Goal: Information Seeking & Learning: Learn about a topic

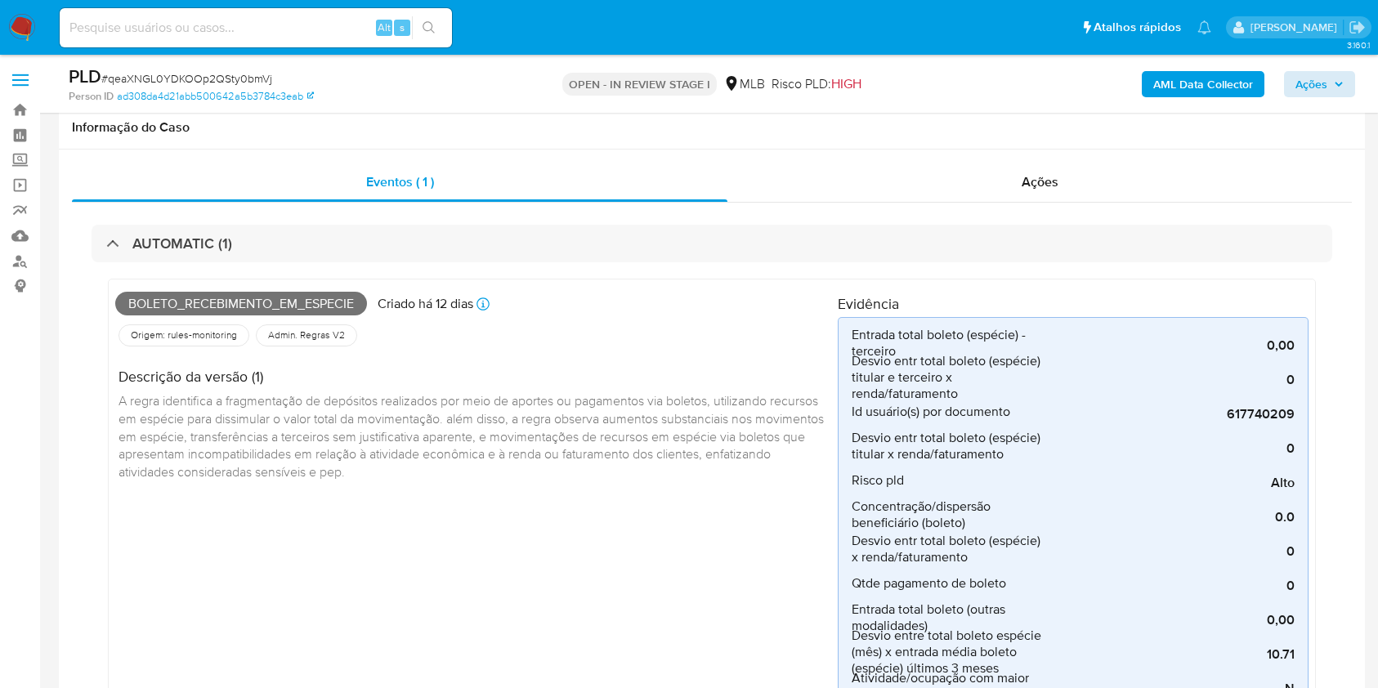
click at [1310, 82] on div "PLD # qeaXNGL0YDKOOp2QSty0bmVj Person ID ad308da4d21abb500642a5b3784c3eab OPEN …" at bounding box center [689, 84] width 1378 height 58
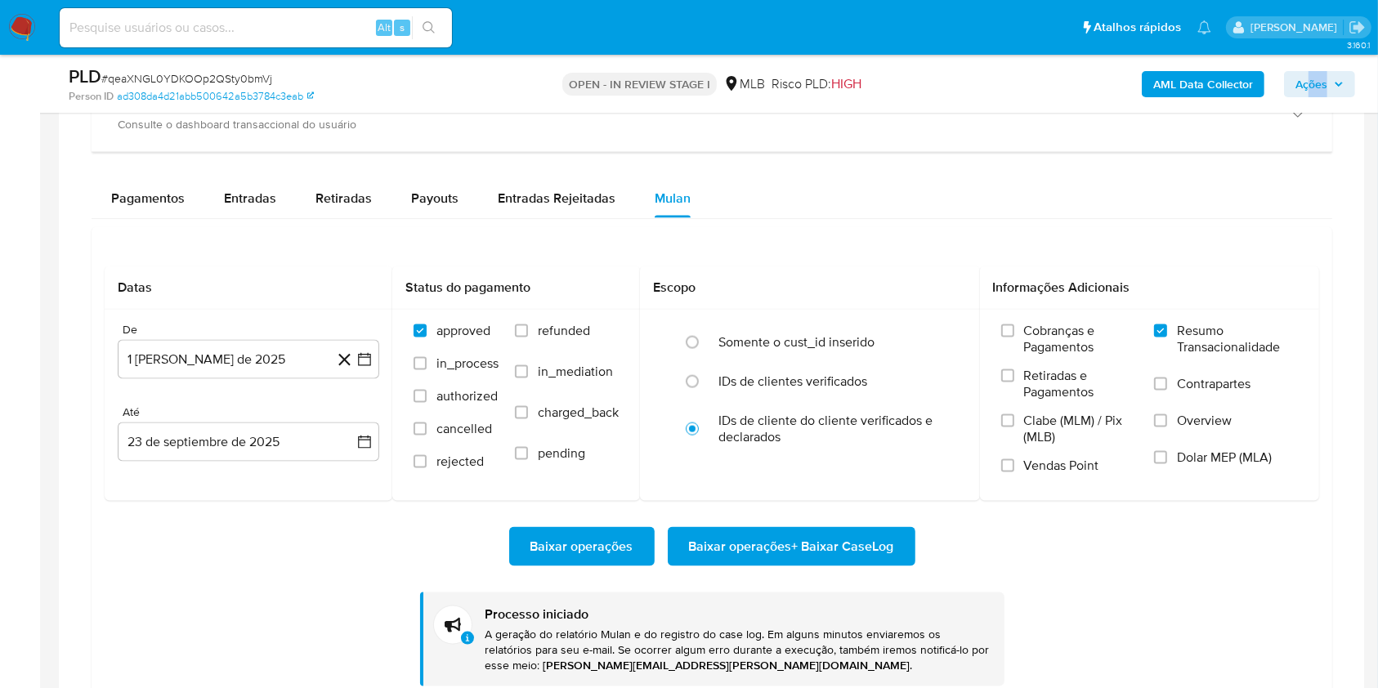
click at [1312, 82] on span "Ações" at bounding box center [1311, 84] width 32 height 26
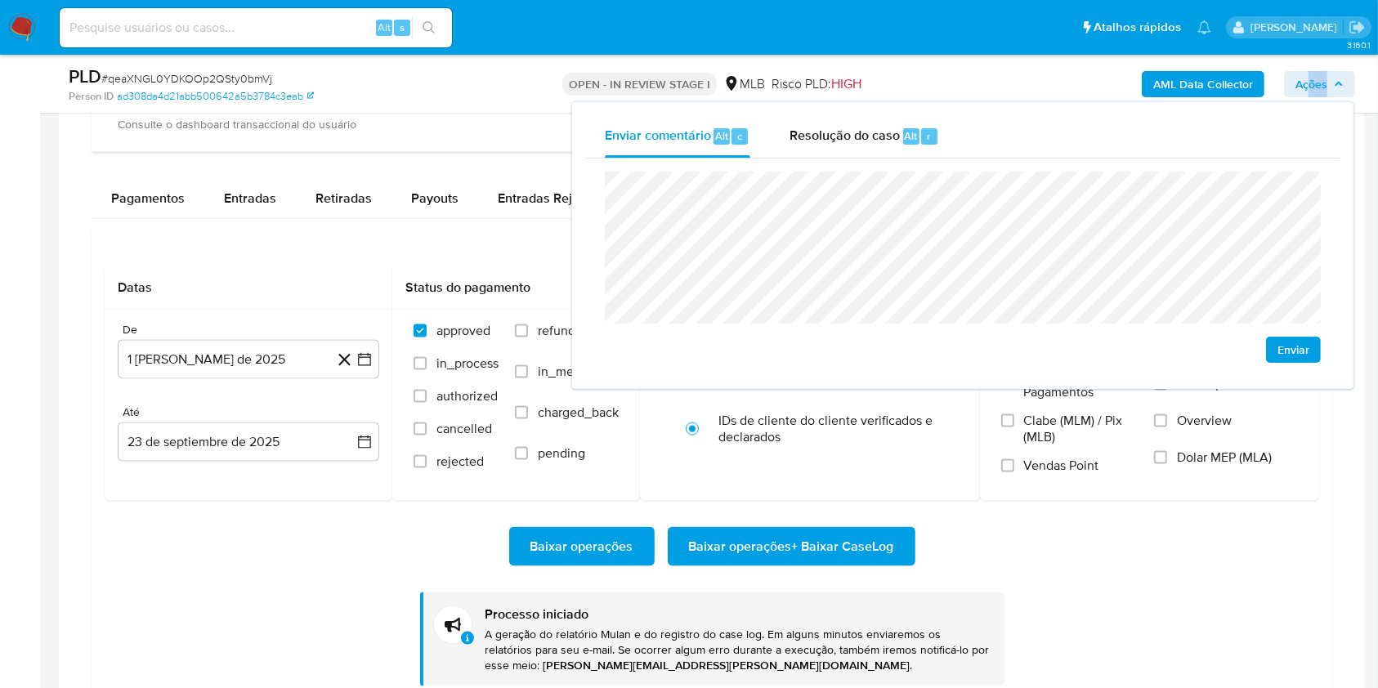
click at [1312, 82] on span "Ações" at bounding box center [1311, 84] width 32 height 26
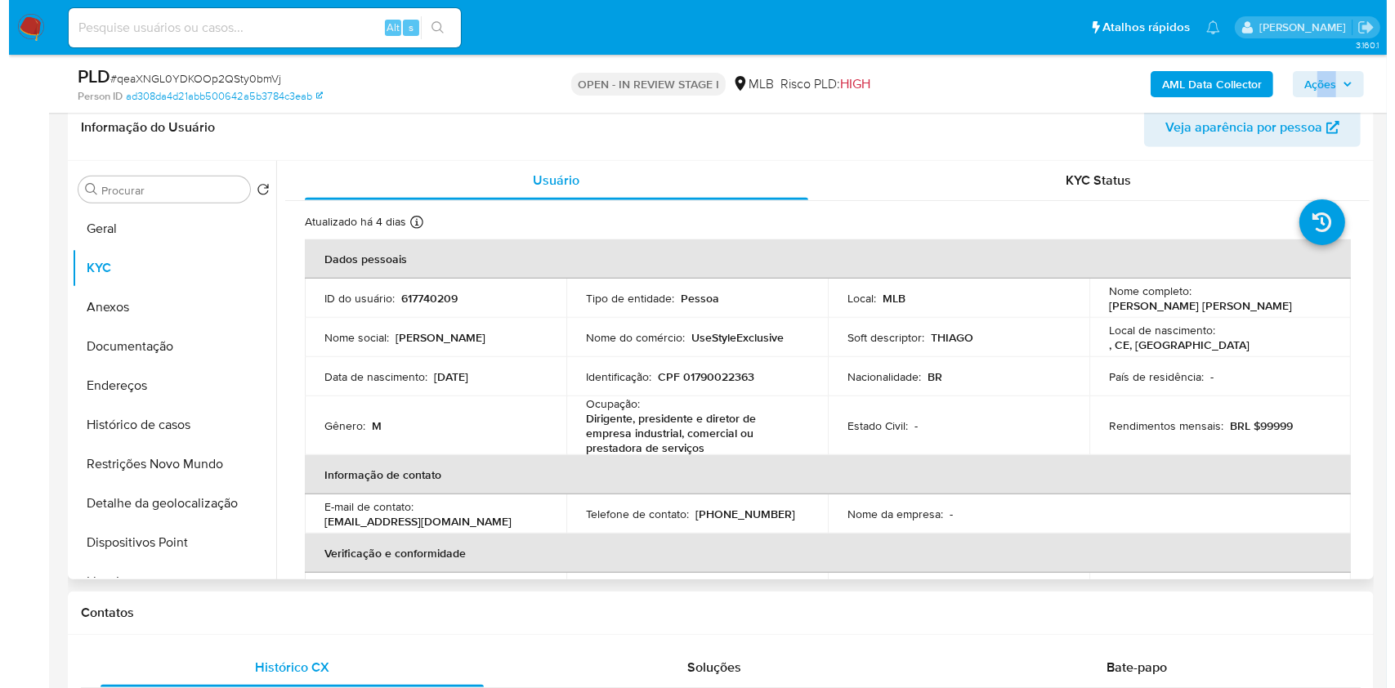
scroll to position [1239, 0]
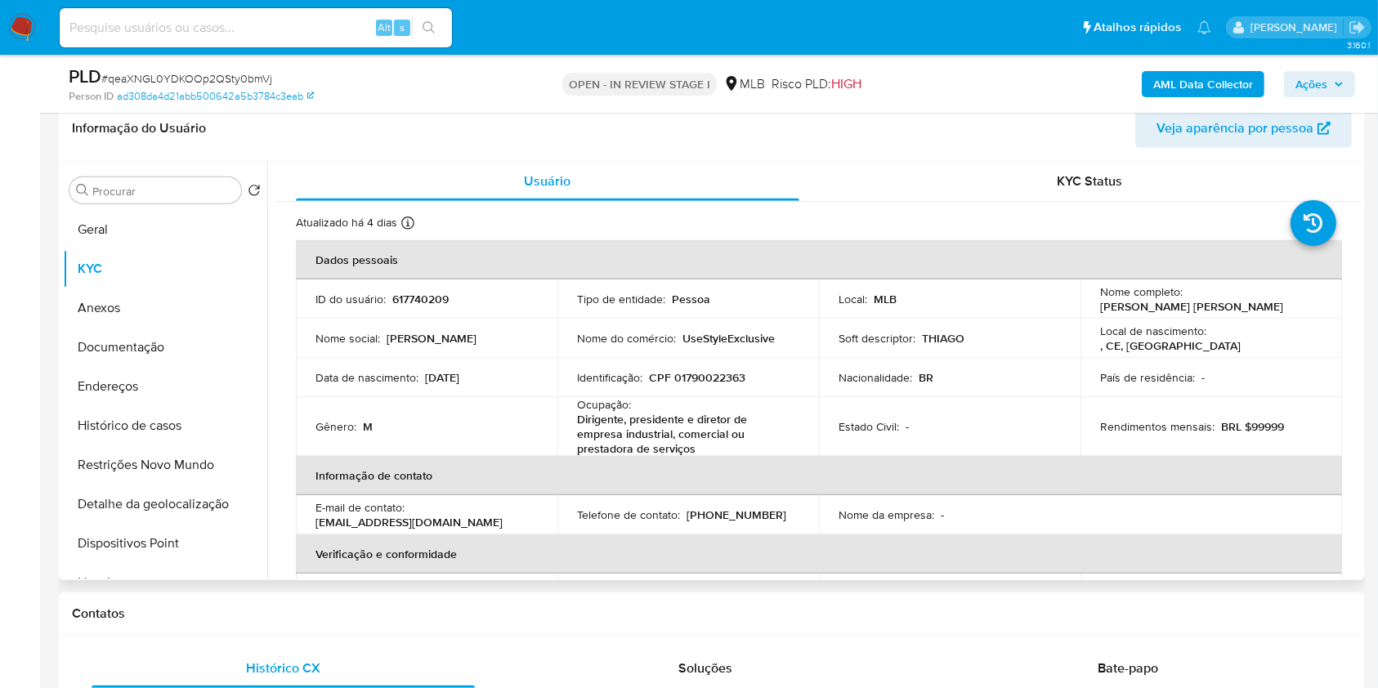
click at [722, 373] on p "CPF 01790022363" at bounding box center [697, 377] width 96 height 15
copy p "01790022363"
click at [1299, 88] on span "Ações" at bounding box center [1311, 84] width 32 height 26
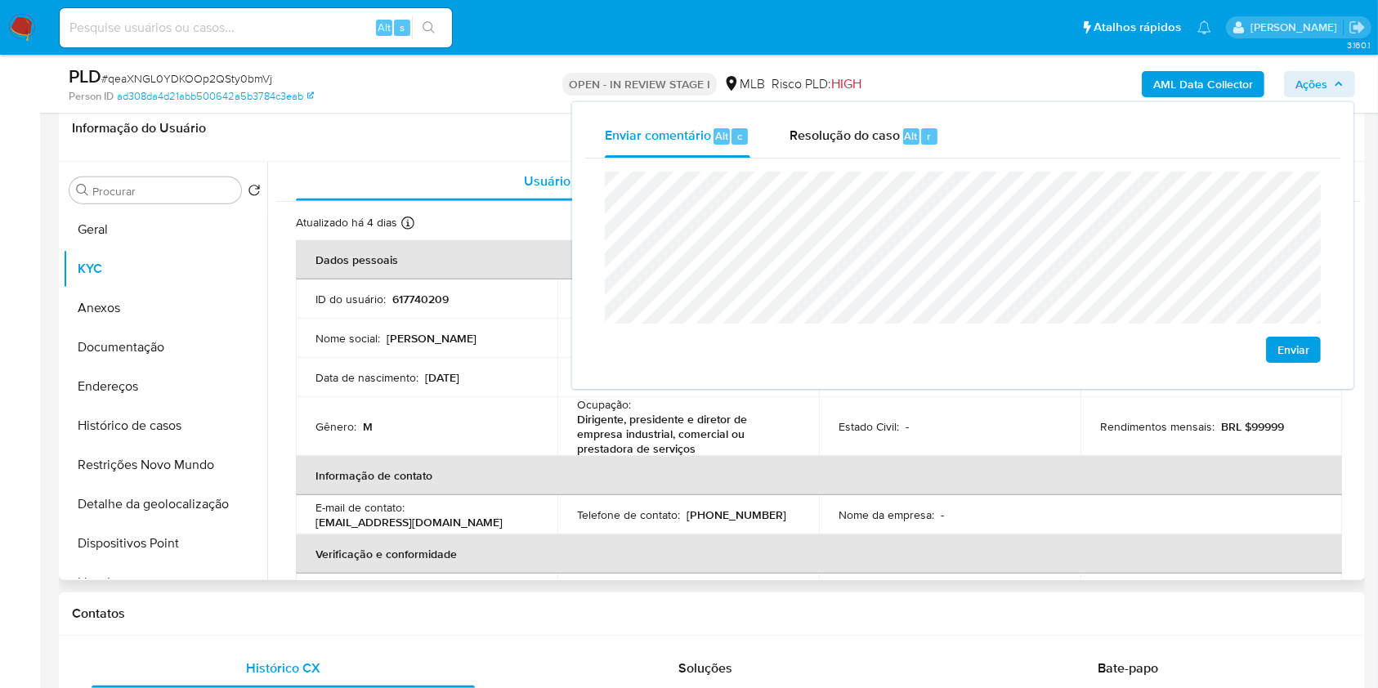
click at [713, 467] on th "Informação de contato" at bounding box center [819, 475] width 1046 height 39
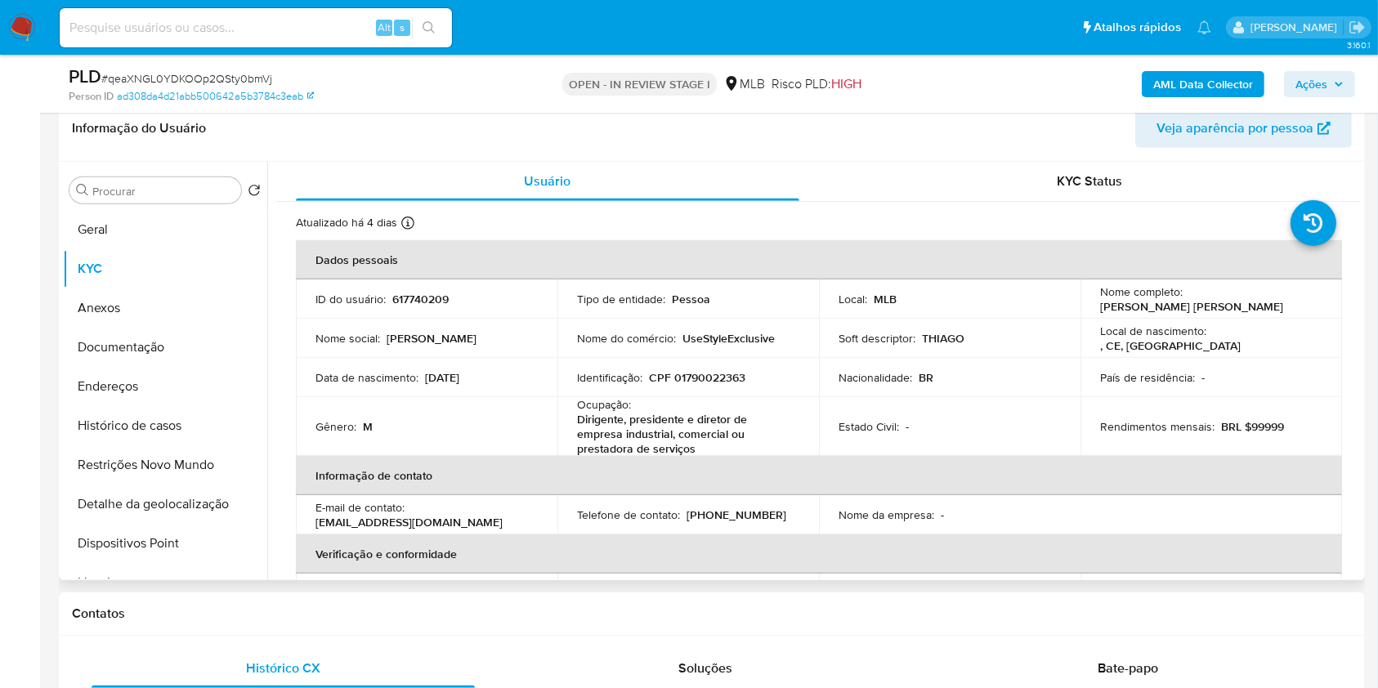
click at [583, 421] on p "Dirigente, presidente e diretor de empresa industrial, comercial ou prestadora …" at bounding box center [685, 434] width 216 height 44
copy div "Ocupação : Dirigente, presidente e diretor de empresa industrial, comercial ou …"
click at [1309, 79] on span "Ações" at bounding box center [1311, 84] width 32 height 26
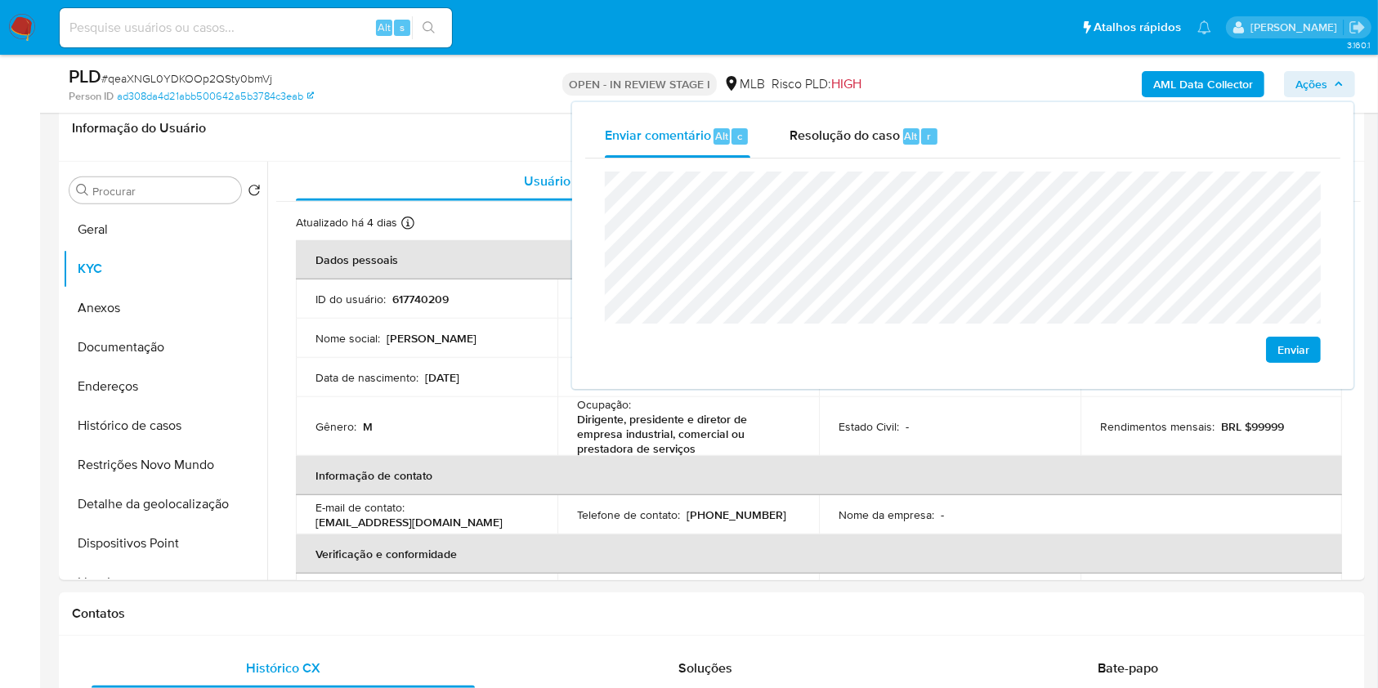
click at [1172, 83] on b "AML Data Collector" at bounding box center [1203, 84] width 100 height 26
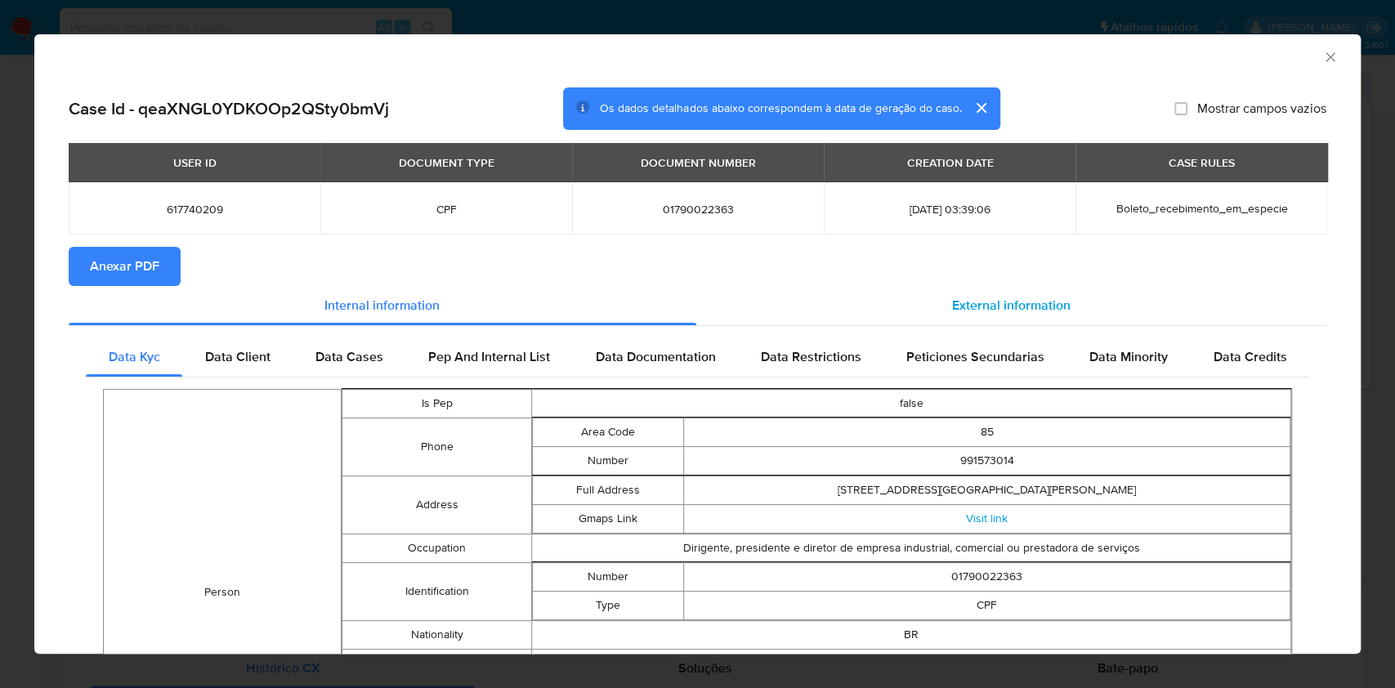
click at [952, 298] on span "External information" at bounding box center [1011, 305] width 118 height 19
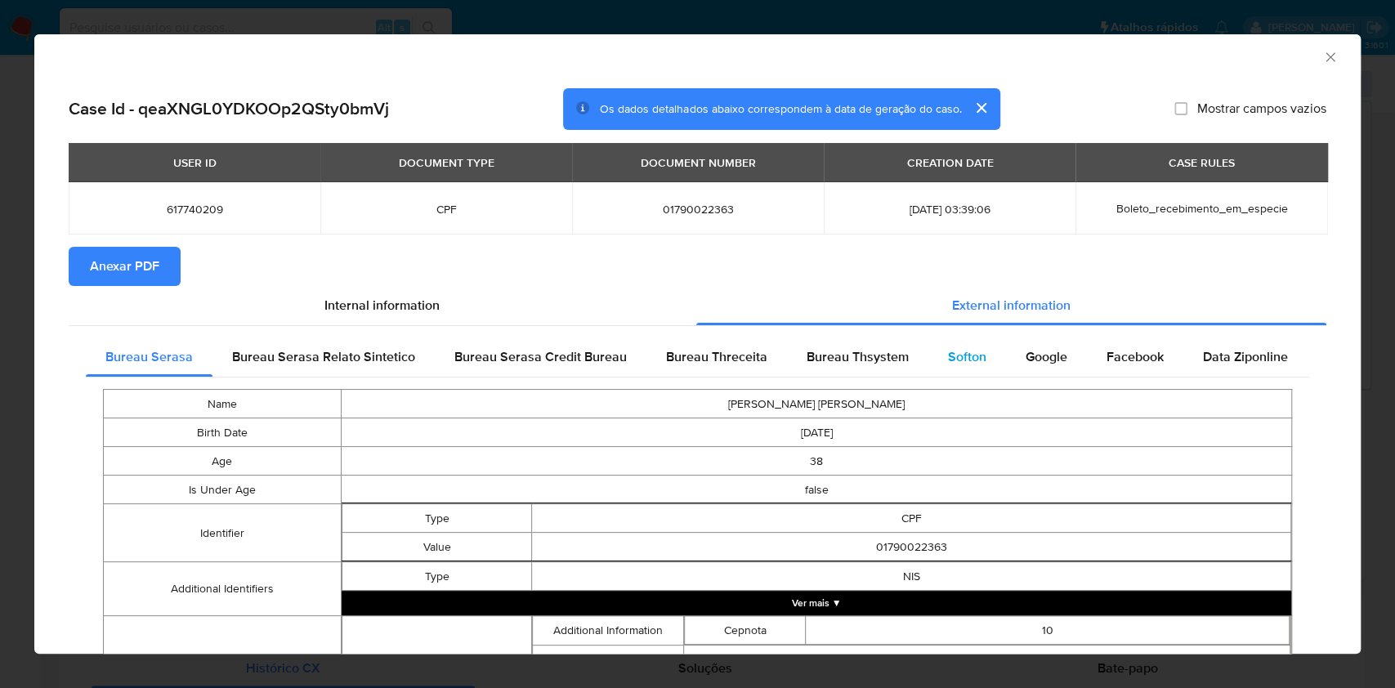
drag, startPoint x: 954, startPoint y: 353, endPoint x: 954, endPoint y: 364, distance: 10.7
click at [954, 352] on span "Softon" at bounding box center [967, 356] width 38 height 19
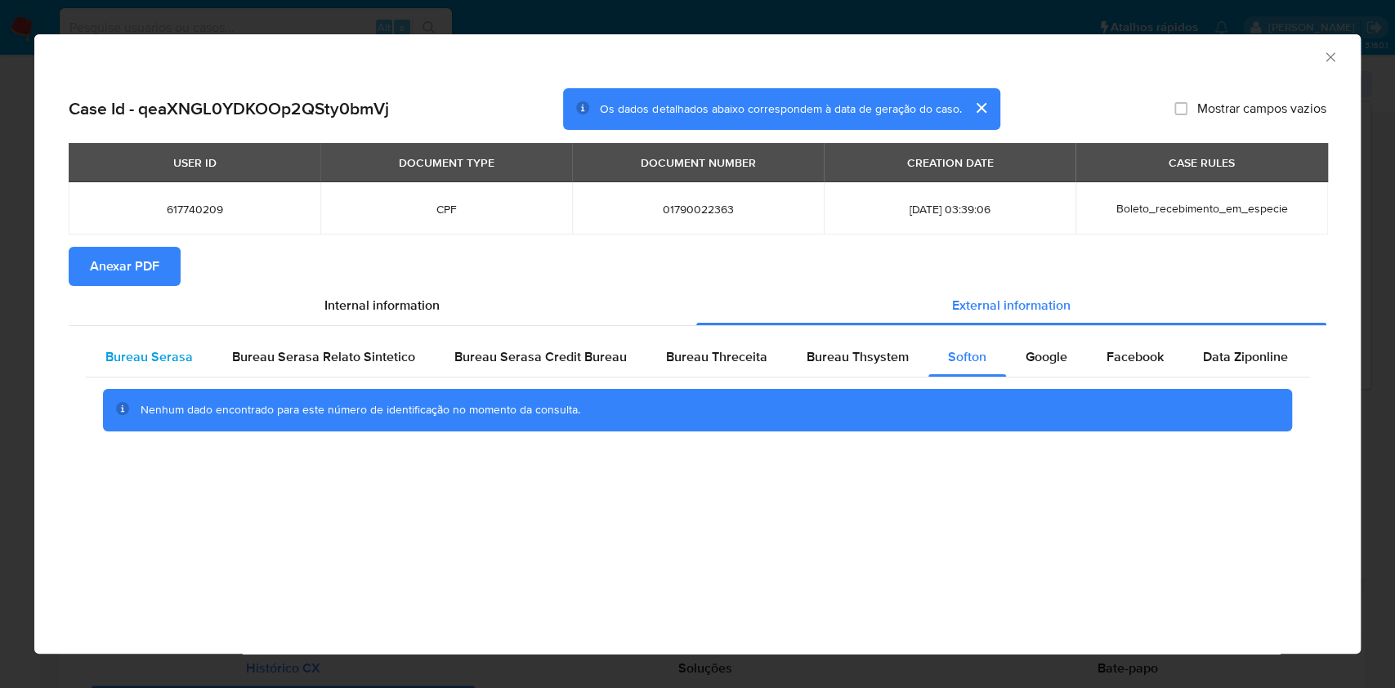
click at [156, 356] on span "Bureau Serasa" at bounding box center [148, 356] width 87 height 19
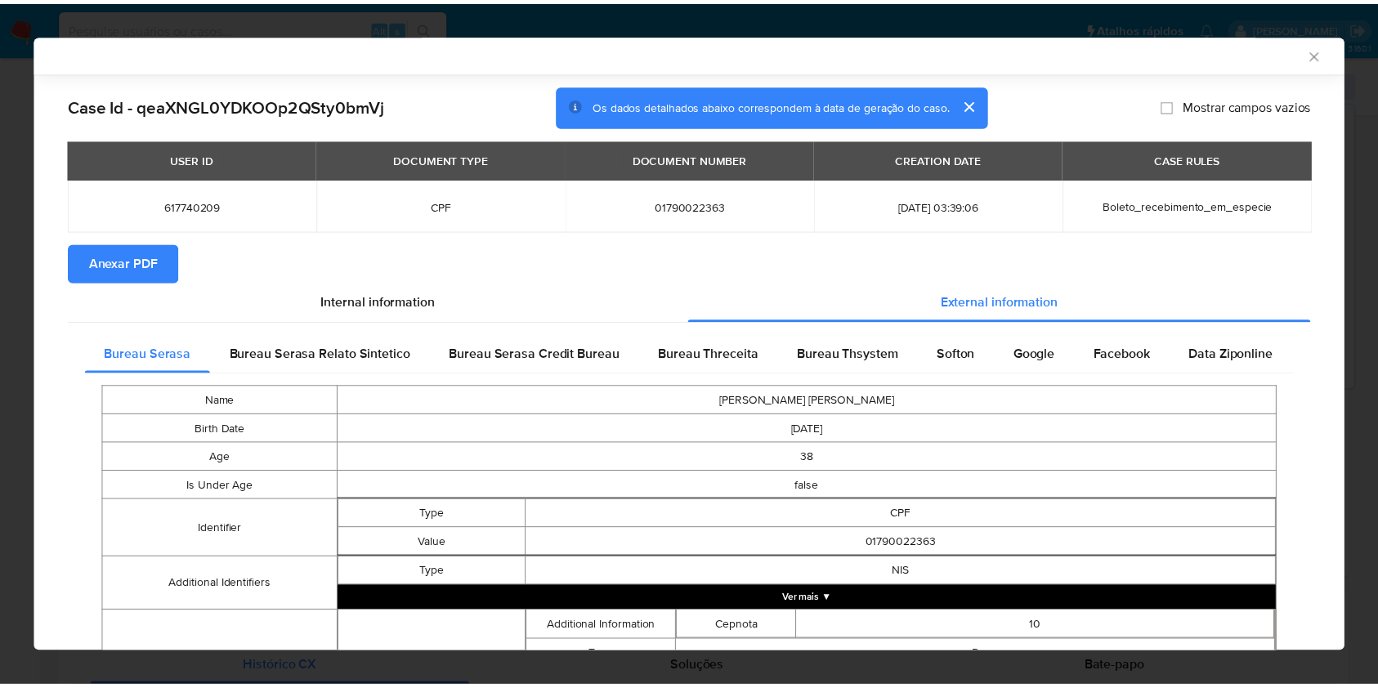
scroll to position [468, 0]
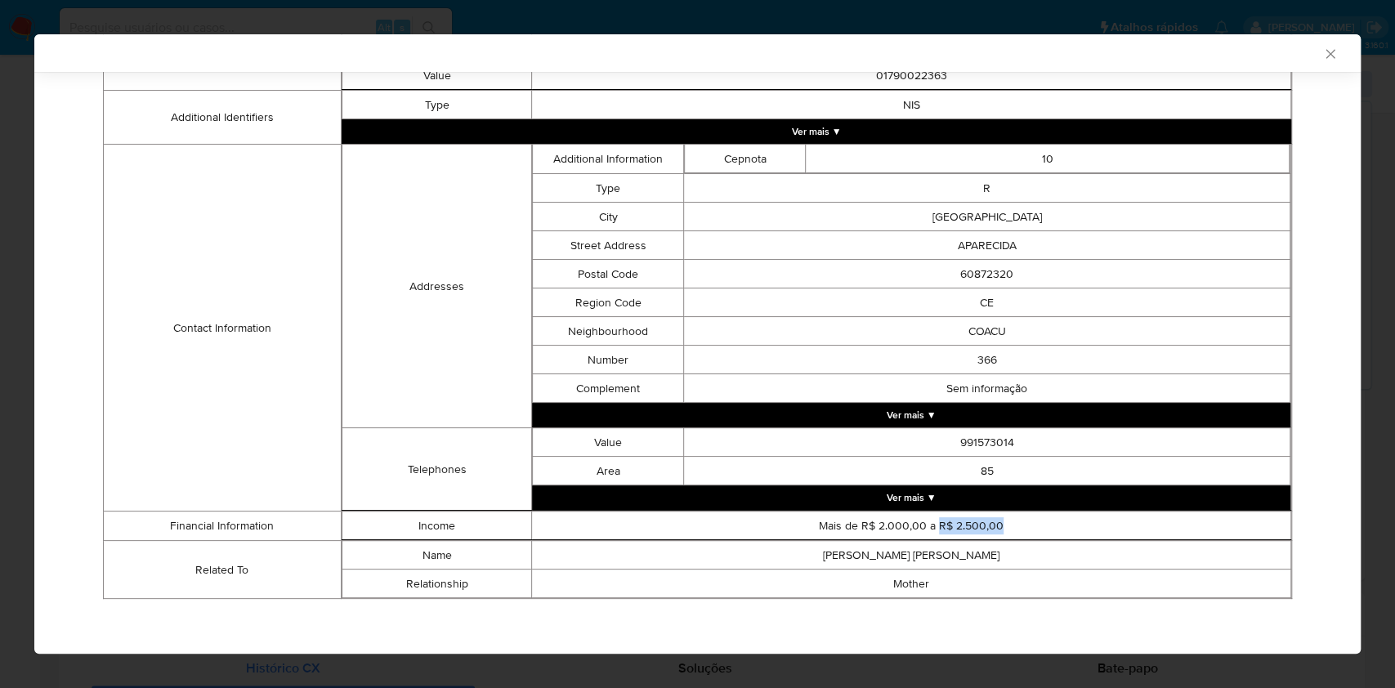
drag, startPoint x: 999, startPoint y: 518, endPoint x: 927, endPoint y: 525, distance: 71.5
click at [927, 525] on td "Mais de R$ 2.000,00 a R$ 2.500,00" at bounding box center [911, 526] width 759 height 29
copy td "R$ 2.500,00"
click at [1316, 44] on div "AML Data Collector" at bounding box center [697, 53] width 1326 height 38
click at [1322, 50] on icon "Fechar a janela" at bounding box center [1330, 54] width 16 height 16
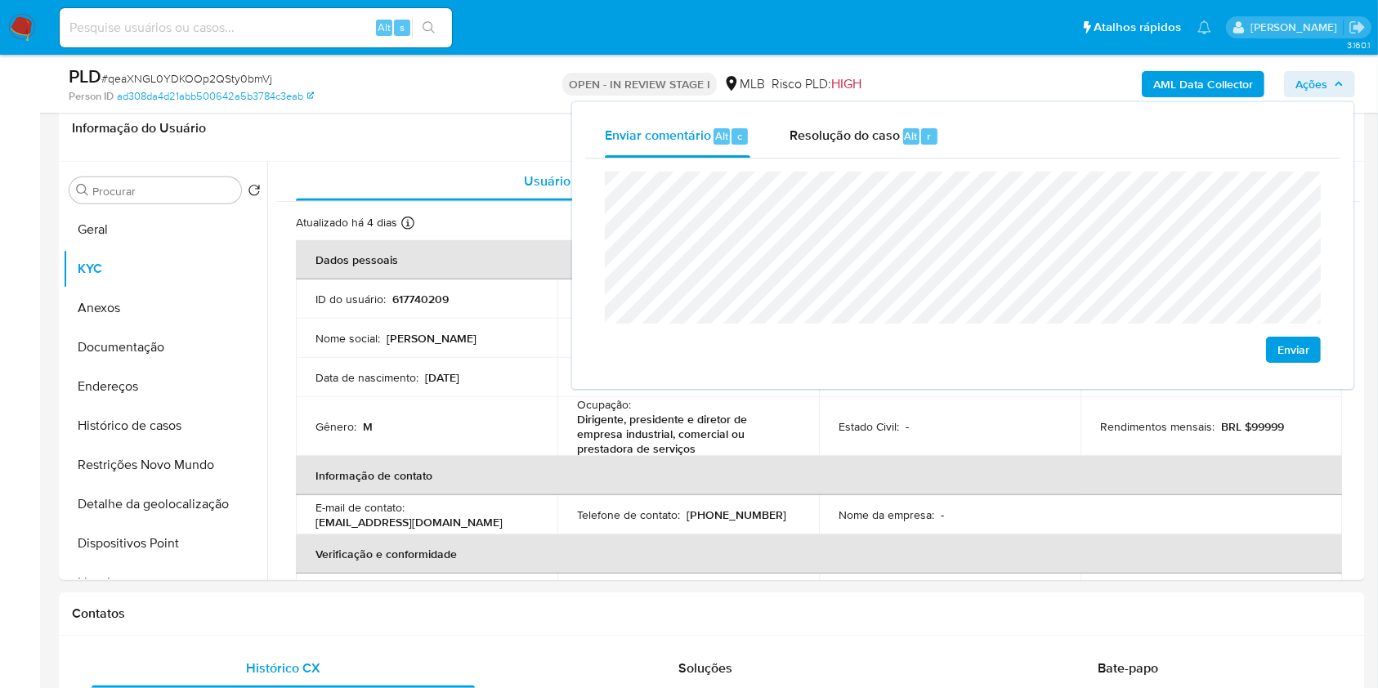
click at [1332, 78] on span "Ações" at bounding box center [1319, 84] width 48 height 23
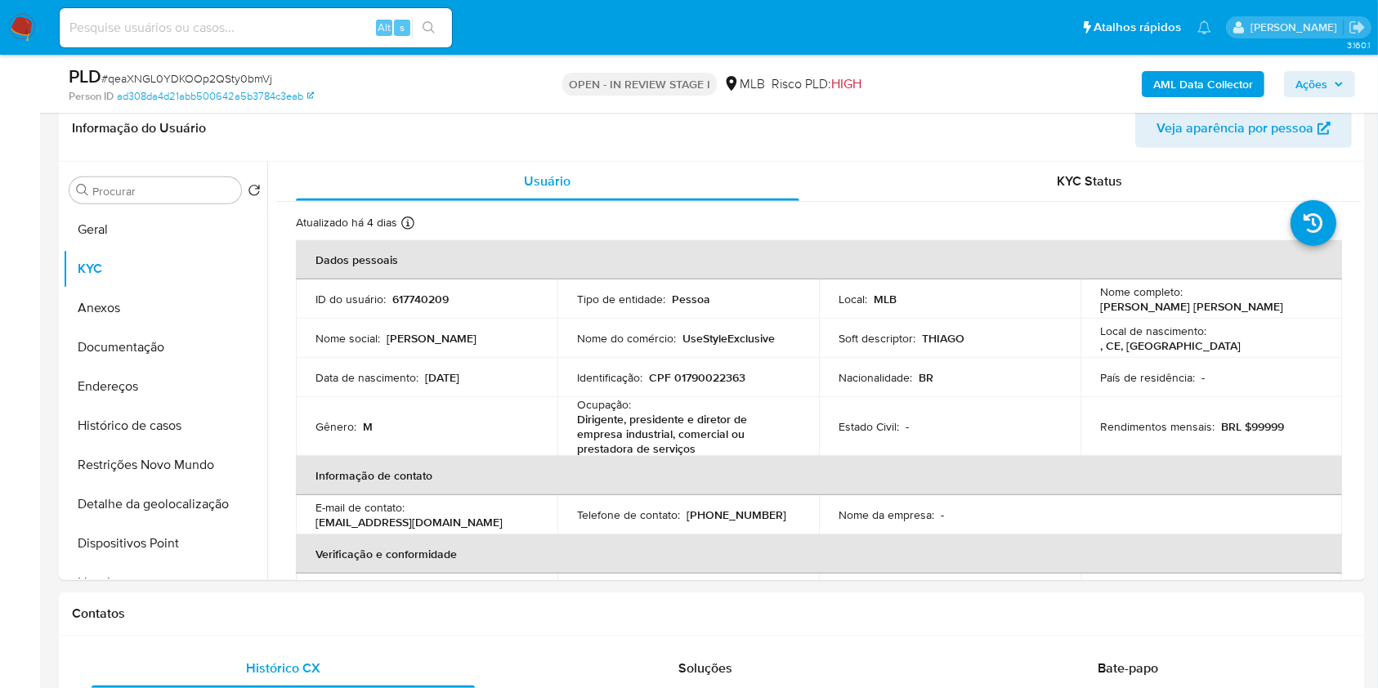
click at [1317, 80] on span "Ações" at bounding box center [1311, 84] width 32 height 26
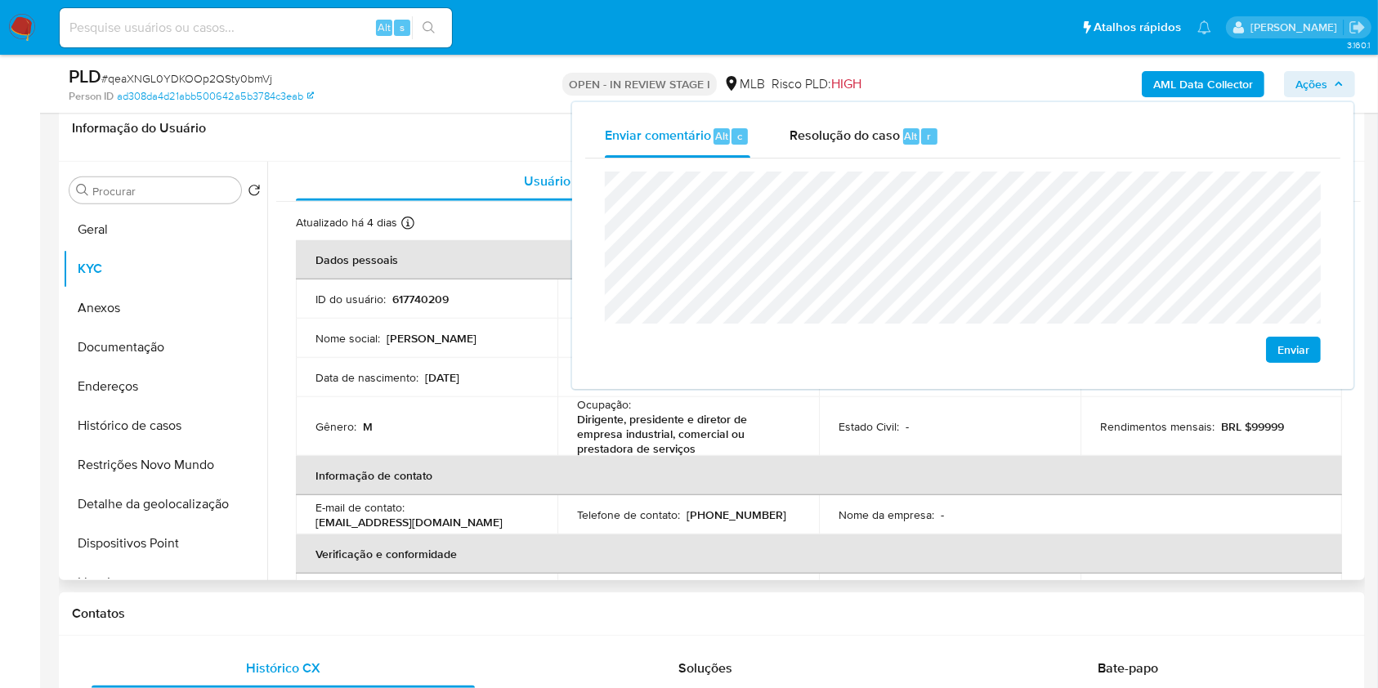
click at [445, 314] on td "ID do usuário : 617740209" at bounding box center [426, 298] width 261 height 39
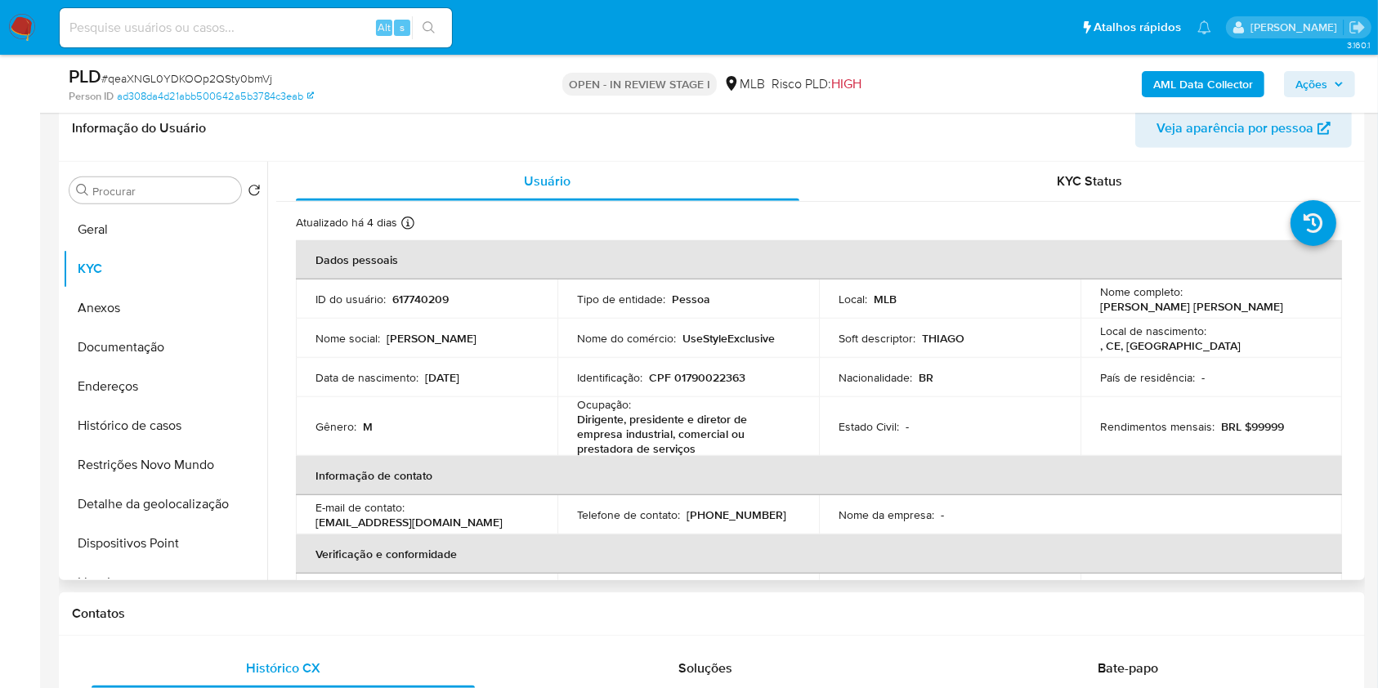
click at [584, 337] on p "Nome do comércio :" at bounding box center [626, 338] width 99 height 15
copy div "Nome do comércio : UseStyleExclusive"
click at [150, 394] on button "Endereços" at bounding box center [158, 386] width 191 height 39
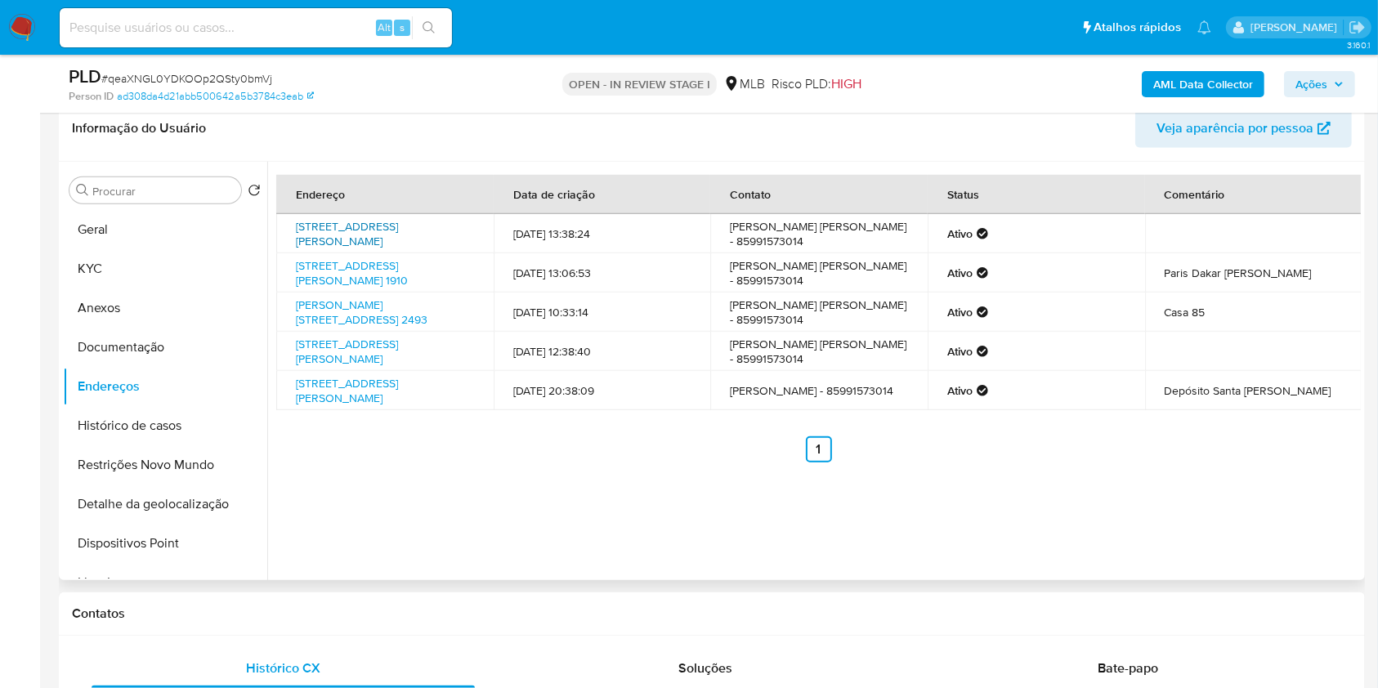
click at [398, 225] on link "Rua Talita Araújo 187, Eusébio, Ceará, 61771190, Brasil 187" at bounding box center [347, 233] width 102 height 31
click at [394, 270] on link "Avenida Rogaciano Leite 1910, Fortaleza, Ceará, 60810792, Brasil 1910" at bounding box center [352, 272] width 112 height 31
click at [378, 306] on link "Estrada Do Fio 2493, Eusébio, Ceará, 61772150, Brasil 2493" at bounding box center [362, 312] width 132 height 31
click at [377, 350] on link "Rua Adelaide Paulino 453, Fortaleza, Ceará, 60873830, Brasil 453" at bounding box center [347, 351] width 102 height 31
click at [364, 410] on td "Rua Santa Rosa 490, Fortaleza, Ceará, 60872370, Brasil 490" at bounding box center [384, 390] width 217 height 39
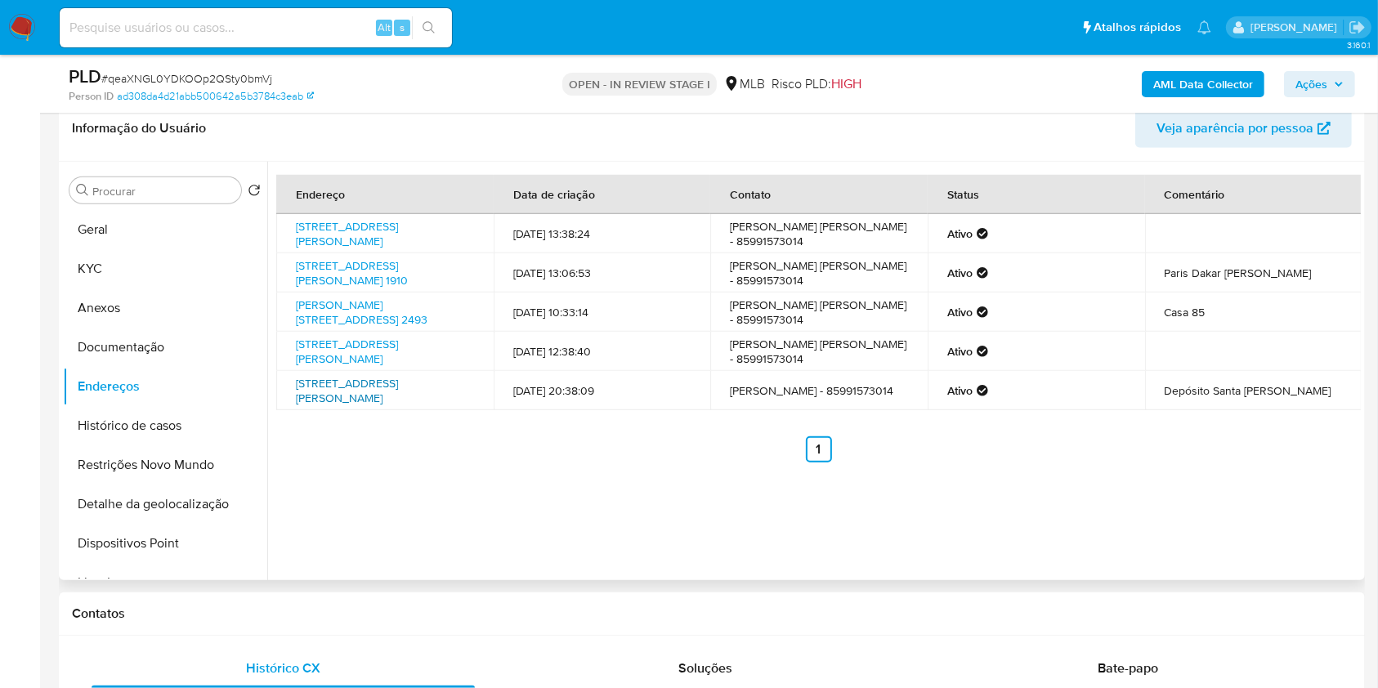
click at [365, 404] on link "Rua Santa Rosa 490, Fortaleza, Ceará, 60872370, Brasil 490" at bounding box center [347, 390] width 102 height 31
click at [132, 328] on button "Documentação" at bounding box center [158, 347] width 191 height 39
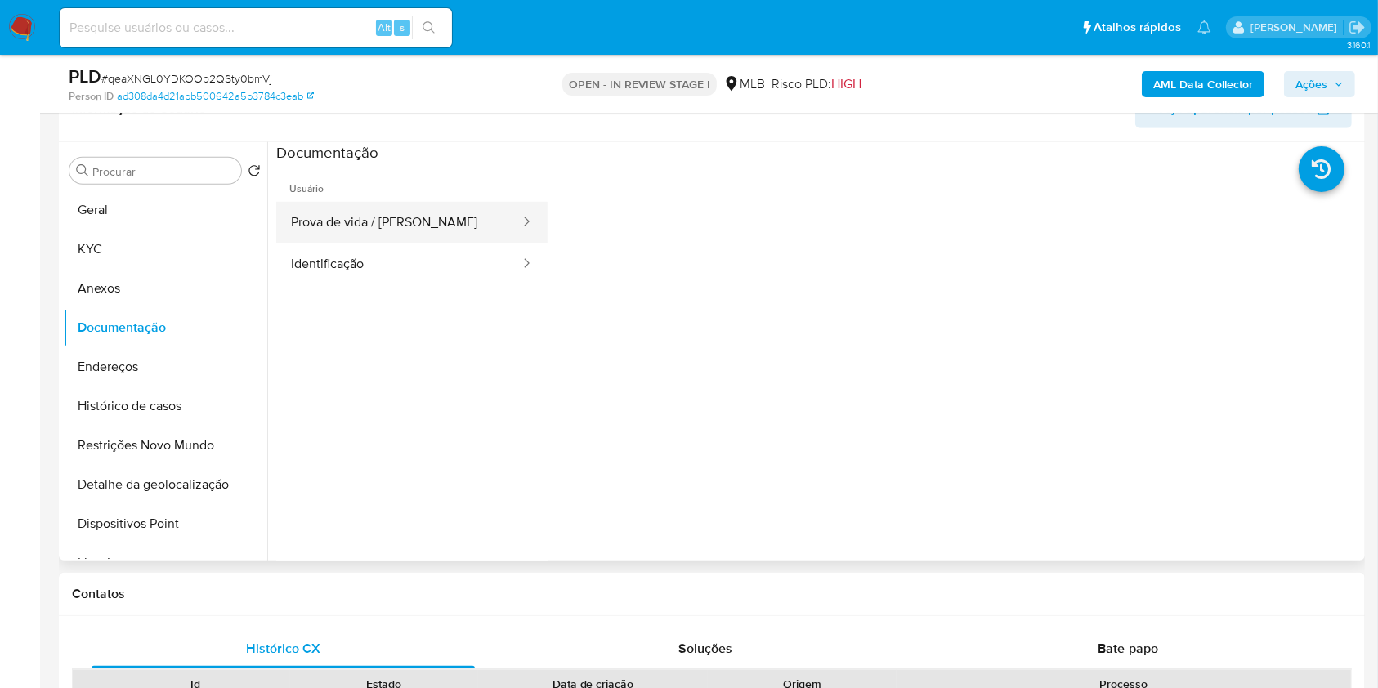
click at [380, 226] on button "Prova de vida / [PERSON_NAME]" at bounding box center [398, 223] width 245 height 42
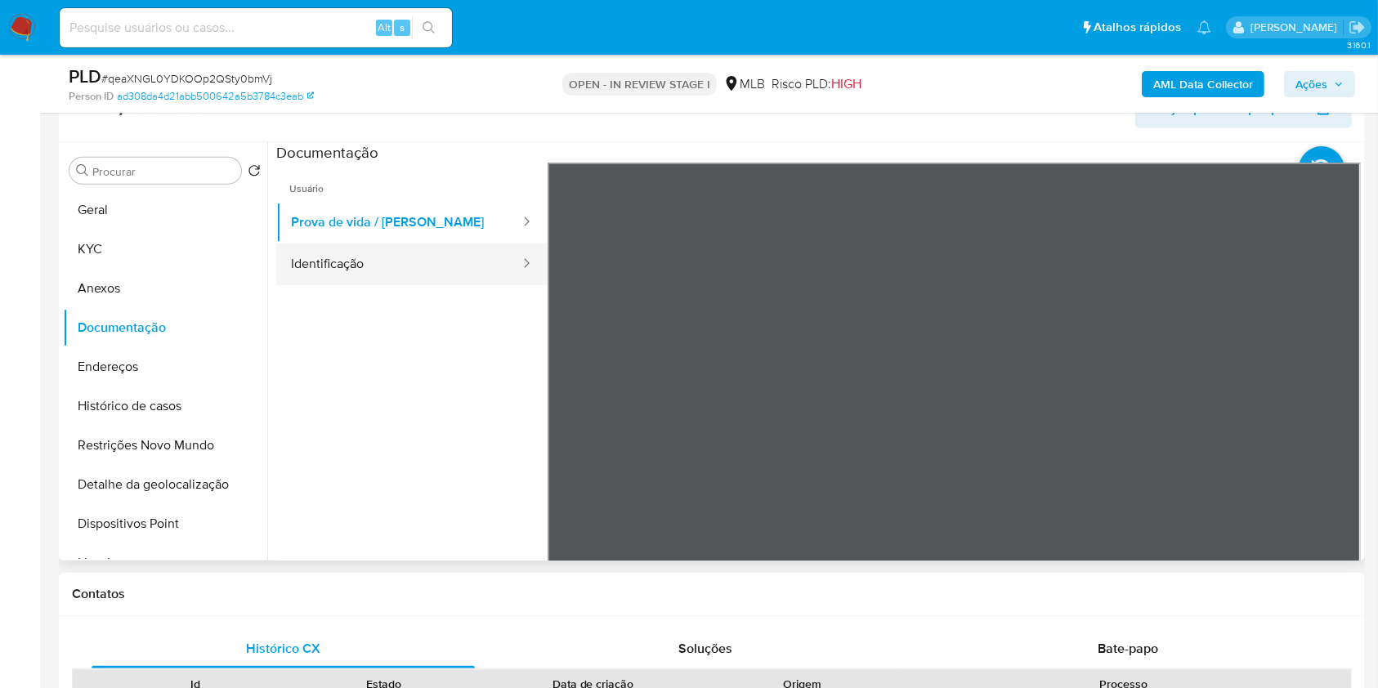
click at [518, 255] on icon at bounding box center [526, 263] width 16 height 16
click at [378, 253] on button "Identificação" at bounding box center [398, 265] width 245 height 42
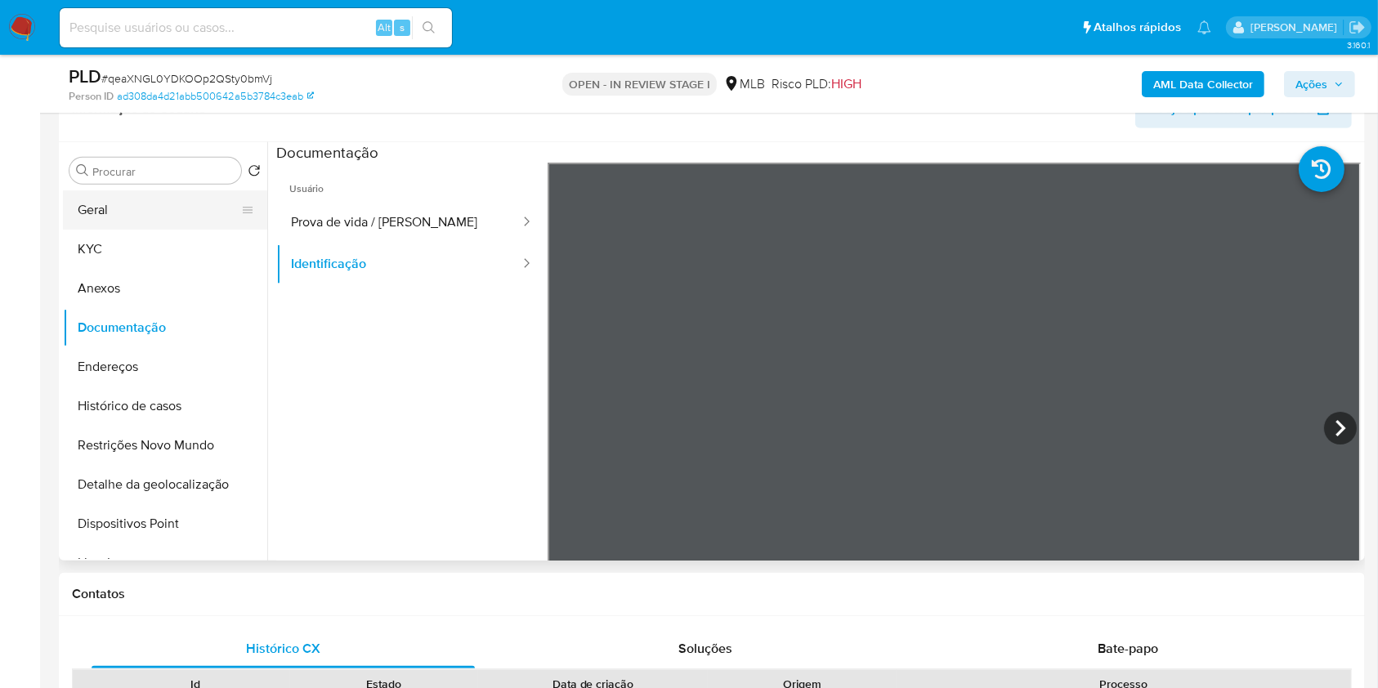
click at [169, 215] on button "Geral" at bounding box center [158, 209] width 191 height 39
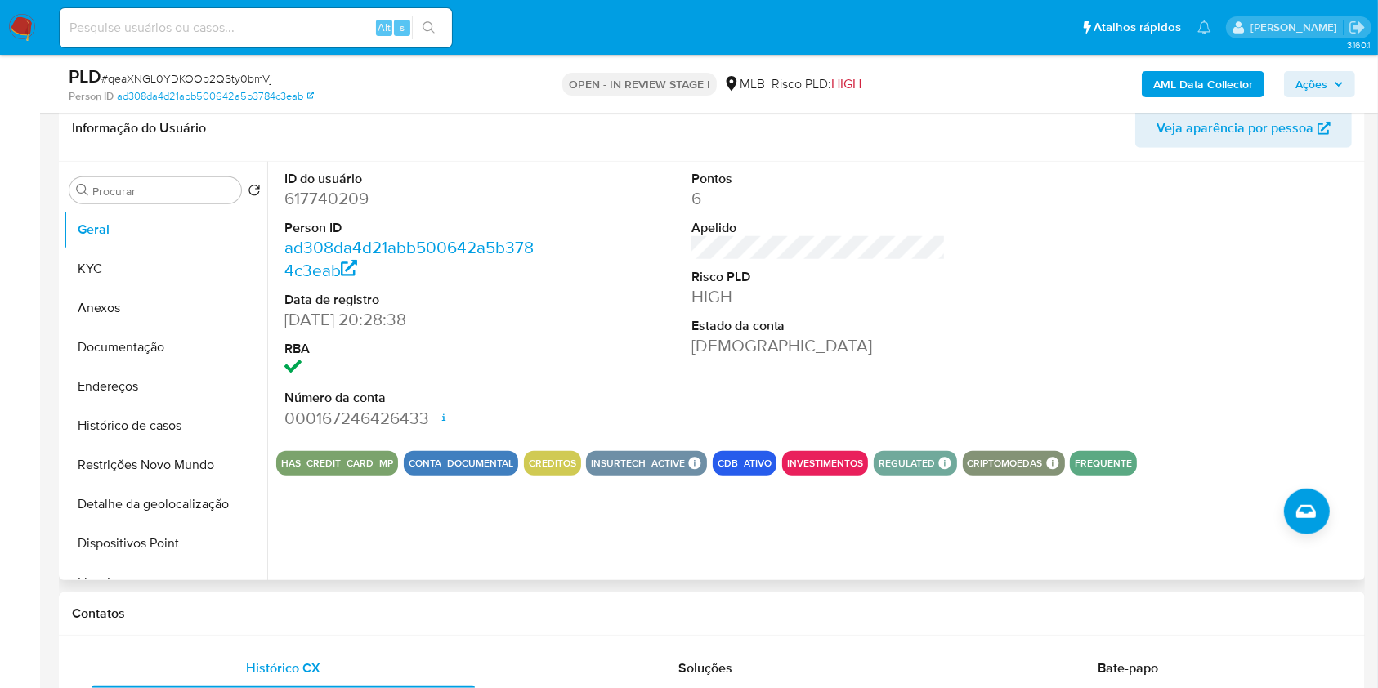
click at [360, 198] on dd "617740209" at bounding box center [411, 198] width 255 height 23
click at [358, 197] on dd "617740209" at bounding box center [411, 198] width 255 height 23
click at [357, 197] on dd "617740209" at bounding box center [411, 198] width 255 height 23
copy dd "617740209"
click at [163, 335] on button "Documentação" at bounding box center [158, 347] width 191 height 39
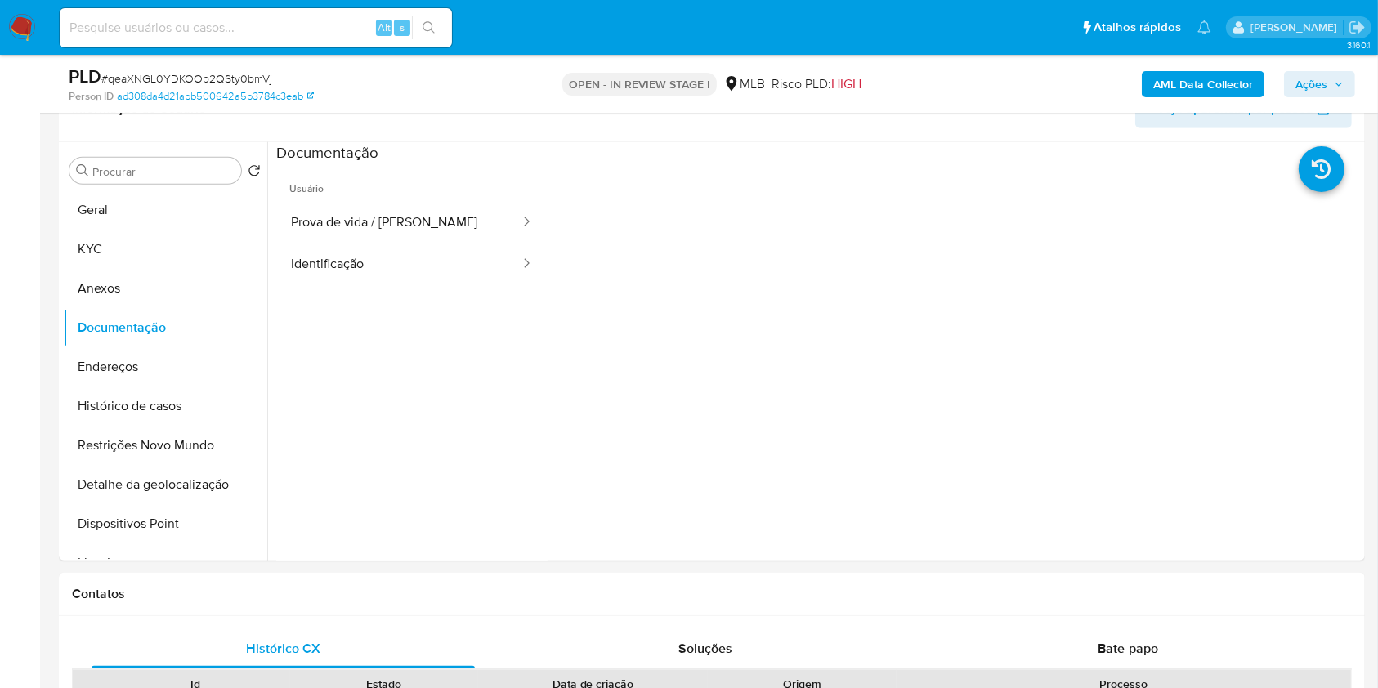
click at [379, 258] on button "Identificação" at bounding box center [398, 265] width 245 height 42
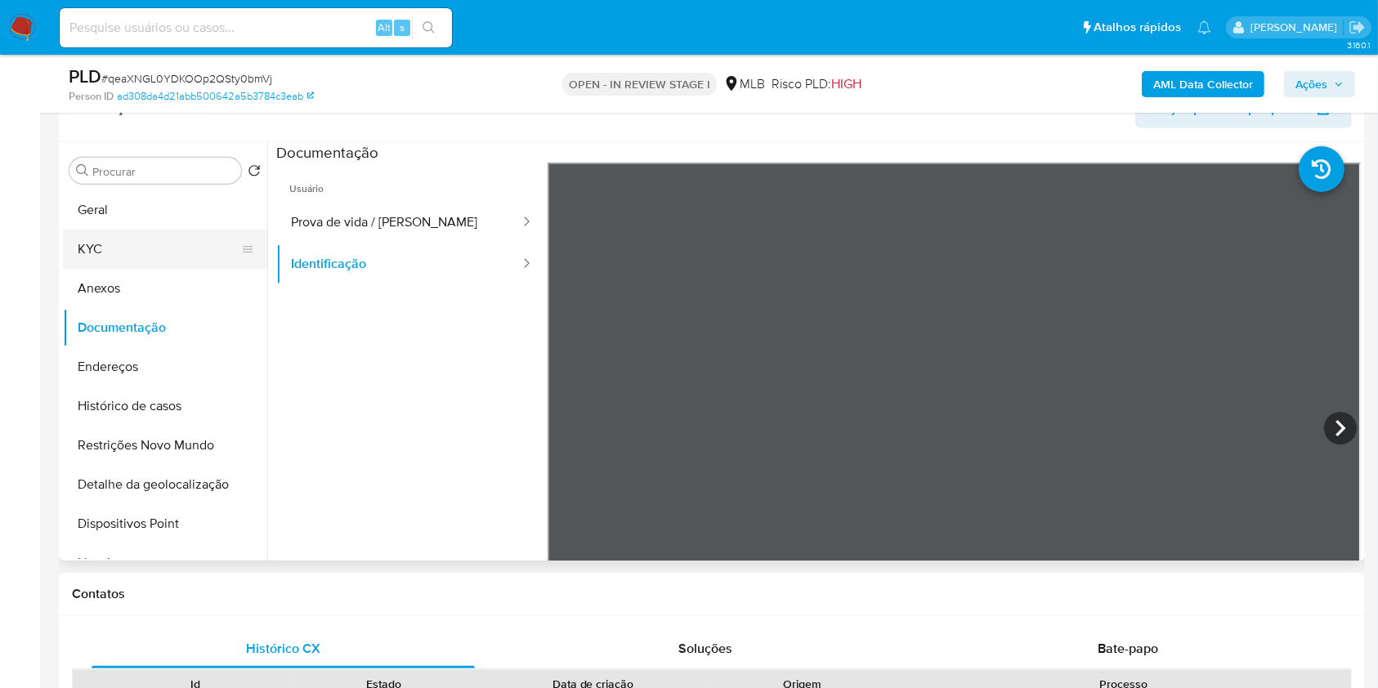
click at [161, 252] on button "KYC" at bounding box center [158, 249] width 191 height 39
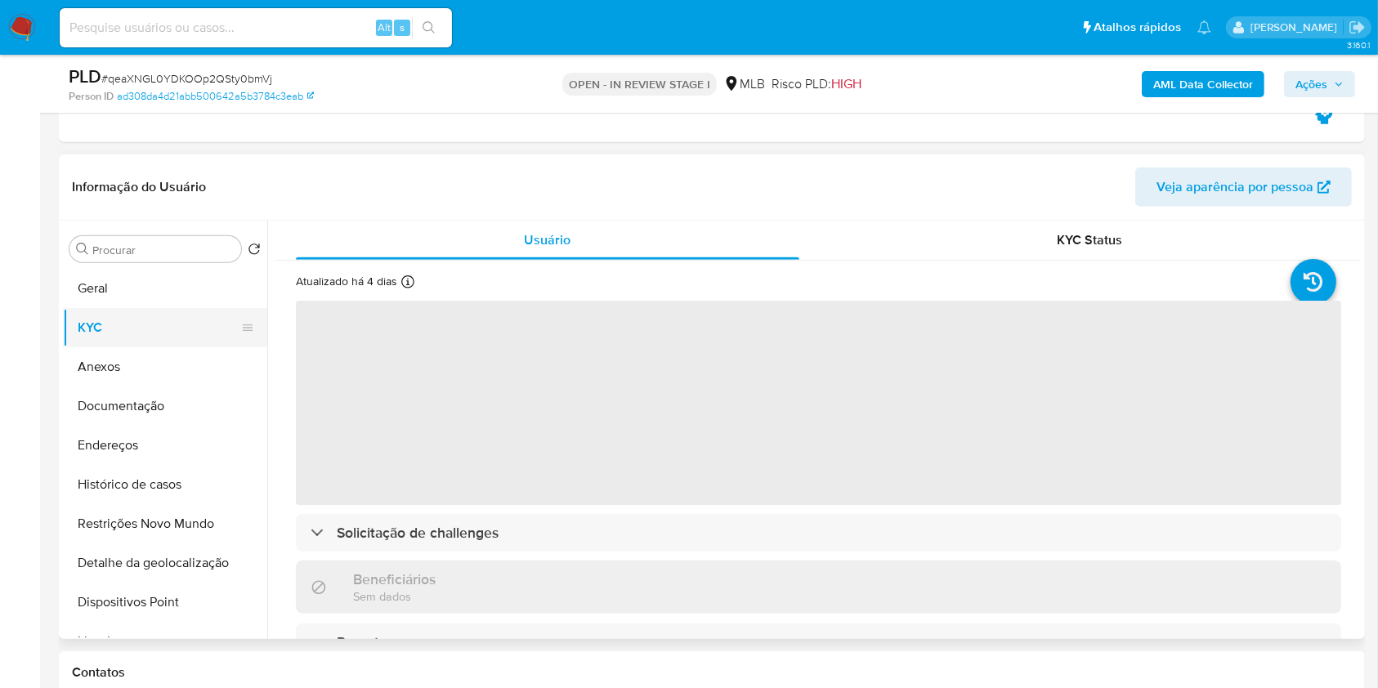
scroll to position [1158, 0]
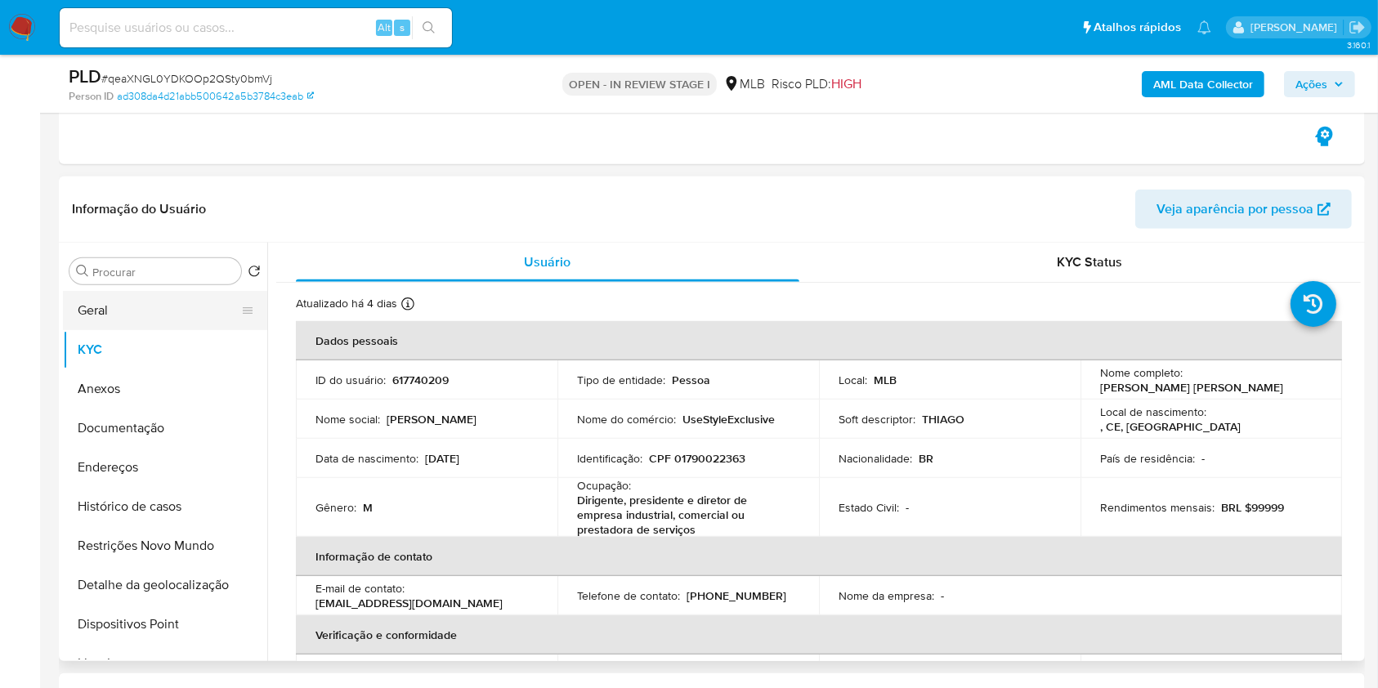
click at [132, 305] on button "Geral" at bounding box center [158, 310] width 191 height 39
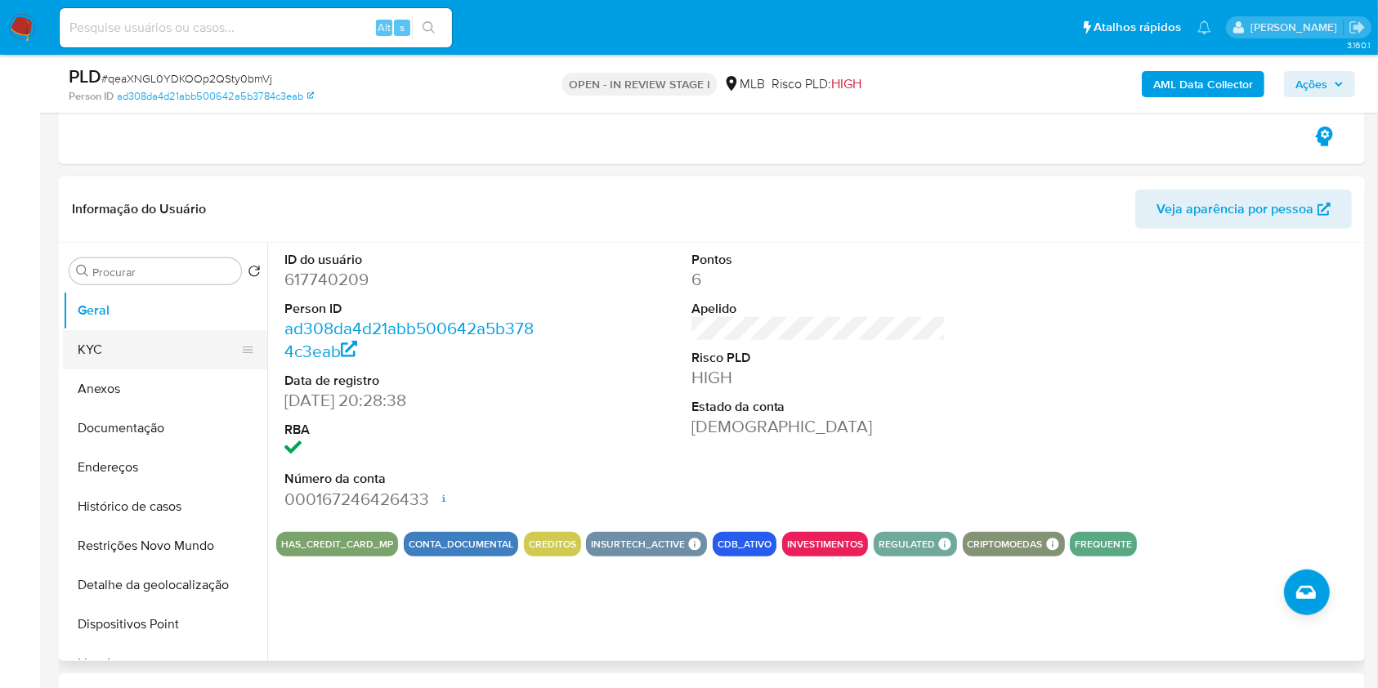
click at [177, 343] on button "KYC" at bounding box center [158, 349] width 191 height 39
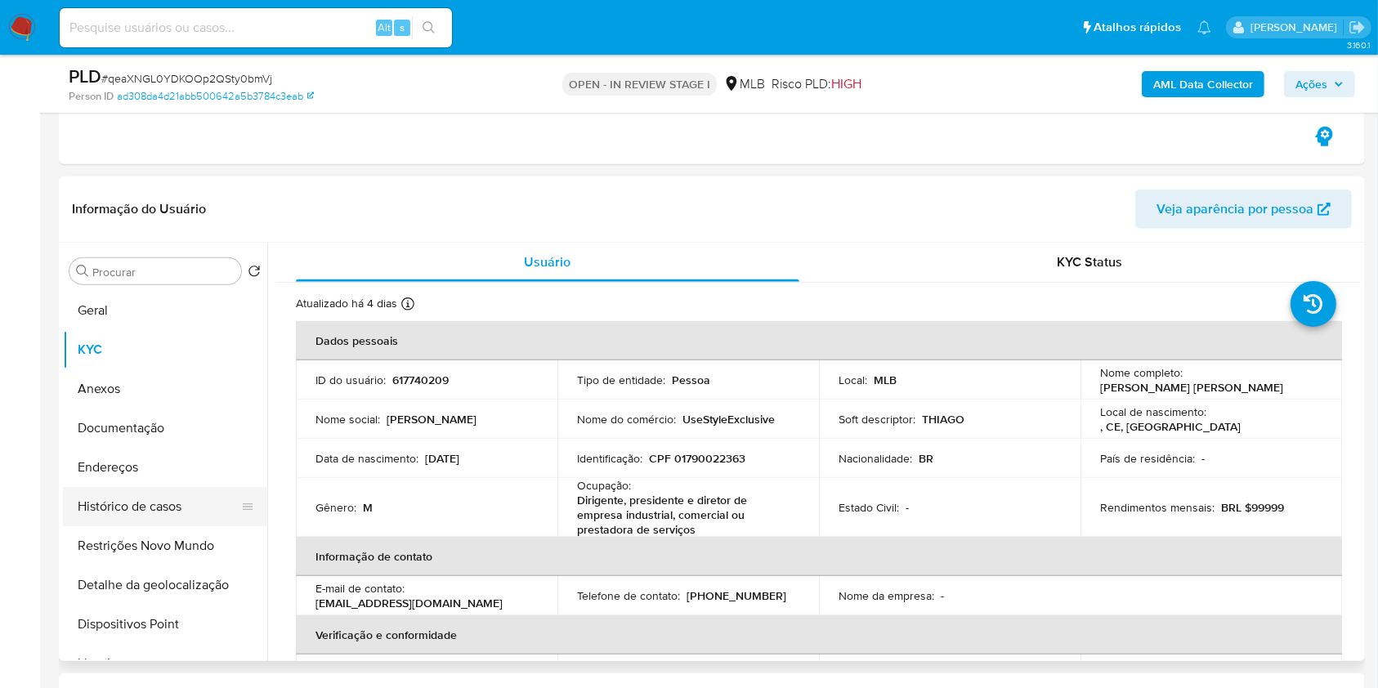
click at [170, 491] on button "Histórico de casos" at bounding box center [158, 506] width 191 height 39
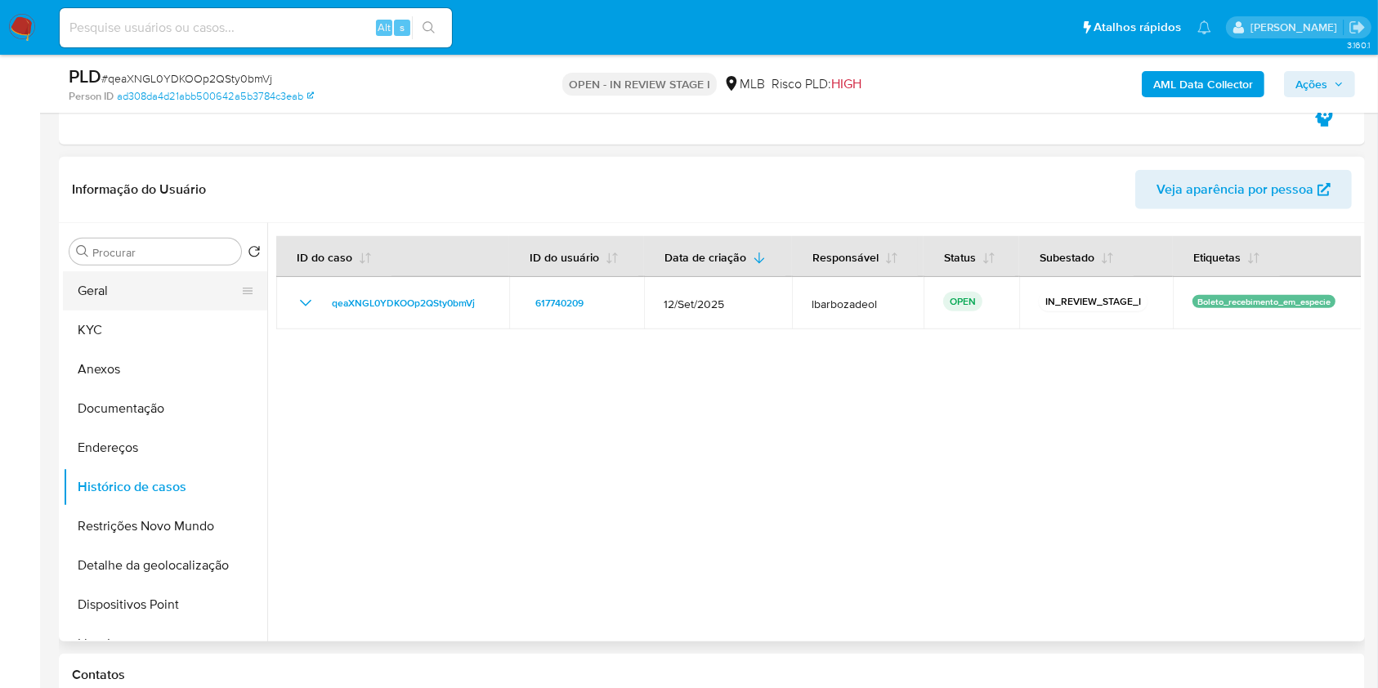
click at [103, 287] on button "Geral" at bounding box center [158, 290] width 191 height 39
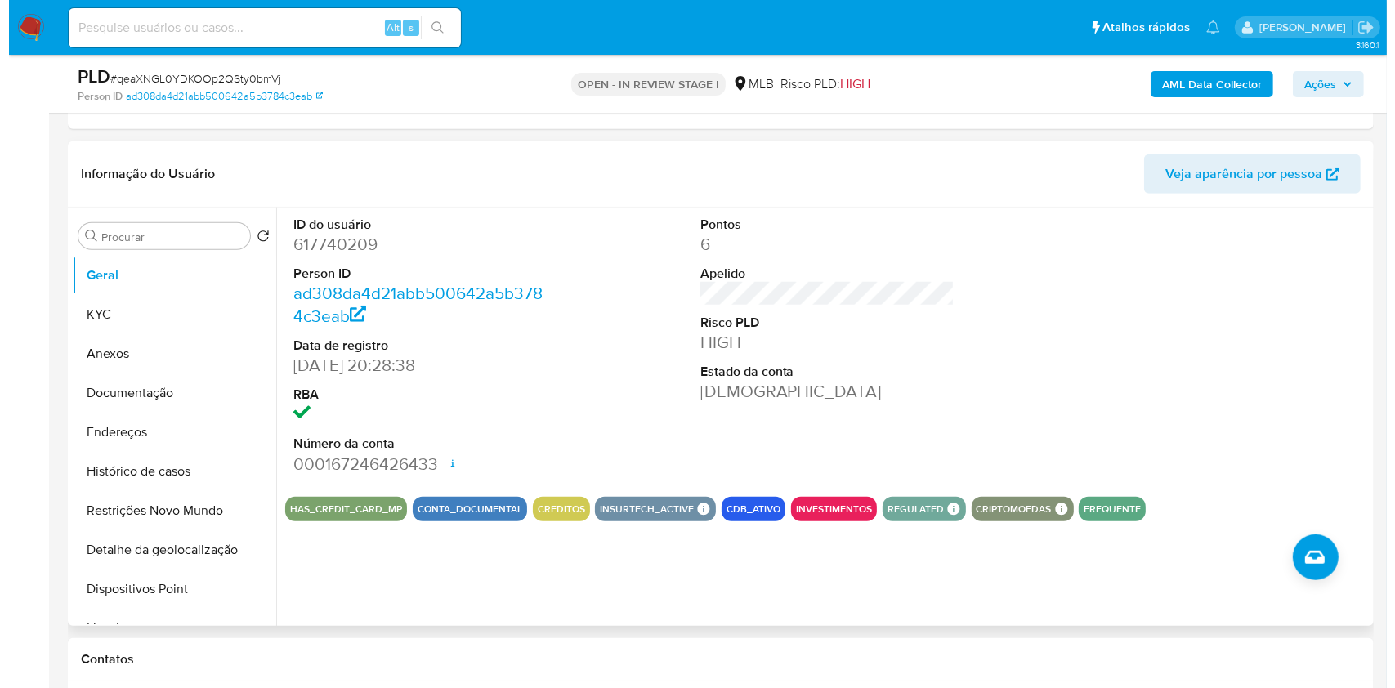
scroll to position [1195, 0]
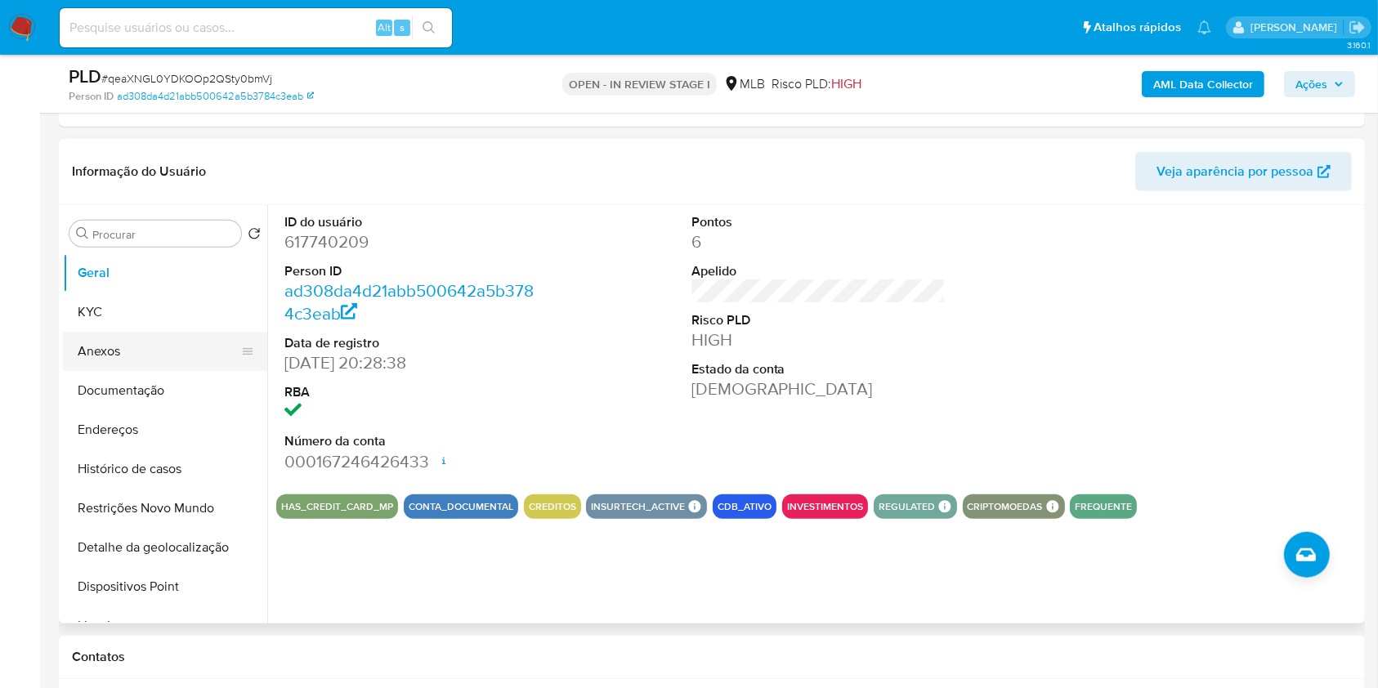
click at [173, 332] on button "Anexos" at bounding box center [158, 351] width 191 height 39
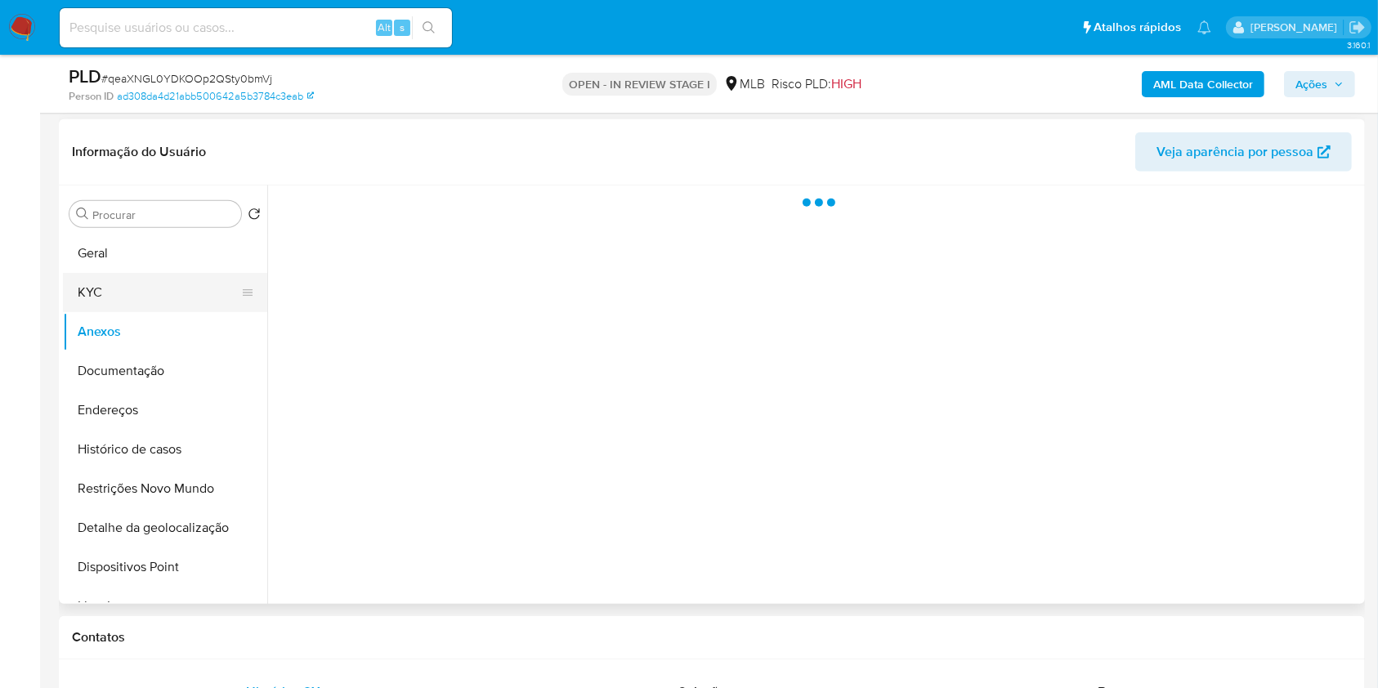
click at [168, 296] on button "KYC" at bounding box center [158, 292] width 191 height 39
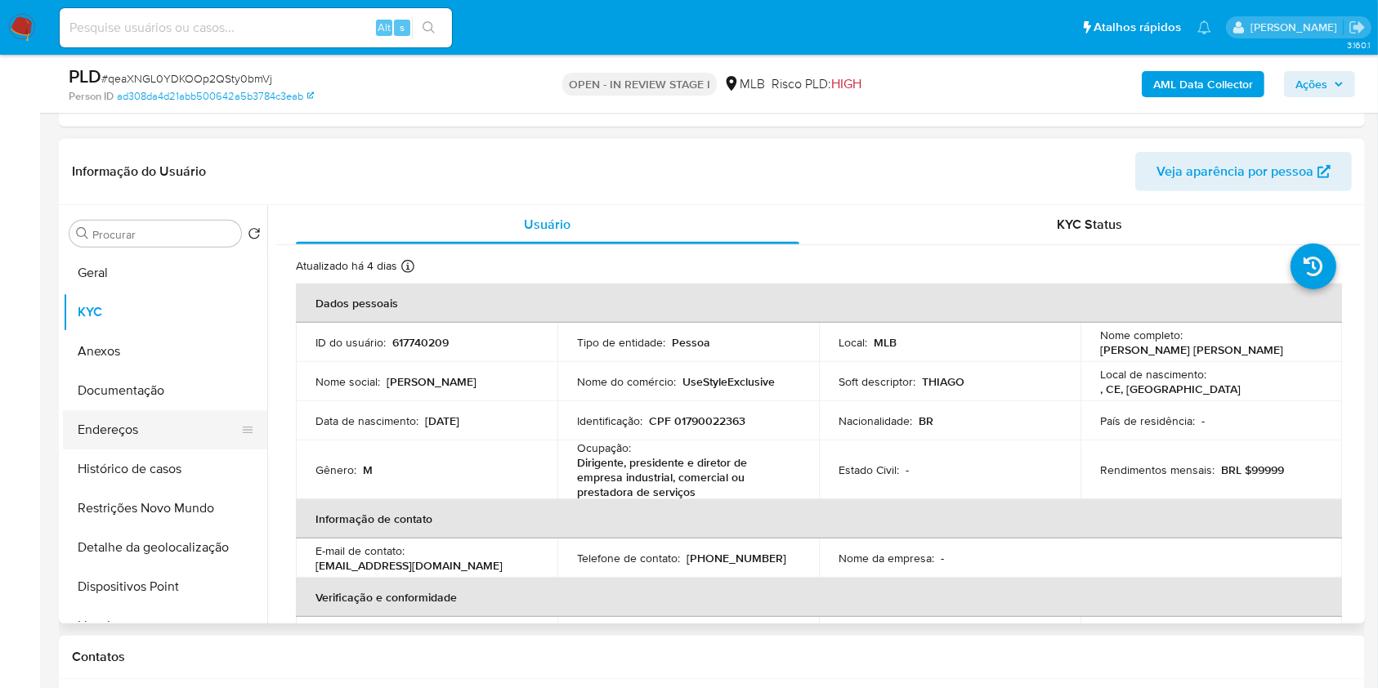
click at [154, 412] on button "Endereços" at bounding box center [158, 429] width 191 height 39
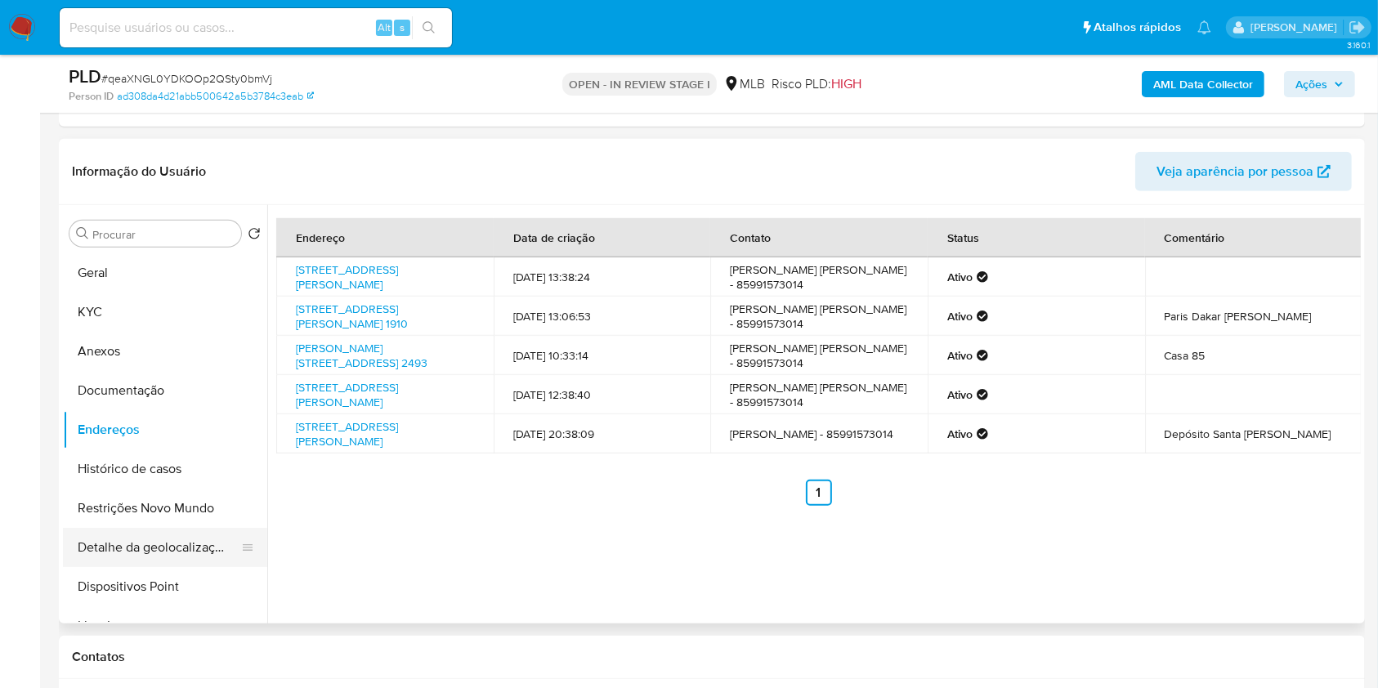
click at [170, 549] on button "Detalhe da geolocalização" at bounding box center [158, 547] width 191 height 39
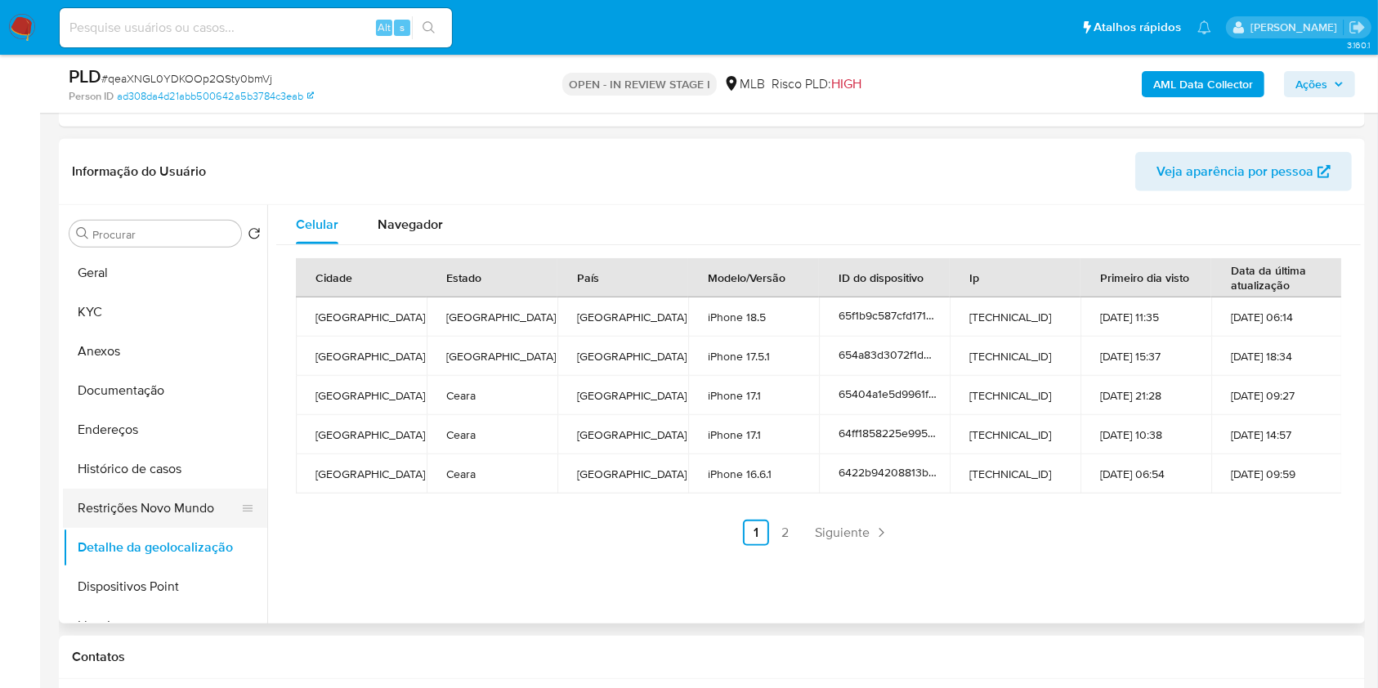
click at [125, 499] on button "Restrições Novo Mundo" at bounding box center [158, 508] width 191 height 39
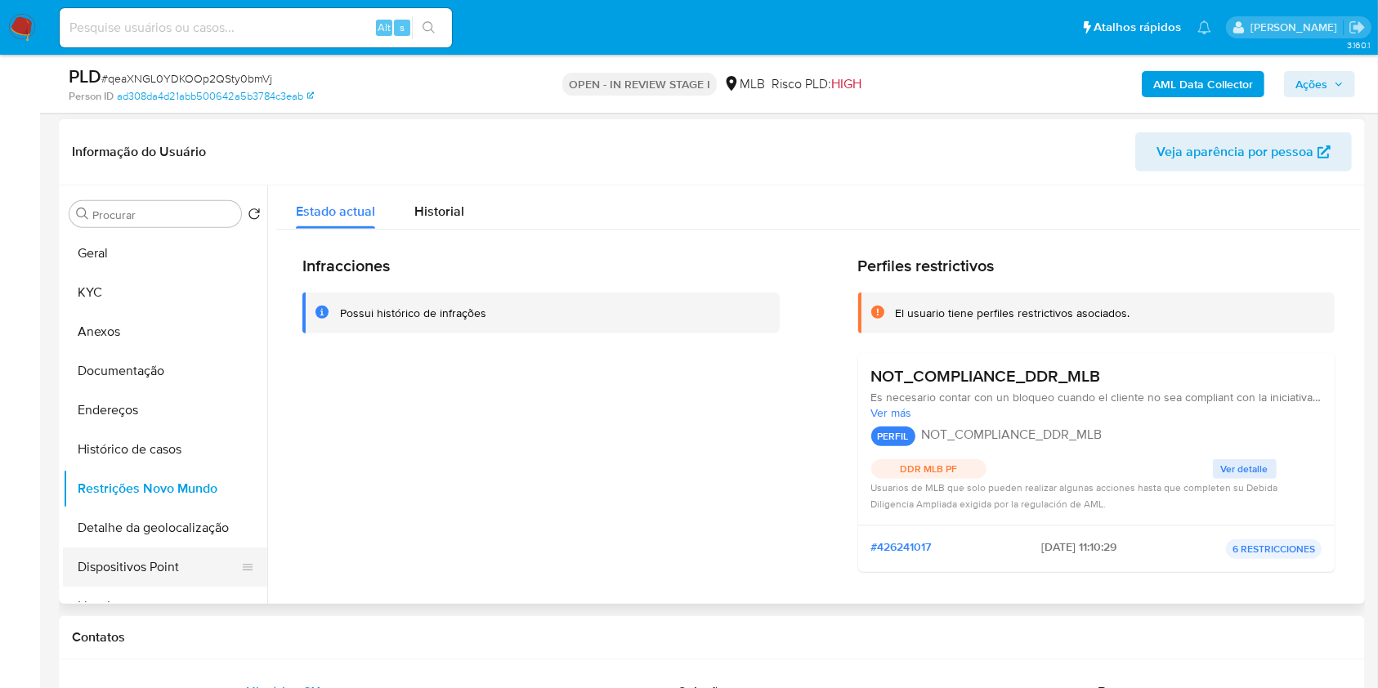
click at [171, 556] on button "Dispositivos Point" at bounding box center [158, 566] width 191 height 39
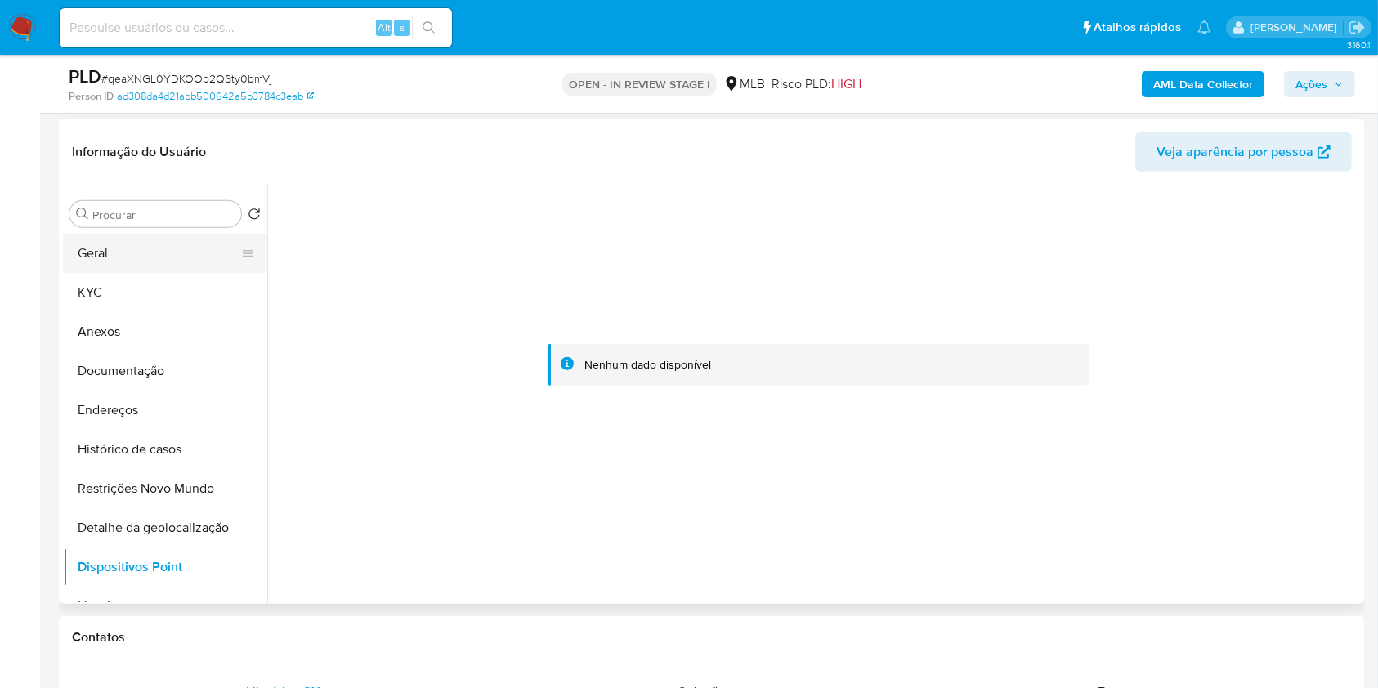
click at [201, 266] on button "Geral" at bounding box center [158, 253] width 191 height 39
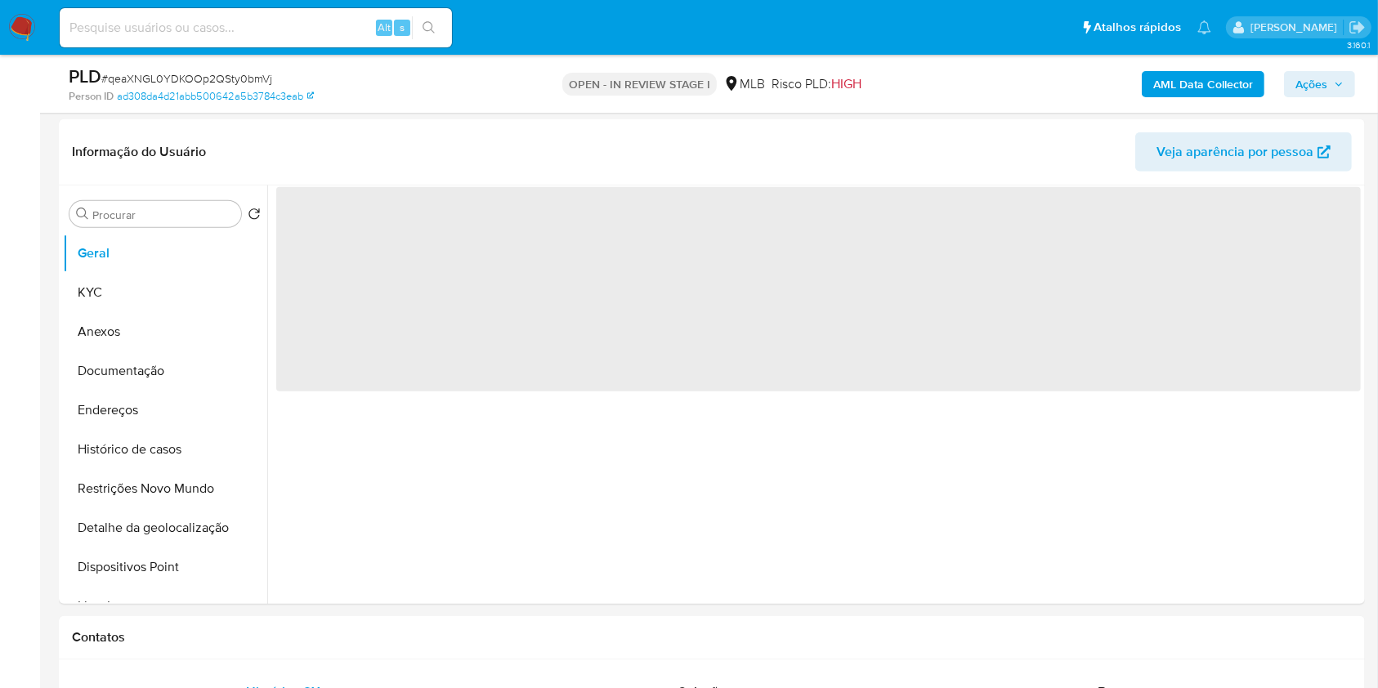
click at [1320, 85] on span "Ações" at bounding box center [1311, 84] width 32 height 26
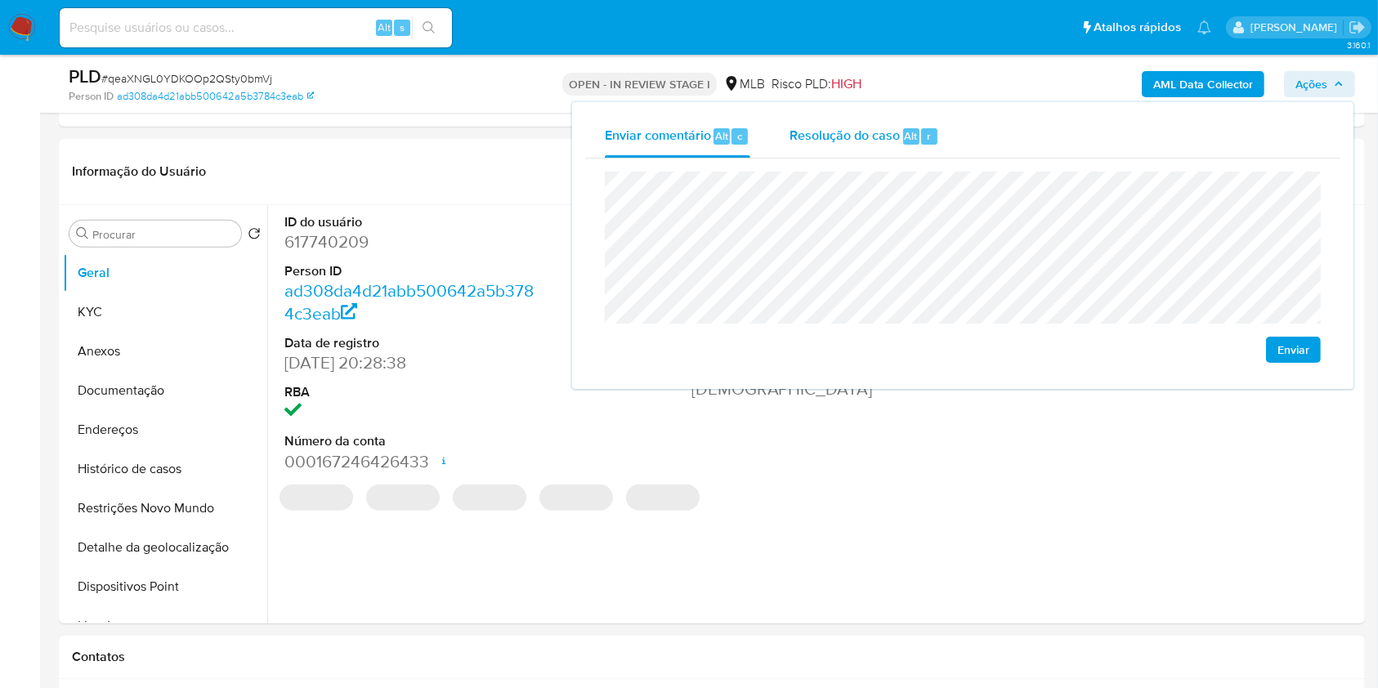
click at [903, 132] on div "Alt" at bounding box center [911, 136] width 16 height 16
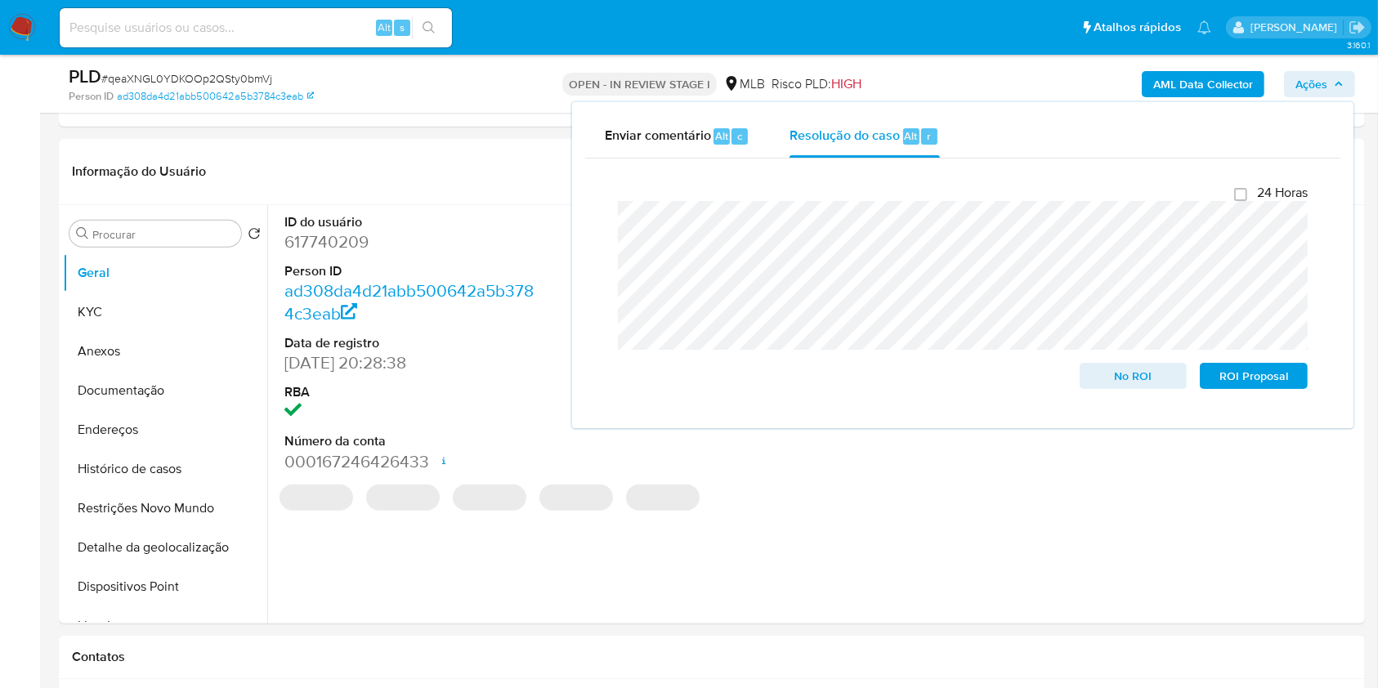
click at [927, 75] on div "PLD # qeaXNGL0YDKOOp2QSty0bmVj Person ID ad308da4d21abb500642a5b3784c3eab OPEN …" at bounding box center [712, 84] width 1306 height 58
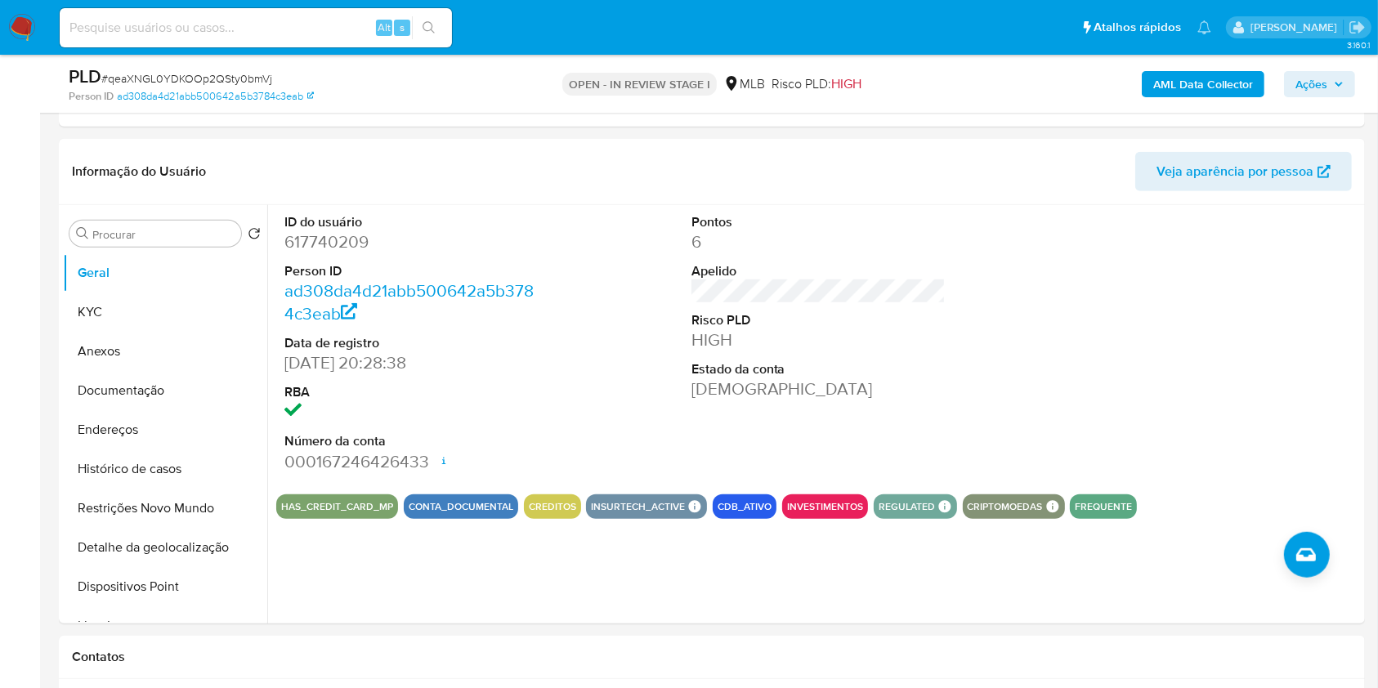
click at [1218, 82] on b "AML Data Collector" at bounding box center [1203, 84] width 100 height 26
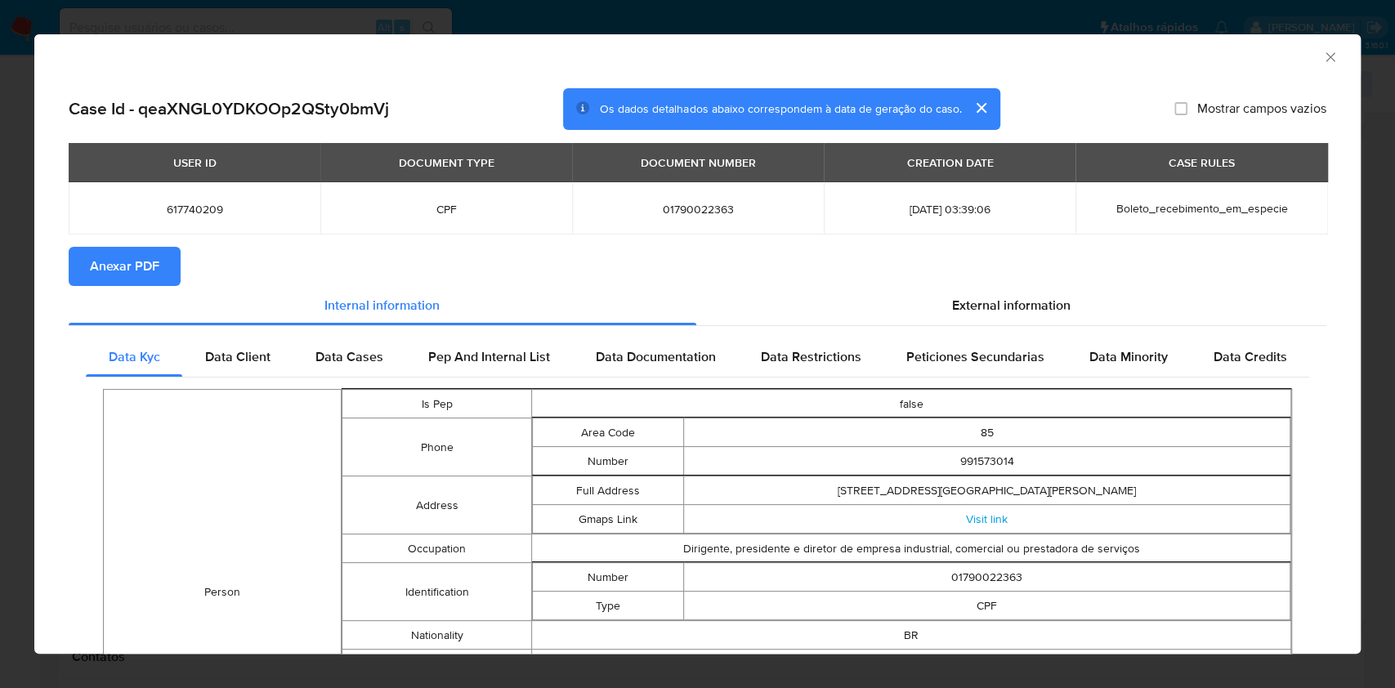
click at [137, 259] on span "Anexar PDF" at bounding box center [124, 266] width 69 height 36
click at [1322, 56] on icon "Fechar a janela" at bounding box center [1330, 57] width 16 height 16
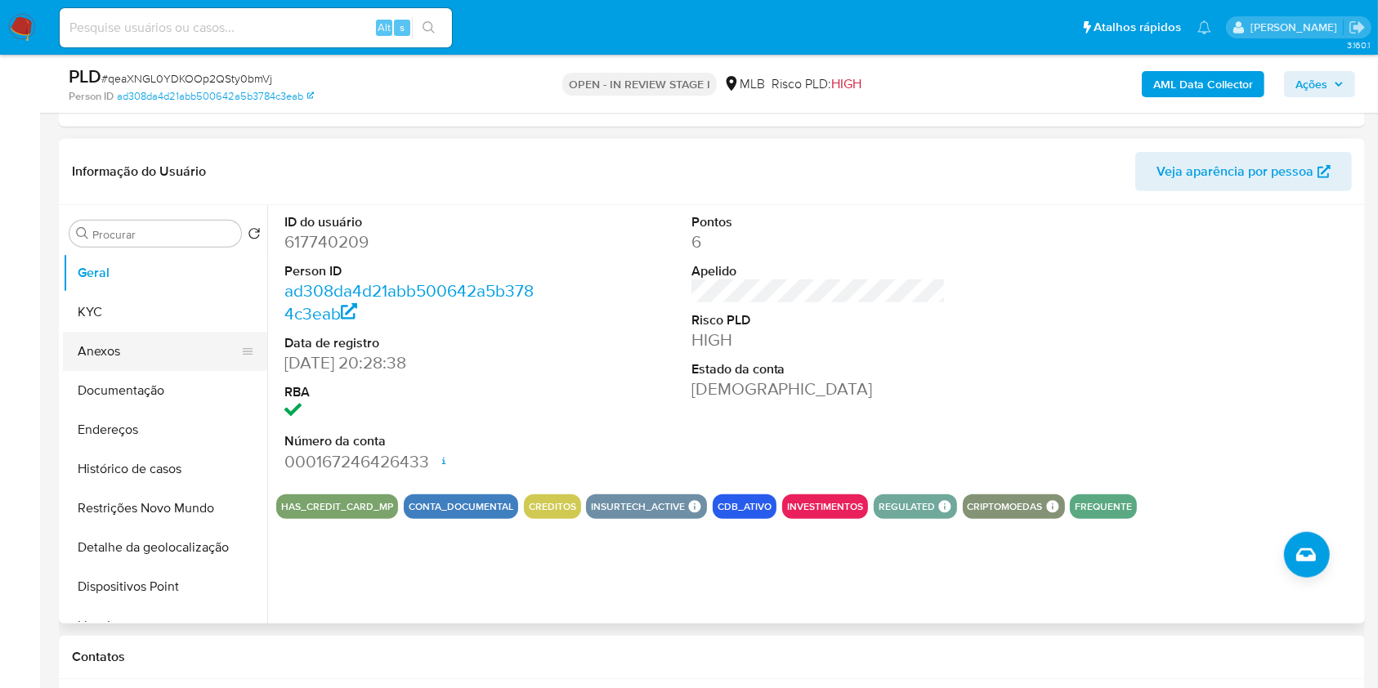
drag, startPoint x: 144, startPoint y: 337, endPoint x: 255, endPoint y: 321, distance: 112.2
click at [144, 337] on button "Anexos" at bounding box center [158, 351] width 191 height 39
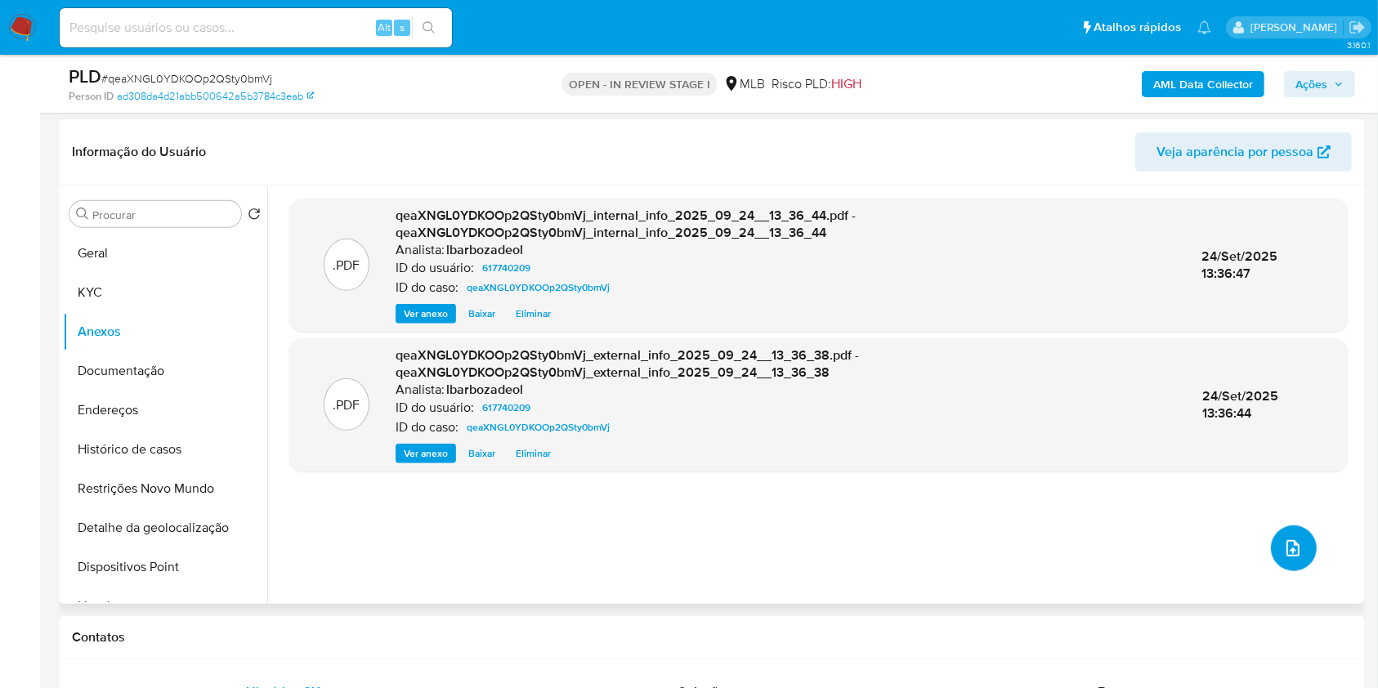
click at [1287, 543] on icon "upload-file" at bounding box center [1292, 548] width 13 height 16
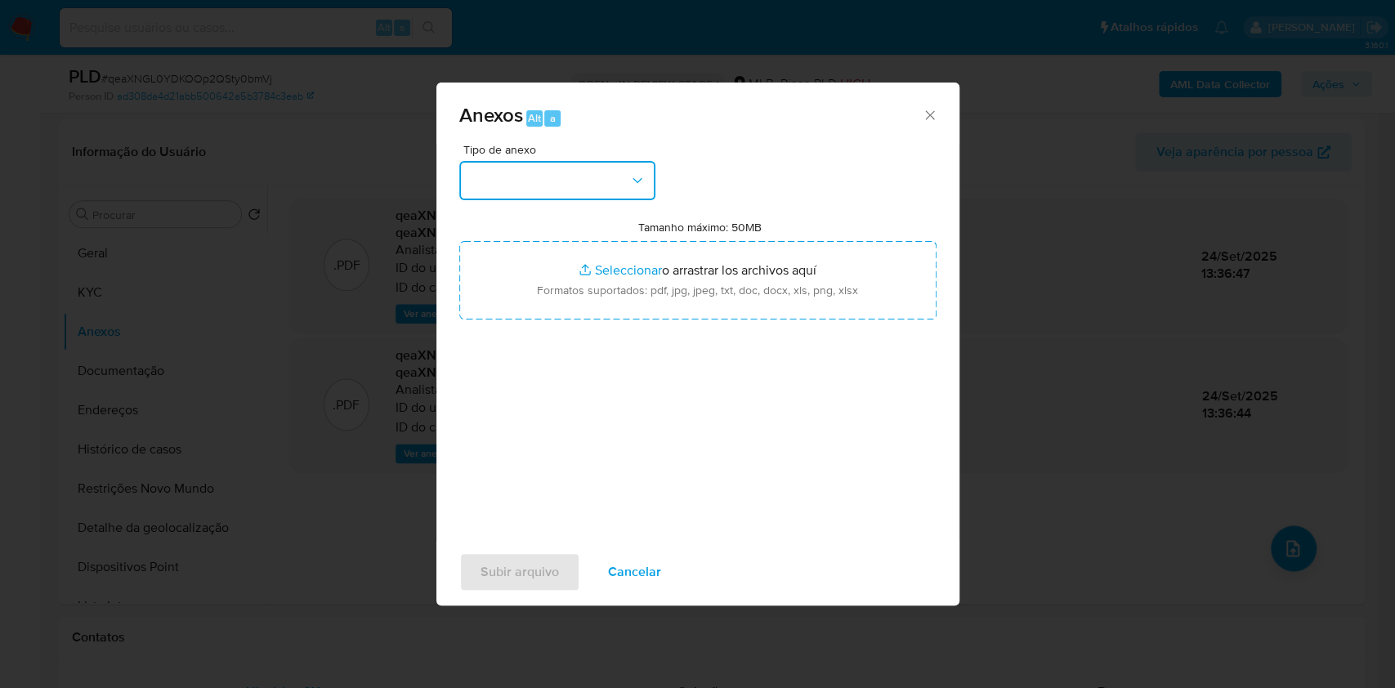
click at [623, 180] on button "button" at bounding box center [557, 180] width 196 height 39
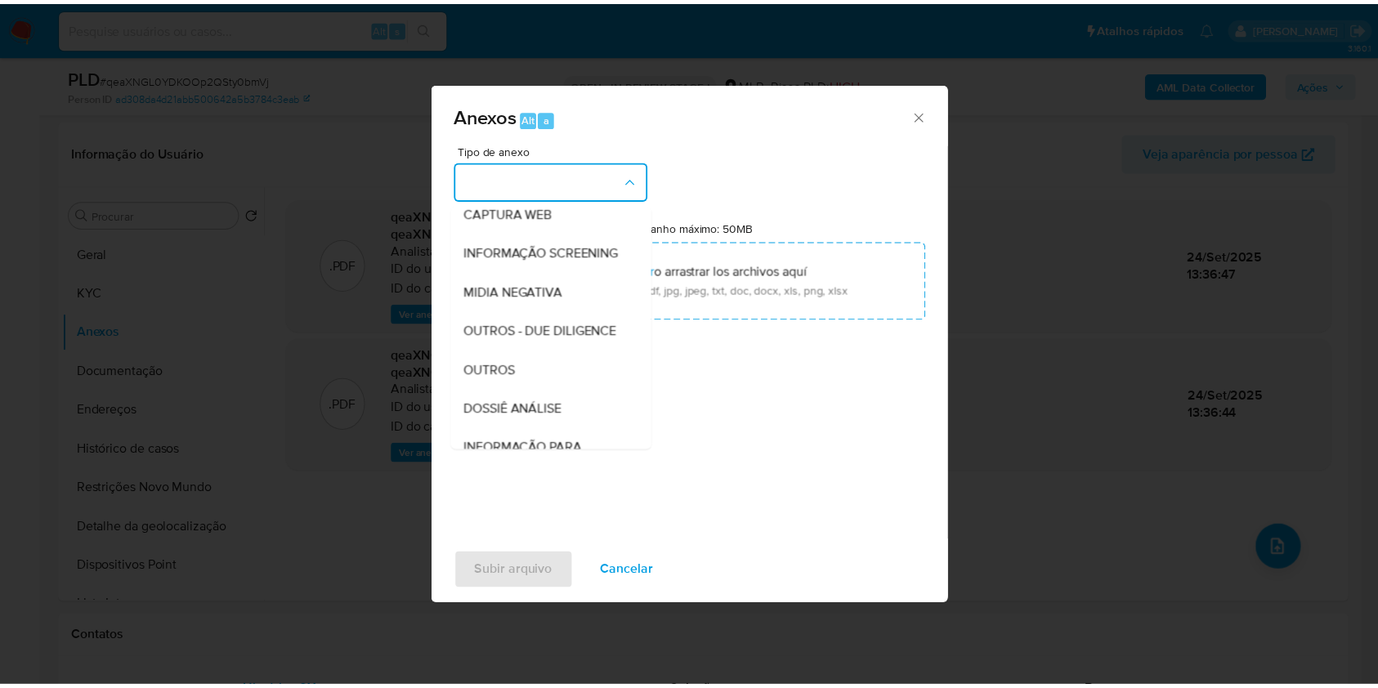
scroll to position [251, 0]
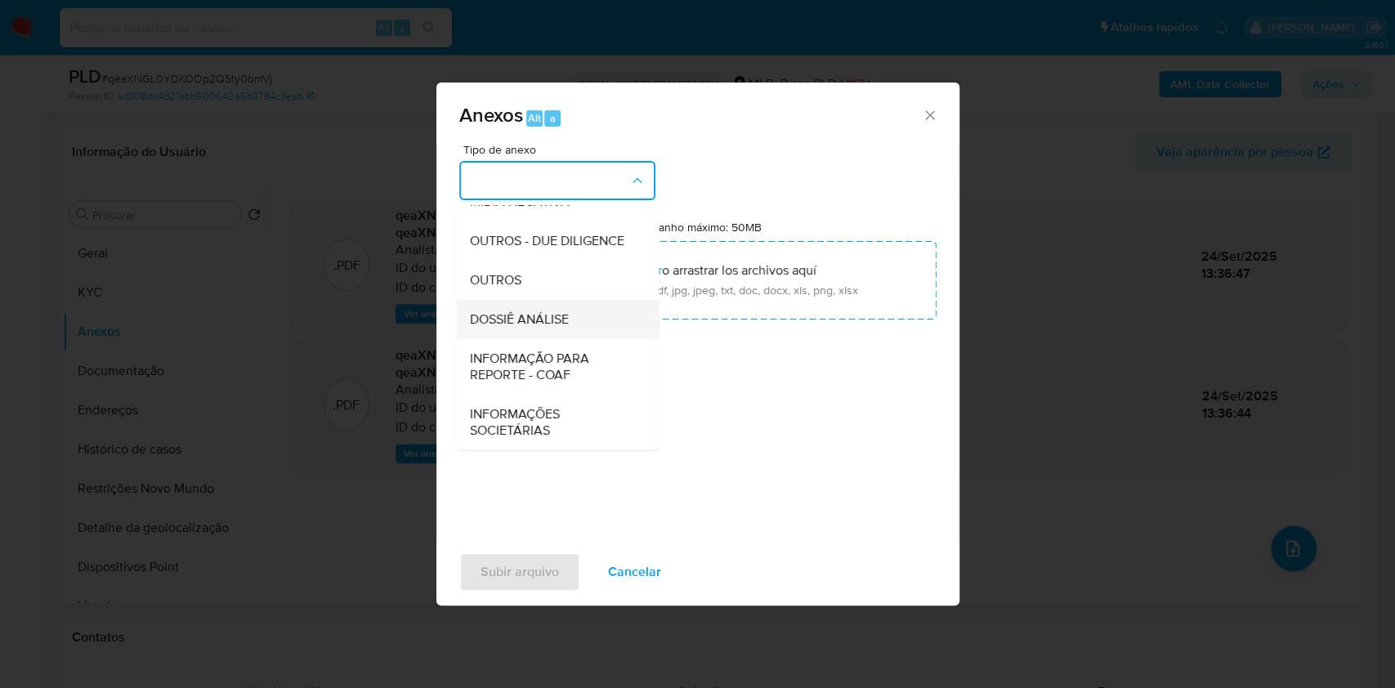
click at [534, 315] on span "DOSSIÊ ANÁLISE" at bounding box center [518, 319] width 99 height 16
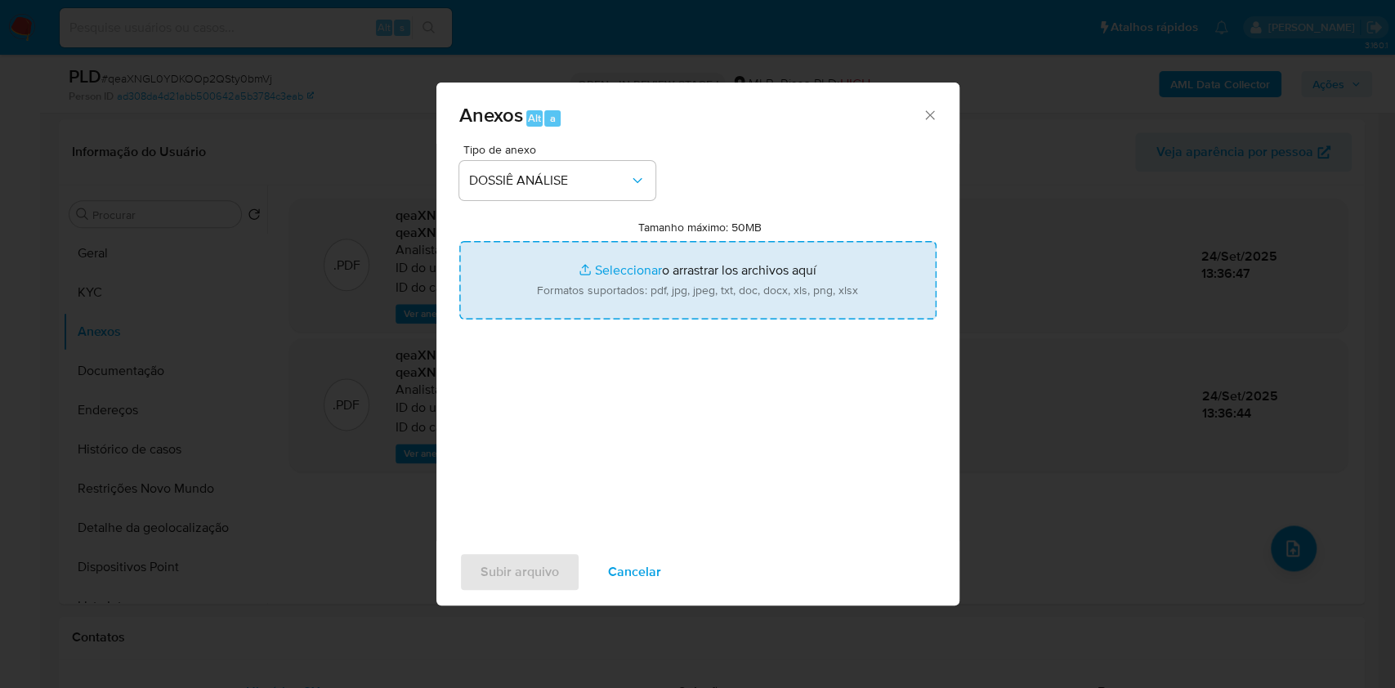
click at [582, 268] on input "Tamanho máximo: 50MB Seleccionar archivos" at bounding box center [697, 280] width 477 height 78
type input "C:\fakepath\SAR - XXXX - CPF 01790022363 - ANDERSON SANTOS DE LIMA.pdf"
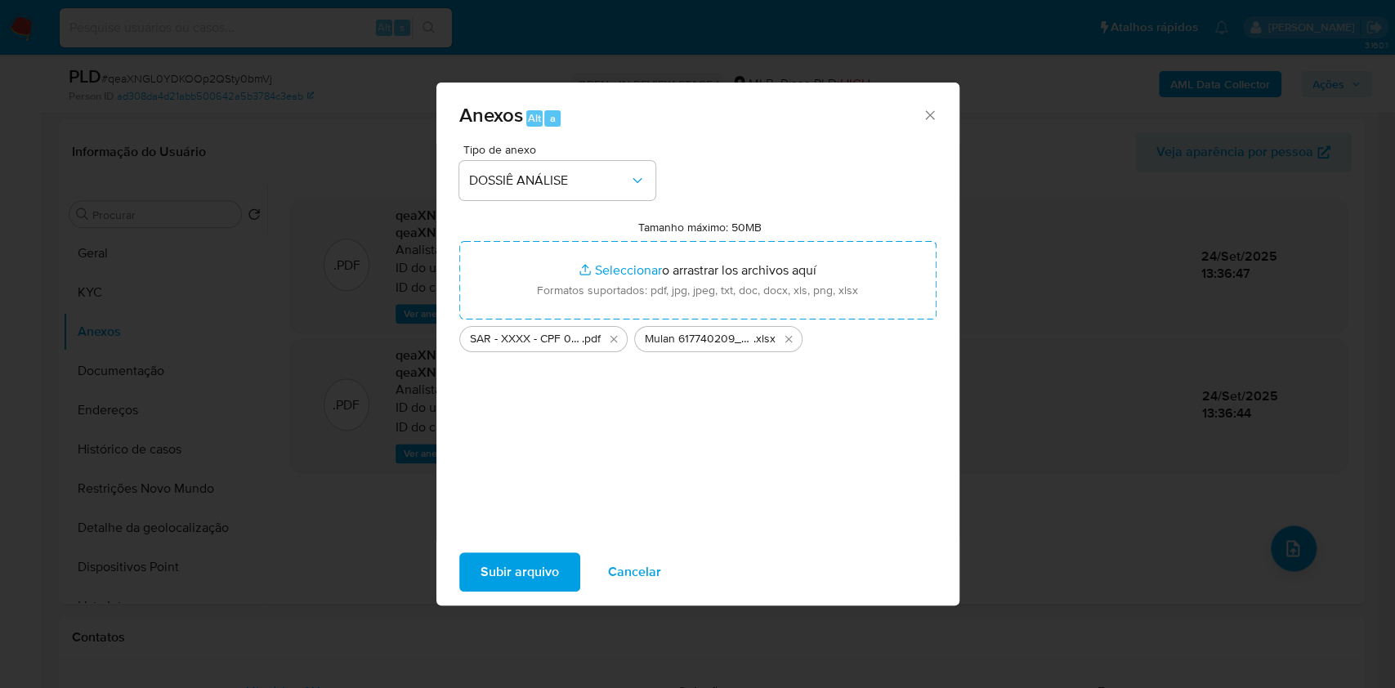
drag, startPoint x: 582, startPoint y: 268, endPoint x: 505, endPoint y: 573, distance: 314.3
click at [505, 573] on span "Subir arquivo" at bounding box center [519, 572] width 78 height 36
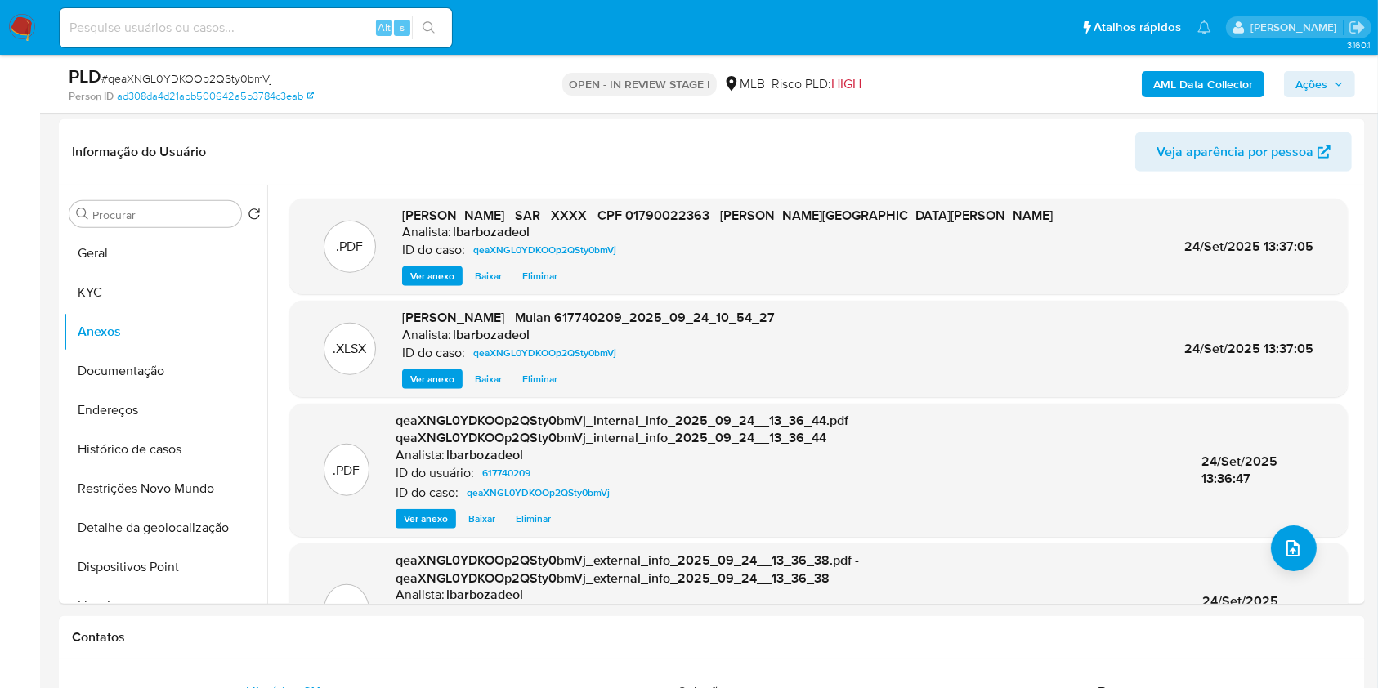
click at [1311, 73] on span "Ações" at bounding box center [1311, 84] width 32 height 26
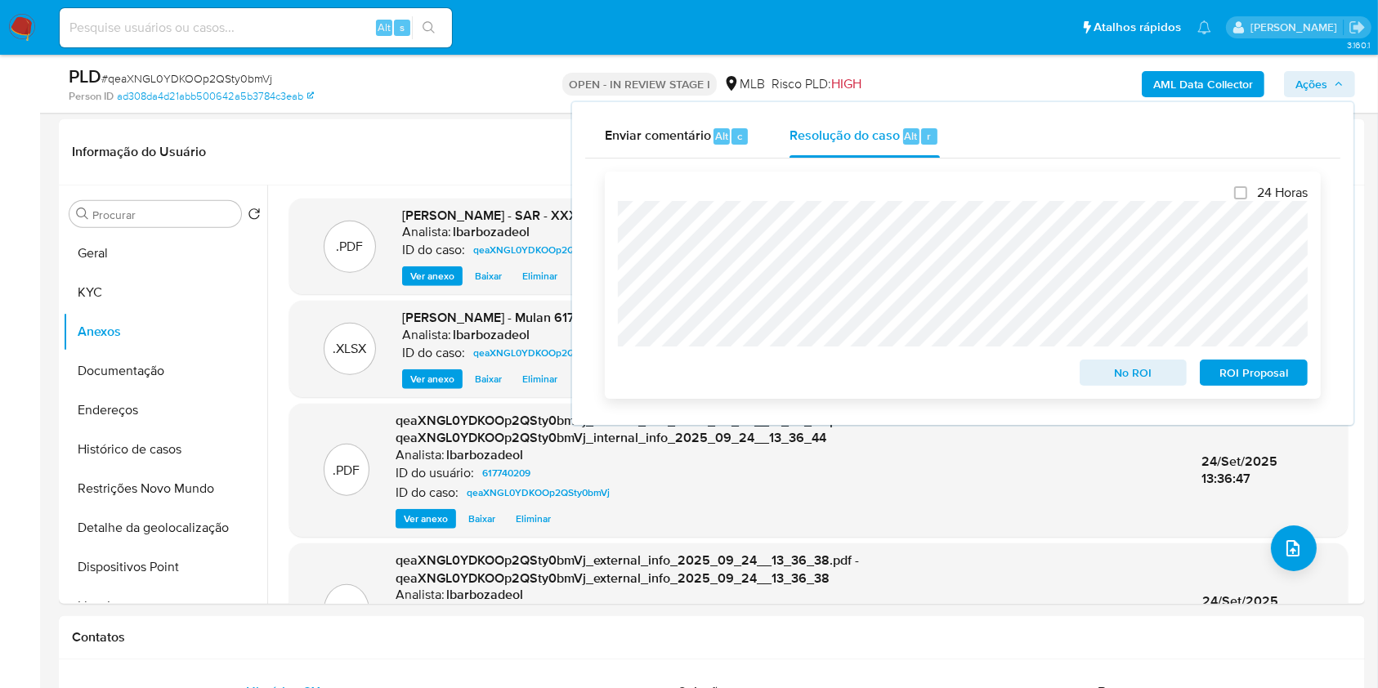
click at [1236, 374] on span "ROI Proposal" at bounding box center [1253, 372] width 85 height 23
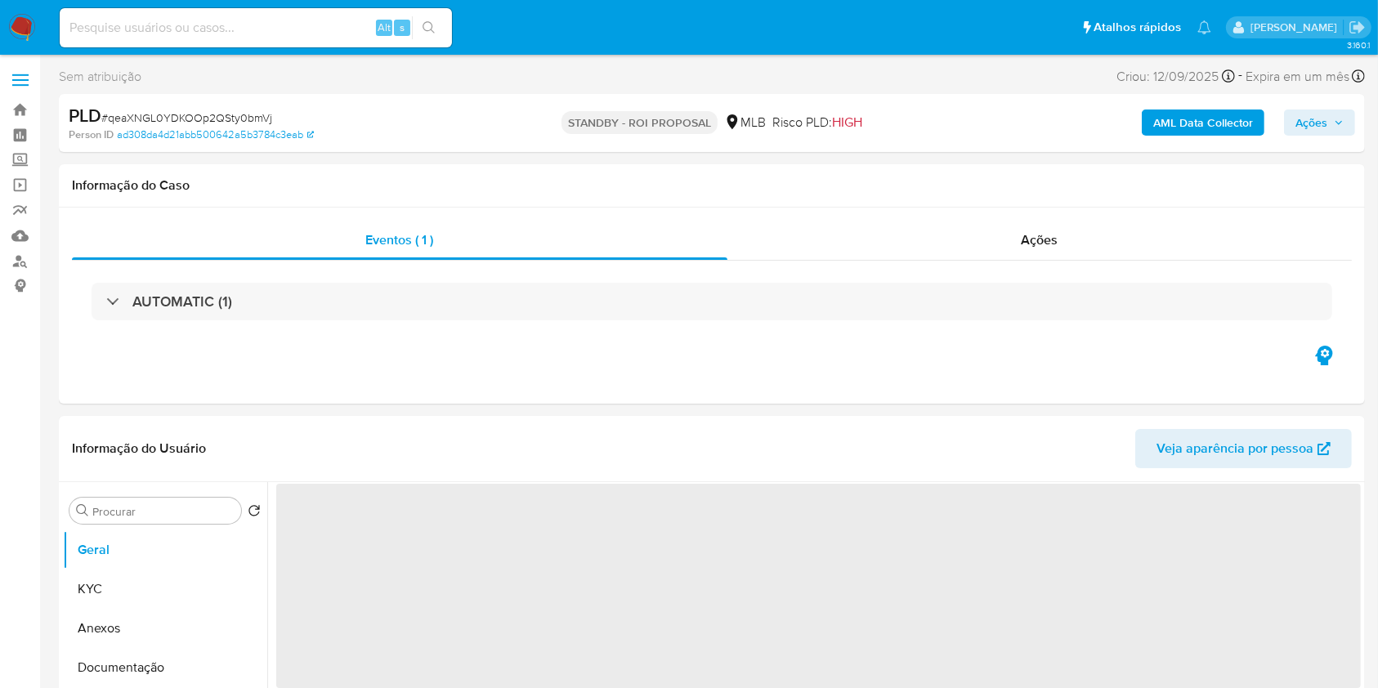
select select "10"
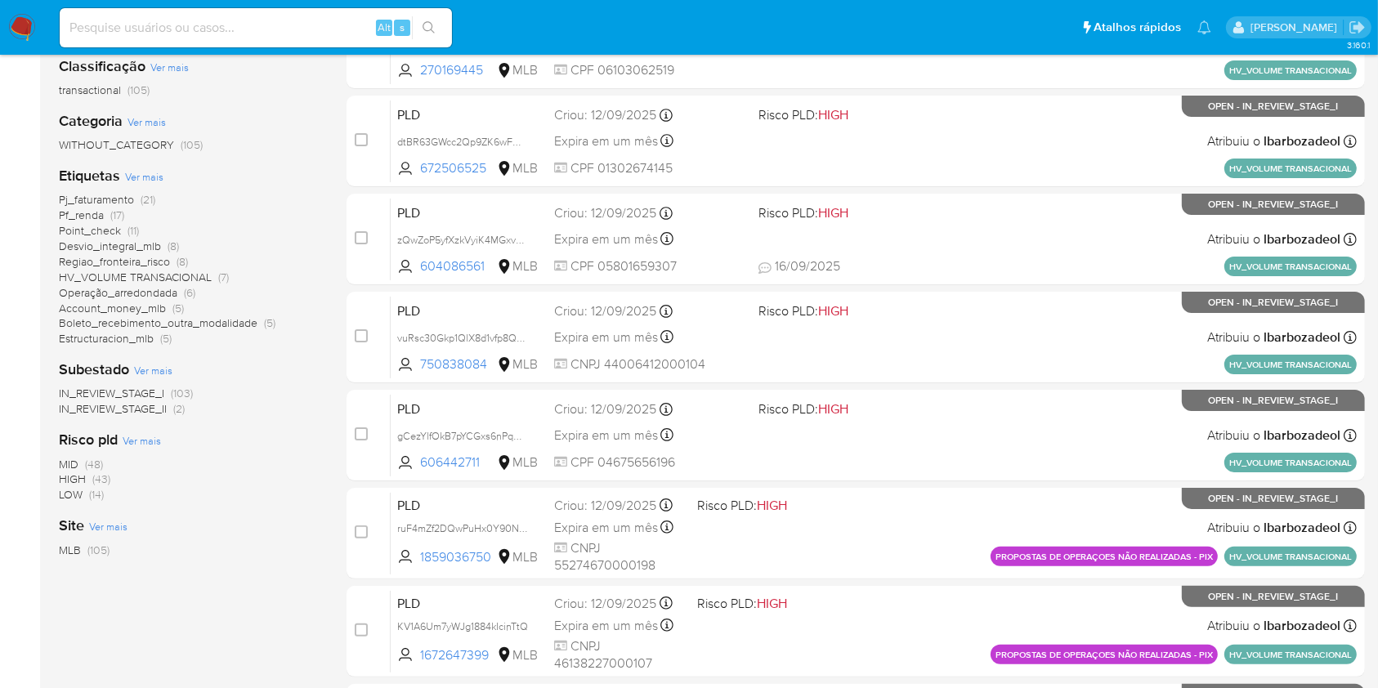
scroll to position [250, 0]
click at [98, 477] on span "(43)" at bounding box center [101, 478] width 18 height 16
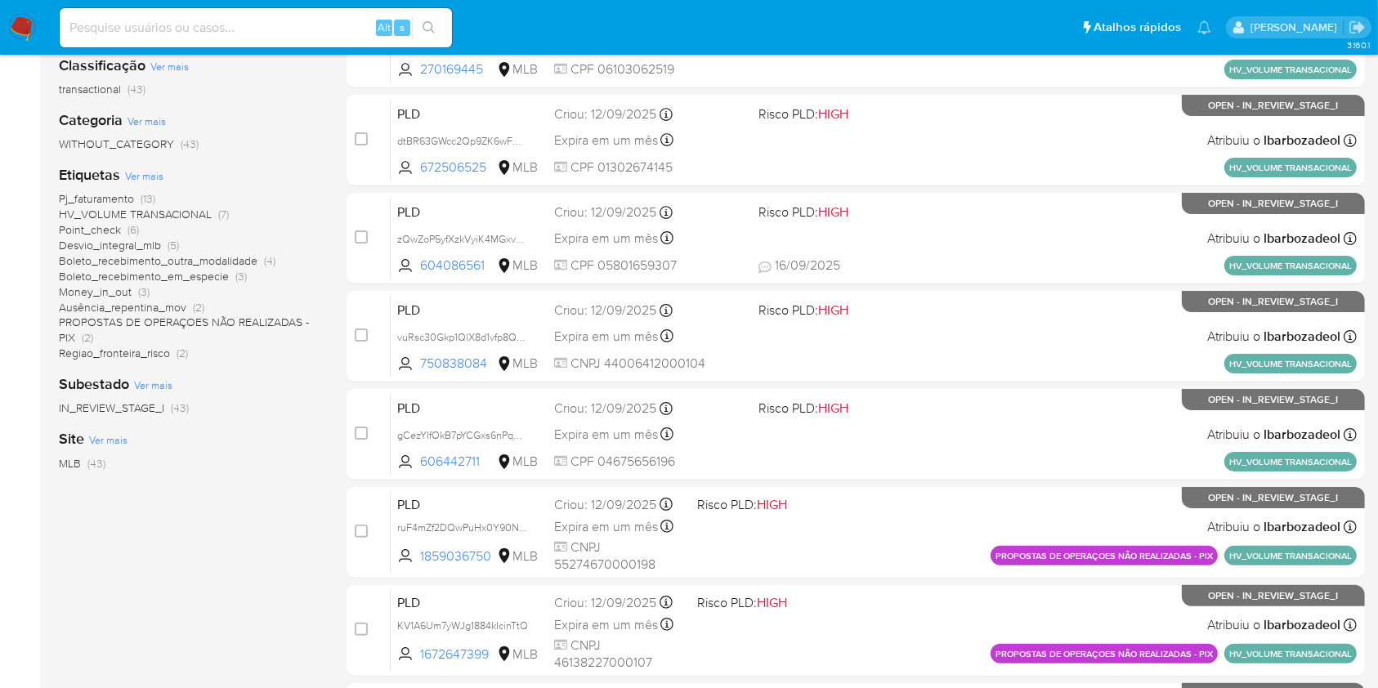
click at [141, 199] on span "(13)" at bounding box center [148, 198] width 15 height 16
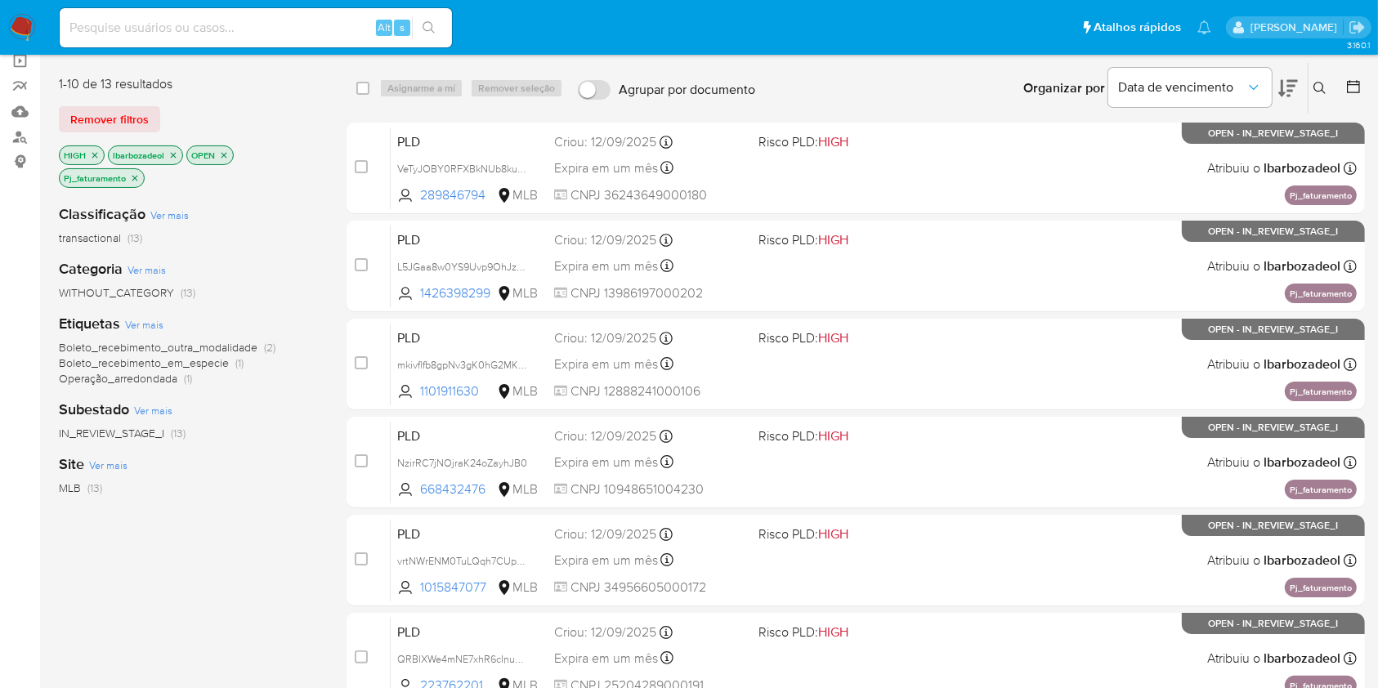
scroll to position [660, 0]
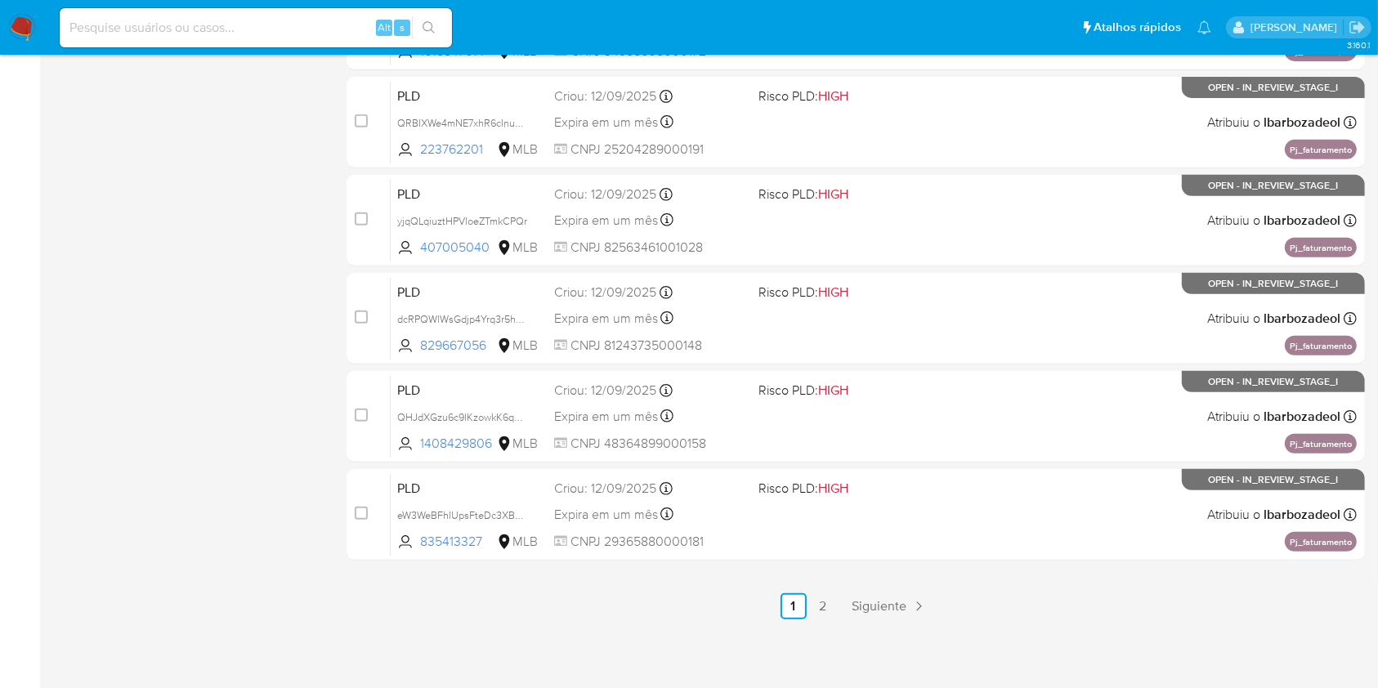
click at [904, 621] on div "3.160.1" at bounding box center [712, 41] width 1306 height 1273
click at [894, 612] on span "Siguiente" at bounding box center [879, 606] width 55 height 13
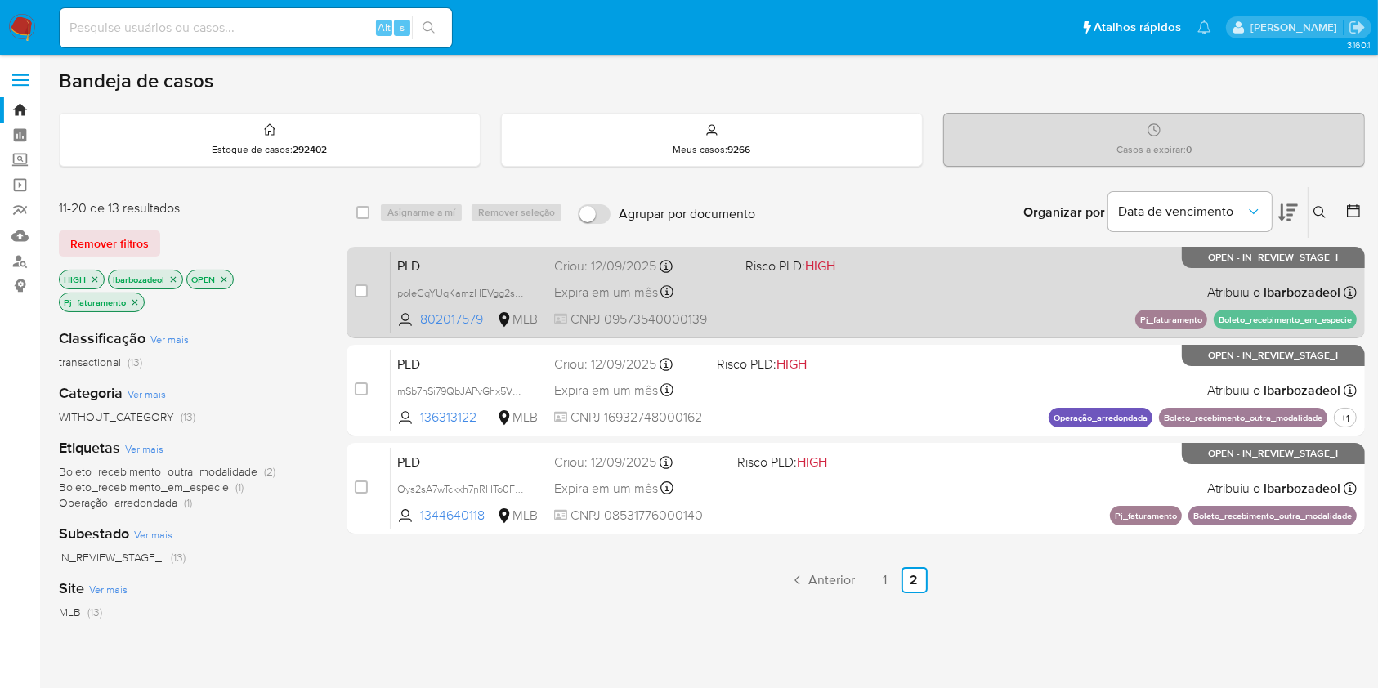
click at [843, 290] on span at bounding box center [834, 291] width 178 height 3
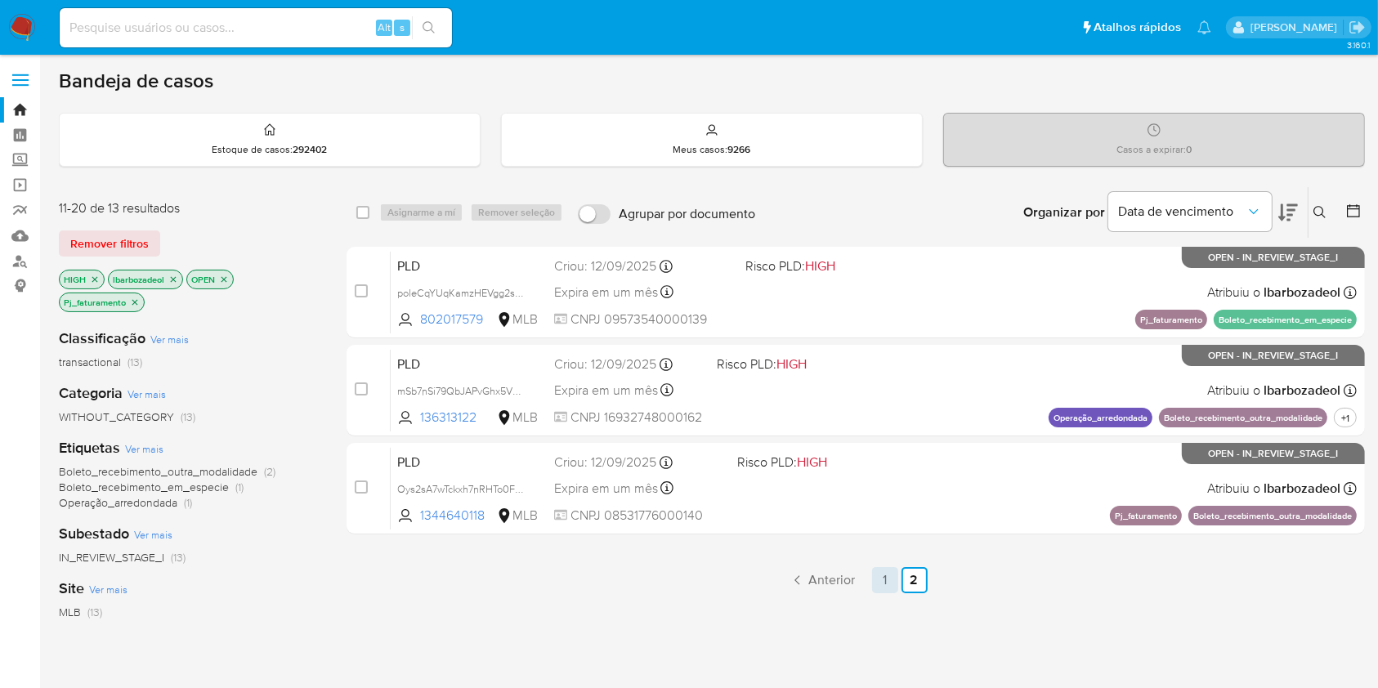
click at [882, 582] on link "1" at bounding box center [885, 580] width 26 height 26
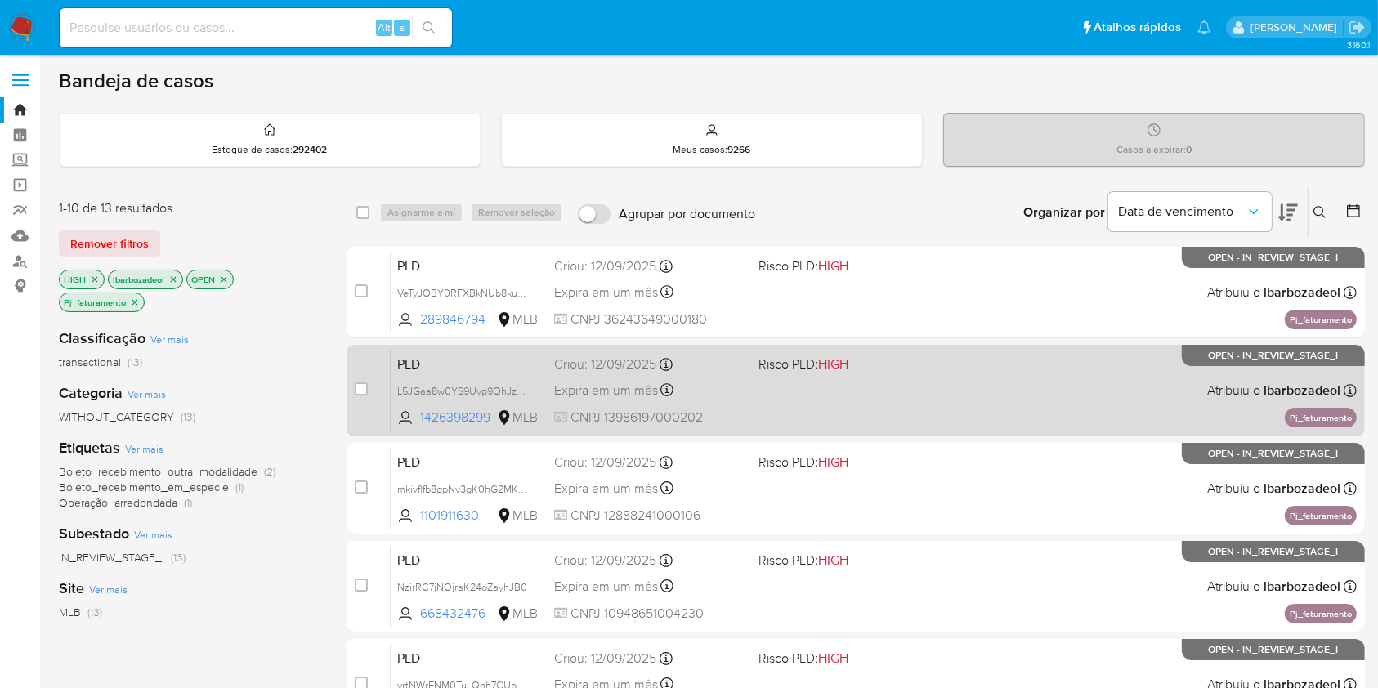
click at [909, 393] on div "PLD L5JGaa8w0YS9Uvp9OhJzqAKv 1426398299 MLB Risco PLD: HIGH Criou: 12/09/2025 C…" at bounding box center [874, 390] width 966 height 83
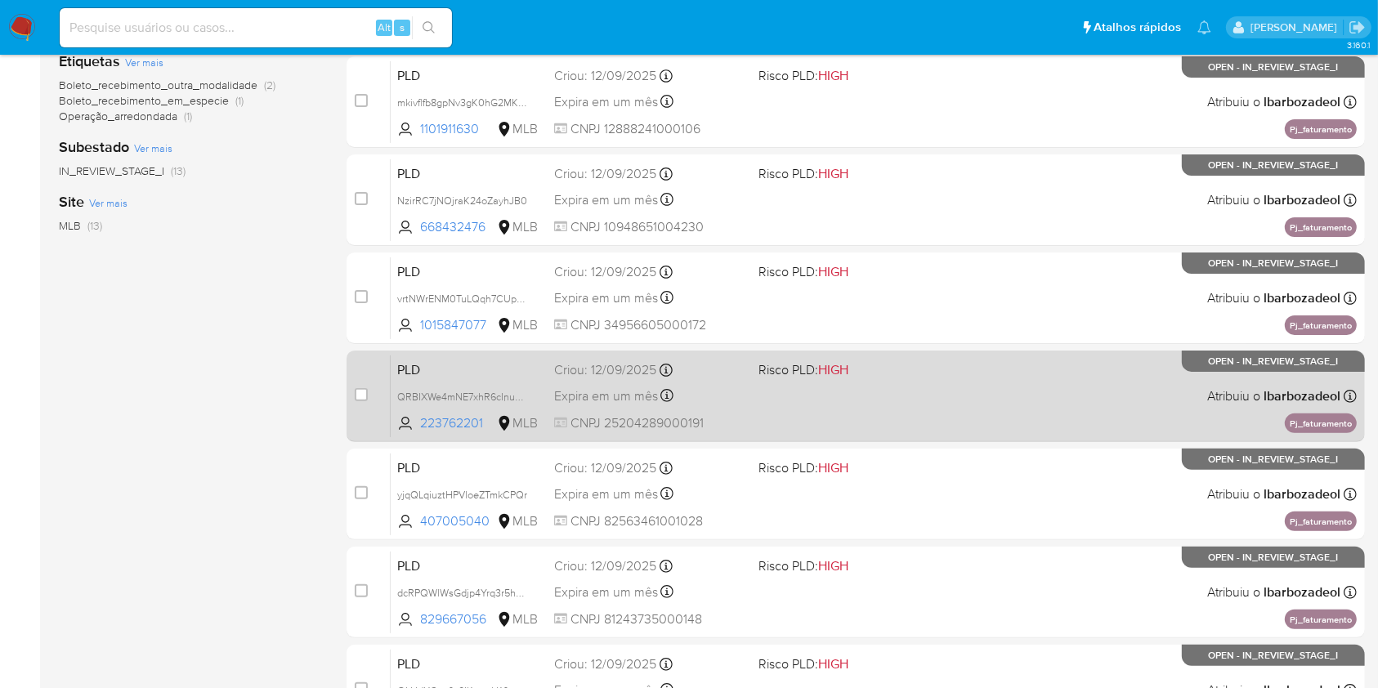
scroll to position [387, 0]
click at [930, 409] on div "PLD QRBIXWe4mNE7xhR6cInuHKfr 223762201 MLB Risco PLD: HIGH Criou: 12/09/2025 Cr…" at bounding box center [874, 395] width 966 height 83
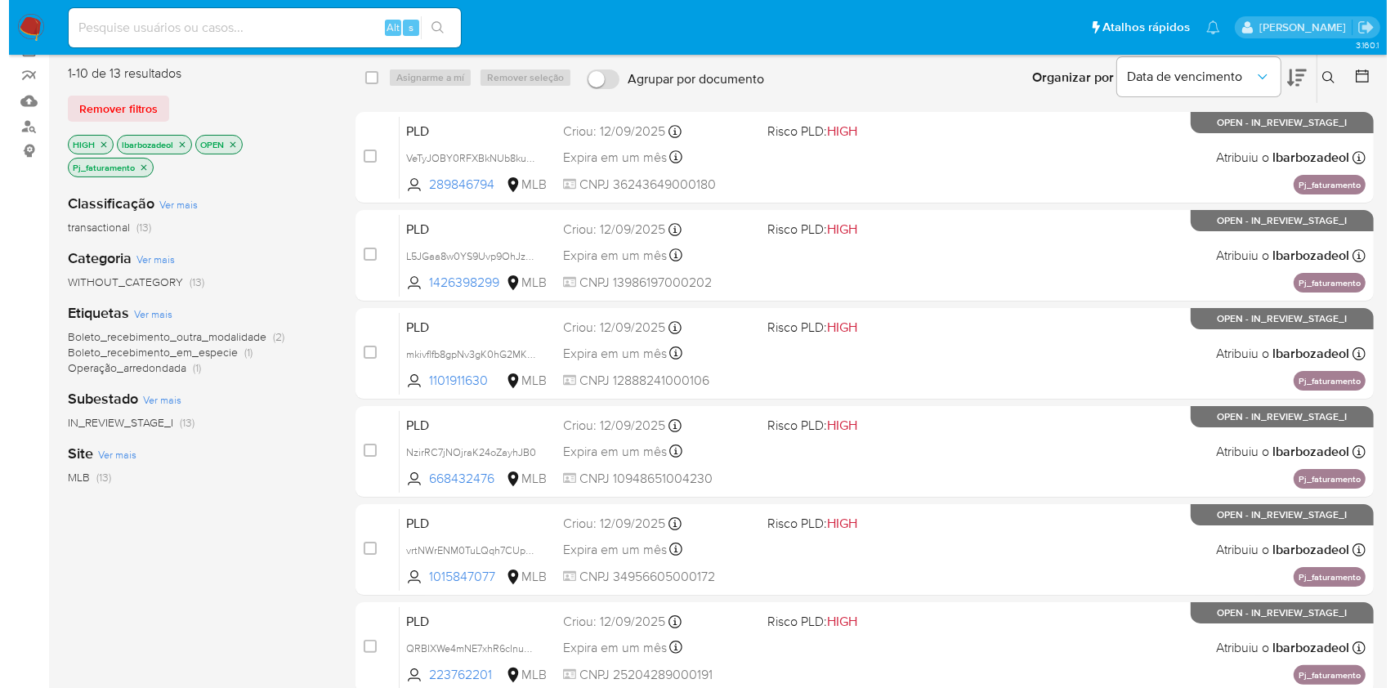
scroll to position [121, 0]
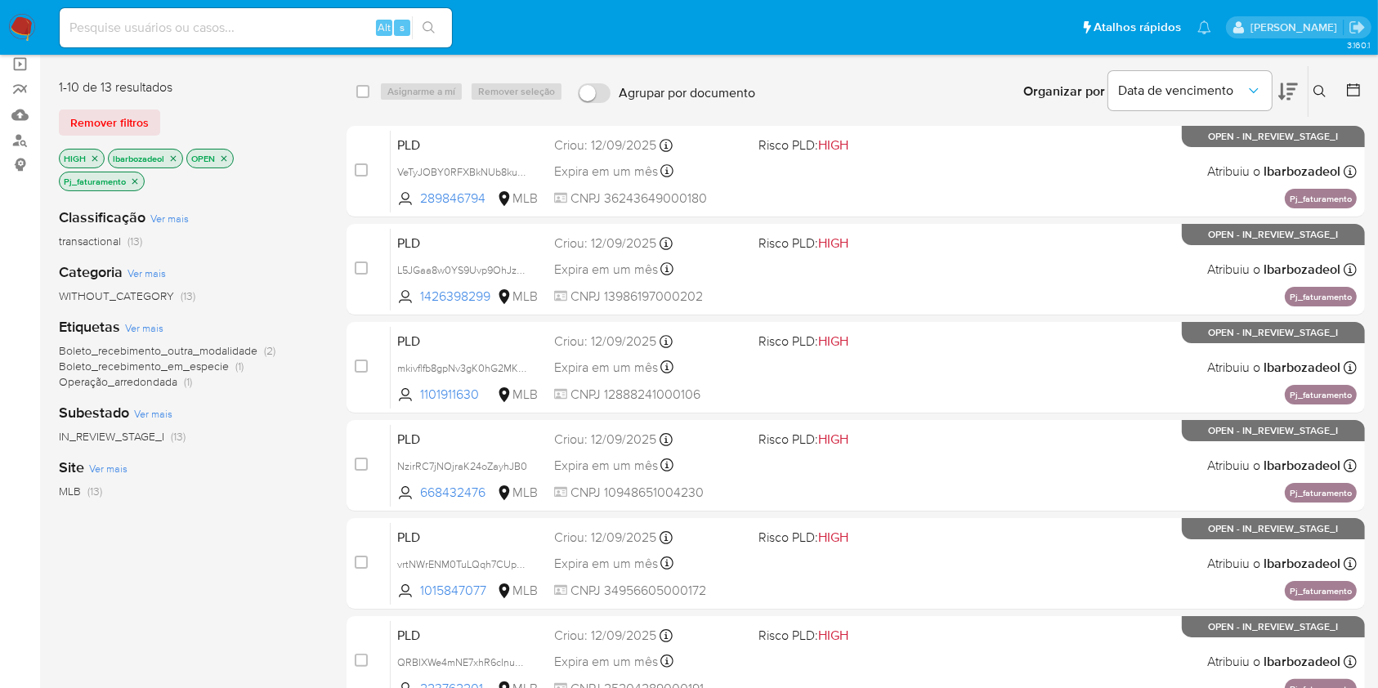
click at [131, 177] on icon "close-filter" at bounding box center [135, 182] width 10 height 10
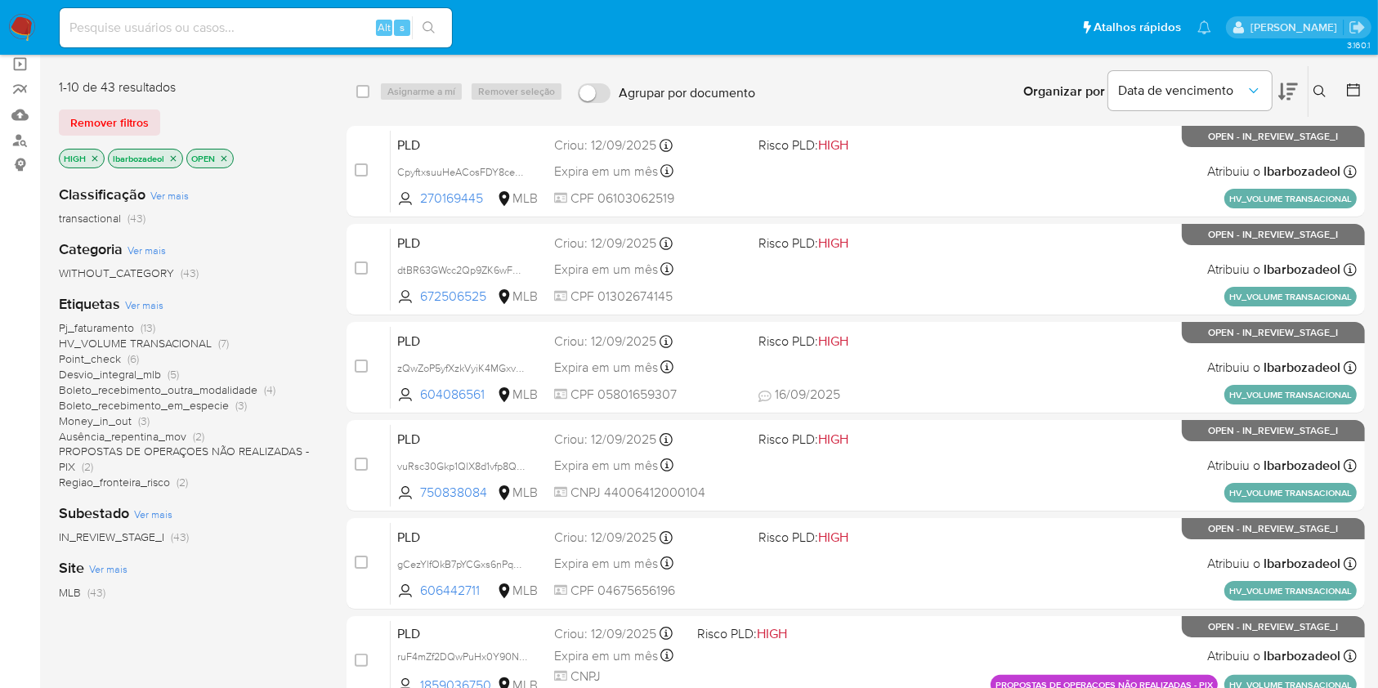
click at [141, 297] on span "Ver mais" at bounding box center [144, 304] width 38 height 15
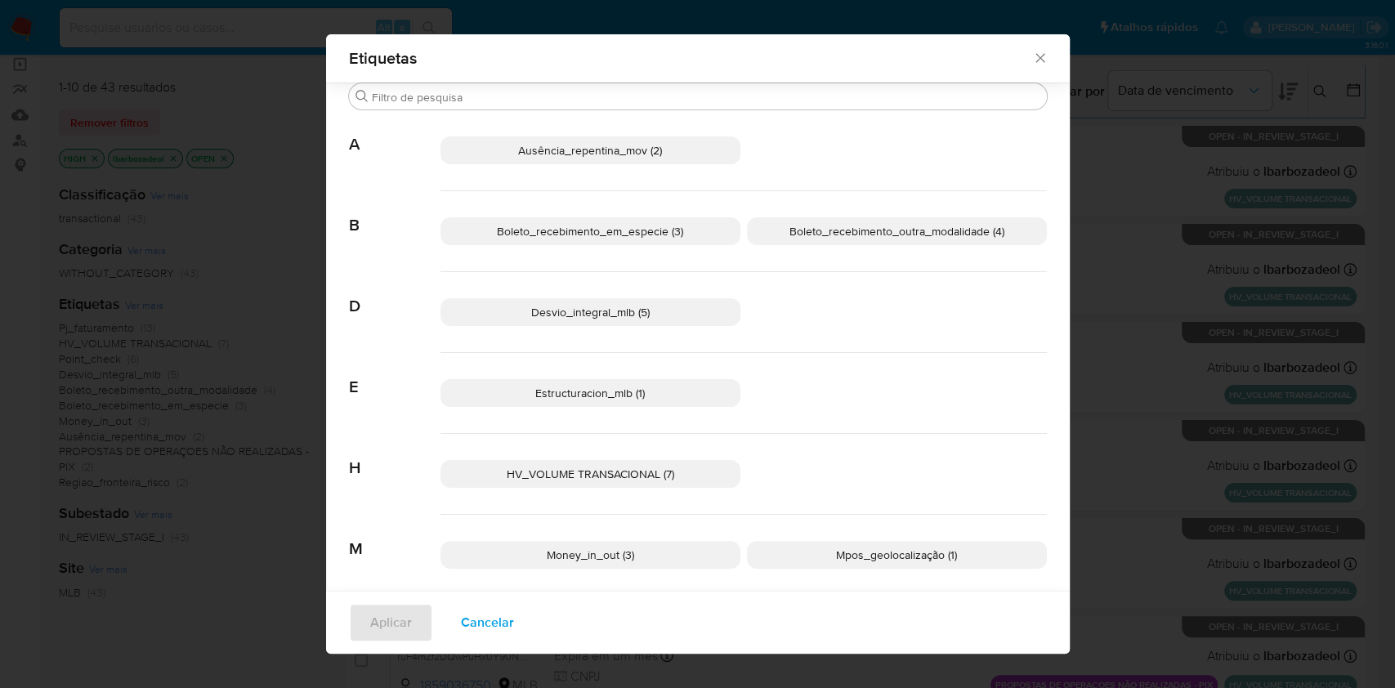
scroll to position [340, 0]
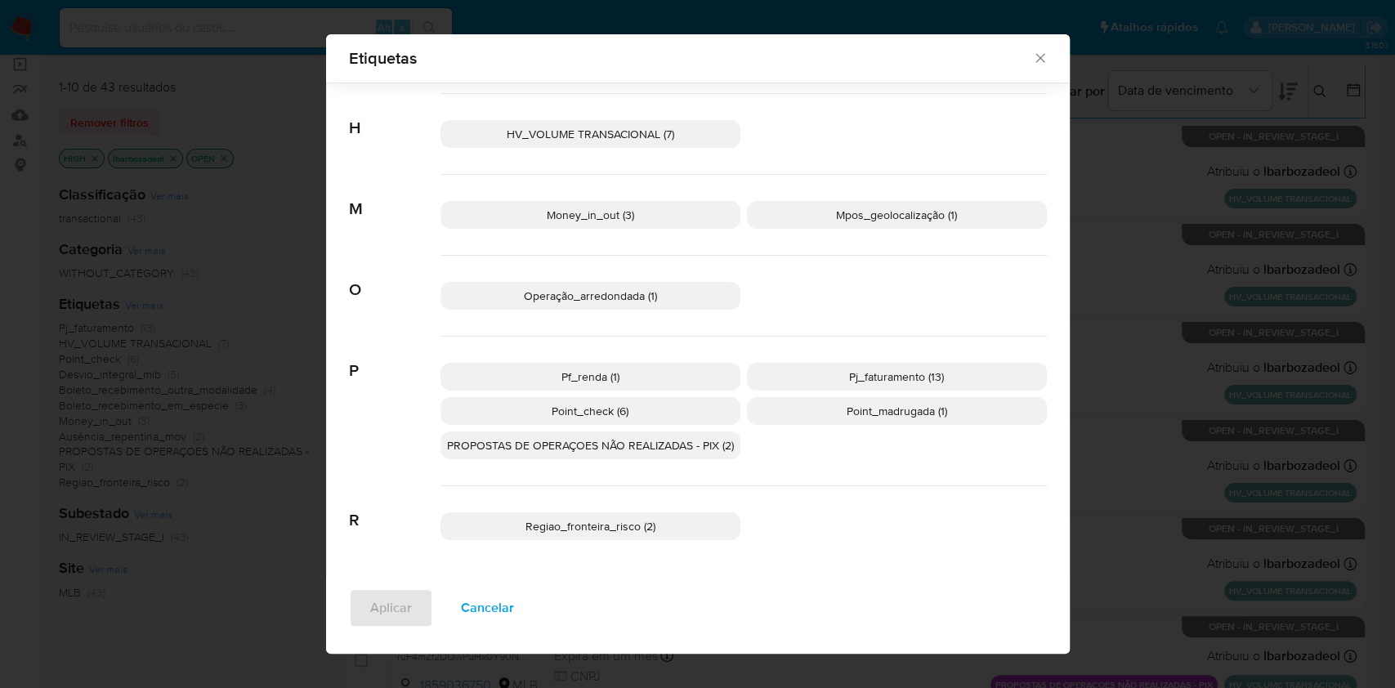
click at [642, 382] on p "Pf_renda (1)" at bounding box center [590, 377] width 300 height 28
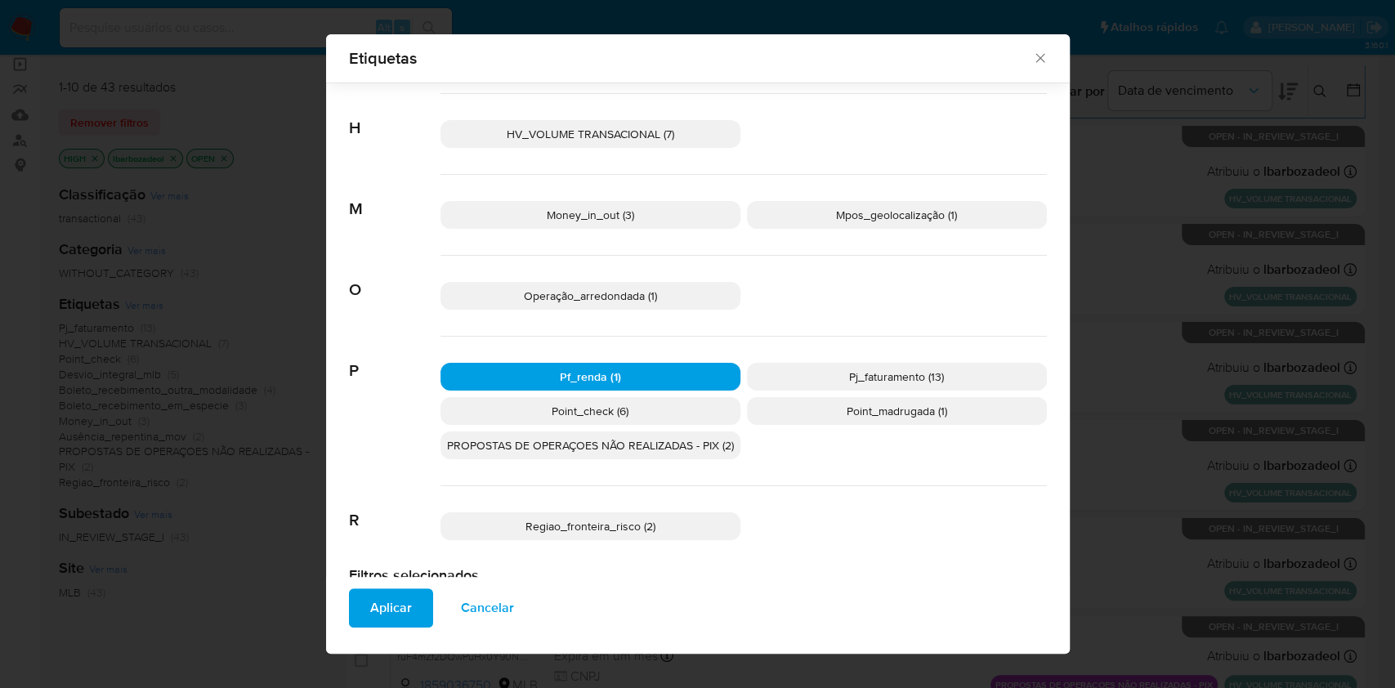
click at [396, 619] on span "Aplicar" at bounding box center [391, 608] width 42 height 36
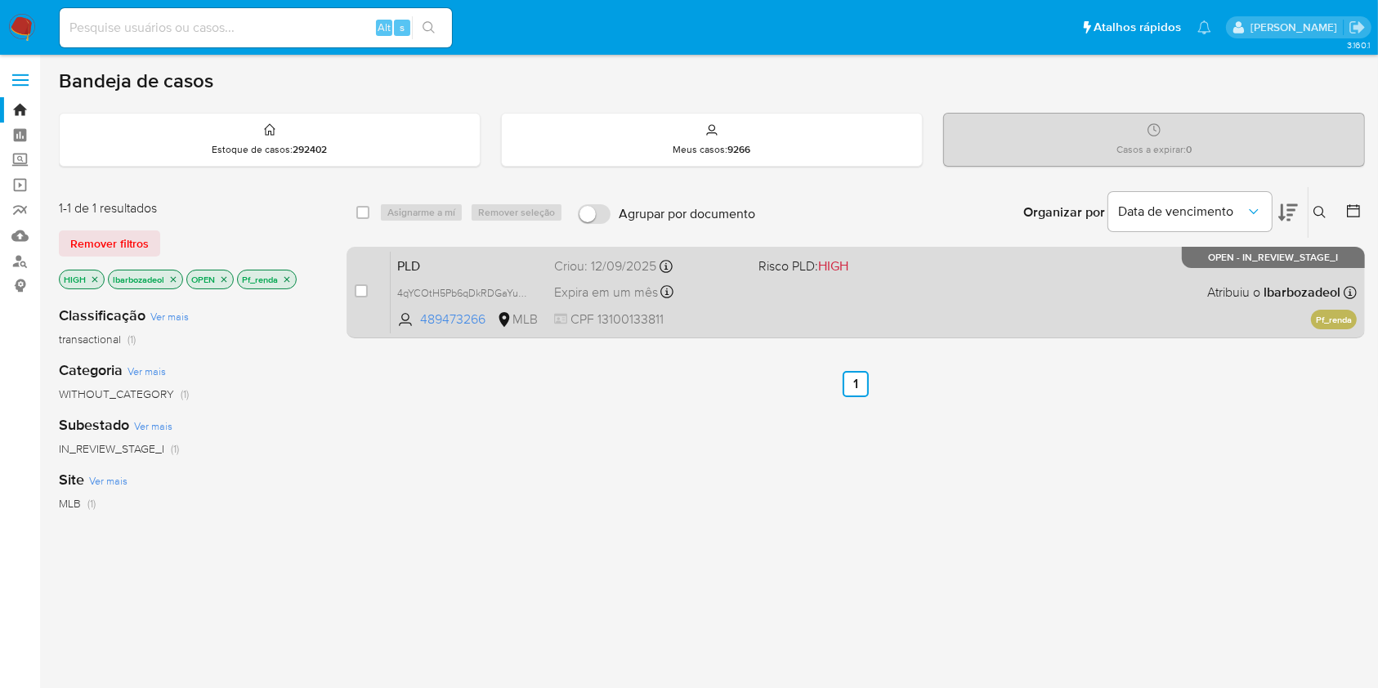
click at [814, 306] on div "PLD 4qYCOtH5Pb6qDkRDGaYupTye 489473266 MLB Risco PLD: HIGH Criou: 12/09/2025 Cr…" at bounding box center [874, 292] width 966 height 83
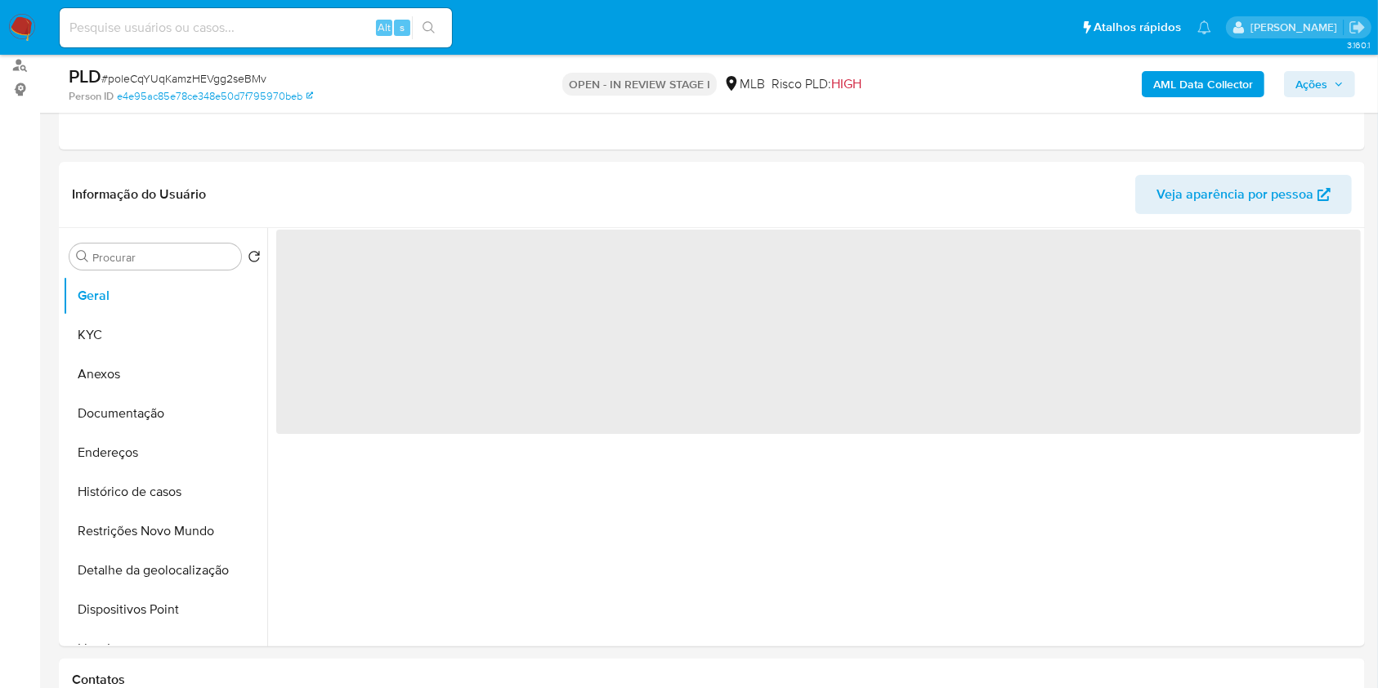
select select "10"
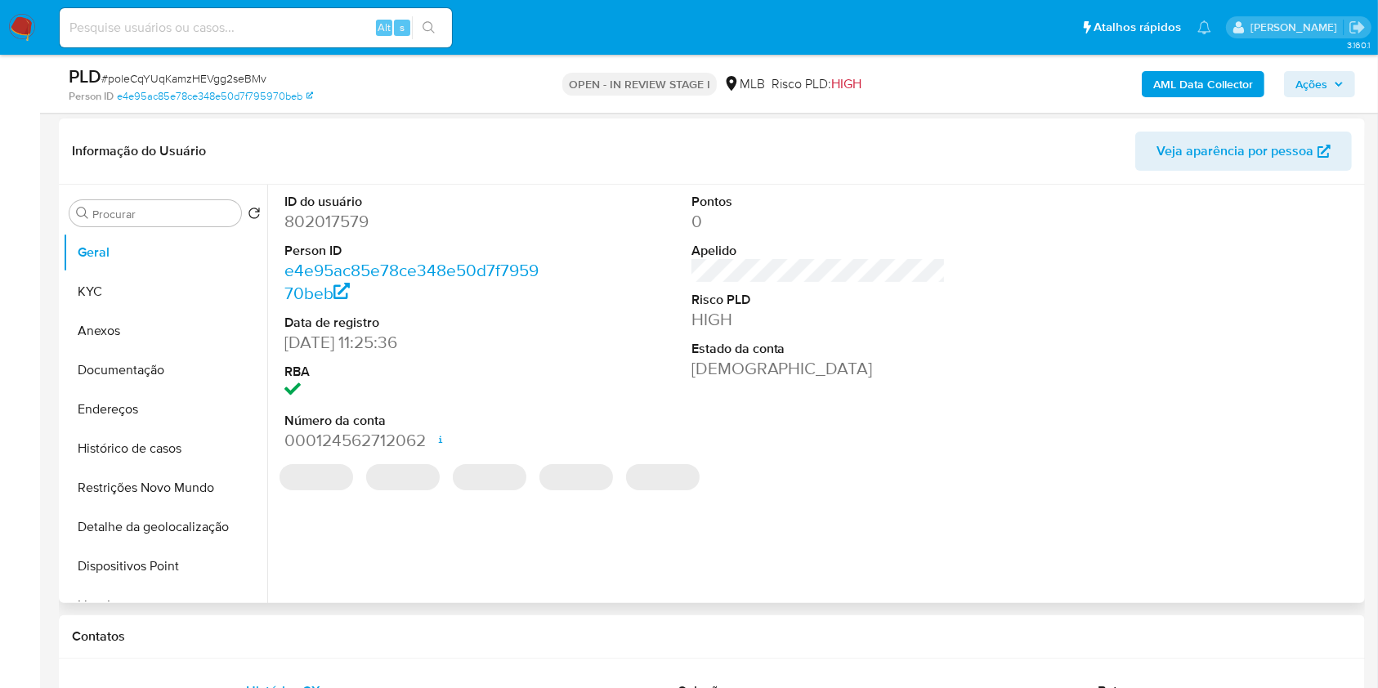
scroll to position [239, 0]
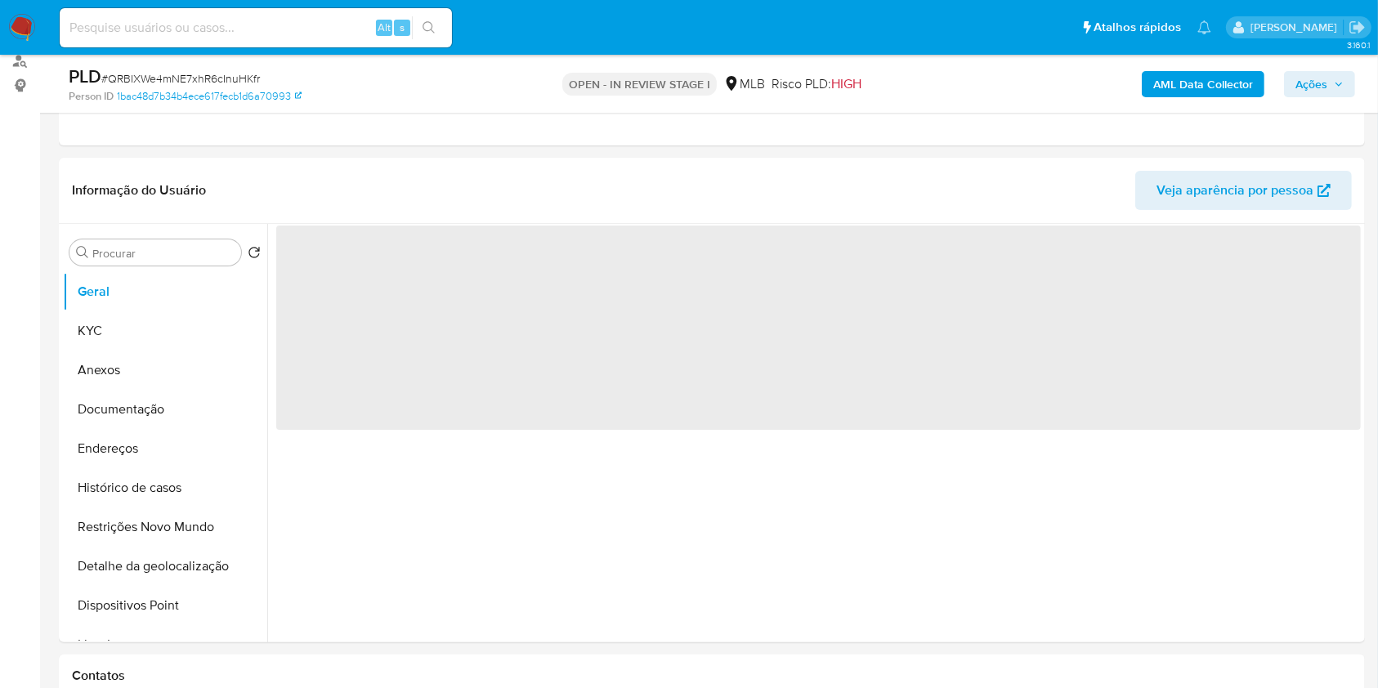
select select "10"
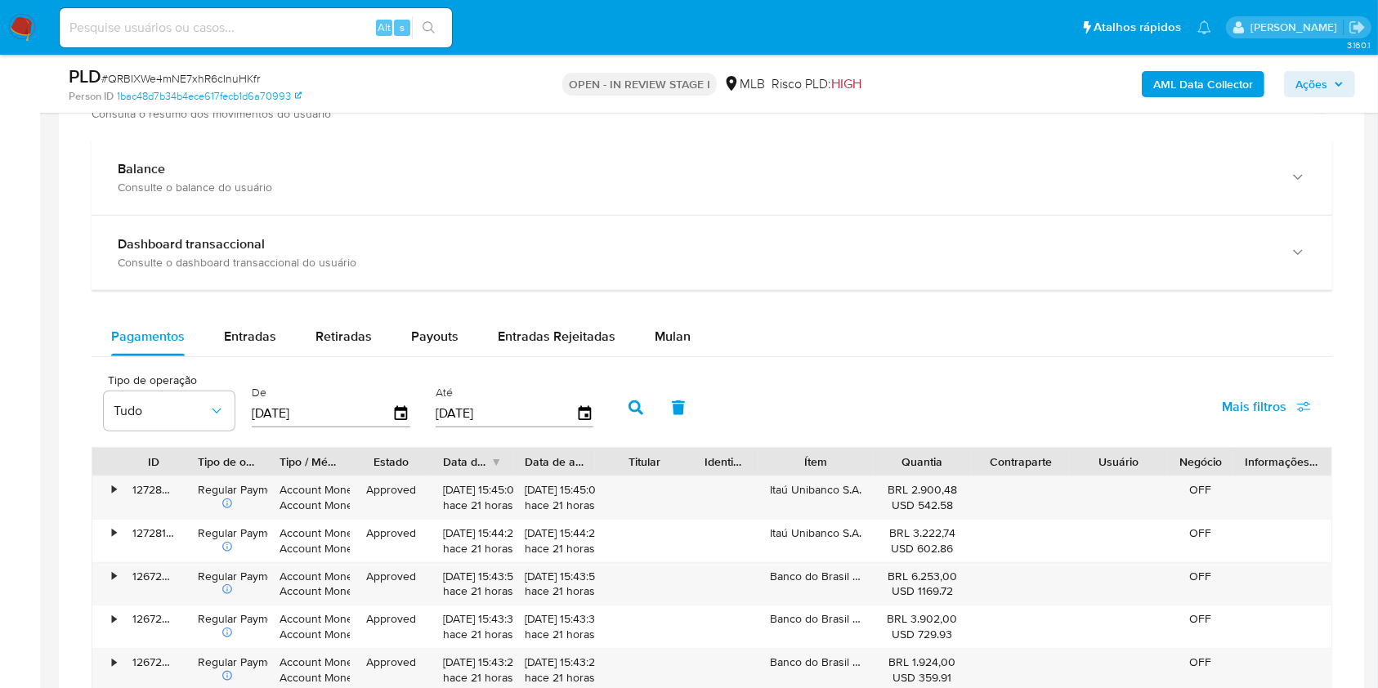
scroll to position [1173, 0]
click at [670, 338] on span "Mulan" at bounding box center [673, 334] width 36 height 19
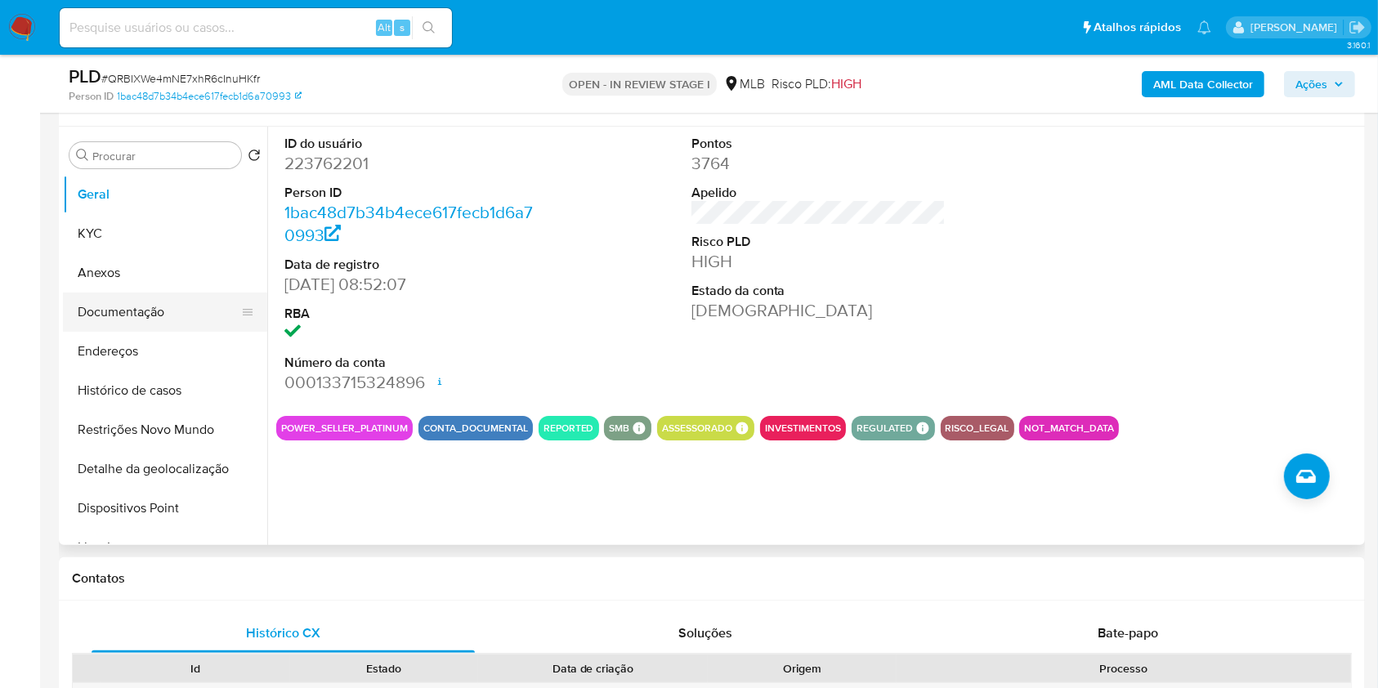
scroll to position [293, 0]
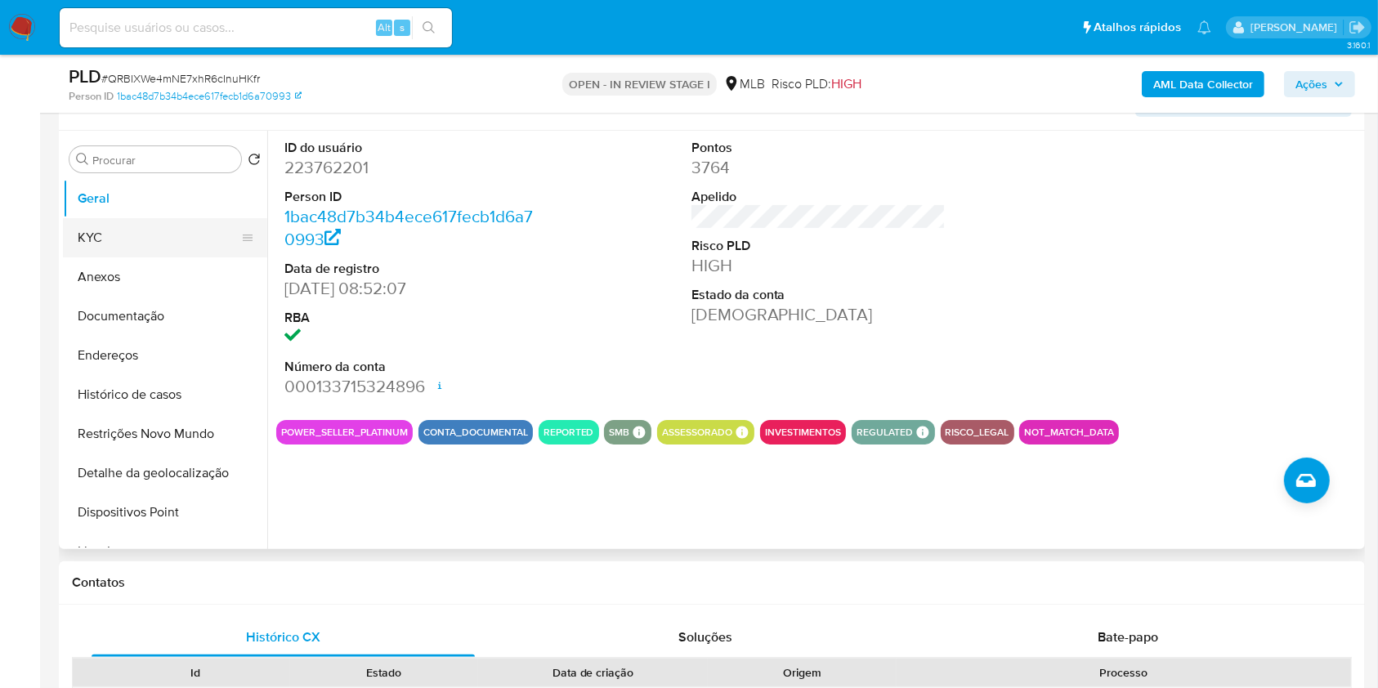
click at [121, 253] on button "KYC" at bounding box center [158, 237] width 191 height 39
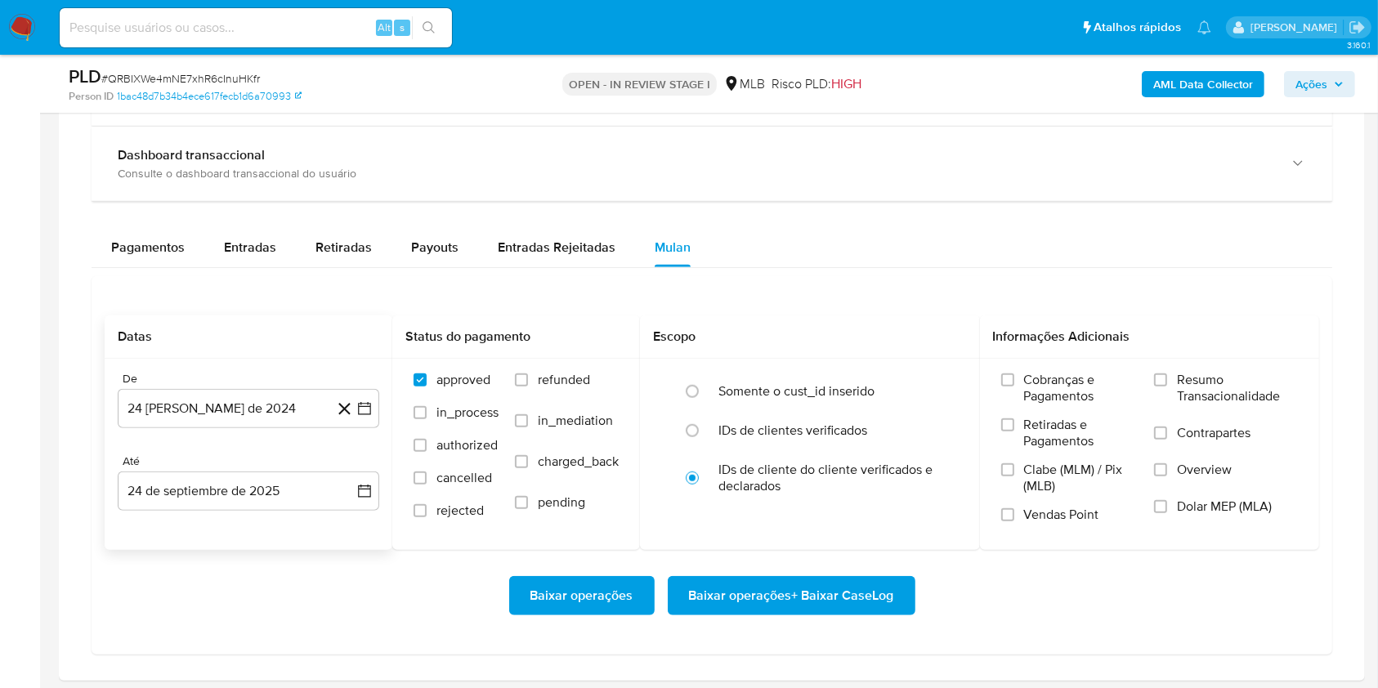
scroll to position [1259, 0]
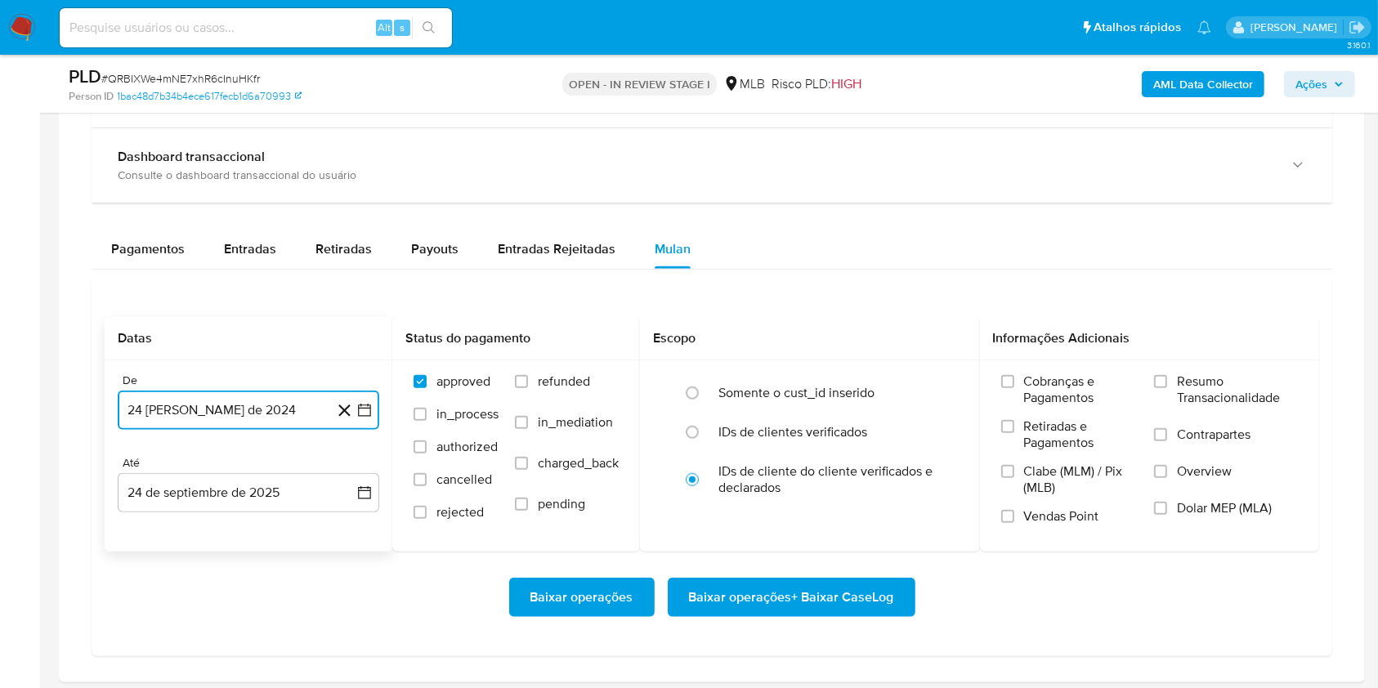
click at [254, 400] on button "24 de agosto de 2024" at bounding box center [248, 410] width 261 height 39
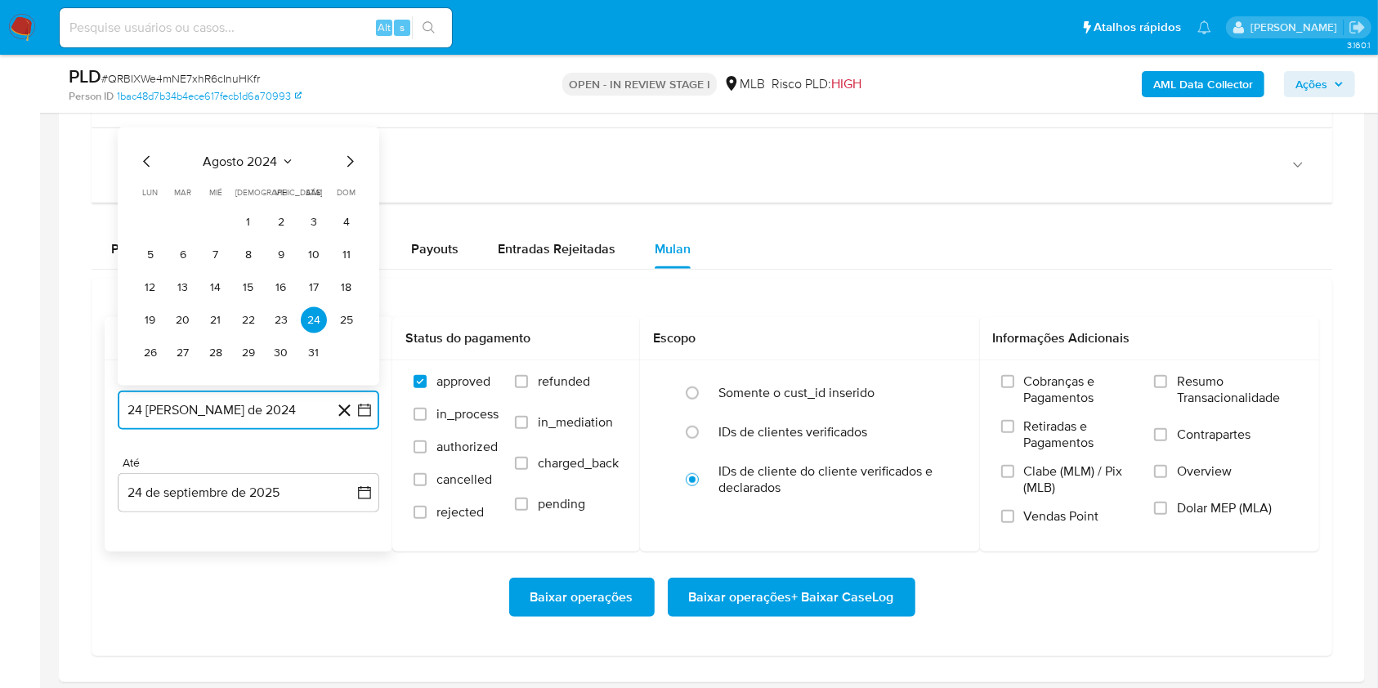
click at [245, 154] on span "agosto 2024" at bounding box center [240, 162] width 74 height 16
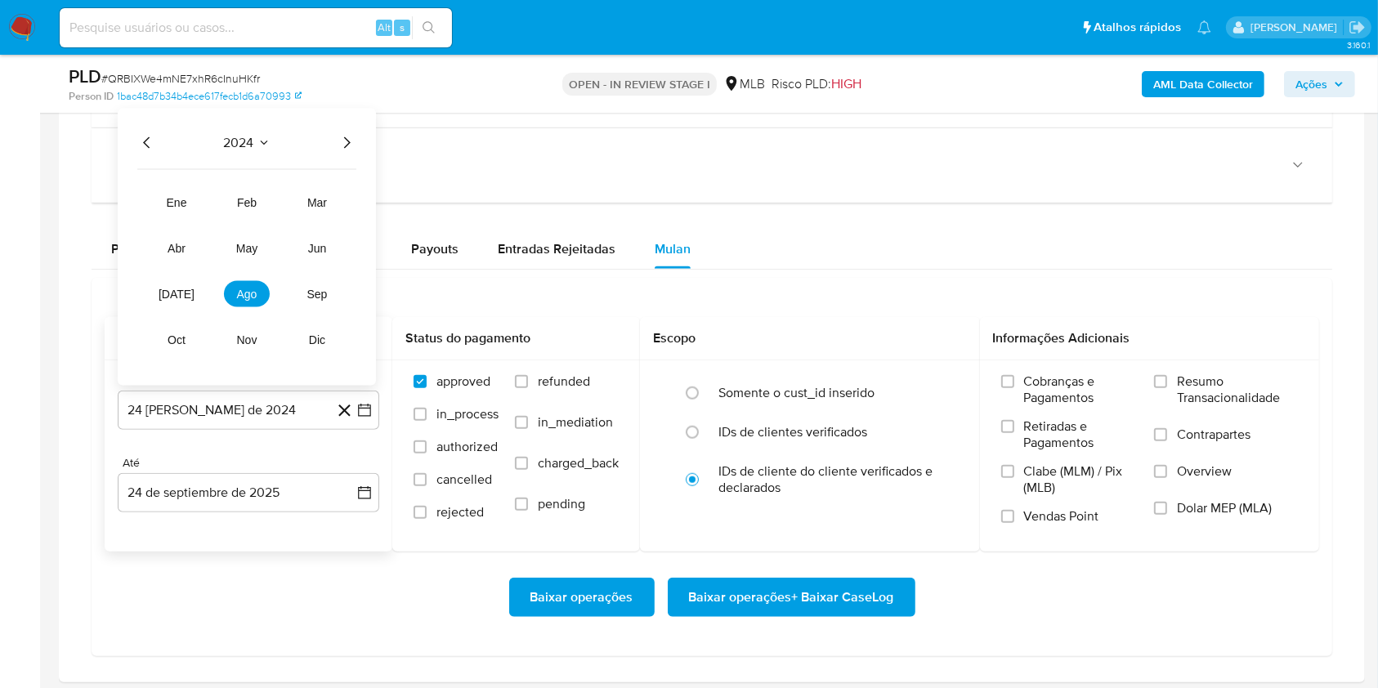
click at [340, 141] on icon "Año siguiente" at bounding box center [347, 143] width 20 height 20
click at [244, 300] on button "ago" at bounding box center [247, 294] width 46 height 26
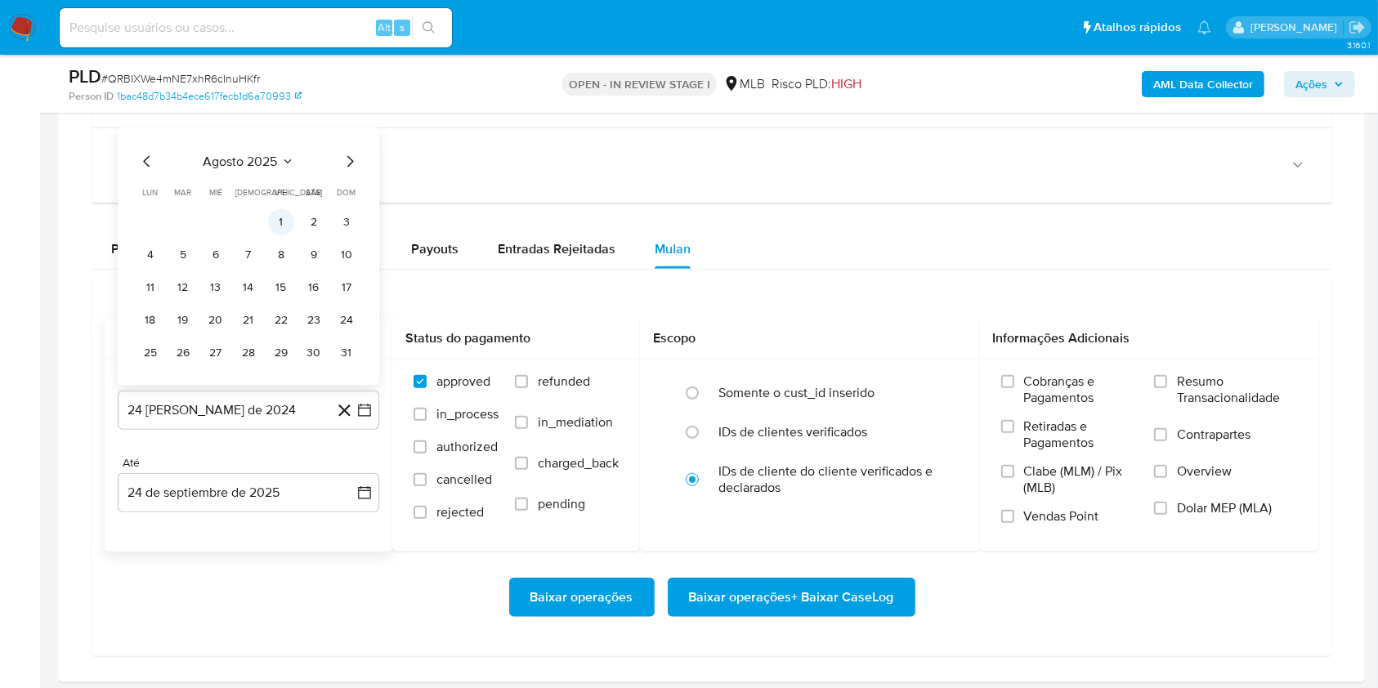
click at [284, 217] on button "1" at bounding box center [281, 222] width 26 height 26
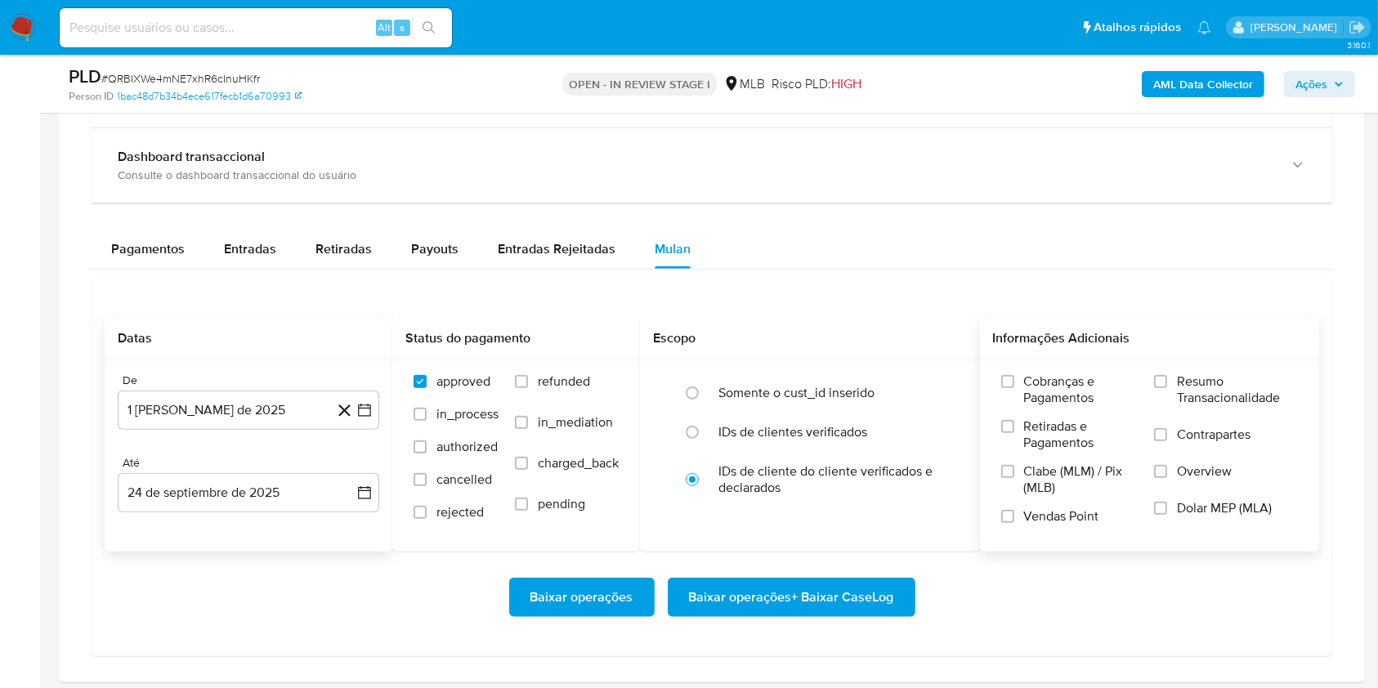
click at [1164, 389] on label "Resumo Transacionalidade" at bounding box center [1226, 399] width 144 height 53
click at [1164, 388] on input "Resumo Transacionalidade" at bounding box center [1160, 381] width 13 height 13
click at [794, 601] on span "Baixar operações + Baixar CaseLog" at bounding box center [791, 597] width 205 height 36
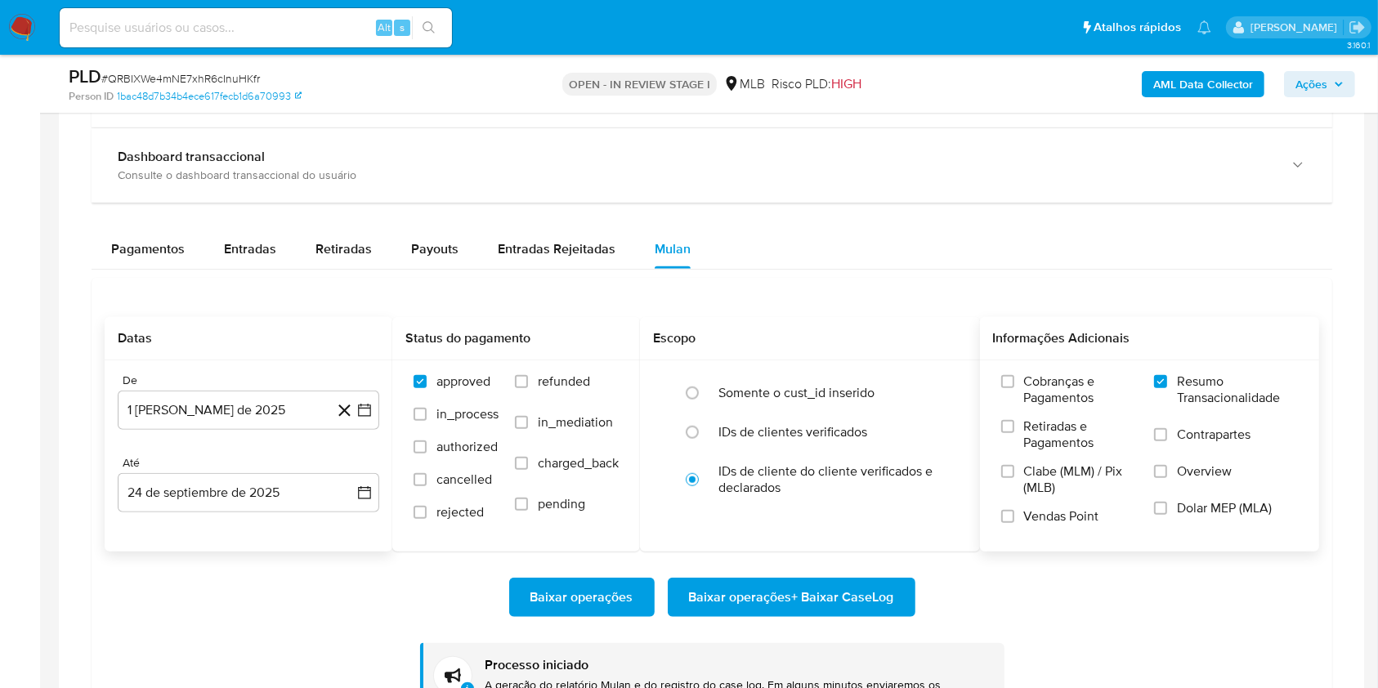
scroll to position [0, 0]
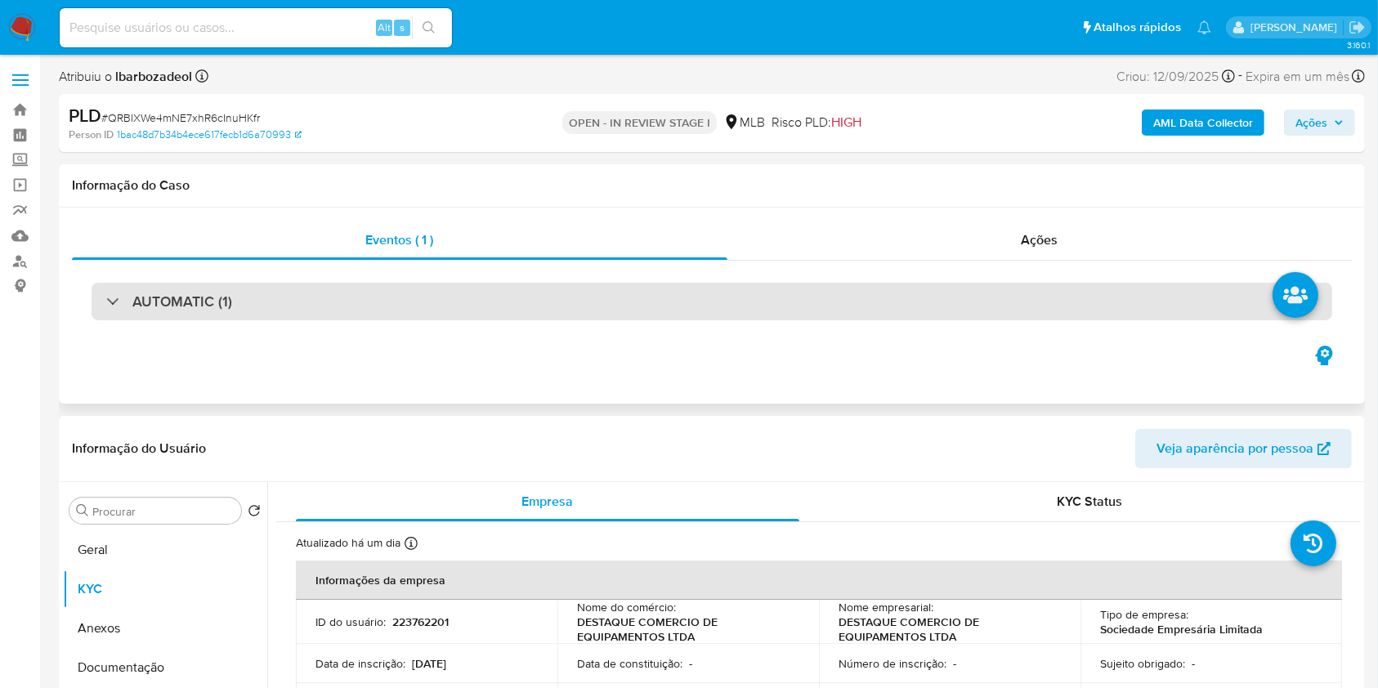
click at [941, 296] on div "AUTOMATIC (1)" at bounding box center [712, 302] width 1240 height 38
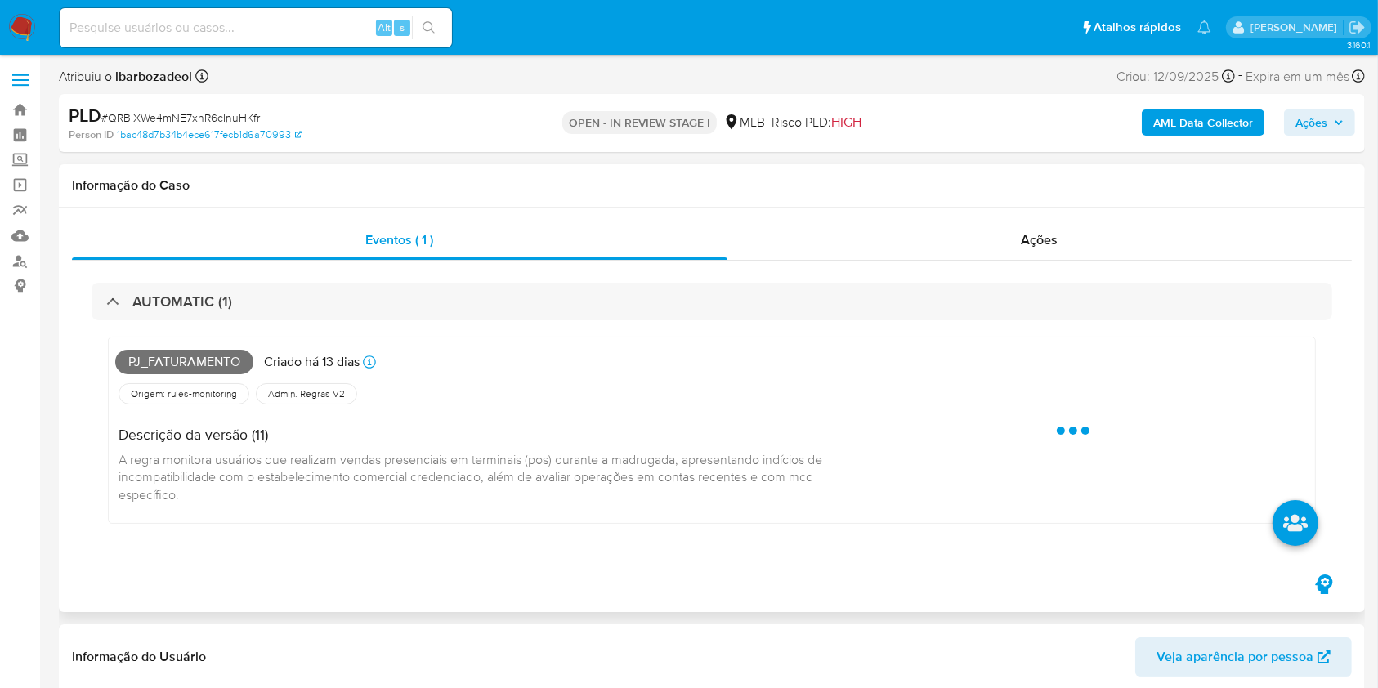
click at [185, 363] on span "Pj_faturamento" at bounding box center [184, 362] width 138 height 25
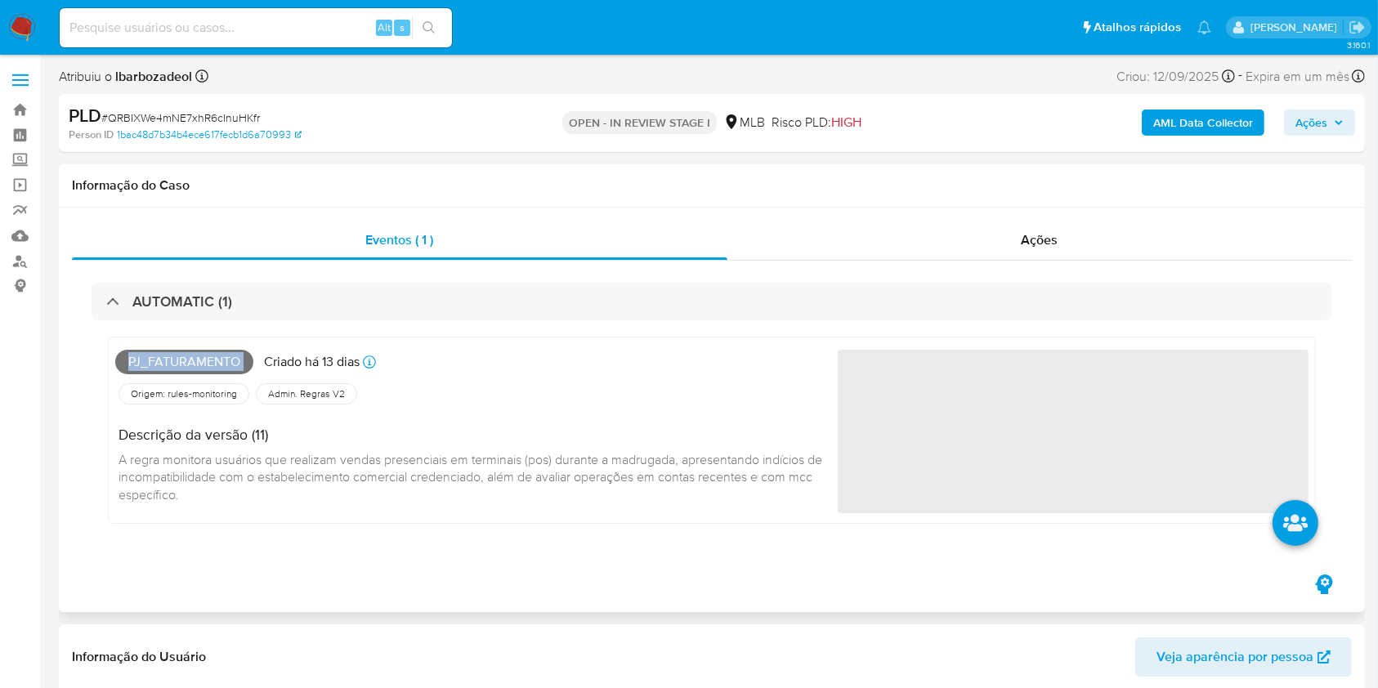
copy span "Pj_faturamento"
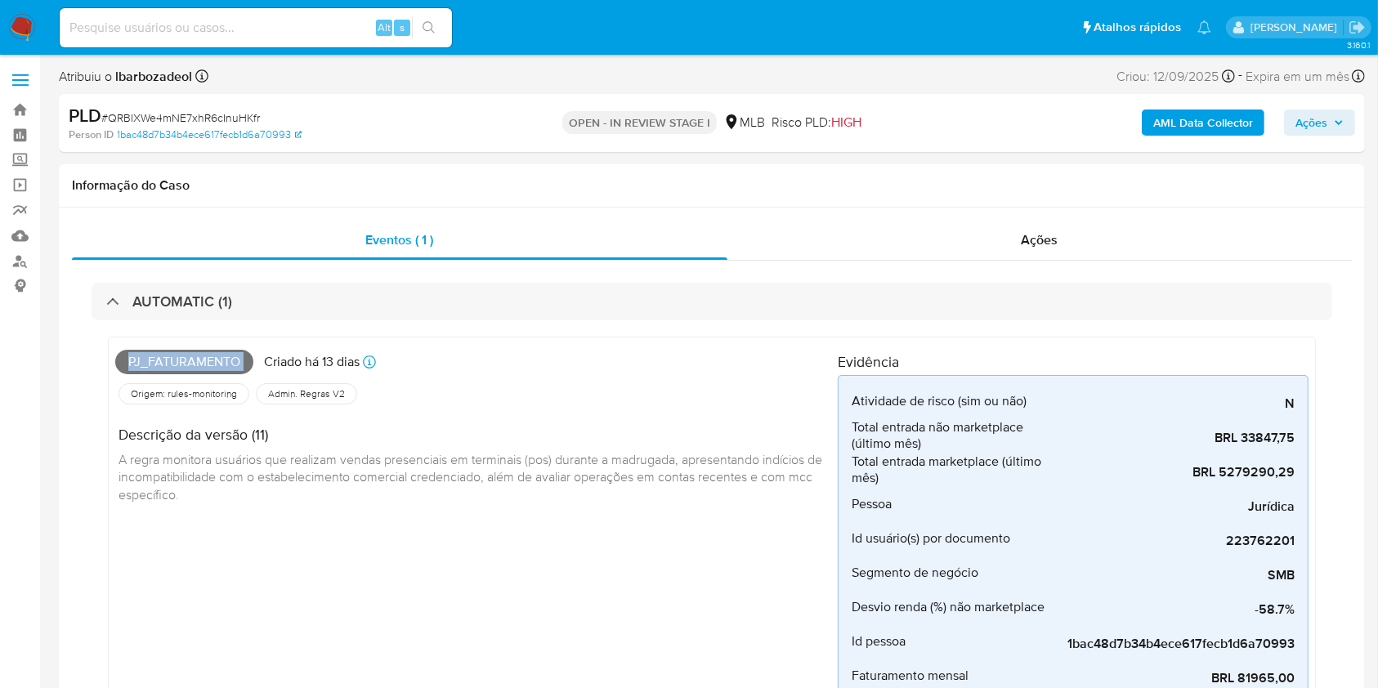
click at [1327, 114] on span "Ações" at bounding box center [1311, 122] width 32 height 26
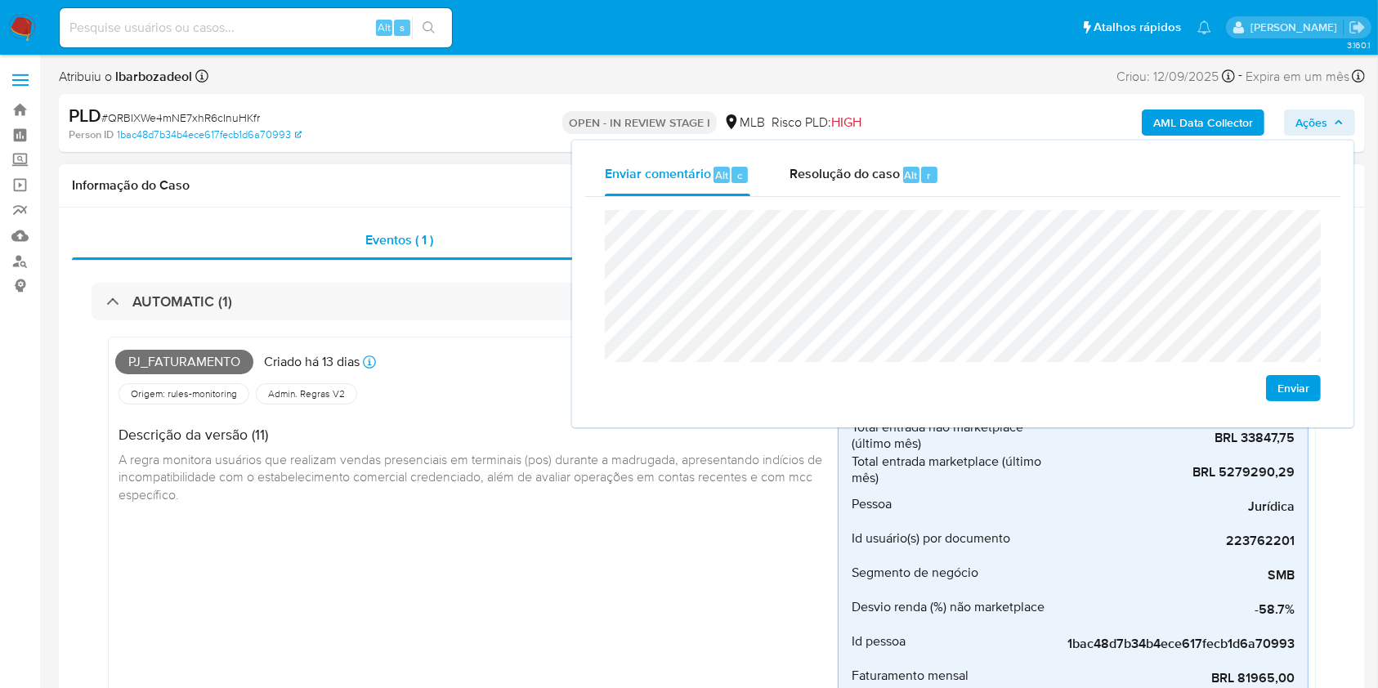
click at [438, 421] on div "Descrição da versão (11) A regra monitora usuários que realizam vendas presenci…" at bounding box center [476, 462] width 722 height 109
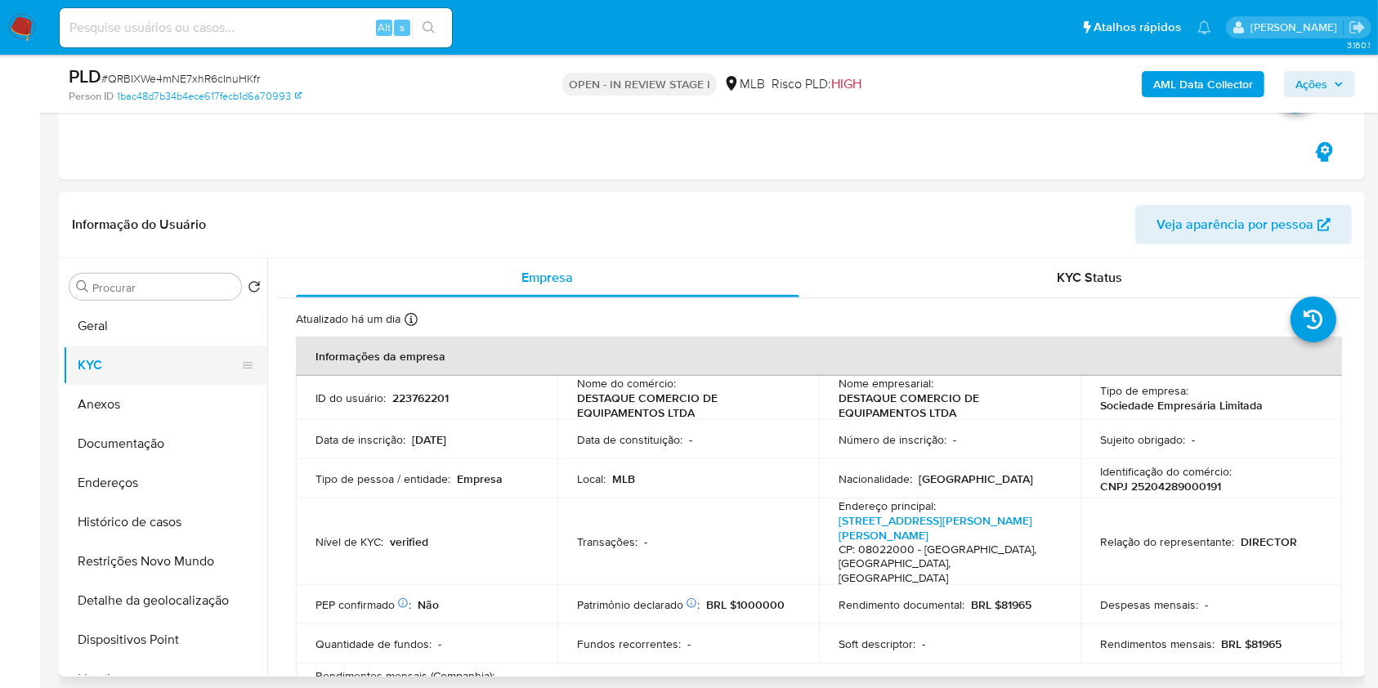
scroll to position [699, 0]
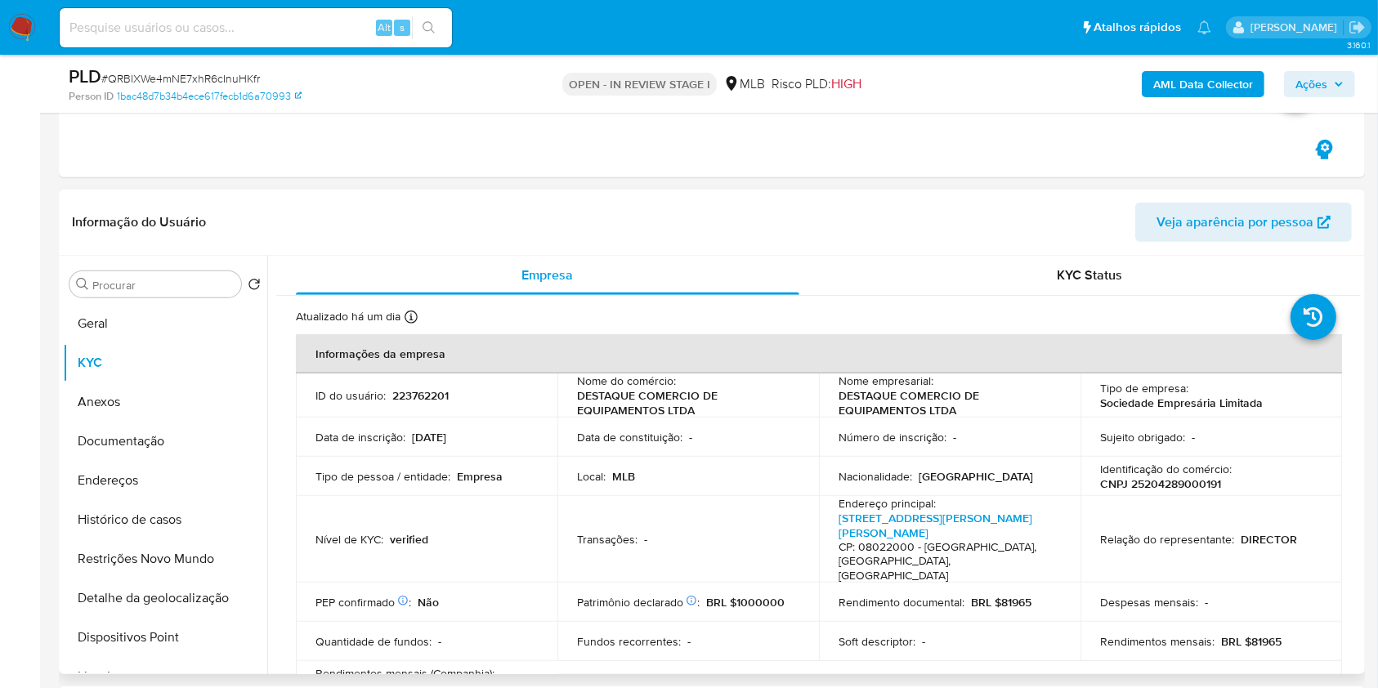
click at [171, 297] on div "Procurar Retornar ao pedido padrão Geral KYC Anexos Documentação Endereços Hist…" at bounding box center [165, 466] width 204 height 416
click at [169, 329] on button "Geral" at bounding box center [158, 323] width 191 height 39
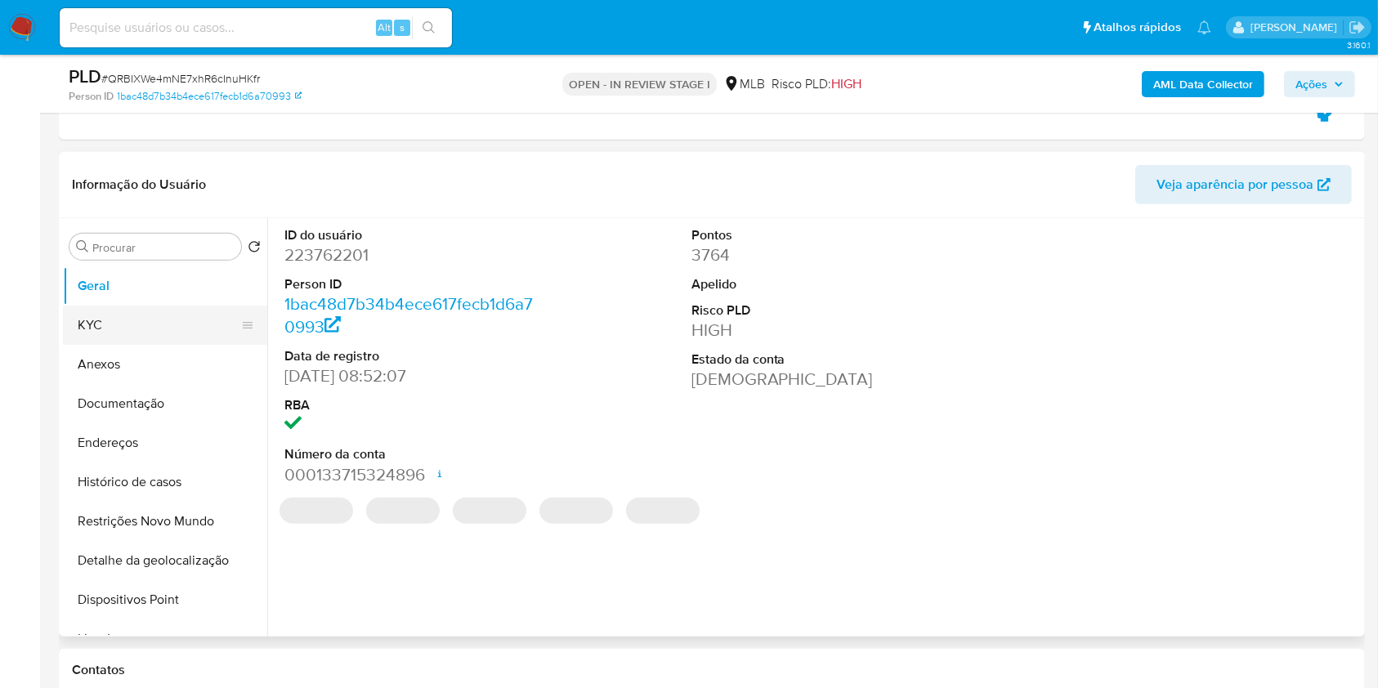
scroll to position [733, 0]
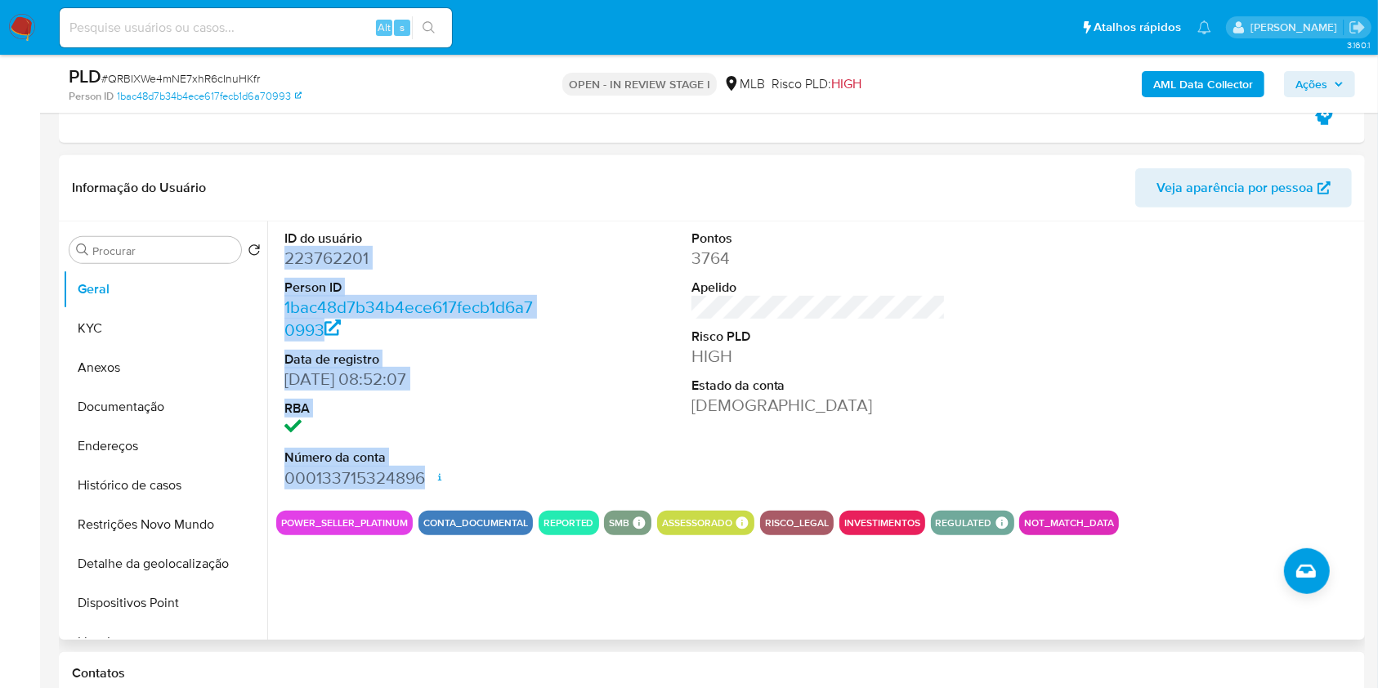
drag, startPoint x: 296, startPoint y: 266, endPoint x: 431, endPoint y: 472, distance: 246.1
click at [431, 472] on div "ID do usuário 223762201 Person ID 1bac48d7b34b4ece617fecb1d6a70993 Data de regi…" at bounding box center [411, 359] width 271 height 276
copy dl "223762201 Person ID 1bac48d7b34b4ece617fecb1d6a70993 Data de registro 05/08/201…"
click at [1330, 92] on span "Ações" at bounding box center [1319, 84] width 48 height 23
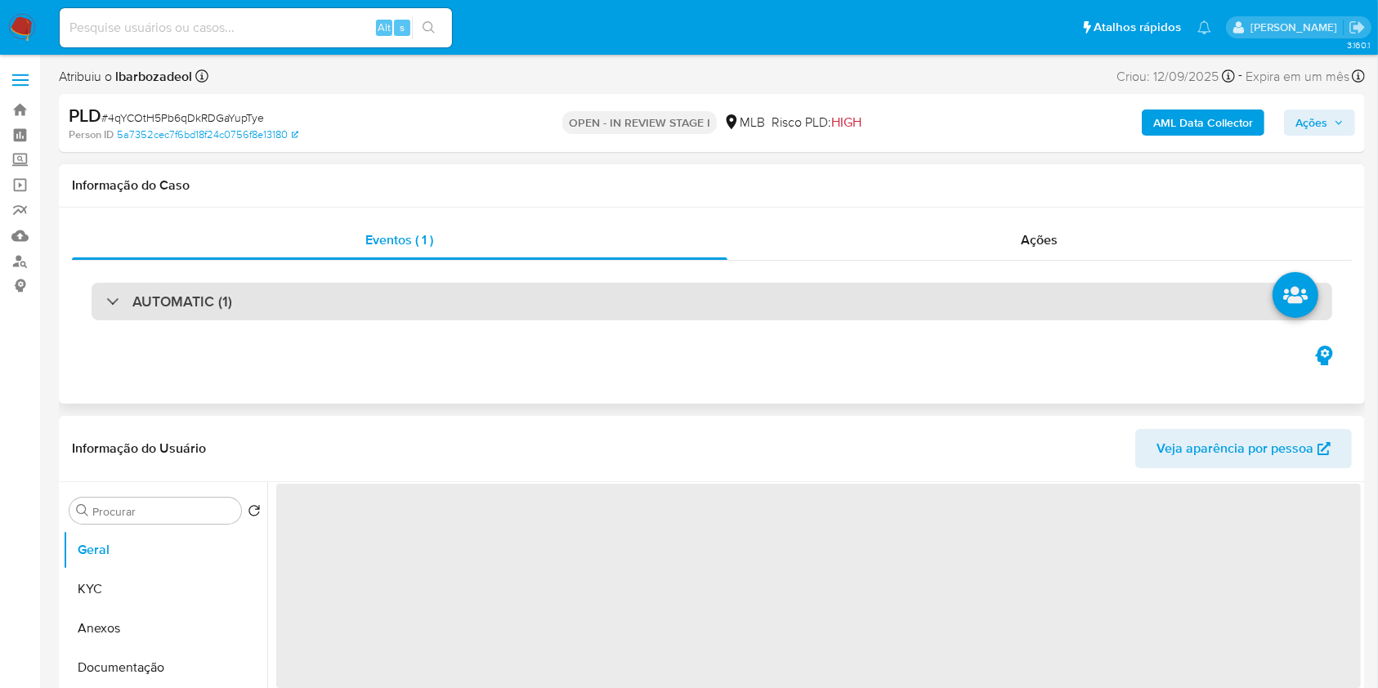
select select "10"
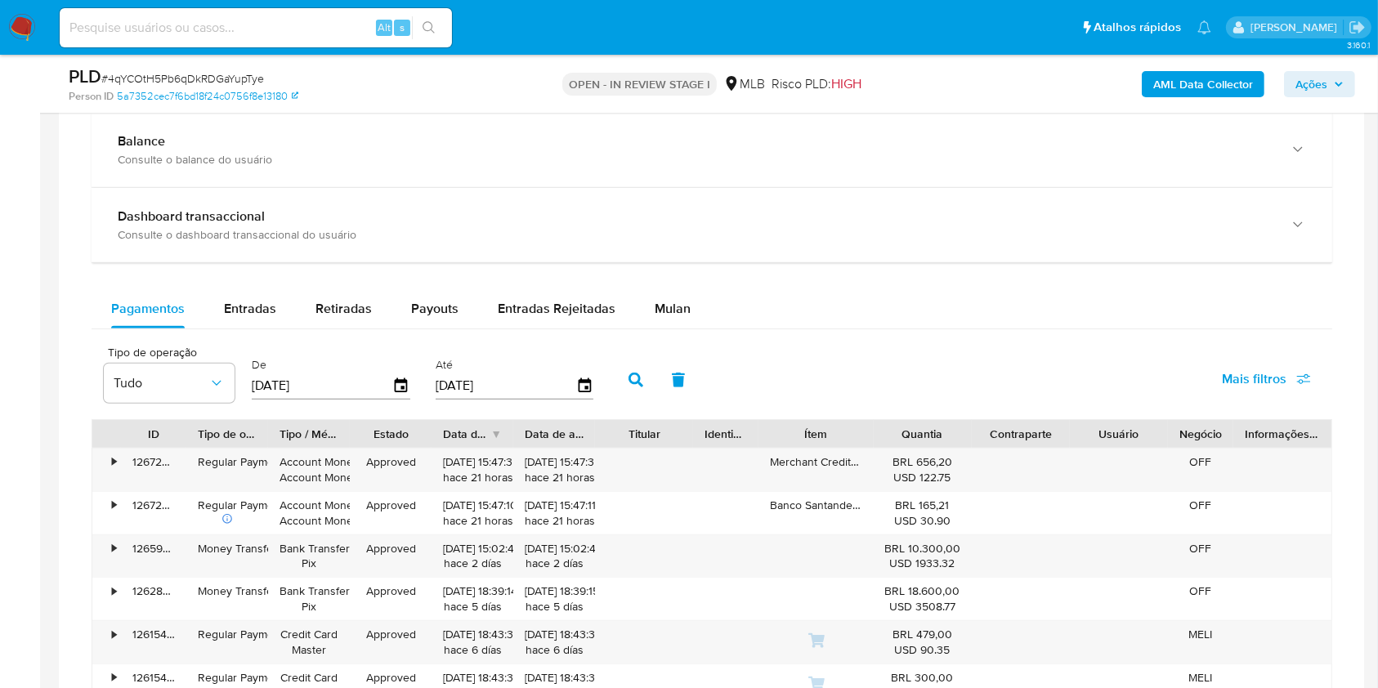
scroll to position [1200, 0]
click at [664, 310] on span "Mulan" at bounding box center [673, 307] width 36 height 19
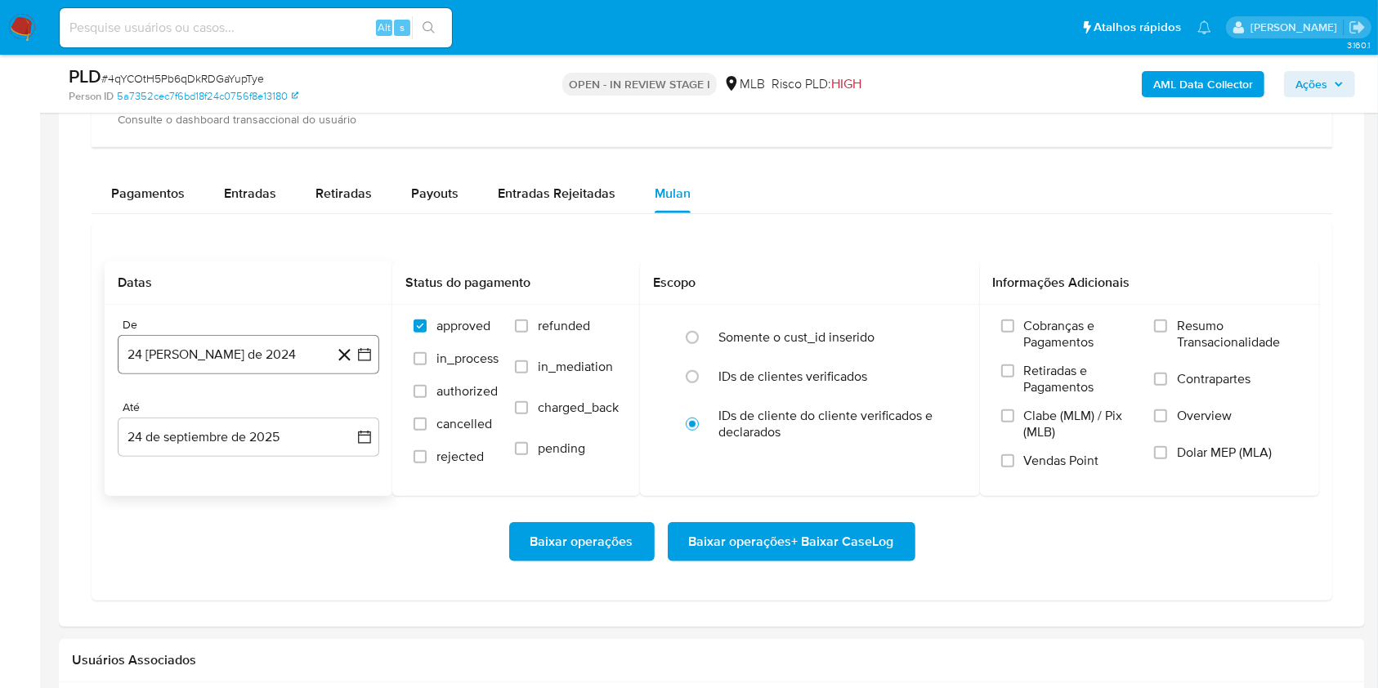
scroll to position [1321, 0]
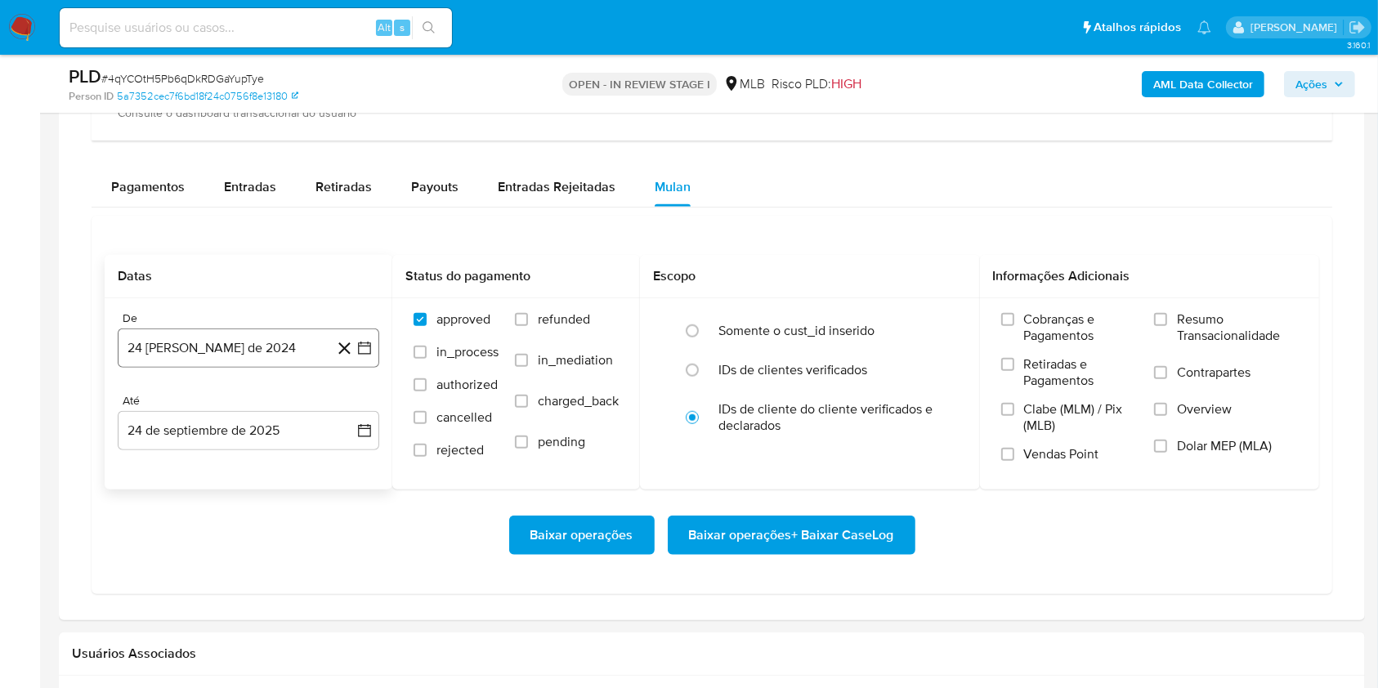
click at [255, 355] on button "24 [PERSON_NAME] de 2024" at bounding box center [248, 347] width 261 height 39
click at [240, 405] on span "agosto 2024" at bounding box center [240, 407] width 74 height 16
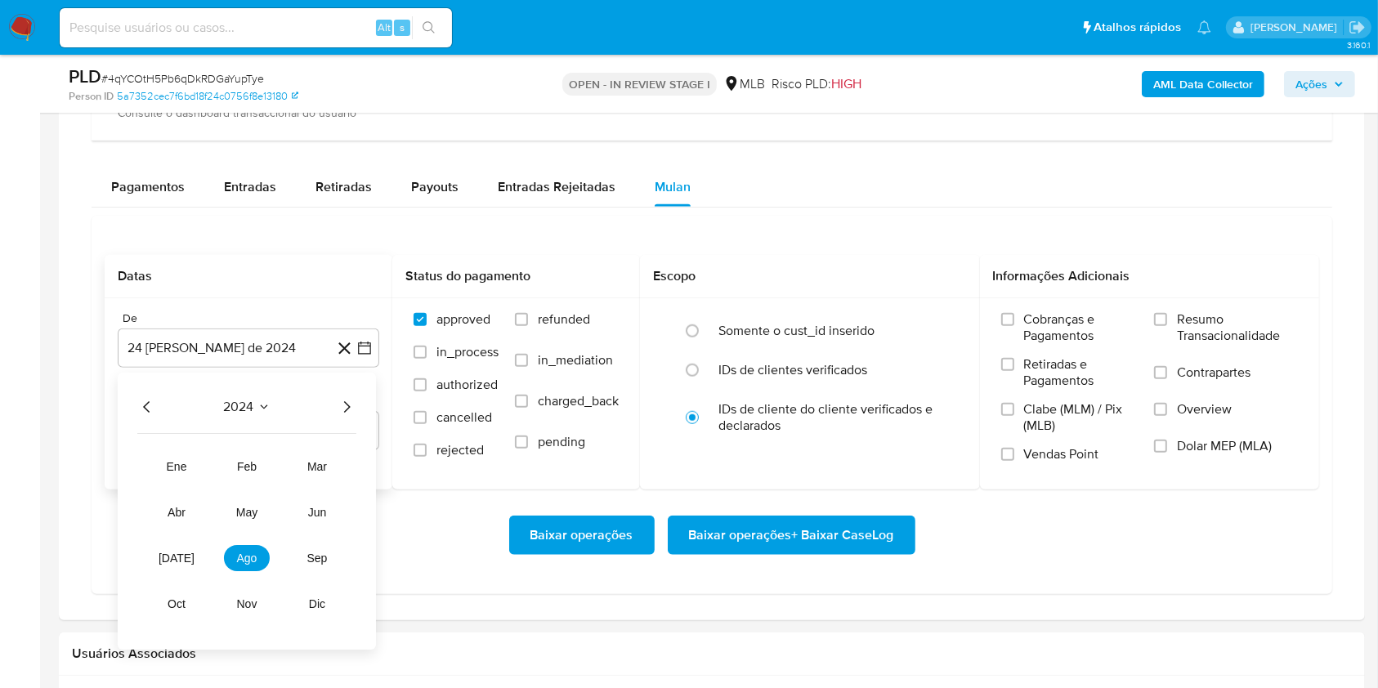
click at [342, 401] on icon "Año siguiente" at bounding box center [347, 407] width 20 height 20
click at [239, 561] on span "ago" at bounding box center [247, 558] width 20 height 13
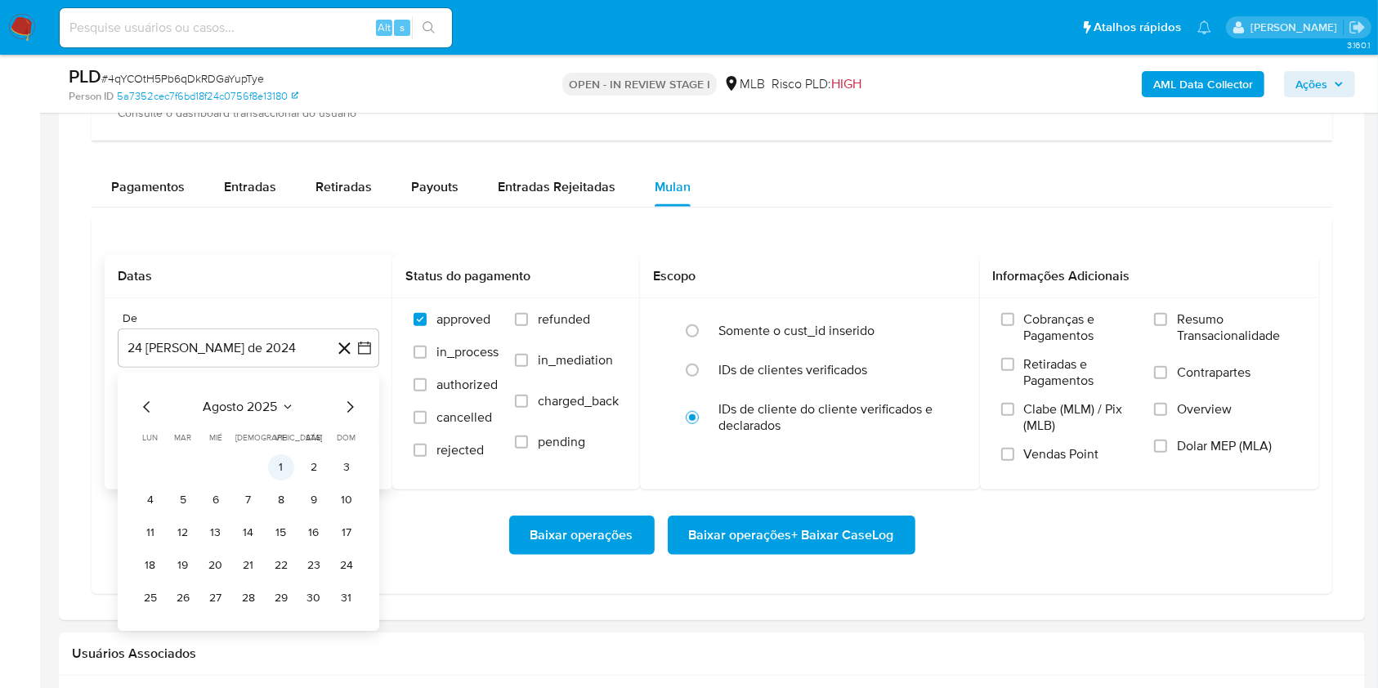
click at [275, 468] on button "1" at bounding box center [281, 467] width 26 height 26
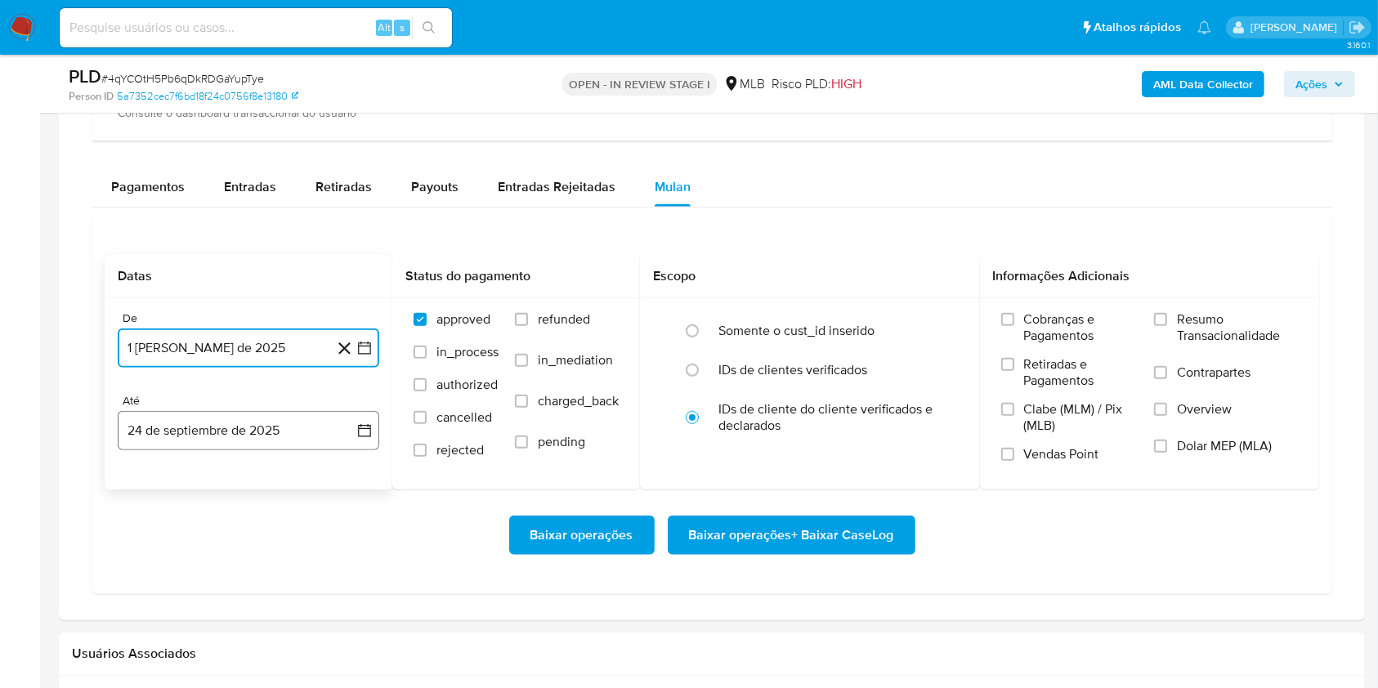
click at [217, 425] on button "24 de septiembre de 2025" at bounding box center [248, 430] width 261 height 39
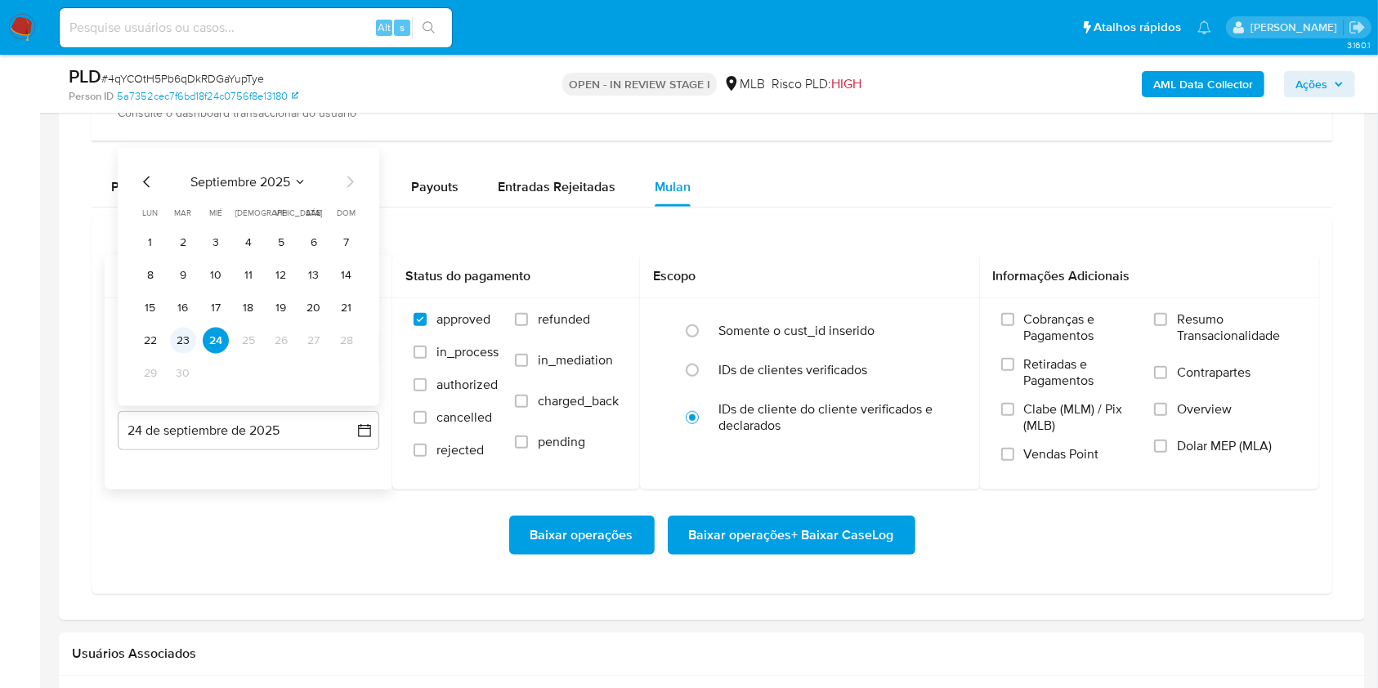
click at [183, 334] on button "23" at bounding box center [183, 341] width 26 height 26
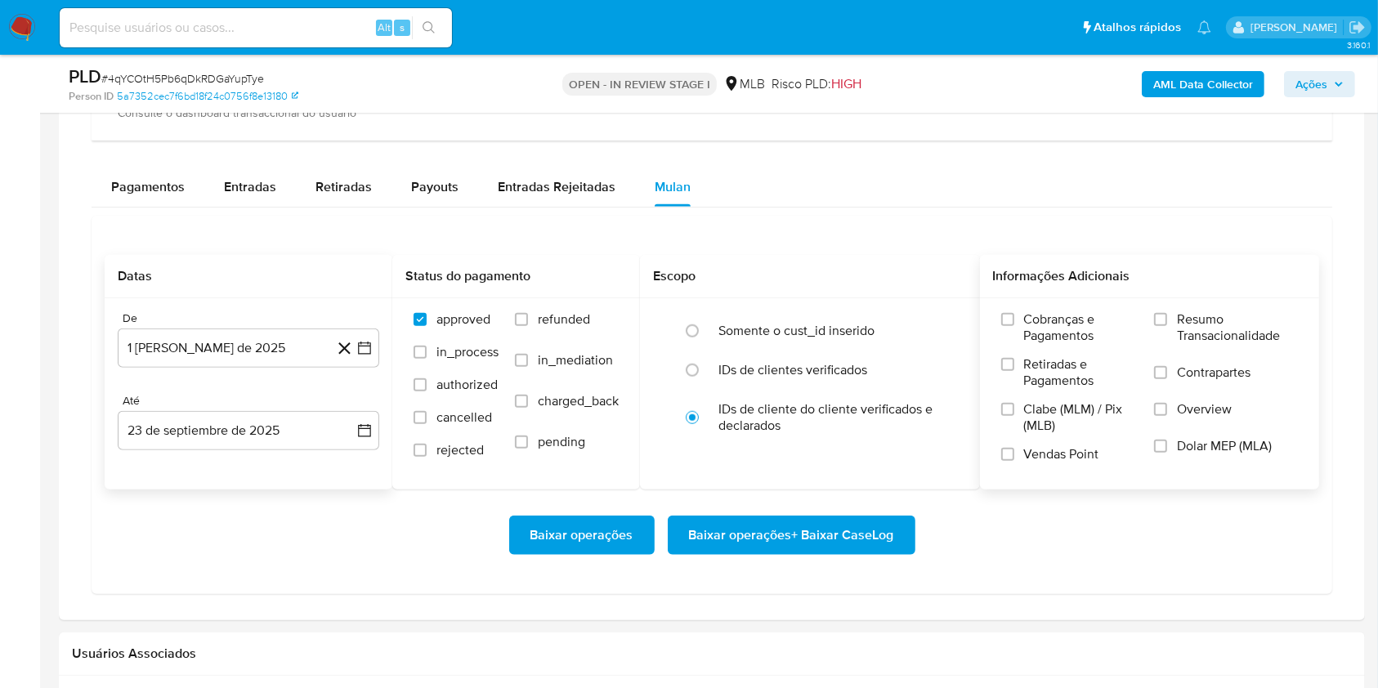
click at [1172, 320] on label "Resumo Transacionalidade" at bounding box center [1226, 337] width 144 height 53
click at [1167, 320] on input "Resumo Transacionalidade" at bounding box center [1160, 319] width 13 height 13
click at [882, 539] on span "Baixar operações + Baixar CaseLog" at bounding box center [791, 535] width 205 height 36
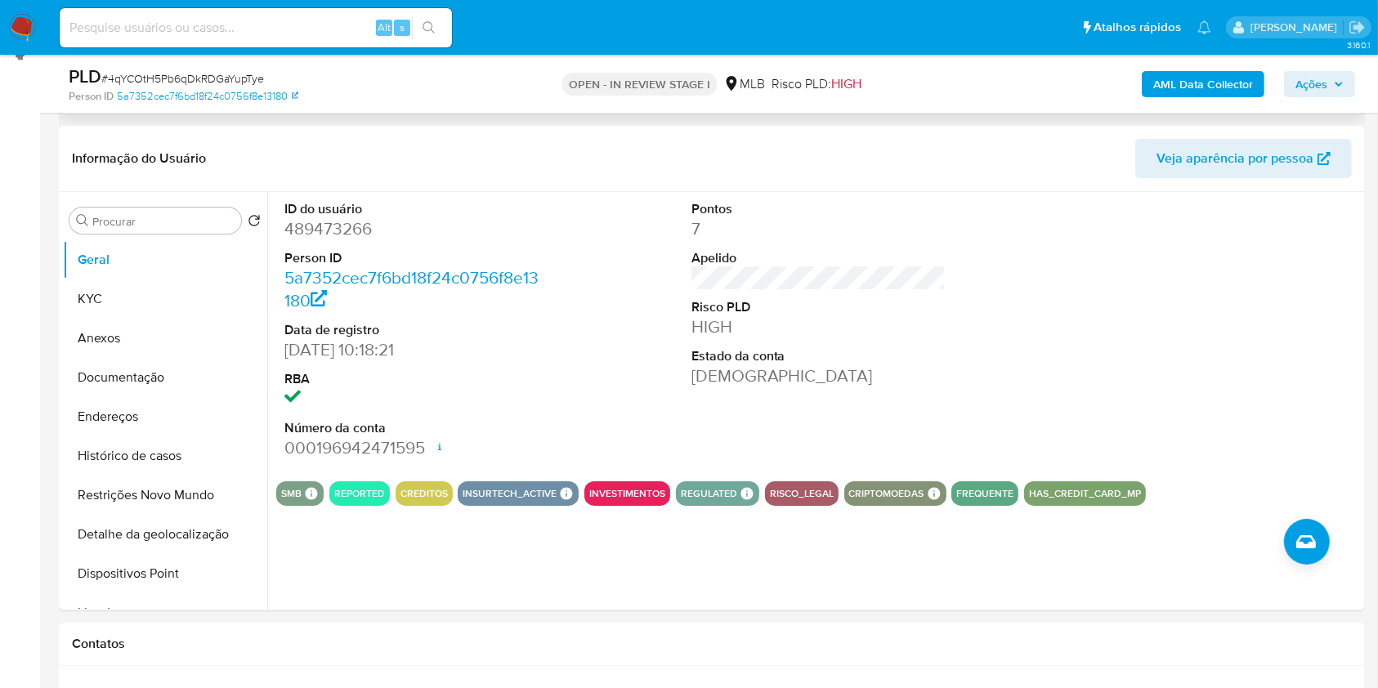
scroll to position [0, 0]
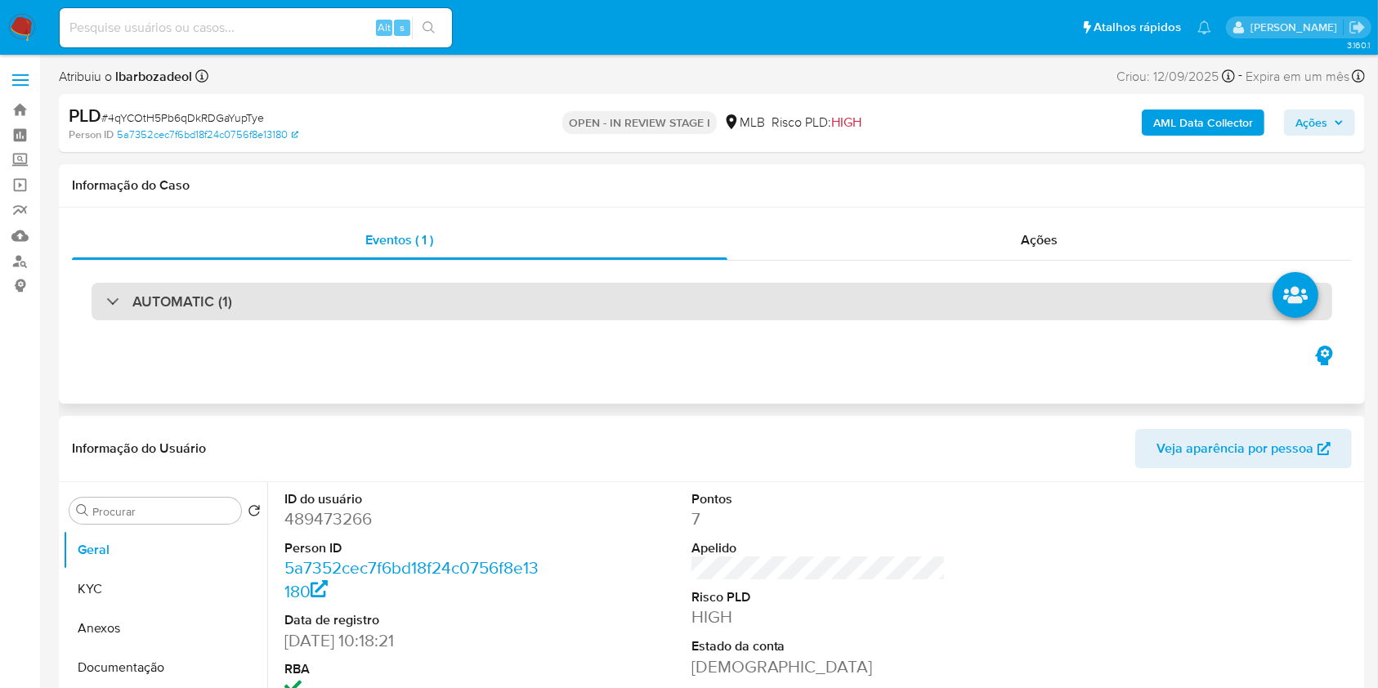
click at [618, 303] on div "AUTOMATIC (1)" at bounding box center [712, 302] width 1240 height 38
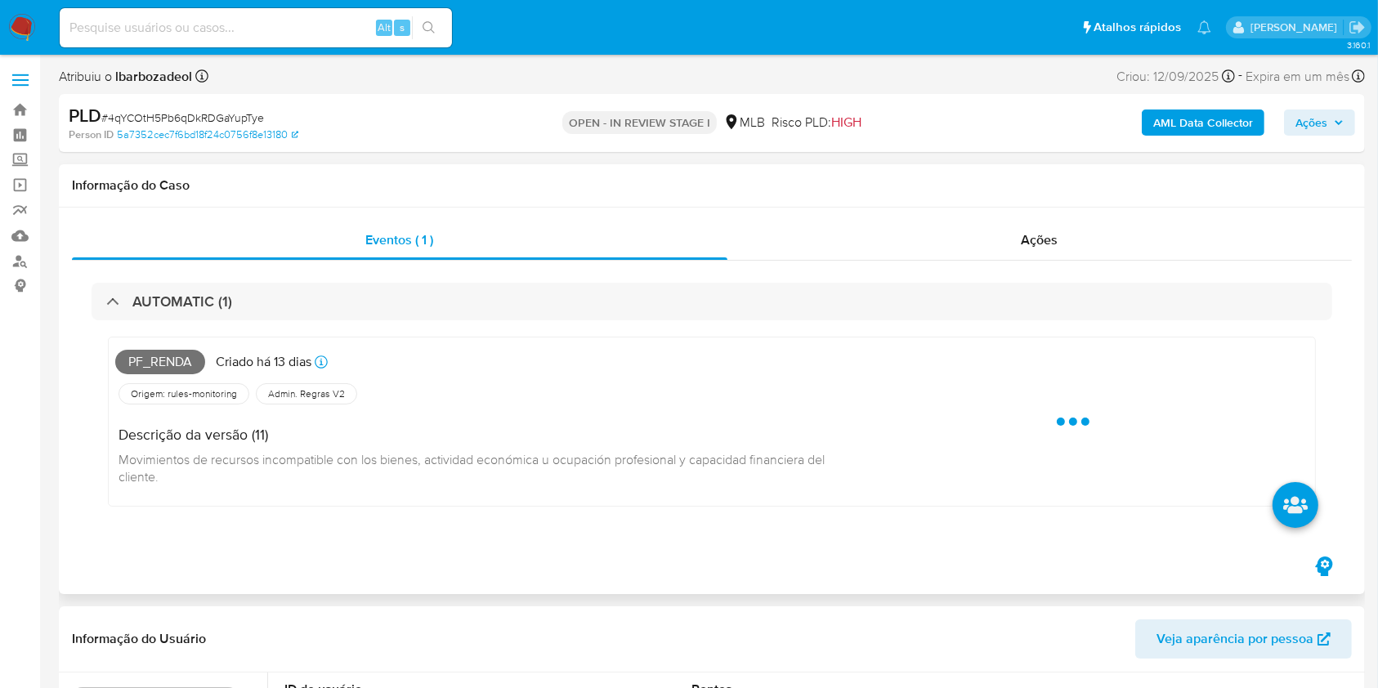
click at [178, 360] on span "Pf_renda" at bounding box center [160, 362] width 90 height 25
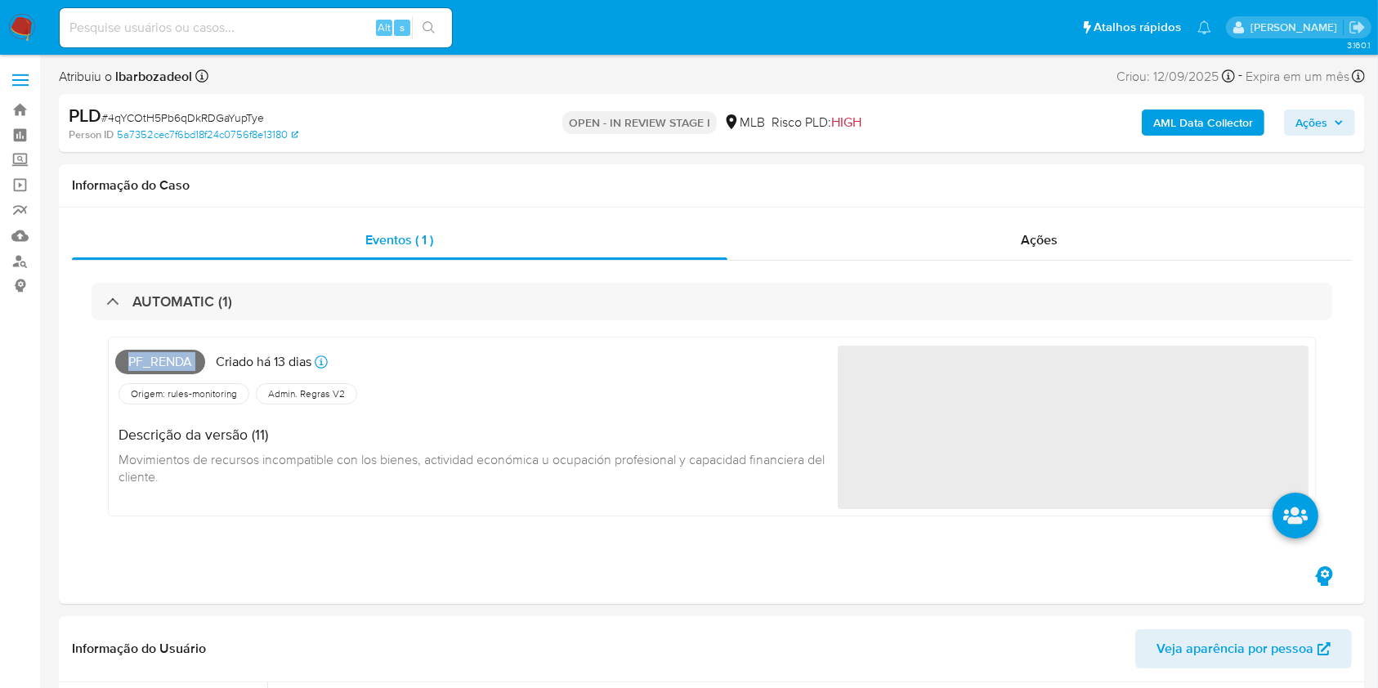
copy span "Pf_renda"
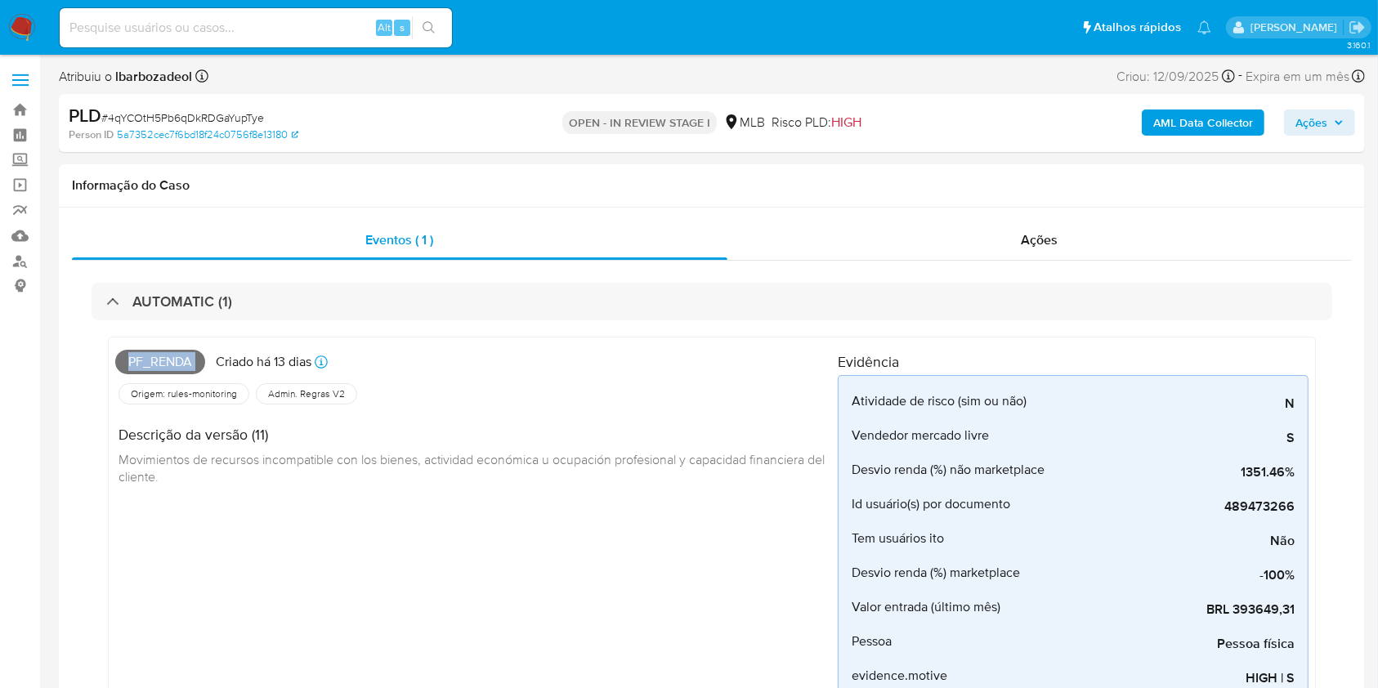
drag, startPoint x: 1322, startPoint y: 128, endPoint x: 1309, endPoint y: 134, distance: 14.3
click at [1321, 128] on span "Ações" at bounding box center [1311, 122] width 32 height 26
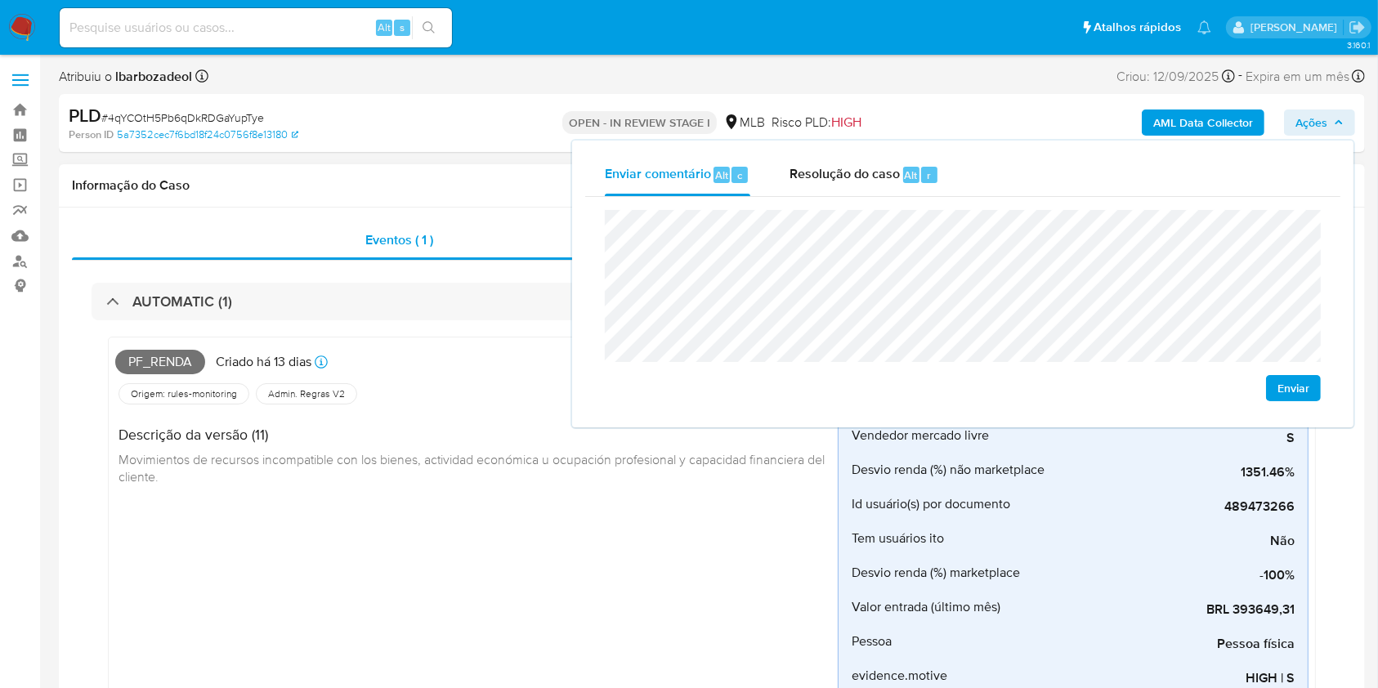
click at [441, 170] on div "Informação do Caso" at bounding box center [712, 185] width 1306 height 43
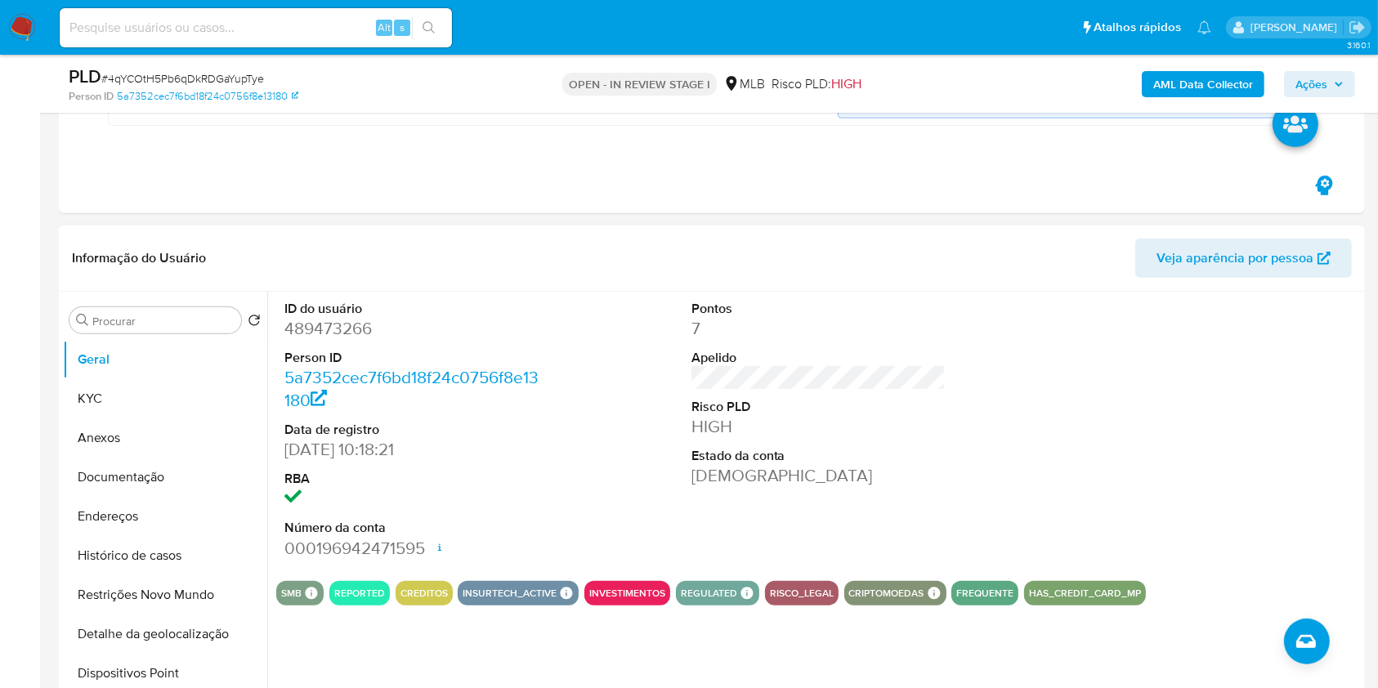
scroll to position [732, 0]
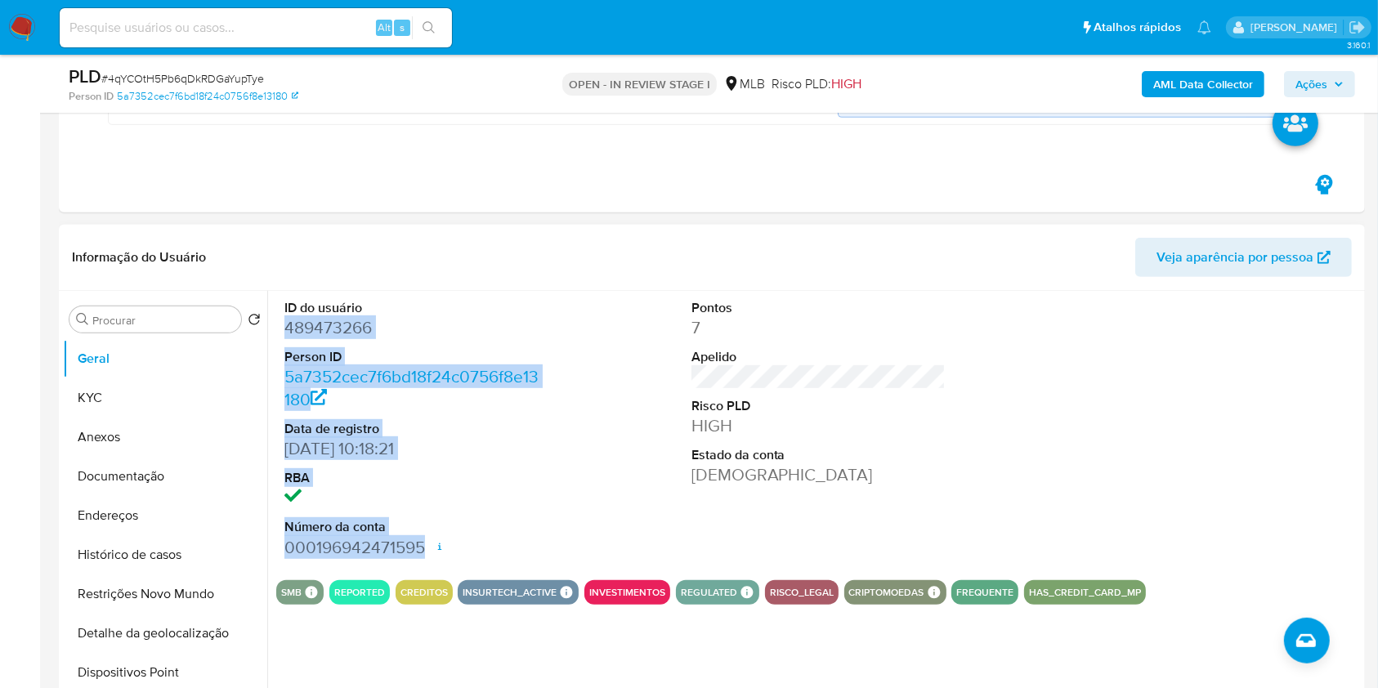
drag, startPoint x: 285, startPoint y: 330, endPoint x: 423, endPoint y: 551, distance: 260.3
click at [423, 551] on dl "ID do usuário 489473266 Person ID 5a7352cec7f6bd18f24c0756f8e13180 Data de regi…" at bounding box center [411, 429] width 255 height 260
copy dl "489473266 Person ID 5a7352cec7f6bd18f24c0756f8e13180 Data de registro 21/12/202…"
click at [1304, 76] on span "Ações" at bounding box center [1311, 84] width 32 height 26
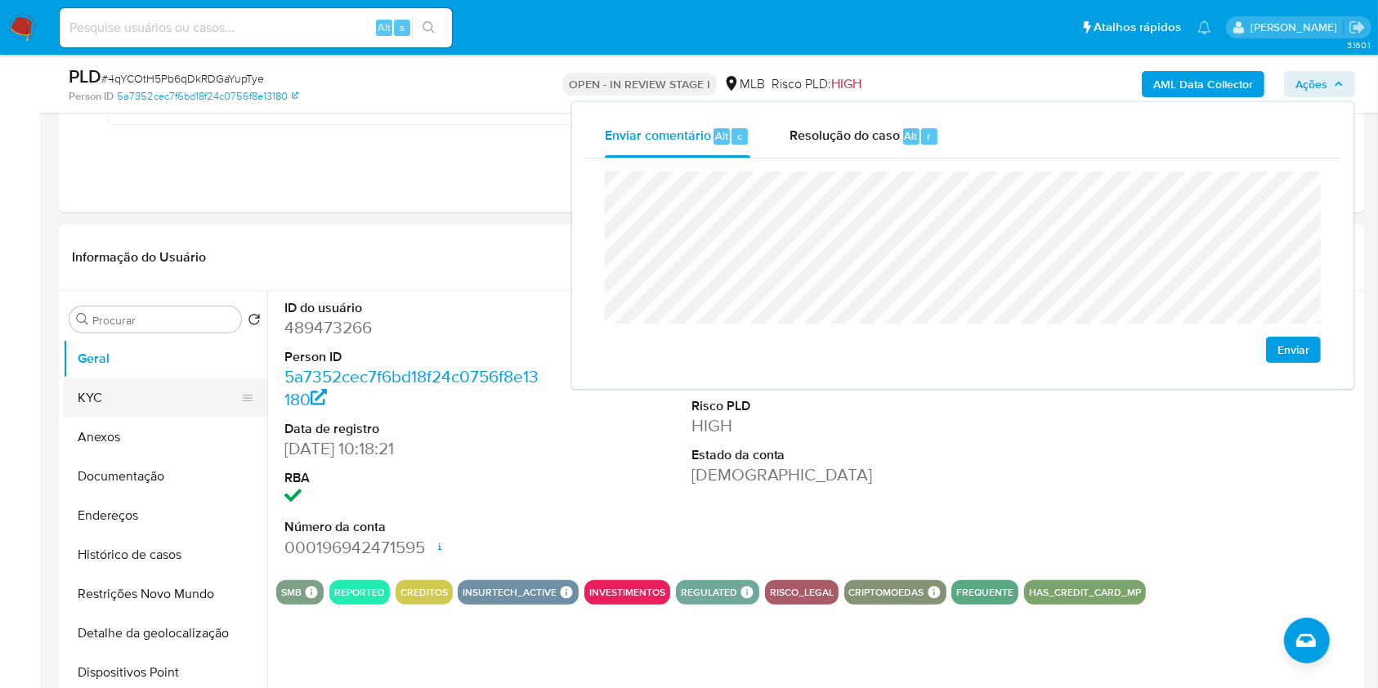
click at [194, 404] on button "KYC" at bounding box center [158, 397] width 191 height 39
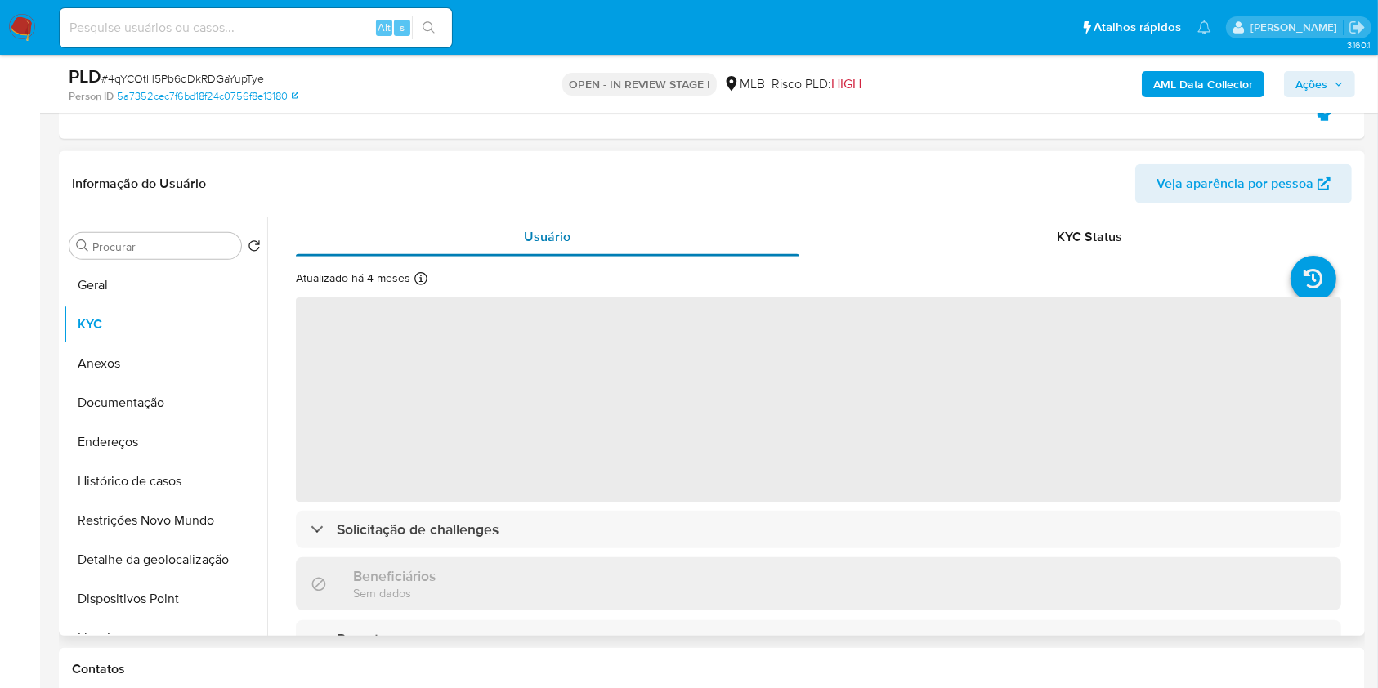
scroll to position [784, 0]
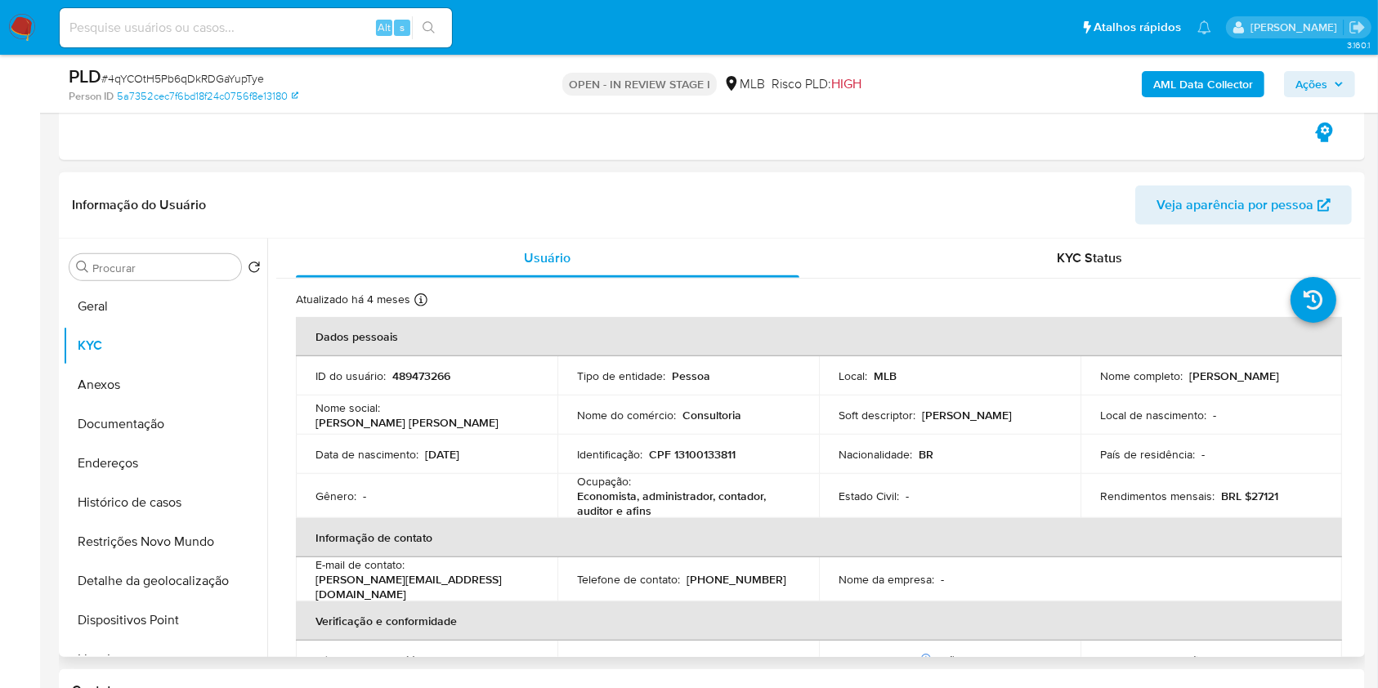
click at [706, 452] on p "CPF 13100133811" at bounding box center [692, 454] width 87 height 15
copy p "13100133811"
click at [201, 485] on button "Histórico de casos" at bounding box center [158, 502] width 191 height 39
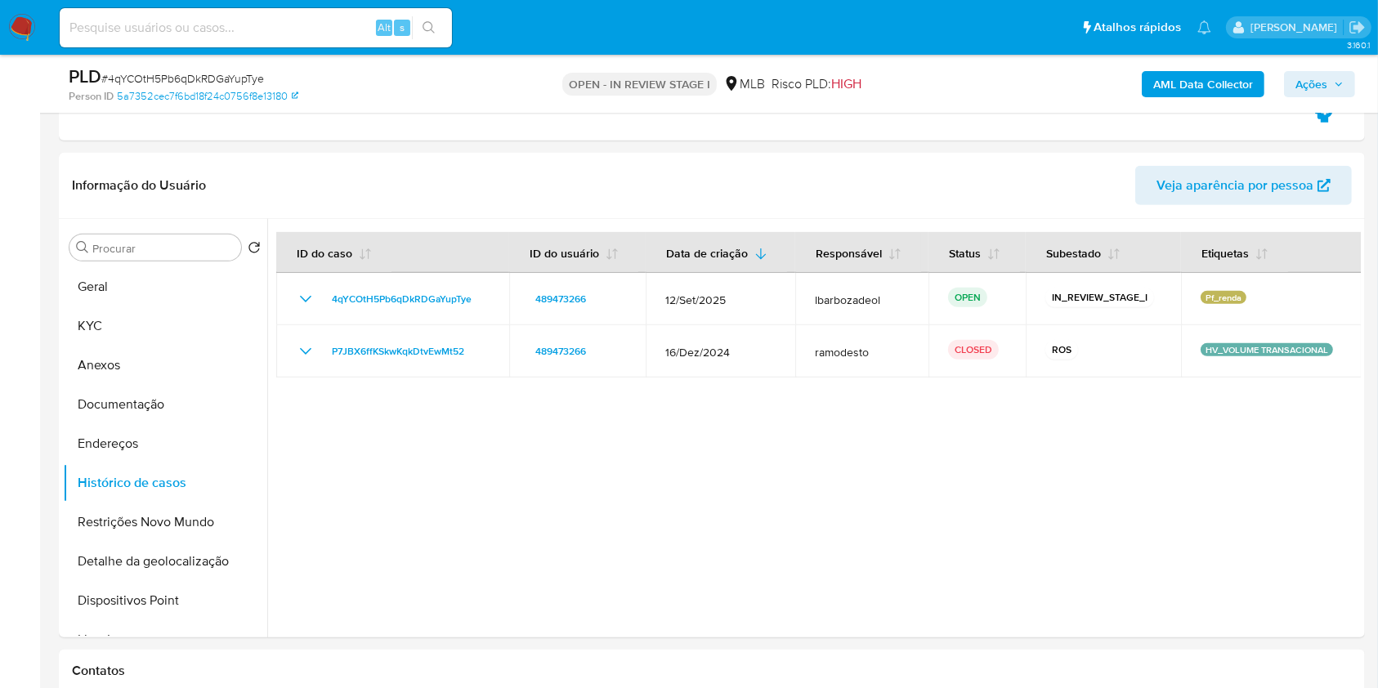
click at [1297, 78] on span "Ações" at bounding box center [1311, 84] width 32 height 26
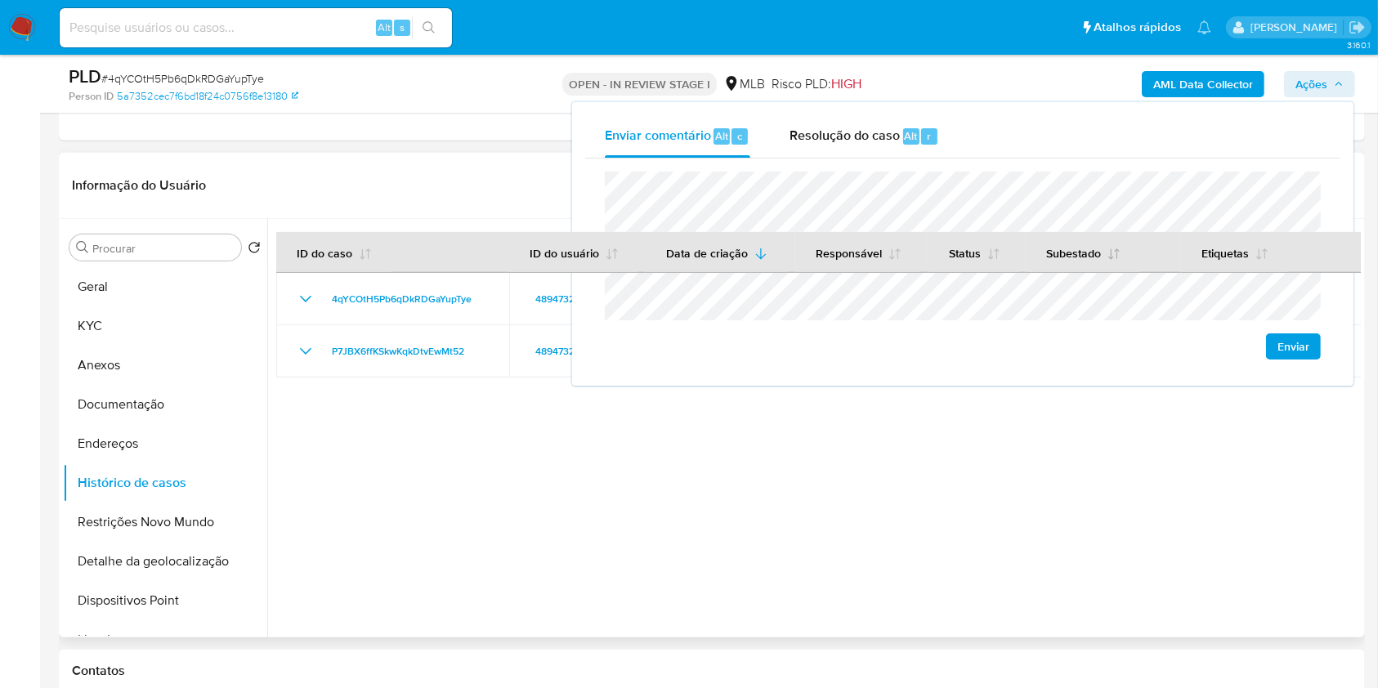
click at [1129, 271] on button "Subestado" at bounding box center [1083, 252] width 114 height 39
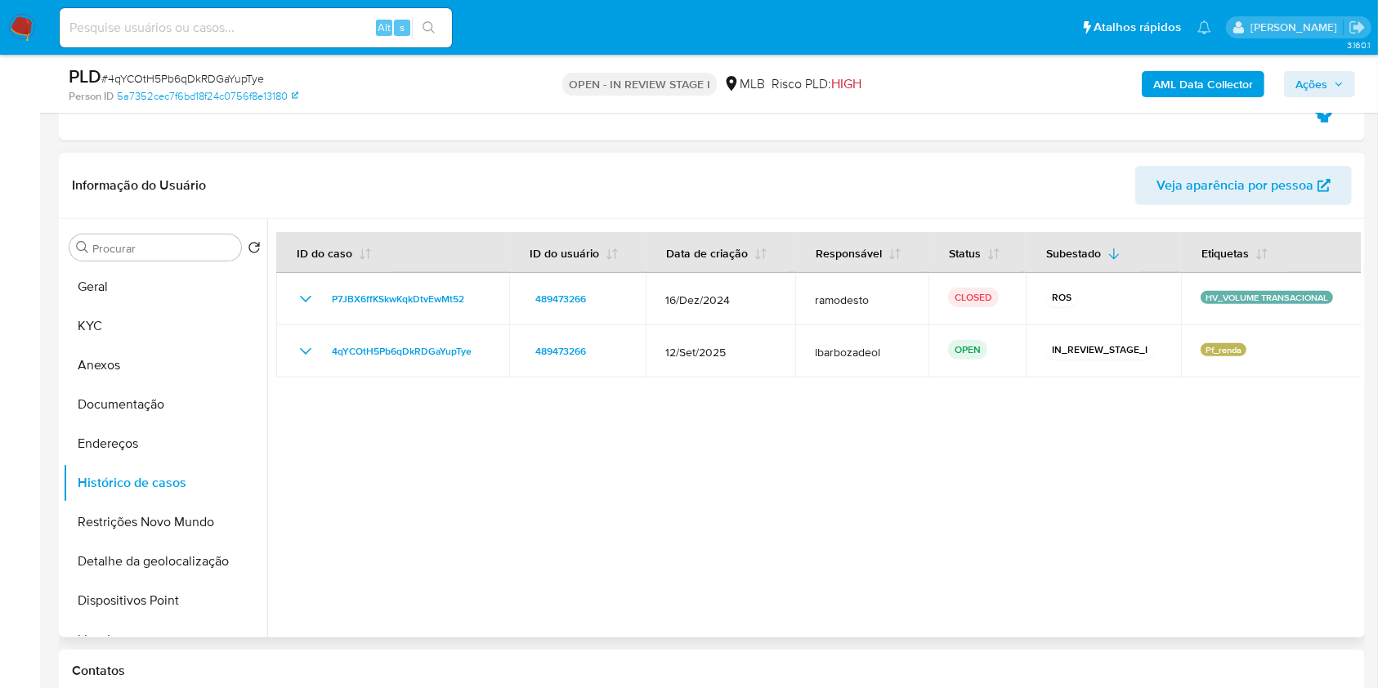
click at [1301, 71] on span "Ações" at bounding box center [1311, 84] width 32 height 26
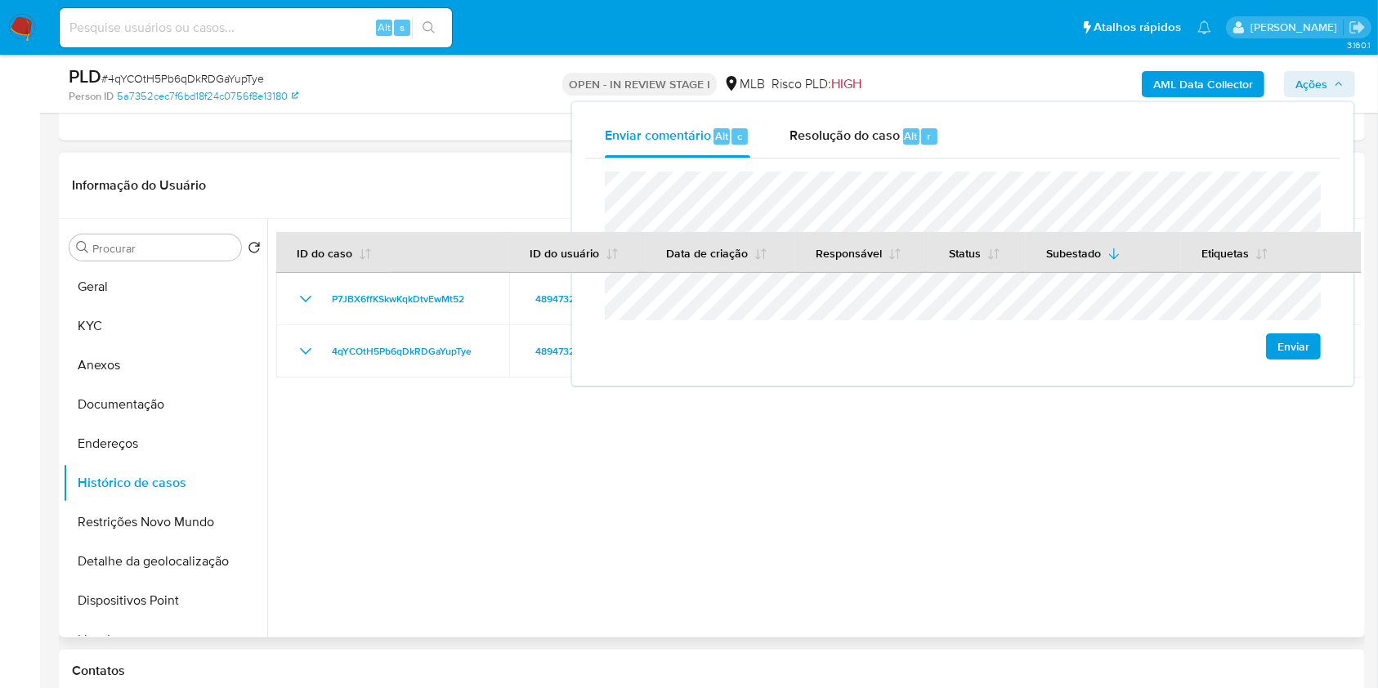
click at [1133, 469] on div at bounding box center [813, 428] width 1093 height 418
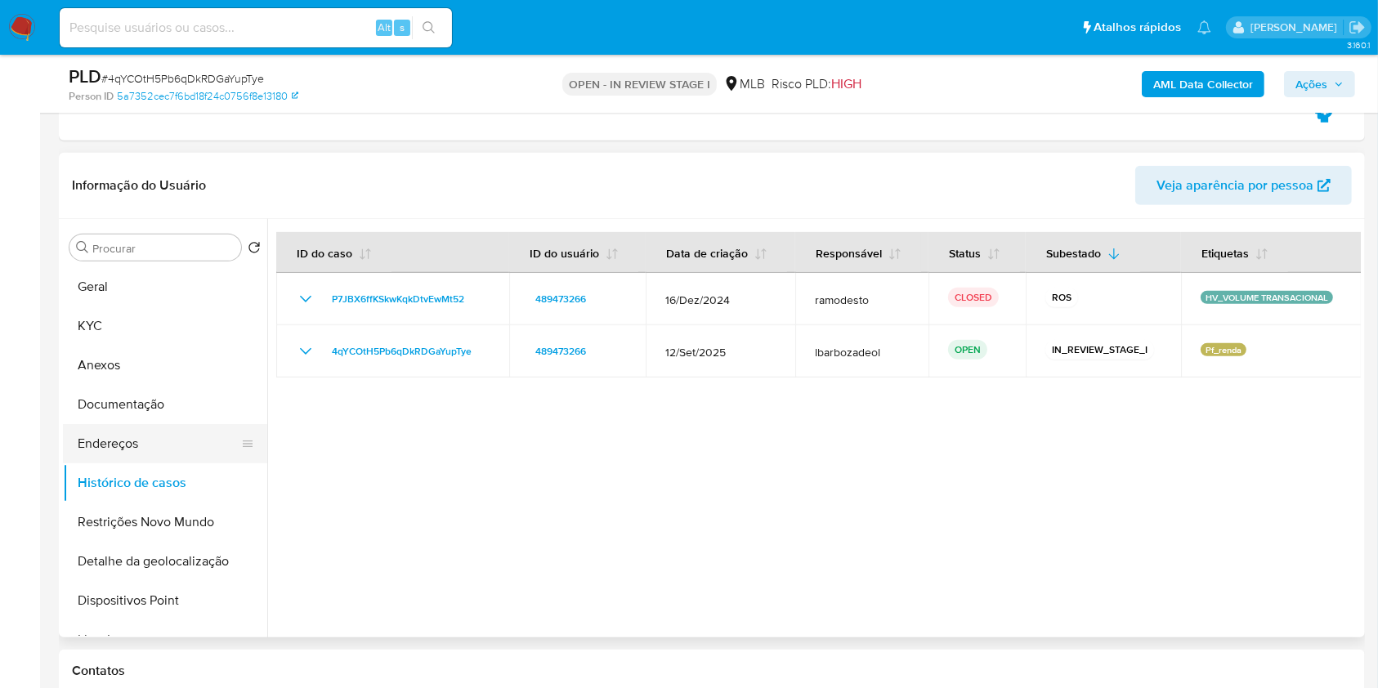
click at [173, 437] on button "Endereços" at bounding box center [158, 443] width 191 height 39
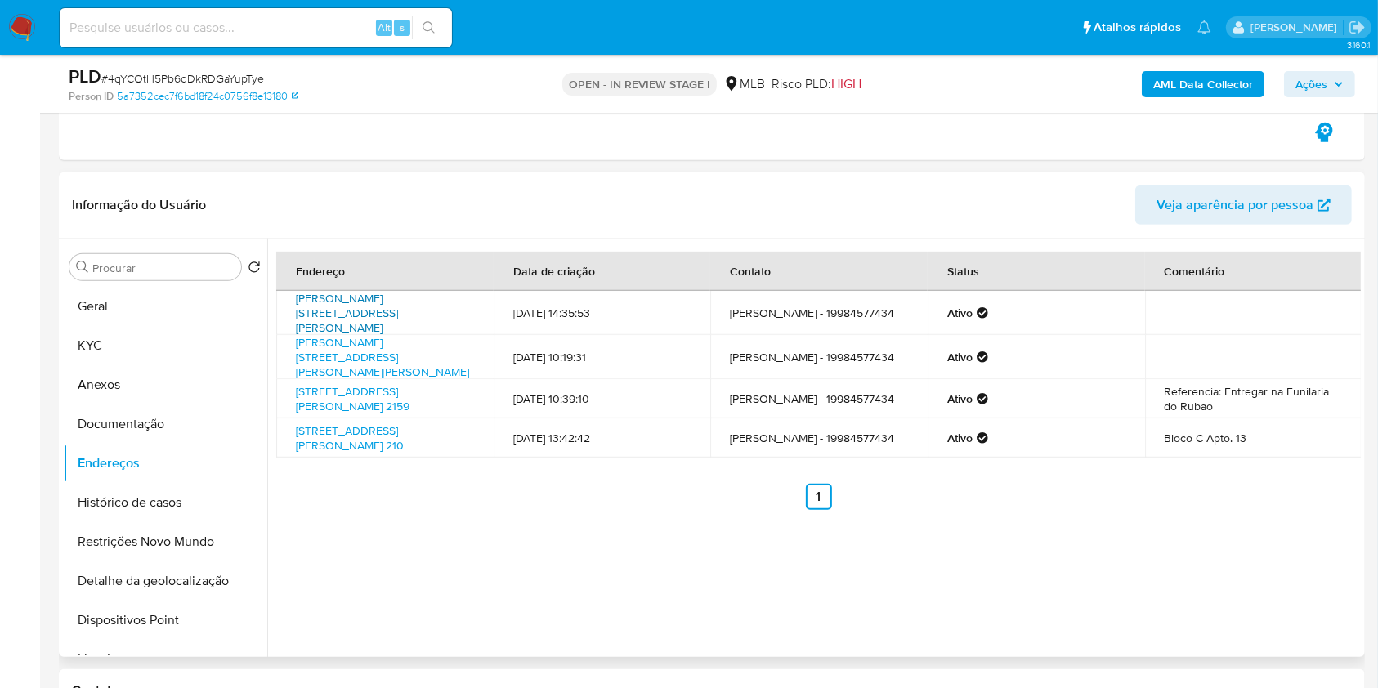
drag, startPoint x: 346, startPoint y: 305, endPoint x: 327, endPoint y: 324, distance: 26.6
click at [346, 305] on link "Rua Shirley De Jesus 125, Nova Odessa, São Paulo, 13382362, Brasil 125" at bounding box center [347, 313] width 102 height 46
click at [320, 352] on link "Rua Antônio José Lemos 176, Tupã, São Paulo, 17605360, Brasil 176" at bounding box center [382, 357] width 173 height 46
click at [329, 391] on link "Avenida Ampélio Gazzetta 2159, Nova Odessa, São Paulo, 13385018, Brasil 2159" at bounding box center [353, 398] width 114 height 31
click at [328, 439] on link "Rua Rosalina Izidoro Brazilino 210, Nova Odessa, São Paulo, 13386142, Brasil 210" at bounding box center [350, 437] width 108 height 31
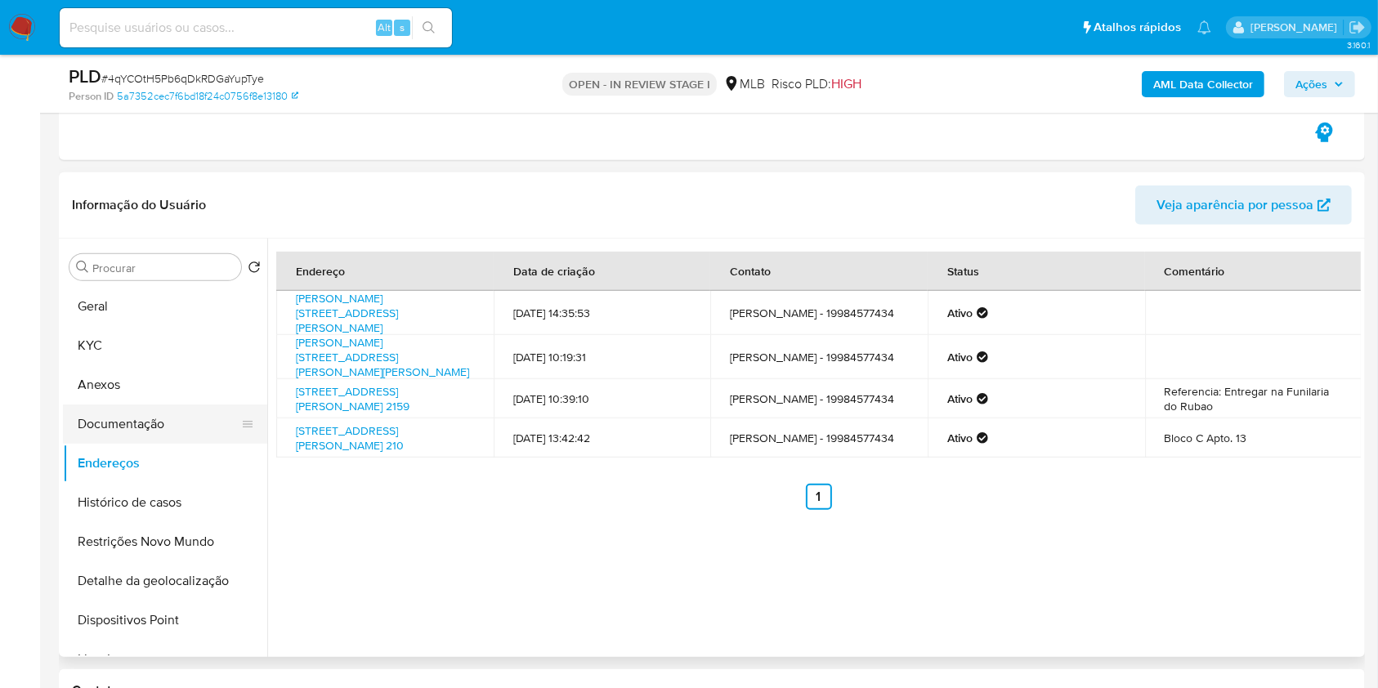
click at [175, 413] on button "Documentação" at bounding box center [158, 423] width 191 height 39
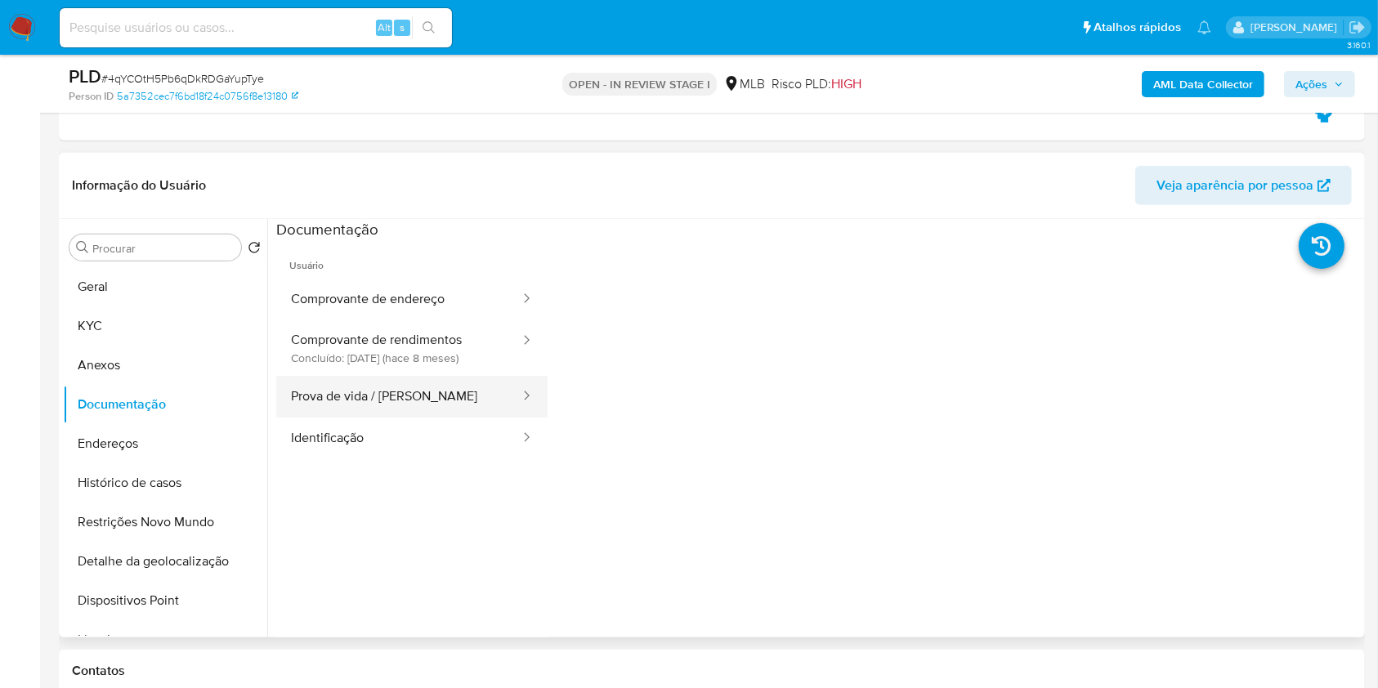
click at [364, 404] on button "Prova de vida / [PERSON_NAME]" at bounding box center [398, 397] width 245 height 42
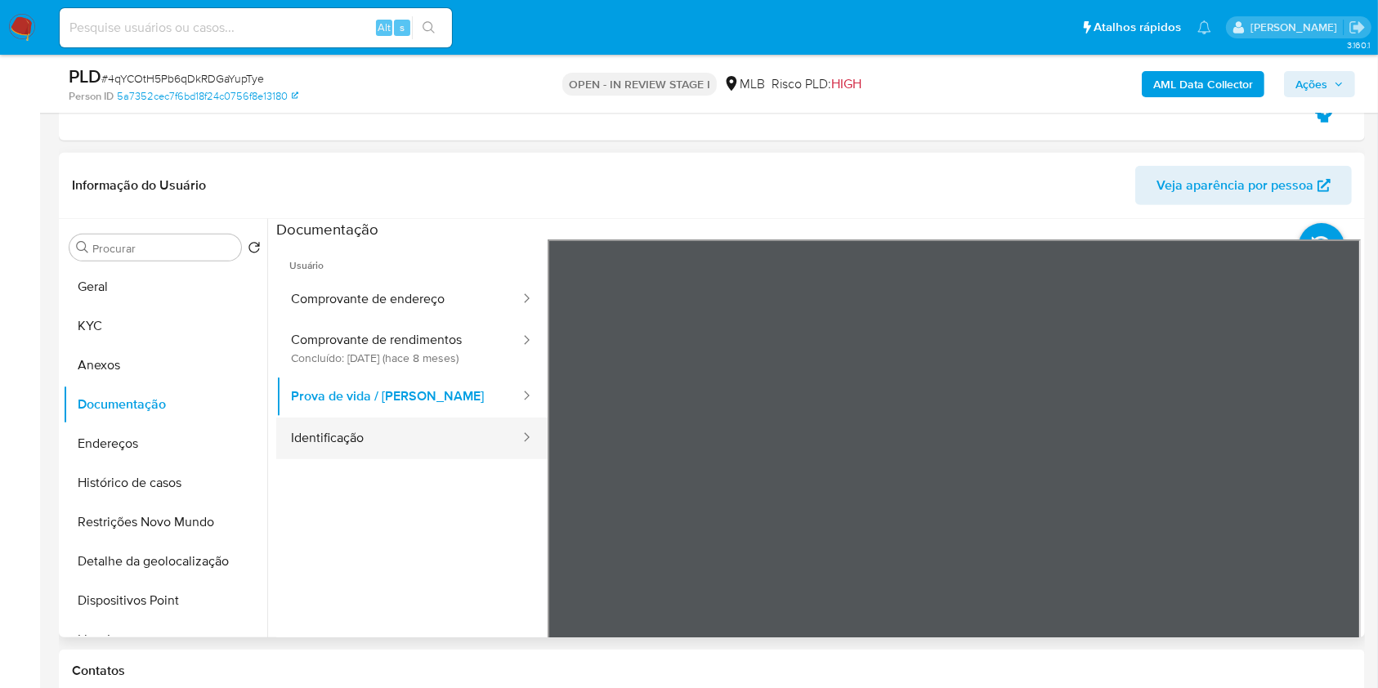
click at [379, 434] on button "Identificação" at bounding box center [398, 439] width 245 height 42
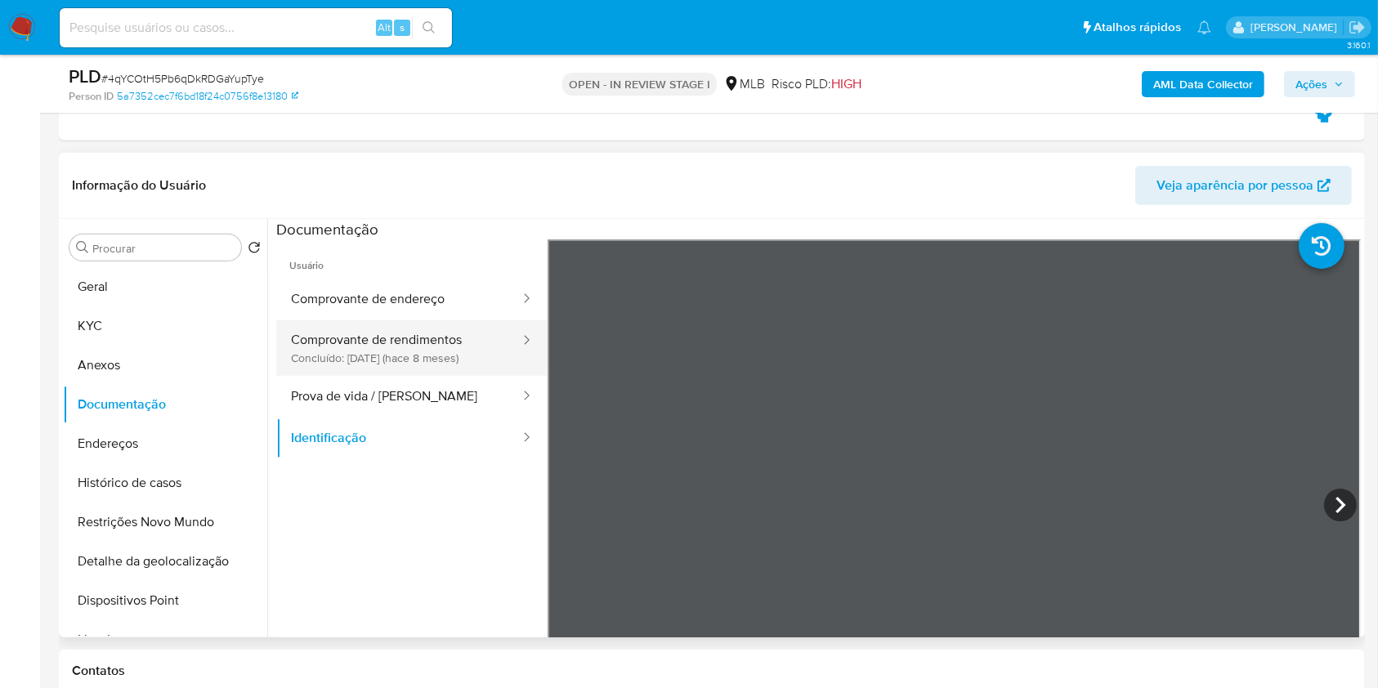
click at [446, 337] on button "Comprovante de rendimentos Concluído: 13/01/2025 (hace 8 meses)" at bounding box center [398, 348] width 245 height 56
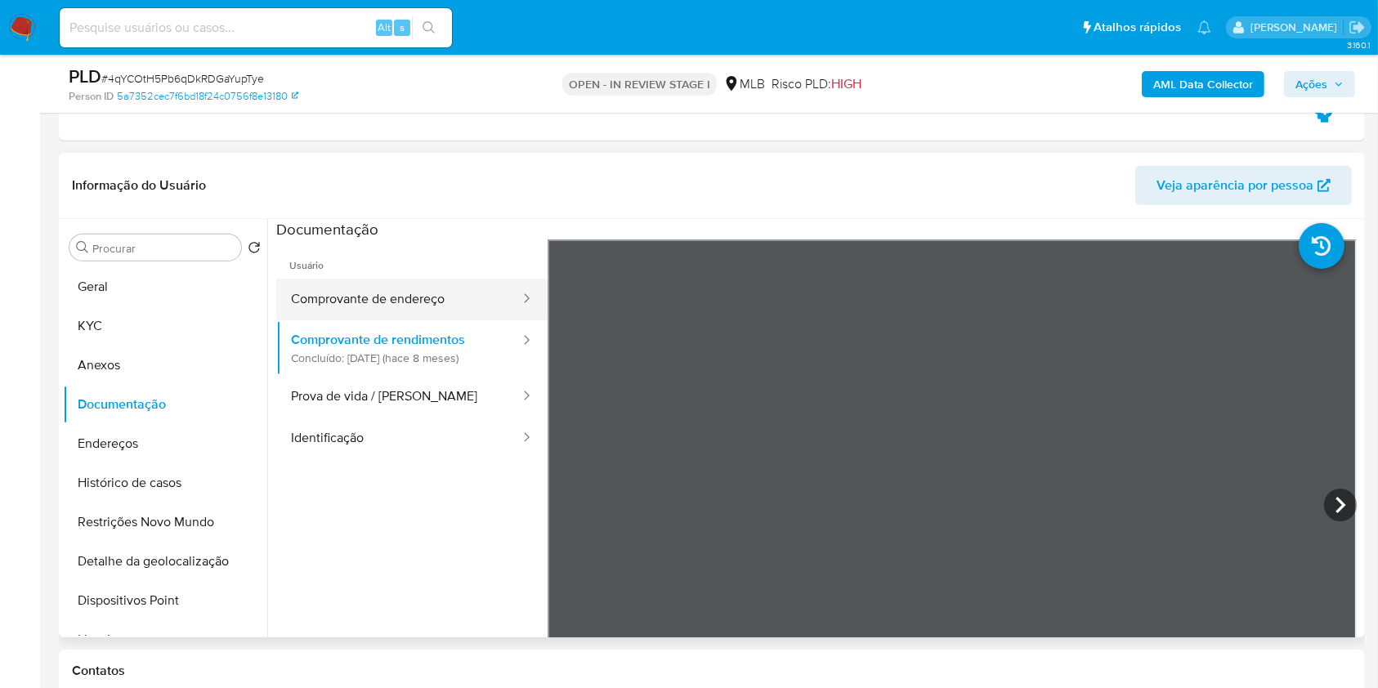
drag, startPoint x: 451, startPoint y: 356, endPoint x: 432, endPoint y: 301, distance: 58.7
click at [431, 297] on button "Comprovante de endereço" at bounding box center [398, 300] width 245 height 42
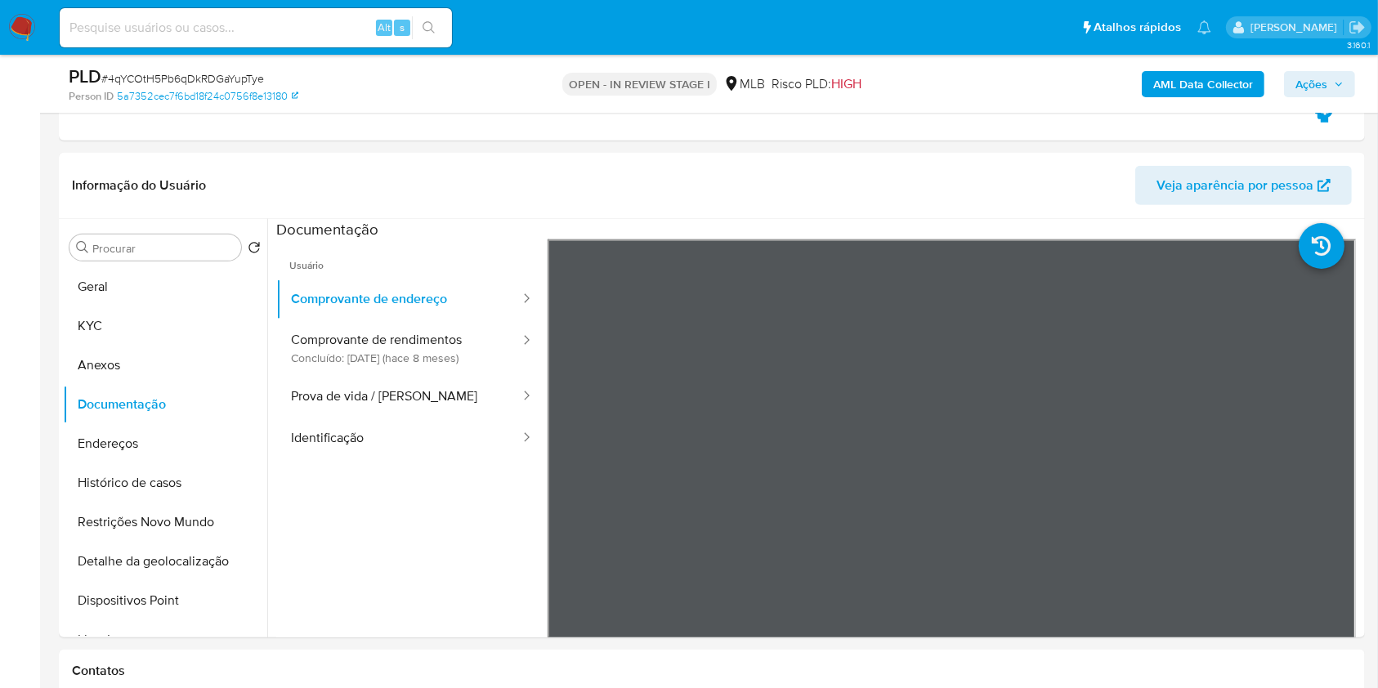
click at [1314, 99] on div "AML Data Collector Ações" at bounding box center [1143, 84] width 424 height 38
click at [1308, 90] on span "Ações" at bounding box center [1311, 84] width 32 height 26
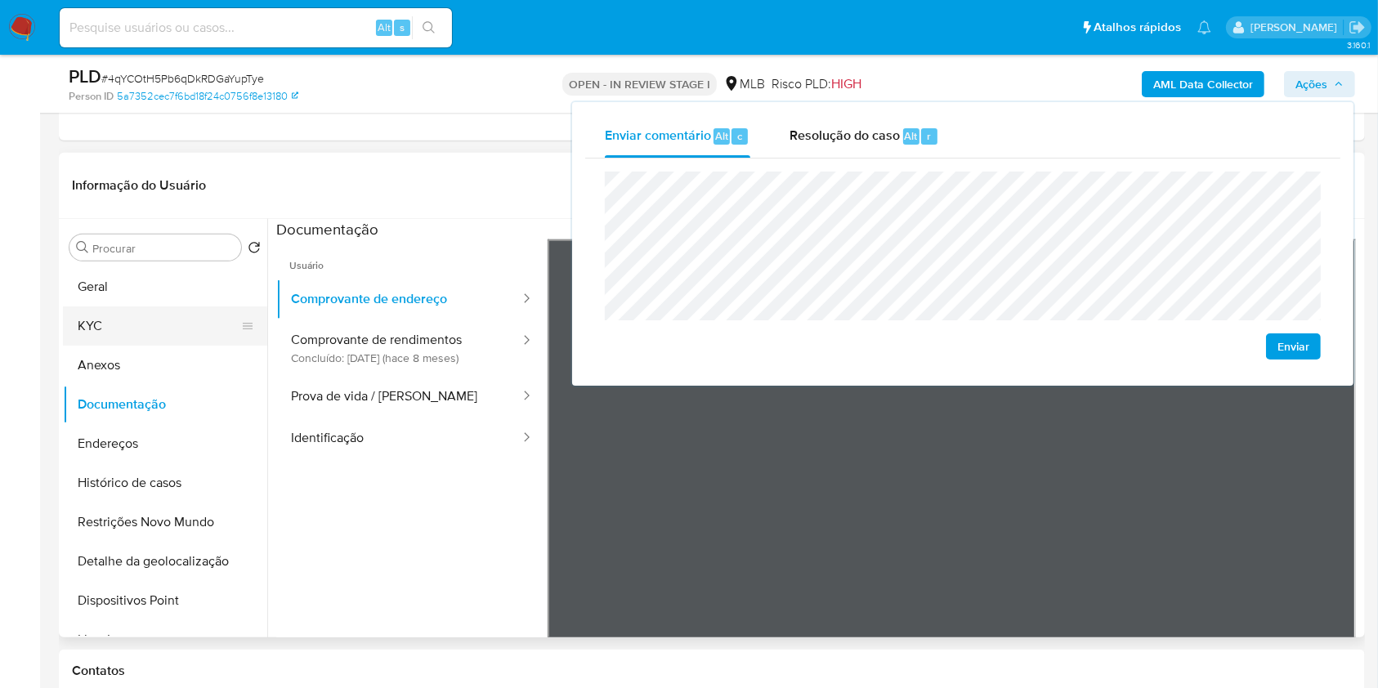
click at [159, 324] on button "KYC" at bounding box center [158, 325] width 191 height 39
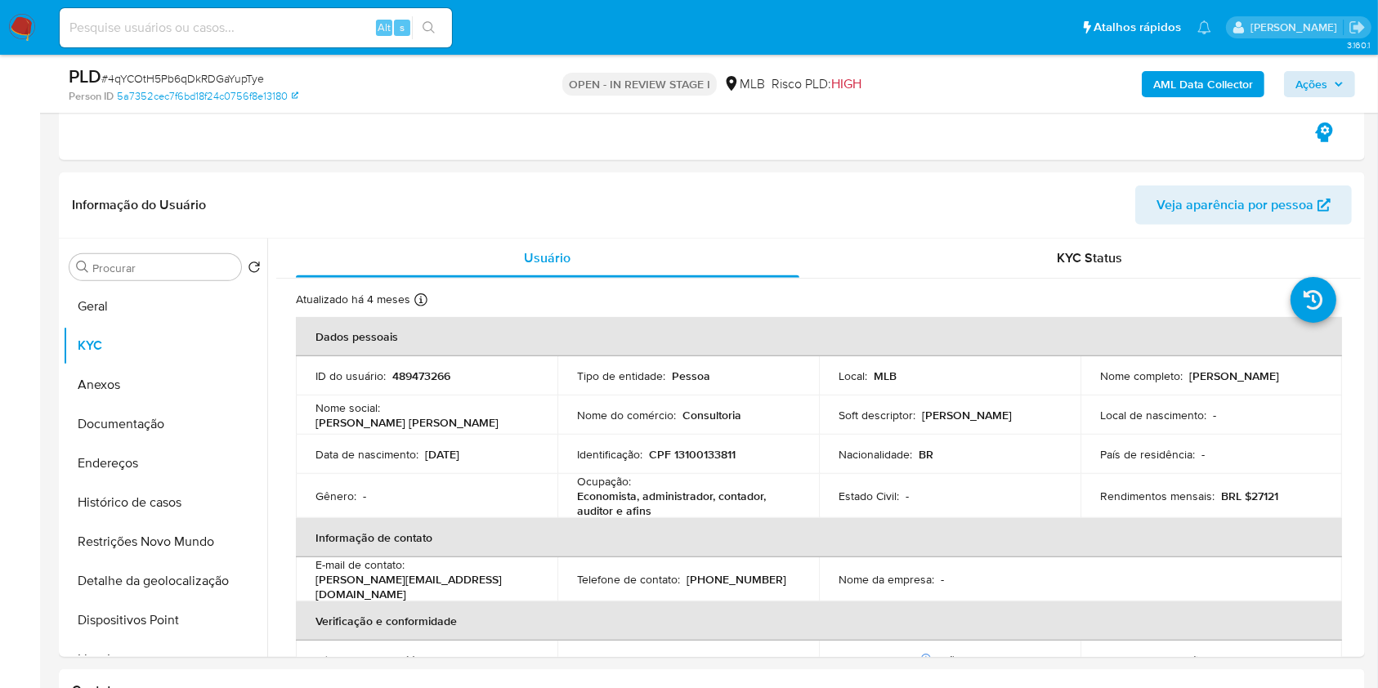
click at [1289, 79] on div "AML Data Collector Ações" at bounding box center [1143, 84] width 424 height 38
click at [1292, 80] on button "Ações" at bounding box center [1319, 84] width 71 height 26
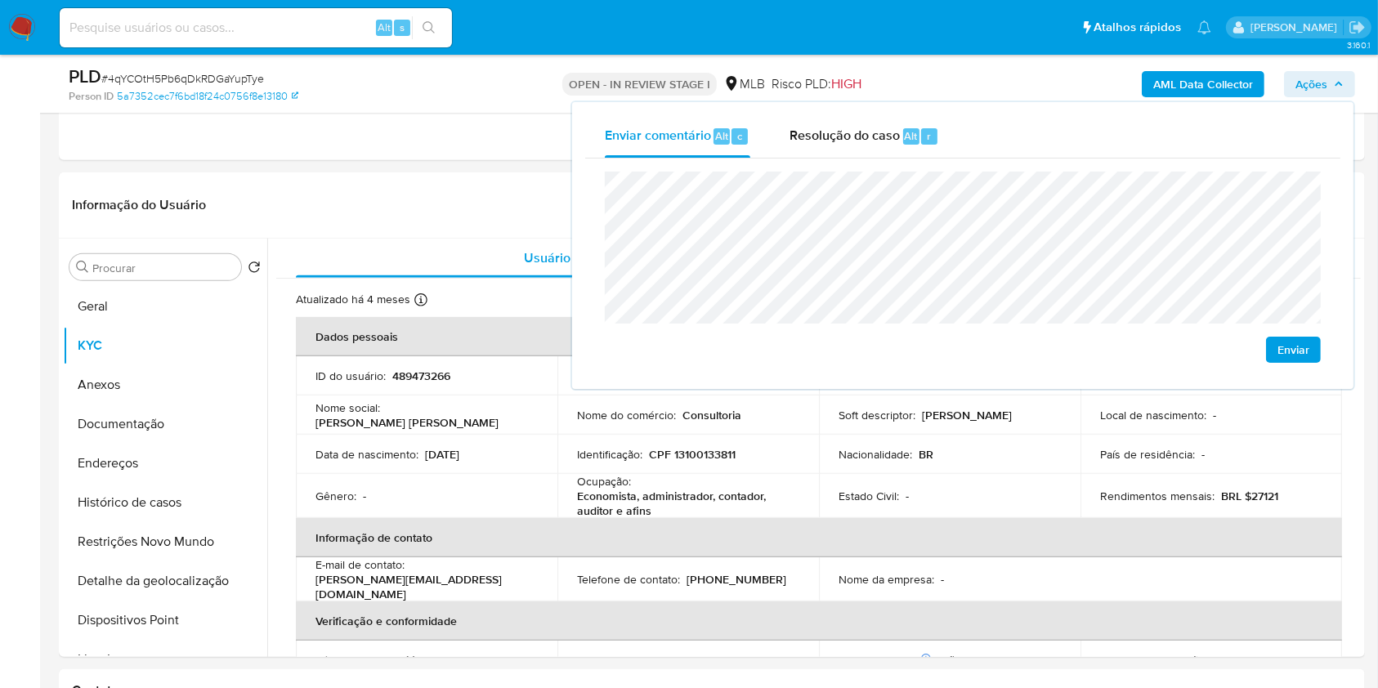
click at [0, 0] on lt-span "Mairipor ã" at bounding box center [0, 0] width 0 height 0
click at [0, 0] on lt-span "econômica" at bounding box center [0, 0] width 0 height 0
click at [0, 0] on lt-span "São P a ulo" at bounding box center [0, 0] width 0 height 0
click at [993, 461] on td "Nacionalidade : BR" at bounding box center [949, 454] width 261 height 39
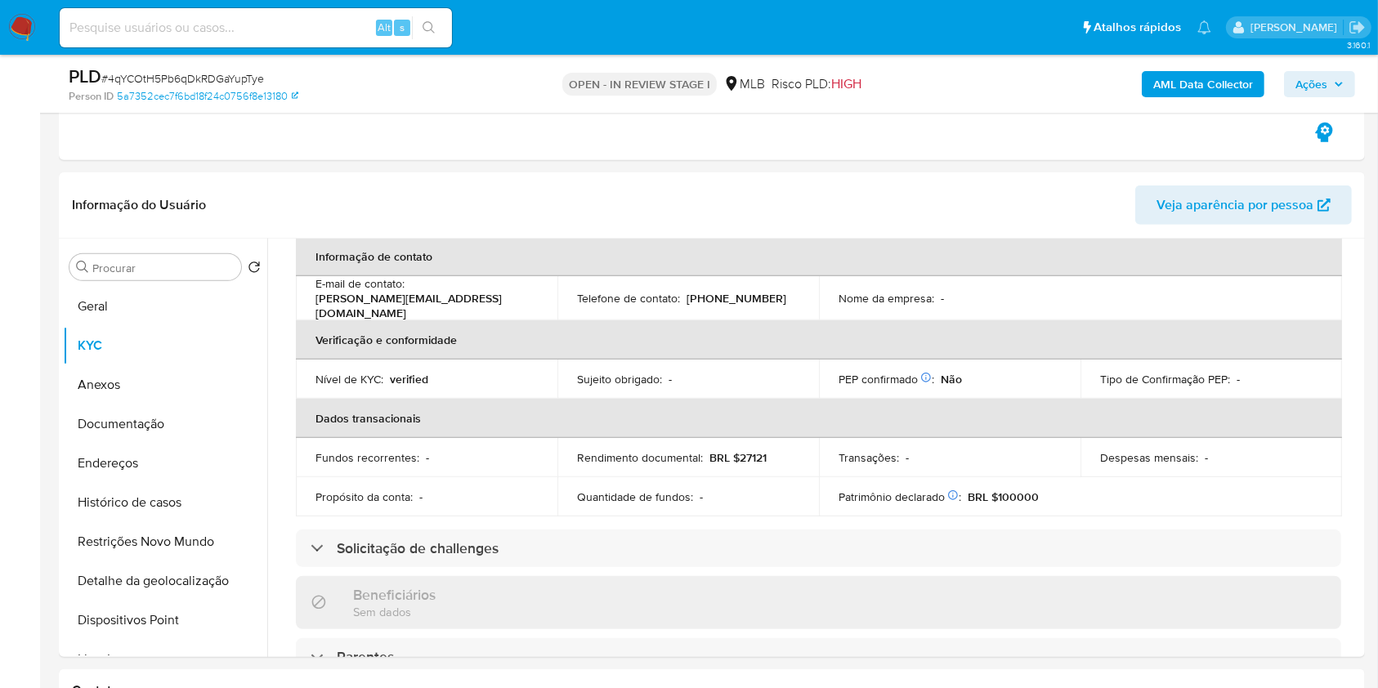
scroll to position [279, 0]
click at [1289, 83] on button "Ações" at bounding box center [1319, 84] width 71 height 26
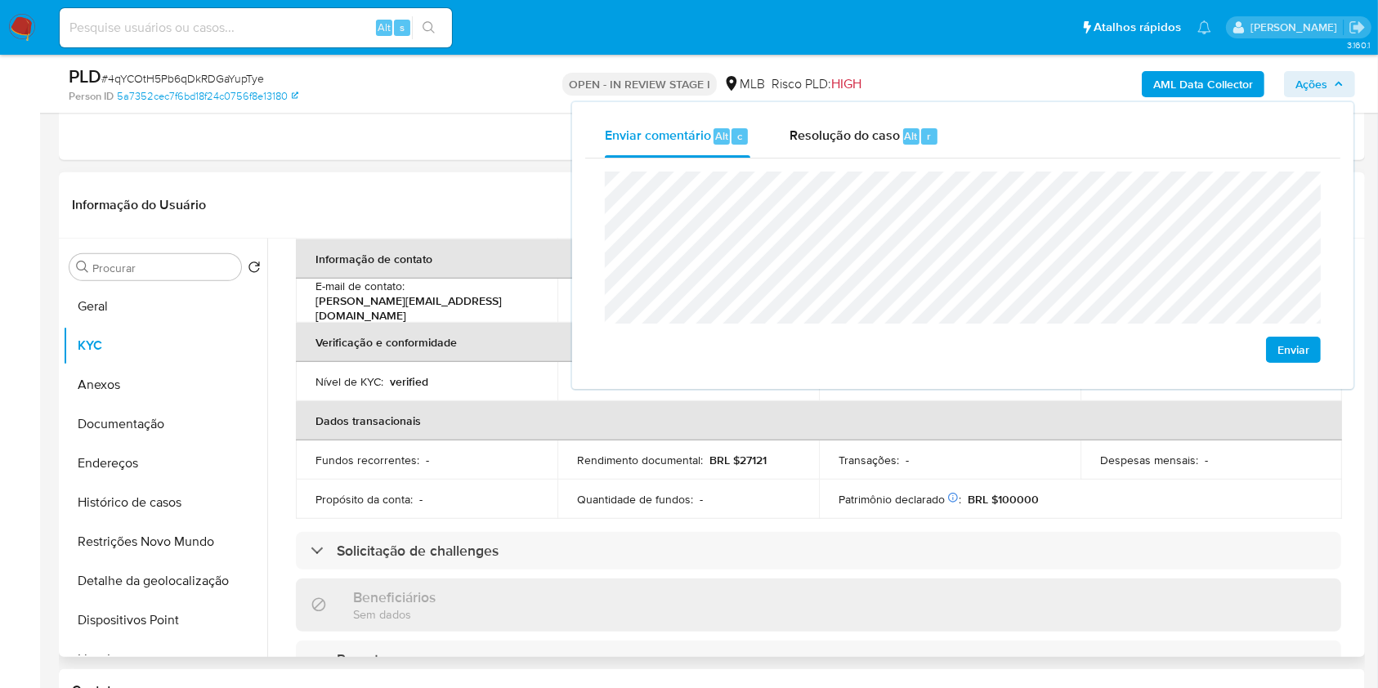
click at [758, 481] on td "Quantidade de fundos : -" at bounding box center [687, 499] width 261 height 39
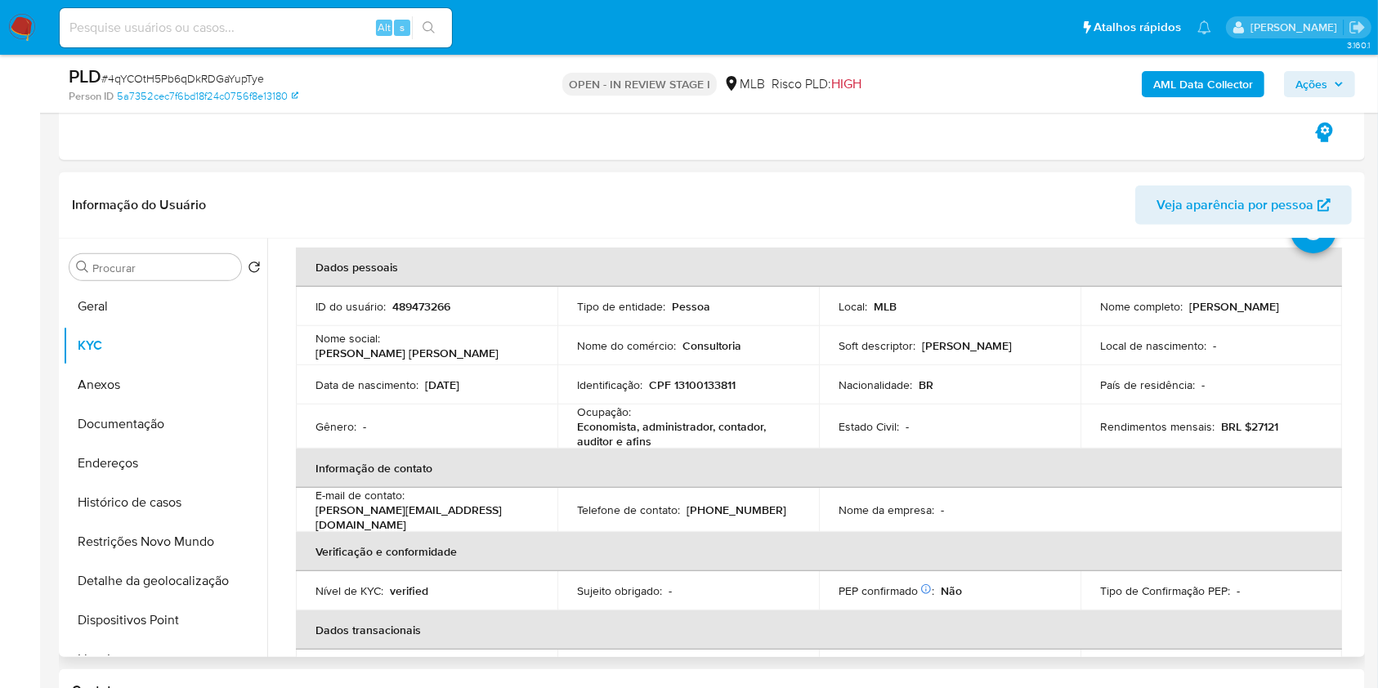
scroll to position [59, 0]
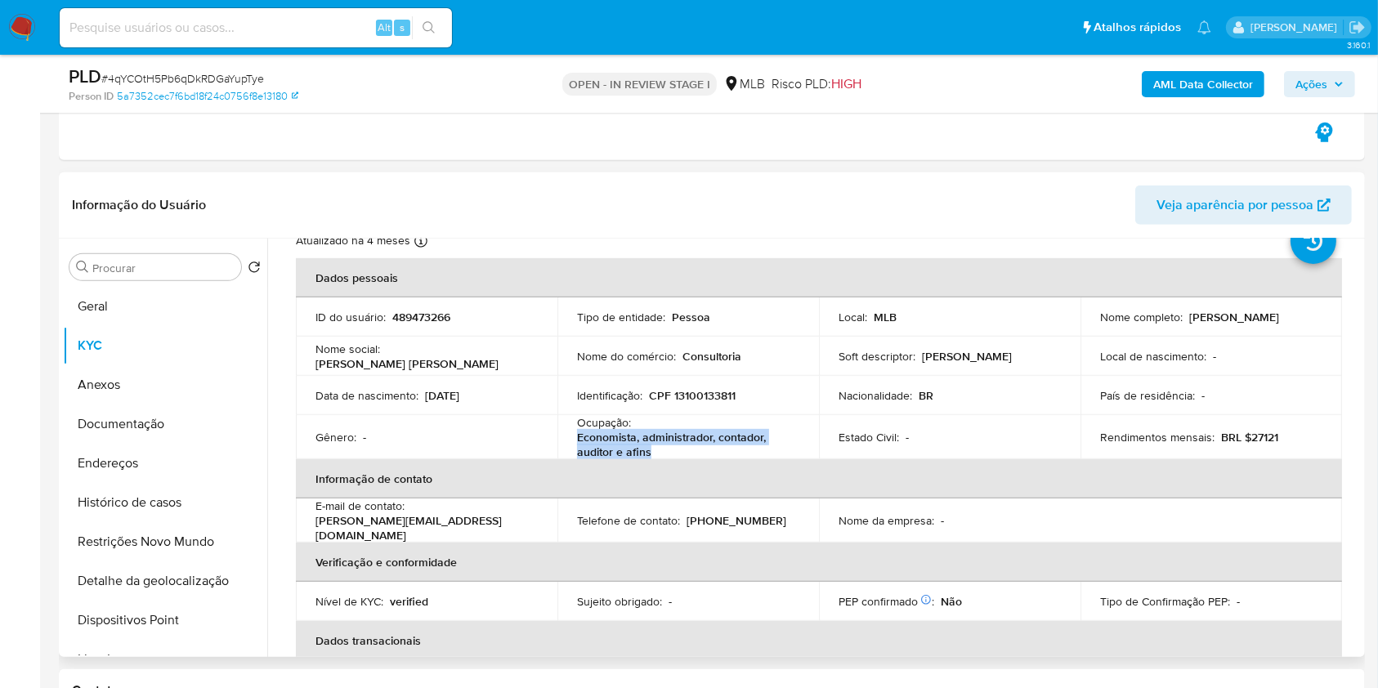
drag, startPoint x: 574, startPoint y: 435, endPoint x: 672, endPoint y: 453, distance: 98.9
click at [672, 453] on td "Ocupação : Economista, administrador, contador, auditor e afins" at bounding box center [687, 437] width 261 height 44
copy p "Economista, administrador, contador, auditor e afins"
click at [1306, 74] on span "Ações" at bounding box center [1311, 84] width 32 height 26
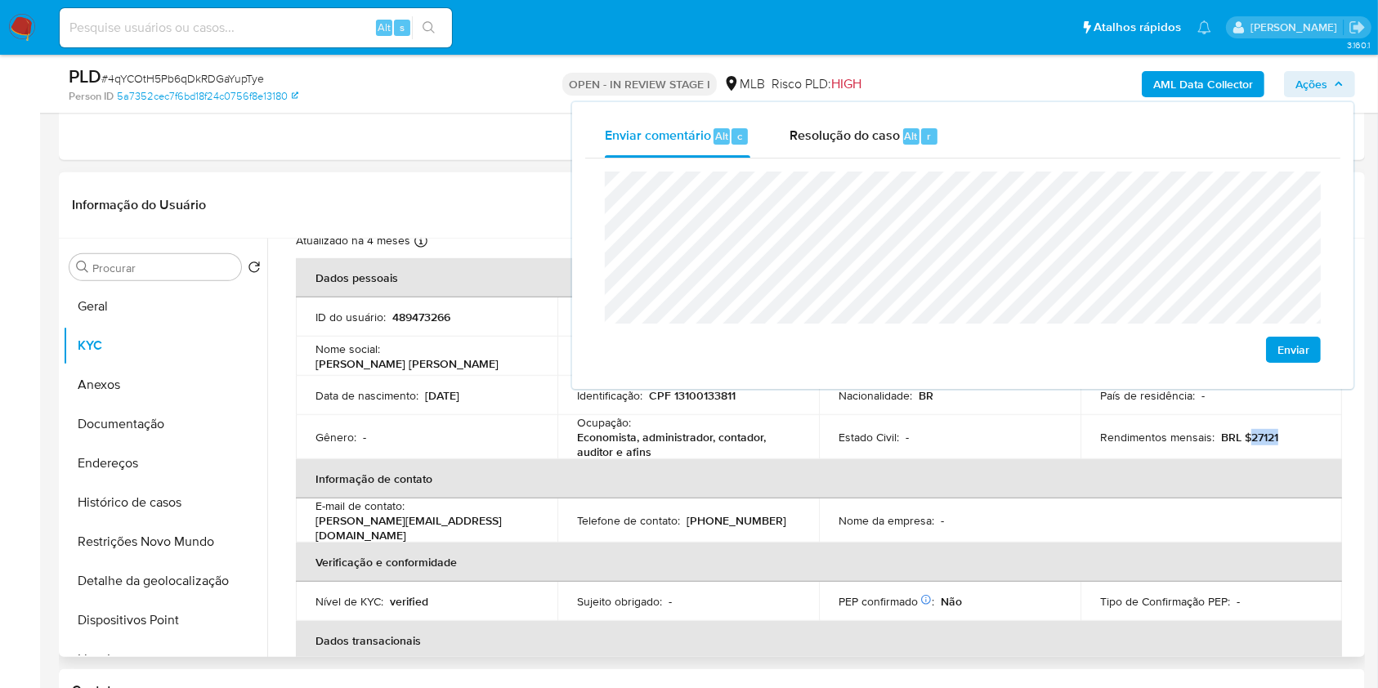
drag, startPoint x: 1272, startPoint y: 439, endPoint x: 1295, endPoint y: 434, distance: 23.4
click at [1294, 436] on div "Rendimentos mensais : BRL $27121" at bounding box center [1211, 437] width 222 height 15
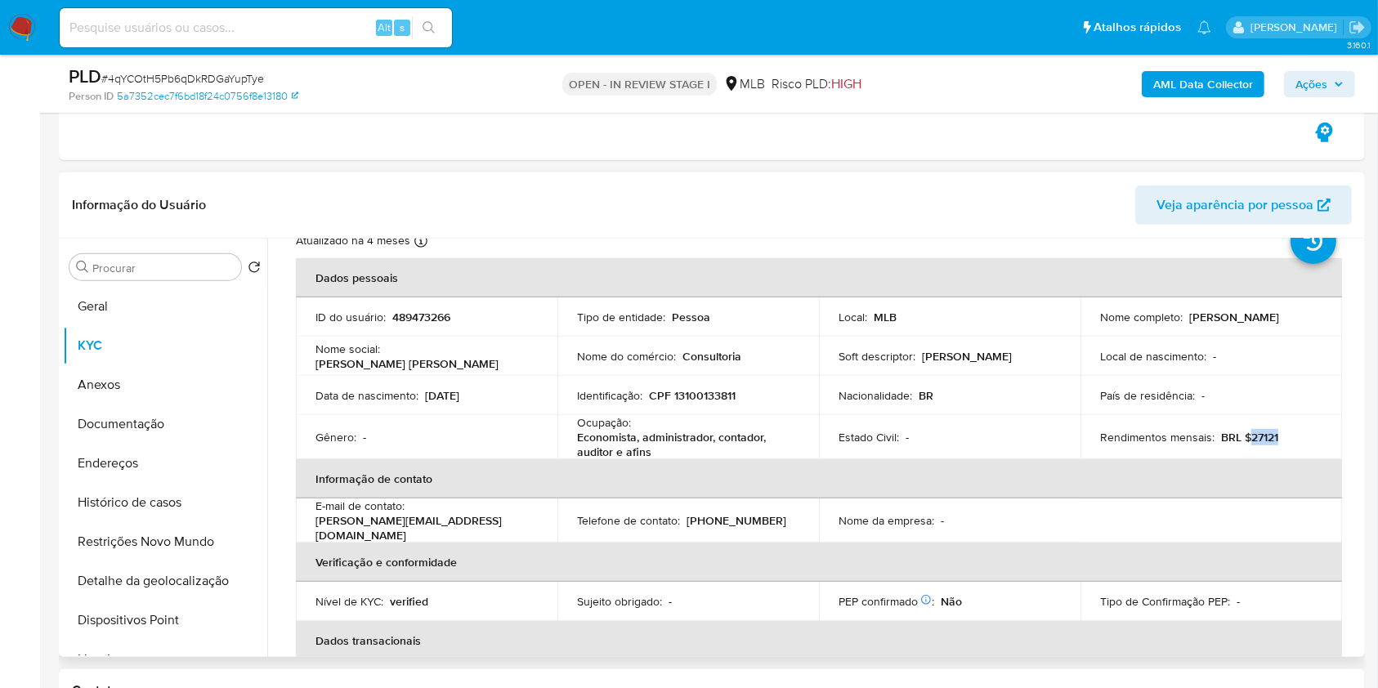
copy p "27121"
click at [1312, 68] on div "AML Data Collector Ações" at bounding box center [1143, 84] width 424 height 38
click at [1312, 80] on span "Ações" at bounding box center [1311, 84] width 32 height 26
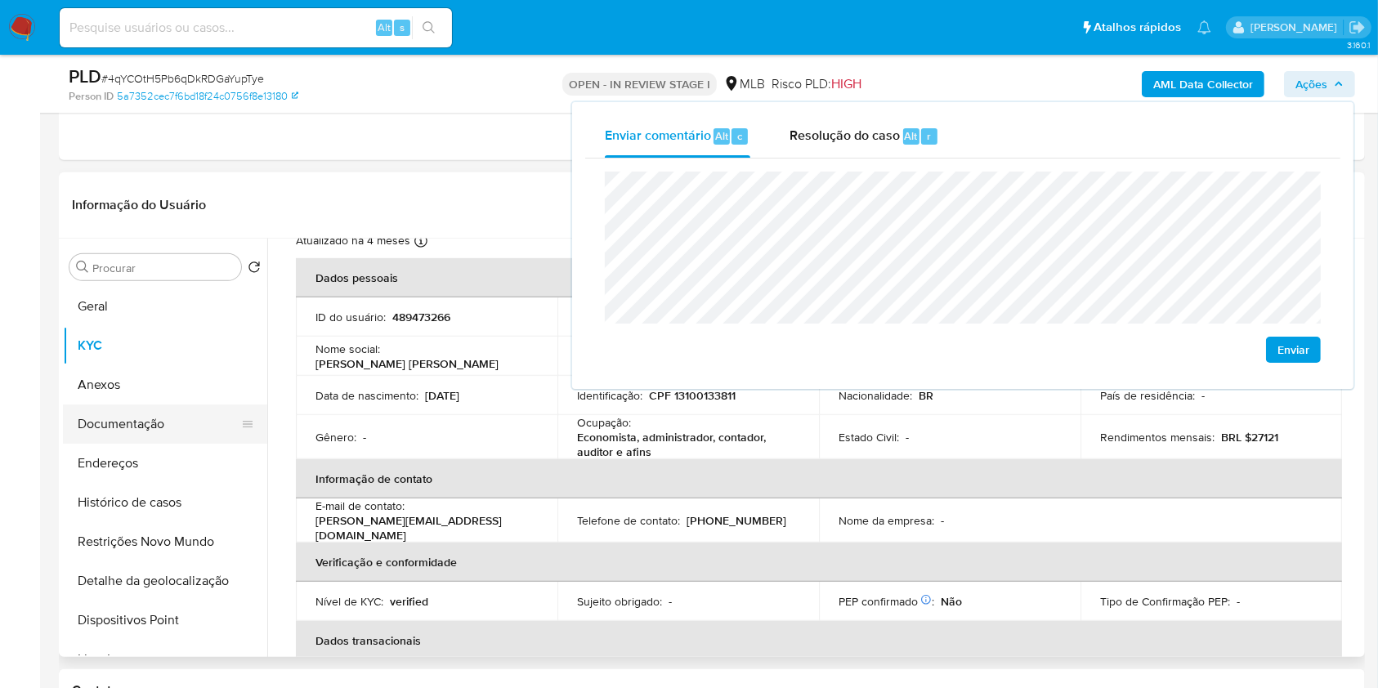
click at [169, 424] on button "Documentação" at bounding box center [158, 423] width 191 height 39
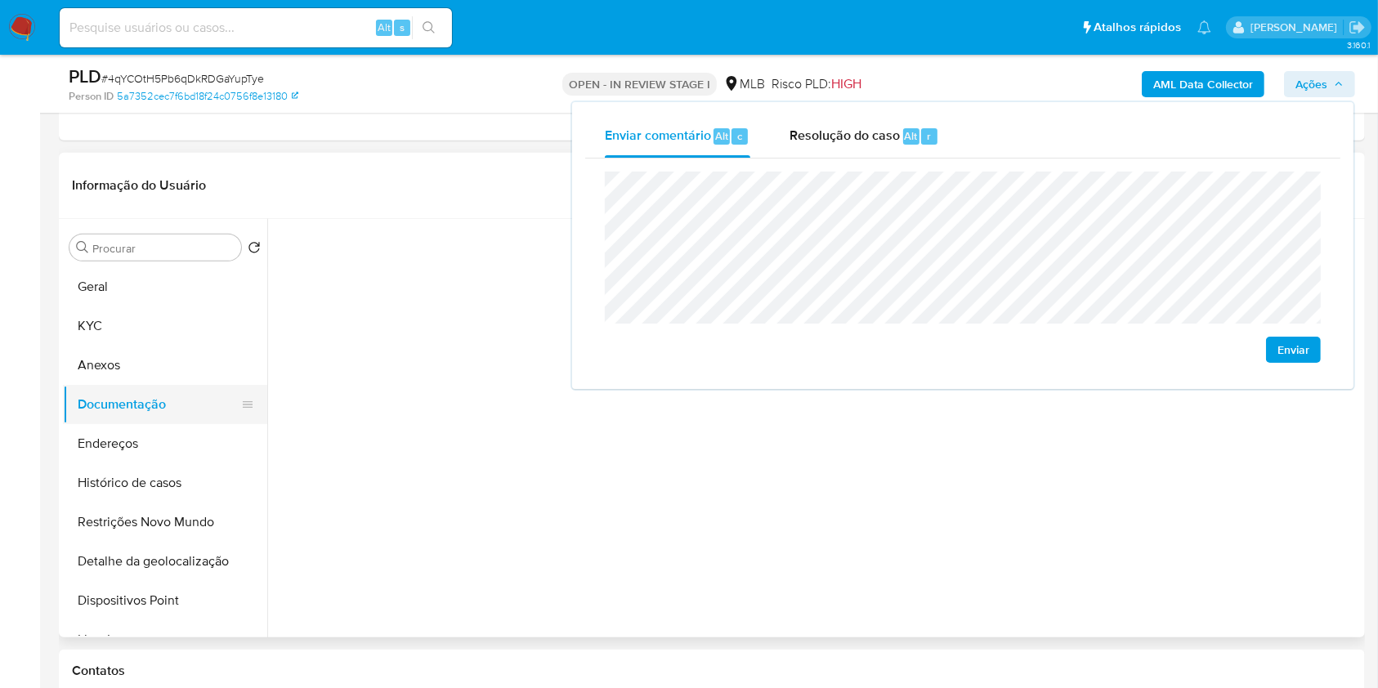
scroll to position [0, 0]
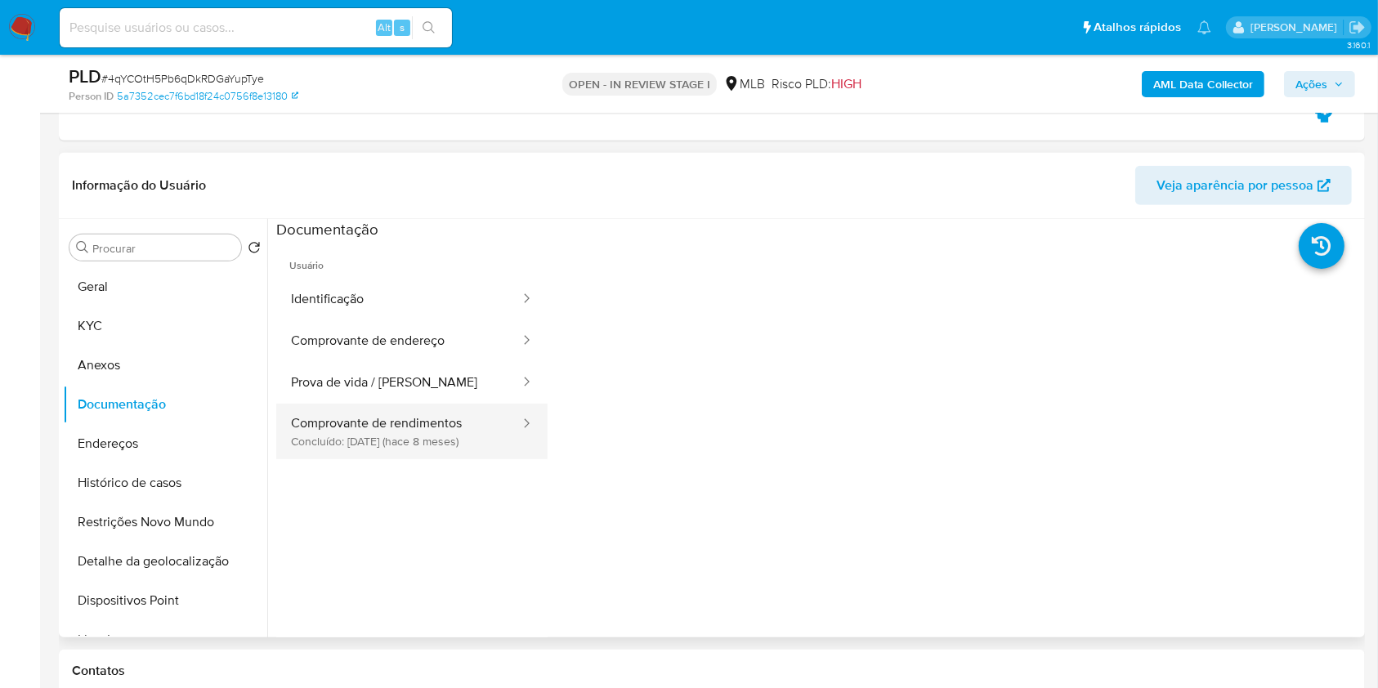
click at [384, 448] on button "Comprovante de rendimentos Concluído: 13/01/2025 (hace 8 meses)" at bounding box center [398, 432] width 245 height 56
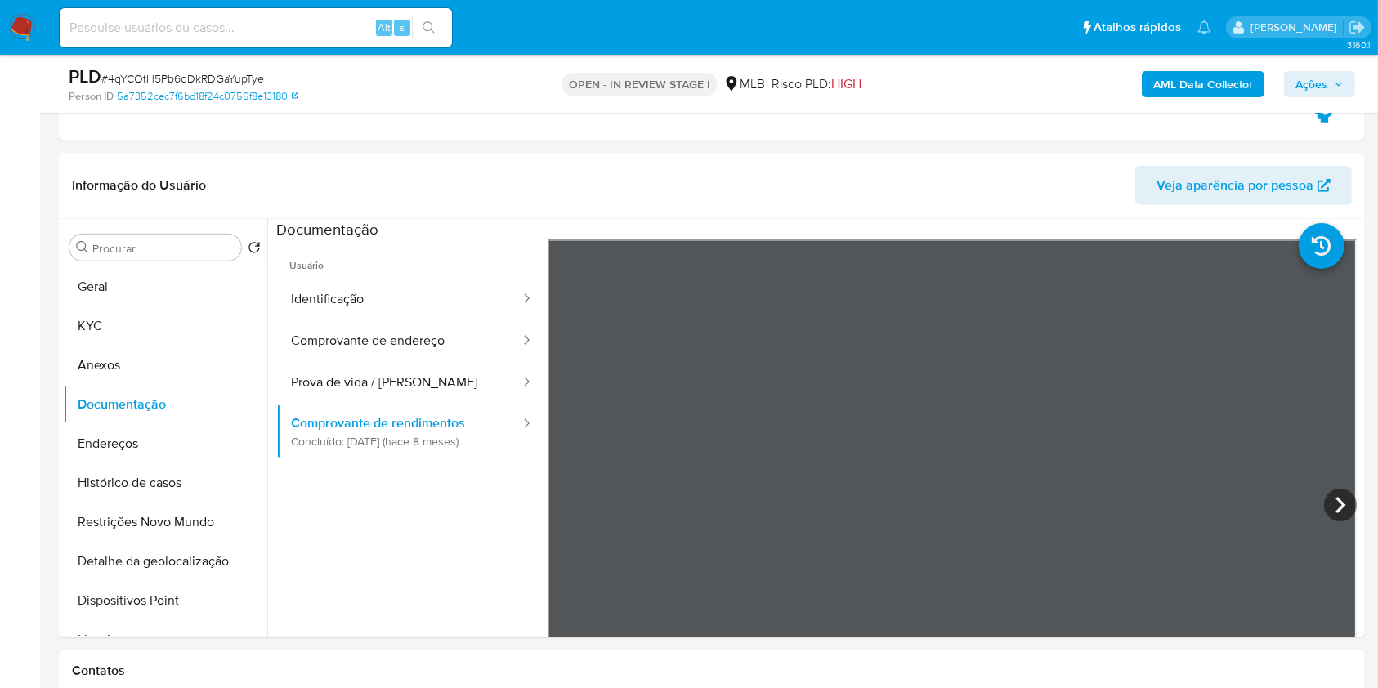
click at [1299, 78] on span "Ações" at bounding box center [1311, 84] width 32 height 26
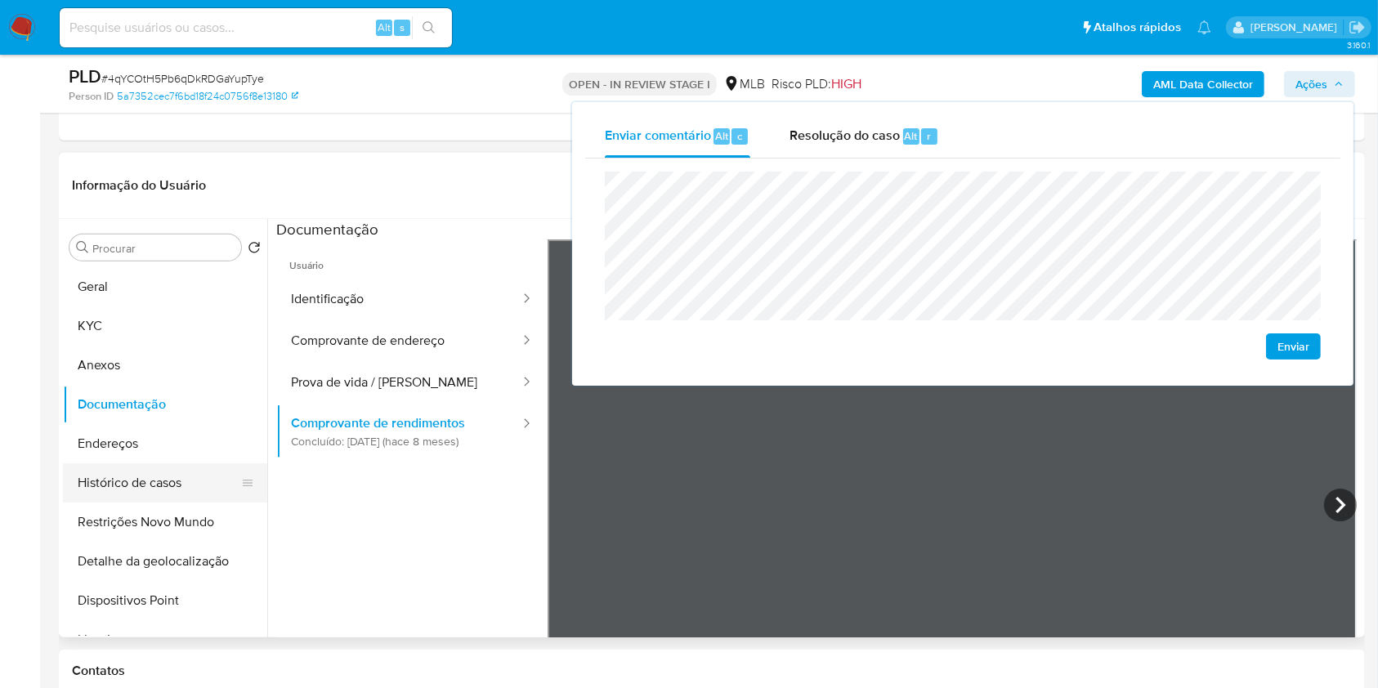
click at [148, 484] on button "Histórico de casos" at bounding box center [158, 482] width 191 height 39
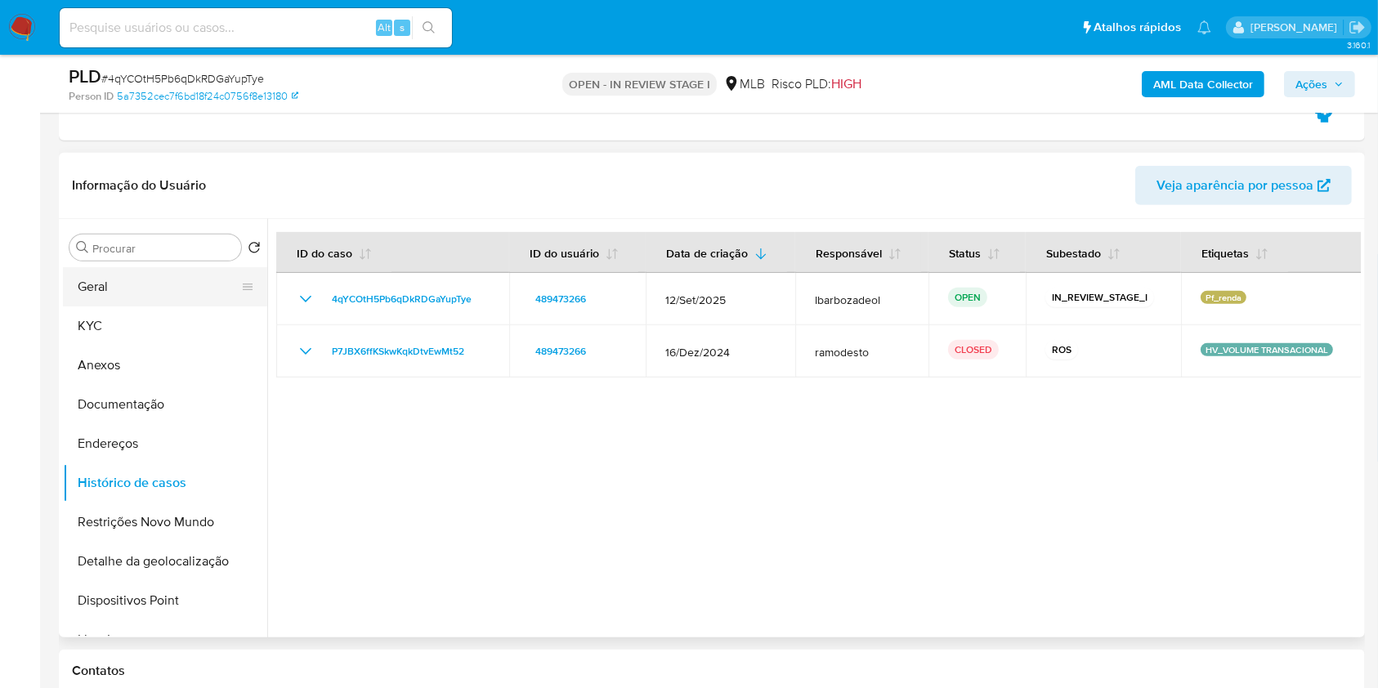
click at [159, 291] on button "Geral" at bounding box center [158, 286] width 191 height 39
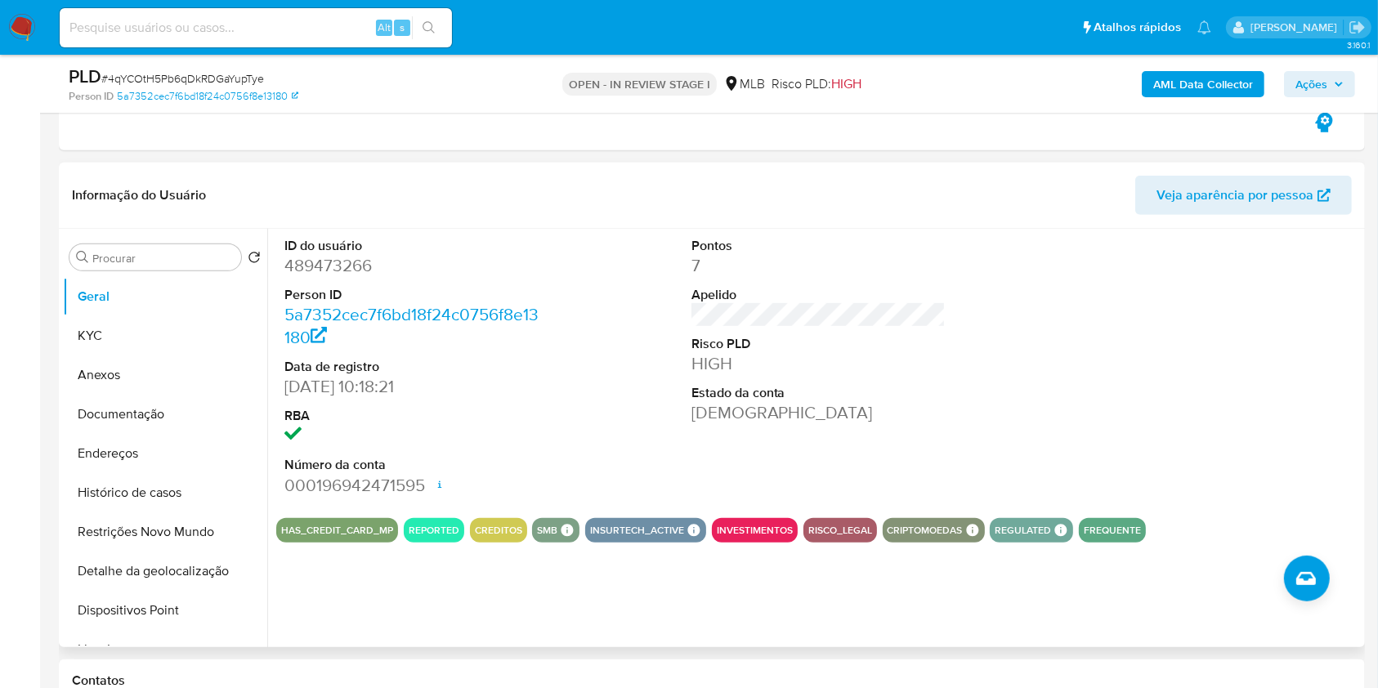
scroll to position [795, 0]
click at [154, 342] on button "KYC" at bounding box center [158, 334] width 191 height 39
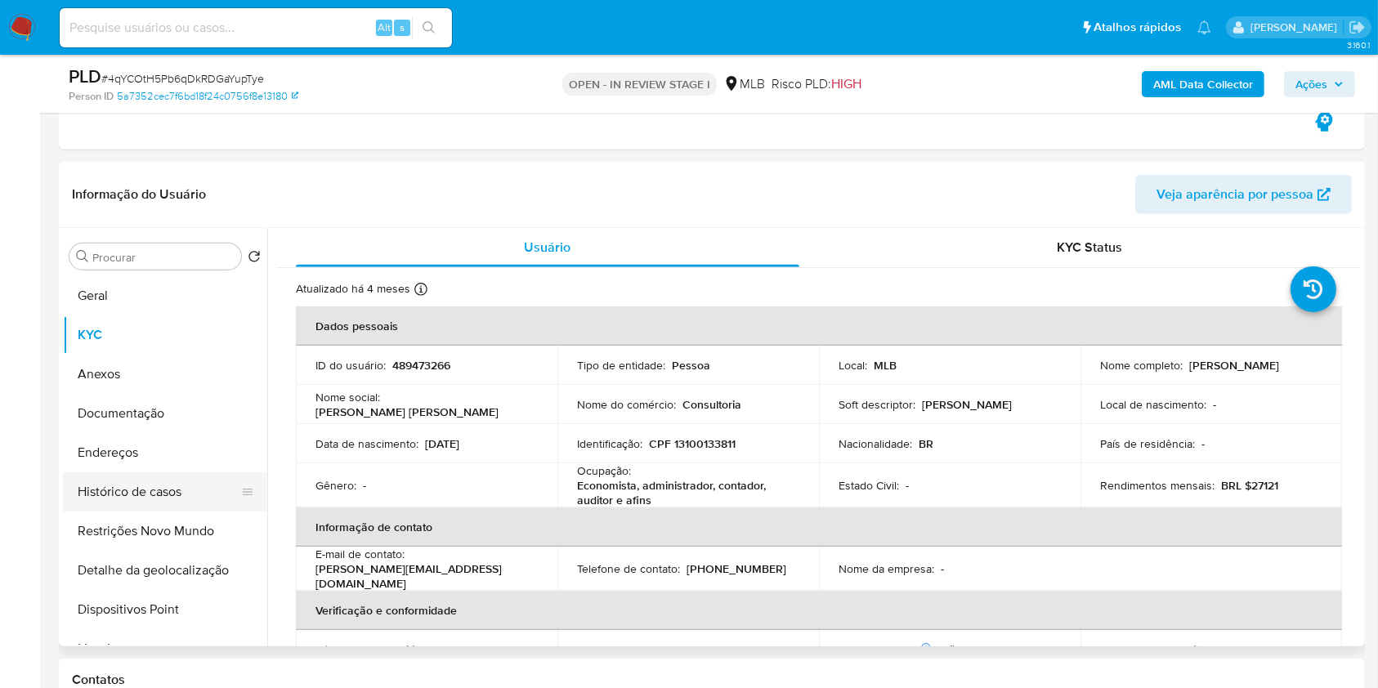
click at [170, 489] on button "Histórico de casos" at bounding box center [158, 491] width 191 height 39
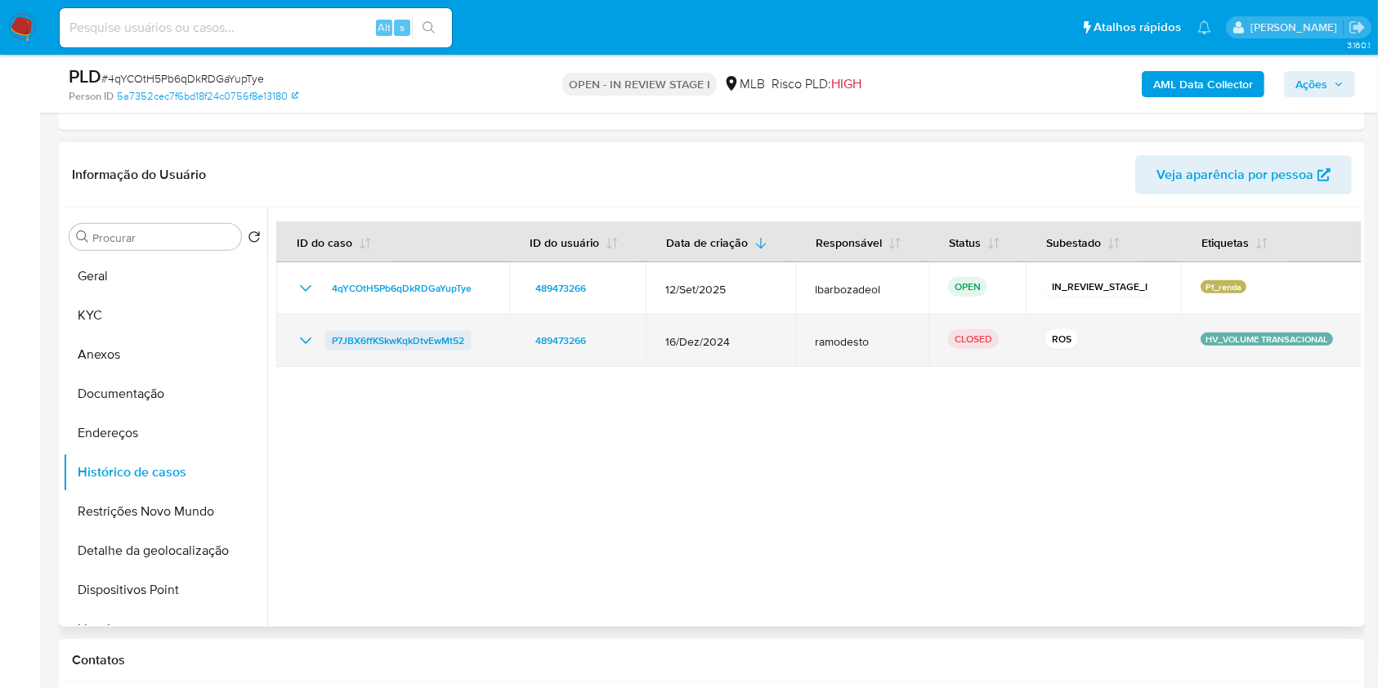
click at [440, 339] on span "P7JBX6ffKSkwKqkDtvEwMt52" at bounding box center [398, 341] width 132 height 20
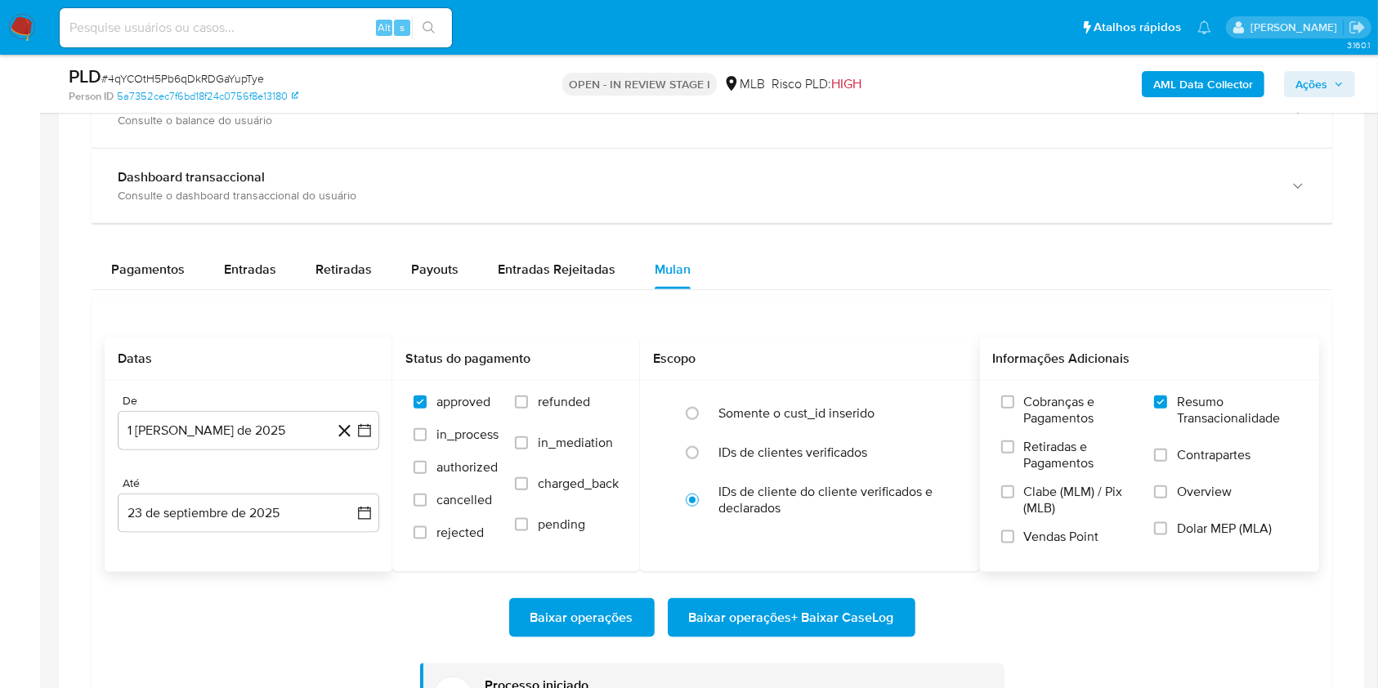
scroll to position [1826, 0]
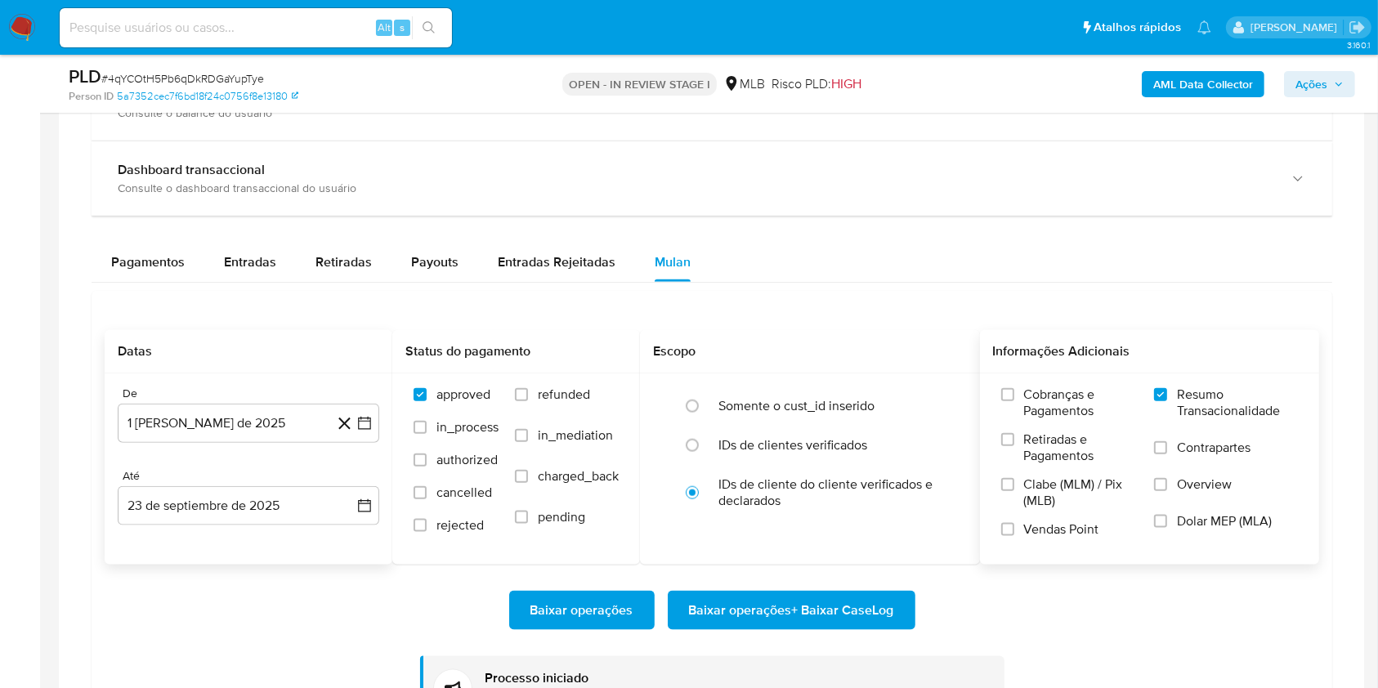
click at [117, 308] on div "Datas De 1 de agosto de 2025 1-08-2025 Até 23 de septiembre de 2025 23-09-2025 …" at bounding box center [712, 526] width 1240 height 471
click at [141, 291] on div "Datas De 1 de agosto de 2025 1-08-2025 Até 23 de septiembre de 2025 23-09-2025 …" at bounding box center [712, 526] width 1240 height 471
click at [154, 243] on div "Pagamentos" at bounding box center [148, 262] width 74 height 39
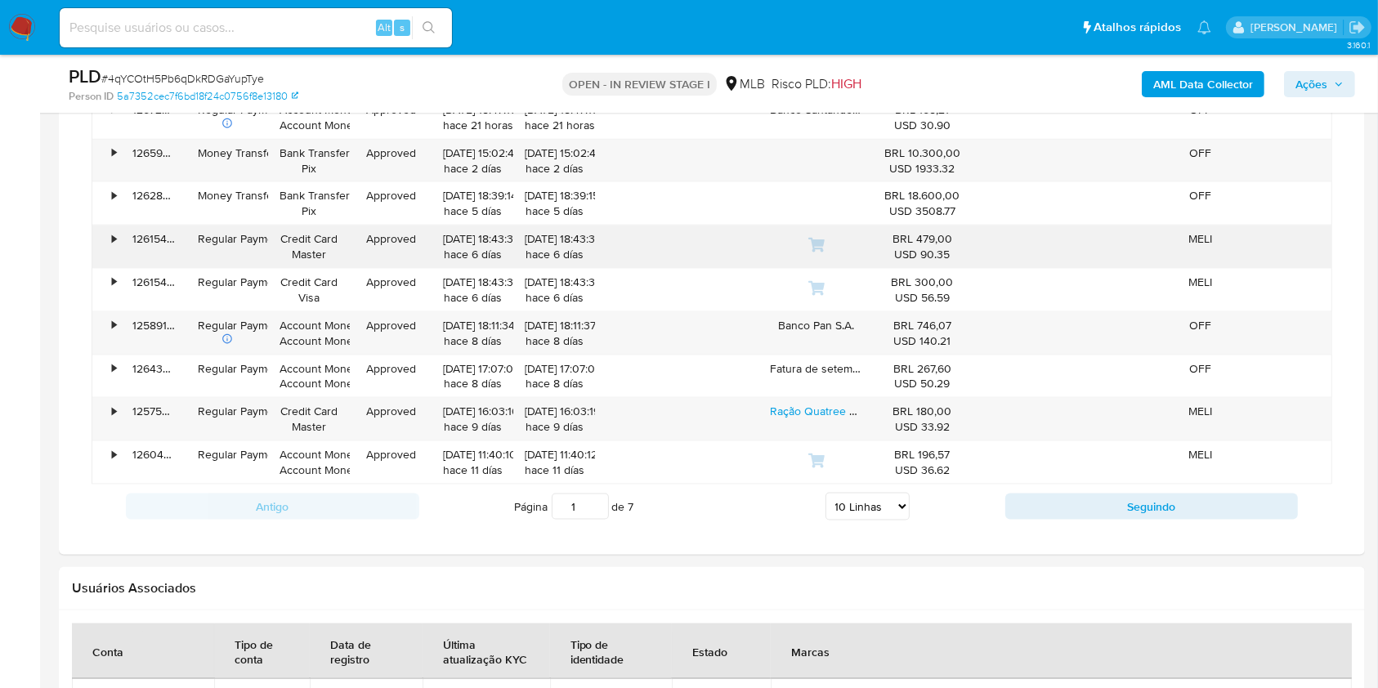
scroll to position [2176, 0]
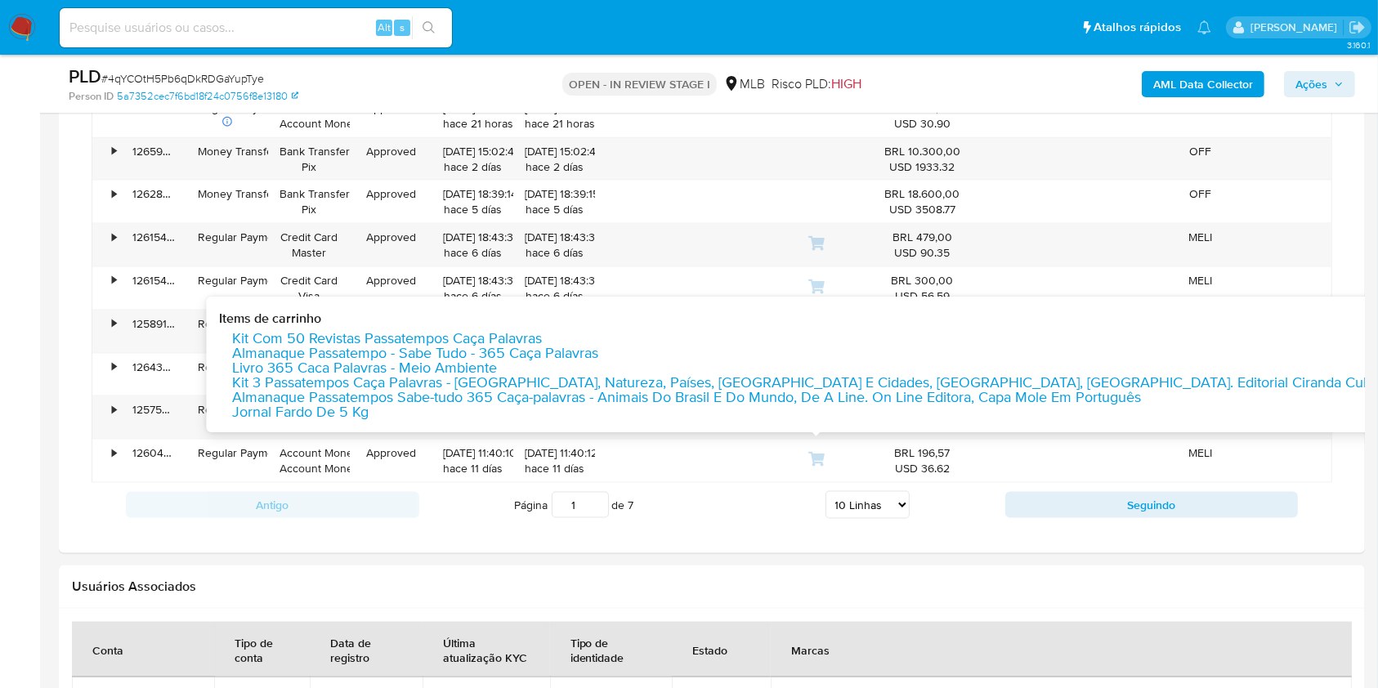
click at [847, 501] on select "5 Linhas 10 Linhas 20 Linhas 25 Linhas 50 Linhas 100 Linhas" at bounding box center [867, 505] width 84 height 28
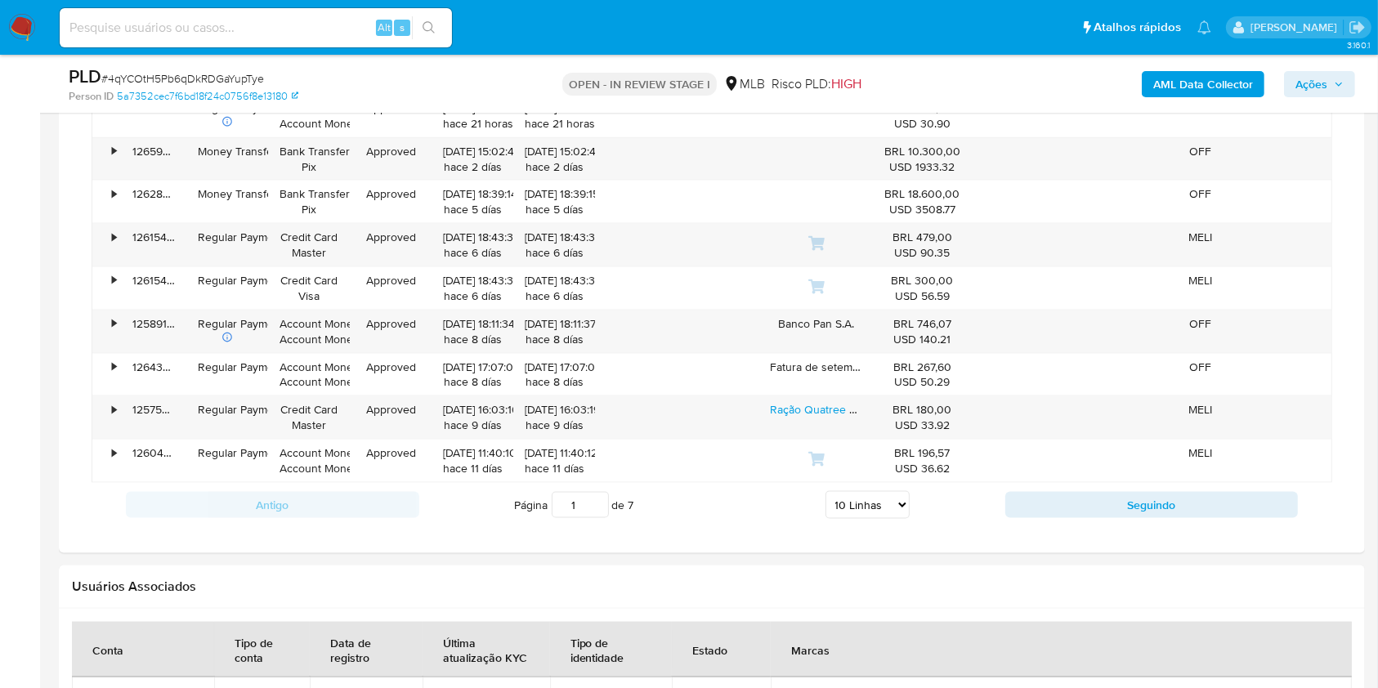
click at [858, 500] on select "5 Linhas 10 Linhas 20 Linhas 25 Linhas 50 Linhas 100 Linhas" at bounding box center [867, 505] width 84 height 28
select select "100"
click at [825, 491] on select "5 Linhas 10 Linhas 20 Linhas 25 Linhas 50 Linhas 100 Linhas" at bounding box center [867, 505] width 84 height 28
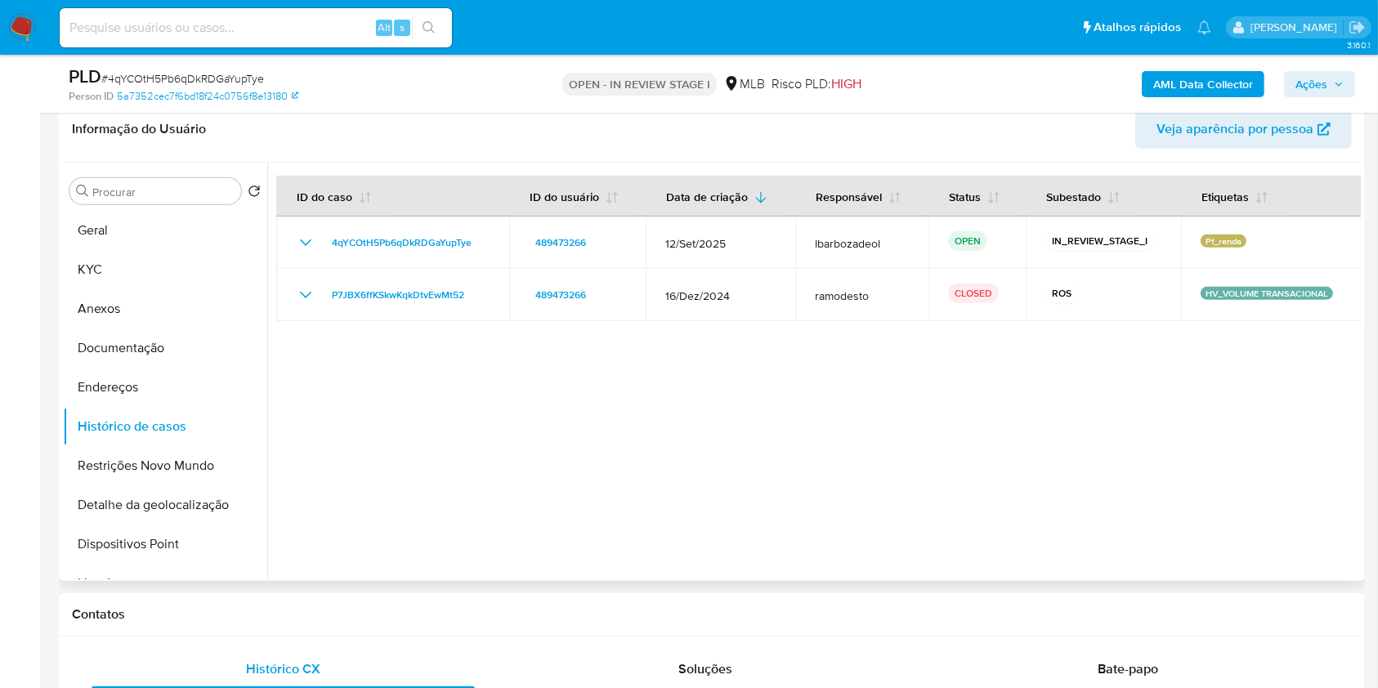
scroll to position [812, 0]
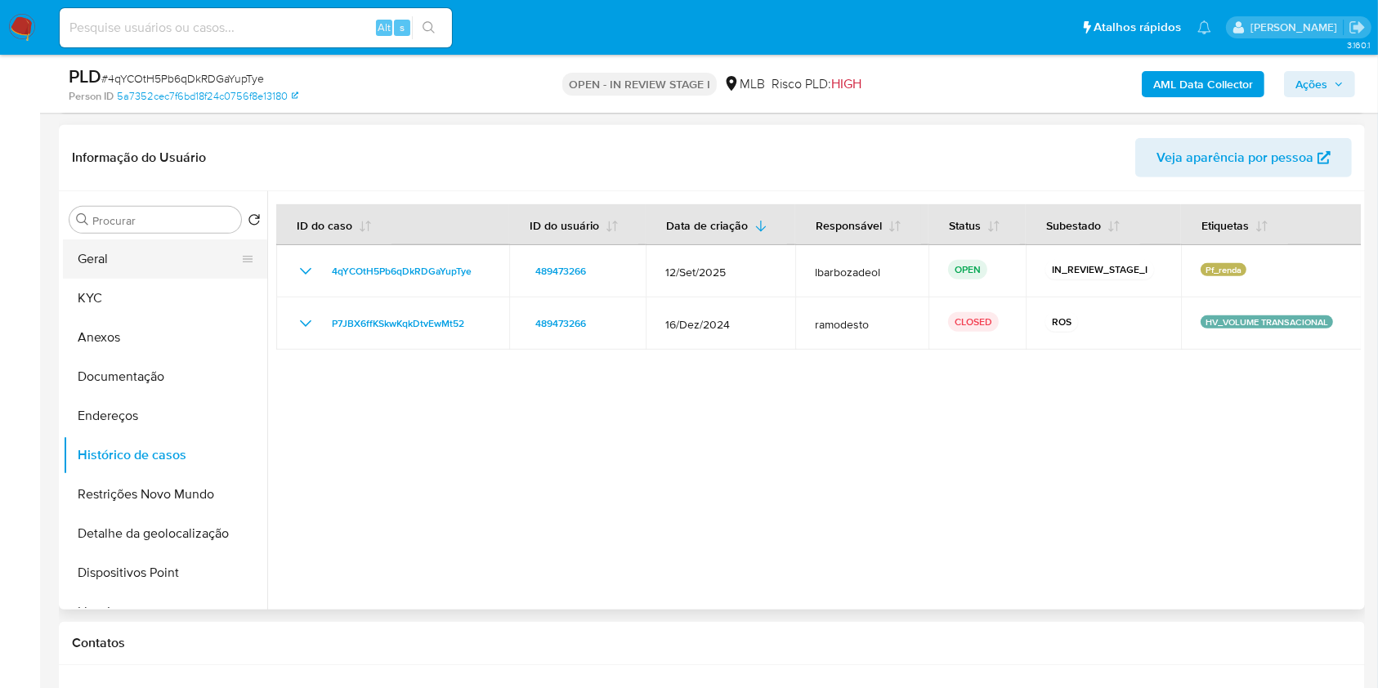
click at [139, 257] on button "Geral" at bounding box center [158, 258] width 191 height 39
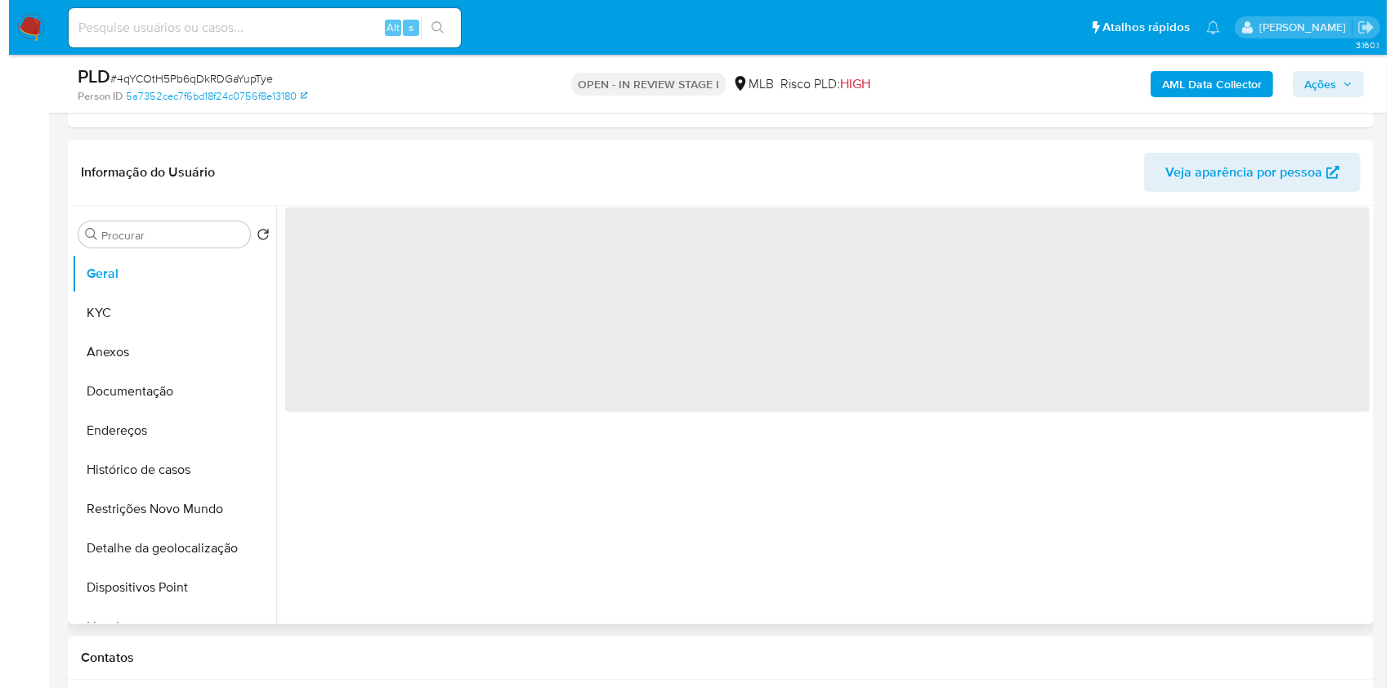
scroll to position [793, 0]
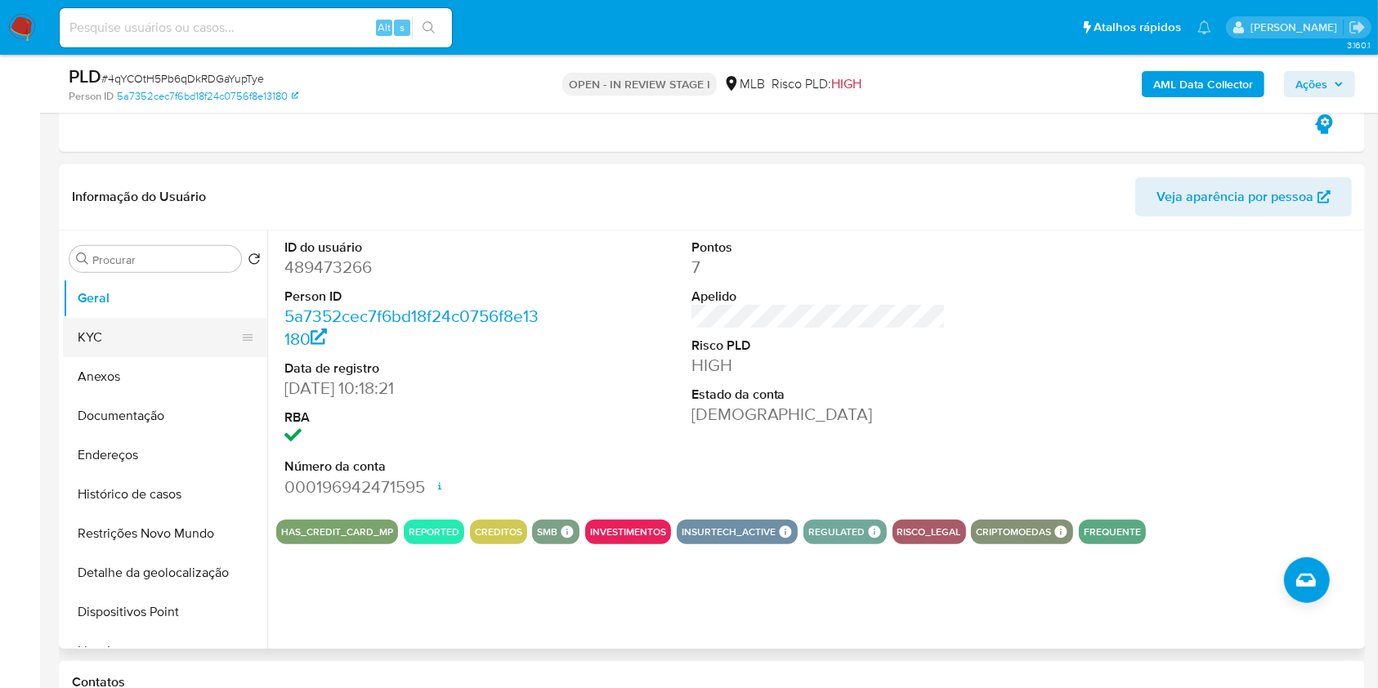
click at [166, 323] on button "KYC" at bounding box center [158, 337] width 191 height 39
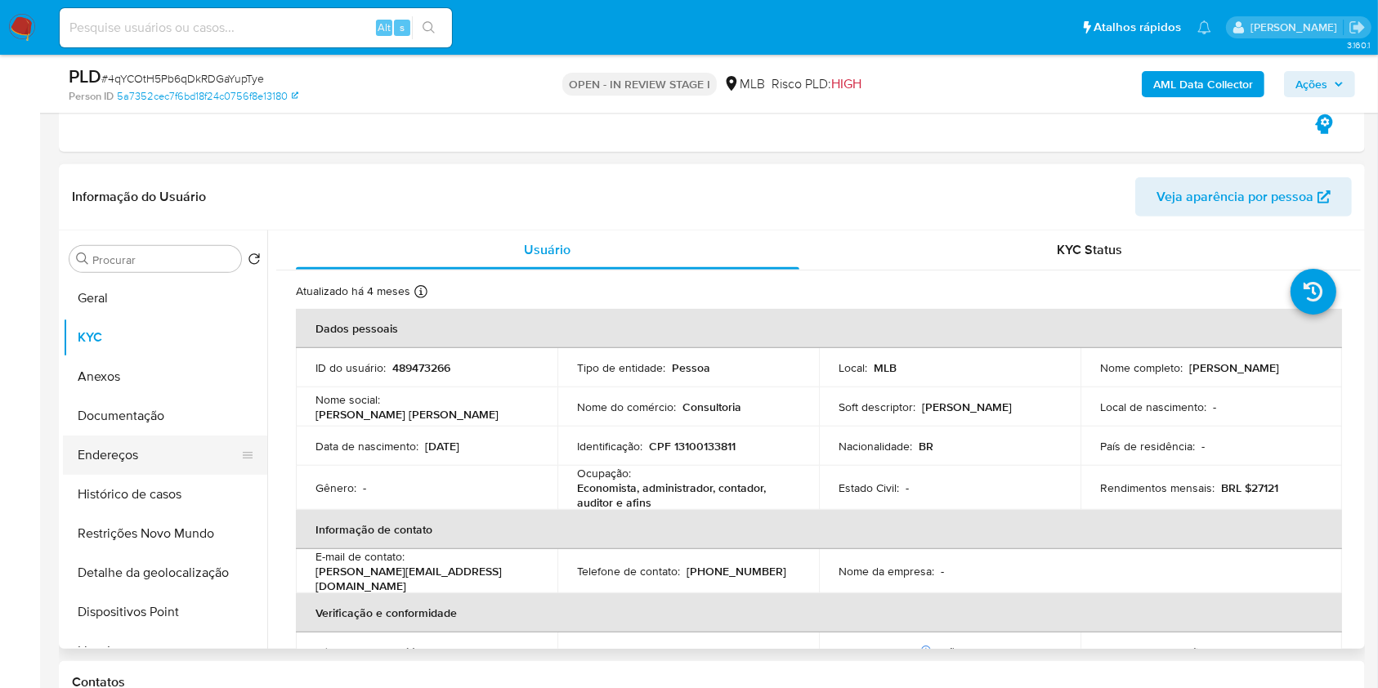
click at [163, 441] on button "Endereços" at bounding box center [158, 455] width 191 height 39
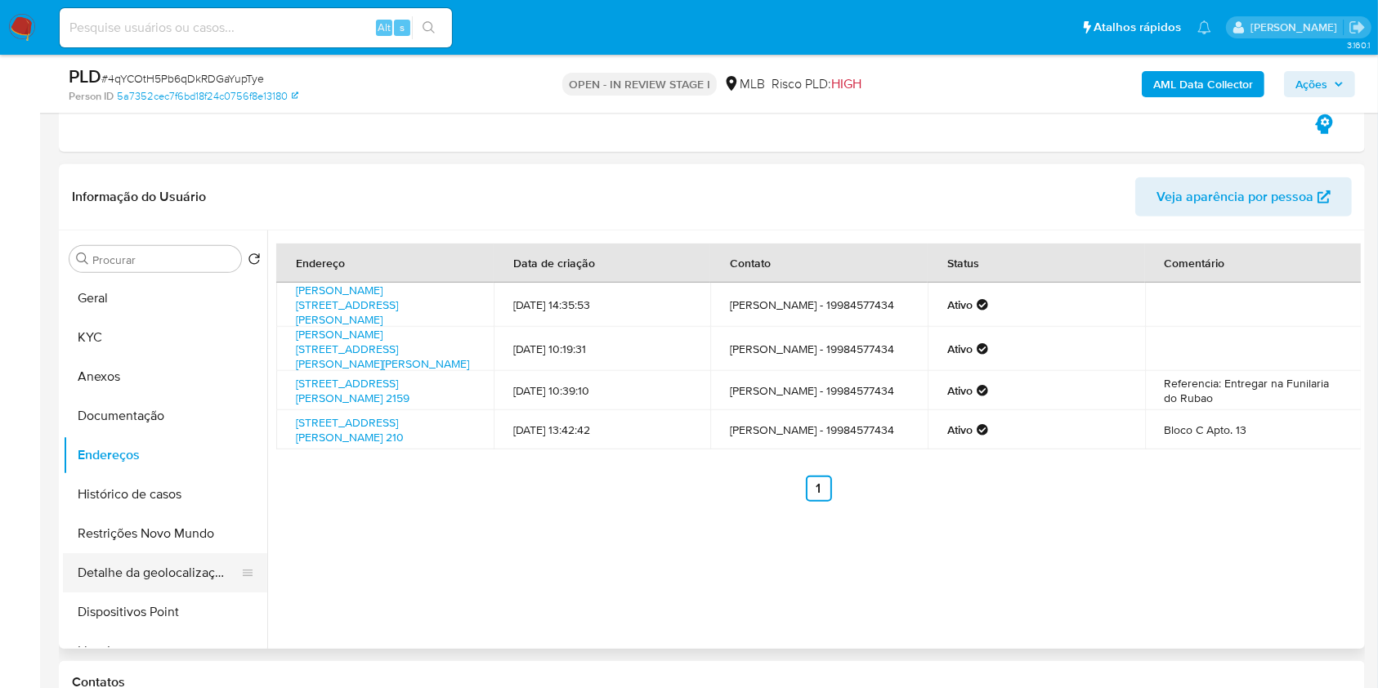
click at [190, 578] on button "Detalhe da geolocalização" at bounding box center [158, 572] width 191 height 39
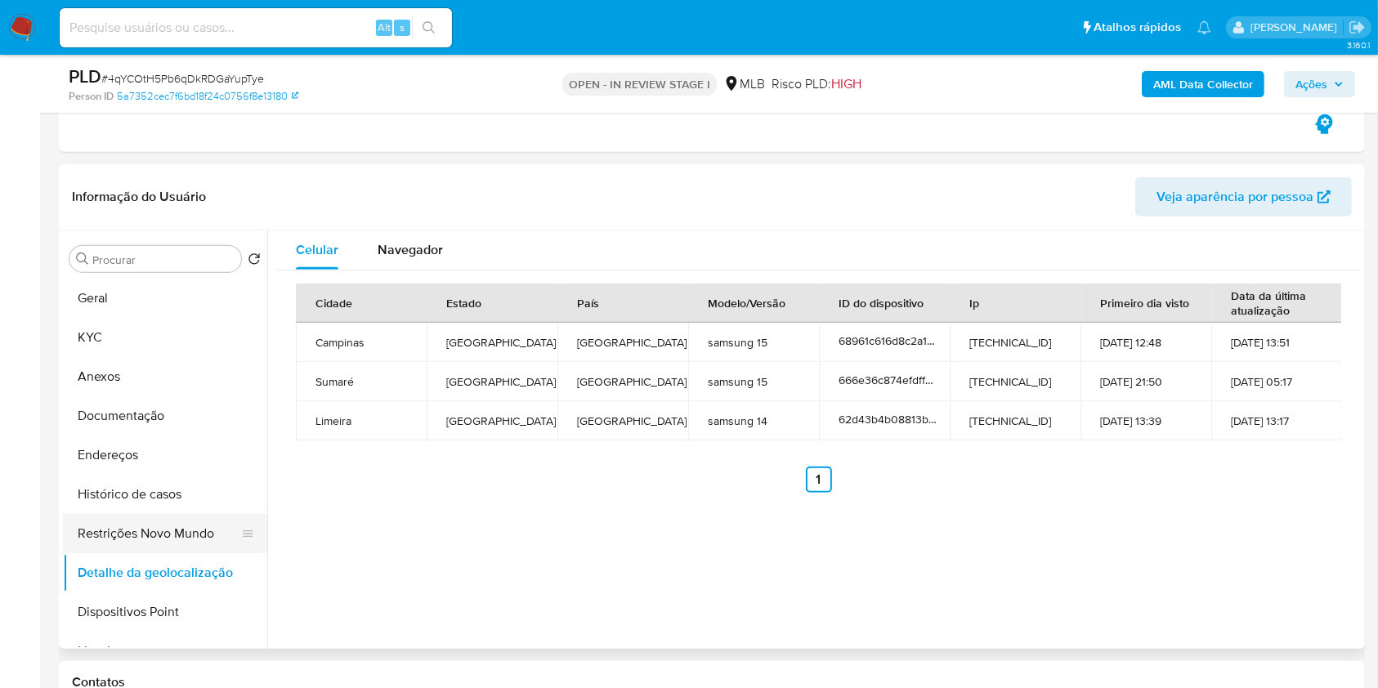
click at [156, 527] on button "Restrições Novo Mundo" at bounding box center [158, 533] width 191 height 39
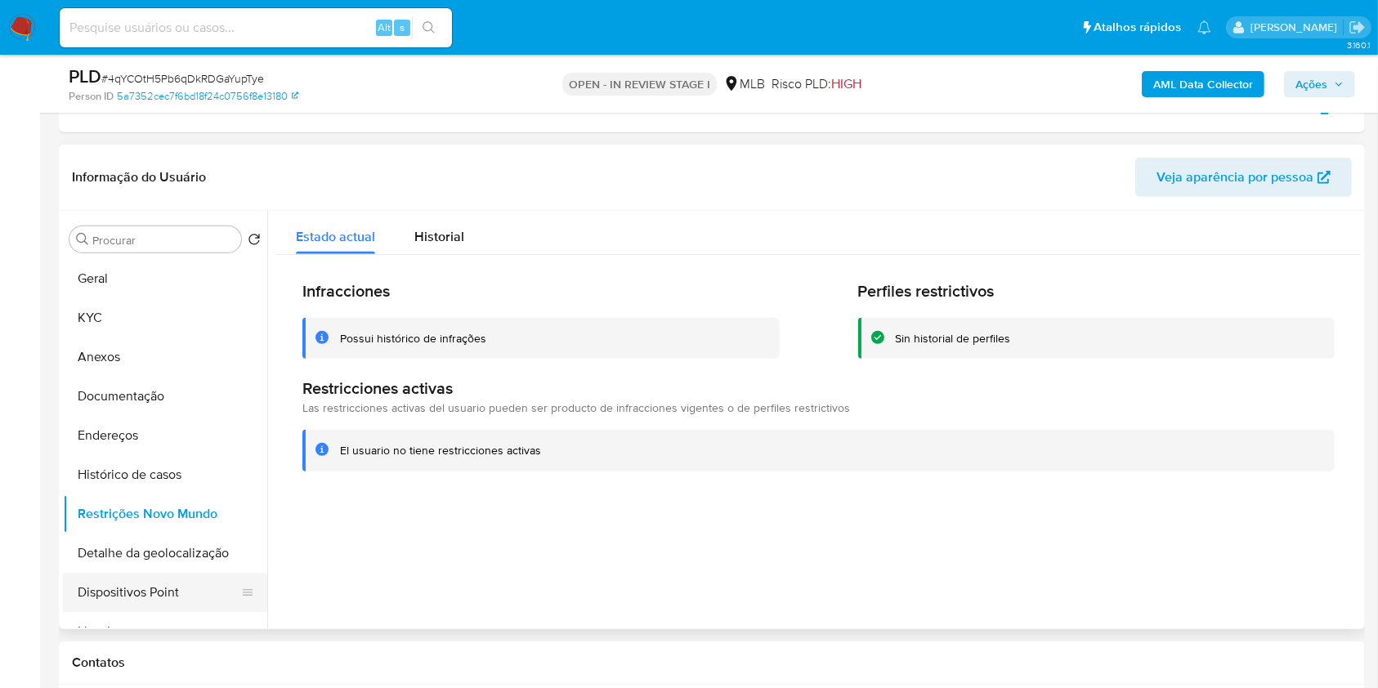
click at [192, 579] on button "Dispositivos Point" at bounding box center [158, 592] width 191 height 39
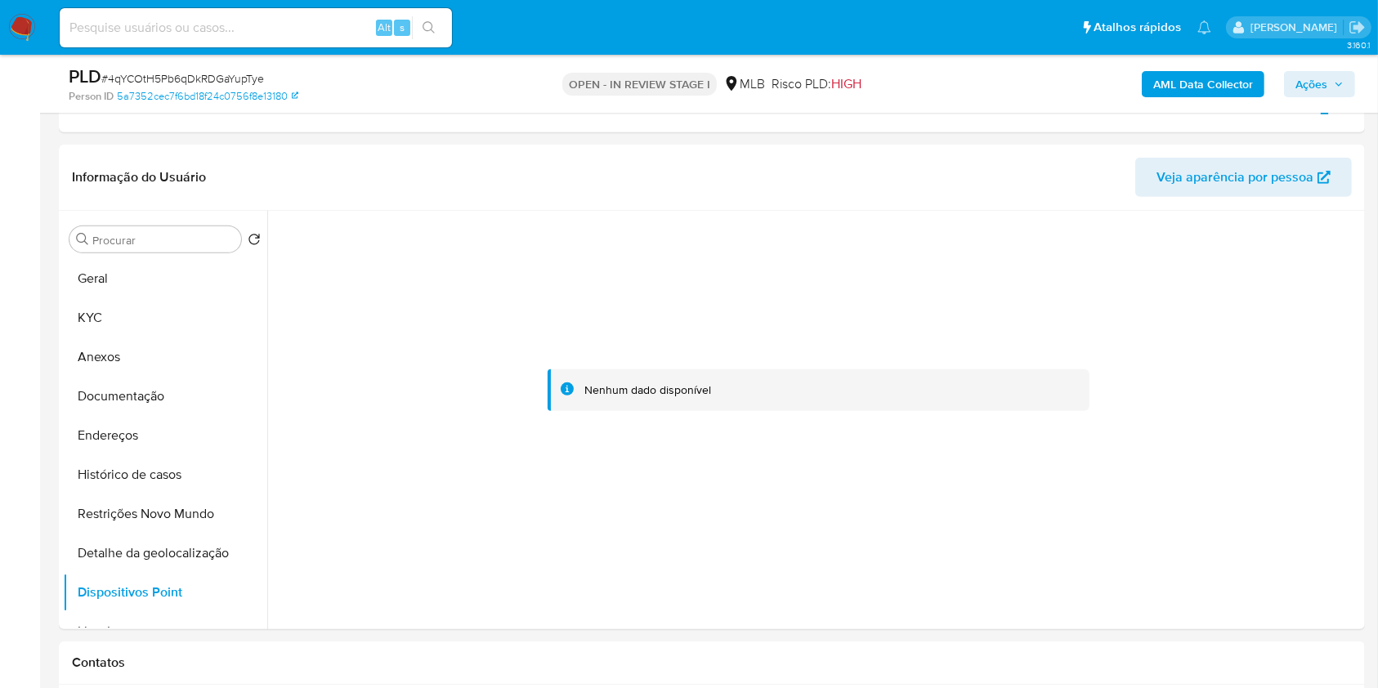
click at [1323, 86] on span "Ações" at bounding box center [1311, 84] width 32 height 26
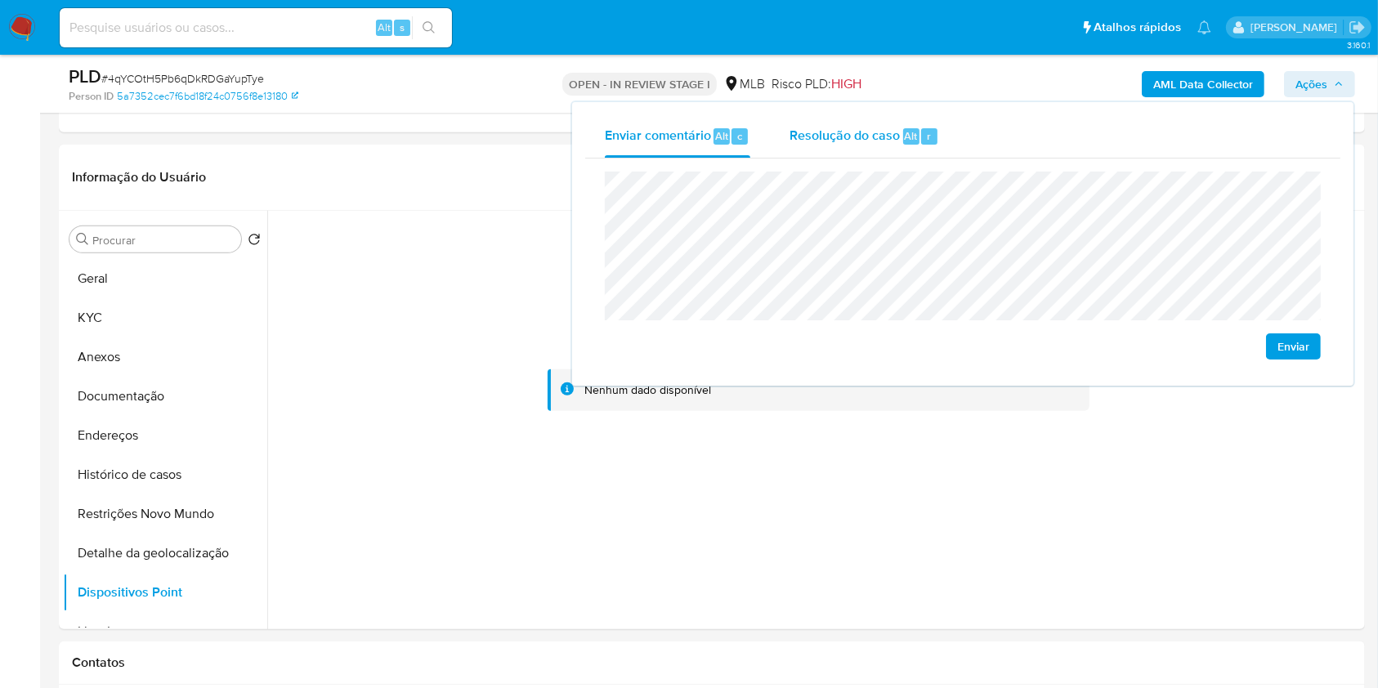
click at [921, 128] on div "r" at bounding box center [929, 136] width 16 height 16
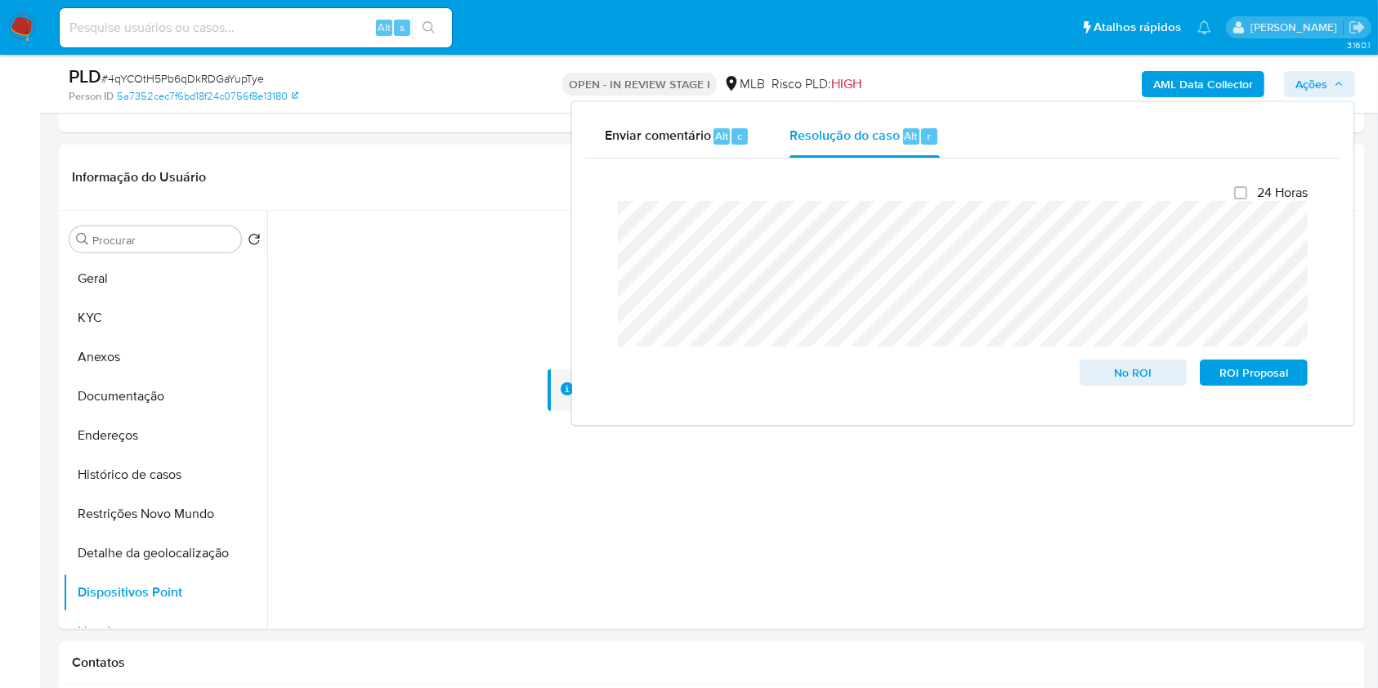
click at [1008, 58] on div "PLD # 4qYCOtH5Pb6qDkRDGaYupTye Person ID 5a7352cec7f6bd18f24c0756f8e13180 OPEN …" at bounding box center [712, 84] width 1306 height 58
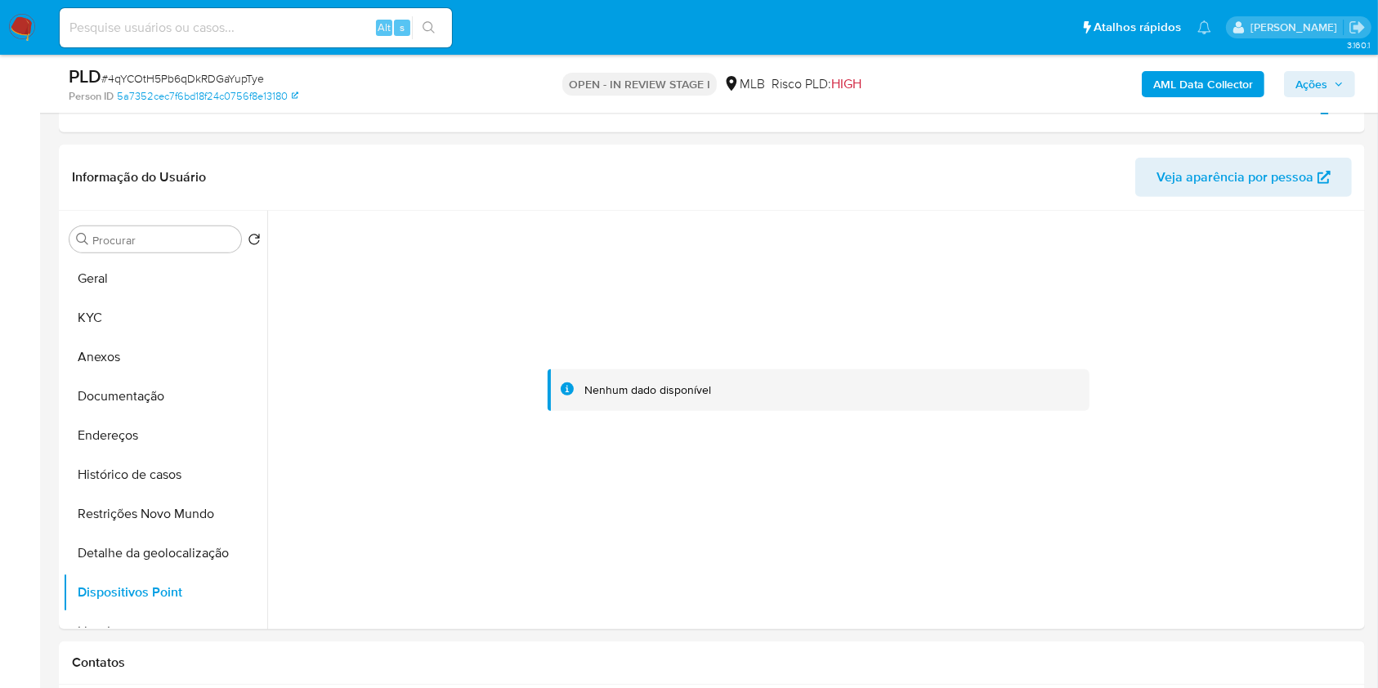
click at [1180, 81] on b "AML Data Collector" at bounding box center [1203, 84] width 100 height 26
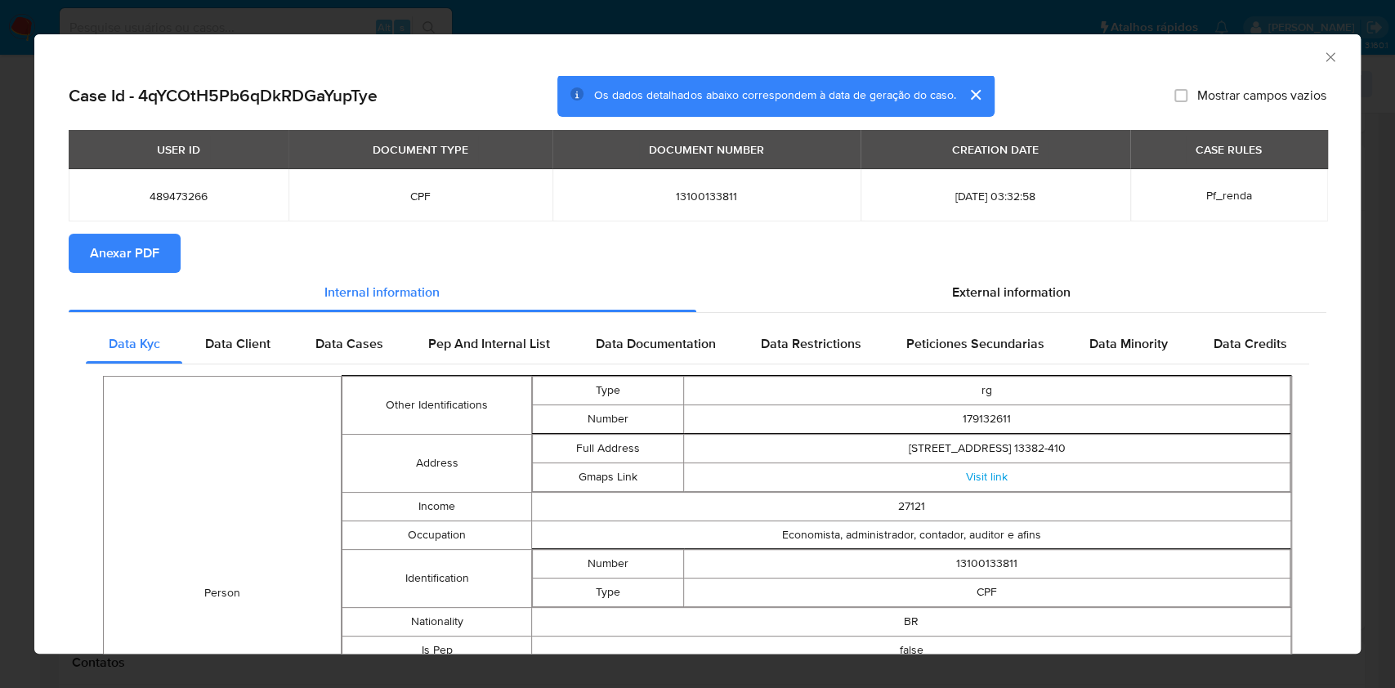
click at [150, 251] on span "Anexar PDF" at bounding box center [124, 253] width 69 height 36
click at [1325, 58] on icon "Fechar a janela" at bounding box center [1329, 56] width 9 height 9
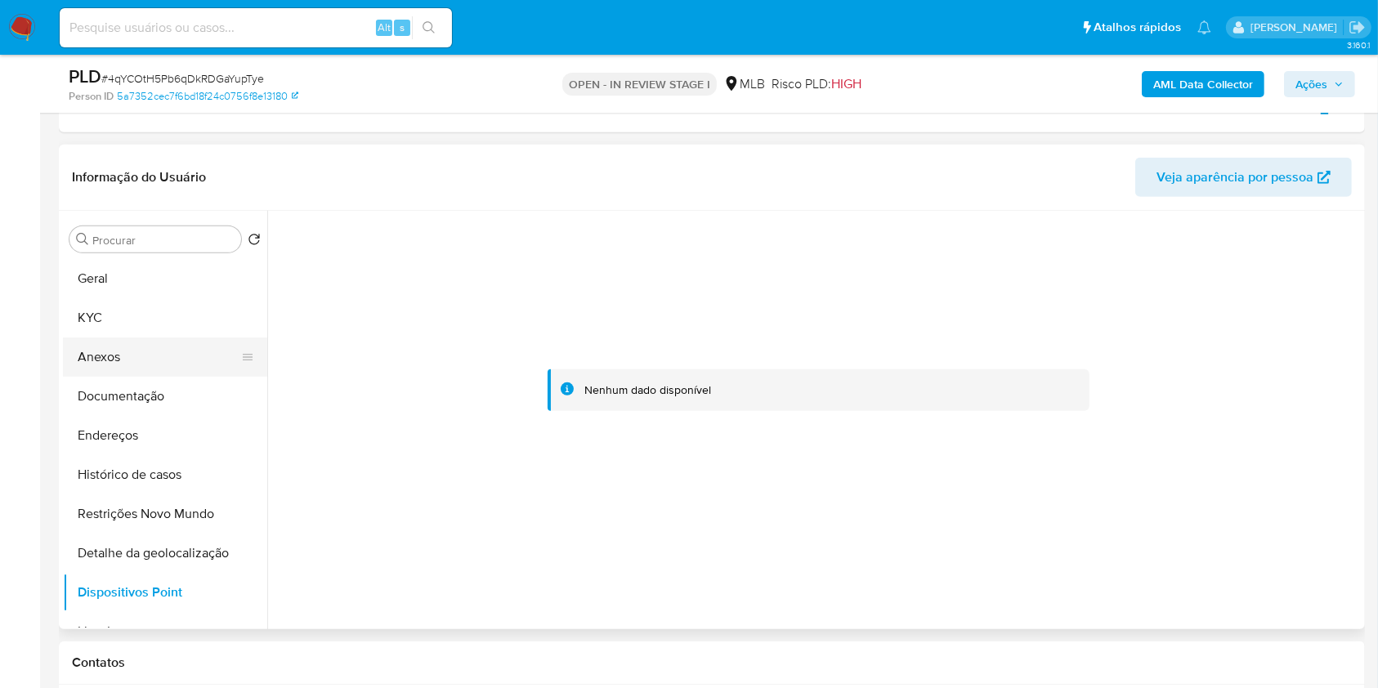
click at [143, 368] on button "Anexos" at bounding box center [158, 356] width 191 height 39
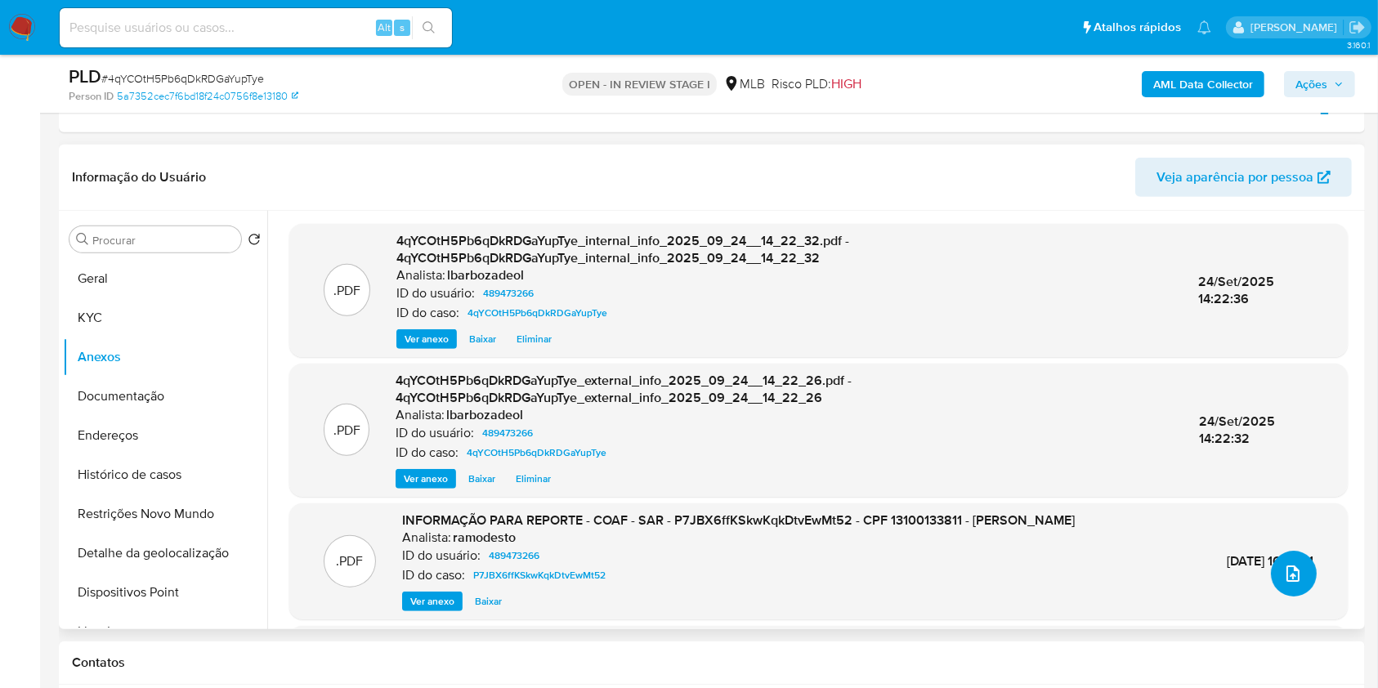
click at [1286, 567] on icon "upload-file" at bounding box center [1292, 573] width 13 height 16
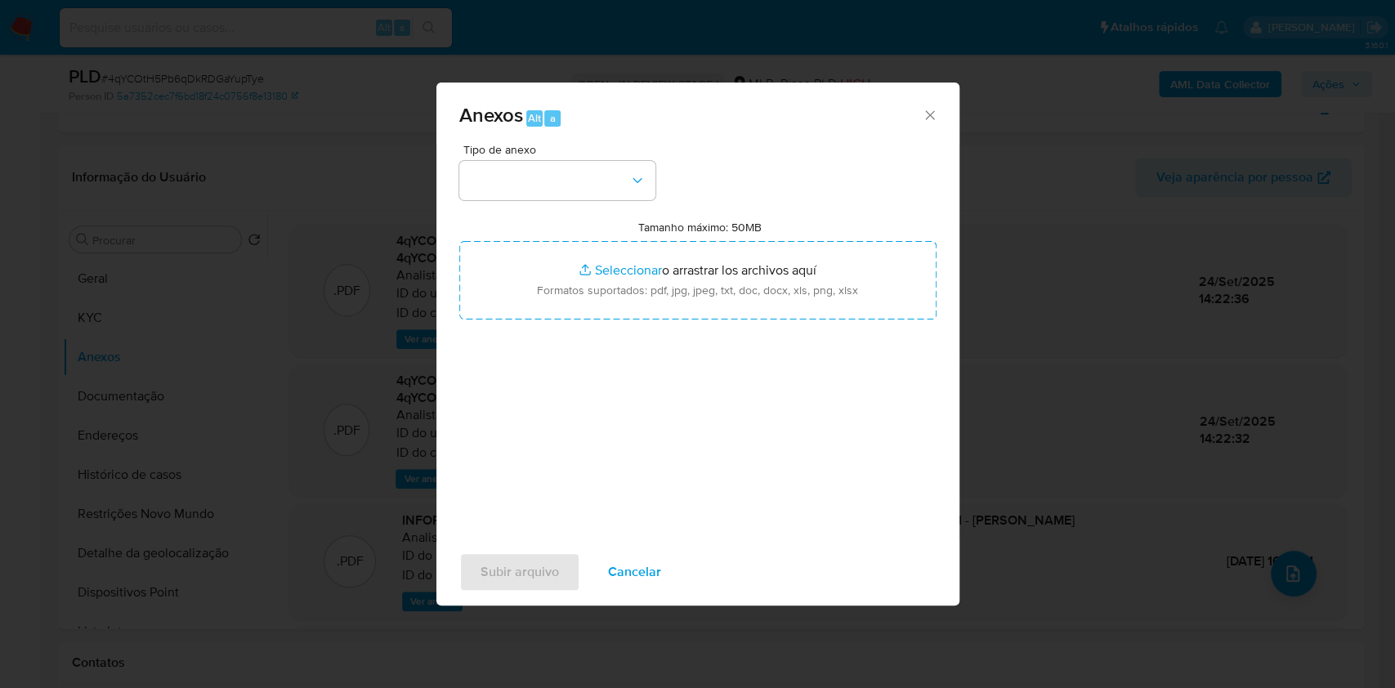
click at [632, 200] on div "Tipo de anexo Tamanho máximo: 50MB Seleccionar archivos Seleccionar o arrastrar…" at bounding box center [697, 337] width 477 height 386
click at [631, 191] on button "button" at bounding box center [557, 180] width 196 height 39
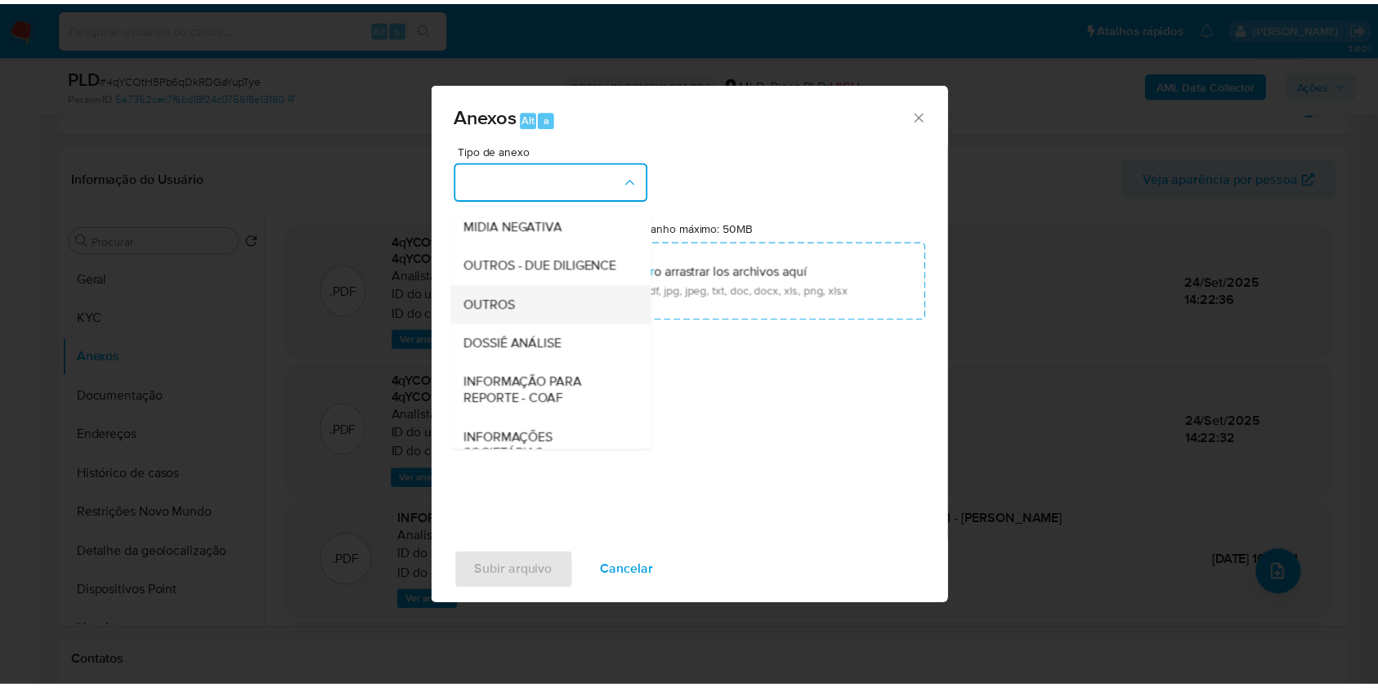
scroll to position [251, 0]
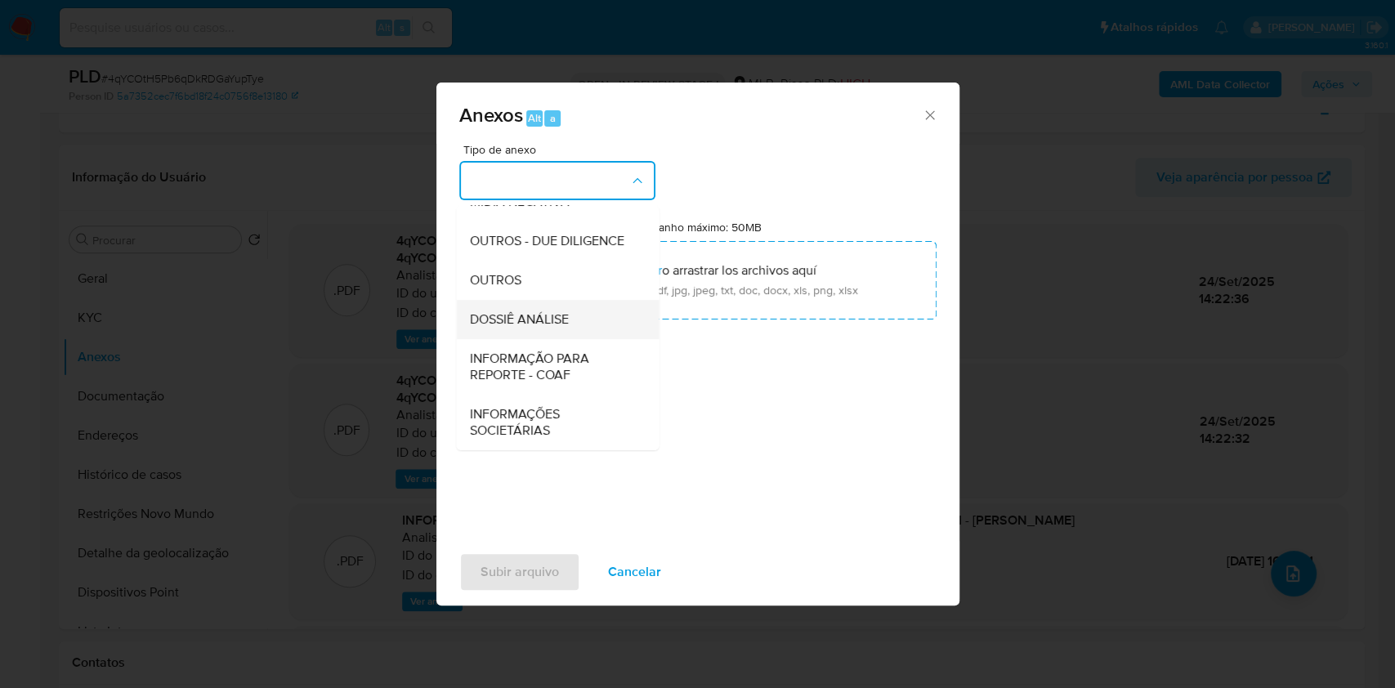
click at [588, 311] on div "DOSSIÊ ANÁLISE" at bounding box center [552, 319] width 167 height 39
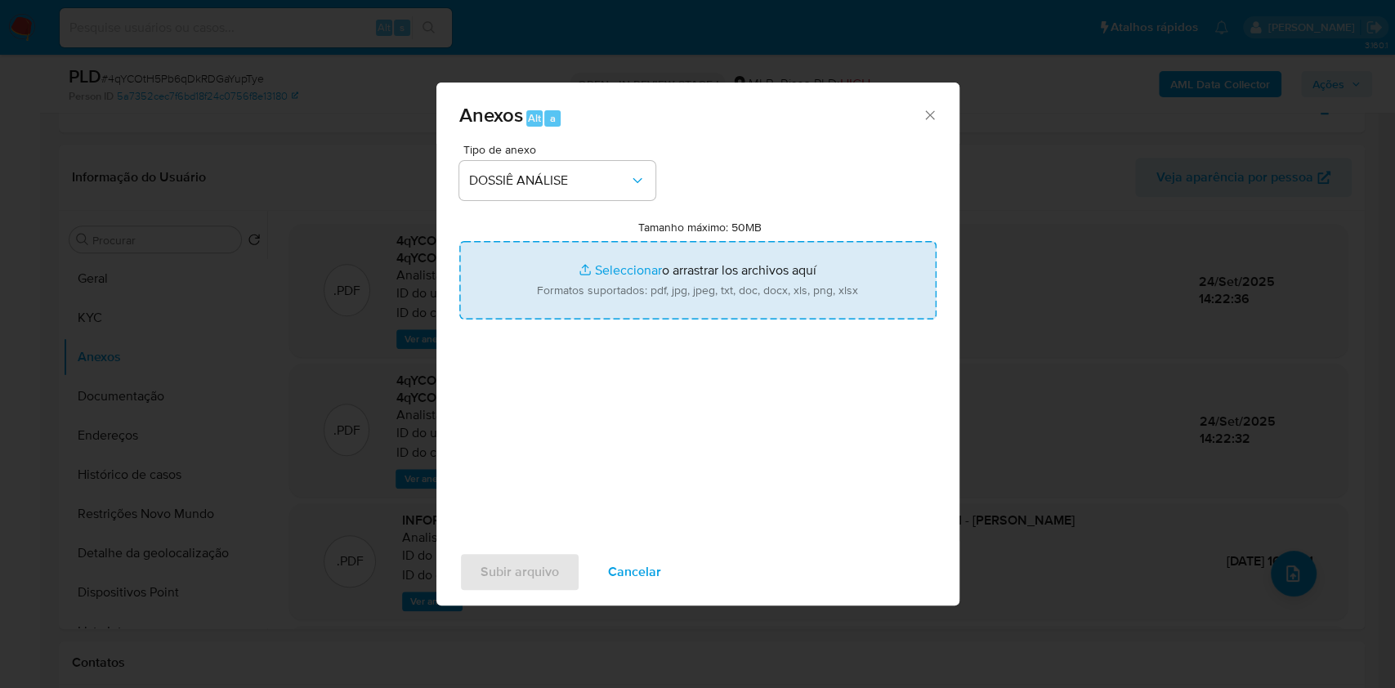
click at [600, 295] on input "Tamanho máximo: 50MB Seleccionar archivos" at bounding box center [697, 280] width 477 height 78
type input "C:\fakepath\Declinio - XXXX - CPF 13100133811 - ISABEL CRISTINA VIEIRA SERVILHA…"
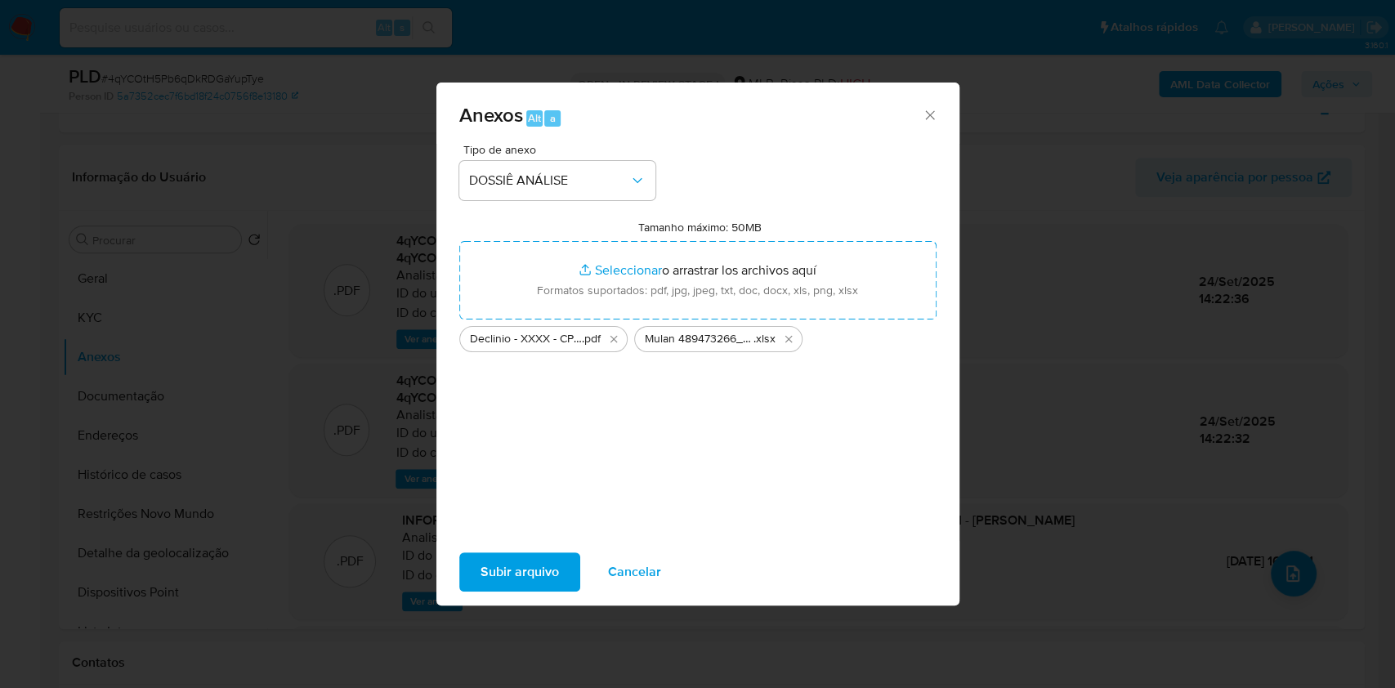
click at [528, 570] on span "Subir arquivo" at bounding box center [519, 572] width 78 height 36
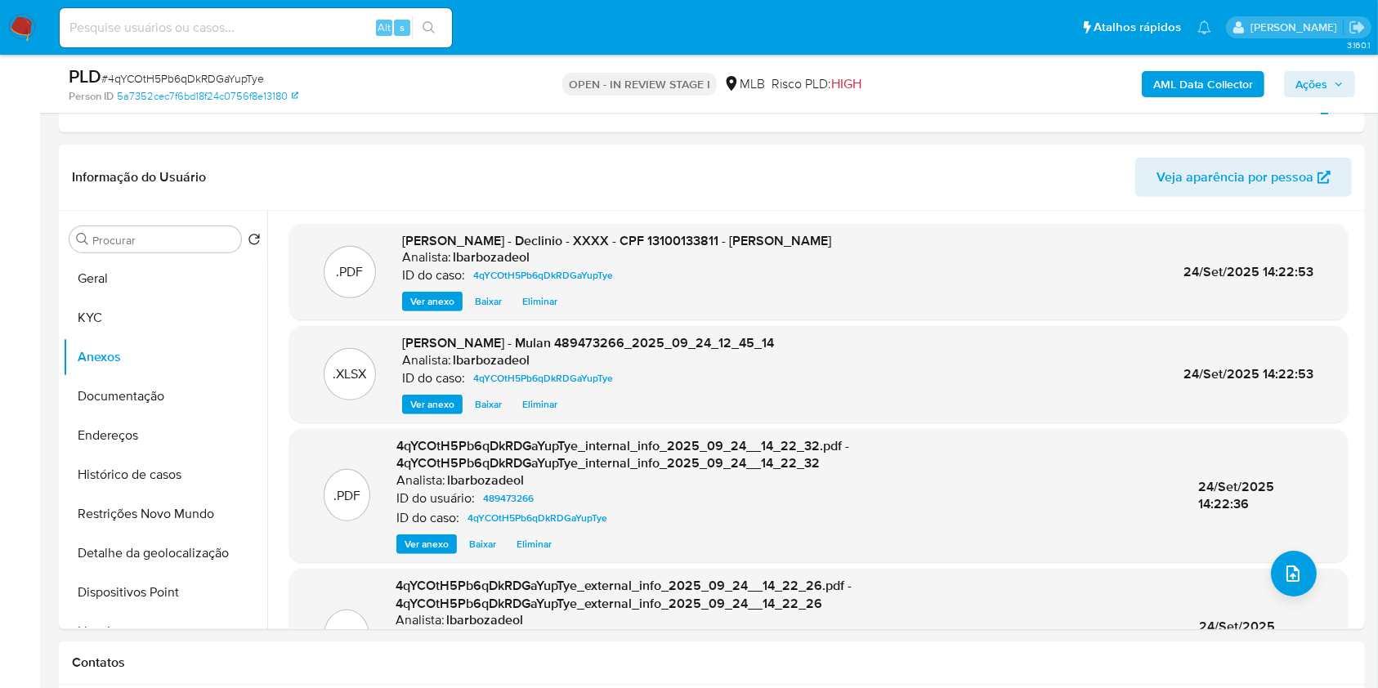
click at [1321, 81] on span "Ações" at bounding box center [1311, 84] width 32 height 26
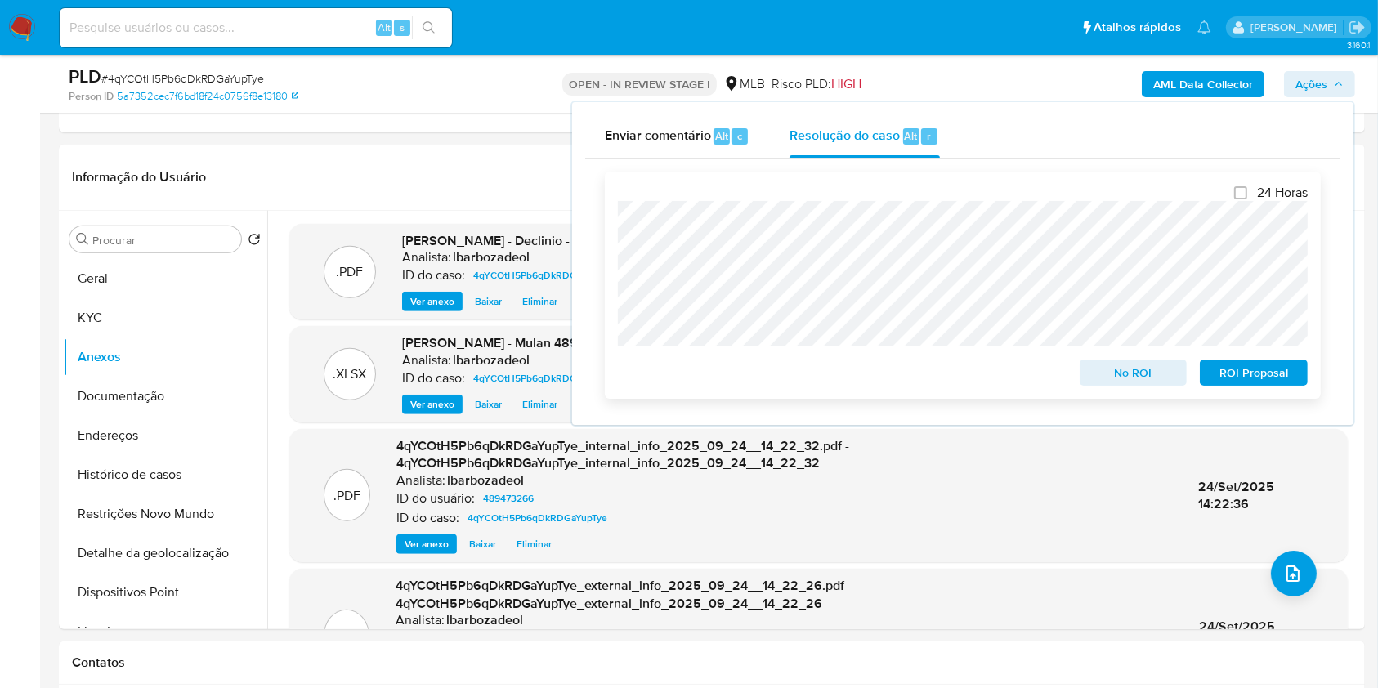
click at [1125, 382] on span "No ROI" at bounding box center [1133, 372] width 85 height 23
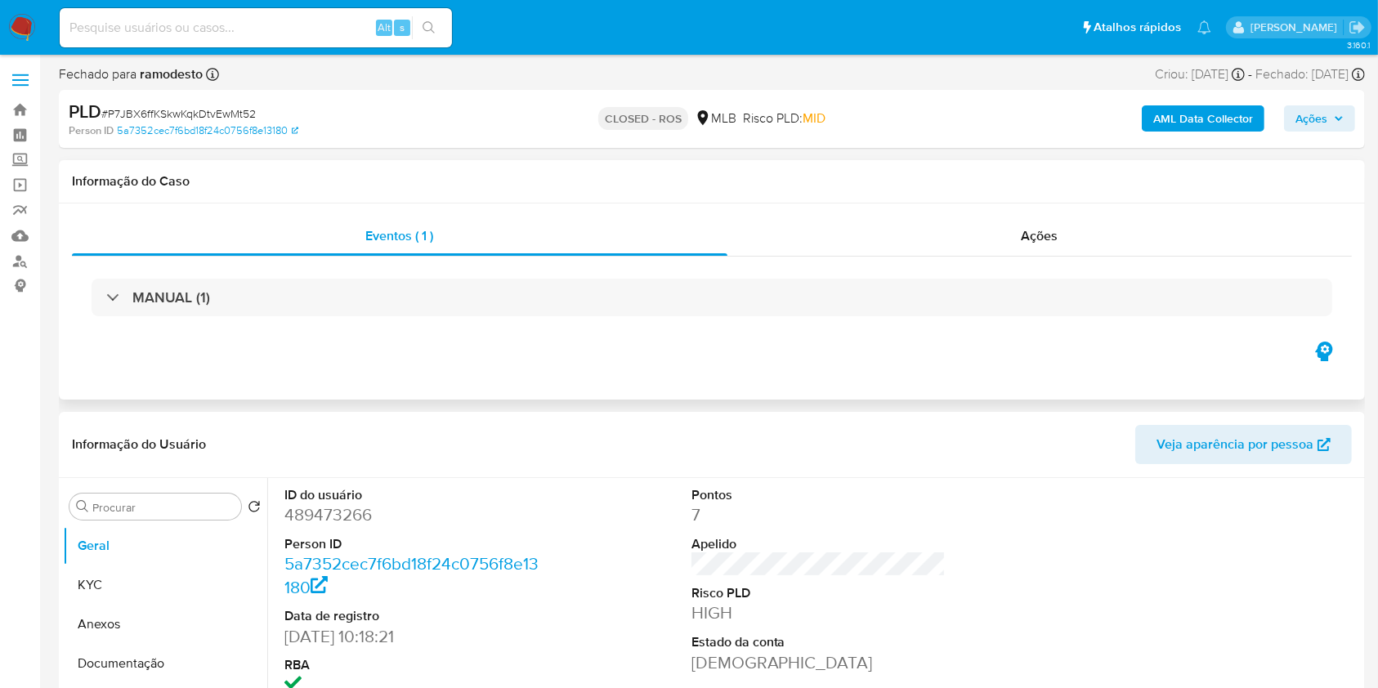
select select "10"
click at [816, 230] on div "Ações" at bounding box center [1039, 236] width 624 height 39
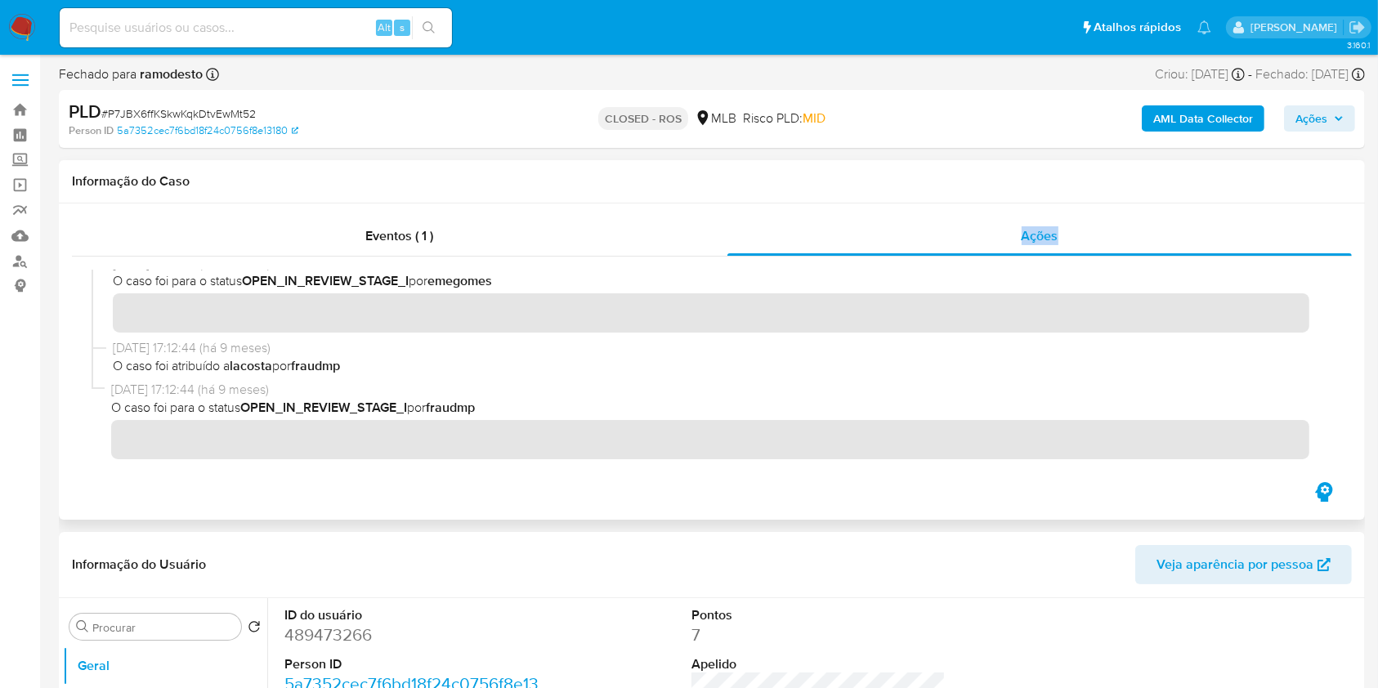
drag, startPoint x: 565, startPoint y: 206, endPoint x: 546, endPoint y: 338, distance: 133.7
click at [546, 338] on div "Eventos ( 1 ) Ações" at bounding box center [712, 361] width 1306 height 316
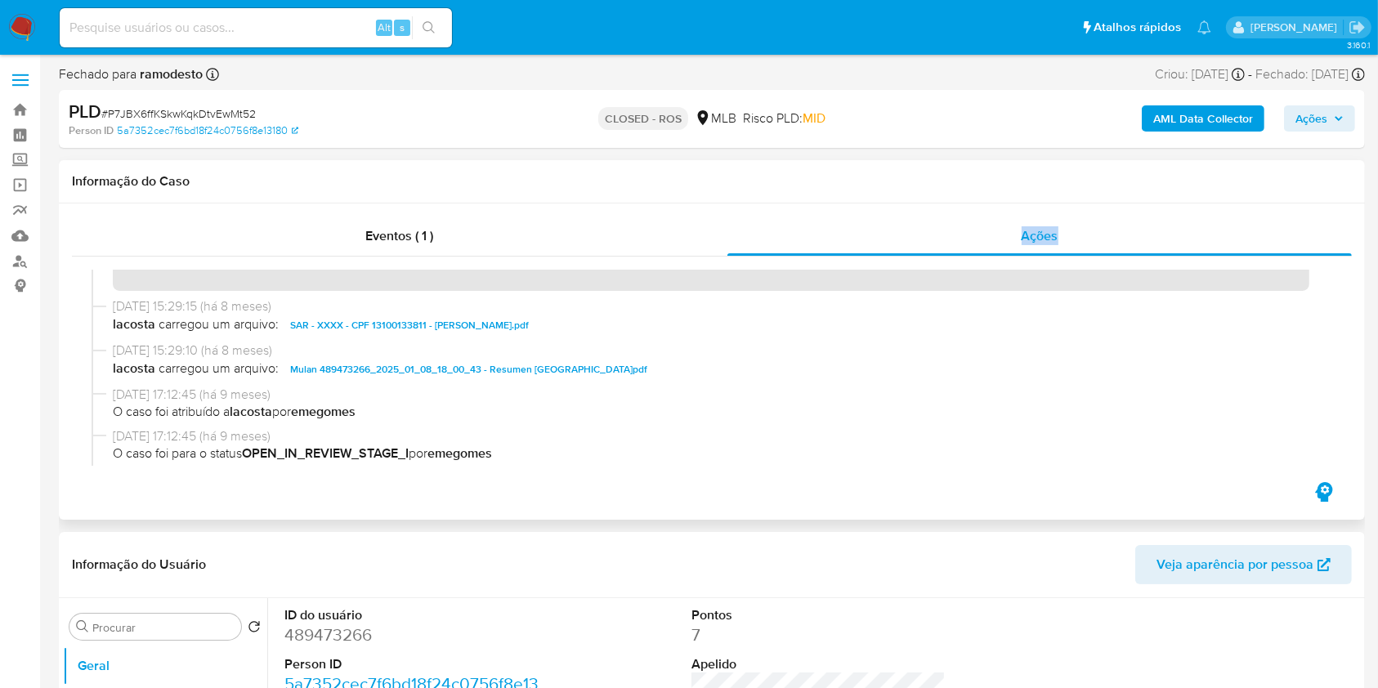
scroll to position [884, 0]
click at [546, 338] on div "[DATE] 15:29:15 (há 8 meses) lacosta carregou um arquivo: SAR - XXXX - CPF 1310…" at bounding box center [712, 321] width 1240 height 44
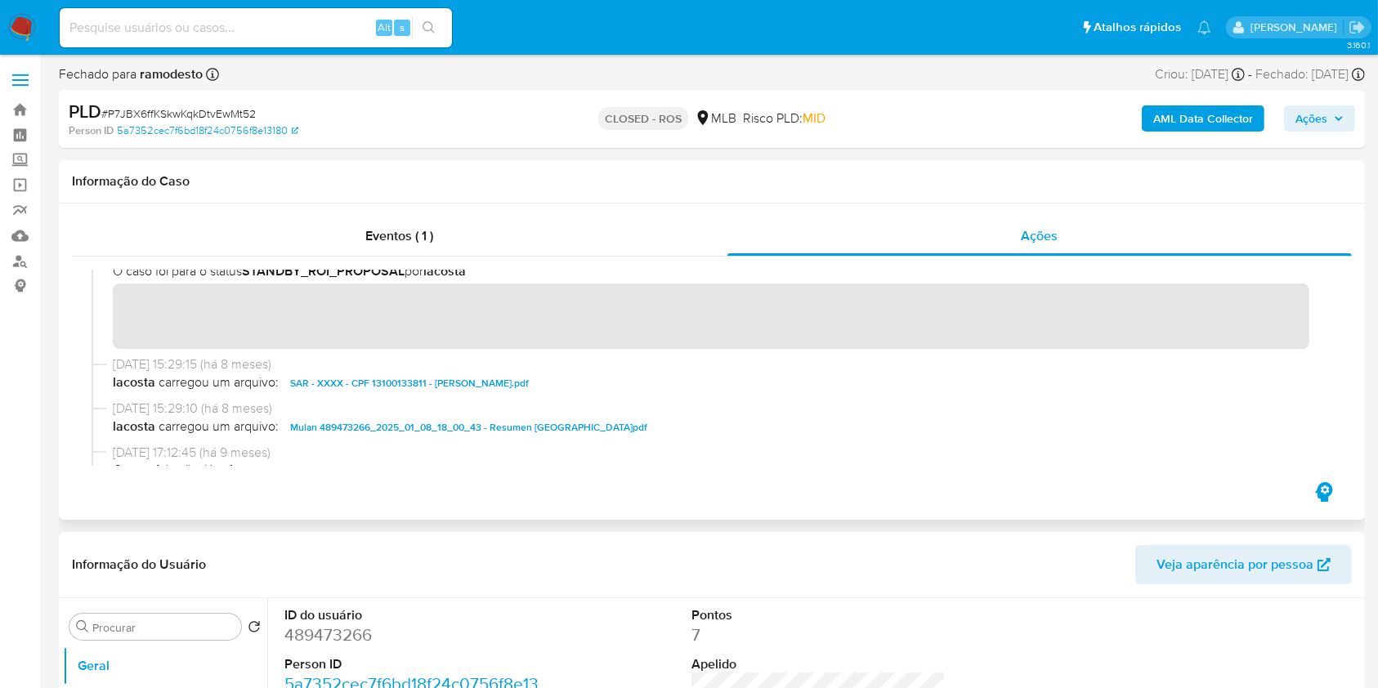
scroll to position [829, 0]
click at [348, 388] on span "SAR - XXXX - CPF 13100133811 - [PERSON_NAME].pdf" at bounding box center [409, 382] width 239 height 20
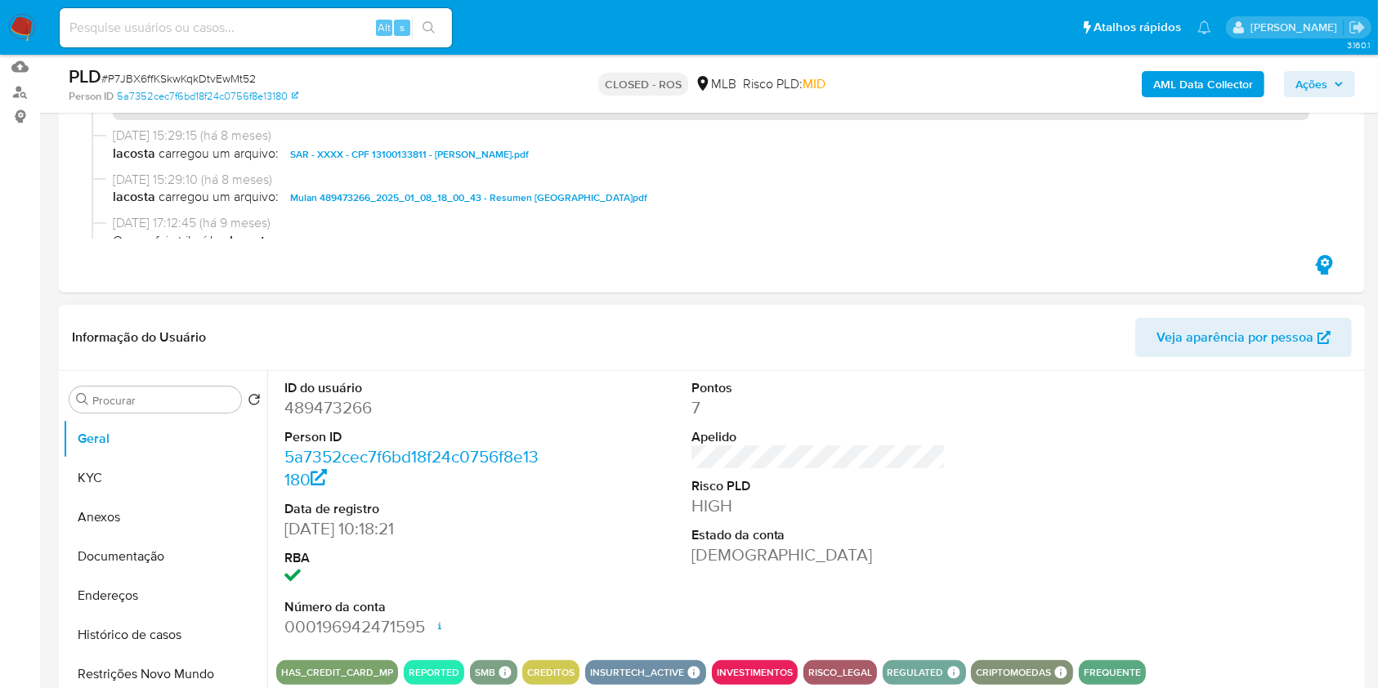
scroll to position [170, 0]
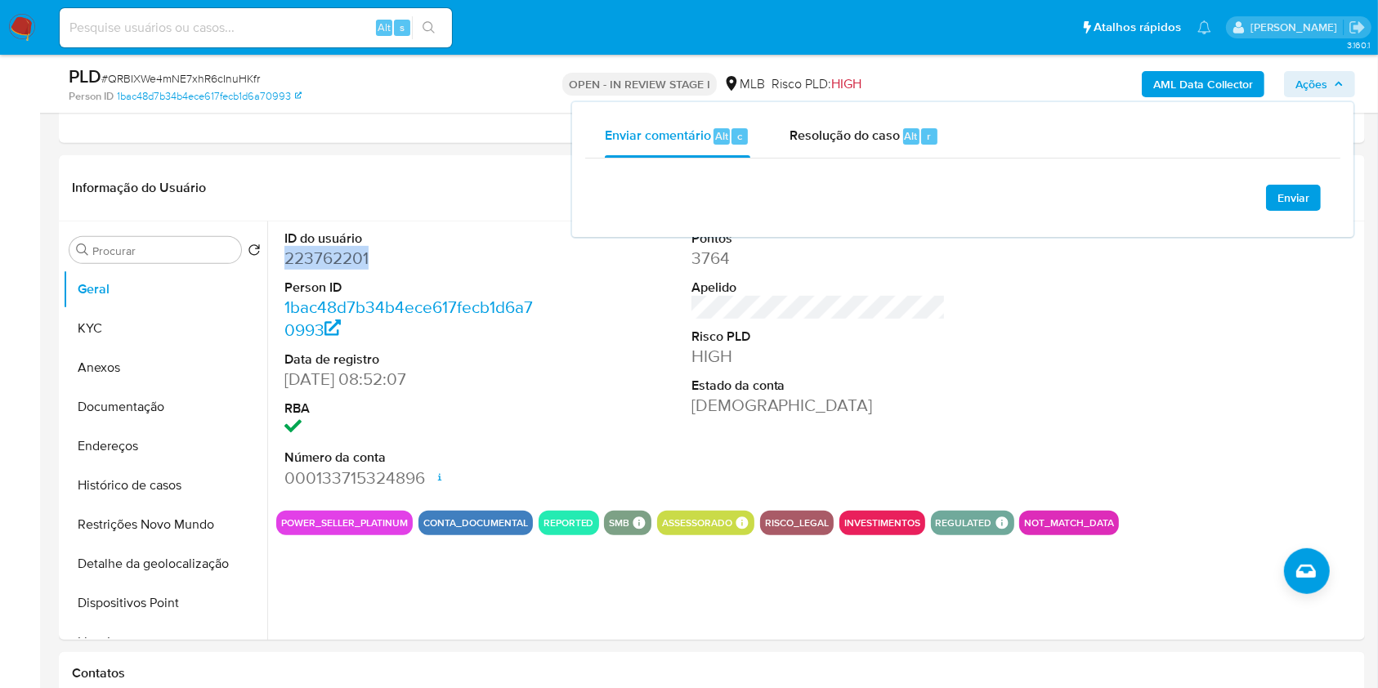
click at [323, 259] on dd "223762201" at bounding box center [411, 258] width 255 height 23
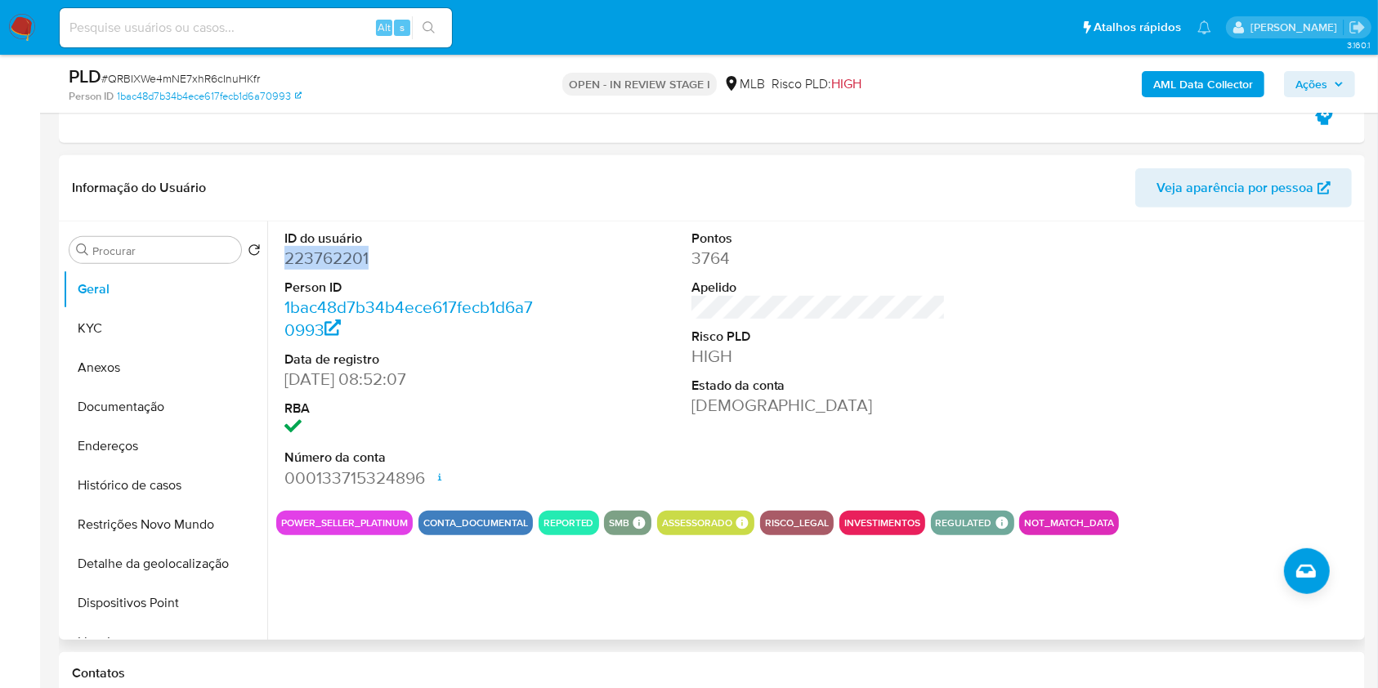
copy dd "223762201"
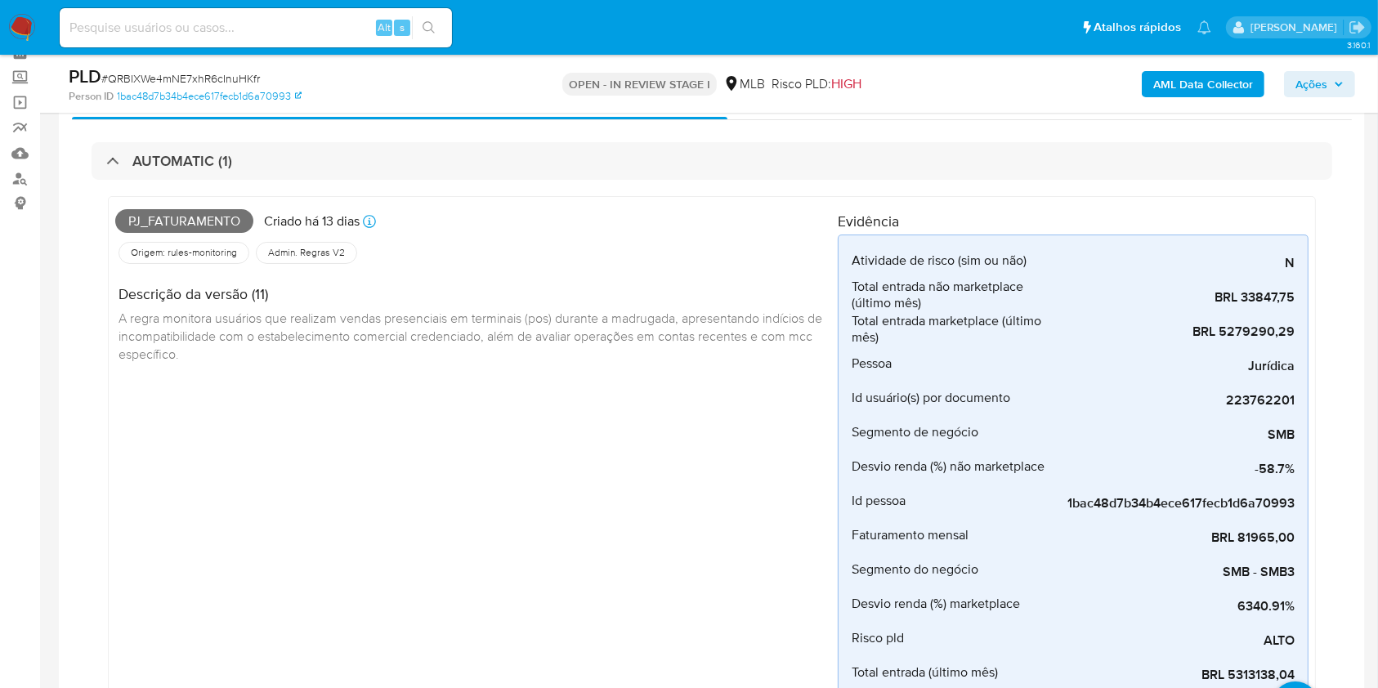
scroll to position [82, 0]
click at [211, 223] on span "Pj_faturamento" at bounding box center [184, 222] width 138 height 25
drag, startPoint x: 212, startPoint y: 224, endPoint x: 270, endPoint y: 209, distance: 59.9
click at [210, 223] on span "Pj_faturamento" at bounding box center [184, 222] width 138 height 25
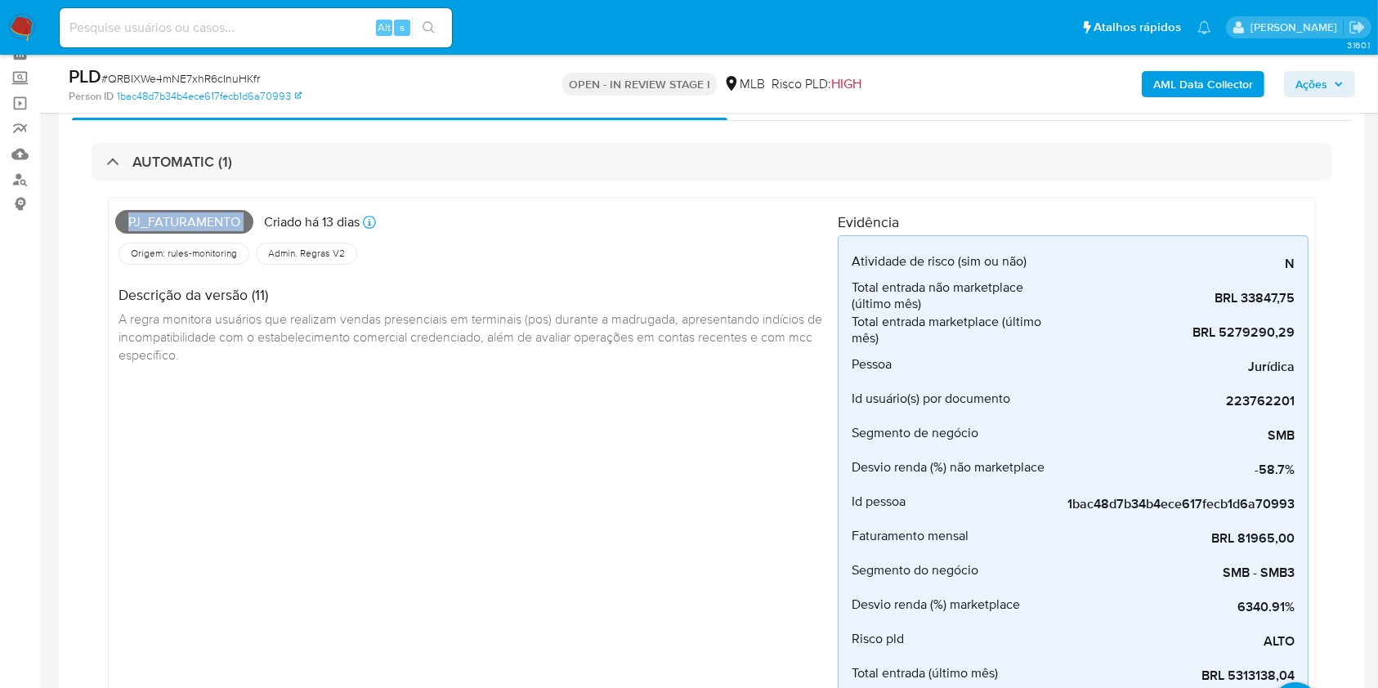
copy span "Pj_faturamento"
click at [1349, 82] on button "Ações" at bounding box center [1319, 84] width 71 height 26
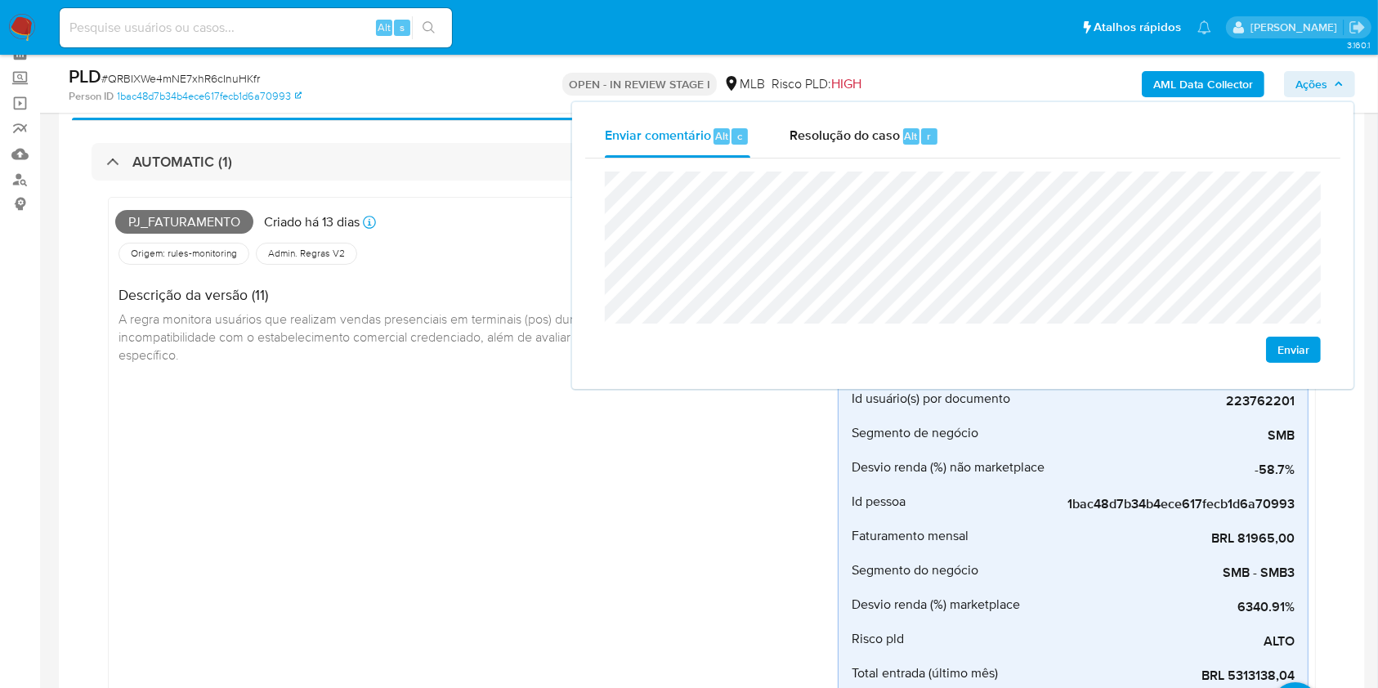
click at [510, 516] on div "Pj_faturamento Criado há 13 dias Criado: [DATE] 00:25:46 Origem: rules-monitori…" at bounding box center [476, 451] width 722 height 495
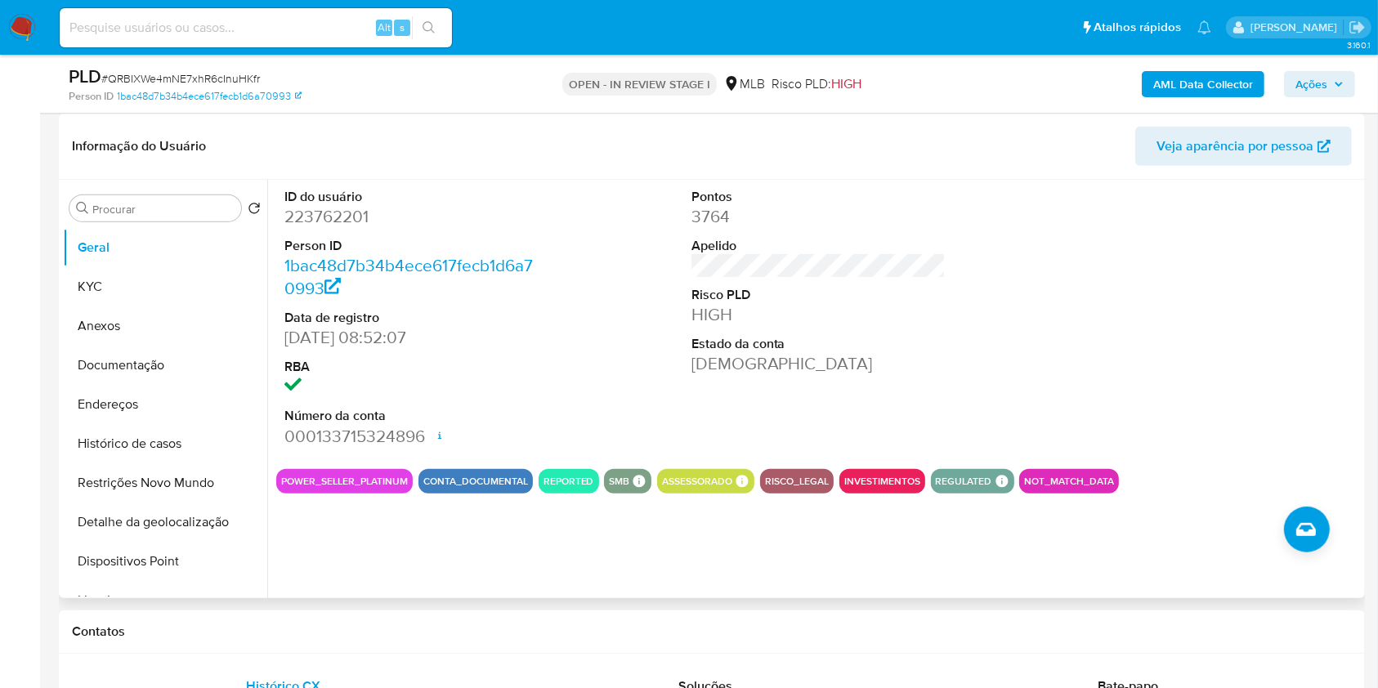
scroll to position [773, 0]
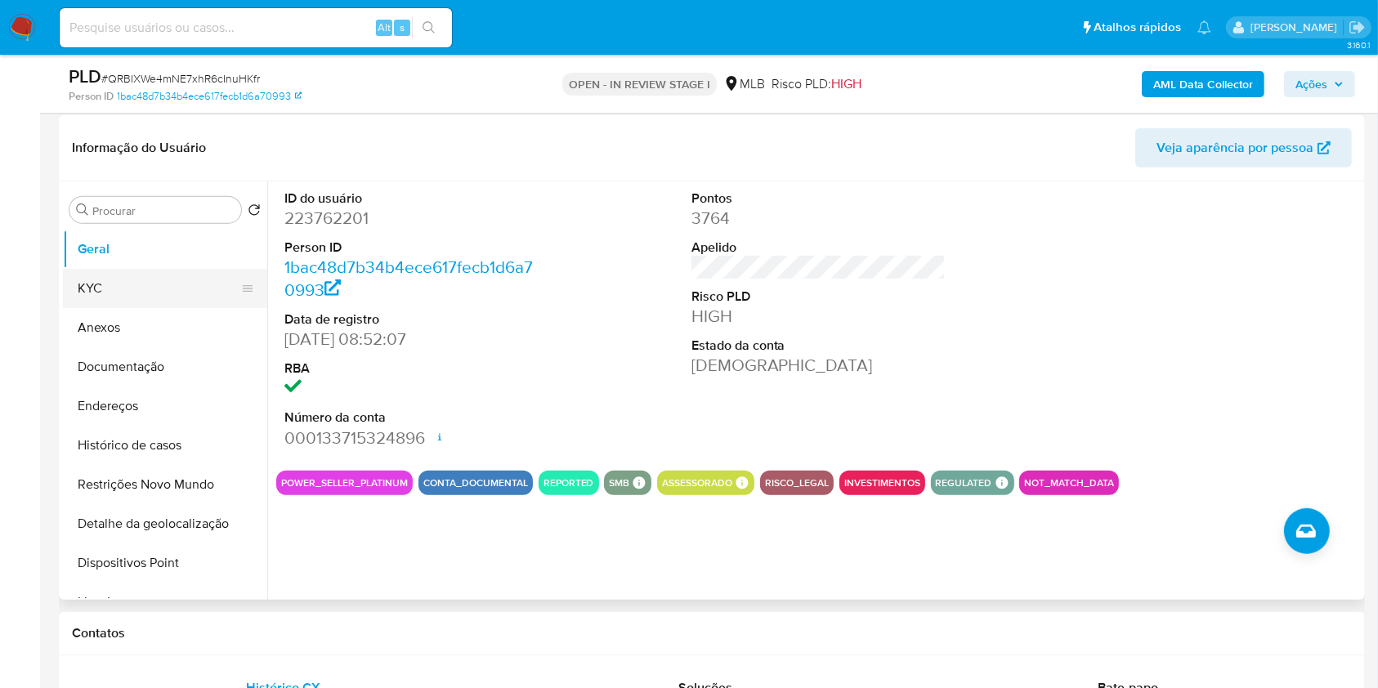
click at [101, 294] on button "KYC" at bounding box center [158, 288] width 191 height 39
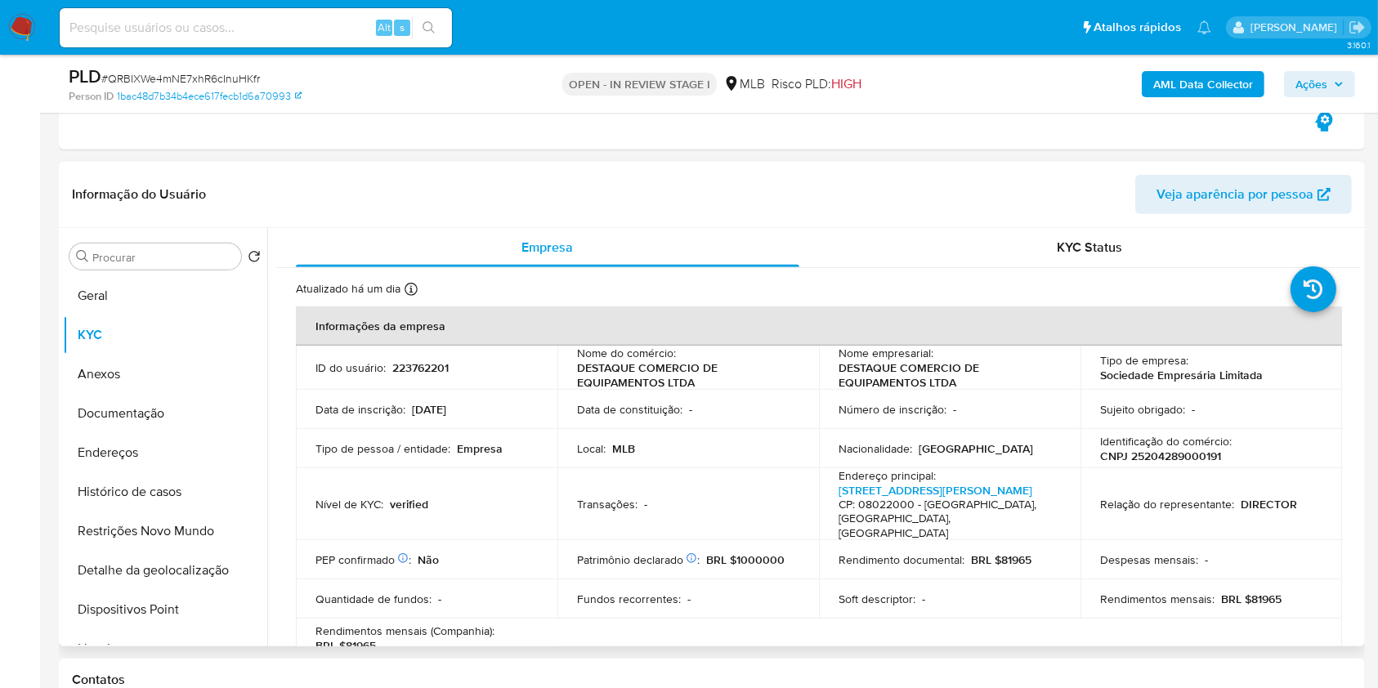
scroll to position [727, 0]
click at [1182, 458] on p "CNPJ 25204289000191" at bounding box center [1160, 455] width 121 height 15
copy p "25204289000191"
click at [1070, 182] on header "Informação do Usuário Veja aparência por pessoa" at bounding box center [712, 193] width 1280 height 39
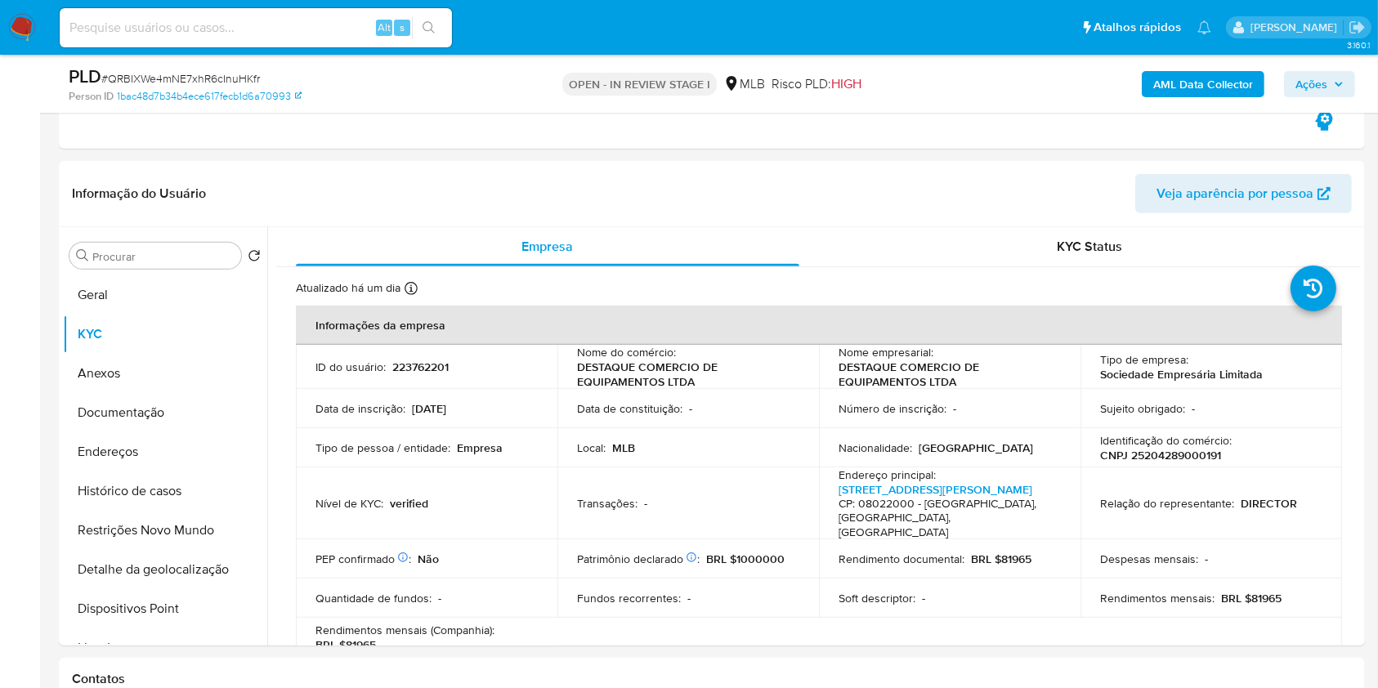
click at [1317, 81] on span "Ações" at bounding box center [1311, 84] width 32 height 26
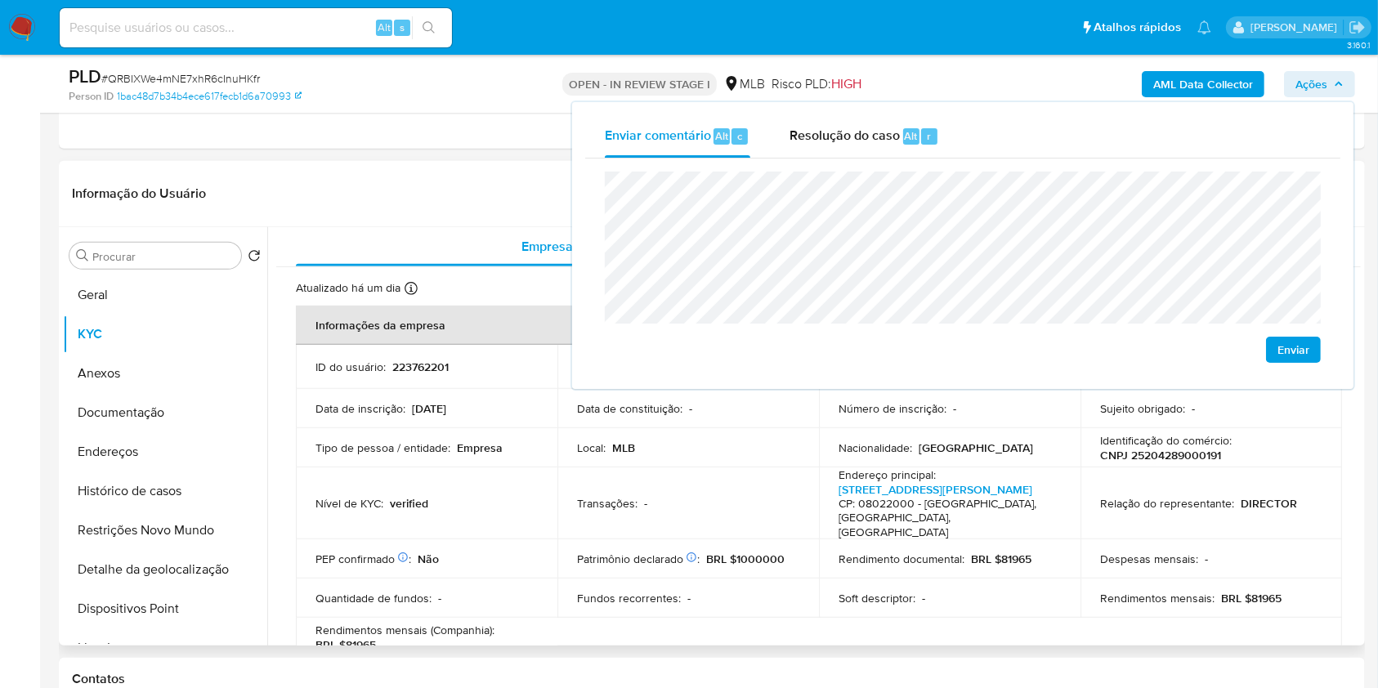
click at [641, 428] on td "Local : MLB" at bounding box center [687, 447] width 261 height 39
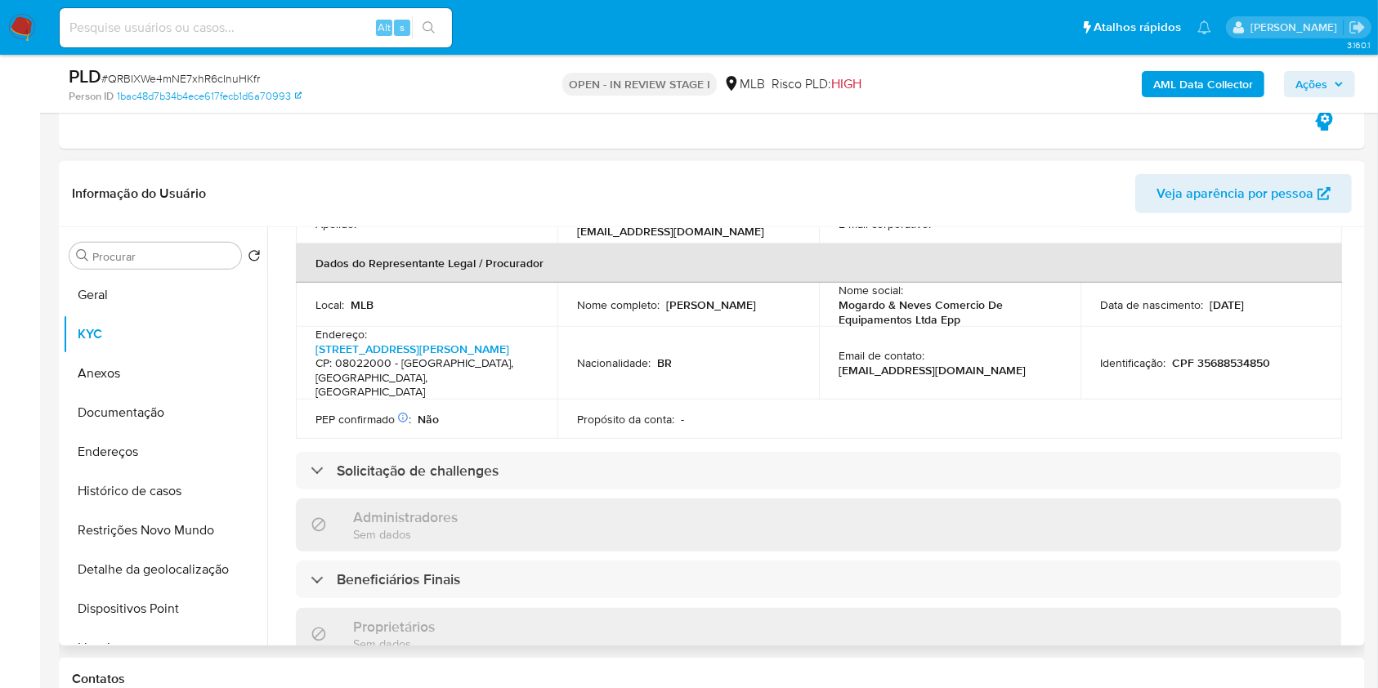
scroll to position [870, 0]
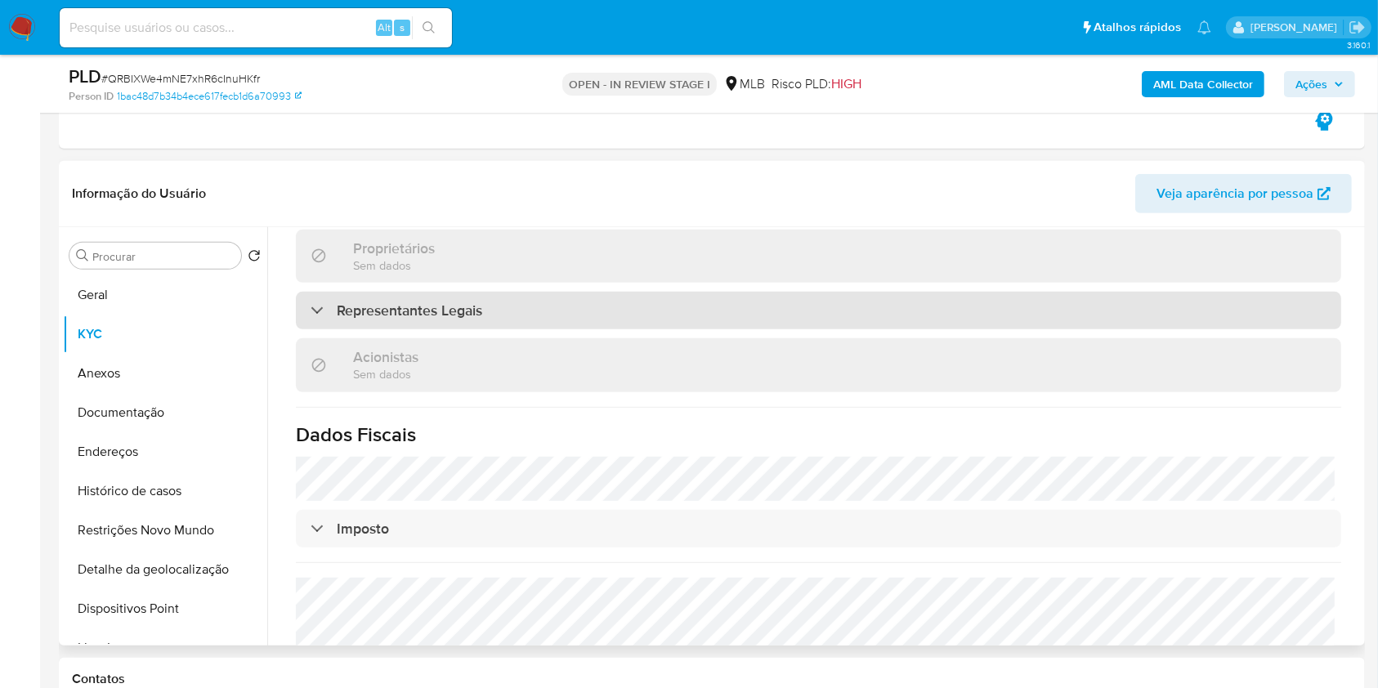
click at [618, 315] on div "Representantes Legais" at bounding box center [818, 311] width 1045 height 38
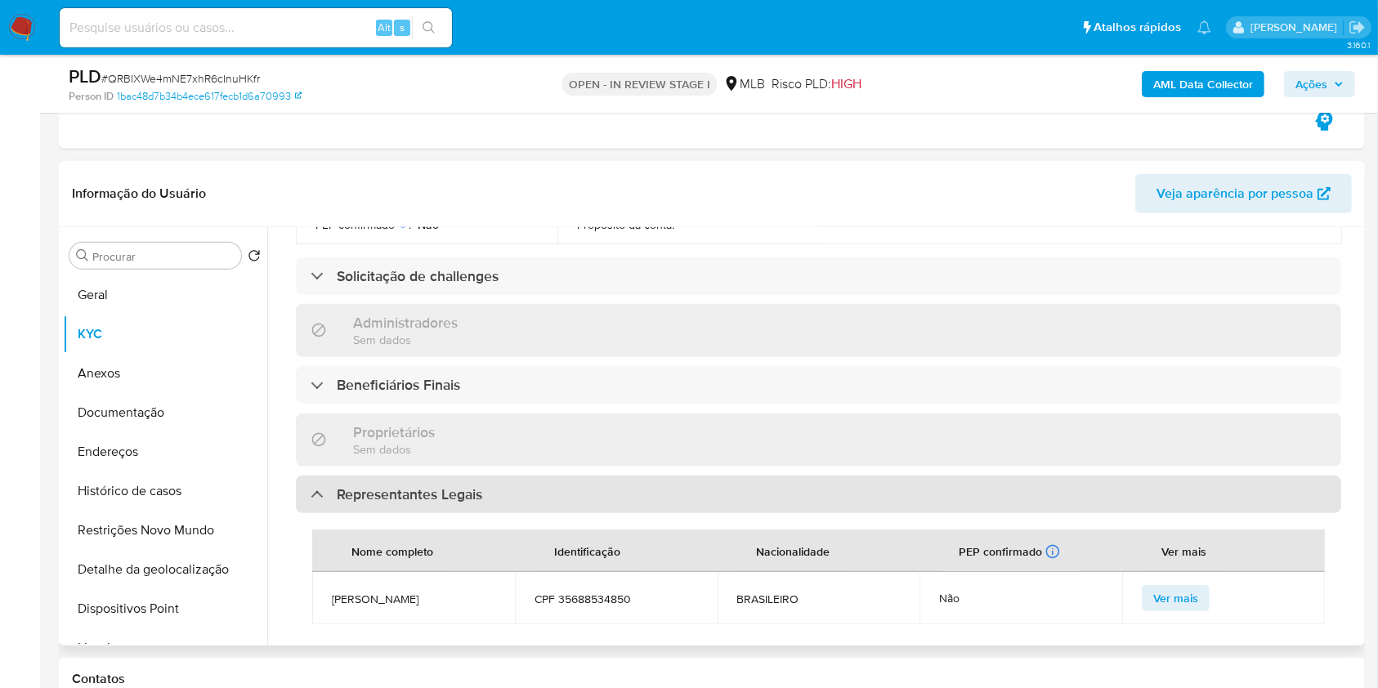
scroll to position [686, 0]
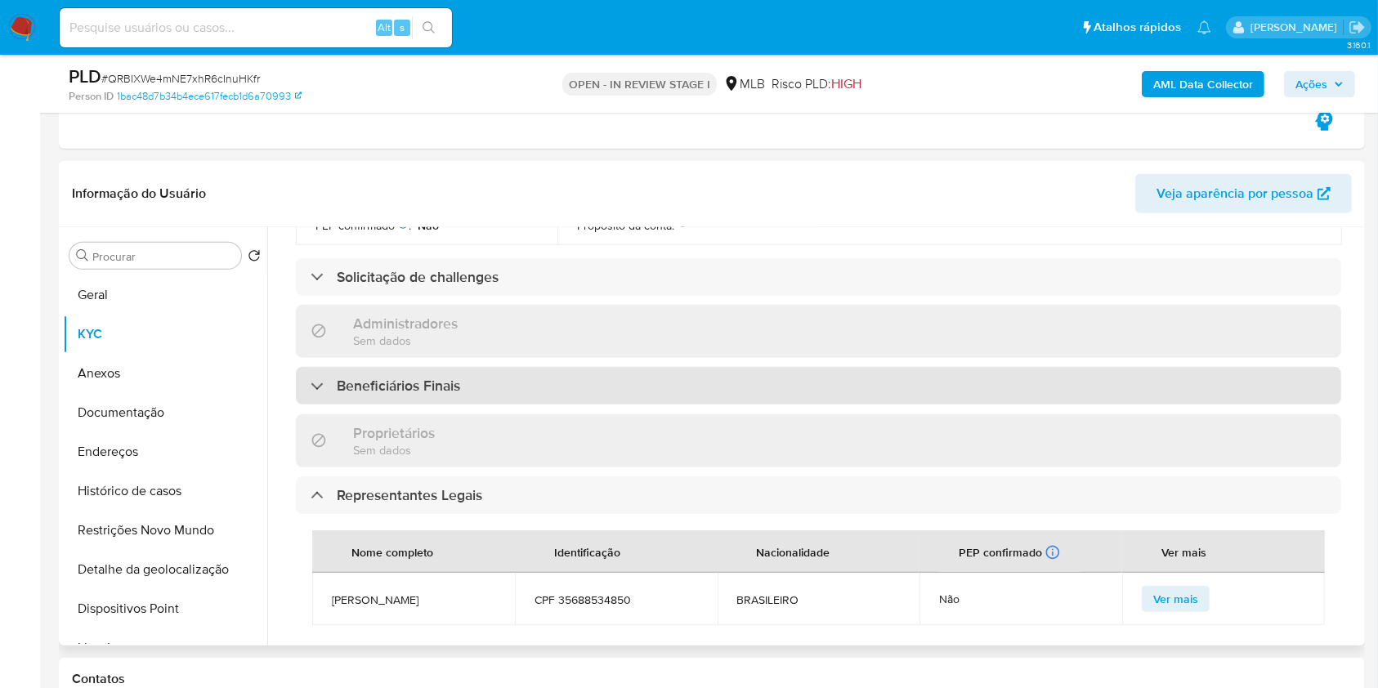
click at [572, 404] on div "Beneficiários Finais" at bounding box center [818, 386] width 1045 height 38
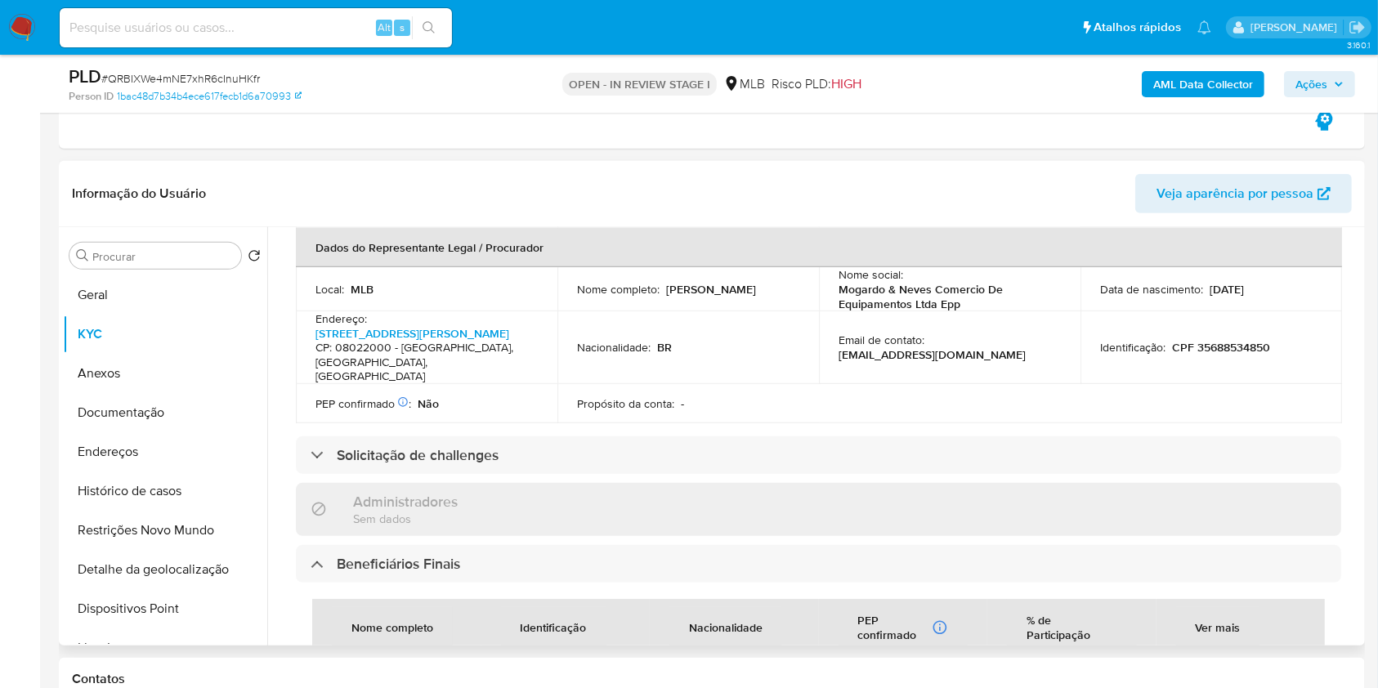
scroll to position [505, 0]
click at [1213, 351] on p "CPF 35688534850" at bounding box center [1221, 349] width 98 height 15
copy p "35688534850"
click at [1334, 87] on icon "button" at bounding box center [1339, 84] width 10 height 10
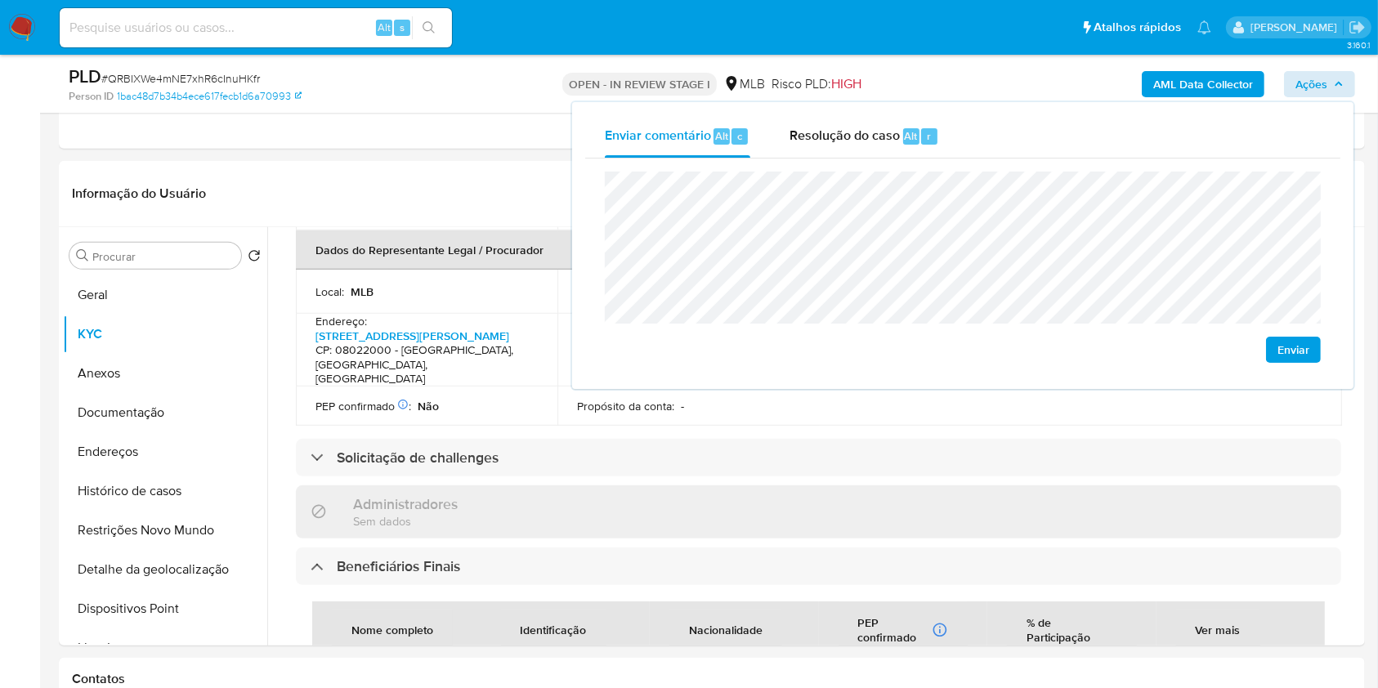
click at [0, 0] on lt-span "econômica" at bounding box center [0, 0] width 0 height 0
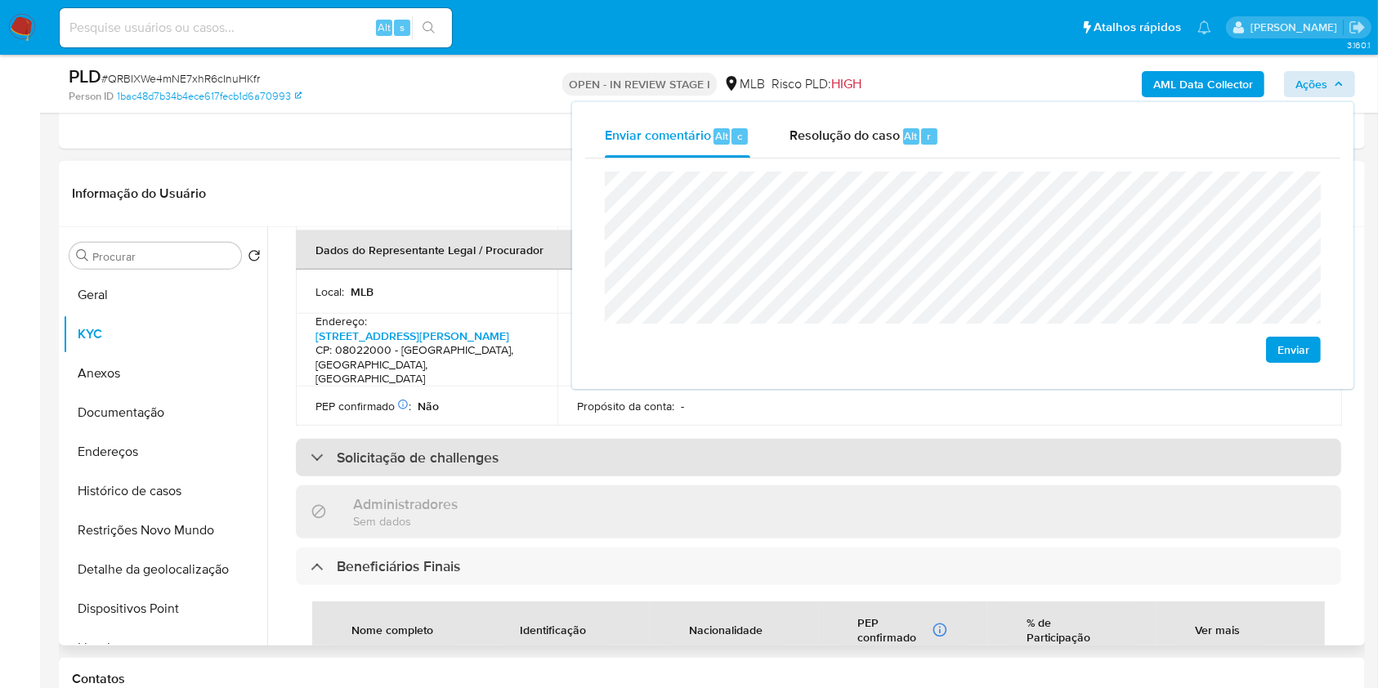
click at [758, 460] on div "Solicitação de challenges" at bounding box center [818, 458] width 1045 height 38
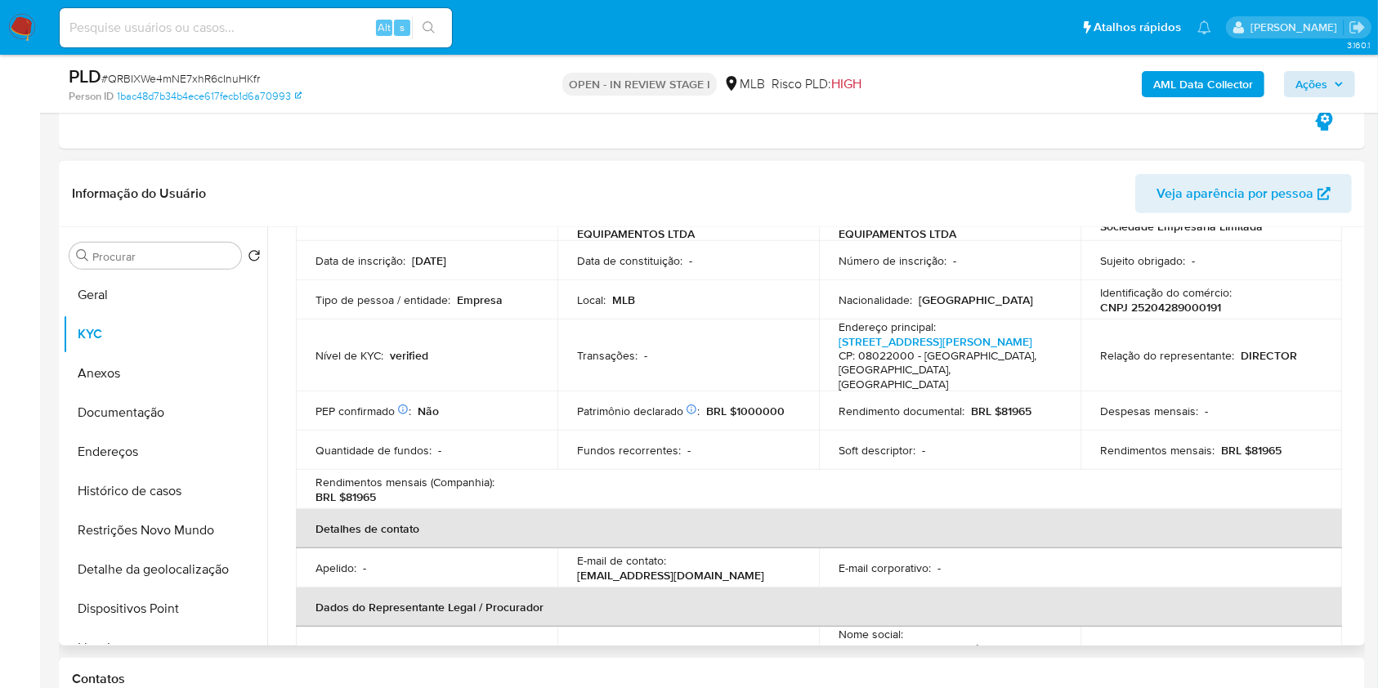
scroll to position [145, 0]
drag, startPoint x: 1245, startPoint y: 454, endPoint x: 1294, endPoint y: 458, distance: 49.1
click at [1294, 458] on div "Rendimentos mensais : BRL $81965" at bounding box center [1211, 452] width 222 height 15
copy p "81965"
click at [1316, 87] on span "Ações" at bounding box center [1311, 84] width 32 height 26
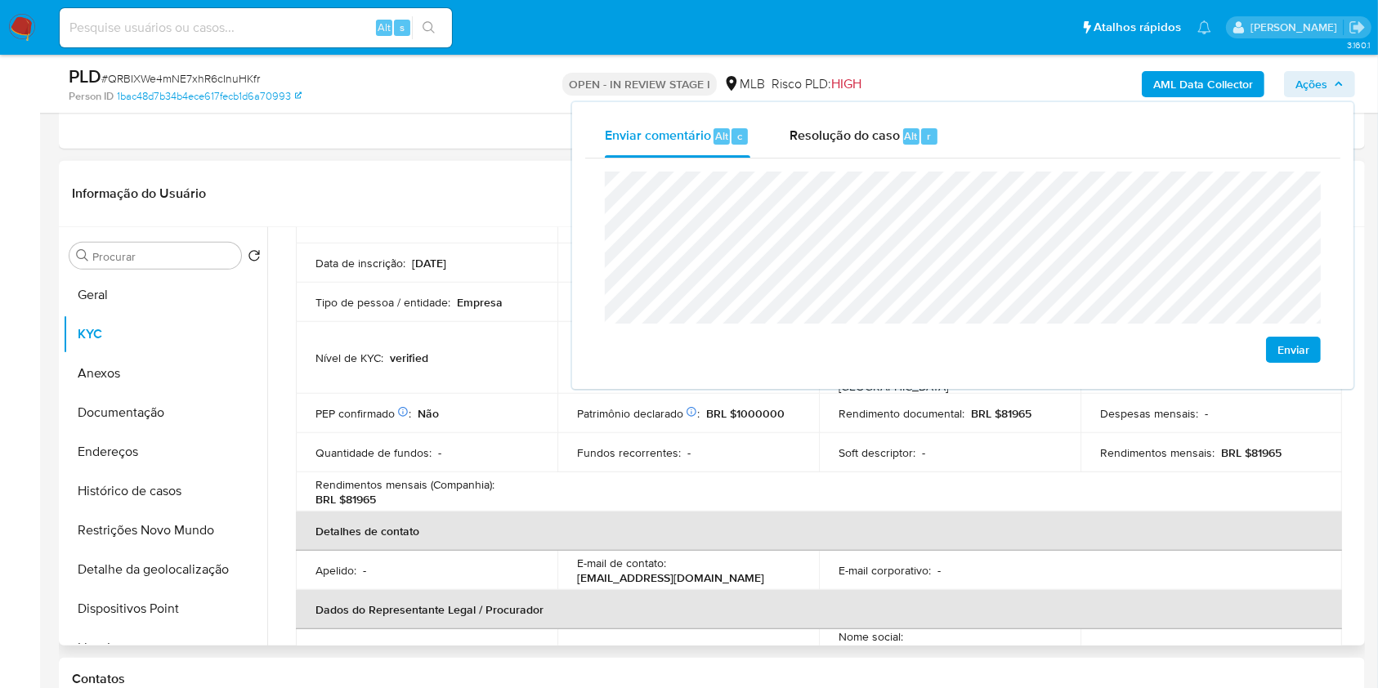
click at [722, 492] on table "Informações da empresa ID do usuário : 223762201 Nome do comércio : DESTAQUE CO…" at bounding box center [819, 472] width 1046 height 625
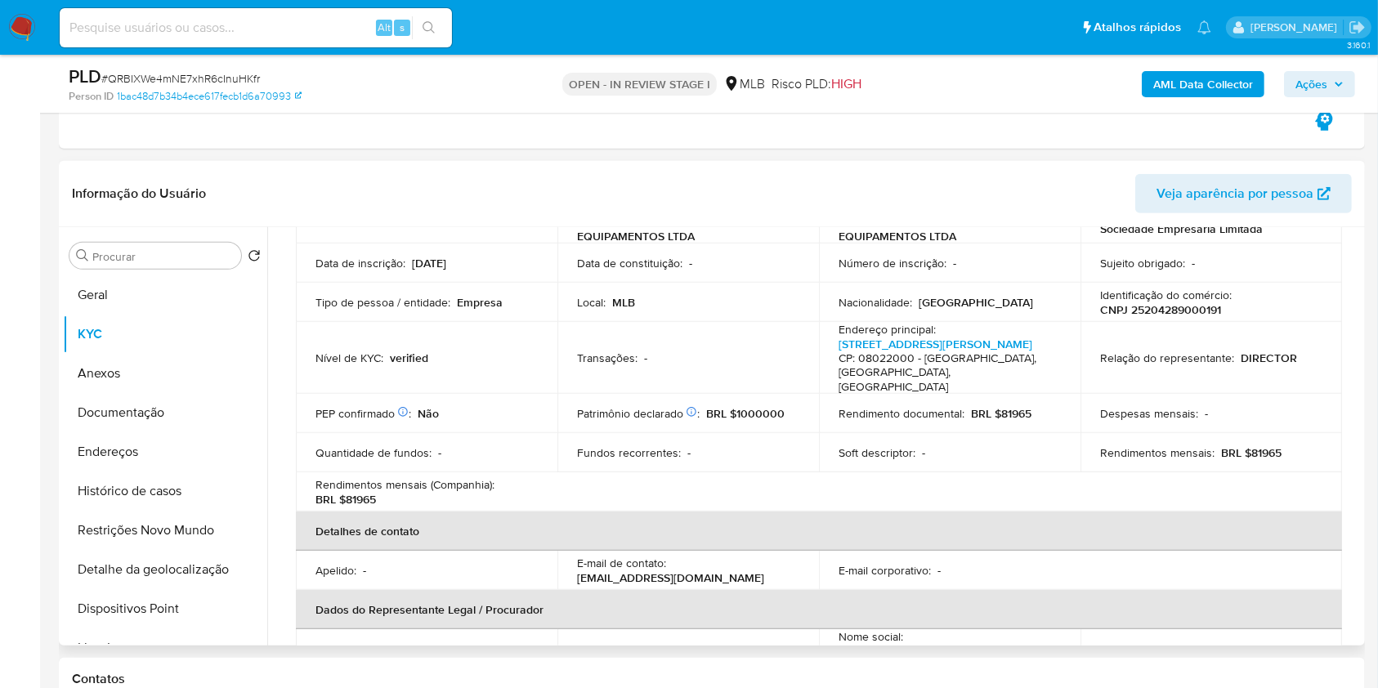
scroll to position [0, 0]
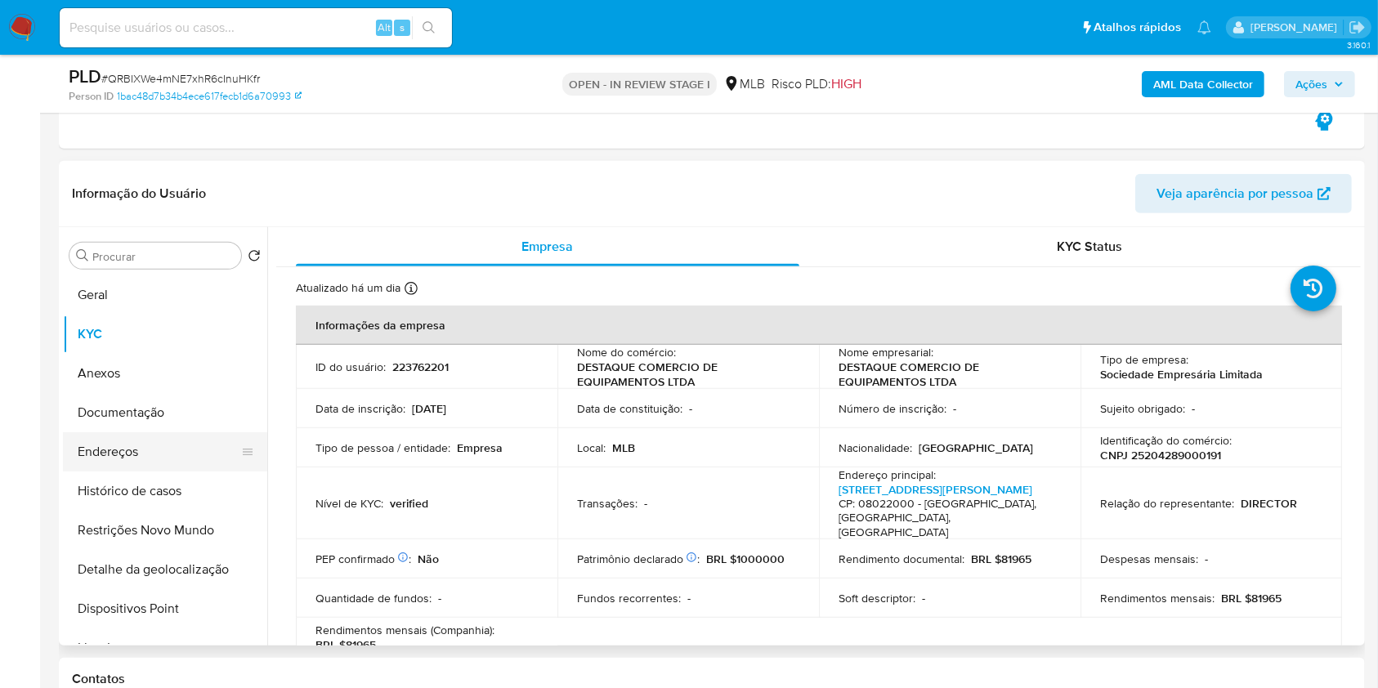
click at [141, 449] on button "Endereços" at bounding box center [158, 451] width 191 height 39
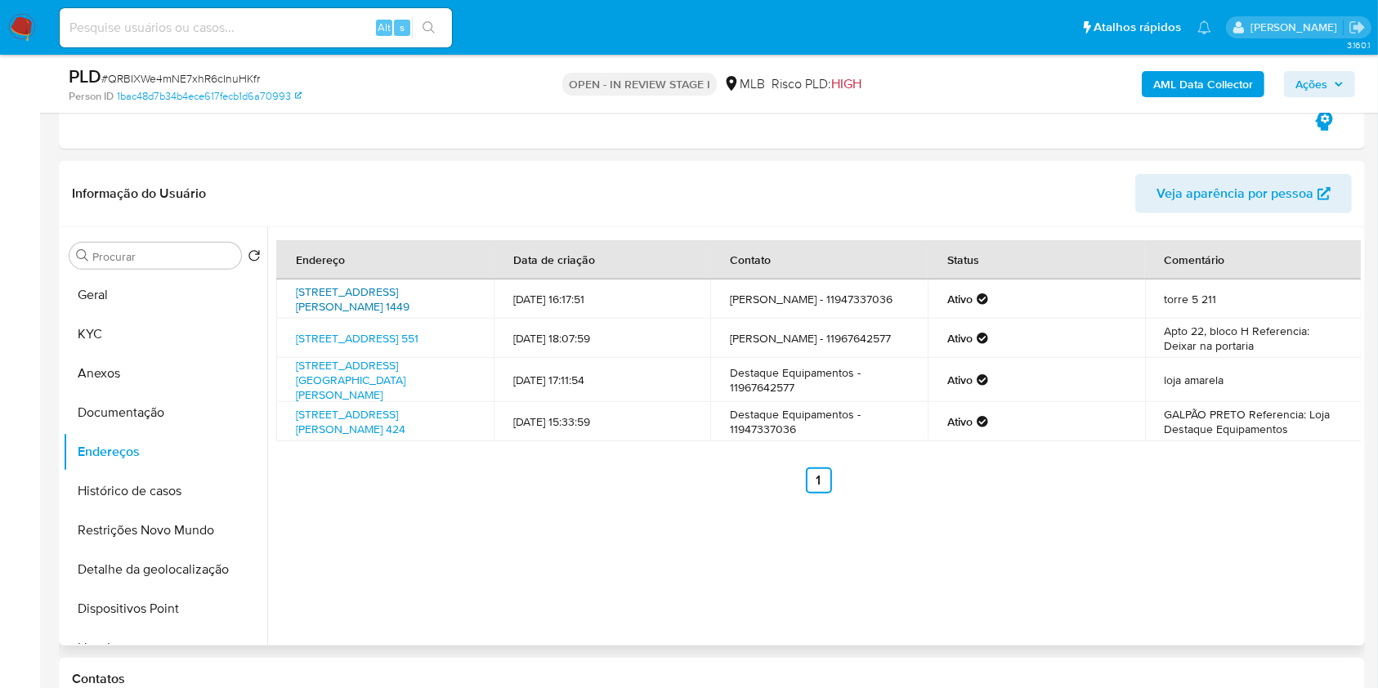
click at [363, 303] on link "Avenida Presidente Humberto De Alencar Castelo Branco 1449, Guarulhos, São Paul…" at bounding box center [353, 299] width 114 height 31
click at [353, 346] on link "Rua Agrimensor Sugaya 551, São Paulo, São Paulo, 08260030, Brasil 551" at bounding box center [357, 338] width 123 height 16
click at [345, 397] on link "Avenida Marechal Tito 2518, São Paulo, São Paulo, 08022000, Brasil 2518" at bounding box center [350, 380] width 109 height 46
click at [336, 437] on link "Avenida Carlos Ferreira Endres 424, Guarulhos, São Paulo, 07041030, Brasil 424" at bounding box center [350, 421] width 109 height 31
click at [146, 410] on button "Documentação" at bounding box center [158, 412] width 191 height 39
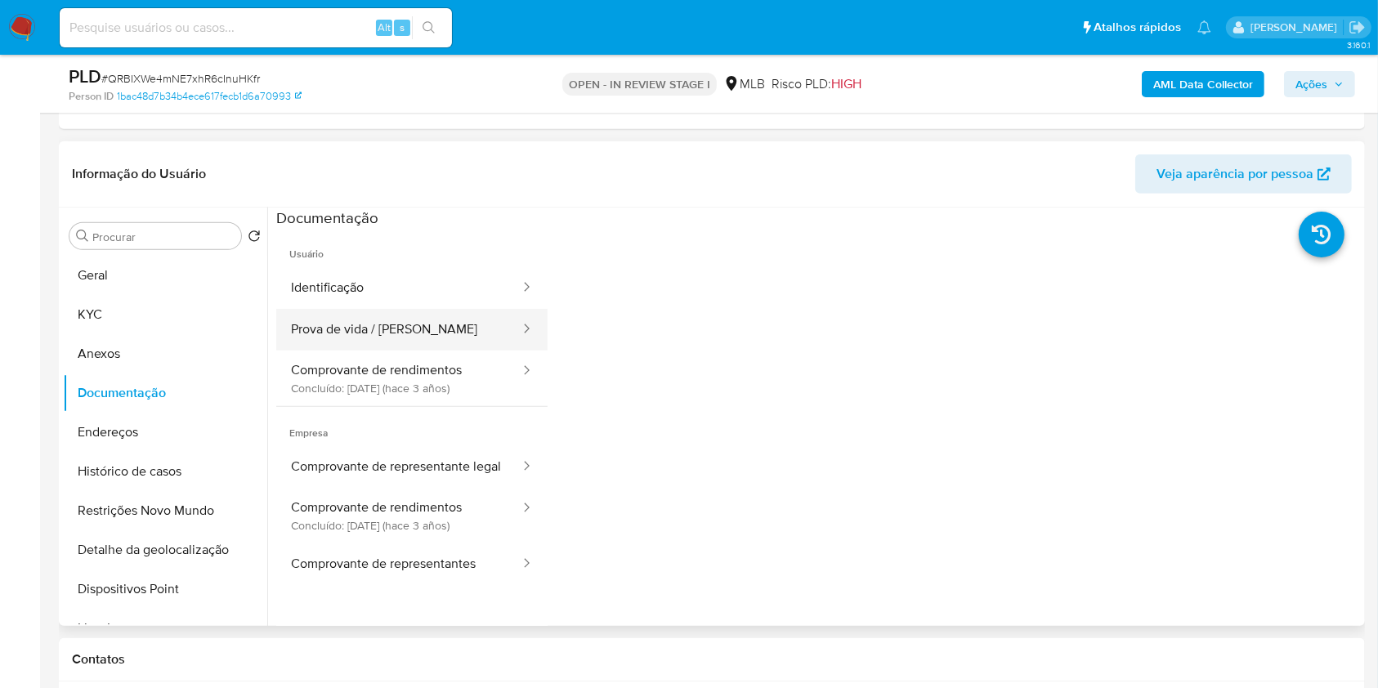
click at [418, 327] on button "Prova de vida / Selfie" at bounding box center [398, 330] width 245 height 42
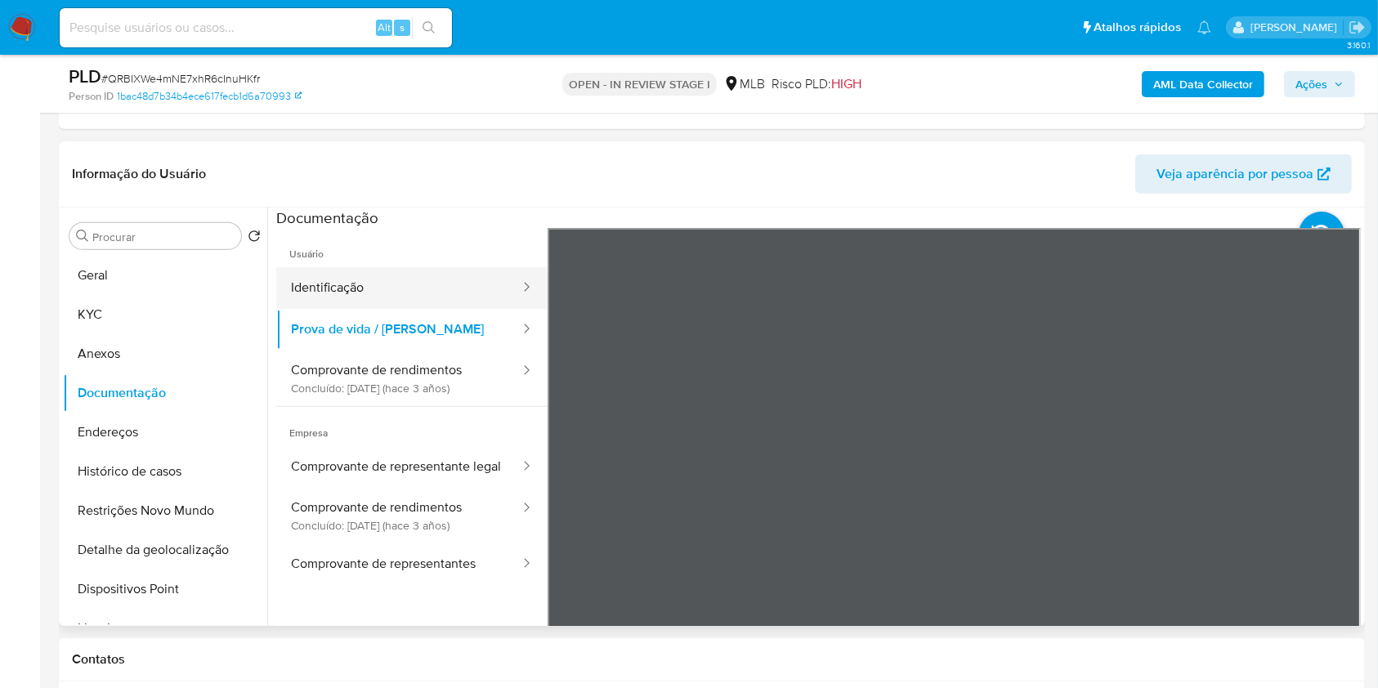
click at [331, 274] on button "Identificação" at bounding box center [398, 288] width 245 height 42
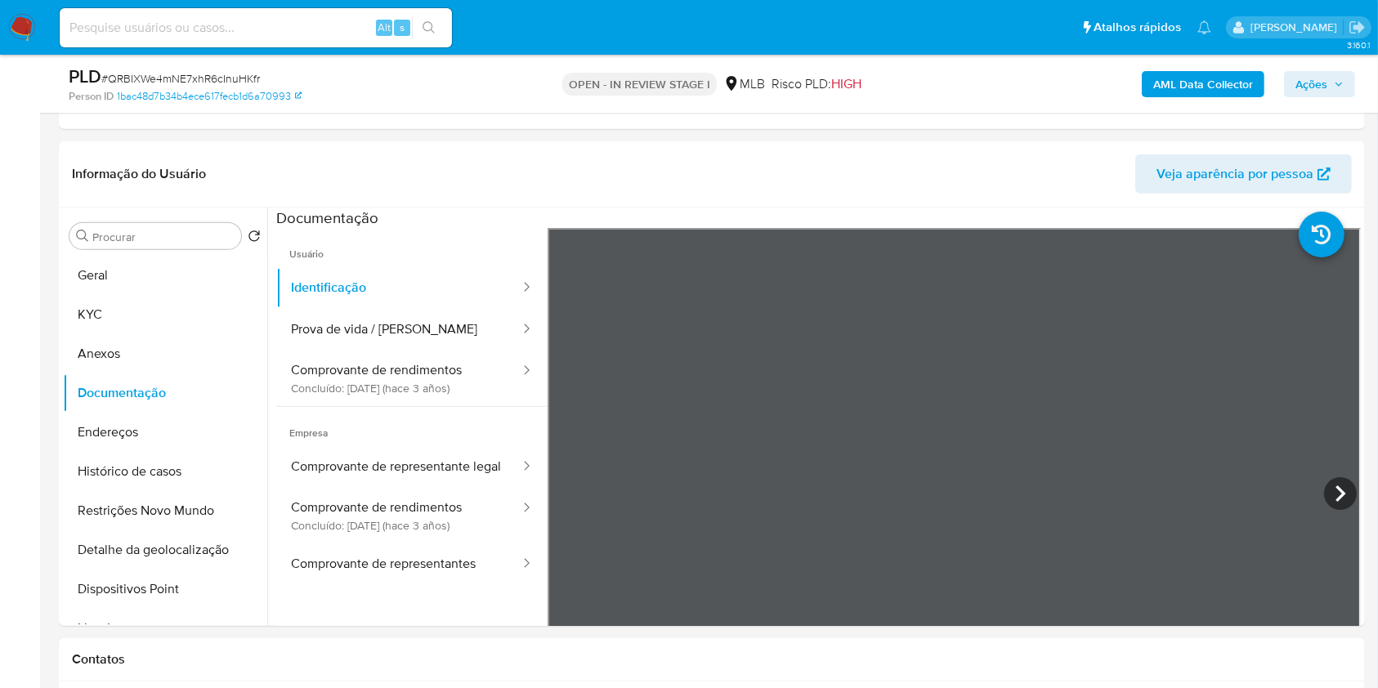
click at [1314, 75] on span "Ações" at bounding box center [1311, 84] width 32 height 26
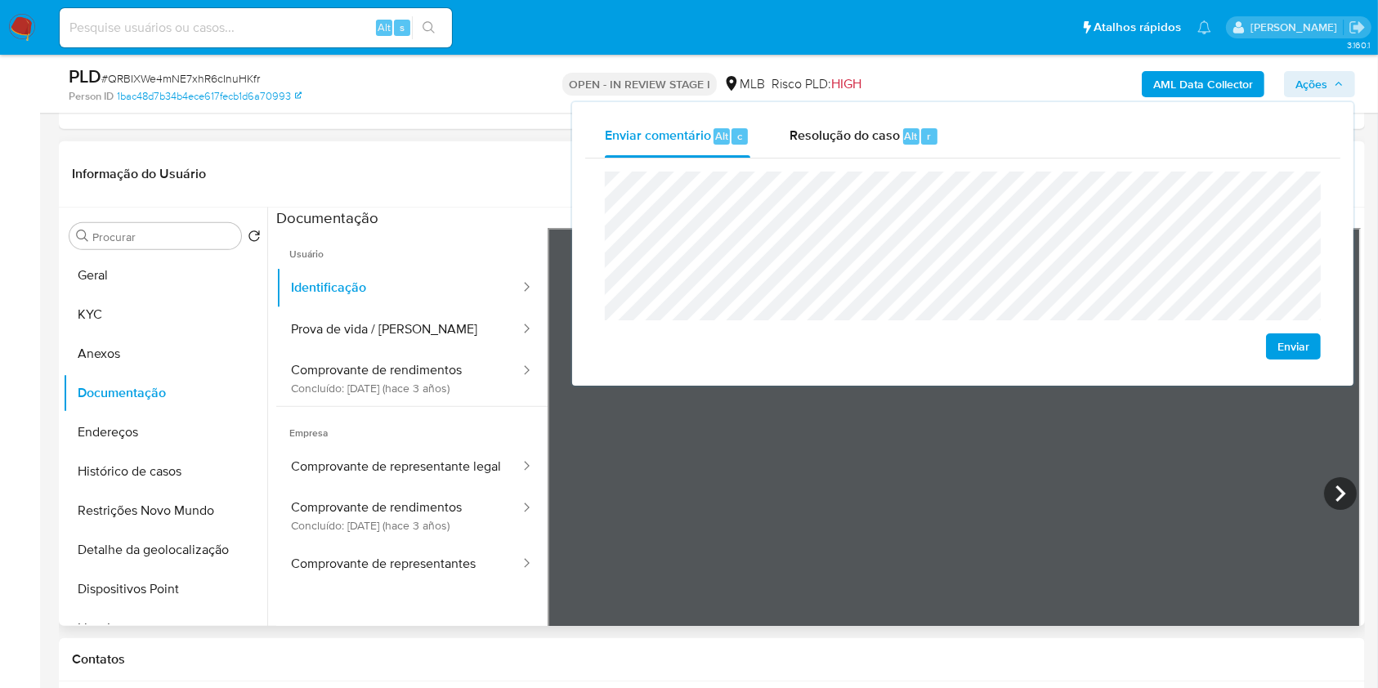
click at [539, 184] on header "Informação do Usuário Veja aparência por pessoa" at bounding box center [712, 173] width 1280 height 39
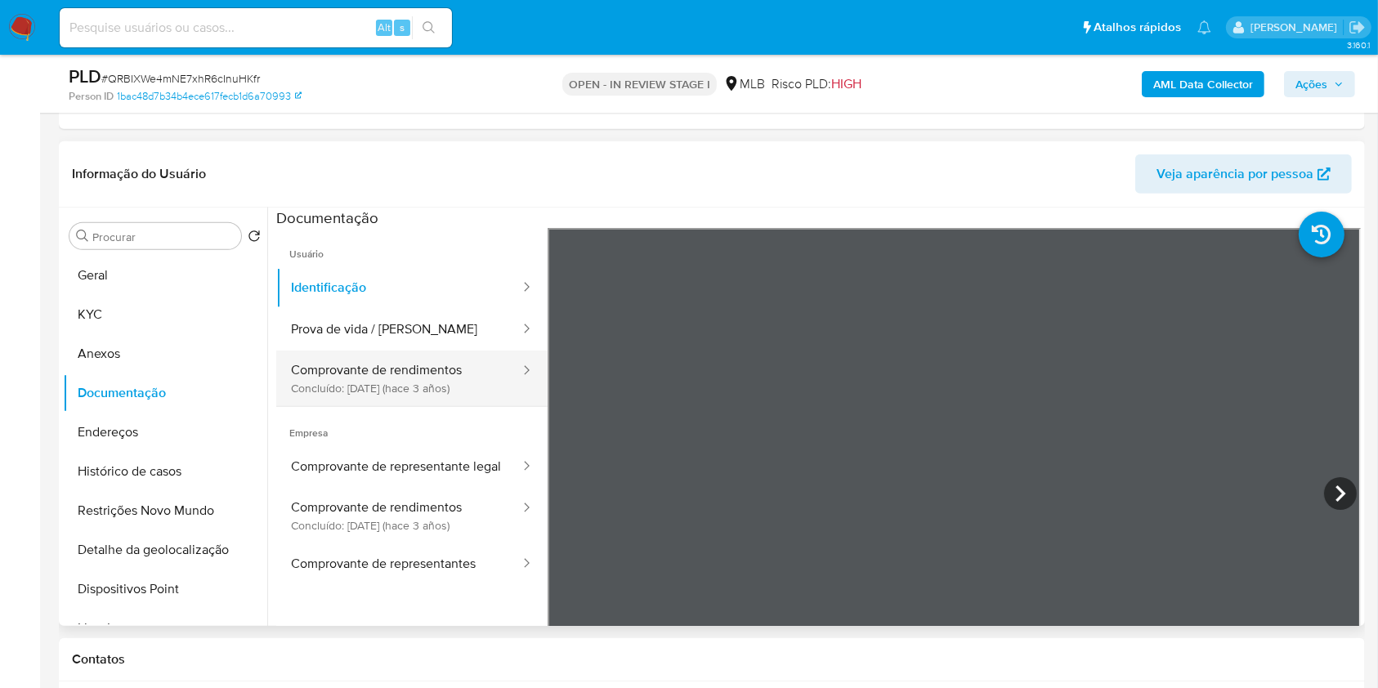
click at [383, 382] on button "Comprovante de rendimentos Concluído: 06/01/2023 (hace 3 años)" at bounding box center [398, 379] width 245 height 56
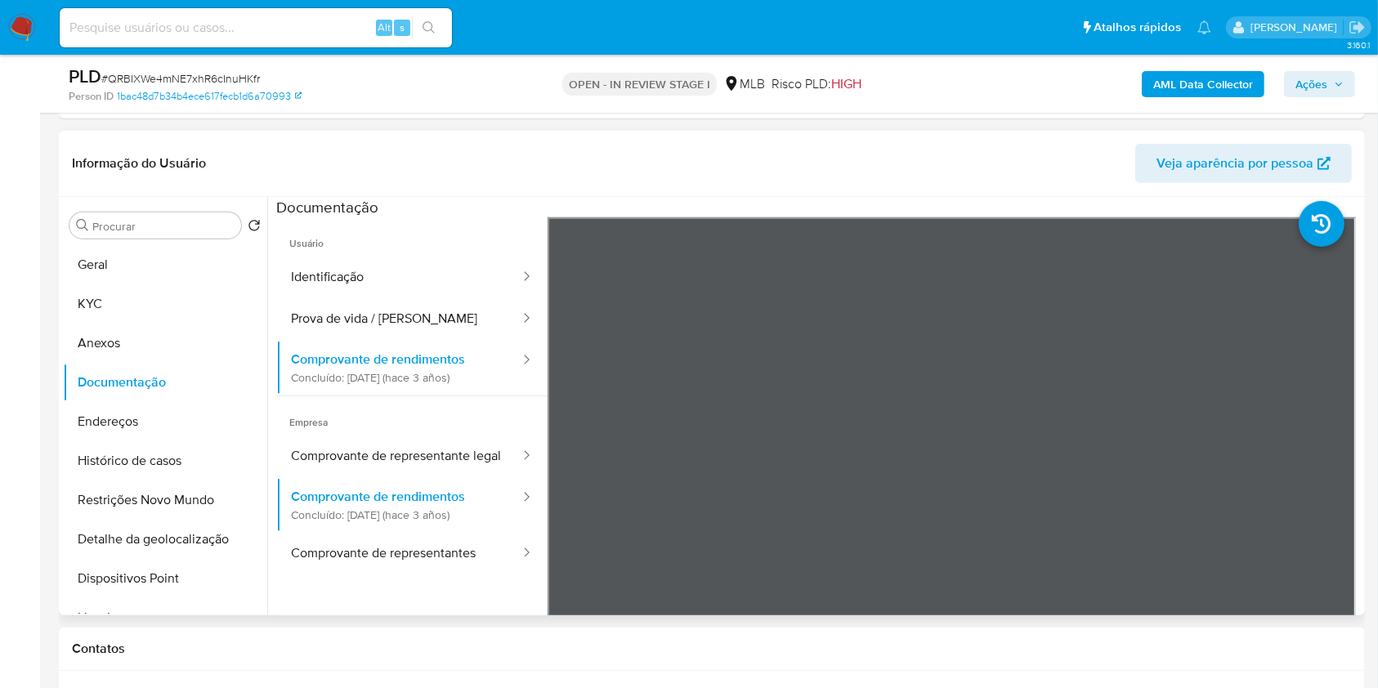
scroll to position [739, 0]
click at [90, 313] on button "KYC" at bounding box center [158, 303] width 191 height 39
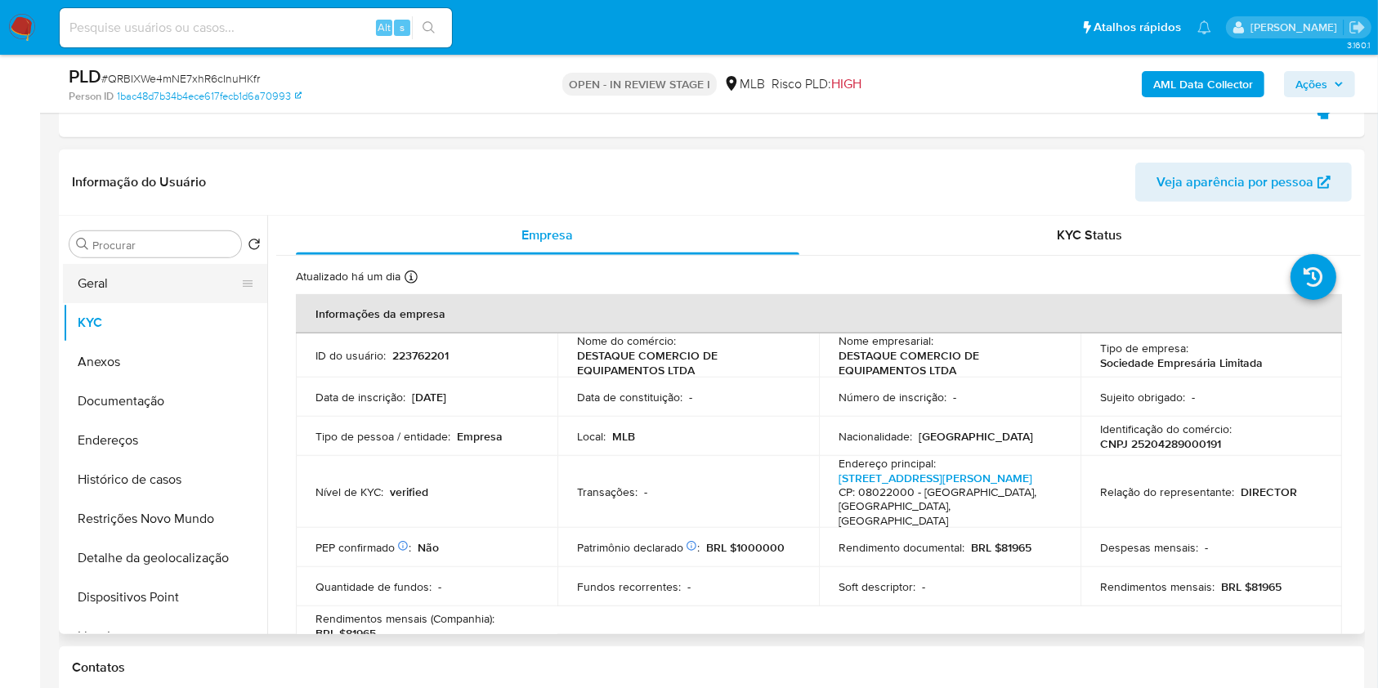
click at [111, 273] on button "Geral" at bounding box center [158, 283] width 191 height 39
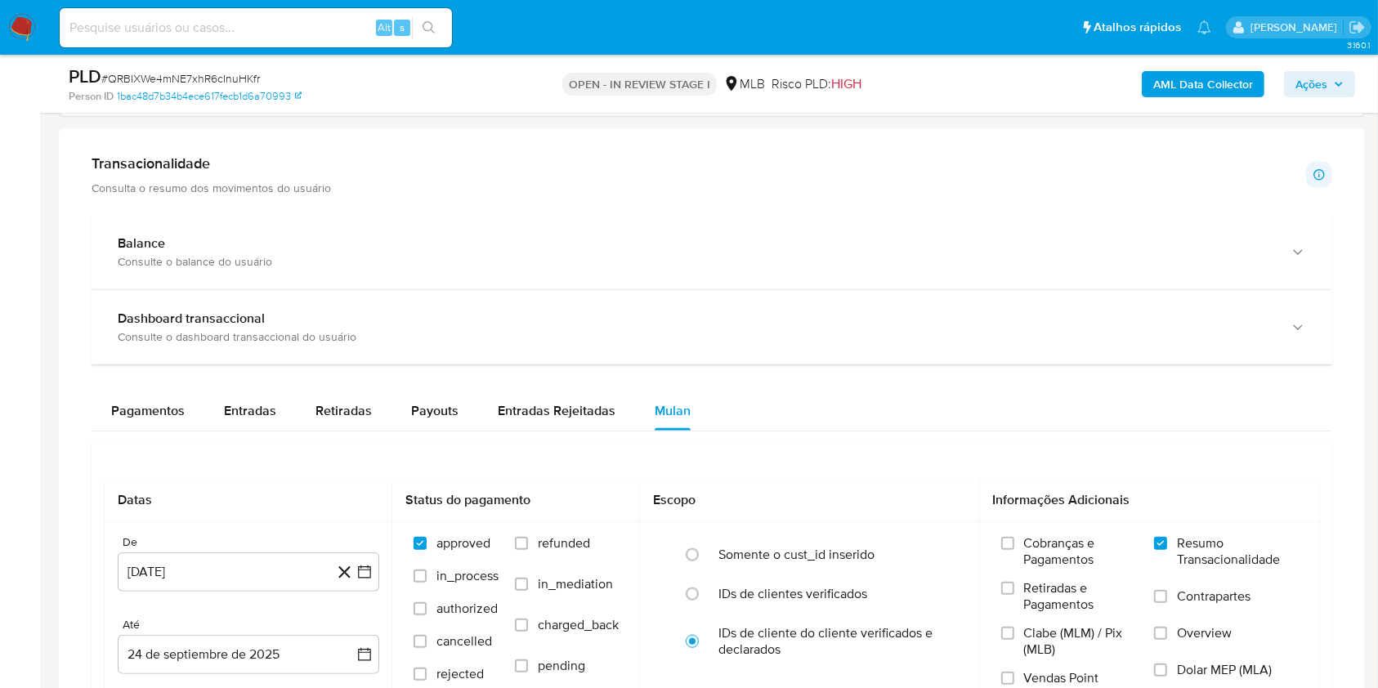
scroll to position [1729, 0]
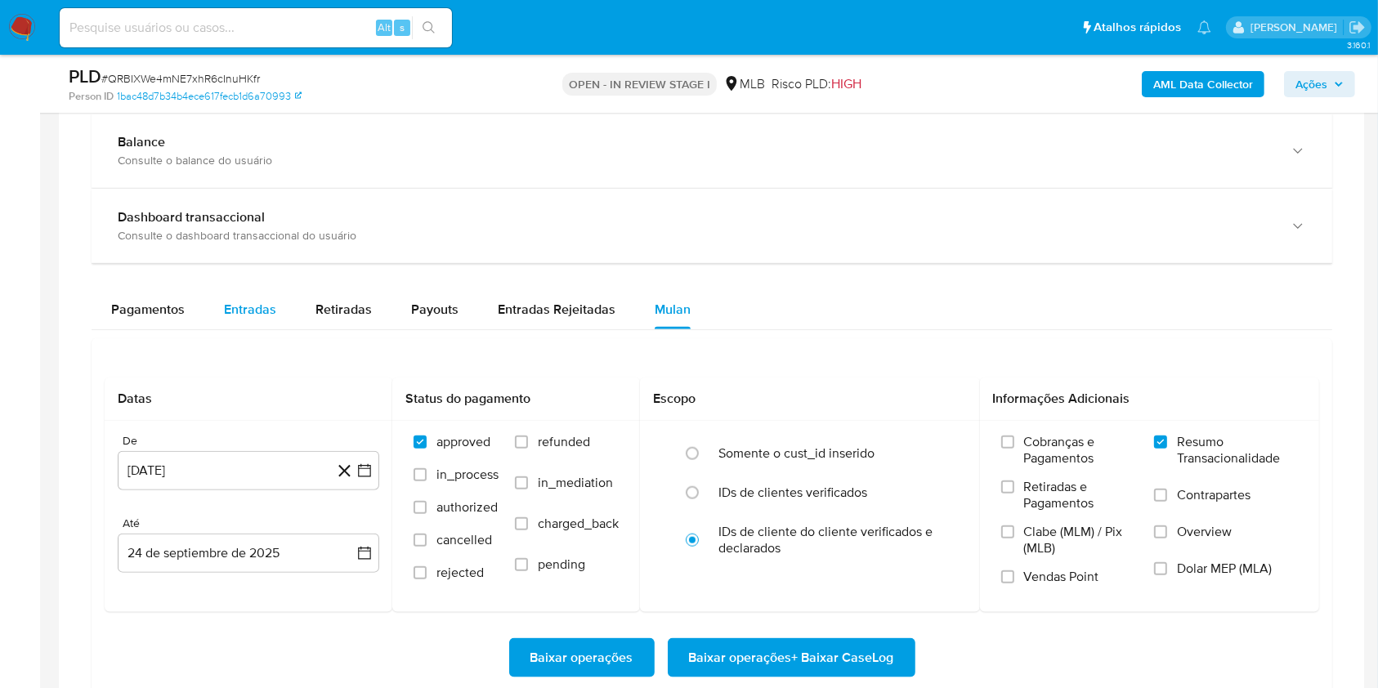
click at [270, 310] on span "Entradas" at bounding box center [250, 309] width 52 height 19
select select "10"
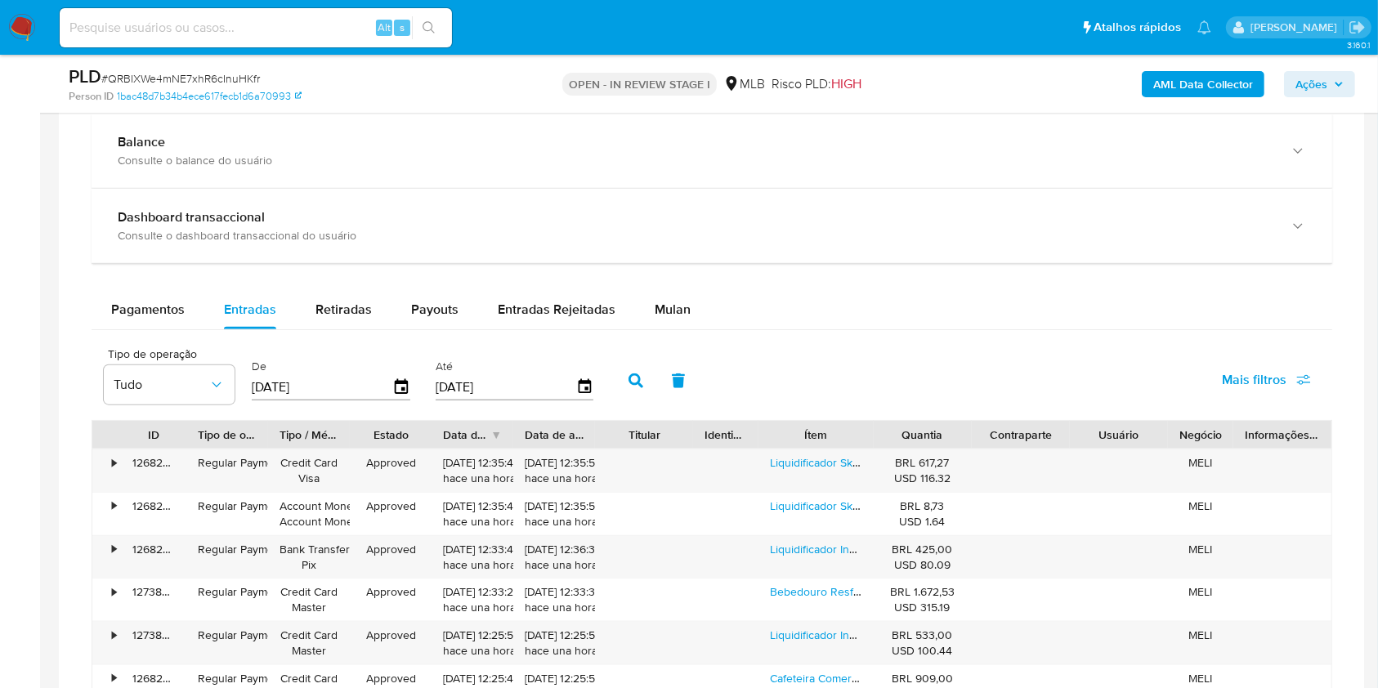
click at [1316, 78] on span "Ações" at bounding box center [1311, 84] width 32 height 26
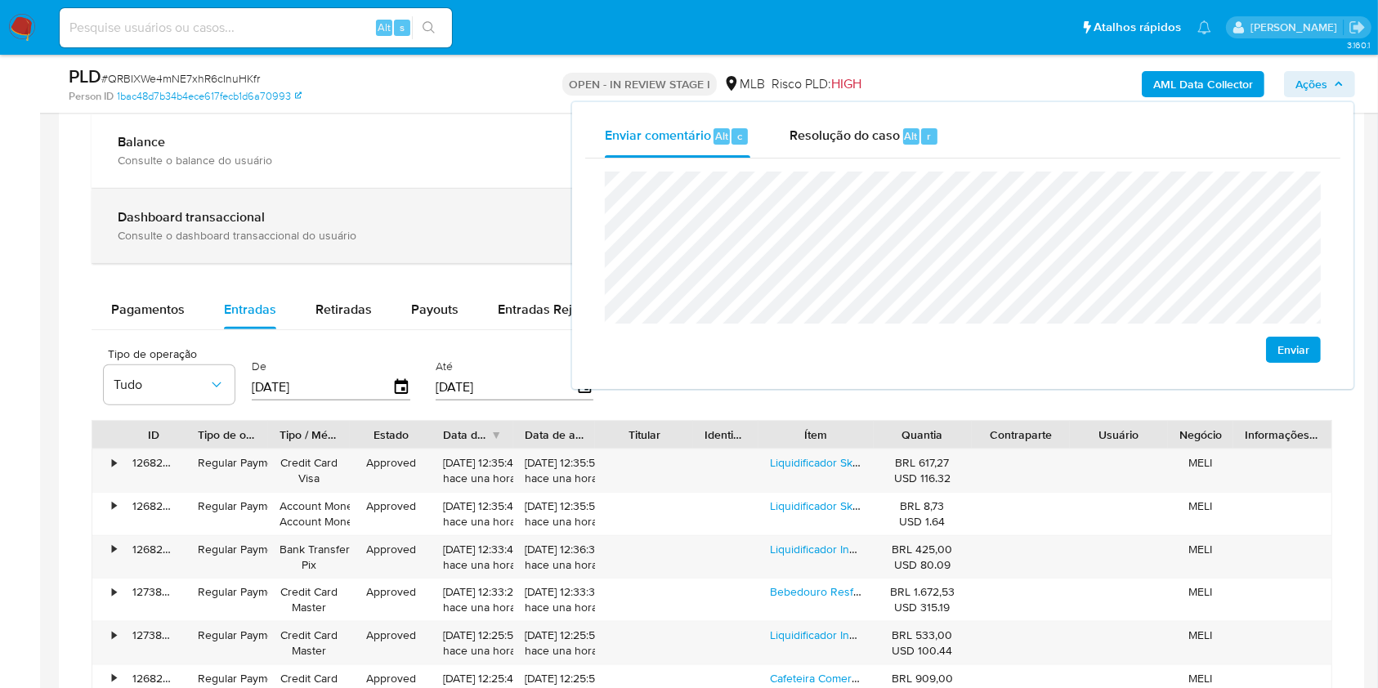
click at [461, 230] on div "Consulte o dashboard transaccional do usuário" at bounding box center [695, 235] width 1155 height 15
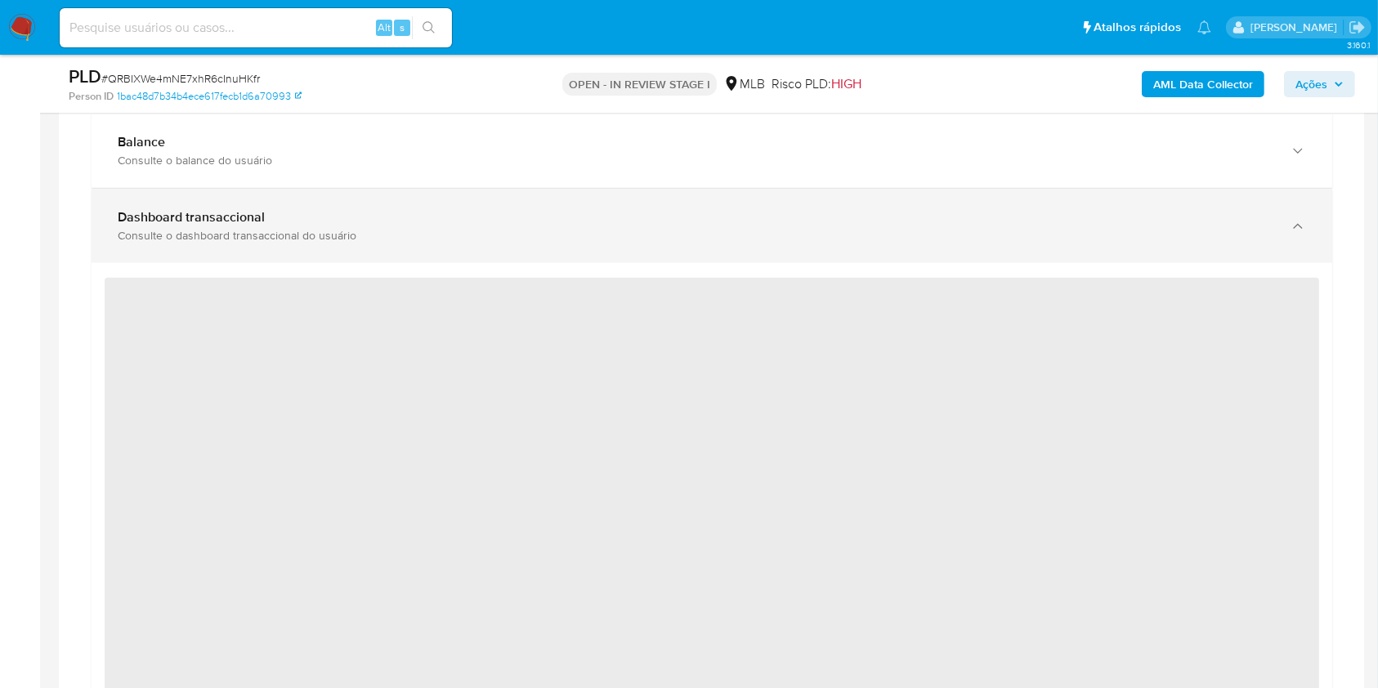
click at [461, 230] on div "Consulte o dashboard transaccional do usuário" at bounding box center [695, 235] width 1155 height 15
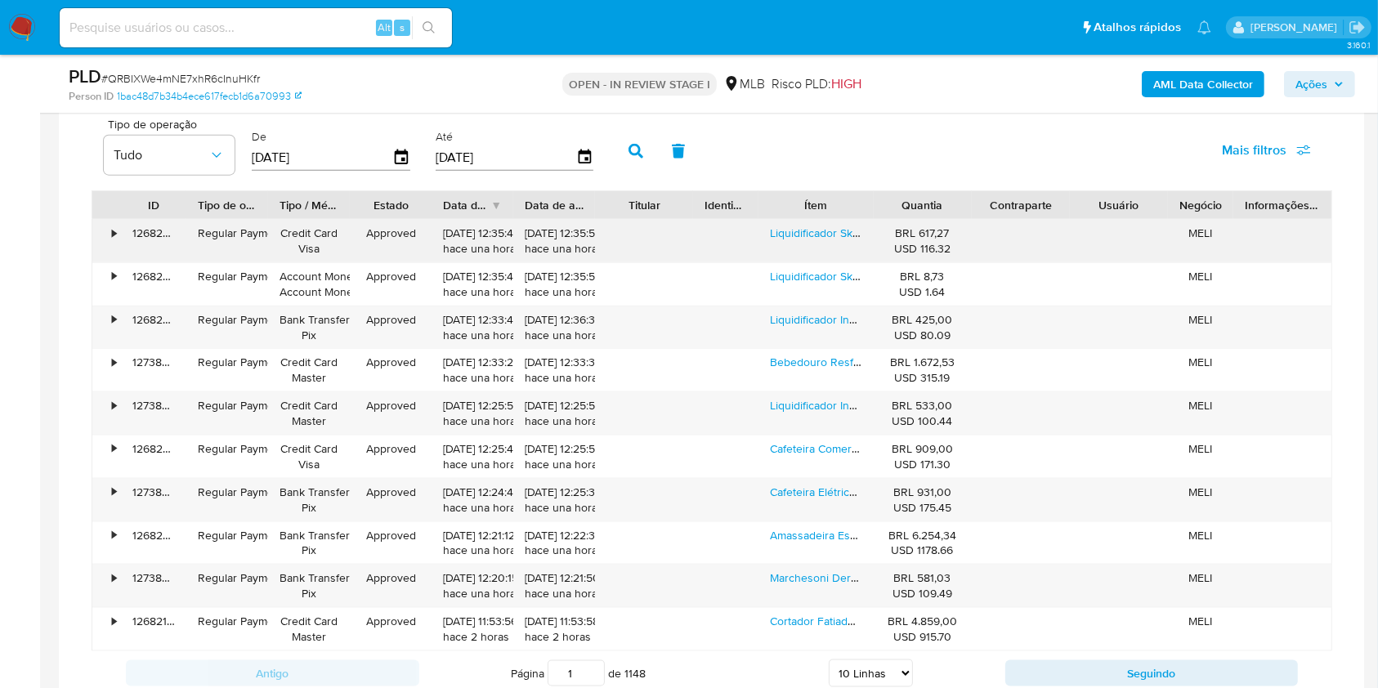
scroll to position [1964, 0]
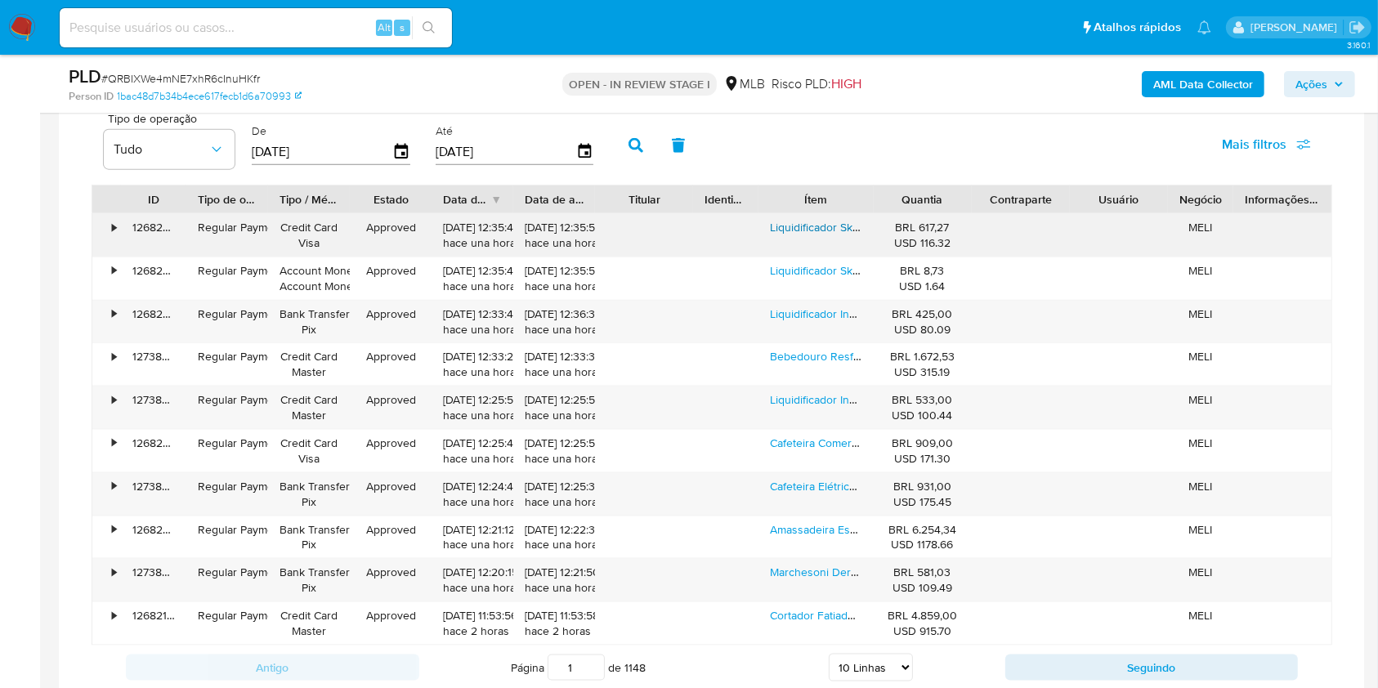
click at [830, 230] on link "Liquidificador Skymsen Li2 2 L Aço Inoxidável" at bounding box center [885, 227] width 230 height 16
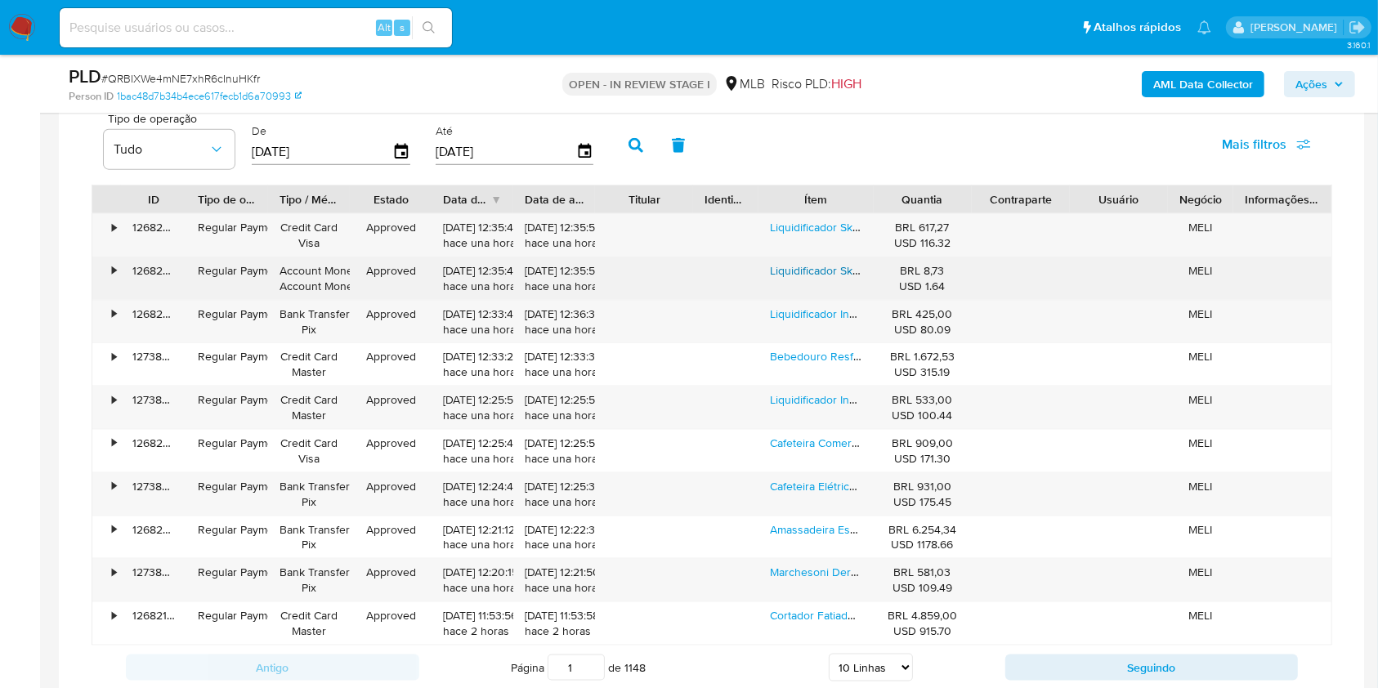
click at [825, 265] on link "Liquidificador Skymsen Li2 2 L Aço Inoxidável" at bounding box center [885, 270] width 230 height 16
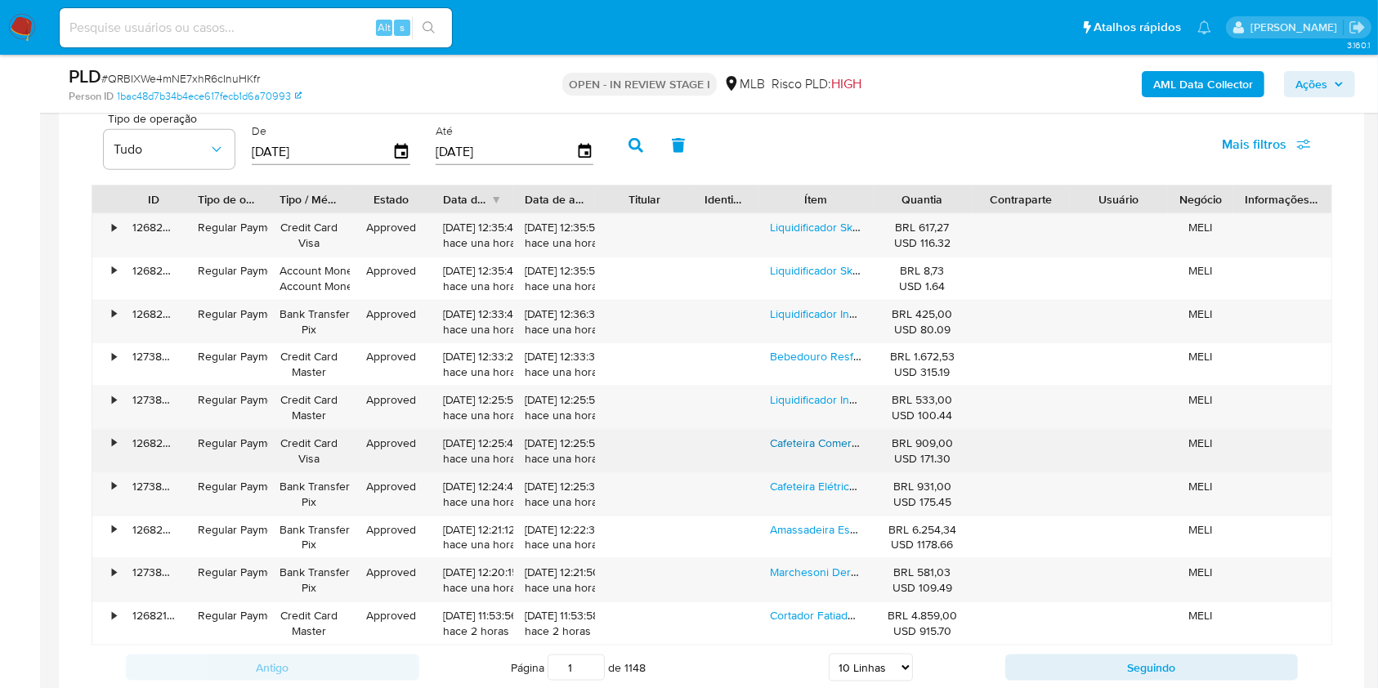
click at [804, 438] on link "Cafeteira Comercial 4 Litros Padaria Cor Inox" at bounding box center [882, 443] width 225 height 16
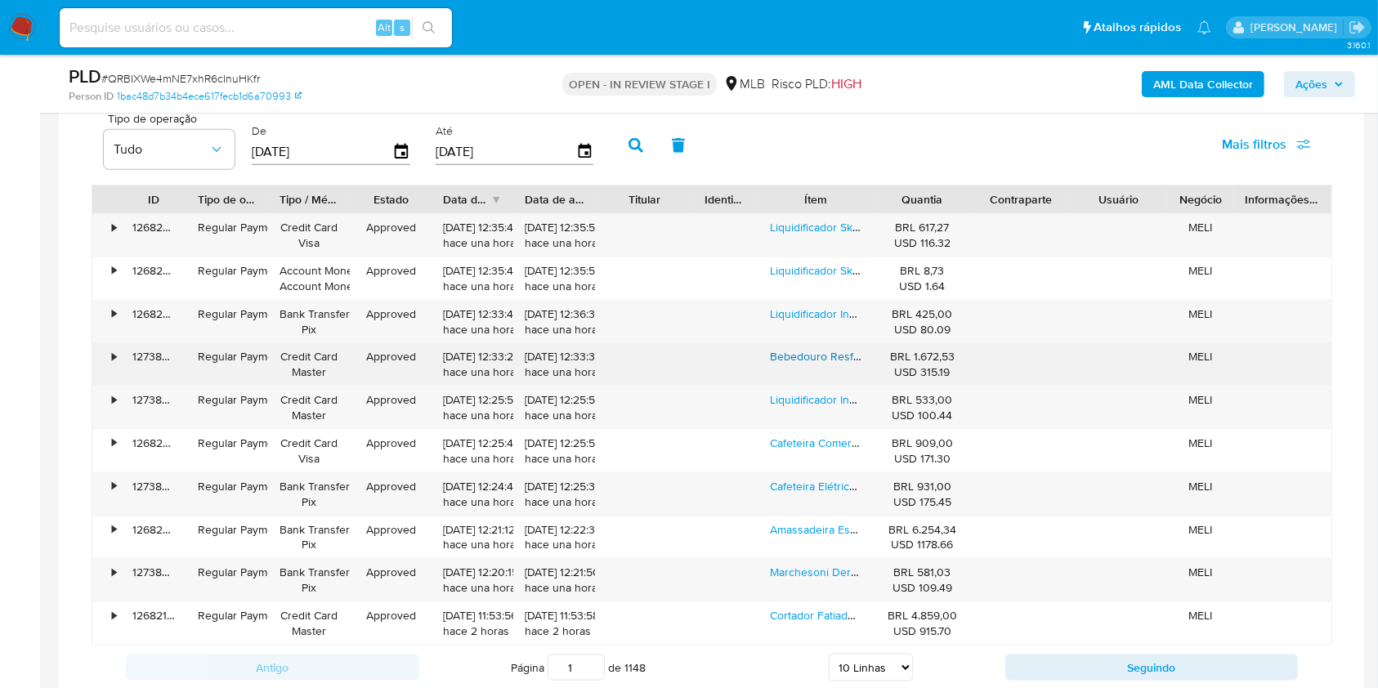
click at [815, 360] on link "Bebedouro Resfriador Água Industrial 25 Litros Purificador Cor Cinza" at bounding box center [944, 356] width 348 height 16
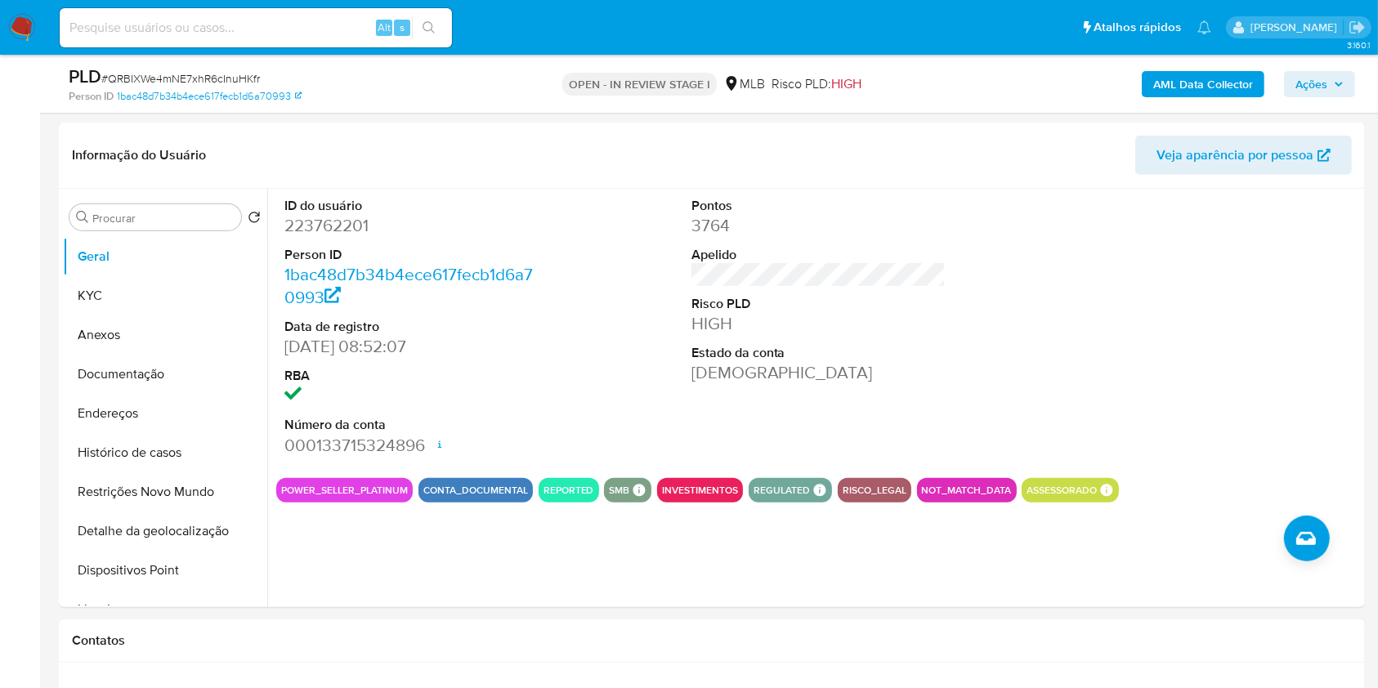
scroll to position [746, 0]
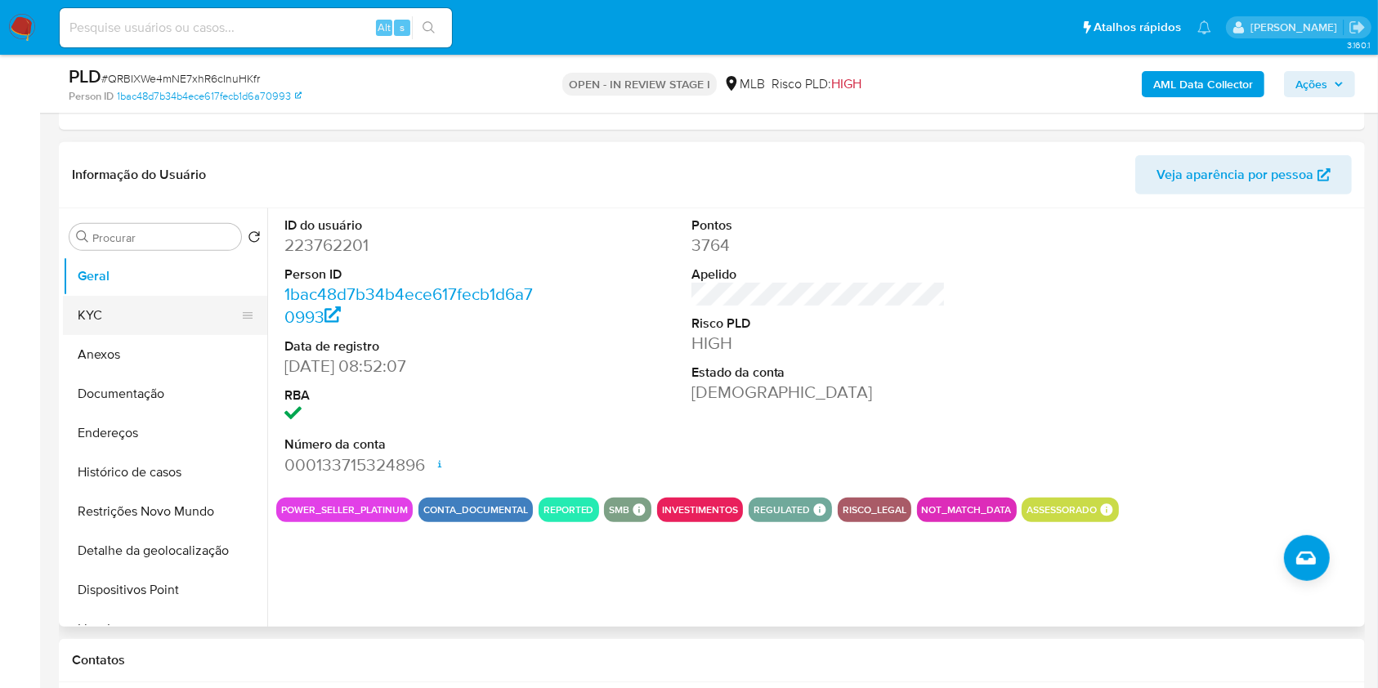
click at [177, 299] on button "KYC" at bounding box center [158, 315] width 191 height 39
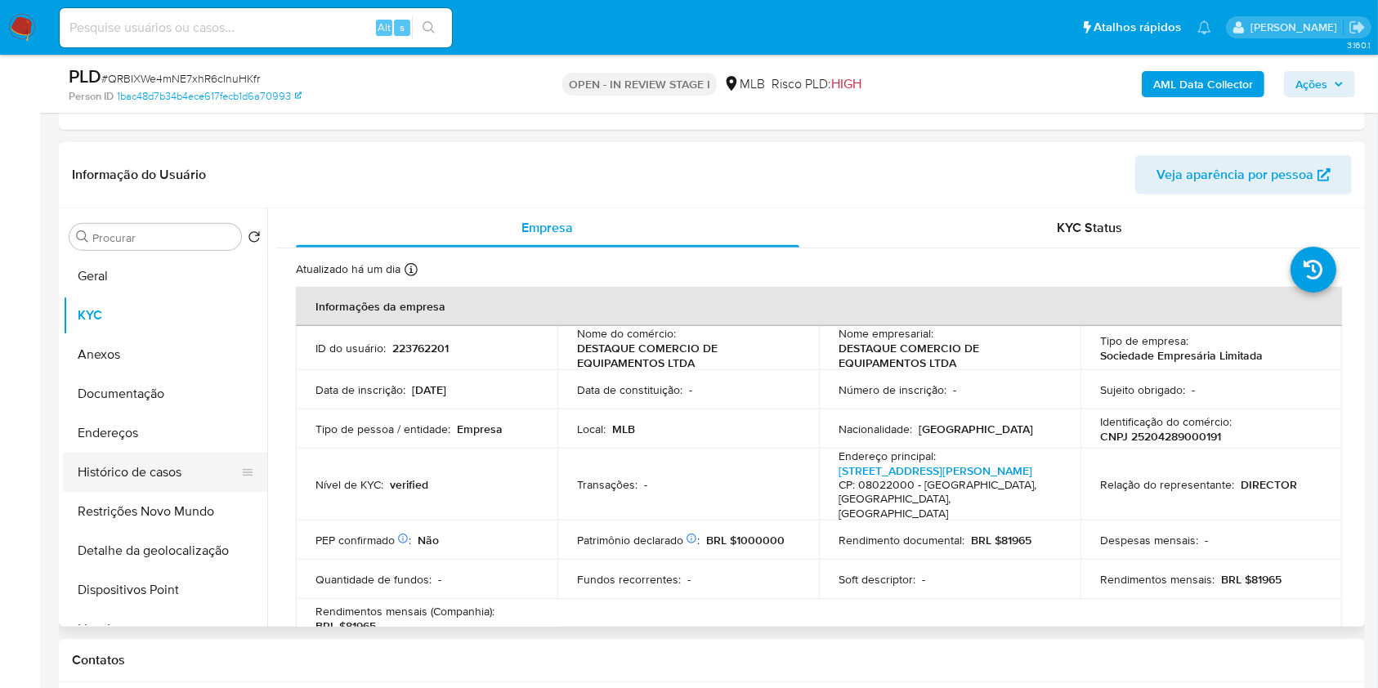
click at [177, 471] on button "Histórico de casos" at bounding box center [158, 472] width 191 height 39
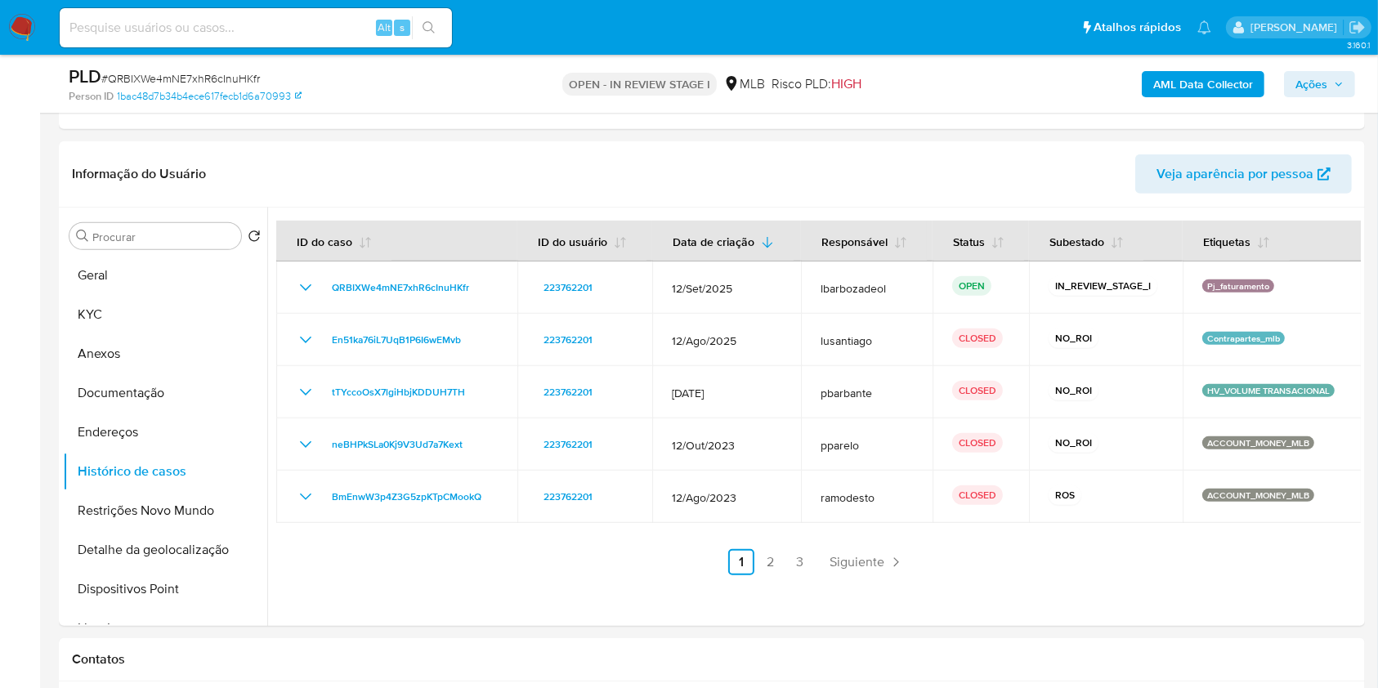
scroll to position [729, 0]
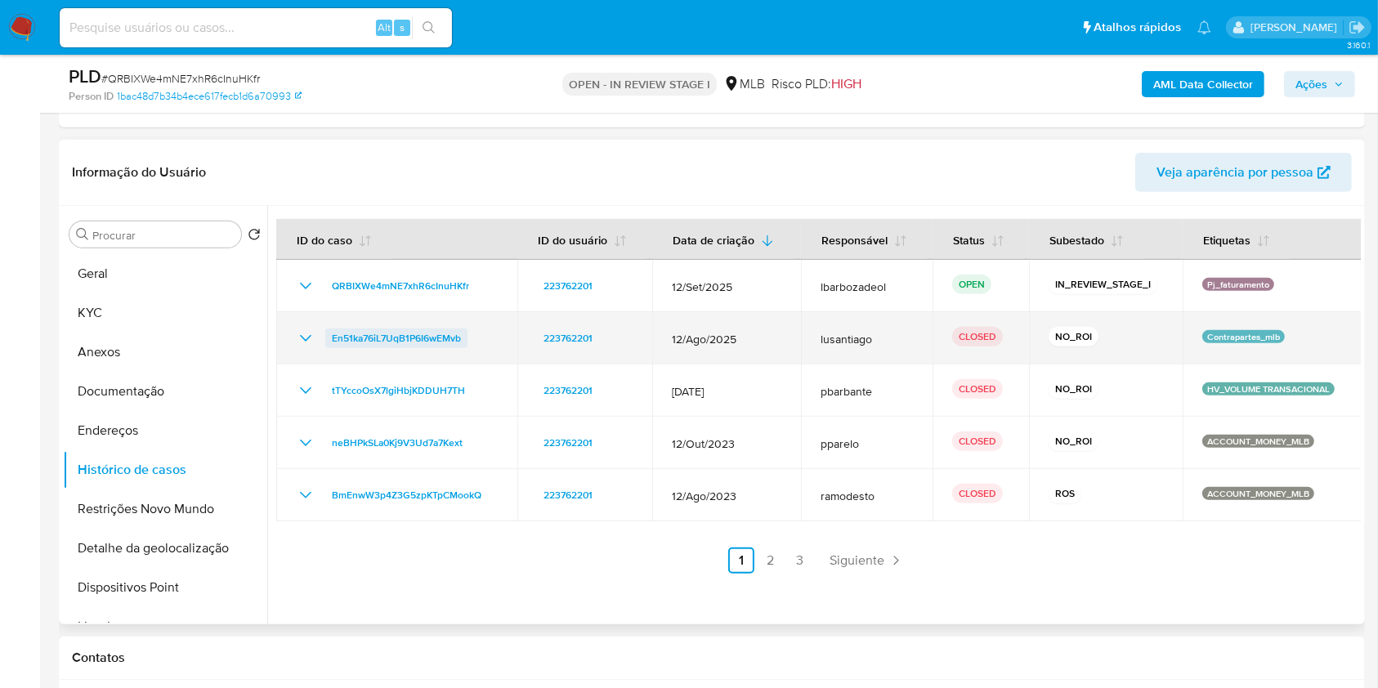
click at [440, 333] on span "En51ka76iL7UqB1P6I6wEMvb" at bounding box center [396, 338] width 129 height 20
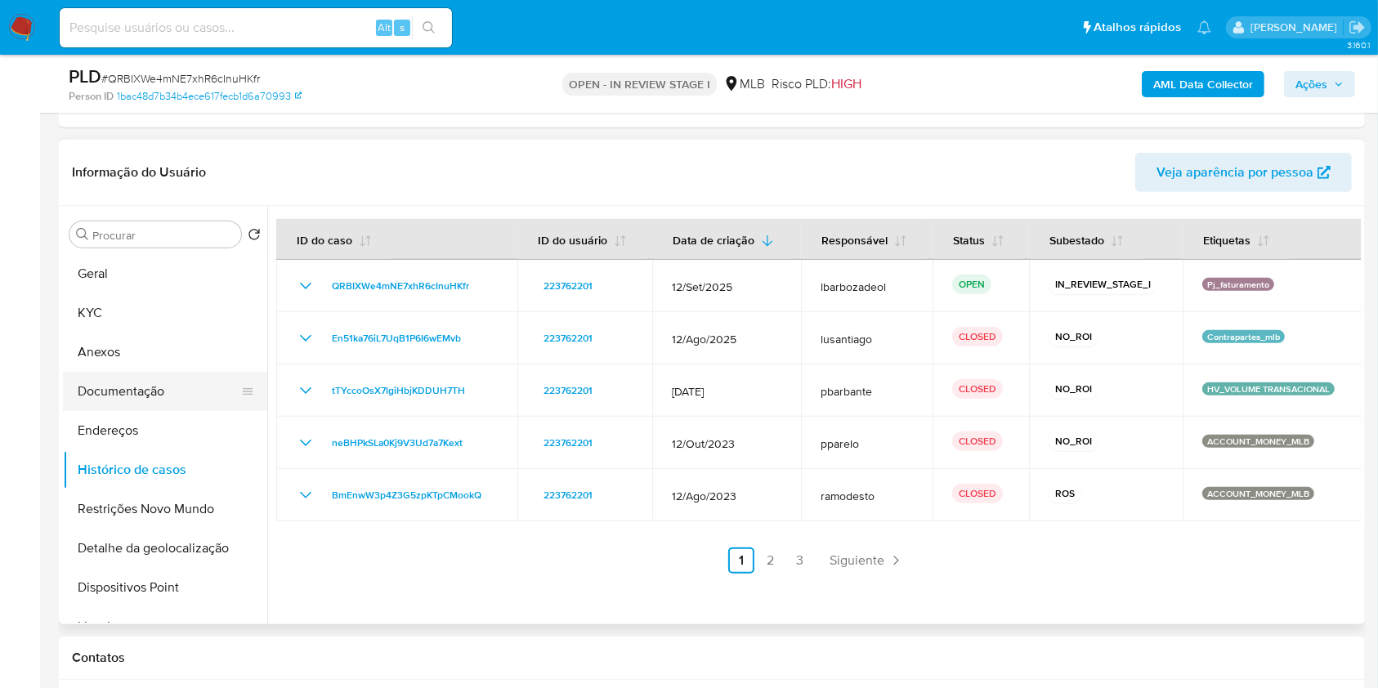
click at [168, 393] on button "Documentação" at bounding box center [158, 391] width 191 height 39
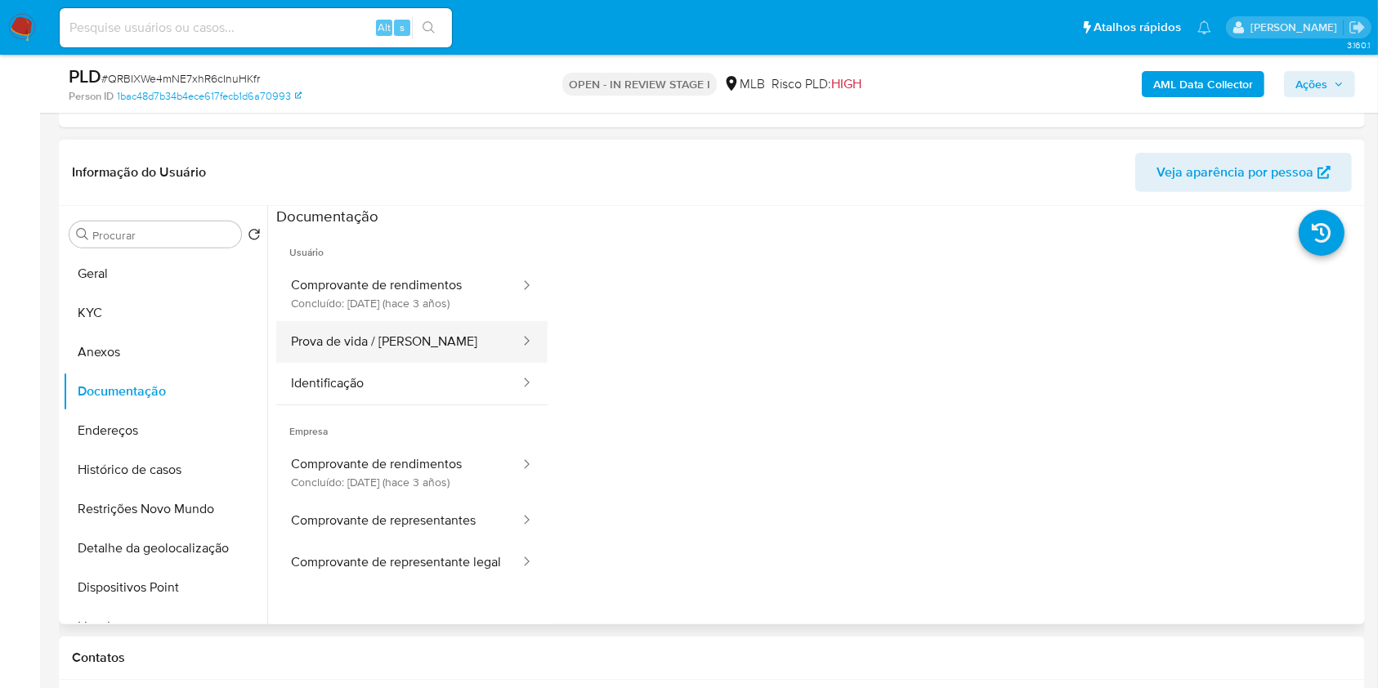
click at [423, 346] on button "Prova de vida / [PERSON_NAME]" at bounding box center [398, 342] width 245 height 42
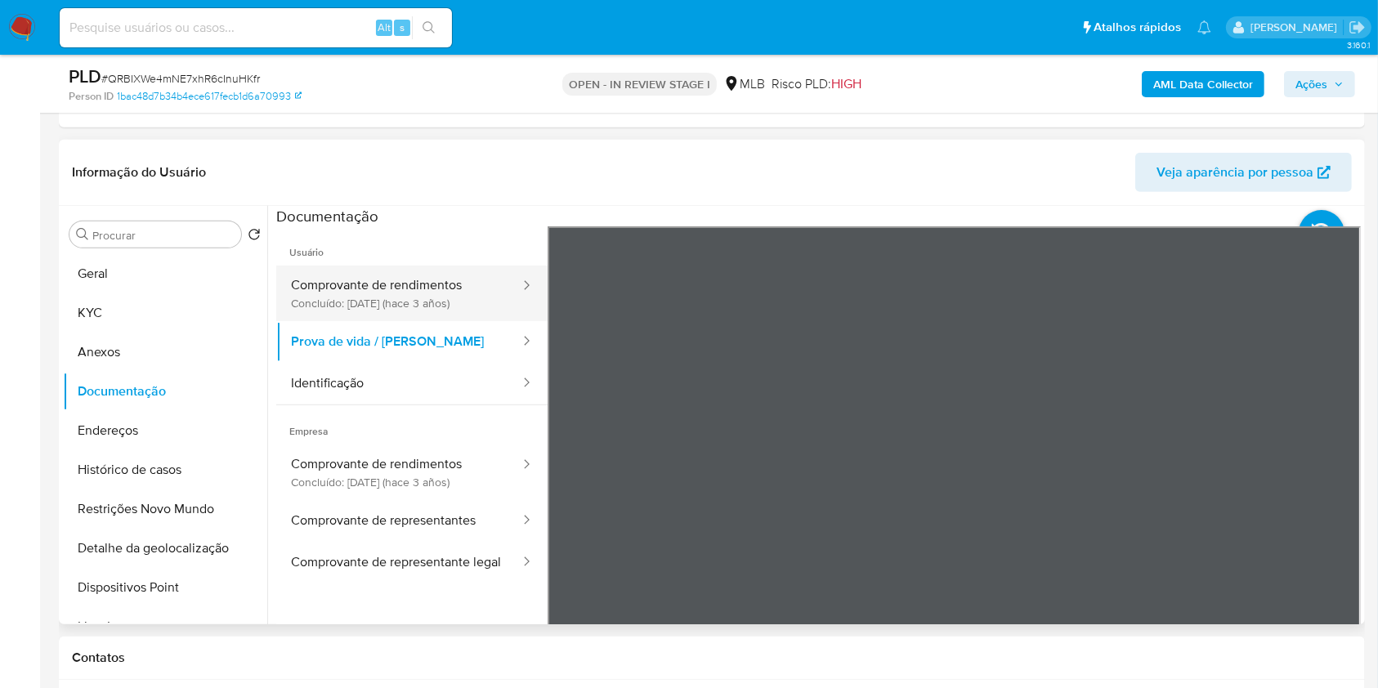
click at [422, 284] on button "Comprovante de rendimentos Concluído: 06/01/2023 (hace 3 años)" at bounding box center [398, 294] width 245 height 56
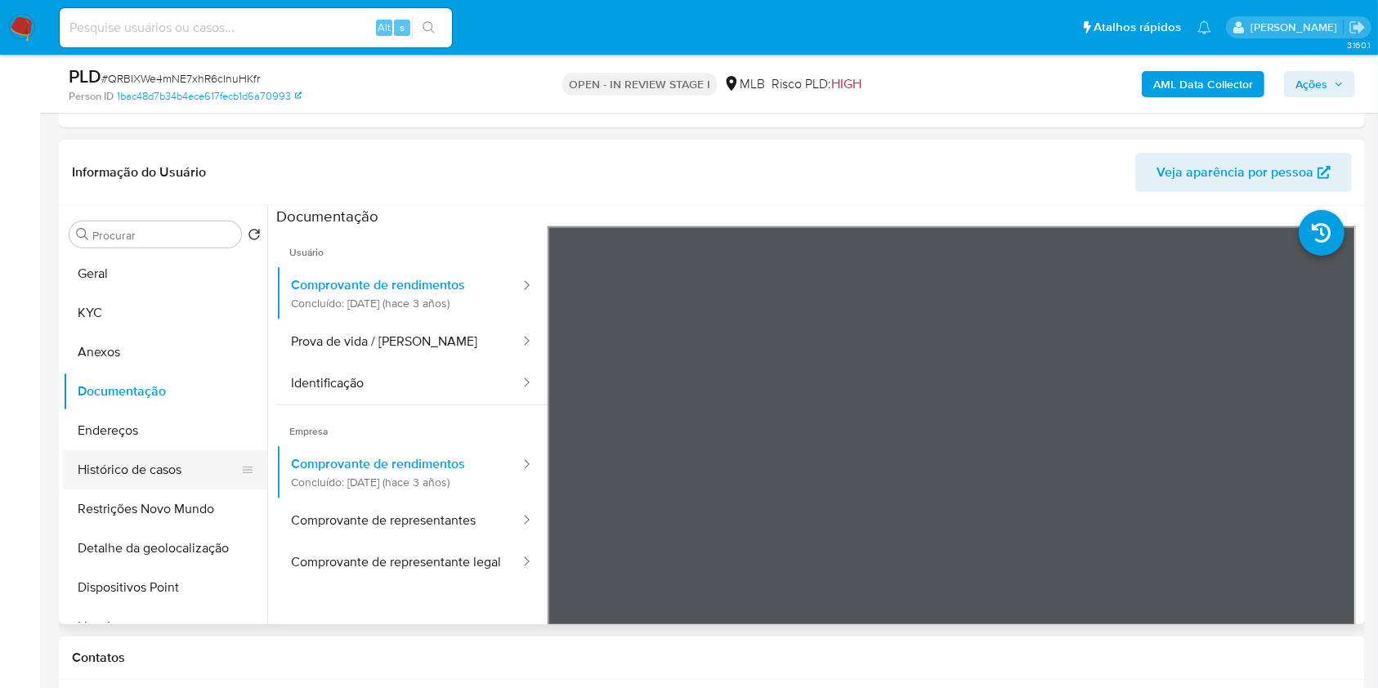
click at [149, 458] on button "Histórico de casos" at bounding box center [158, 469] width 191 height 39
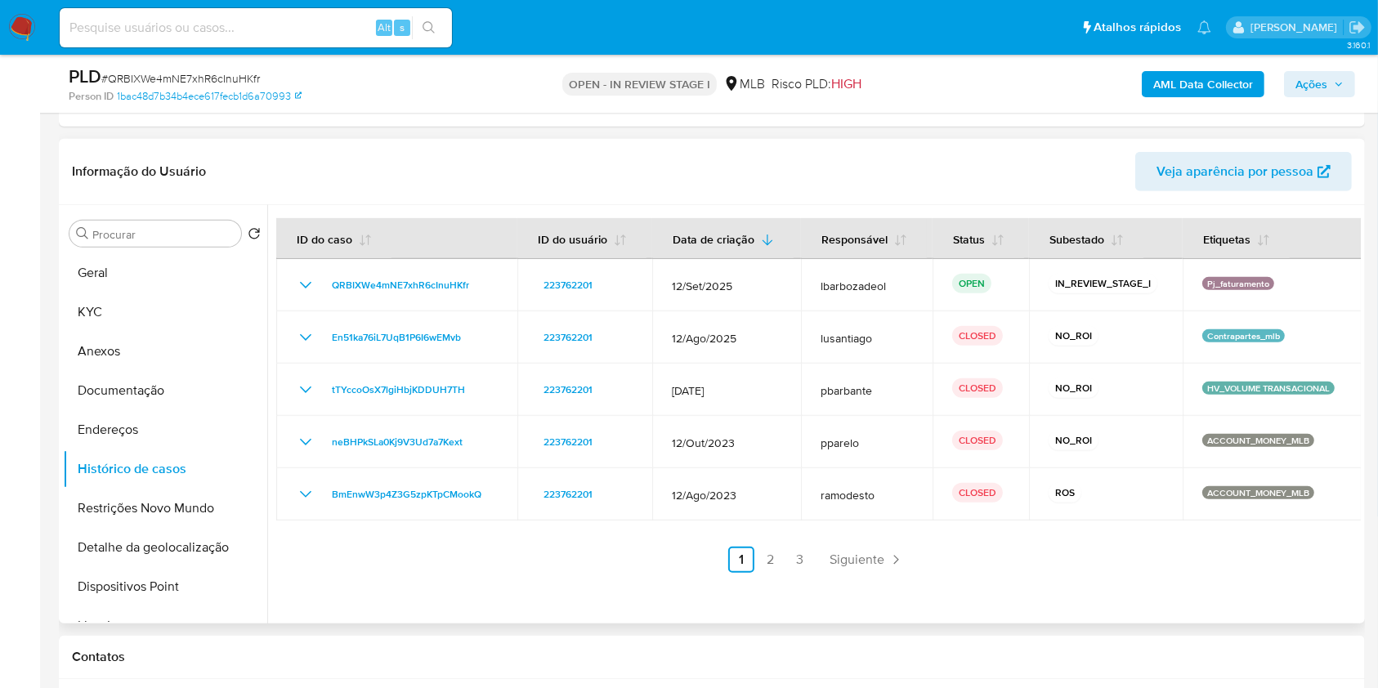
scroll to position [727, 0]
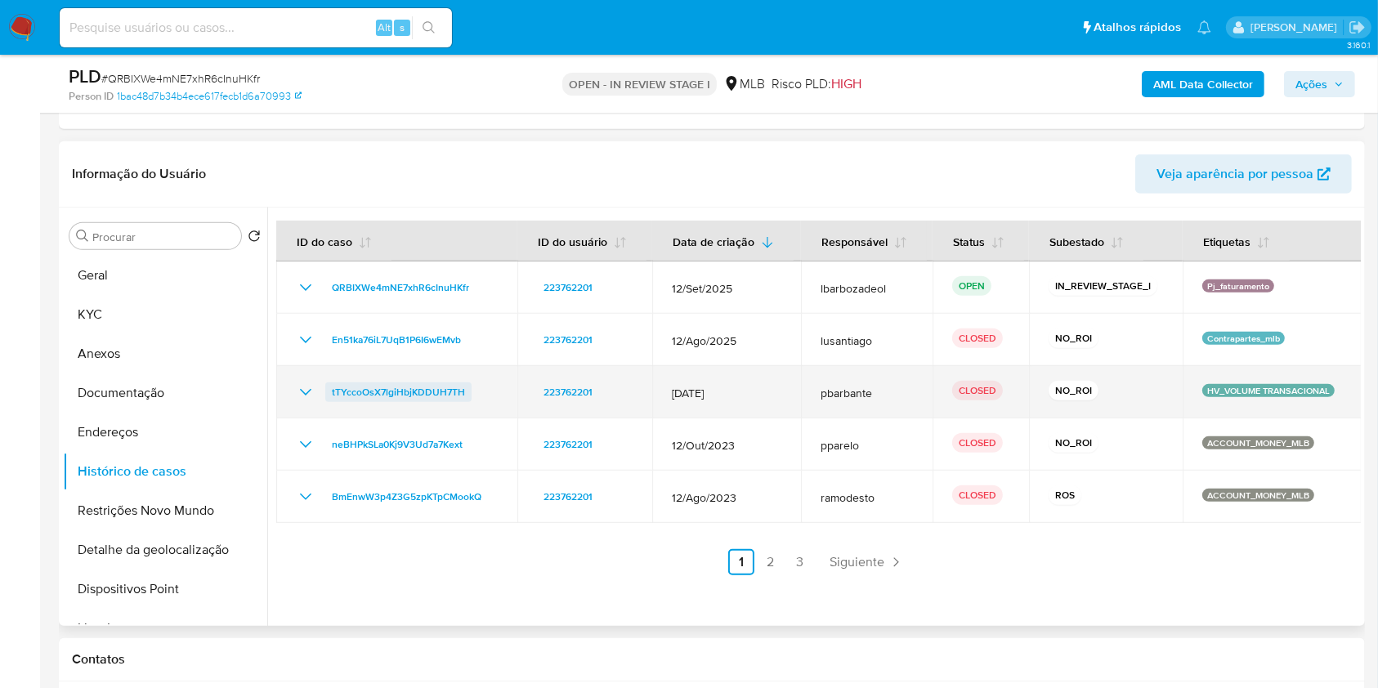
click at [431, 396] on span "tTYccoOsX7lgiHbjKDDUH7TH" at bounding box center [398, 392] width 133 height 20
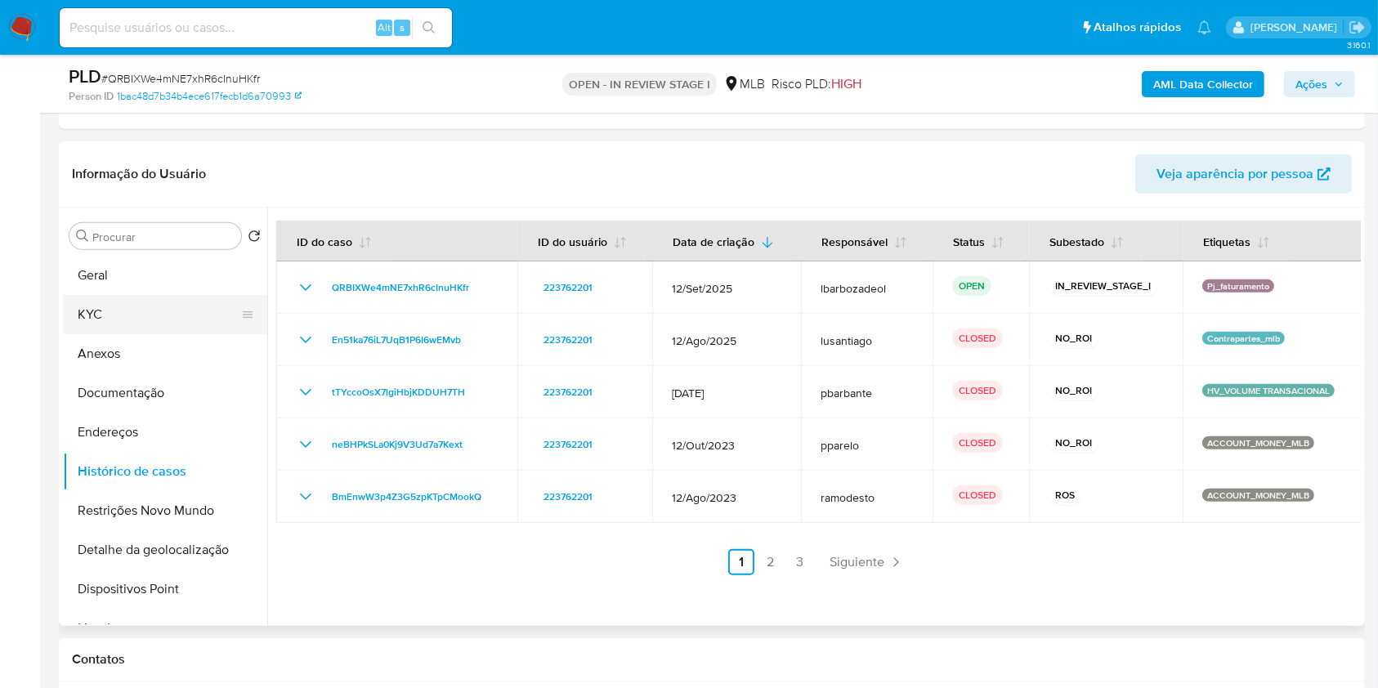
click at [154, 311] on button "KYC" at bounding box center [158, 314] width 191 height 39
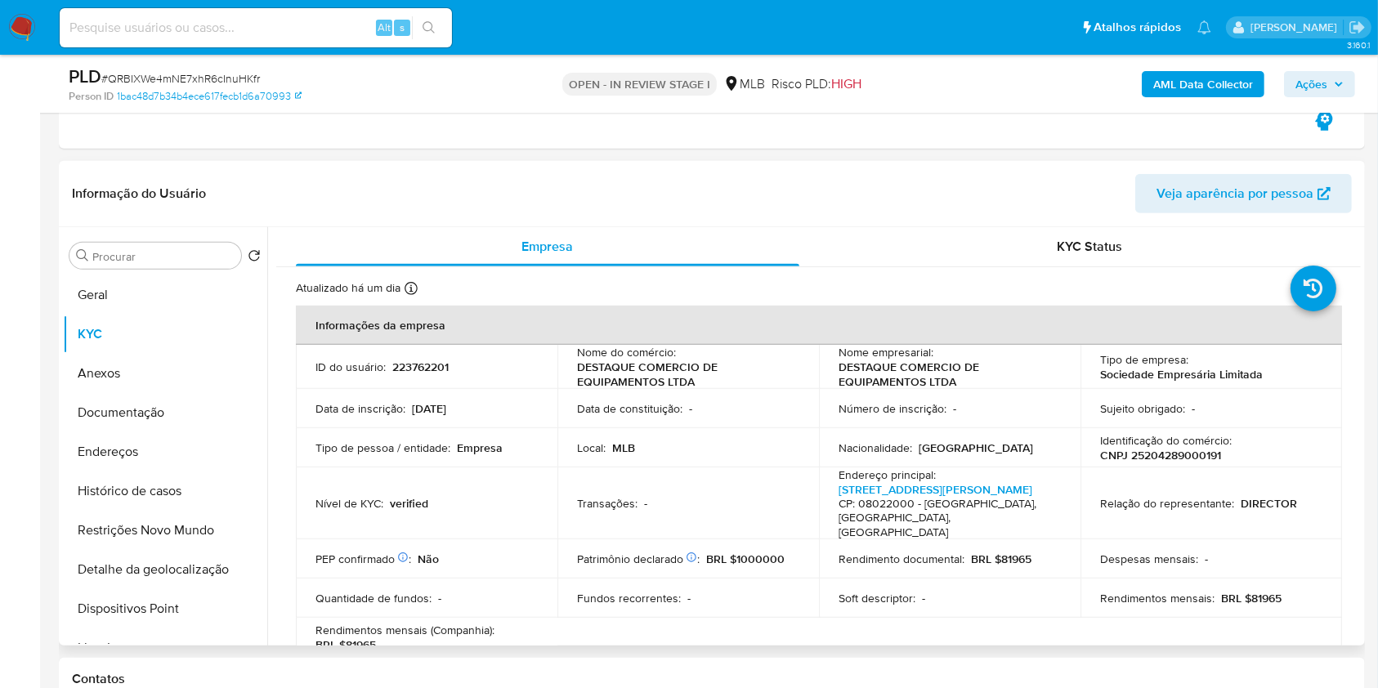
scroll to position [1, 0]
click at [919, 248] on div "KYC Status" at bounding box center [1089, 245] width 503 height 39
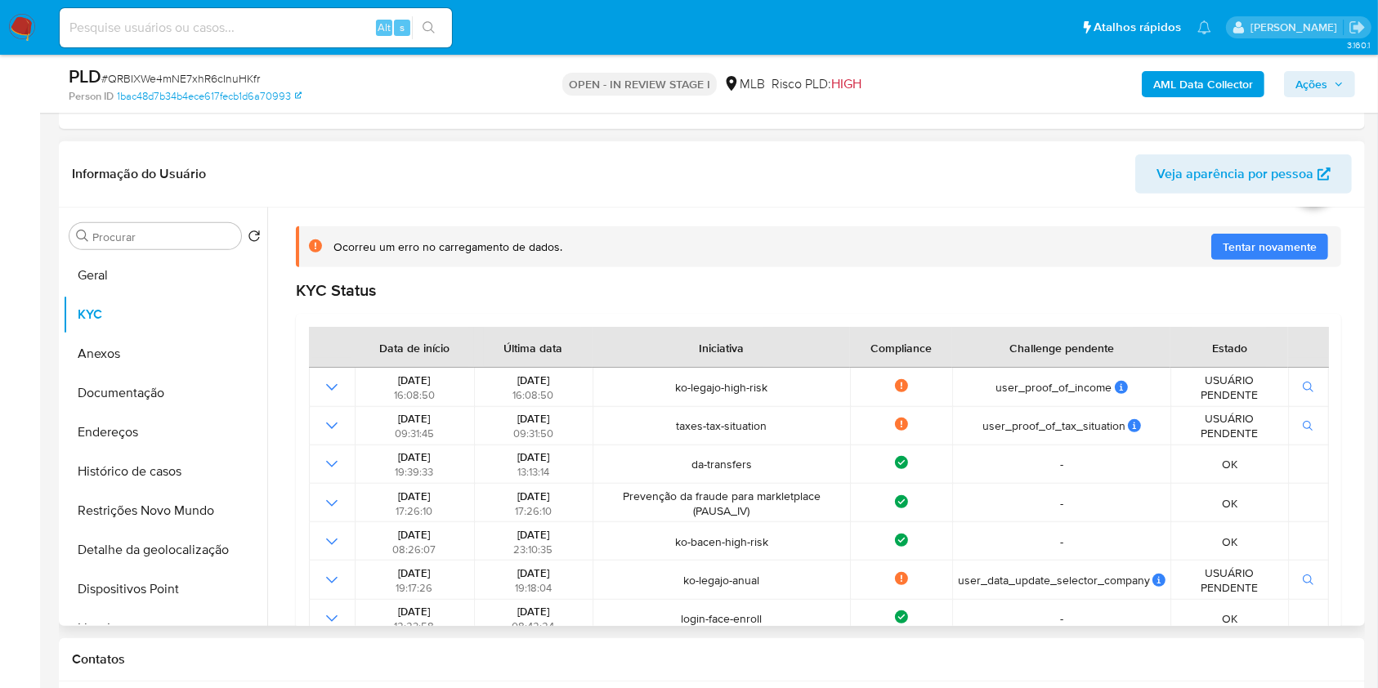
scroll to position [856, 0]
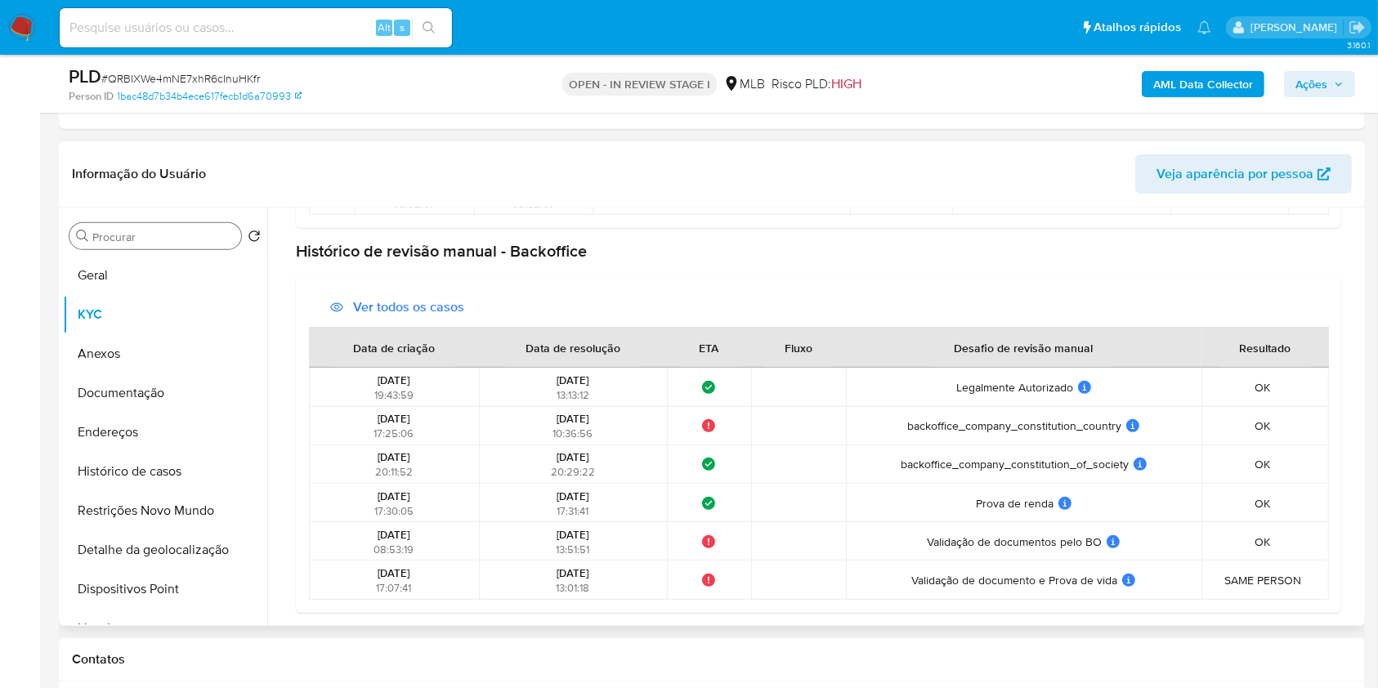
click at [182, 244] on div "Procurar" at bounding box center [155, 236] width 172 height 26
click at [172, 284] on button "Geral" at bounding box center [158, 275] width 191 height 39
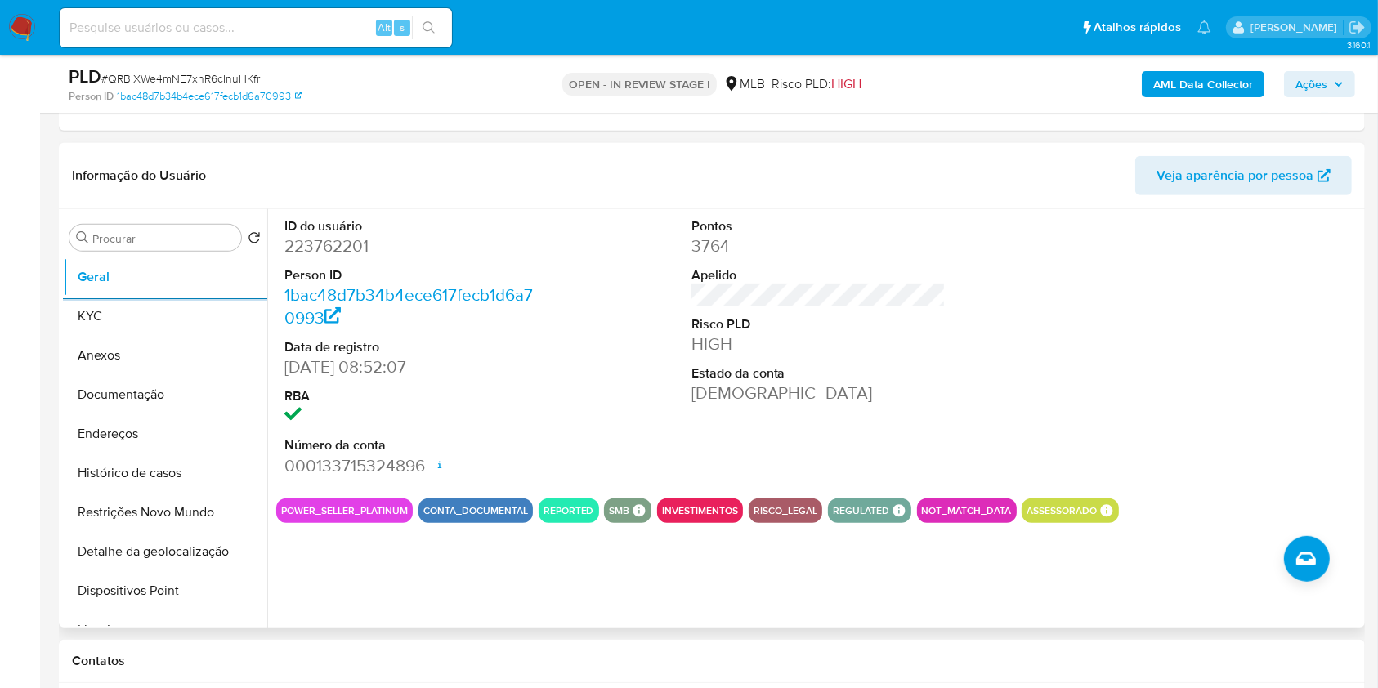
scroll to position [747, 0]
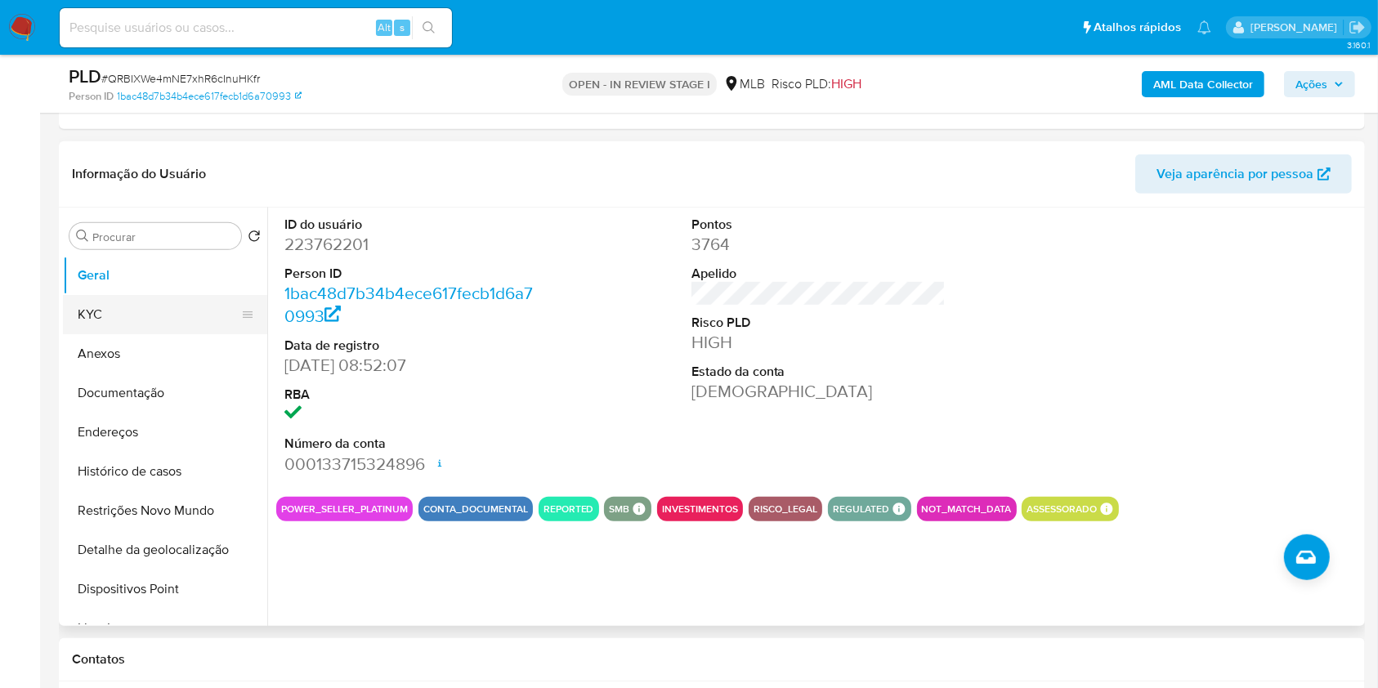
click at [190, 328] on button "KYC" at bounding box center [158, 314] width 191 height 39
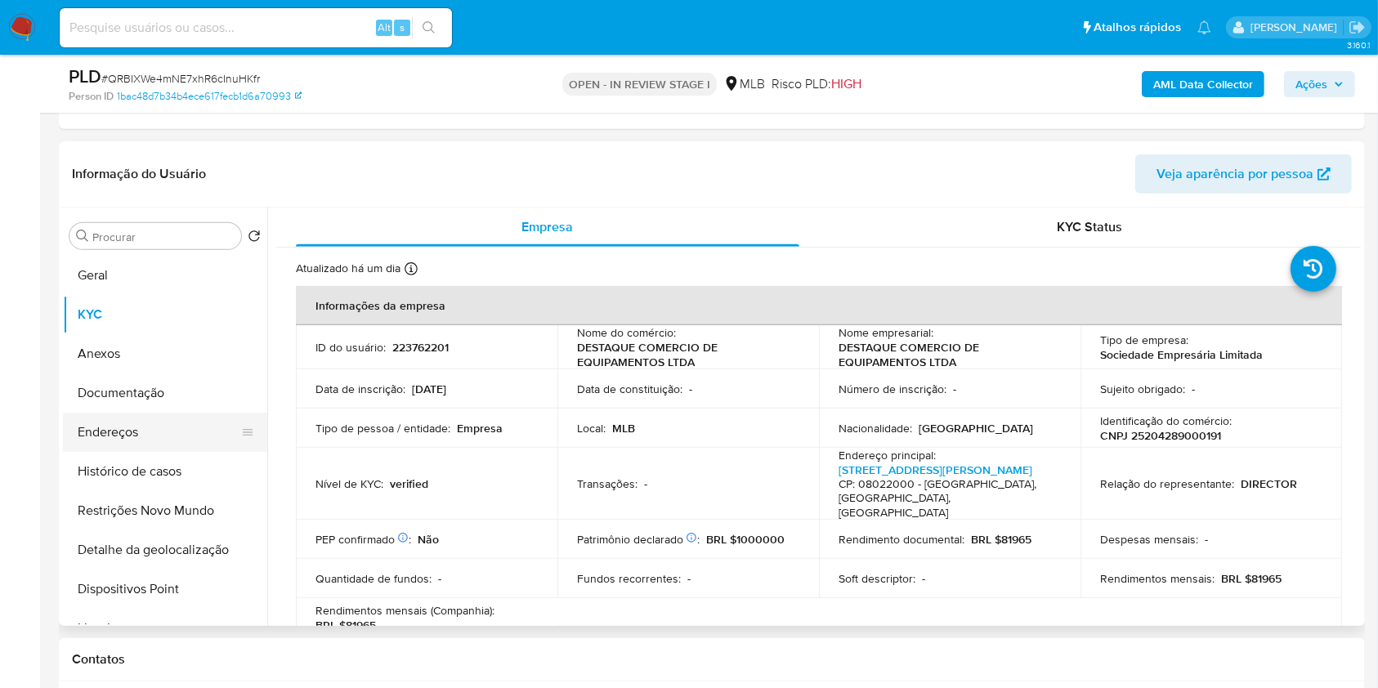
click at [173, 427] on button "Endereços" at bounding box center [158, 432] width 191 height 39
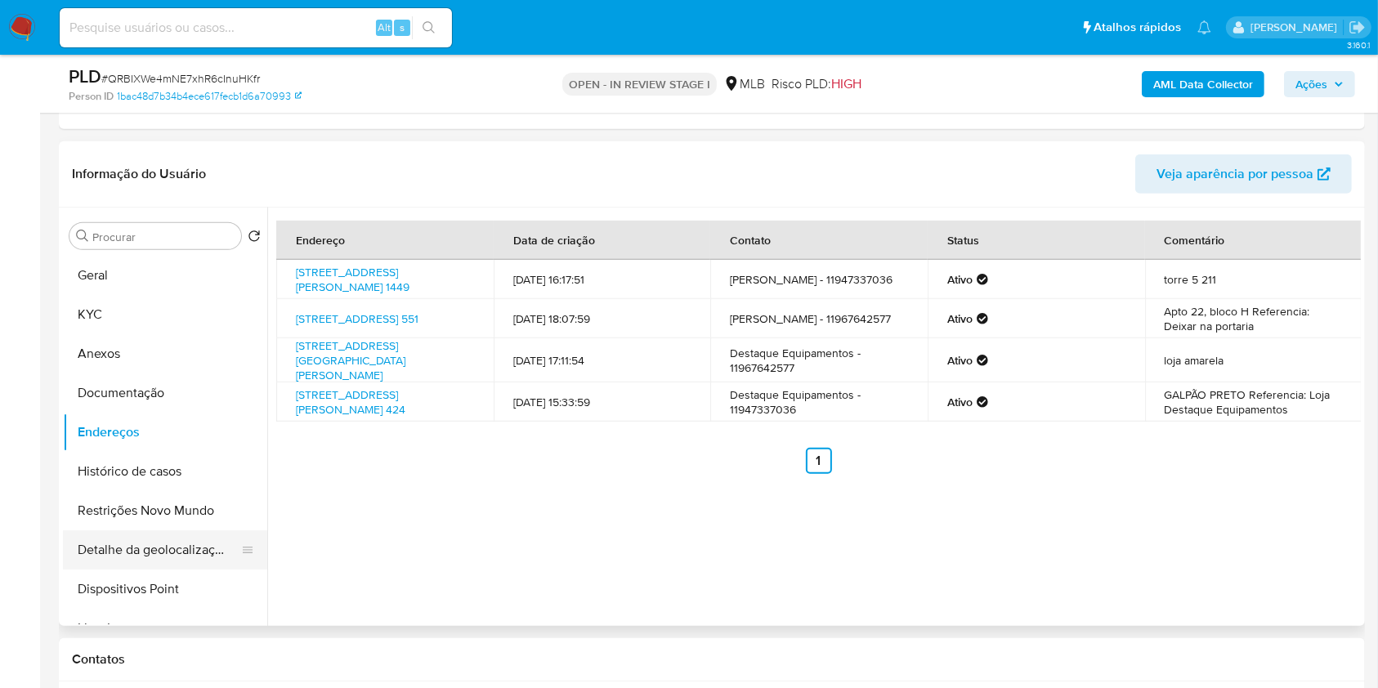
click at [150, 534] on button "Detalhe da geolocalização" at bounding box center [158, 549] width 191 height 39
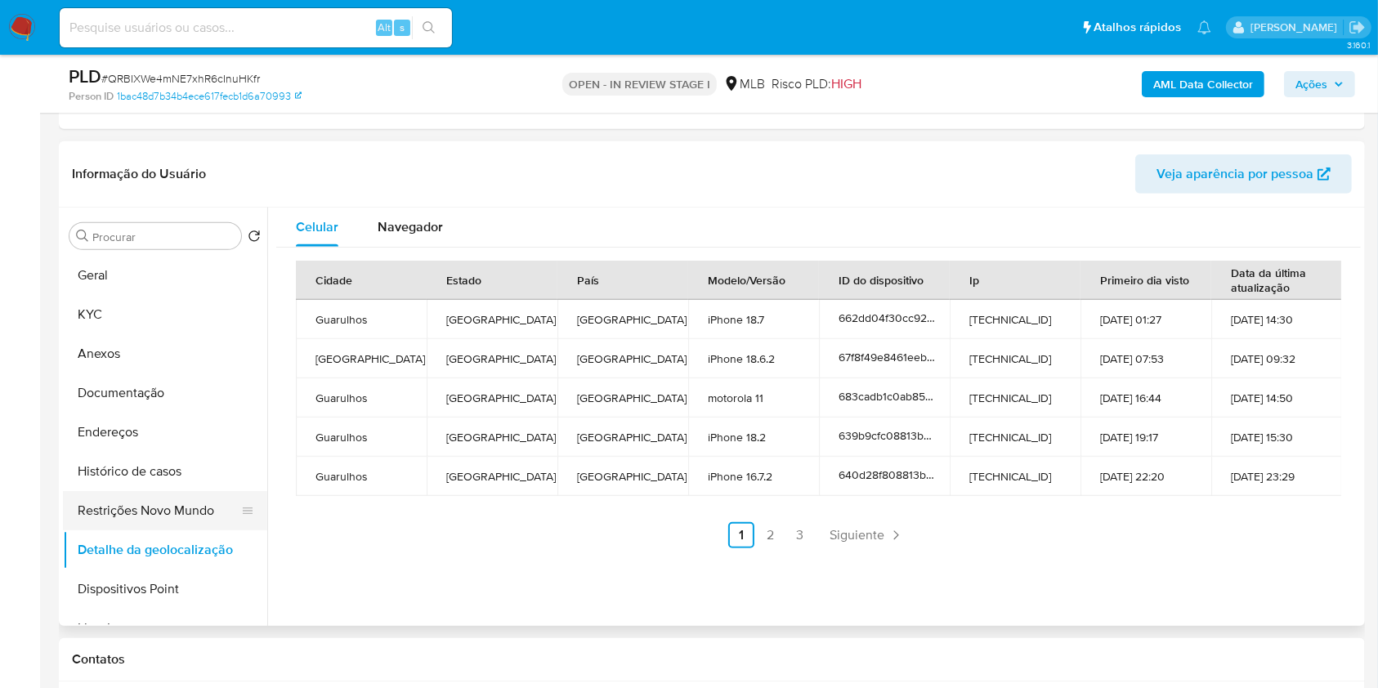
click at [179, 510] on button "Restrições Novo Mundo" at bounding box center [158, 510] width 191 height 39
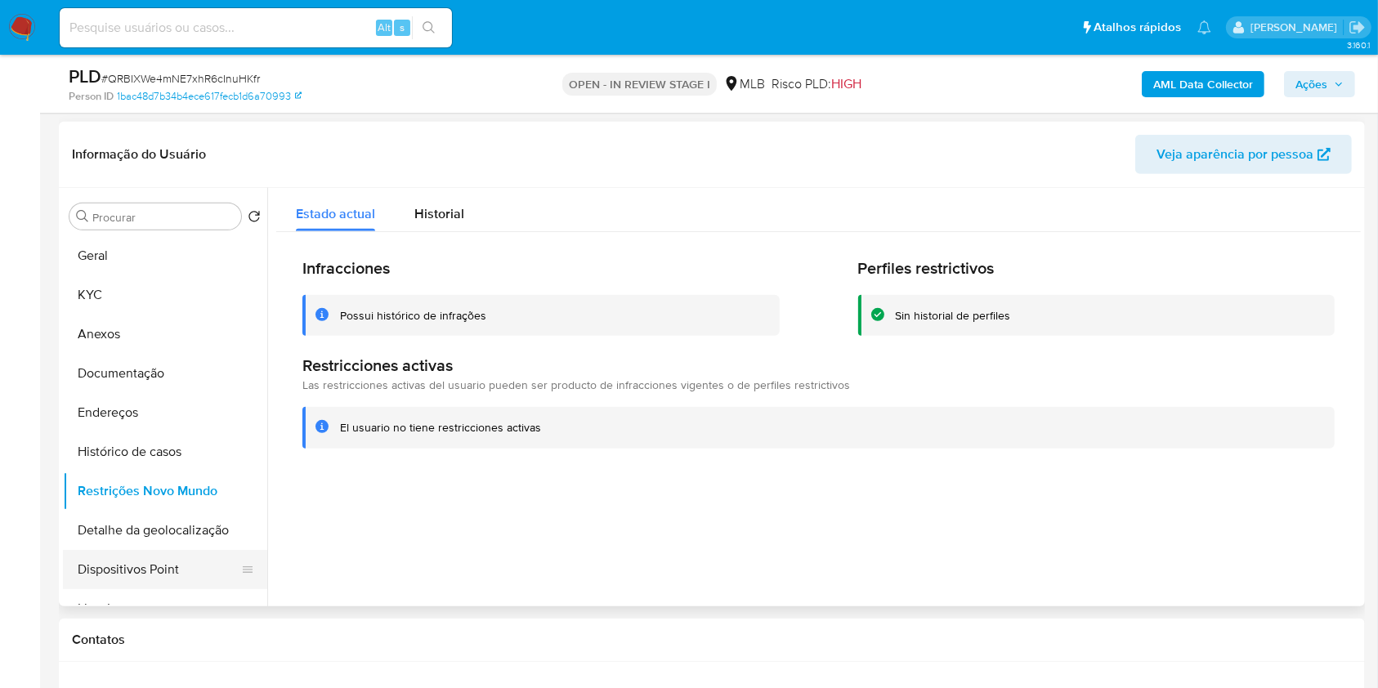
click at [145, 564] on button "Dispositivos Point" at bounding box center [158, 569] width 191 height 39
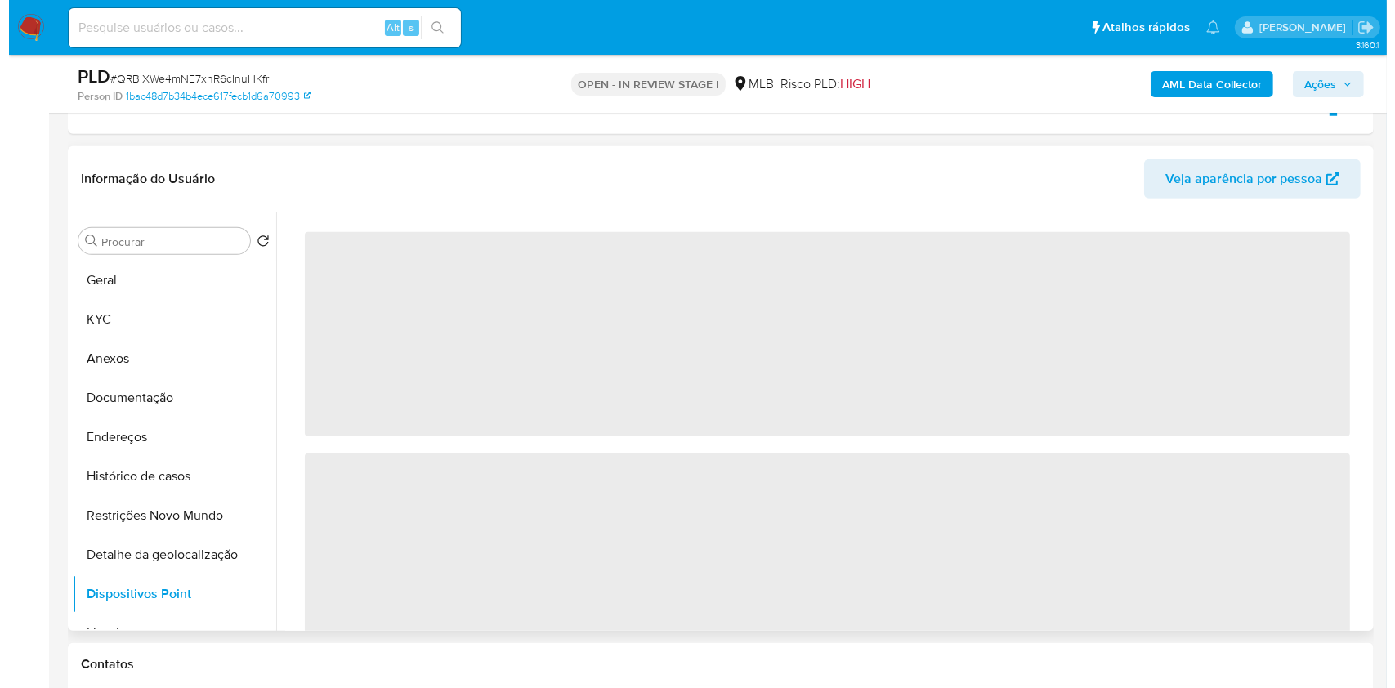
scroll to position [720, 0]
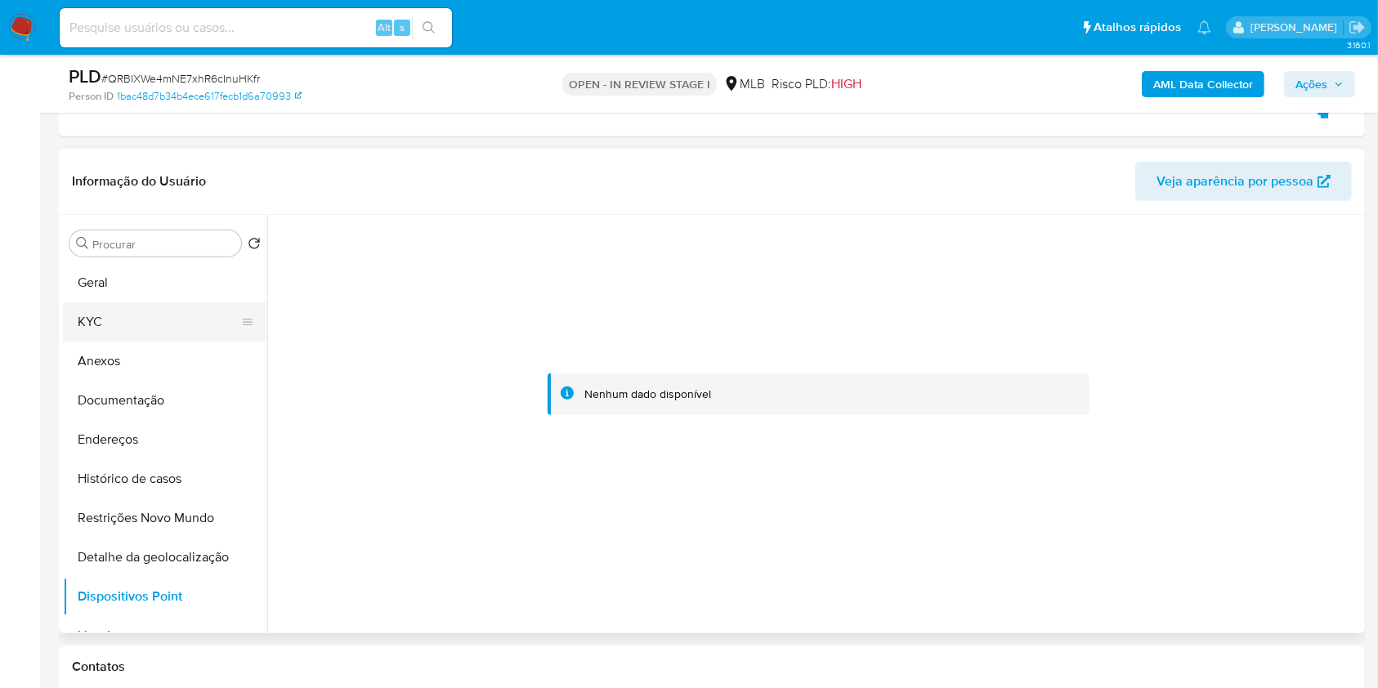
click at [226, 320] on button "KYC" at bounding box center [158, 321] width 191 height 39
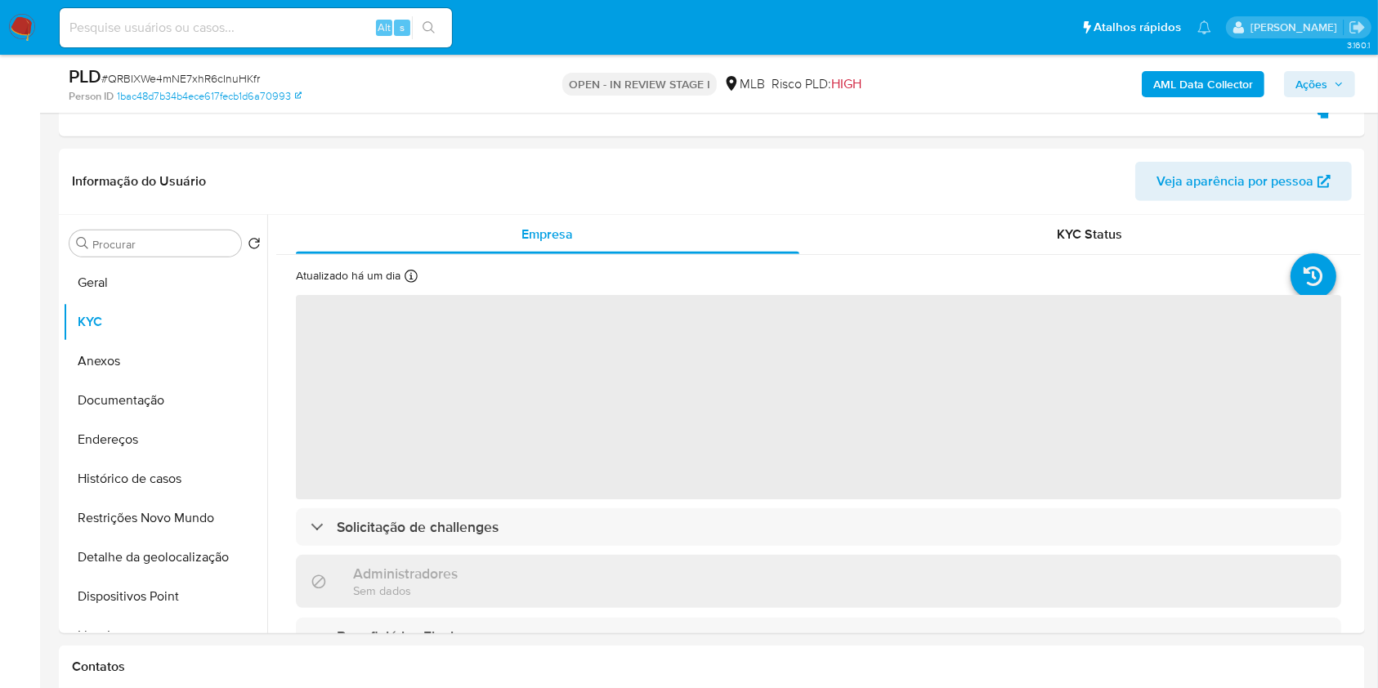
click at [1314, 87] on span "Ações" at bounding box center [1311, 84] width 32 height 26
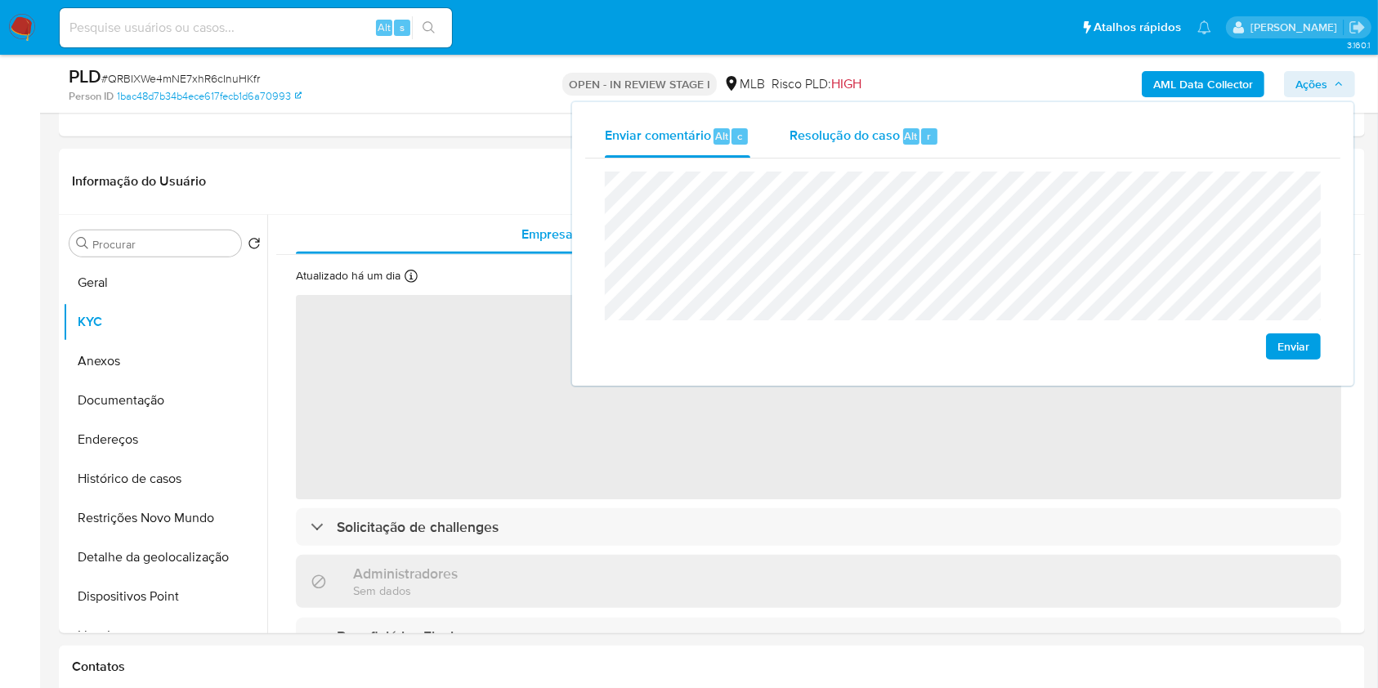
click at [885, 151] on div "Resolução do caso Alt r" at bounding box center [864, 136] width 150 height 42
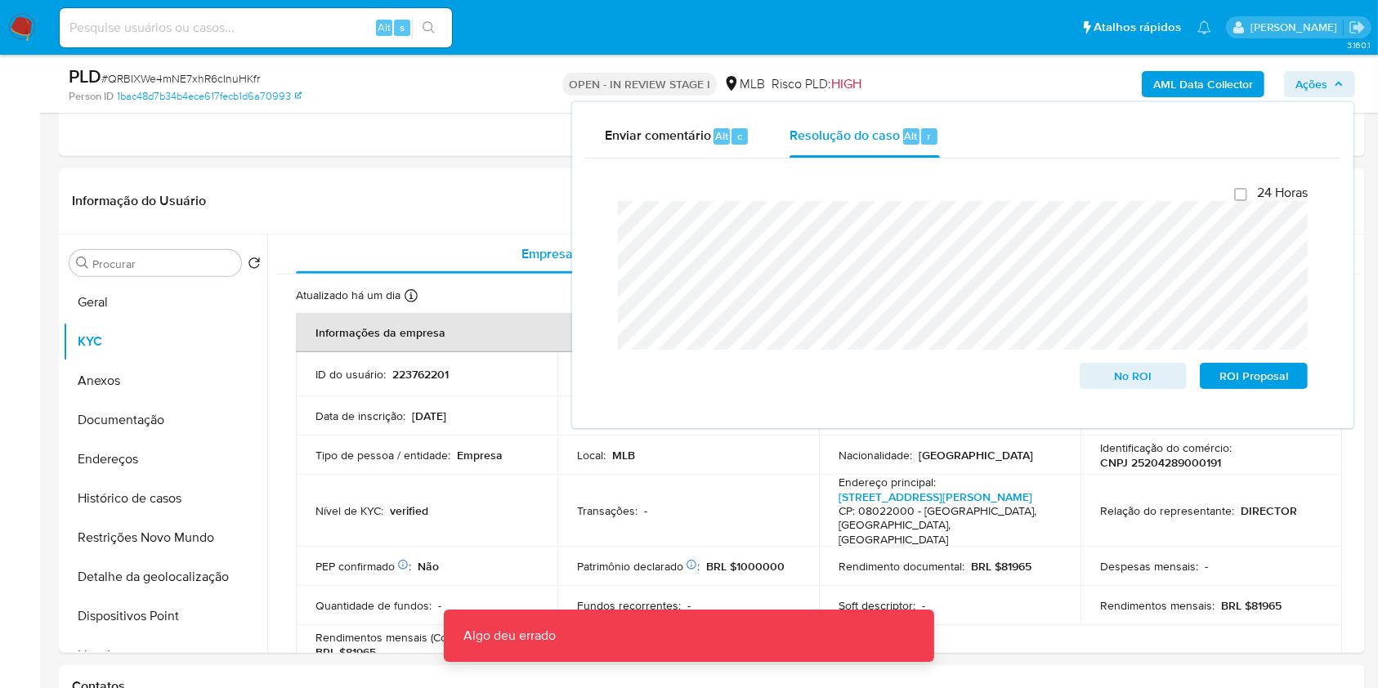
click at [972, 83] on div "AML Data Collector Ações Enviar comentário Alt c Resolução do caso Alt r Fecham…" at bounding box center [1143, 84] width 424 height 38
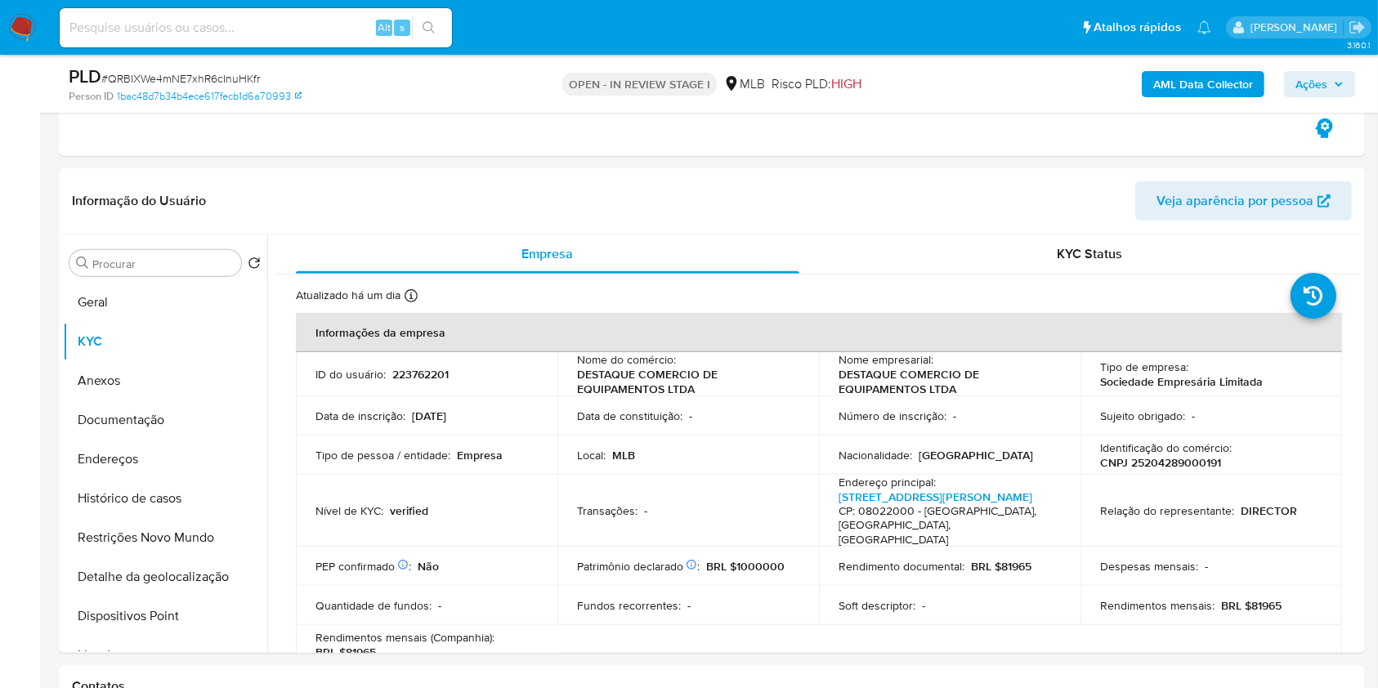
click at [1179, 83] on b "AML Data Collector" at bounding box center [1203, 84] width 100 height 26
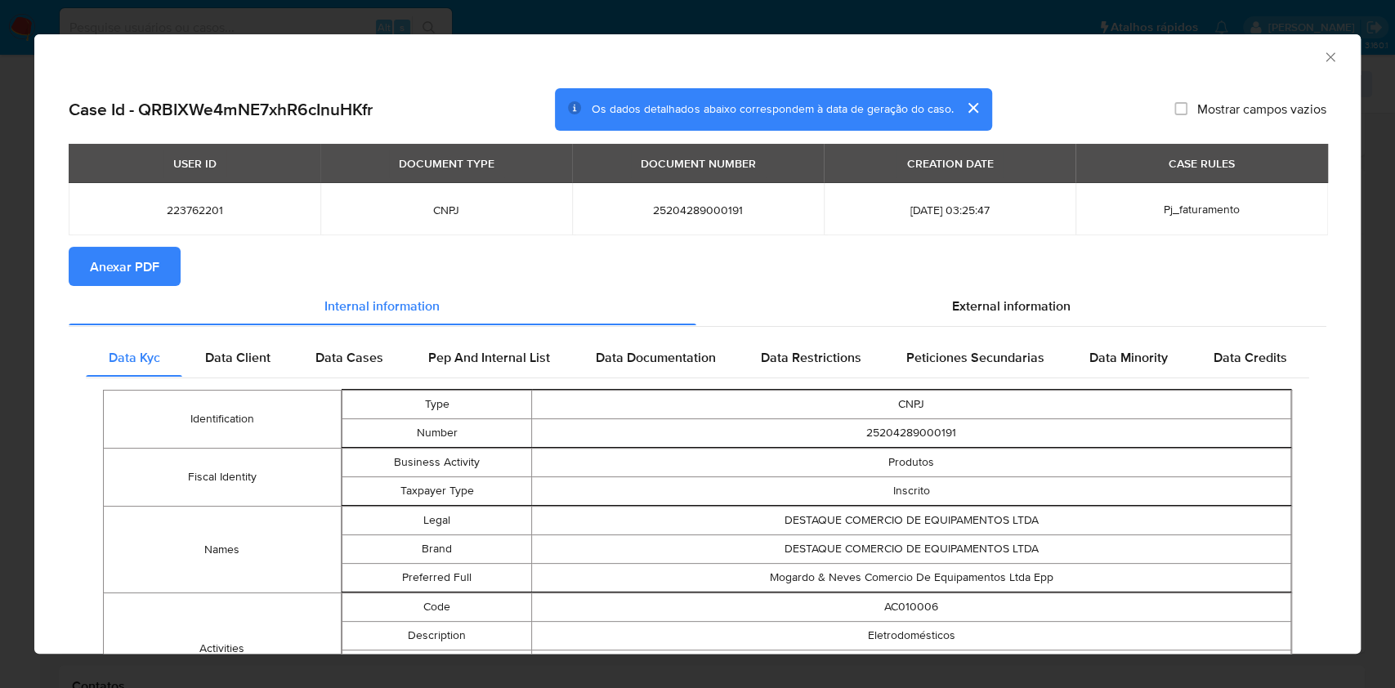
click at [148, 266] on span "Anexar PDF" at bounding box center [124, 266] width 69 height 36
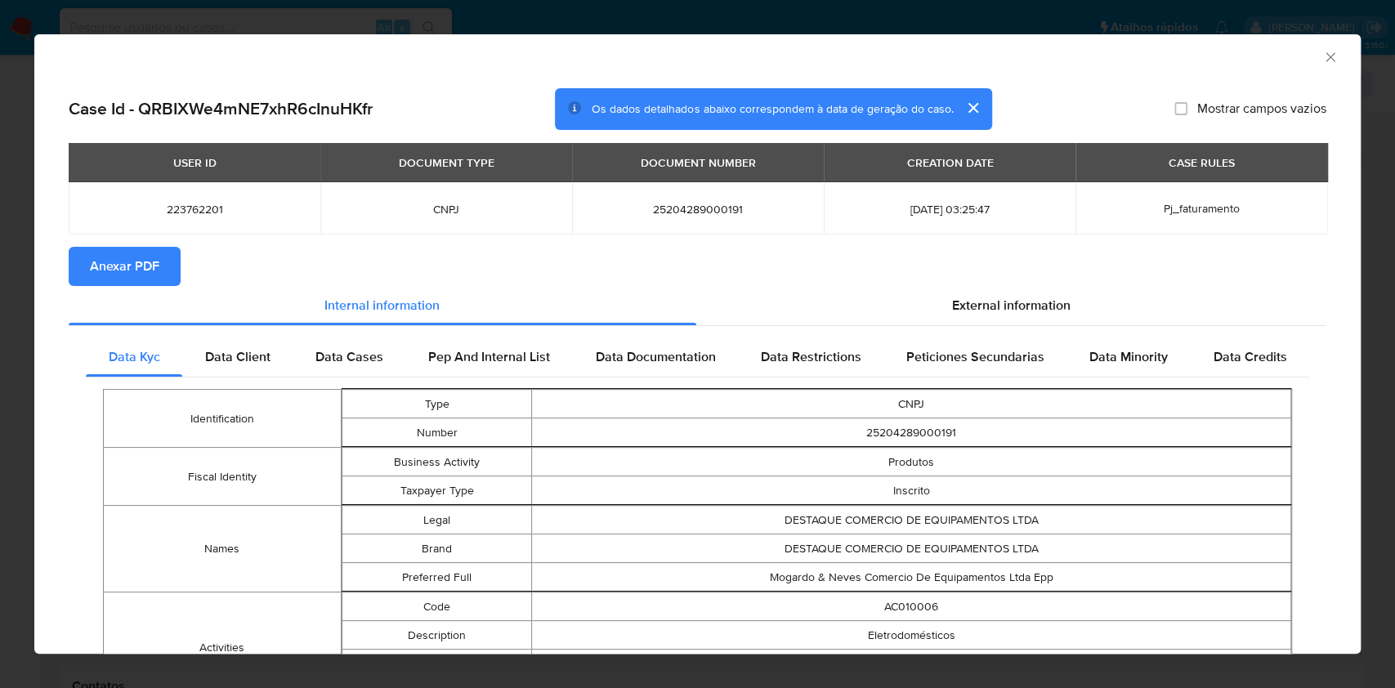
click at [1325, 57] on icon "Fechar a janela" at bounding box center [1329, 56] width 9 height 9
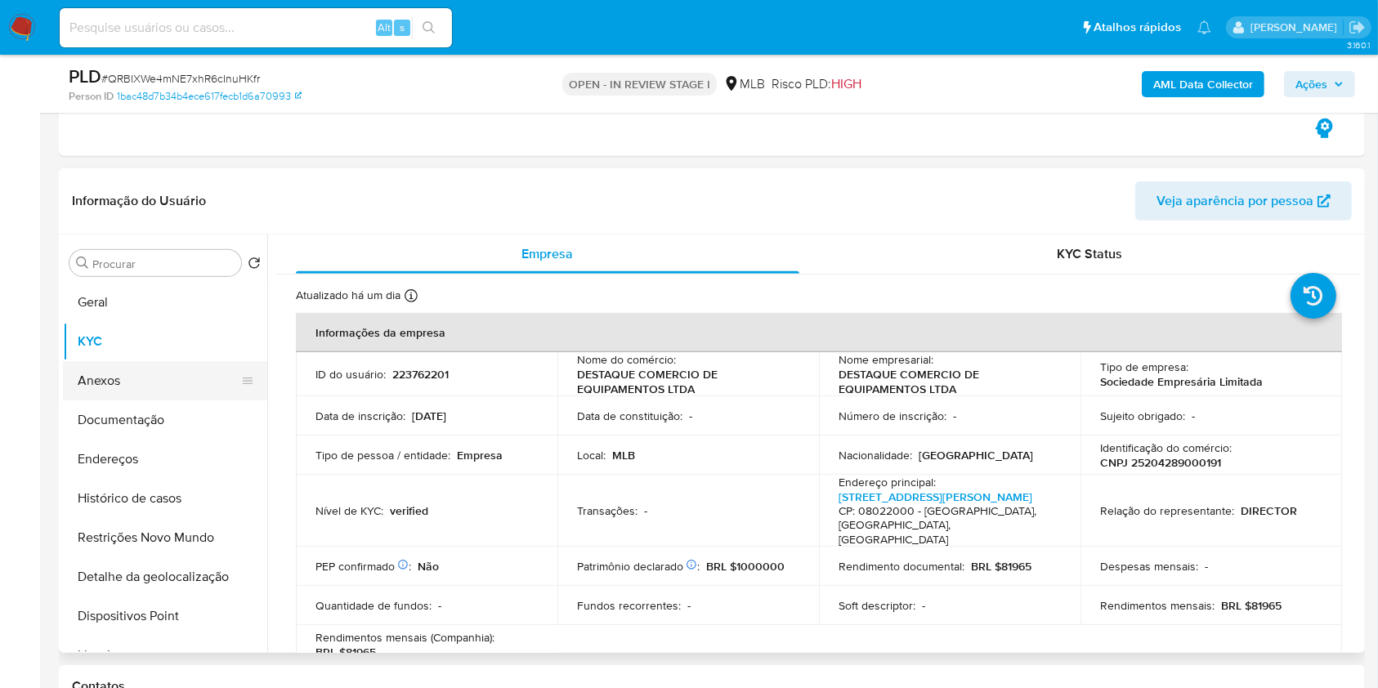
click at [116, 373] on button "Anexos" at bounding box center [158, 380] width 191 height 39
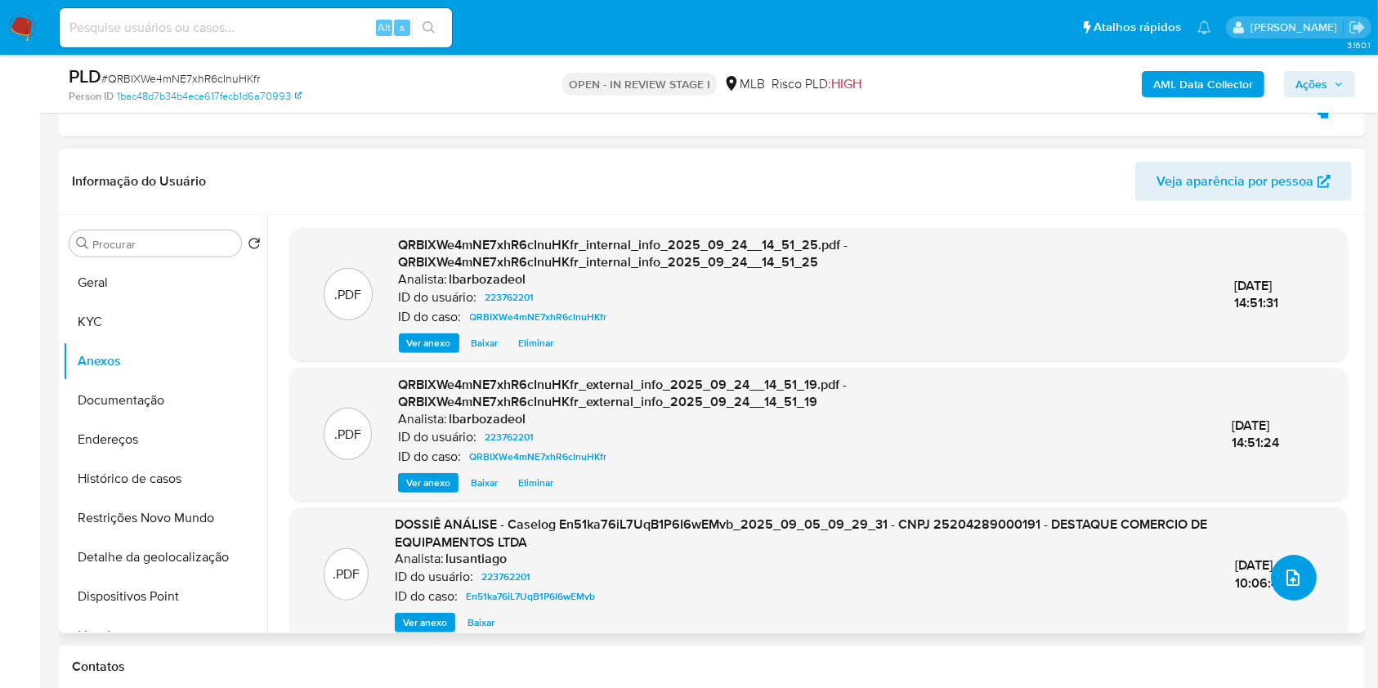
click at [1279, 561] on button "upload-file" at bounding box center [1294, 578] width 46 height 46
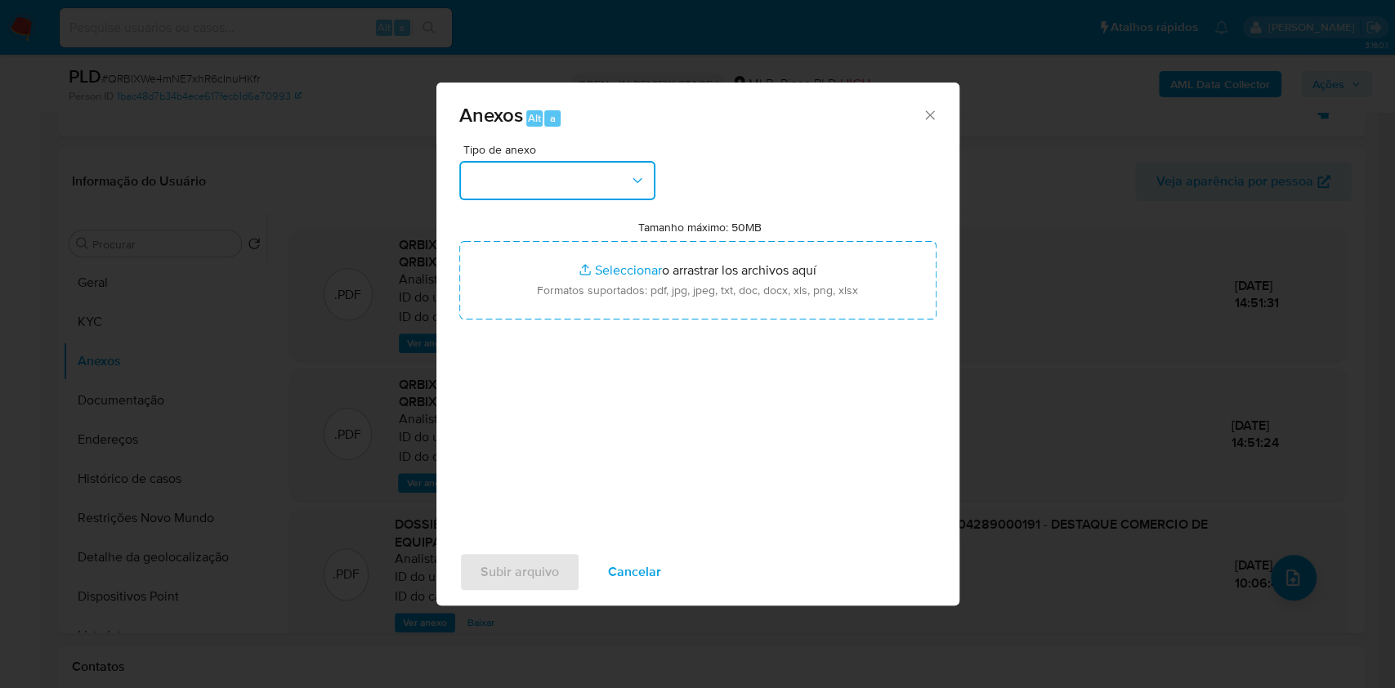
click at [594, 187] on button "button" at bounding box center [557, 180] width 196 height 39
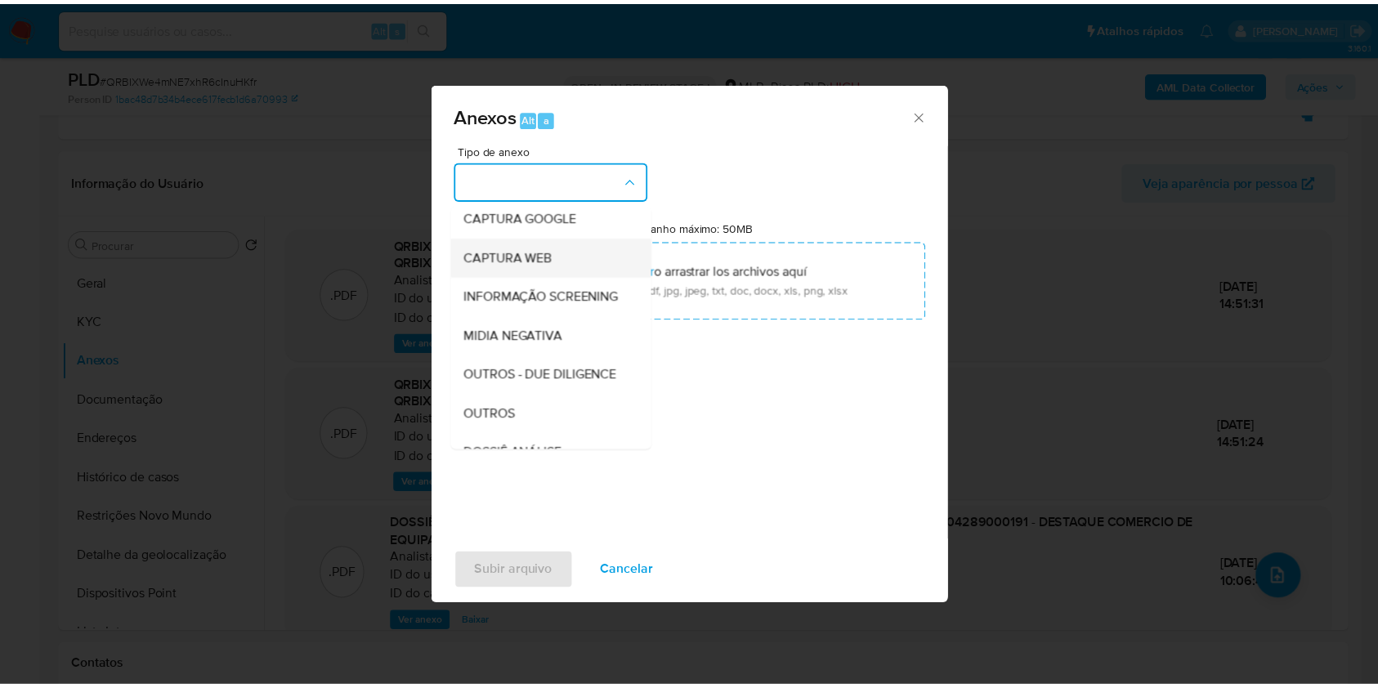
scroll to position [251, 0]
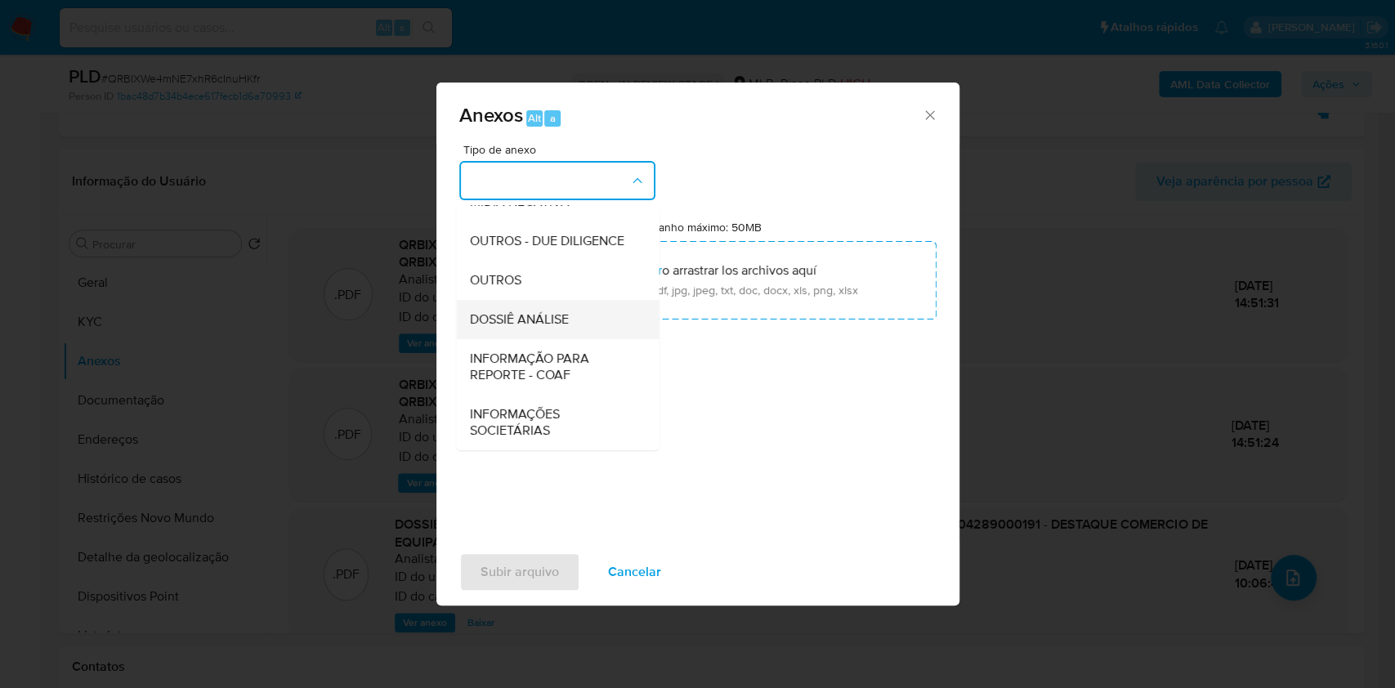
click at [554, 321] on span "DOSSIÊ ANÁLISE" at bounding box center [518, 319] width 99 height 16
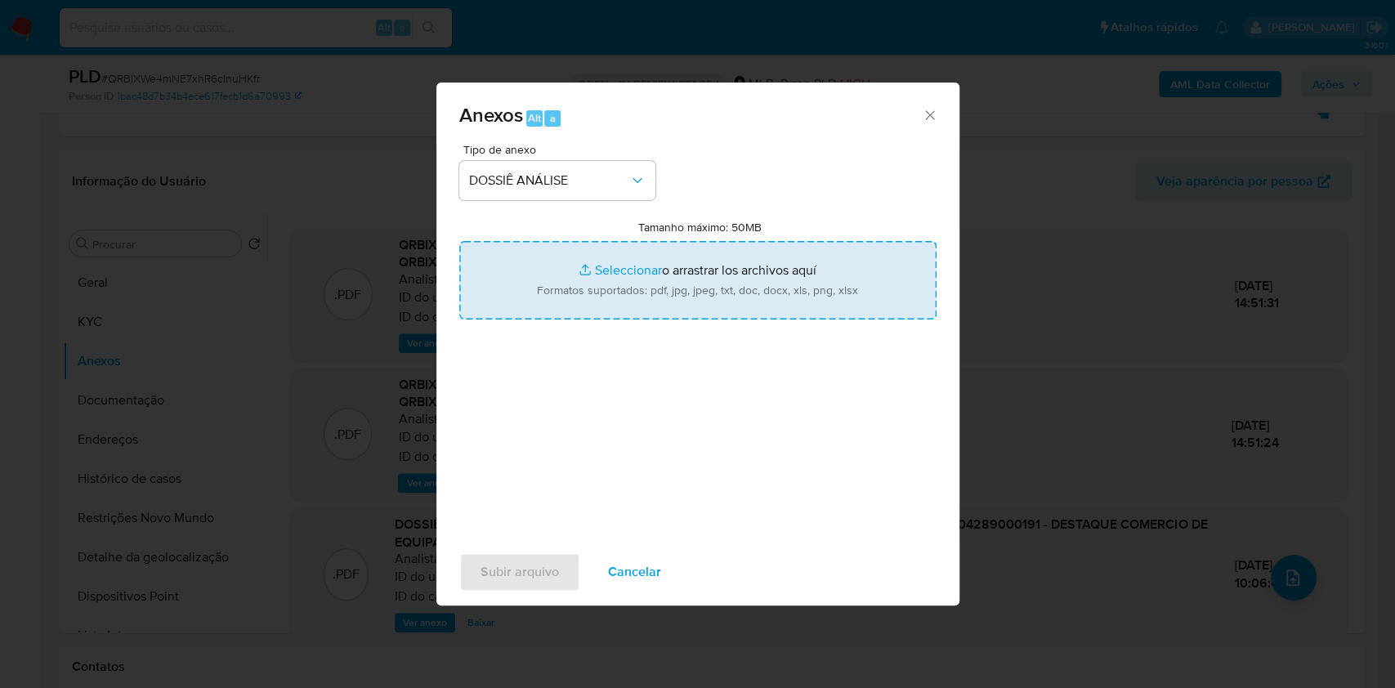
click at [580, 284] on input "Tamanho máximo: 50MB Seleccionar archivos" at bounding box center [697, 280] width 477 height 78
type input "C:\fakepath\Declinio - XXXX - CNPJ 25204289000191 - DESTAQUE COMERCIO DE EQUIPA…"
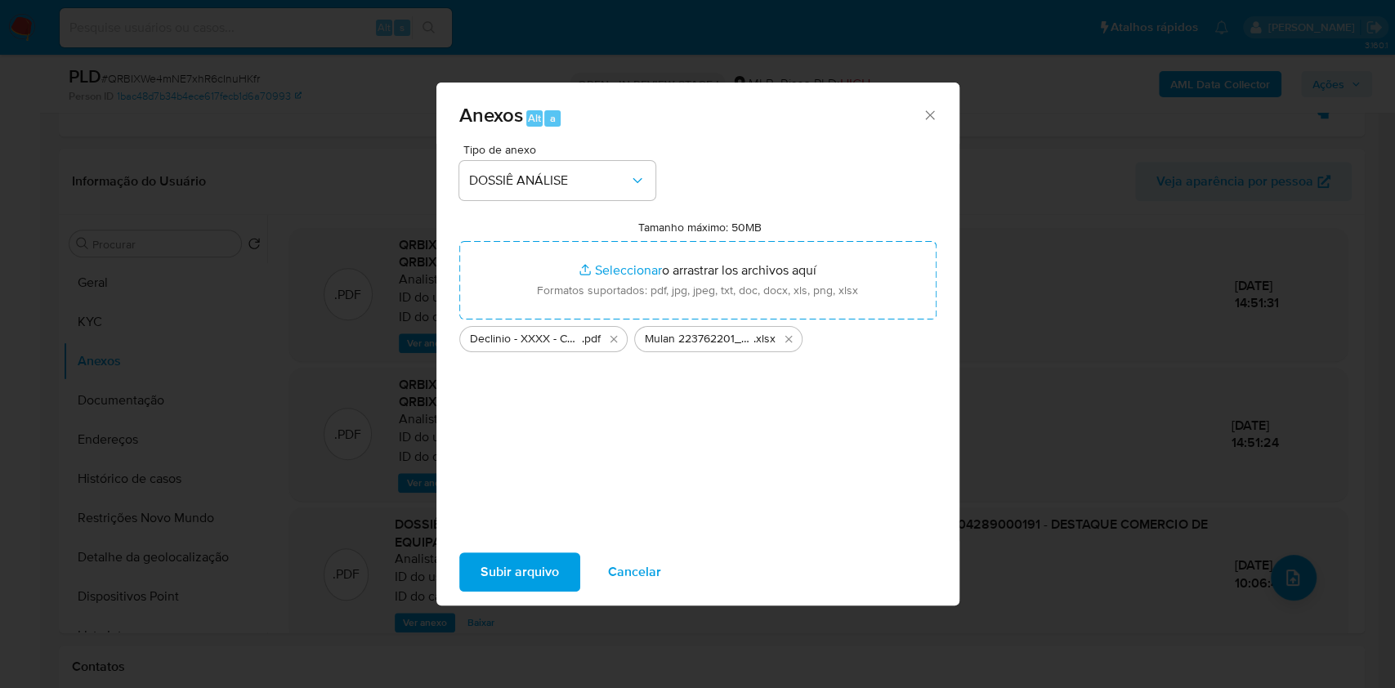
click at [536, 561] on span "Subir arquivo" at bounding box center [519, 572] width 78 height 36
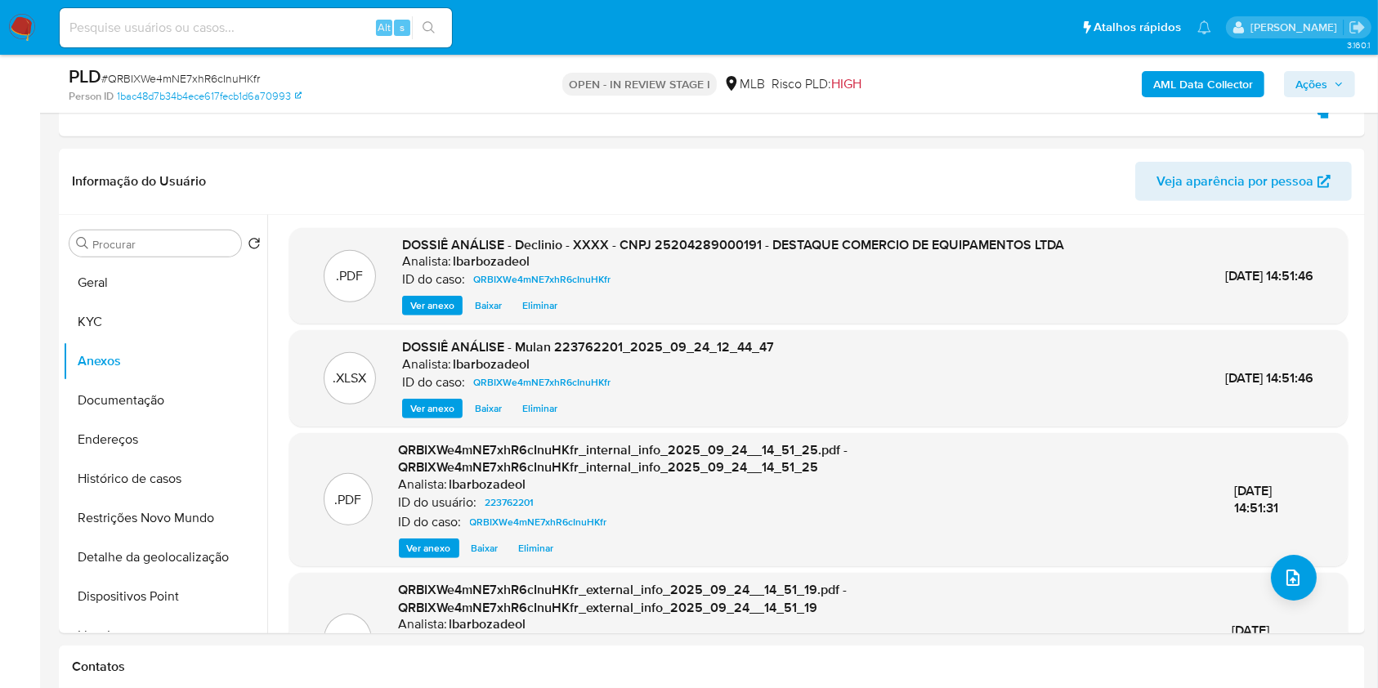
click at [1343, 83] on button "Ações" at bounding box center [1319, 84] width 71 height 26
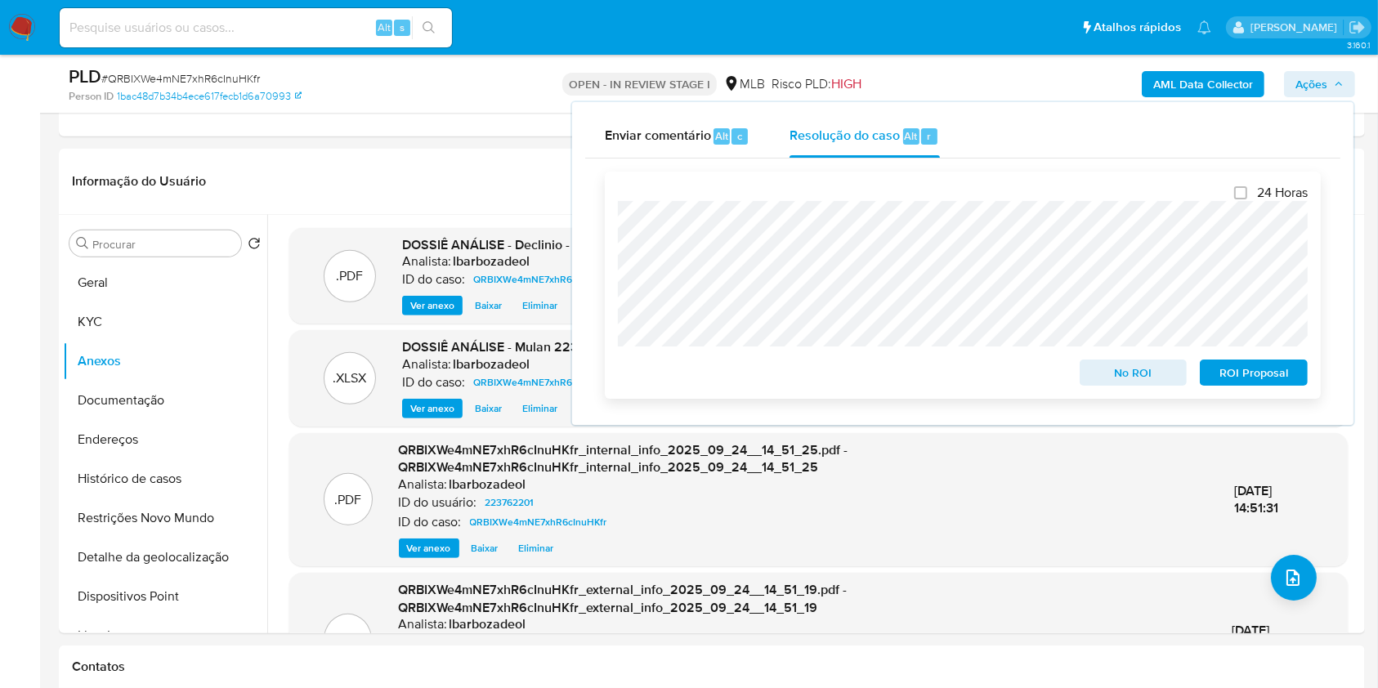
click at [1121, 376] on span "No ROI" at bounding box center [1133, 372] width 85 height 23
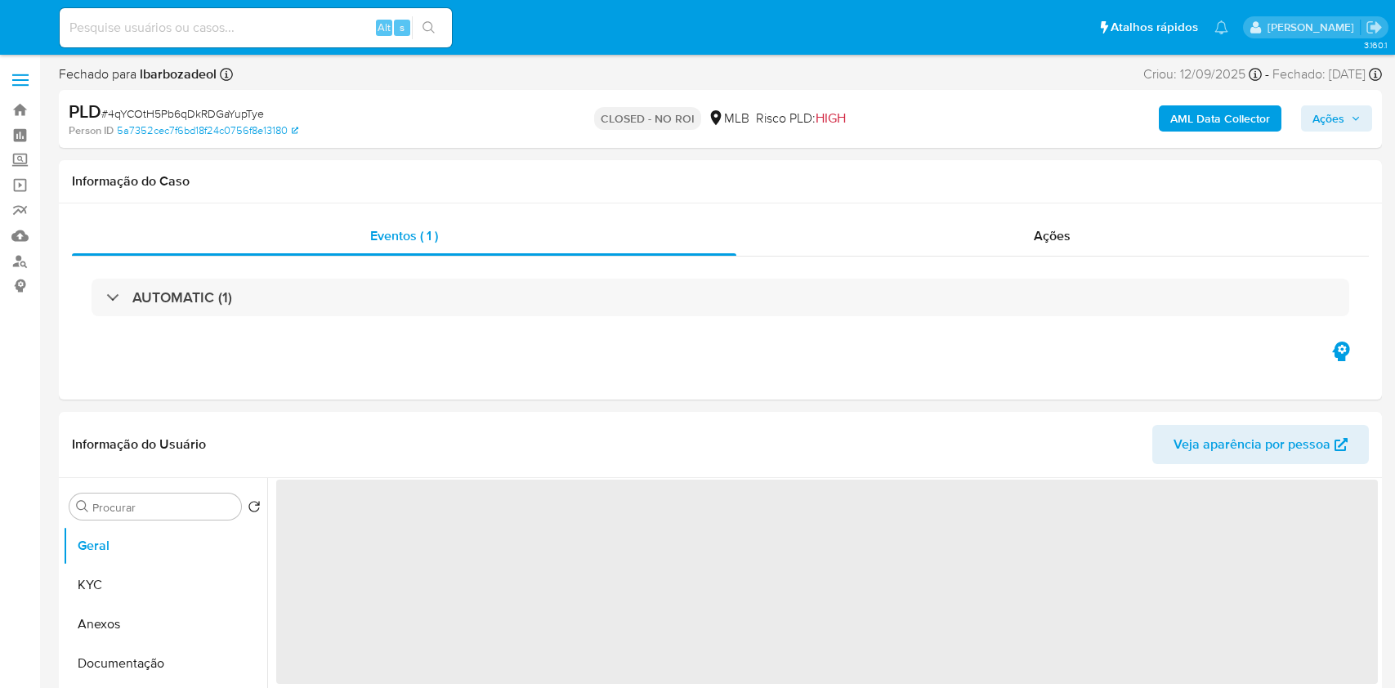
select select "10"
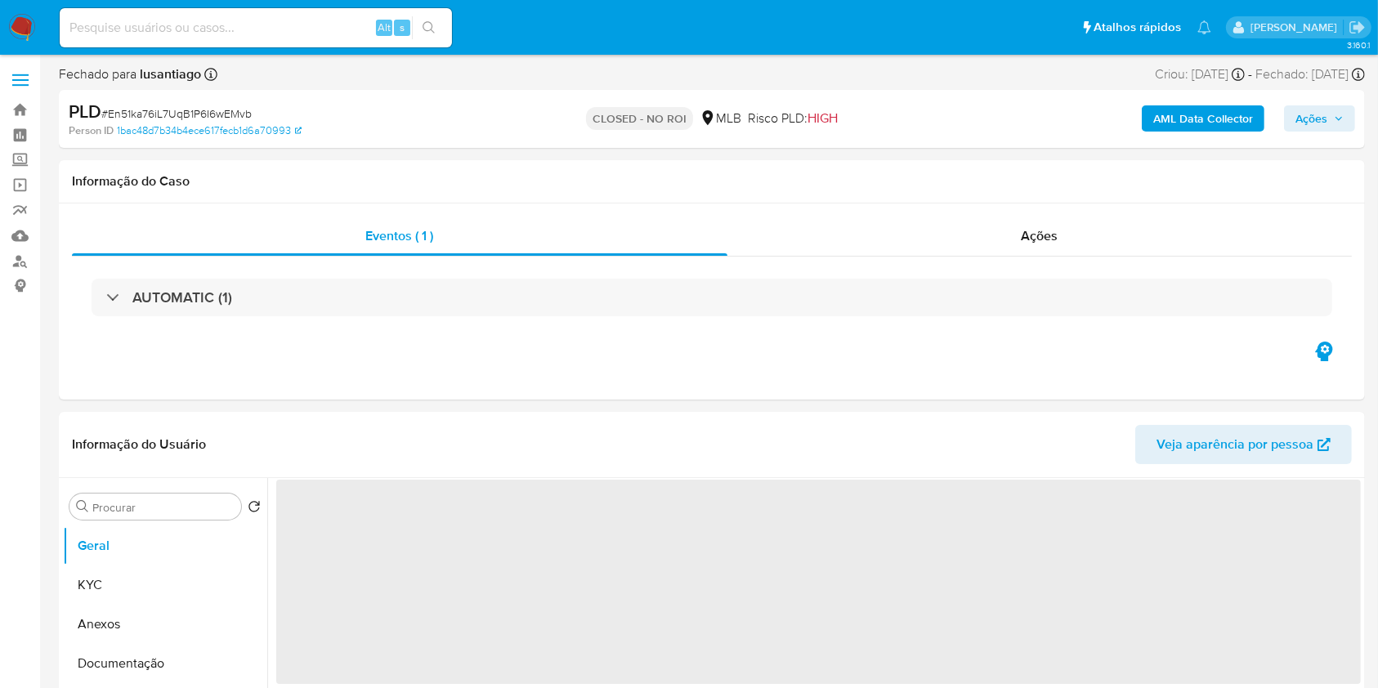
select select "10"
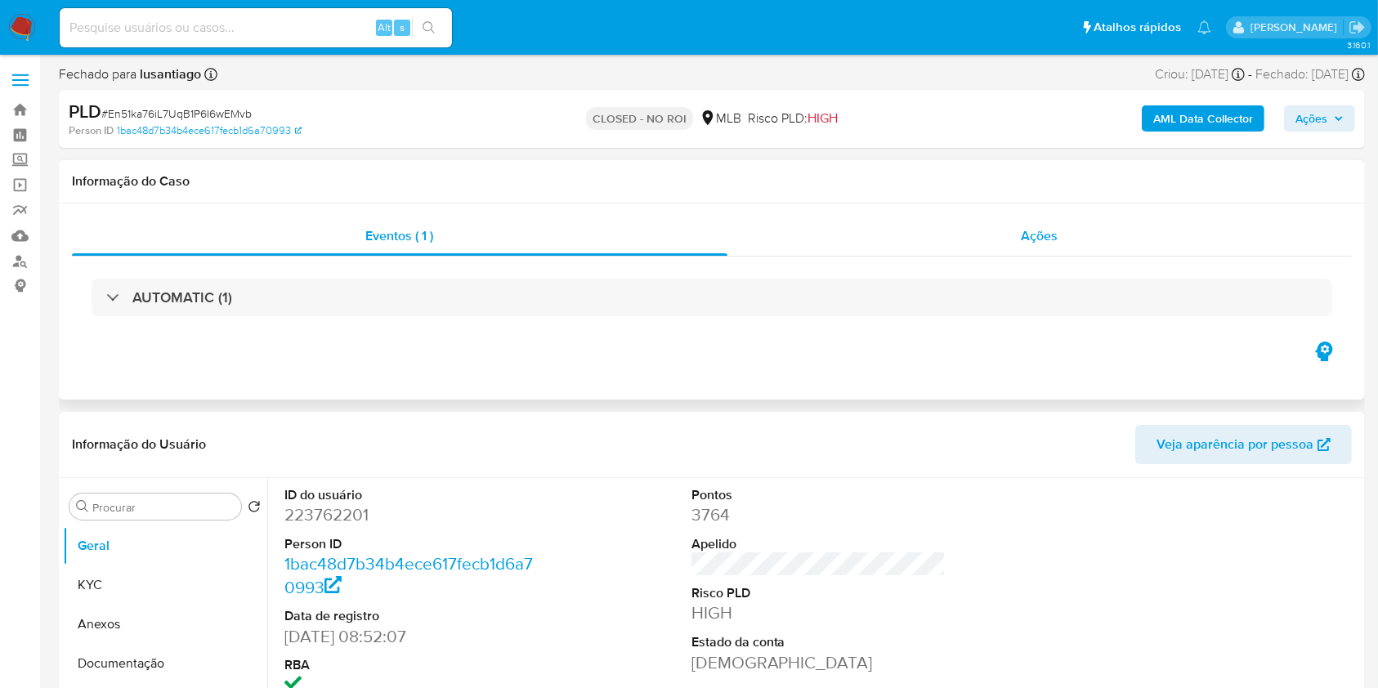
click at [797, 231] on div "Ações" at bounding box center [1039, 236] width 624 height 39
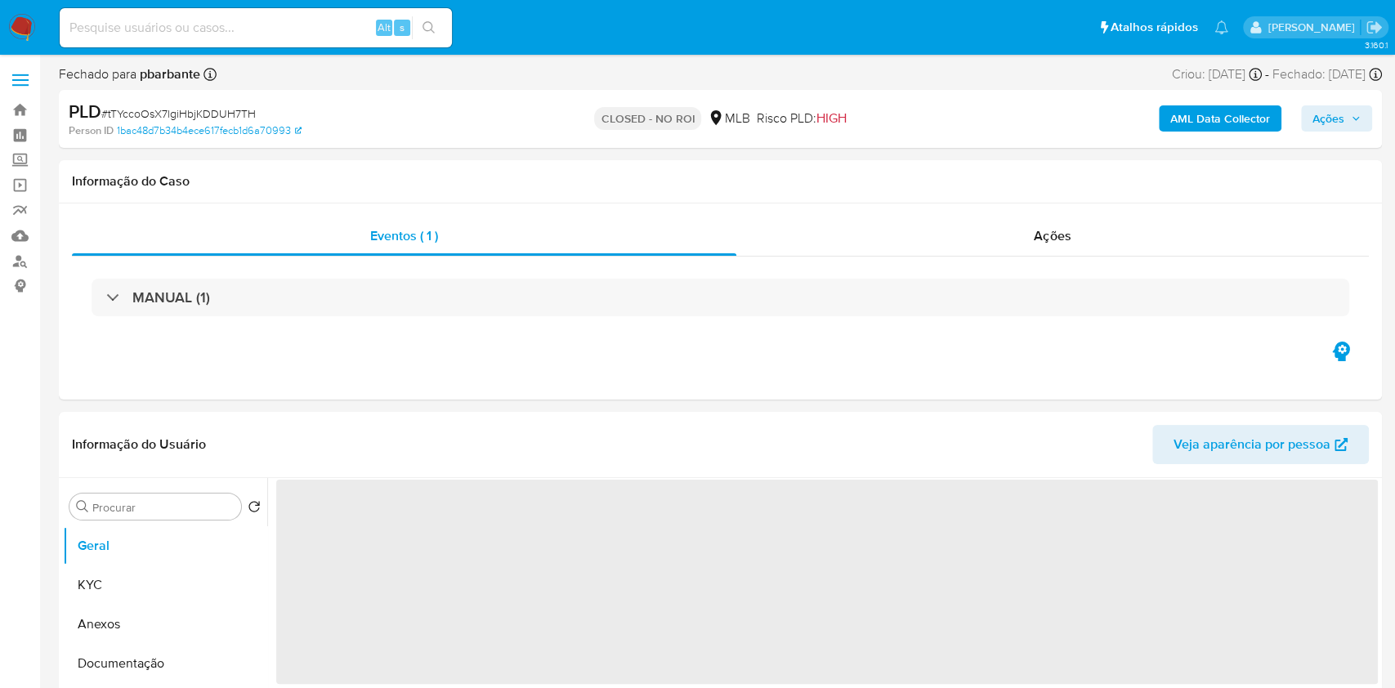
select select "10"
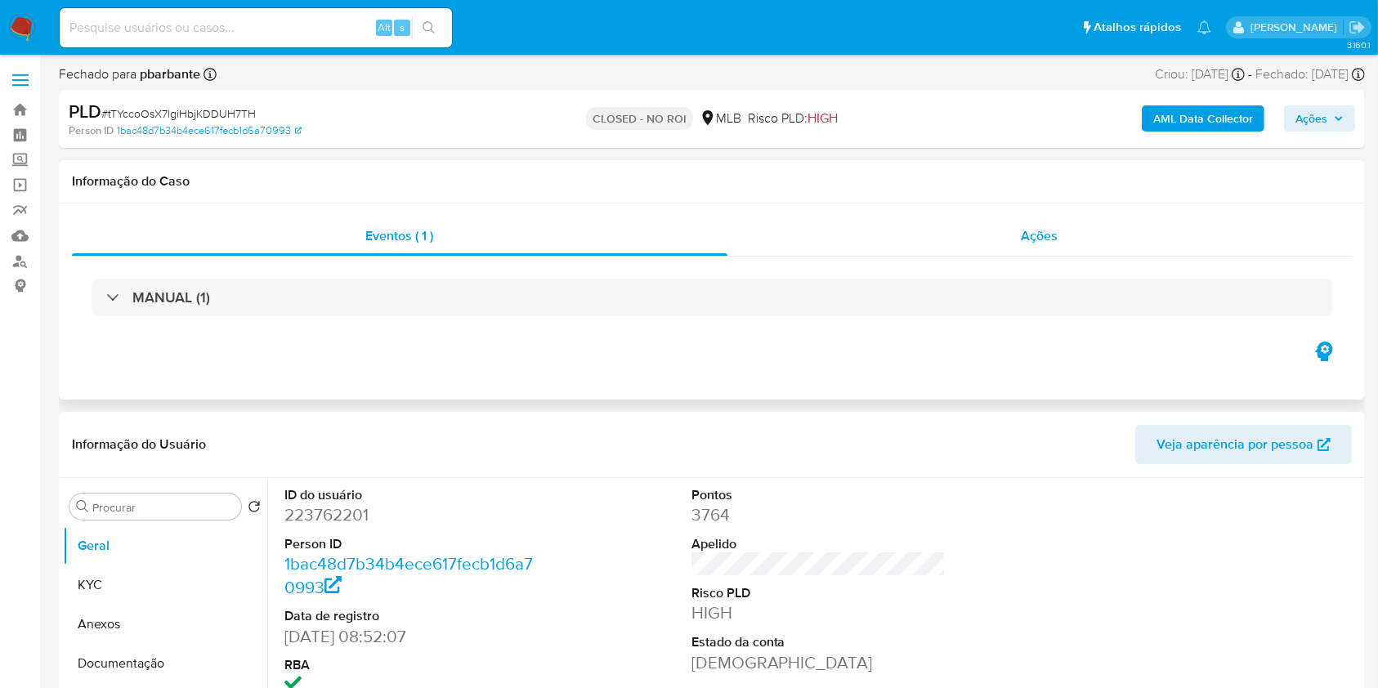
click at [760, 238] on div "Ações" at bounding box center [1039, 236] width 624 height 39
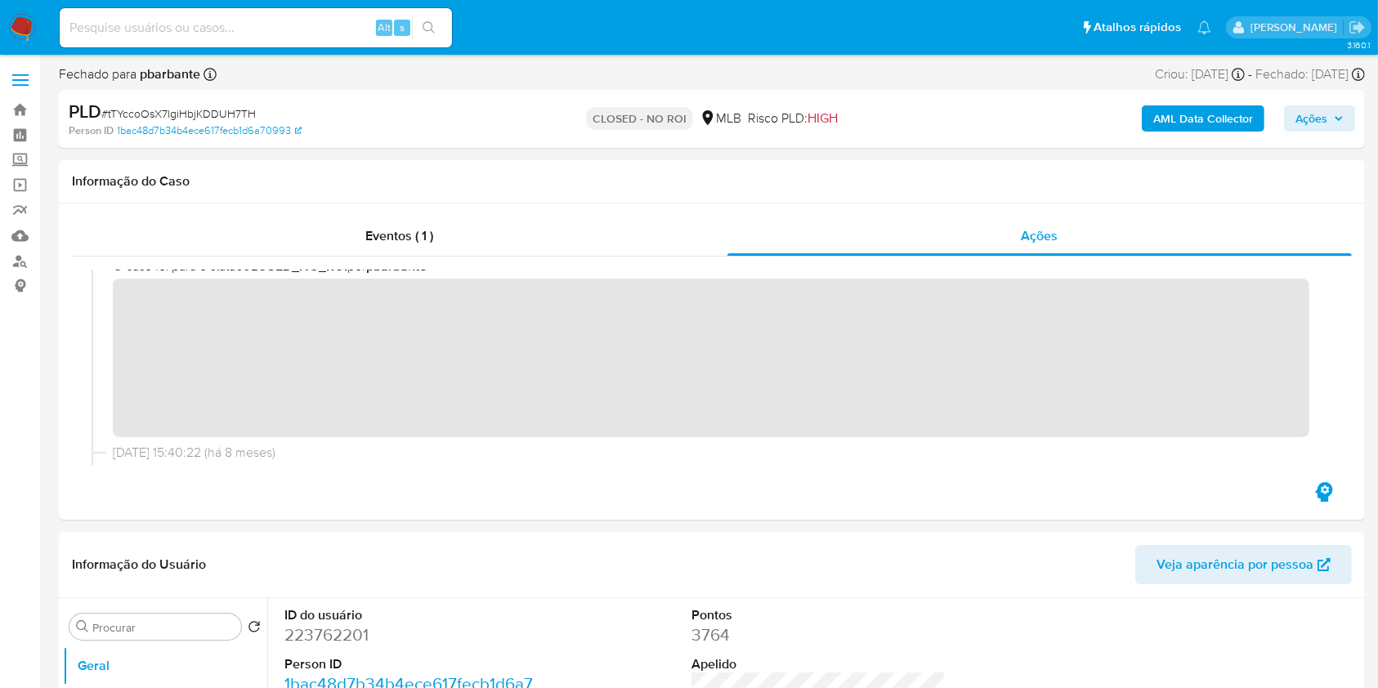
scroll to position [30, 0]
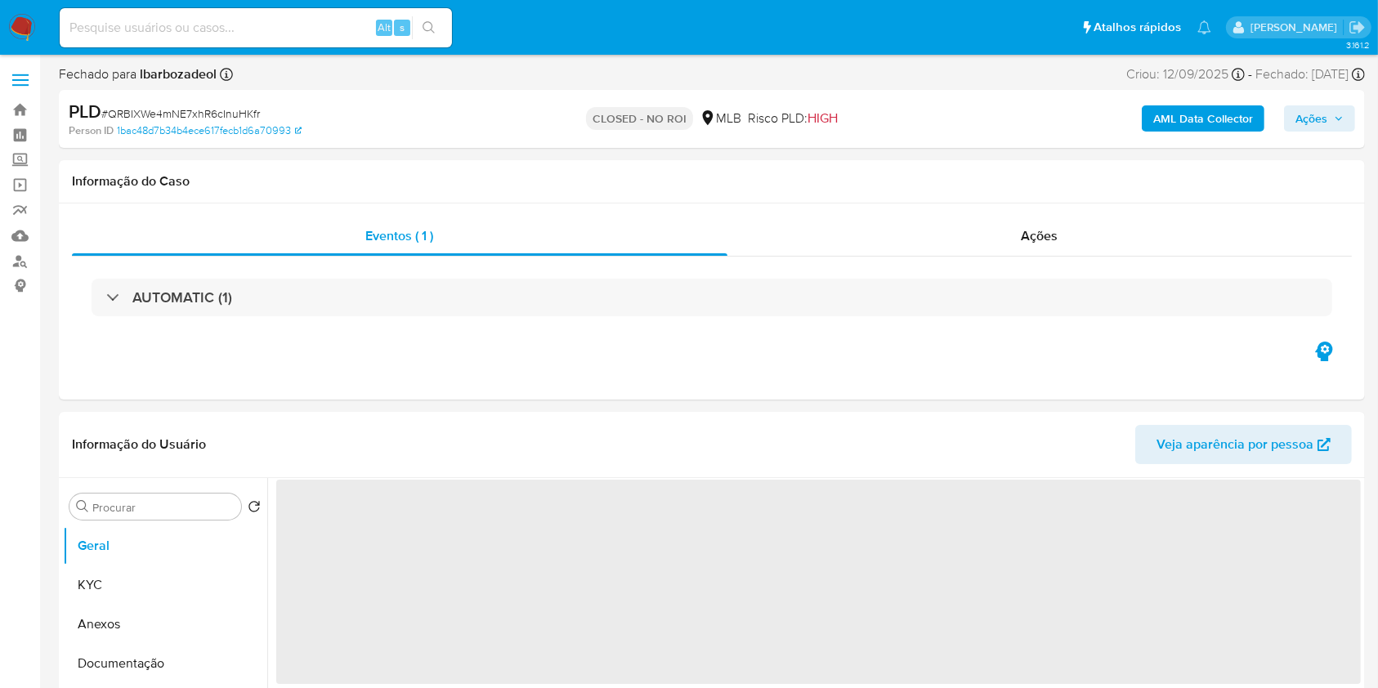
select select "10"
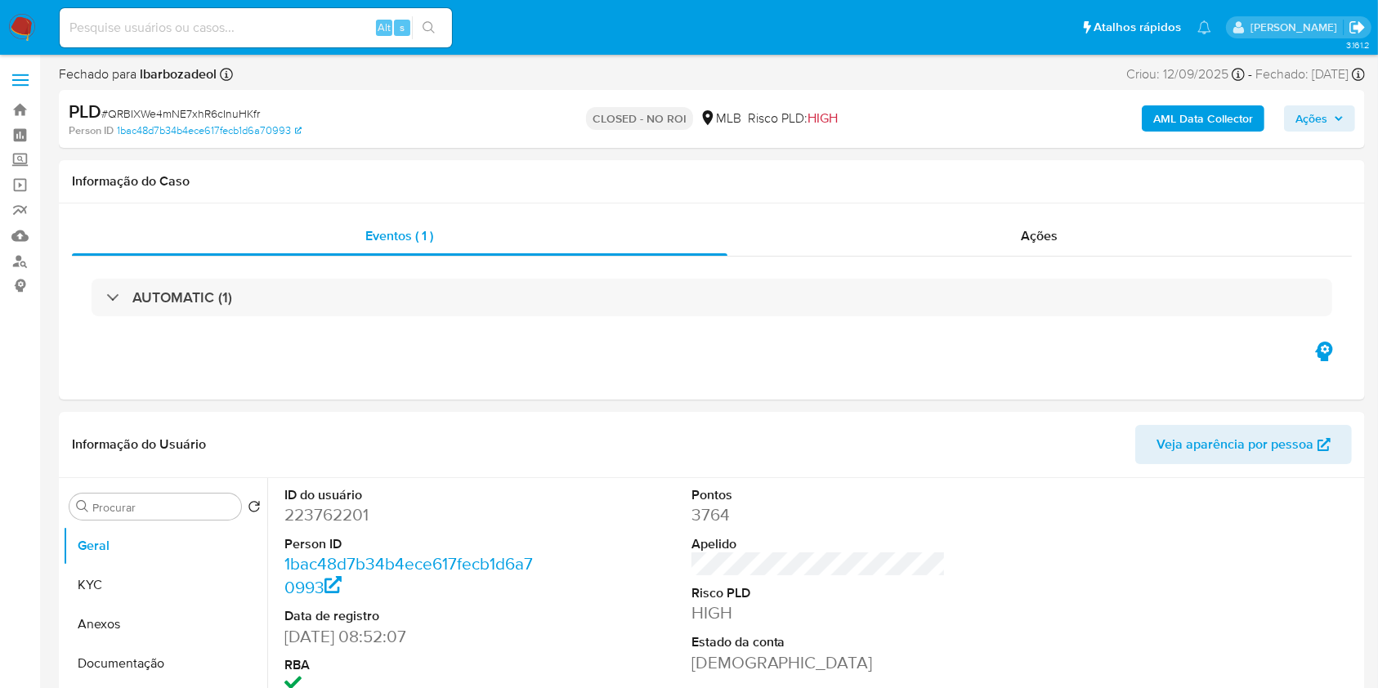
click at [1359, 28] on icon "Sair" at bounding box center [1356, 27] width 15 height 12
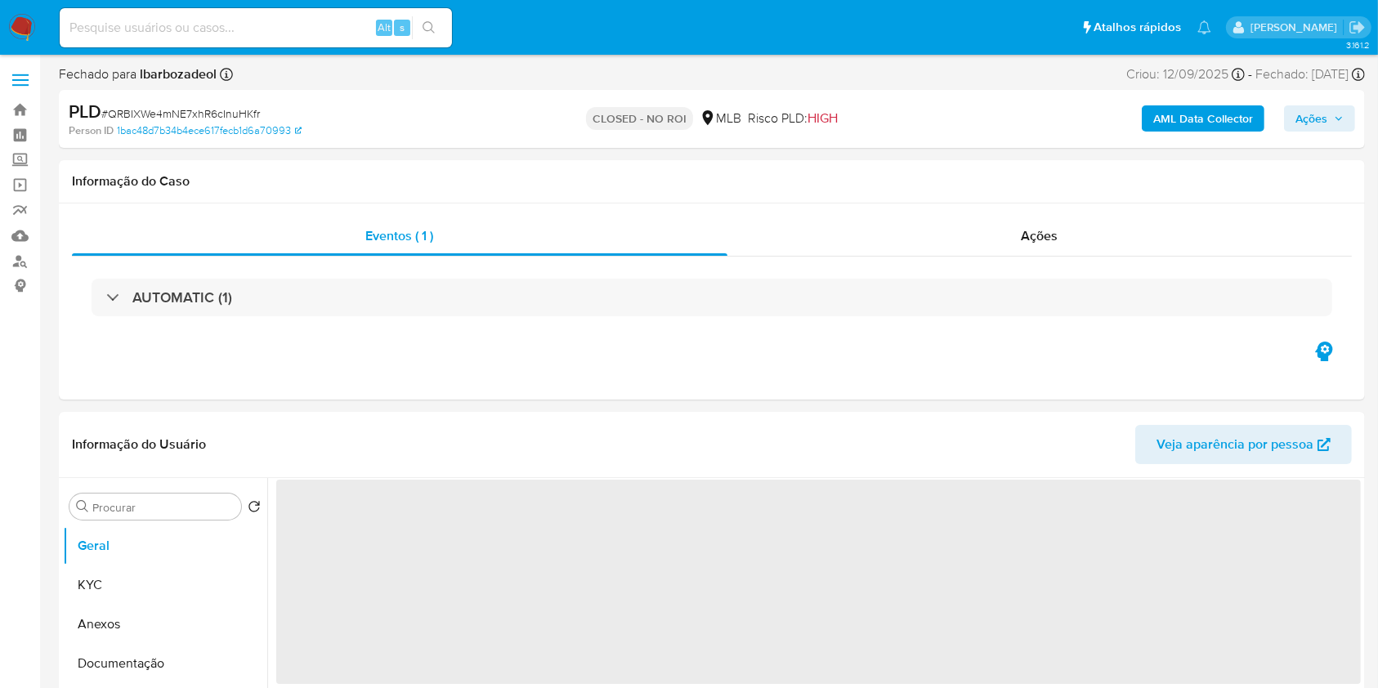
select select "10"
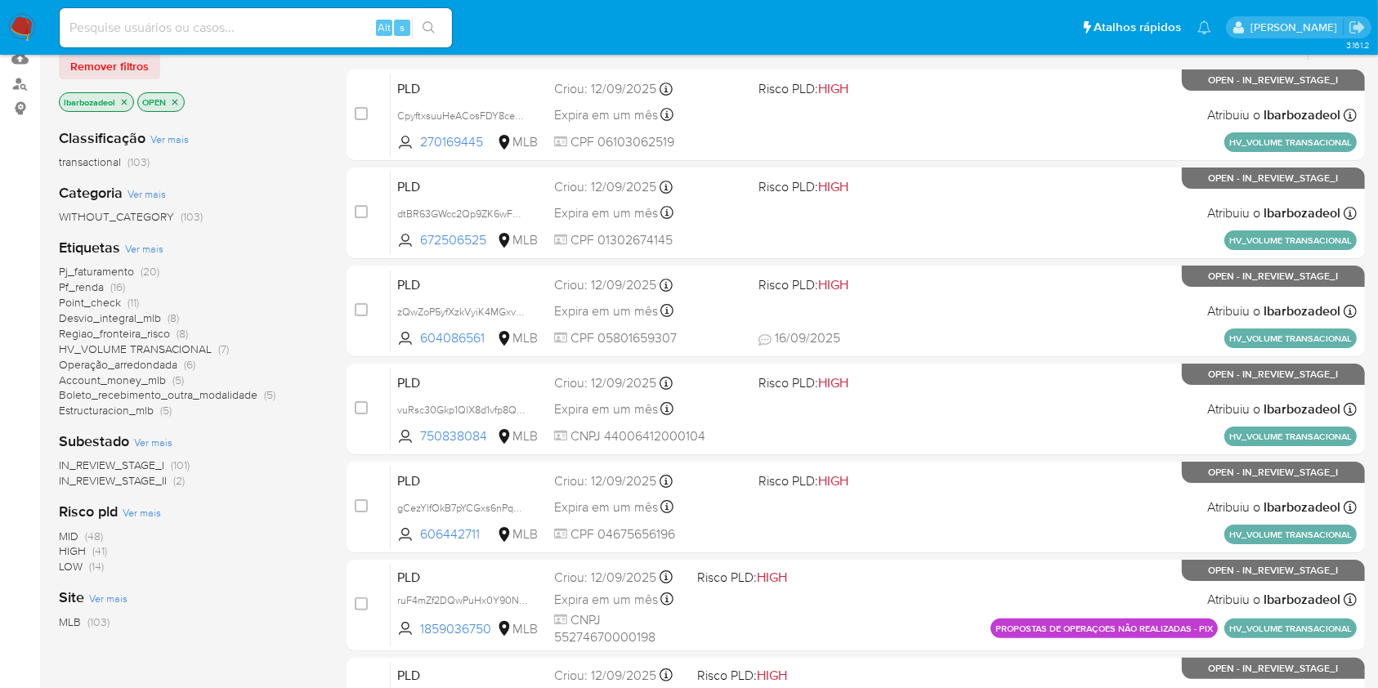
scroll to position [170, 0]
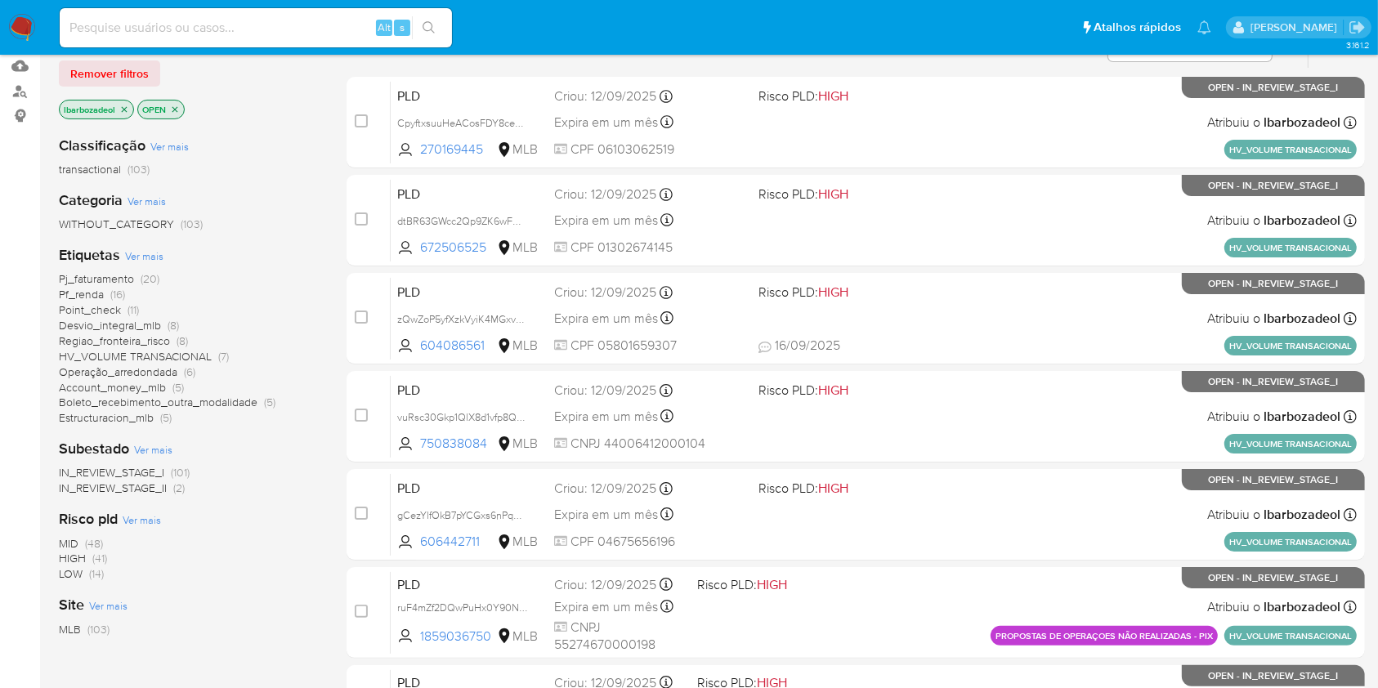
click at [89, 560] on span "HIGH (41)" at bounding box center [83, 559] width 48 height 16
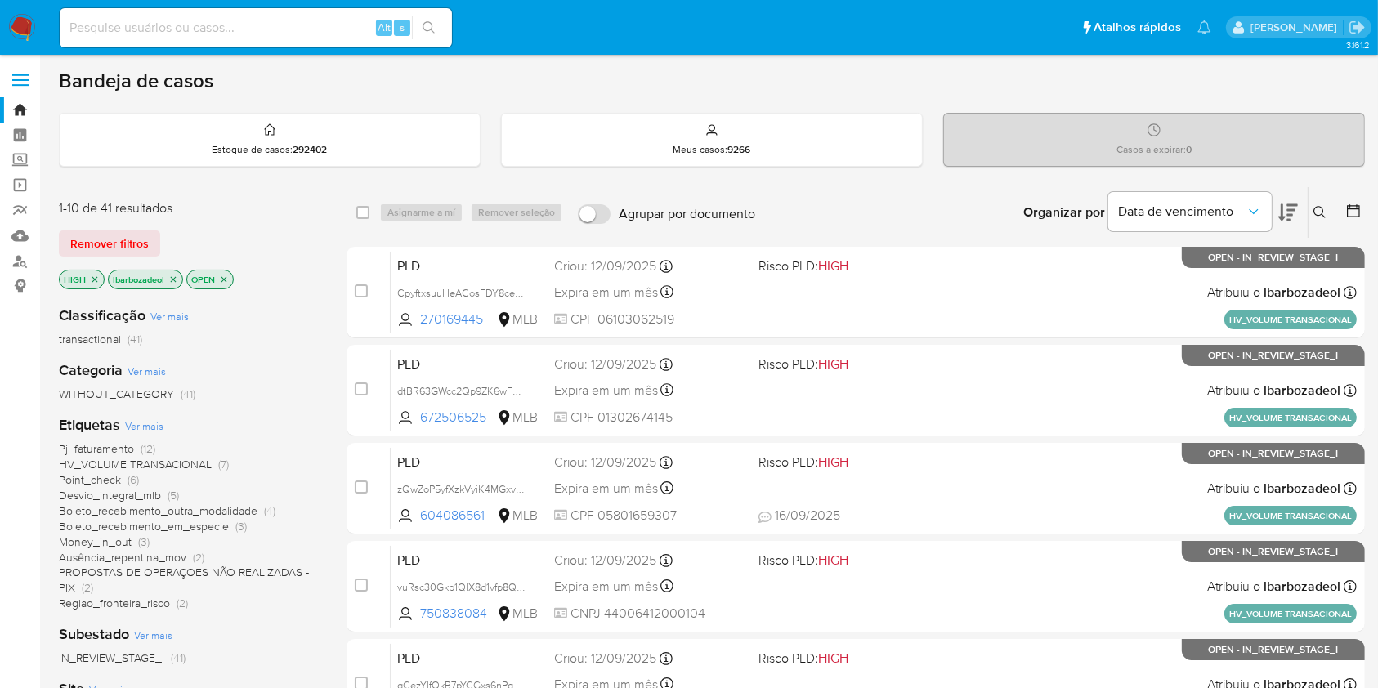
scroll to position [660, 0]
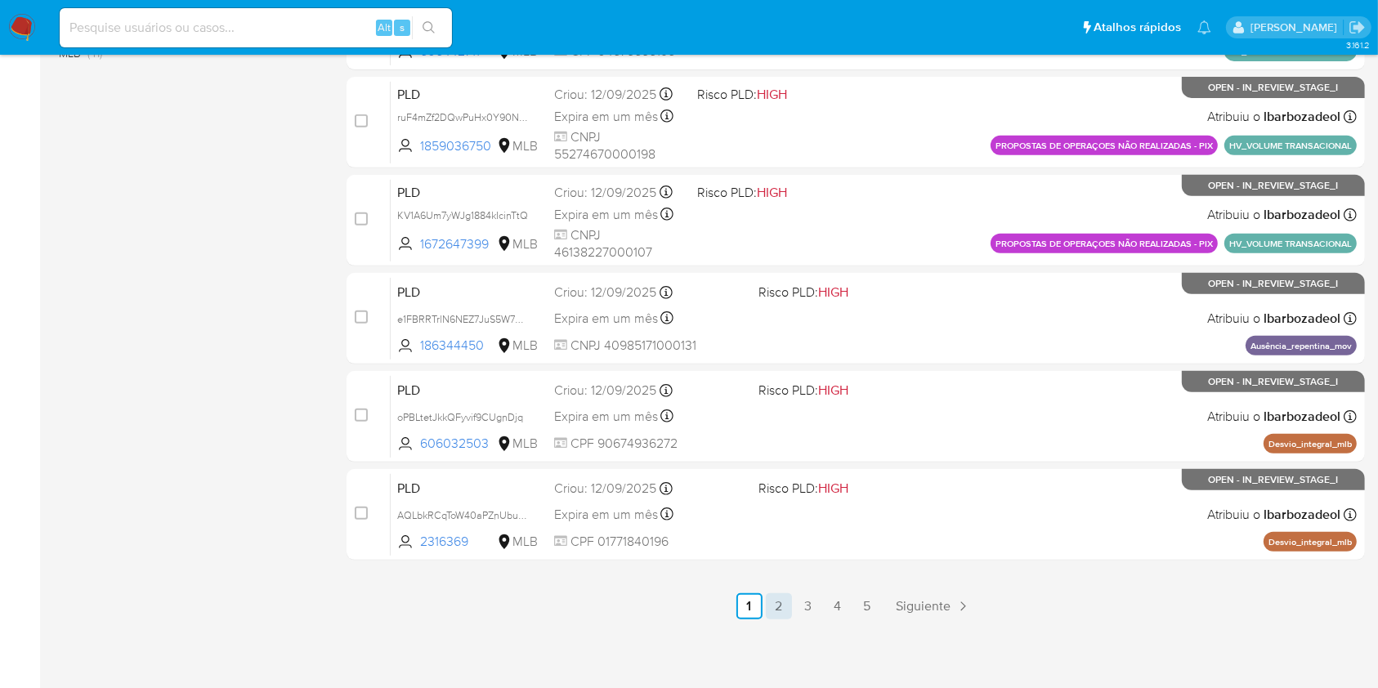
click at [784, 605] on link "2" at bounding box center [779, 606] width 26 height 26
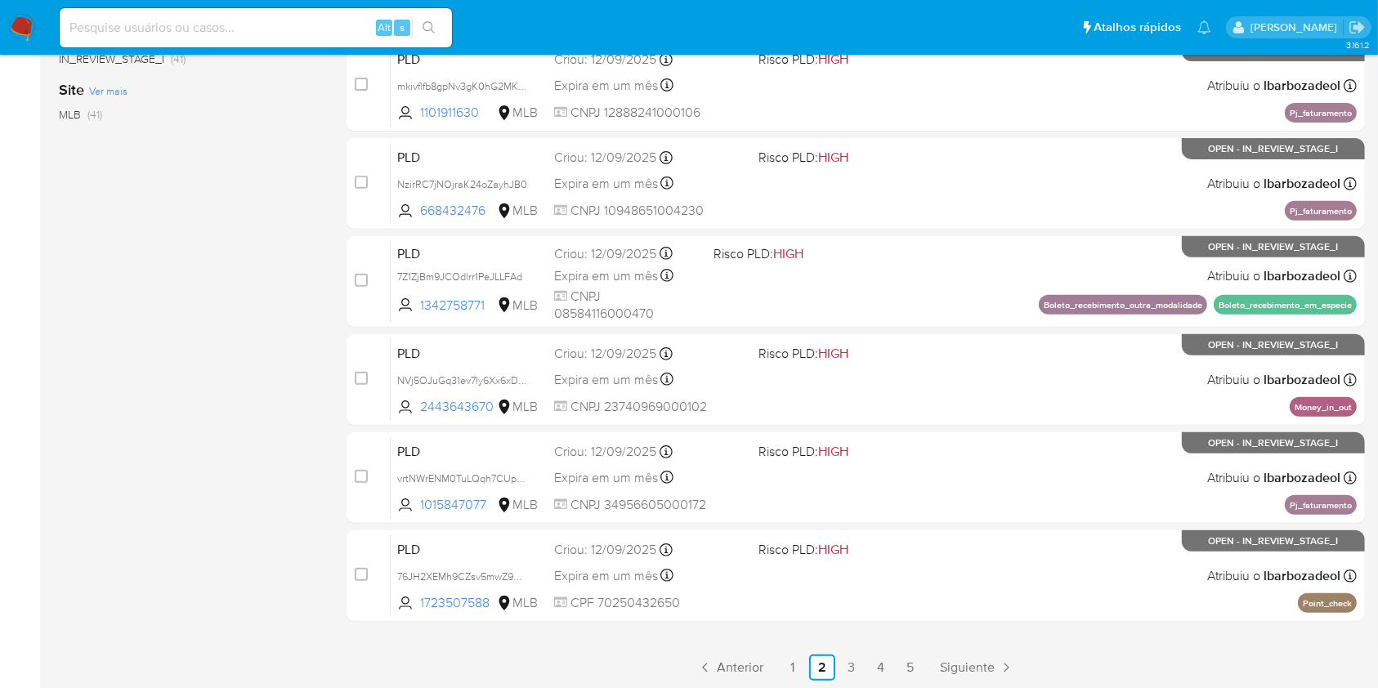
scroll to position [660, 0]
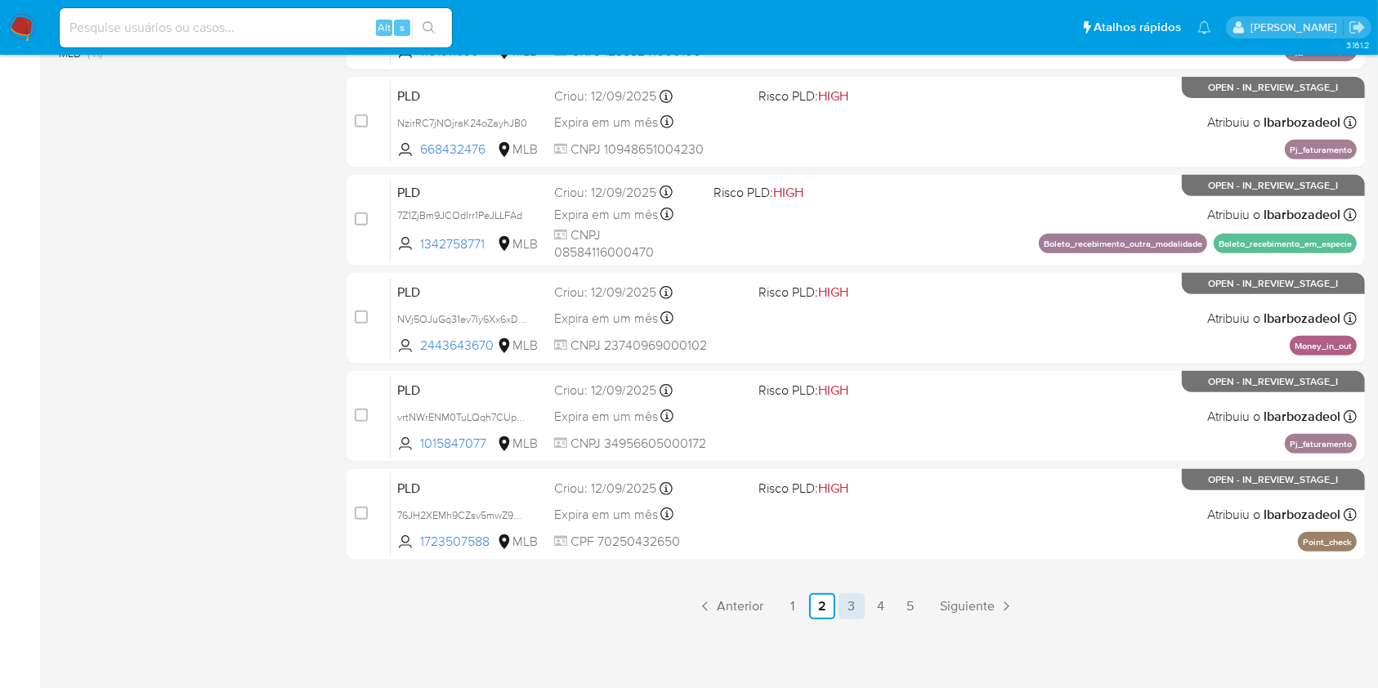
click at [856, 606] on link "3" at bounding box center [851, 606] width 26 height 26
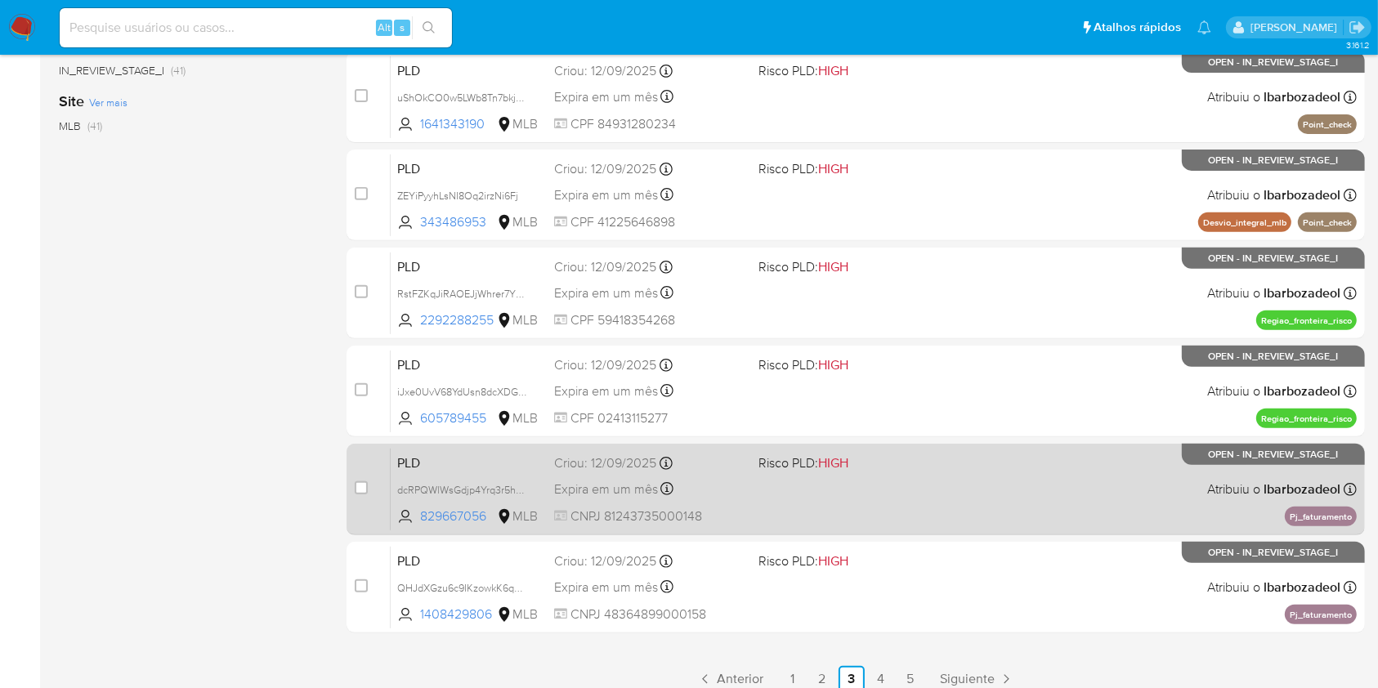
scroll to position [660, 0]
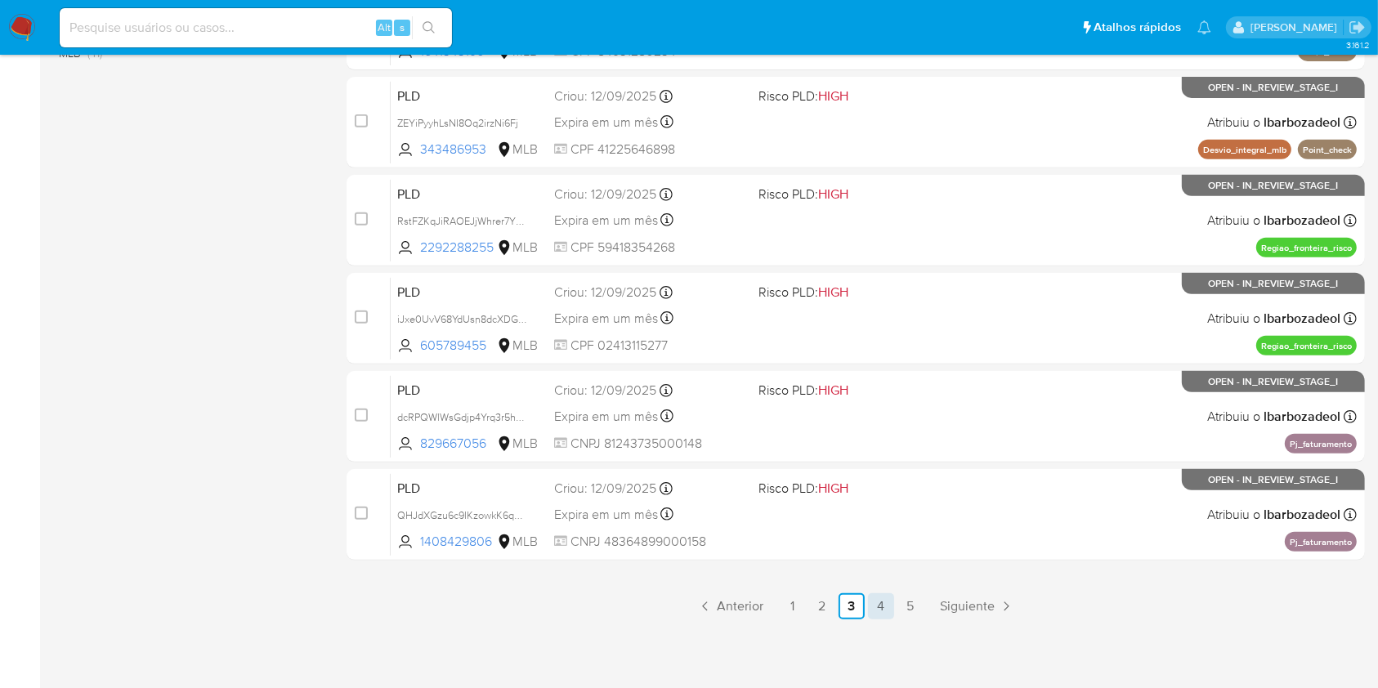
click at [883, 602] on link "4" at bounding box center [881, 606] width 26 height 26
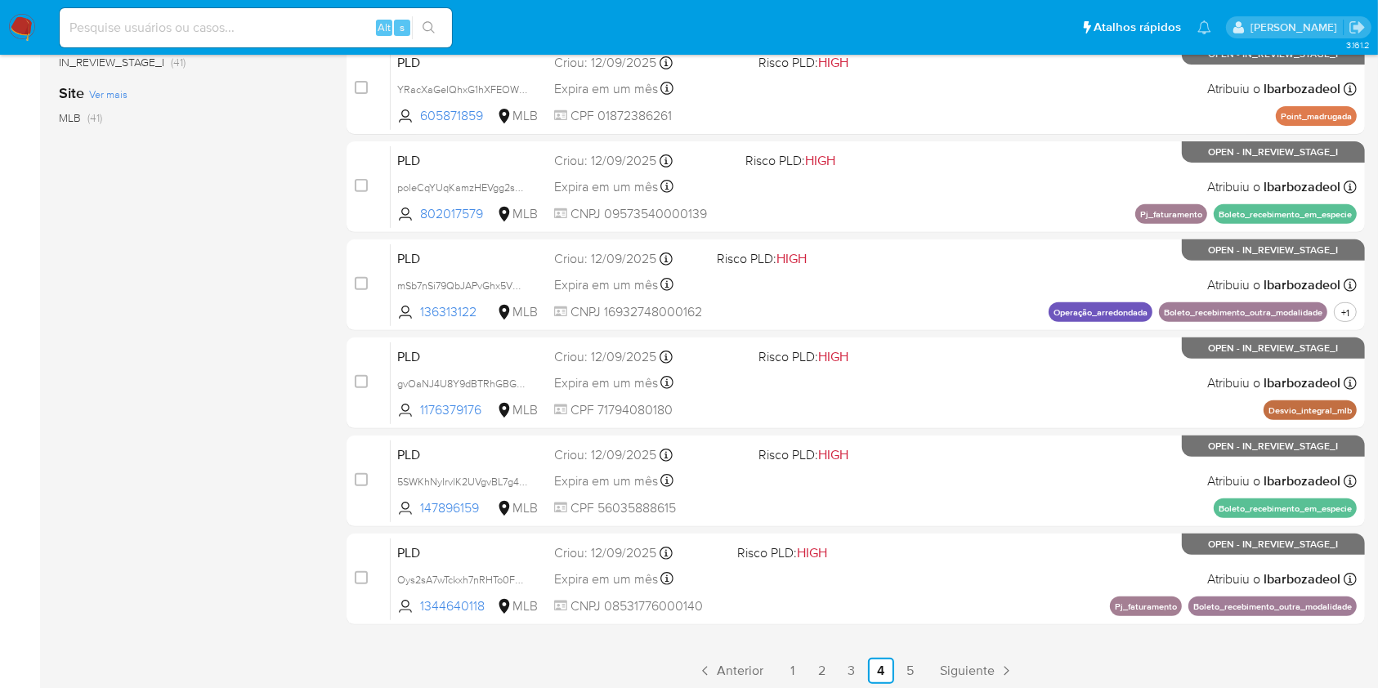
scroll to position [599, 0]
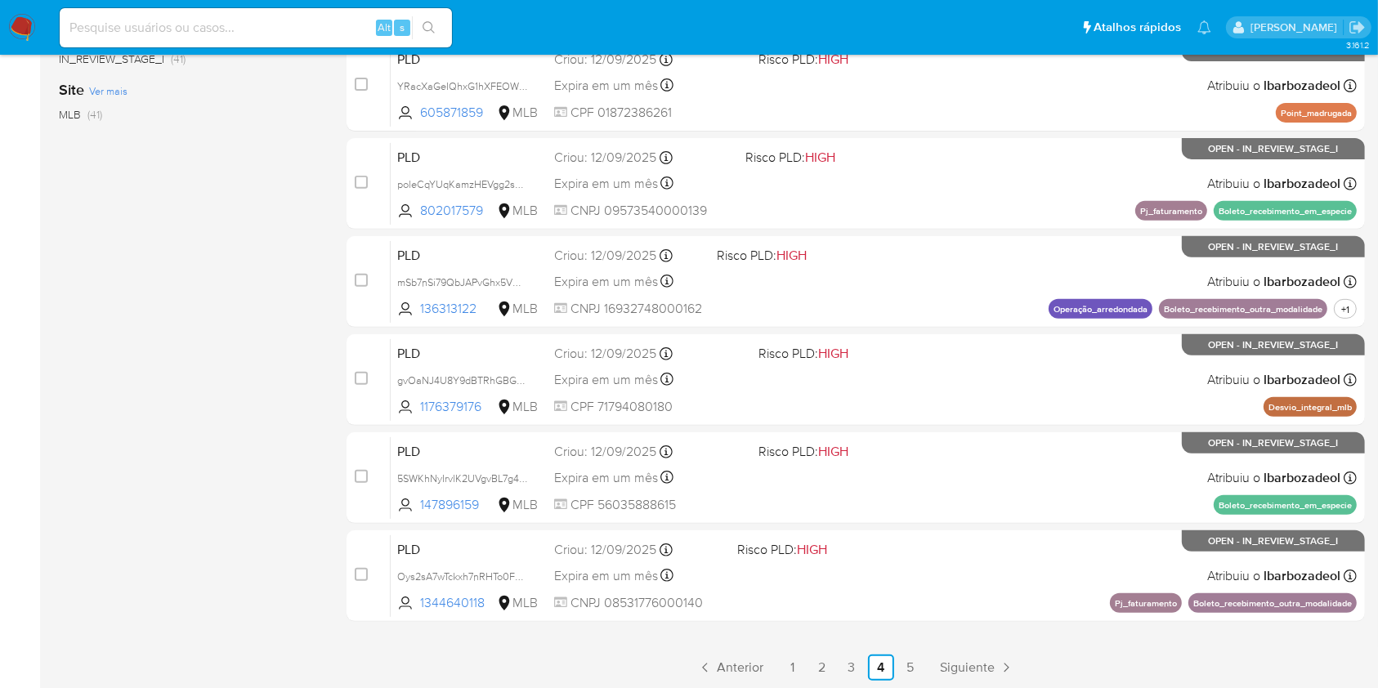
click at [910, 651] on div "select-all-cases-checkbox Asignarme a mí Remover seleção Agrupar por documento …" at bounding box center [855, 133] width 1018 height 1093
click at [909, 669] on link "5" at bounding box center [910, 668] width 26 height 26
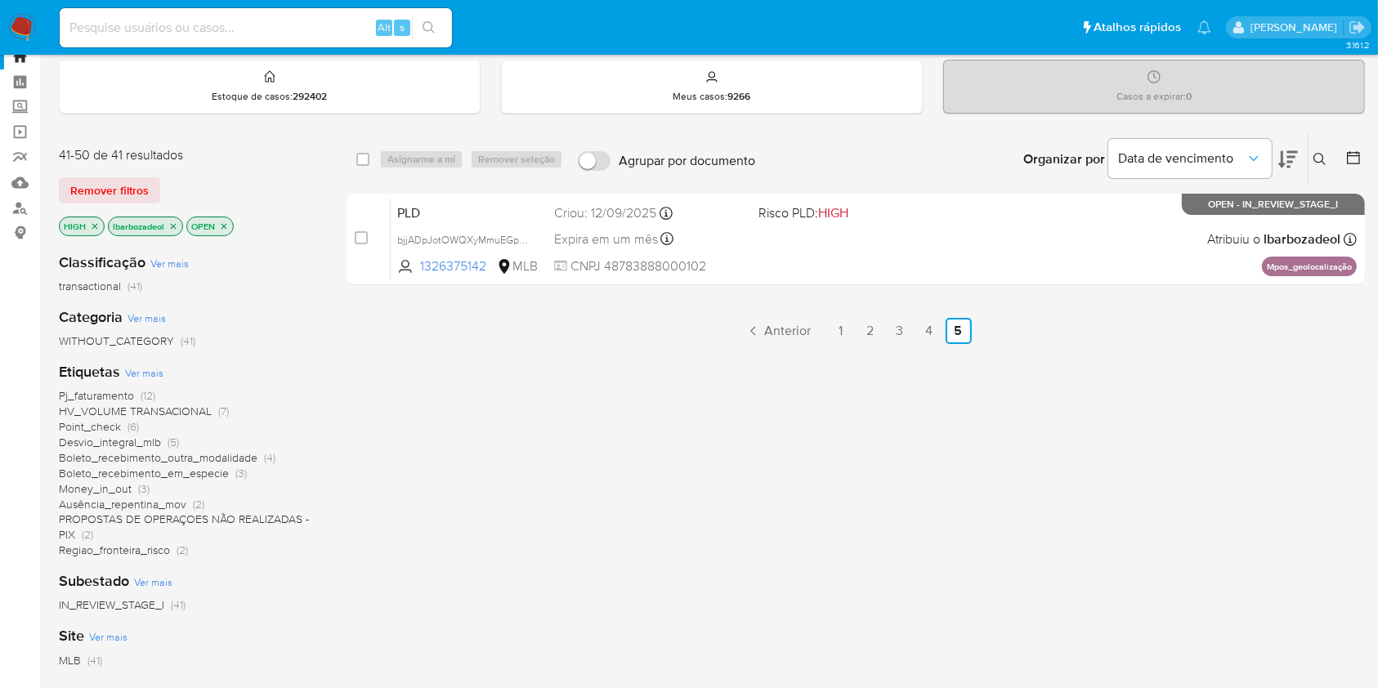
scroll to position [85, 0]
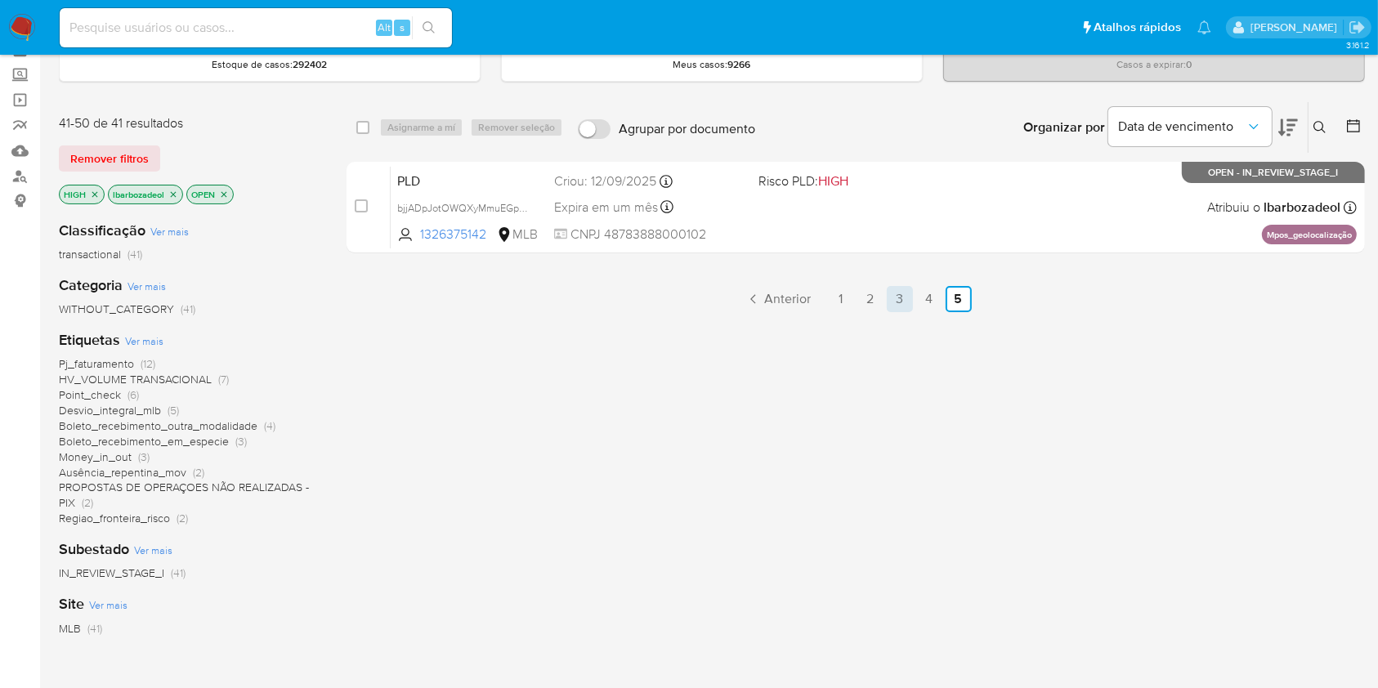
click at [904, 302] on link "3" at bounding box center [900, 299] width 26 height 26
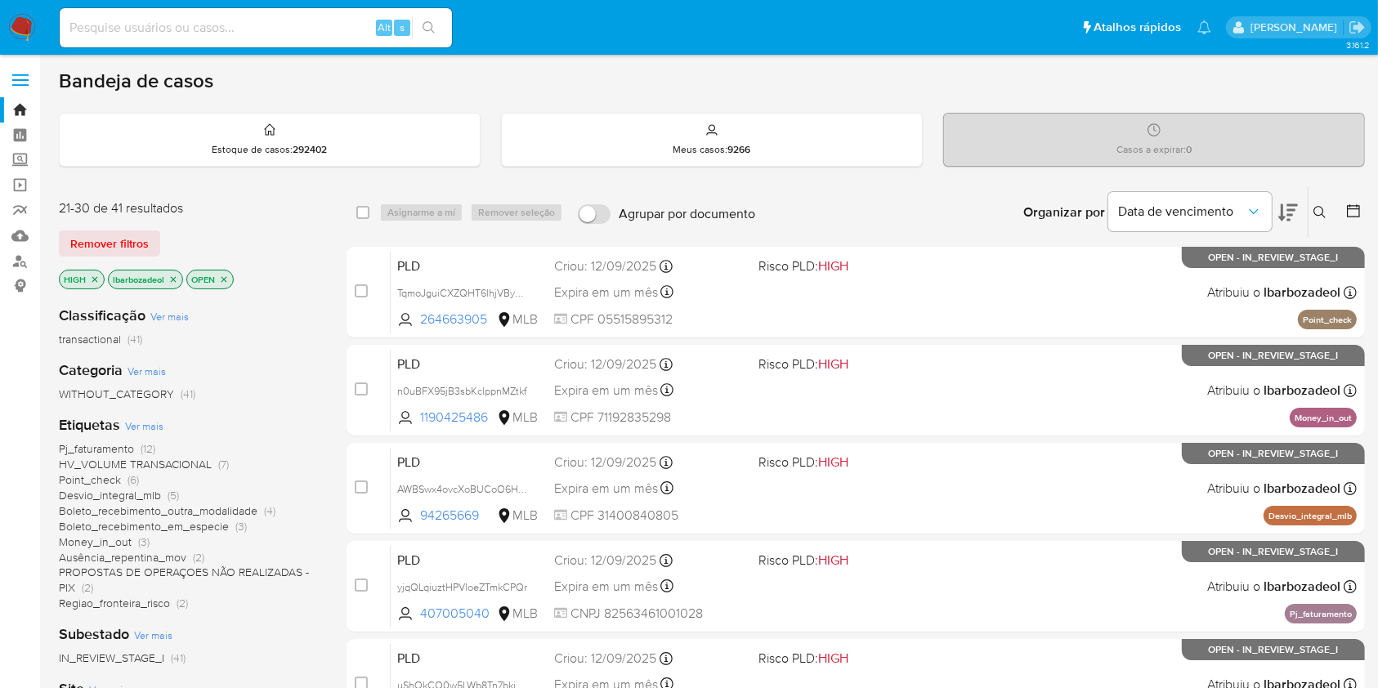
scroll to position [660, 0]
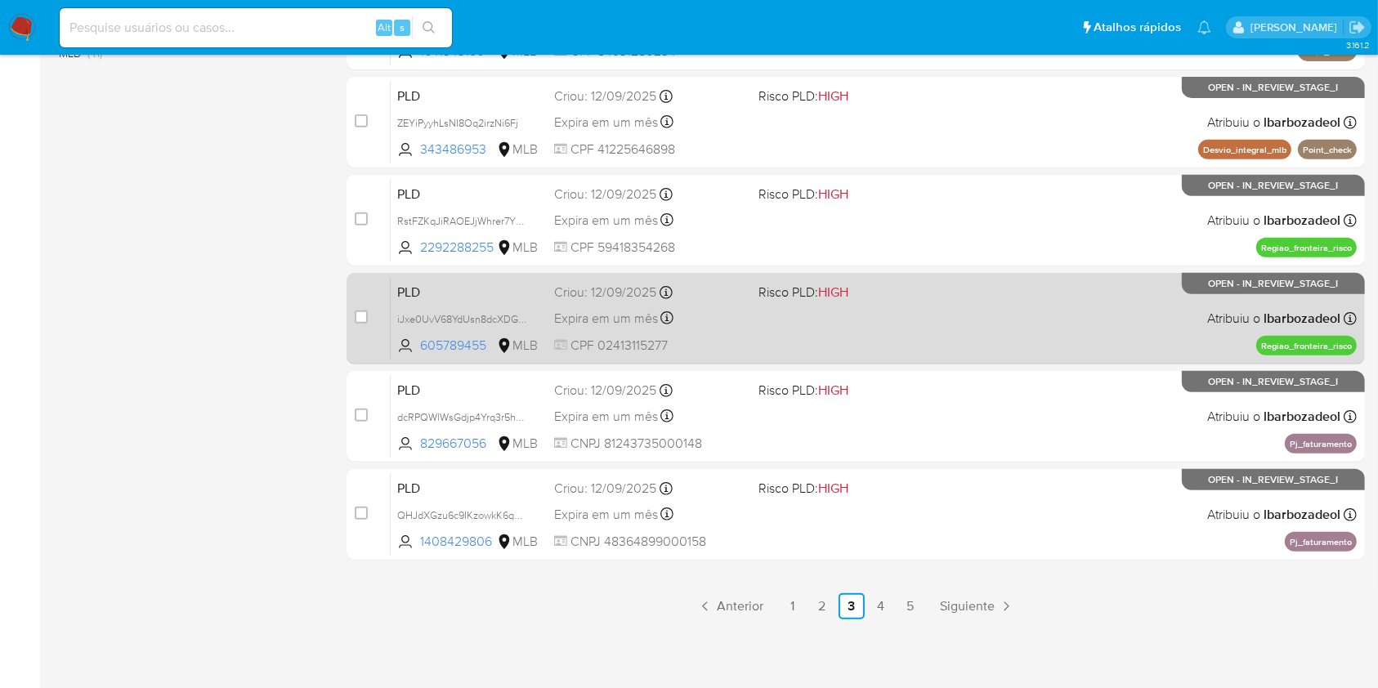
click at [885, 347] on div "PLD iJxe0UvV68YdUsn8dcXDGWFX 605789455 MLB Risco PLD: HIGH Criou: [DATE] Criou:…" at bounding box center [874, 318] width 966 height 83
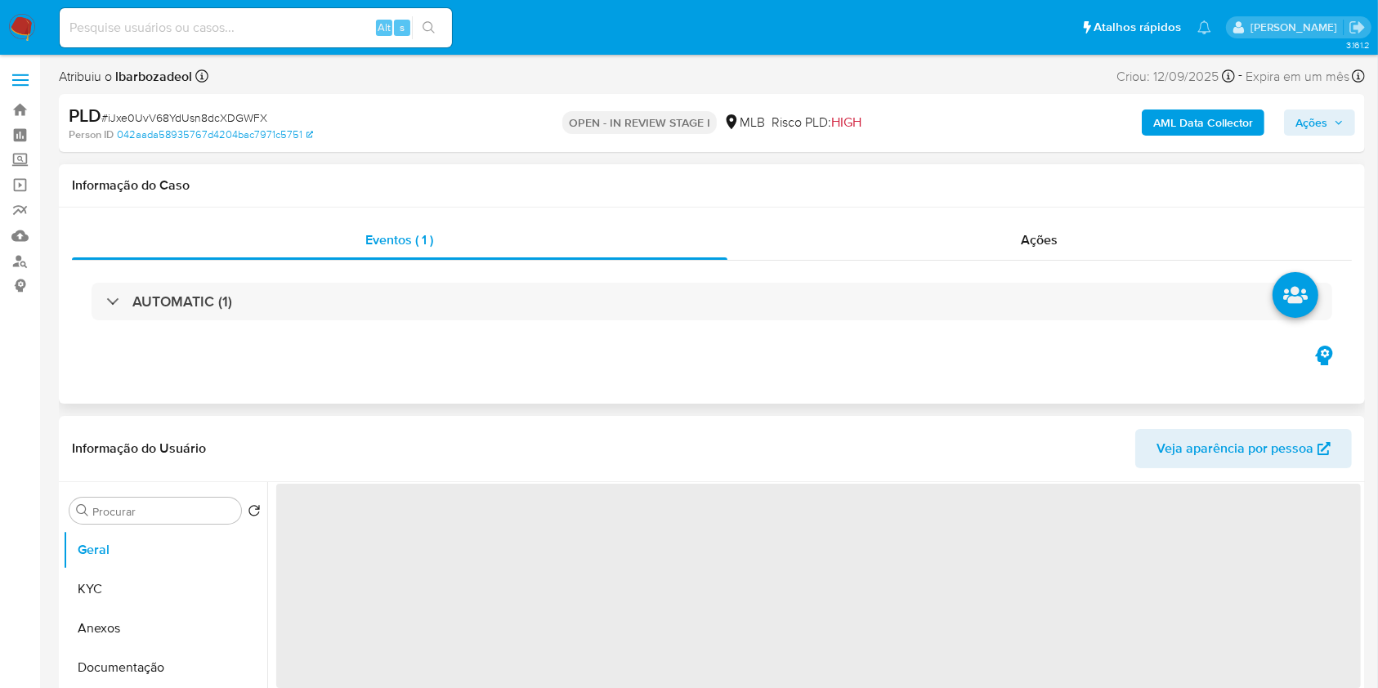
select select "10"
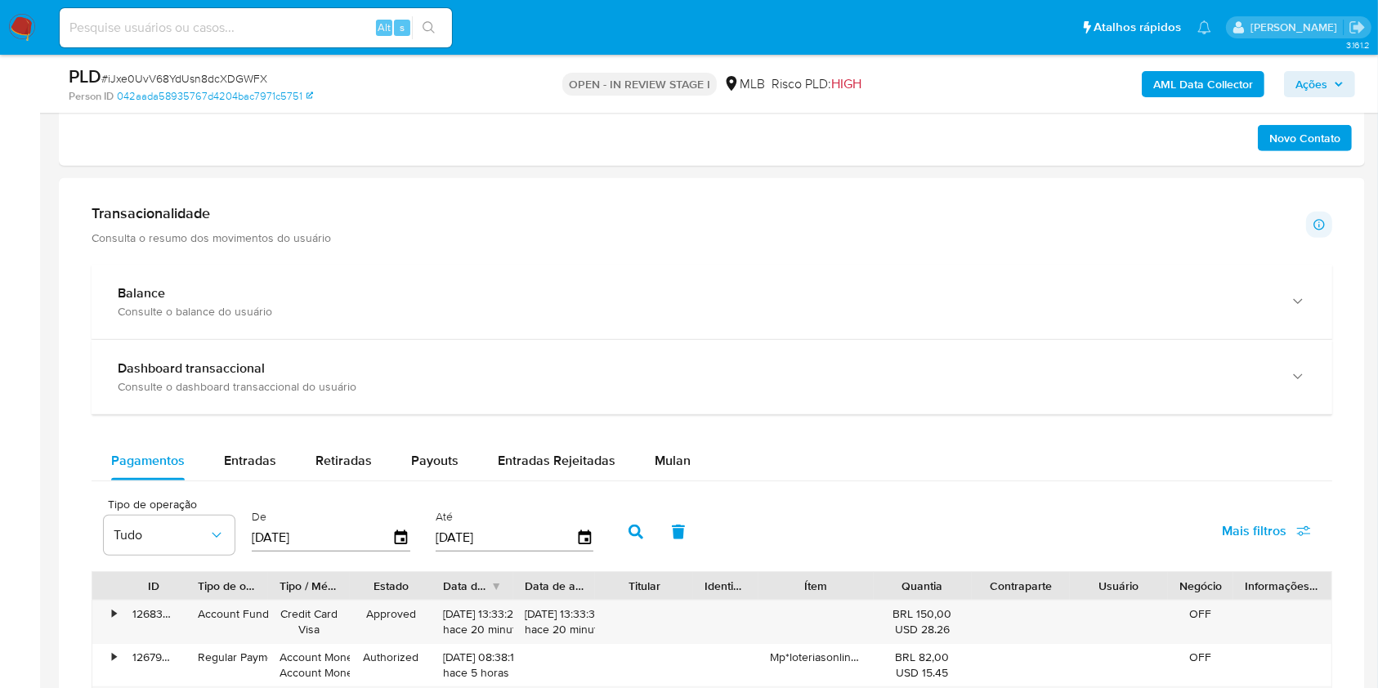
scroll to position [1052, 0]
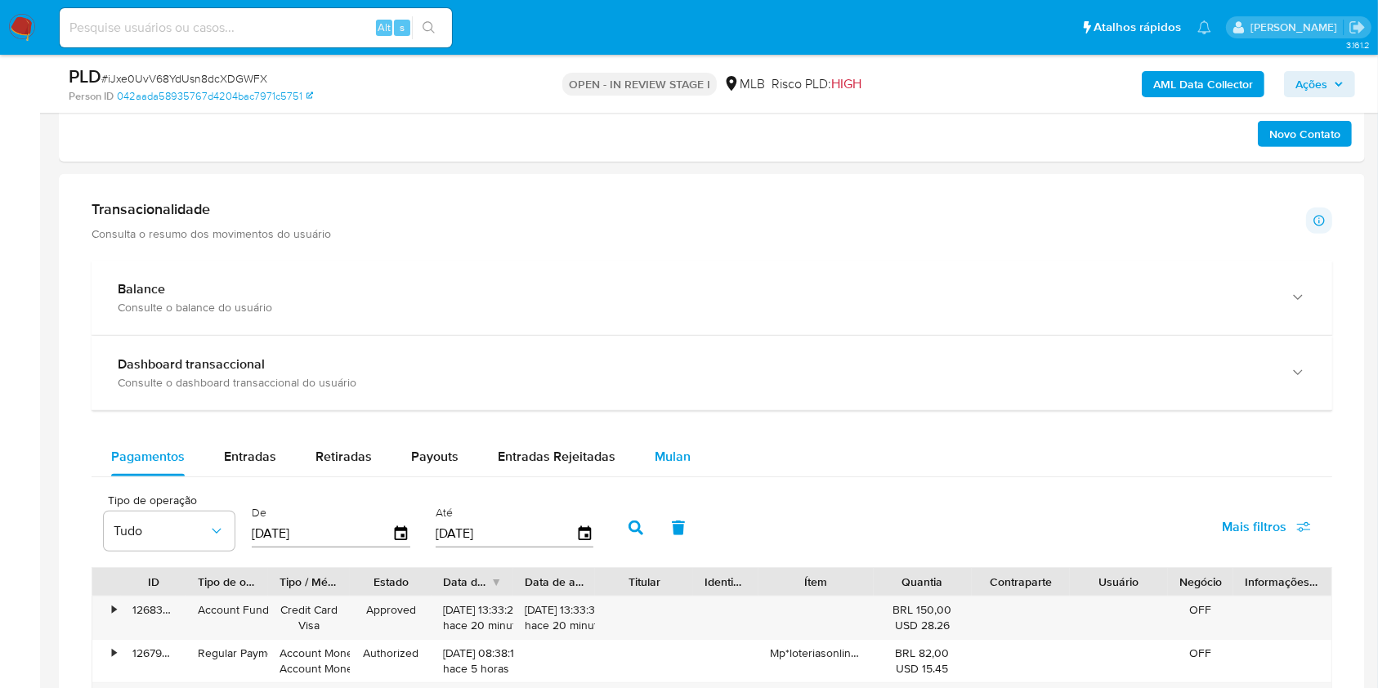
click at [665, 467] on div "Mulan" at bounding box center [673, 456] width 36 height 39
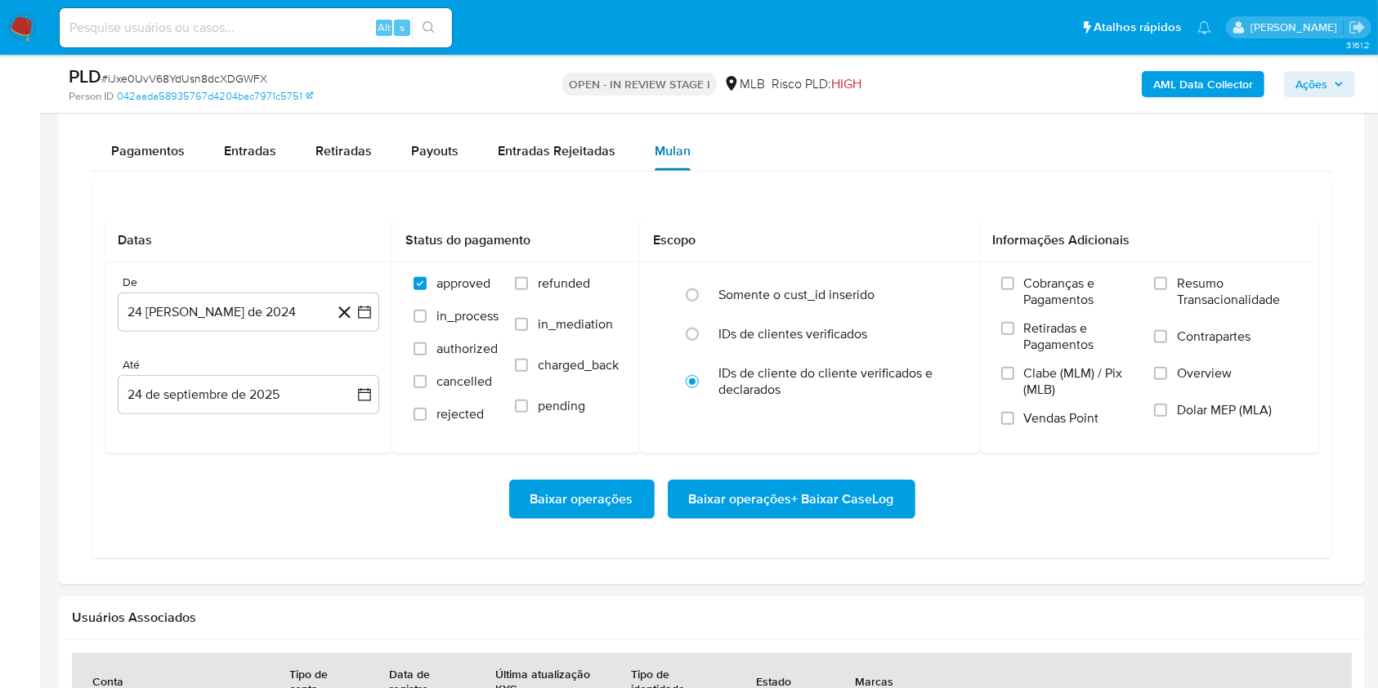
scroll to position [1359, 0]
click at [212, 296] on button "[DATE]" at bounding box center [248, 310] width 261 height 39
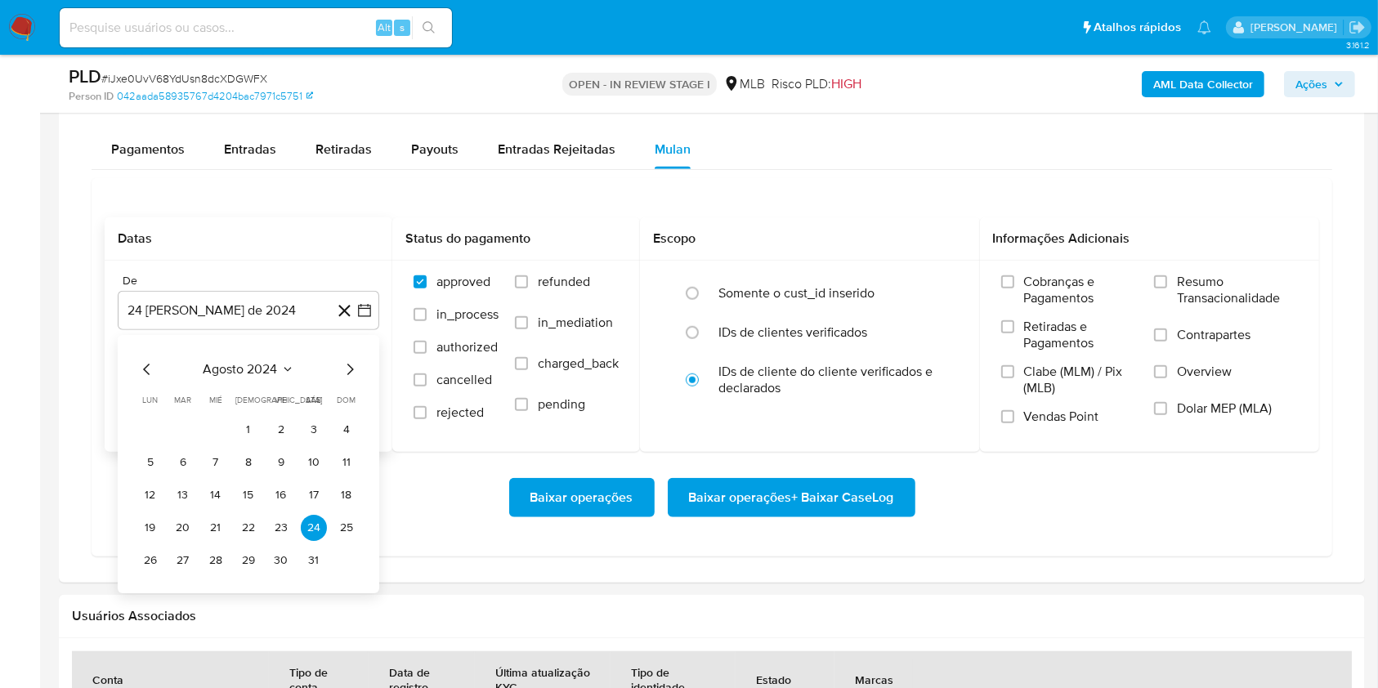
click at [245, 368] on span "agosto 2024" at bounding box center [240, 369] width 74 height 16
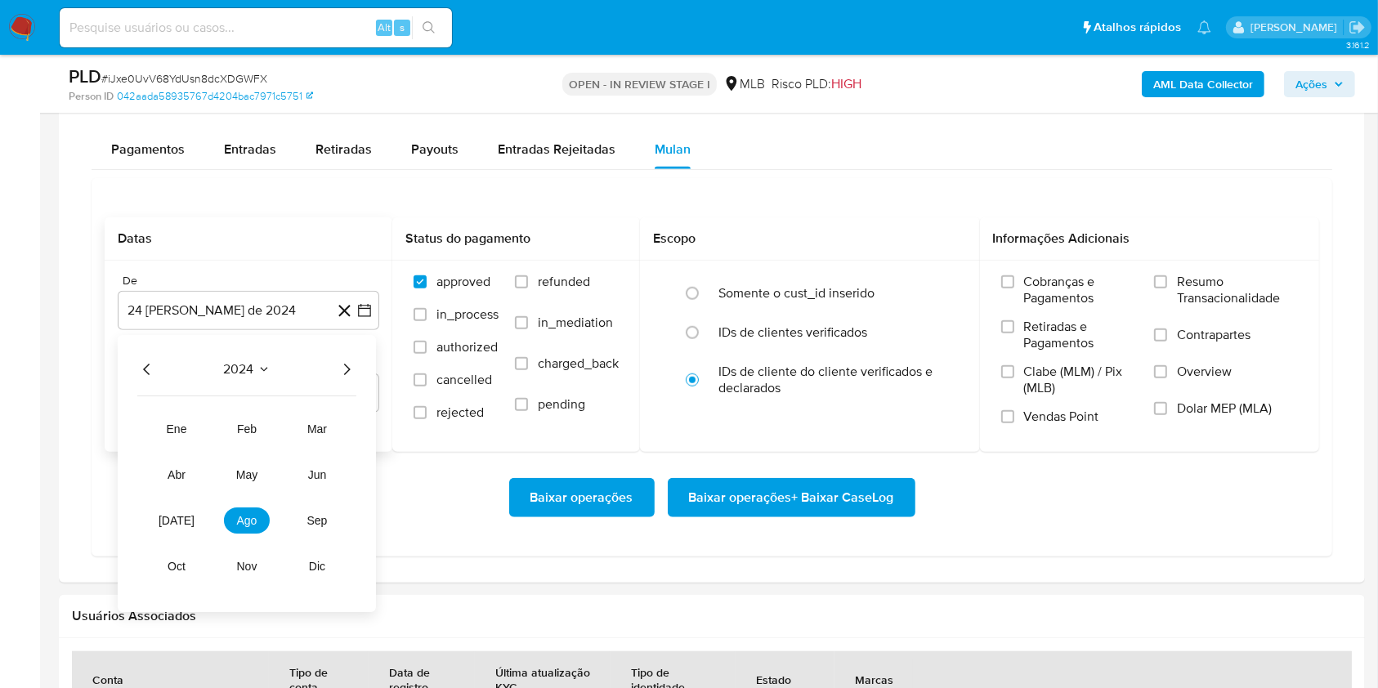
click at [347, 366] on icon "Año siguiente" at bounding box center [347, 369] width 7 height 11
click at [252, 518] on span "ago" at bounding box center [247, 520] width 20 height 13
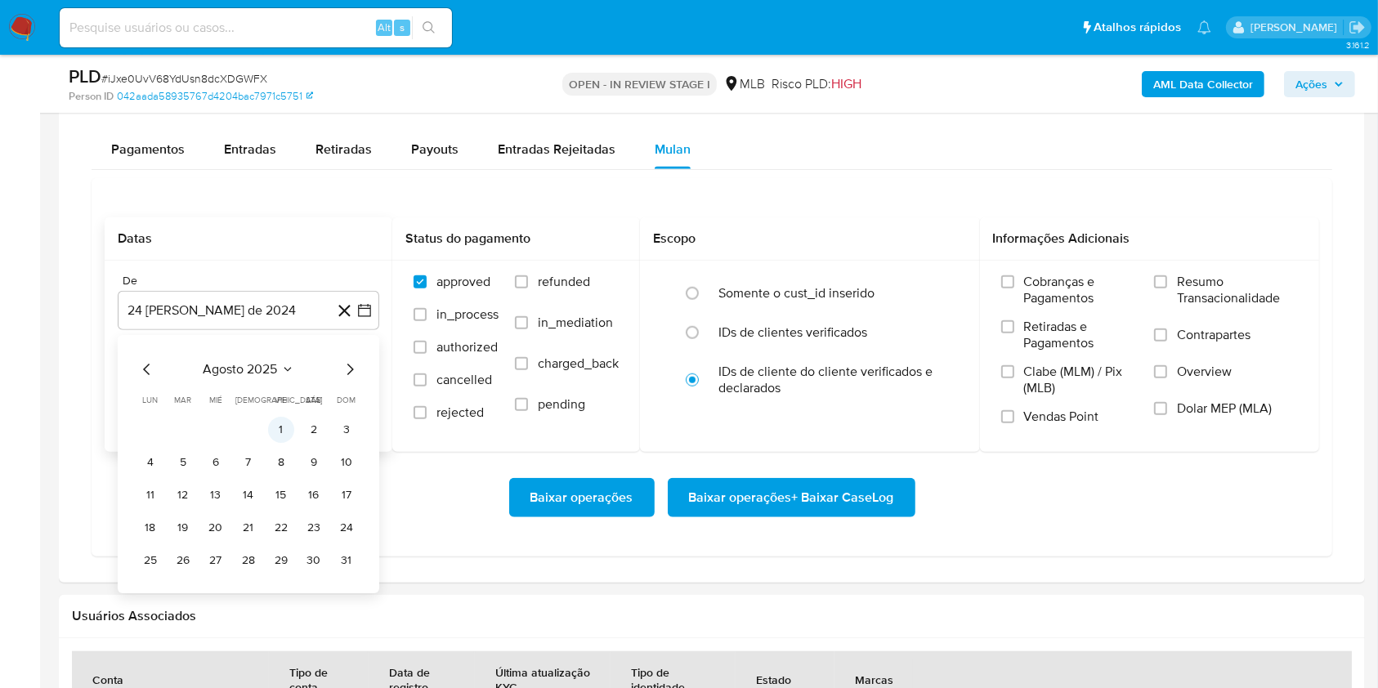
click at [279, 427] on button "1" at bounding box center [281, 430] width 26 height 26
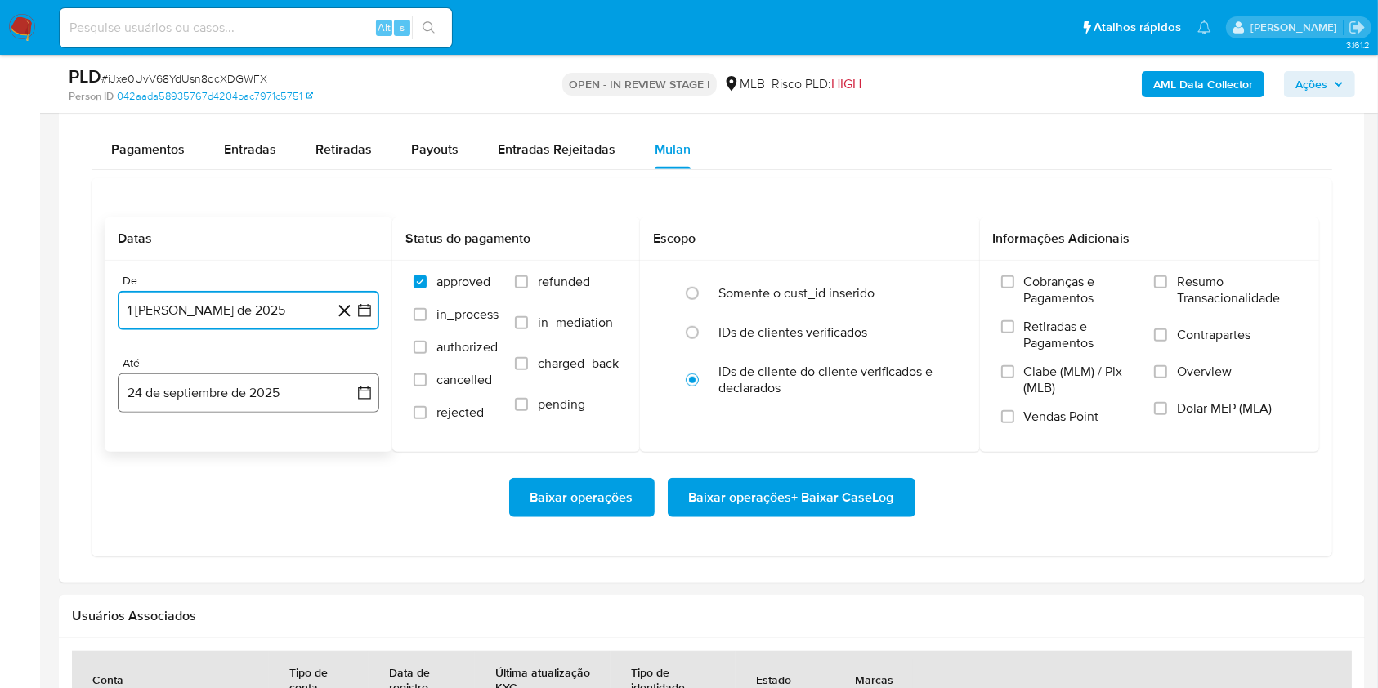
click at [251, 382] on button "24 de septiembre de 2025" at bounding box center [248, 392] width 261 height 39
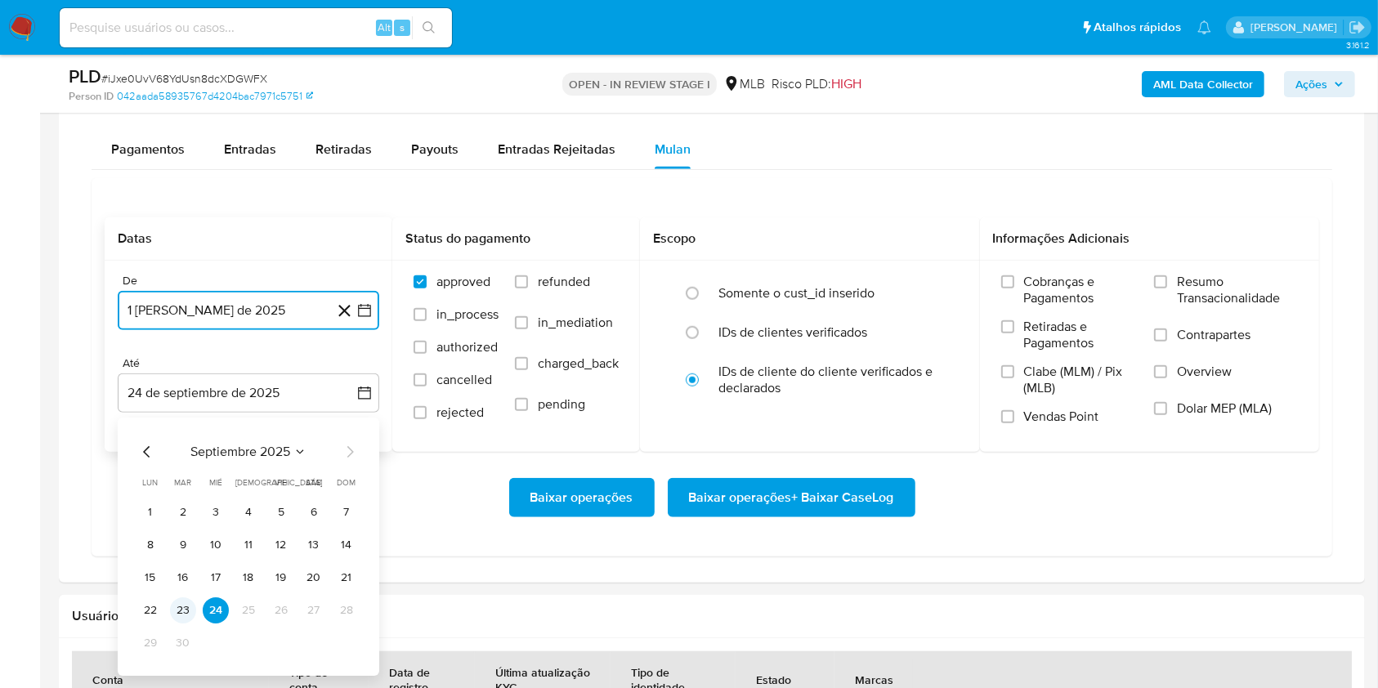
click at [185, 610] on button "23" at bounding box center [183, 610] width 26 height 26
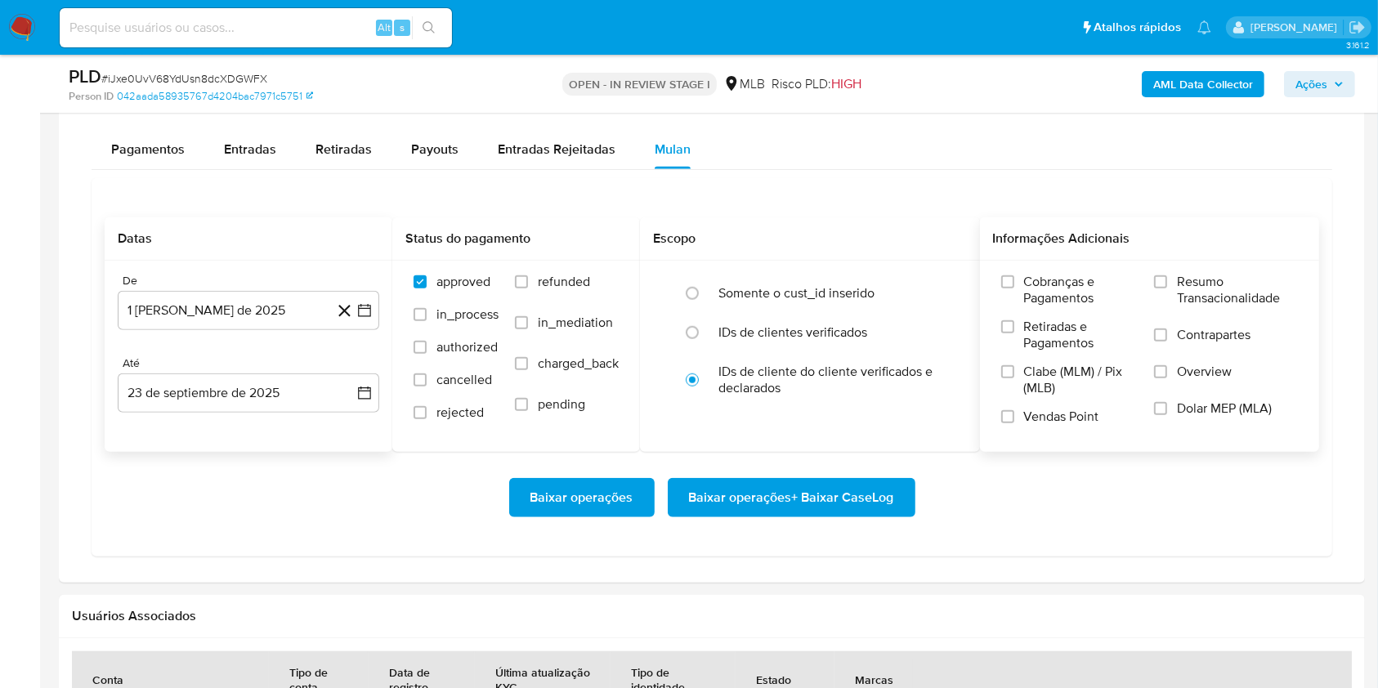
click at [1173, 317] on label "Resumo Transacionalidade" at bounding box center [1226, 300] width 144 height 53
click at [1167, 288] on input "Resumo Transacionalidade" at bounding box center [1160, 281] width 13 height 13
click at [772, 488] on span "Baixar operações + Baixar CaseLog" at bounding box center [791, 498] width 205 height 36
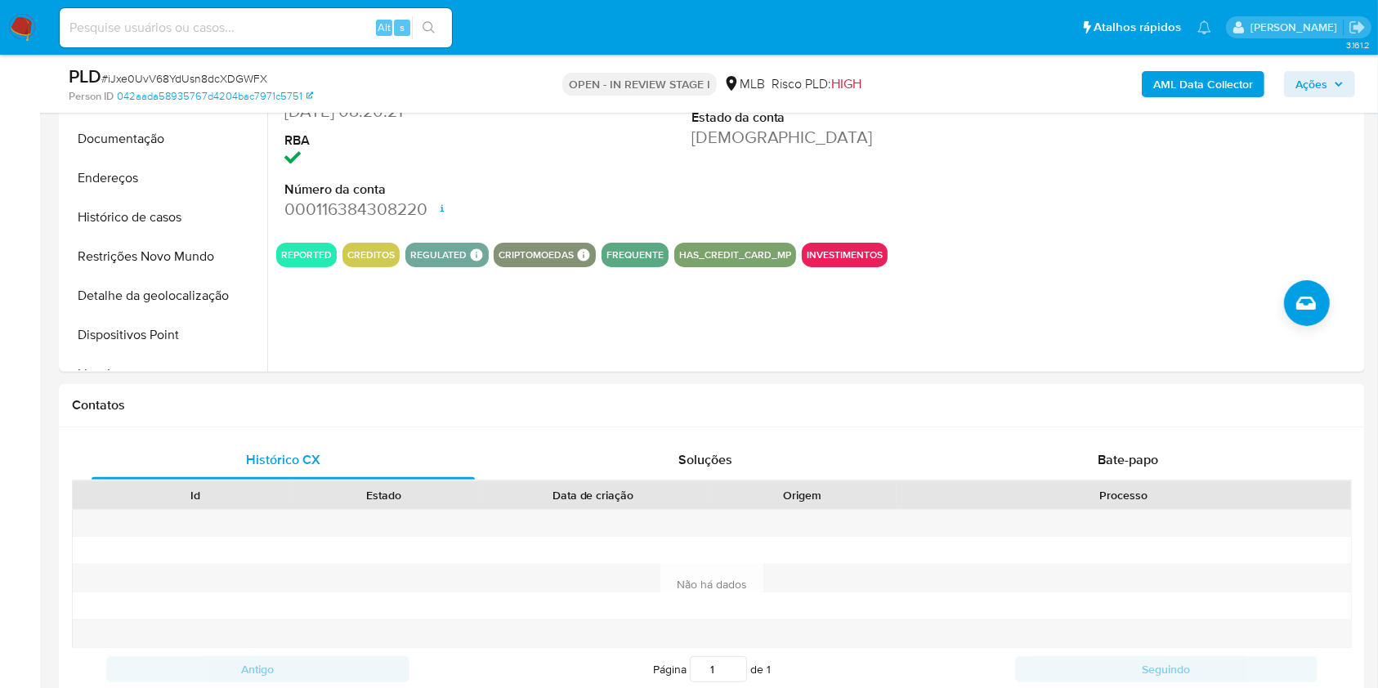
scroll to position [0, 0]
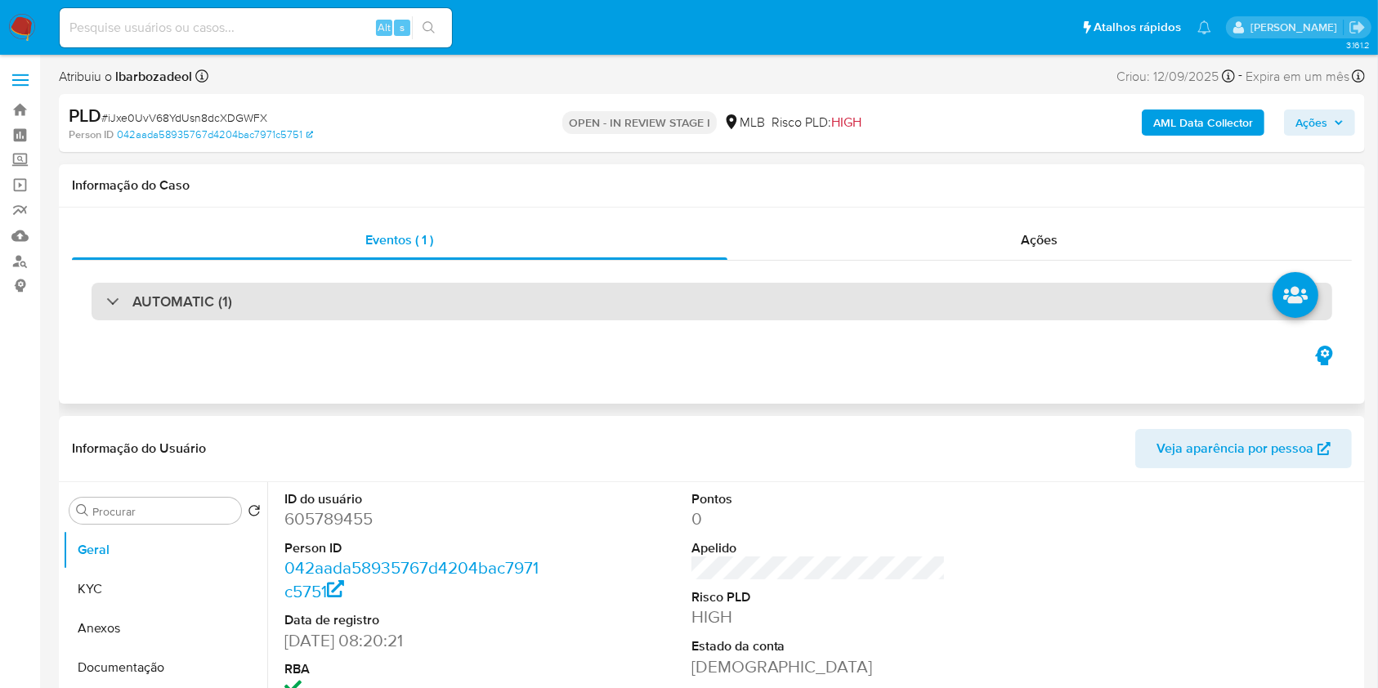
click at [732, 283] on div "AUTOMATIC (1)" at bounding box center [712, 302] width 1240 height 38
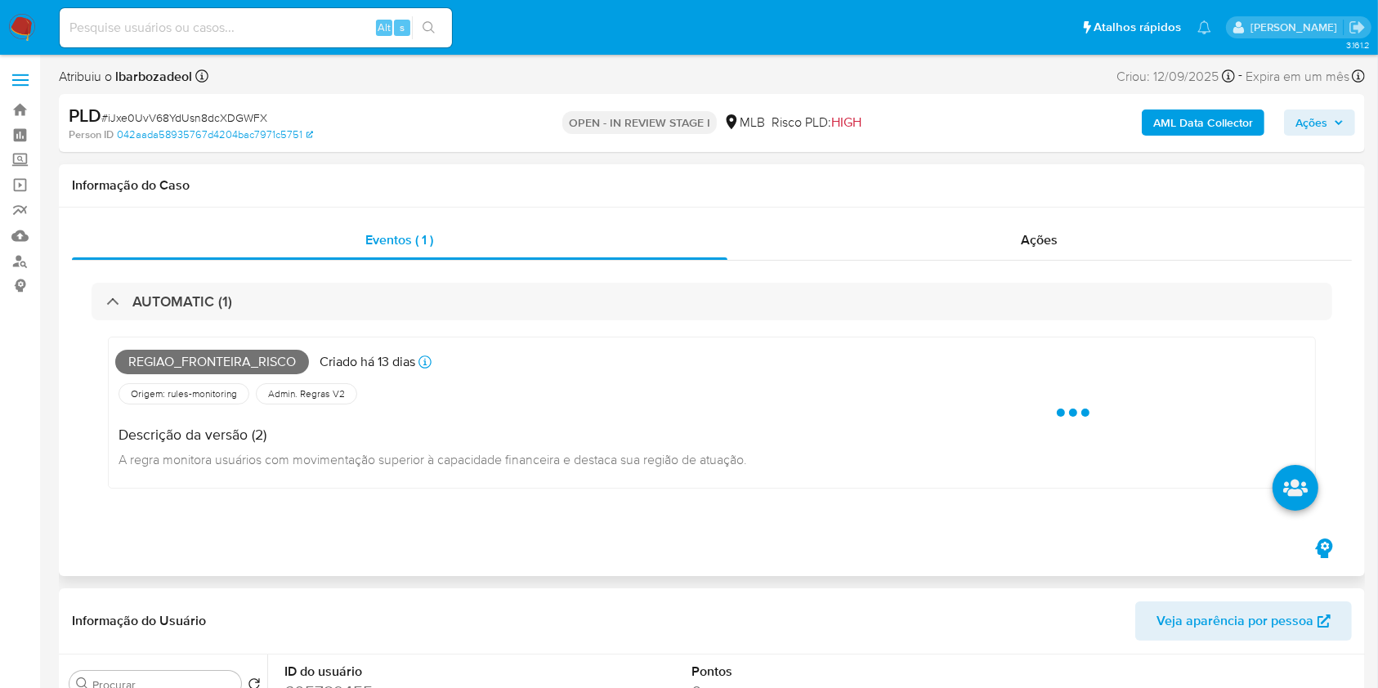
click at [263, 369] on span "Regiao_fronteira_risco" at bounding box center [212, 362] width 194 height 25
copy span "Regiao_fronteira_risco"
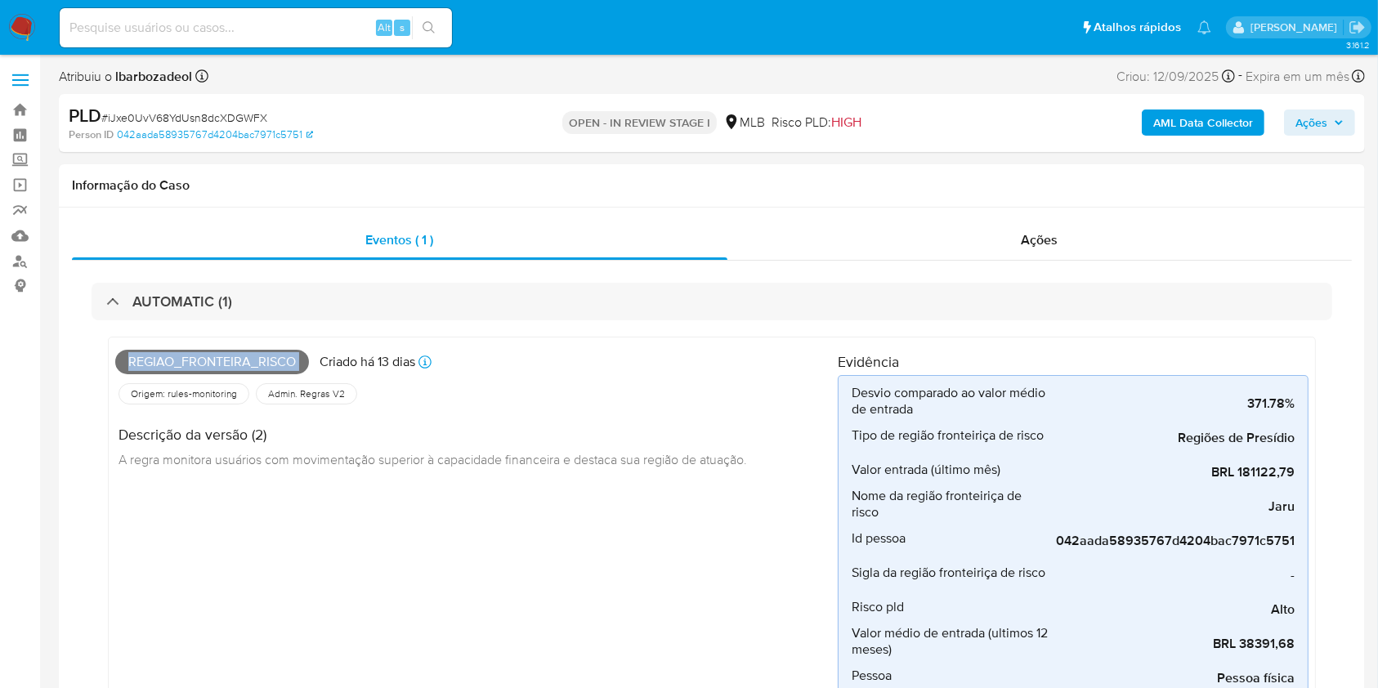
drag, startPoint x: 1343, startPoint y: 130, endPoint x: 1331, endPoint y: 132, distance: 11.6
click at [1339, 130] on span "Ações" at bounding box center [1319, 122] width 48 height 23
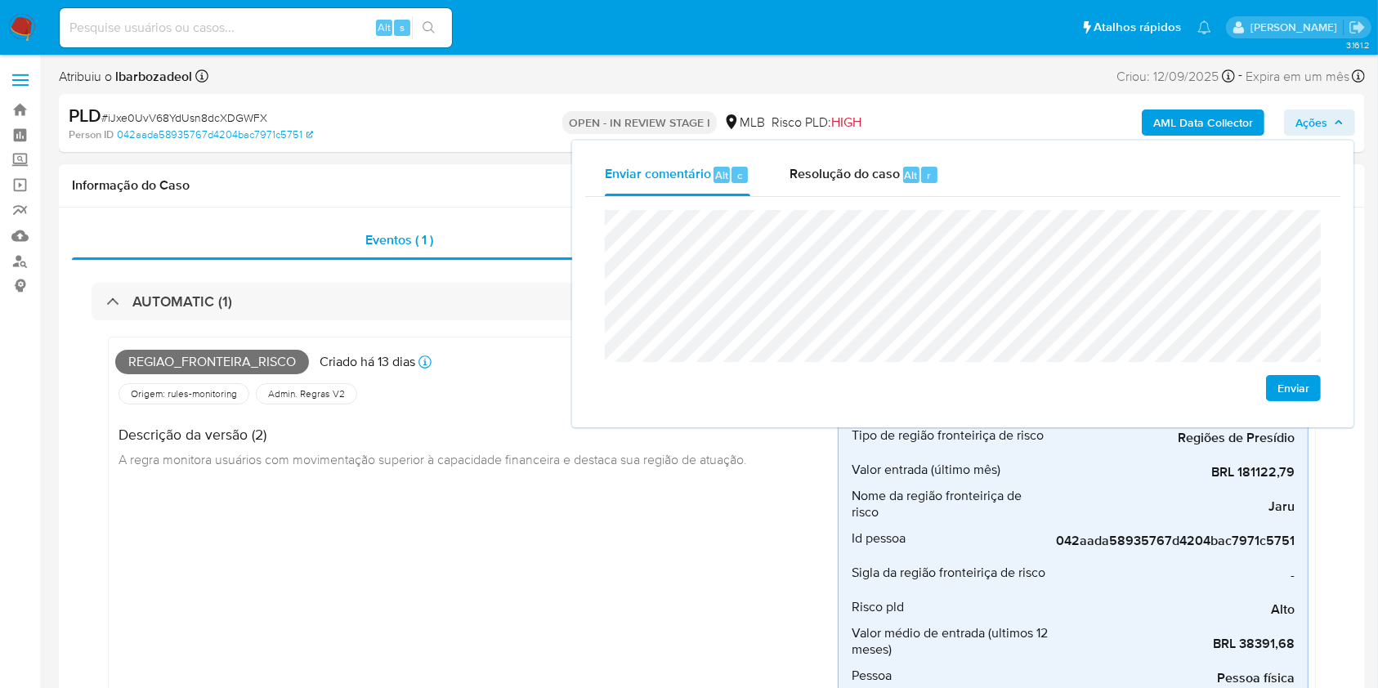
click at [555, 483] on div "Regiao_fronteira_risco Criado há 13 dias Criado: 12/09/2025 00:16:17 Origem: ru…" at bounding box center [476, 574] width 722 height 461
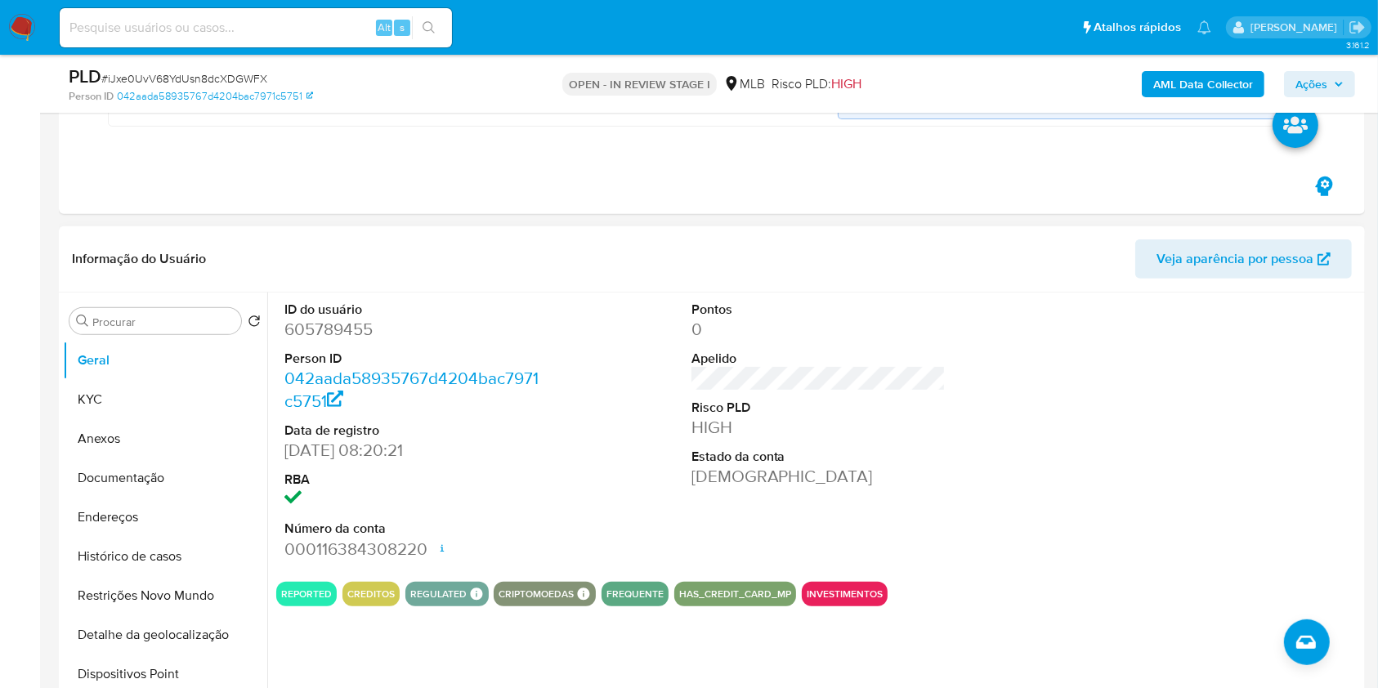
scroll to position [637, 0]
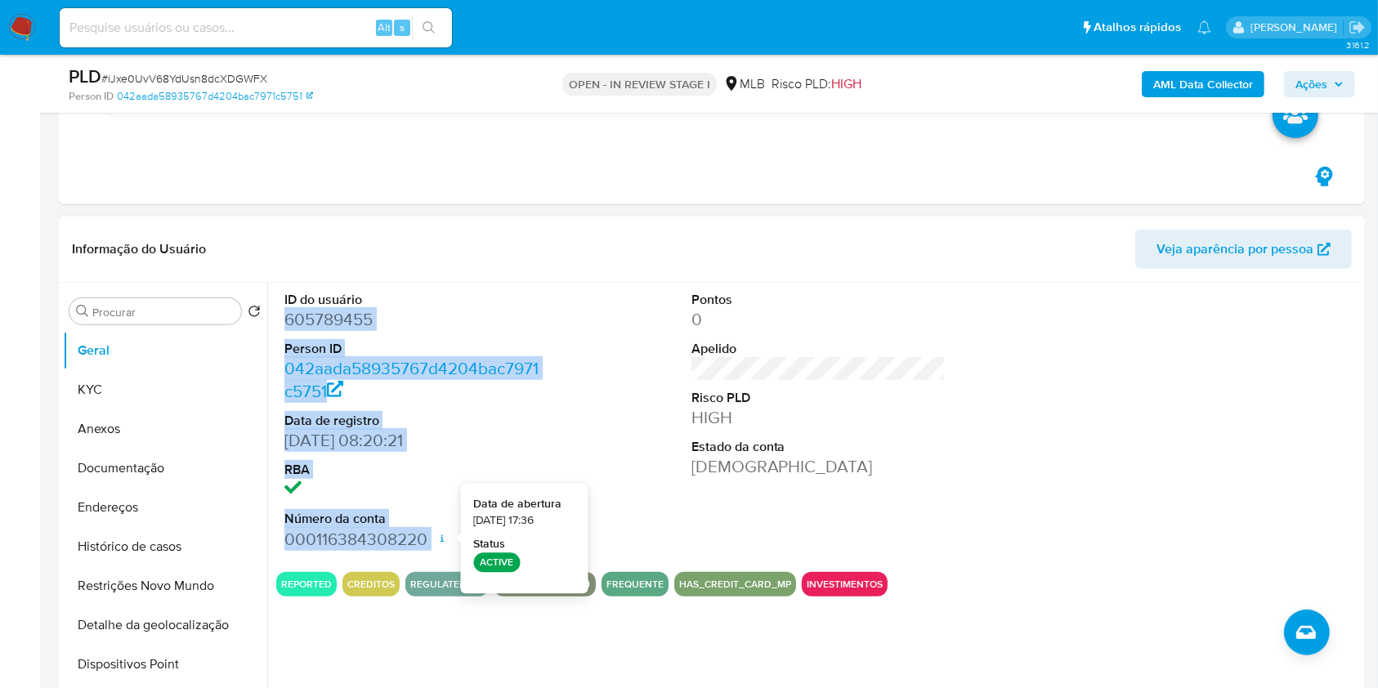
drag, startPoint x: 288, startPoint y: 319, endPoint x: 435, endPoint y: 534, distance: 260.6
click at [435, 534] on dl "ID do usuário 605789455 Person ID 042aada58935767d4204bac7971c5751 Data de regi…" at bounding box center [411, 421] width 255 height 260
copy dl "605789455 Person ID 042aada58935767d4204bac7971c5751 Data de registro 08/07/202…"
click at [1310, 84] on span "Ações" at bounding box center [1311, 84] width 32 height 26
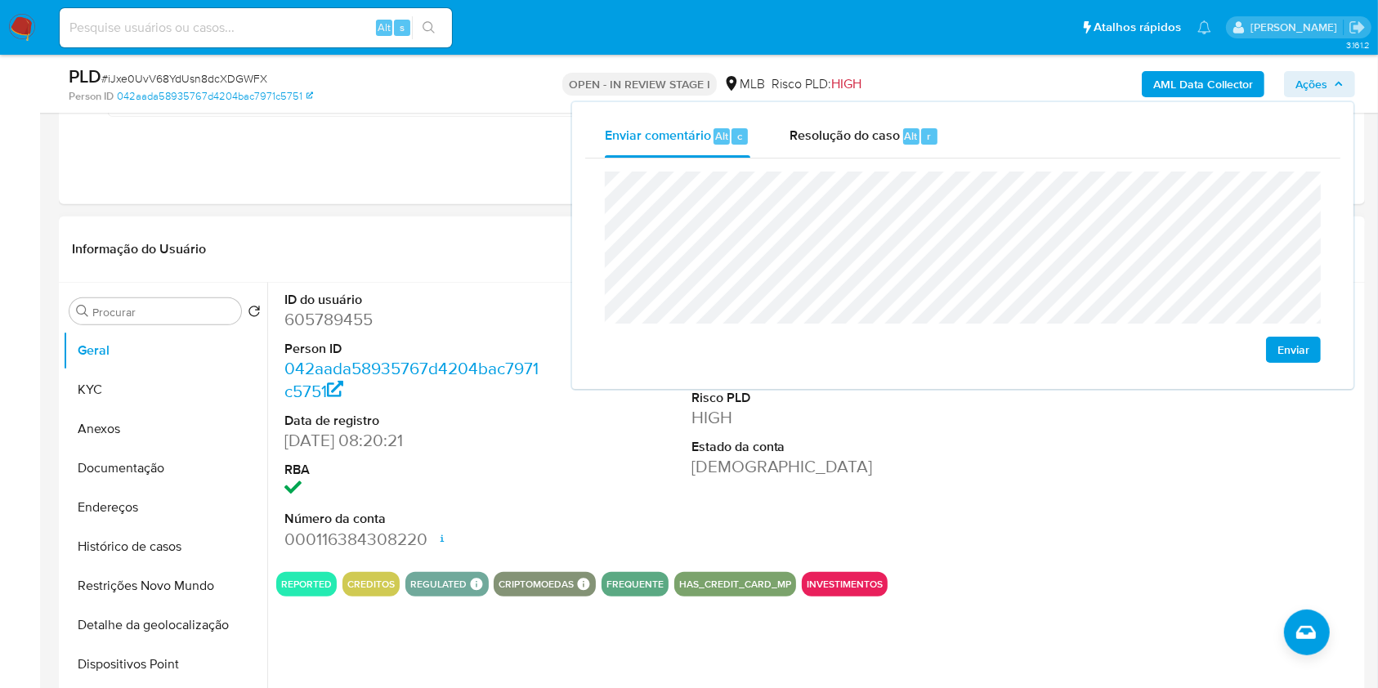
click at [421, 226] on div "Informação do Usuário Veja aparência por pessoa" at bounding box center [712, 250] width 1306 height 66
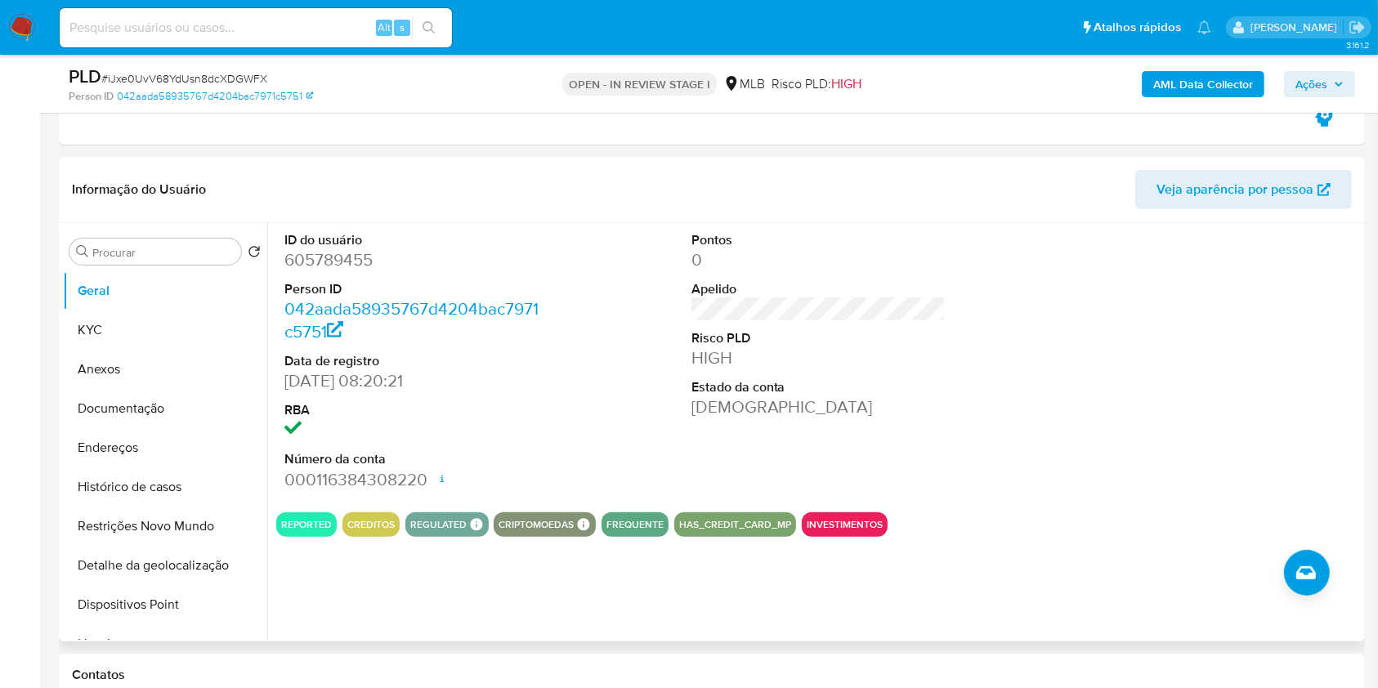
scroll to position [0, 0]
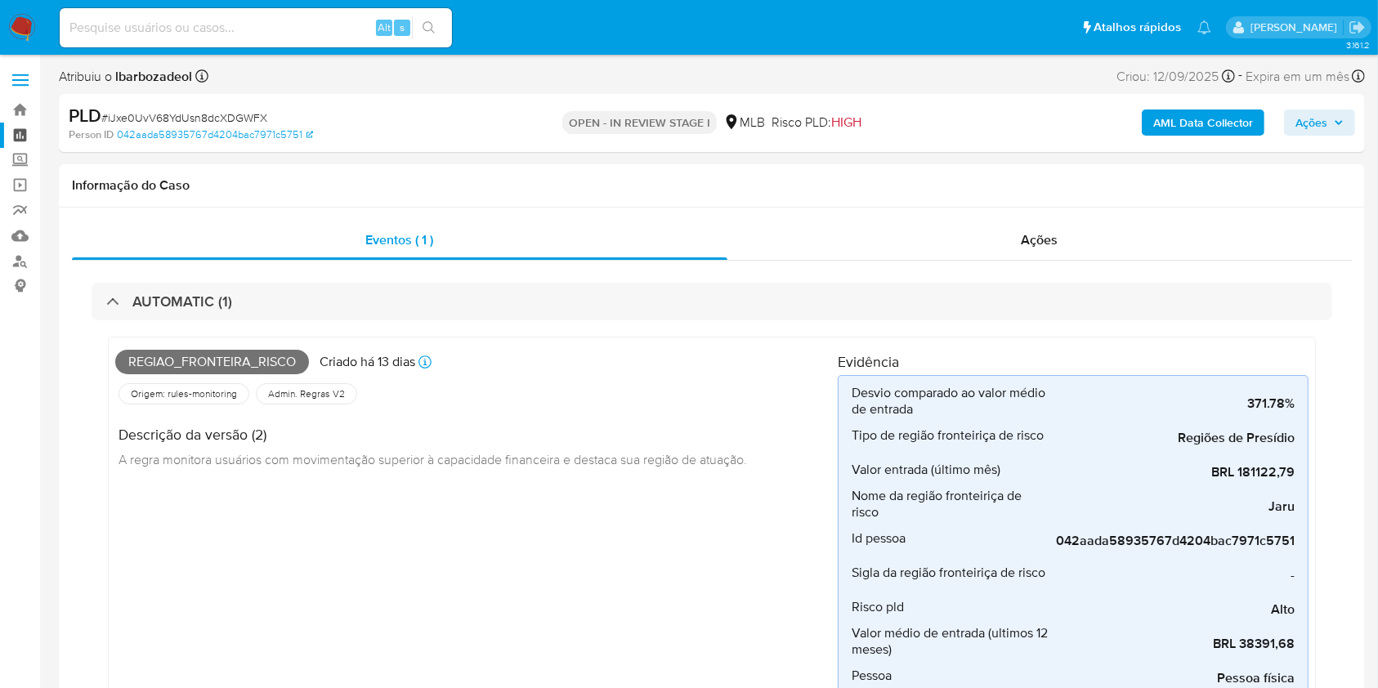
click at [27, 136] on link "Painel" at bounding box center [97, 135] width 194 height 25
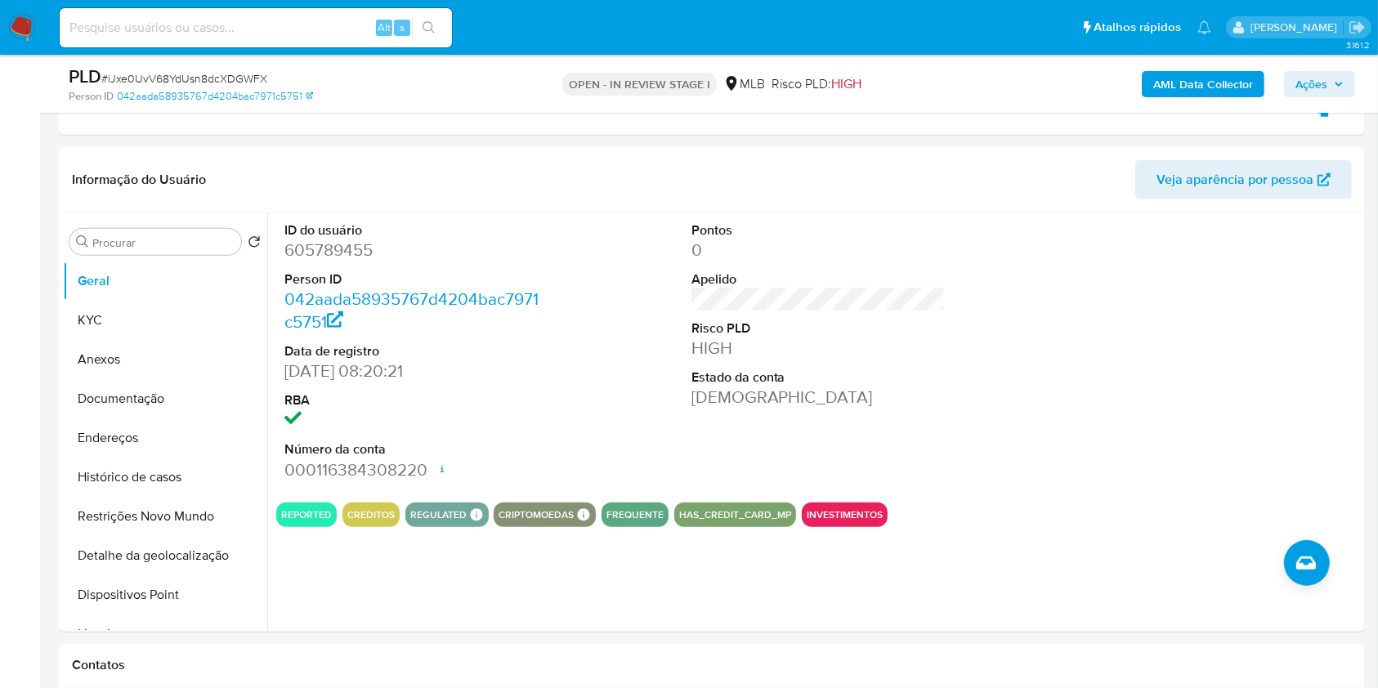
scroll to position [716, 0]
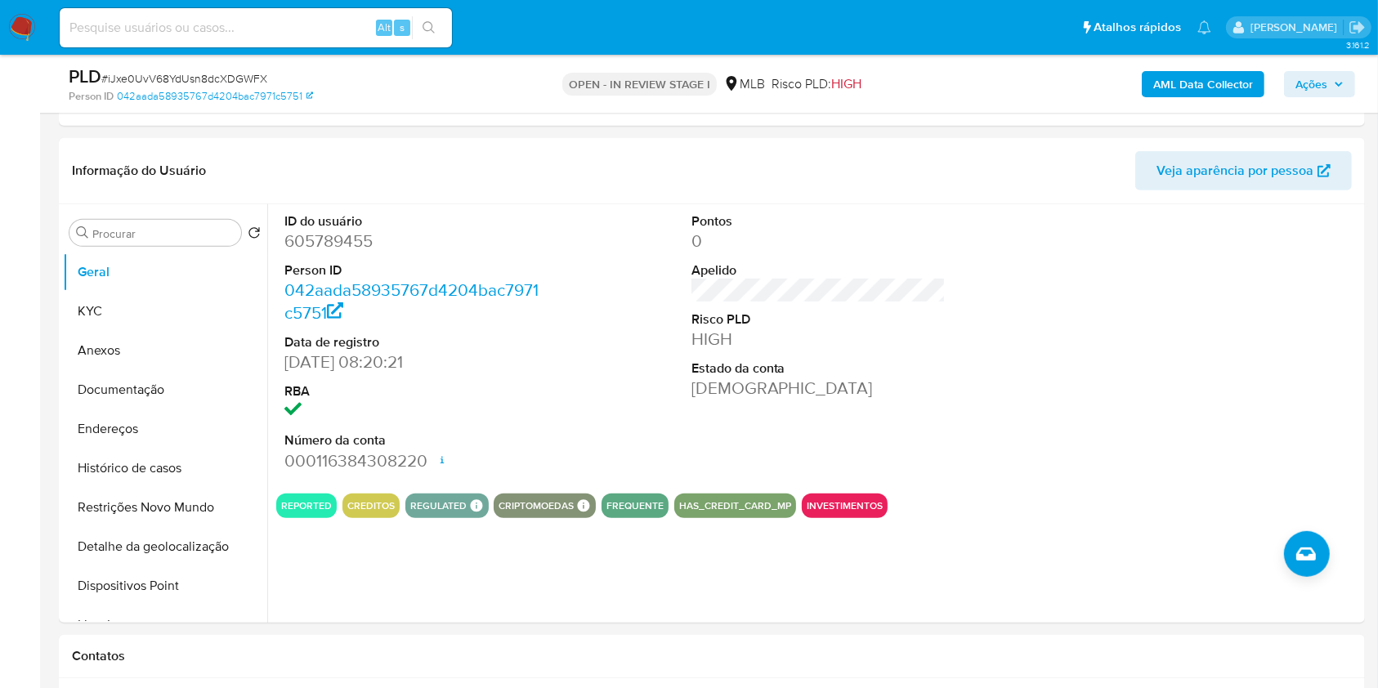
click at [1313, 65] on div "AML Data Collector Ações" at bounding box center [1143, 84] width 424 height 38
click at [1312, 92] on span "Ações" at bounding box center [1311, 84] width 32 height 26
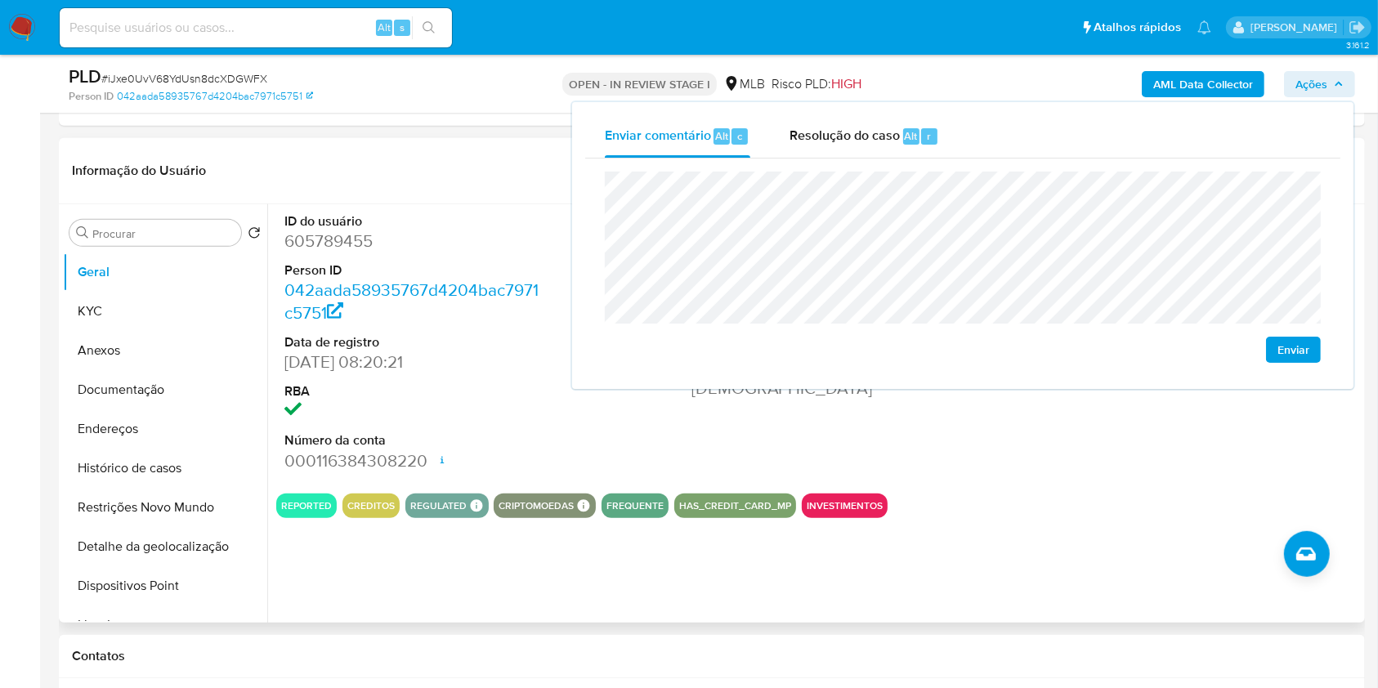
drag, startPoint x: 1318, startPoint y: 88, endPoint x: 913, endPoint y: 221, distance: 426.4
click at [1318, 87] on span "Ações" at bounding box center [1311, 84] width 32 height 26
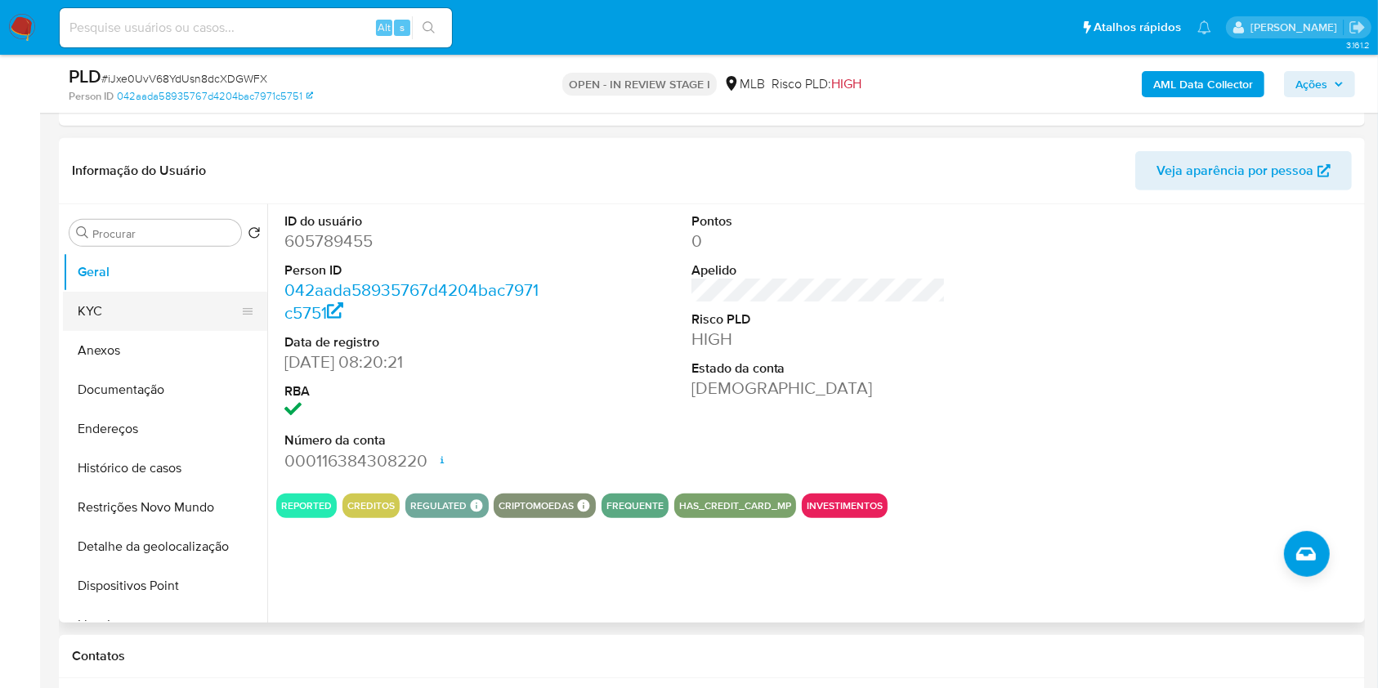
click at [157, 315] on button "KYC" at bounding box center [158, 311] width 191 height 39
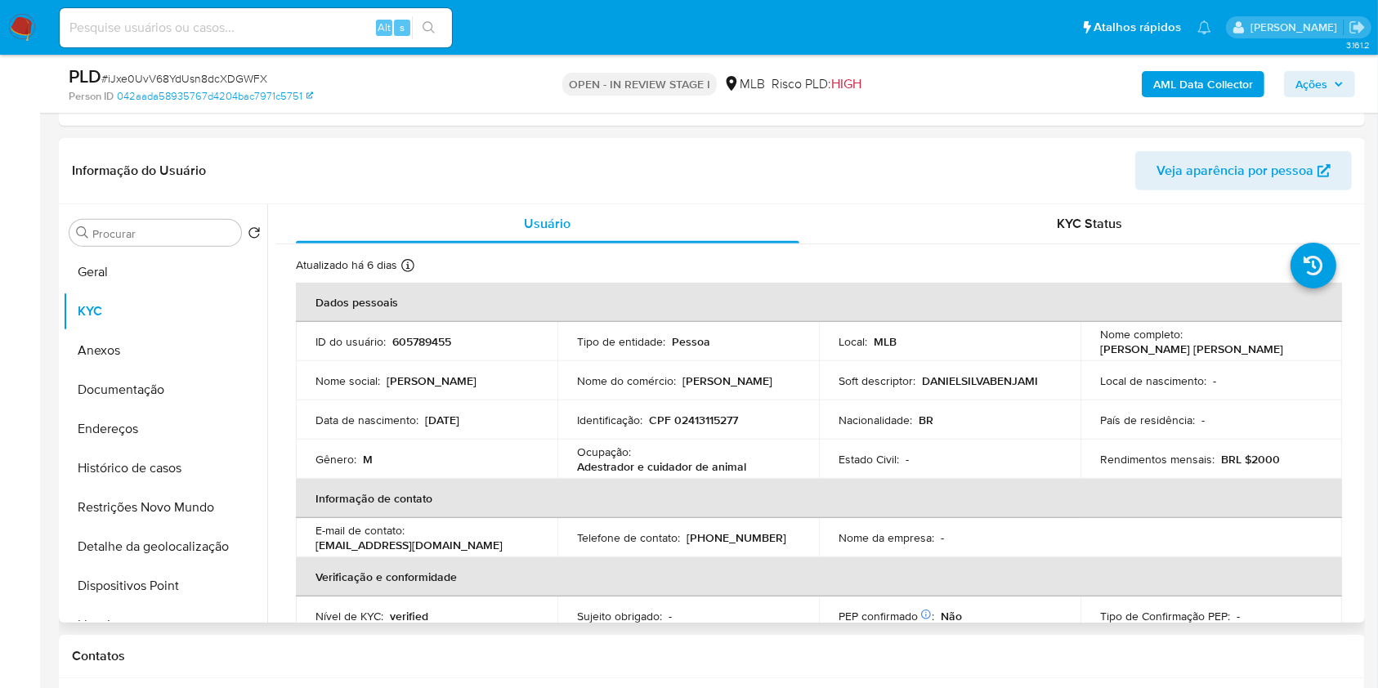
click at [704, 418] on p "CPF 02413115277" at bounding box center [693, 420] width 89 height 15
copy p "02413115277"
click at [1302, 80] on span "Ações" at bounding box center [1311, 84] width 32 height 26
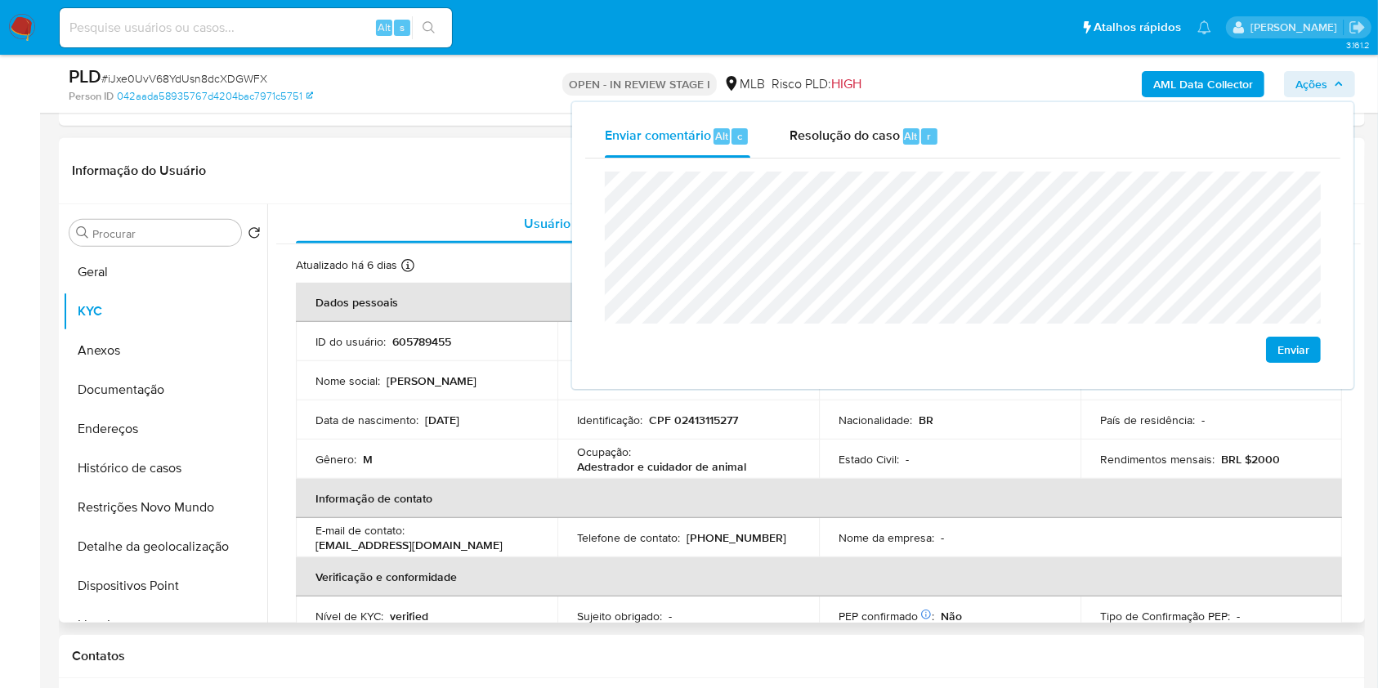
click at [717, 467] on p "Adestrador e cuidador de animal" at bounding box center [661, 466] width 169 height 15
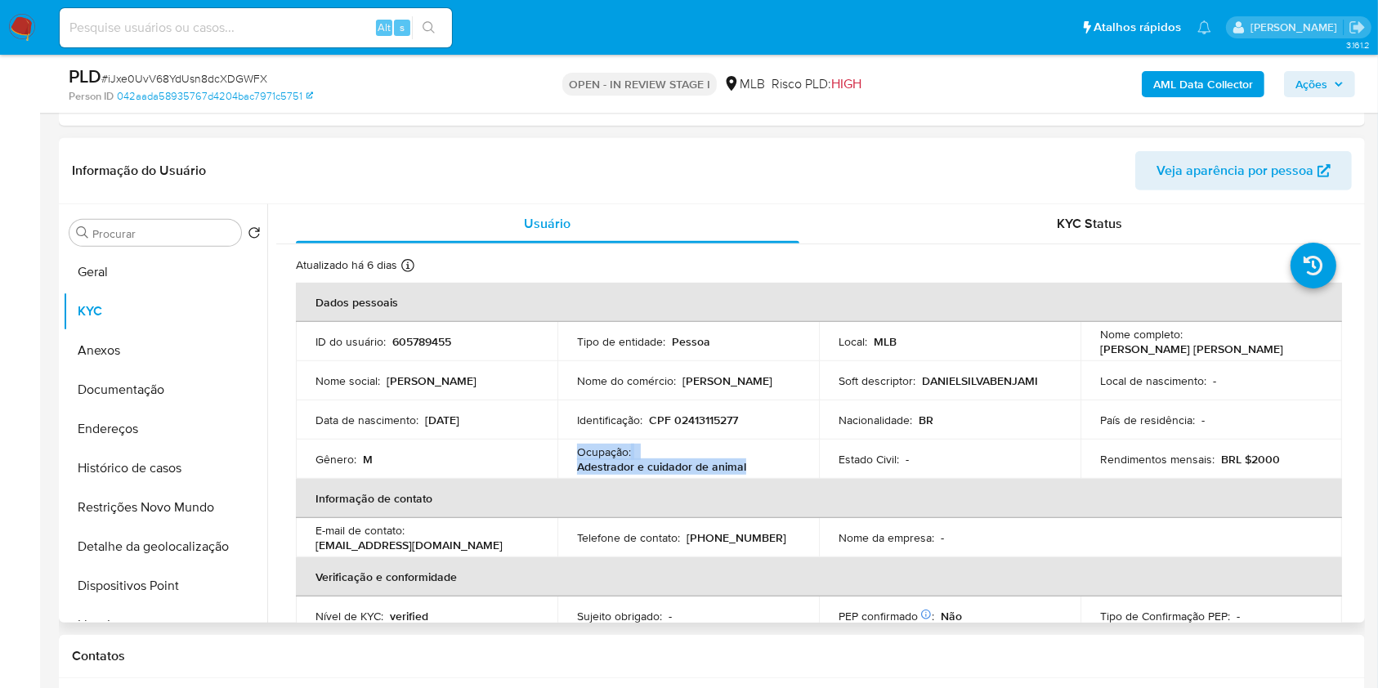
click at [717, 467] on p "Adestrador e cuidador de animal" at bounding box center [661, 466] width 169 height 15
copy div "Ocupação : Adestrador e cuidador de animal"
click at [1334, 87] on icon "button" at bounding box center [1339, 84] width 10 height 10
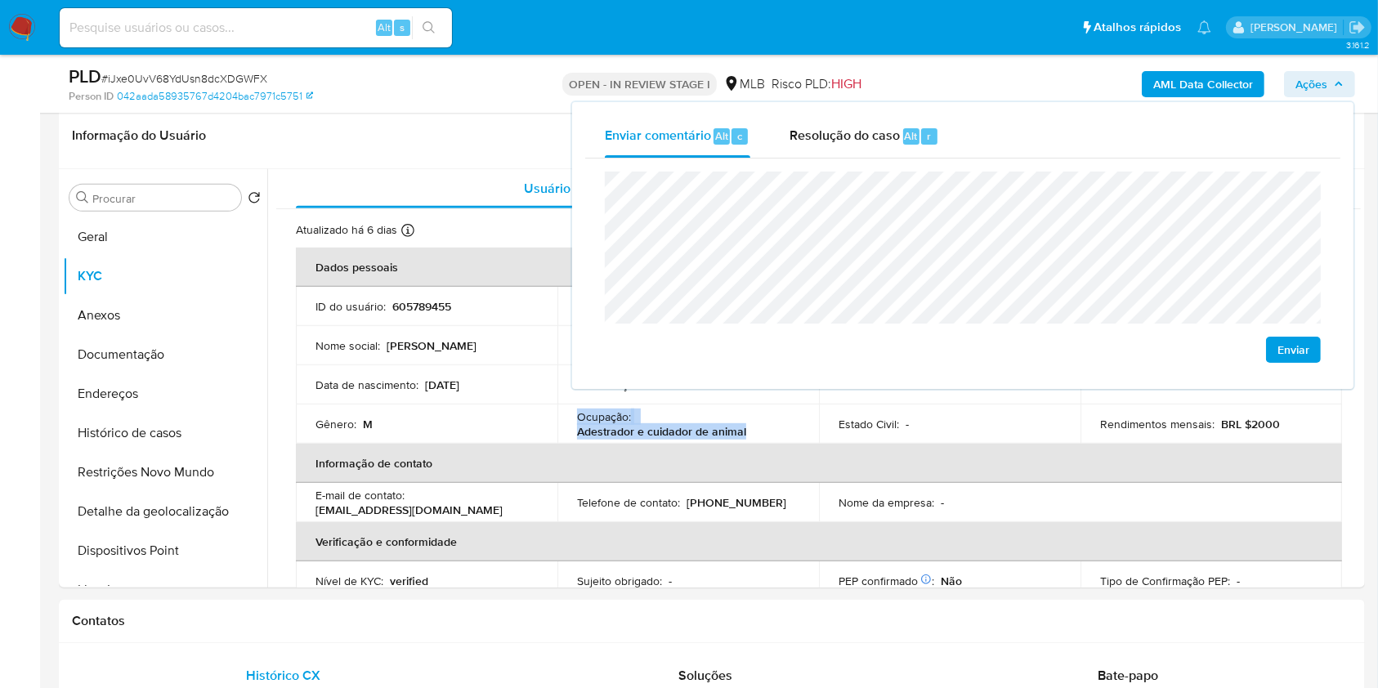
scroll to position [752, 0]
click at [149, 384] on button "Endereços" at bounding box center [158, 392] width 191 height 39
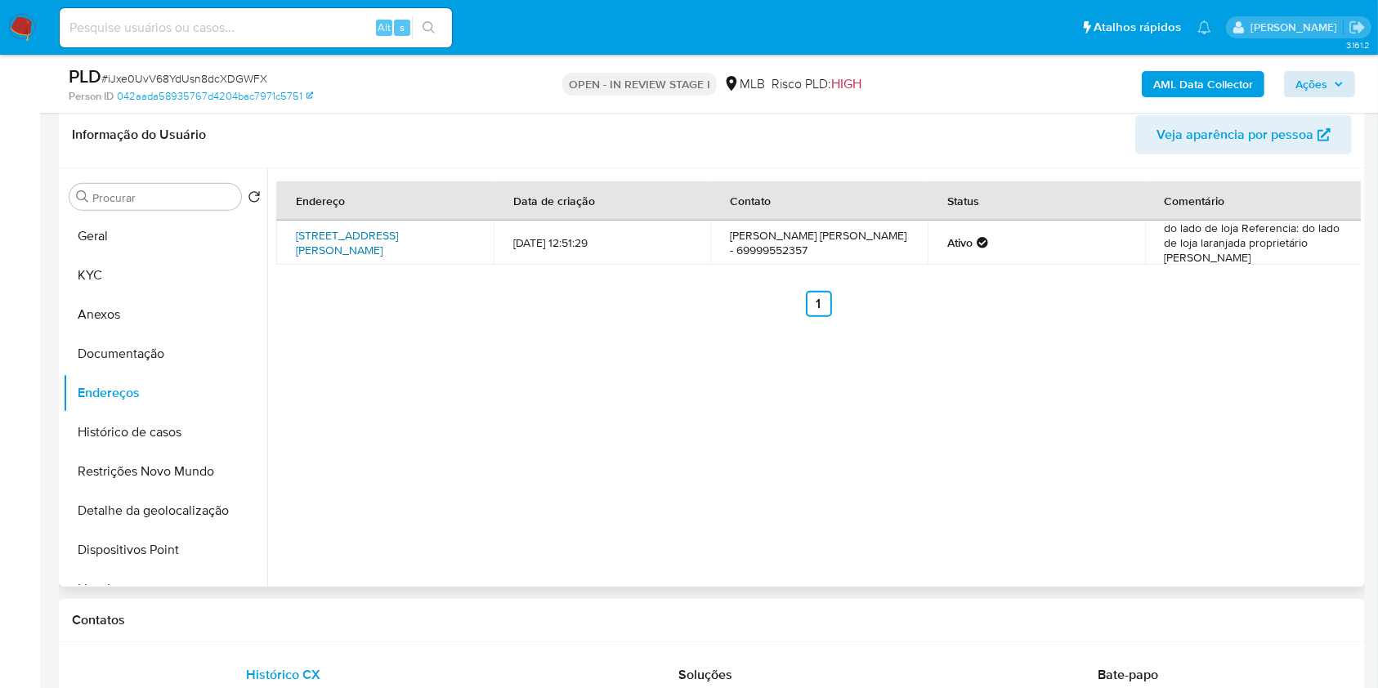
click at [394, 253] on link "Rua Marechal Rondon 2192, Jaru, Rondônia, 76890000, Brasil 2192" at bounding box center [347, 242] width 102 height 31
drag, startPoint x: 140, startPoint y: 359, endPoint x: 171, endPoint y: 357, distance: 31.1
click at [140, 358] on button "Documentação" at bounding box center [165, 353] width 204 height 39
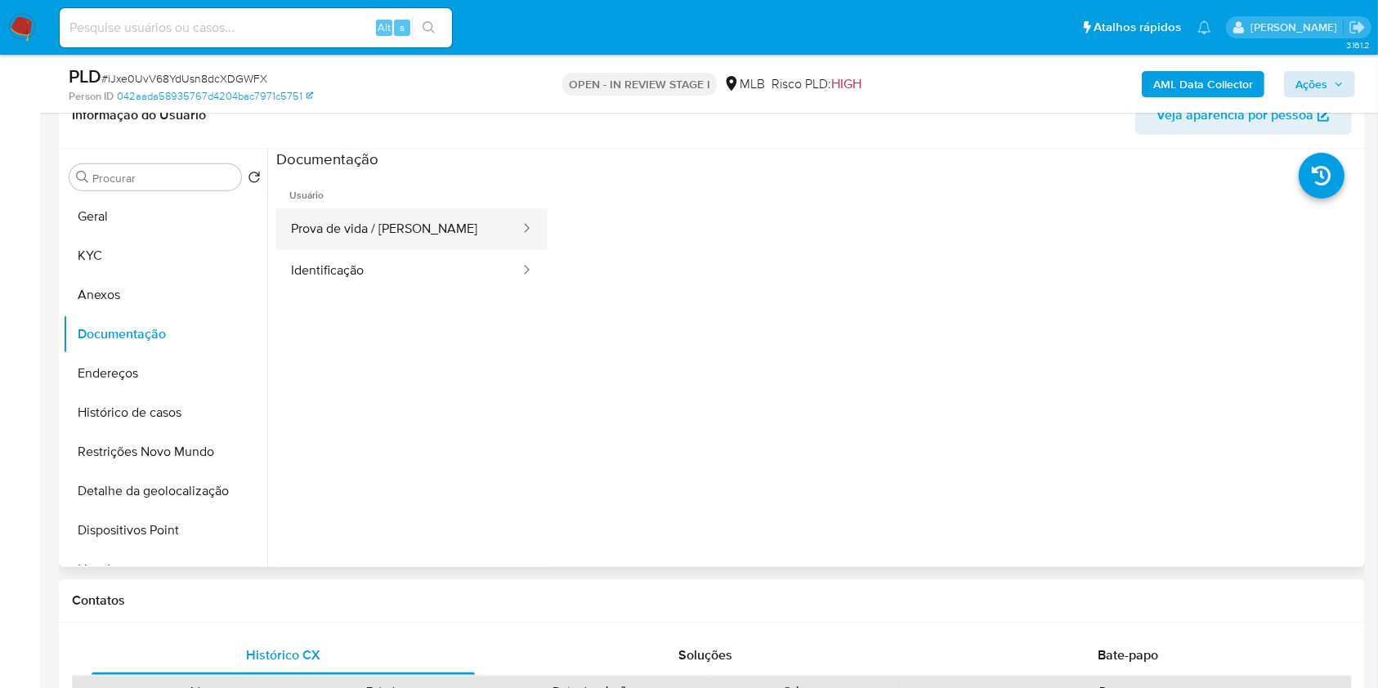
click at [395, 222] on button "Prova de vida / [PERSON_NAME]" at bounding box center [398, 229] width 245 height 42
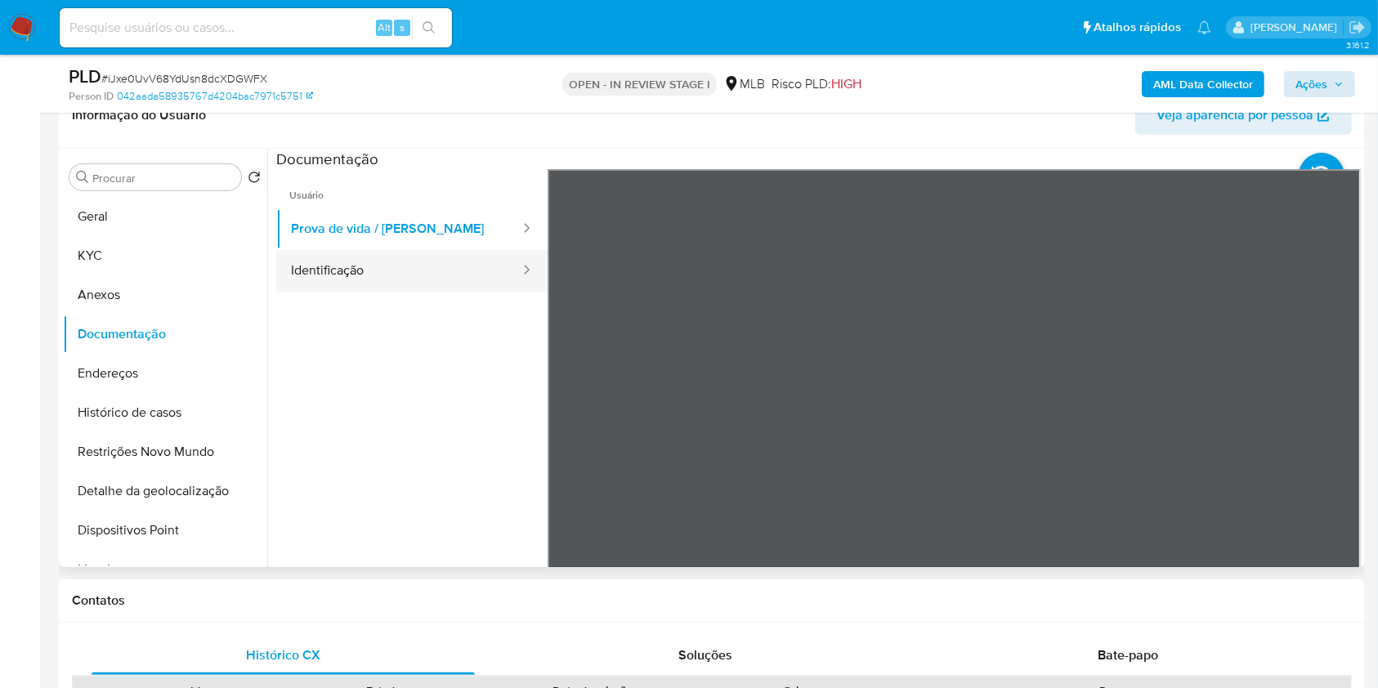
click at [337, 269] on button "Identificação" at bounding box center [398, 271] width 245 height 42
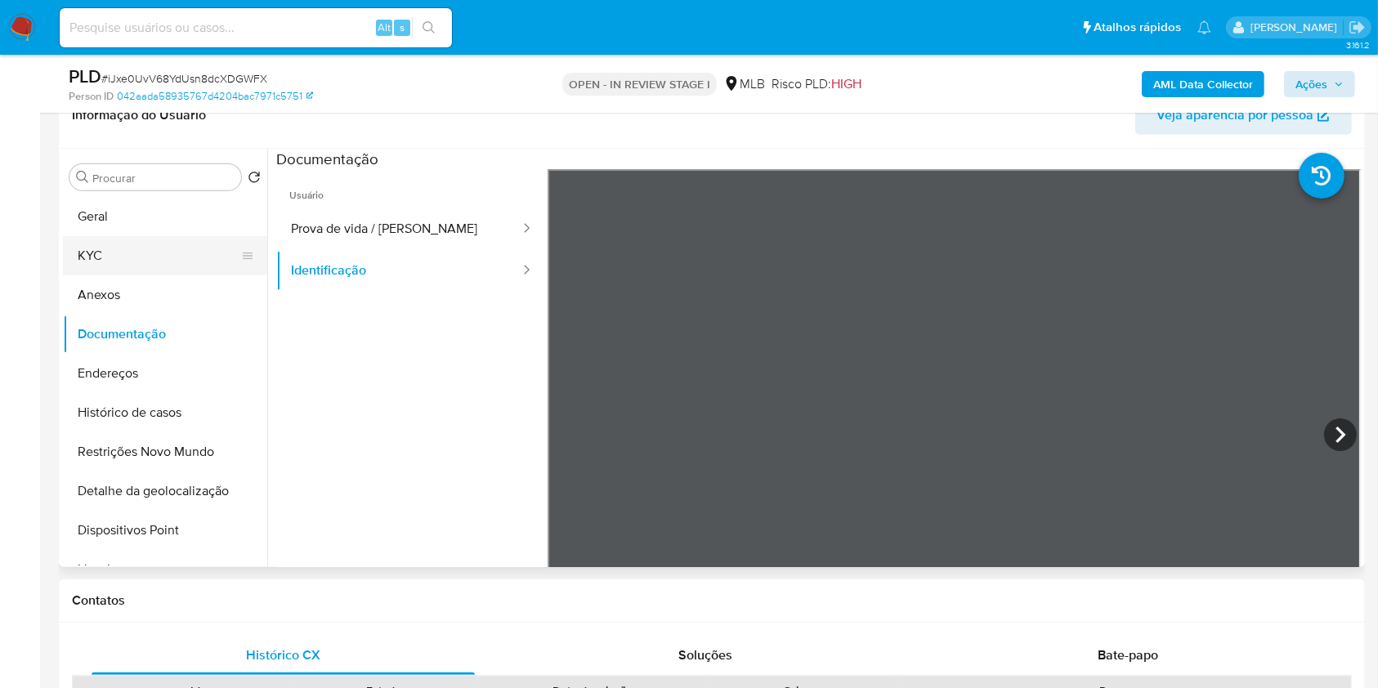
click at [190, 256] on button "KYC" at bounding box center [158, 255] width 191 height 39
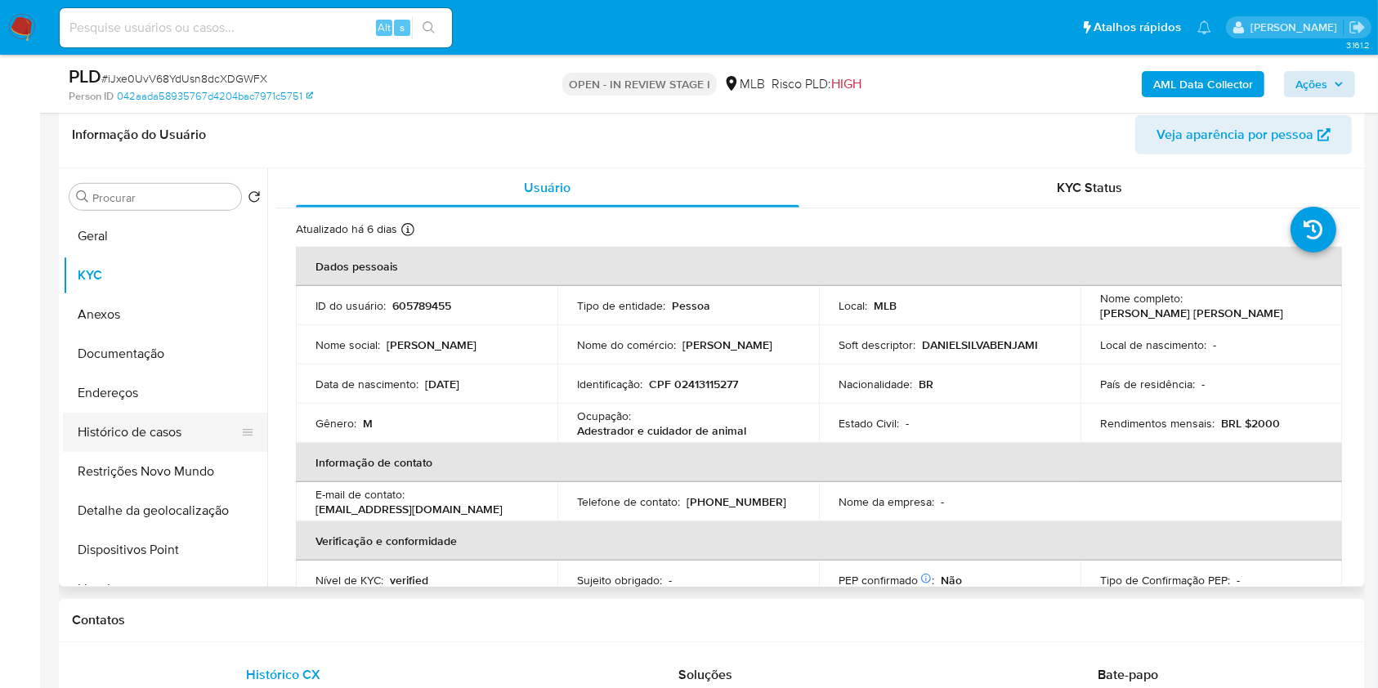
click at [170, 431] on button "Histórico de casos" at bounding box center [158, 432] width 191 height 39
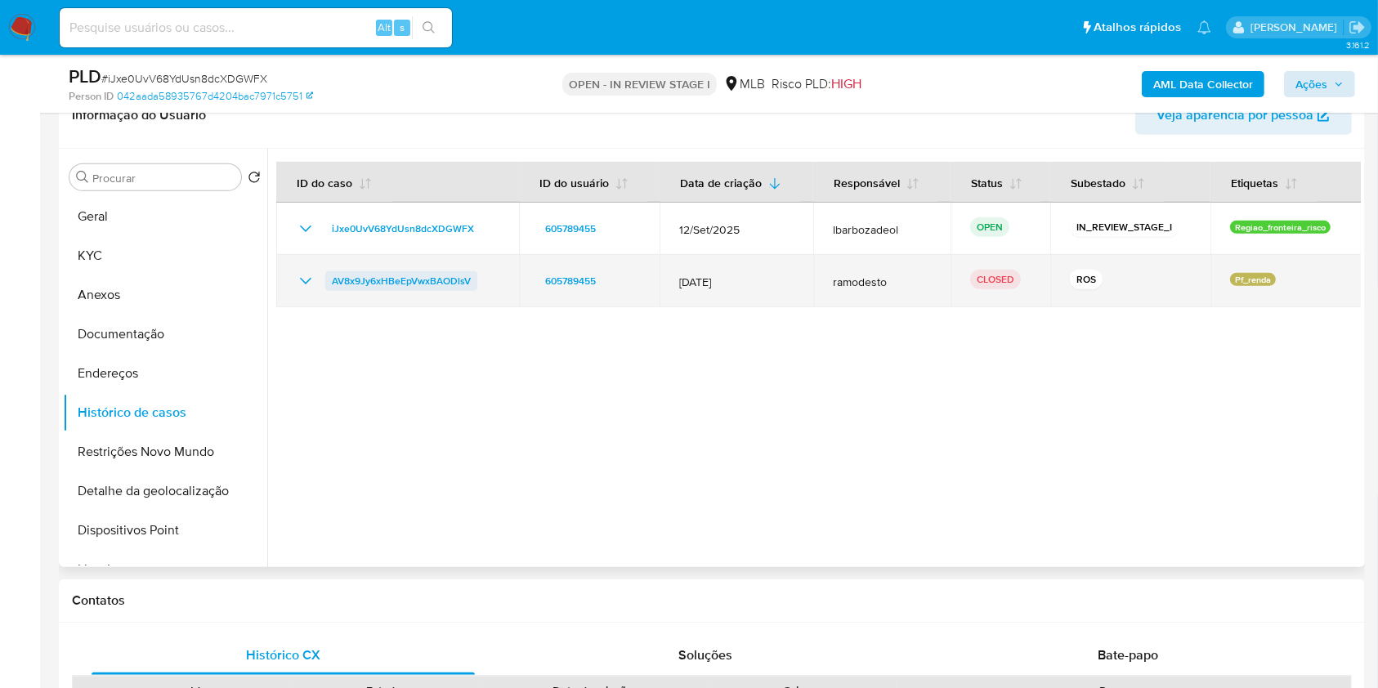
click at [384, 282] on span "AV8x9Jy6xHBeEpVwxBAODlsV" at bounding box center [401, 281] width 139 height 20
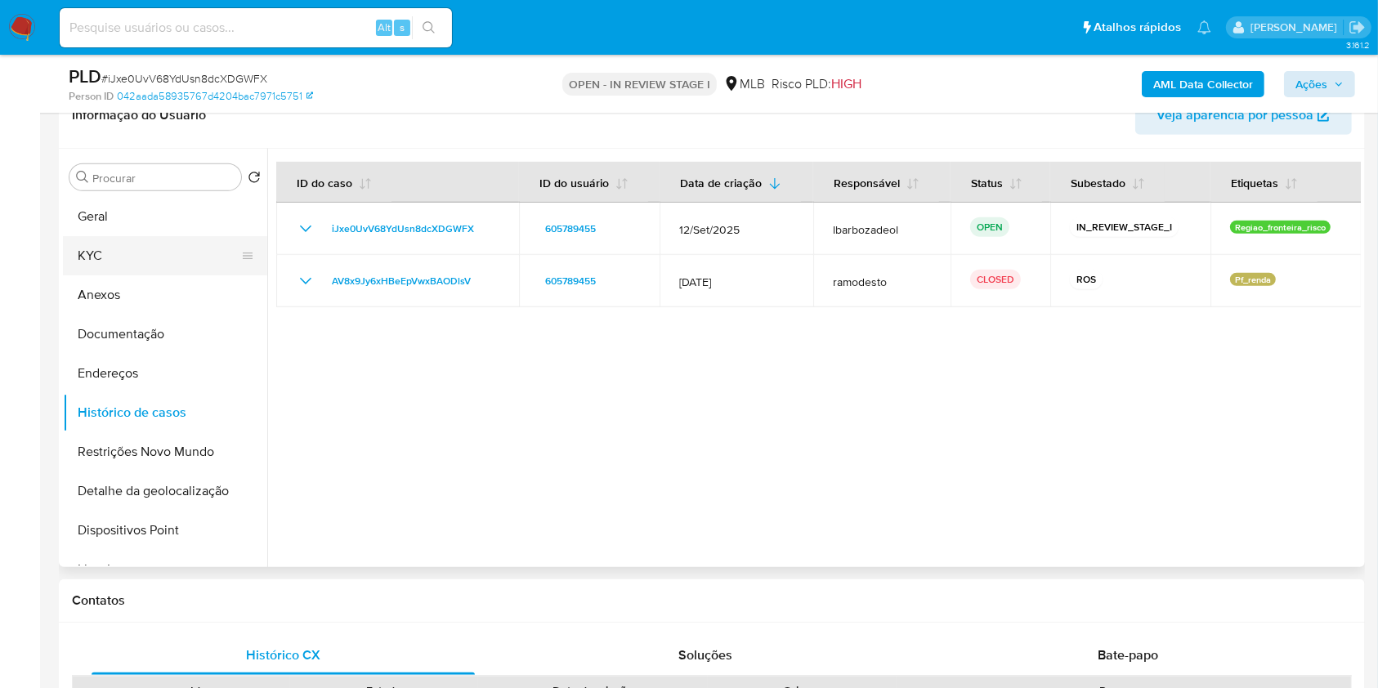
click at [154, 249] on button "KYC" at bounding box center [158, 255] width 191 height 39
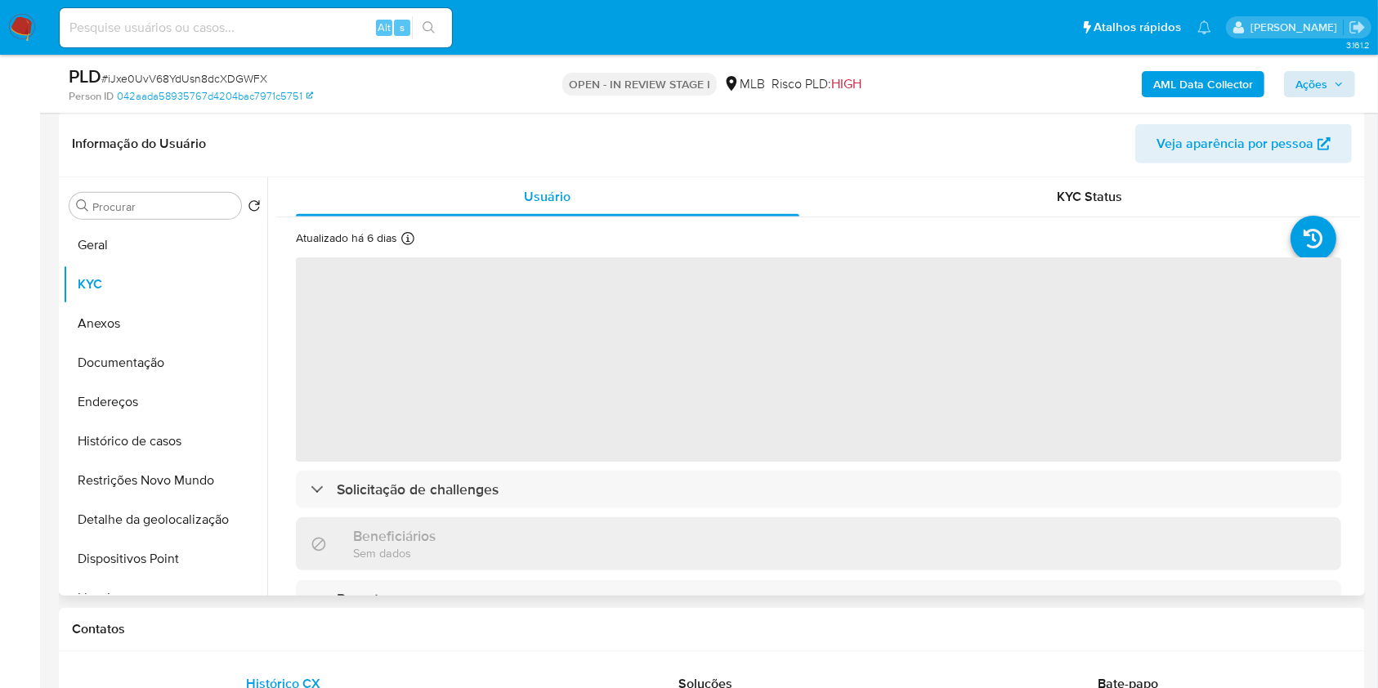
scroll to position [717, 0]
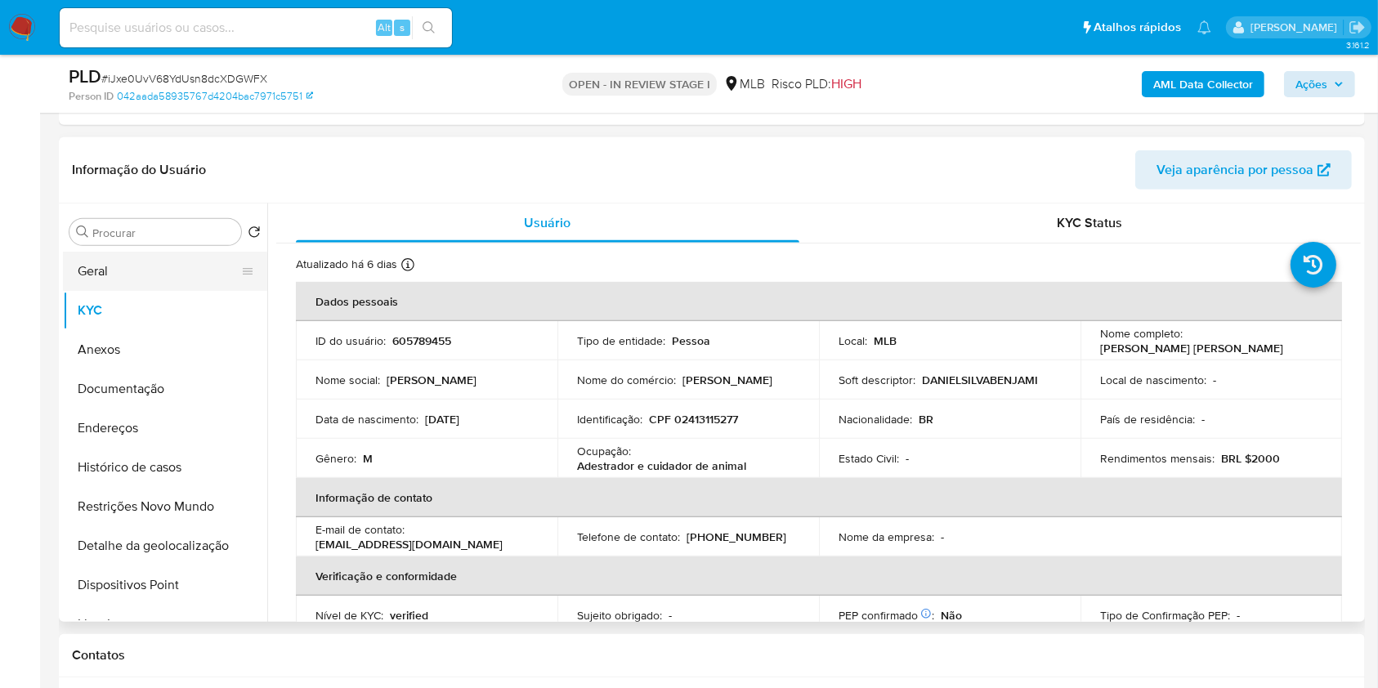
click at [127, 262] on button "Geral" at bounding box center [158, 271] width 191 height 39
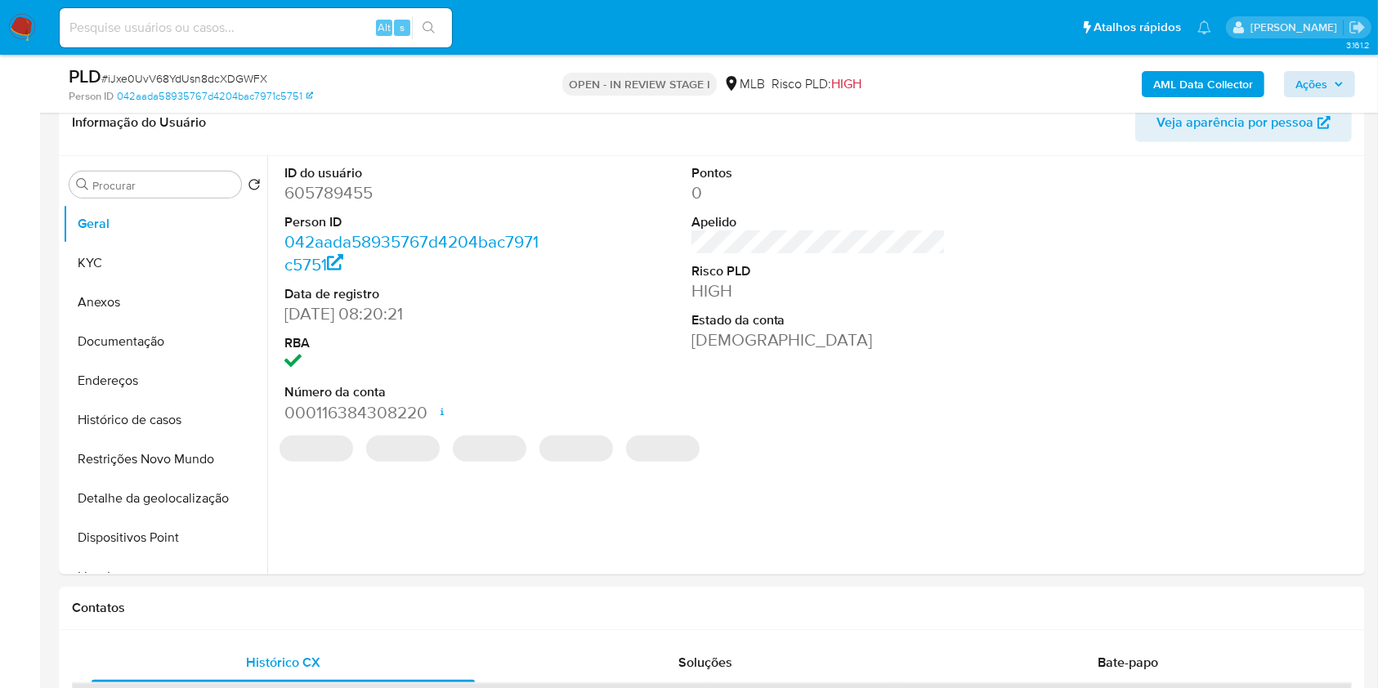
scroll to position [760, 0]
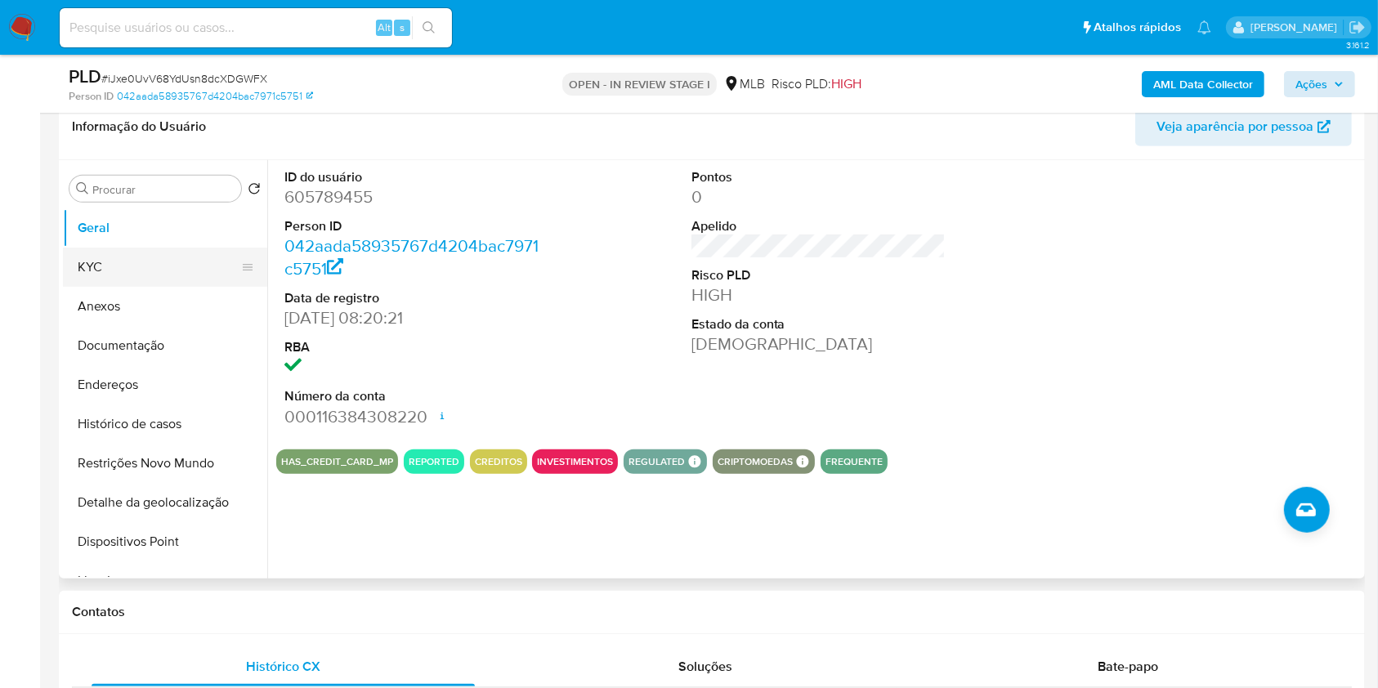
click at [209, 248] on button "KYC" at bounding box center [158, 267] width 191 height 39
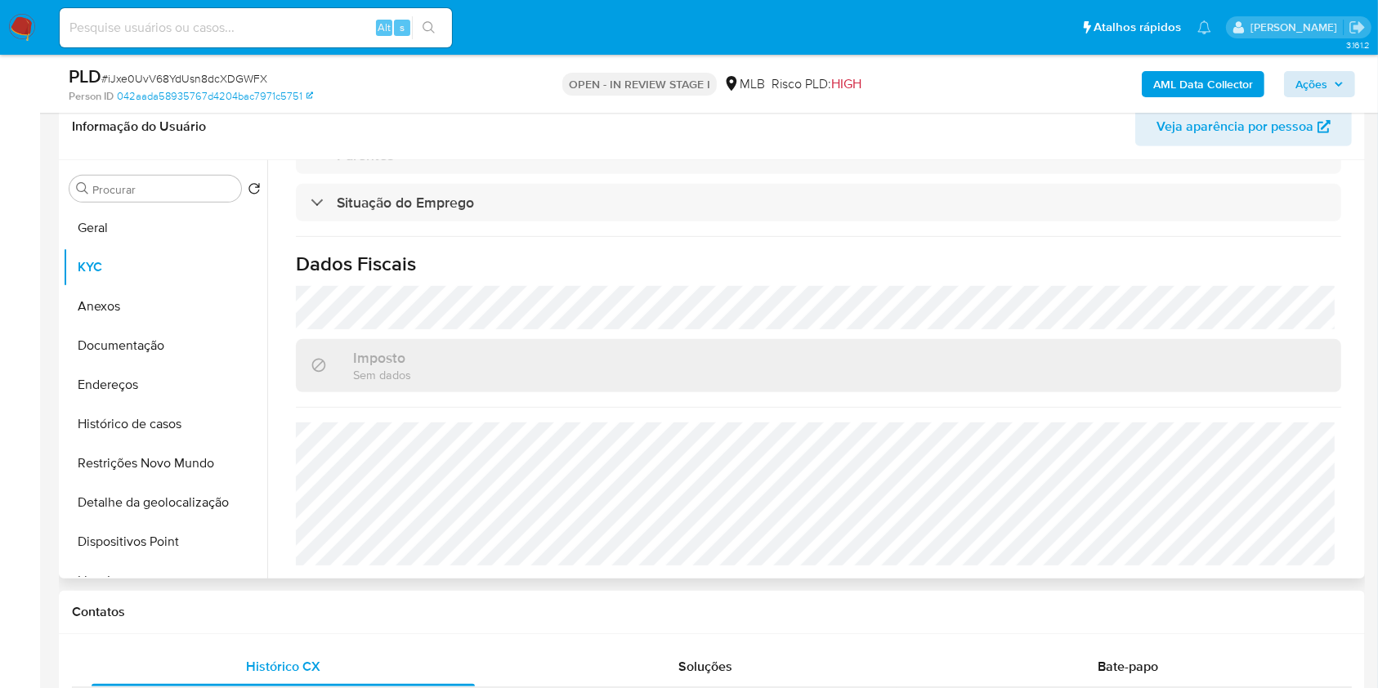
scroll to position [0, 0]
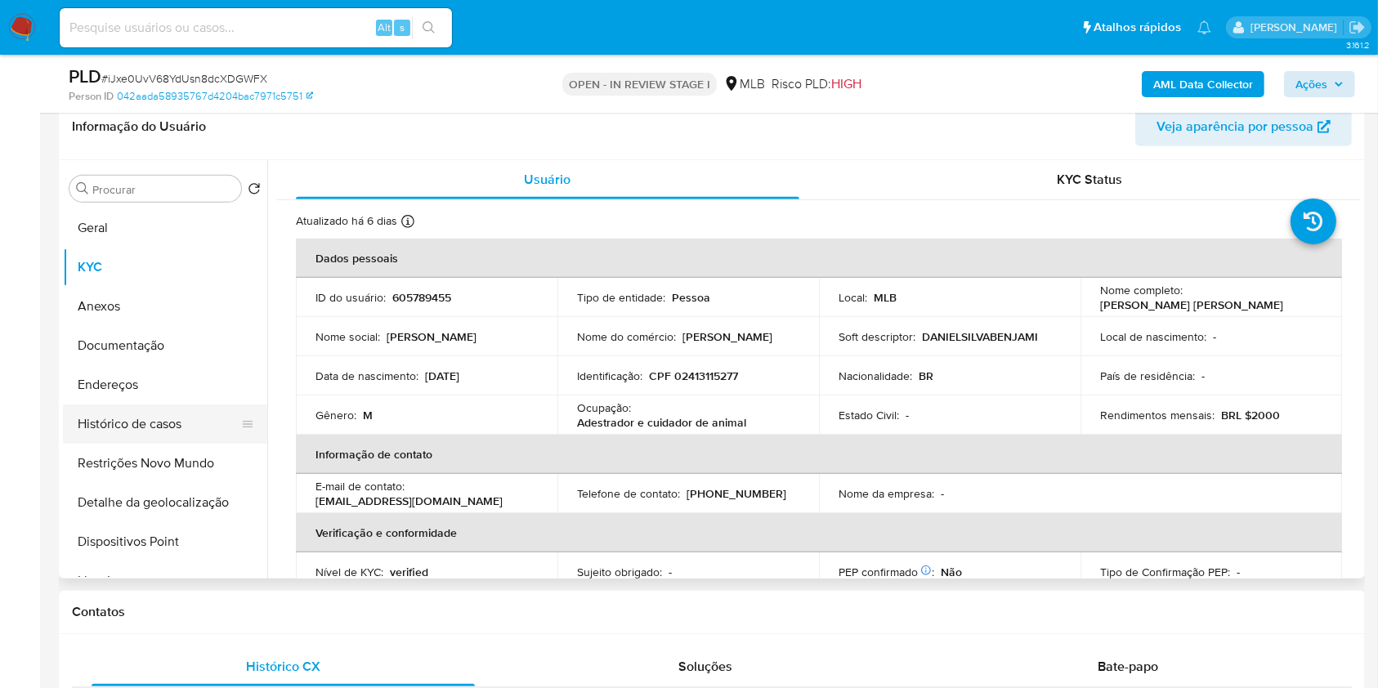
click at [175, 426] on button "Histórico de casos" at bounding box center [158, 423] width 191 height 39
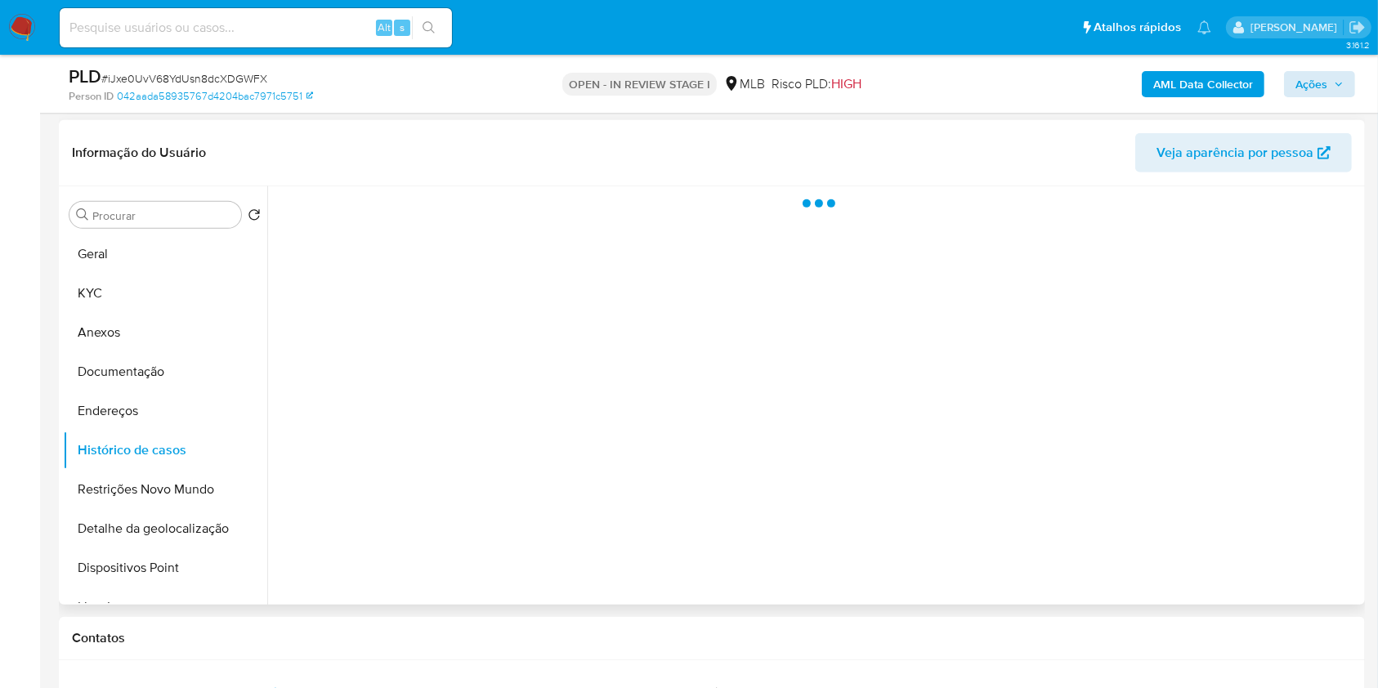
scroll to position [713, 0]
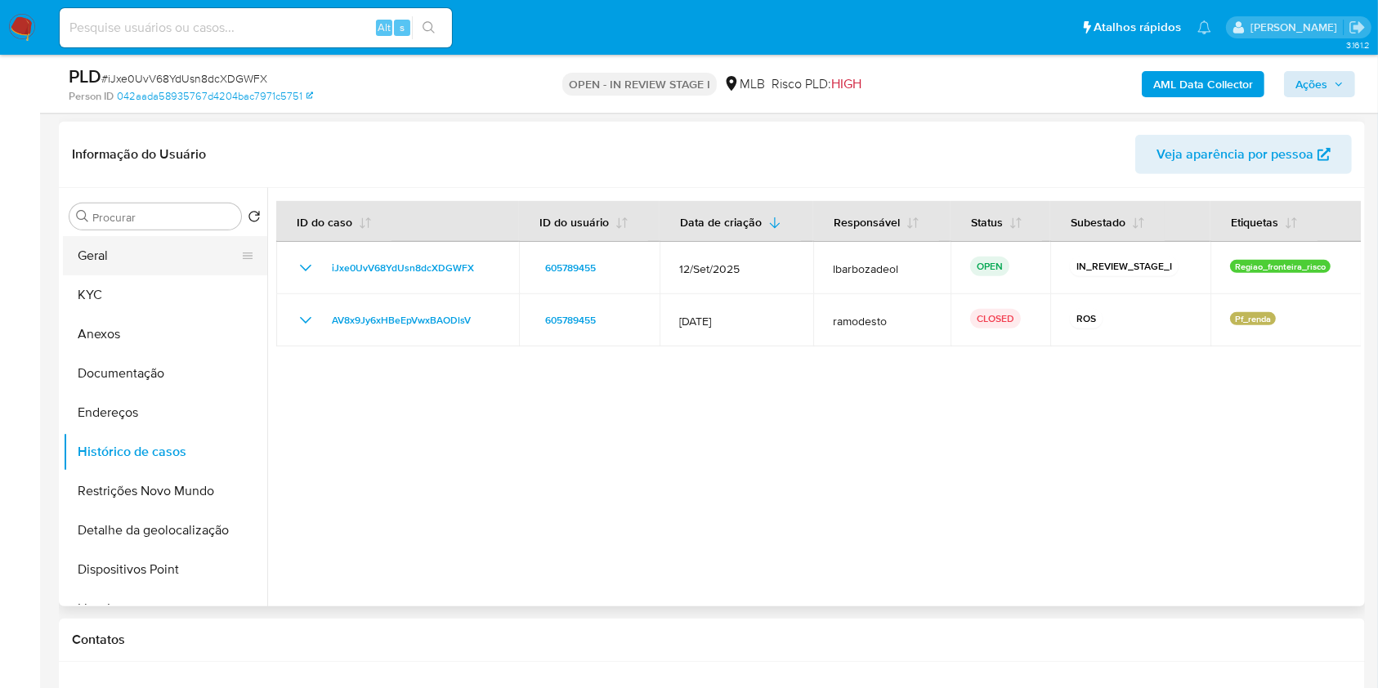
click at [160, 248] on button "Geral" at bounding box center [158, 255] width 191 height 39
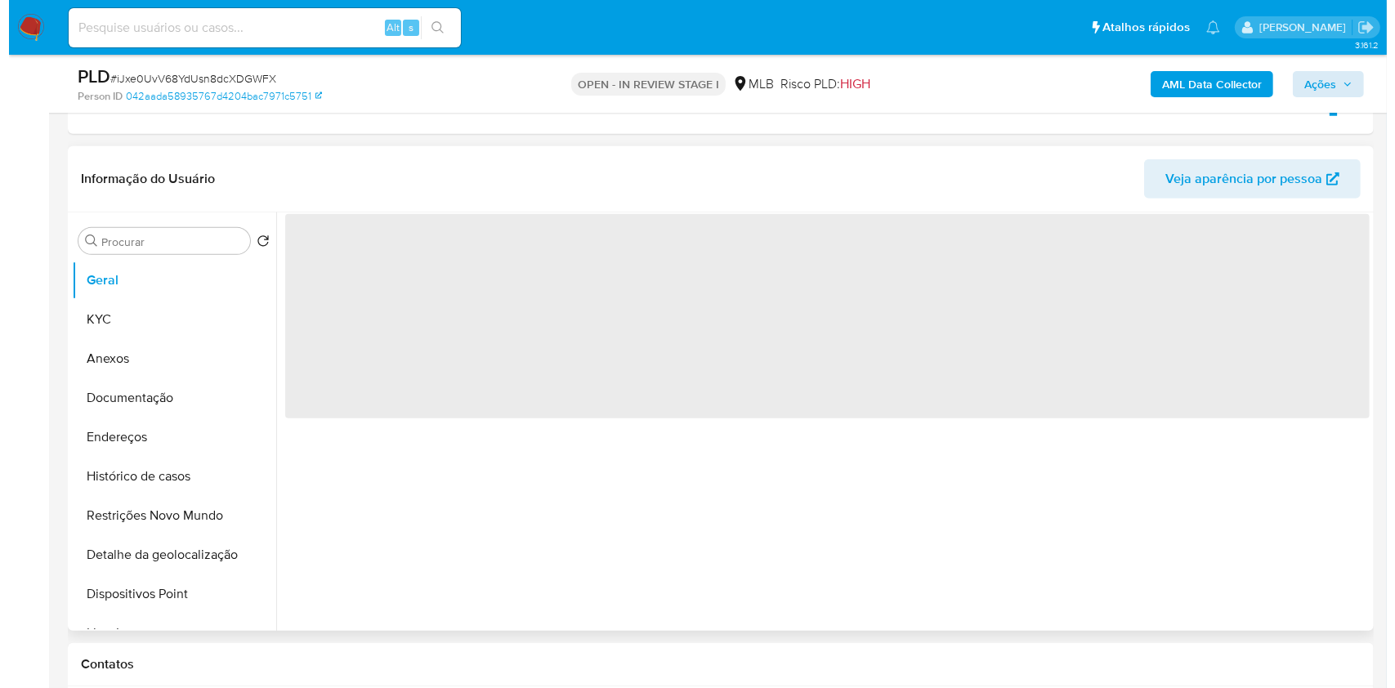
scroll to position [680, 0]
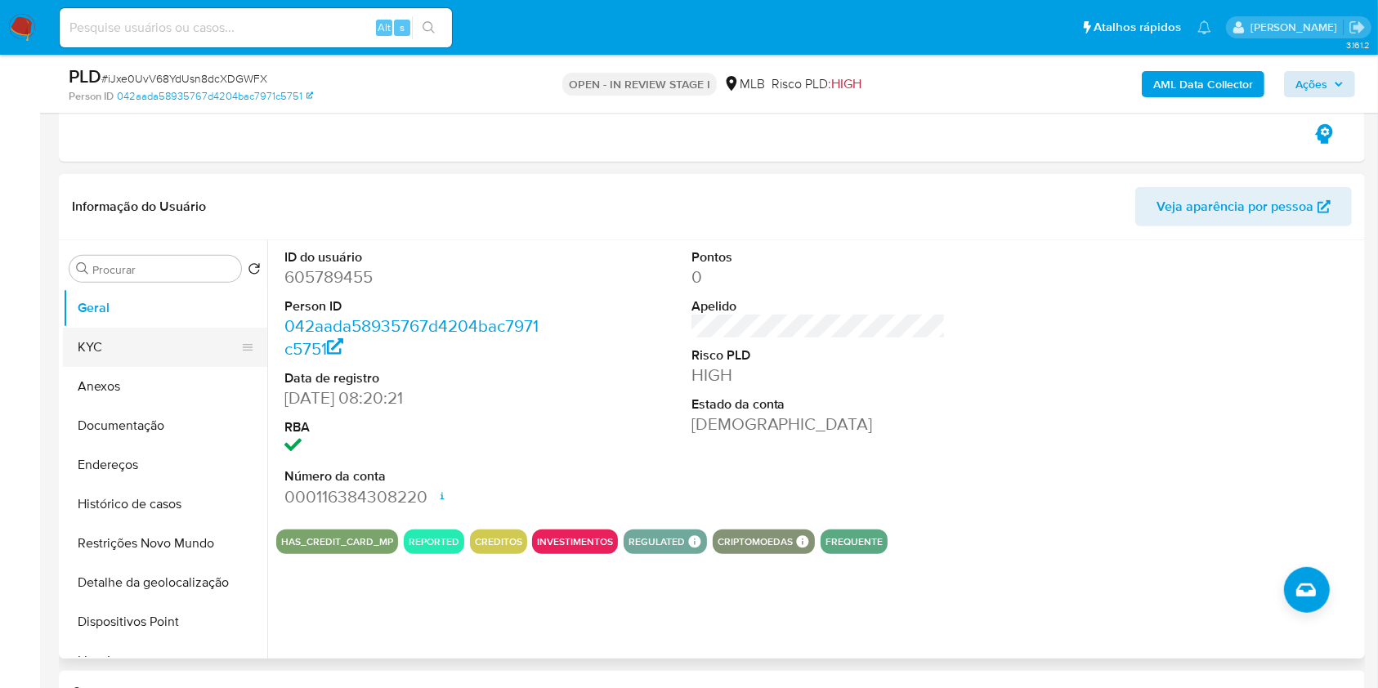
click at [202, 342] on button "KYC" at bounding box center [158, 347] width 191 height 39
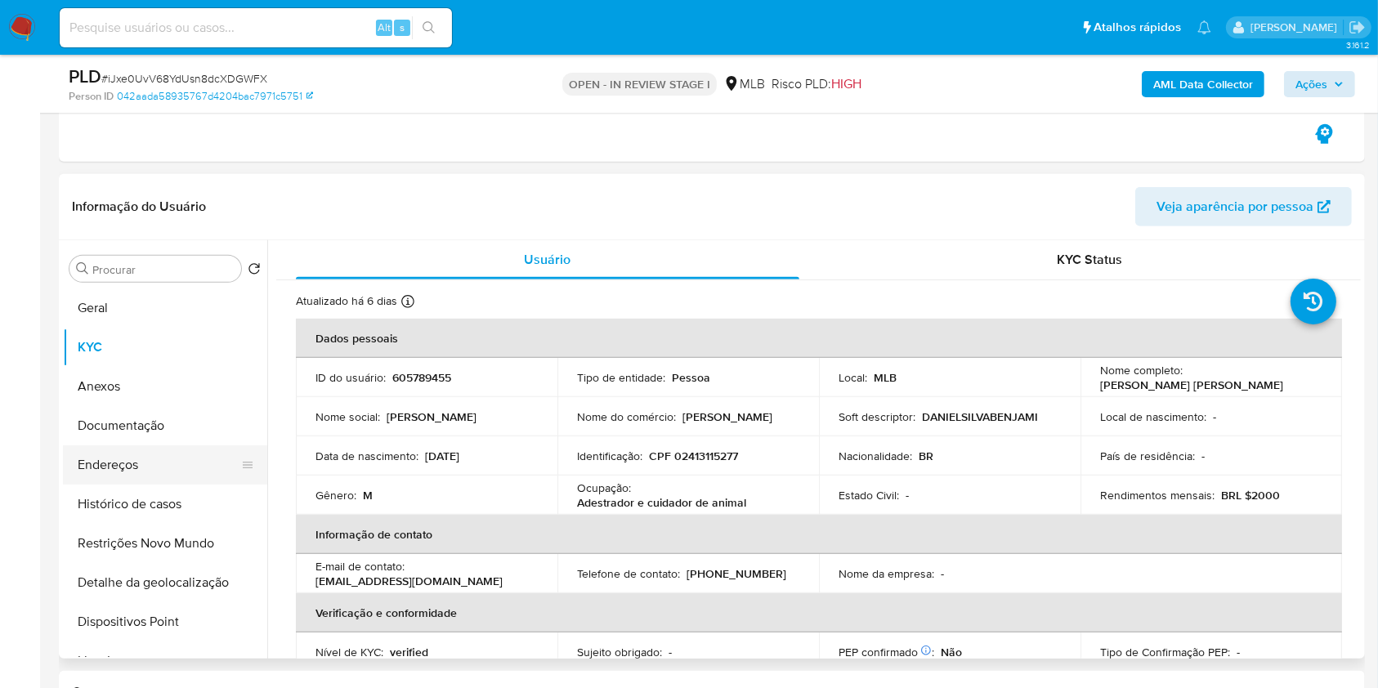
click at [190, 454] on button "Endereços" at bounding box center [158, 464] width 191 height 39
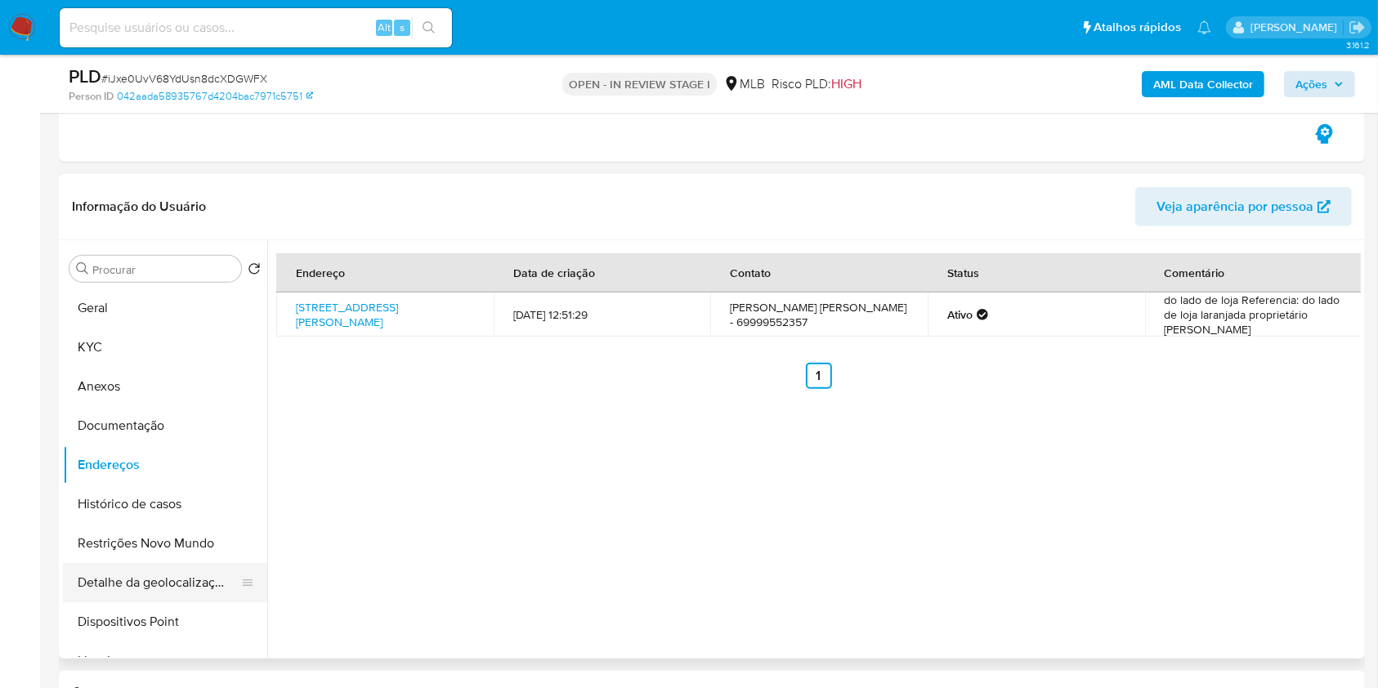
click at [137, 575] on button "Detalhe da geolocalização" at bounding box center [158, 582] width 191 height 39
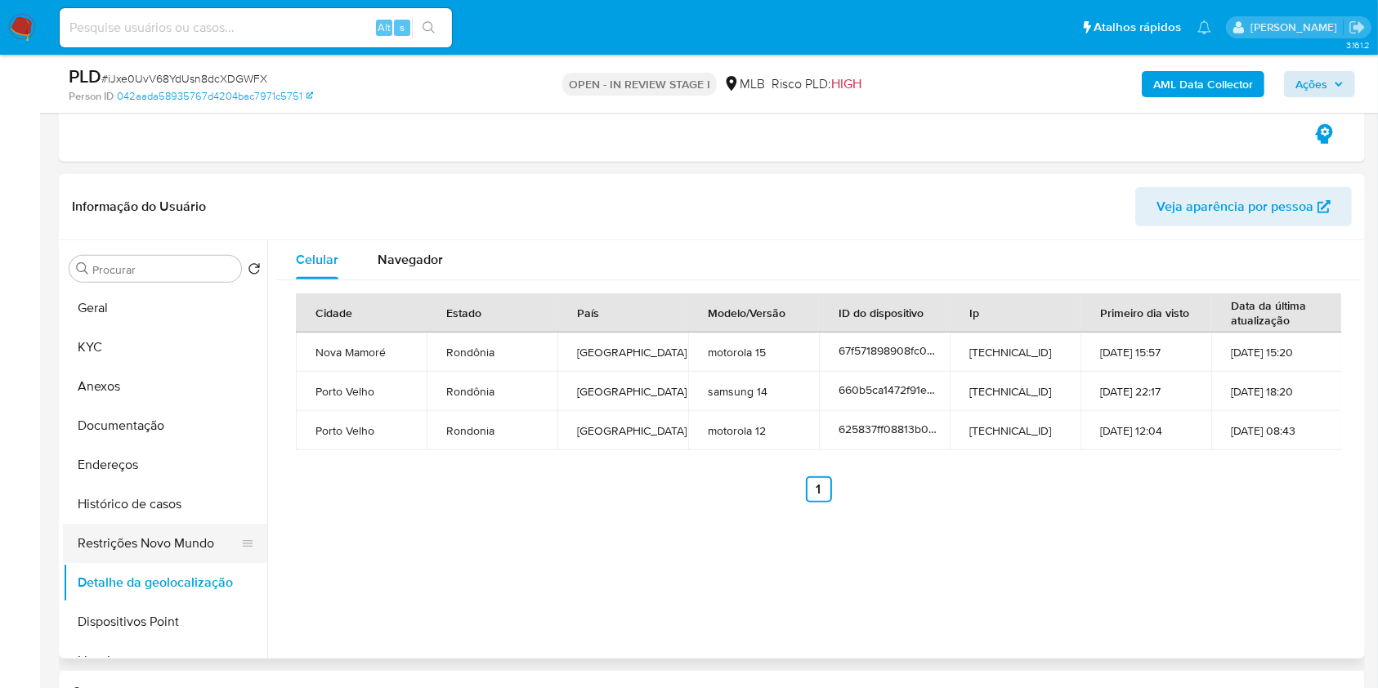
click at [185, 539] on button "Restrições Novo Mundo" at bounding box center [158, 543] width 191 height 39
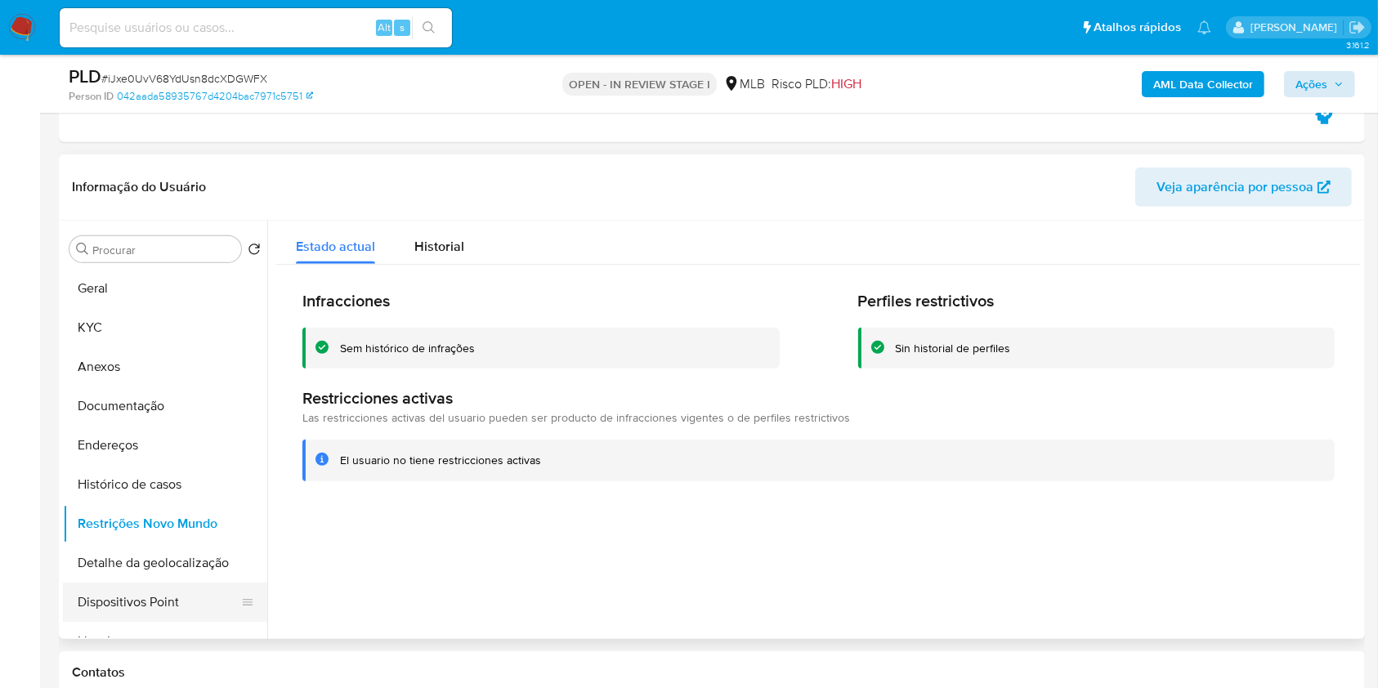
click at [177, 595] on button "Dispositivos Point" at bounding box center [158, 602] width 191 height 39
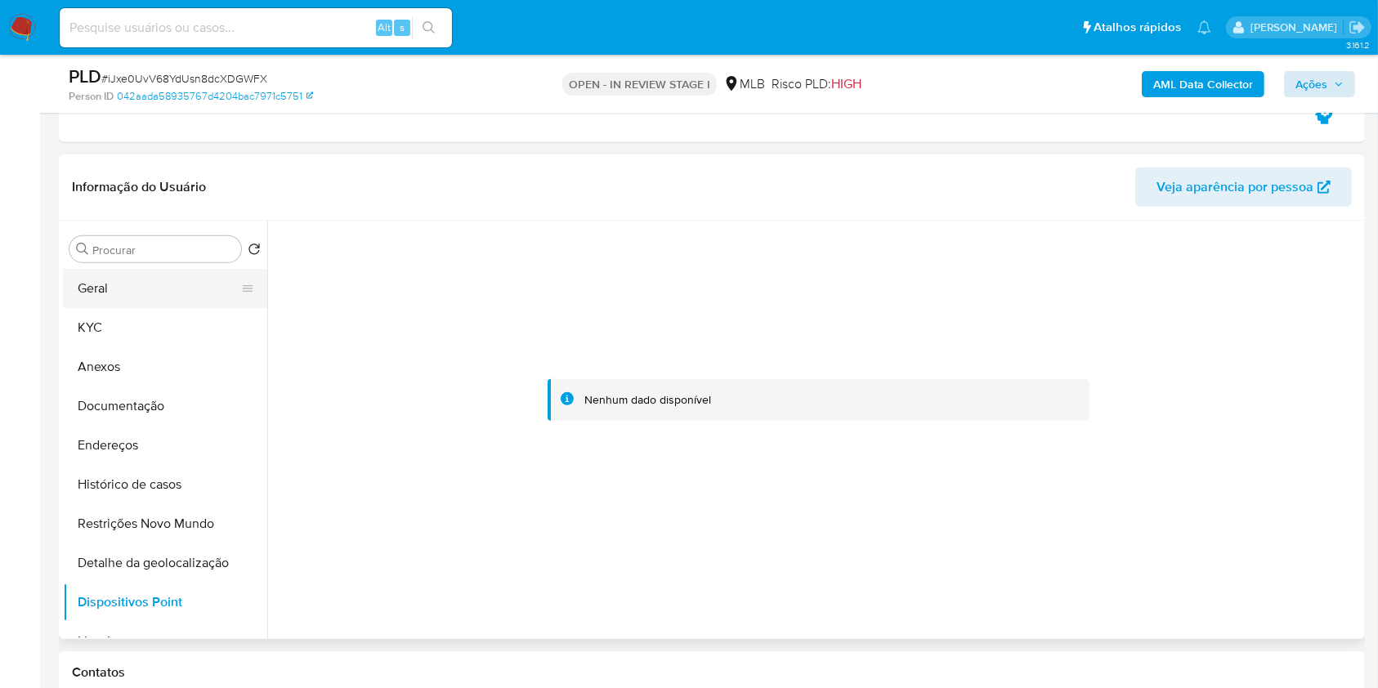
click at [163, 284] on button "Geral" at bounding box center [158, 288] width 191 height 39
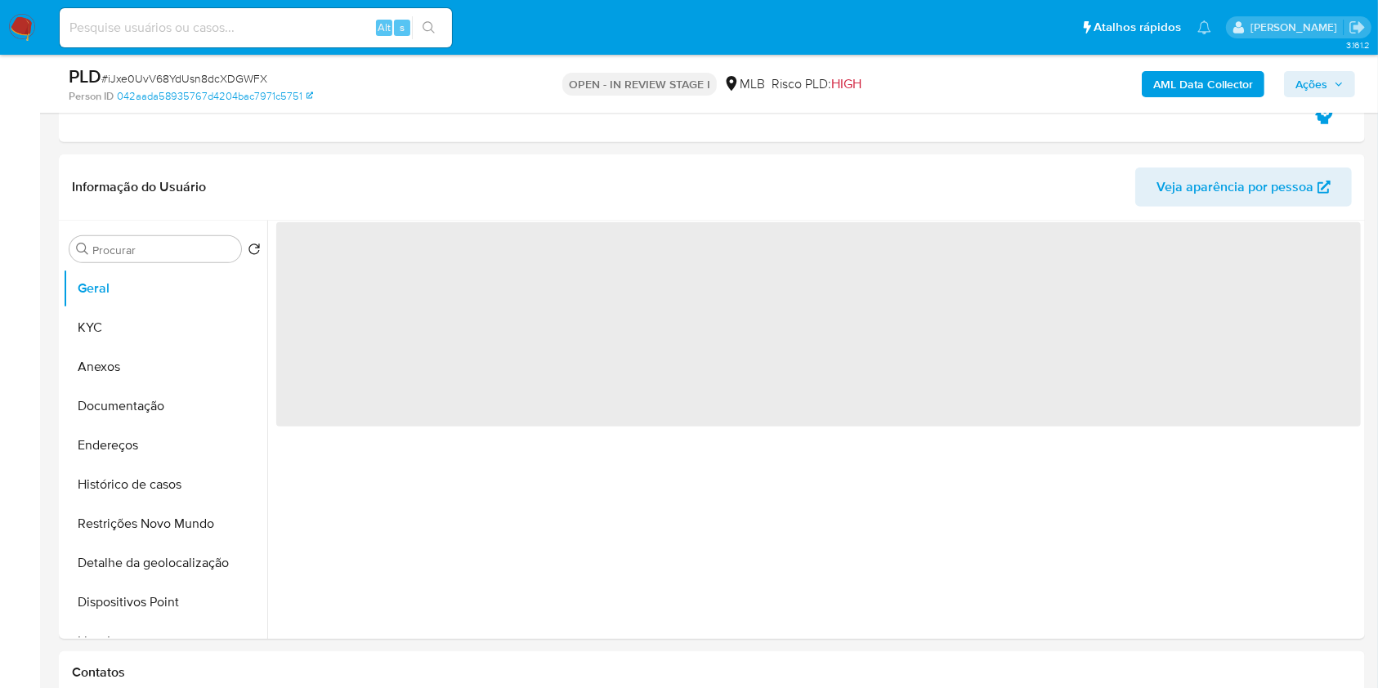
click at [1351, 91] on button "Ações" at bounding box center [1319, 84] width 71 height 26
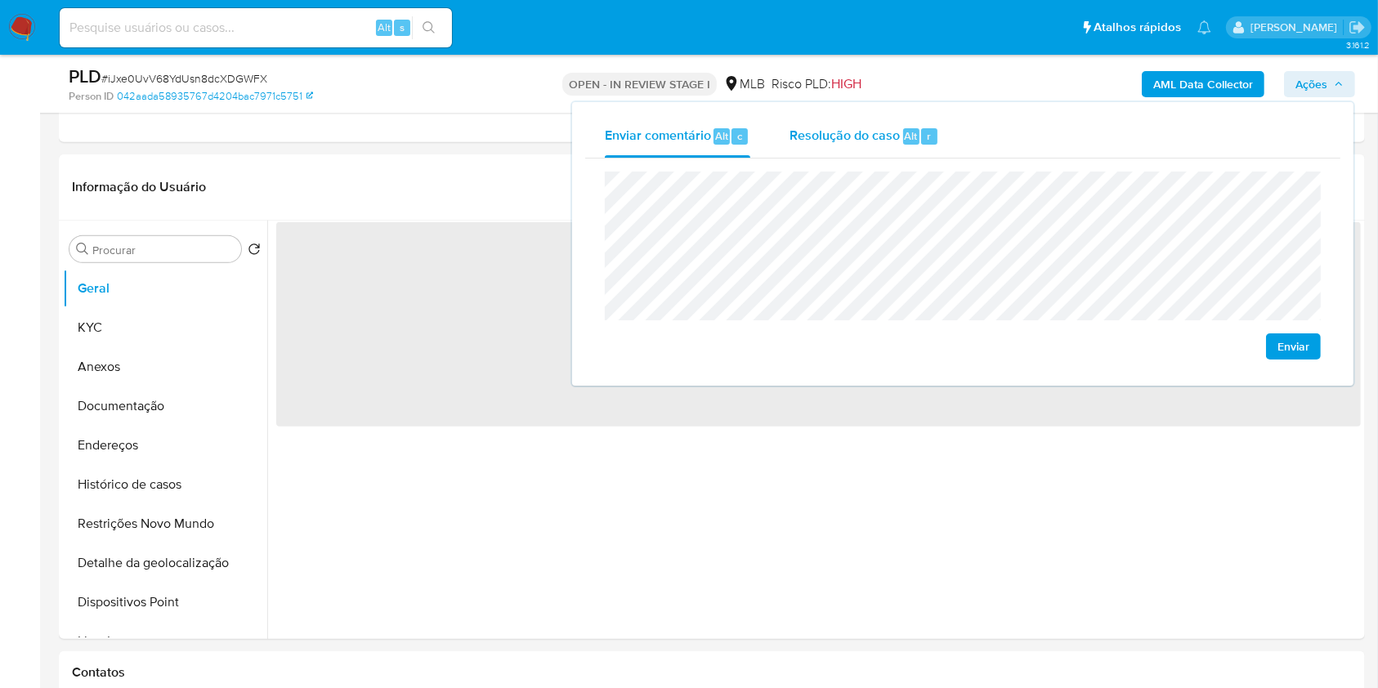
click at [901, 126] on div "Resolução do caso Alt r" at bounding box center [864, 136] width 150 height 42
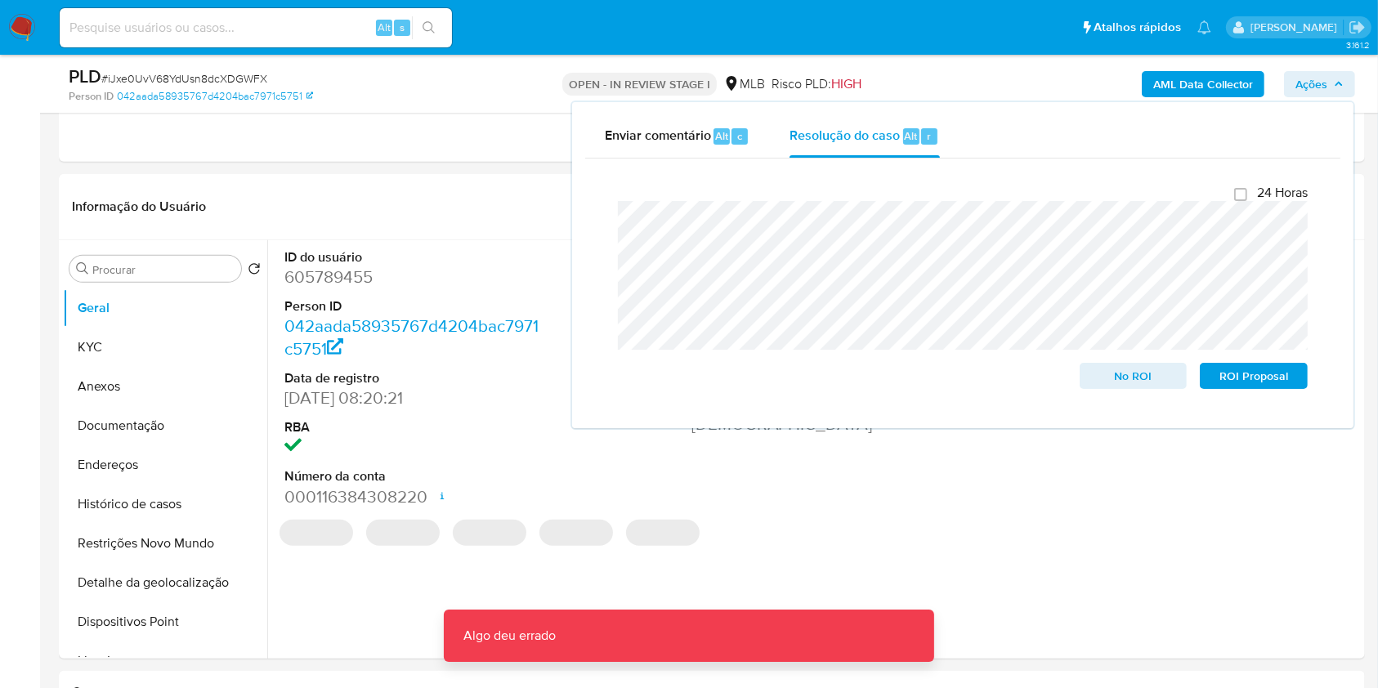
click at [959, 82] on div "AML Data Collector Ações Enviar comentário Alt c Resolução do caso Alt r Fecham…" at bounding box center [1143, 84] width 424 height 38
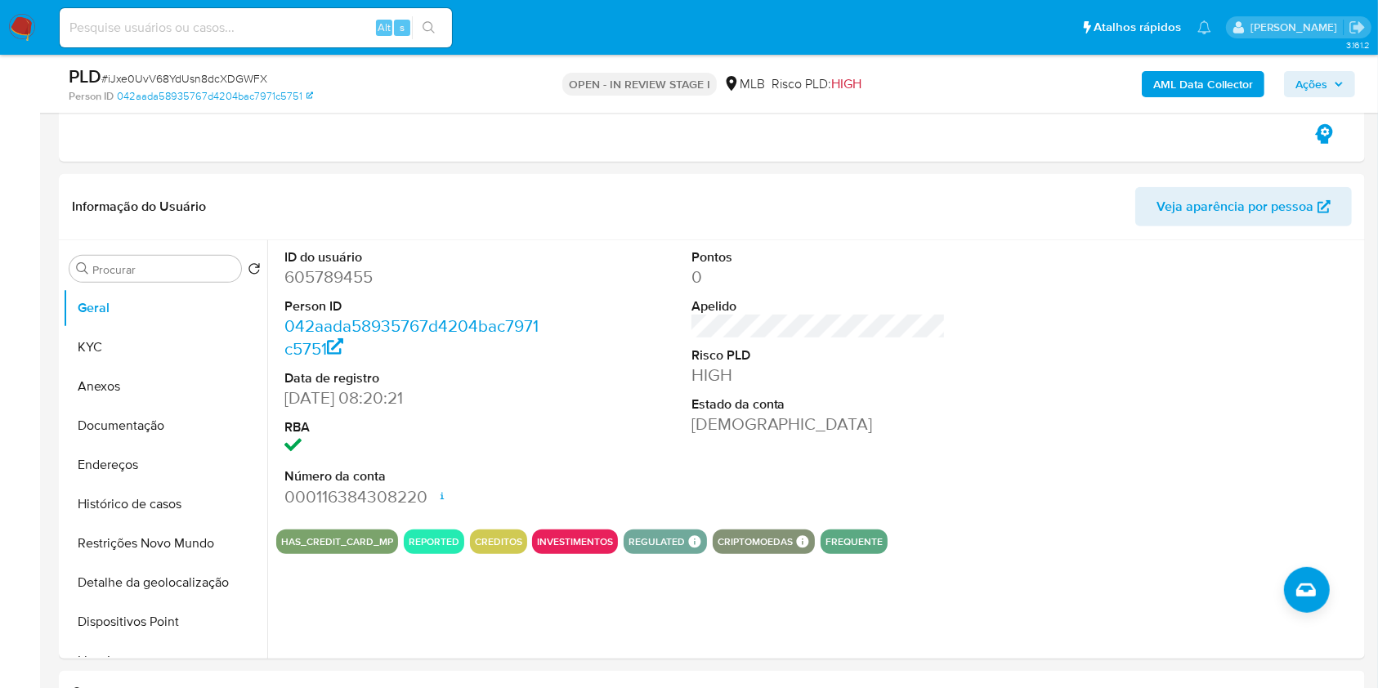
click at [1161, 84] on b "AML Data Collector" at bounding box center [1203, 84] width 100 height 26
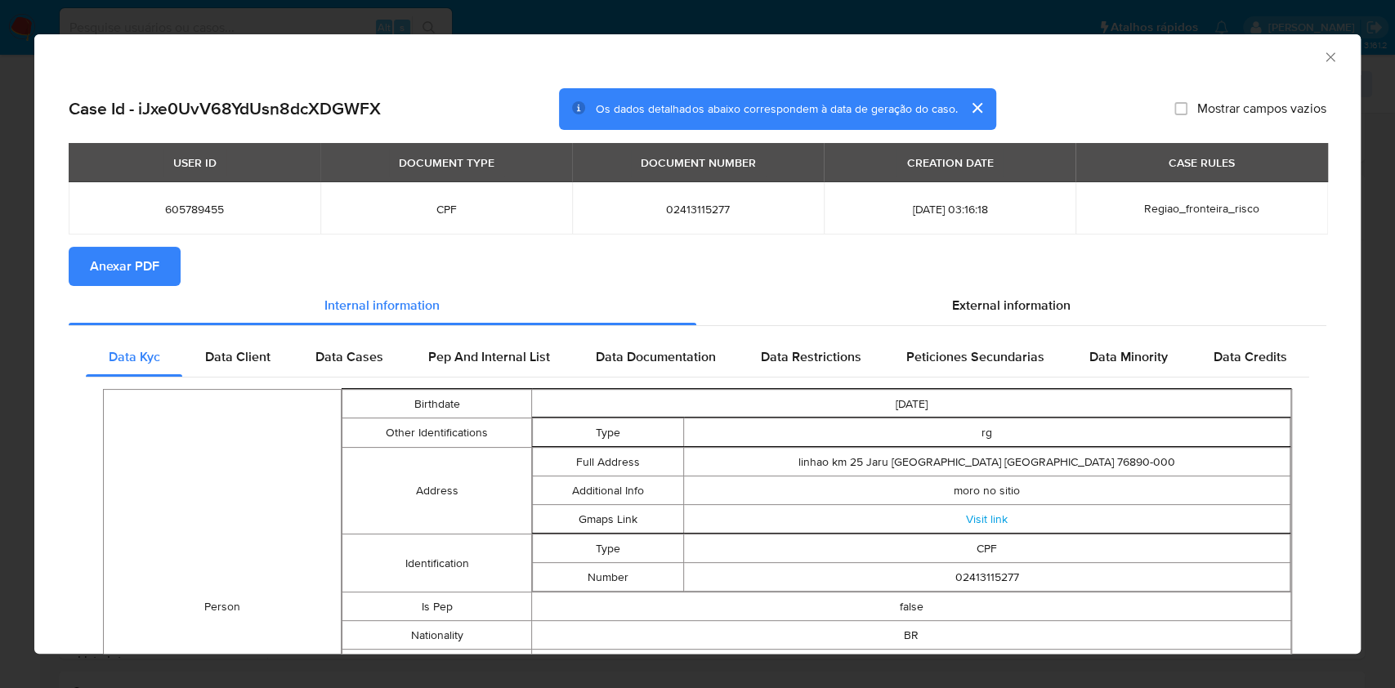
click at [87, 282] on button "Anexar PDF" at bounding box center [125, 266] width 112 height 39
click at [1322, 57] on icon "Fechar a janela" at bounding box center [1330, 57] width 16 height 16
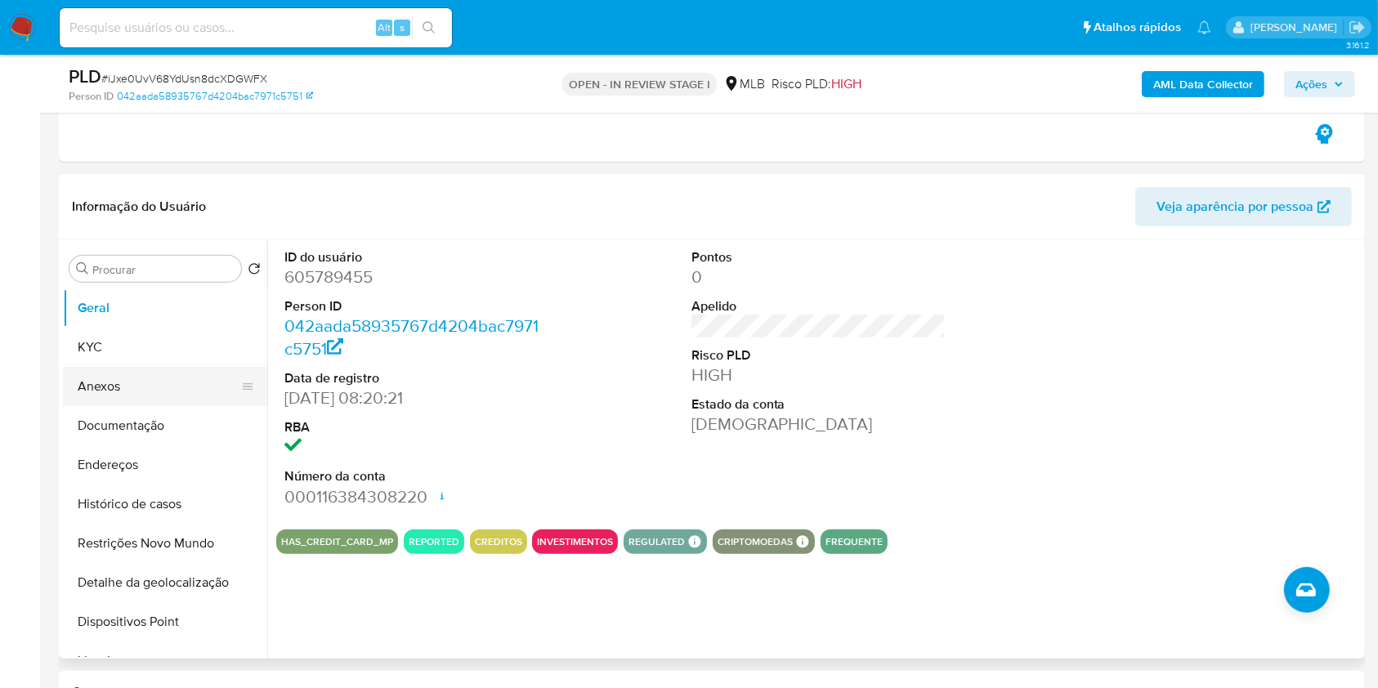
click at [123, 393] on button "Anexos" at bounding box center [158, 386] width 191 height 39
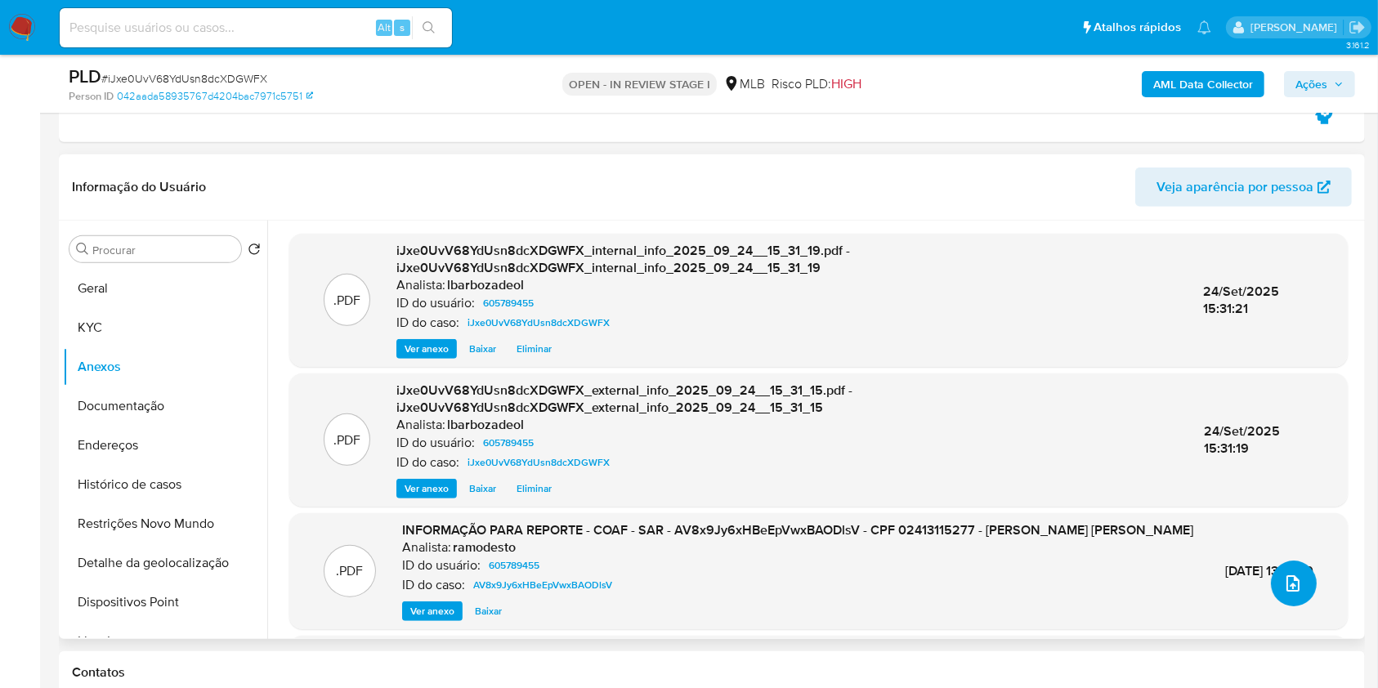
click at [1290, 579] on icon "upload-file" at bounding box center [1292, 583] width 13 height 16
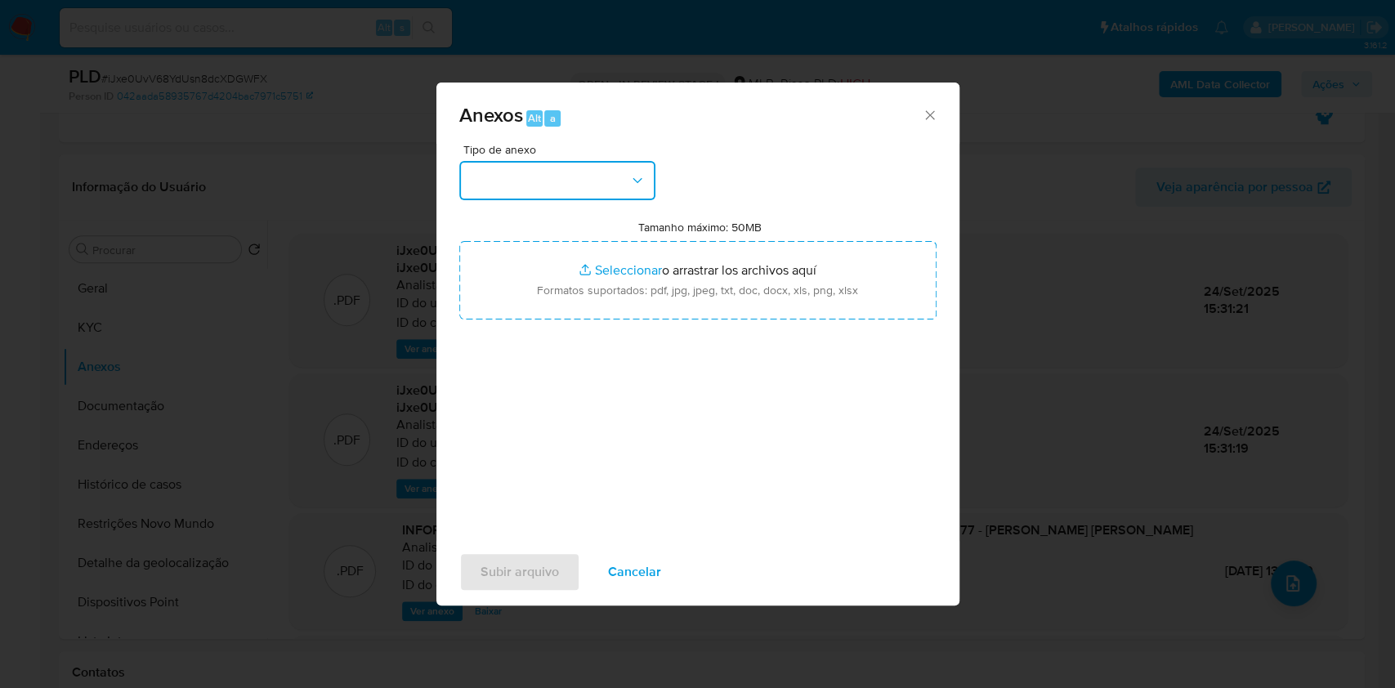
click at [588, 193] on button "button" at bounding box center [557, 180] width 196 height 39
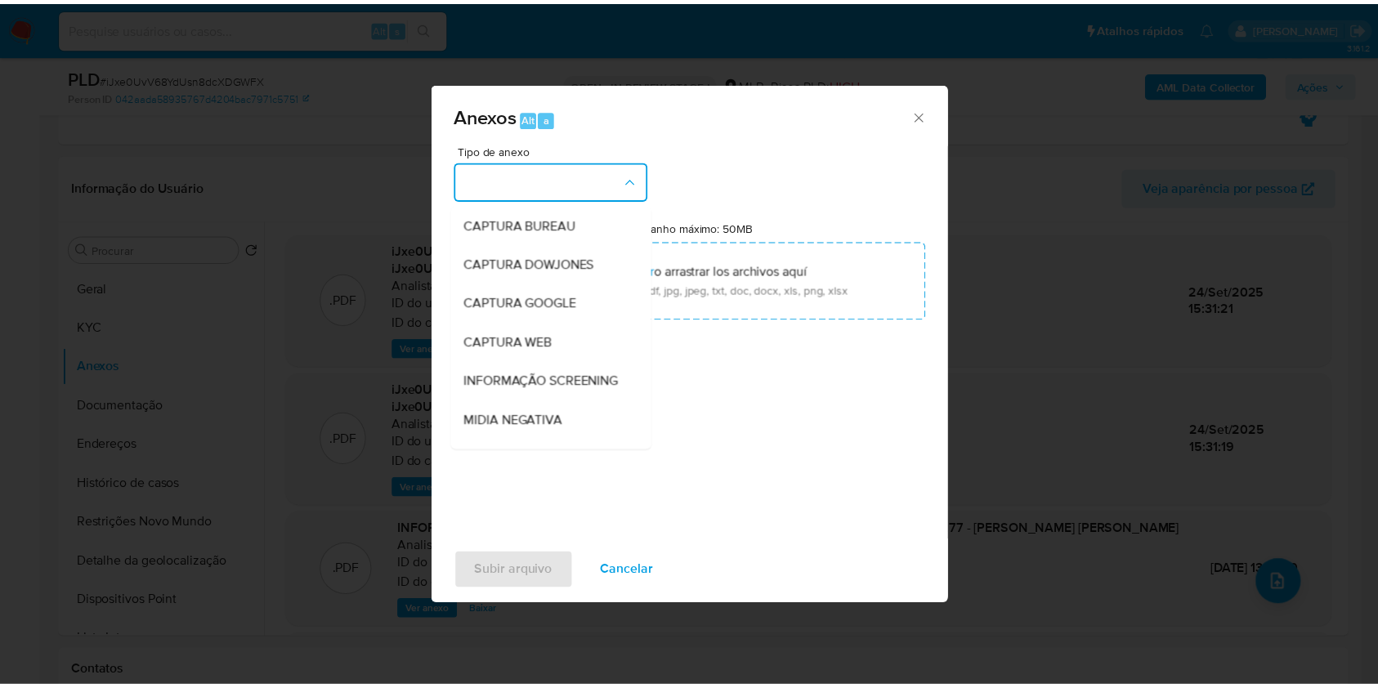
scroll to position [251, 0]
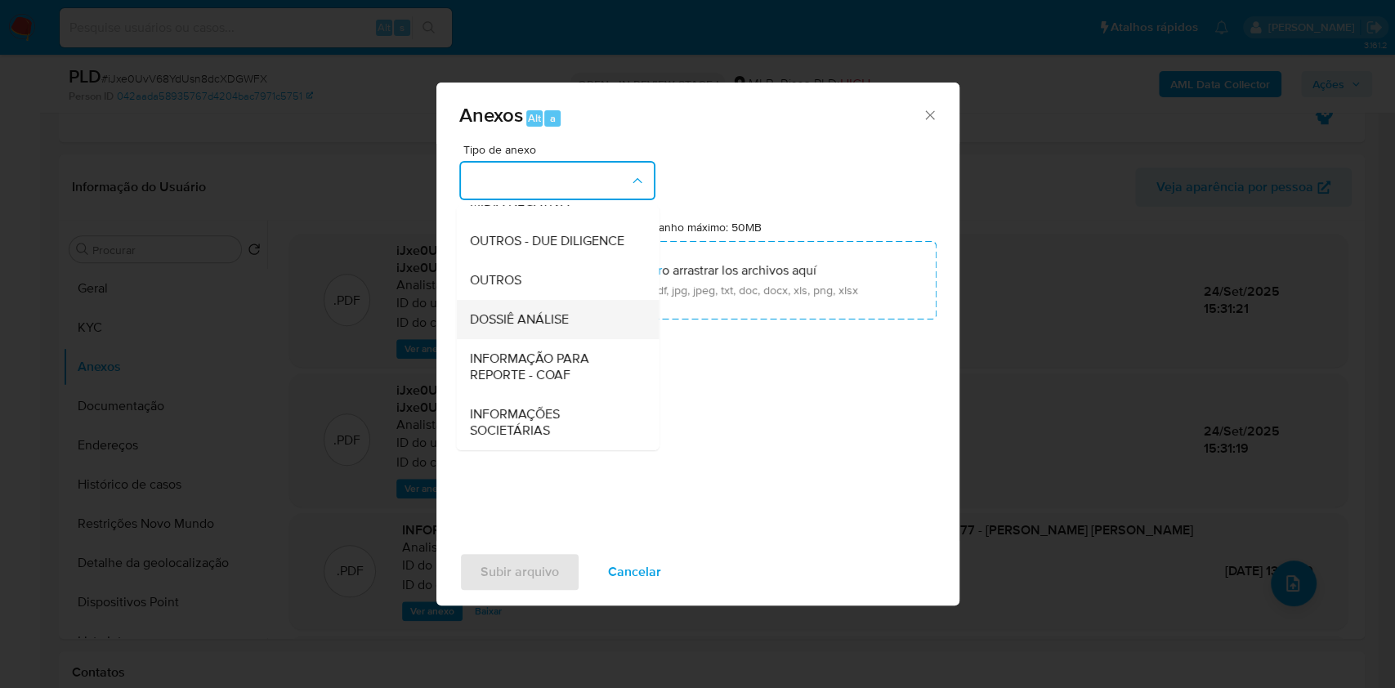
click at [569, 319] on div "DOSSIÊ ANÁLISE" at bounding box center [552, 319] width 167 height 39
click at [569, 319] on input "Tamanho máximo: 50MB Seleccionar archivos" at bounding box center [697, 280] width 477 height 78
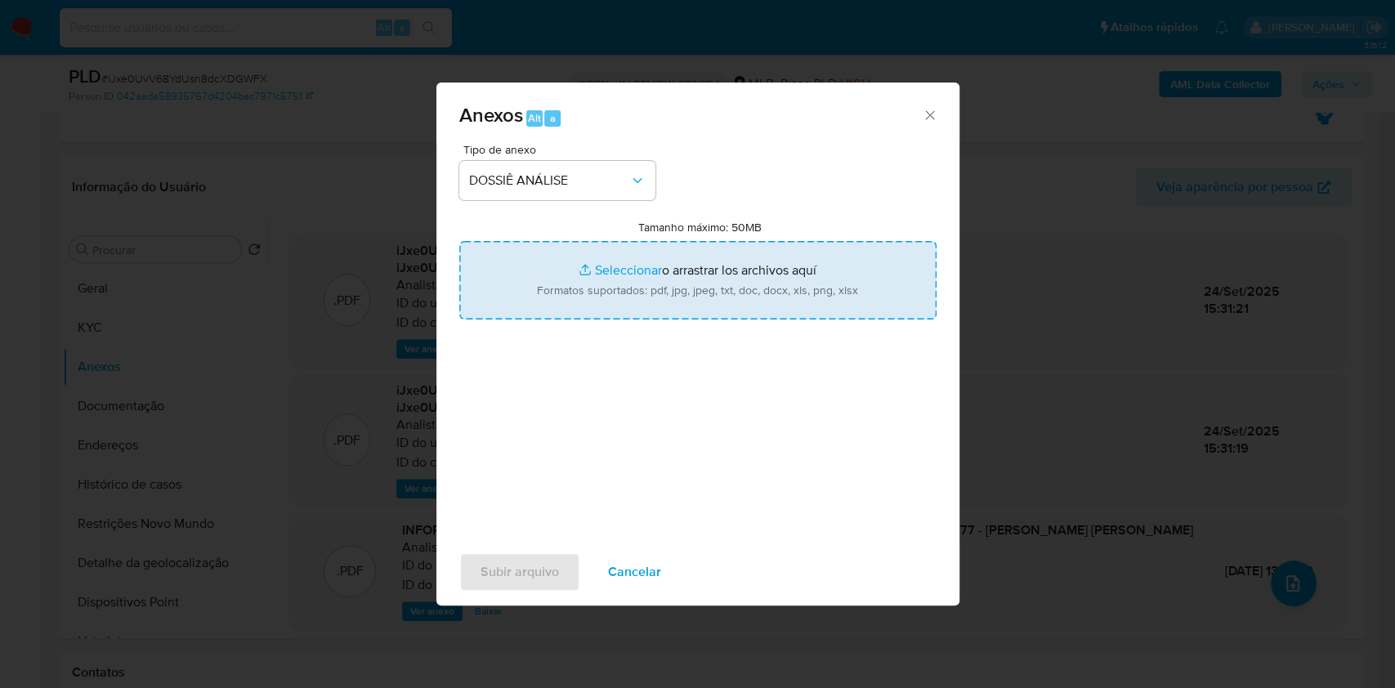
type input "C:\fakepath\2° SAR - XXXX - CPF 02413115277 - DANIEL SILVA BENJAMIN.pdf"
click at [659, 284] on input "Tamanho máximo: 50MB Seleccionar archivos" at bounding box center [697, 280] width 477 height 78
type input "C:\fakepath\Mulan 605789455_2025_09_24_14_01_25.xlsx"
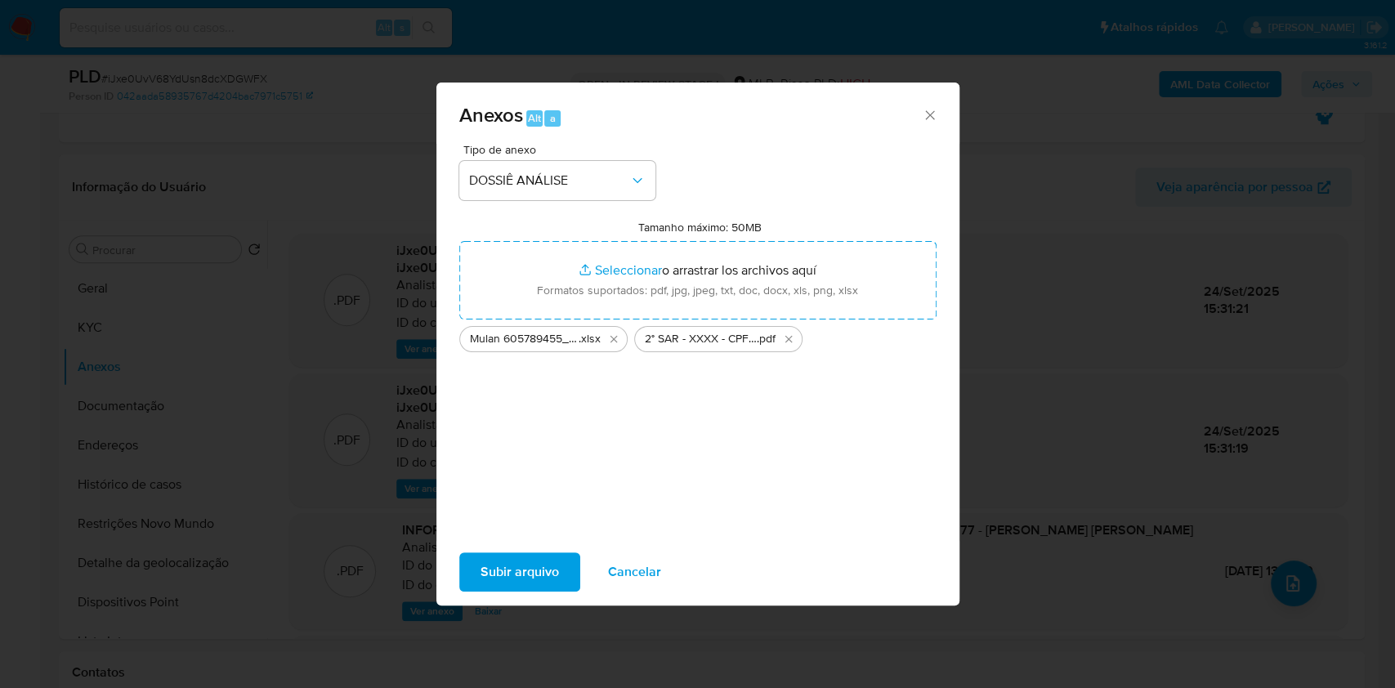
click at [543, 573] on span "Subir arquivo" at bounding box center [519, 572] width 78 height 36
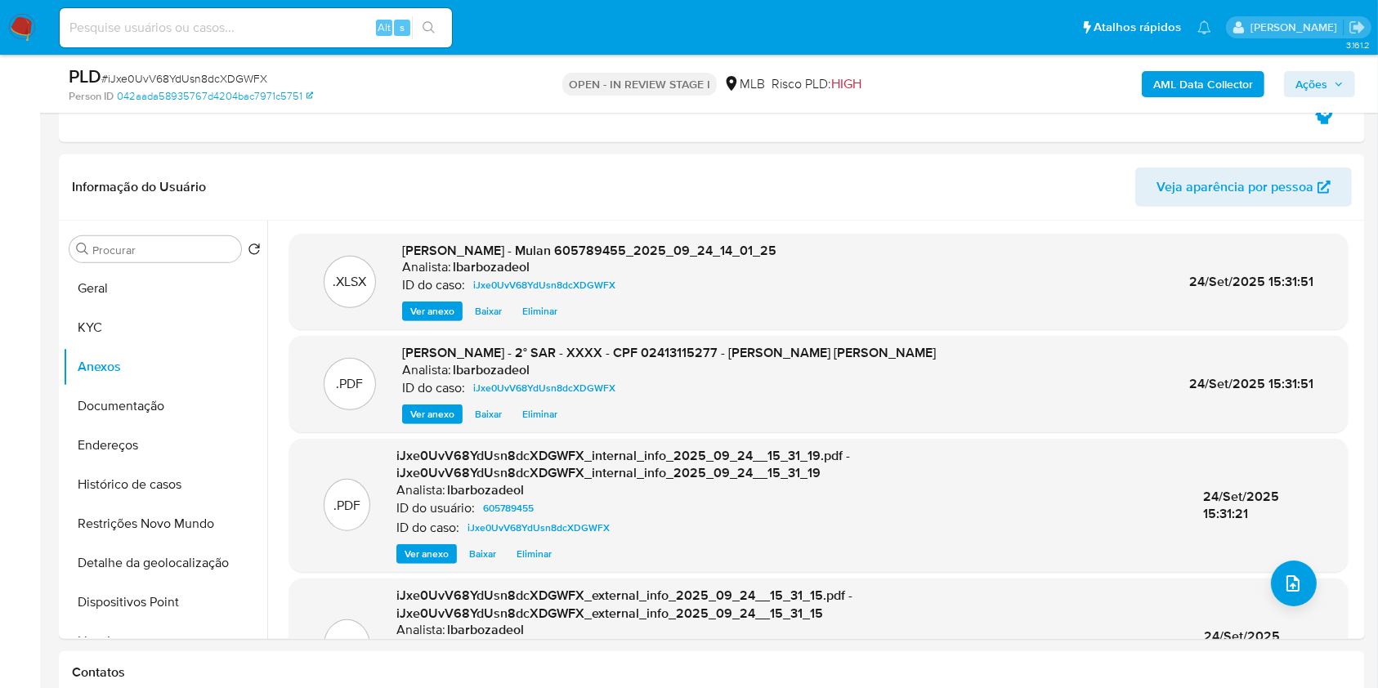
click at [1314, 75] on span "Ações" at bounding box center [1311, 84] width 32 height 26
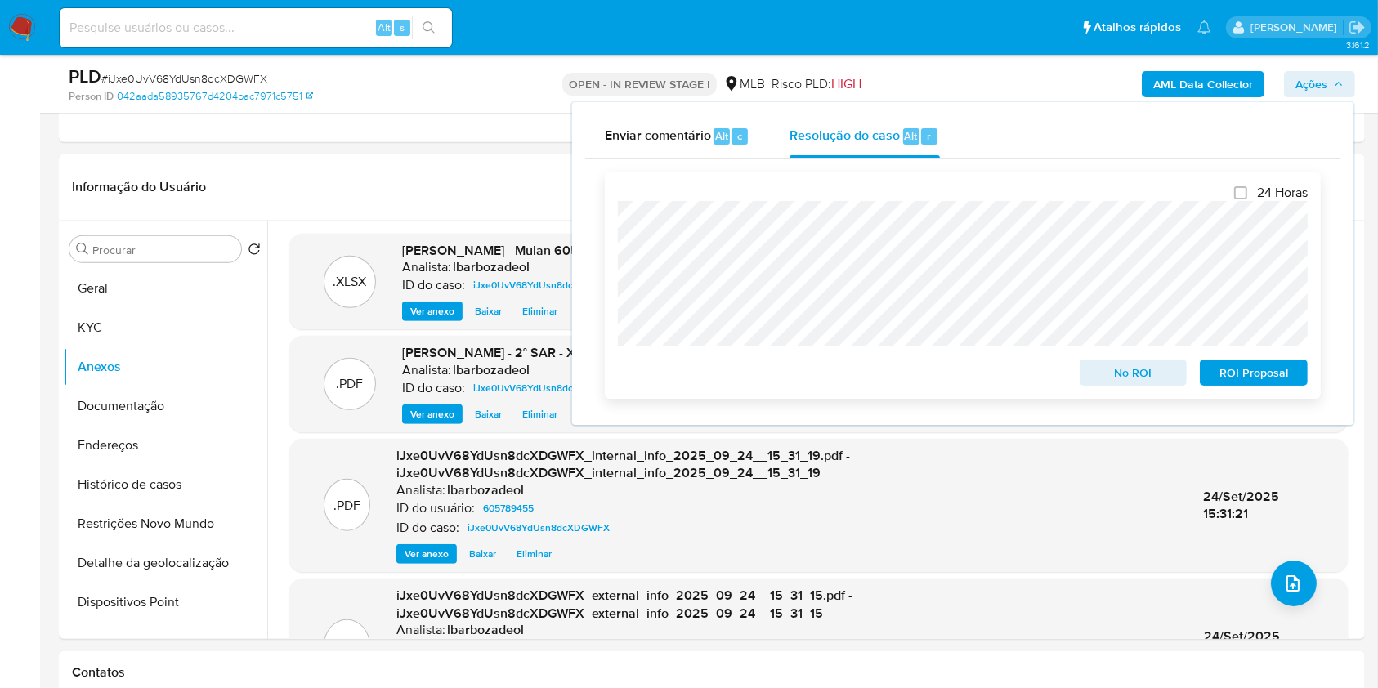
click at [1261, 371] on span "ROI Proposal" at bounding box center [1253, 372] width 85 height 23
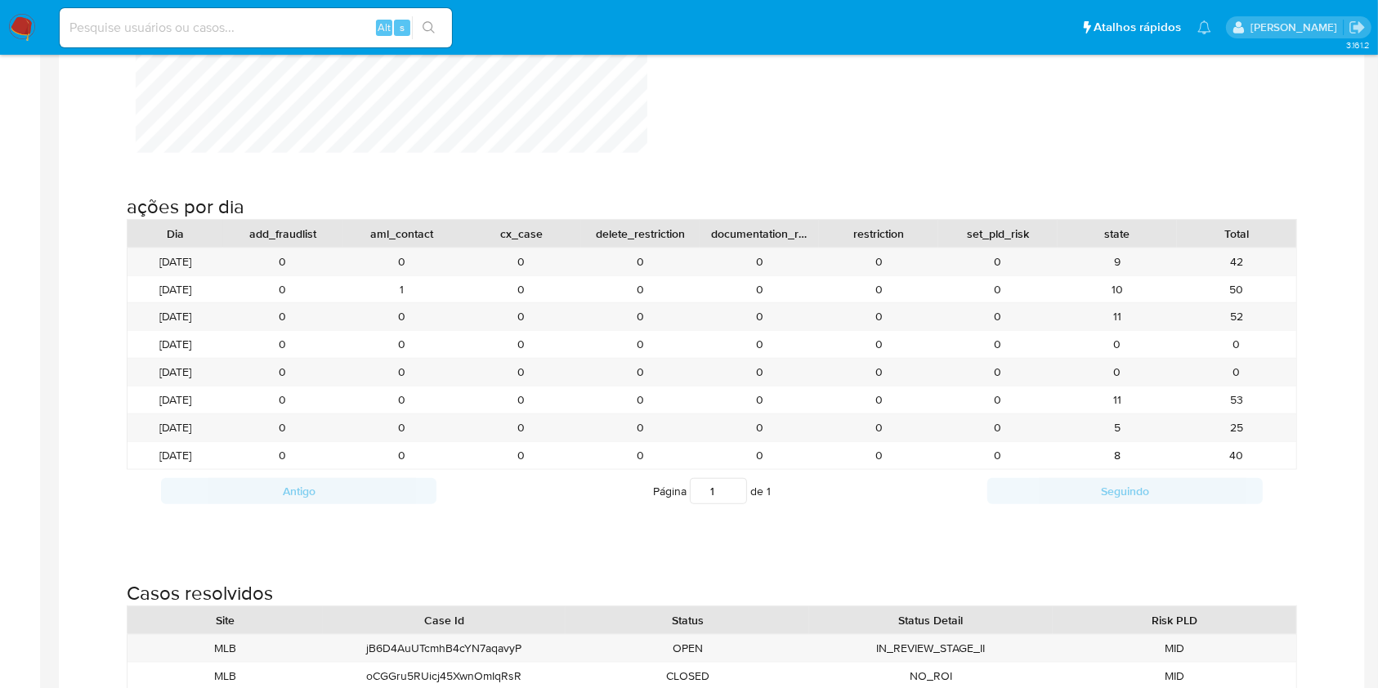
scroll to position [1733, 0]
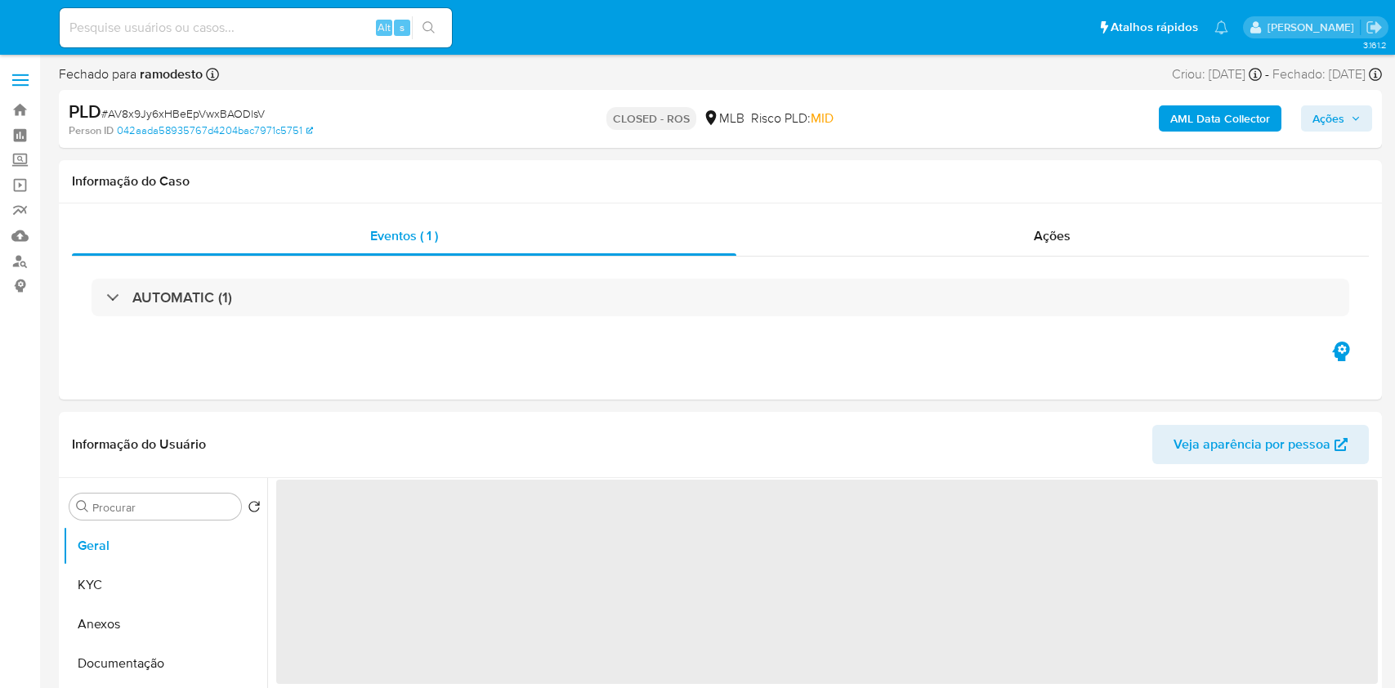
select select "10"
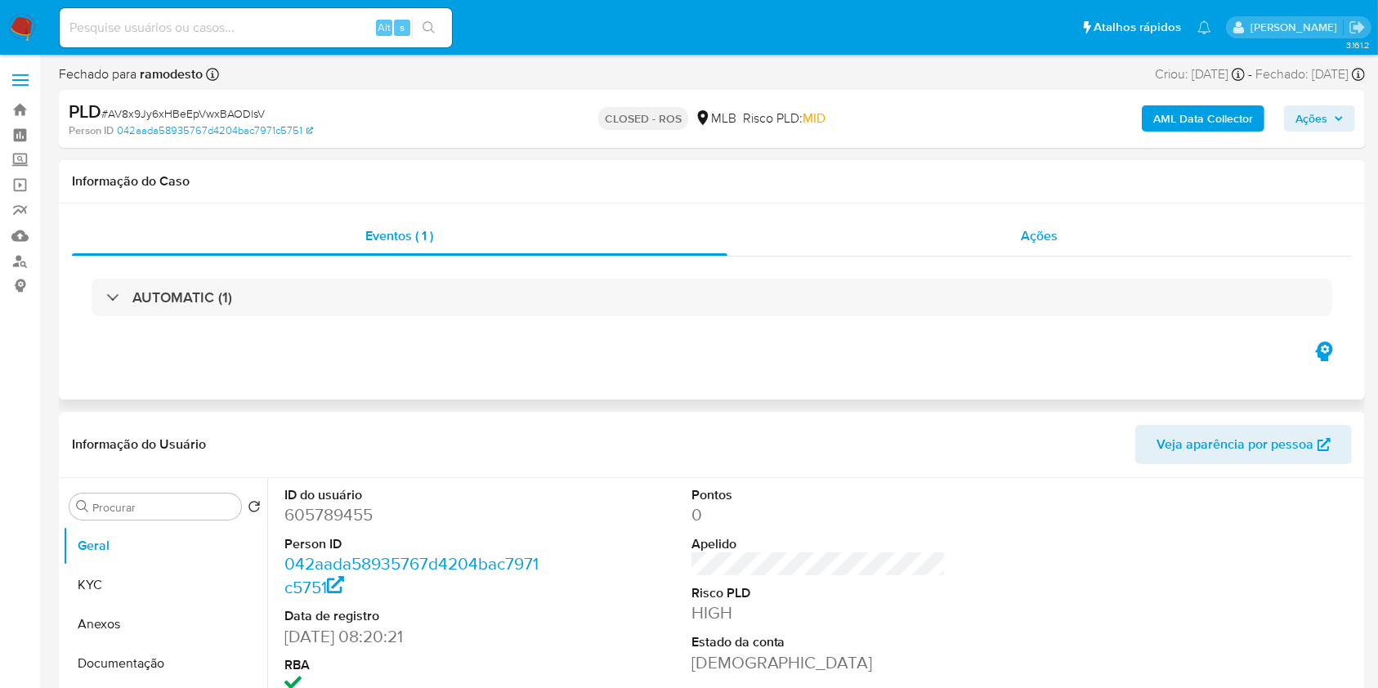
click at [842, 243] on div "Ações" at bounding box center [1039, 236] width 624 height 39
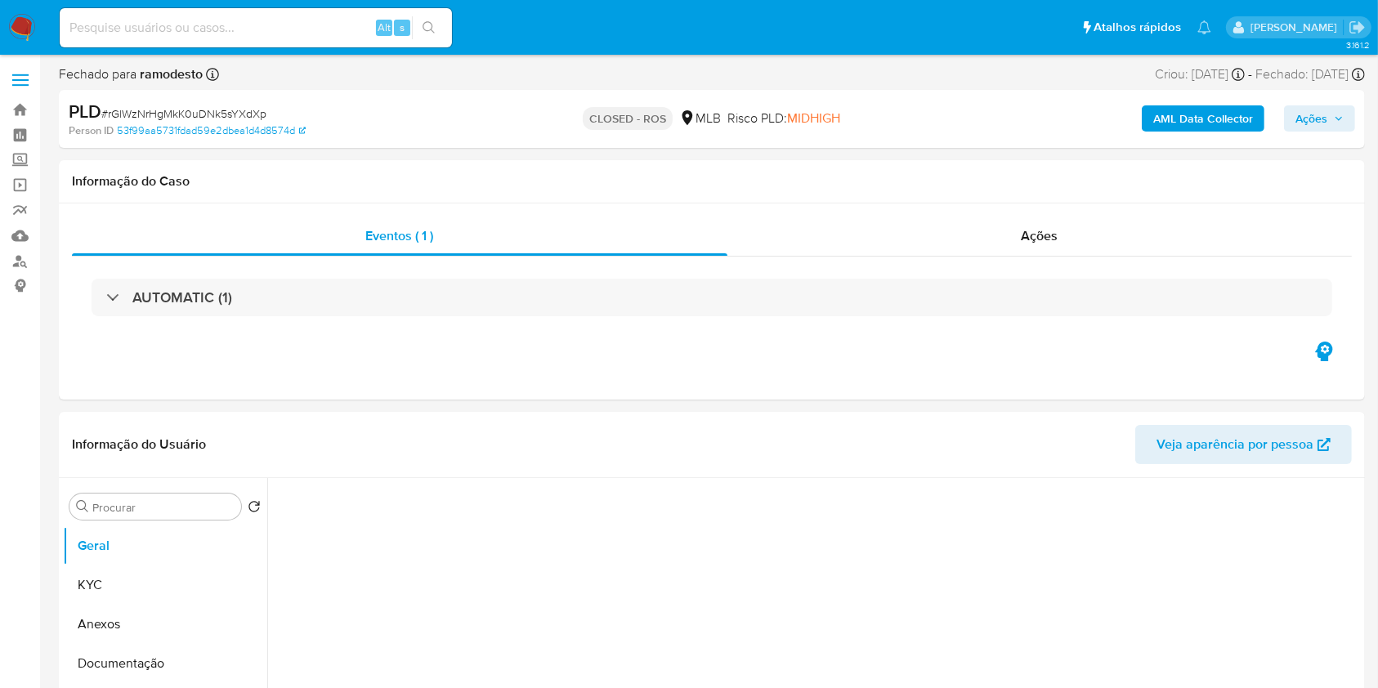
select select "10"
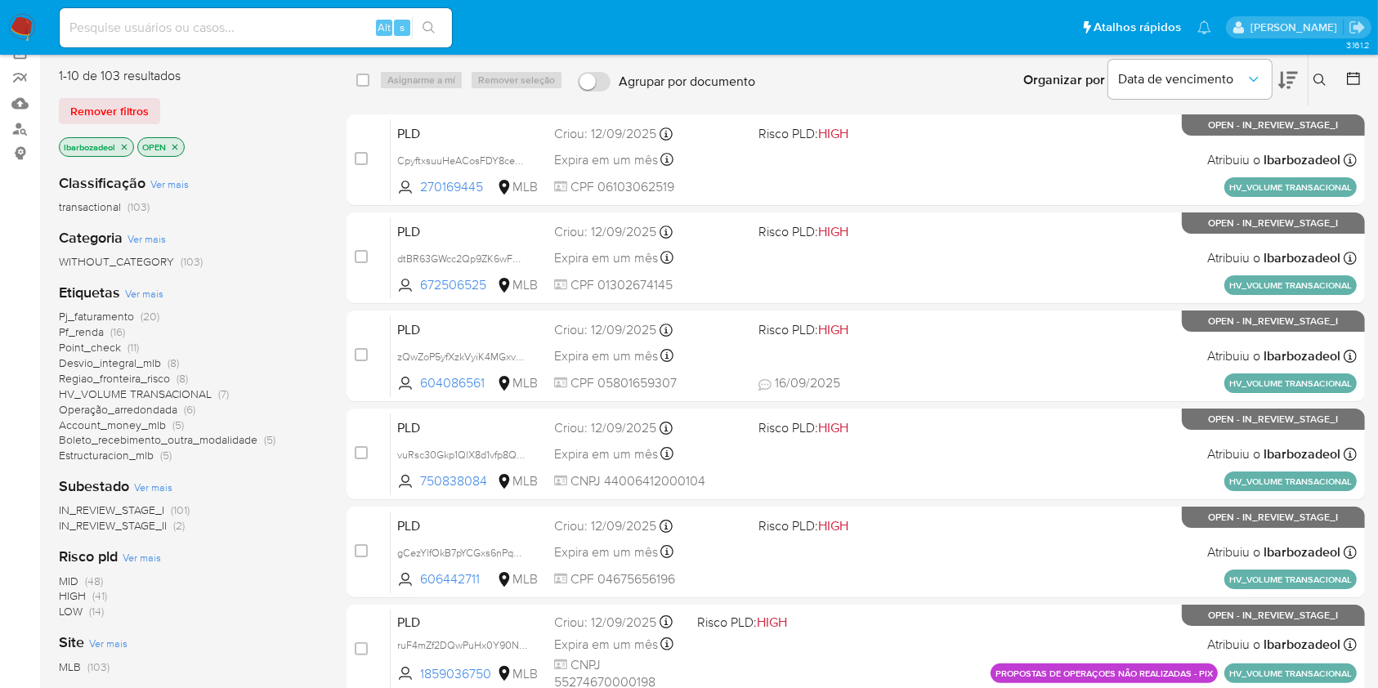
scroll to position [135, 0]
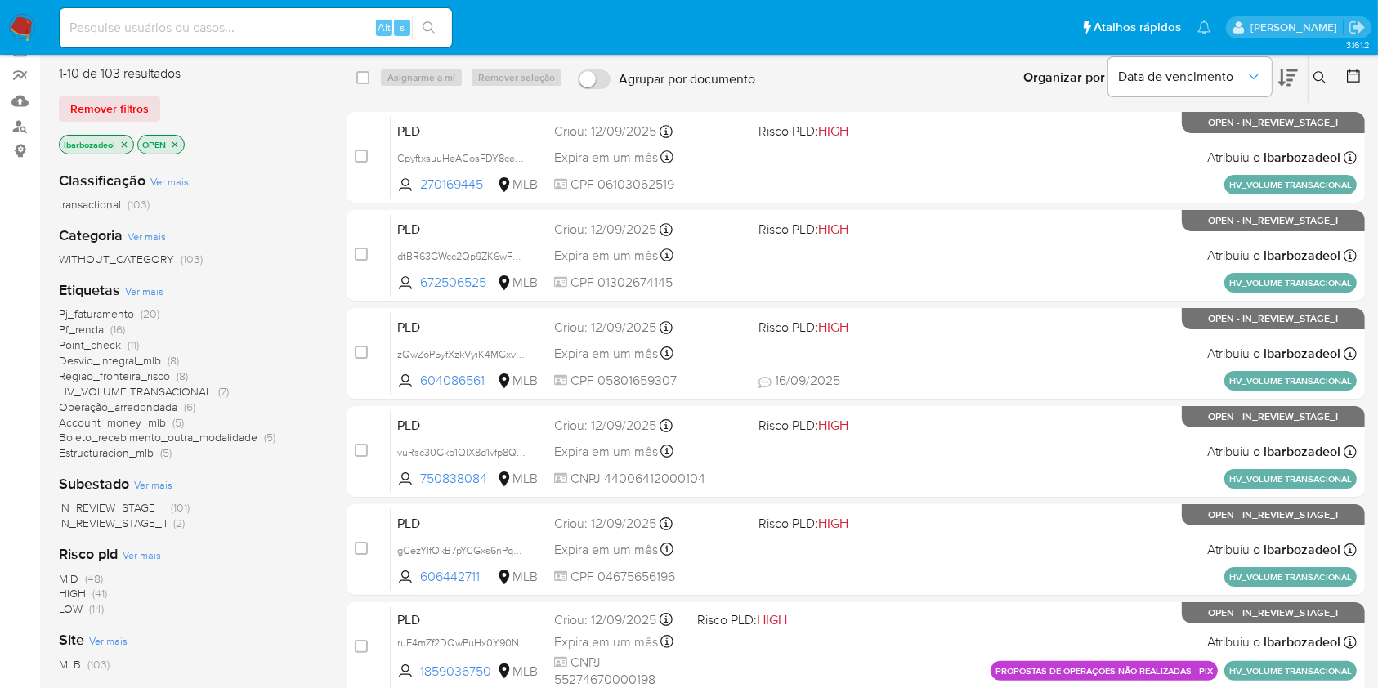
click at [143, 309] on span "(20)" at bounding box center [150, 314] width 19 height 16
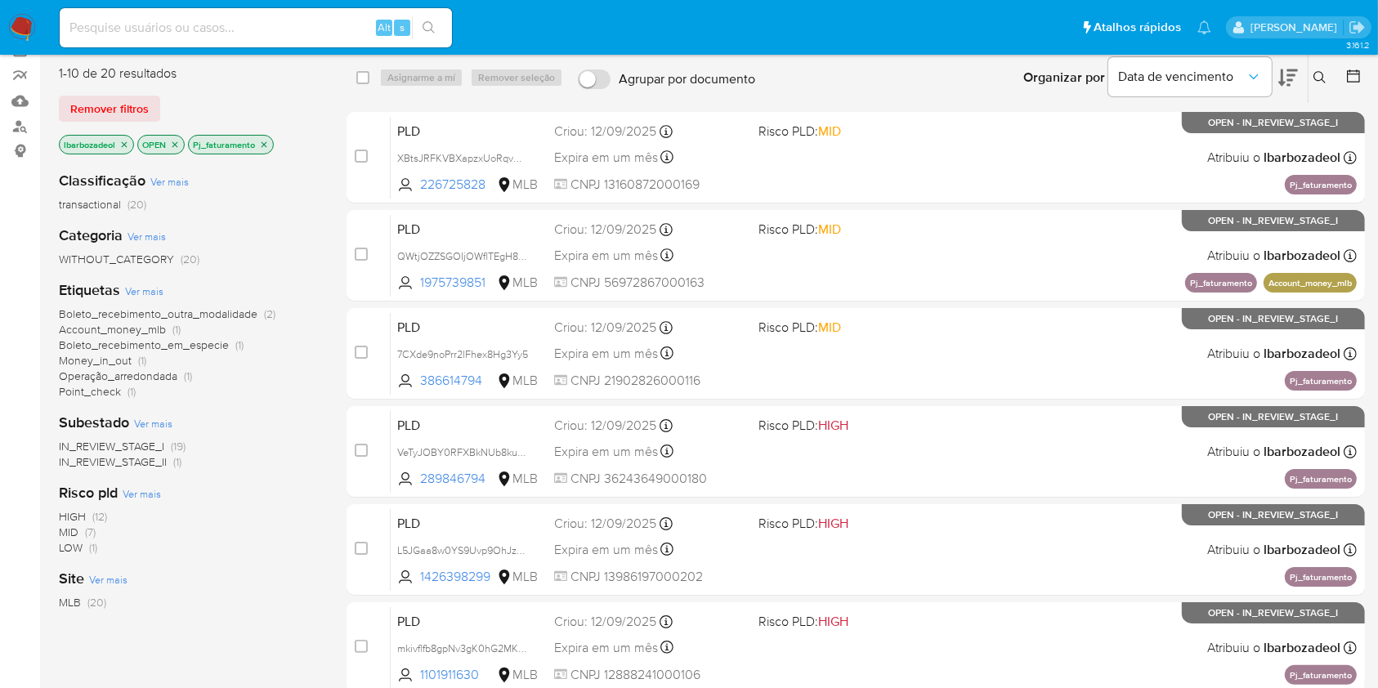
scroll to position [660, 0]
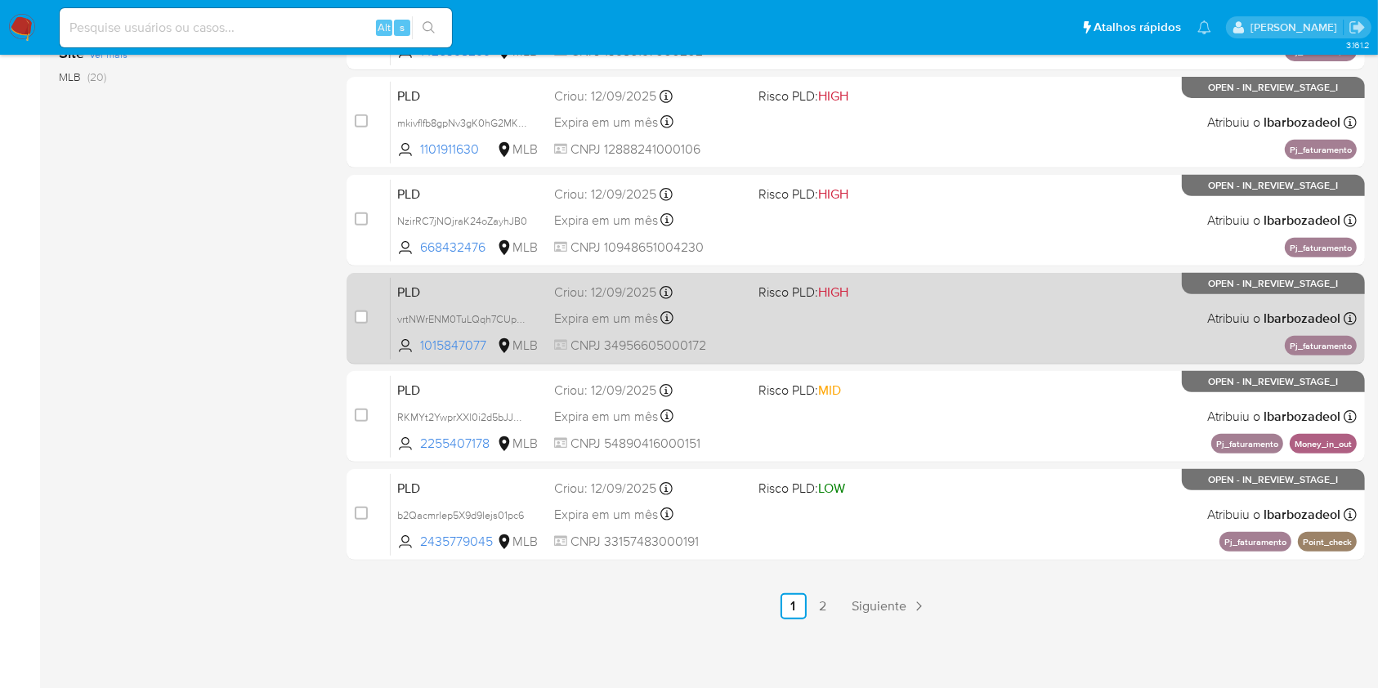
click at [965, 335] on div "PLD vrtNWrENM0TuLQqh7CUptCep 1015847077 MLB Risco PLD: HIGH Criou: [DATE] Criou…" at bounding box center [874, 318] width 966 height 83
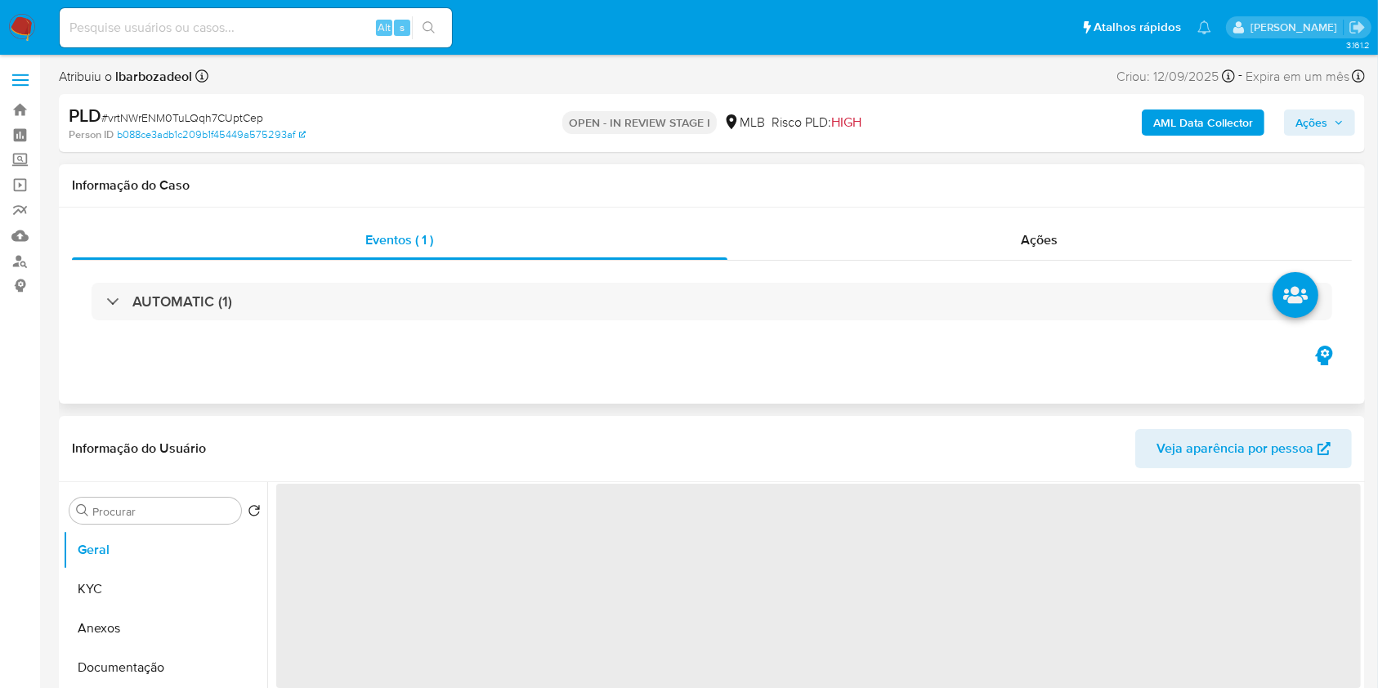
select select "10"
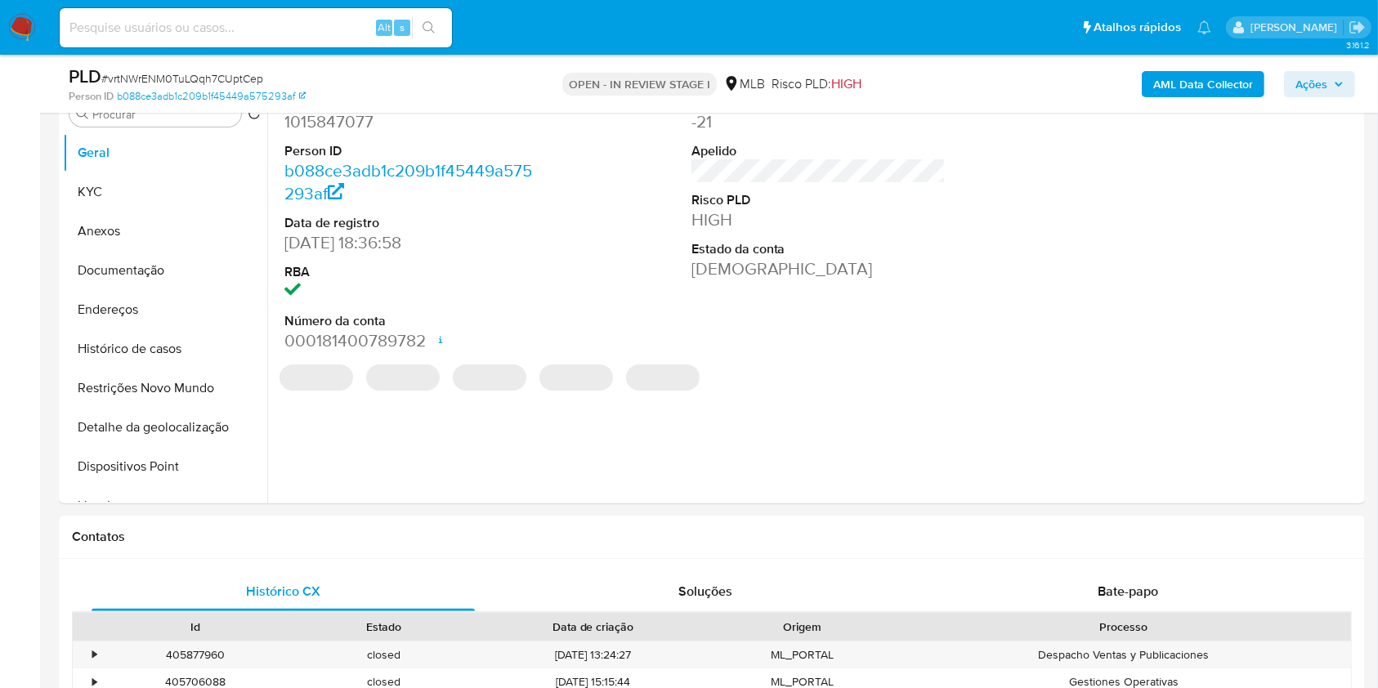
scroll to position [340, 0]
click at [142, 178] on button "KYC" at bounding box center [158, 191] width 191 height 39
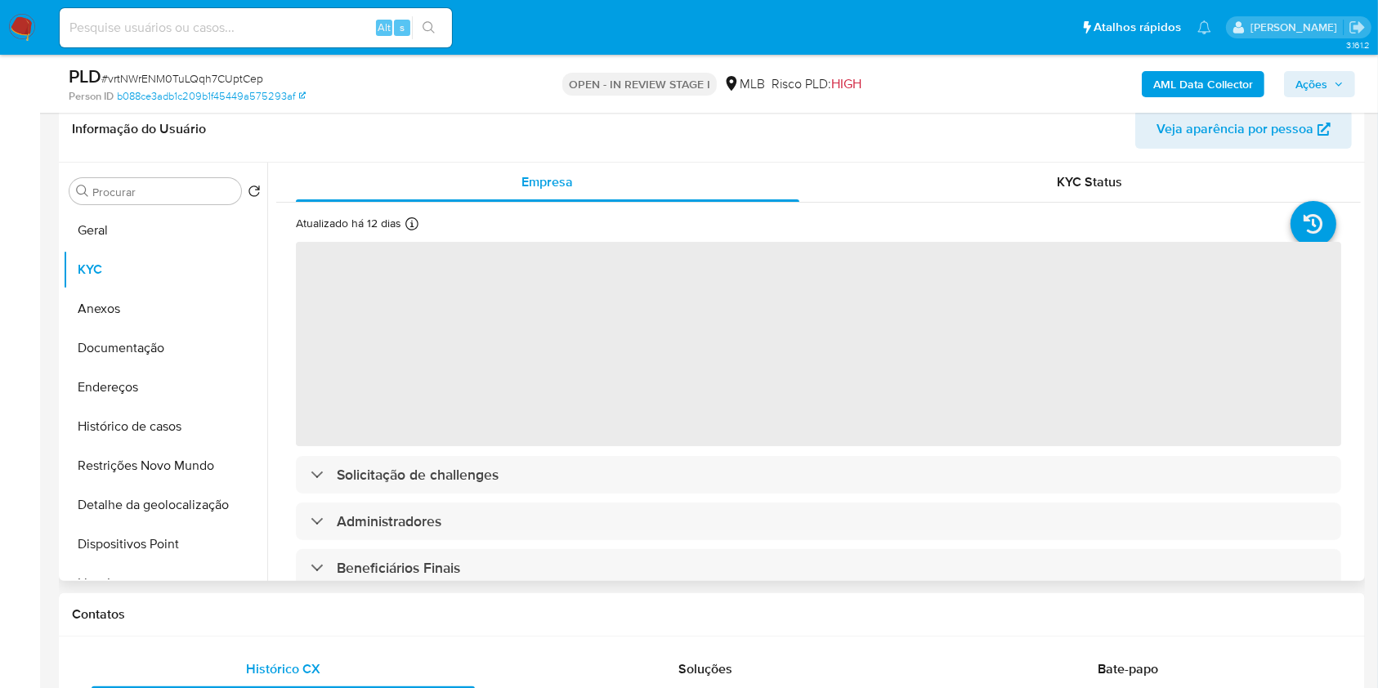
scroll to position [239, 0]
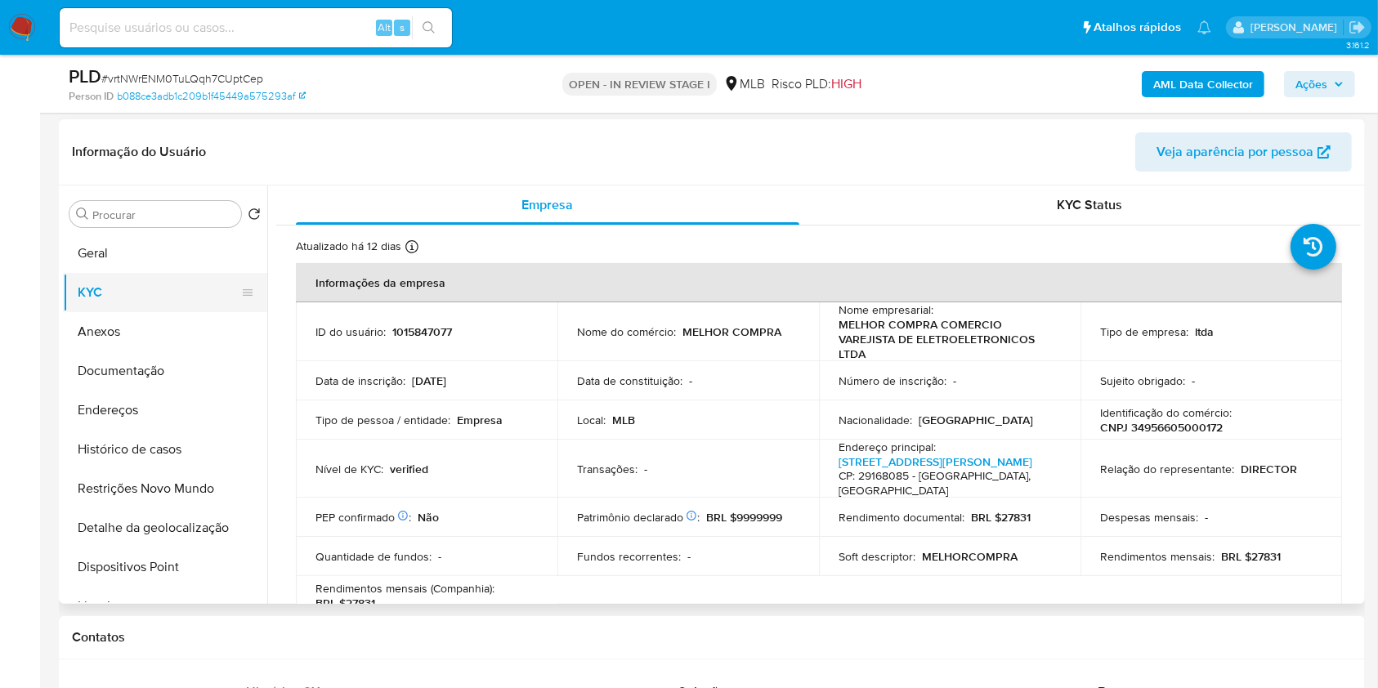
click at [137, 273] on button "KYC" at bounding box center [158, 292] width 191 height 39
click at [146, 265] on button "Geral" at bounding box center [158, 253] width 191 height 39
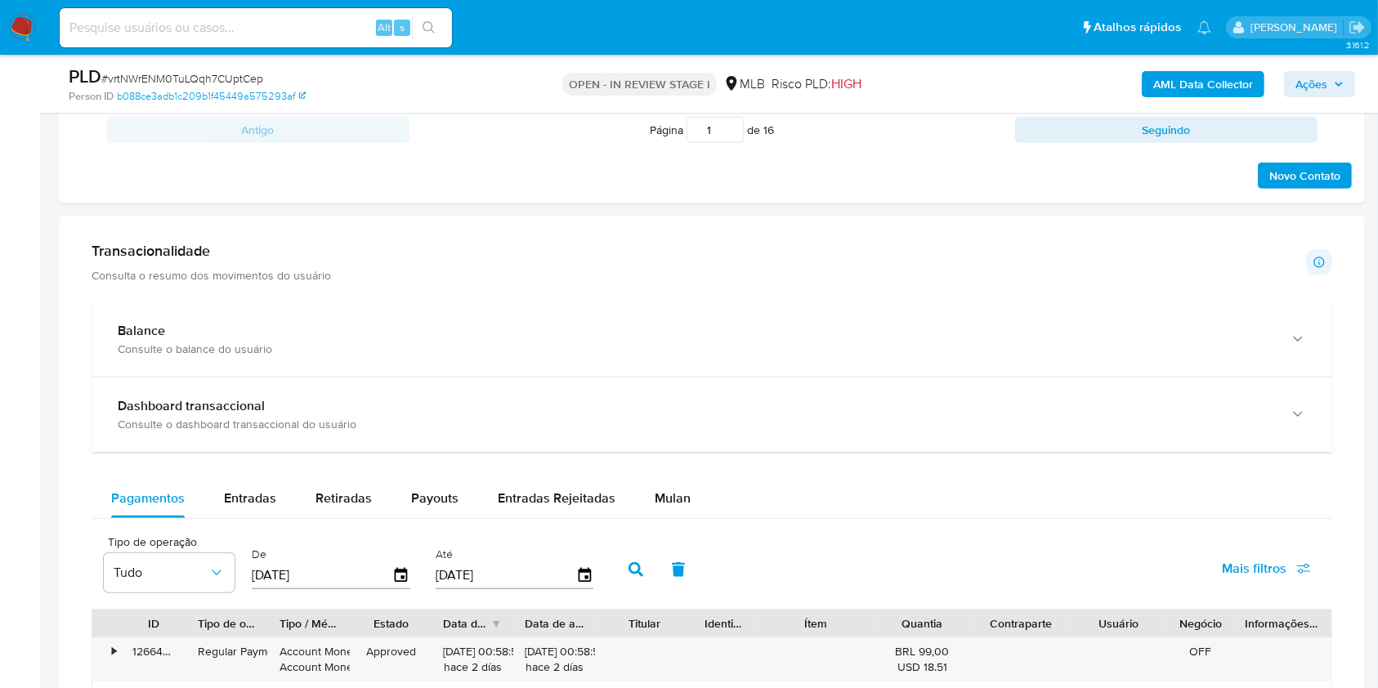
scroll to position [1017, 0]
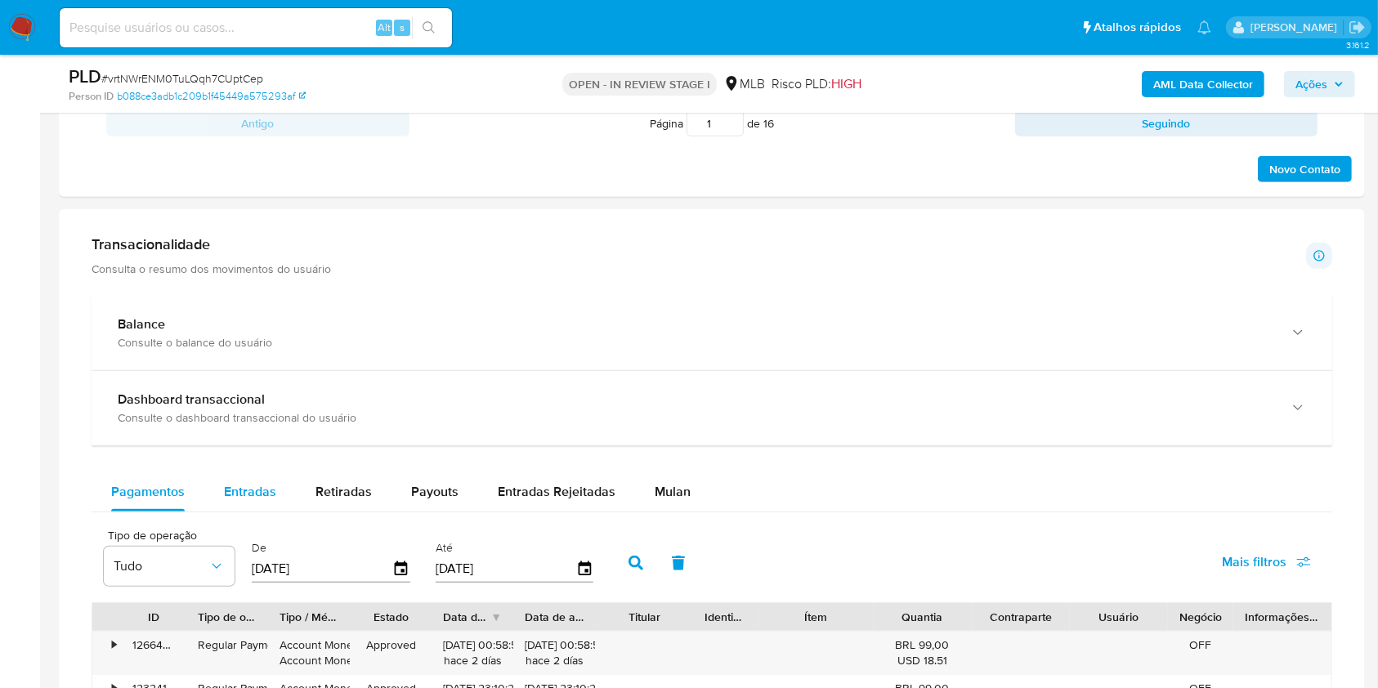
click at [224, 495] on span "Entradas" at bounding box center [250, 491] width 52 height 19
select select "10"
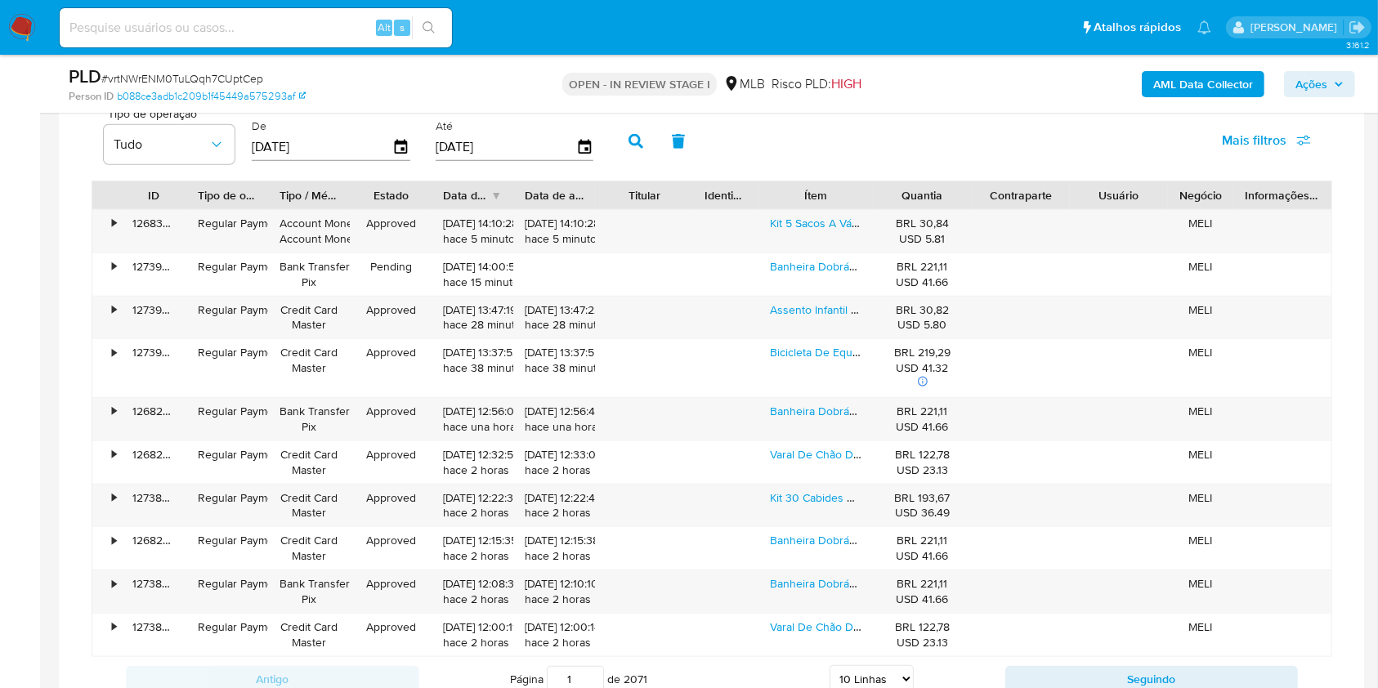
scroll to position [1439, 0]
drag, startPoint x: 224, startPoint y: 495, endPoint x: 257, endPoint y: 509, distance: 35.5
click at [196, 444] on div "Regular Payment" at bounding box center [227, 461] width 82 height 42
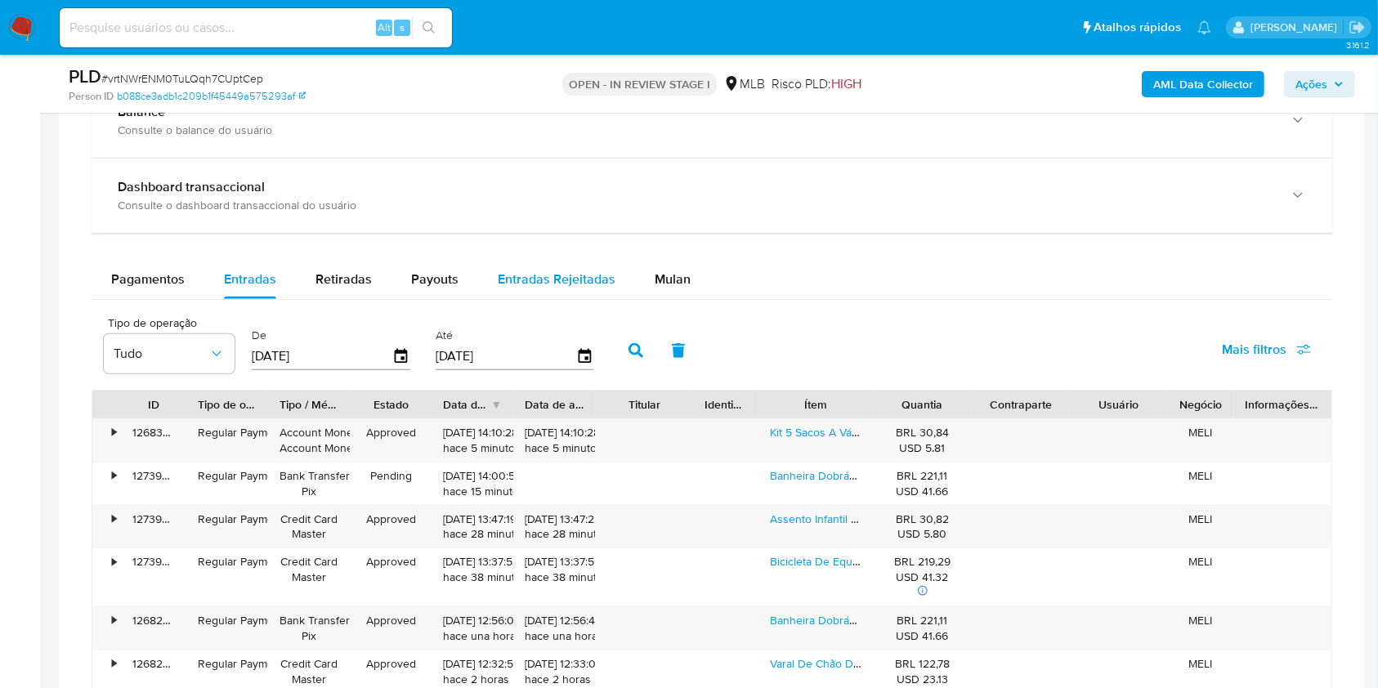
scroll to position [1227, 0]
click at [661, 278] on span "Mulan" at bounding box center [673, 281] width 36 height 19
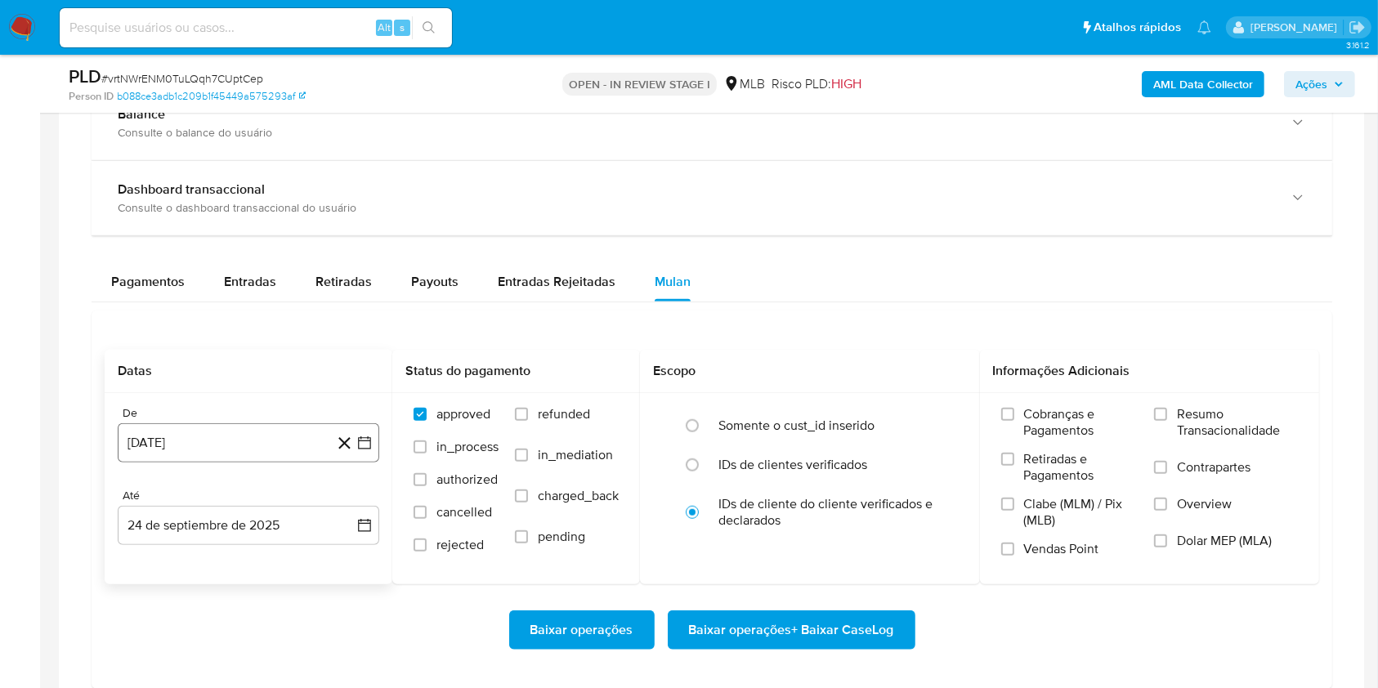
click at [253, 435] on button "24 de agosto de 2024" at bounding box center [248, 442] width 261 height 39
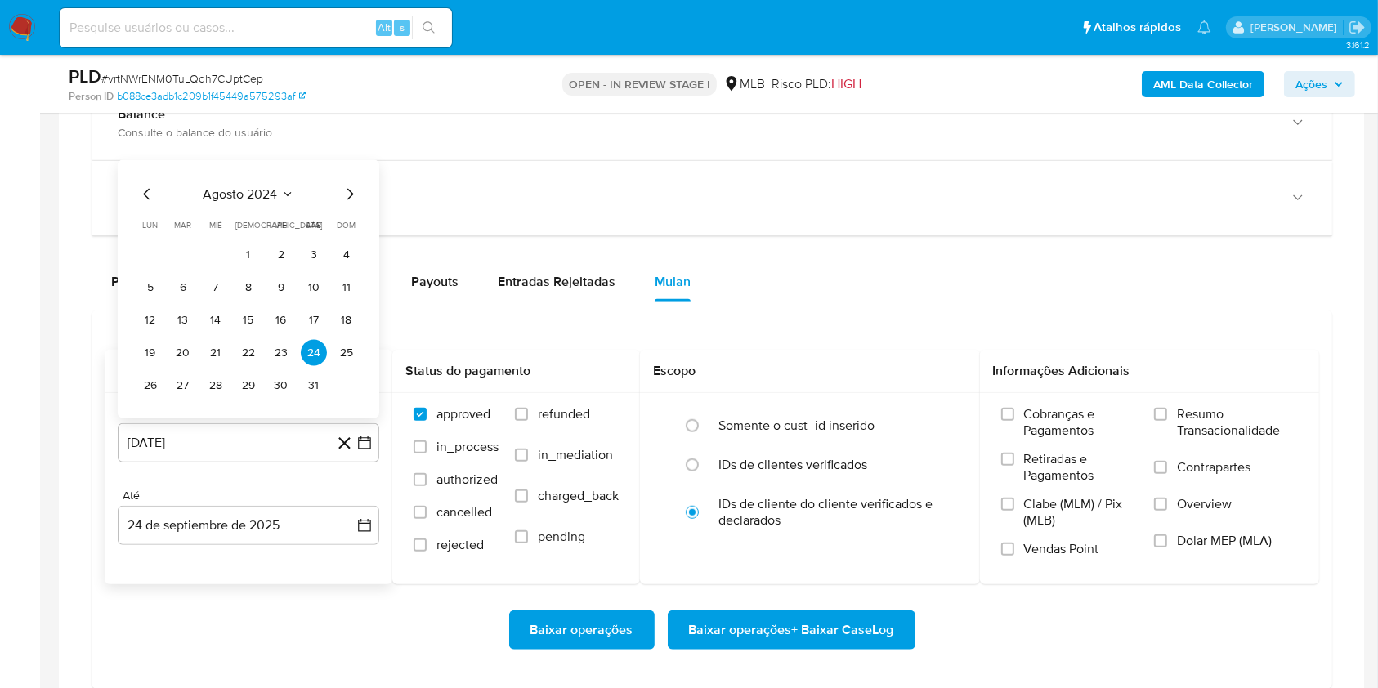
click at [270, 192] on span "agosto 2024" at bounding box center [240, 194] width 74 height 16
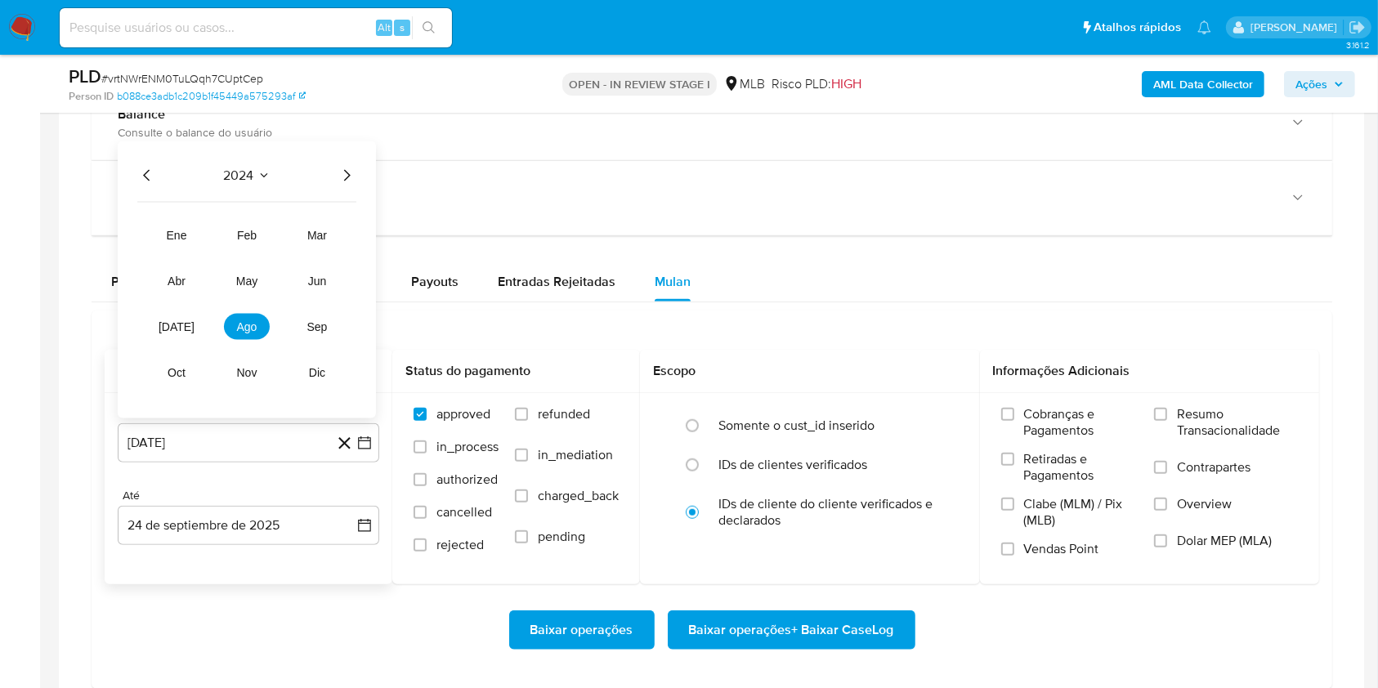
click at [347, 177] on icon "Año siguiente" at bounding box center [347, 176] width 20 height 20
click at [248, 320] on span "ago" at bounding box center [247, 326] width 20 height 13
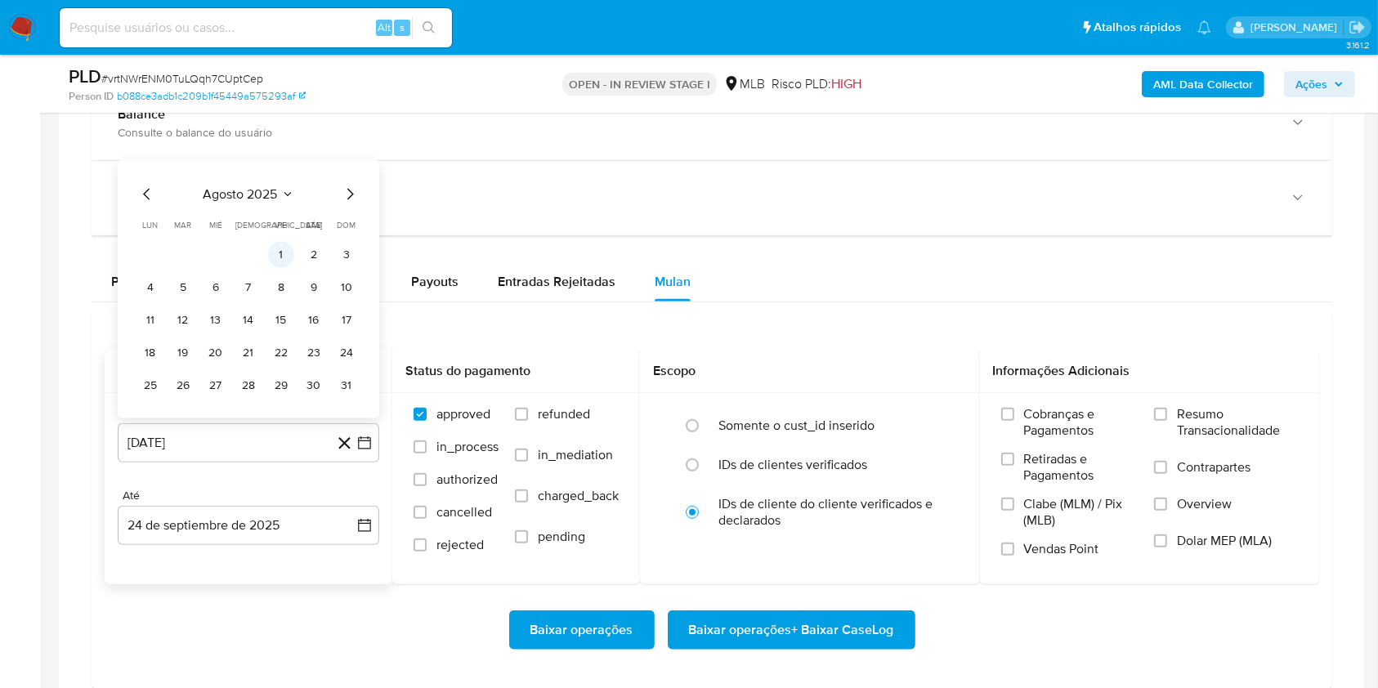
click at [279, 248] on button "1" at bounding box center [281, 255] width 26 height 26
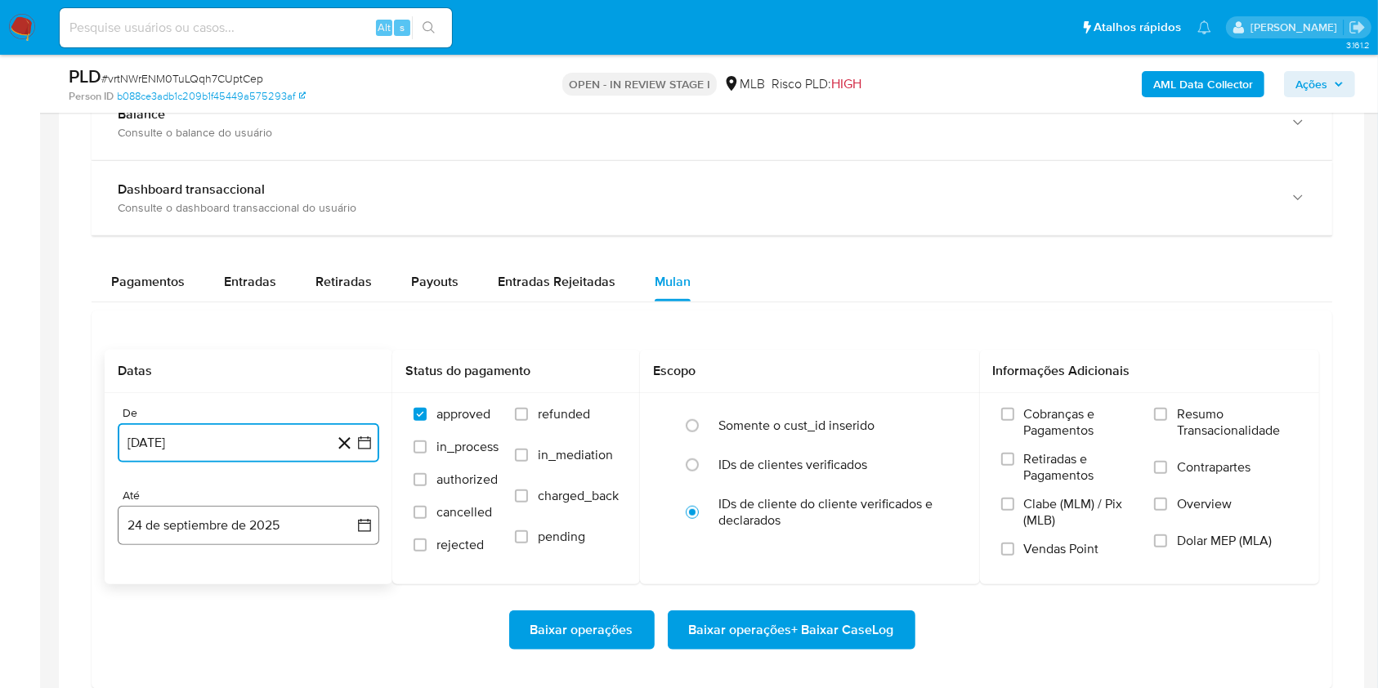
click at [241, 528] on button "24 de septiembre de 2025" at bounding box center [248, 525] width 261 height 39
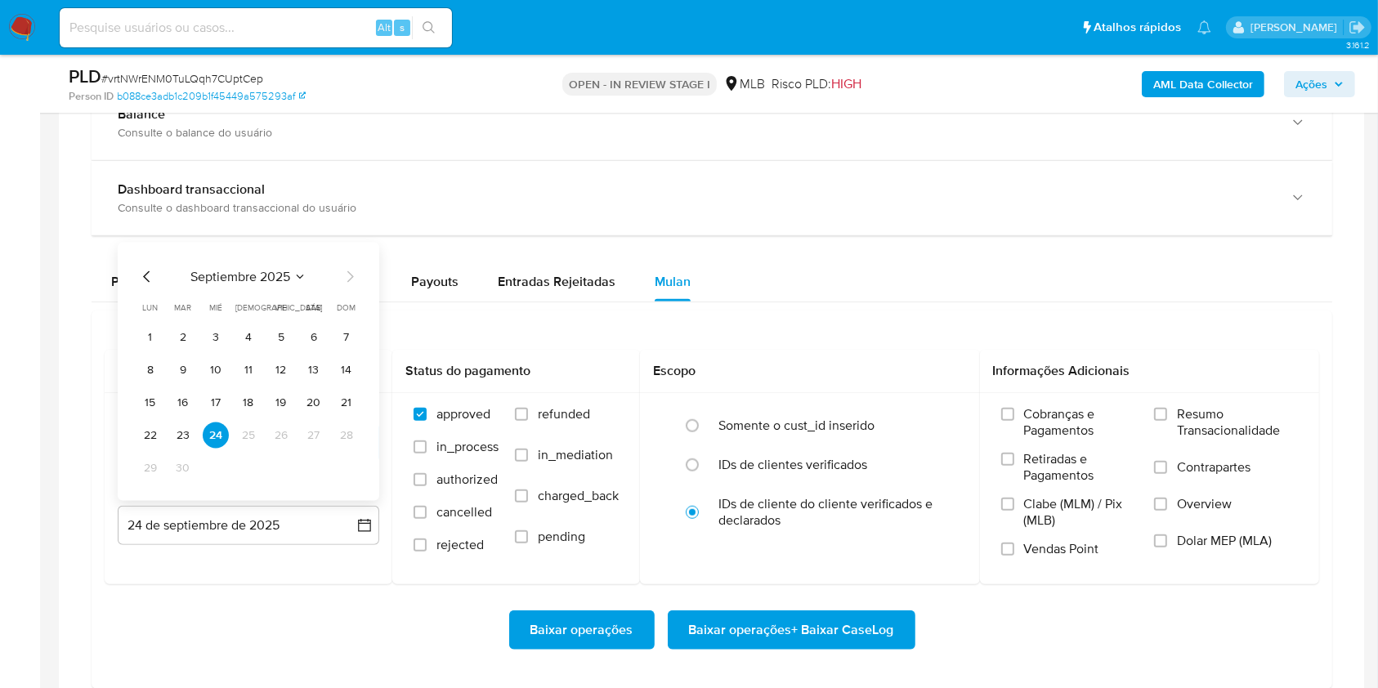
click at [184, 437] on button "23" at bounding box center [183, 435] width 26 height 26
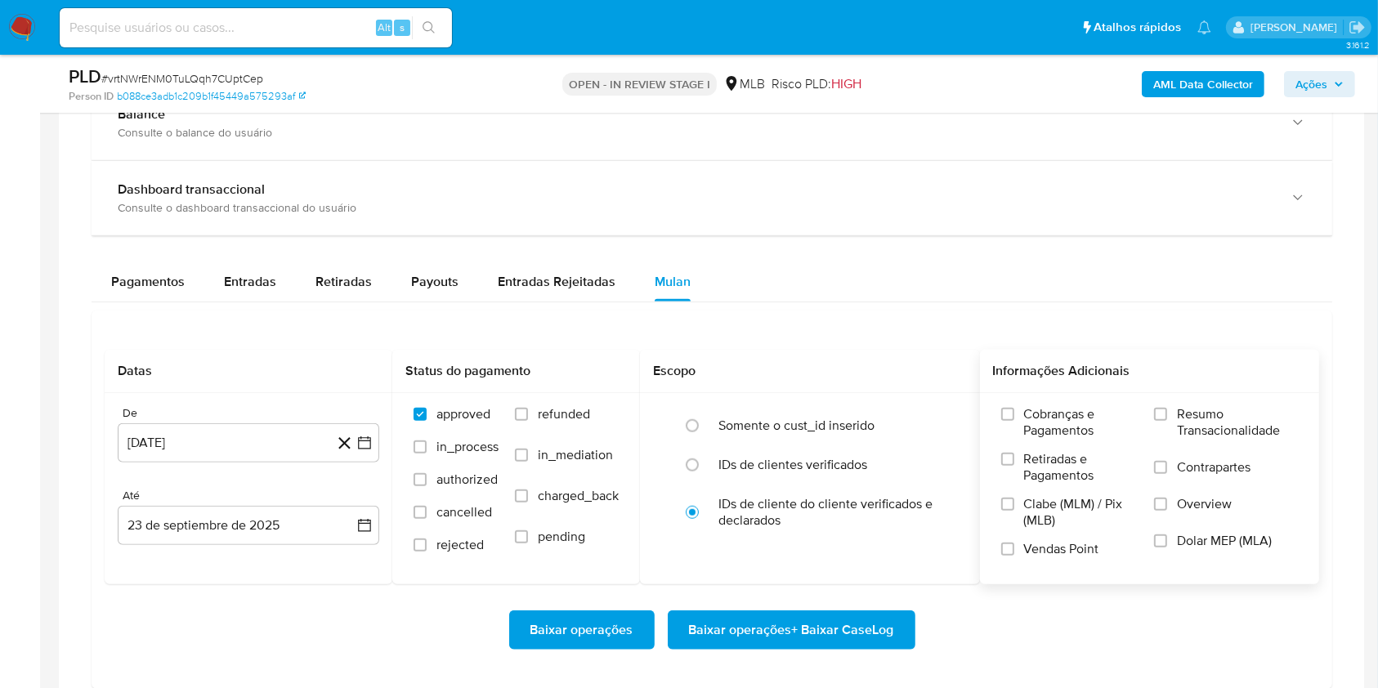
click at [1182, 418] on span "Resumo Transacionalidade" at bounding box center [1237, 422] width 121 height 33
click at [1167, 418] on input "Resumo Transacionalidade" at bounding box center [1160, 414] width 13 height 13
click at [742, 630] on span "Baixar operações + Baixar CaseLog" at bounding box center [791, 630] width 205 height 36
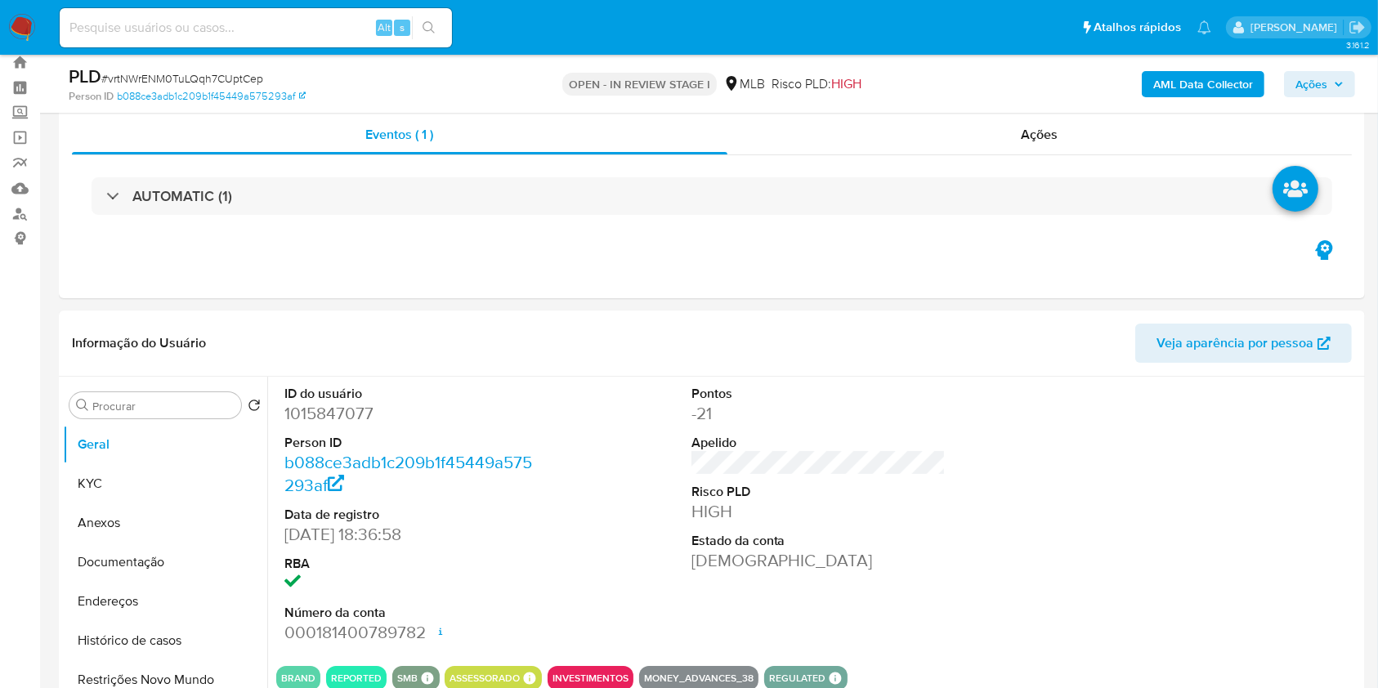
scroll to position [0, 0]
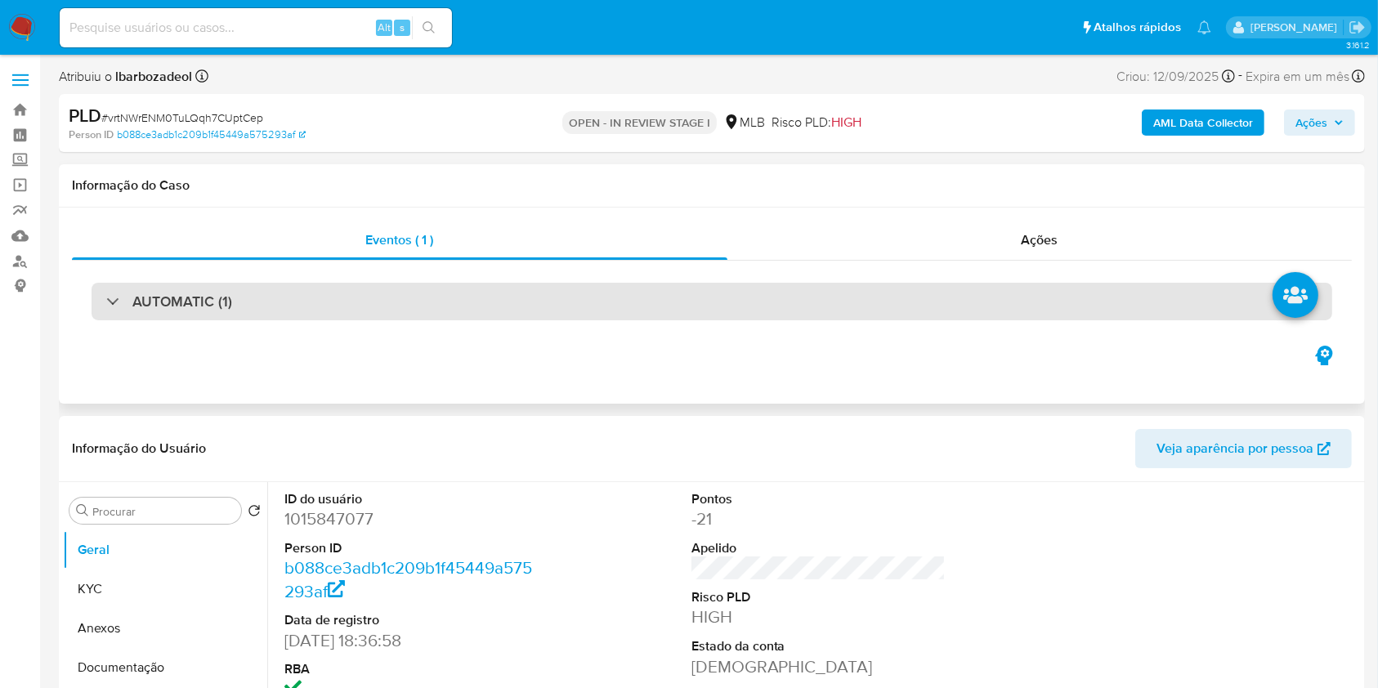
click at [856, 297] on div "AUTOMATIC (1)" at bounding box center [712, 302] width 1240 height 38
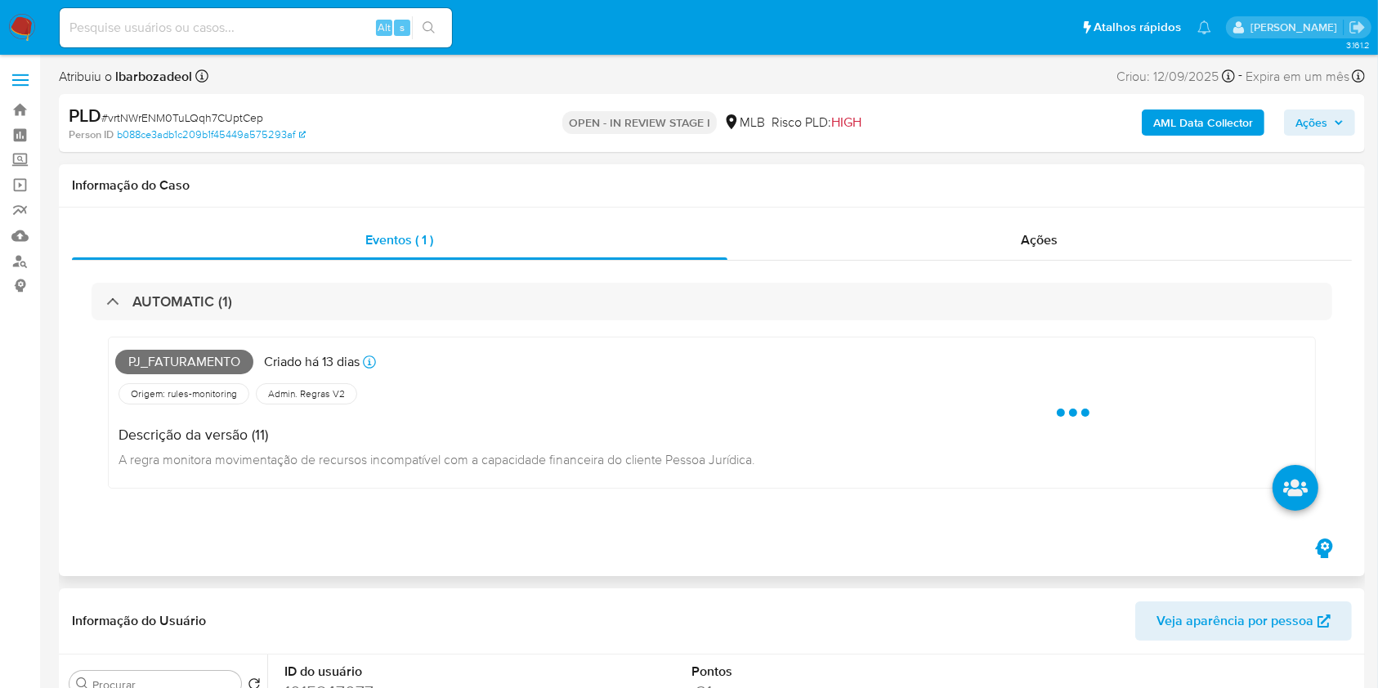
click at [216, 359] on span "Pj_faturamento" at bounding box center [184, 362] width 138 height 25
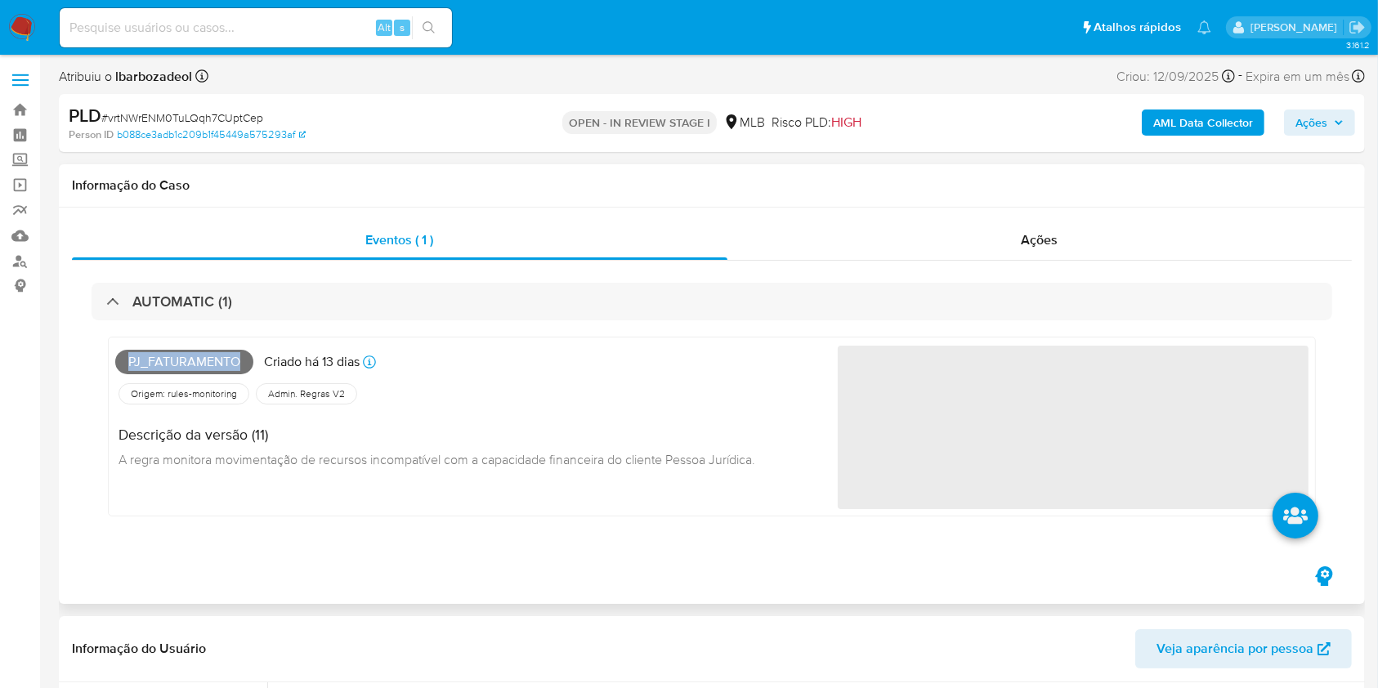
click at [216, 359] on span "Pj_faturamento" at bounding box center [184, 362] width 138 height 25
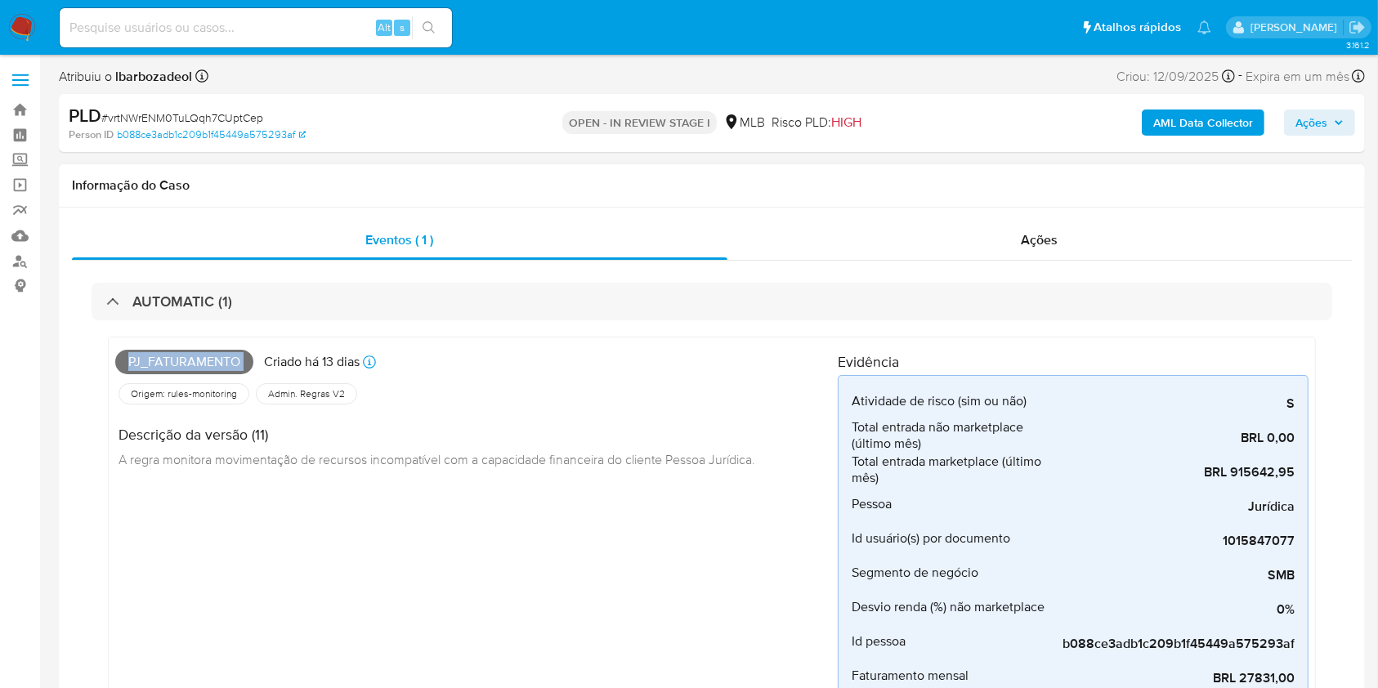
copy span "Pj_faturamento"
click at [1327, 137] on div "AML Data Collector Ações" at bounding box center [1143, 123] width 424 height 38
click at [1328, 127] on span "Ações" at bounding box center [1319, 122] width 48 height 23
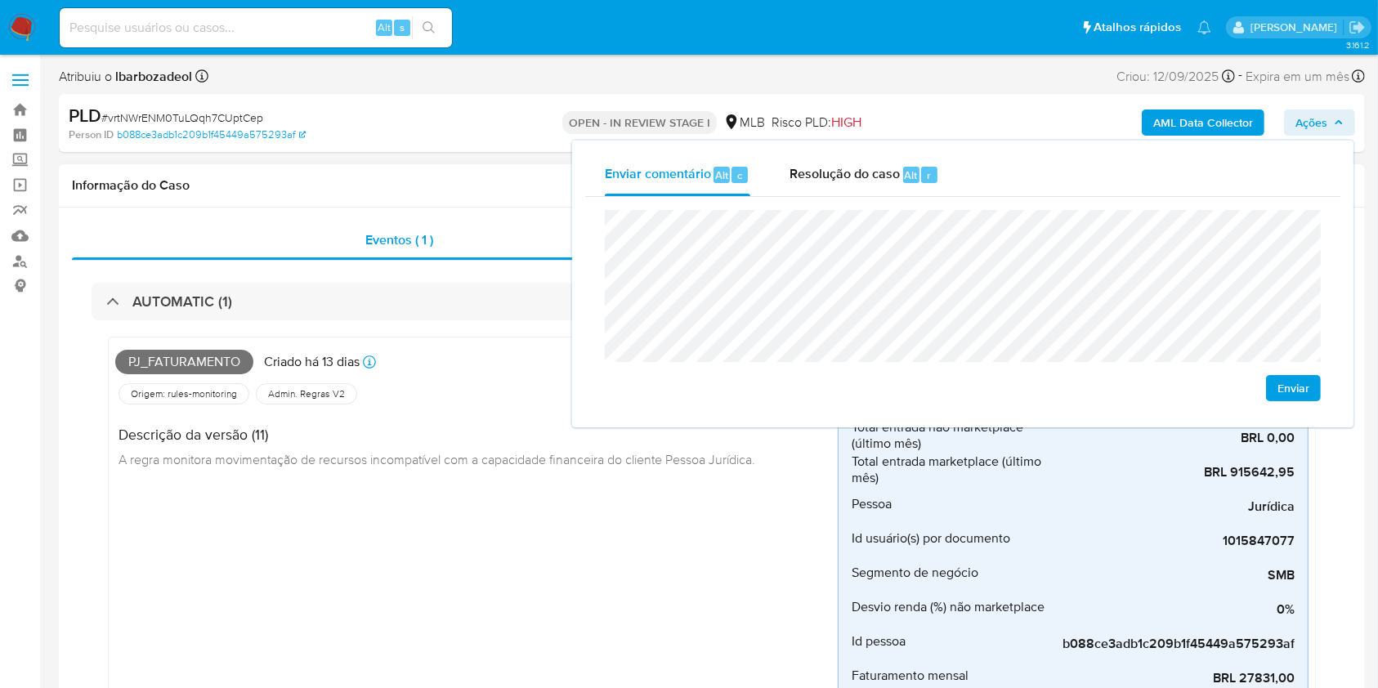
click at [205, 546] on div "Pj_faturamento Criado há 13 dias Criado: 12/09/2025 00:26:21 Origem: rules-moni…" at bounding box center [476, 591] width 722 height 495
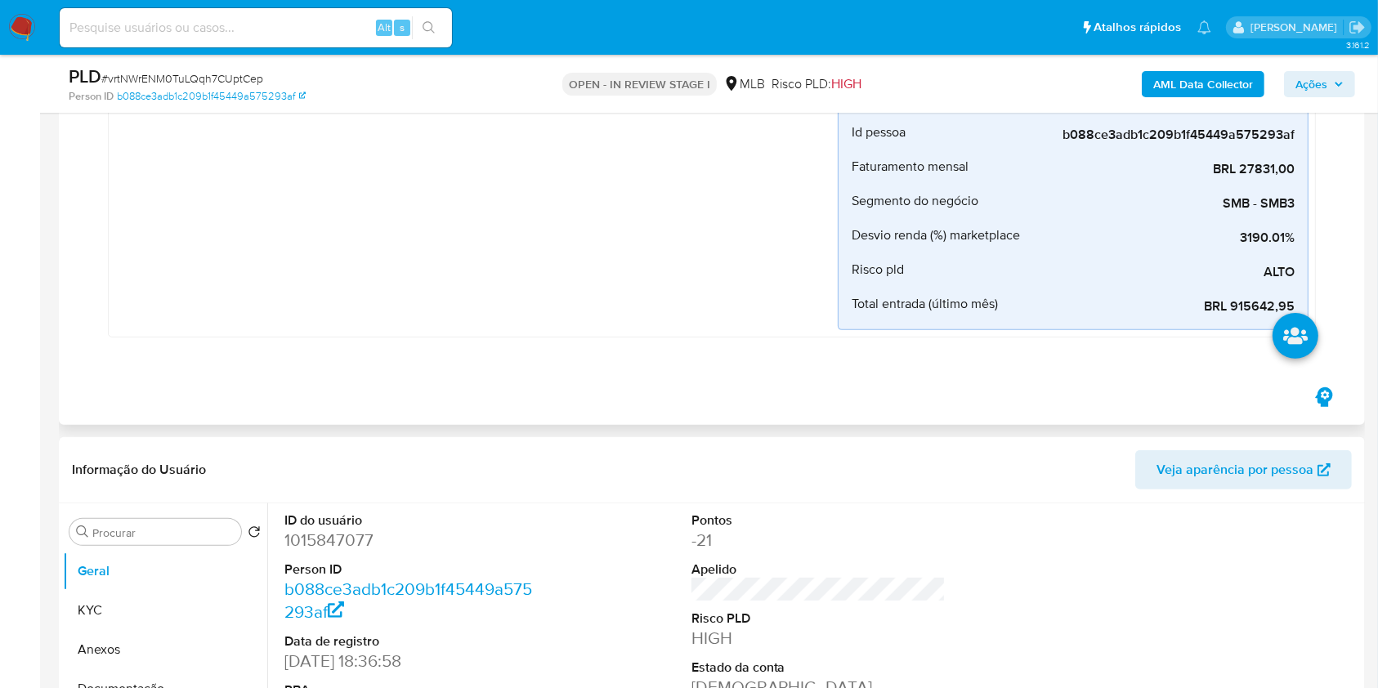
scroll to position [713, 0]
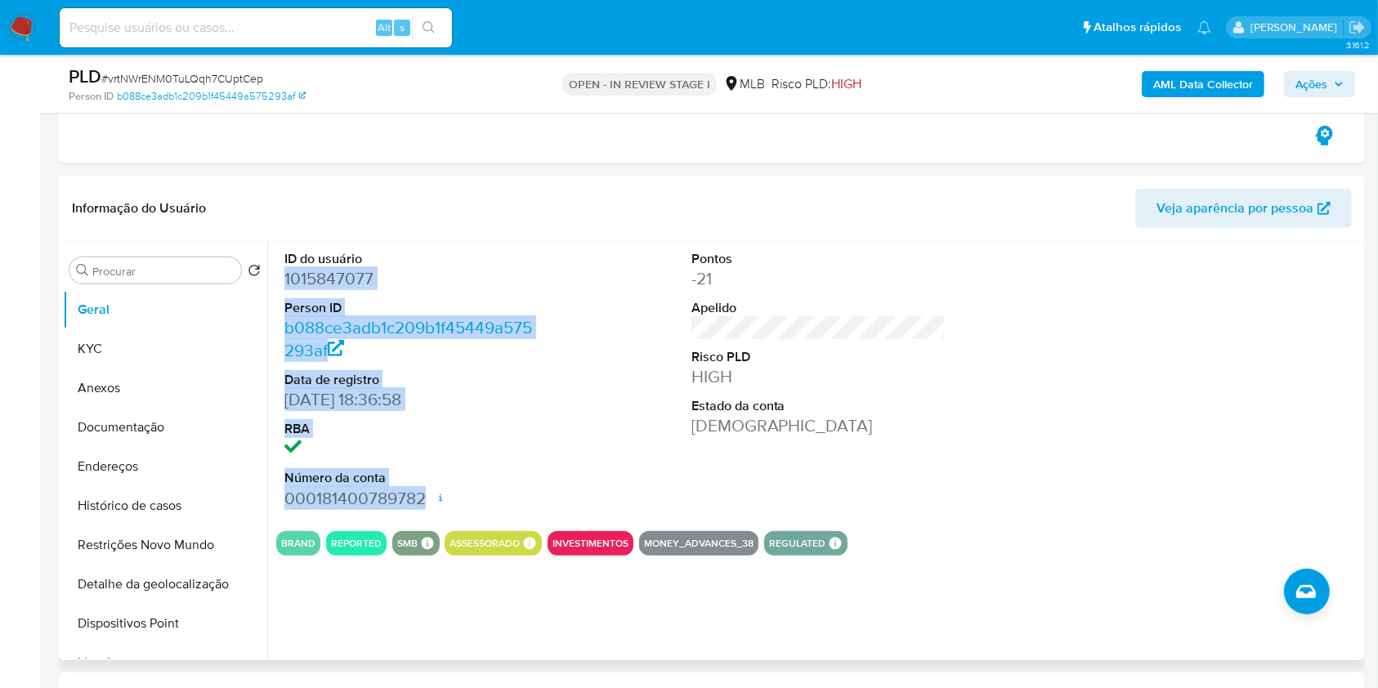
drag, startPoint x: 427, startPoint y: 496, endPoint x: 283, endPoint y: 274, distance: 265.2
click at [283, 274] on div "ID do usuário 1015847077 Person ID b088ce3adb1c209b1f45449a575293af Data de reg…" at bounding box center [411, 380] width 271 height 276
copy dl "1015847077 Person ID b088ce3adb1c209b1f45449a575293af Data de registro 09/11/20…"
click at [1307, 79] on span "Ações" at bounding box center [1311, 84] width 32 height 26
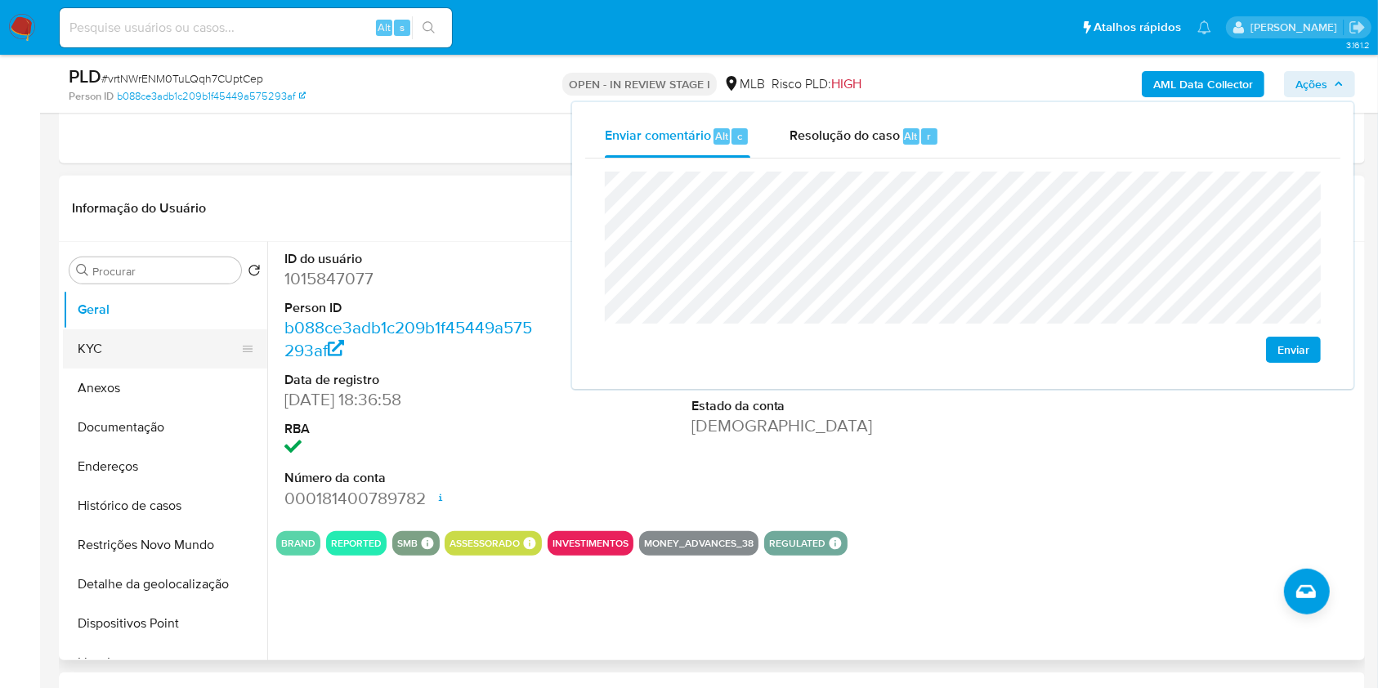
click at [102, 346] on button "KYC" at bounding box center [158, 348] width 191 height 39
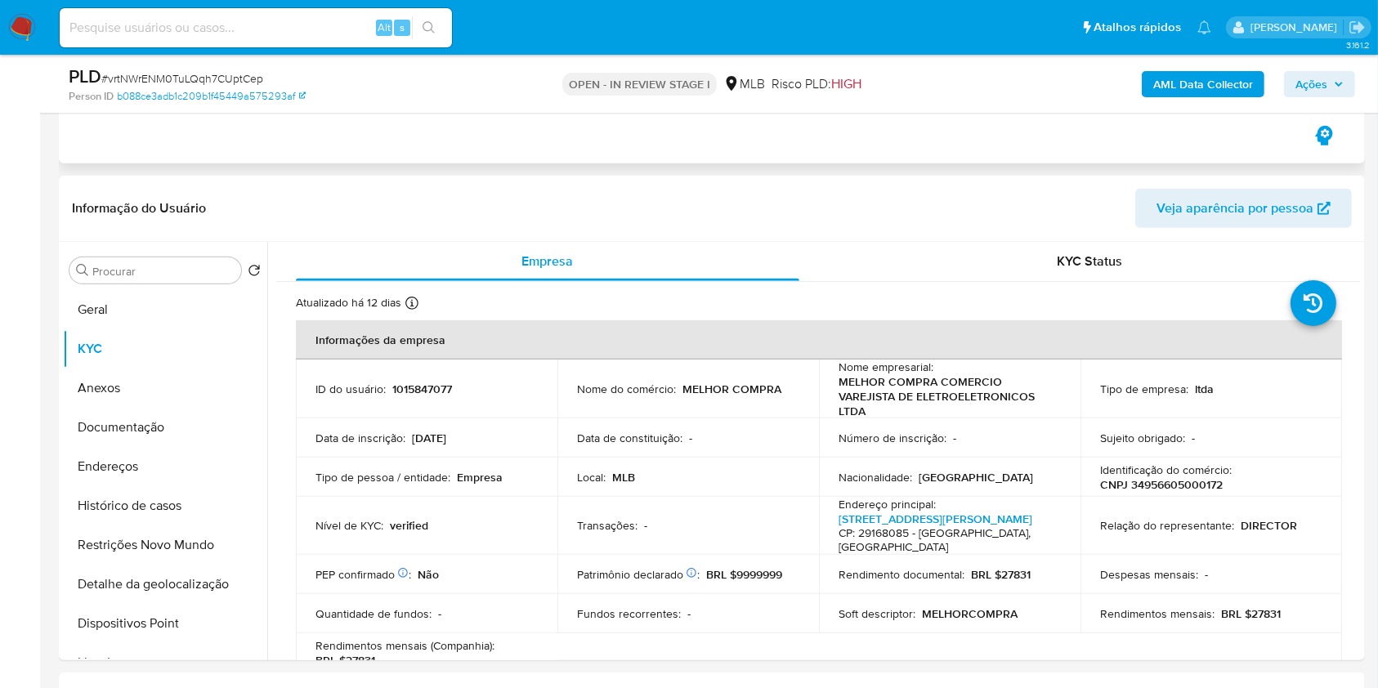
scroll to position [808, 0]
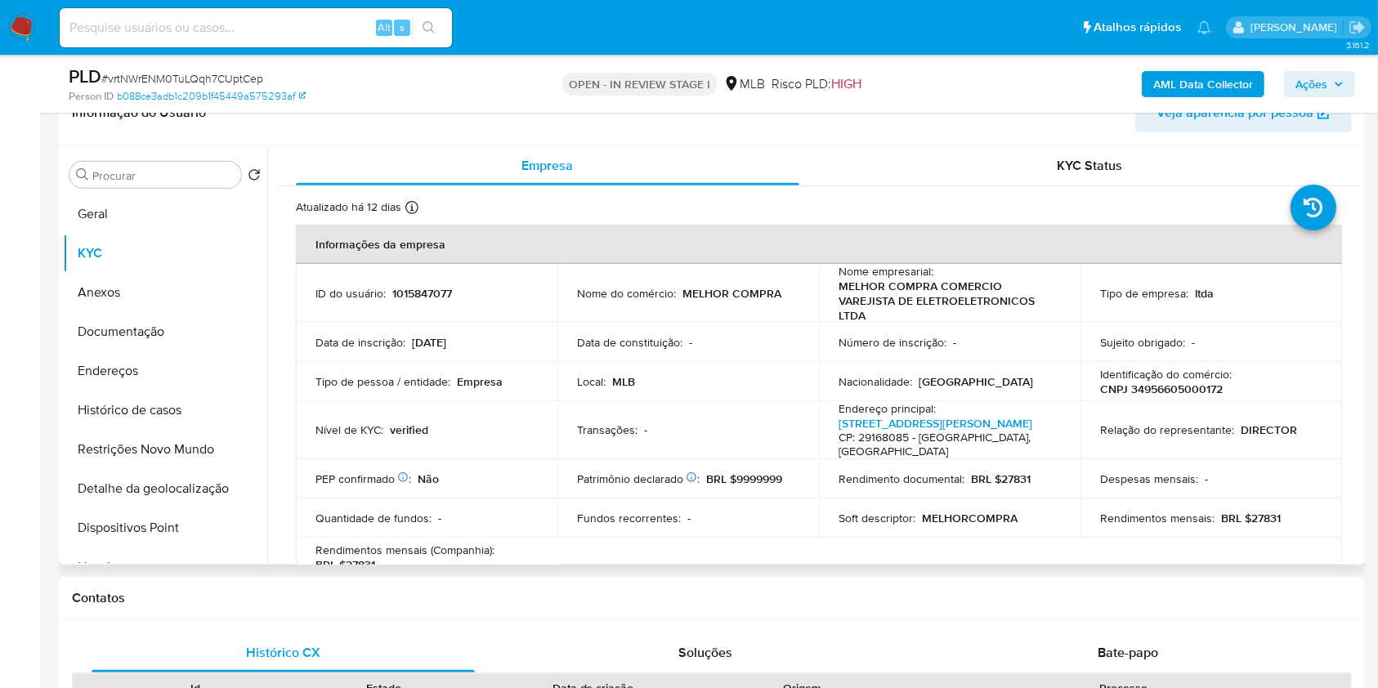
click at [1186, 384] on p "CNPJ 34956605000172" at bounding box center [1161, 389] width 123 height 15
copy p "34956605000172"
click at [1292, 84] on button "Ações" at bounding box center [1319, 84] width 71 height 26
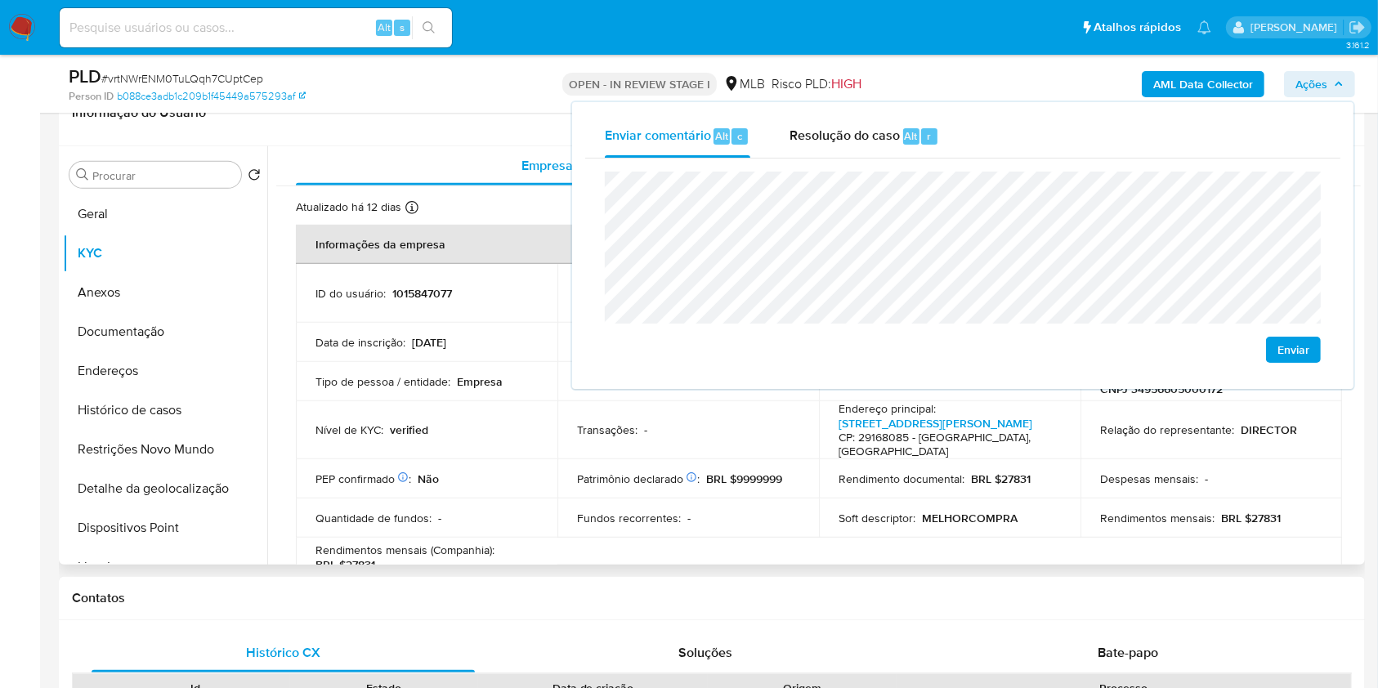
click at [494, 345] on div "Data de inscrição : 23/09/2019" at bounding box center [426, 342] width 222 height 15
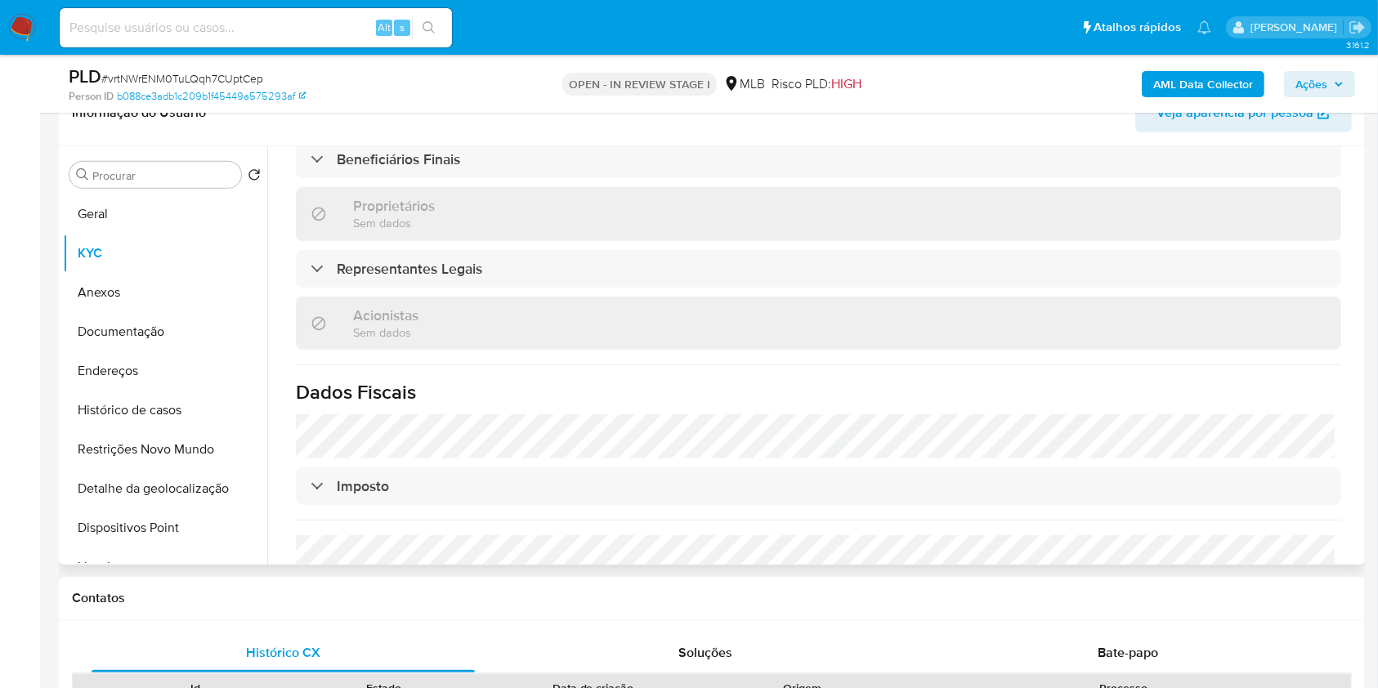
scroll to position [780, 0]
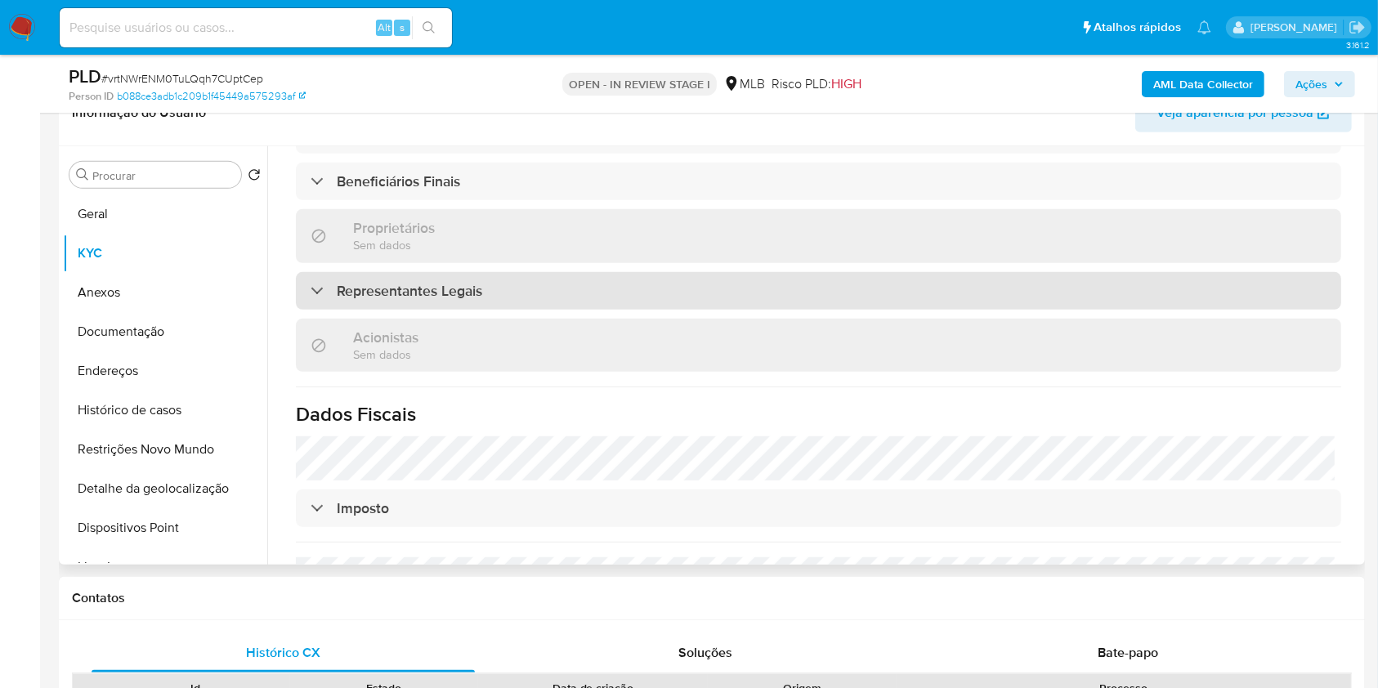
click at [570, 288] on div "Representantes Legais" at bounding box center [818, 291] width 1045 height 38
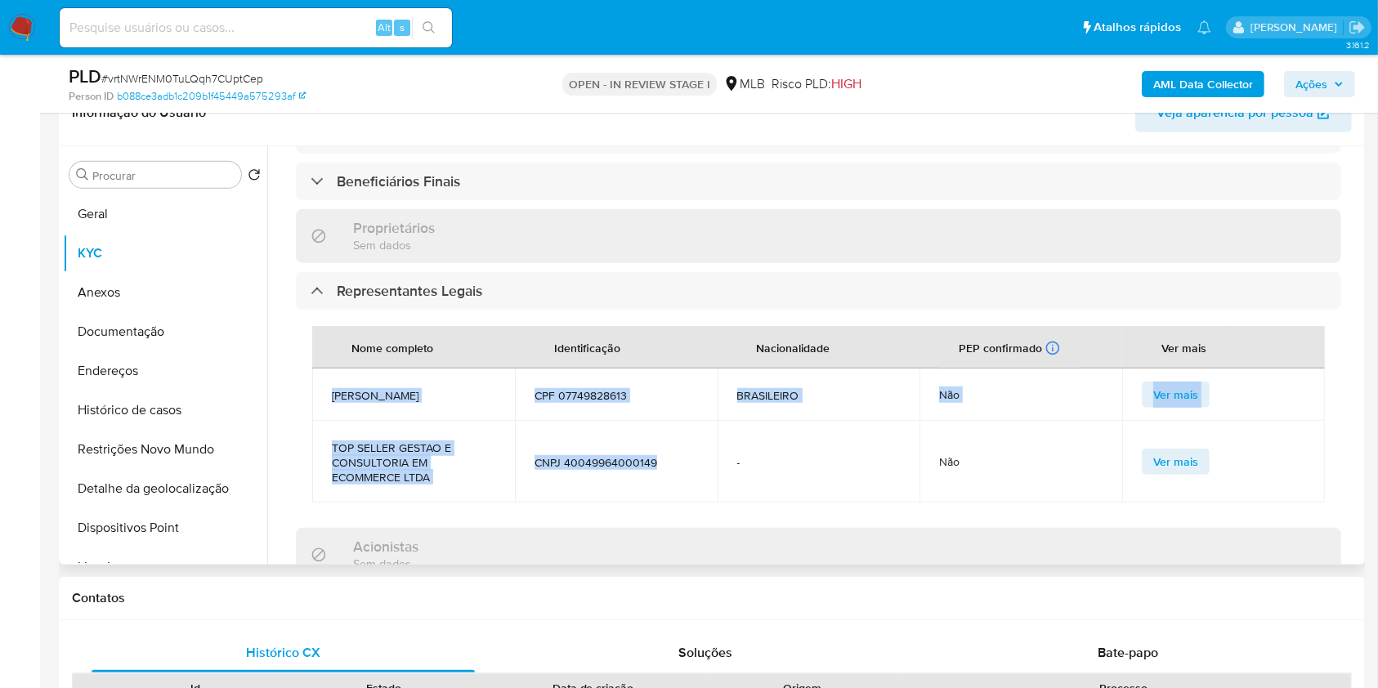
drag, startPoint x: 668, startPoint y: 476, endPoint x: 333, endPoint y: 396, distance: 345.5
click at [333, 396] on tbody "LUCAS FILGUEIRAS BITTENCOURT CPF 07749828613 BRASILEIRO Não Ver mais TOP SELLER…" at bounding box center [818, 436] width 1012 height 134
copy tbody "LUCAS FILGUEIRAS BITTENCOURT CPF 07749828613 BRASILEIRO Não Ver mais TOP SELLER…"
click at [1291, 89] on button "Ações" at bounding box center [1319, 84] width 71 height 26
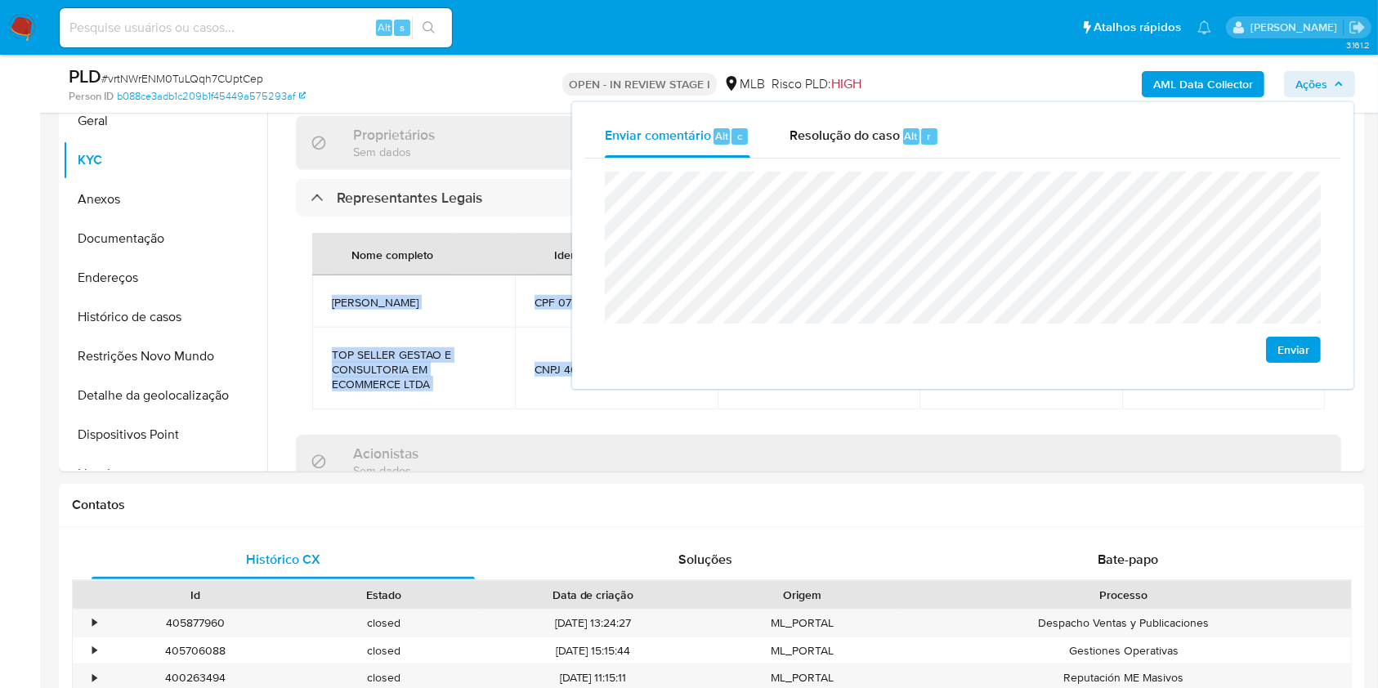
scroll to position [909, 0]
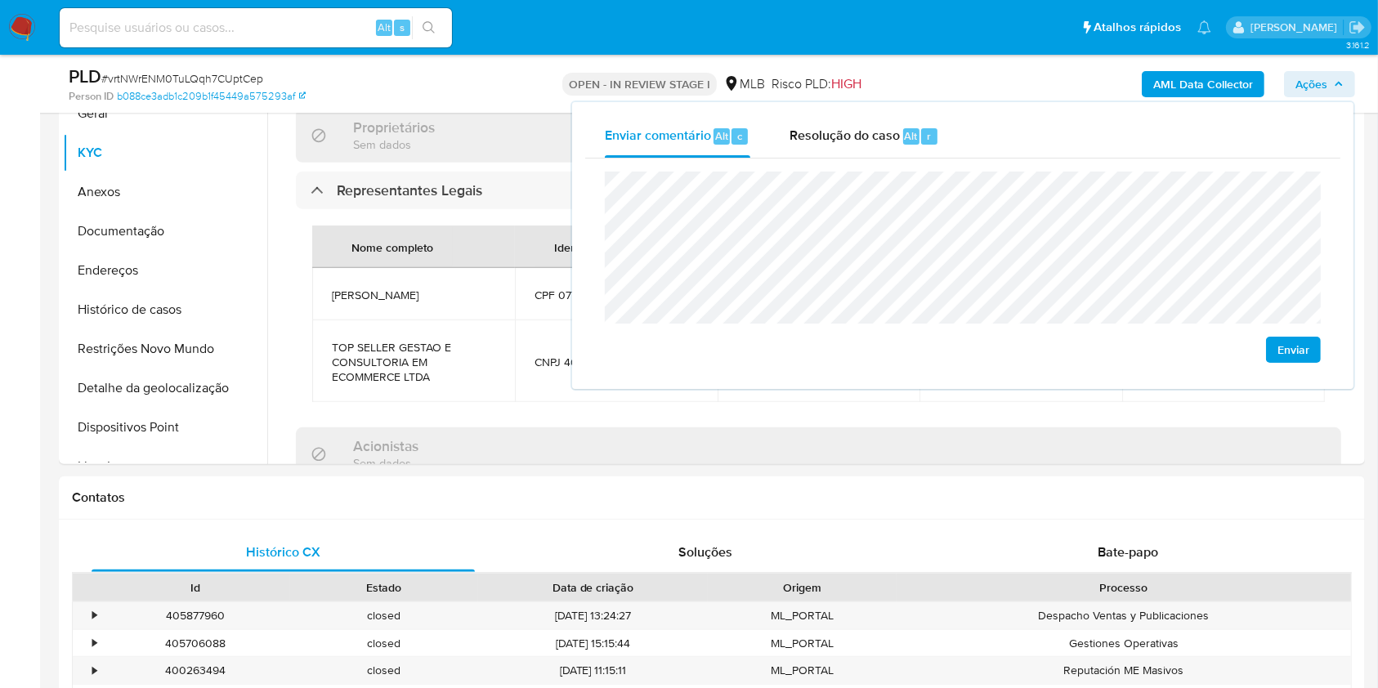
click at [0, 0] on lt-span "societ á rio" at bounding box center [0, 0] width 0 height 0
click at [0, 0] on lt-span "econômica" at bounding box center [0, 0] width 0 height 0
click at [139, 276] on button "Endereços" at bounding box center [158, 270] width 191 height 39
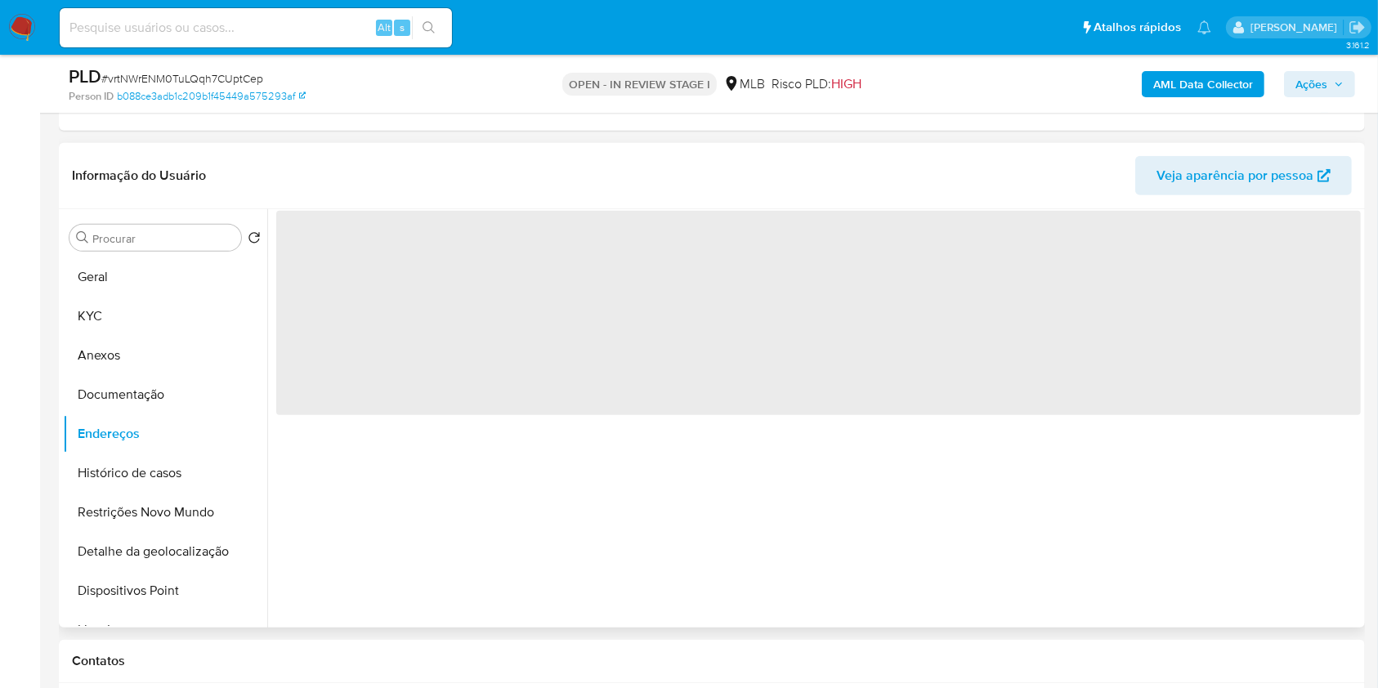
scroll to position [725, 0]
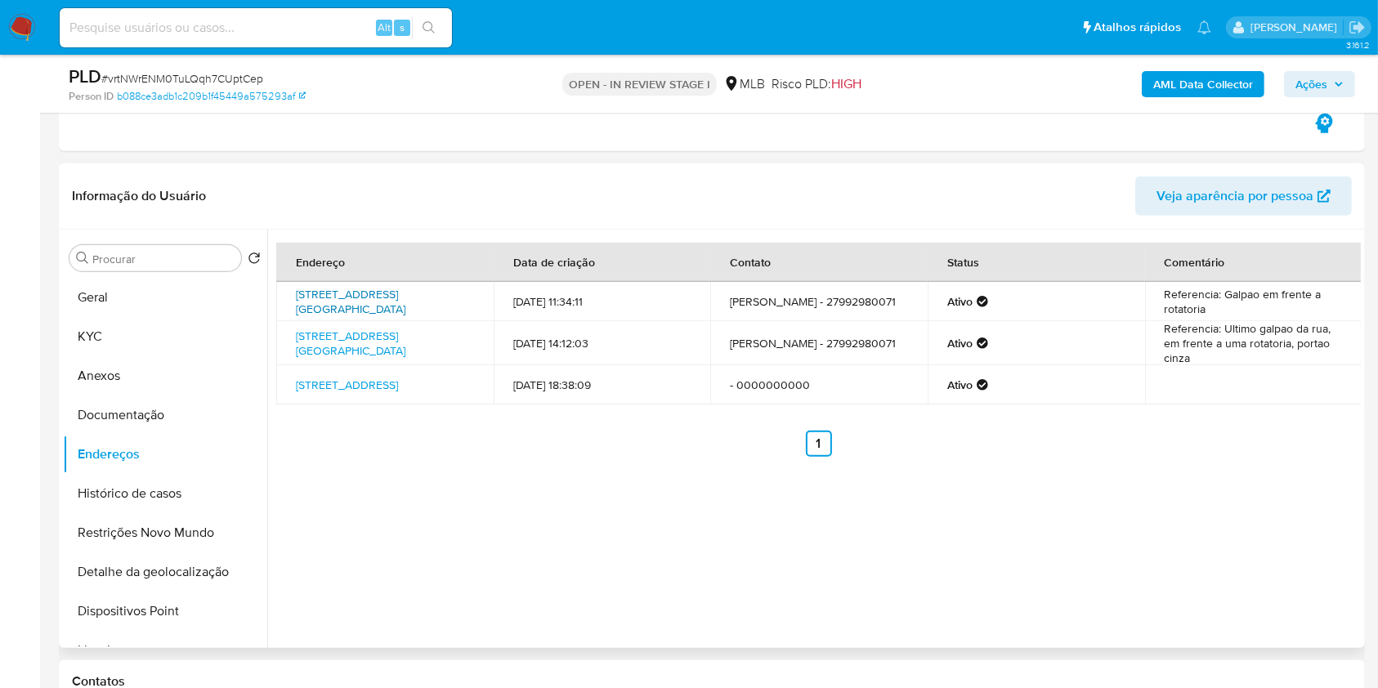
click at [364, 288] on link "Rua 6 B 01, Serra, Espírito Santo, 29168082, Brasil 01" at bounding box center [350, 301] width 109 height 31
drag, startPoint x: 183, startPoint y: 410, endPoint x: 237, endPoint y: 393, distance: 56.6
click at [183, 410] on button "Documentação" at bounding box center [158, 415] width 191 height 39
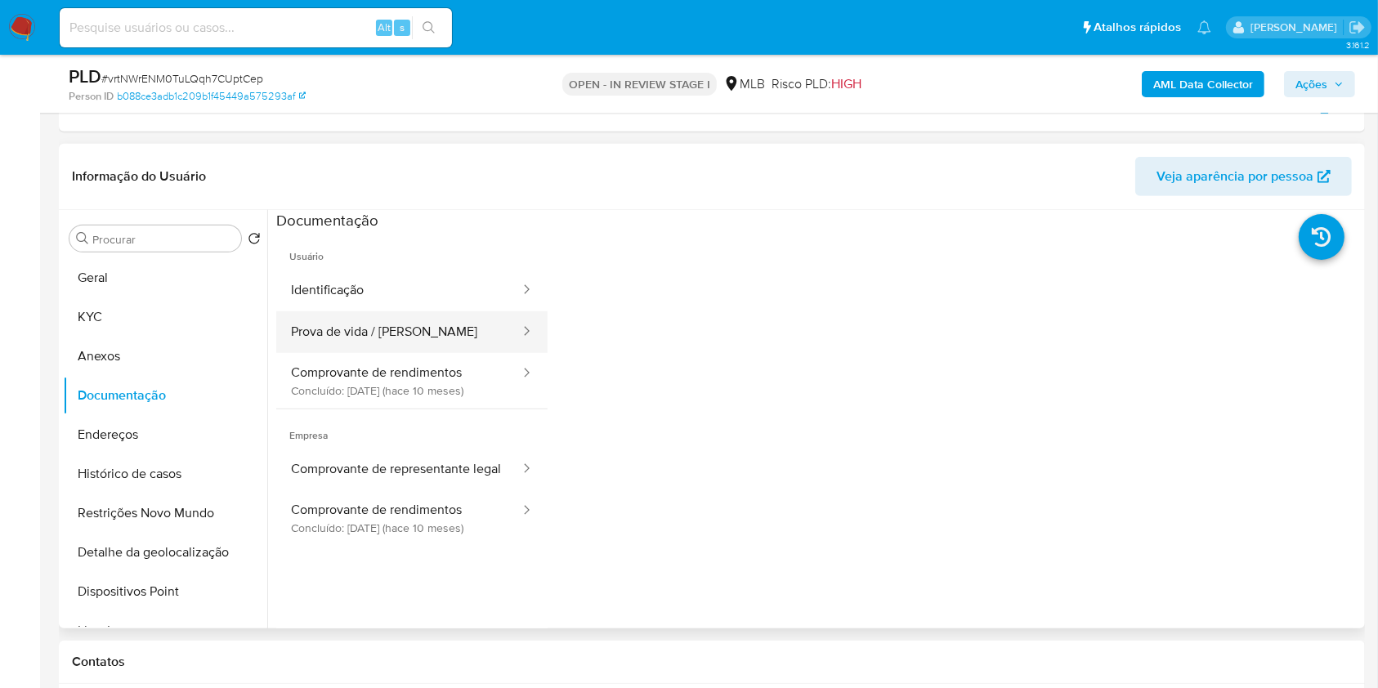
click at [418, 330] on button "Prova de vida / [PERSON_NAME]" at bounding box center [398, 332] width 245 height 42
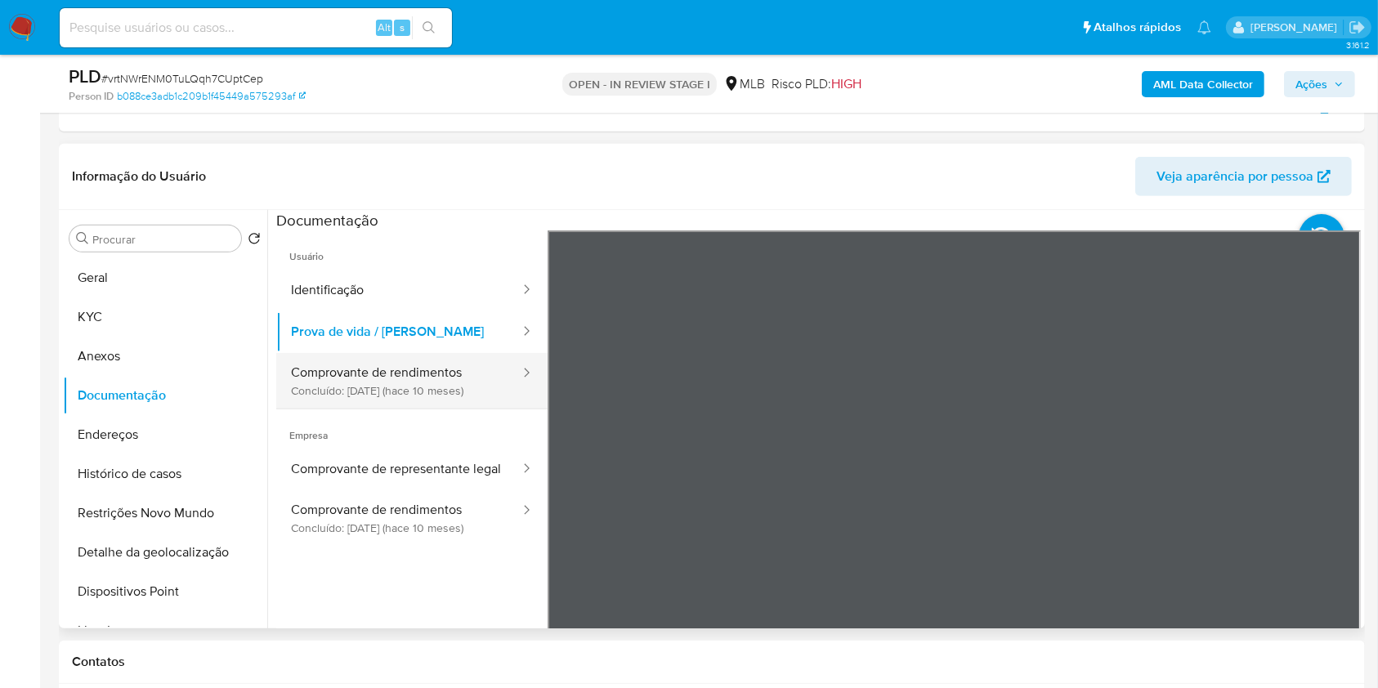
click at [449, 364] on button "Comprovante de rendimentos Concluído: 02/12/2024 (hace 10 meses)" at bounding box center [398, 381] width 245 height 56
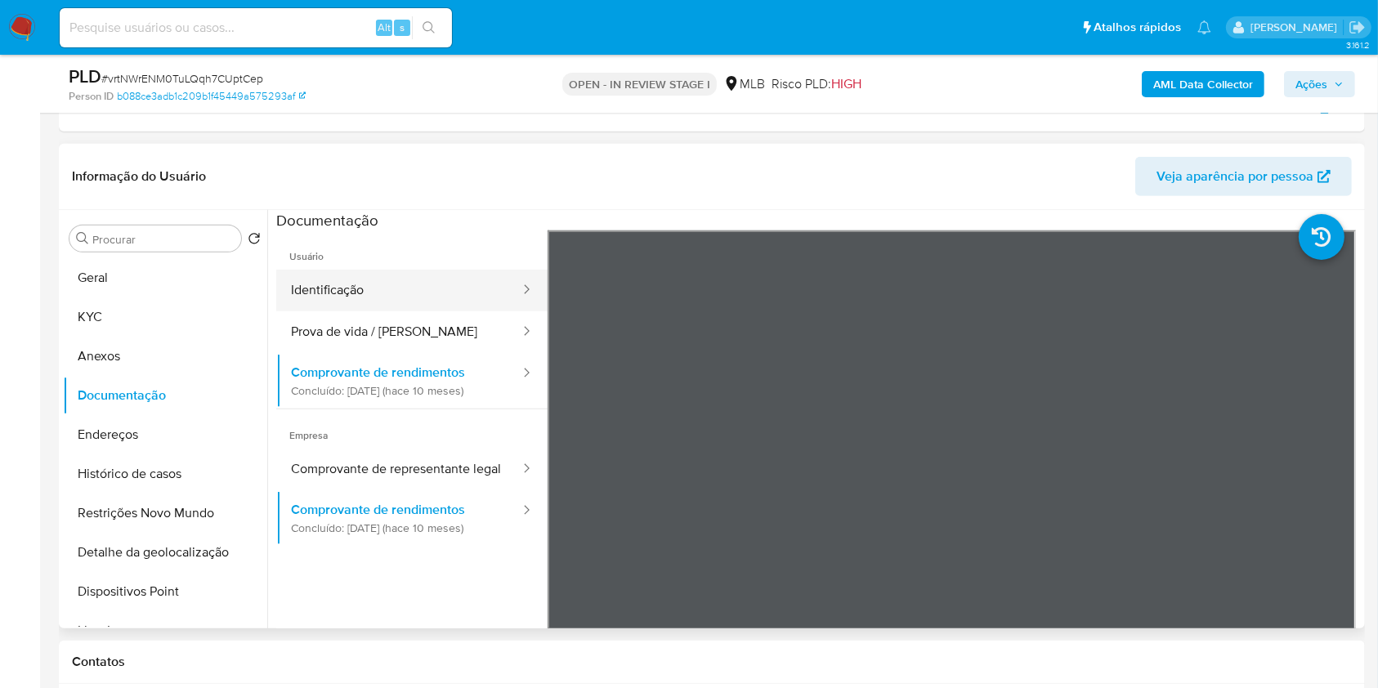
click at [461, 287] on button "Identificação" at bounding box center [398, 291] width 245 height 42
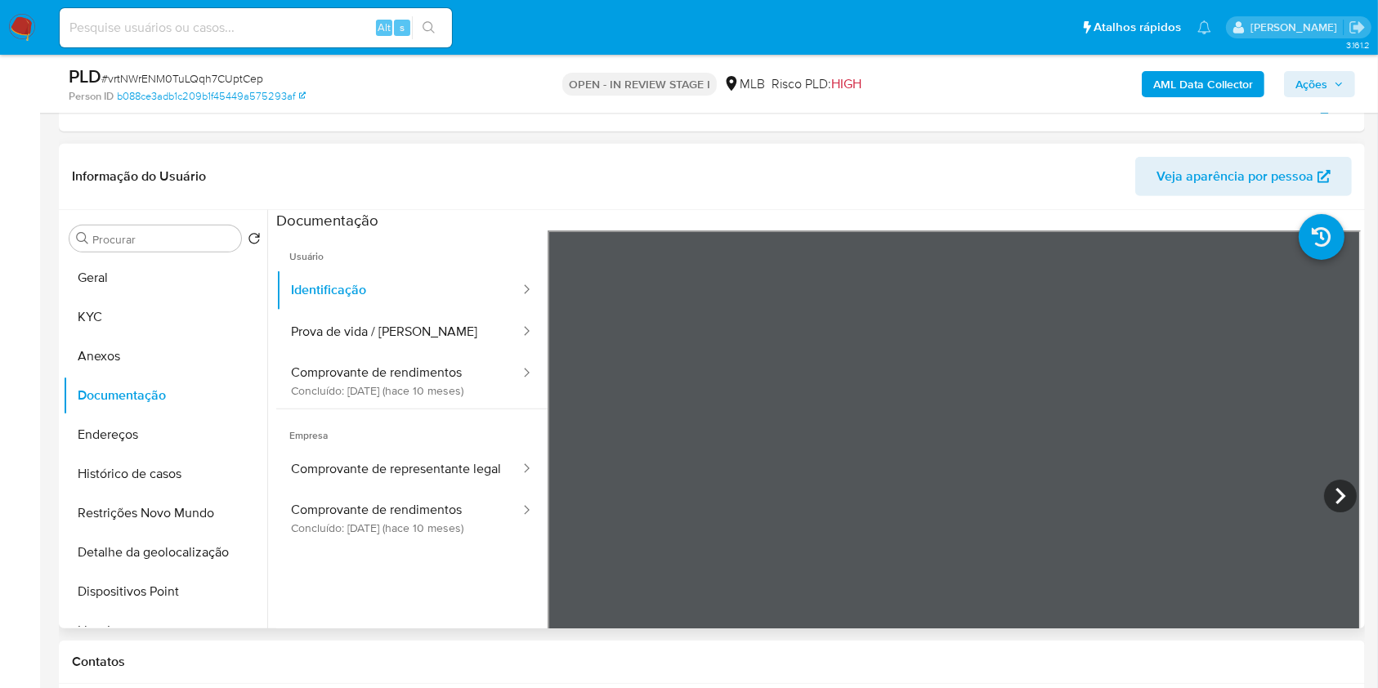
click at [590, 154] on div "Informação do Usuário Veja aparência por pessoa" at bounding box center [712, 177] width 1306 height 66
click at [150, 321] on button "KYC" at bounding box center [158, 316] width 191 height 39
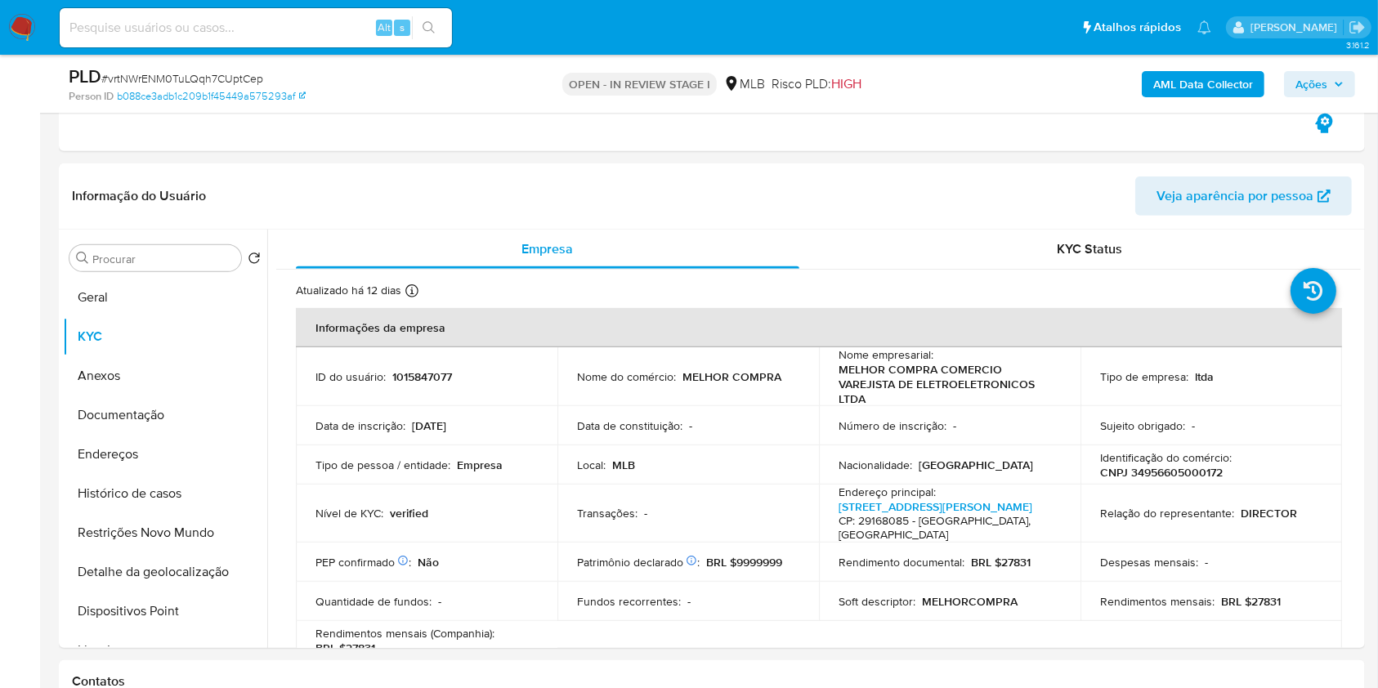
click at [1316, 83] on span "Ações" at bounding box center [1311, 84] width 32 height 26
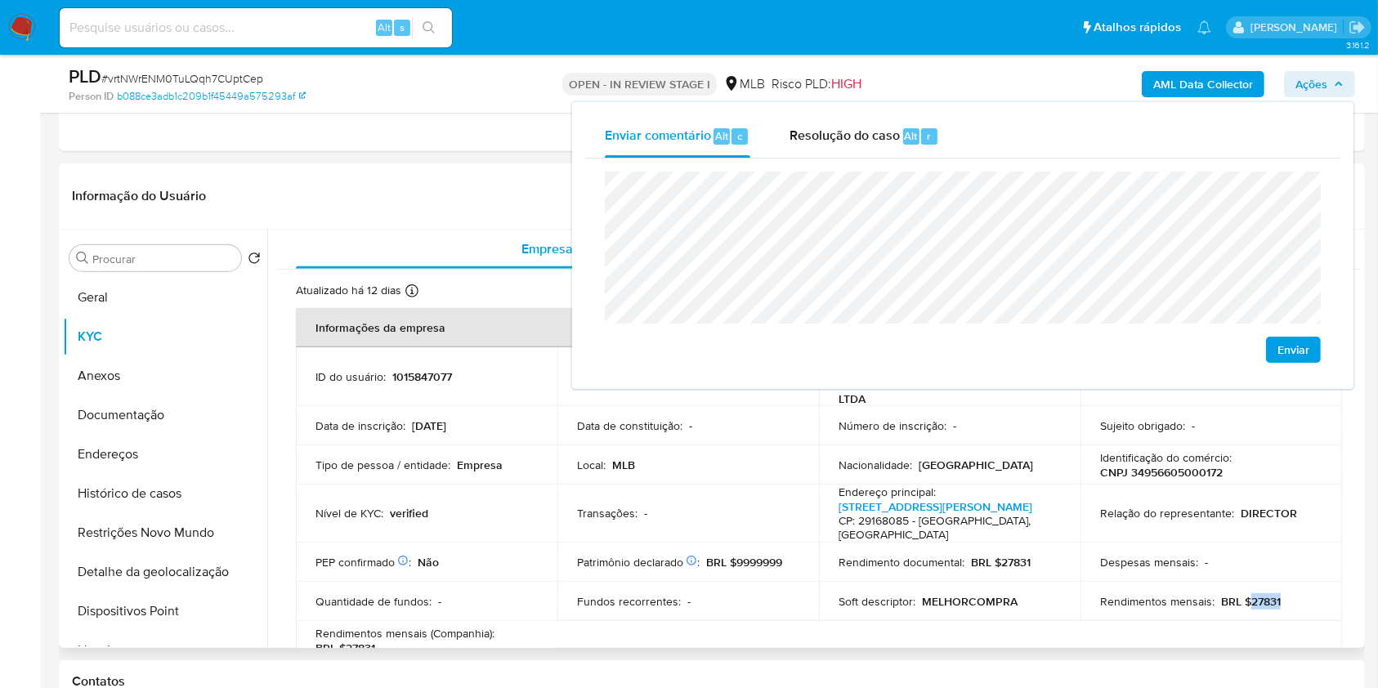
drag, startPoint x: 1242, startPoint y: 601, endPoint x: 1275, endPoint y: 605, distance: 32.9
click at [1275, 605] on div "Rendimentos mensais : BRL $27831" at bounding box center [1211, 601] width 222 height 15
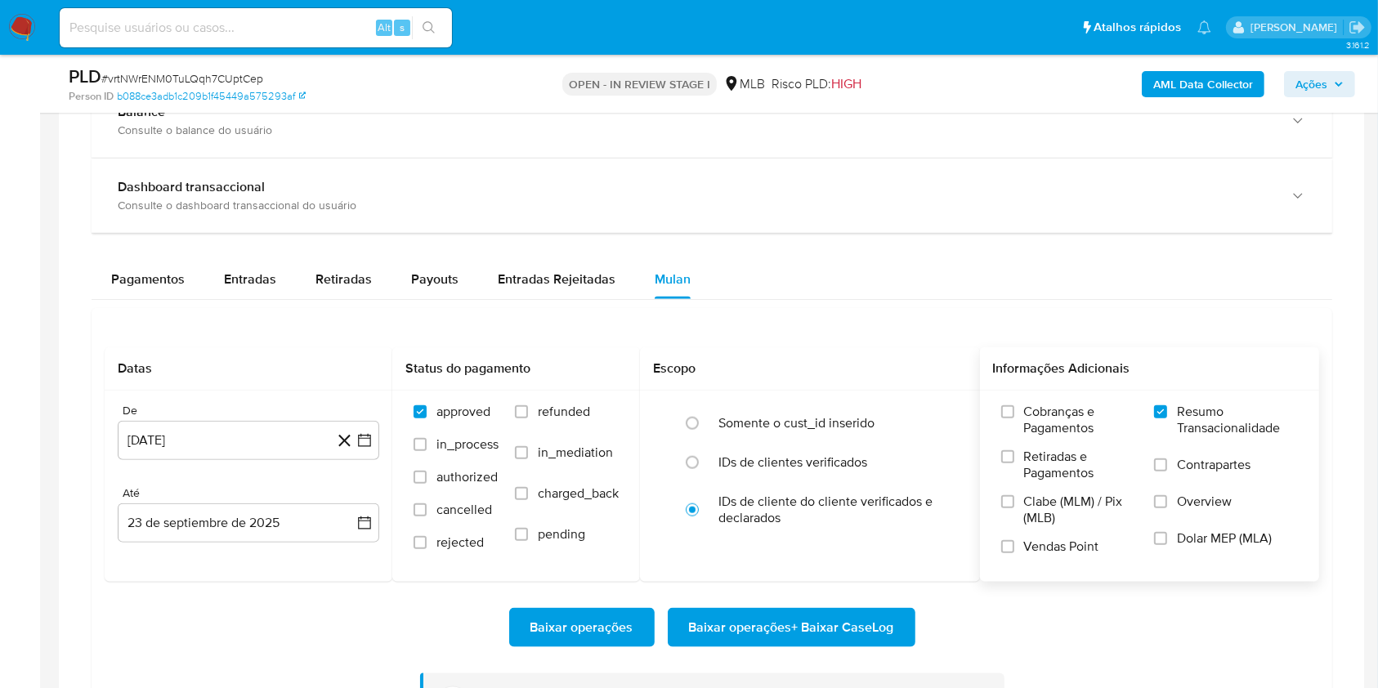
scroll to position [1760, 0]
click at [248, 260] on div "Entradas" at bounding box center [250, 278] width 52 height 39
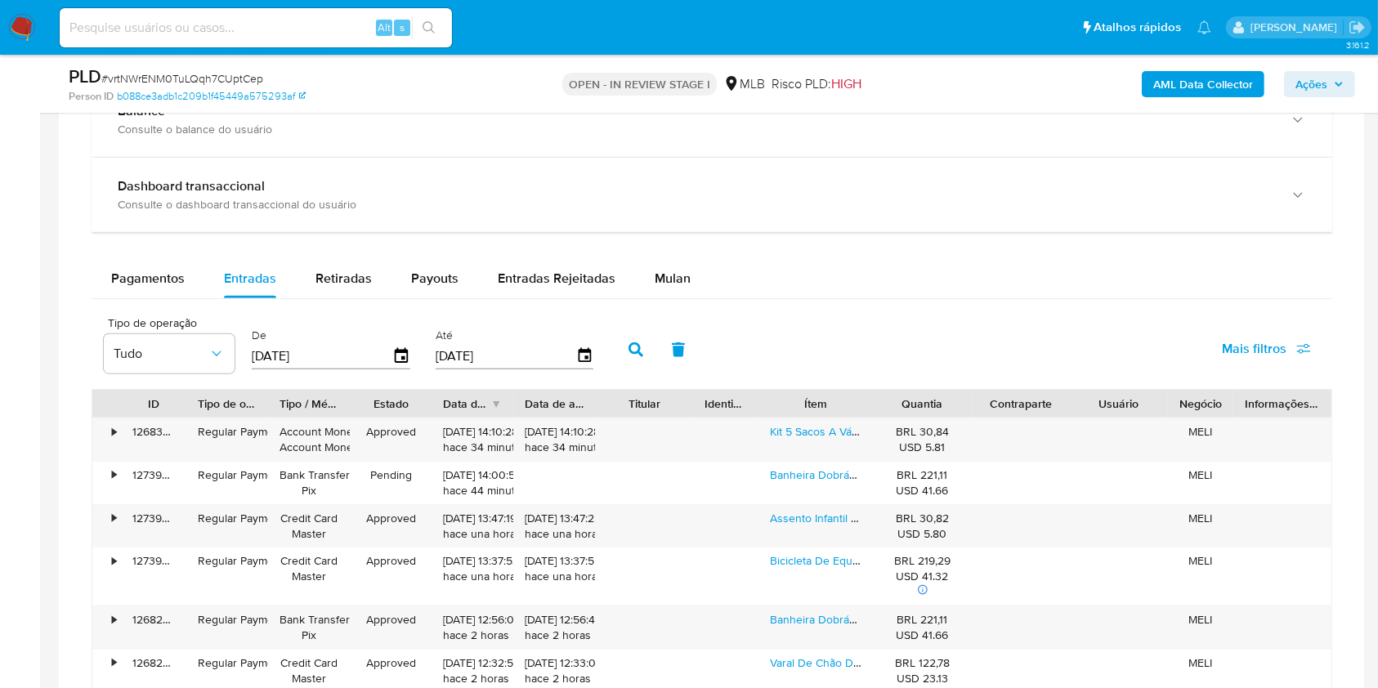
scroll to position [1928, 0]
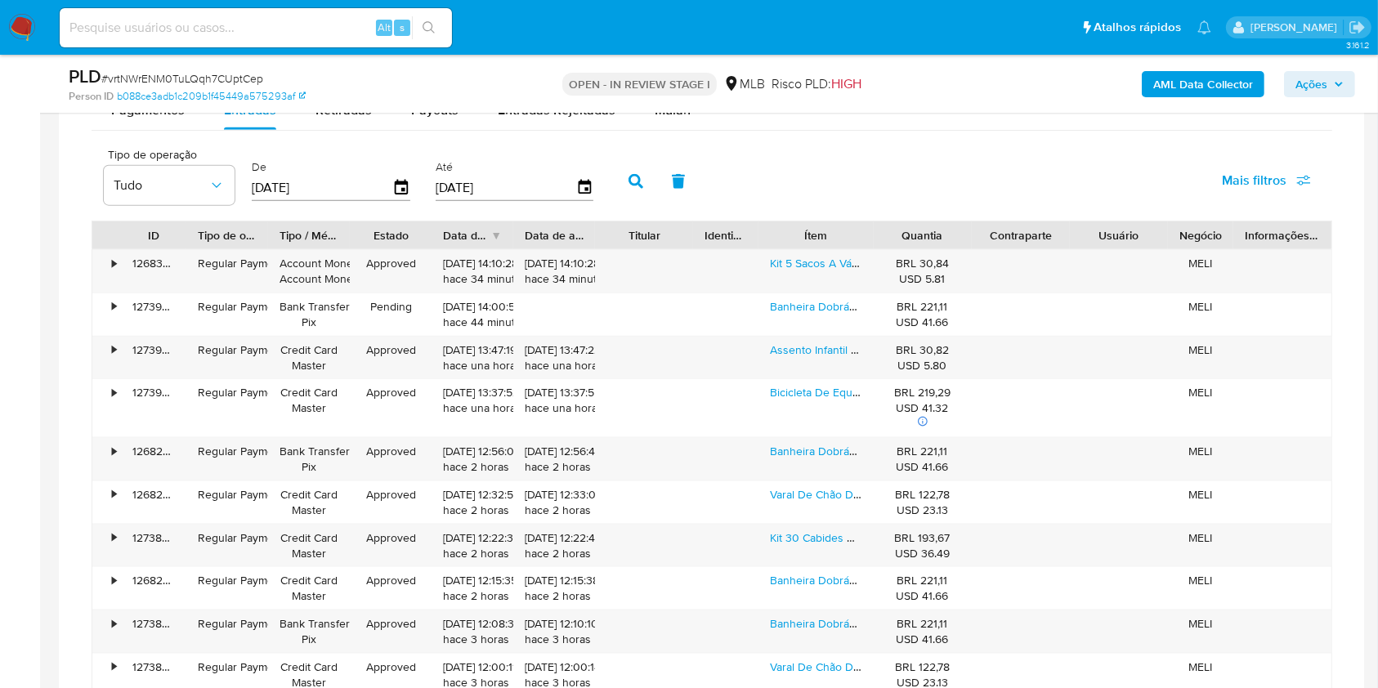
click at [792, 245] on div "Ítem" at bounding box center [815, 235] width 114 height 28
drag, startPoint x: 793, startPoint y: 252, endPoint x: 794, endPoint y: 271, distance: 19.6
click at [793, 252] on div "Kit 5 Sacos A Vácuo Pequenos 50x60cm + Bomba De Ar Yikasa" at bounding box center [815, 271] width 114 height 42
click at [805, 262] on link "Kit 5 Sacos A Vácuo Pequenos 50x60cm + Bomba De Ar Yikasa" at bounding box center [931, 263] width 323 height 16
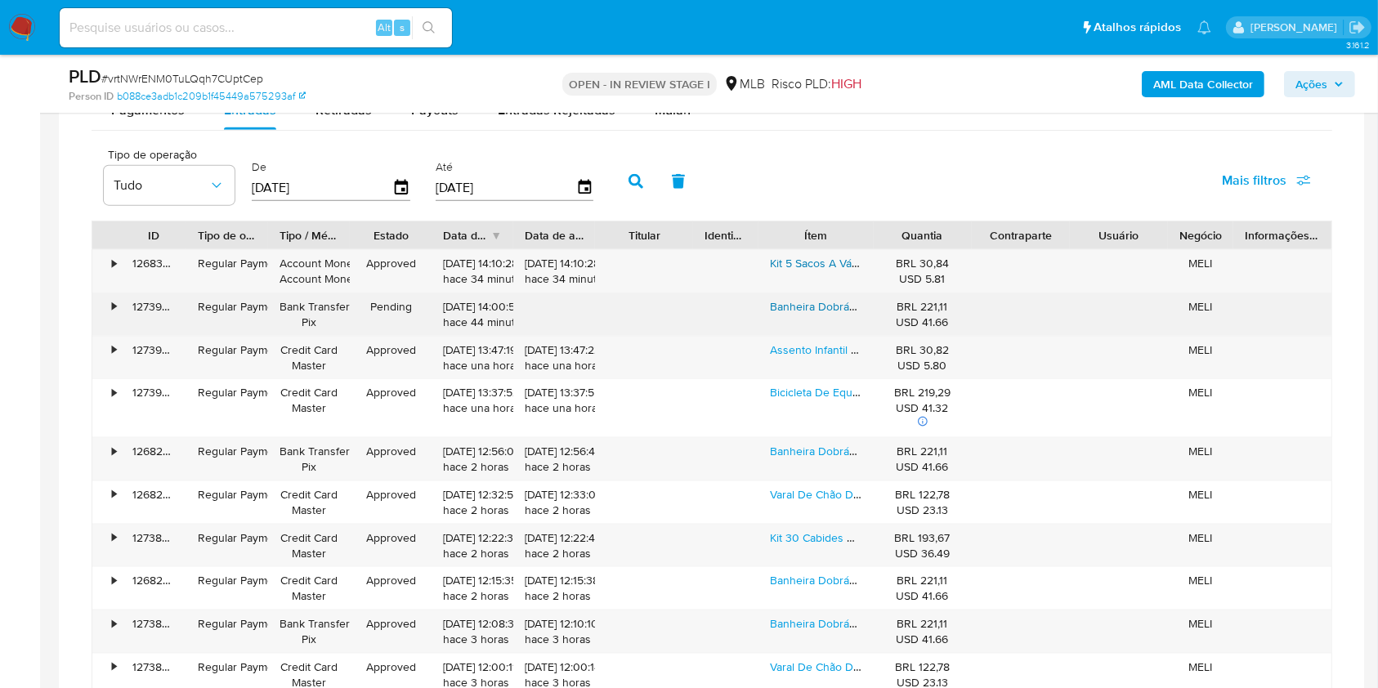
click at [801, 304] on link "Banheira Dobrável Com Termômetro E Almofada Cinza Yuupi" at bounding box center [923, 306] width 306 height 16
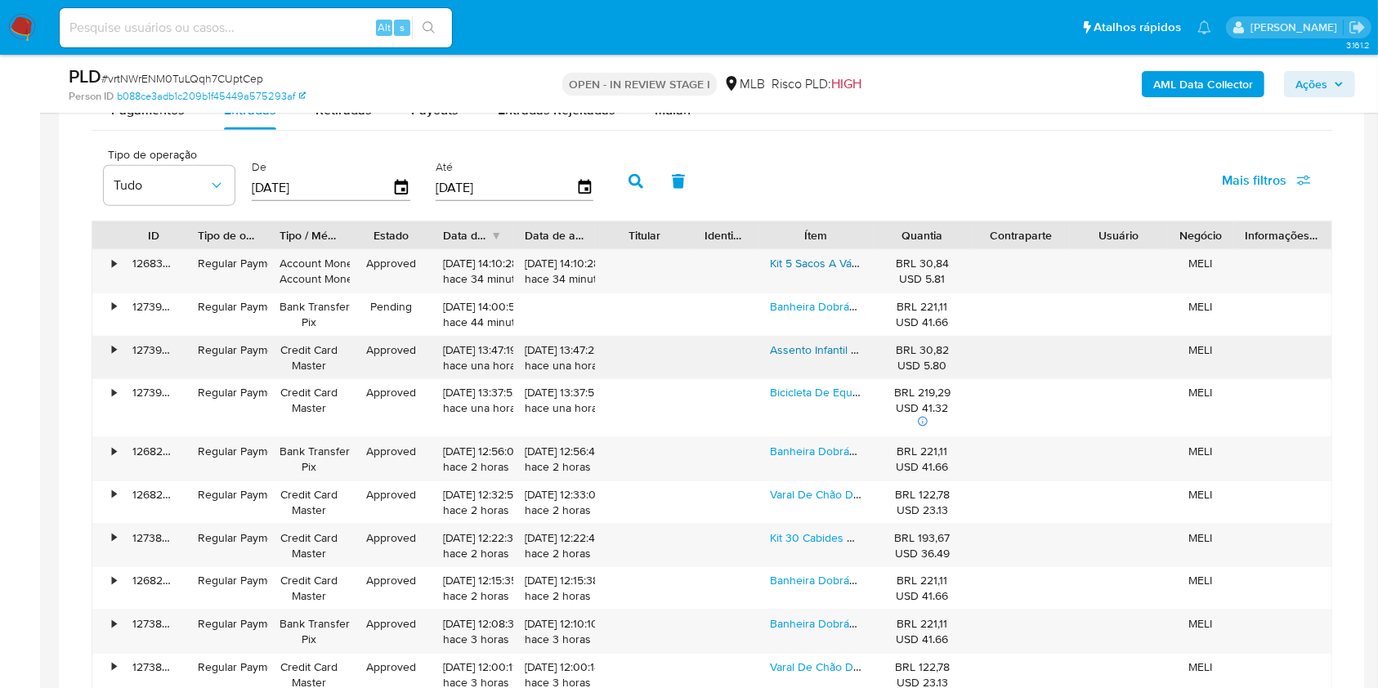
click at [829, 349] on link "Assento Infantil Para Viagem Dobrável Azul Yuupi" at bounding box center [895, 350] width 250 height 16
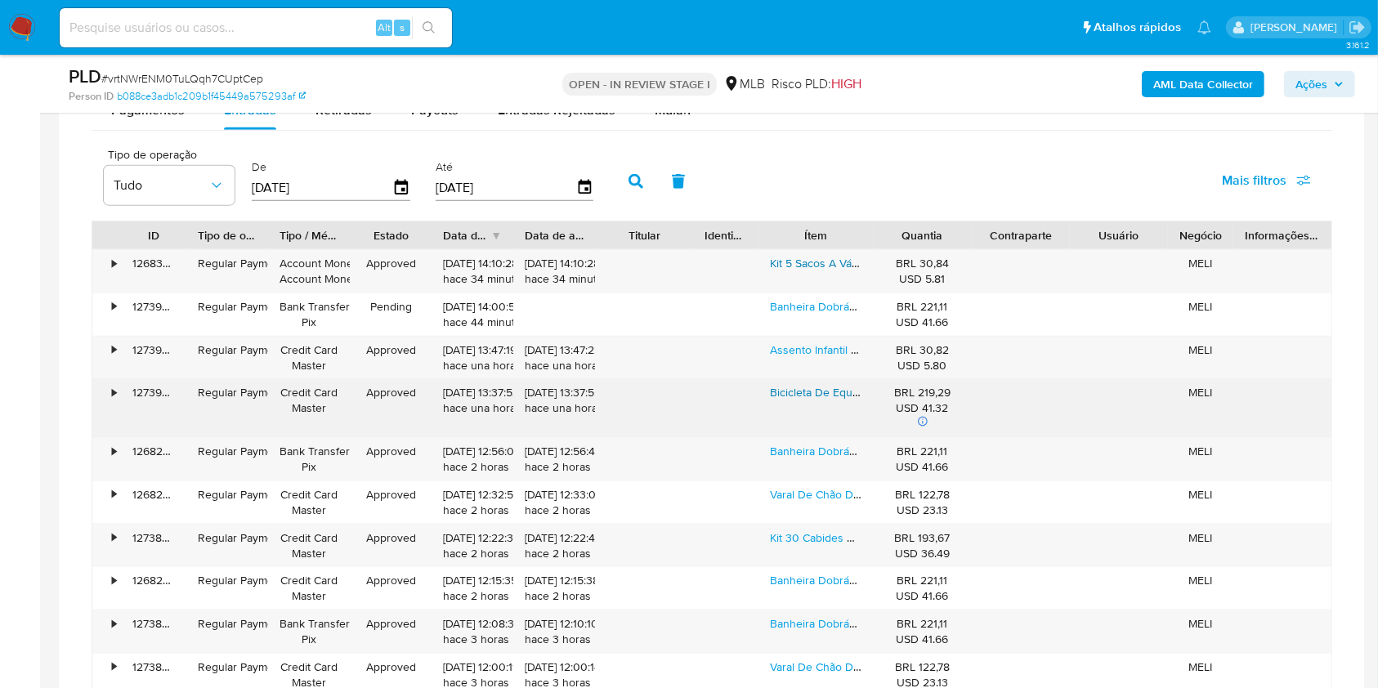
click at [817, 391] on link "Bicicleta De Equilíbrio Infantil Sem Pedal Verde 4 Rodas Yuupi" at bounding box center [926, 392] width 312 height 16
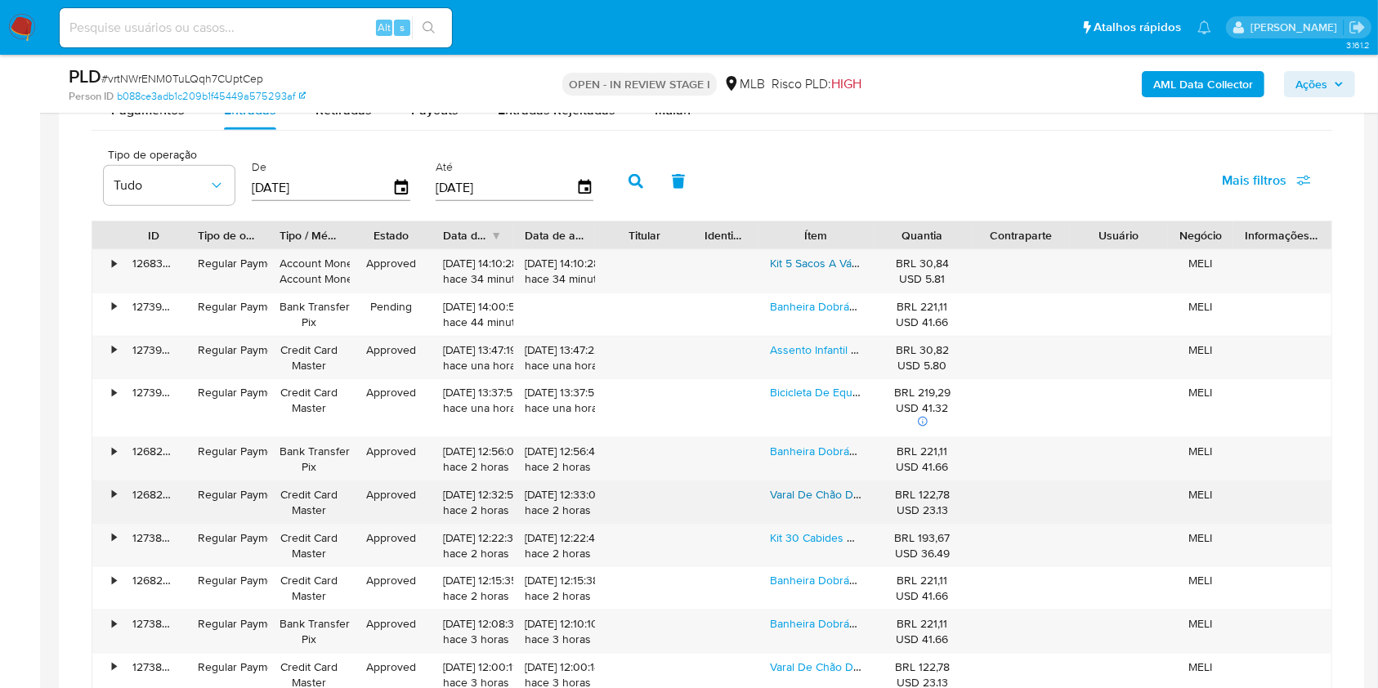
click at [815, 495] on link "Varal De Chão Dobrável 3 Andares Branco Yikasa" at bounding box center [896, 494] width 252 height 16
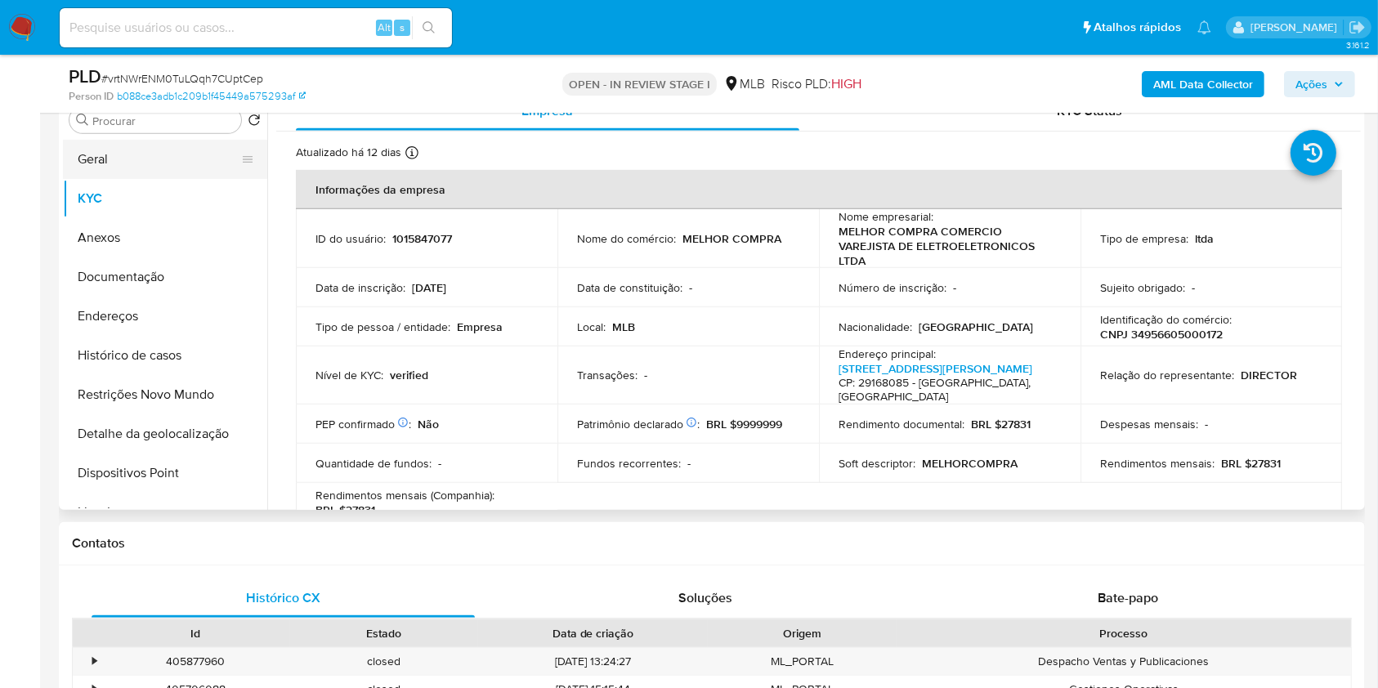
click at [170, 172] on button "Geral" at bounding box center [158, 159] width 191 height 39
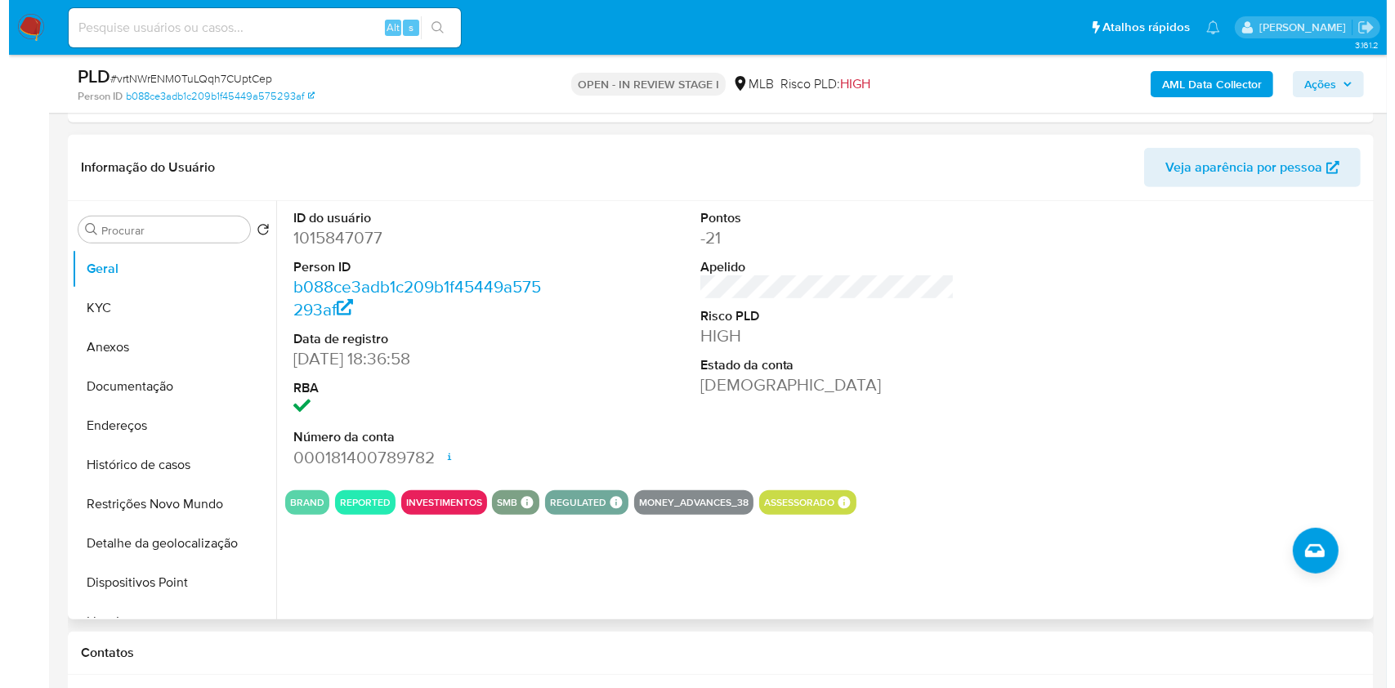
scroll to position [752, 0]
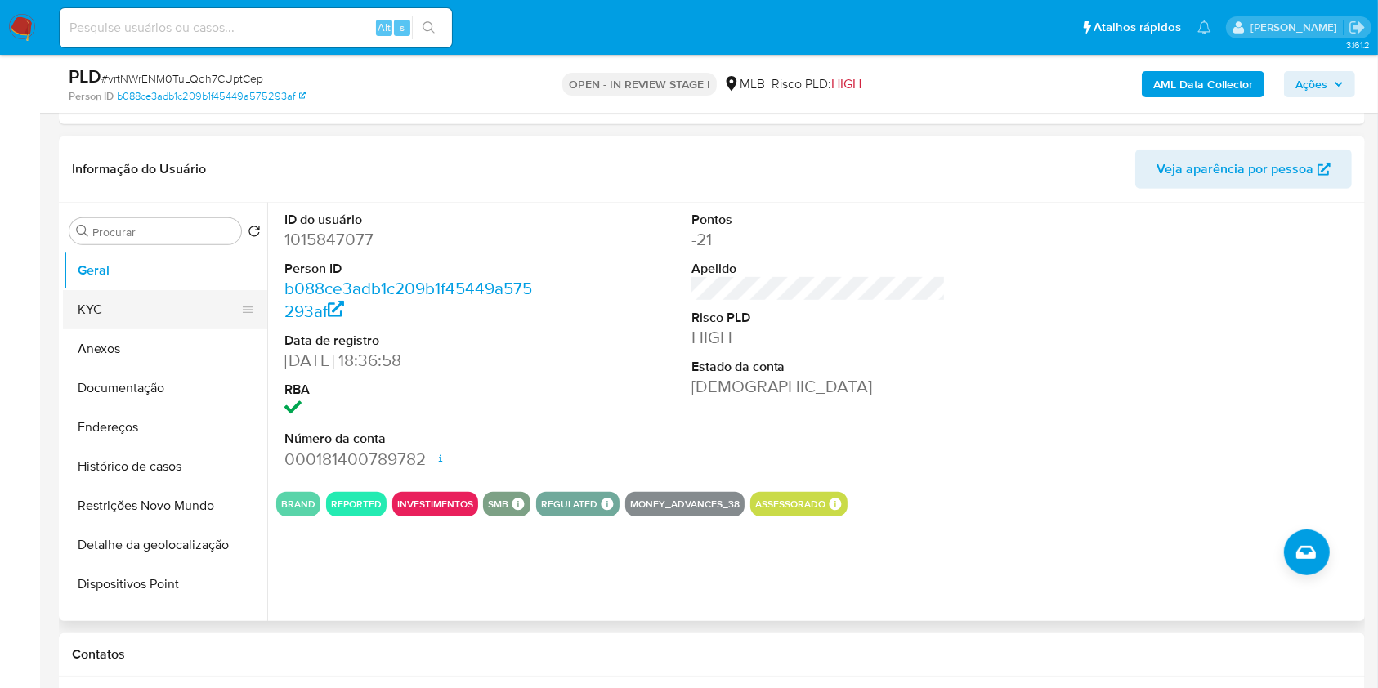
click at [170, 304] on button "KYC" at bounding box center [158, 309] width 191 height 39
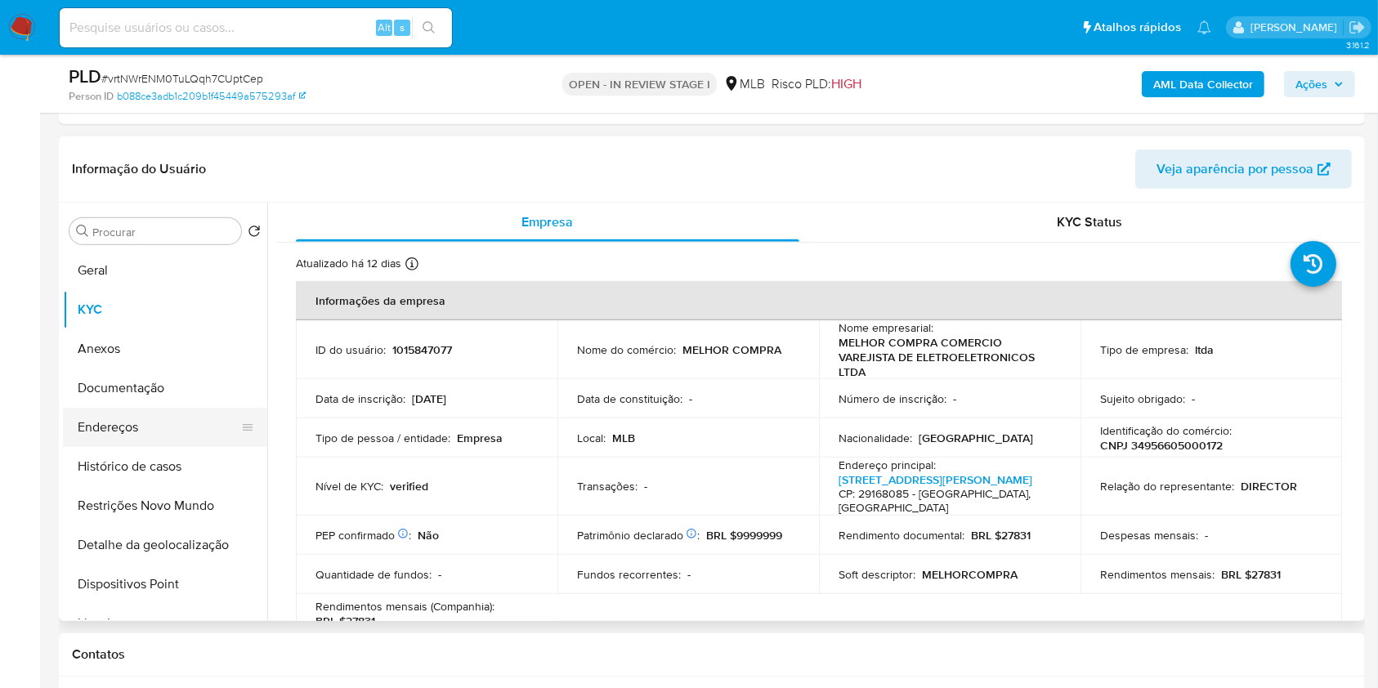
click at [156, 431] on button "Endereços" at bounding box center [158, 427] width 191 height 39
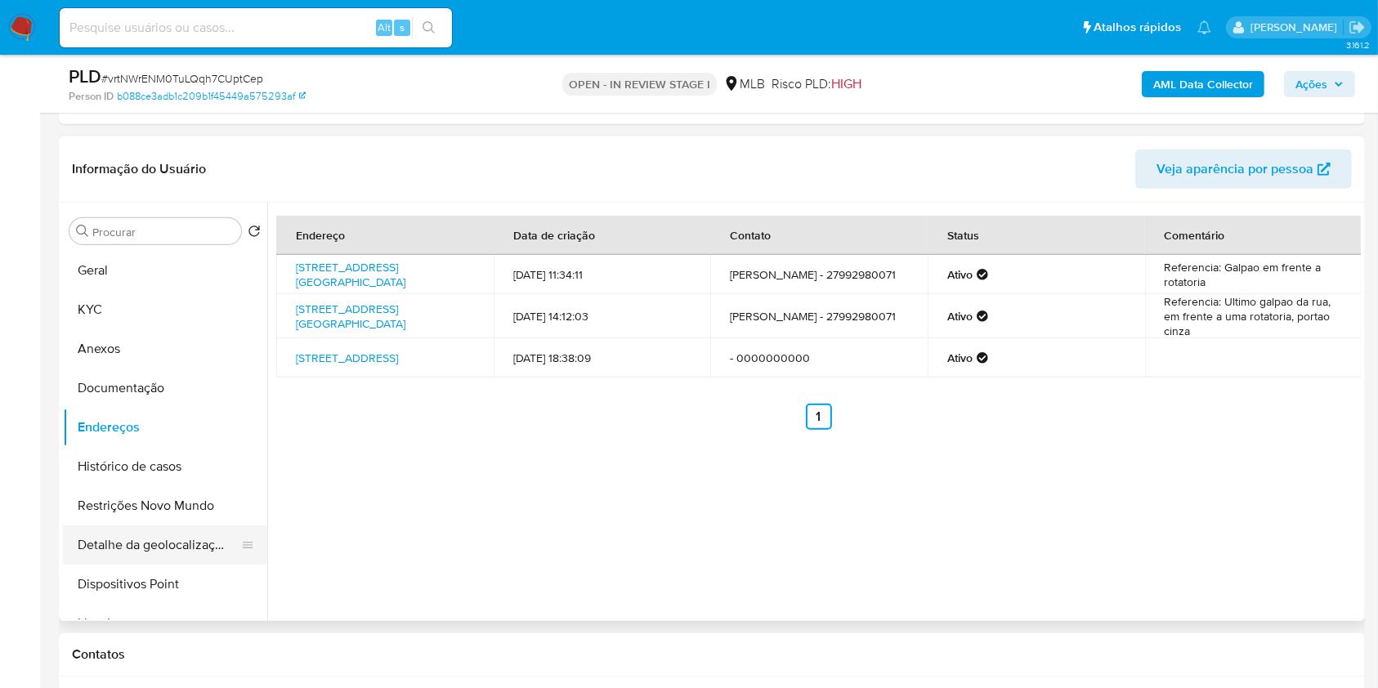
click at [174, 534] on button "Detalhe da geolocalização" at bounding box center [158, 544] width 191 height 39
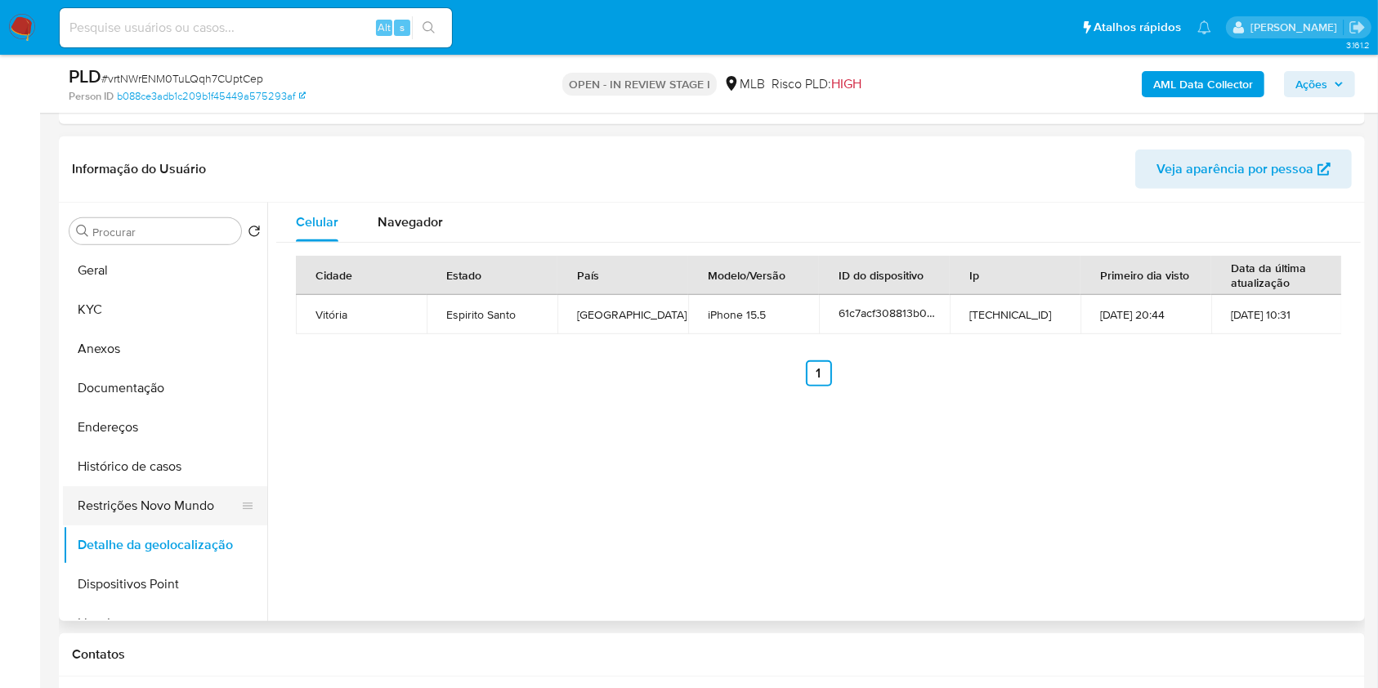
click at [177, 496] on button "Restrições Novo Mundo" at bounding box center [158, 505] width 191 height 39
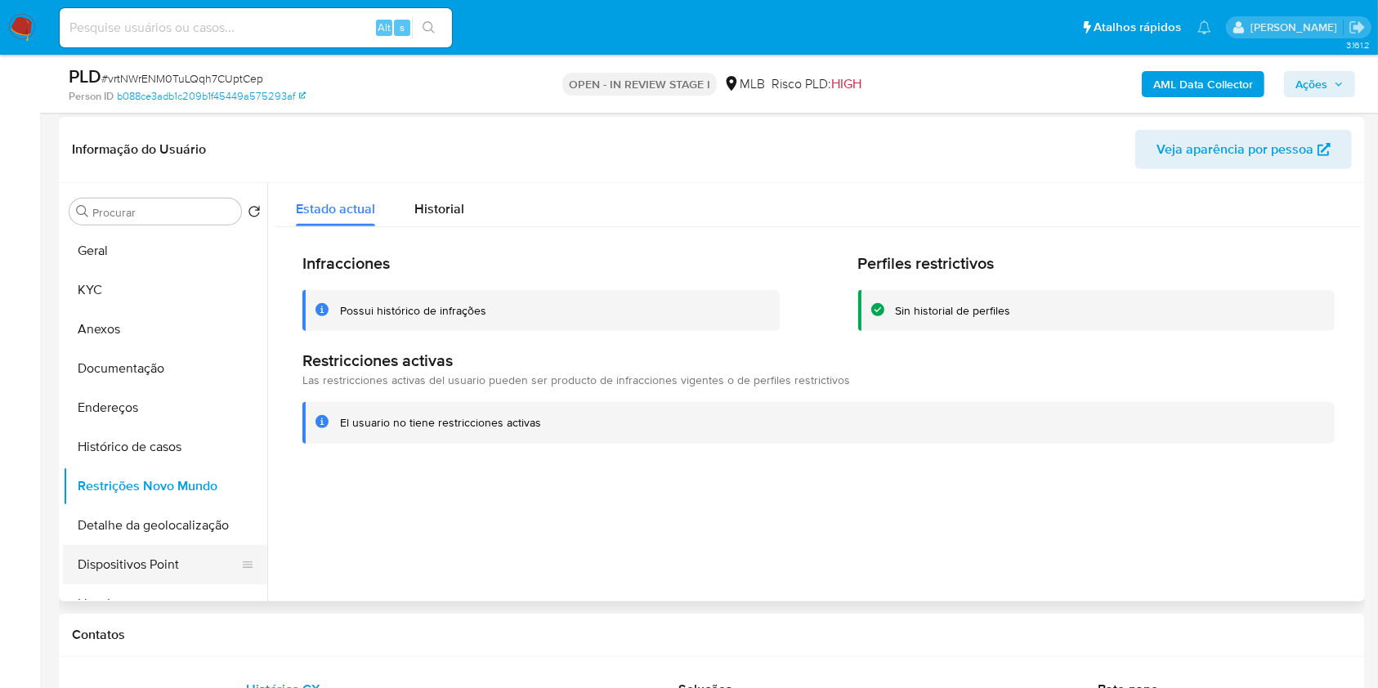
click at [177, 548] on button "Dispositivos Point" at bounding box center [158, 564] width 191 height 39
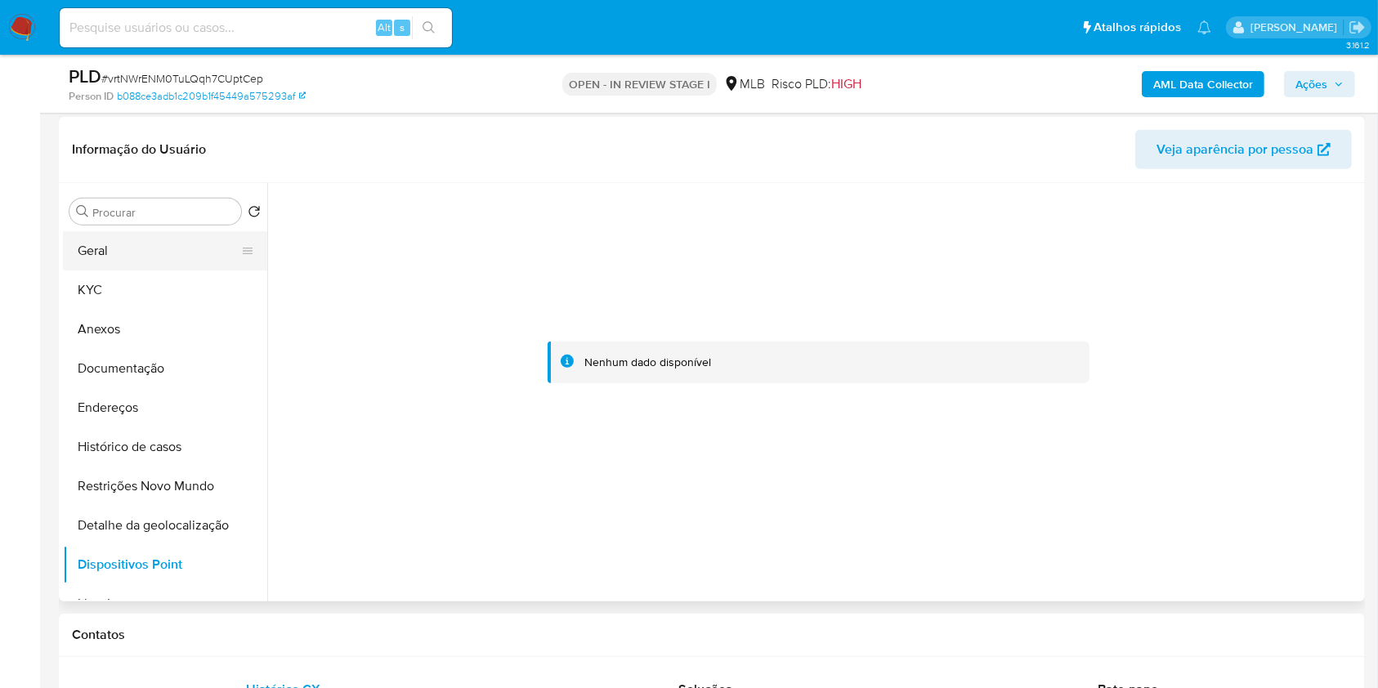
click at [106, 265] on button "Geral" at bounding box center [158, 250] width 191 height 39
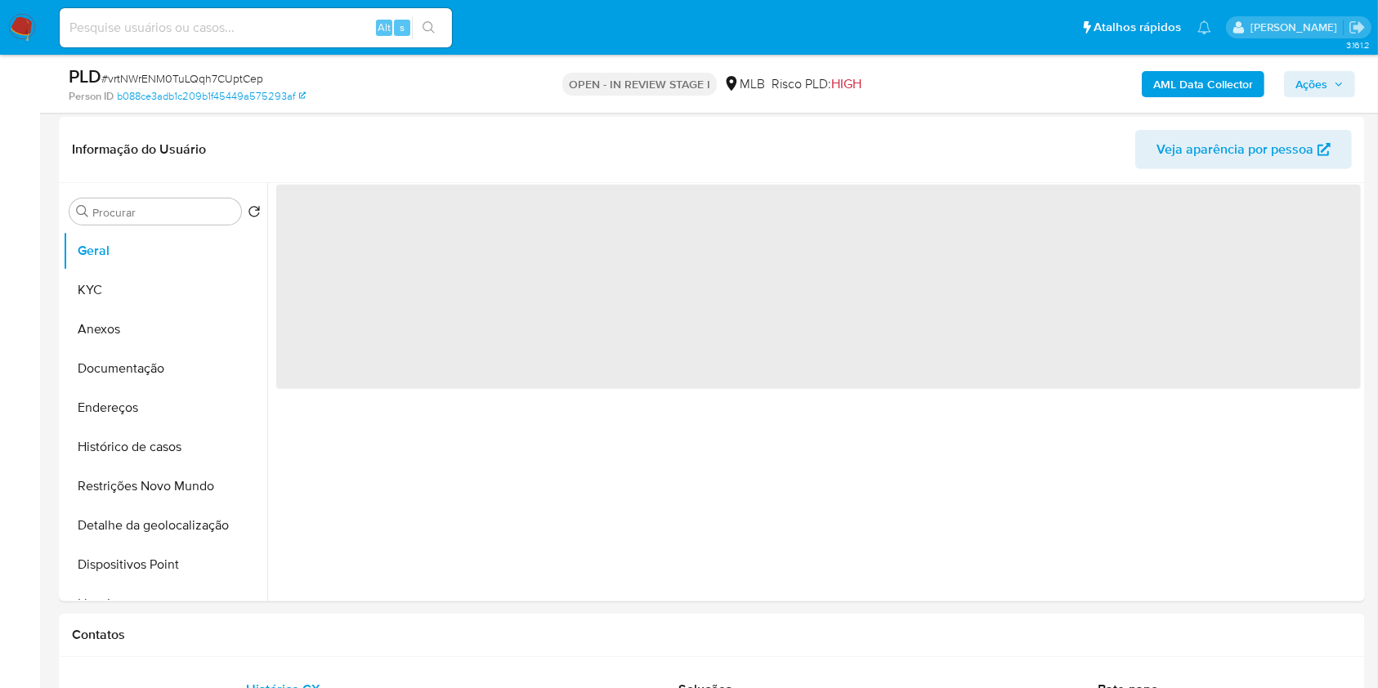
click at [1309, 82] on span "Ações" at bounding box center [1311, 84] width 32 height 26
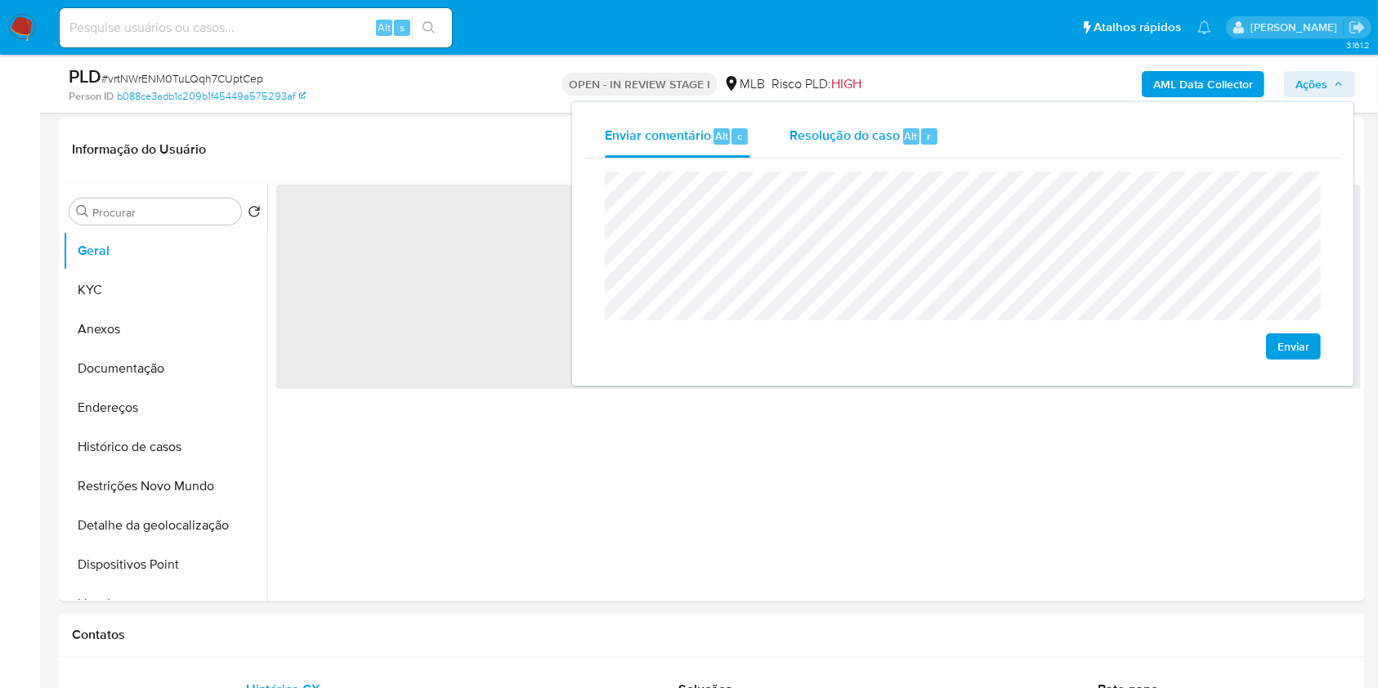
click at [871, 118] on div "Resolução do caso Alt r" at bounding box center [864, 136] width 150 height 42
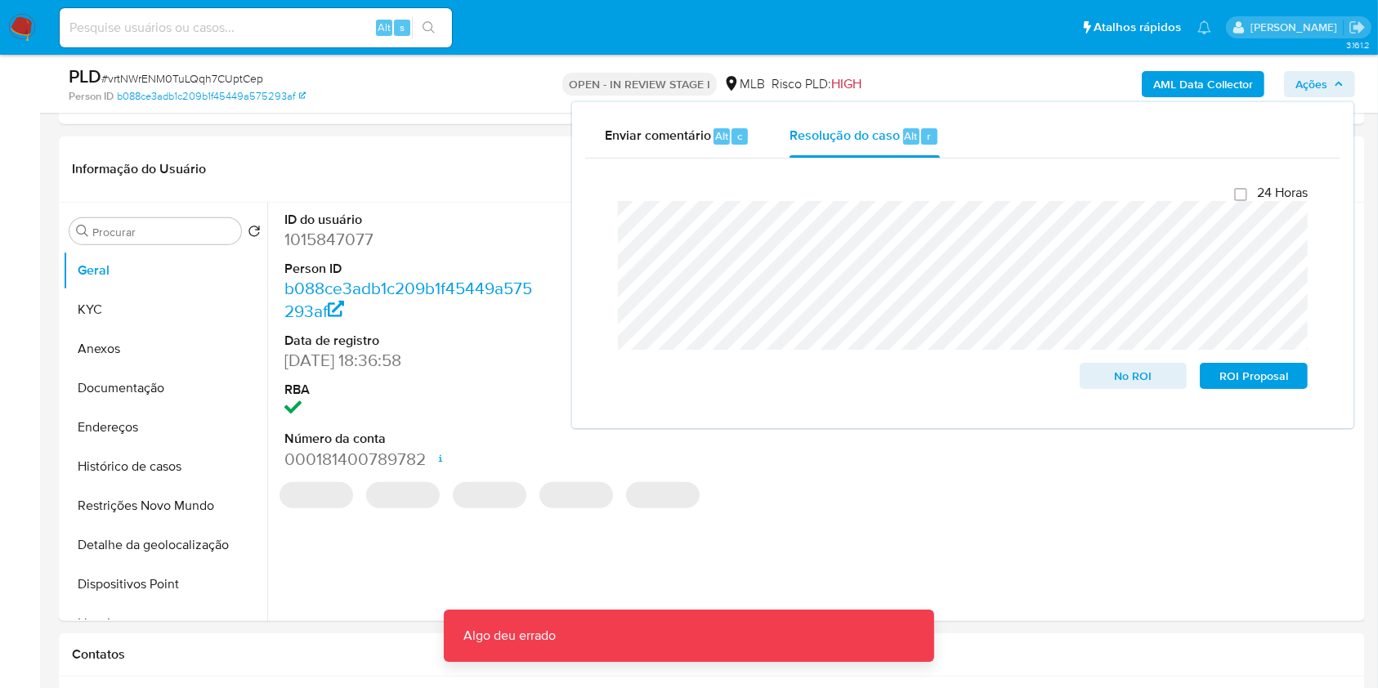
click at [922, 85] on div "OPEN - IN REVIEW STAGE I MLB Risco PLD: HIGH" at bounding box center [711, 84] width 424 height 38
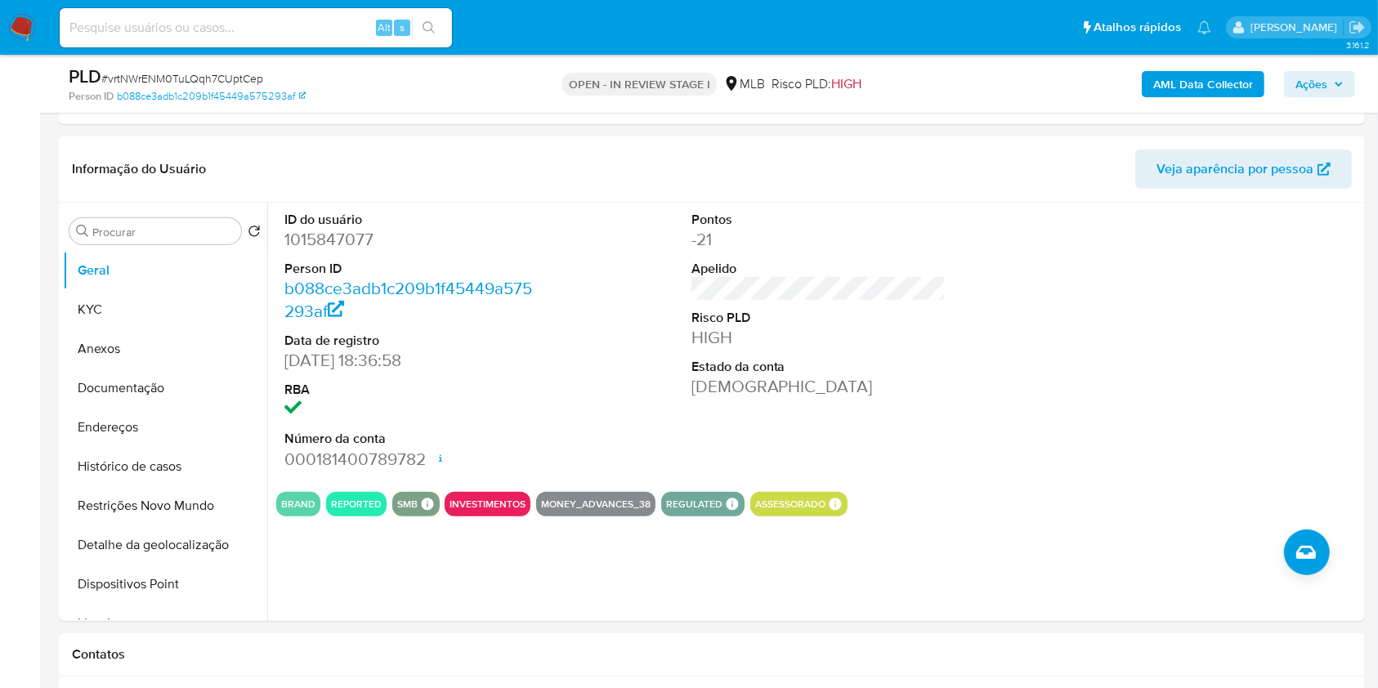
click at [1234, 83] on b "AML Data Collector" at bounding box center [1203, 84] width 100 height 26
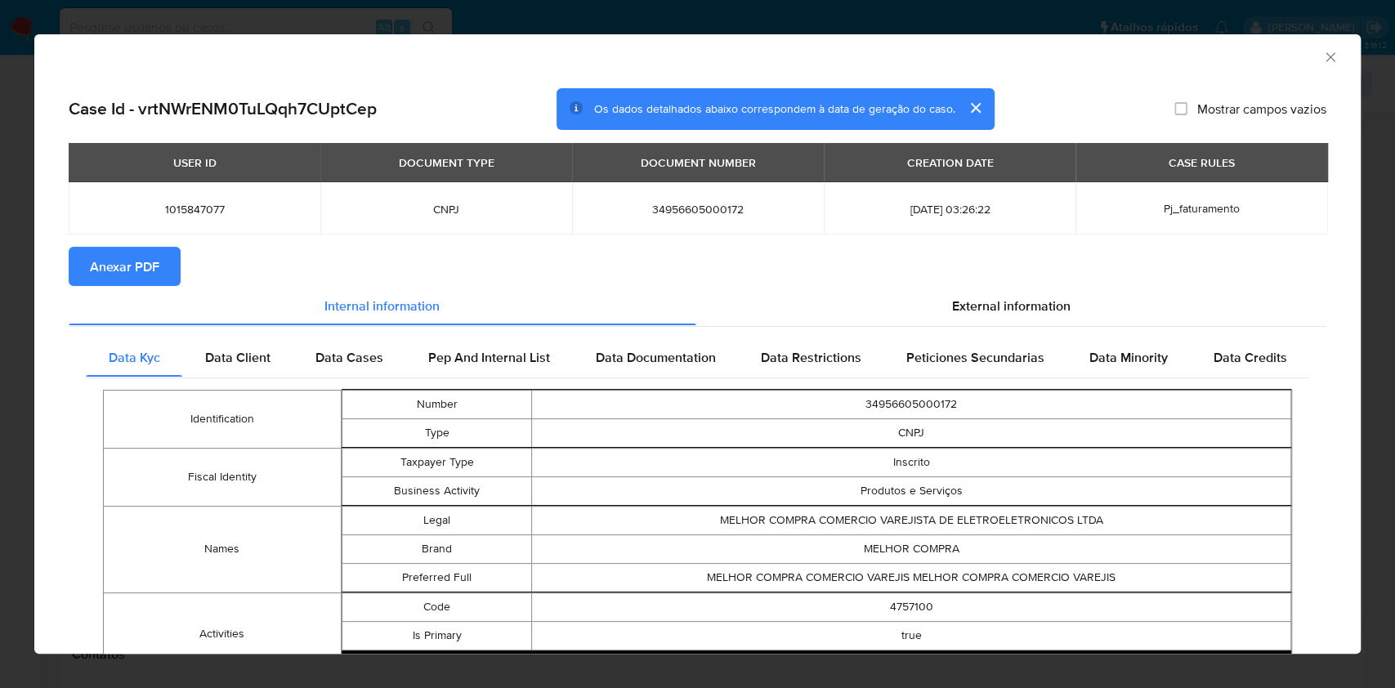
click at [123, 252] on span "Anexar PDF" at bounding box center [124, 266] width 69 height 36
click at [1325, 57] on icon "Fechar a janela" at bounding box center [1329, 56] width 9 height 9
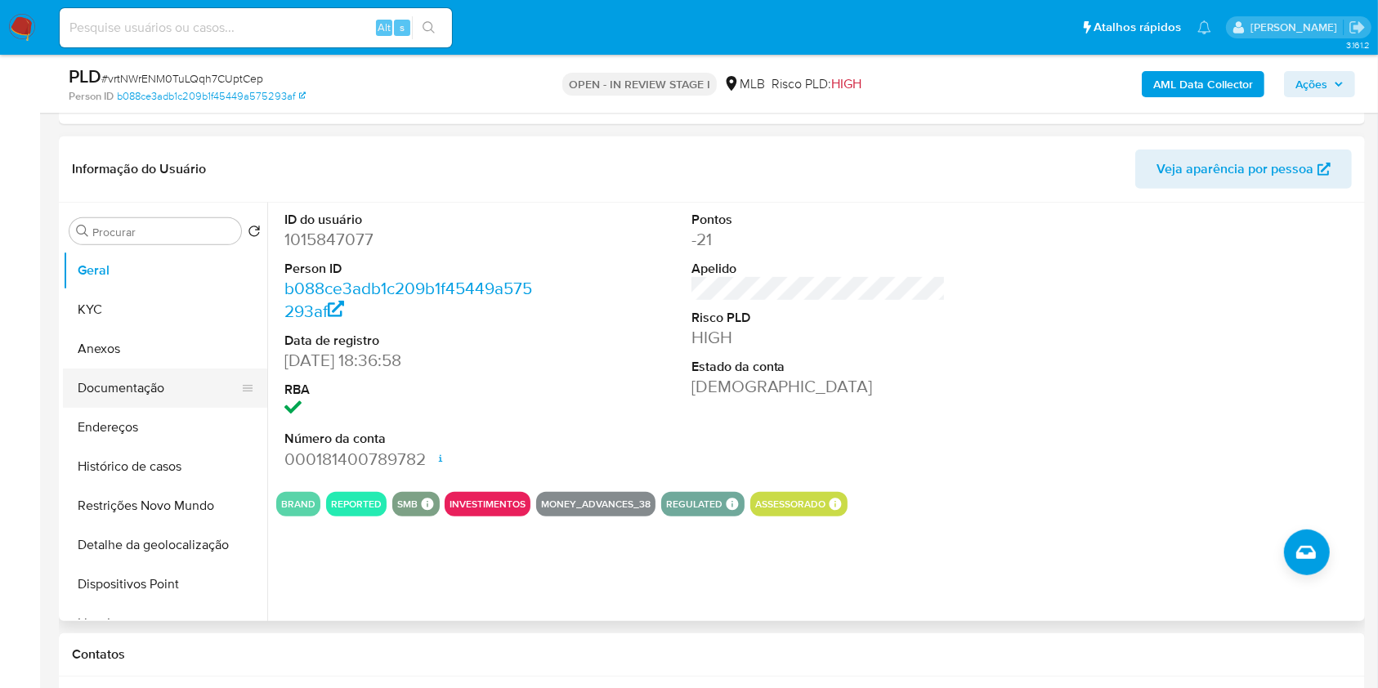
click at [163, 363] on button "Anexos" at bounding box center [165, 348] width 204 height 39
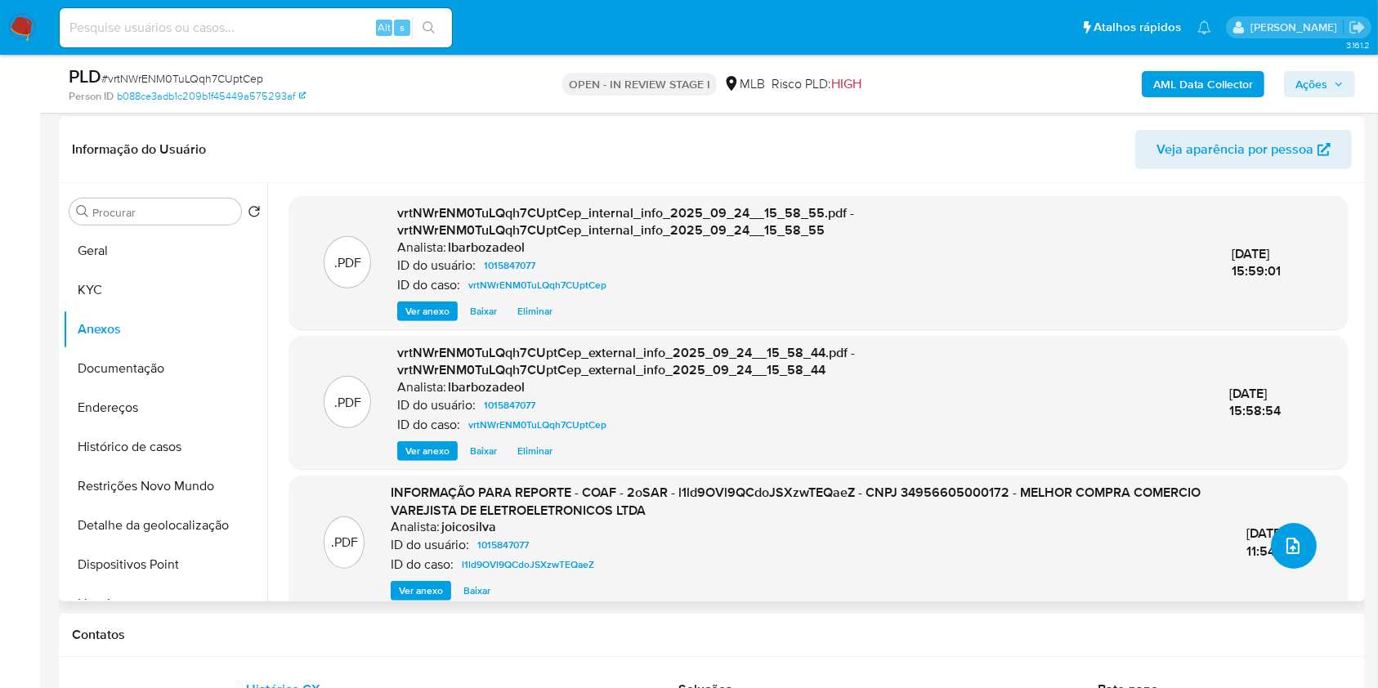
click at [1298, 550] on button "upload-file" at bounding box center [1294, 546] width 46 height 46
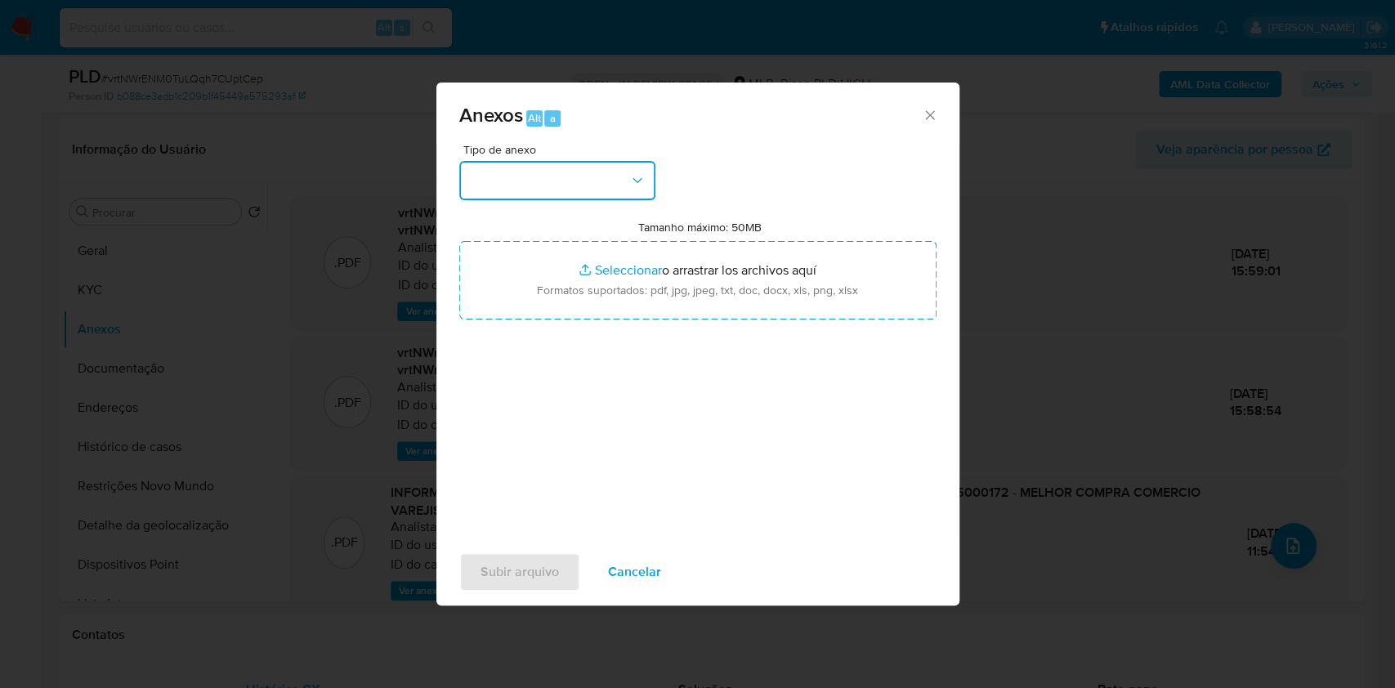
click at [561, 184] on button "button" at bounding box center [557, 180] width 196 height 39
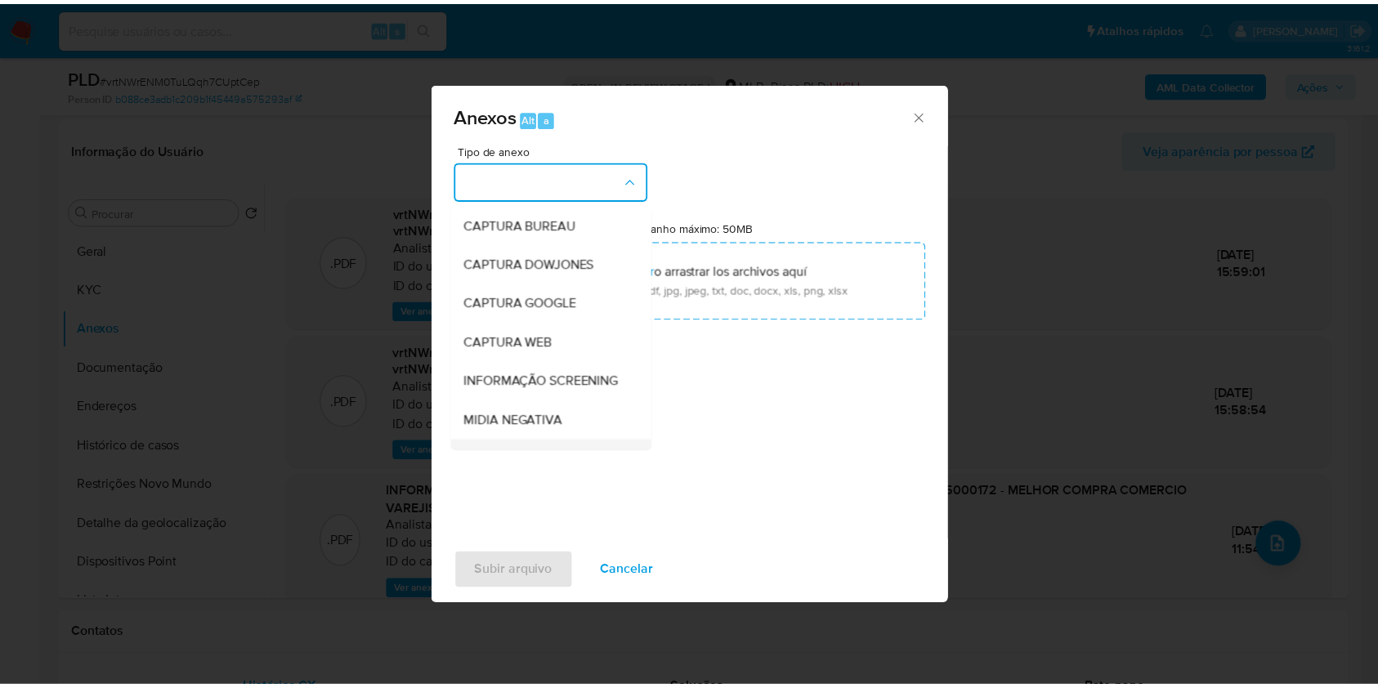
scroll to position [251, 0]
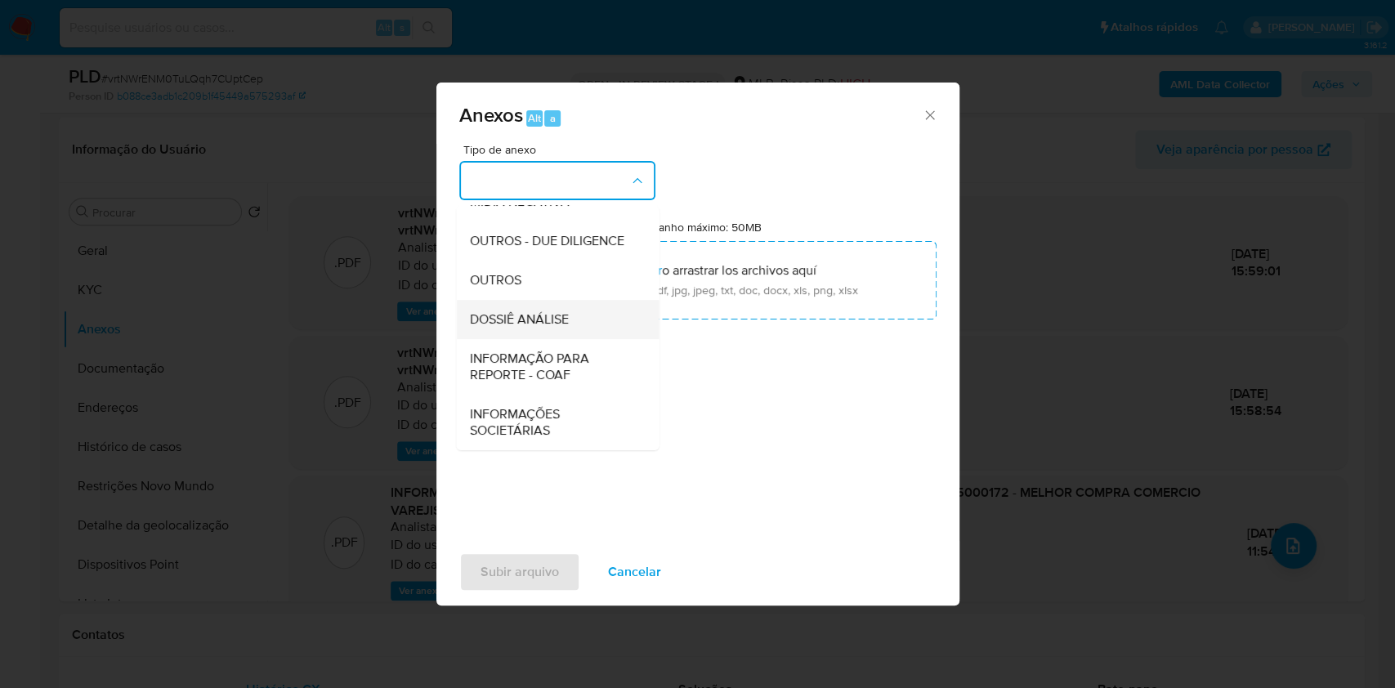
click at [557, 309] on div "DOSSIÊ ANÁLISE" at bounding box center [552, 319] width 167 height 39
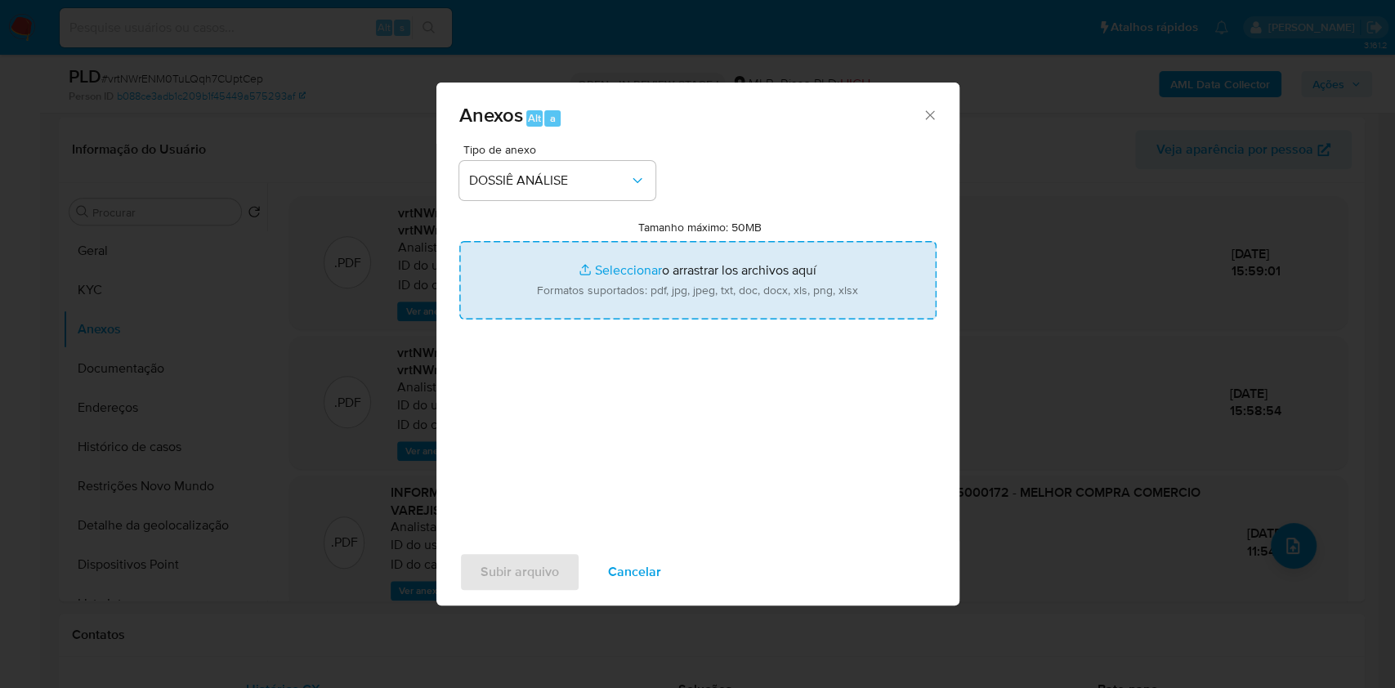
click at [564, 265] on input "Tamanho máximo: 50MB Seleccionar archivos" at bounding box center [697, 280] width 477 height 78
type input "C:\fakepath\Declinio - XXXX - CNPJ 34956605000172 - MELHOR COMPRA COMERCIO VARE…"
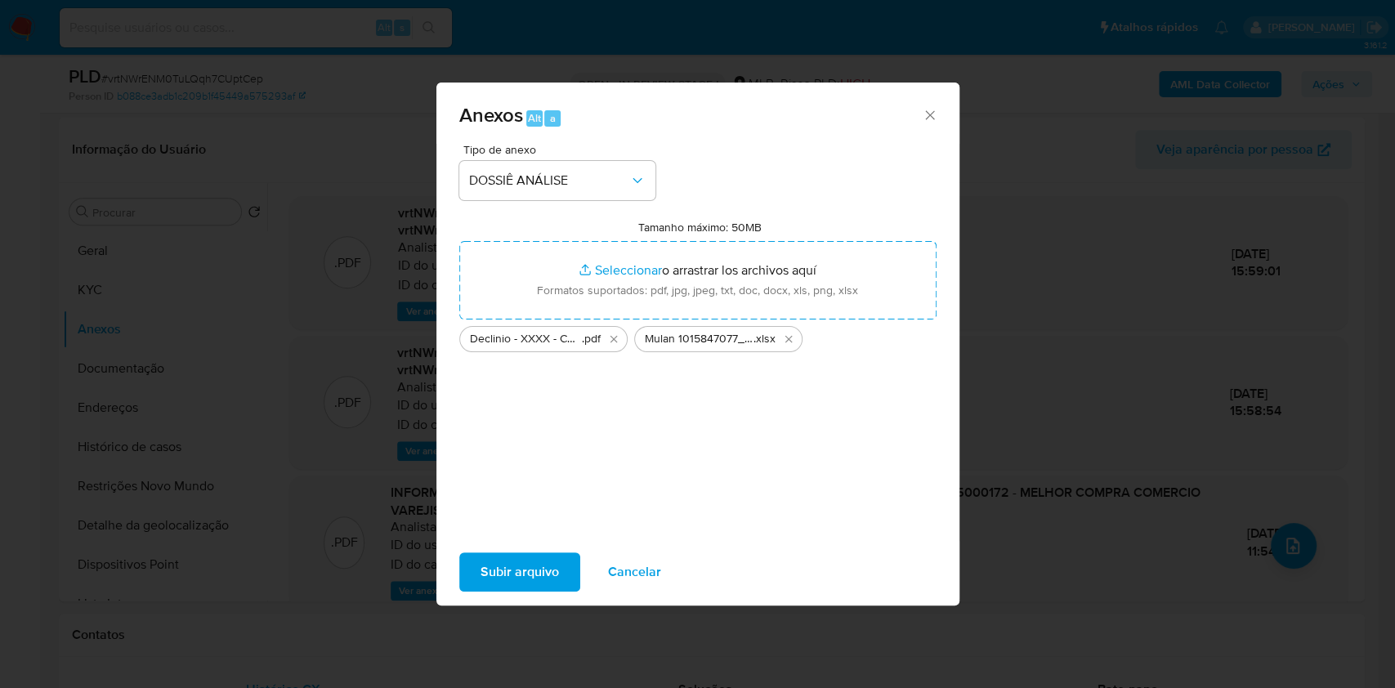
click at [517, 572] on span "Subir arquivo" at bounding box center [519, 572] width 78 height 36
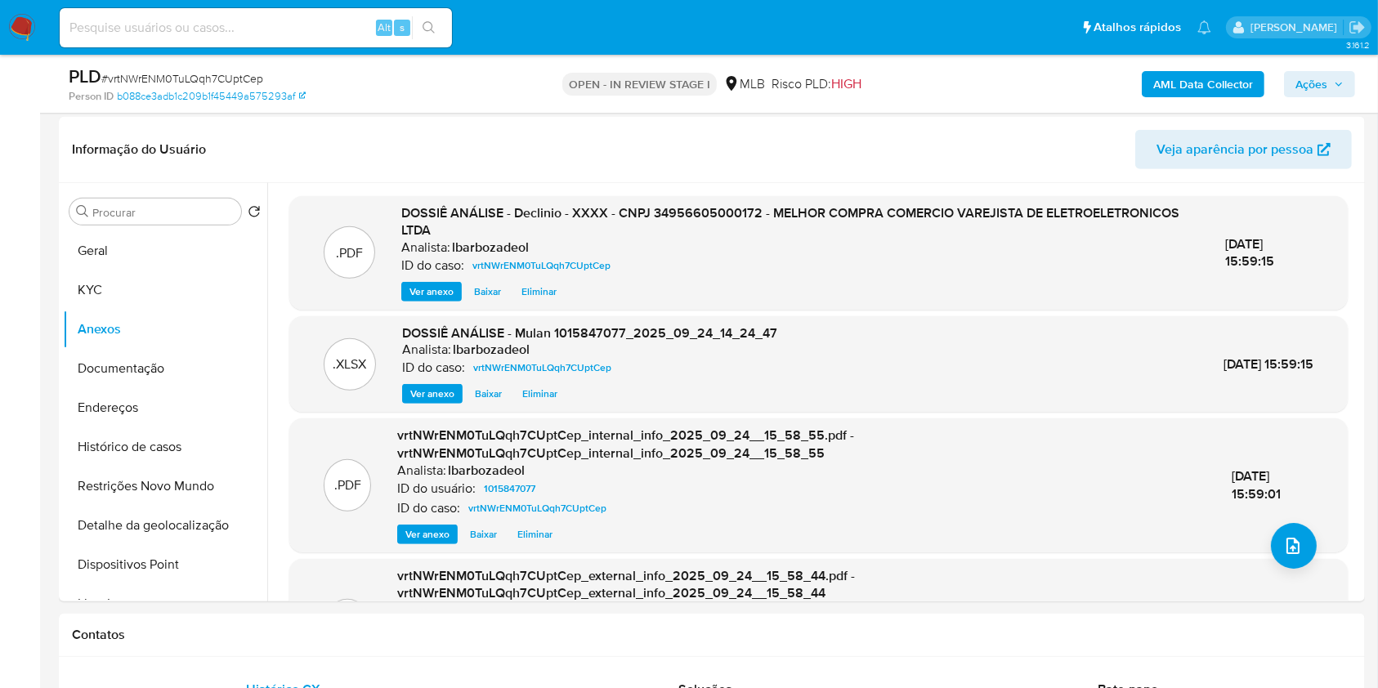
click at [1298, 85] on span "Ações" at bounding box center [1311, 84] width 32 height 26
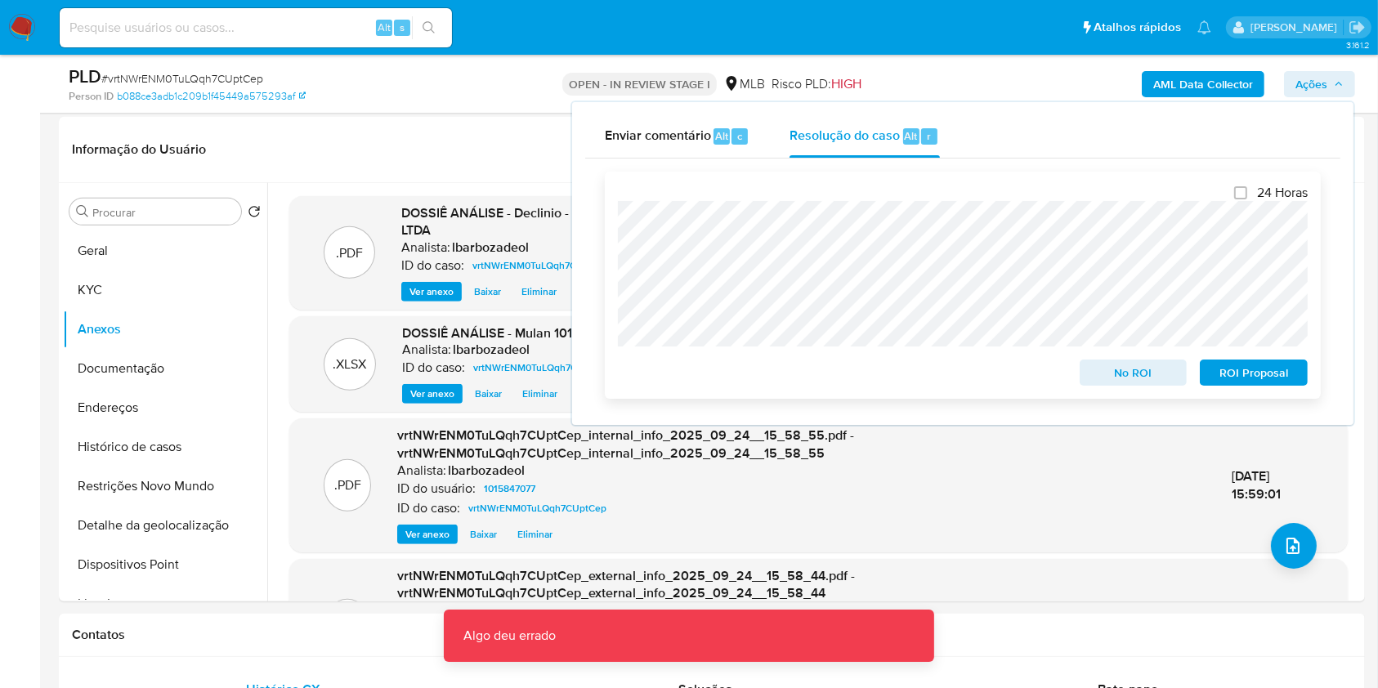
click at [1118, 376] on span "No ROI" at bounding box center [1133, 372] width 85 height 23
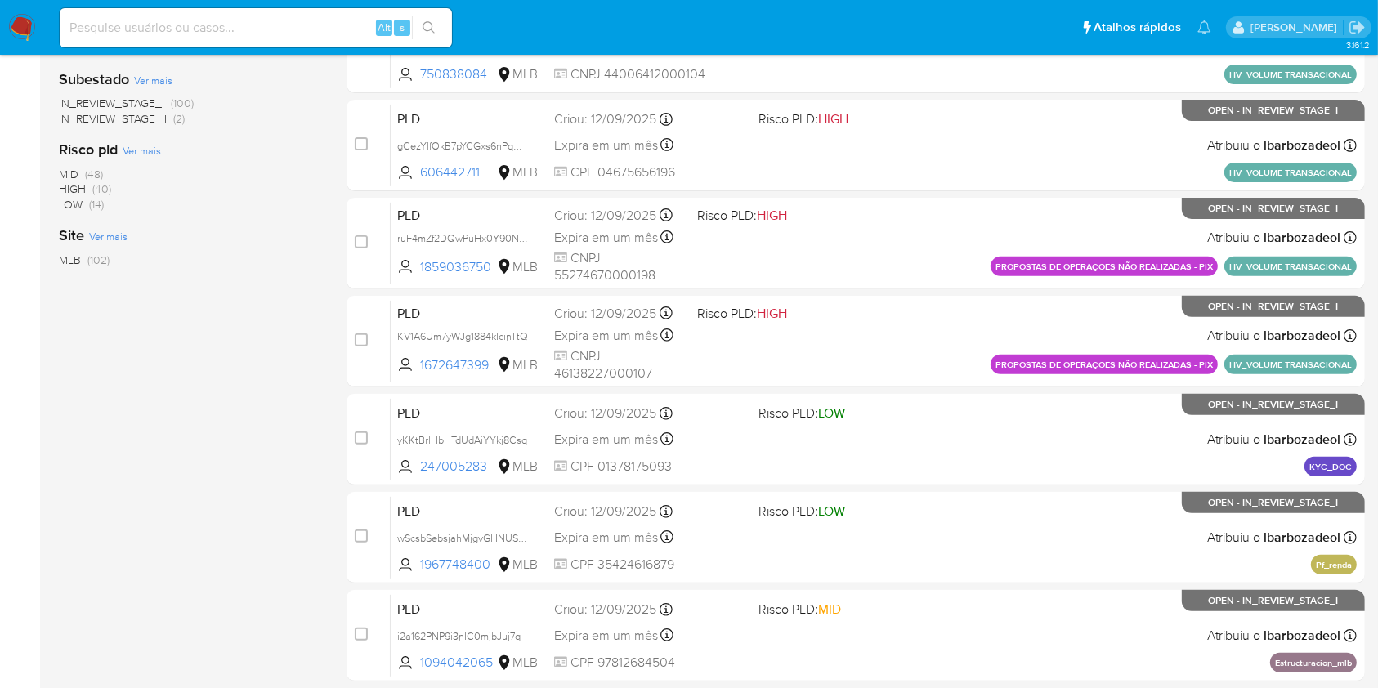
scroll to position [538, 0]
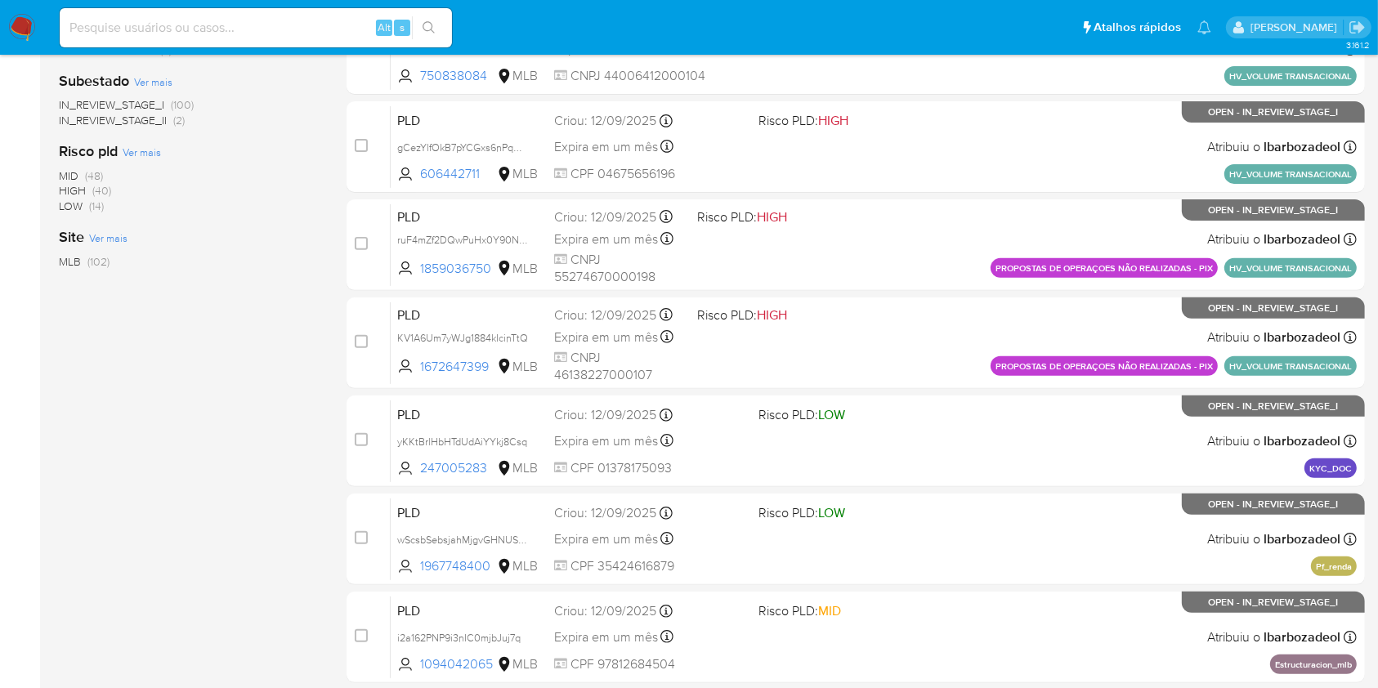
click at [105, 190] on span "(40)" at bounding box center [101, 190] width 19 height 16
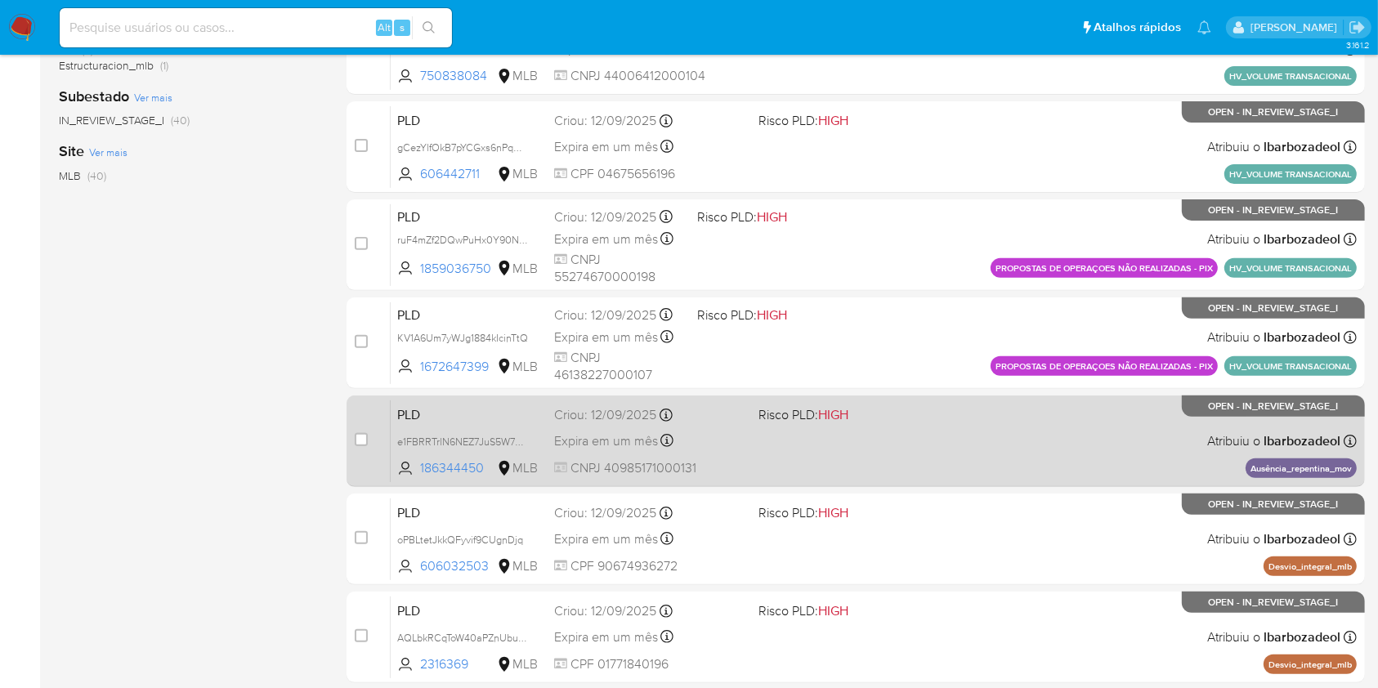
scroll to position [660, 0]
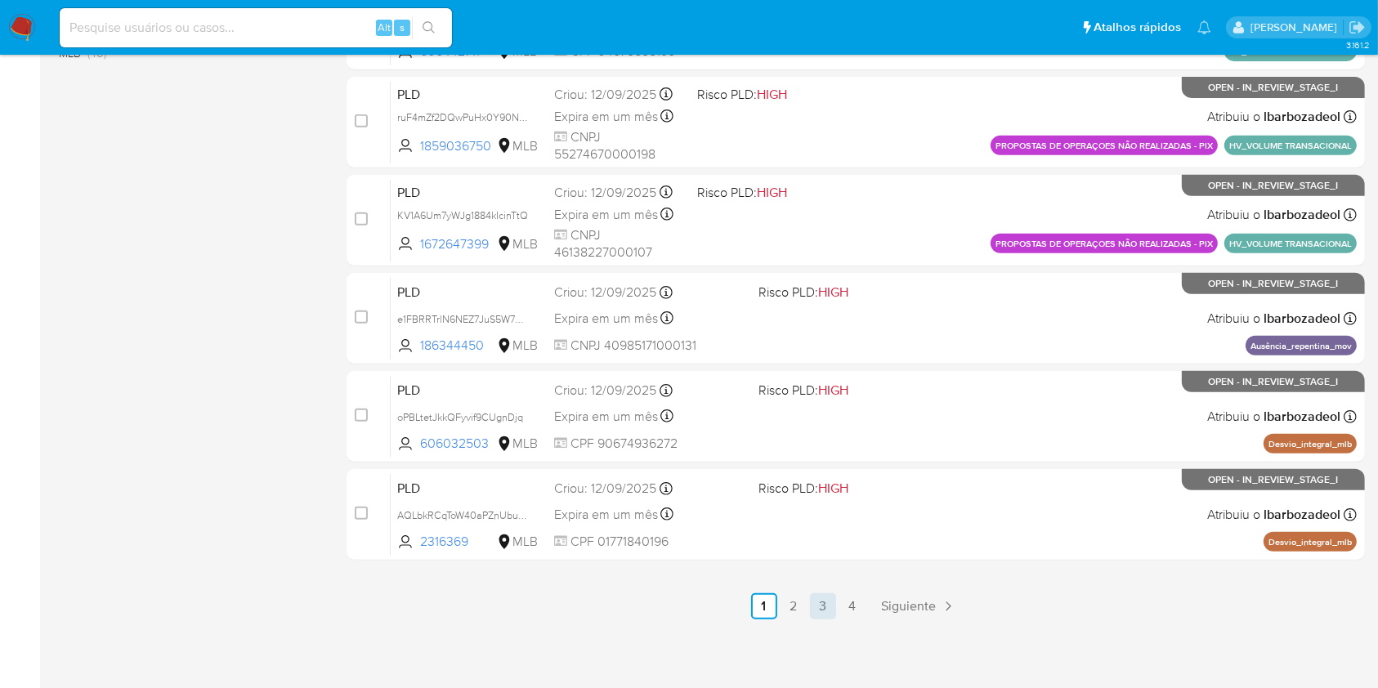
click at [822, 613] on link "3" at bounding box center [823, 606] width 26 height 26
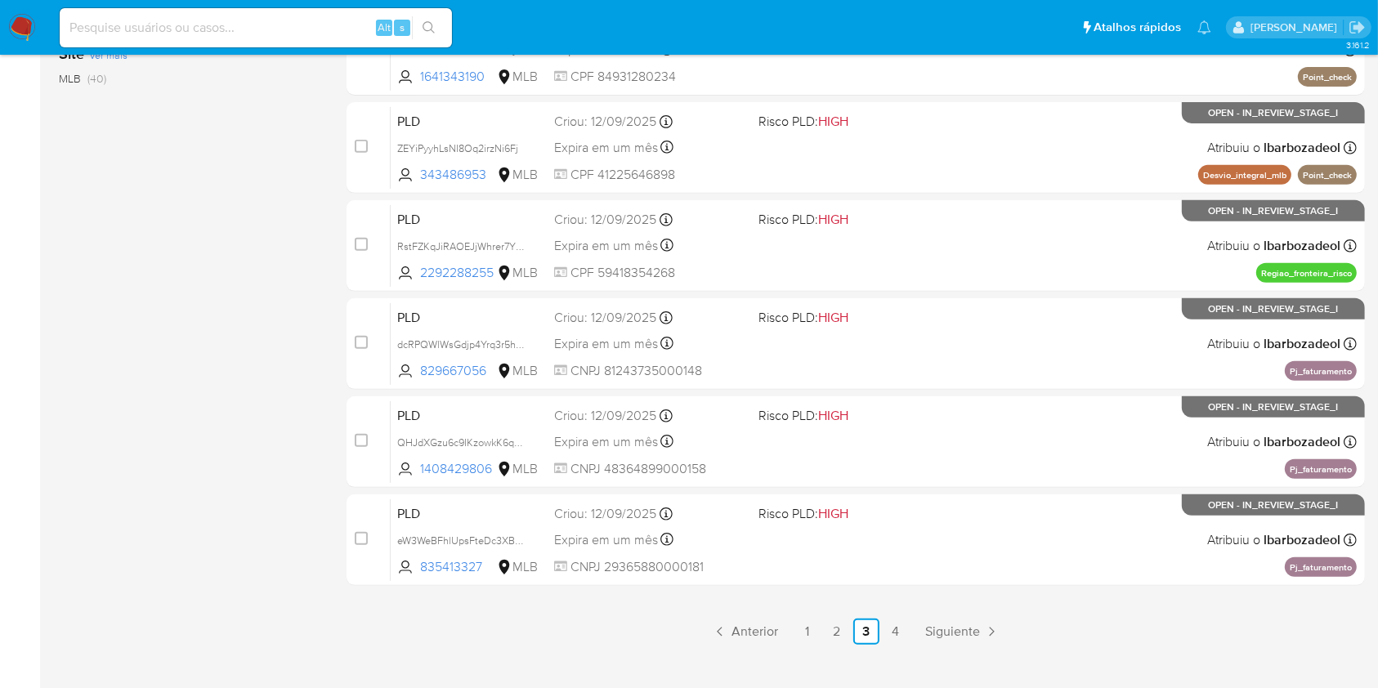
scroll to position [634, 0]
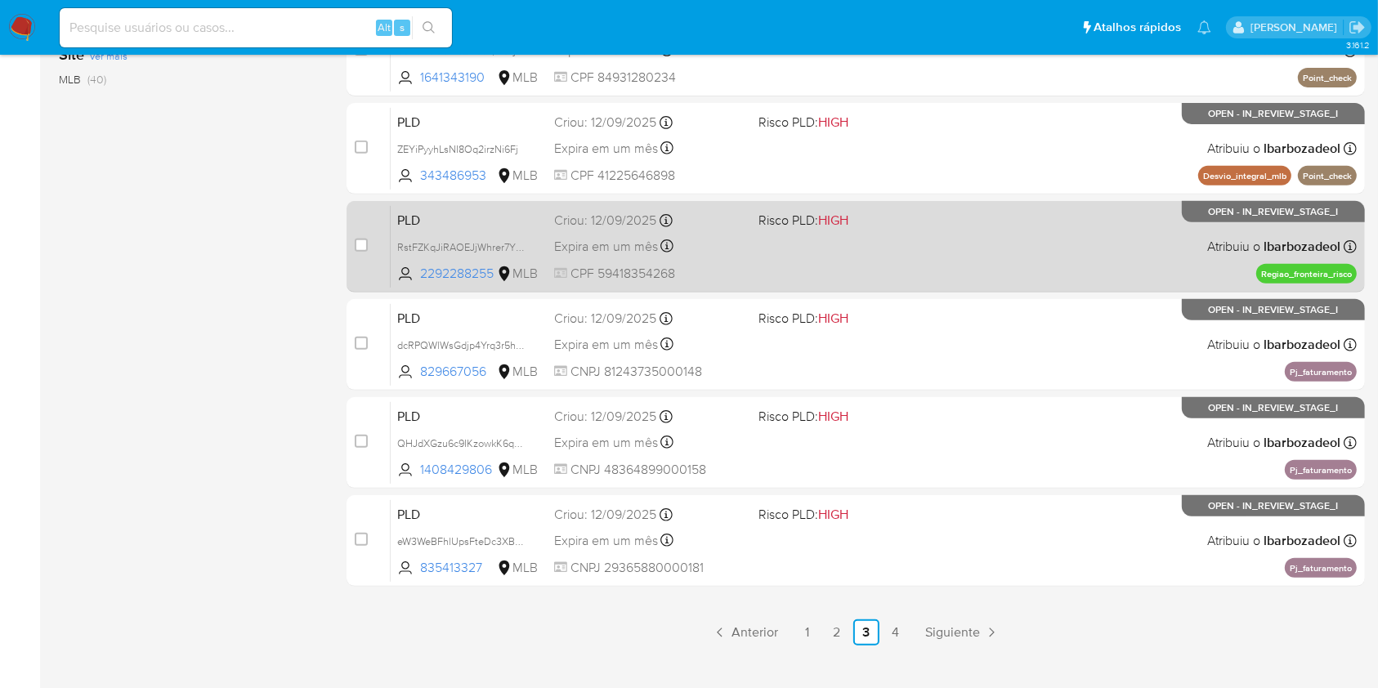
click at [888, 263] on div "PLD RstFZKqJiRAOEJjWhrer7YZH 2292288255 MLB Risco PLD: HIGH Criou: [DATE] Criou…" at bounding box center [874, 246] width 966 height 83
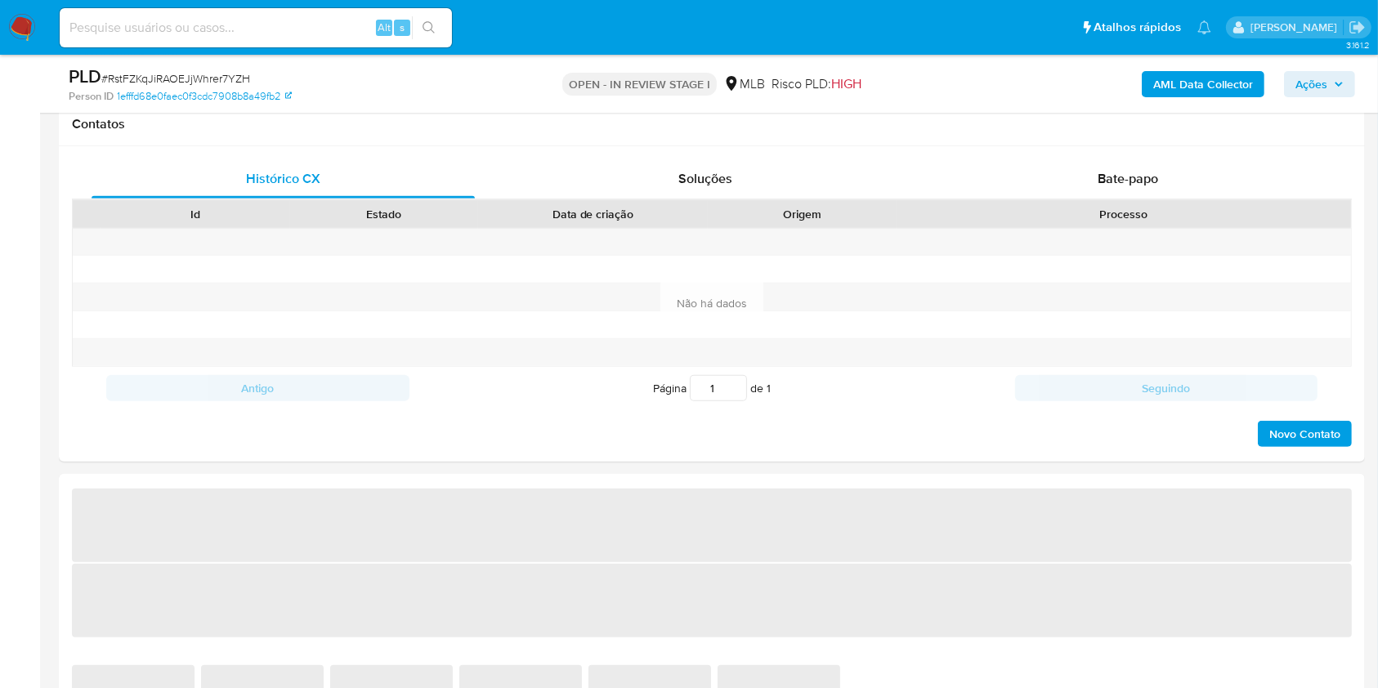
select select "10"
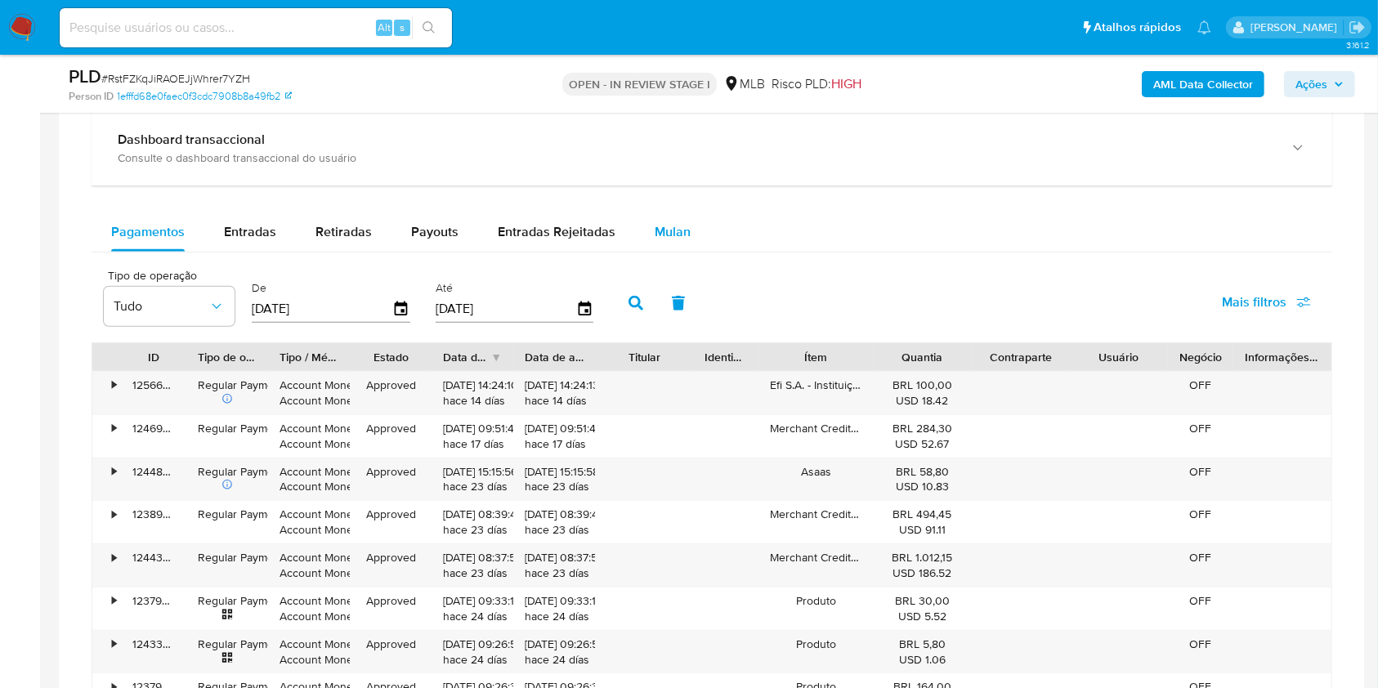
click at [674, 244] on div "Mulan" at bounding box center [673, 231] width 36 height 39
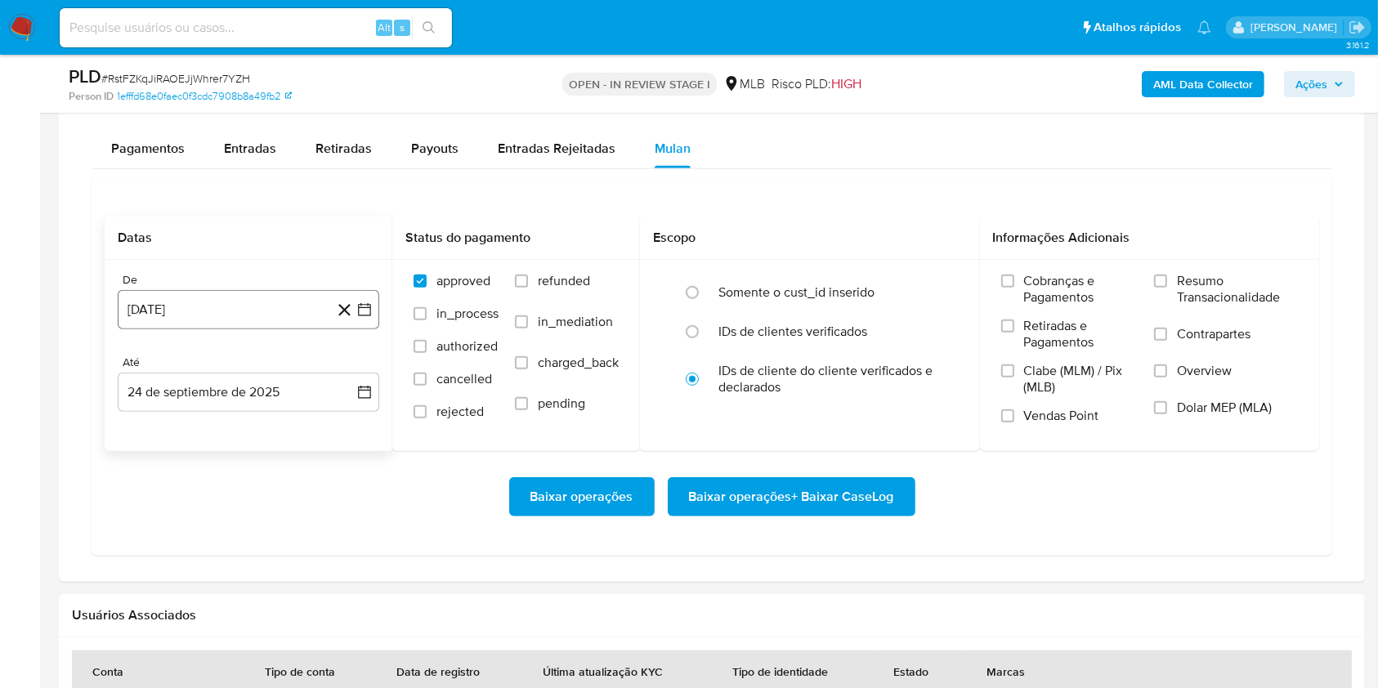
scroll to position [1376, 0]
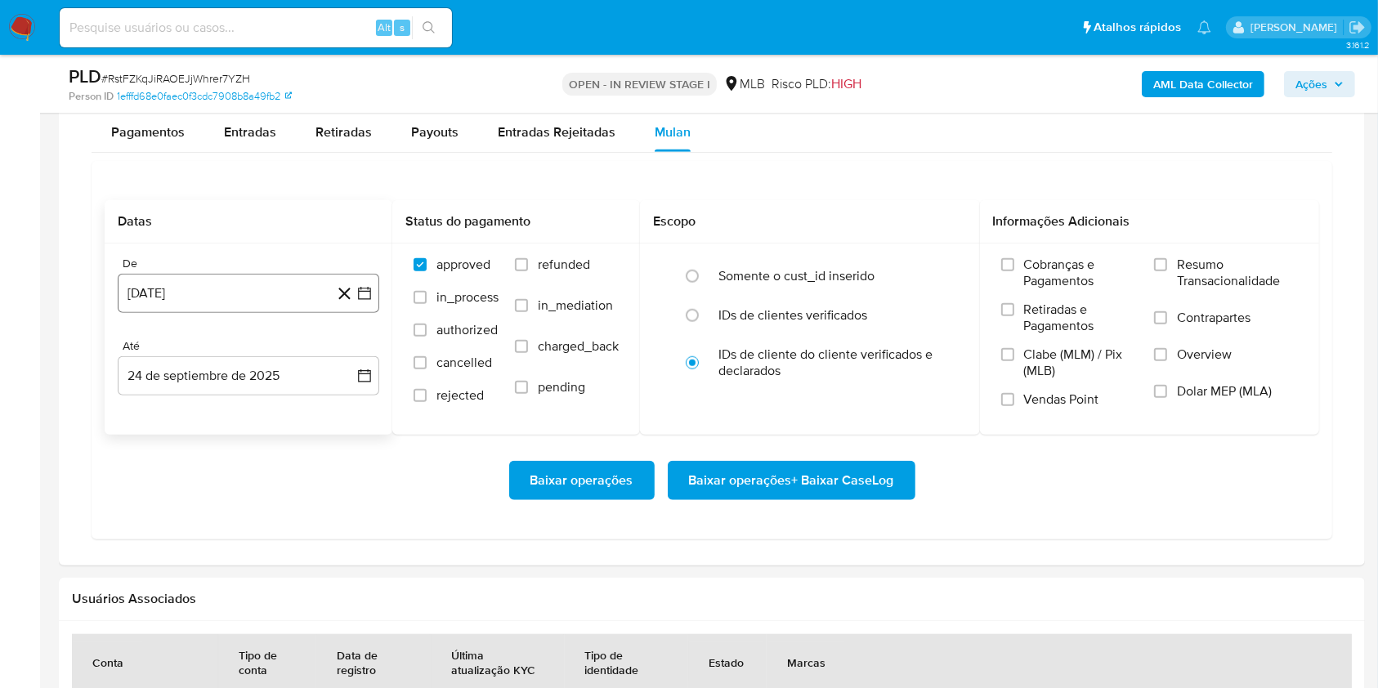
click at [246, 288] on button "[DATE]" at bounding box center [248, 293] width 261 height 39
click at [261, 351] on span "agosto 2024" at bounding box center [240, 352] width 74 height 16
click at [344, 353] on icon "Año siguiente" at bounding box center [347, 352] width 20 height 20
click at [249, 508] on span "ago" at bounding box center [247, 503] width 20 height 13
click at [272, 409] on button "1" at bounding box center [281, 413] width 26 height 26
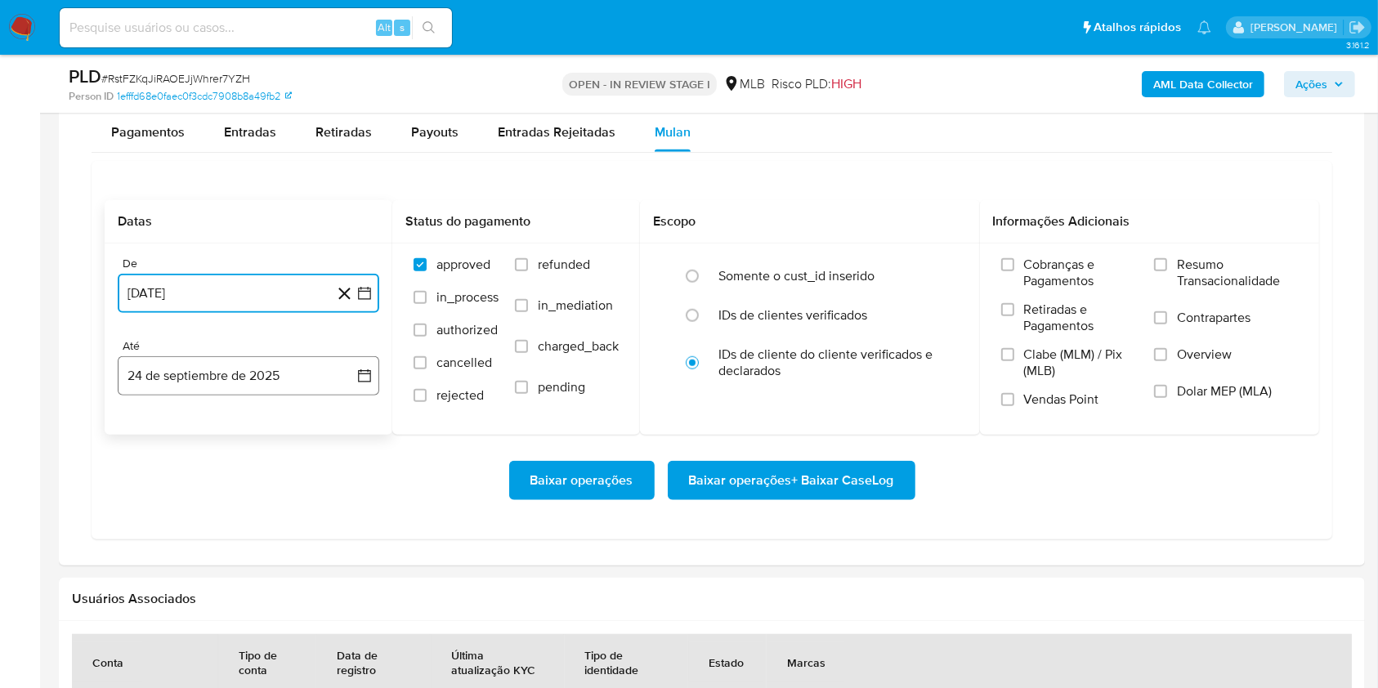
click at [243, 357] on button "24 de septiembre de 2025" at bounding box center [248, 375] width 261 height 39
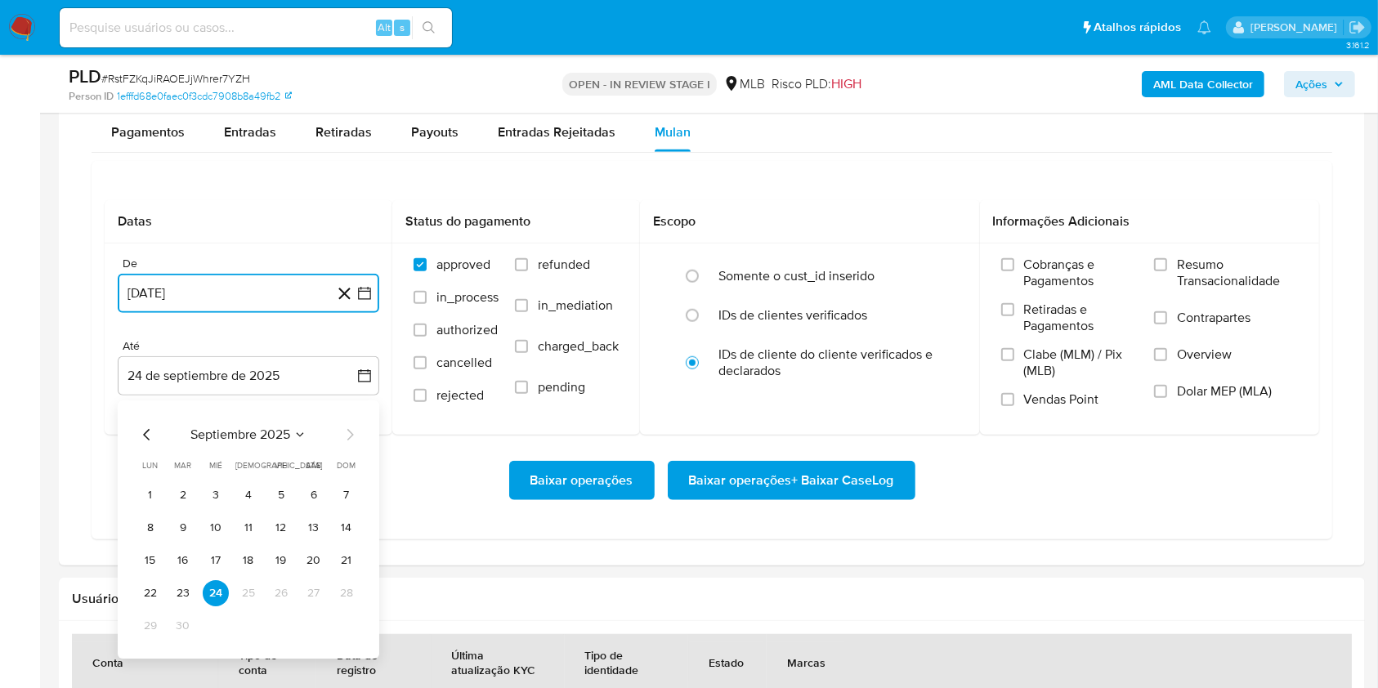
click at [193, 588] on button "23" at bounding box center [183, 593] width 26 height 26
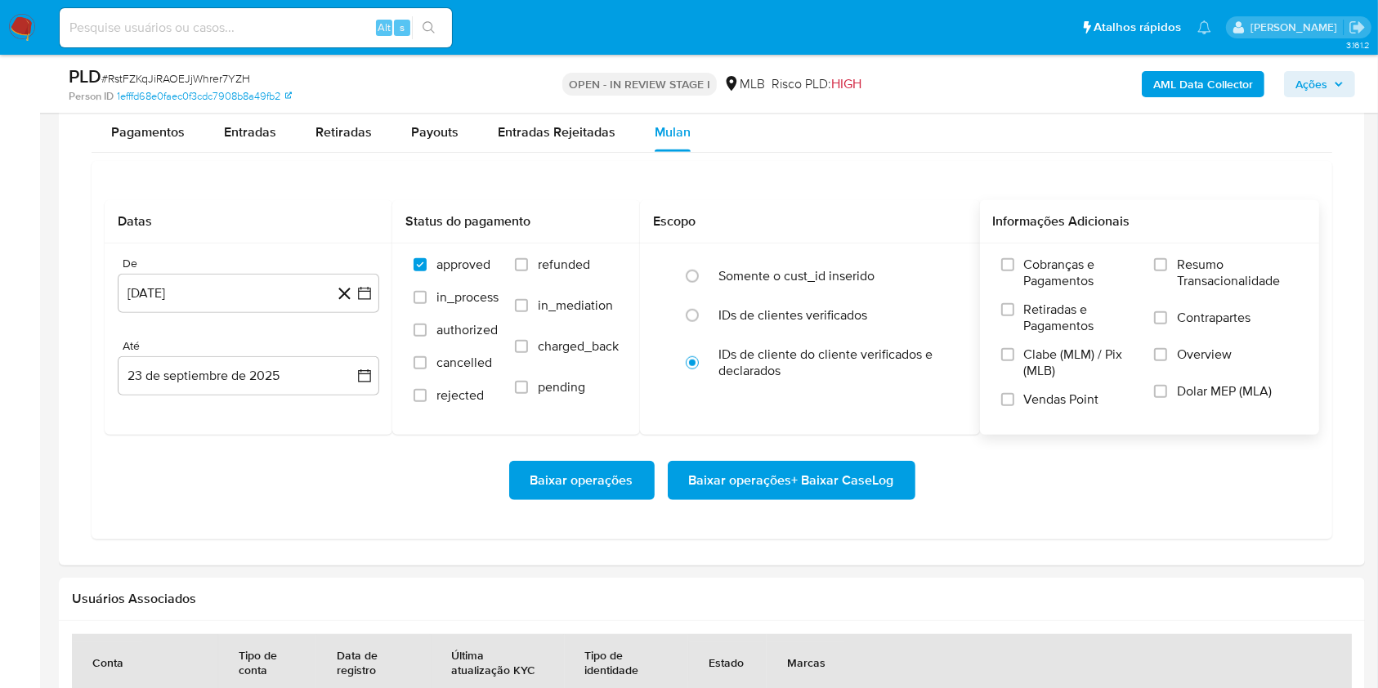
click at [1170, 253] on div "Cobranças e Pagamentos Retiradas e Pagamentos Clabe (MLM) / Pix (MLB) Vendas Po…" at bounding box center [1150, 339] width 340 height 190
click at [1170, 254] on div "Cobranças e Pagamentos Retiradas e Pagamentos Clabe (MLM) / Pix (MLB) Vendas Po…" at bounding box center [1150, 339] width 340 height 190
click at [1161, 270] on input "Resumo Transacionalidade" at bounding box center [1160, 264] width 13 height 13
click at [877, 480] on span "Baixar operações + Baixar CaseLog" at bounding box center [791, 481] width 205 height 36
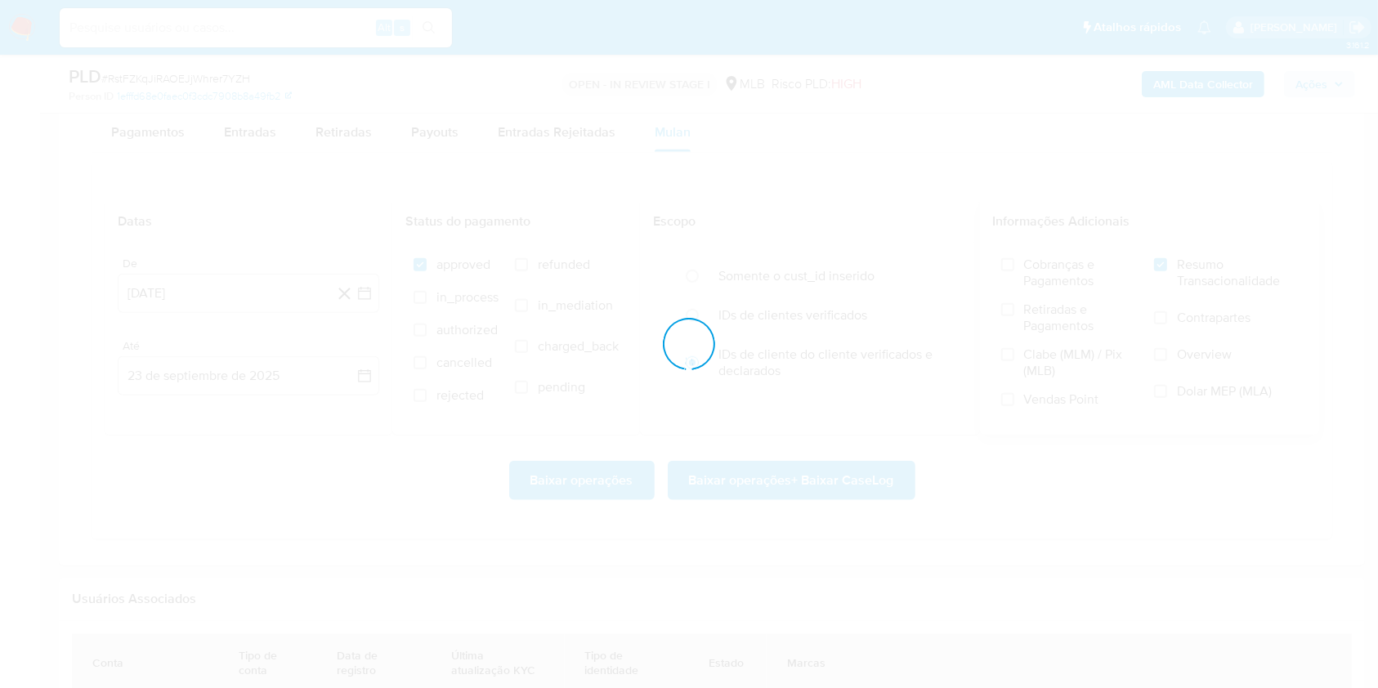
scroll to position [0, 0]
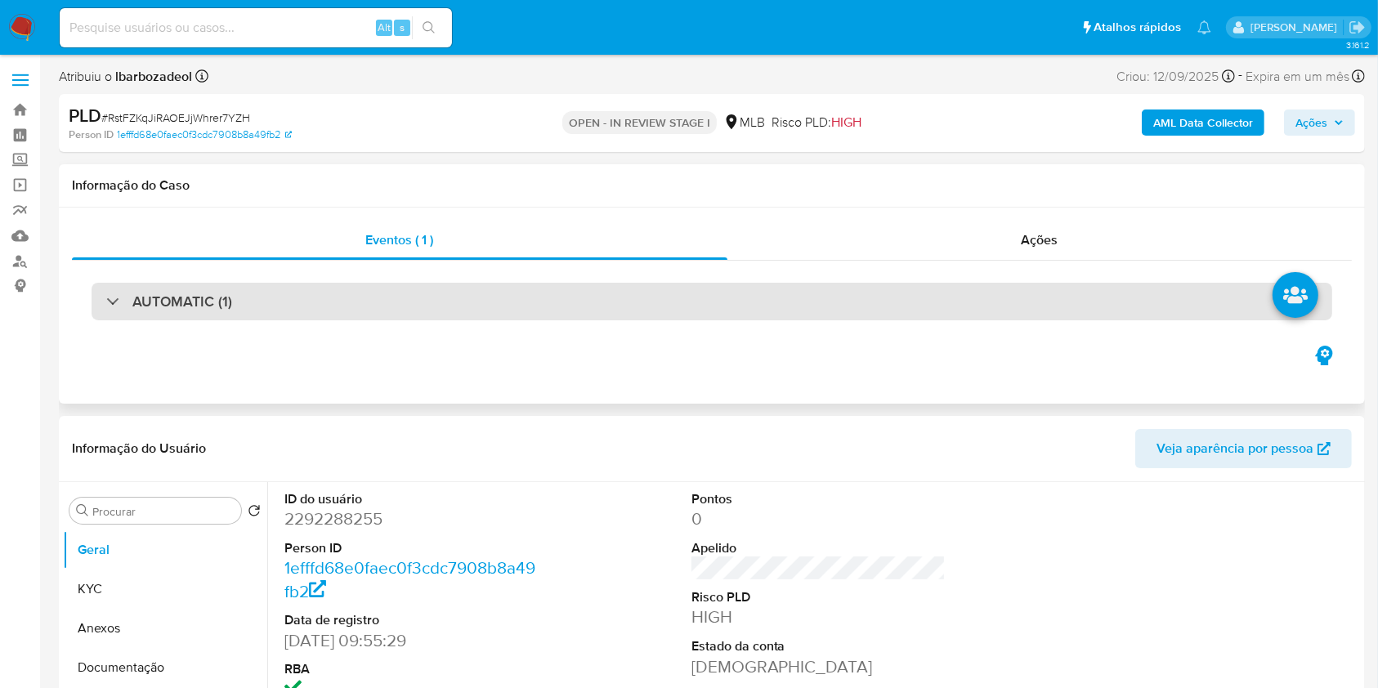
click at [621, 292] on div "AUTOMATIC (1)" at bounding box center [712, 302] width 1240 height 38
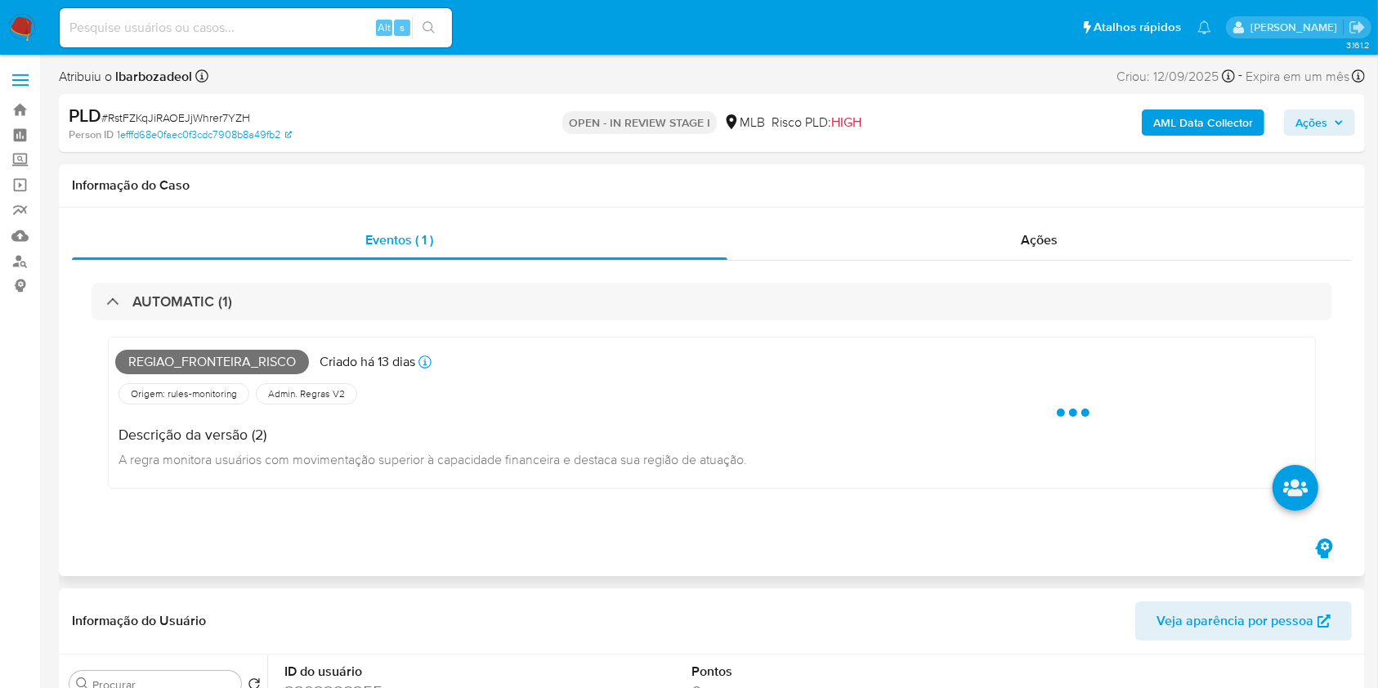
click at [281, 362] on span "Regiao_fronteira_risco" at bounding box center [212, 362] width 194 height 25
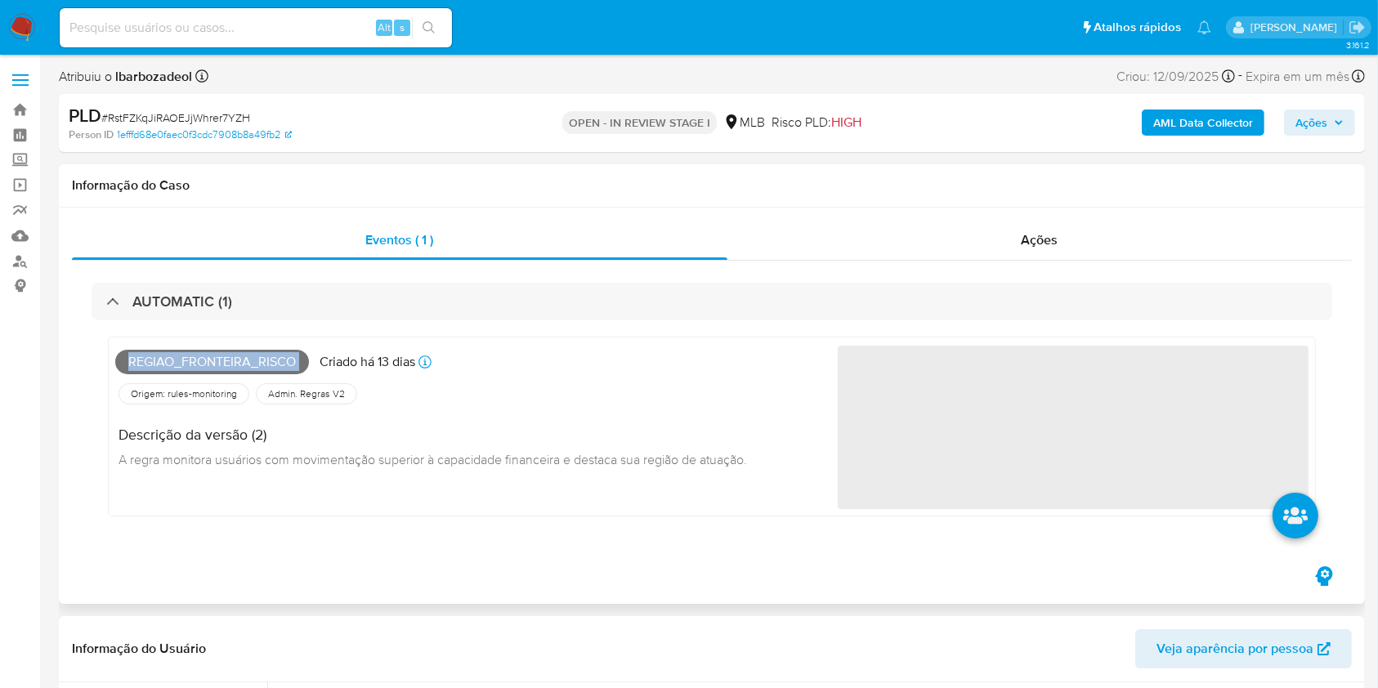
click at [281, 362] on span "Regiao_fronteira_risco" at bounding box center [212, 362] width 194 height 25
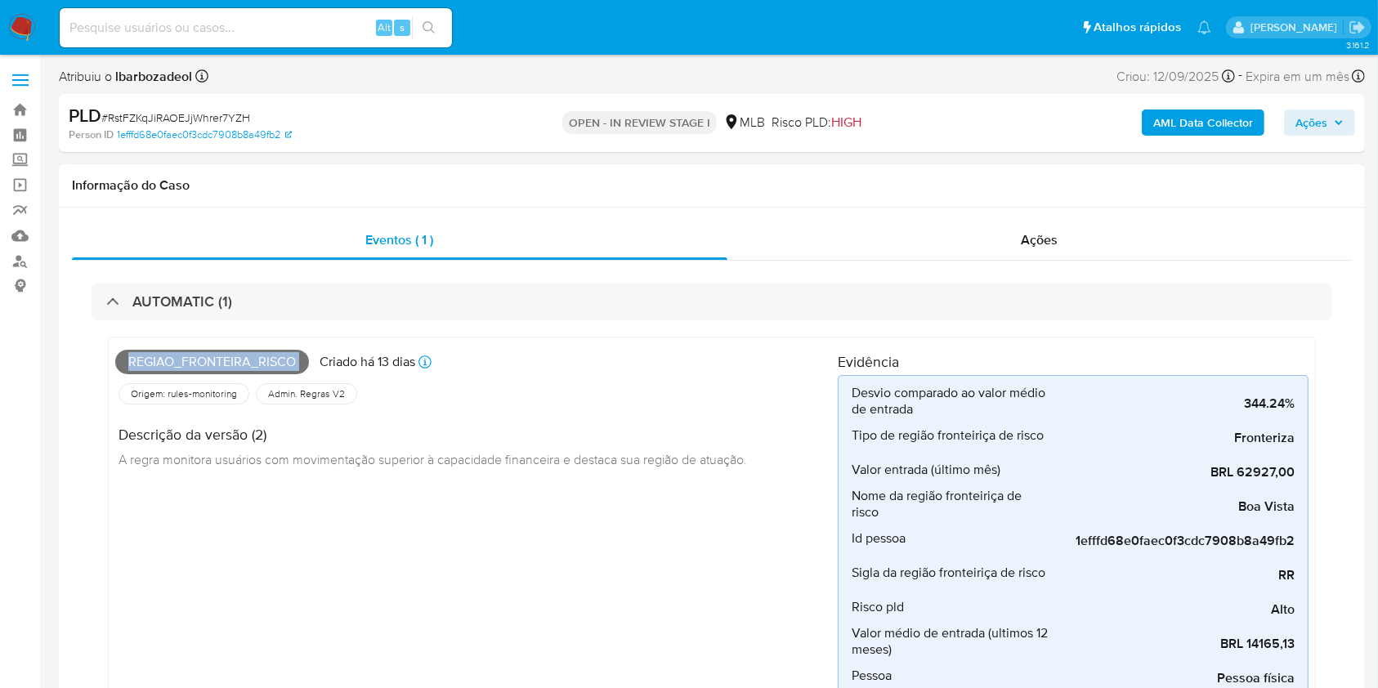
copy span "Regiao_fronteira_risco"
click at [1337, 119] on icon "button" at bounding box center [1339, 123] width 10 height 10
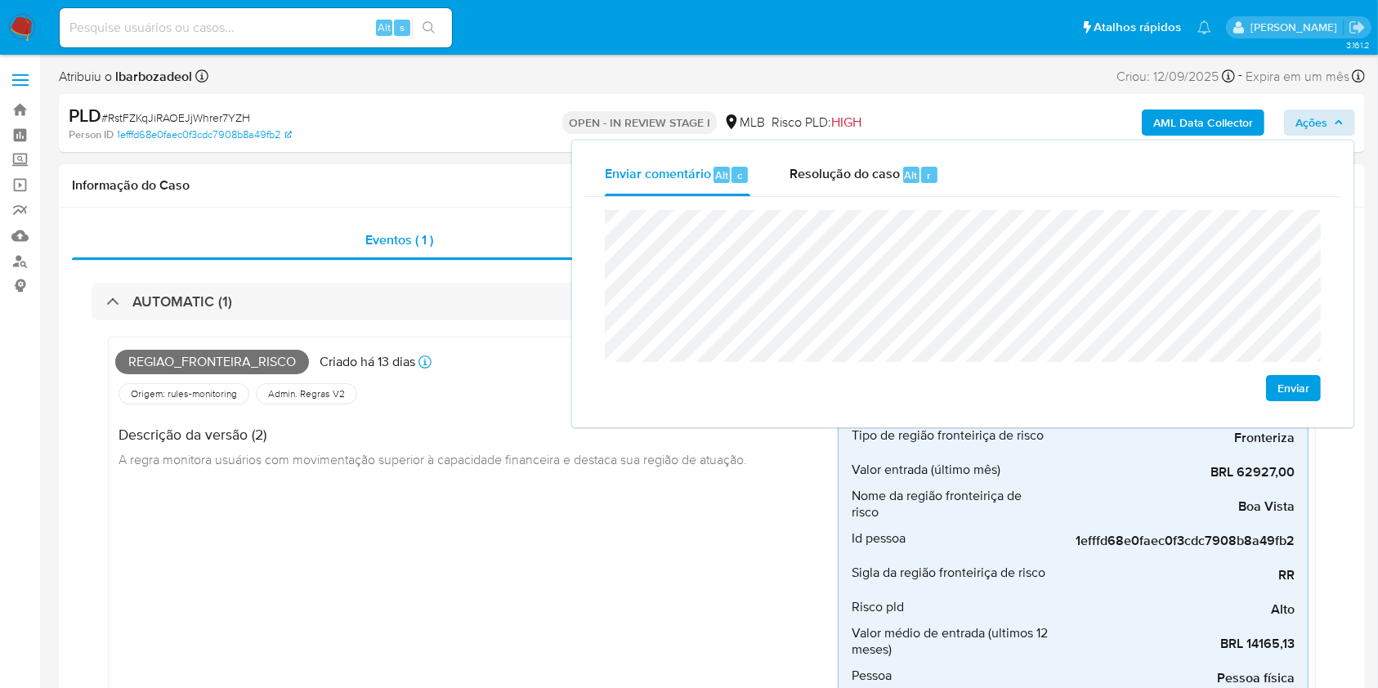
click at [804, 474] on div "Descrição da versão (2) A regra monitora usuários com movimentação superior à c…" at bounding box center [476, 445] width 722 height 74
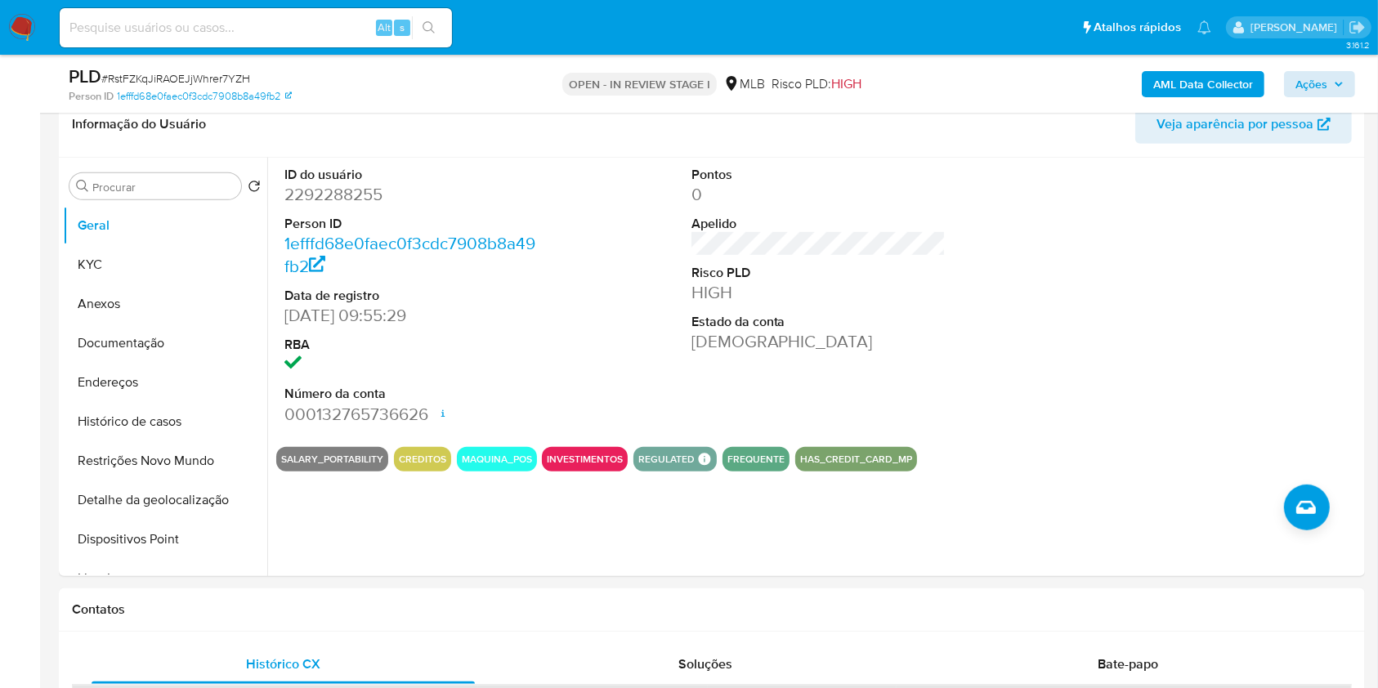
scroll to position [758, 0]
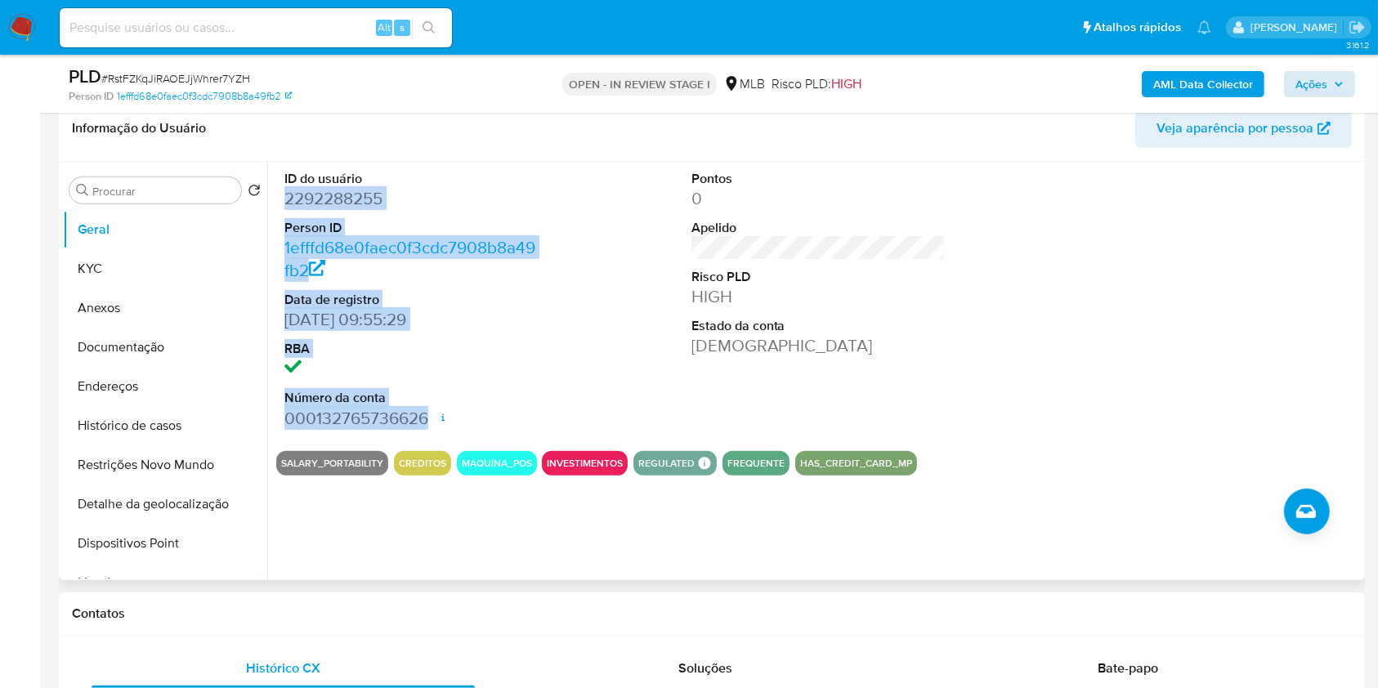
drag, startPoint x: 279, startPoint y: 199, endPoint x: 428, endPoint y: 413, distance: 261.1
click at [428, 413] on div "ID do usuário 2292288255 Person ID 1efffd68e0faec0f3cdc7908b8a49fb2 Data de reg…" at bounding box center [411, 300] width 271 height 276
copy dl "2292288255 Person ID 1efffd68e0faec0f3cdc7908b8a49fb2 Data de registro [DATE] 0…"
click at [1337, 71] on button "Ações" at bounding box center [1319, 84] width 71 height 26
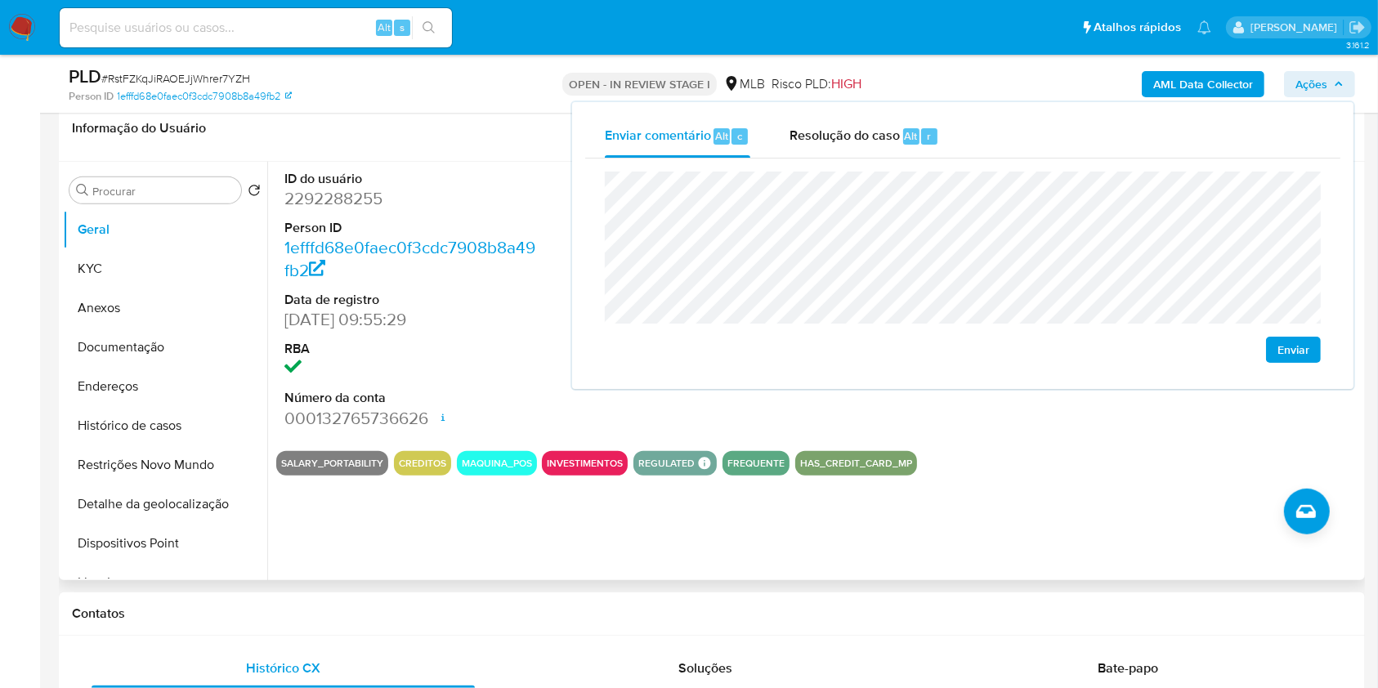
click at [451, 225] on dt "Person ID" at bounding box center [411, 228] width 255 height 18
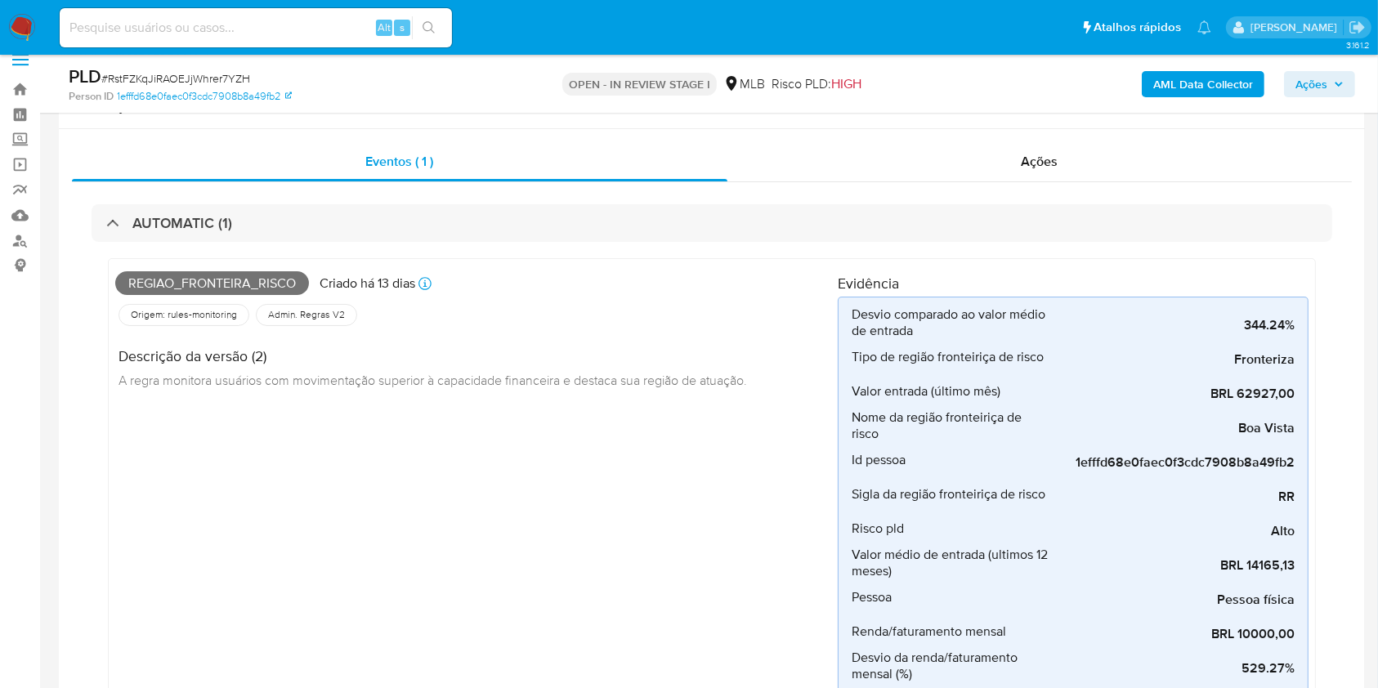
scroll to position [0, 0]
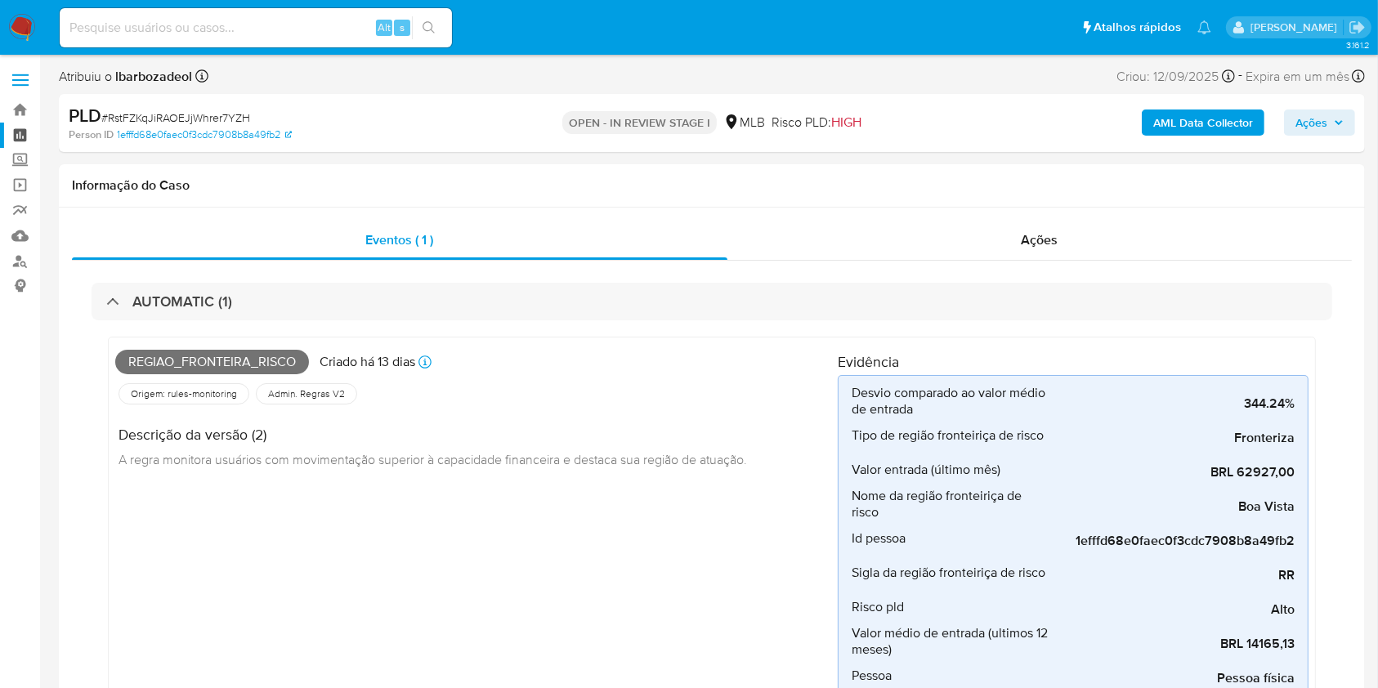
click at [24, 141] on link "Painel" at bounding box center [97, 135] width 194 height 25
click at [1321, 115] on span "Ações" at bounding box center [1311, 122] width 32 height 26
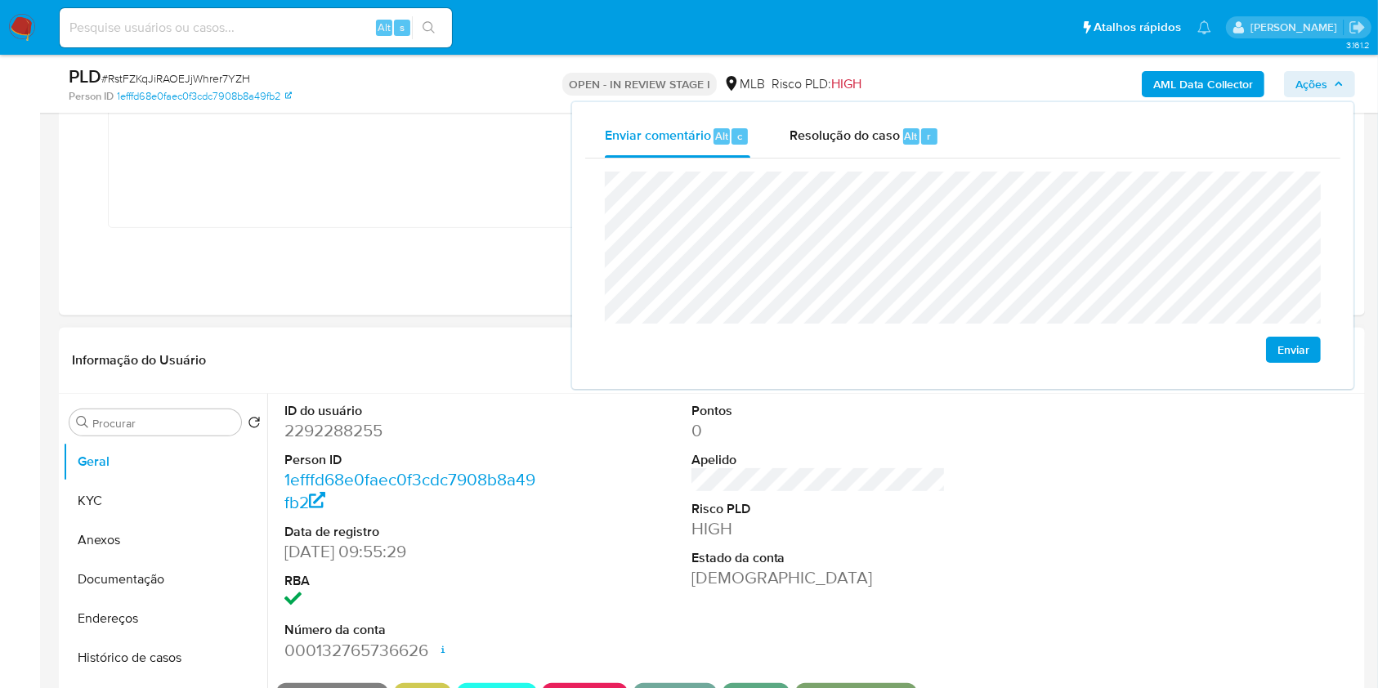
click at [505, 417] on dt "ID do usuário" at bounding box center [411, 411] width 255 height 18
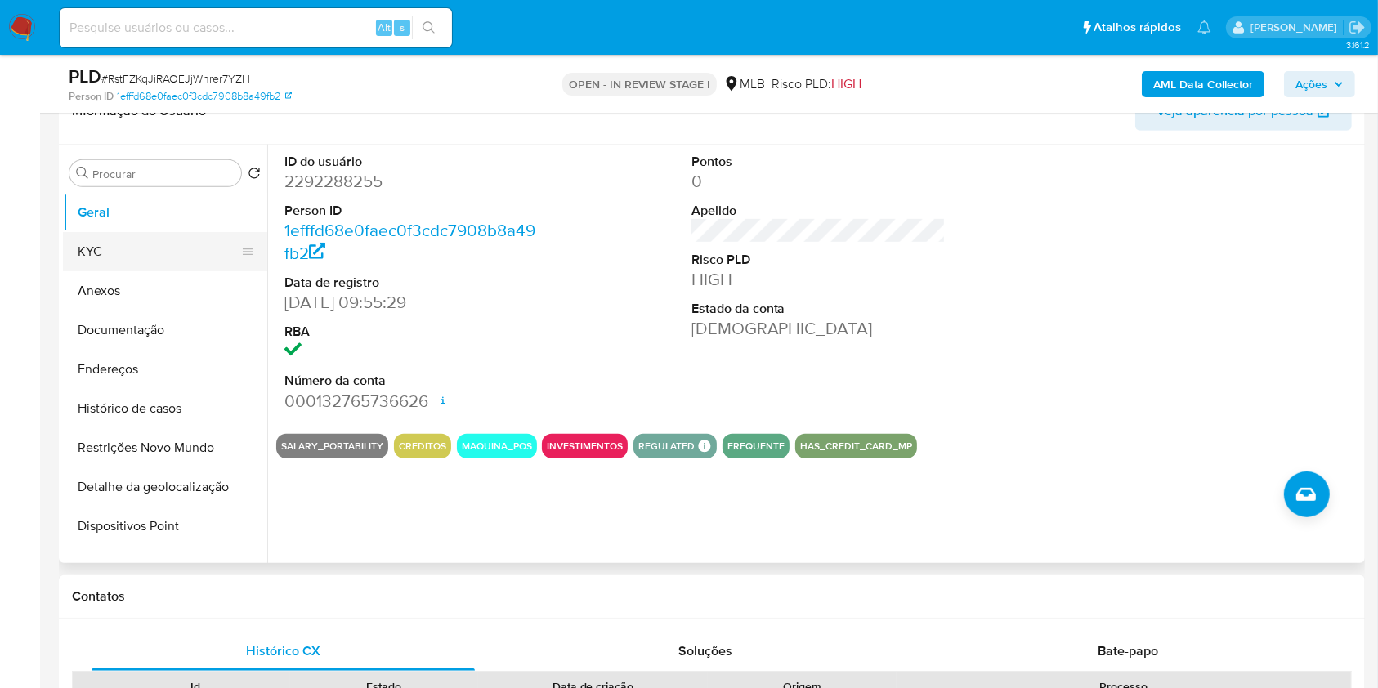
scroll to position [777, 0]
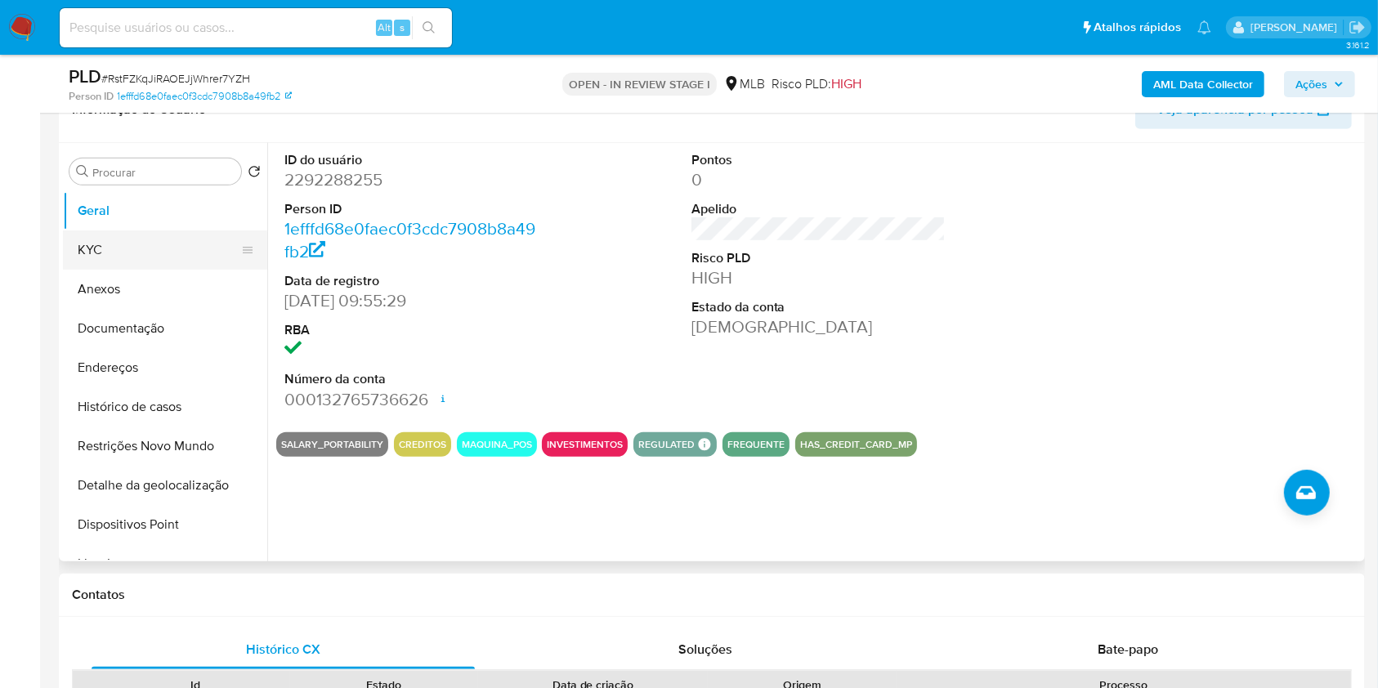
click at [159, 257] on button "KYC" at bounding box center [158, 249] width 191 height 39
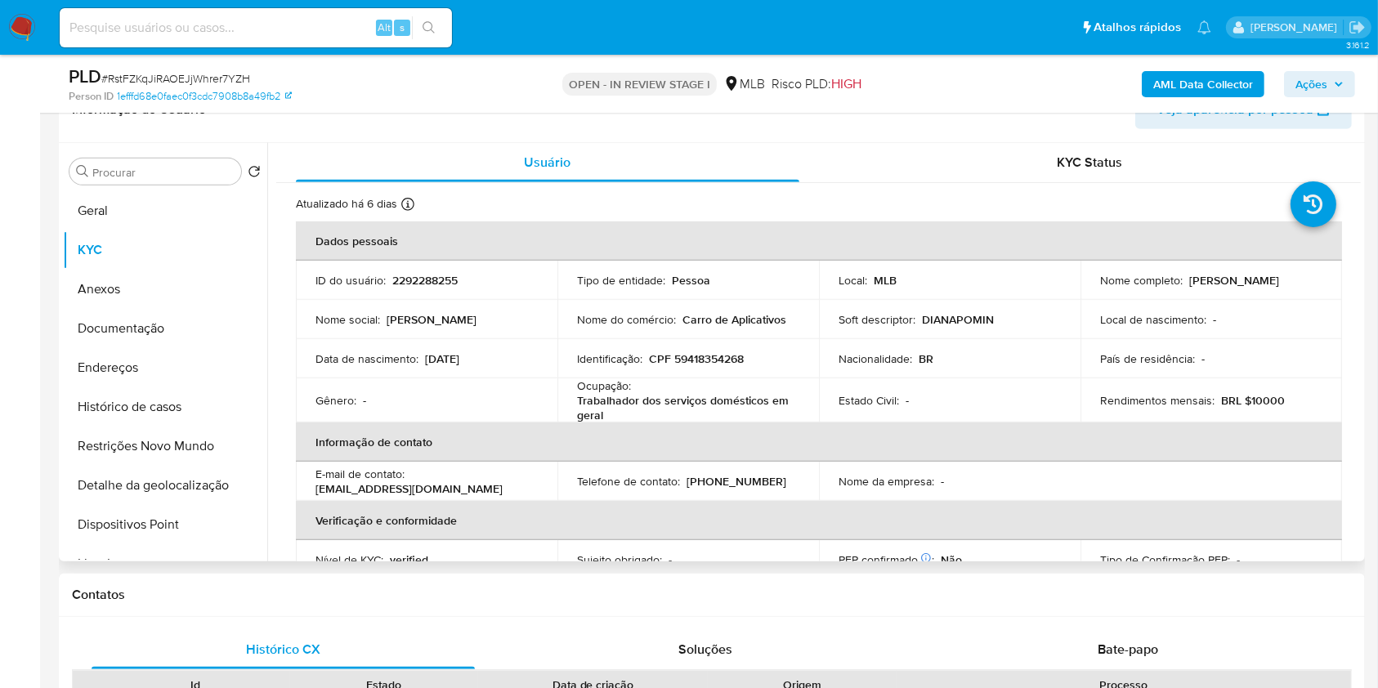
click at [700, 363] on p "CPF 59418354268" at bounding box center [696, 358] width 95 height 15
click at [701, 363] on p "CPF 59418354268" at bounding box center [696, 358] width 95 height 15
copy p "59418354268"
click at [1324, 83] on span "Ações" at bounding box center [1311, 84] width 32 height 26
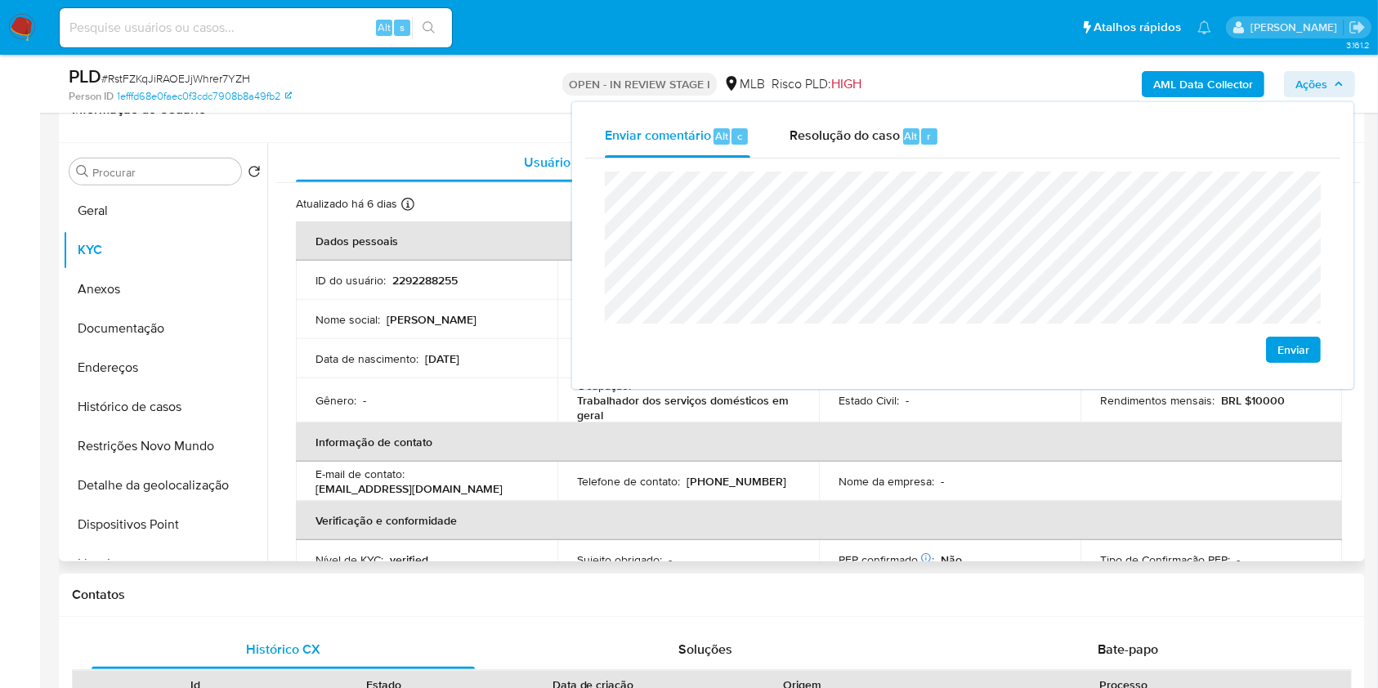
click at [683, 420] on p "Trabalhador dos serviços domésticos em geral" at bounding box center [685, 407] width 216 height 29
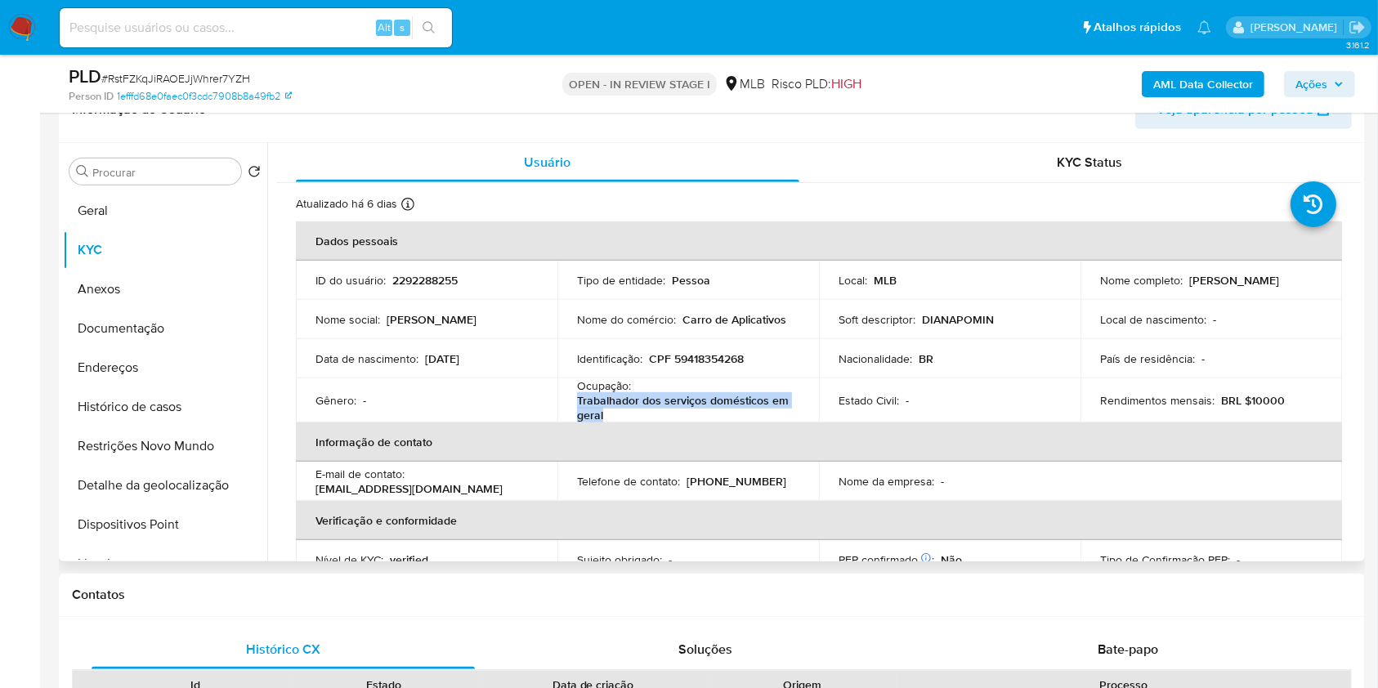
drag, startPoint x: 573, startPoint y: 399, endPoint x: 621, endPoint y: 413, distance: 50.4
click at [621, 413] on td "Ocupação : Trabalhador dos serviços domésticos em geral" at bounding box center [687, 400] width 261 height 44
copy p "Trabalhador dos serviços domésticos em geral"
click at [1325, 88] on span "Ações" at bounding box center [1311, 84] width 32 height 26
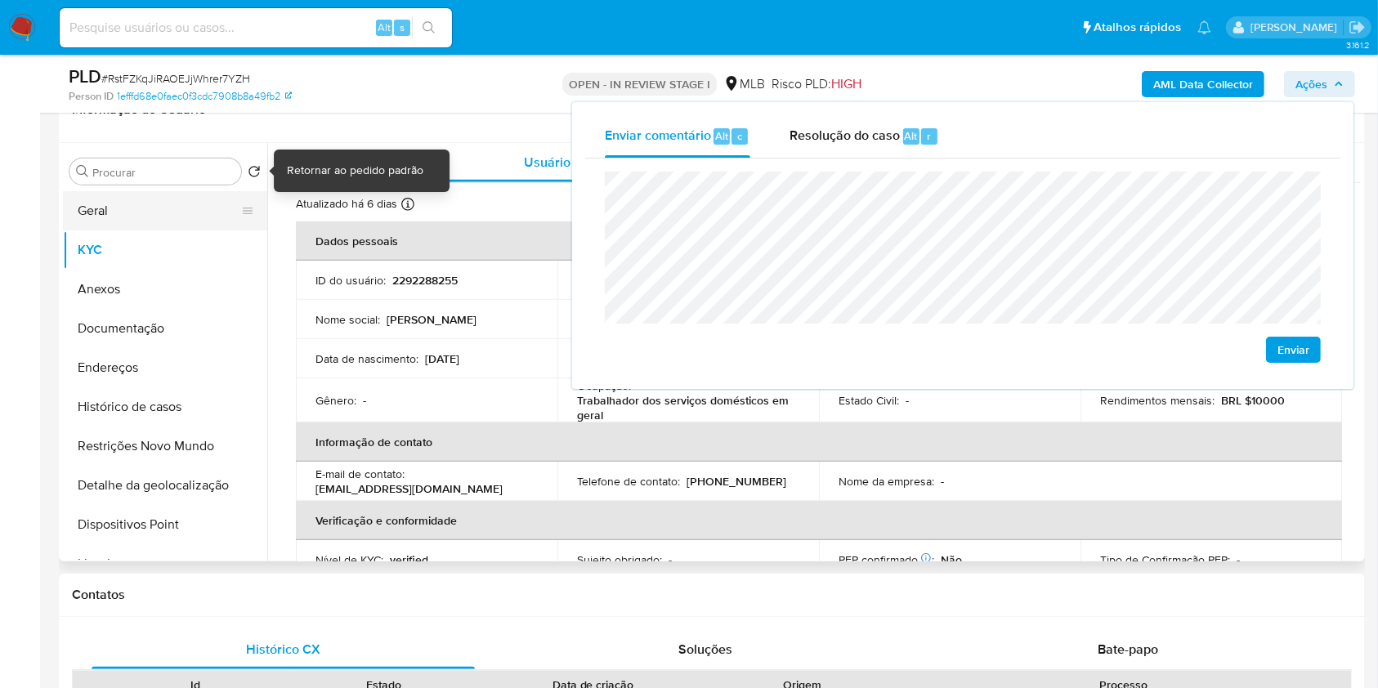
click at [143, 194] on button "Geral" at bounding box center [158, 210] width 191 height 39
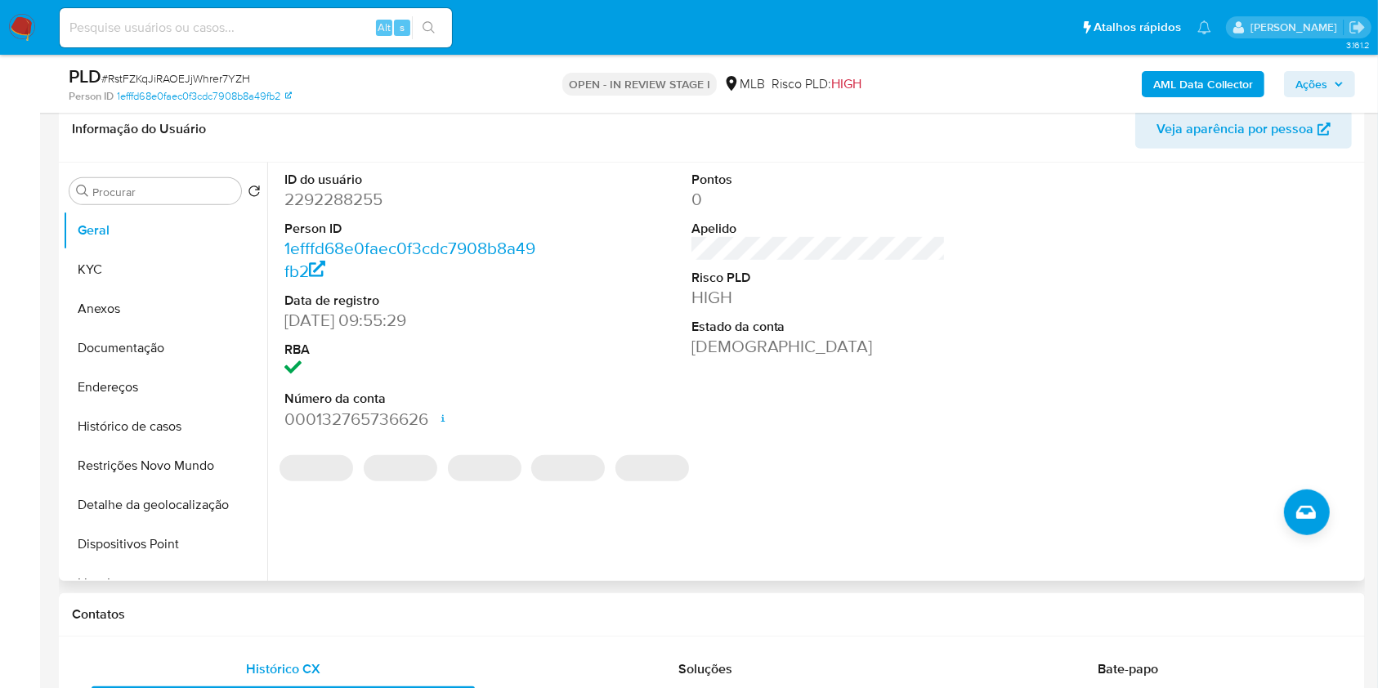
scroll to position [762, 0]
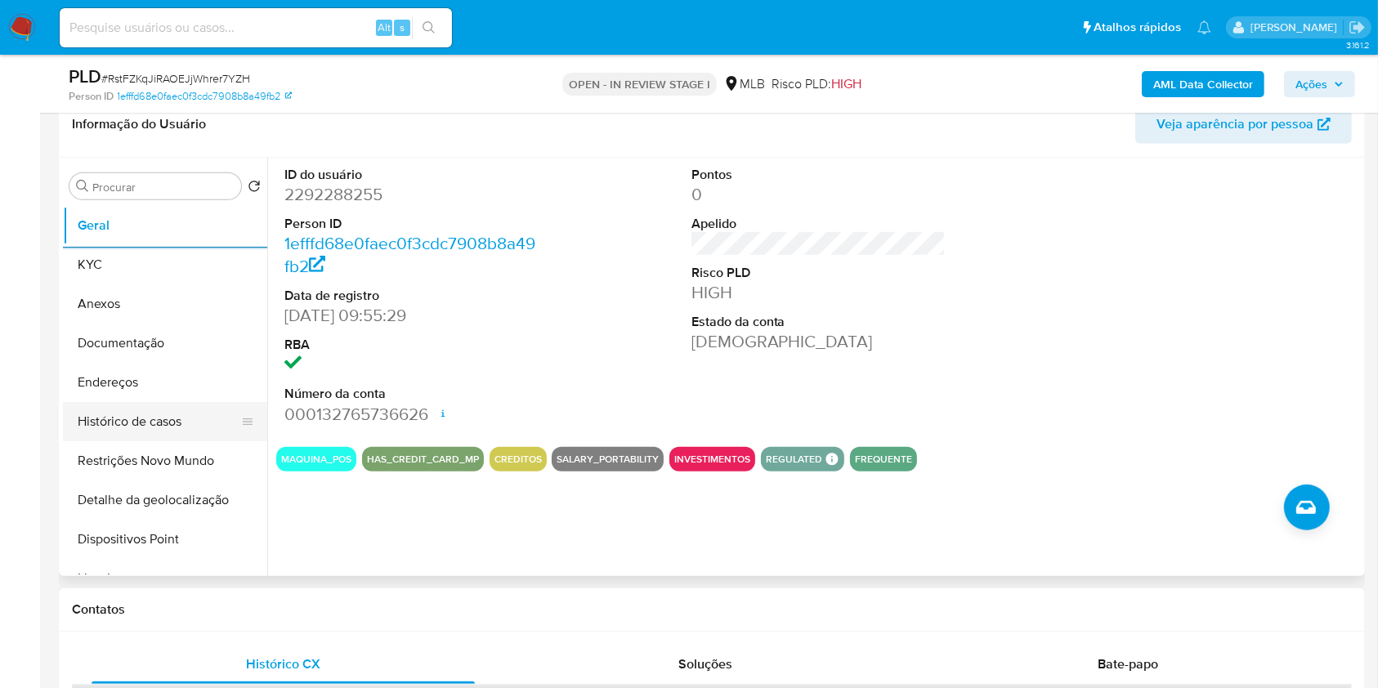
click at [166, 390] on button "Endereços" at bounding box center [165, 382] width 204 height 39
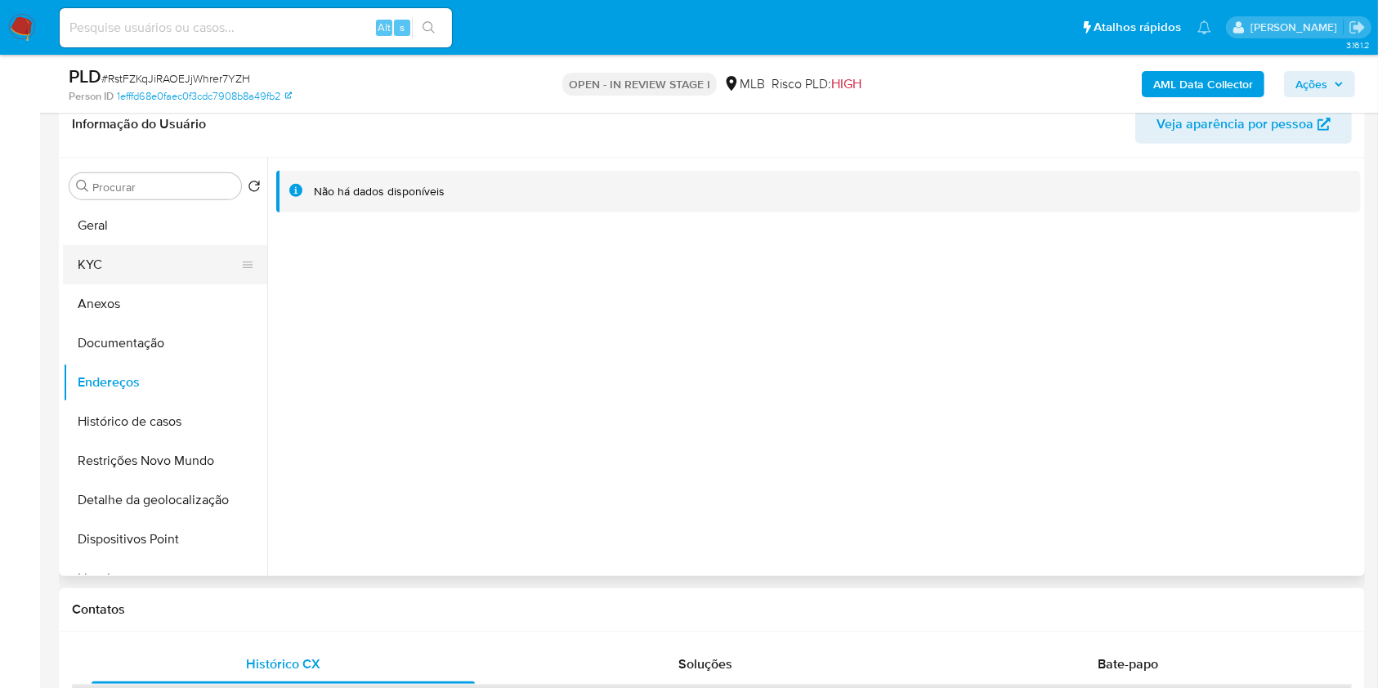
click at [137, 251] on button "KYC" at bounding box center [158, 264] width 191 height 39
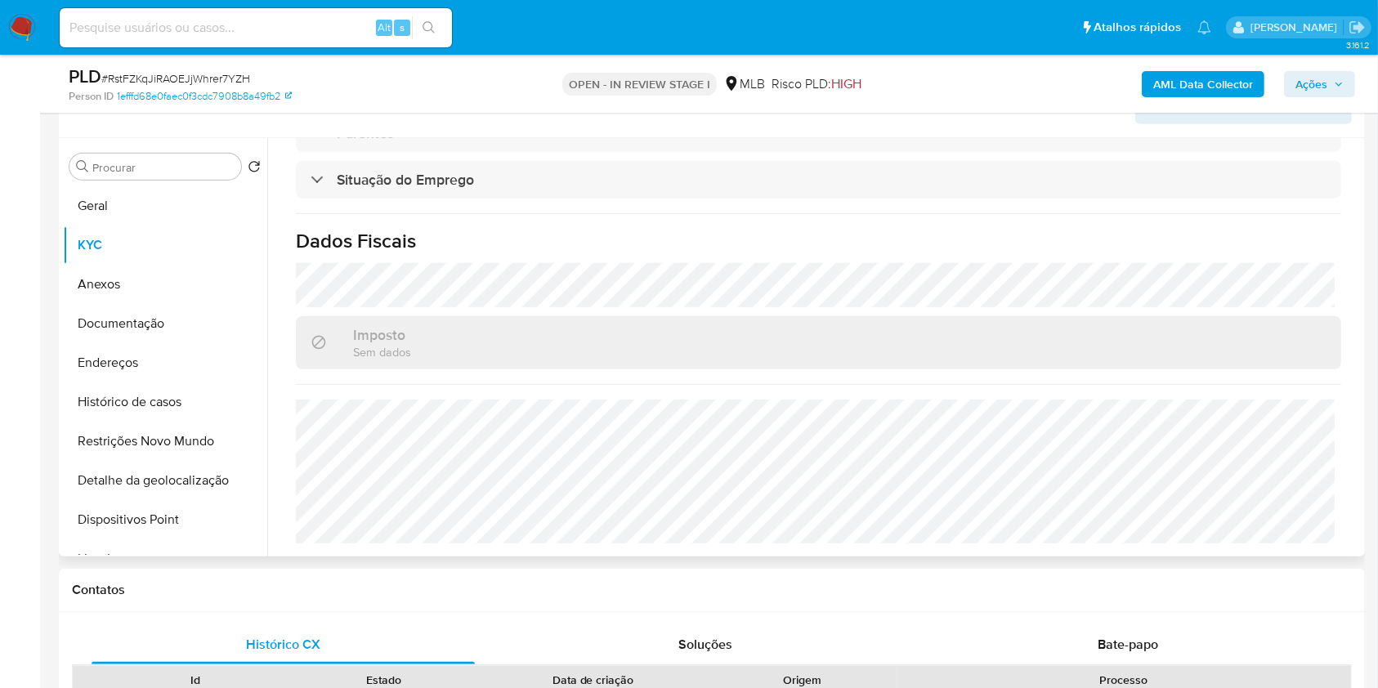
scroll to position [699, 0]
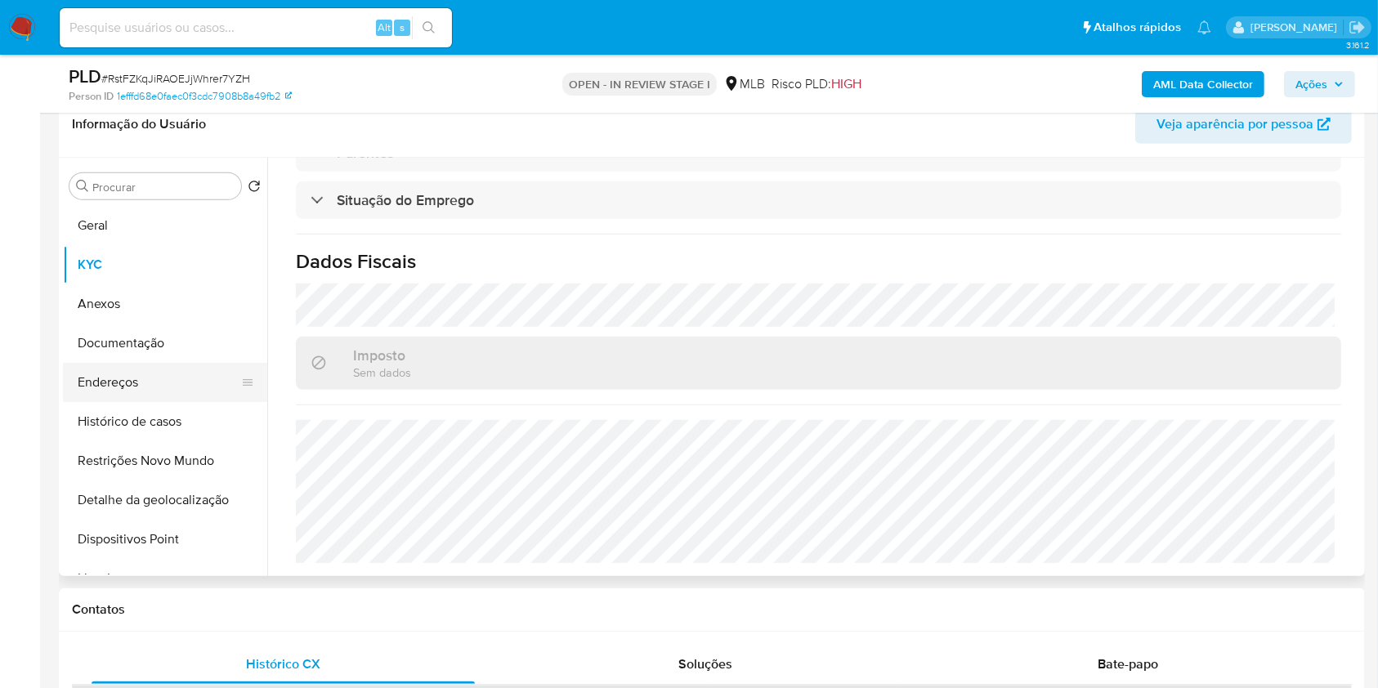
click at [155, 372] on button "Endereços" at bounding box center [158, 382] width 191 height 39
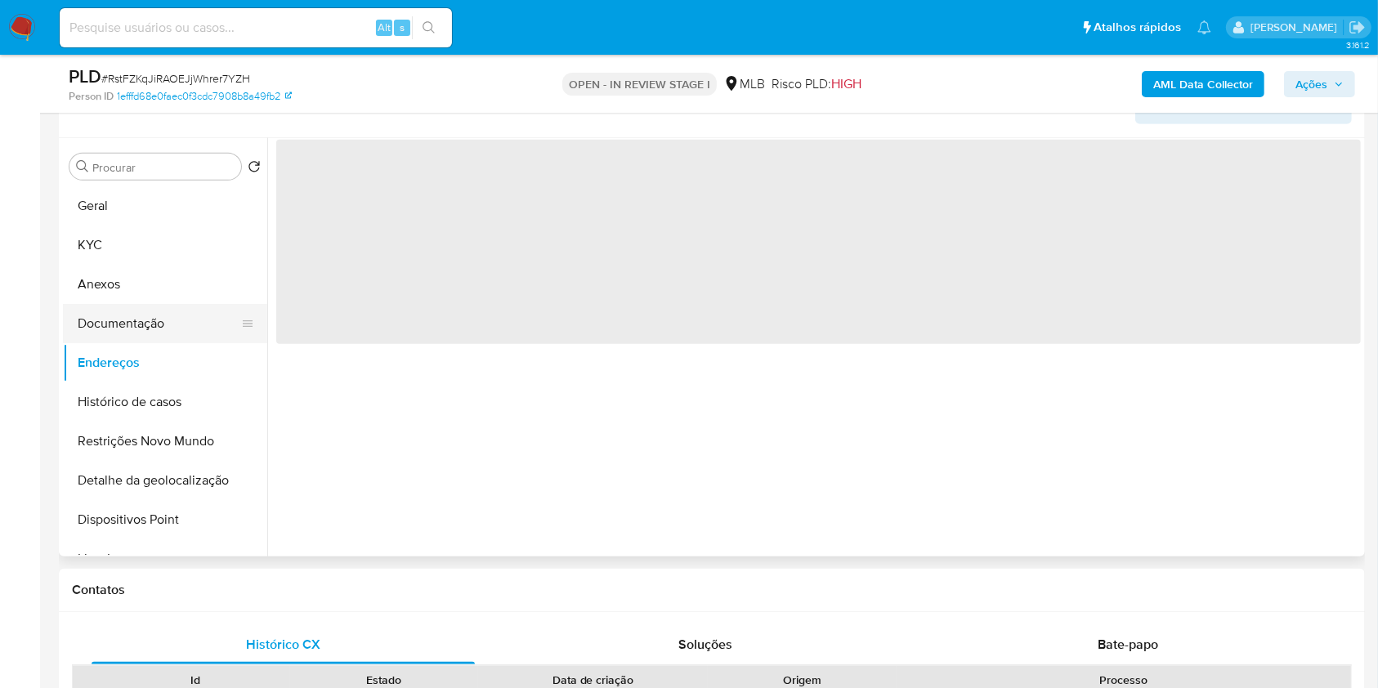
click at [190, 329] on button "Documentação" at bounding box center [158, 323] width 191 height 39
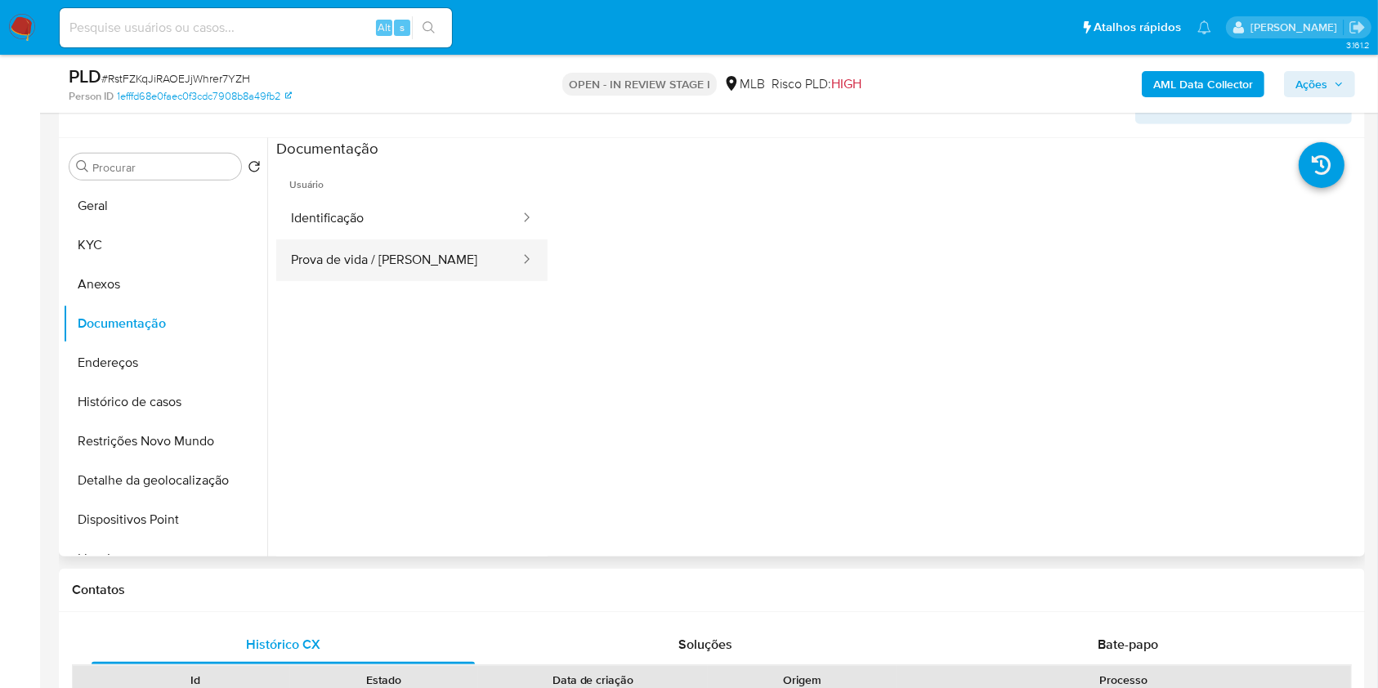
click at [406, 259] on button "Prova de vida / [PERSON_NAME]" at bounding box center [398, 260] width 245 height 42
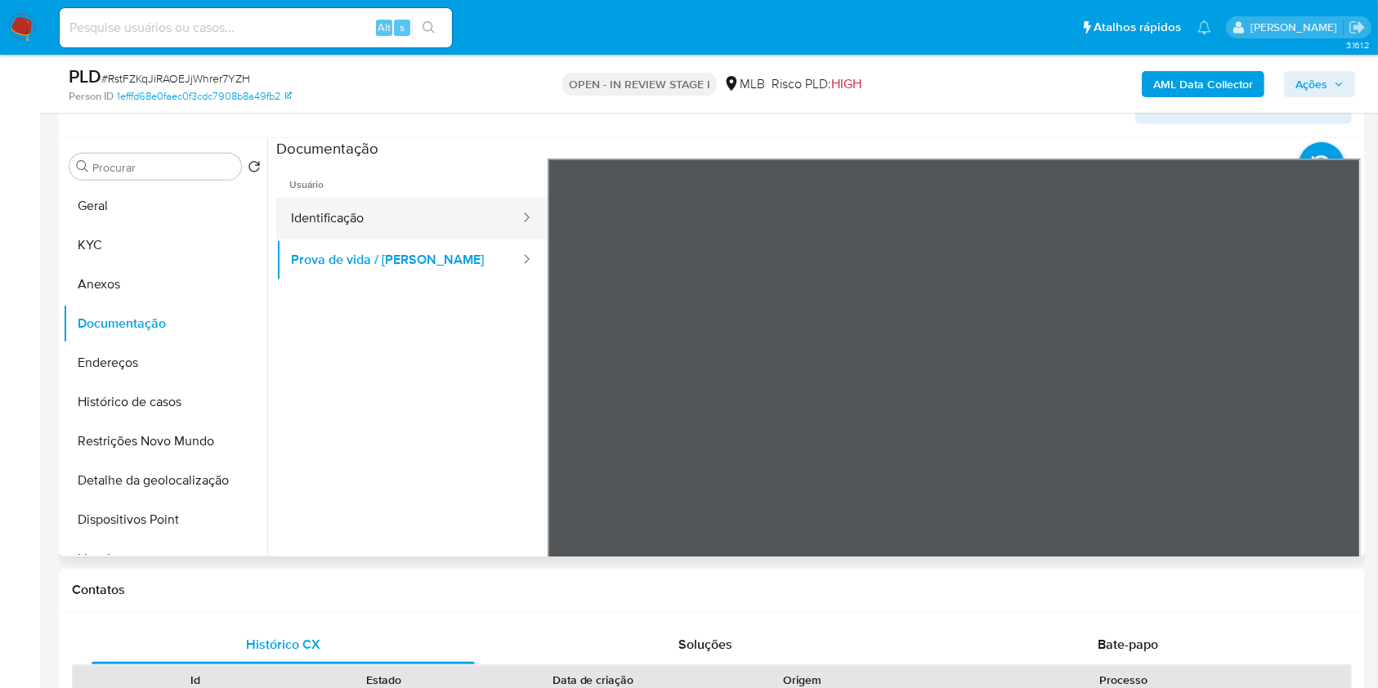
click at [394, 219] on button "Identificação" at bounding box center [398, 219] width 245 height 42
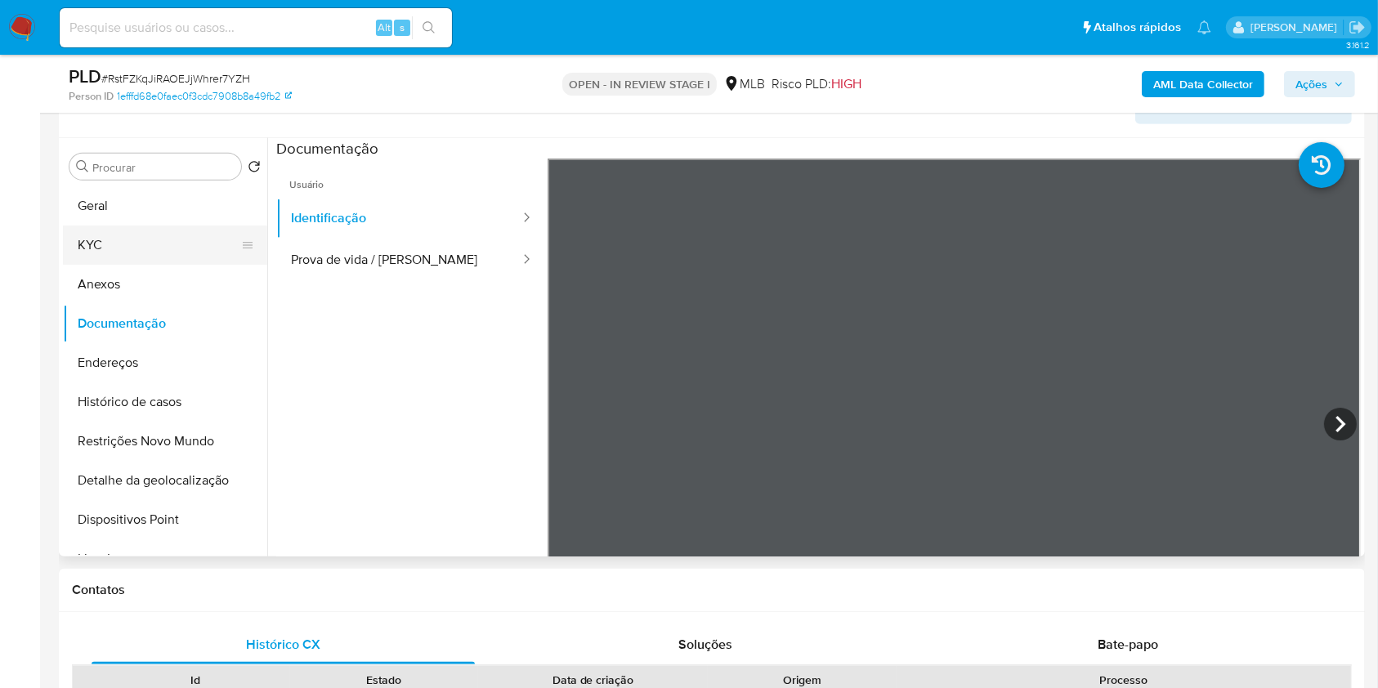
click at [174, 239] on button "KYC" at bounding box center [158, 245] width 191 height 39
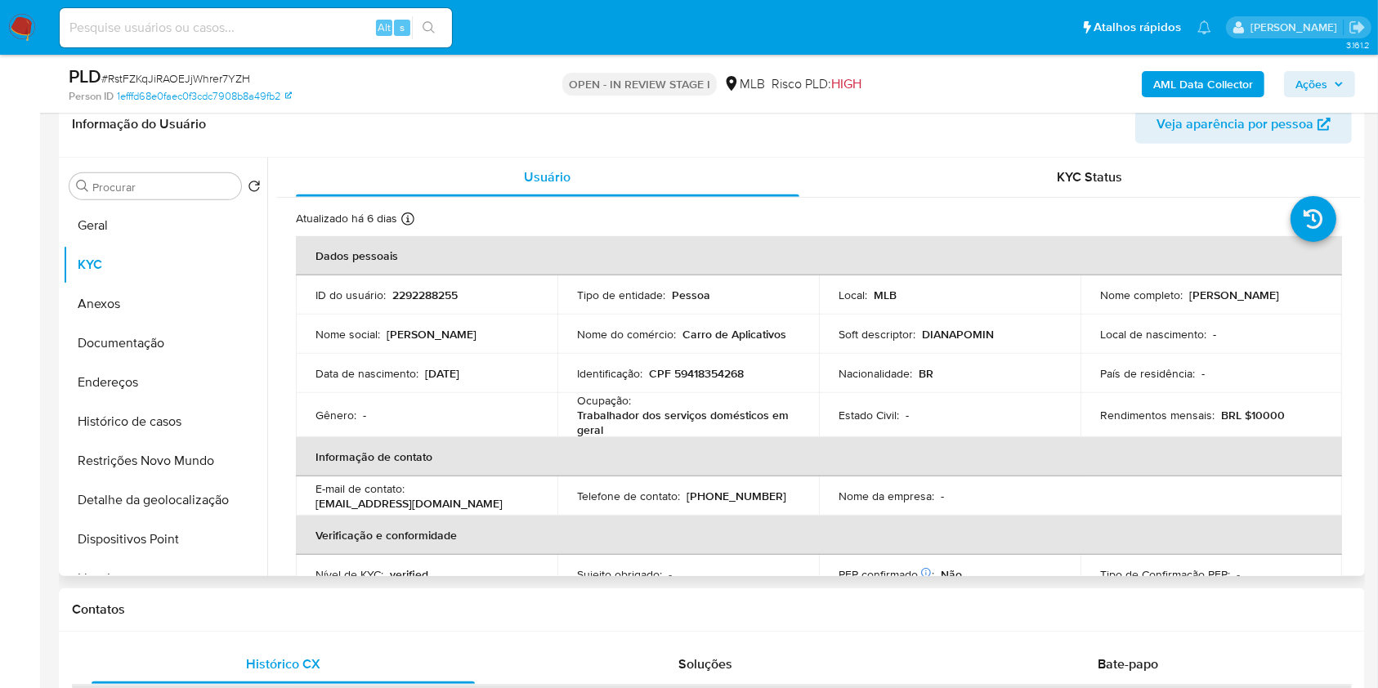
click at [705, 327] on p "Carro de Aplicativos" at bounding box center [734, 334] width 104 height 15
copy div "Nome do comércio : Carro de Aplicativos"
click at [217, 416] on button "Histórico de casos" at bounding box center [158, 421] width 191 height 39
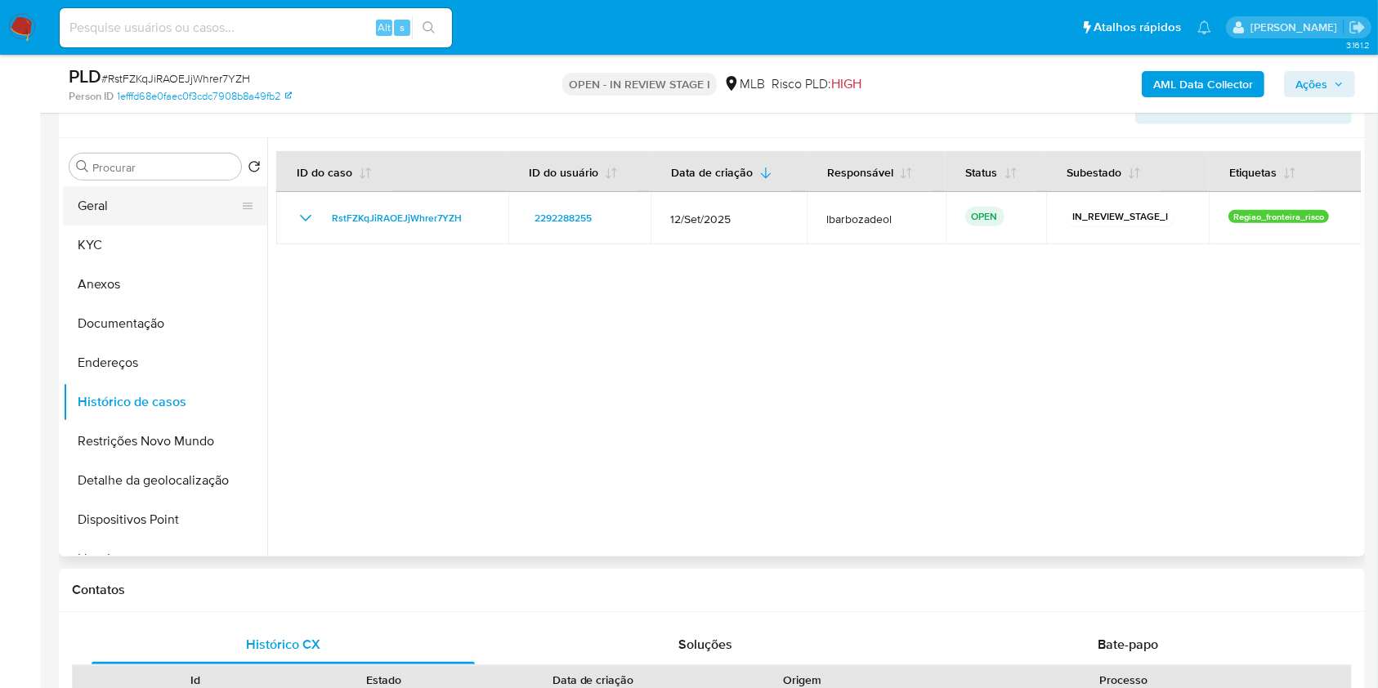
click at [182, 199] on button "Geral" at bounding box center [158, 205] width 191 height 39
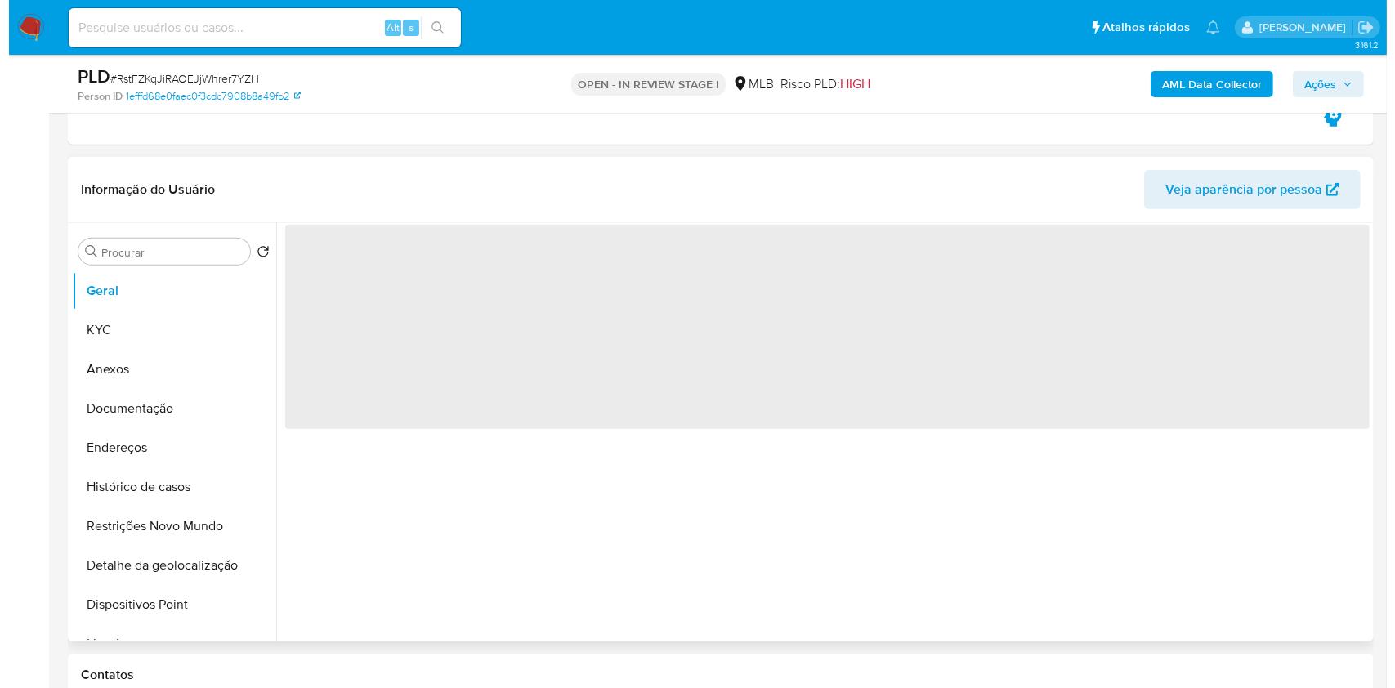
scroll to position [688, 0]
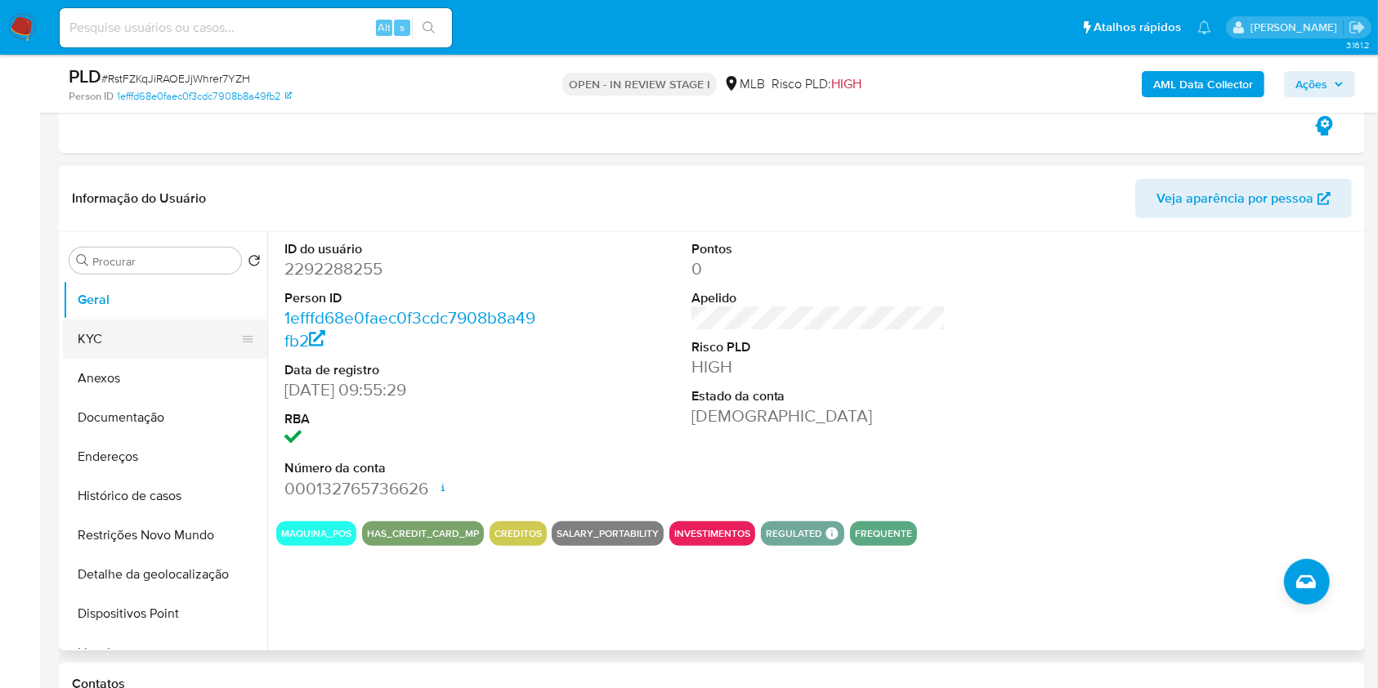
click at [183, 324] on button "KYC" at bounding box center [158, 339] width 191 height 39
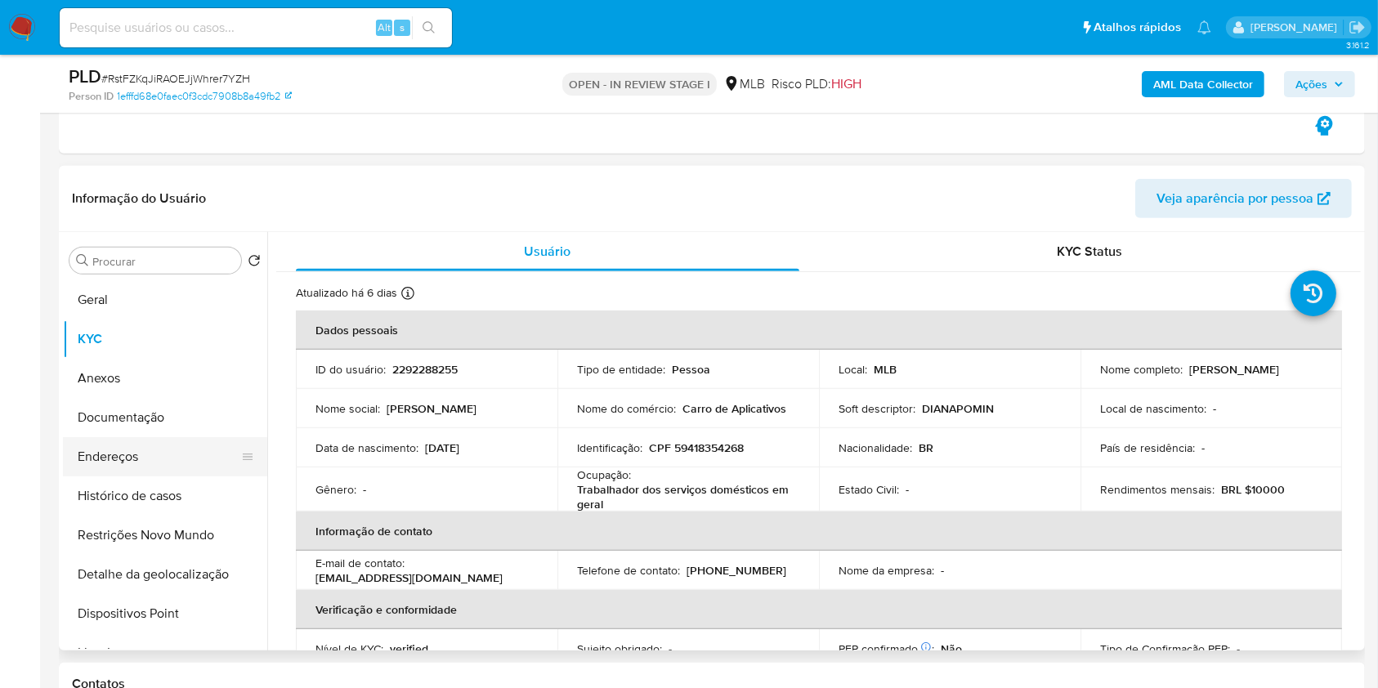
click at [172, 472] on button "Endereços" at bounding box center [158, 456] width 191 height 39
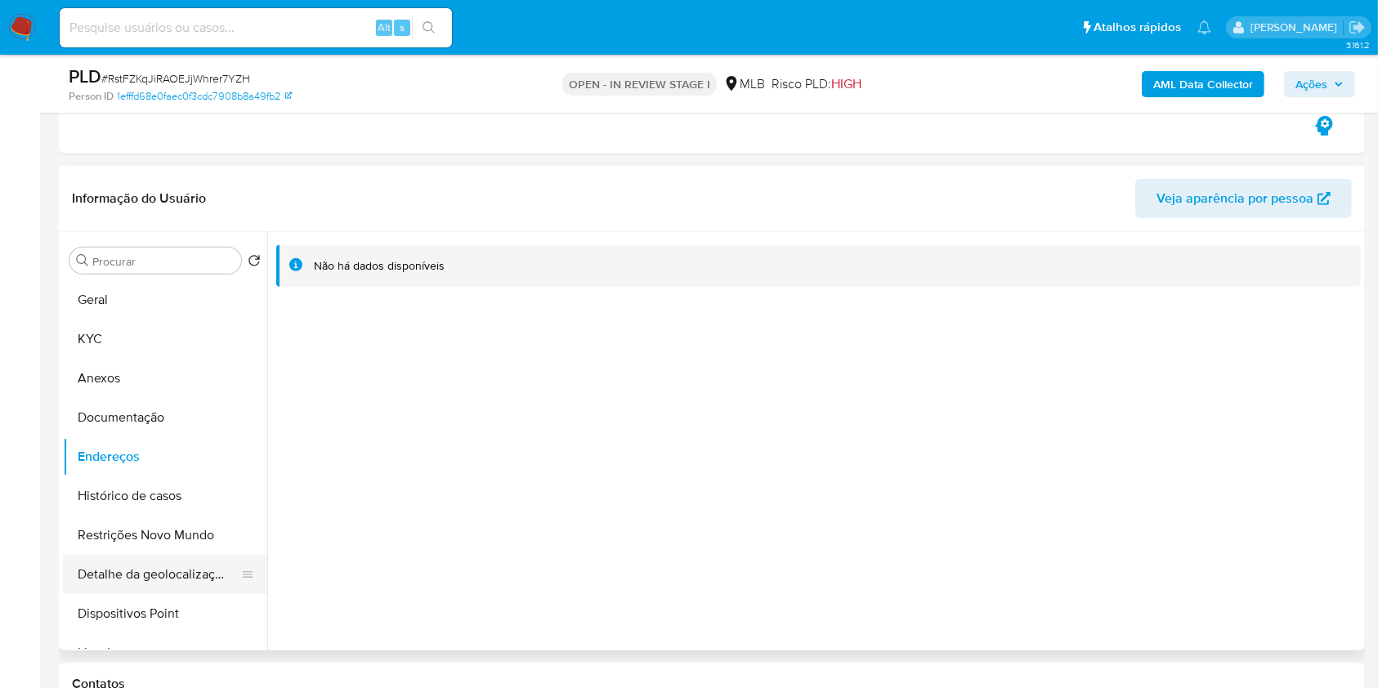
click at [185, 560] on button "Detalhe da geolocalização" at bounding box center [158, 574] width 191 height 39
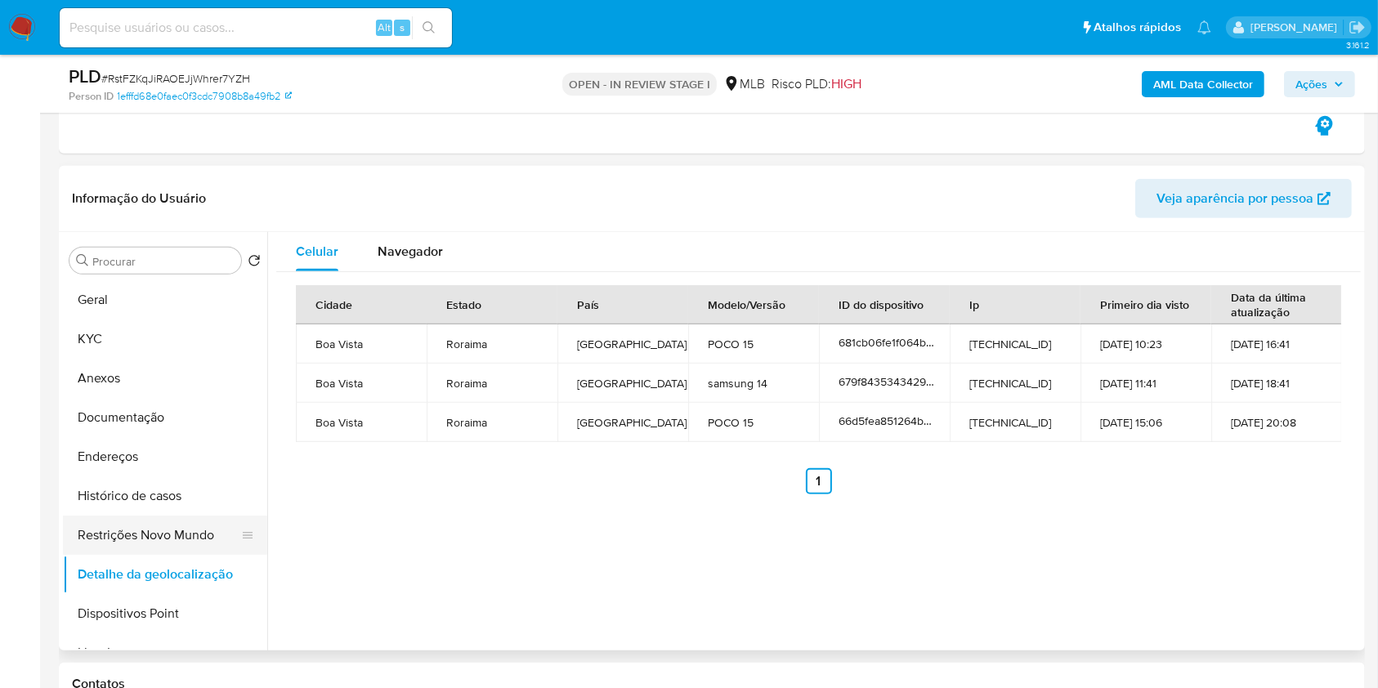
click at [196, 530] on button "Restrições Novo Mundo" at bounding box center [158, 535] width 191 height 39
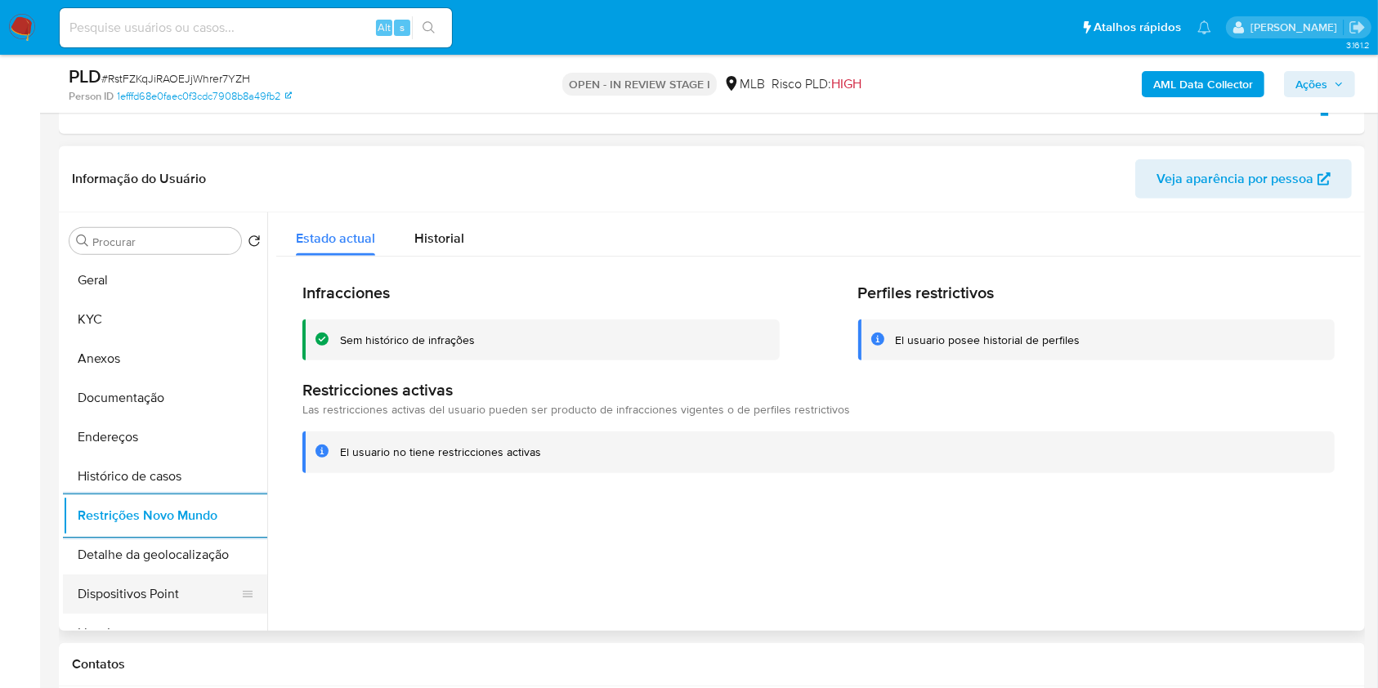
click at [120, 594] on button "Dispositivos Point" at bounding box center [158, 593] width 191 height 39
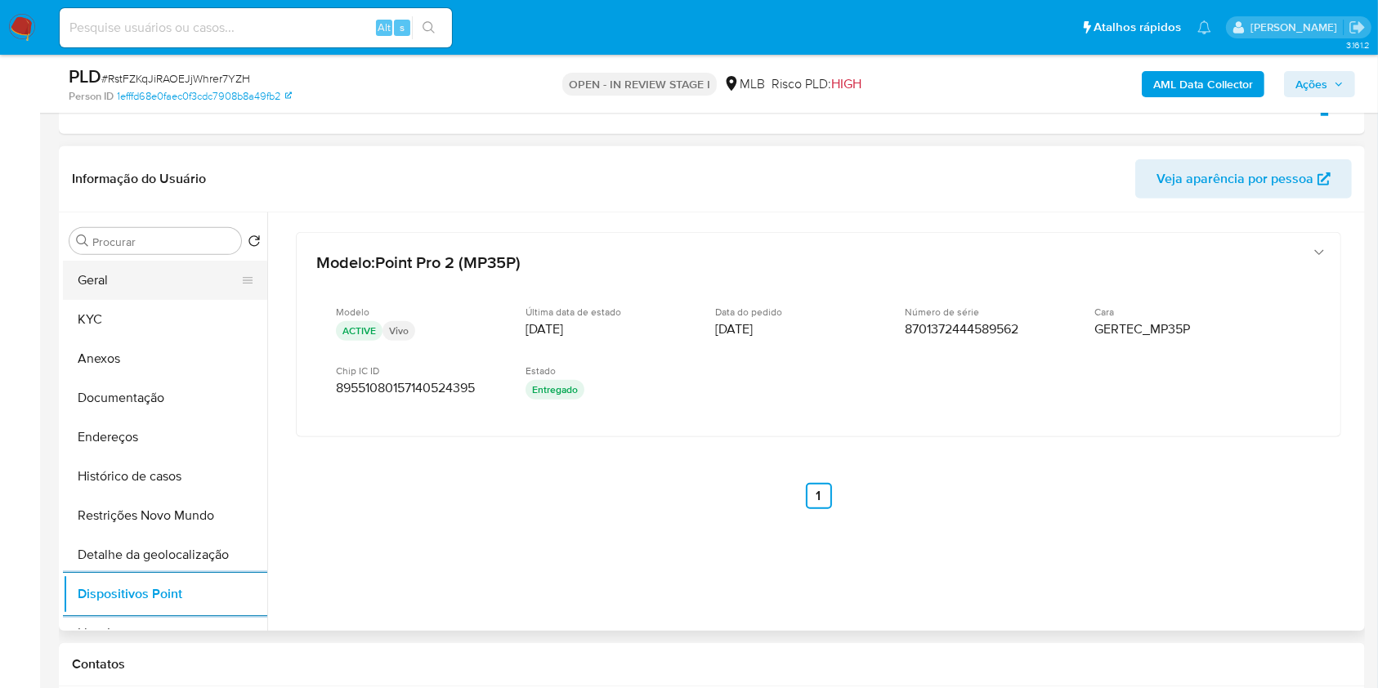
click at [104, 280] on button "Geral" at bounding box center [158, 280] width 191 height 39
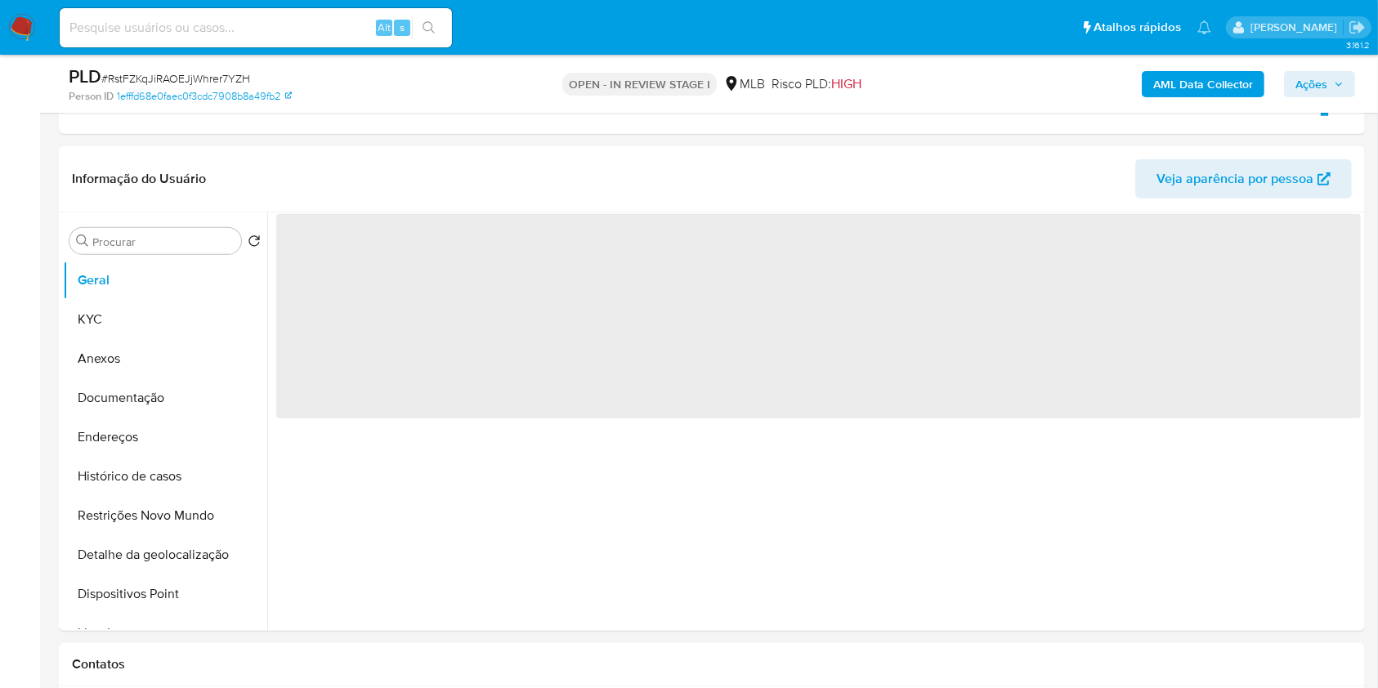
click at [1298, 90] on span "Ações" at bounding box center [1311, 84] width 32 height 26
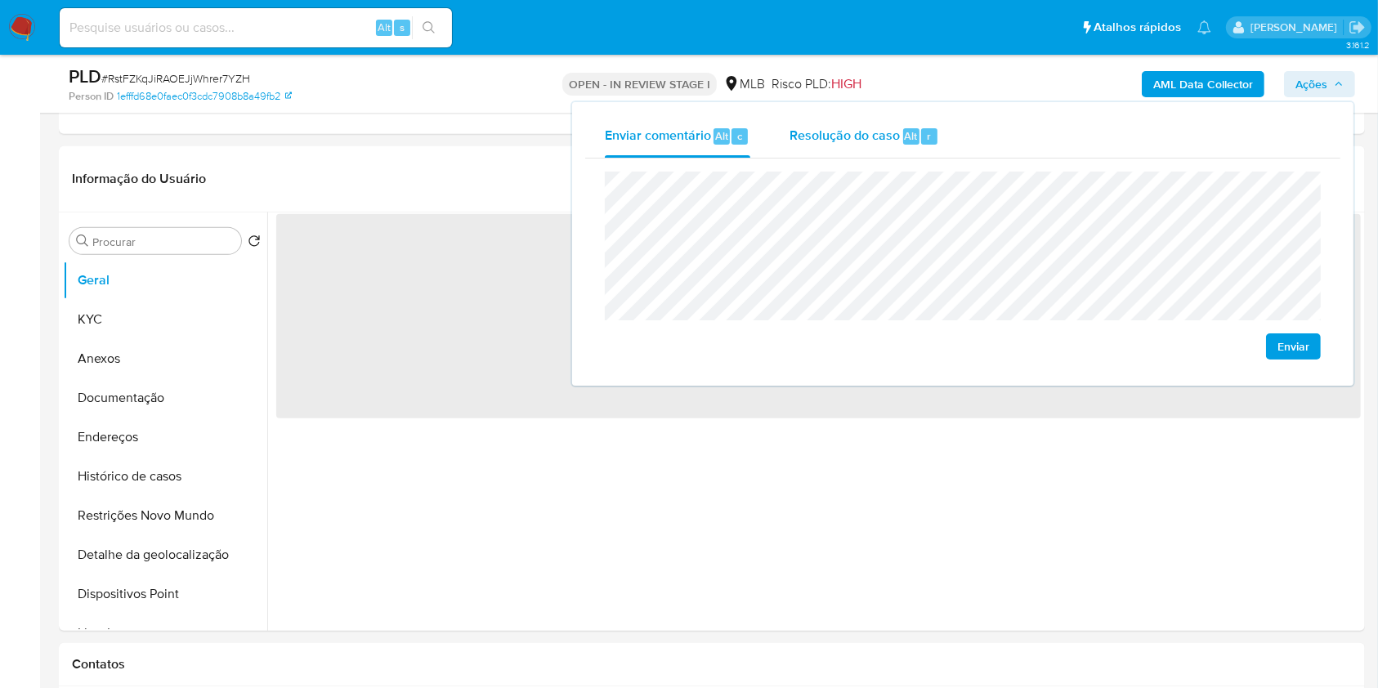
click at [898, 136] on div "Resolução do caso Alt r" at bounding box center [864, 136] width 150 height 42
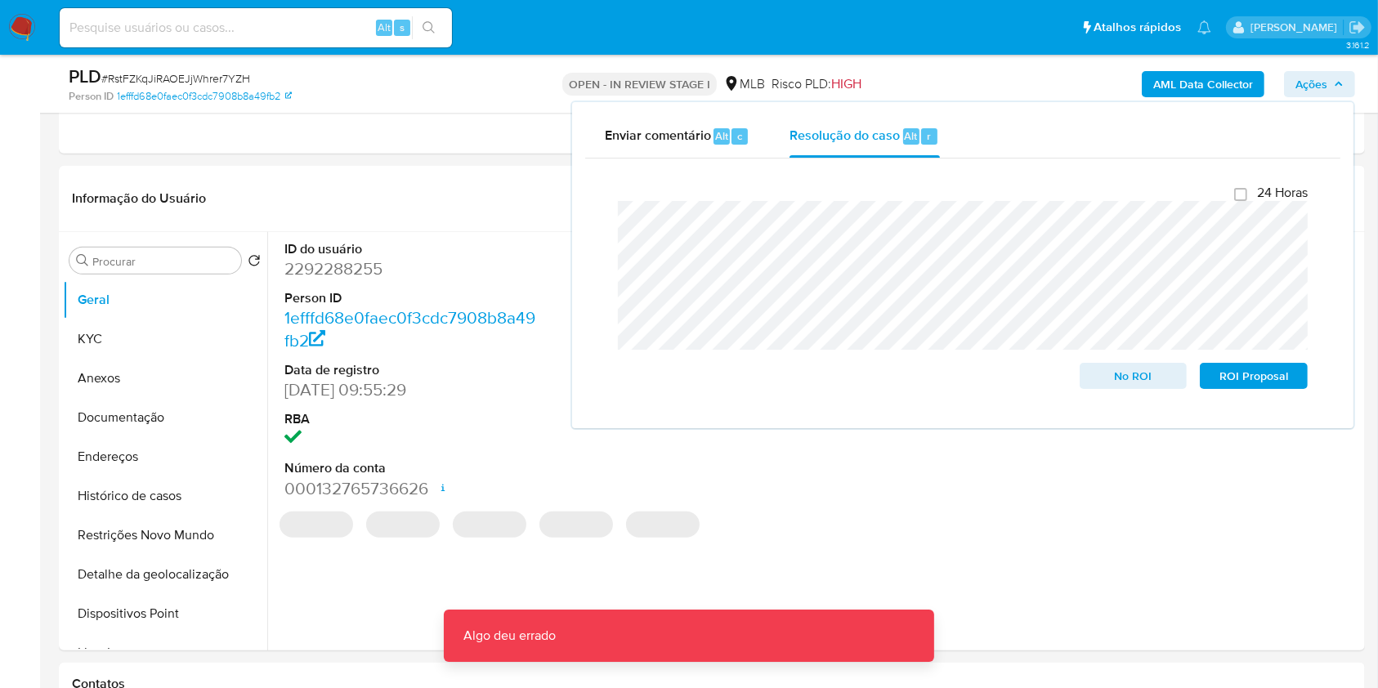
click at [981, 83] on div "AML Data Collector Ações Enviar comentário Alt c Resolução do caso Alt r Fecham…" at bounding box center [1143, 84] width 424 height 38
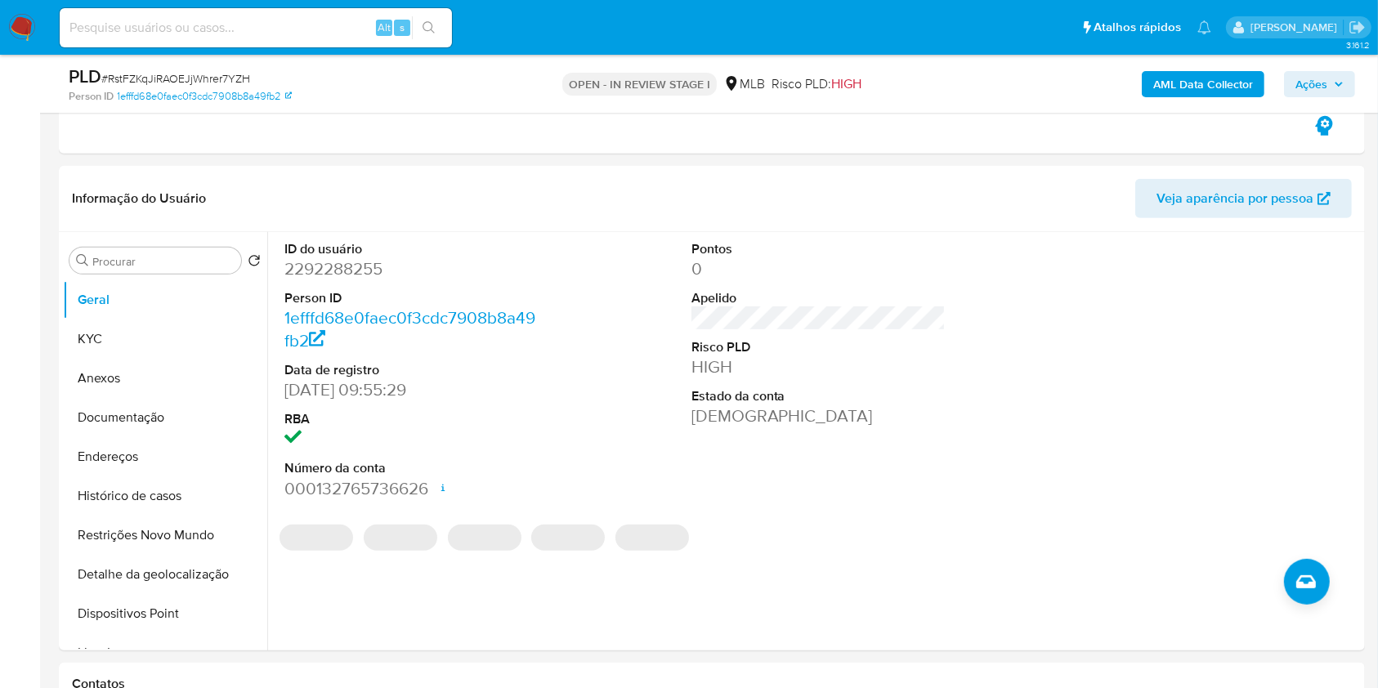
click at [1159, 86] on b "AML Data Collector" at bounding box center [1203, 84] width 100 height 26
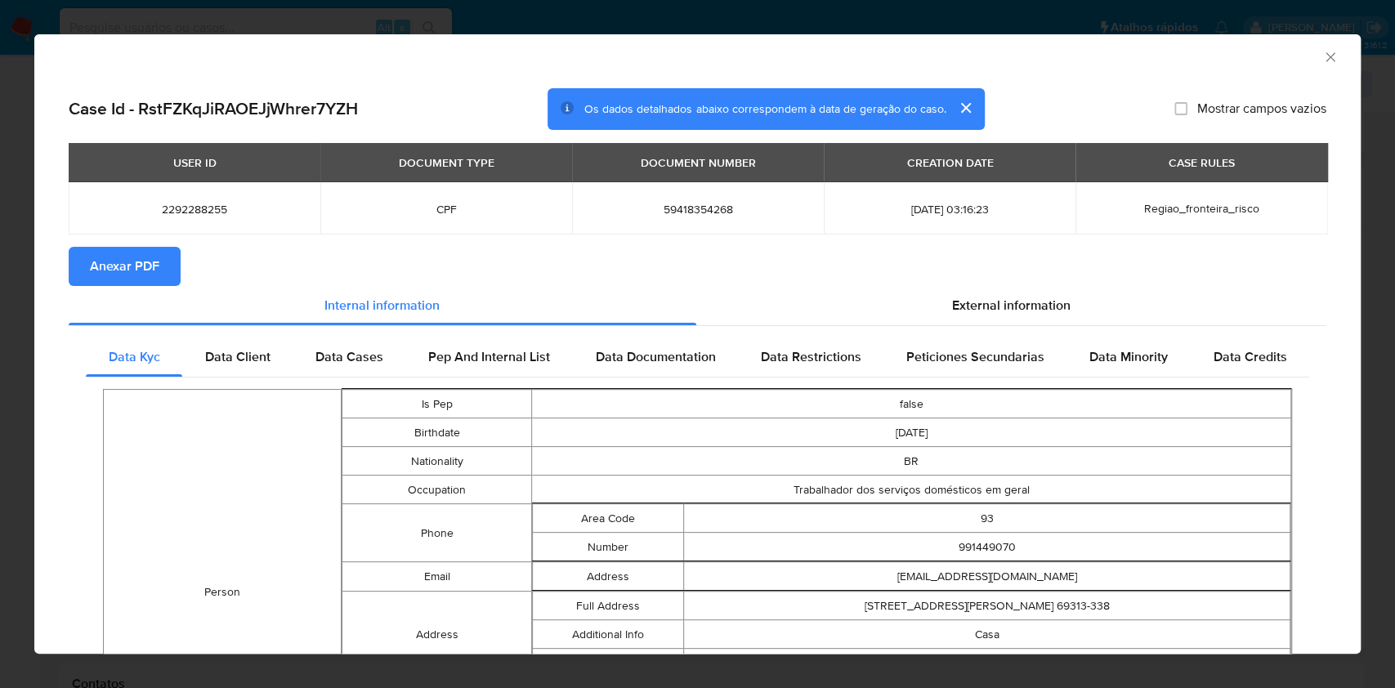
click at [133, 279] on span "Anexar PDF" at bounding box center [124, 266] width 69 height 36
click at [1322, 56] on icon "Fechar a janela" at bounding box center [1330, 57] width 16 height 16
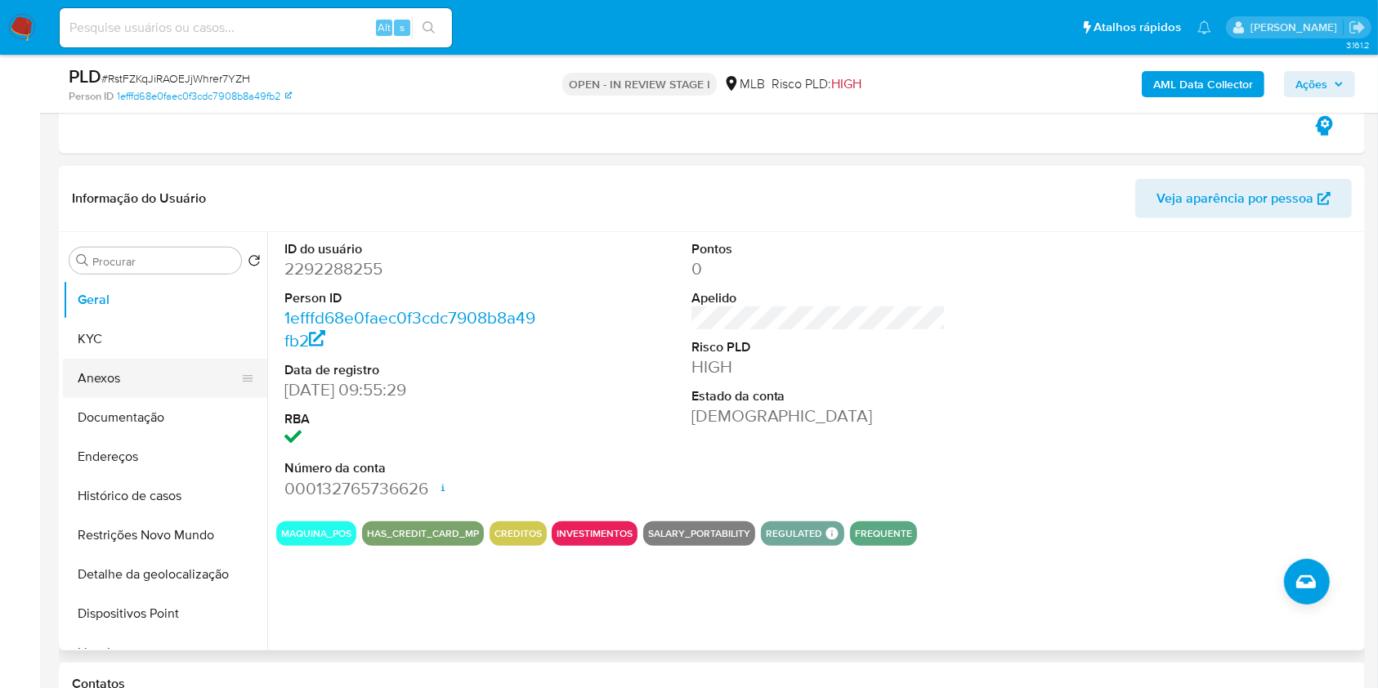
click at [118, 377] on button "Anexos" at bounding box center [158, 378] width 191 height 39
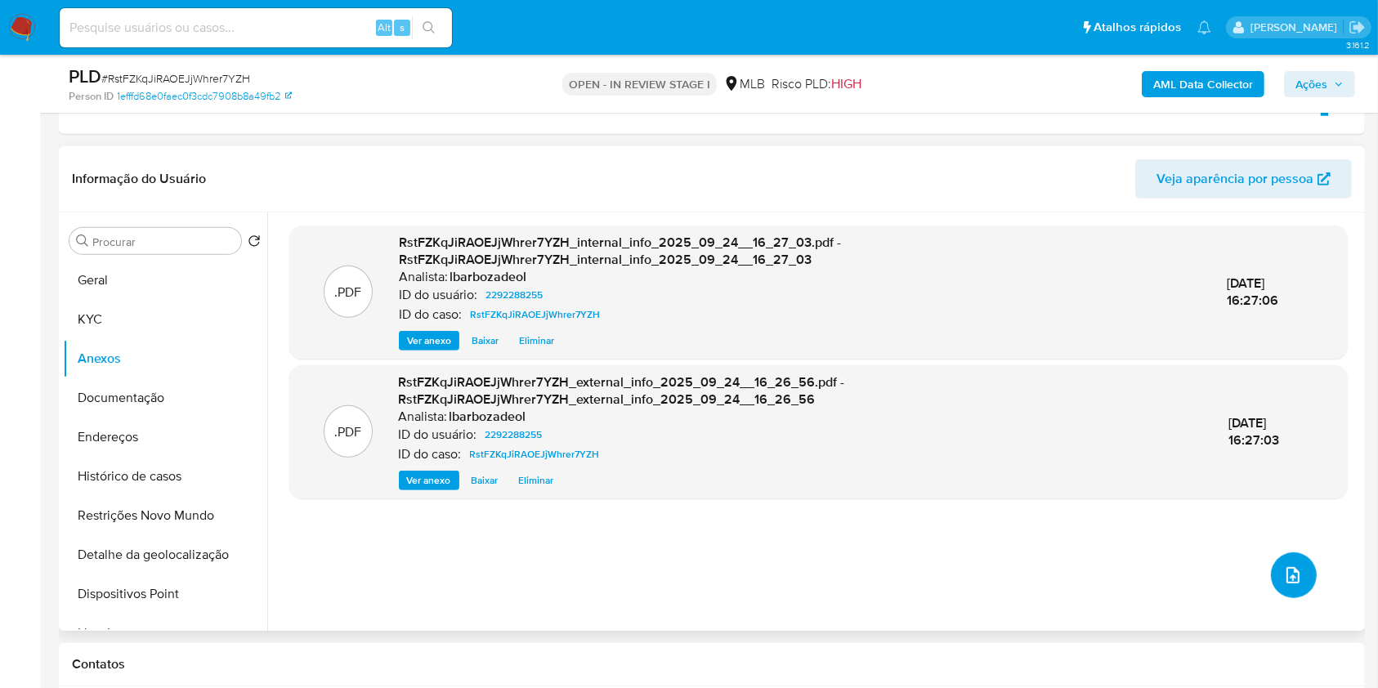
click at [1284, 573] on icon "upload-file" at bounding box center [1293, 575] width 20 height 20
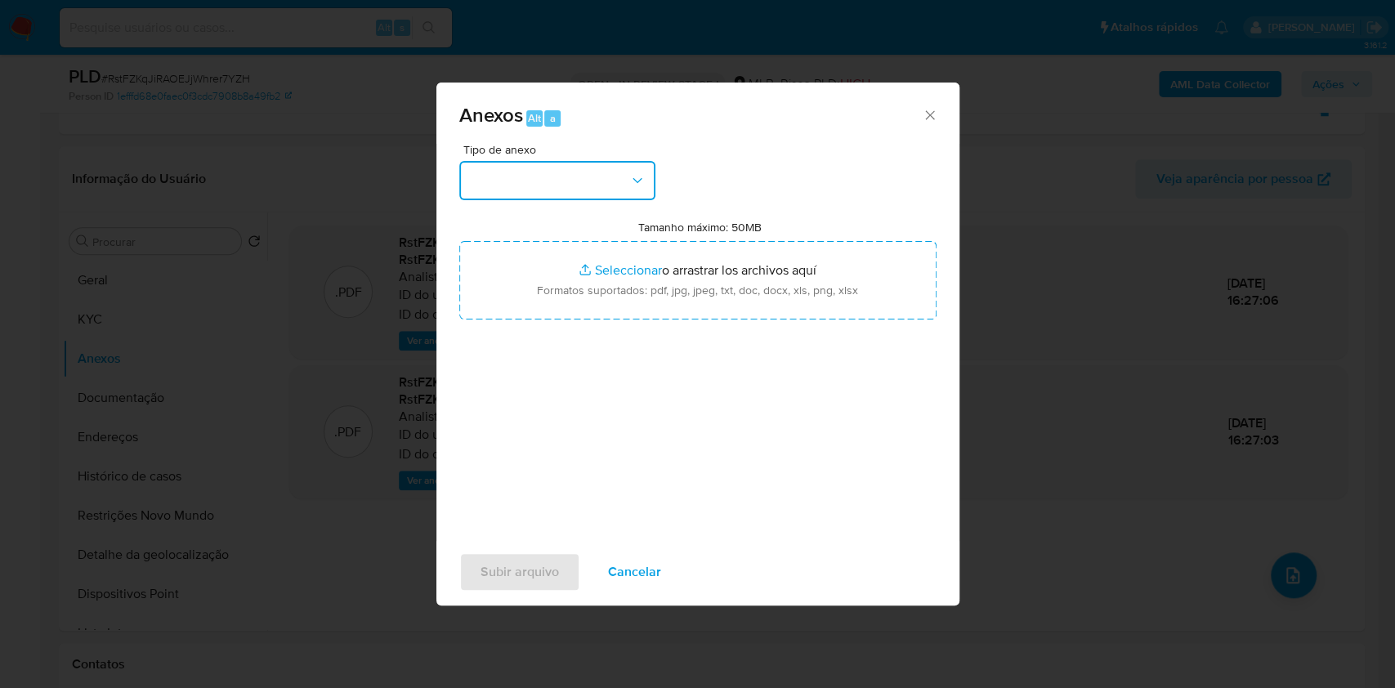
click at [592, 168] on button "button" at bounding box center [557, 180] width 196 height 39
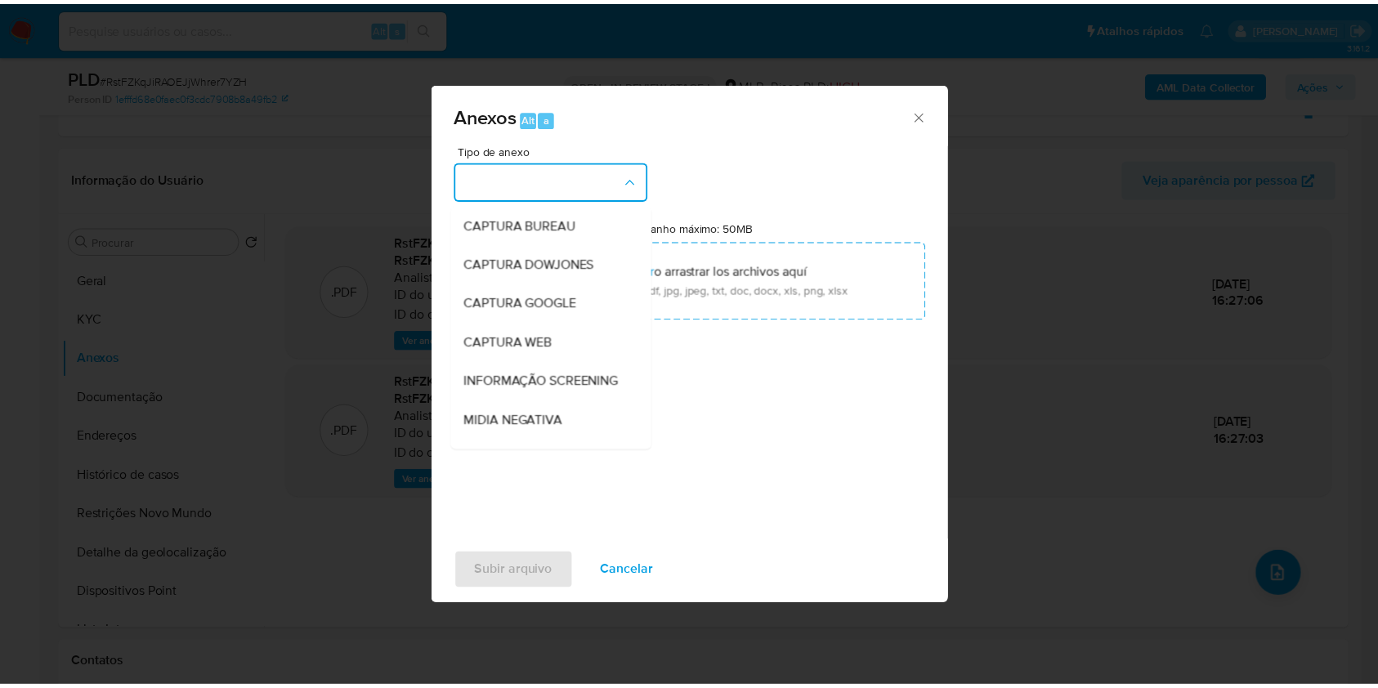
scroll to position [251, 0]
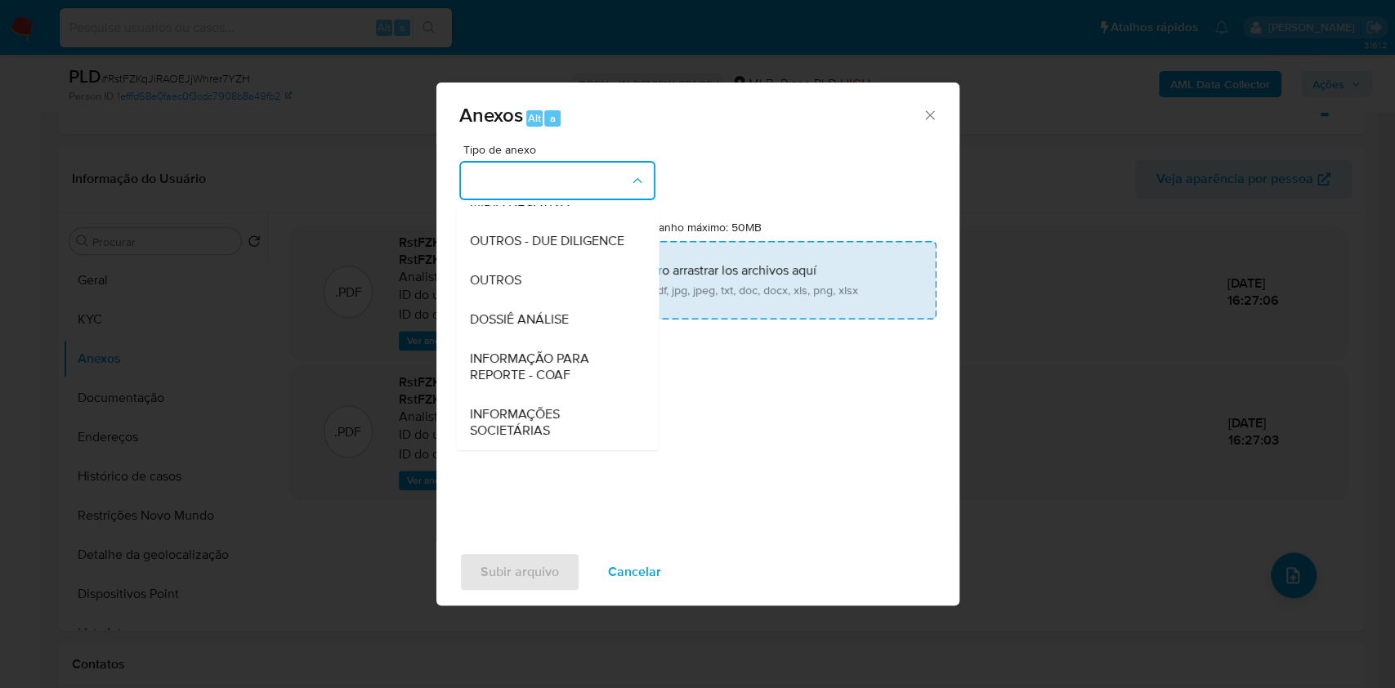
click at [576, 306] on div "DOSSIÊ ANÁLISE" at bounding box center [552, 319] width 167 height 39
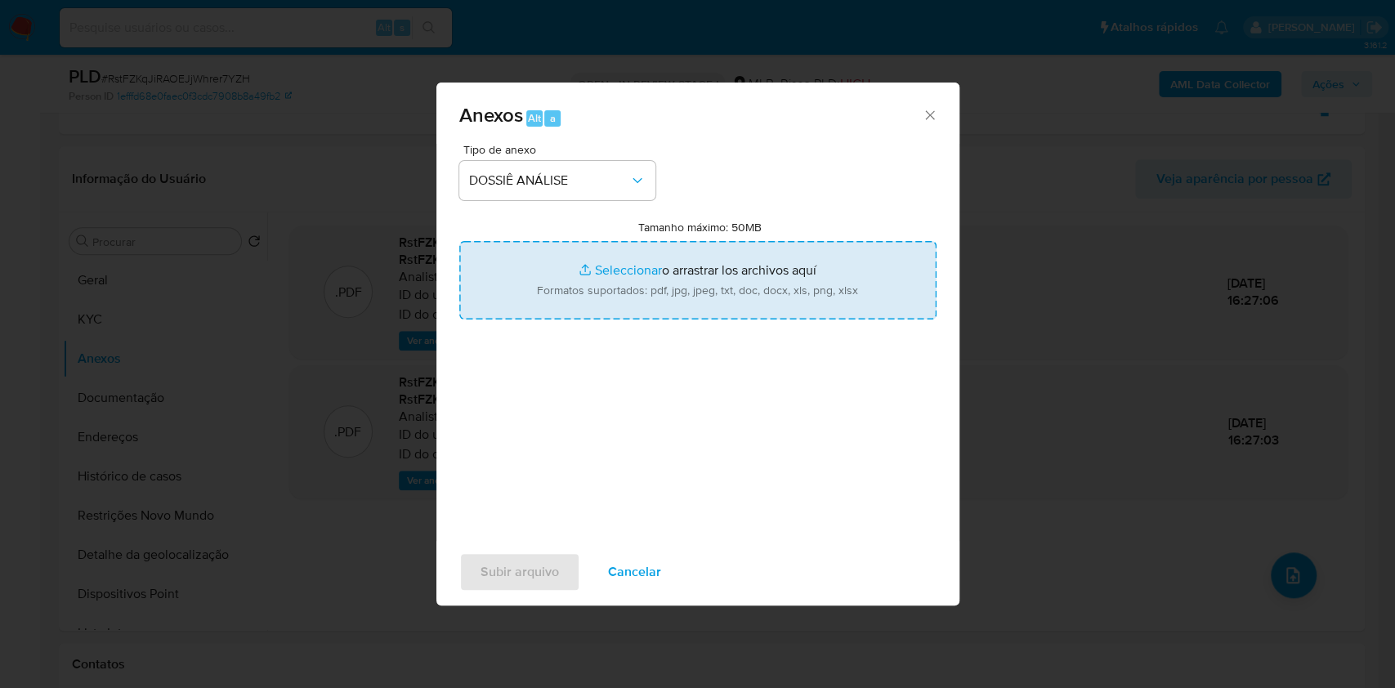
click at [579, 297] on input "Tamanho máximo: 50MB Seleccionar archivos" at bounding box center [697, 280] width 477 height 78
type input "C:\fakepath\SAR - XXXX - CPF 59418354268 - [PERSON_NAME].pdf"
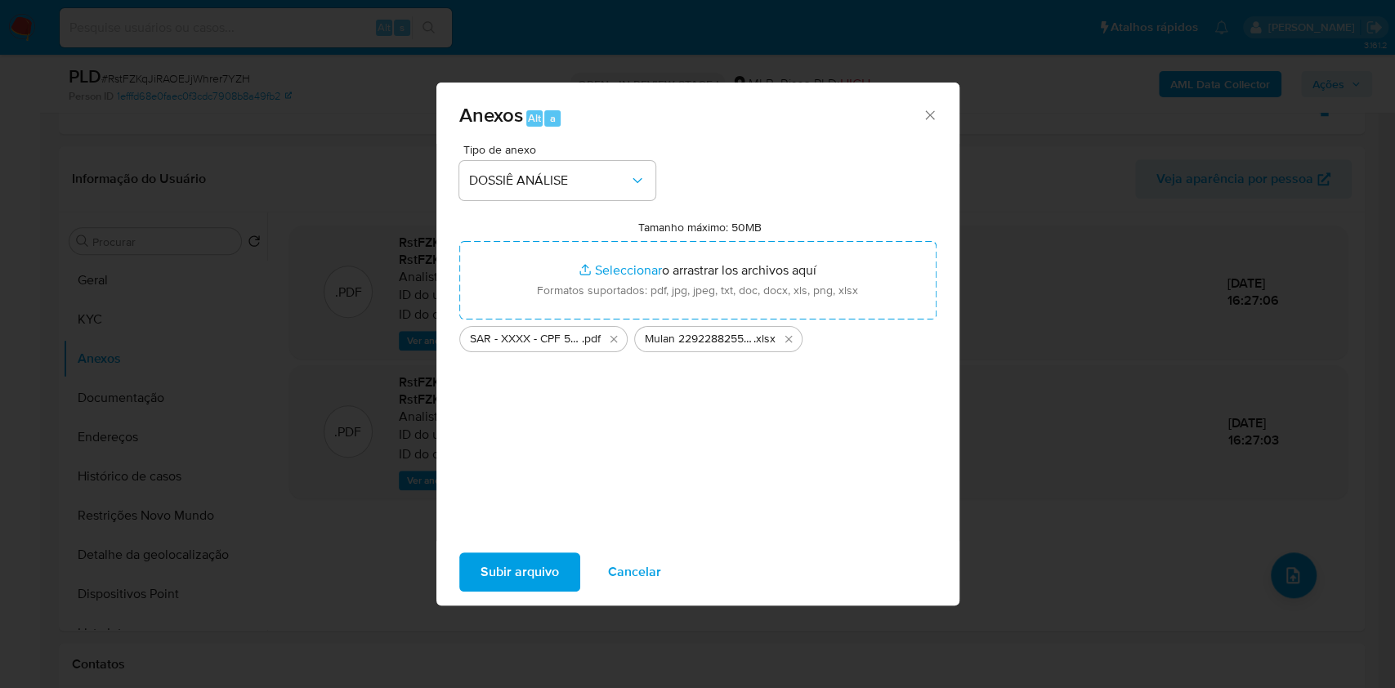
click at [516, 566] on span "Subir arquivo" at bounding box center [519, 572] width 78 height 36
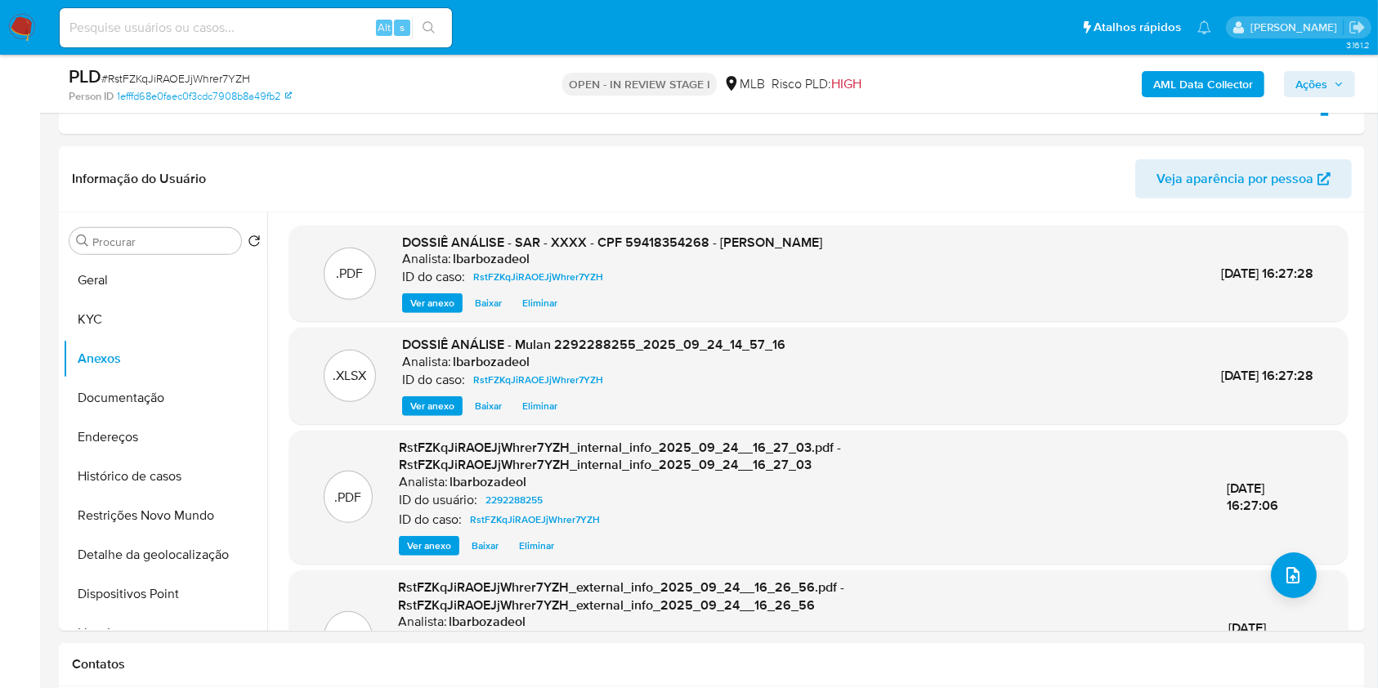
click at [1312, 71] on span "Ações" at bounding box center [1311, 84] width 32 height 26
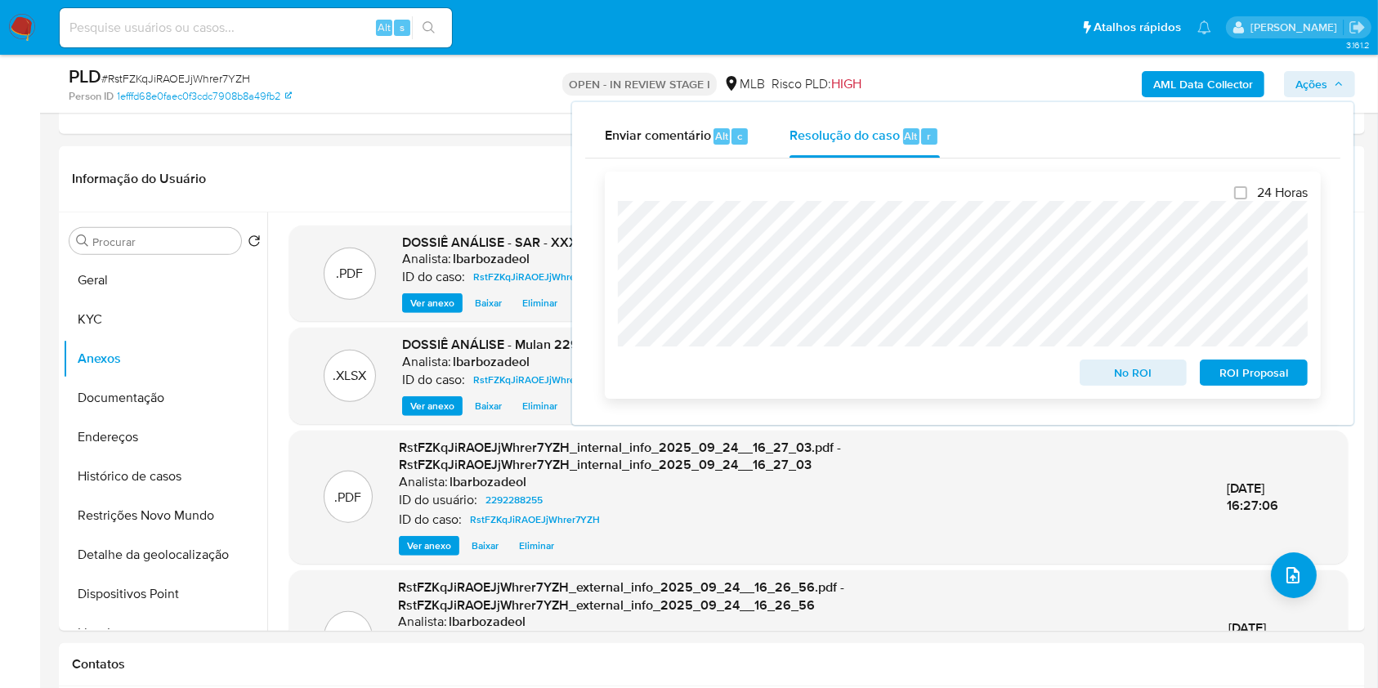
click at [1266, 372] on span "ROI Proposal" at bounding box center [1253, 372] width 85 height 23
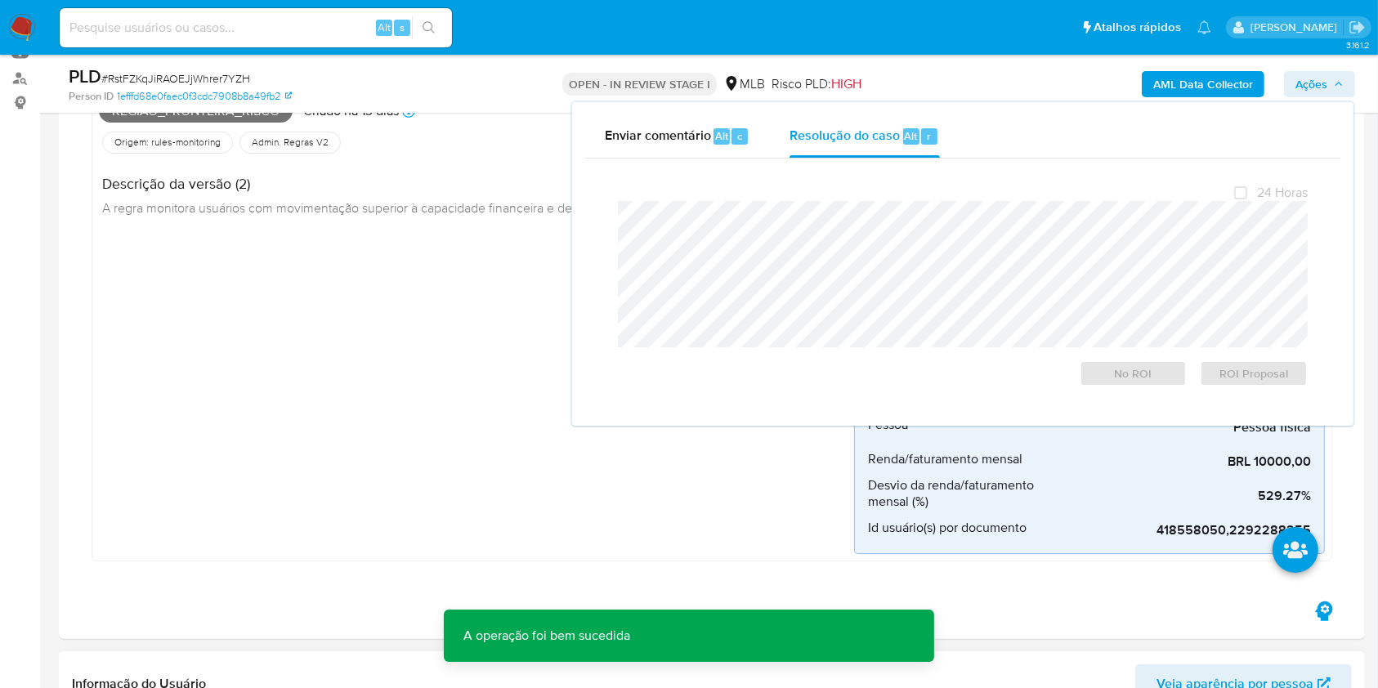
scroll to position [0, 0]
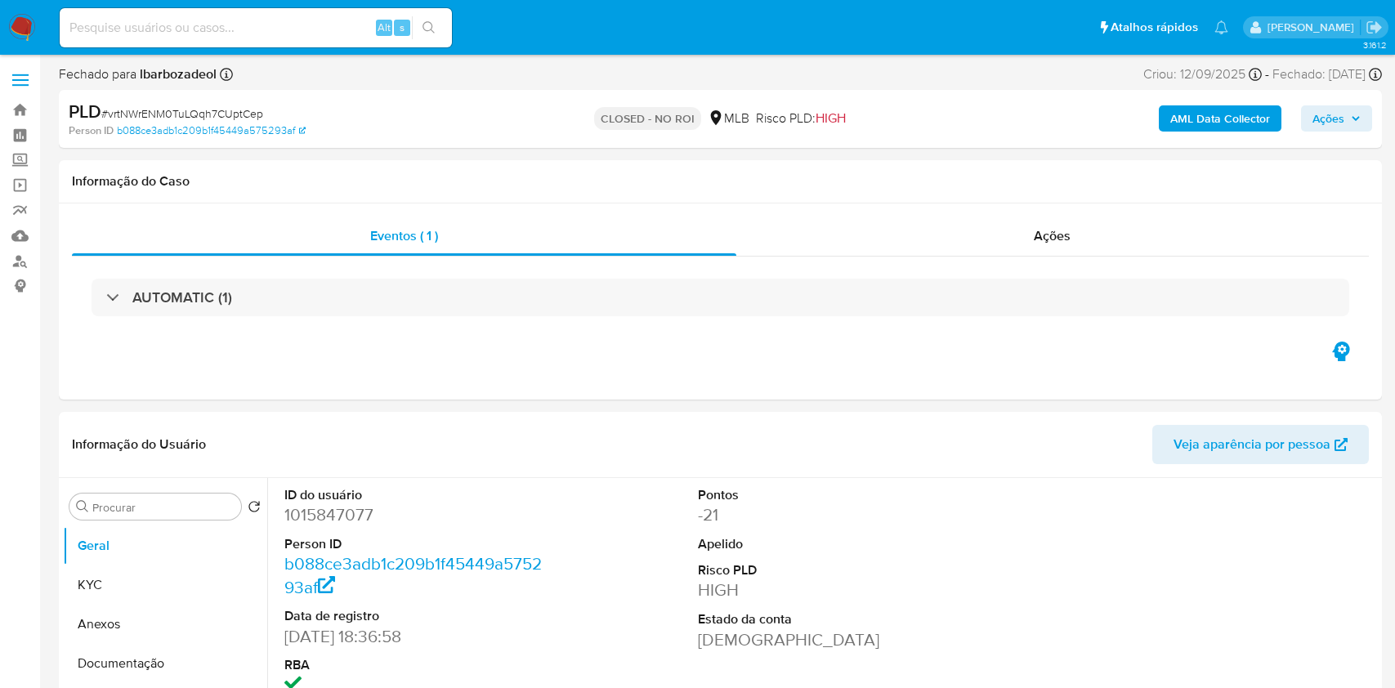
select select "10"
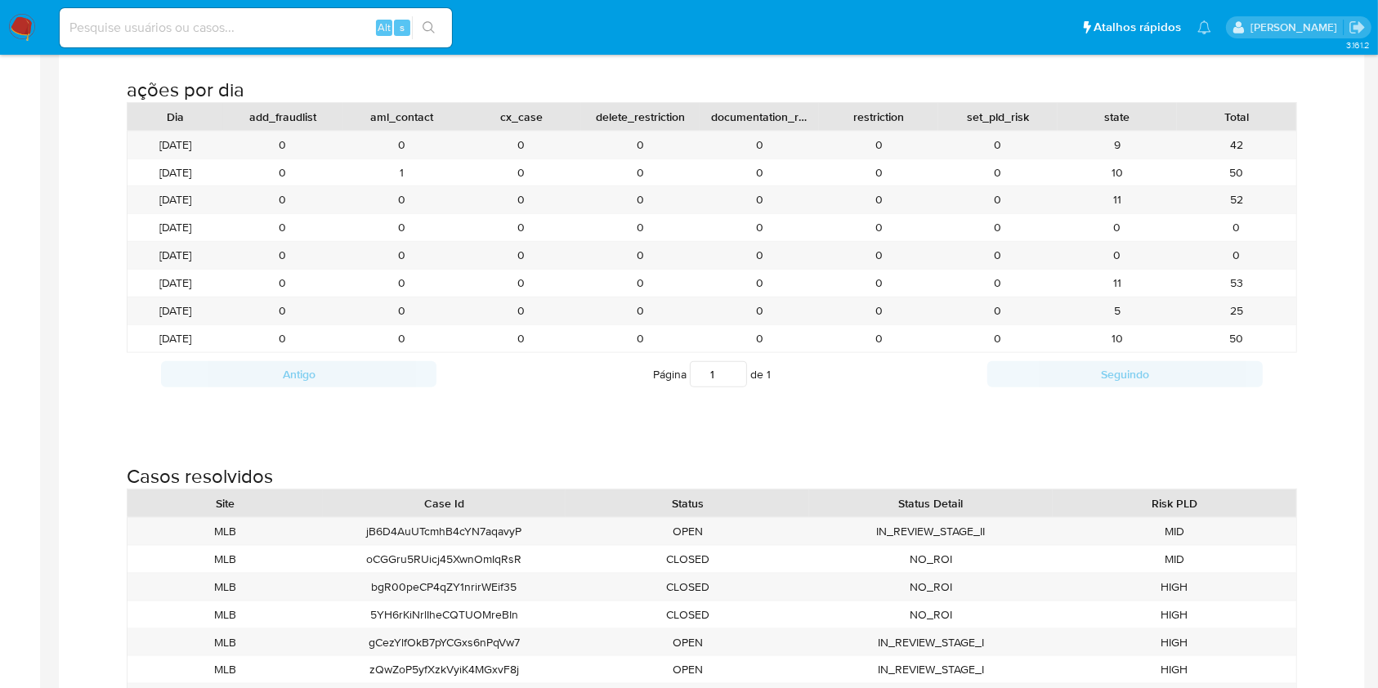
scroll to position [1848, 0]
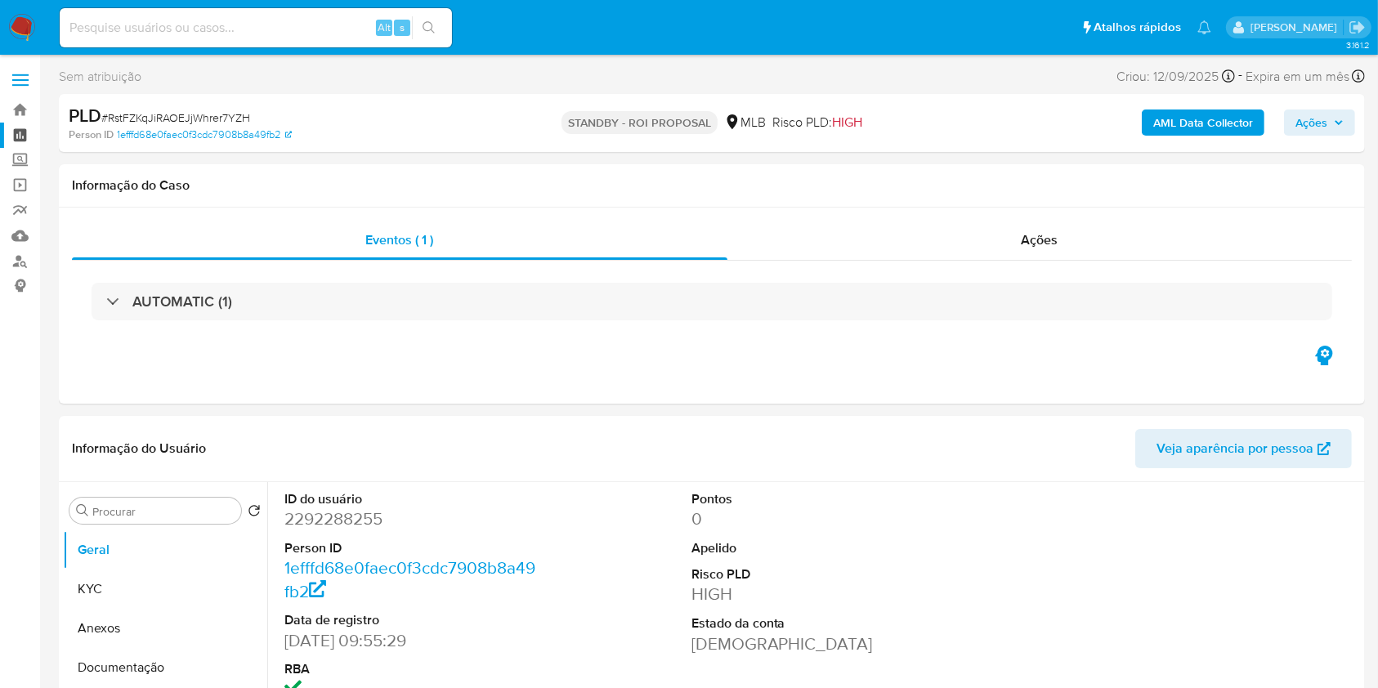
click at [17, 133] on link "Painel" at bounding box center [97, 135] width 194 height 25
select select "10"
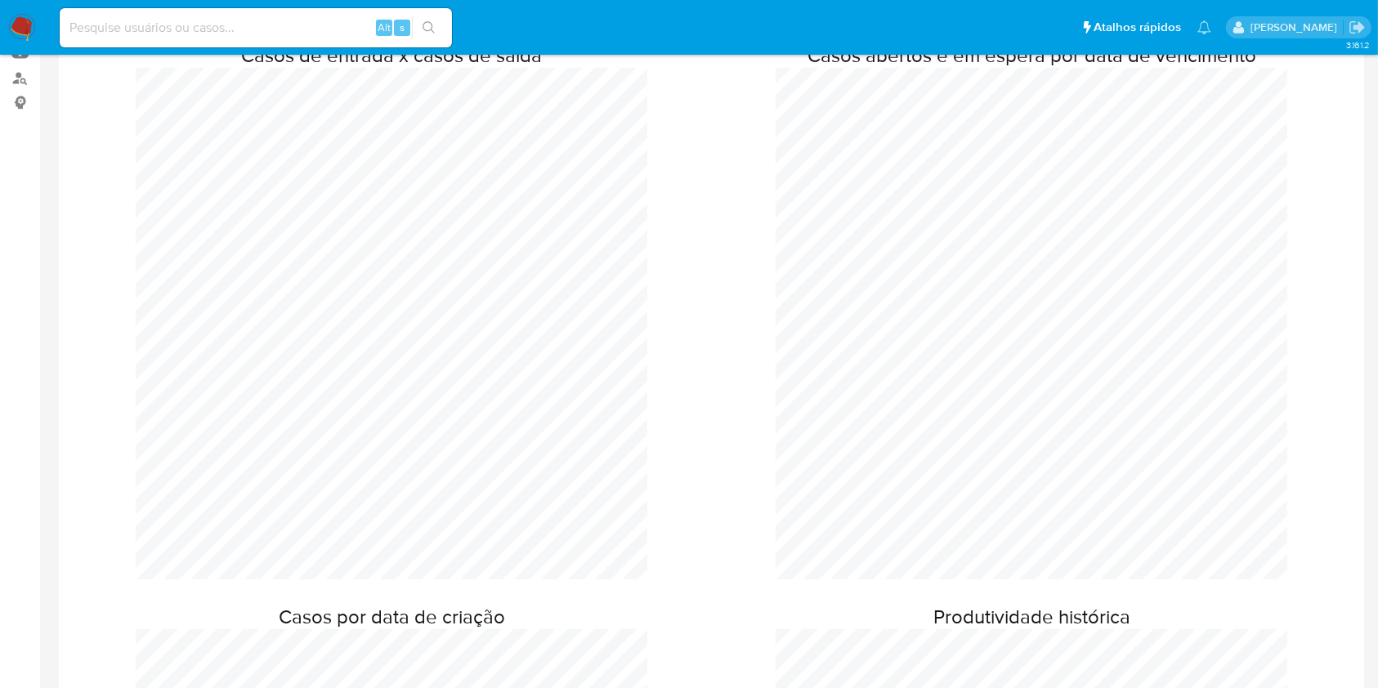
scroll to position [38, 0]
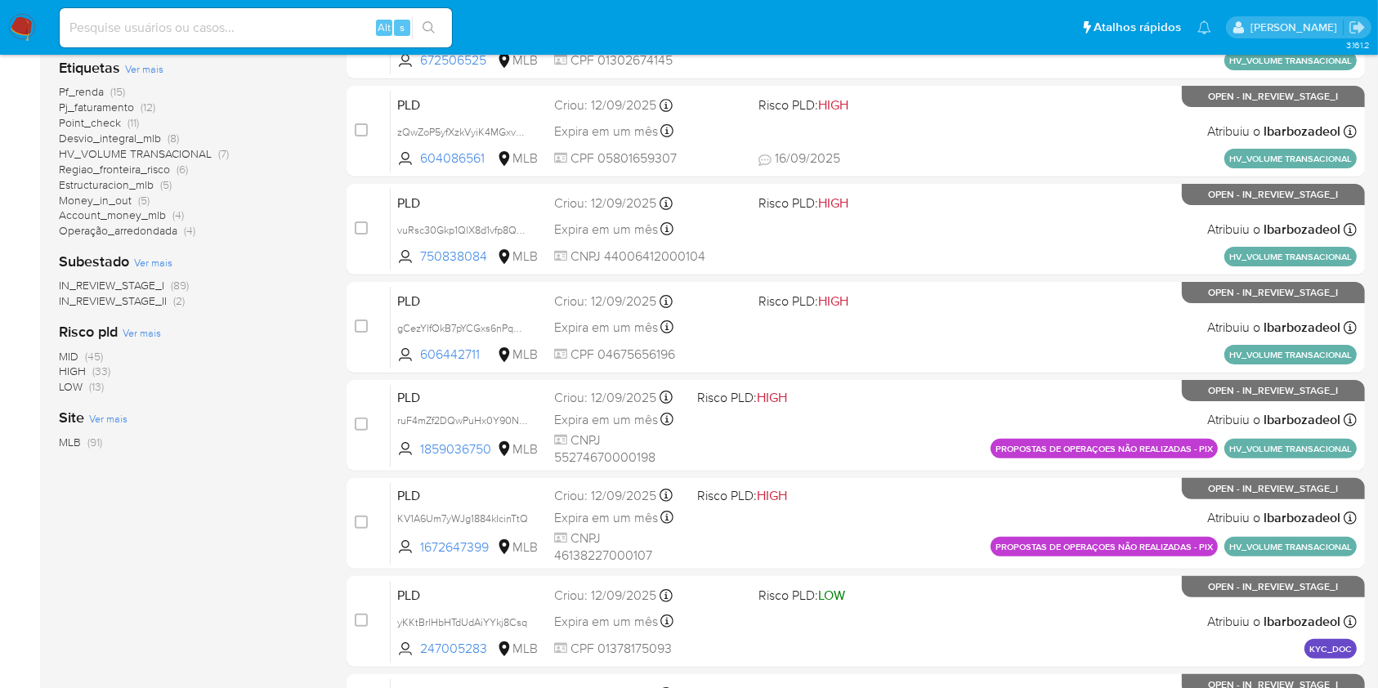
scroll to position [361, 0]
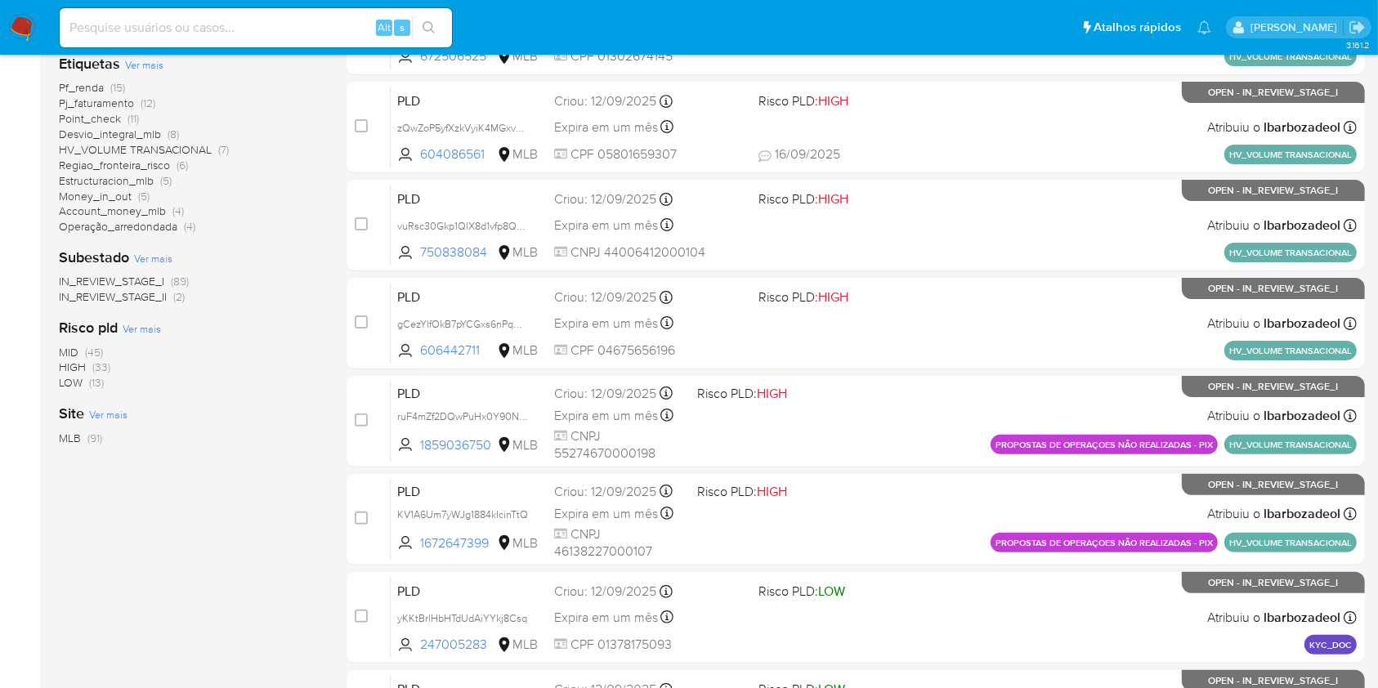
click at [109, 366] on span "(33)" at bounding box center [101, 367] width 18 height 16
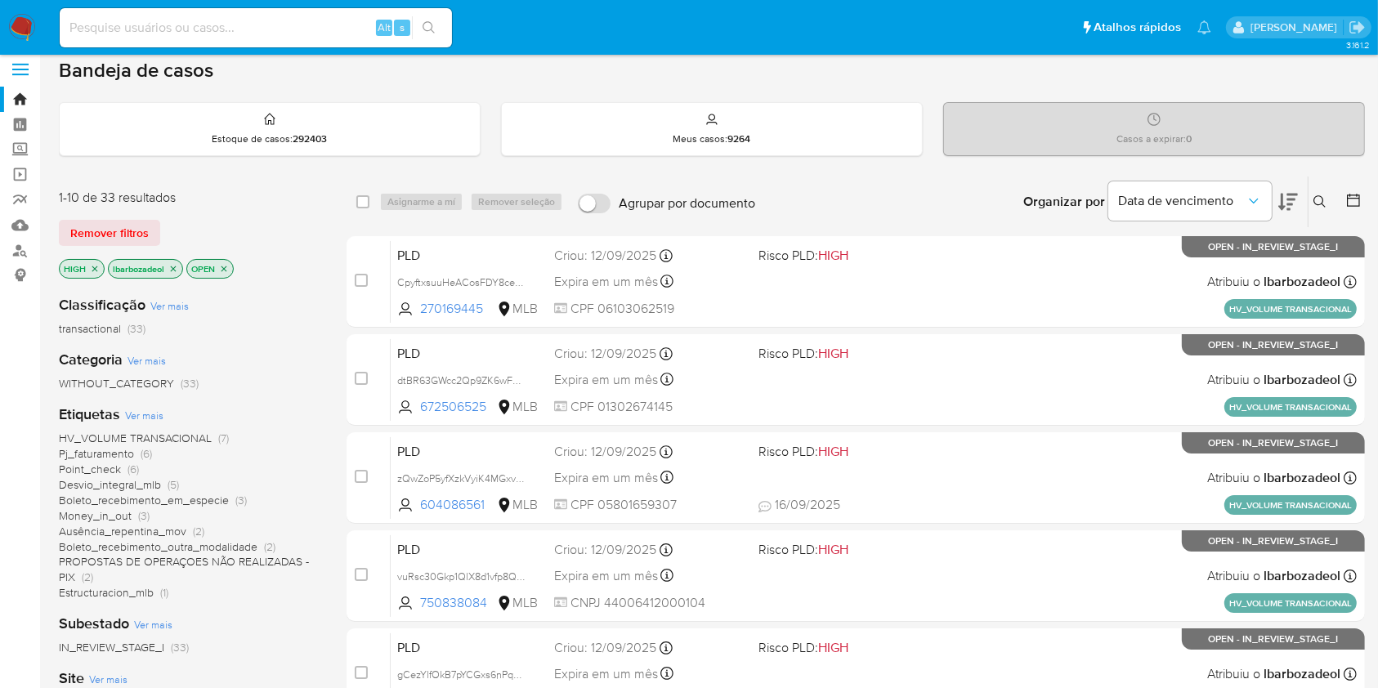
scroll to position [208, 0]
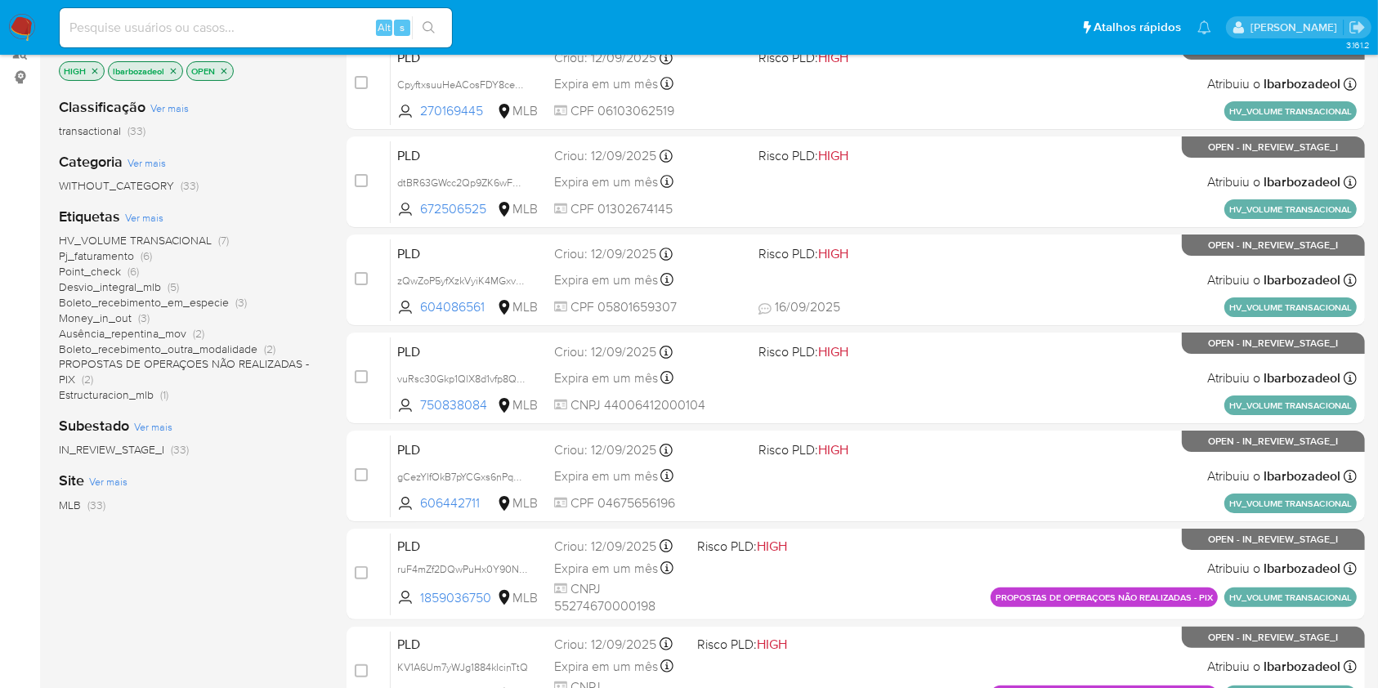
click at [151, 281] on span "Desvio_integral_mlb" at bounding box center [110, 287] width 102 height 16
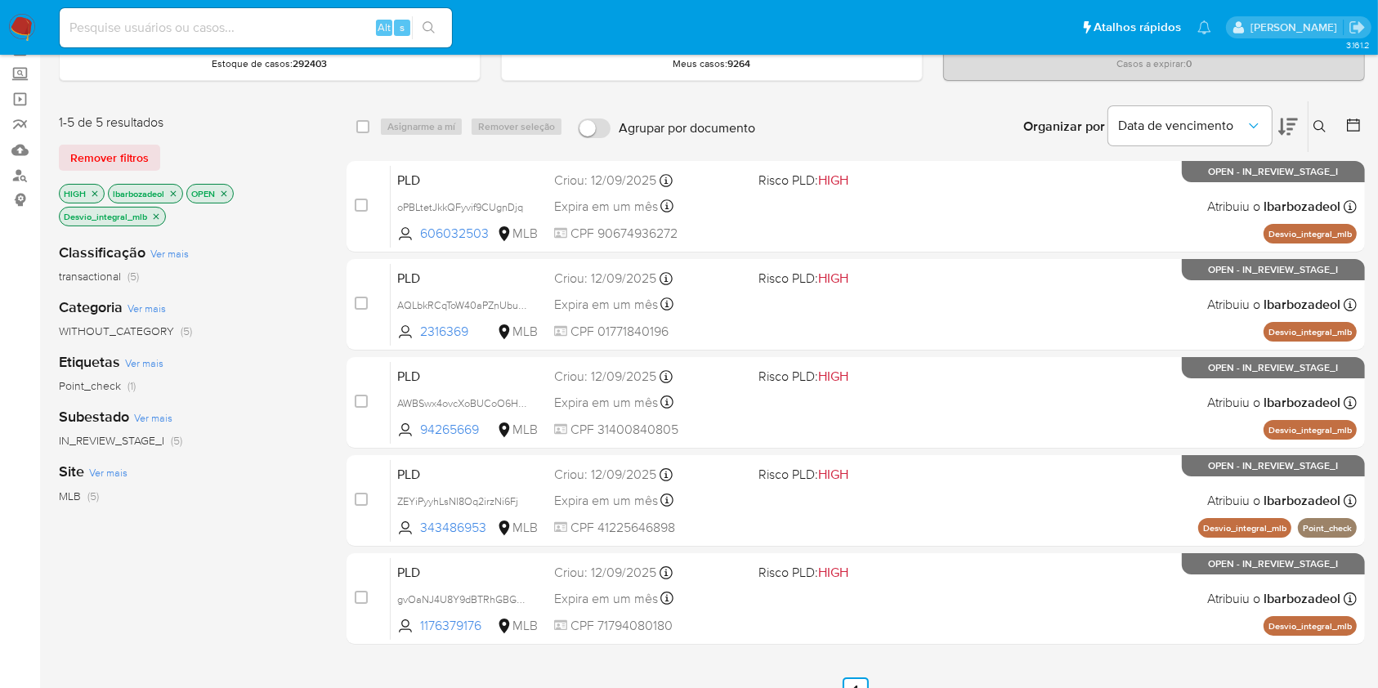
scroll to position [87, 0]
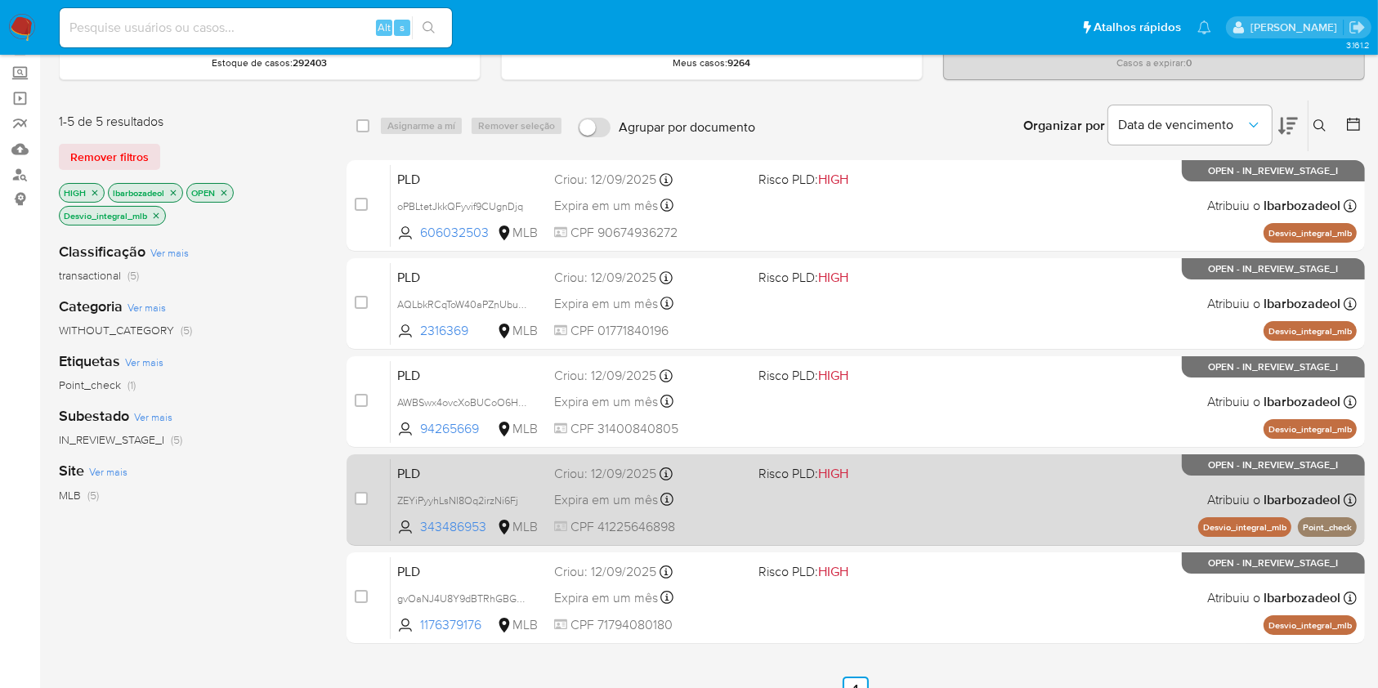
click at [810, 533] on div "PLD ZEYiPyyhLsNI8Oq2irzNi6Fj 343486953 MLB Risco PLD: HIGH Criou: 12/09/2025 Cr…" at bounding box center [874, 499] width 966 height 83
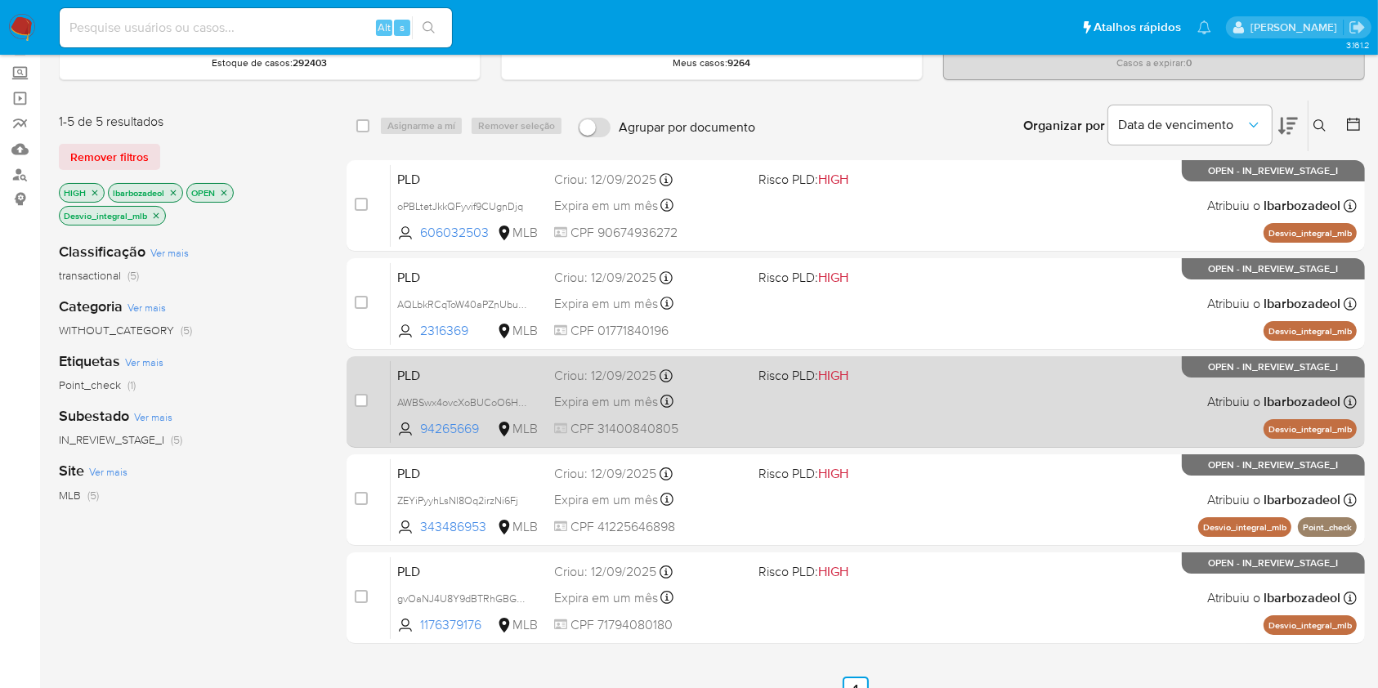
click at [834, 428] on div "PLD AWBSwx4ovcXoBUCoO6HMVWMk 94265669 MLB Risco PLD: HIGH Criou: 12/09/2025 Cri…" at bounding box center [874, 401] width 966 height 83
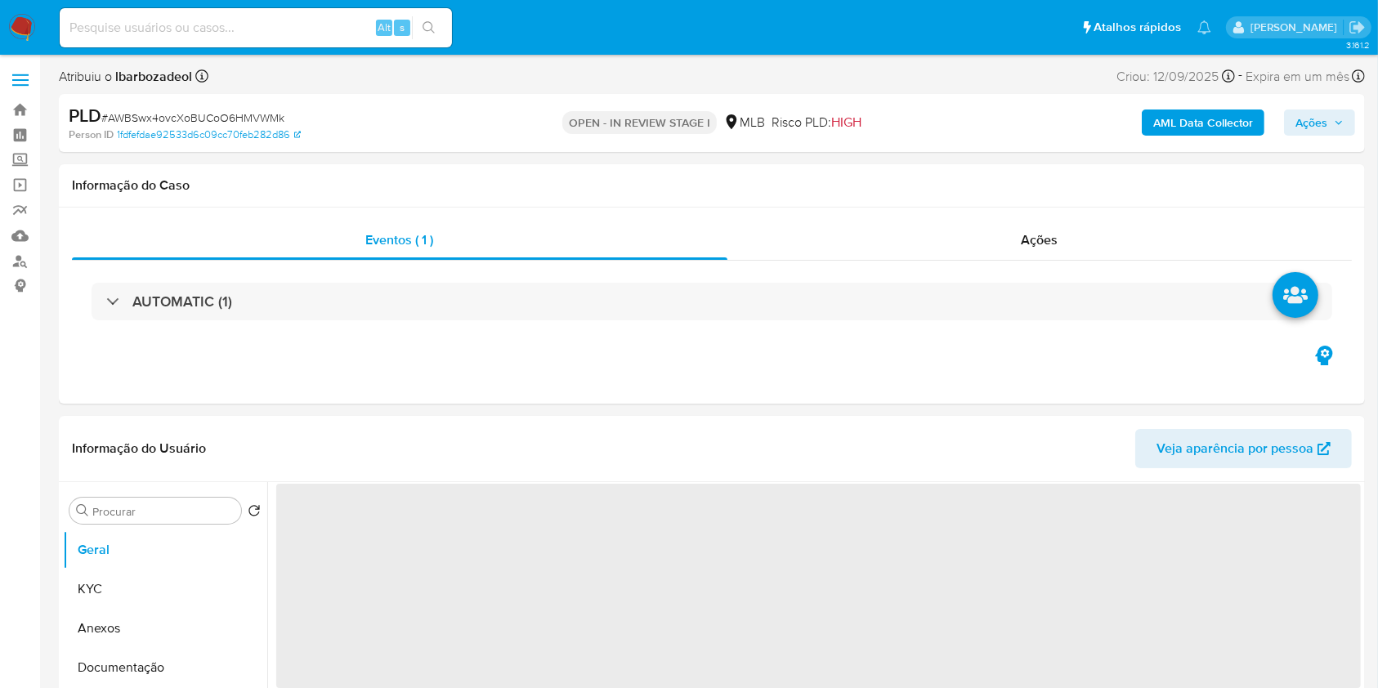
select select "10"
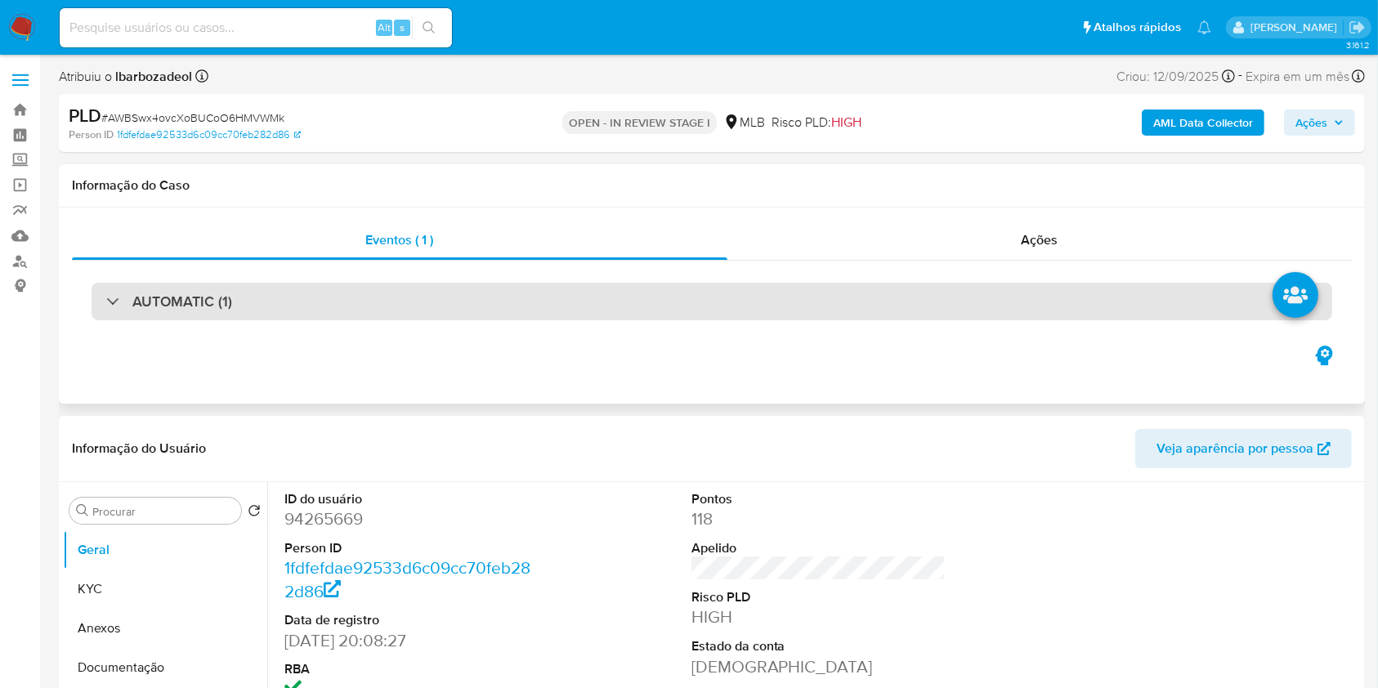
click at [592, 295] on div "AUTOMATIC (1)" at bounding box center [712, 302] width 1240 height 38
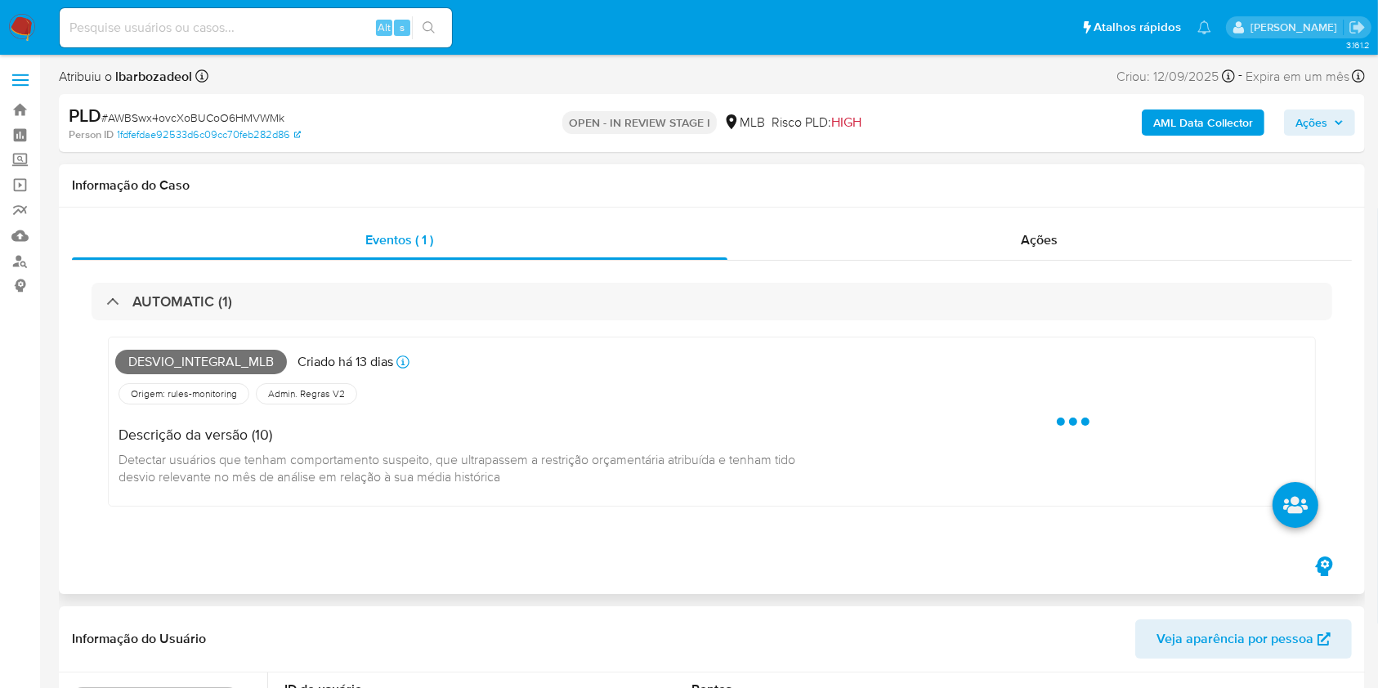
click at [251, 355] on span "Desvio_integral_mlb" at bounding box center [201, 362] width 172 height 25
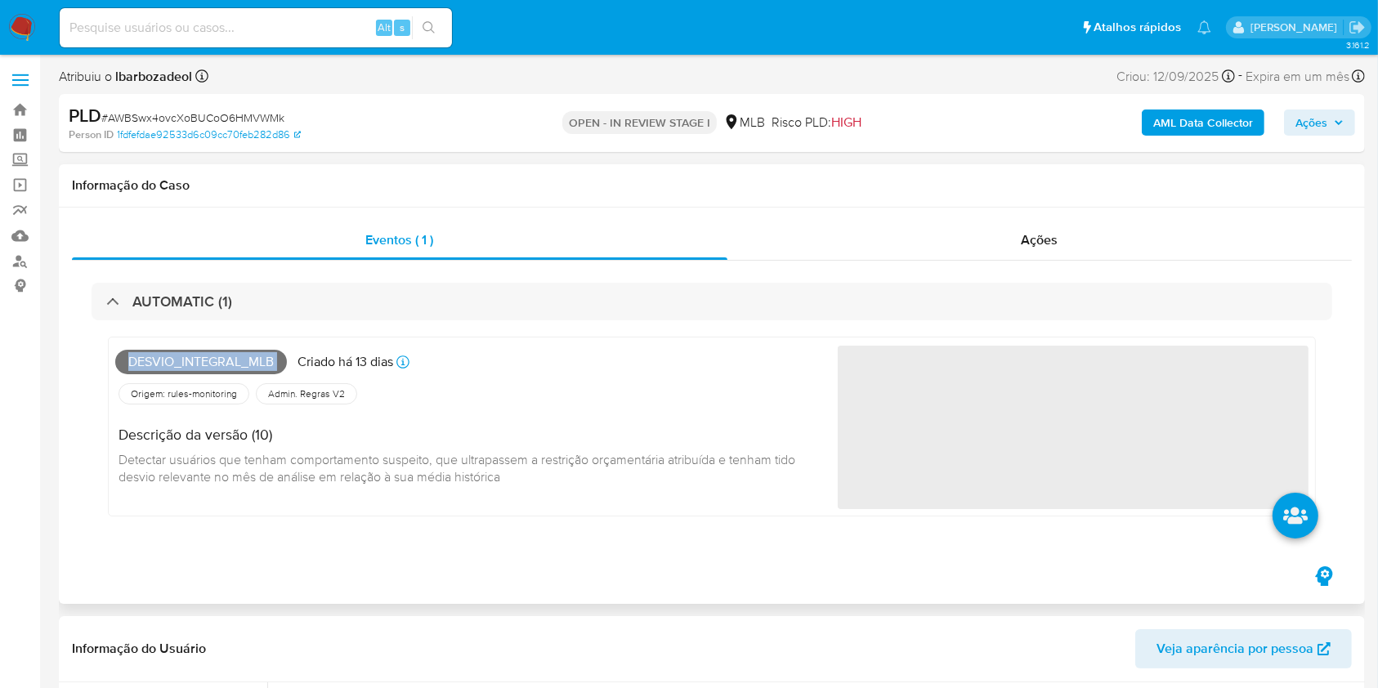
copy span "Desvio_integral_mlb"
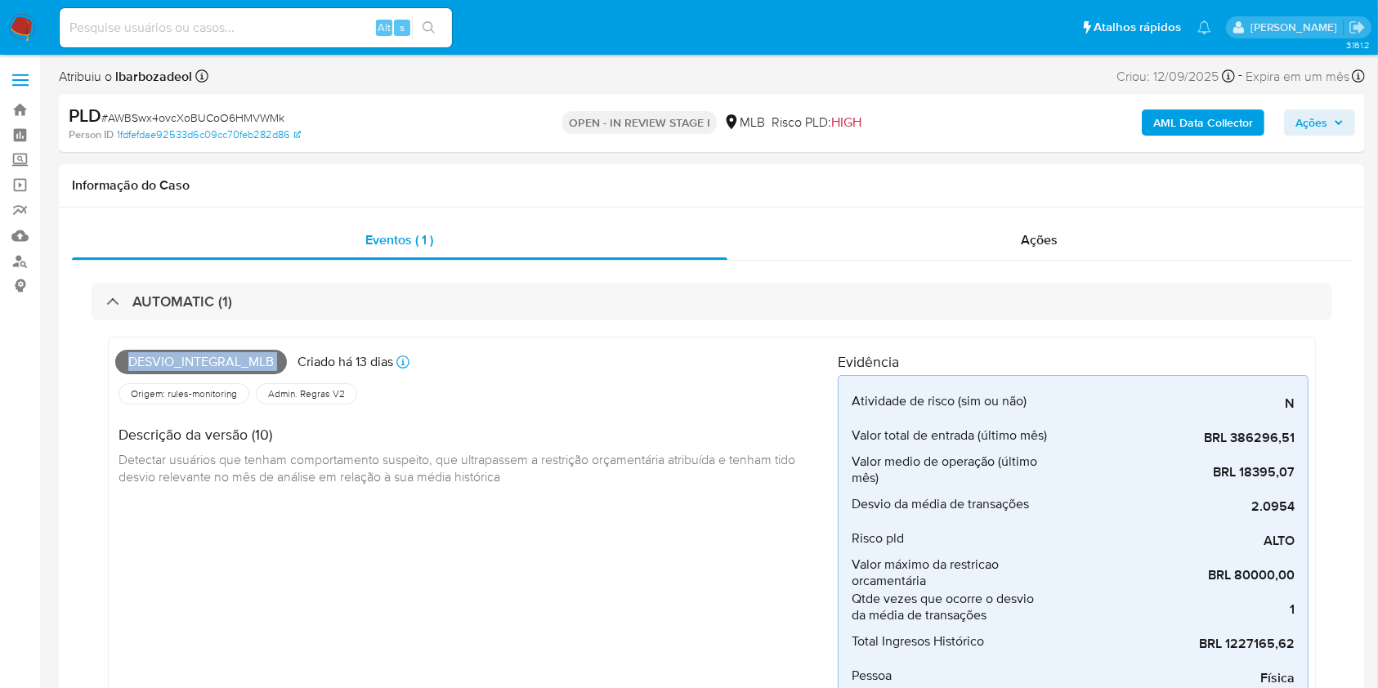
click at [1303, 125] on span "Ações" at bounding box center [1311, 122] width 32 height 26
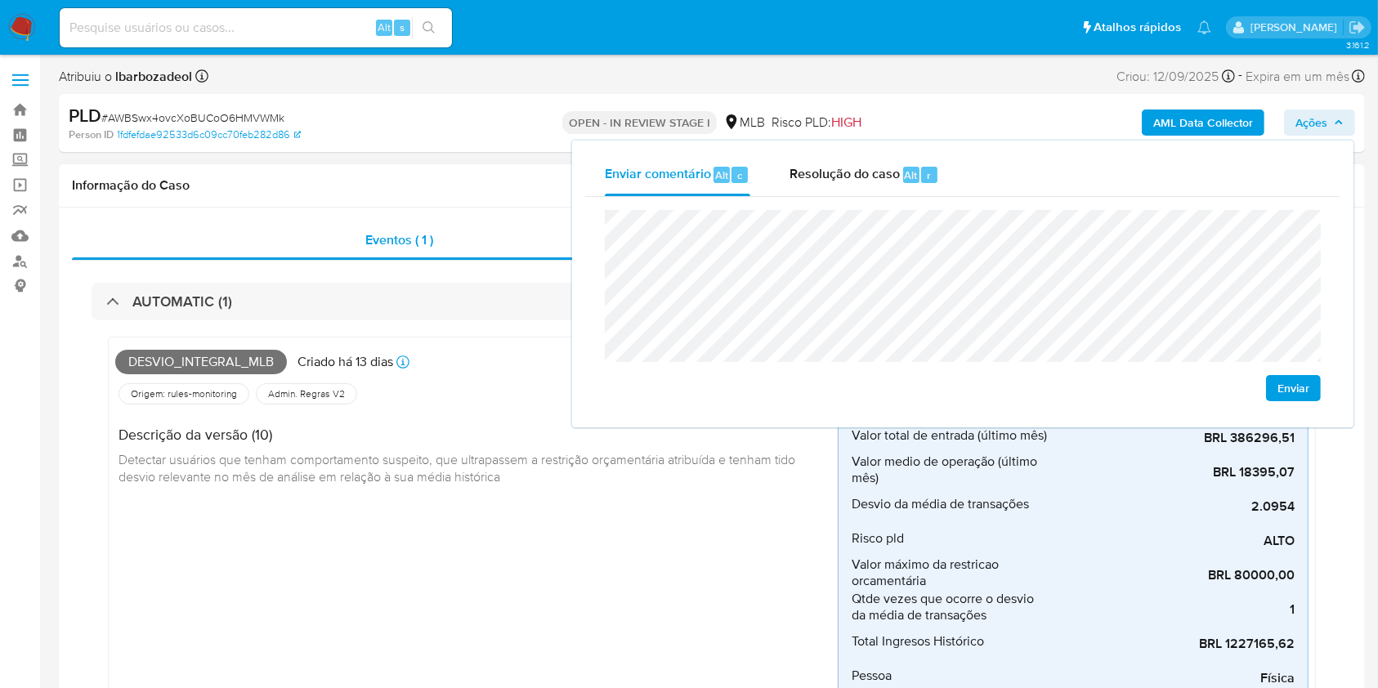
click at [378, 562] on div "Desvio_integral_mlb Criado há 13 dias Criado: 12/09/2025 00:22:43 Origem: rules…" at bounding box center [476, 557] width 722 height 427
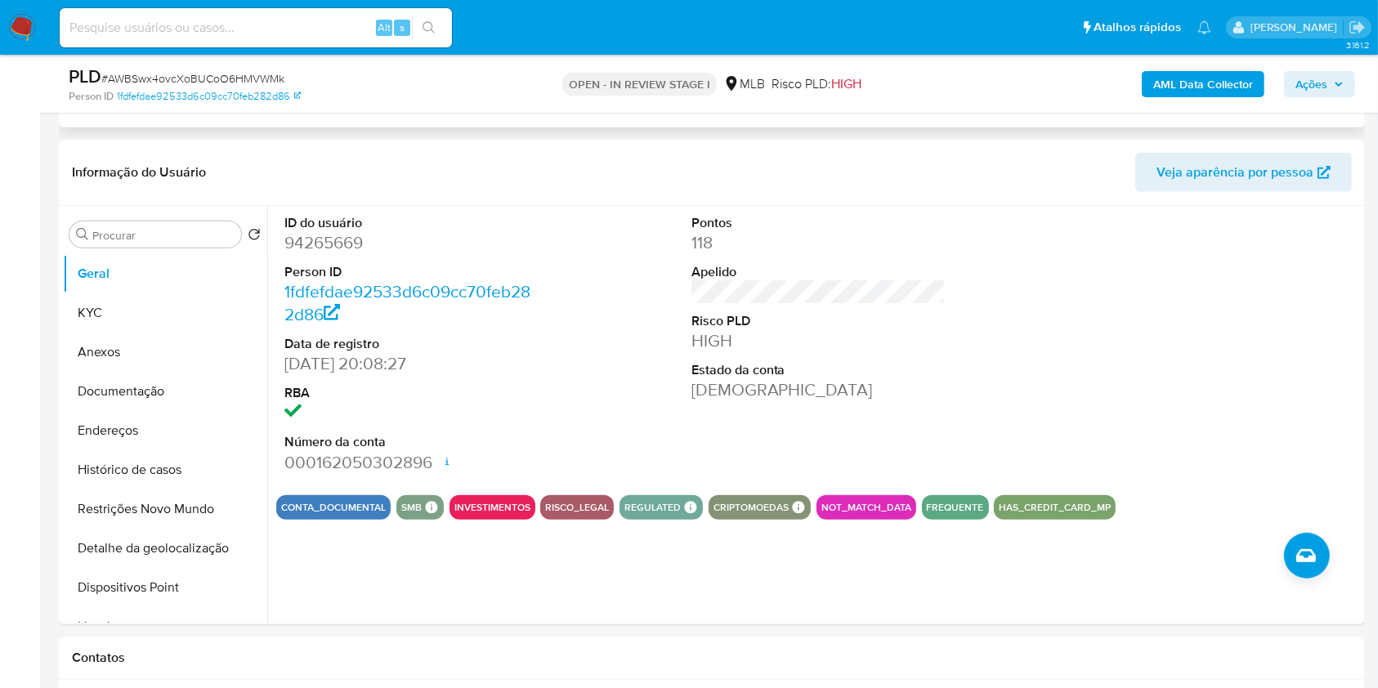
scroll to position [679, 0]
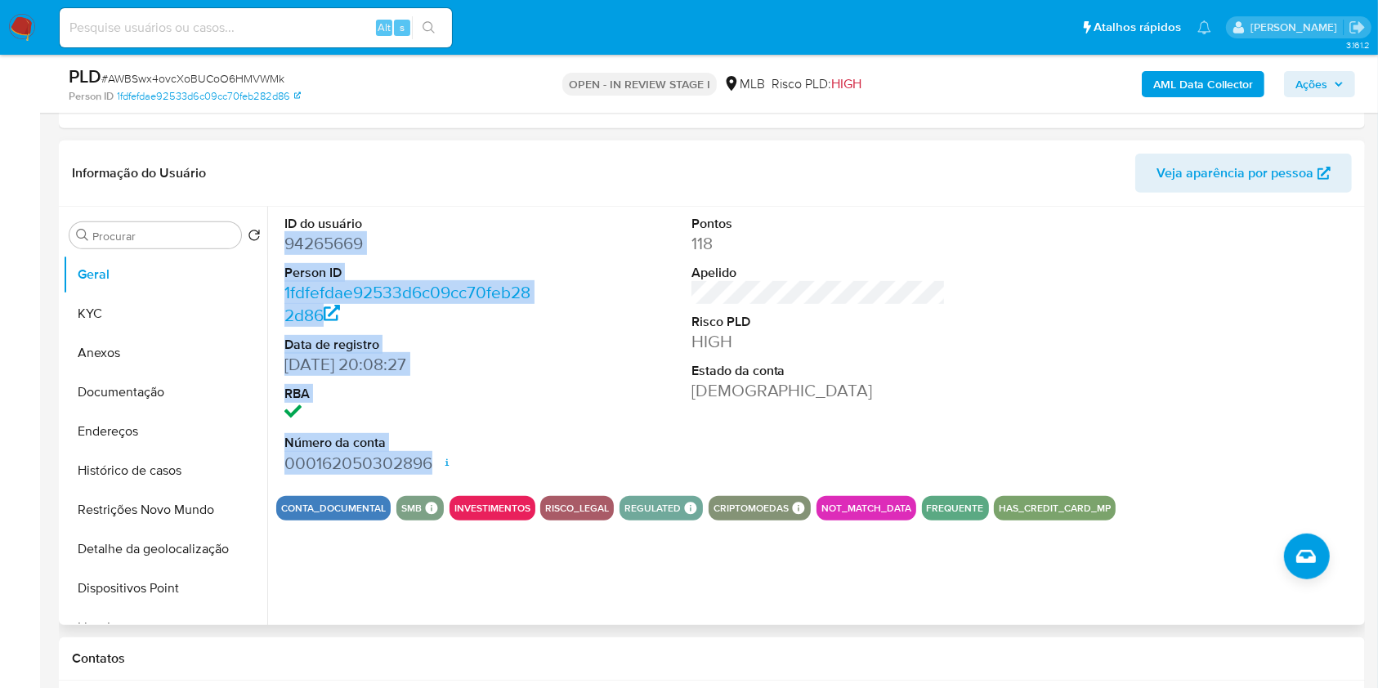
drag, startPoint x: 280, startPoint y: 238, endPoint x: 438, endPoint y: 456, distance: 269.2
click at [438, 456] on div "ID do usuário 94265669 Person ID 1fdfefdae92533d6c09cc70feb282d86 Data de regis…" at bounding box center [411, 345] width 271 height 276
copy dl "94265669 Person ID 1fdfefdae92533d6c09cc70feb282d86 Data de registro 20/05/2006…"
click at [1305, 83] on span "Ações" at bounding box center [1311, 84] width 32 height 26
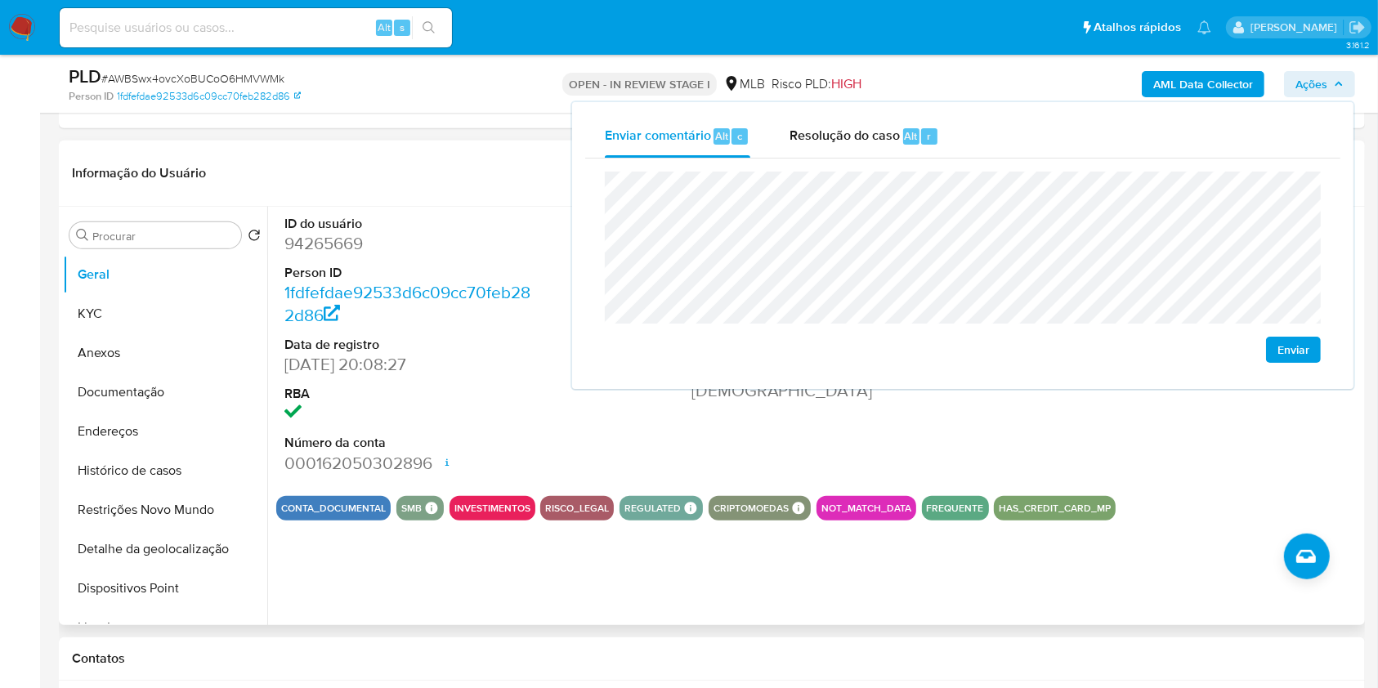
click at [438, 190] on header "Informação do Usuário Veja aparência por pessoa" at bounding box center [712, 173] width 1280 height 39
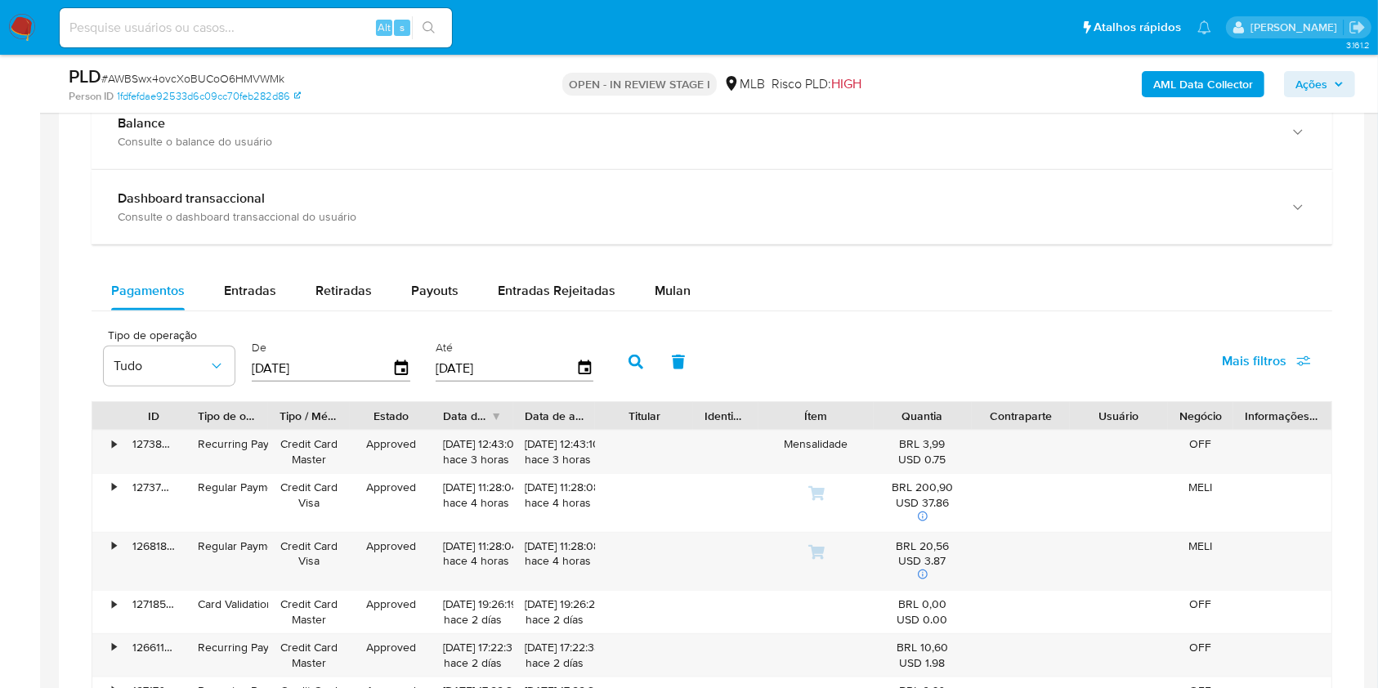
scroll to position [1690, 0]
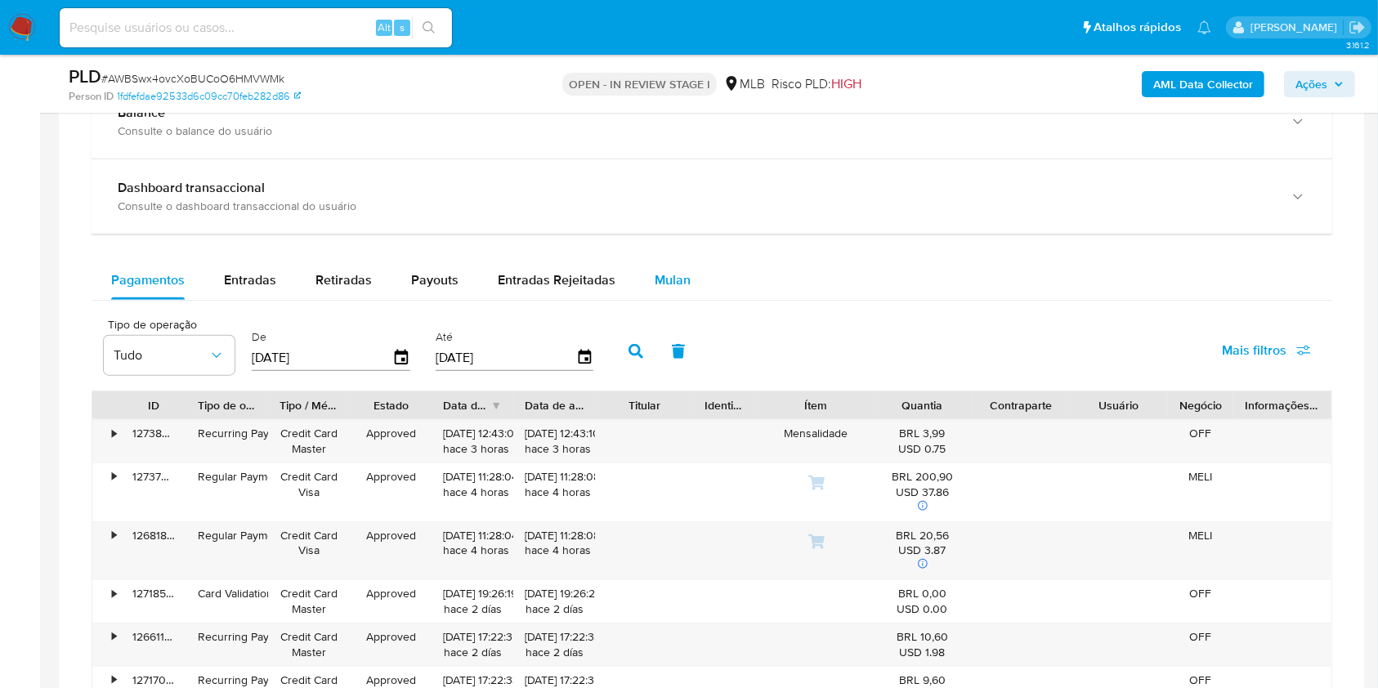
click at [657, 274] on span "Mulan" at bounding box center [673, 279] width 36 height 19
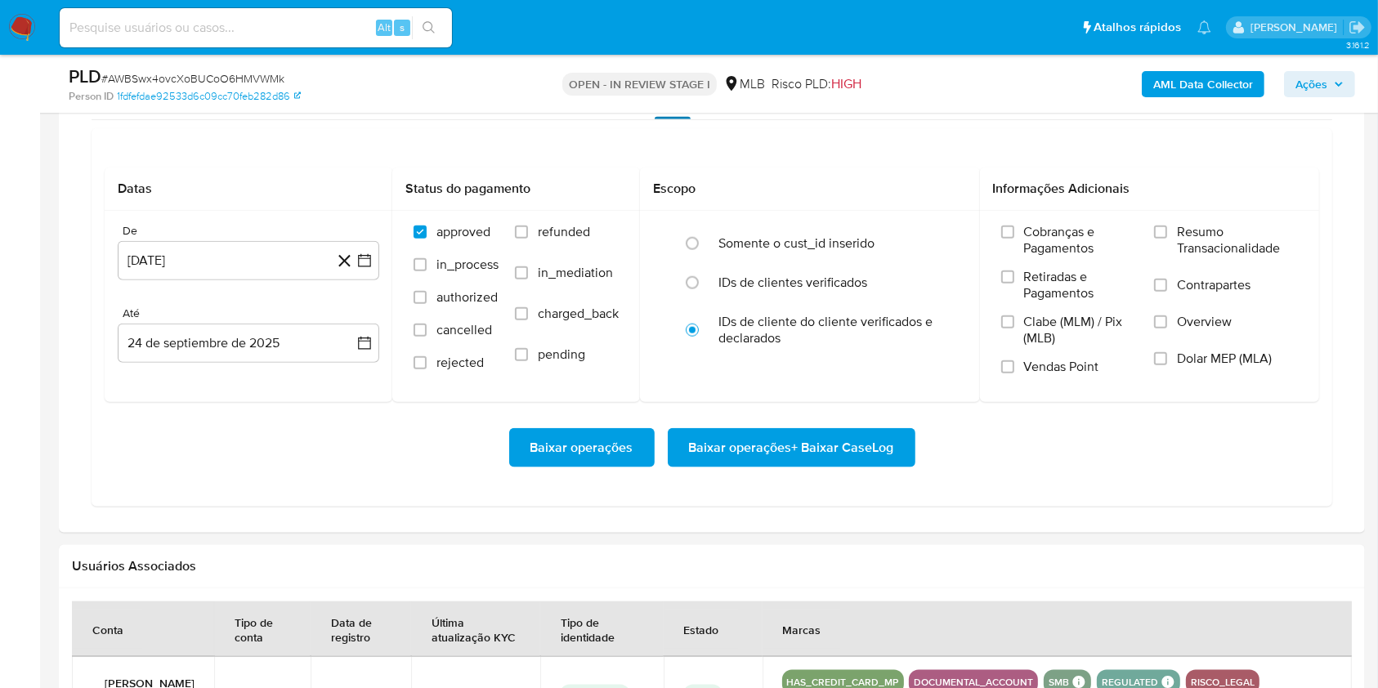
scroll to position [1890, 0]
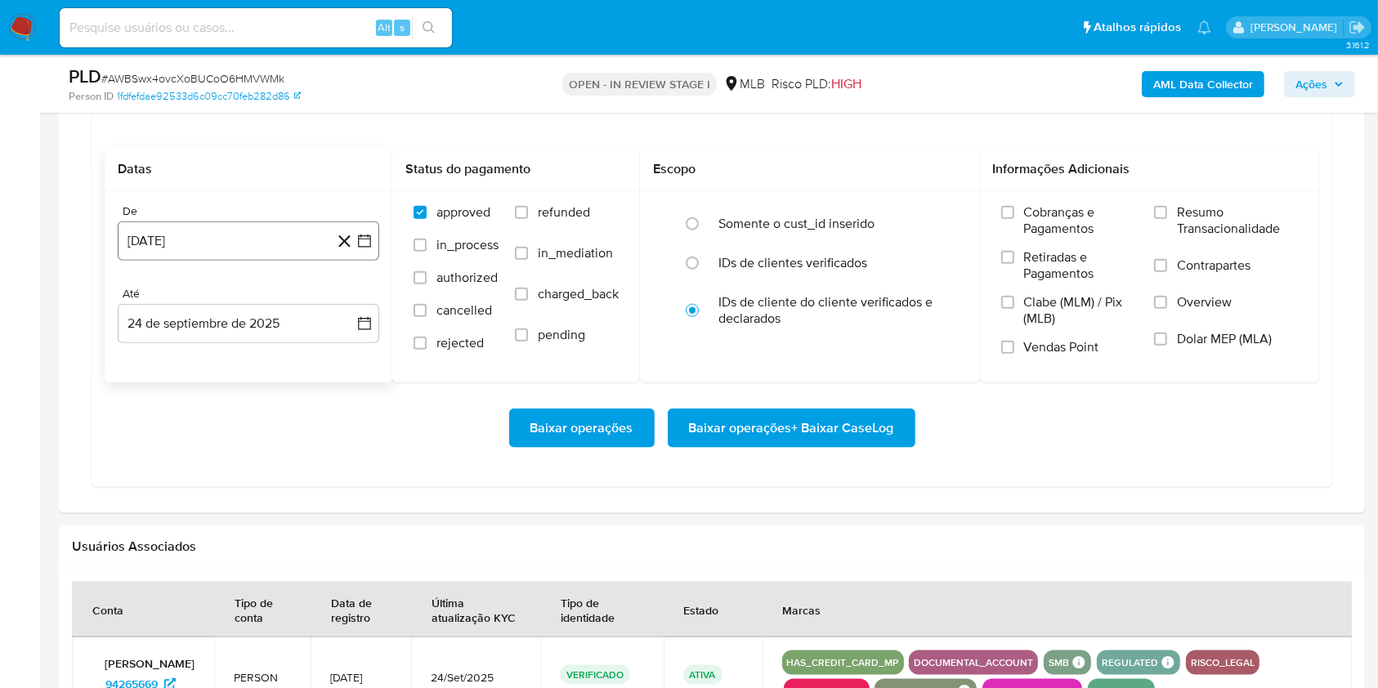
click at [188, 229] on button "24 de agosto de 2024" at bounding box center [248, 240] width 261 height 39
click at [253, 292] on span "agosto 2024" at bounding box center [240, 300] width 74 height 16
click at [342, 304] on icon "Año siguiente" at bounding box center [347, 300] width 20 height 20
click at [256, 438] on button "ago" at bounding box center [247, 451] width 46 height 26
click at [270, 357] on button "1" at bounding box center [281, 360] width 26 height 26
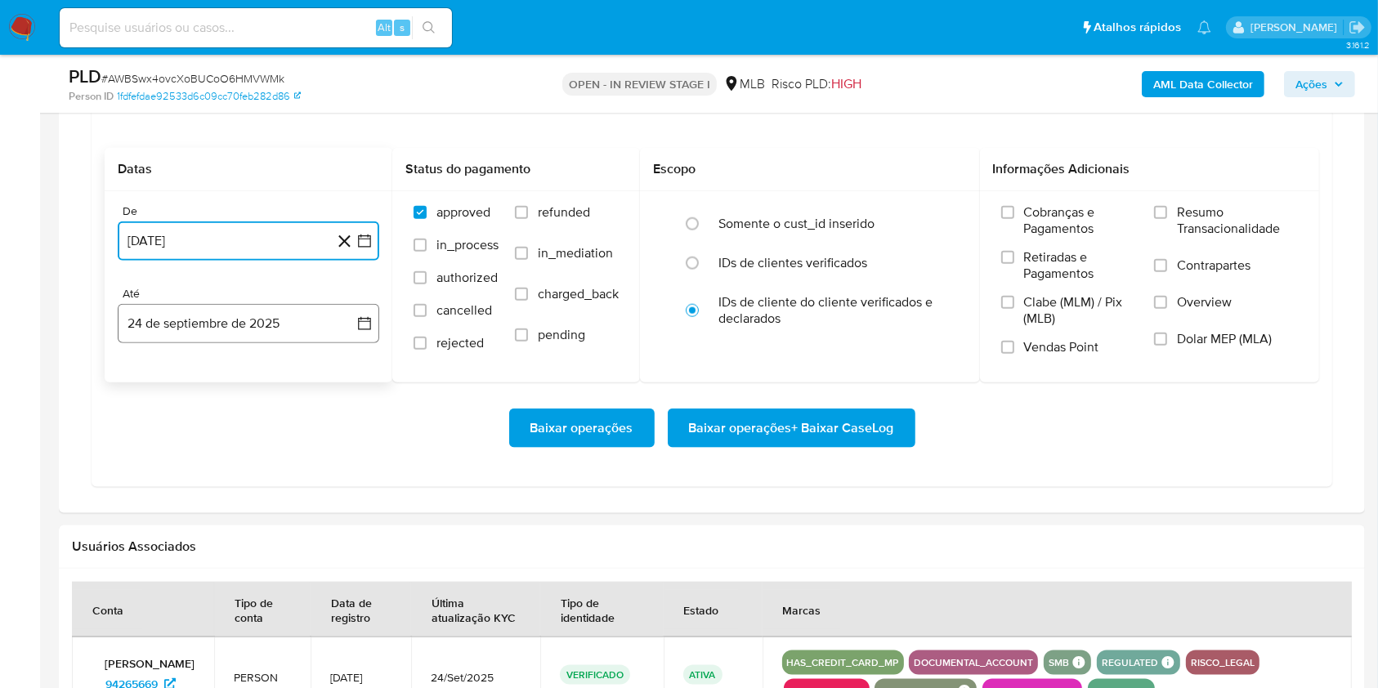
click at [270, 336] on button "24 de septiembre de 2025" at bounding box center [248, 323] width 261 height 39
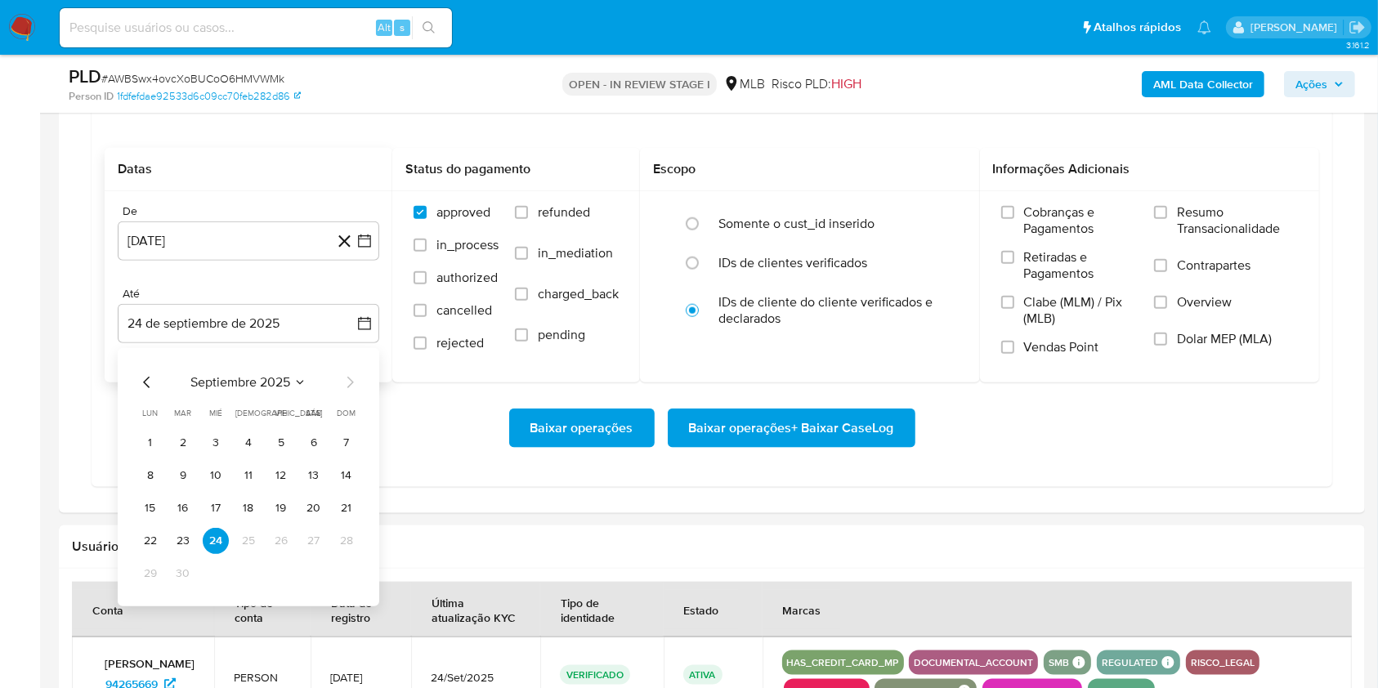
click at [177, 523] on tbody "1 2 3 4 5 6 7 8 9 10 11 12 13 14 15 16 17 18 19 20 21 22 23 24 25 26 27 28 29 30" at bounding box center [248, 508] width 222 height 157
click at [185, 530] on button "23" at bounding box center [183, 541] width 26 height 26
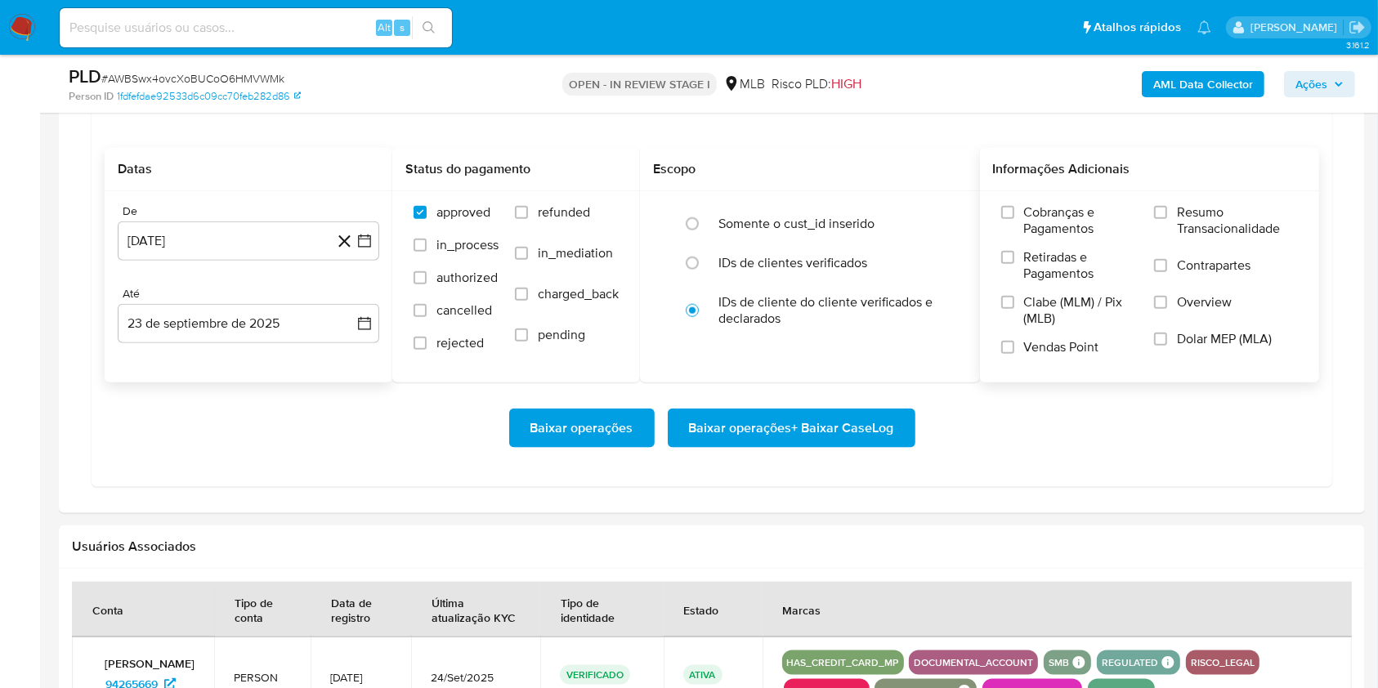
click at [1195, 233] on span "Resumo Transacionalidade" at bounding box center [1237, 220] width 121 height 33
click at [1167, 219] on input "Resumo Transacionalidade" at bounding box center [1160, 212] width 13 height 13
click at [883, 434] on span "Baixar operações + Baixar CaseLog" at bounding box center [791, 428] width 205 height 36
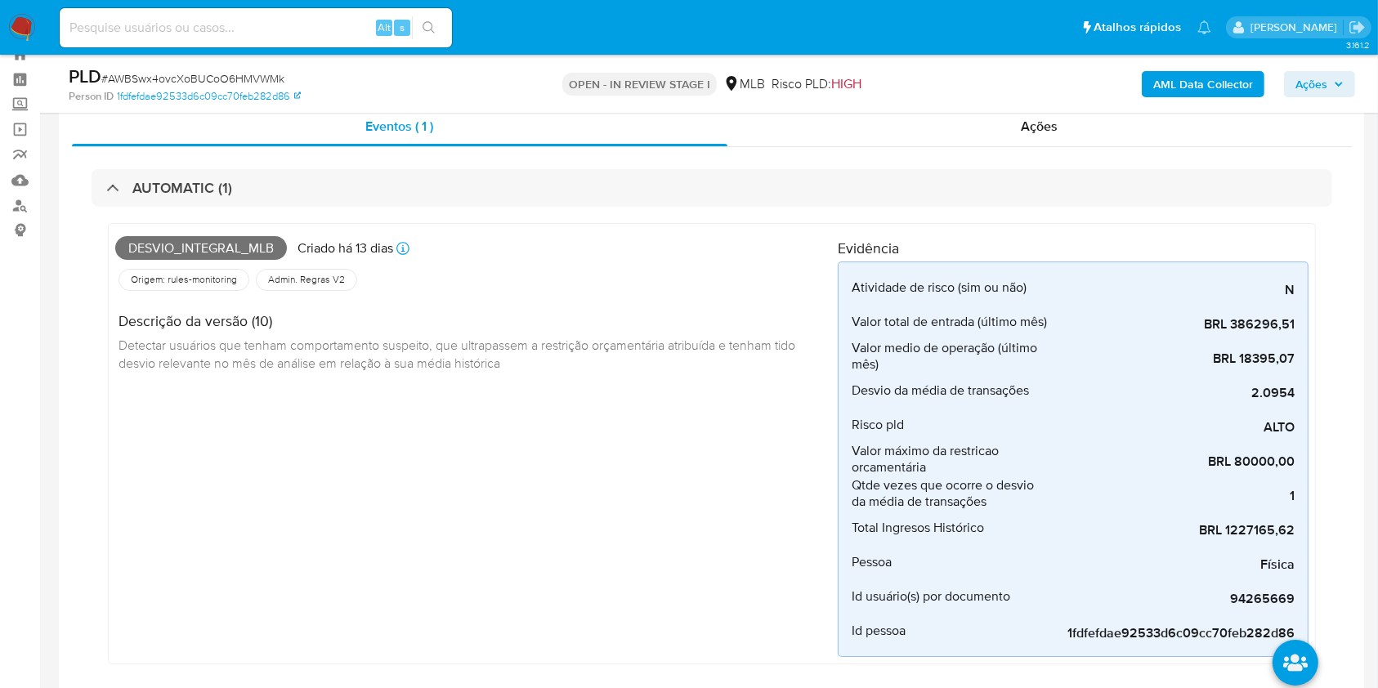
scroll to position [0, 0]
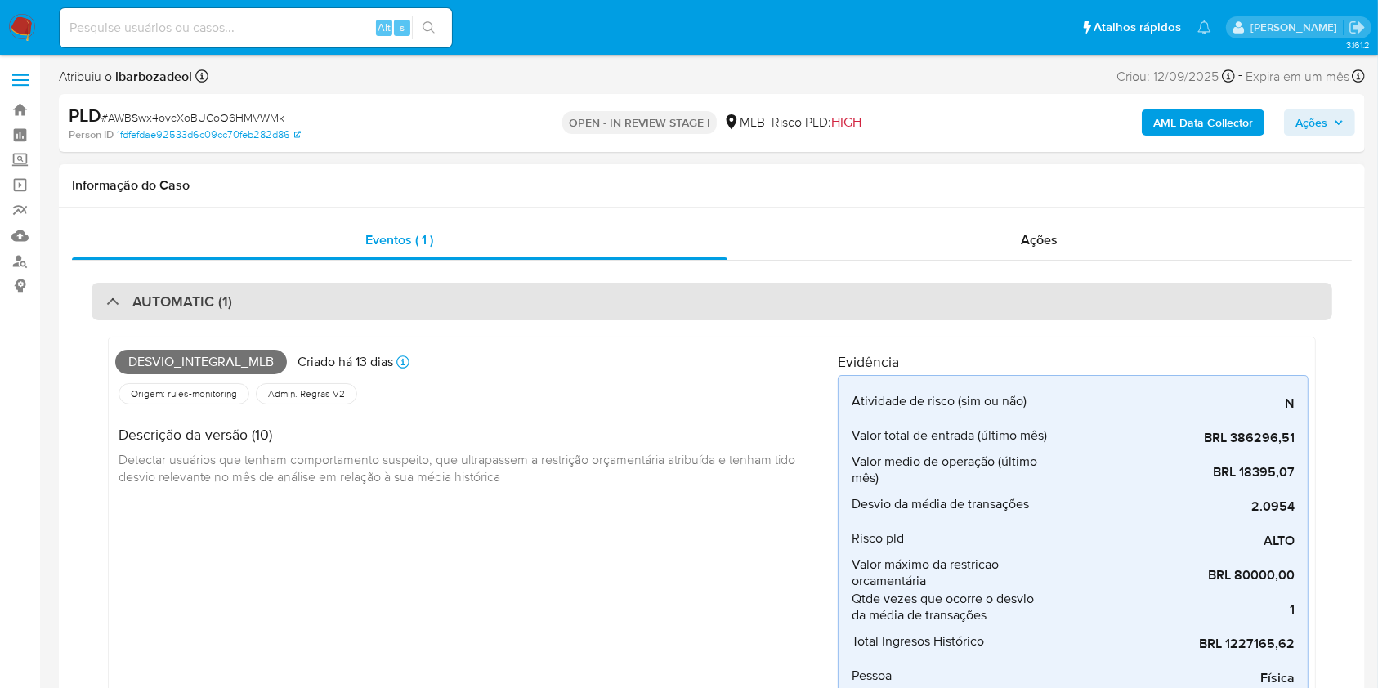
click at [605, 308] on div "AUTOMATIC (1)" at bounding box center [712, 302] width 1240 height 38
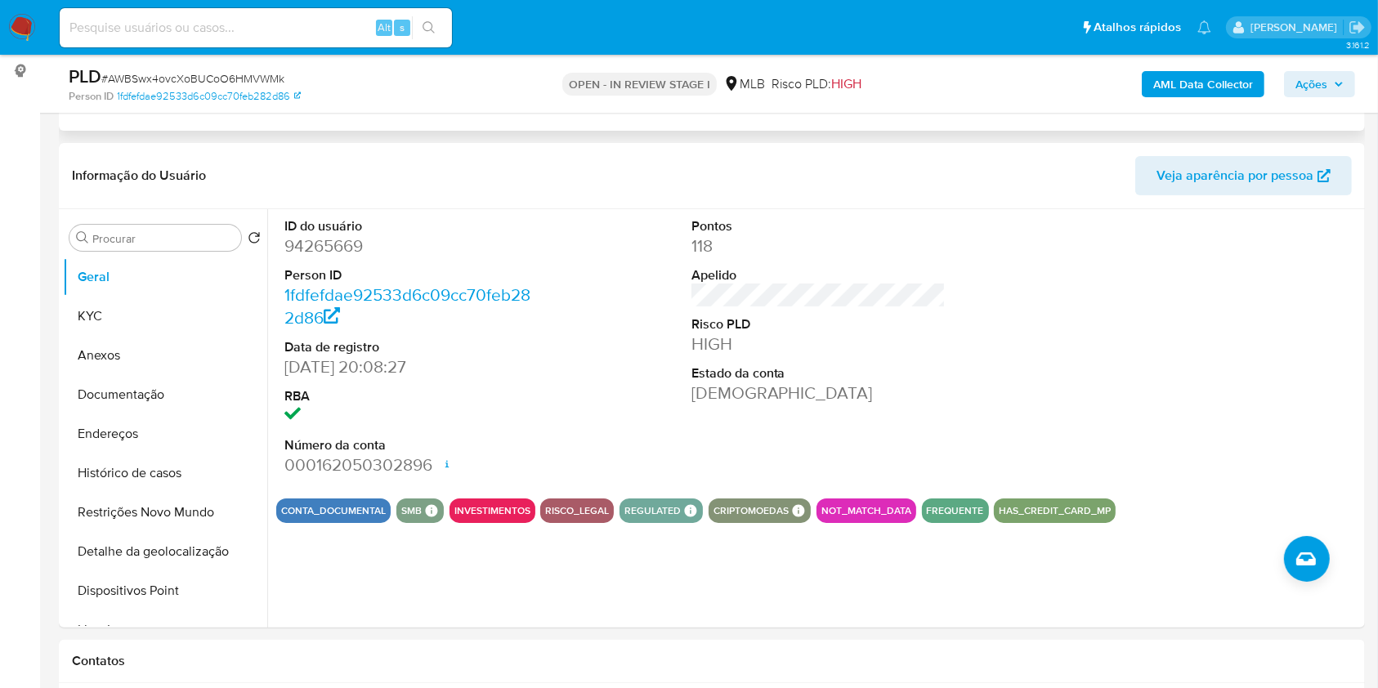
scroll to position [216, 0]
click at [157, 324] on button "KYC" at bounding box center [158, 315] width 191 height 39
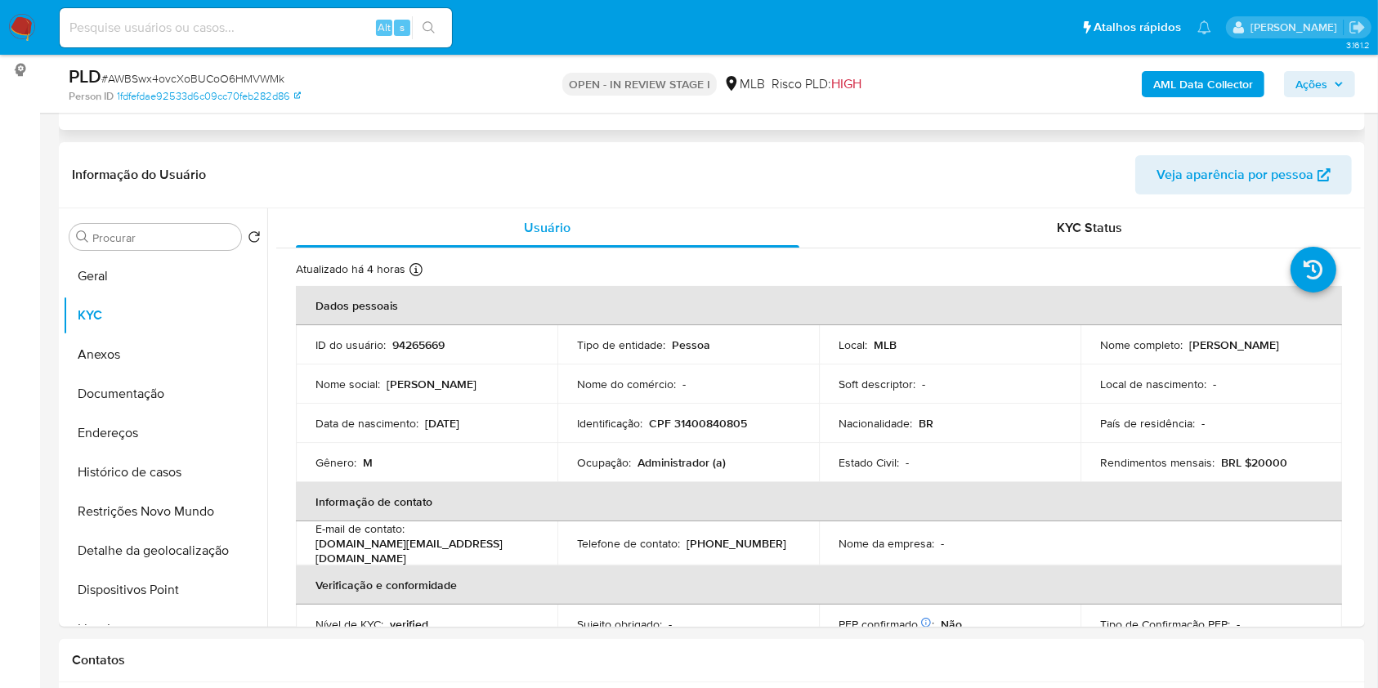
scroll to position [0, 0]
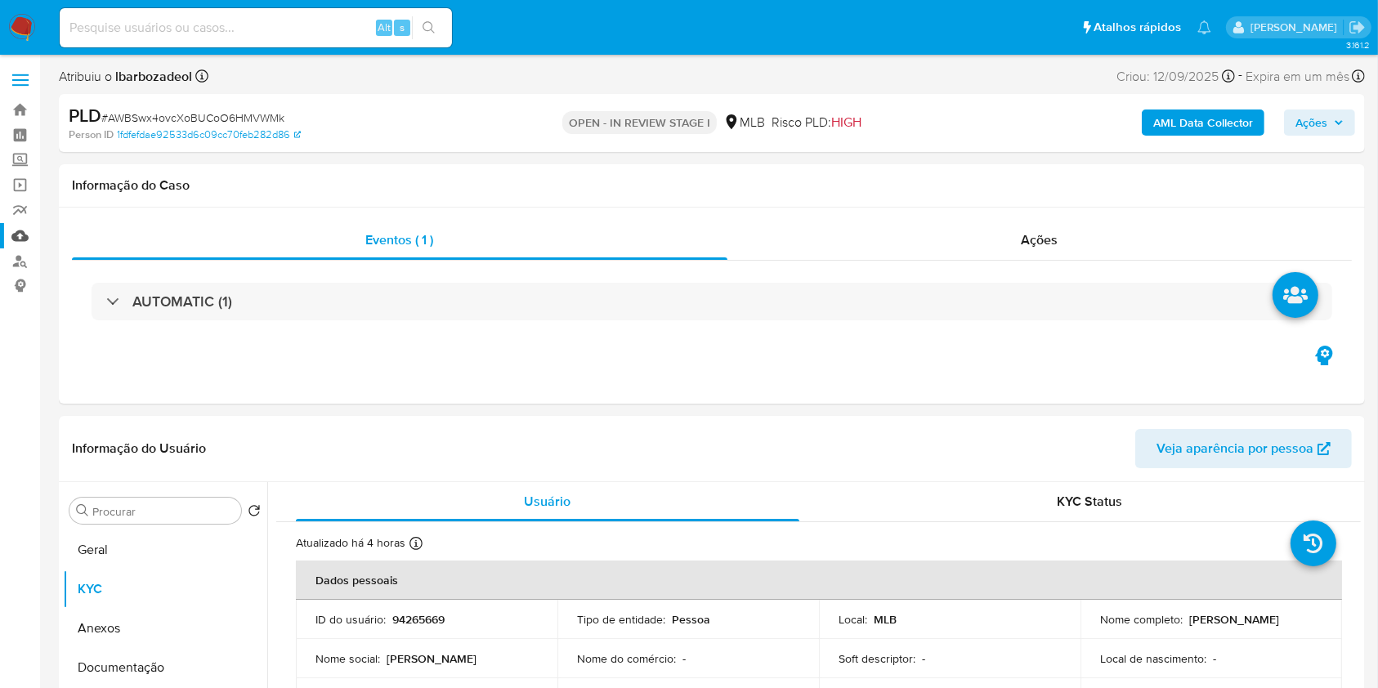
click at [14, 235] on link "Mulan" at bounding box center [97, 235] width 194 height 25
click at [1345, 114] on button "Ações" at bounding box center [1319, 122] width 71 height 26
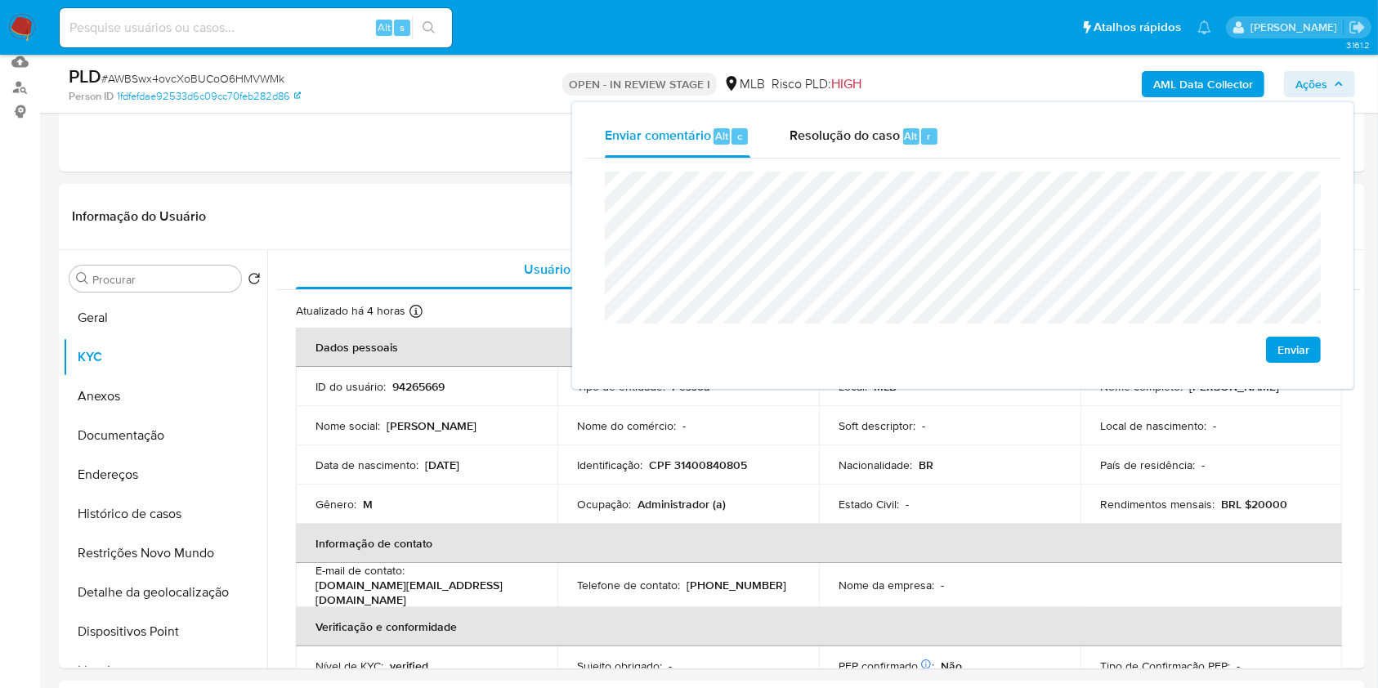
scroll to position [186, 0]
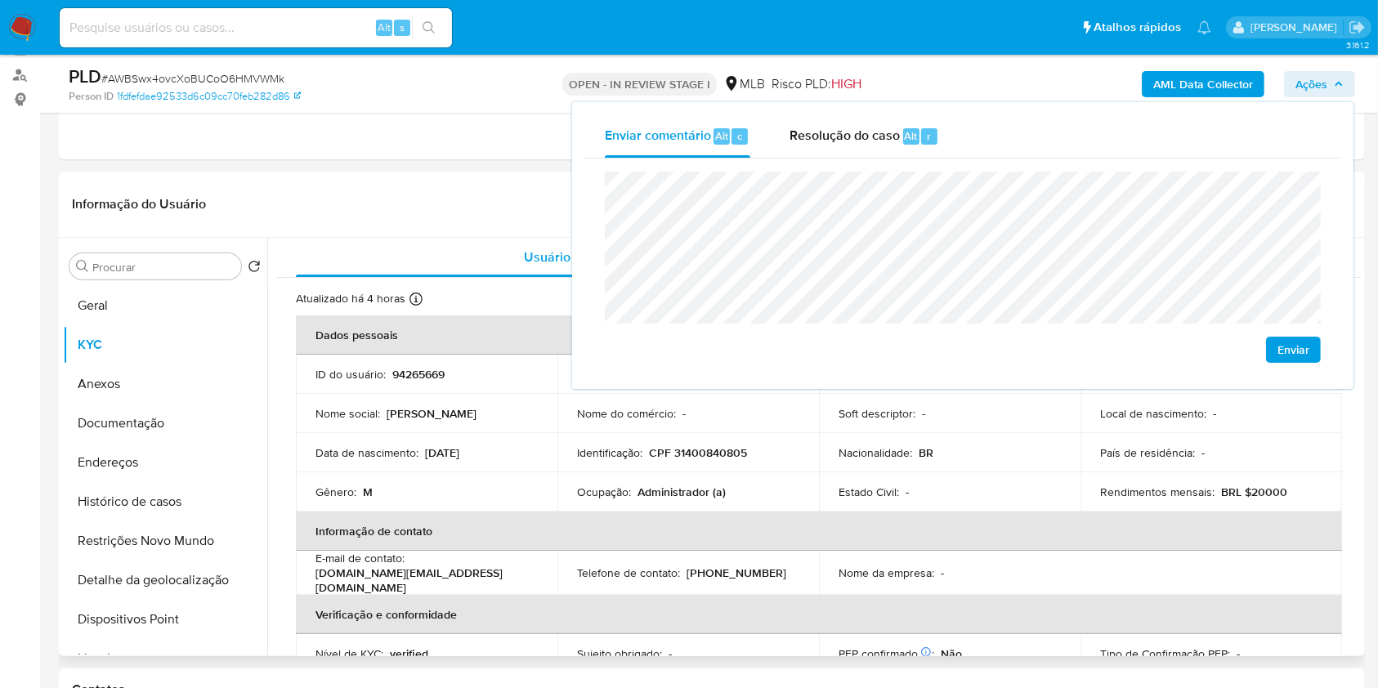
click at [434, 172] on div "Informação do Usuário Veja aparência por pessoa" at bounding box center [712, 205] width 1306 height 66
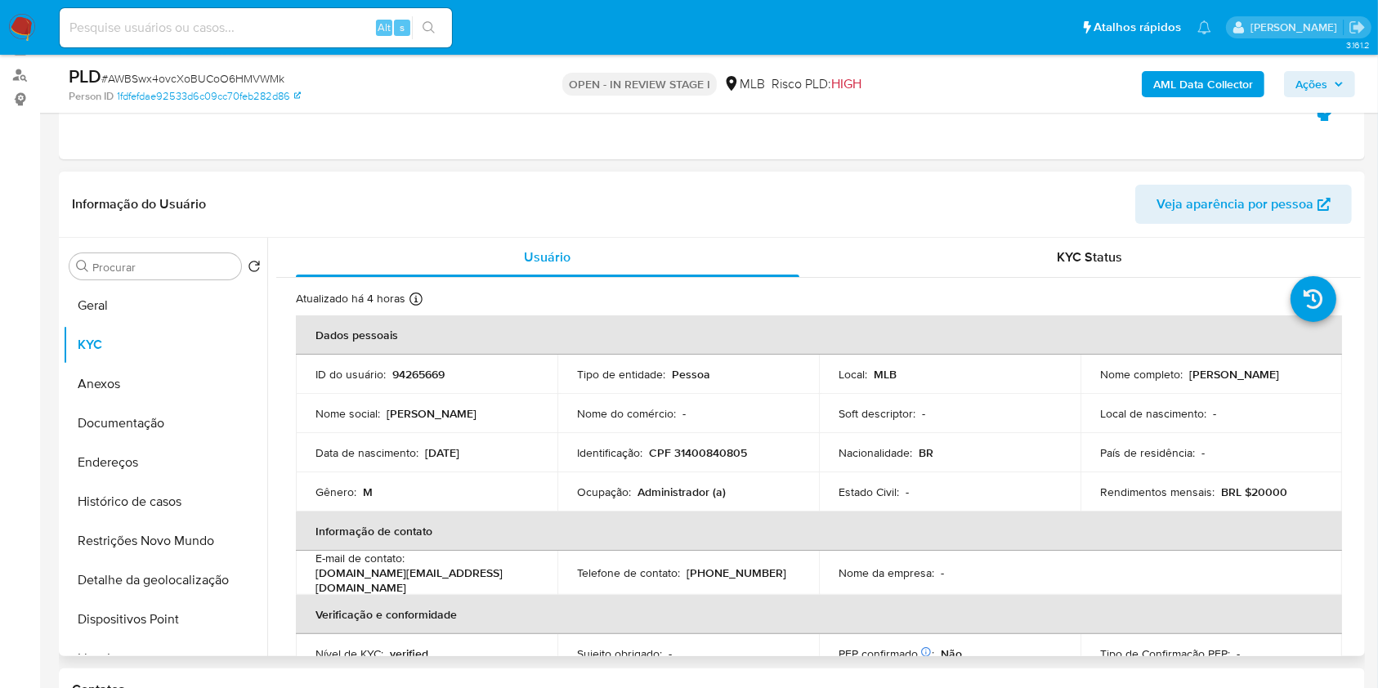
click at [434, 172] on div "Informação do Usuário Veja aparência por pessoa" at bounding box center [712, 205] width 1306 height 66
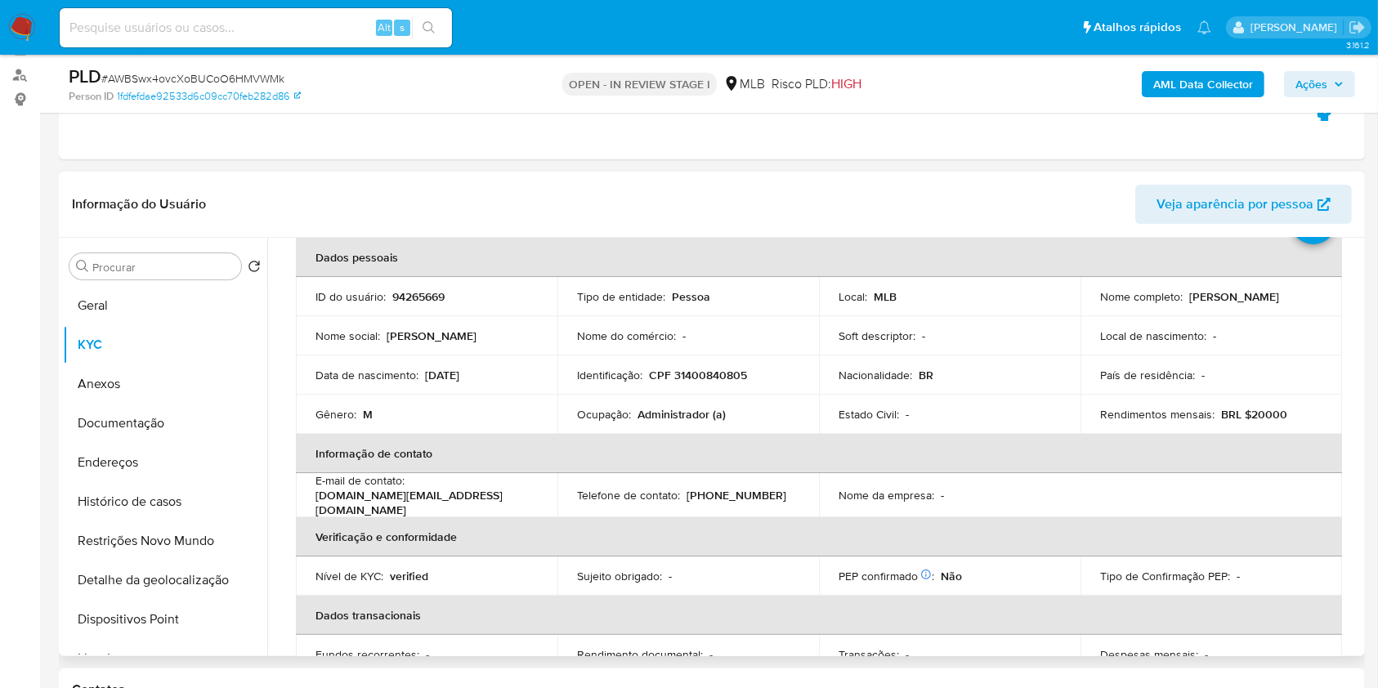
click at [686, 369] on p "CPF 31400840805" at bounding box center [698, 375] width 98 height 15
copy p "31400840805"
click at [1291, 87] on button "Ações" at bounding box center [1319, 84] width 71 height 26
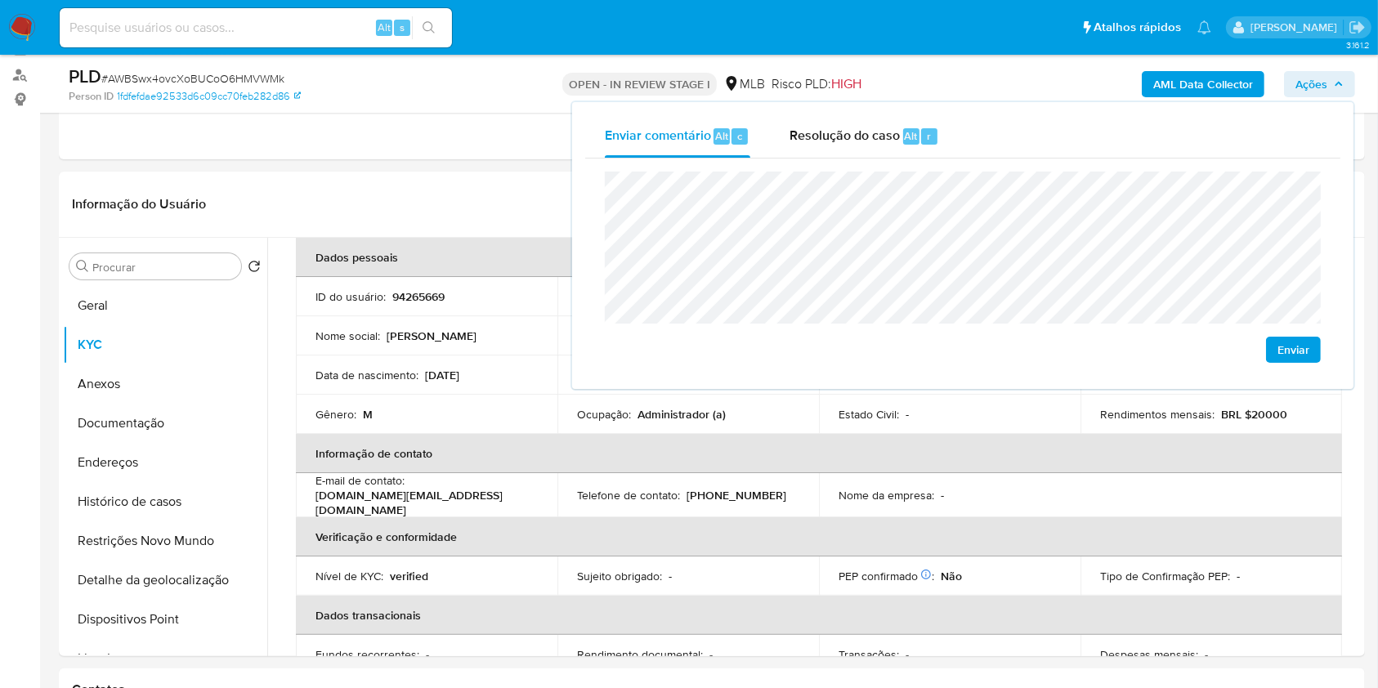
click at [0, 0] on lt-span "econômica" at bounding box center [0, 0] width 0 height 0
click at [0, 0] on lt-div "Sant ó polis Santo polis Ignorar" at bounding box center [0, 0] width 0 height 0
click at [0, 0] on lt-span "Sant ó polis" at bounding box center [0, 0] width 0 height 0
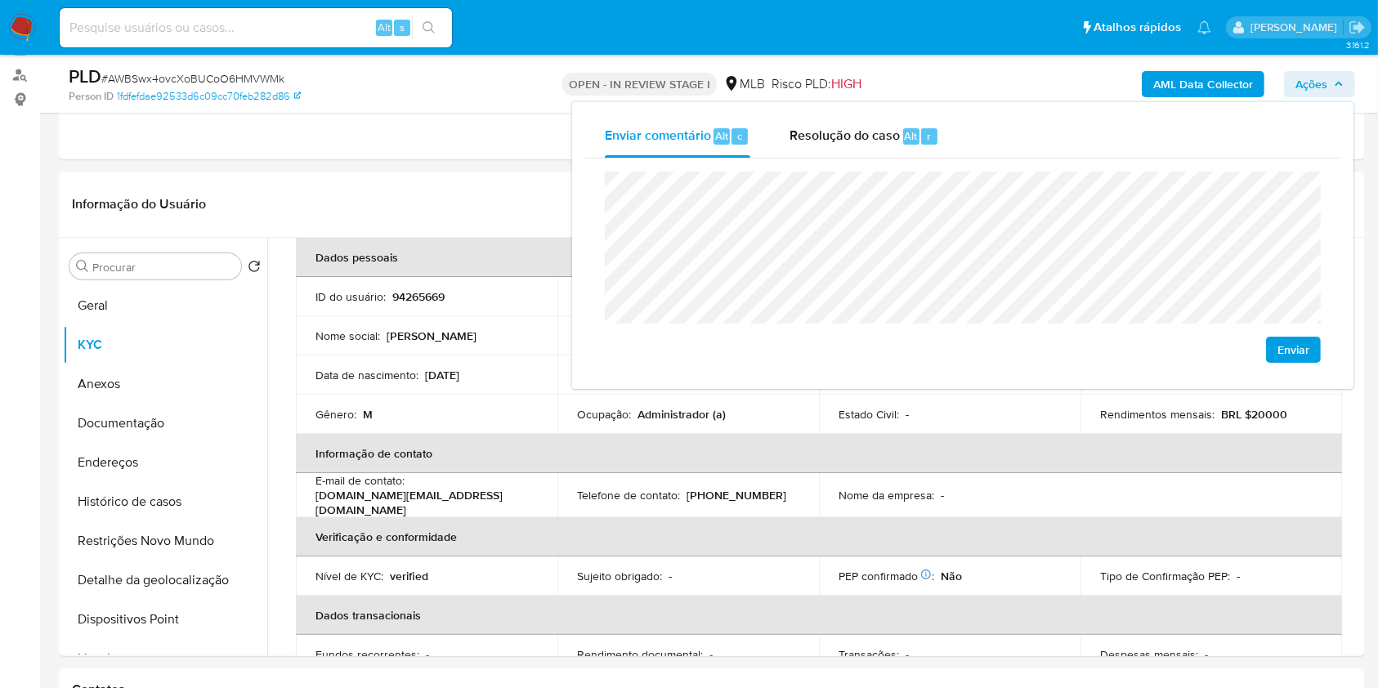
click at [0, 0] on lt-span "Aguapé" at bounding box center [0, 0] width 0 height 0
click at [668, 417] on p "Administrador (a)" at bounding box center [681, 414] width 88 height 15
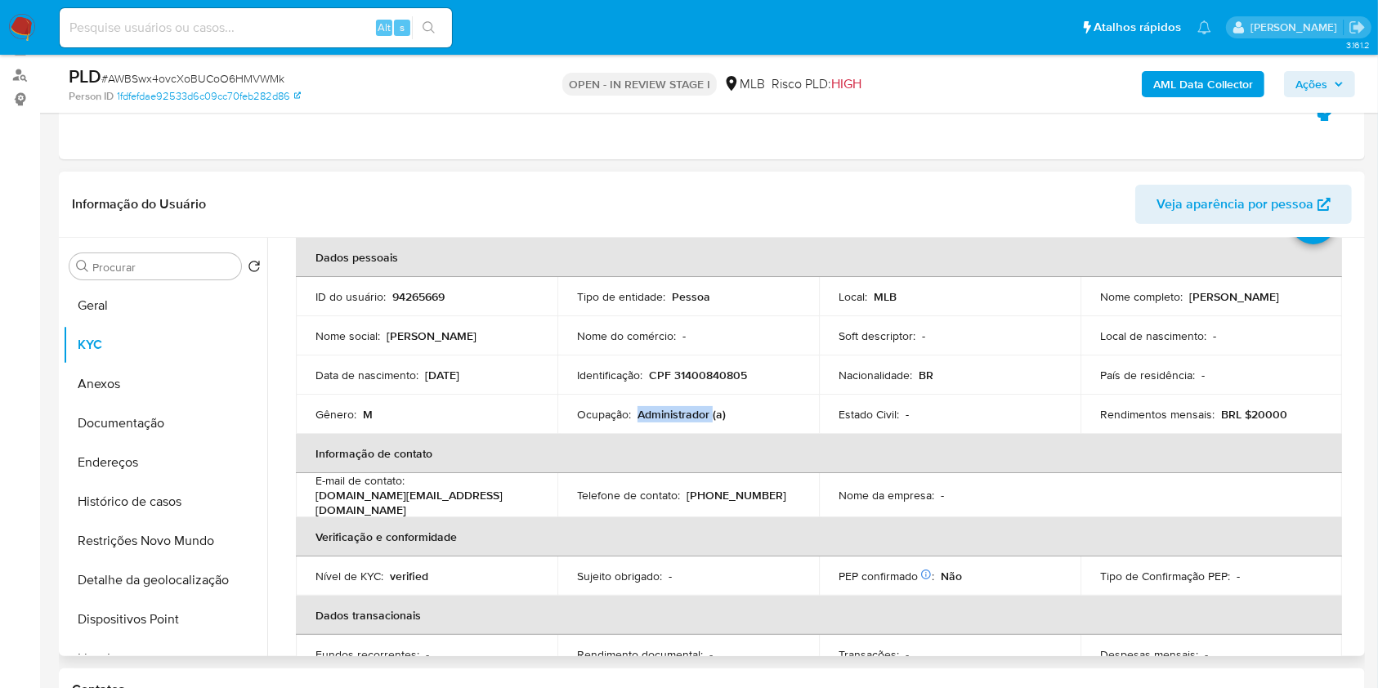
click at [668, 417] on p "Administrador (a)" at bounding box center [681, 414] width 88 height 15
copy p "Administrador"
click at [1310, 80] on span "Ações" at bounding box center [1311, 84] width 32 height 26
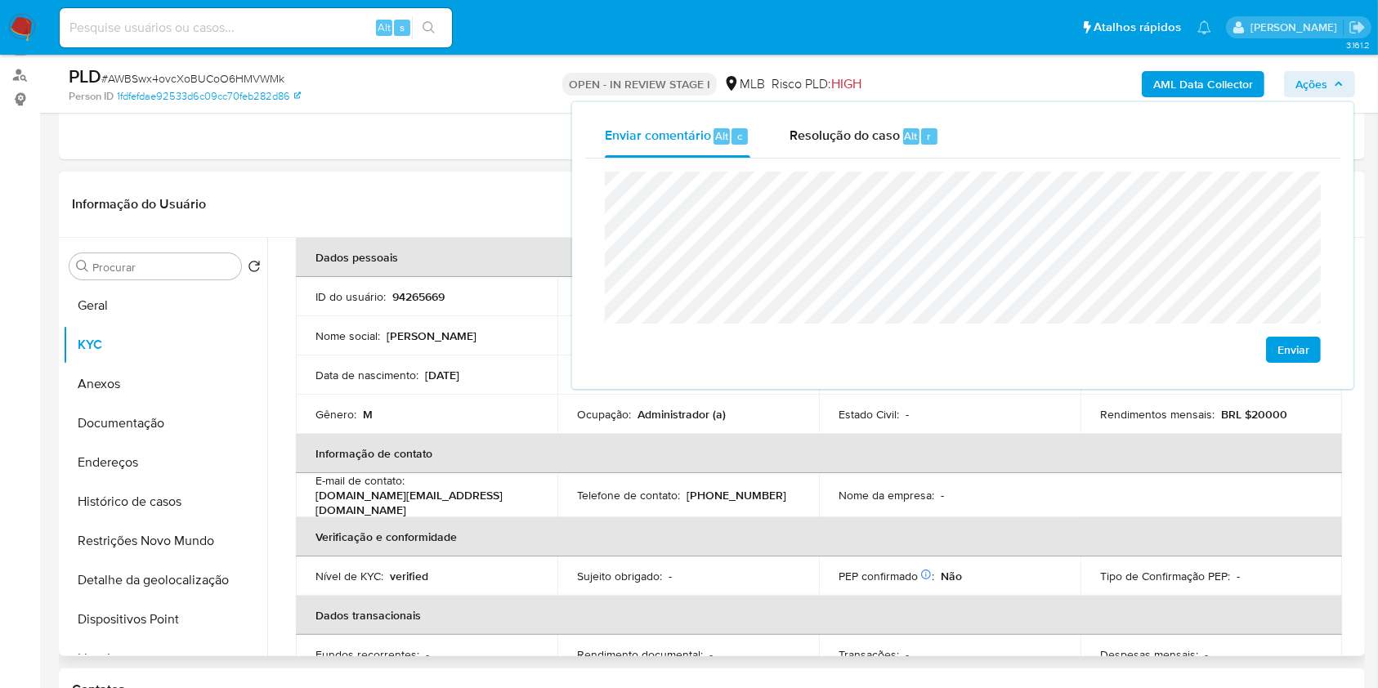
scroll to position [0, 0]
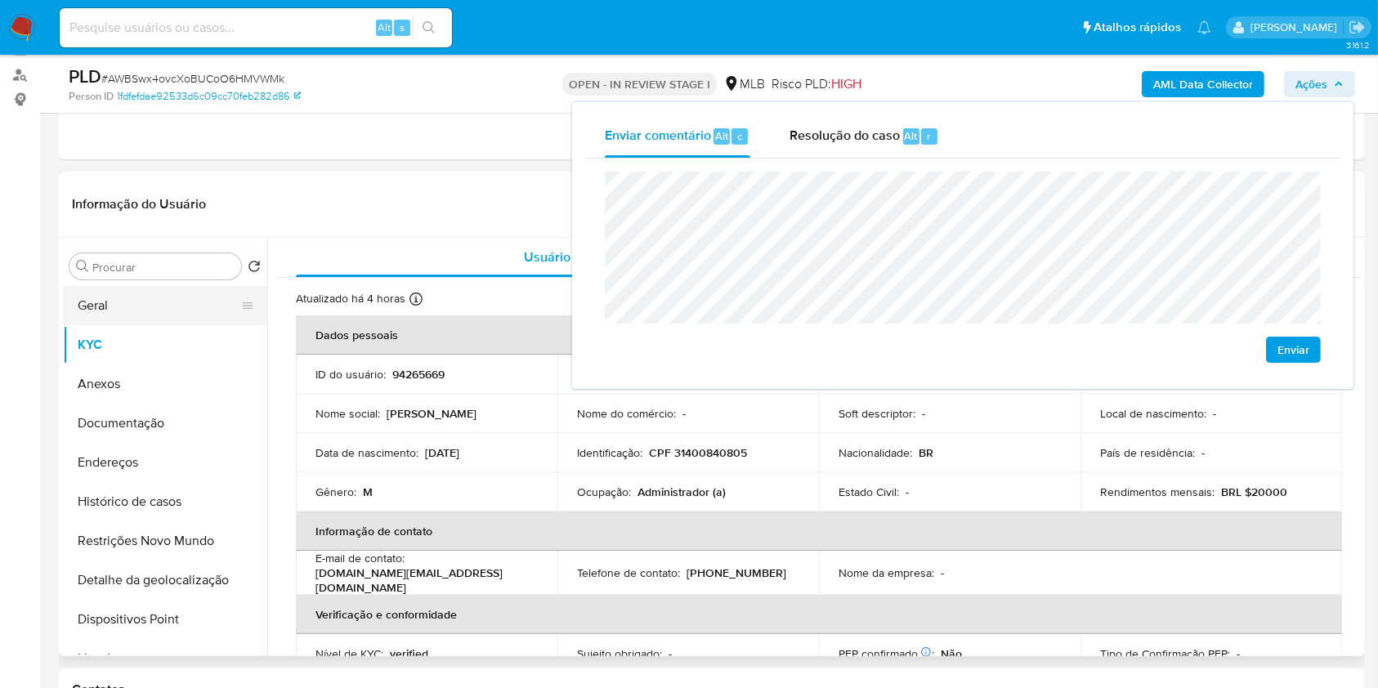
click at [144, 315] on button "Geral" at bounding box center [158, 305] width 191 height 39
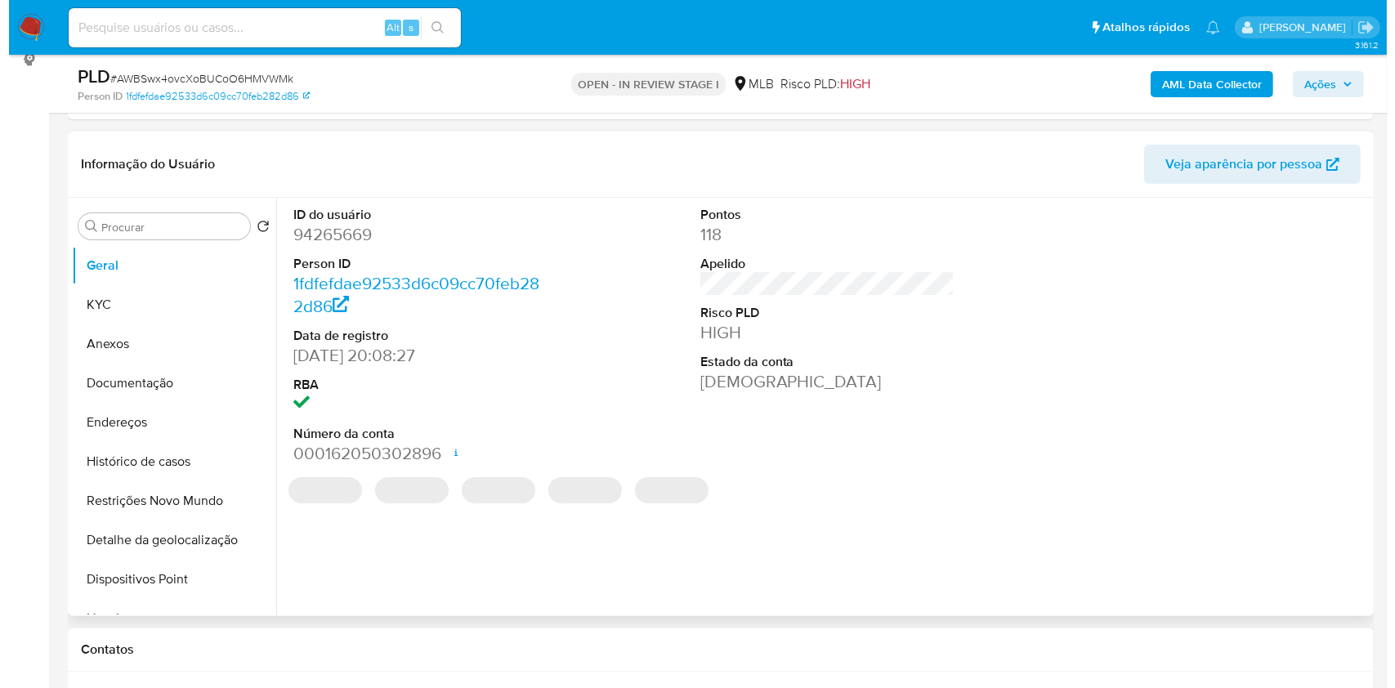
scroll to position [226, 0]
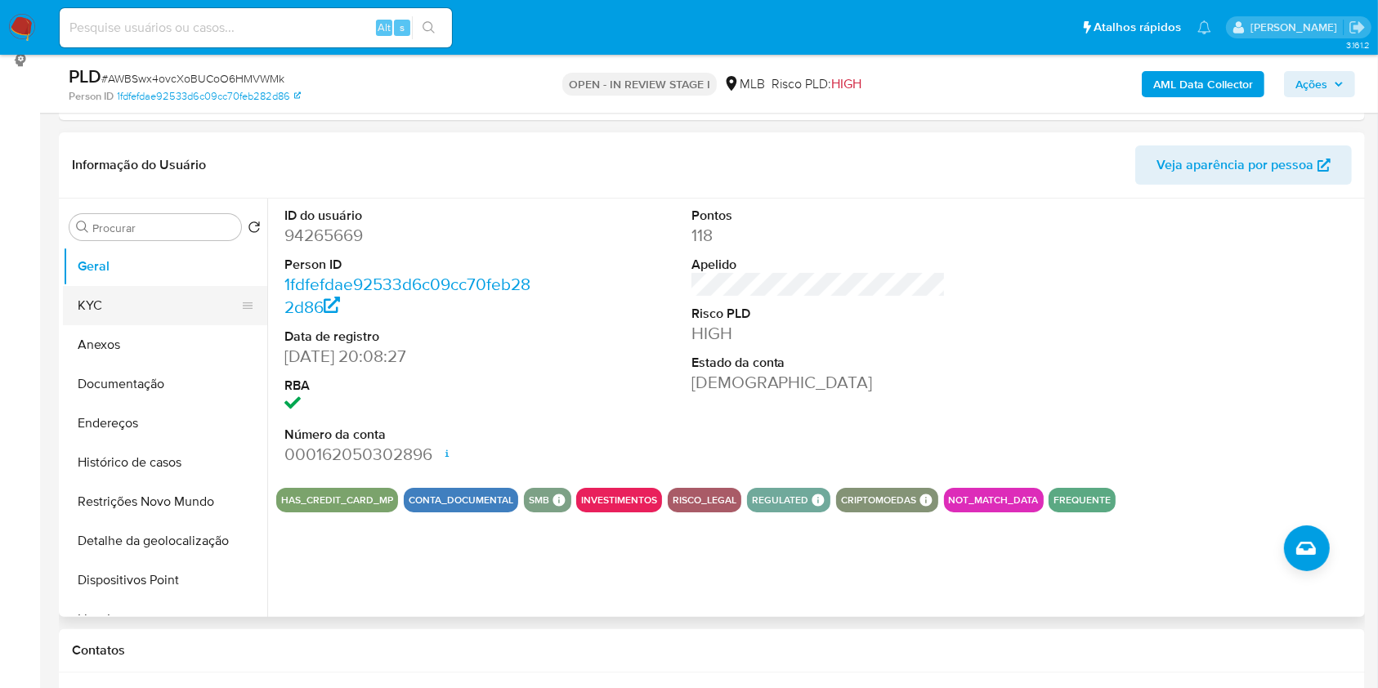
click at [144, 302] on button "KYC" at bounding box center [158, 305] width 191 height 39
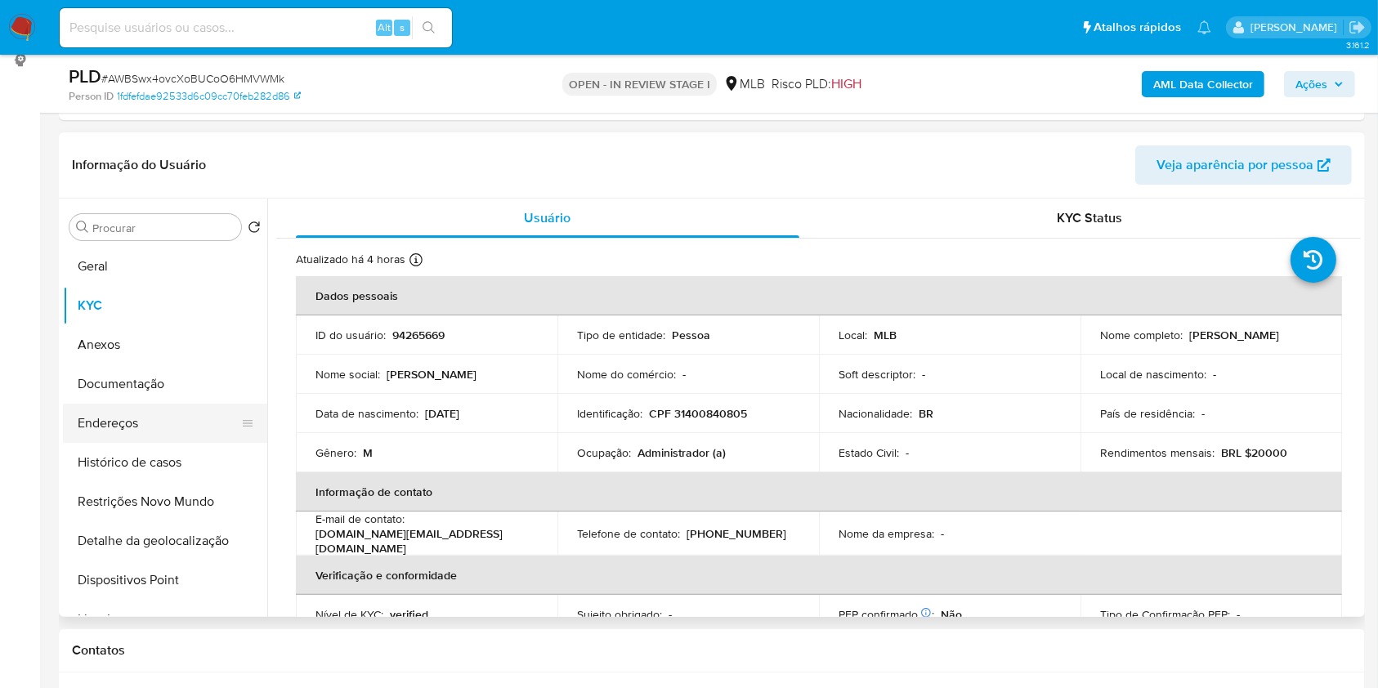
click at [118, 413] on button "Endereços" at bounding box center [158, 423] width 191 height 39
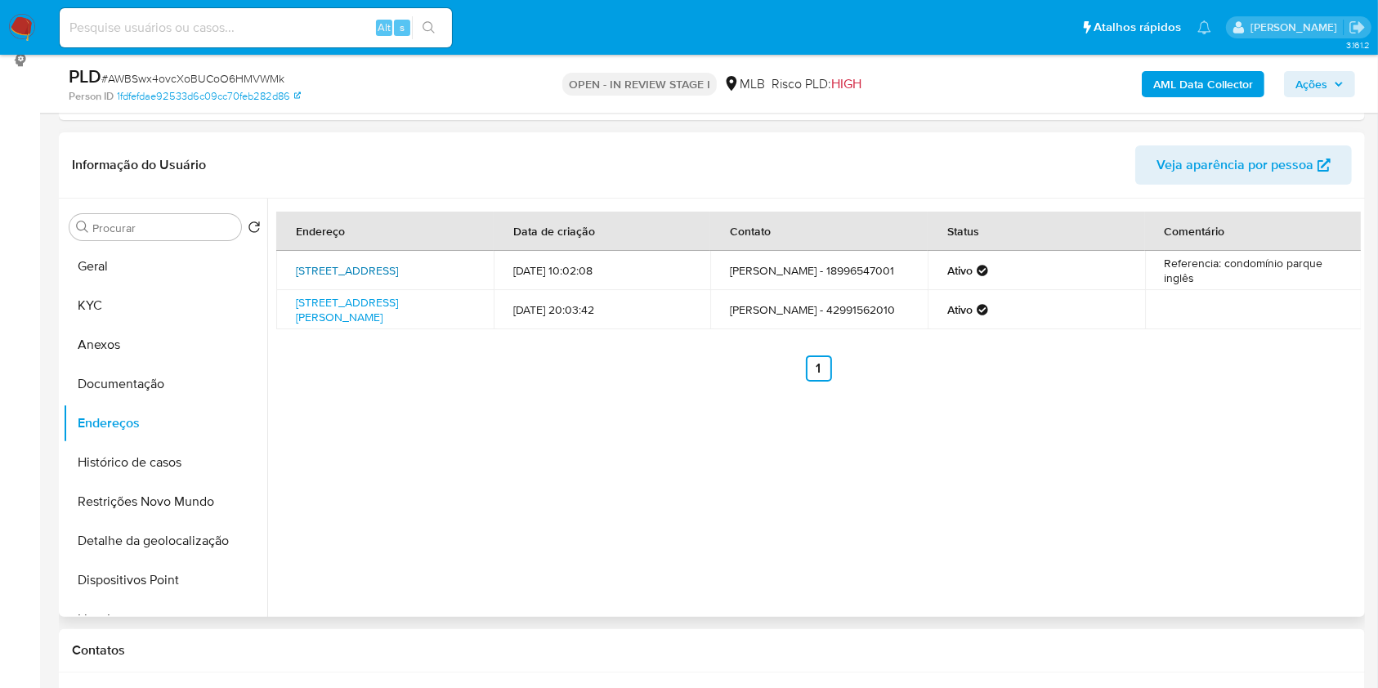
click at [362, 263] on link "Alameda Inglaterra 15, Birigui, São Paulo, 16206553, Brasil 15" at bounding box center [347, 270] width 102 height 16
click at [353, 300] on link "Avenida Vicente Fiorillo 700, Castro, Paraná, 84178330, Brasil 700" at bounding box center [347, 309] width 102 height 31
click at [167, 382] on button "Documentação" at bounding box center [158, 383] width 191 height 39
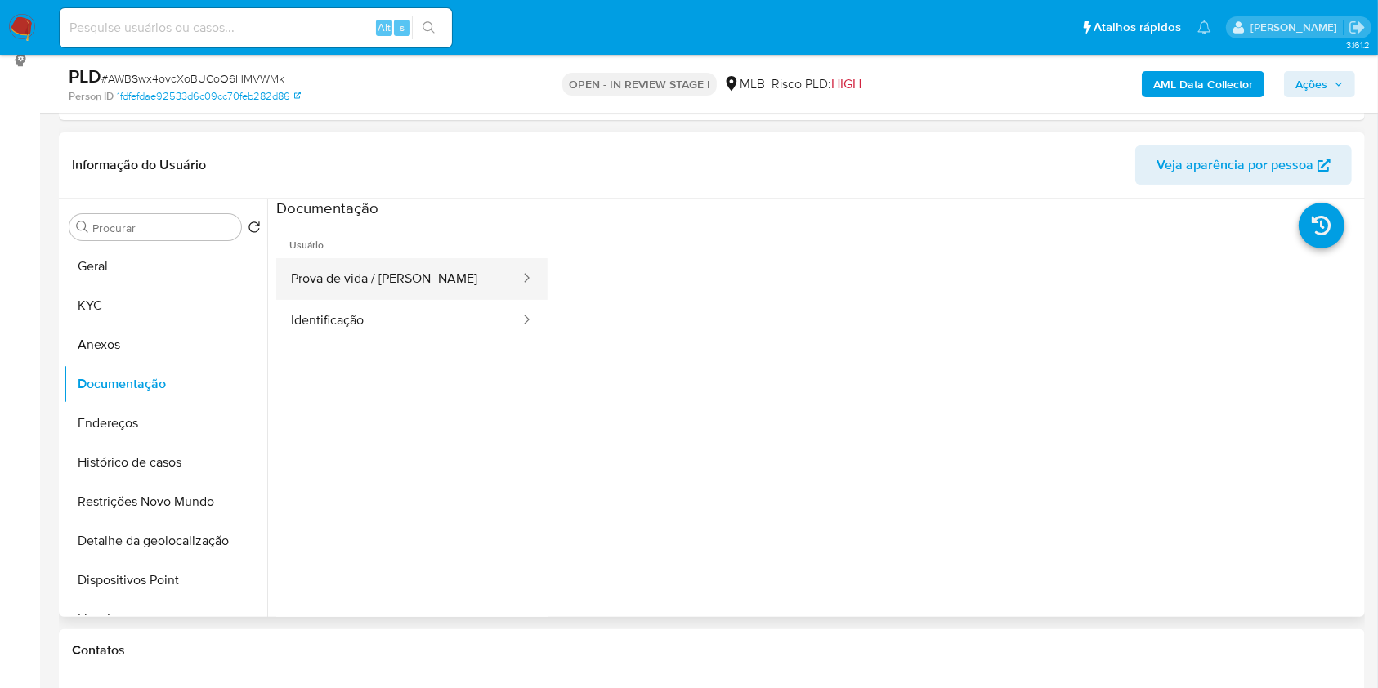
click at [396, 264] on button "Prova de vida / Selfie" at bounding box center [398, 279] width 245 height 42
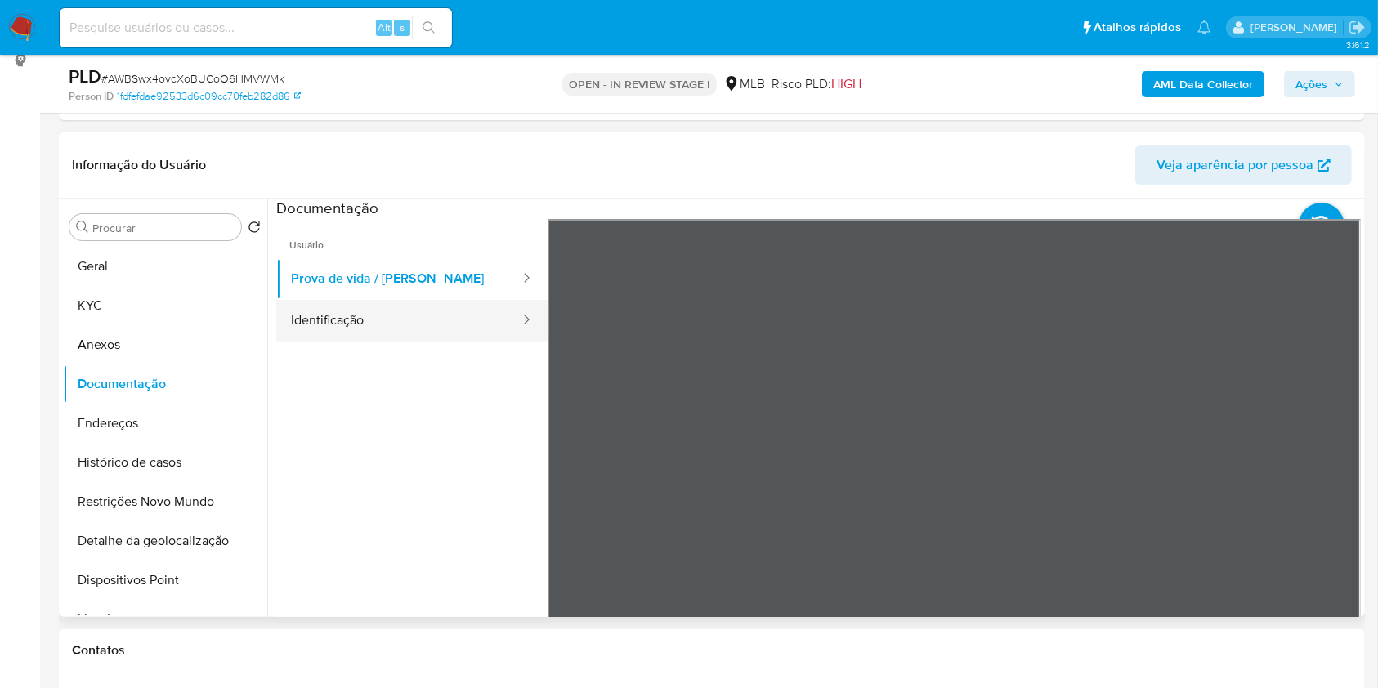
click at [290, 316] on button "Identificação" at bounding box center [398, 321] width 245 height 42
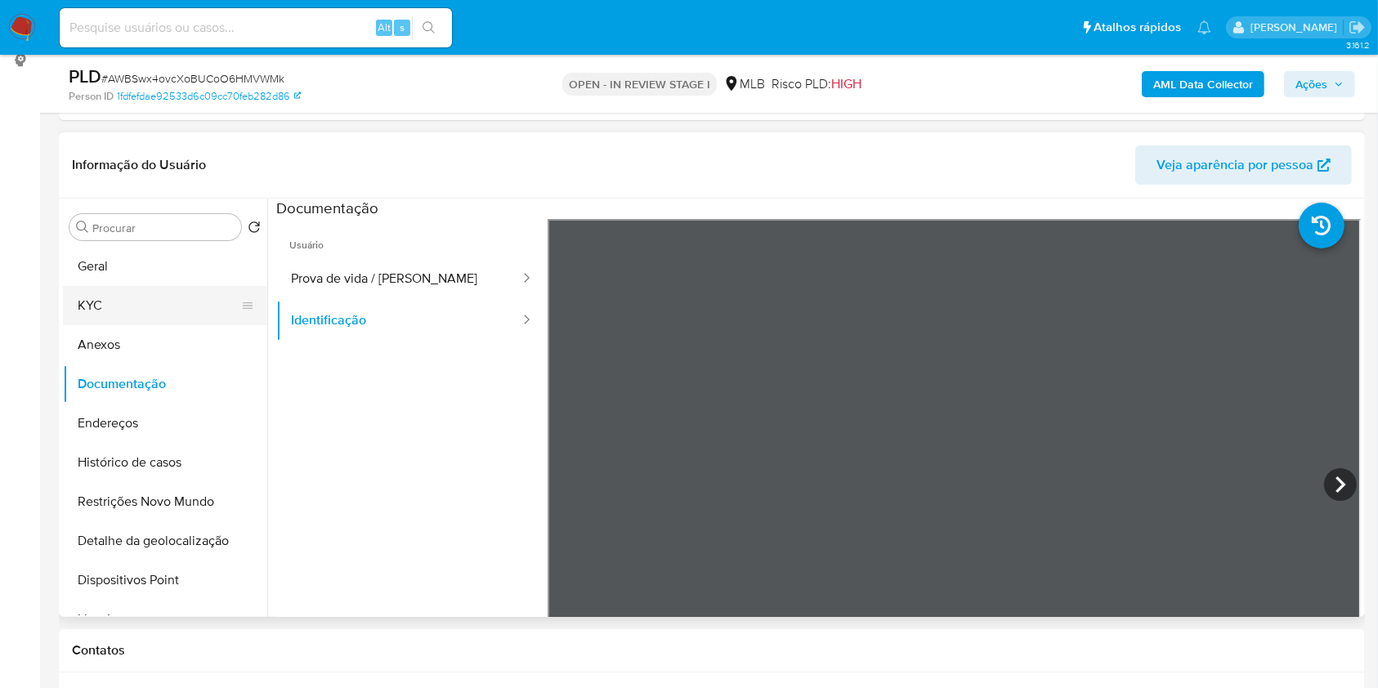
click at [84, 296] on button "KYC" at bounding box center [158, 305] width 191 height 39
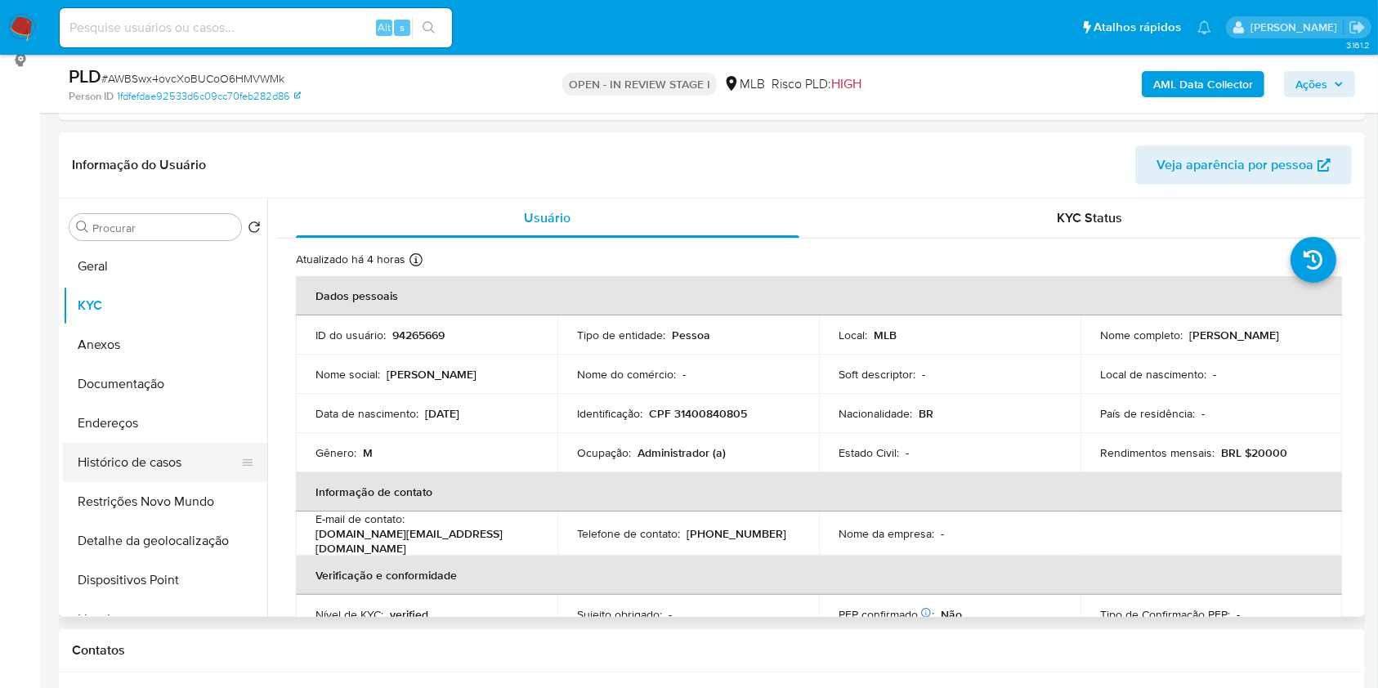
click at [185, 451] on button "Histórico de casos" at bounding box center [158, 462] width 191 height 39
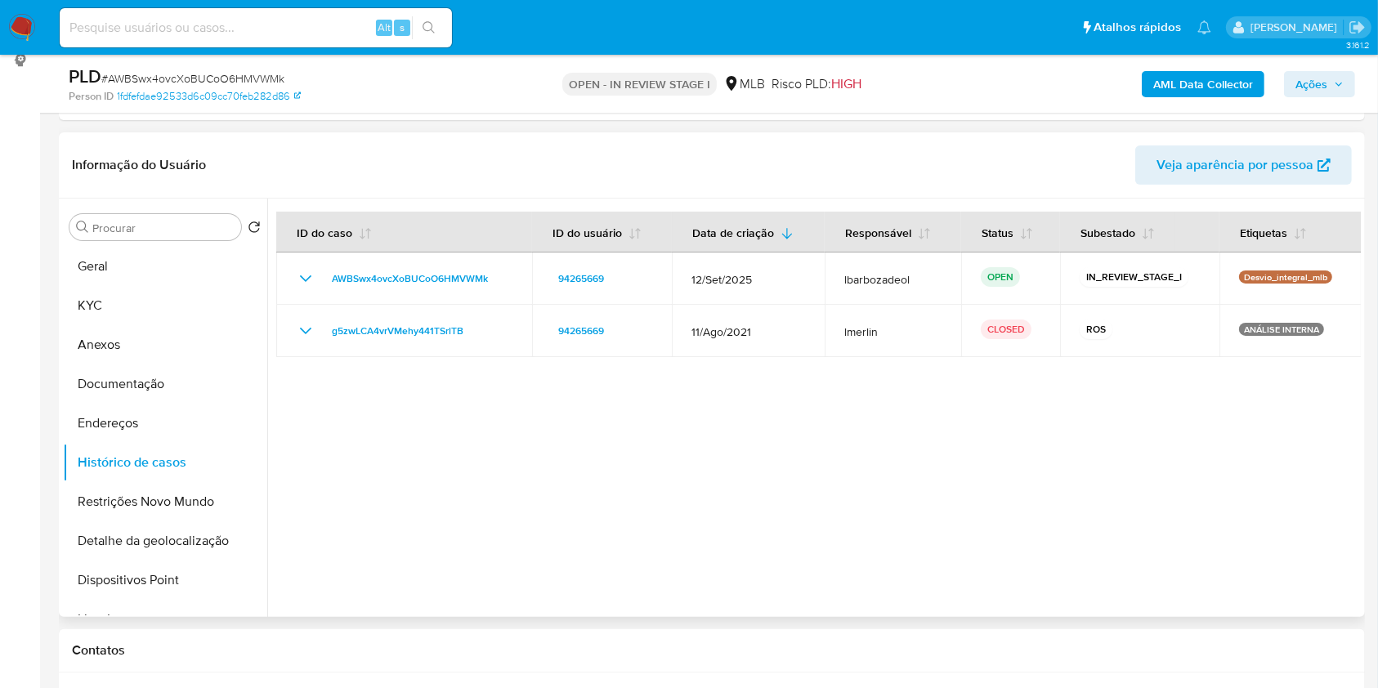
click at [1294, 488] on div at bounding box center [813, 408] width 1093 height 418
click at [164, 280] on button "Geral" at bounding box center [158, 266] width 191 height 39
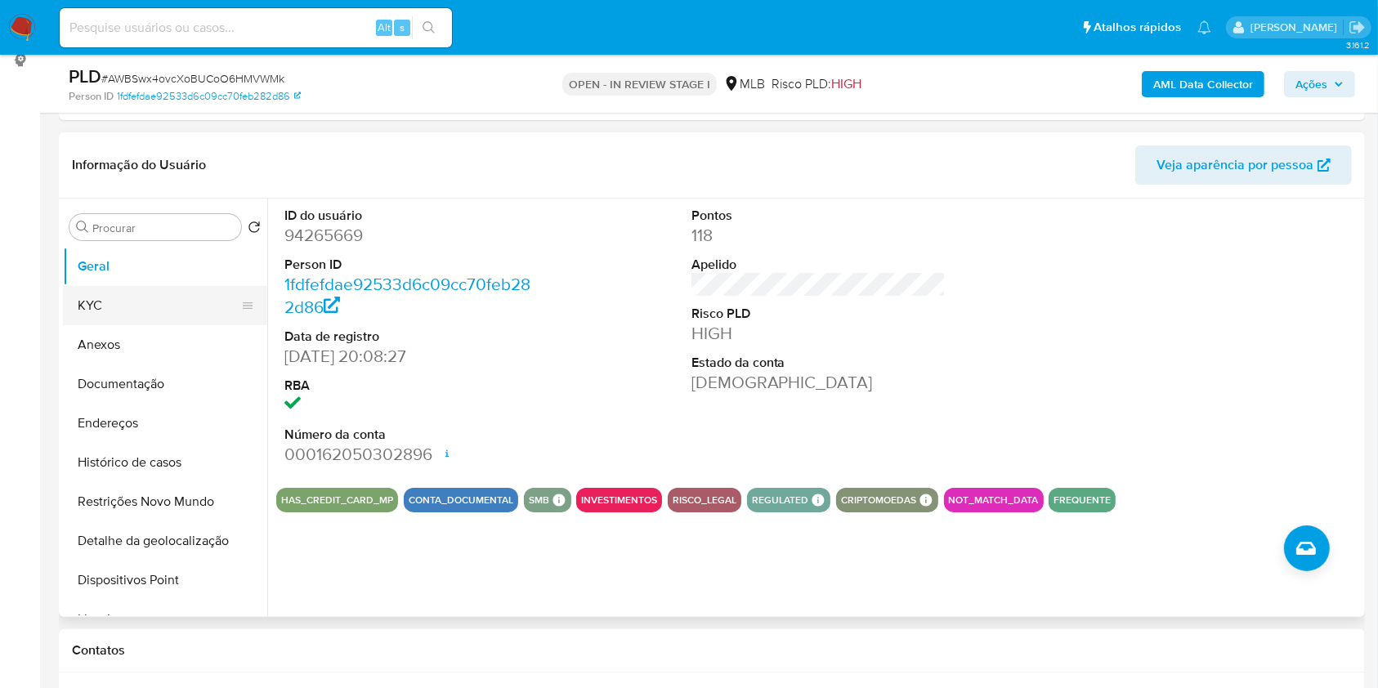
click at [155, 304] on button "KYC" at bounding box center [158, 305] width 191 height 39
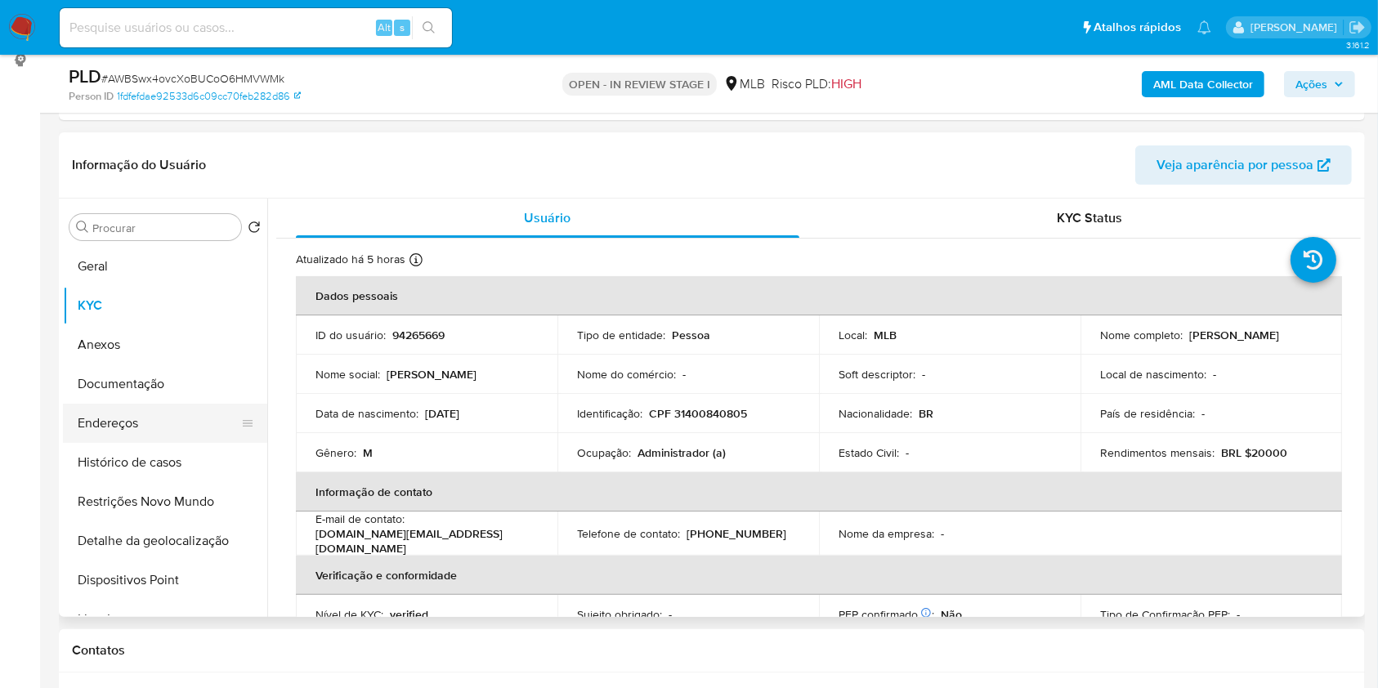
click at [177, 425] on button "Endereços" at bounding box center [158, 423] width 191 height 39
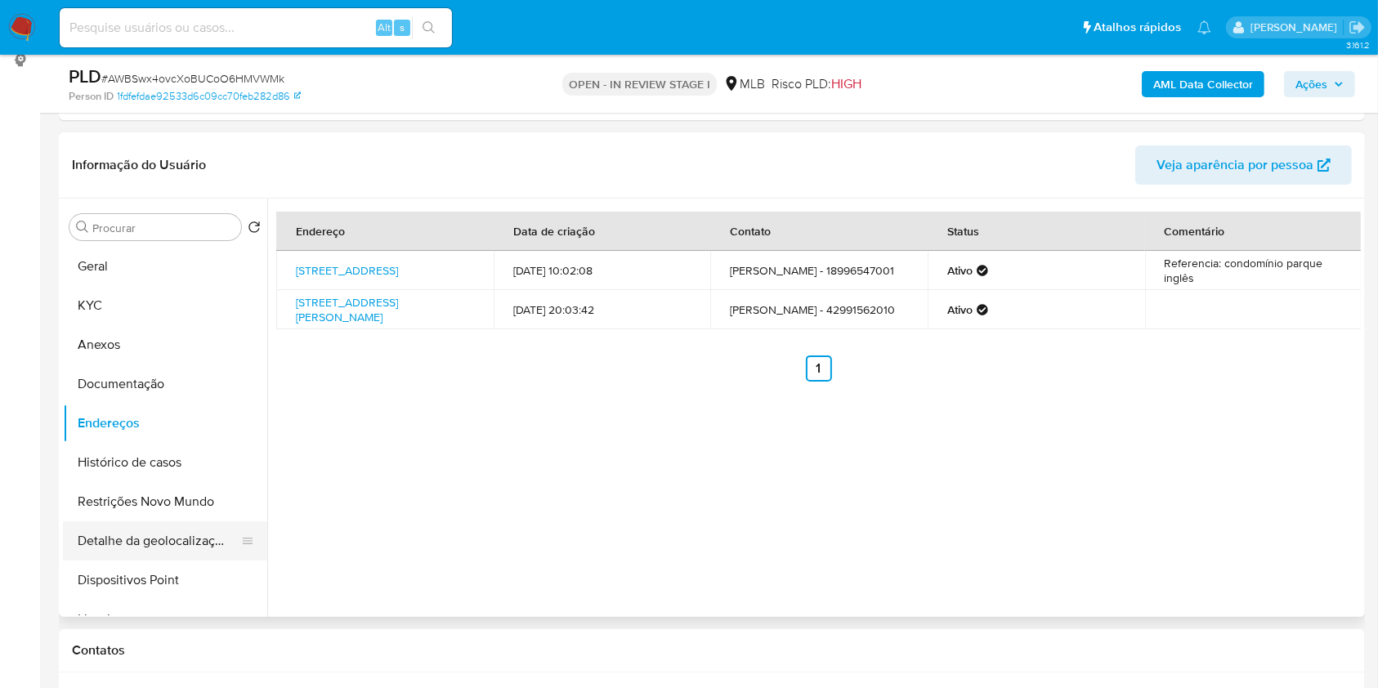
click at [187, 537] on button "Detalhe da geolocalização" at bounding box center [158, 540] width 191 height 39
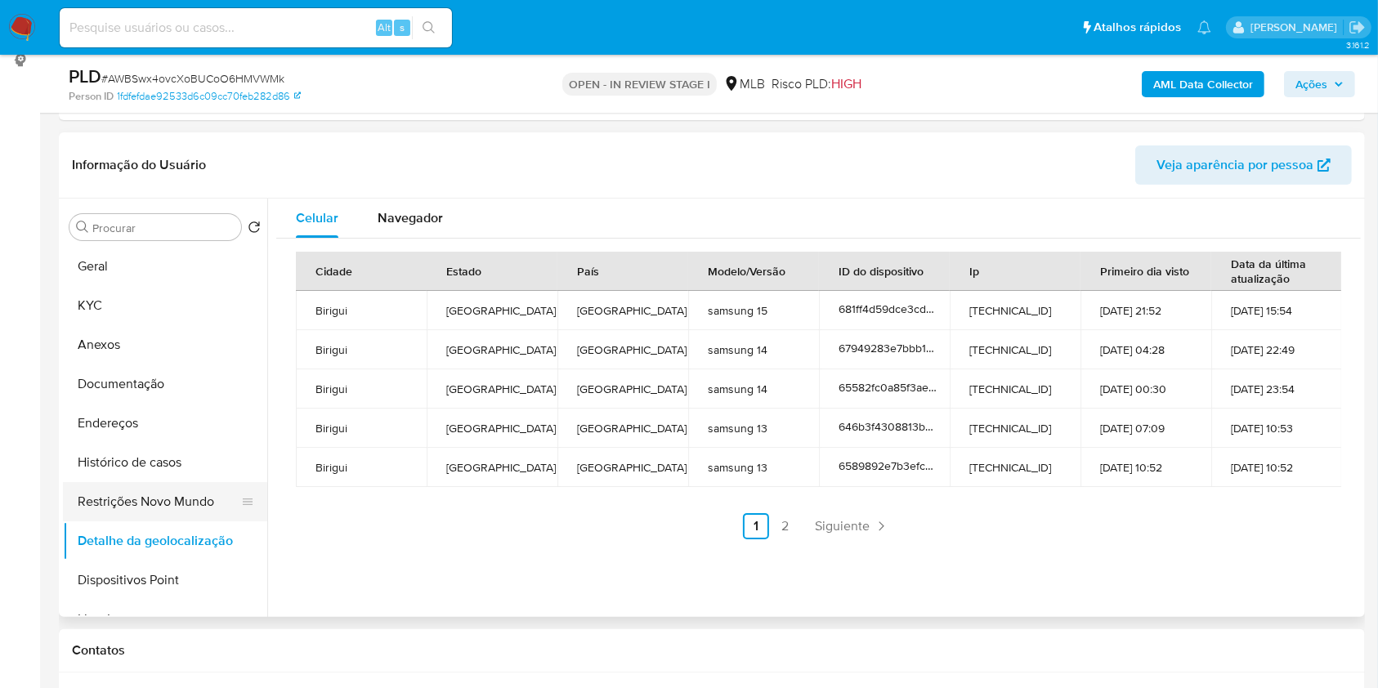
click at [190, 489] on button "Restrições Novo Mundo" at bounding box center [158, 501] width 191 height 39
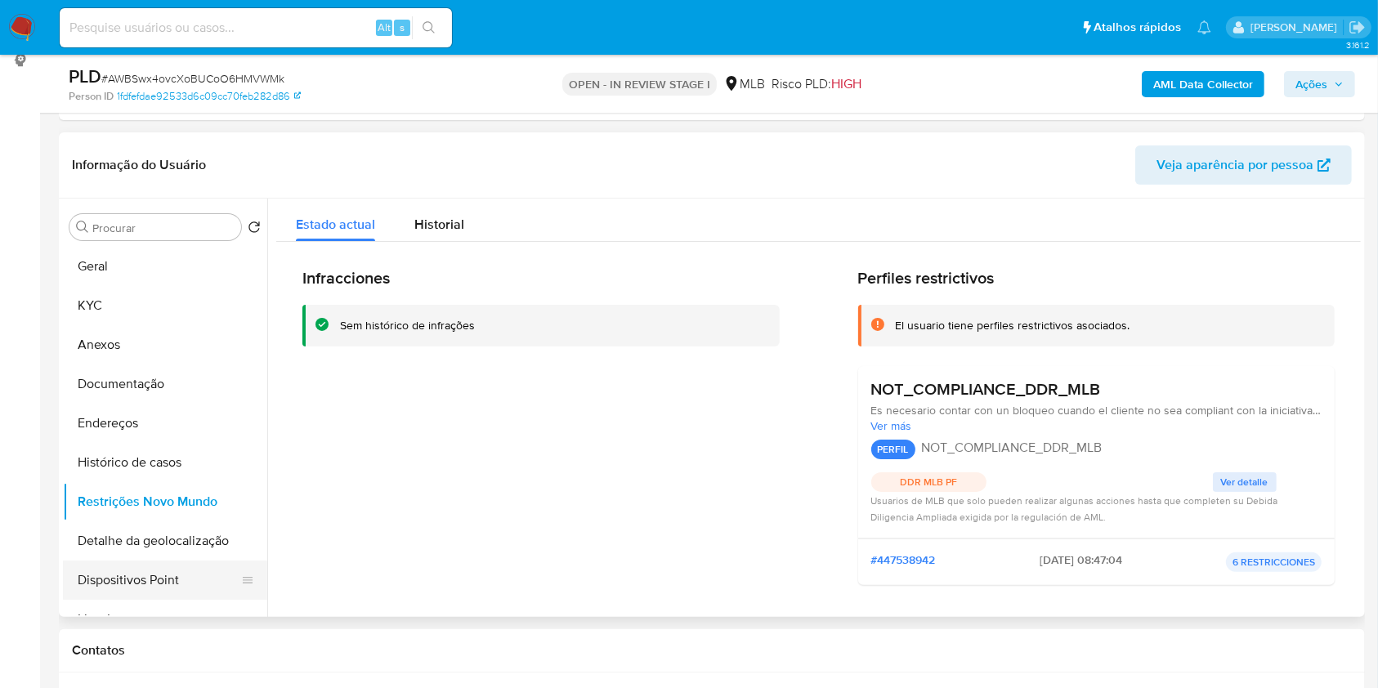
click at [145, 574] on button "Dispositivos Point" at bounding box center [158, 580] width 191 height 39
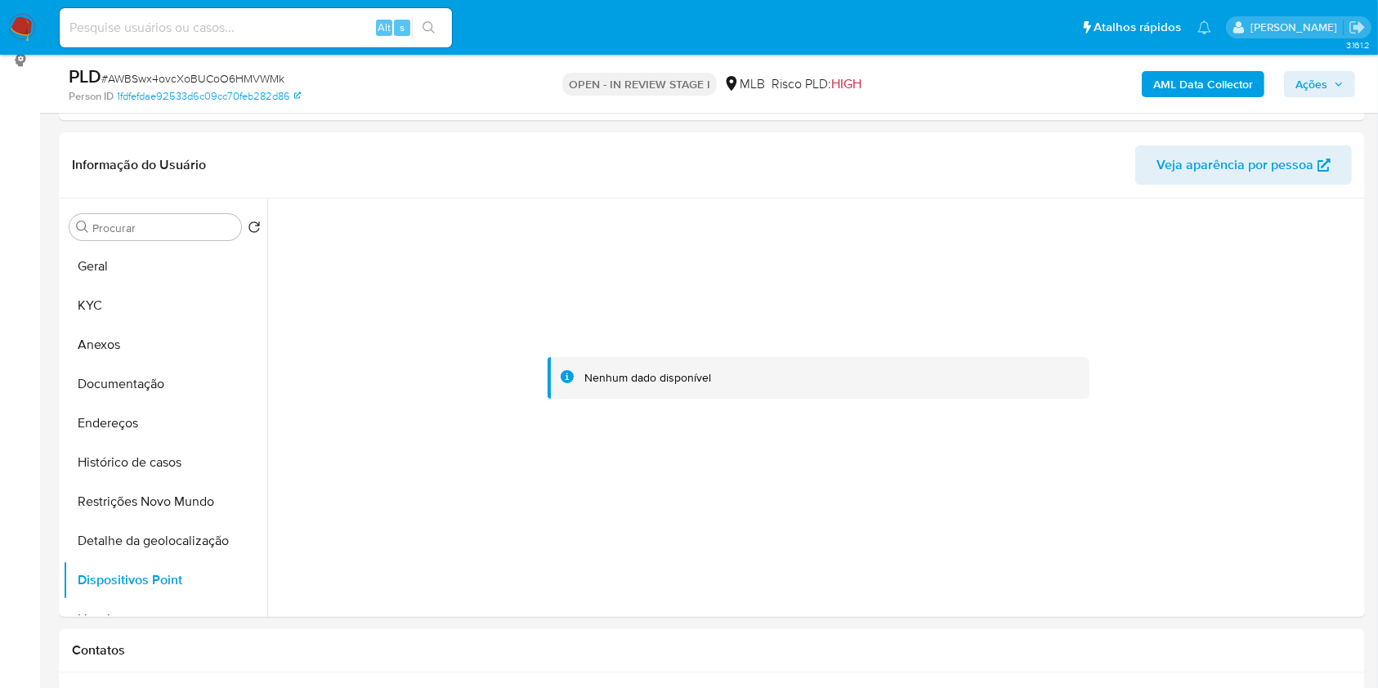
click at [1294, 83] on button "Ações" at bounding box center [1319, 84] width 71 height 26
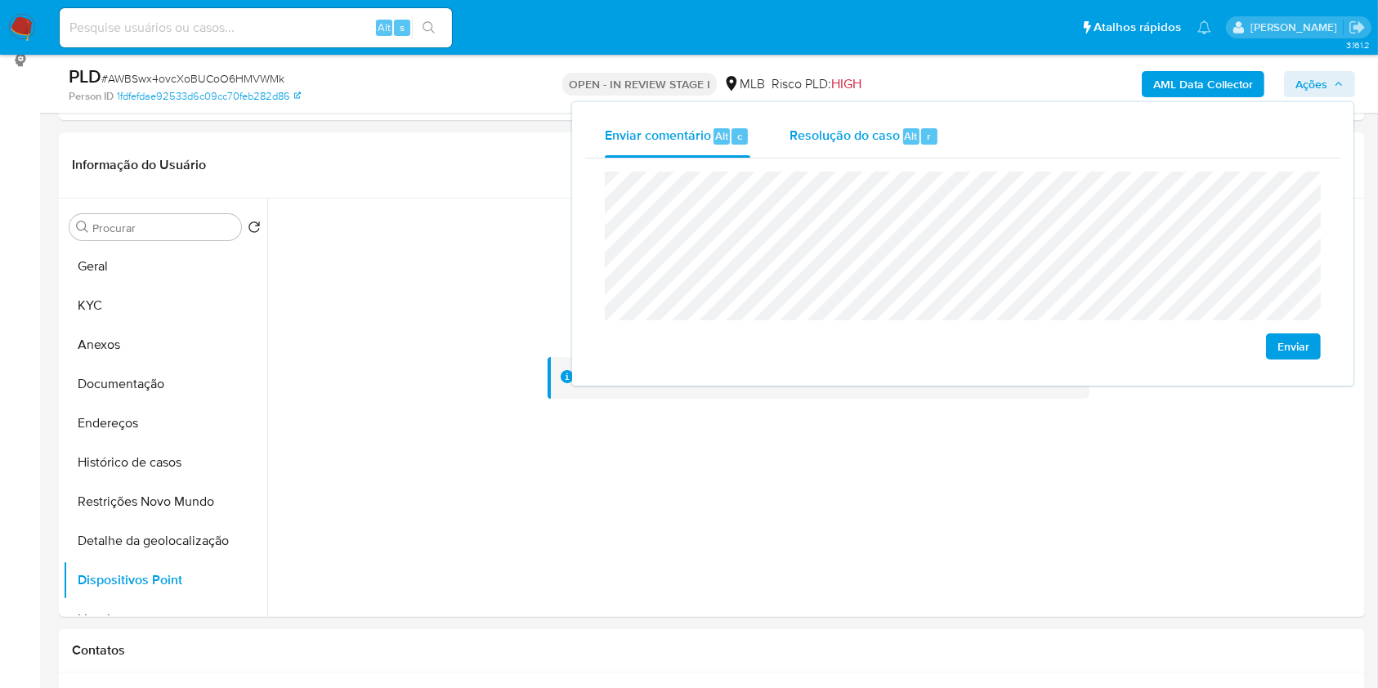
click at [914, 132] on span "Alt" at bounding box center [911, 136] width 13 height 16
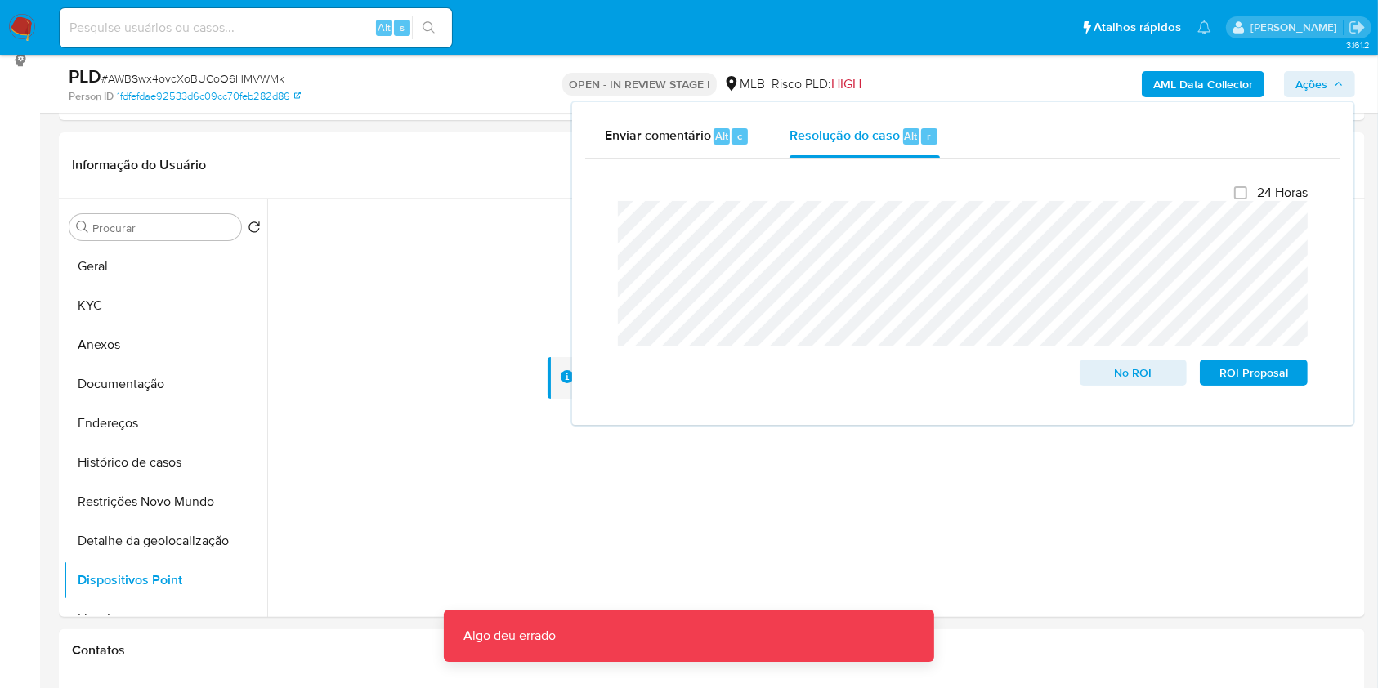
click at [970, 74] on div "AML Data Collector Ações Enviar comentário Alt c Resolução do caso Alt r Fecham…" at bounding box center [1143, 84] width 424 height 38
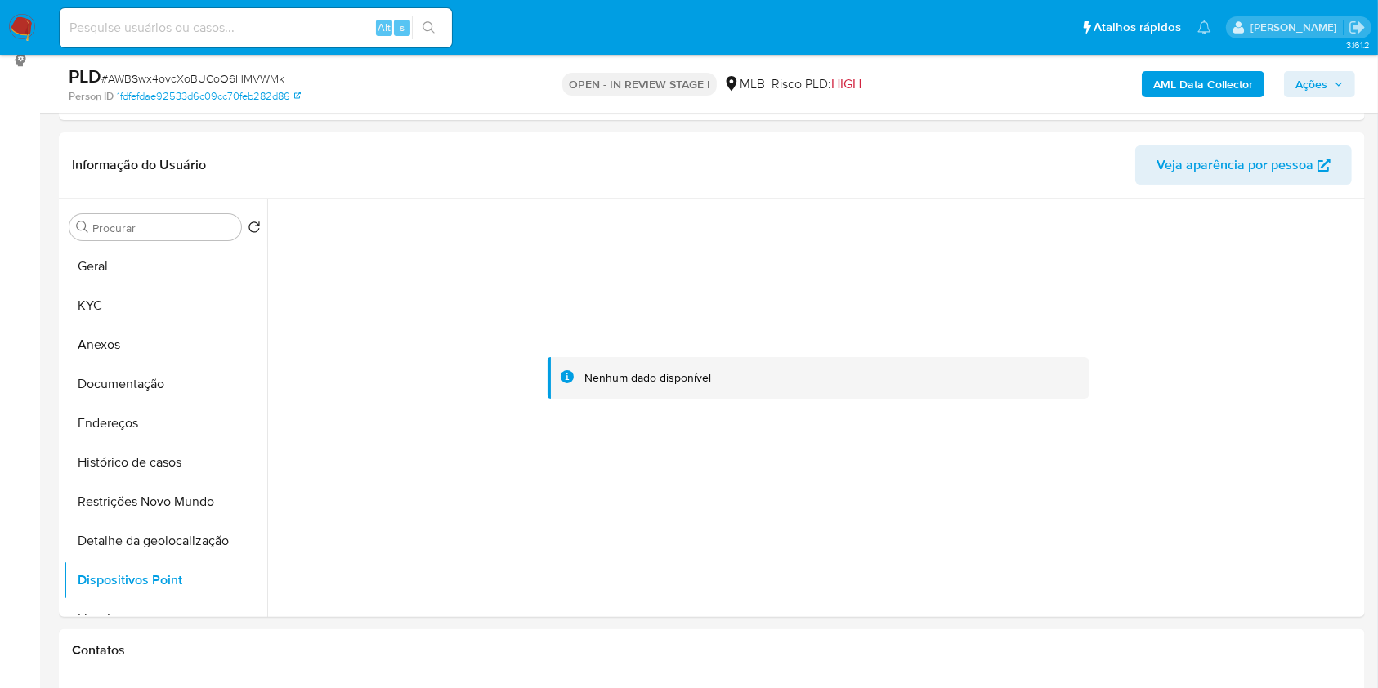
click at [1183, 78] on b "AML Data Collector" at bounding box center [1203, 84] width 100 height 26
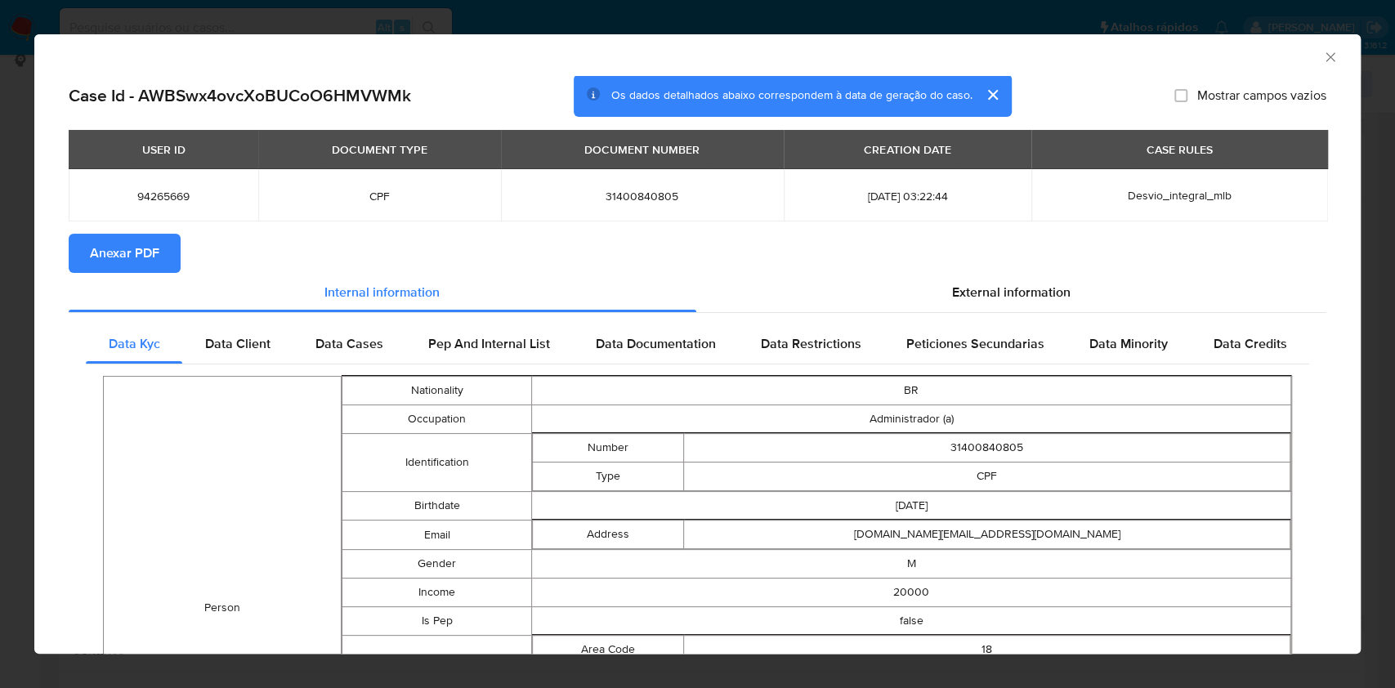
click at [101, 245] on span "Anexar PDF" at bounding box center [124, 253] width 69 height 36
click at [1322, 59] on icon "Fechar a janela" at bounding box center [1330, 57] width 16 height 16
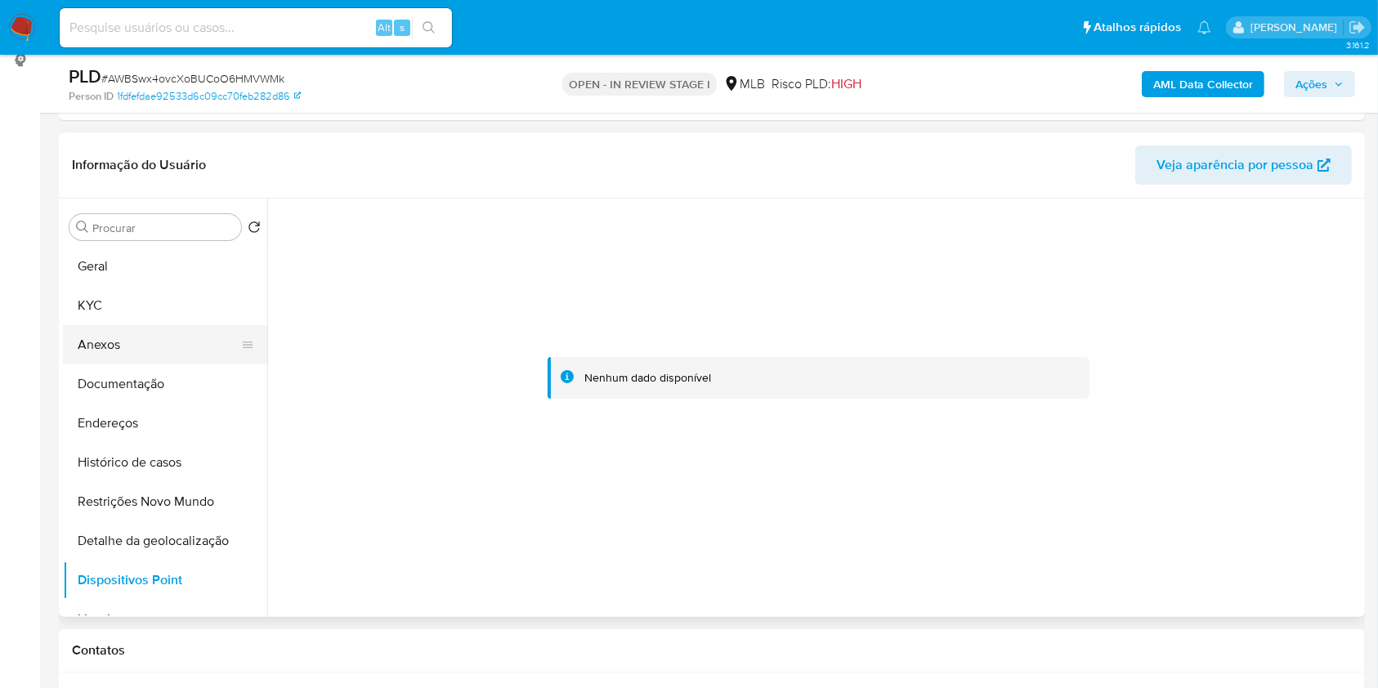
click at [159, 346] on button "Anexos" at bounding box center [158, 344] width 191 height 39
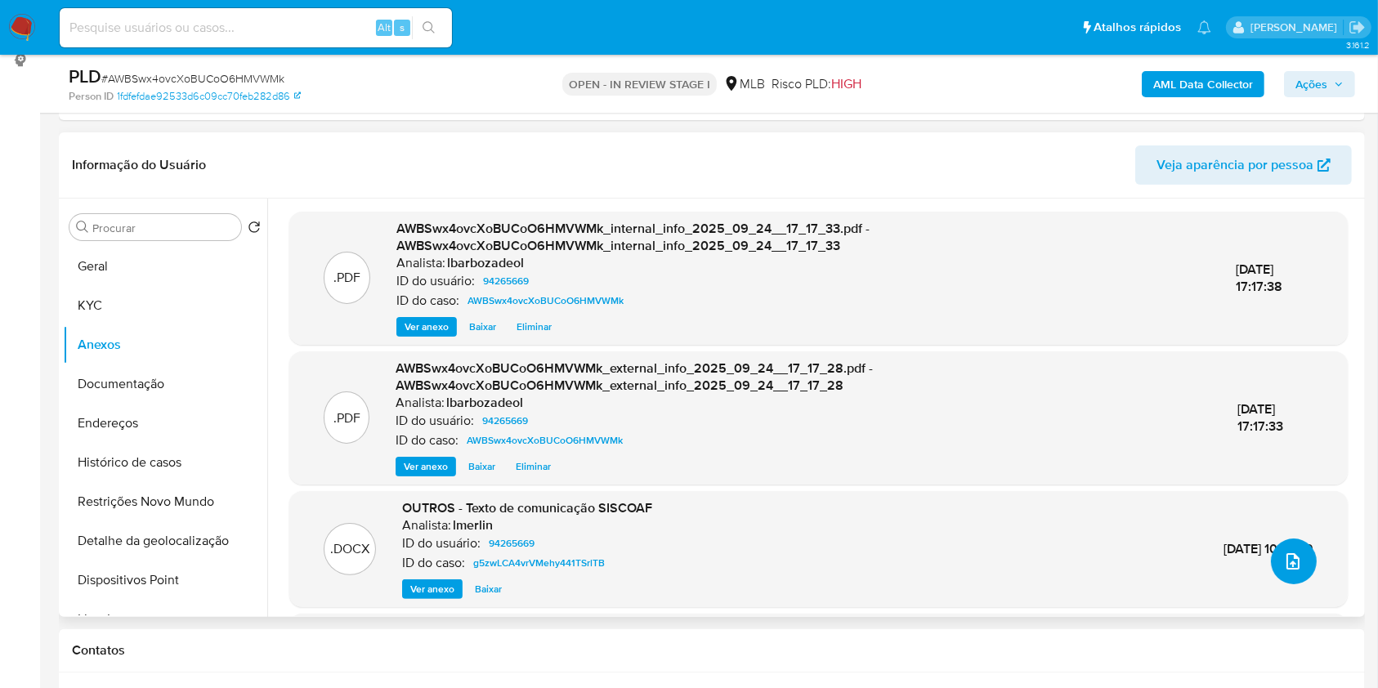
click at [1288, 559] on icon "upload-file" at bounding box center [1293, 562] width 20 height 20
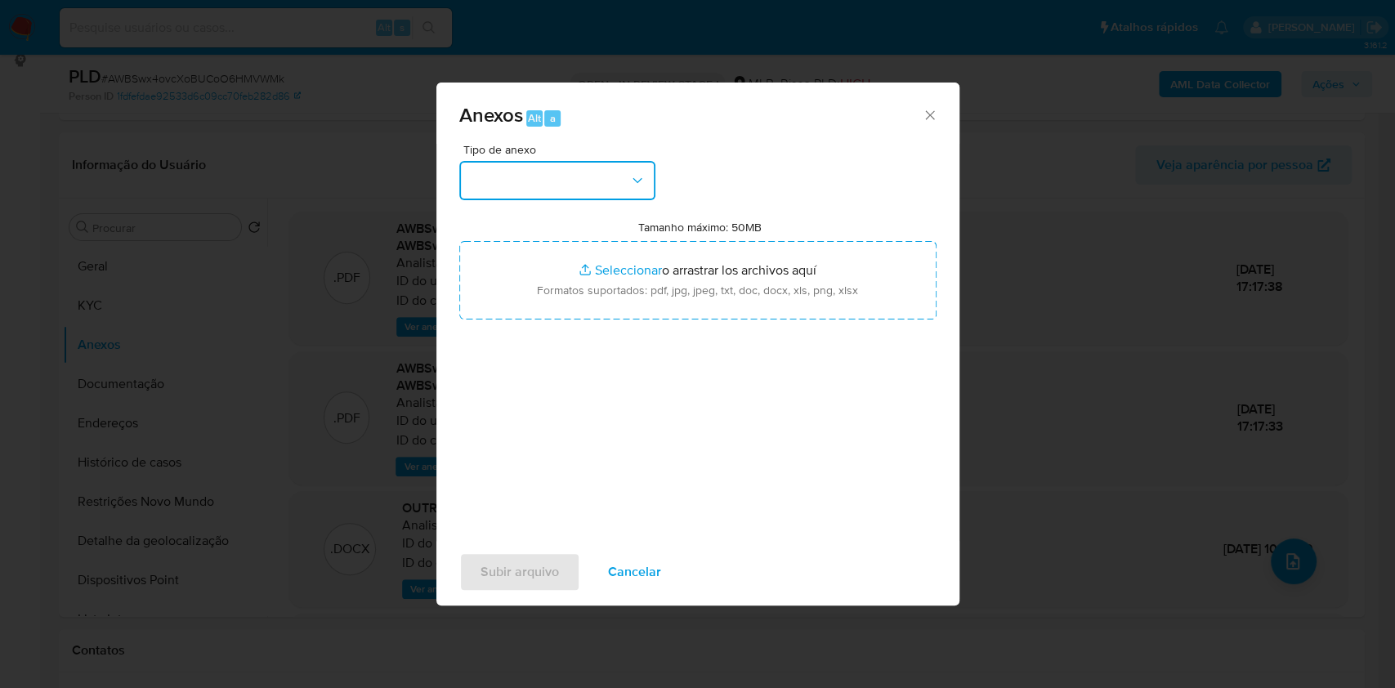
click at [653, 187] on button "button" at bounding box center [557, 180] width 196 height 39
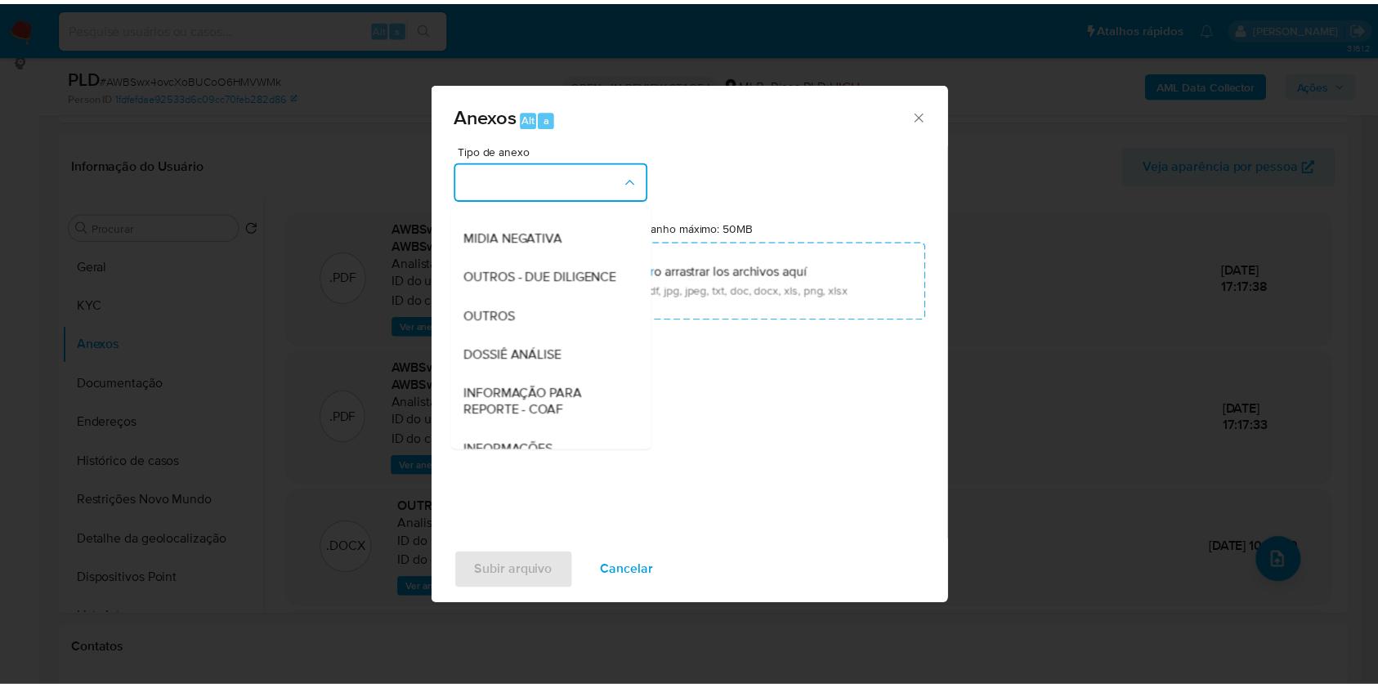
scroll to position [251, 0]
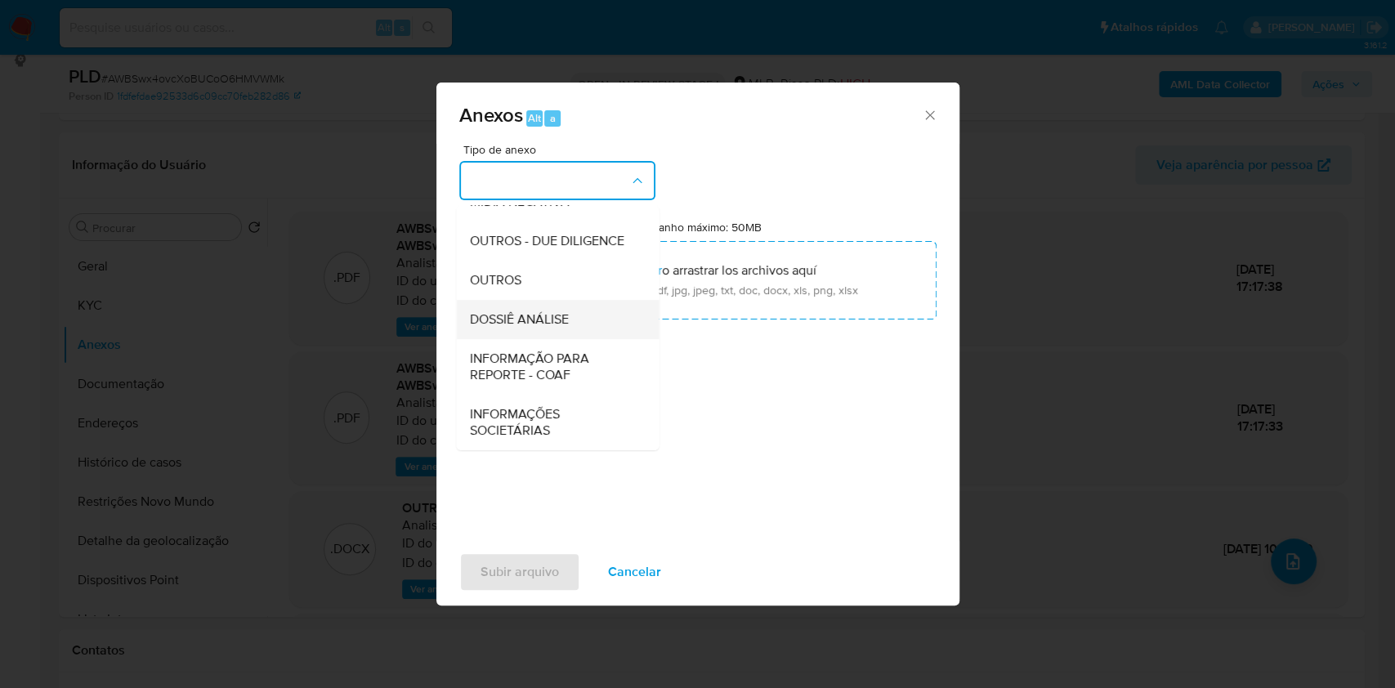
click at [586, 309] on div "DOSSIÊ ANÁLISE" at bounding box center [552, 319] width 167 height 39
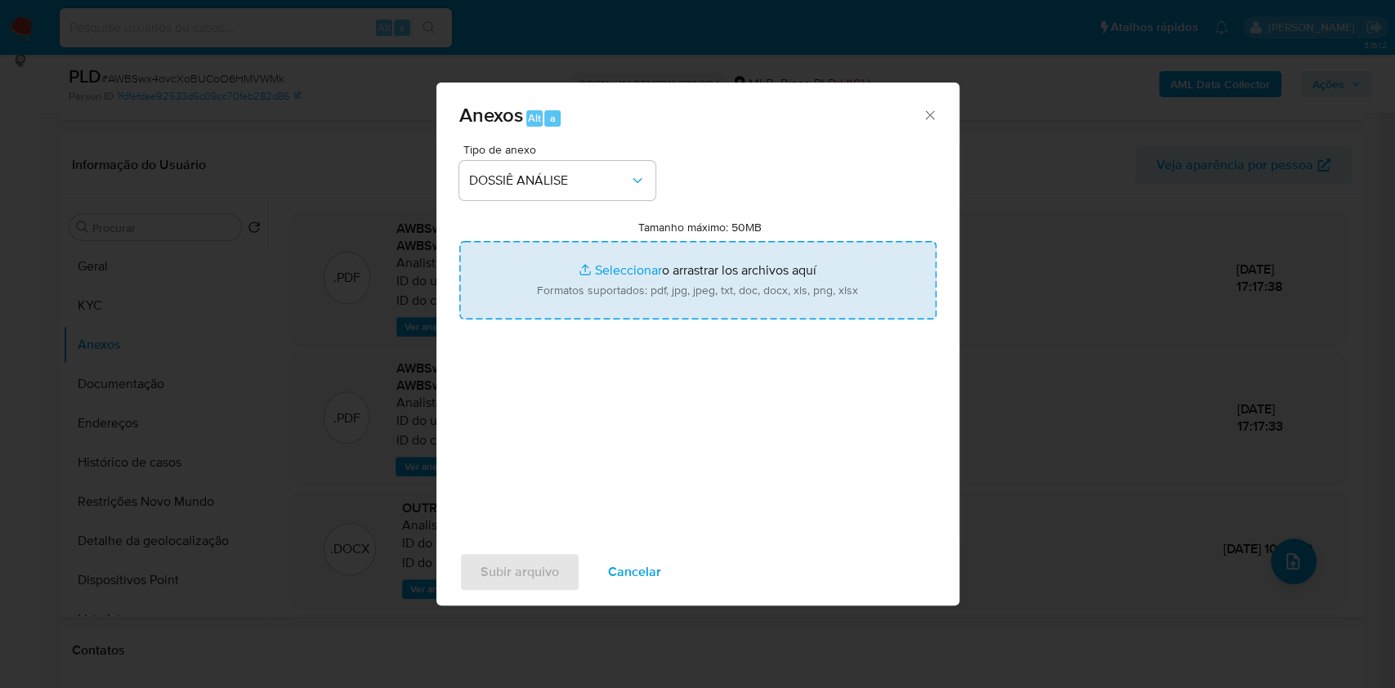
click at [592, 297] on input "Tamanho máximo: 50MB Seleccionar archivos" at bounding box center [697, 280] width 477 height 78
type input "C:\fakepath\Declinio - XXXX - CPF 31400840805 - GUSTAVO BABA.pdf"
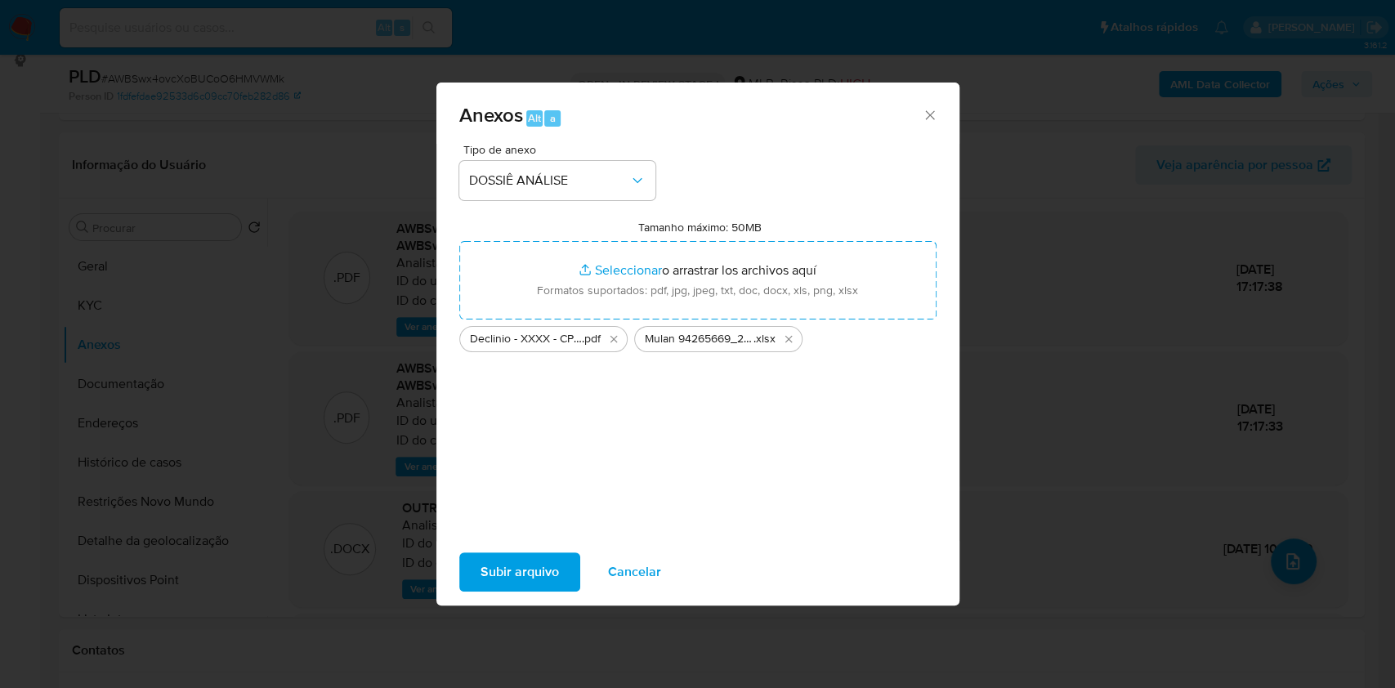
click at [509, 564] on span "Subir arquivo" at bounding box center [519, 572] width 78 height 36
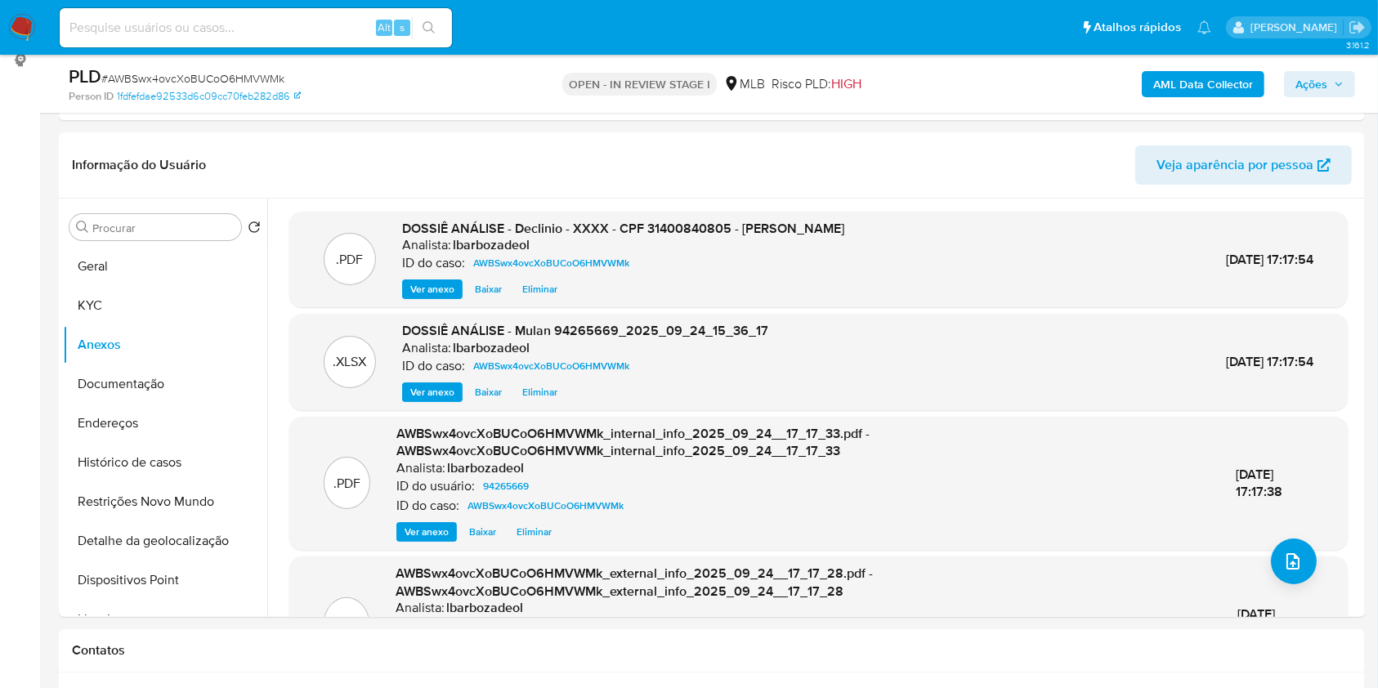
click at [1321, 89] on span "Ações" at bounding box center [1311, 84] width 32 height 26
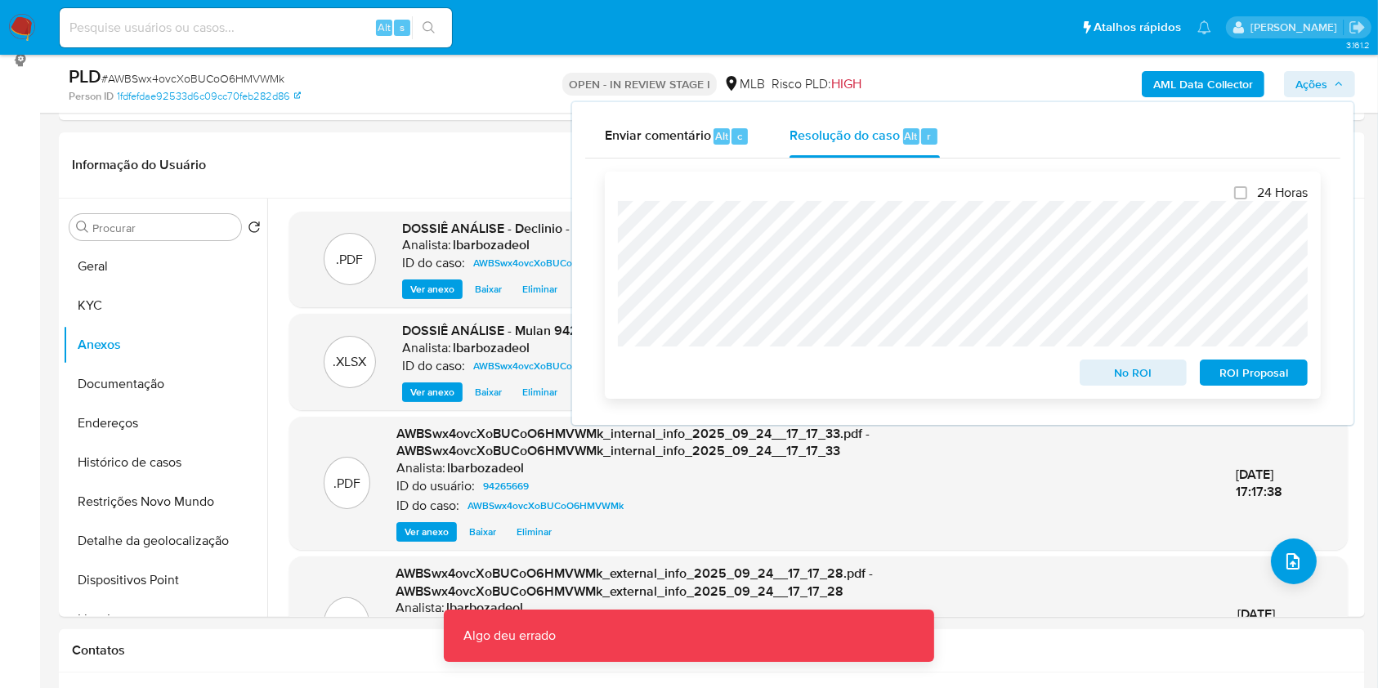
click at [1103, 378] on span "No ROI" at bounding box center [1133, 372] width 85 height 23
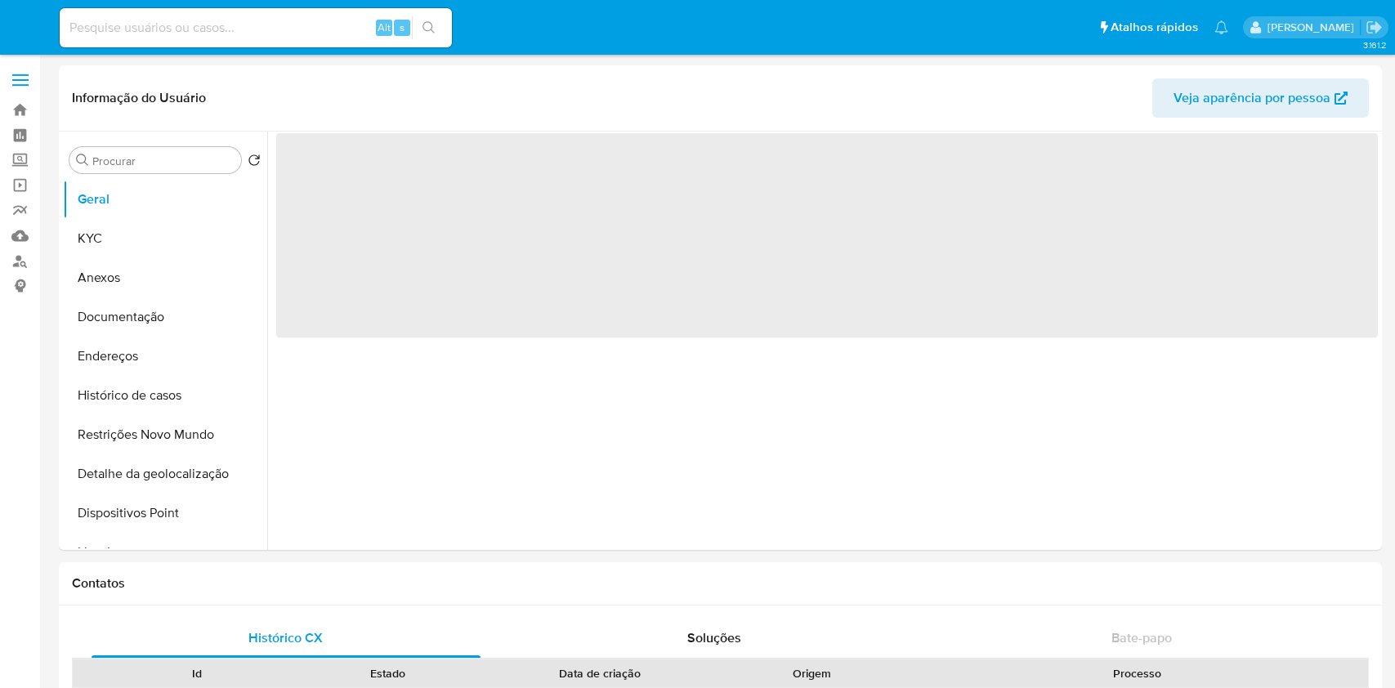
select select "10"
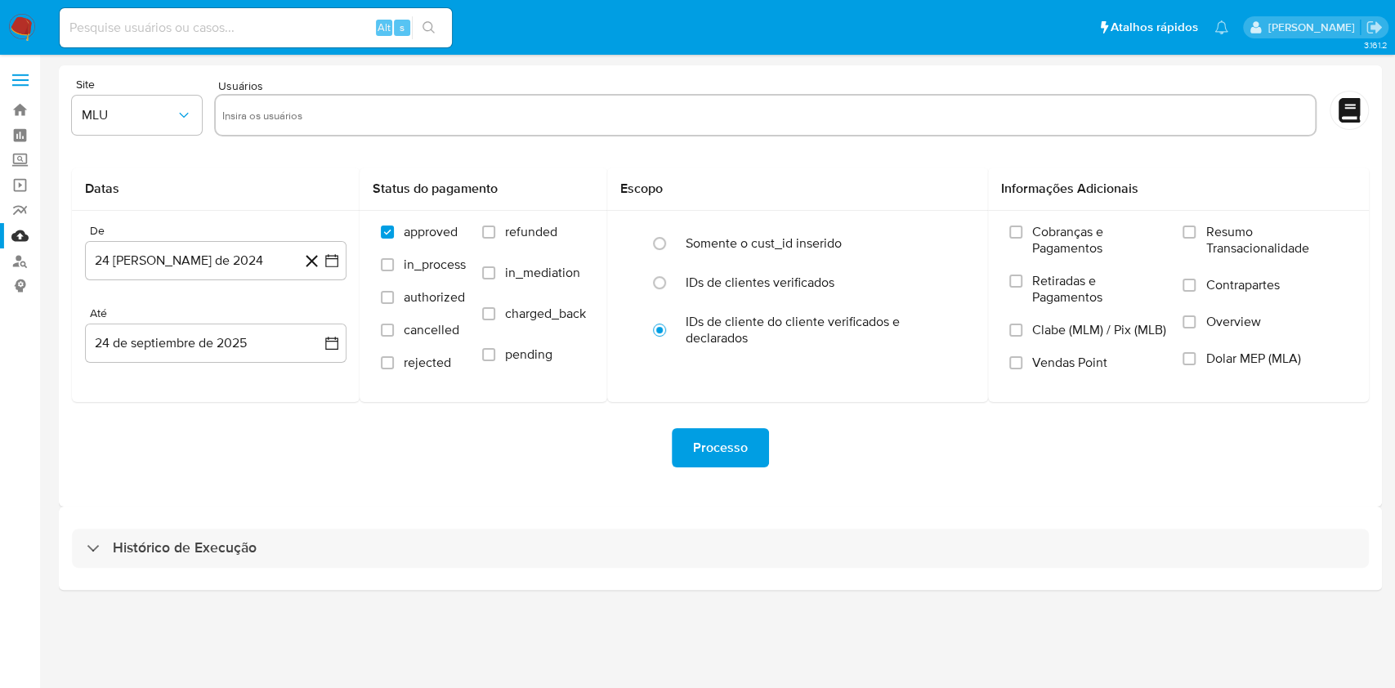
click at [659, 572] on div "Histórico de Execução" at bounding box center [720, 548] width 1323 height 83
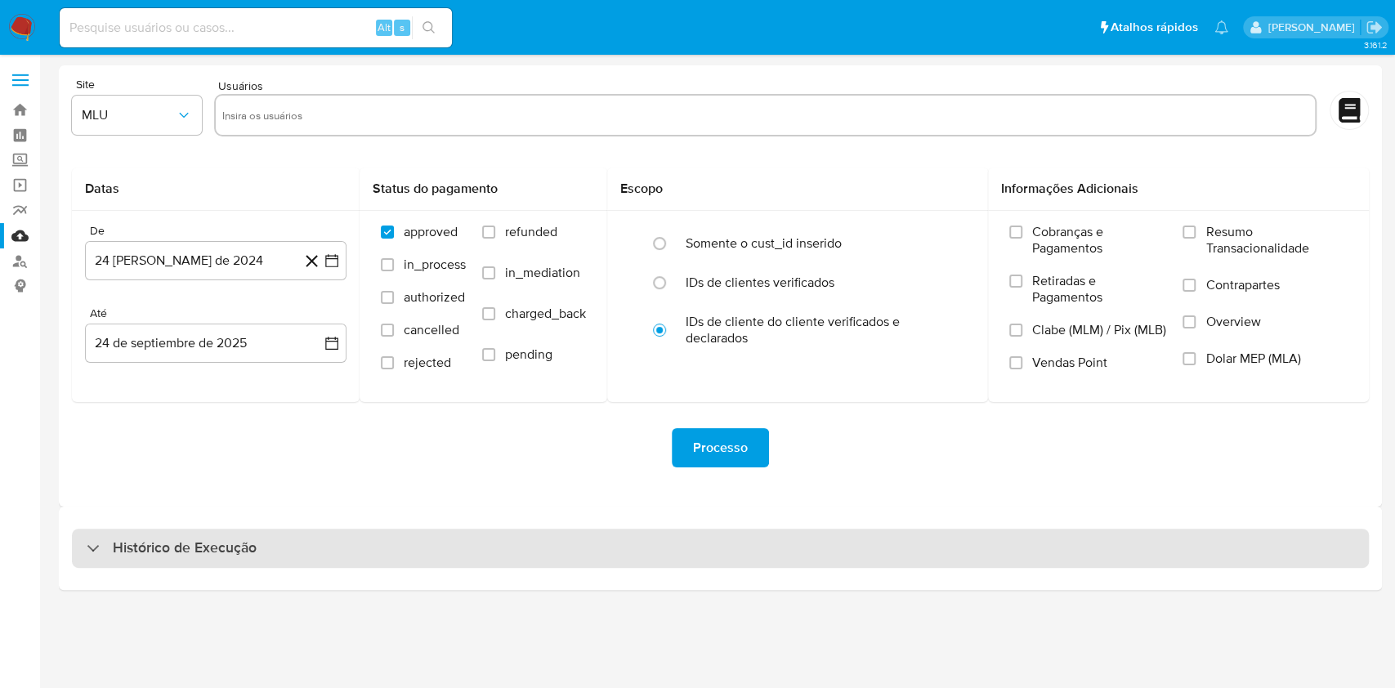
click at [660, 562] on div "Histórico de Execução" at bounding box center [720, 548] width 1297 height 39
select select "10"
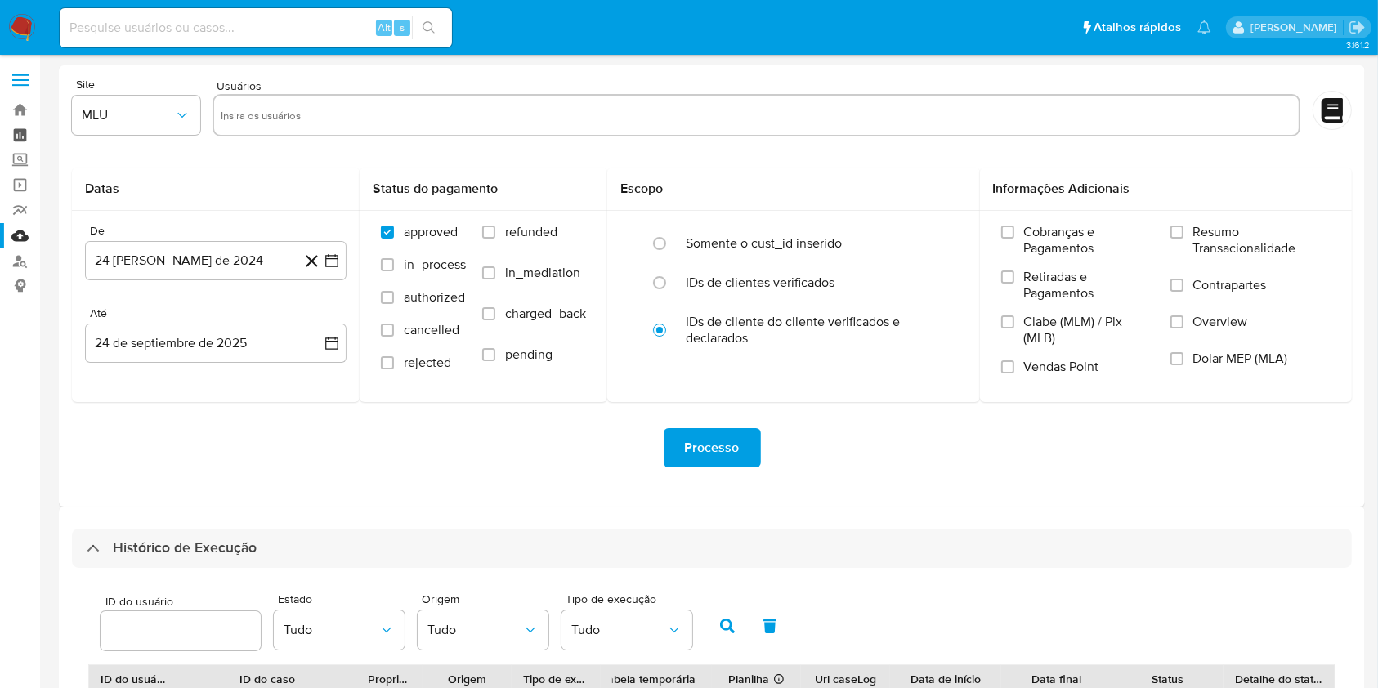
click at [16, 131] on link "Painel" at bounding box center [97, 135] width 194 height 25
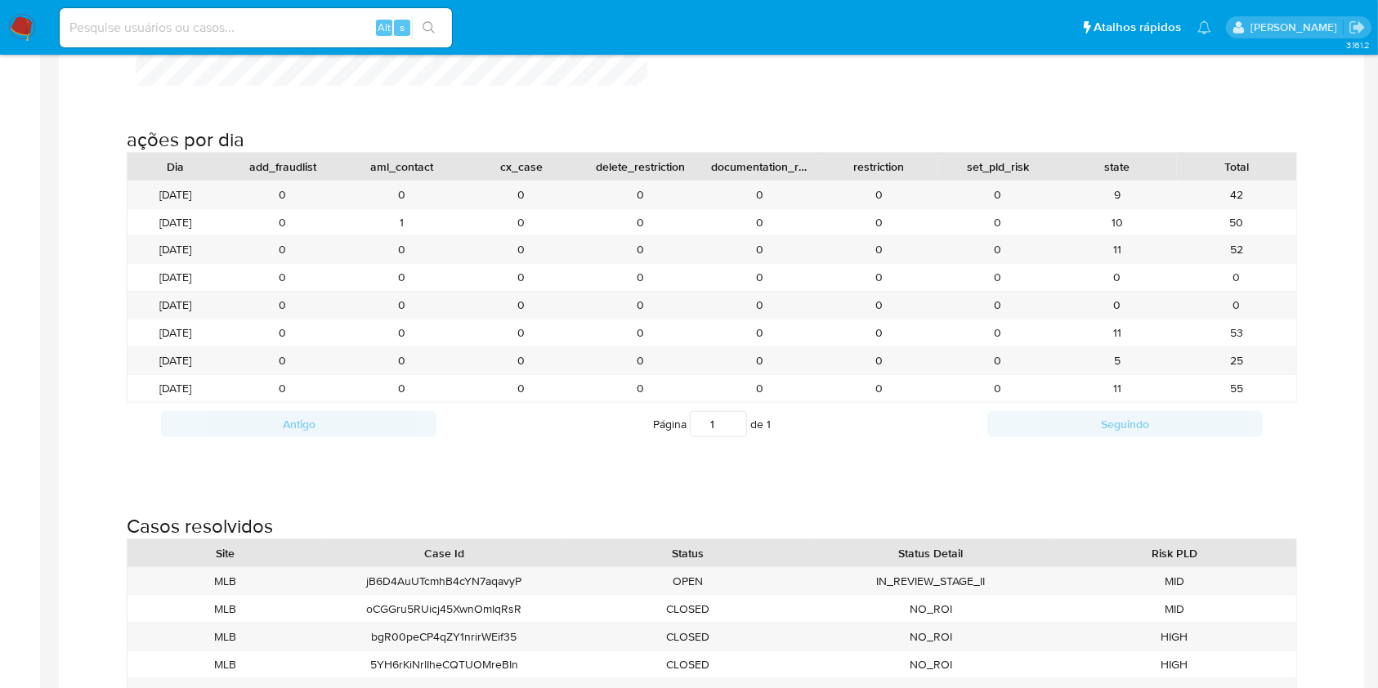
scroll to position [1801, 0]
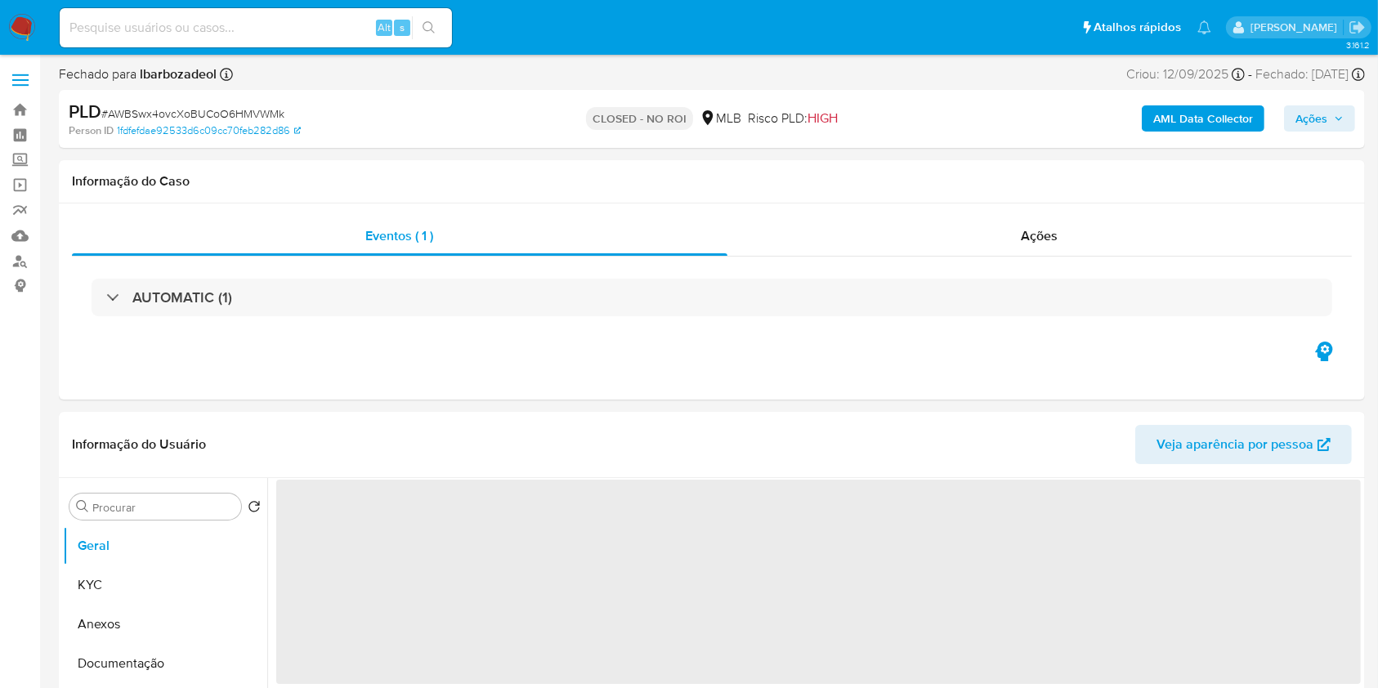
select select "10"
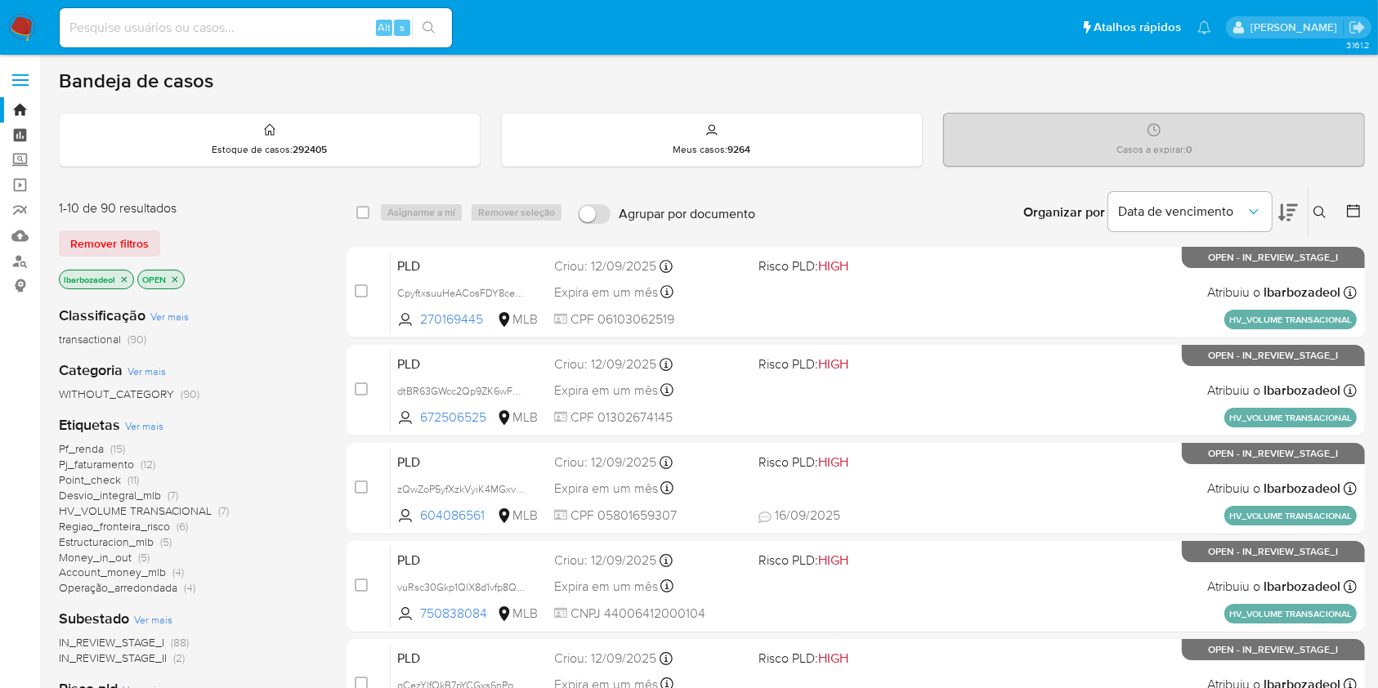
click at [21, 137] on link "Painel" at bounding box center [97, 135] width 194 height 25
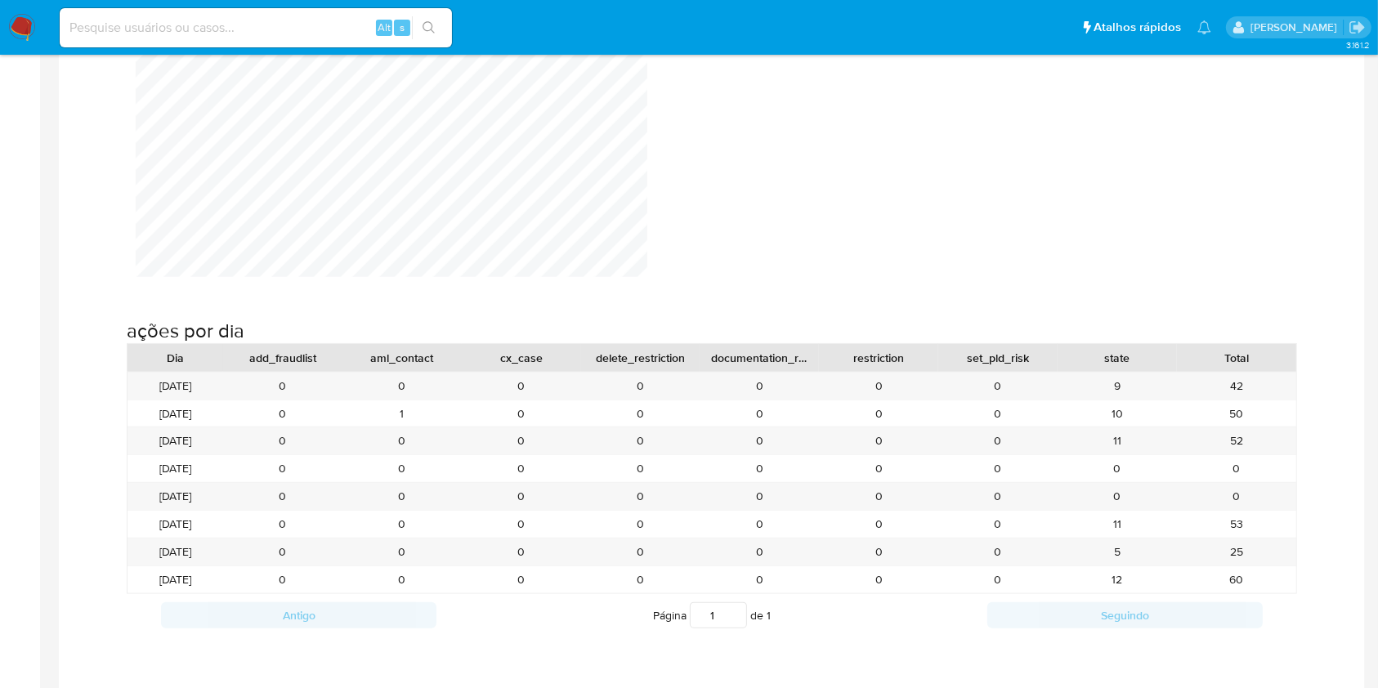
scroll to position [1673, 0]
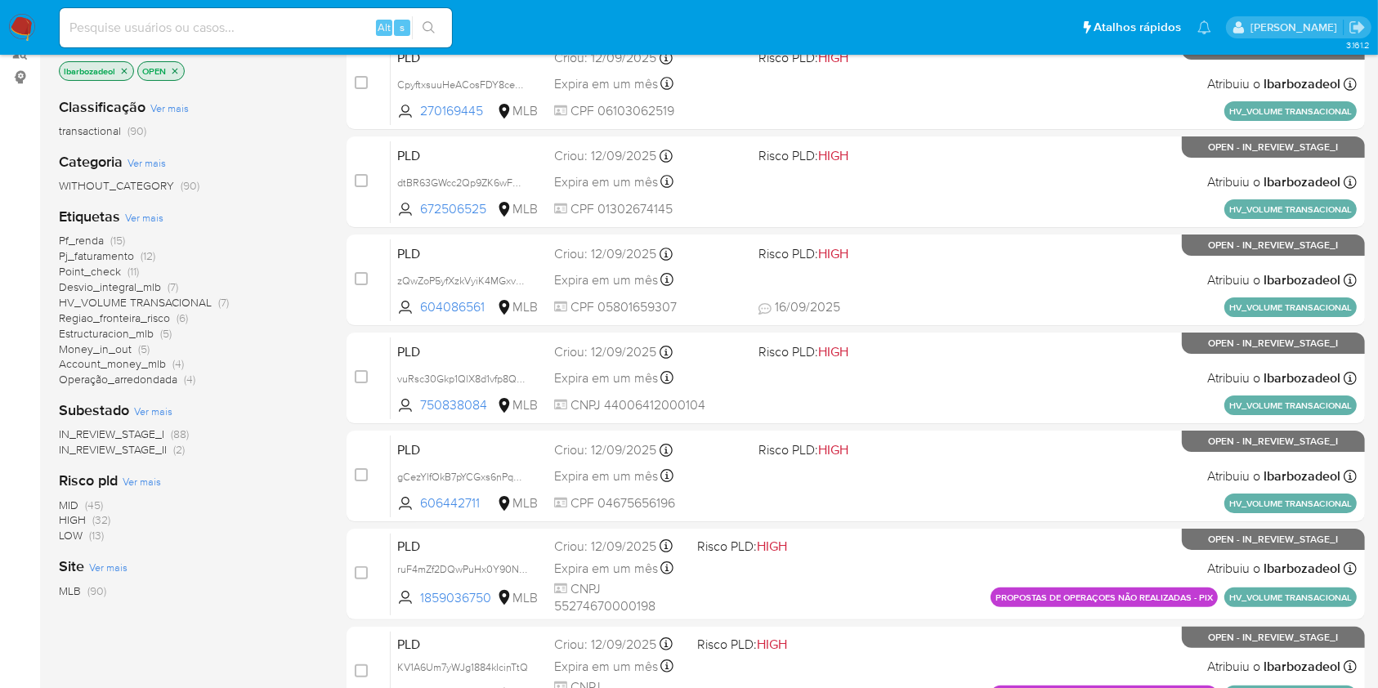
scroll to position [209, 0]
click at [105, 520] on span "(32)" at bounding box center [101, 519] width 18 height 16
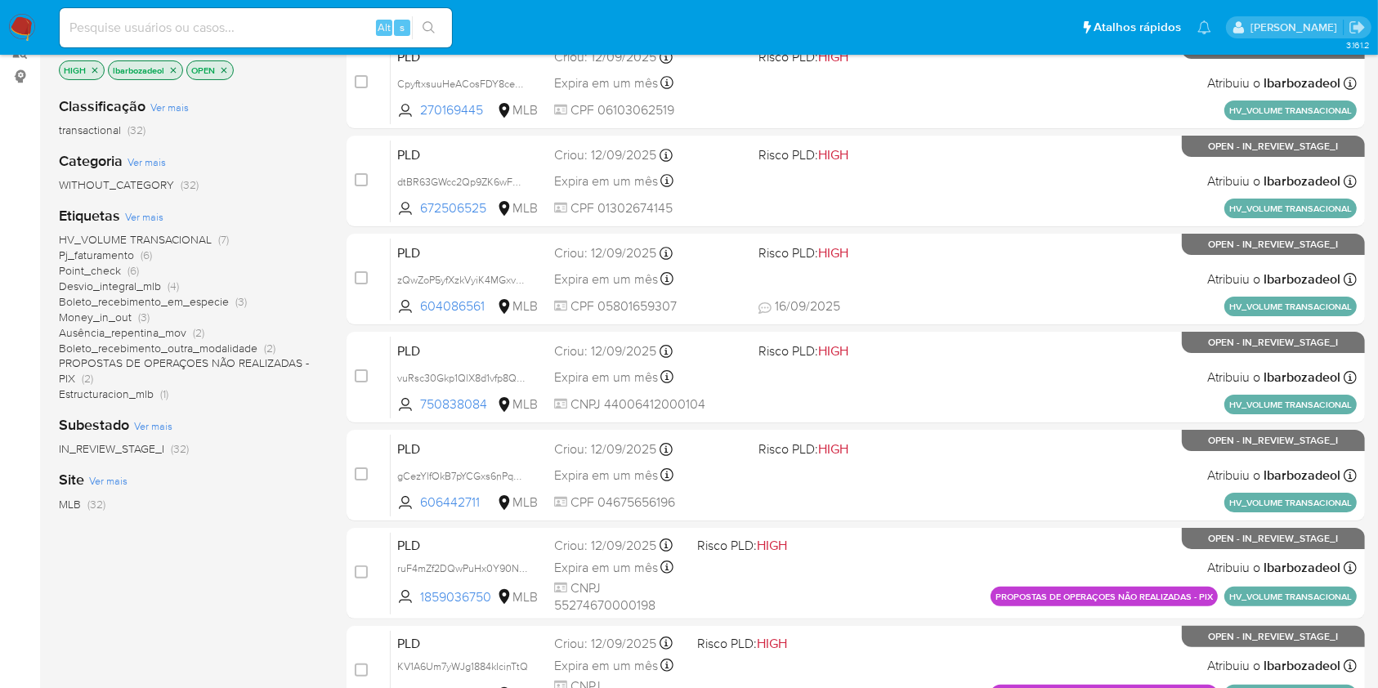
scroll to position [660, 0]
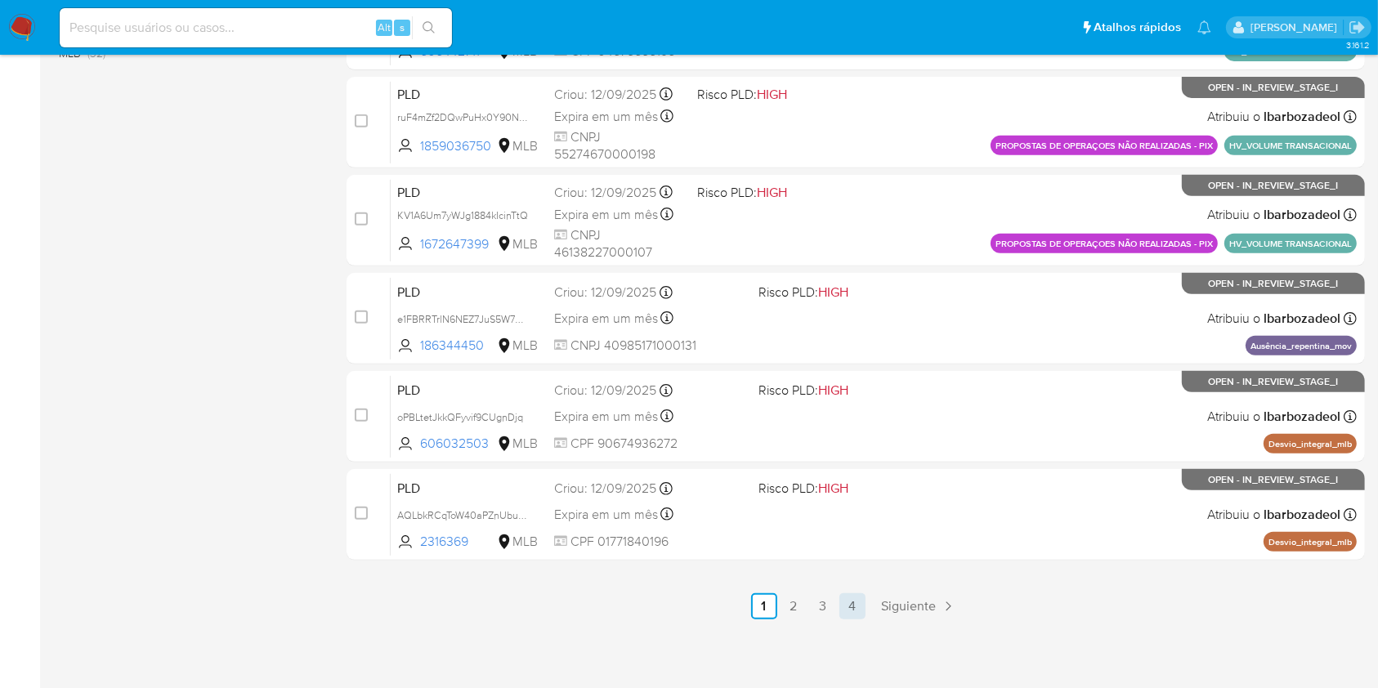
click at [853, 606] on link "4" at bounding box center [852, 606] width 26 height 26
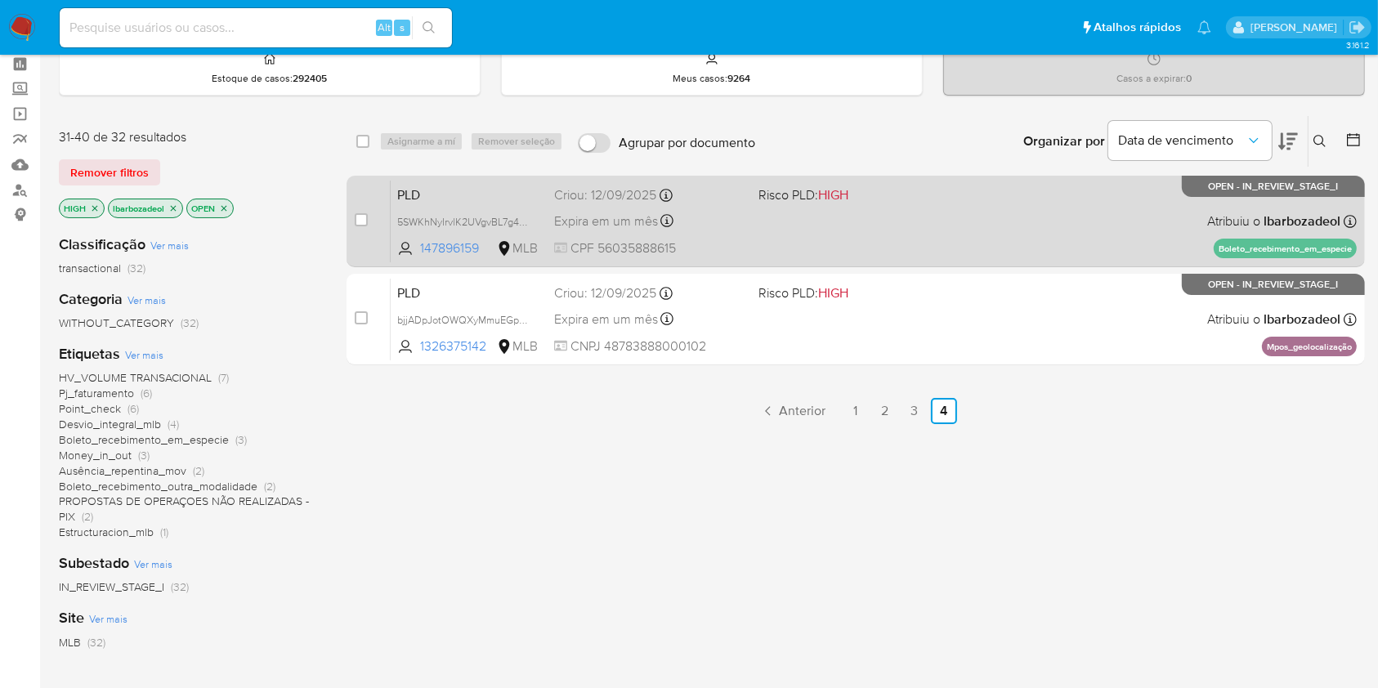
scroll to position [69, 0]
click at [895, 252] on div "PLD 5SWKhNyIrvlK2UVgvBL7g4wW 147896159 MLB Risco PLD: HIGH Criou: [DATE] Criou:…" at bounding box center [874, 222] width 966 height 83
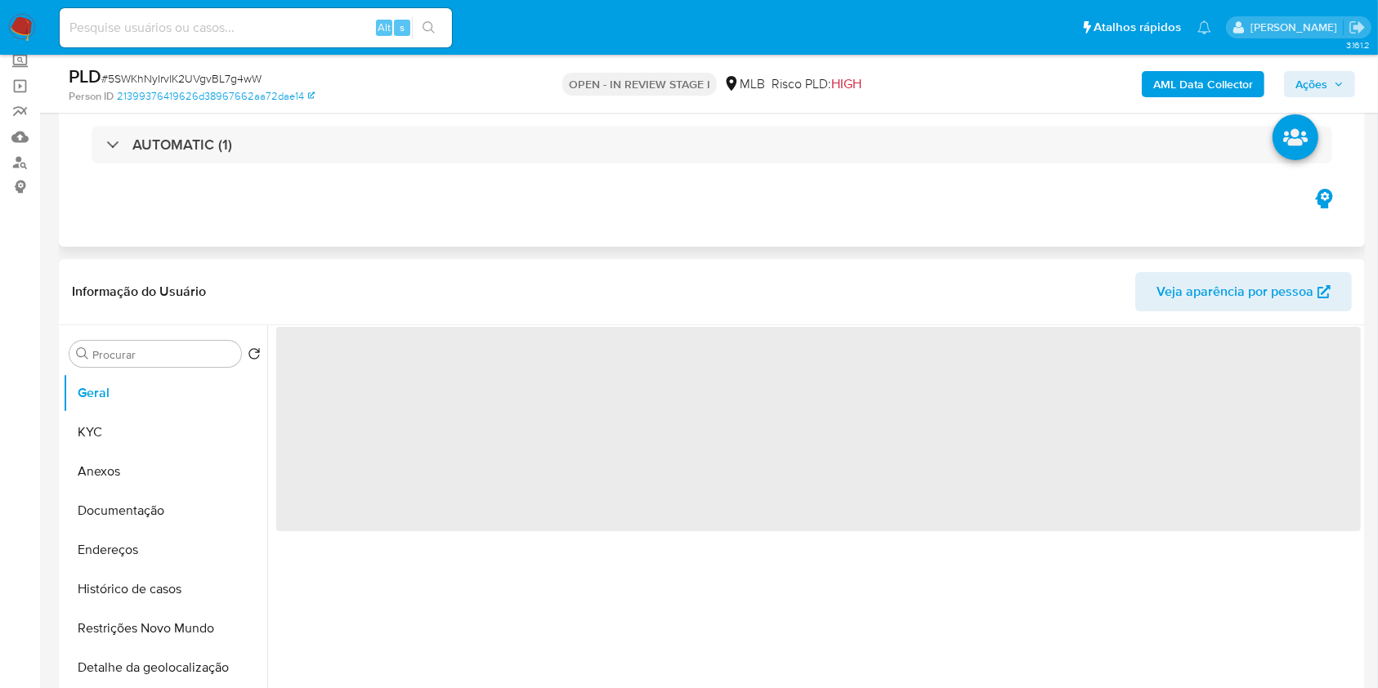
scroll to position [100, 0]
select select "10"
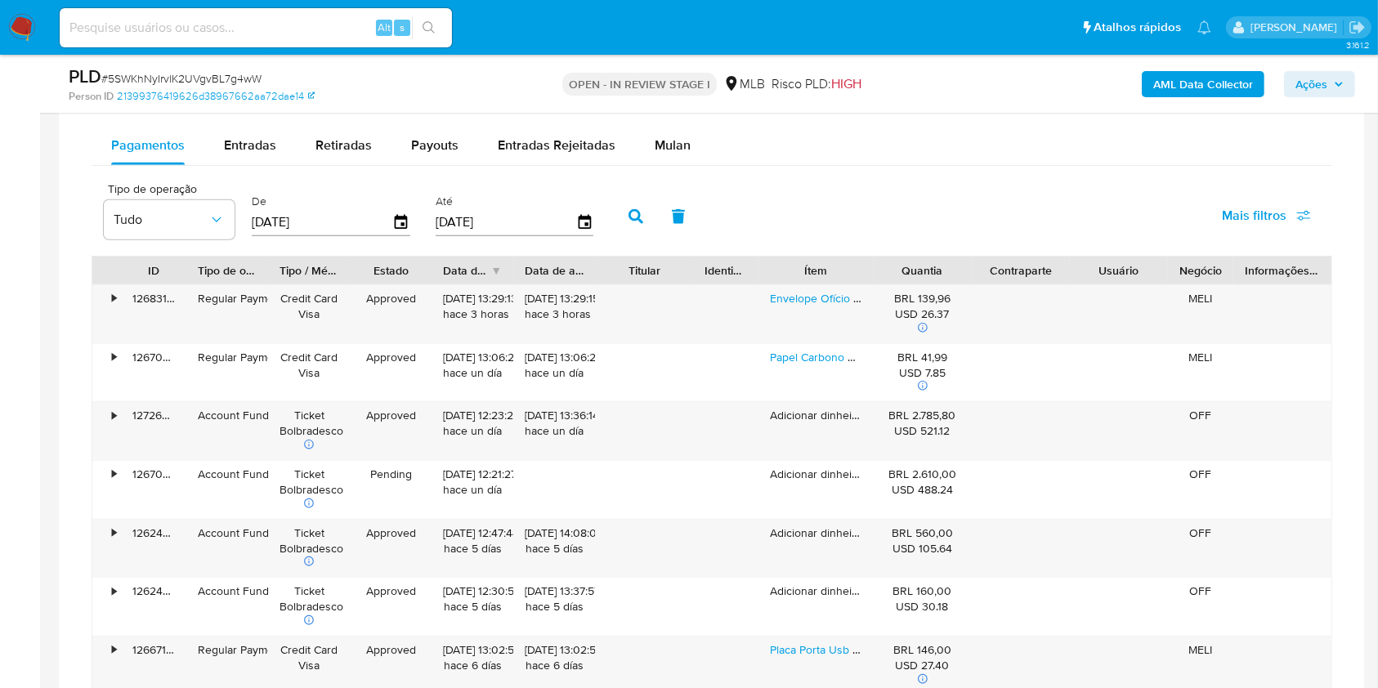
scroll to position [1376, 0]
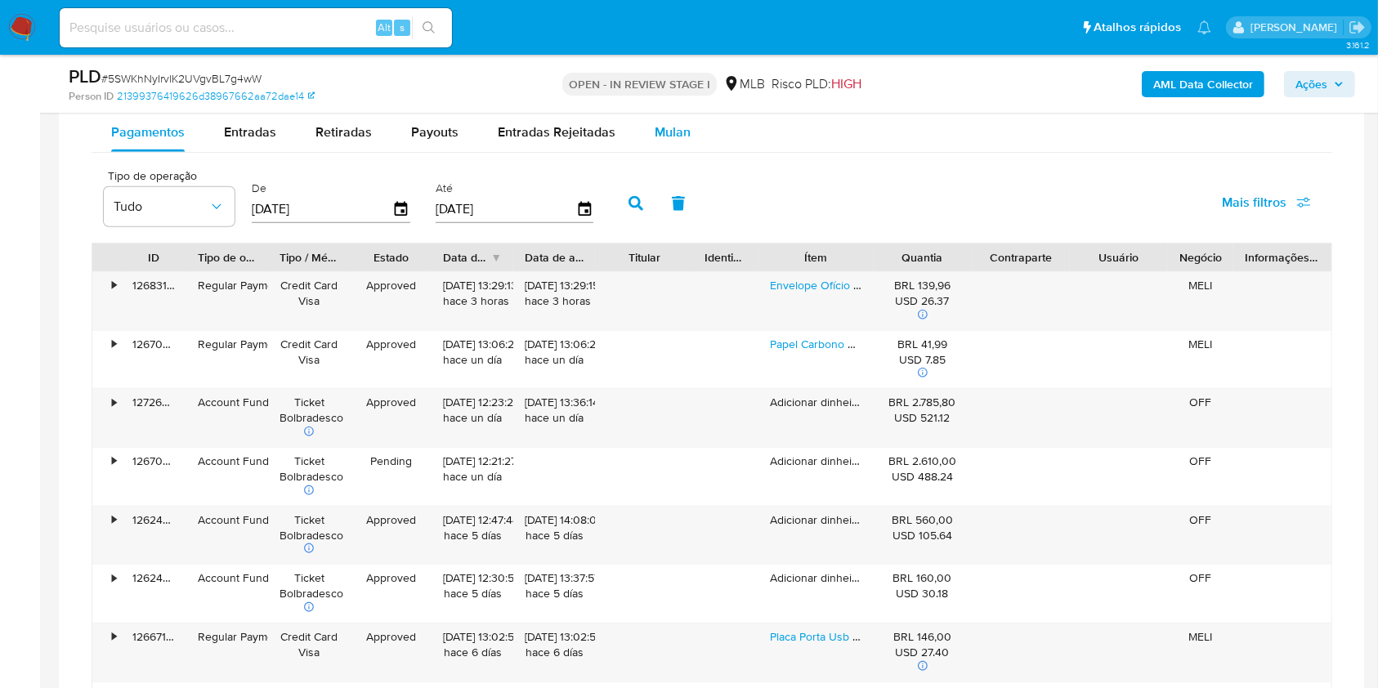
click at [667, 136] on span "Mulan" at bounding box center [673, 132] width 36 height 19
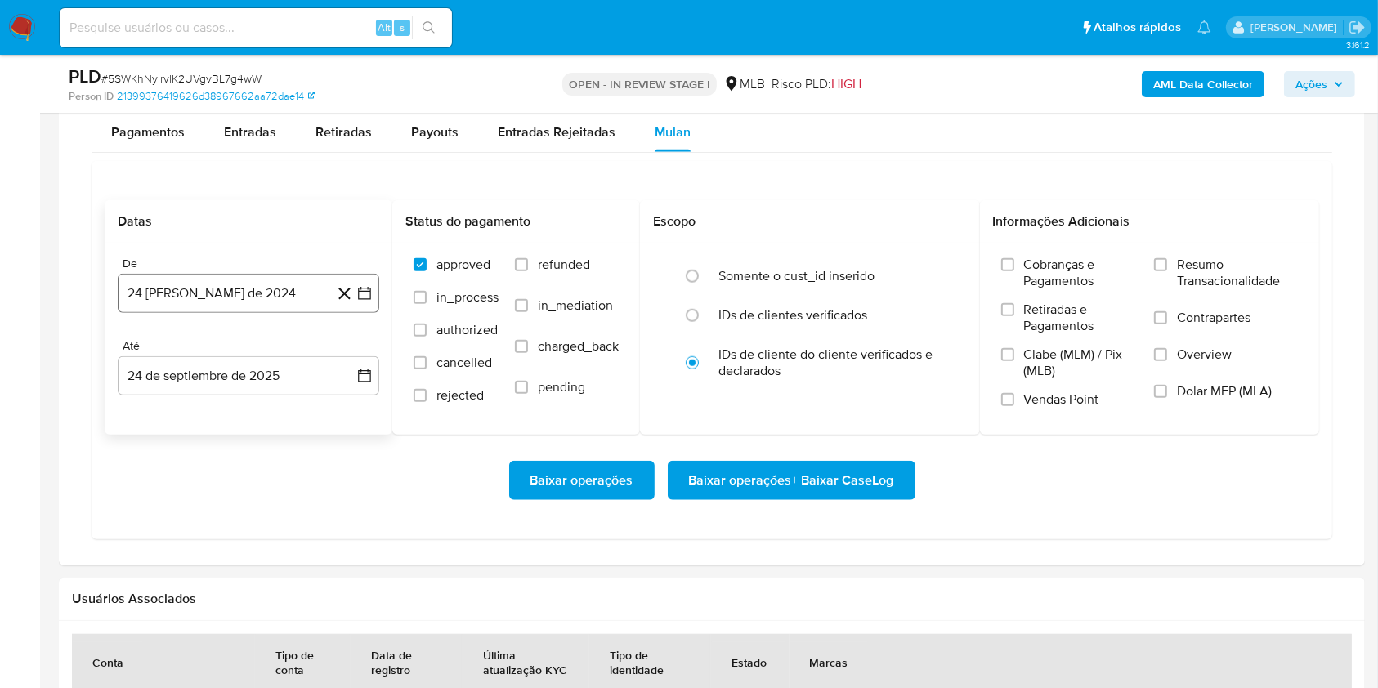
click at [301, 295] on button "24 [PERSON_NAME] de 2024" at bounding box center [248, 293] width 261 height 39
click at [270, 348] on span "agosto 2024" at bounding box center [240, 352] width 74 height 16
click at [349, 348] on icon "Año siguiente" at bounding box center [347, 352] width 20 height 20
click at [254, 503] on span "ago" at bounding box center [247, 503] width 20 height 13
click at [275, 408] on button "1" at bounding box center [281, 413] width 26 height 26
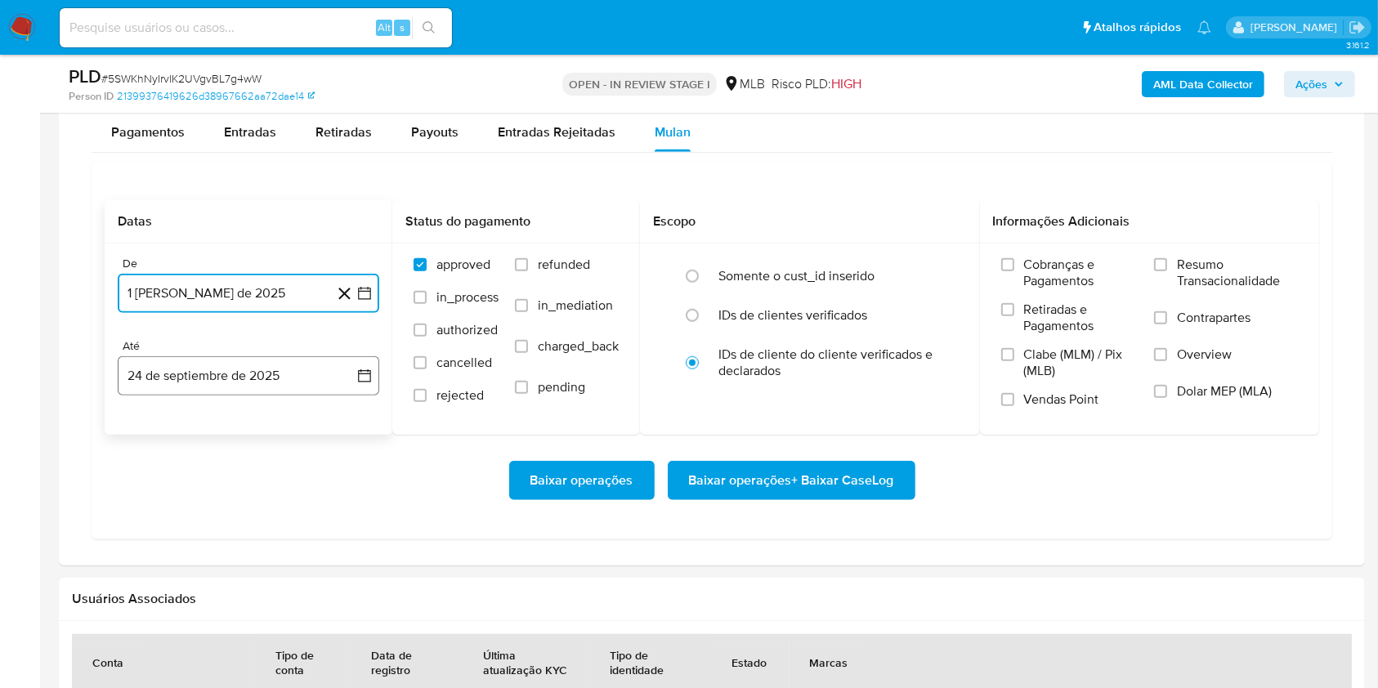
click at [301, 387] on button "24 de septiembre de 2025" at bounding box center [248, 375] width 261 height 39
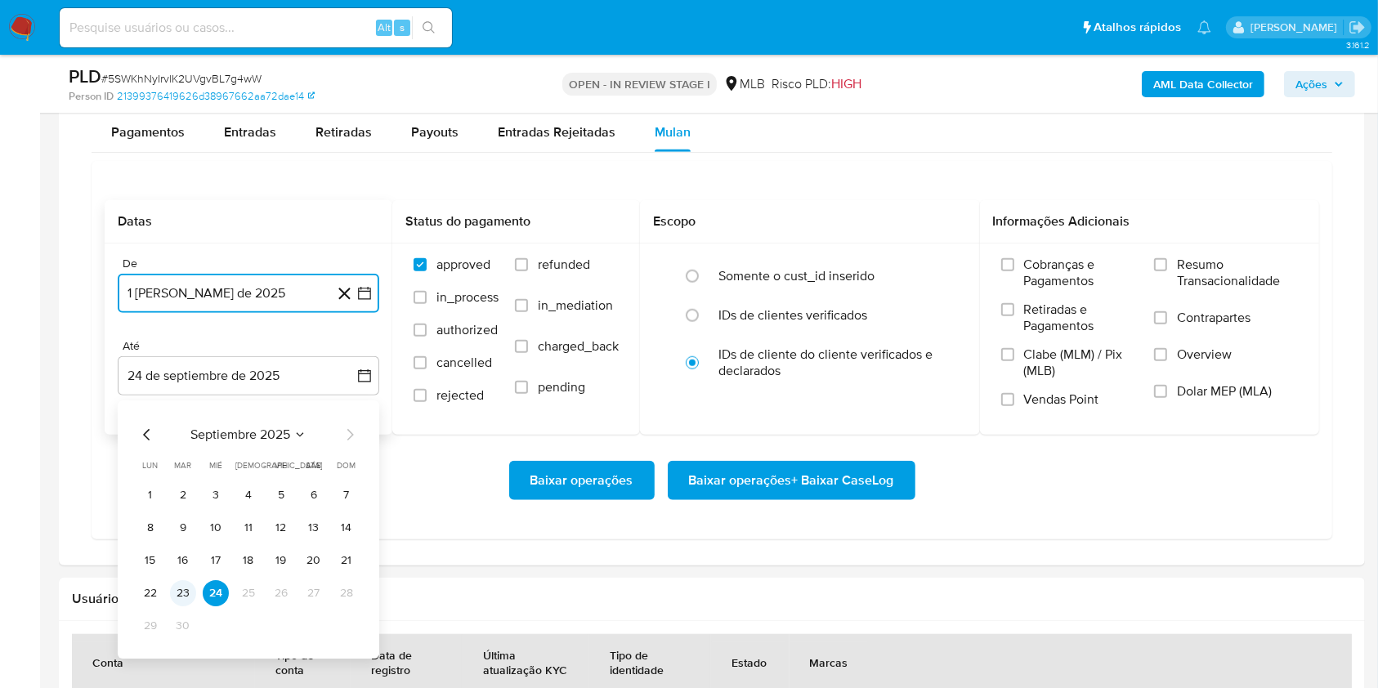
click at [185, 596] on button "23" at bounding box center [183, 593] width 26 height 26
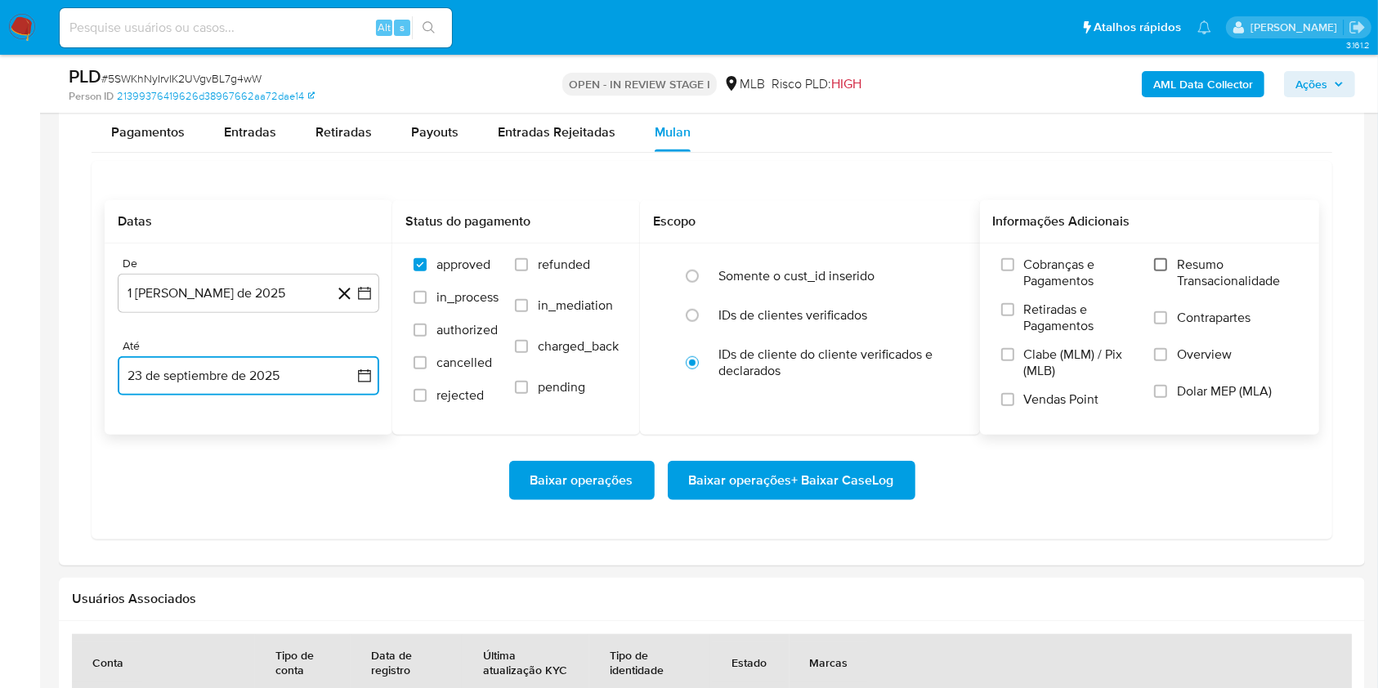
click at [1167, 263] on input "Resumo Transacionalidade" at bounding box center [1160, 264] width 13 height 13
click at [791, 485] on span "Baixar operações + Baixar CaseLog" at bounding box center [791, 481] width 205 height 36
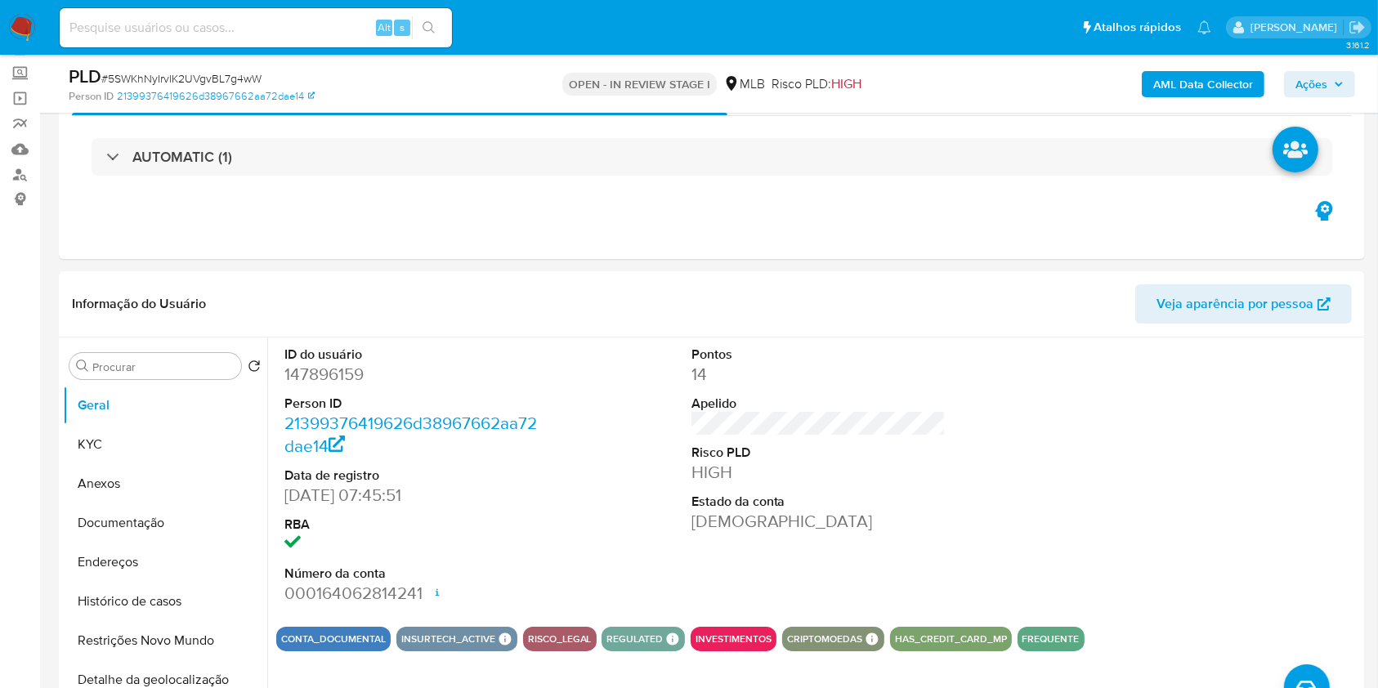
scroll to position [0, 0]
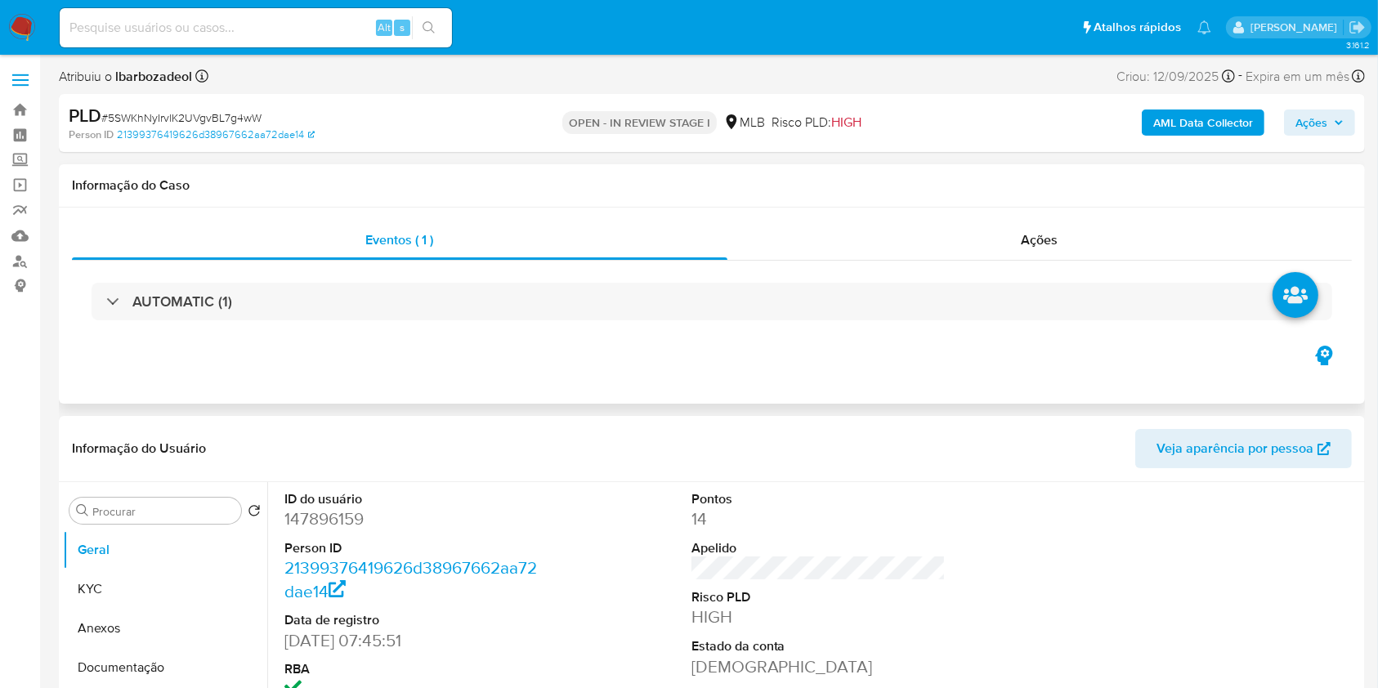
click at [717, 324] on div "AUTOMATIC (1)" at bounding box center [712, 302] width 1280 height 82
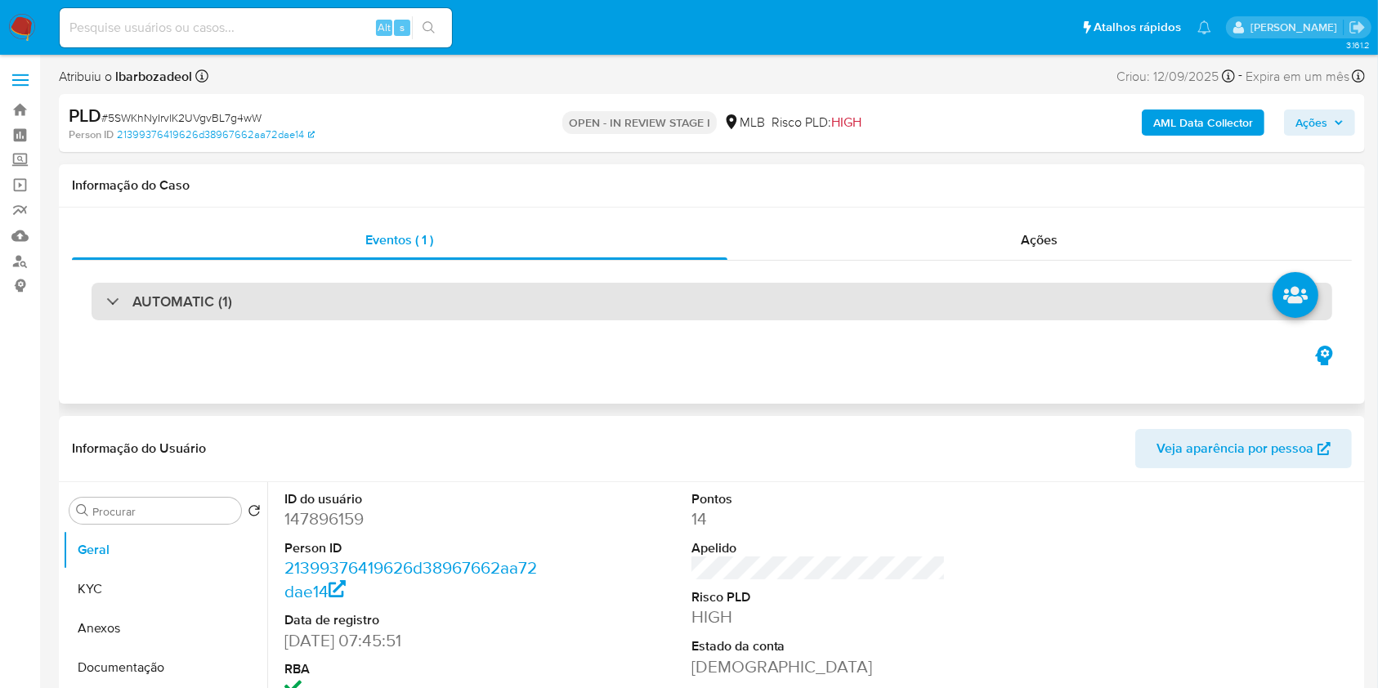
click at [717, 317] on div "AUTOMATIC (1)" at bounding box center [712, 302] width 1240 height 38
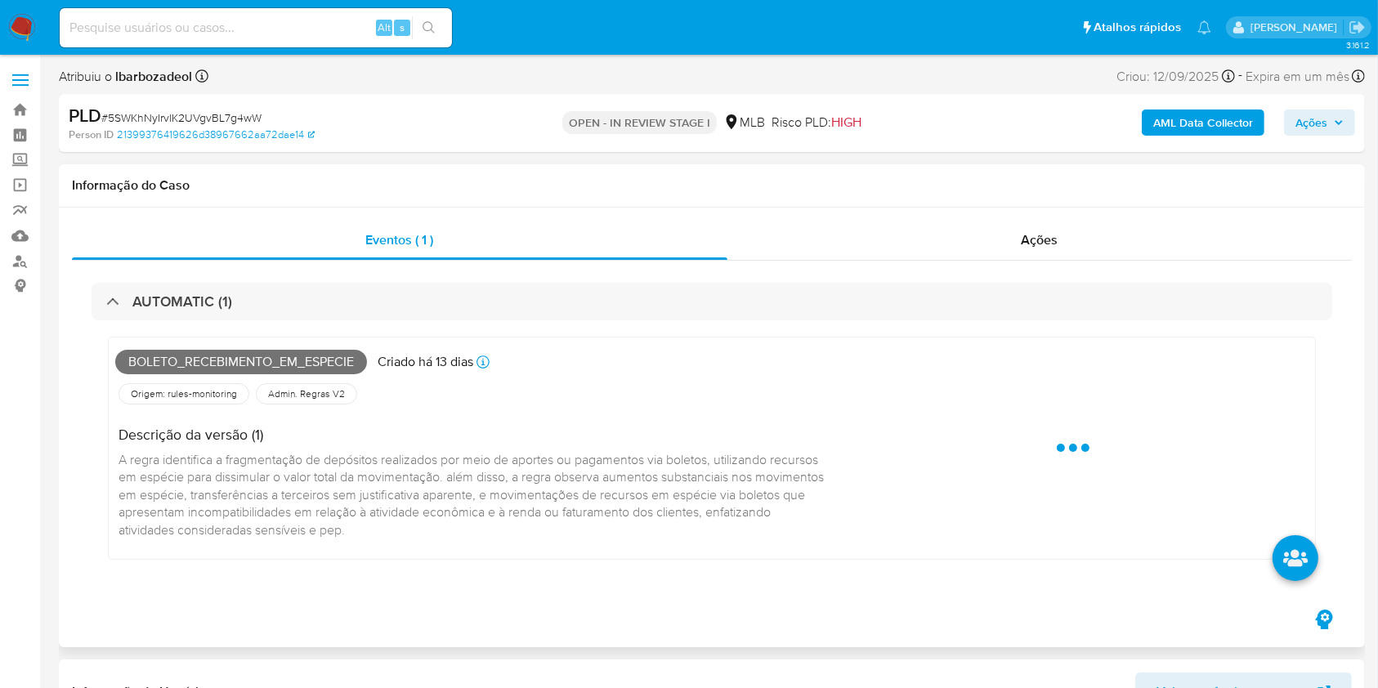
click at [329, 358] on span "Boleto_recebimento_em_especie" at bounding box center [241, 362] width 252 height 25
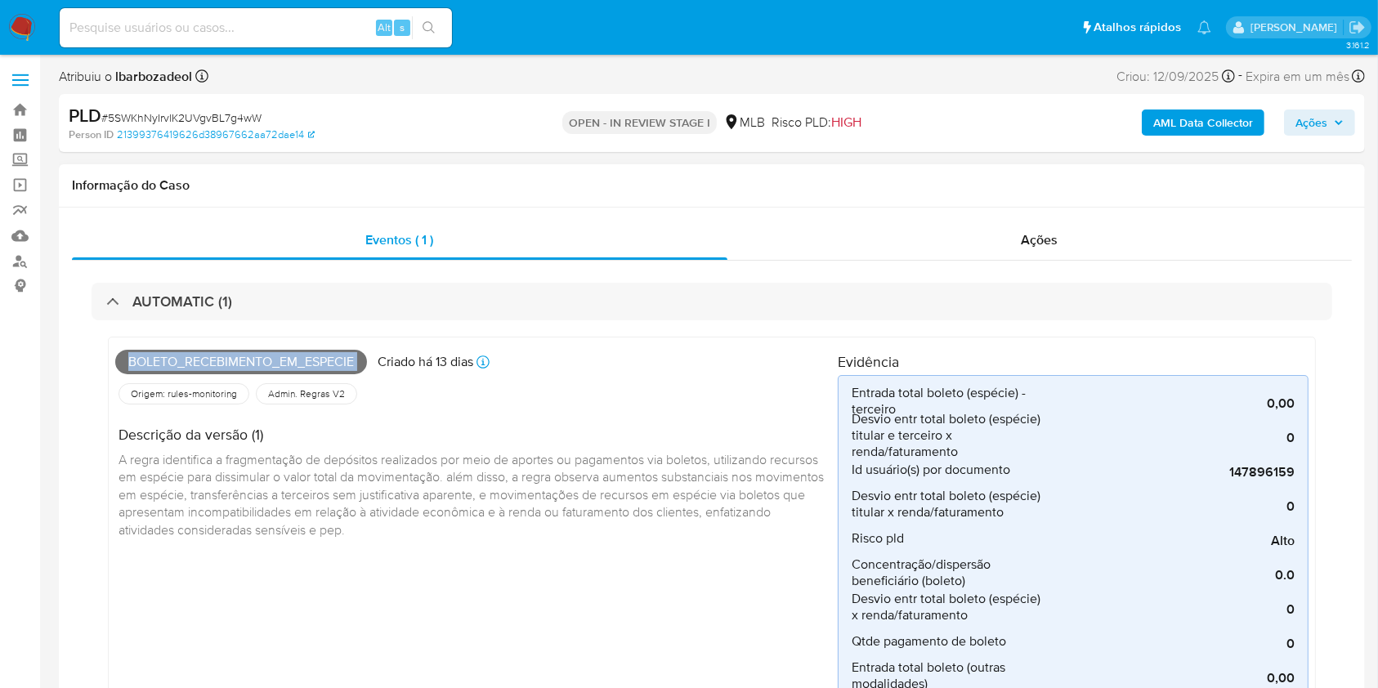
copy span "Boleto_recebimento_em_especie"
click at [1314, 128] on span "Ações" at bounding box center [1311, 122] width 32 height 26
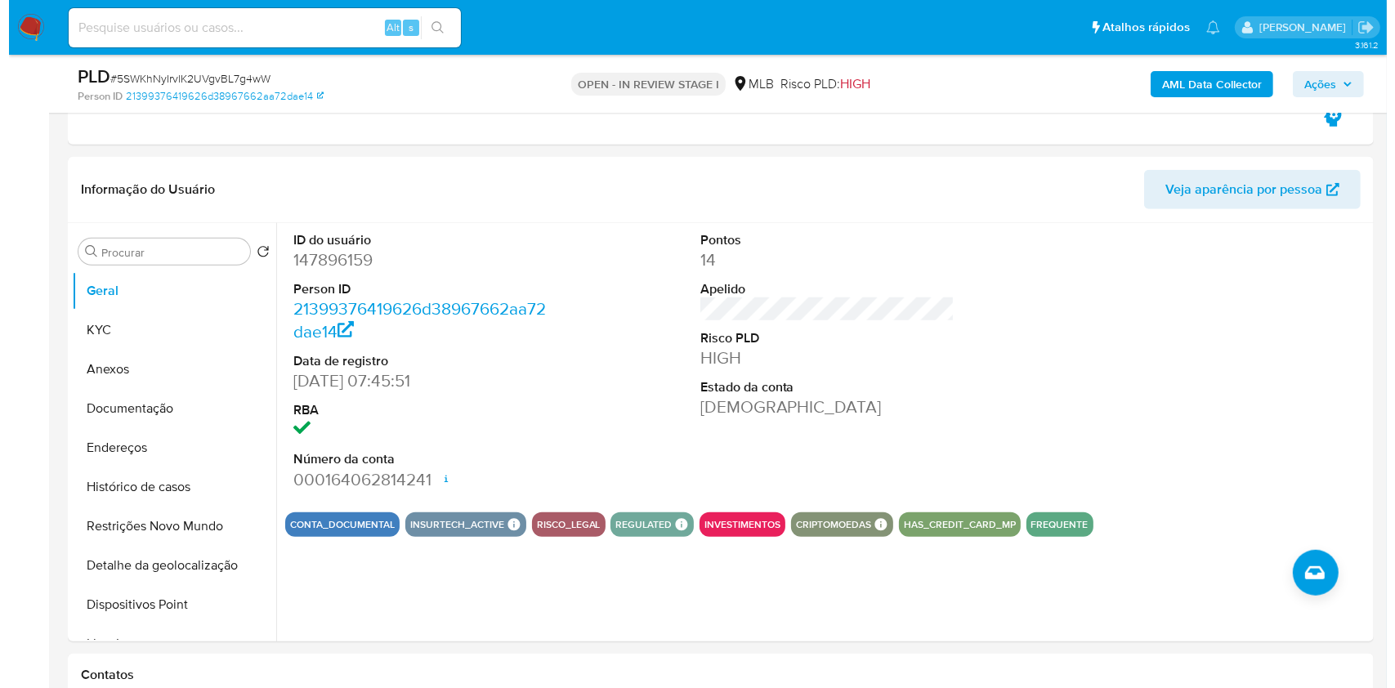
scroll to position [1194, 0]
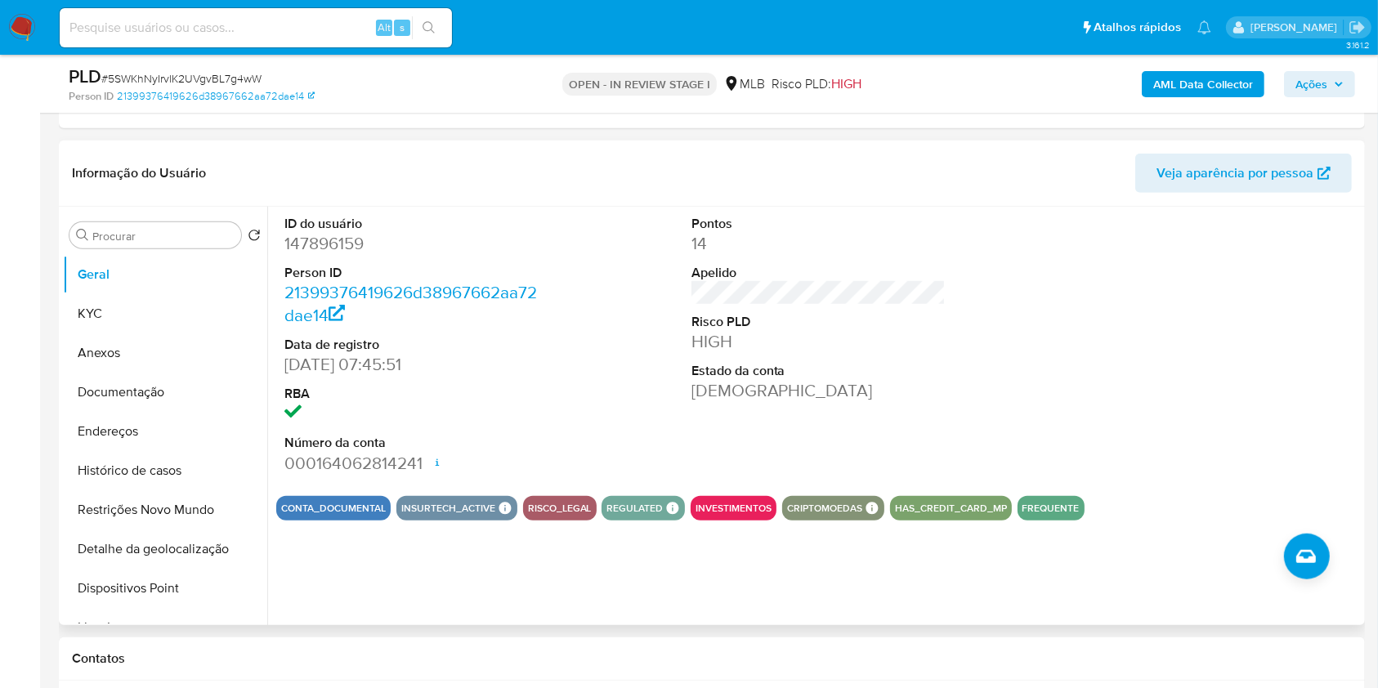
click at [279, 240] on div "ID do usuário 147896159 Person ID 21399376419626d38967662aa72dae14 Data de regi…" at bounding box center [411, 345] width 271 height 276
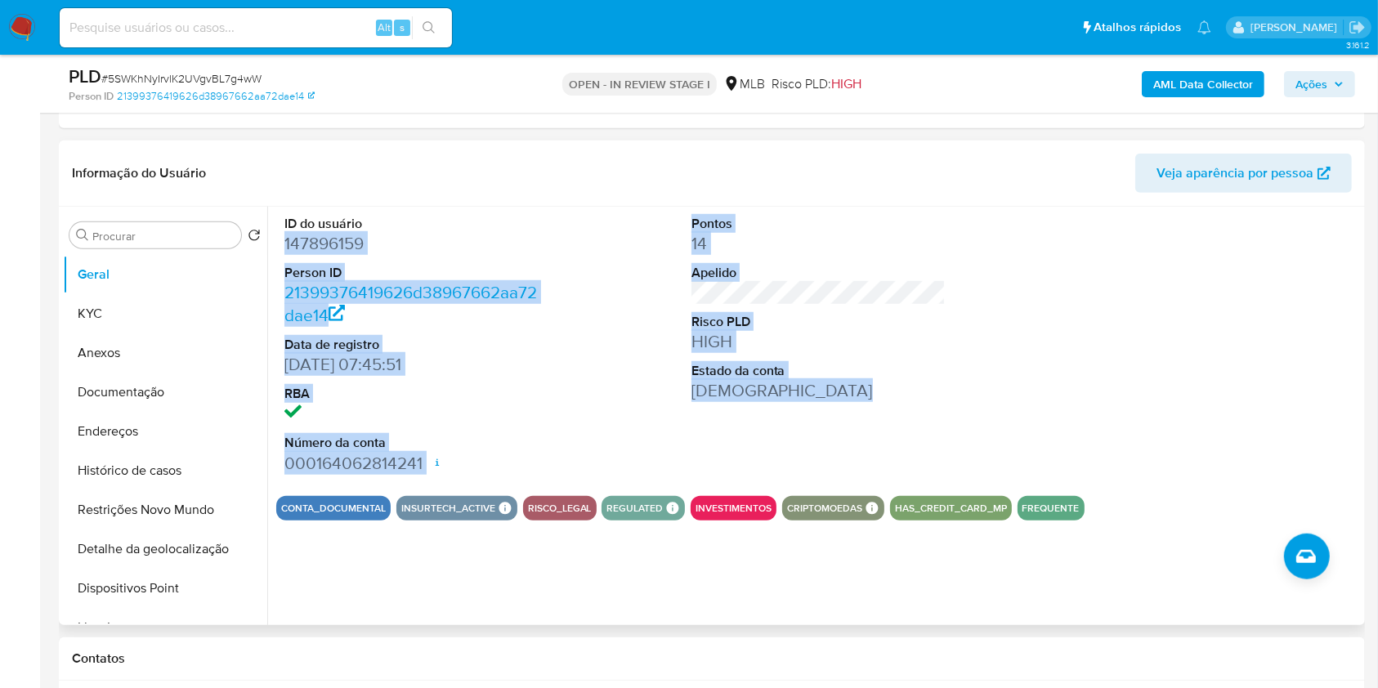
drag, startPoint x: 279, startPoint y: 241, endPoint x: 444, endPoint y: 516, distance: 319.9
click at [444, 516] on section "ID do usuário 147896159 Person ID 21399376419626d38967662aa72dae14 Data de regi…" at bounding box center [818, 364] width 1084 height 314
click at [487, 436] on dt "Número da conta" at bounding box center [411, 443] width 255 height 18
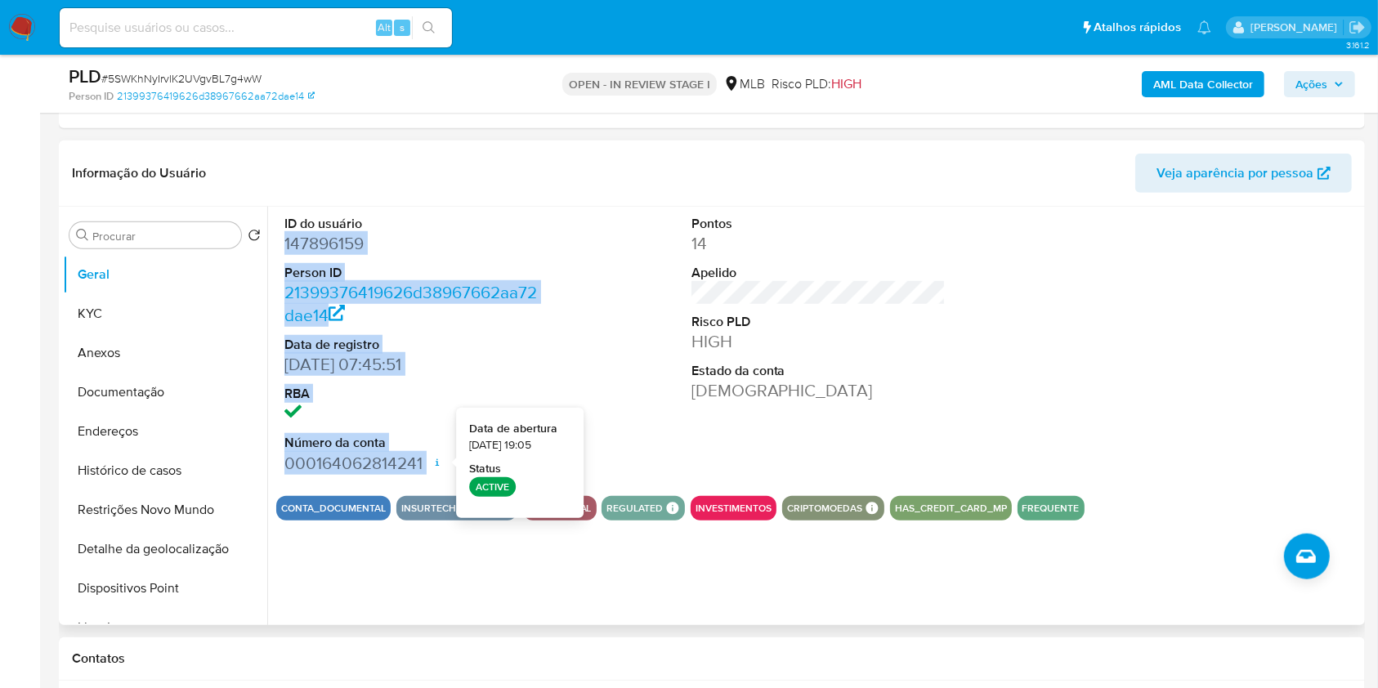
drag, startPoint x: 281, startPoint y: 239, endPoint x: 428, endPoint y: 460, distance: 265.8
click at [428, 460] on div "ID do usuário 147896159 Person ID 21399376419626d38967662aa72dae14 Data de regi…" at bounding box center [411, 345] width 271 height 276
copy dl "147896159 Person ID 21399376419626d38967662aa72dae14 Data de registro [DATE] 07…"
click at [1301, 78] on span "Ações" at bounding box center [1311, 84] width 32 height 26
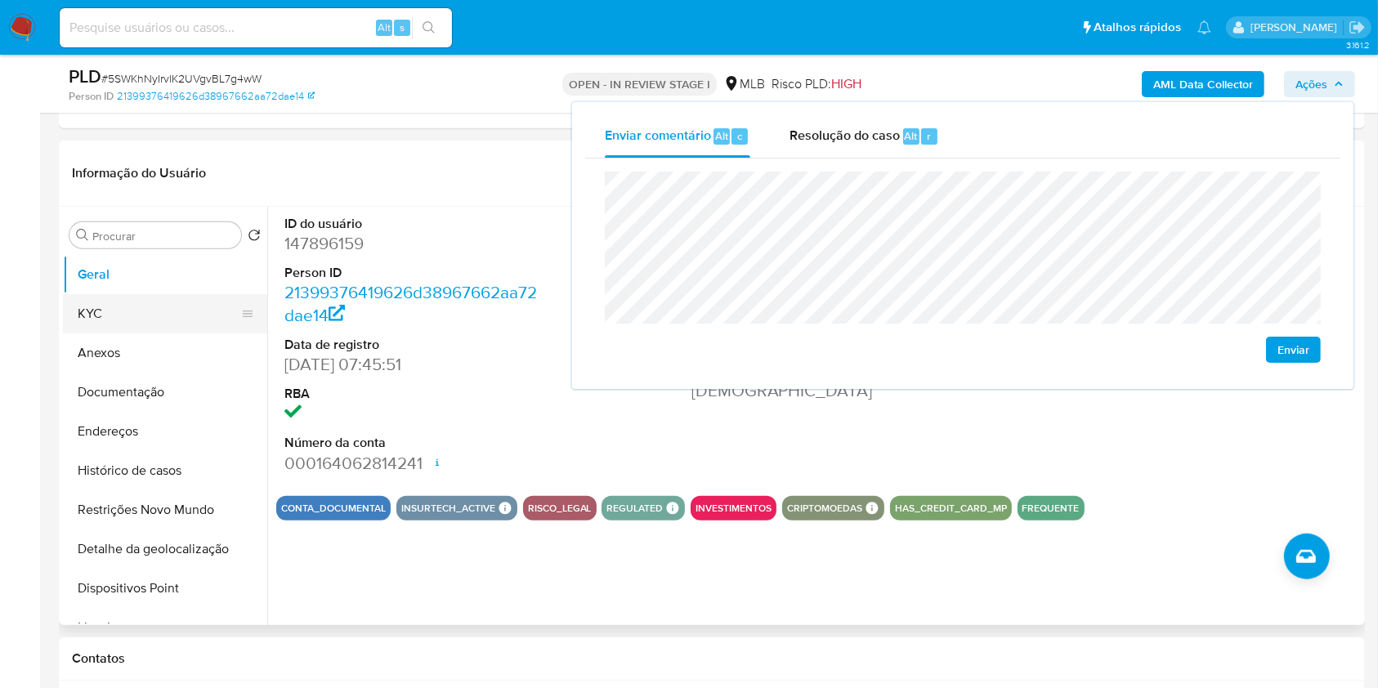
click at [154, 304] on button "KYC" at bounding box center [158, 313] width 191 height 39
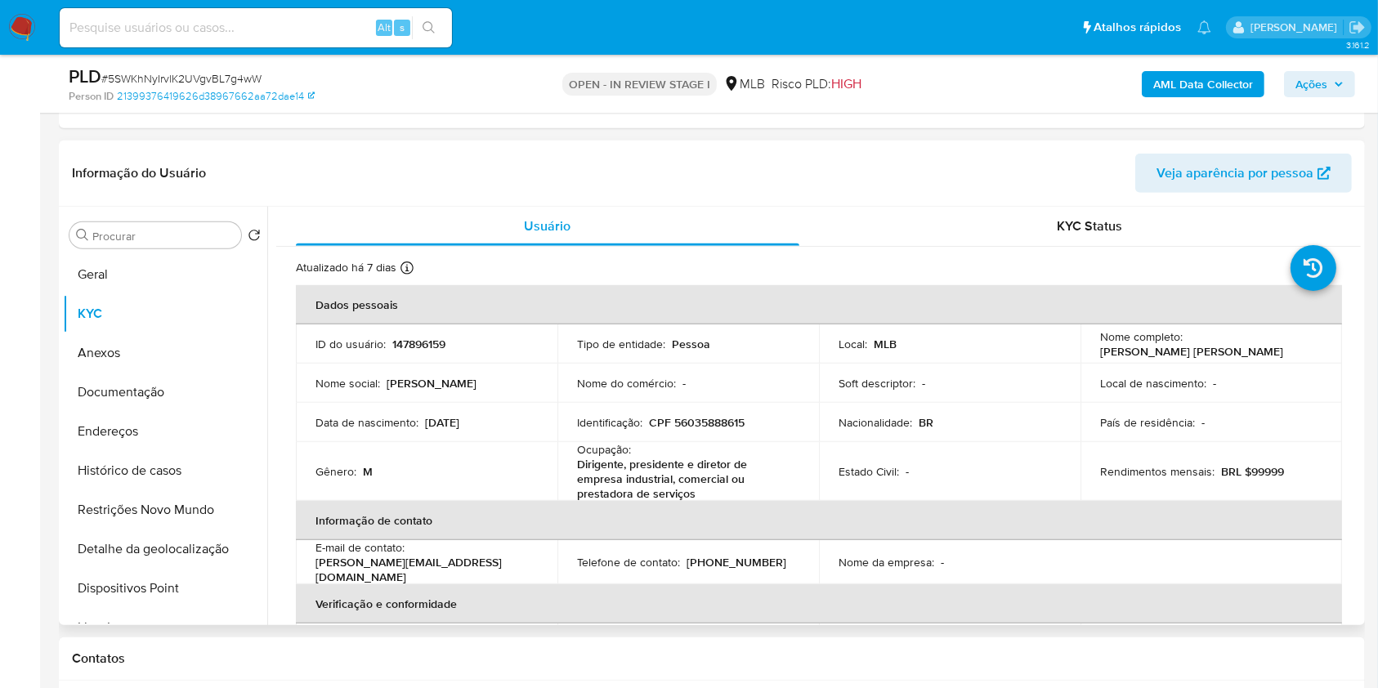
click at [696, 425] on p "CPF 56035888615" at bounding box center [697, 422] width 96 height 15
copy p "56035888615"
click at [1316, 80] on span "Ações" at bounding box center [1311, 84] width 32 height 26
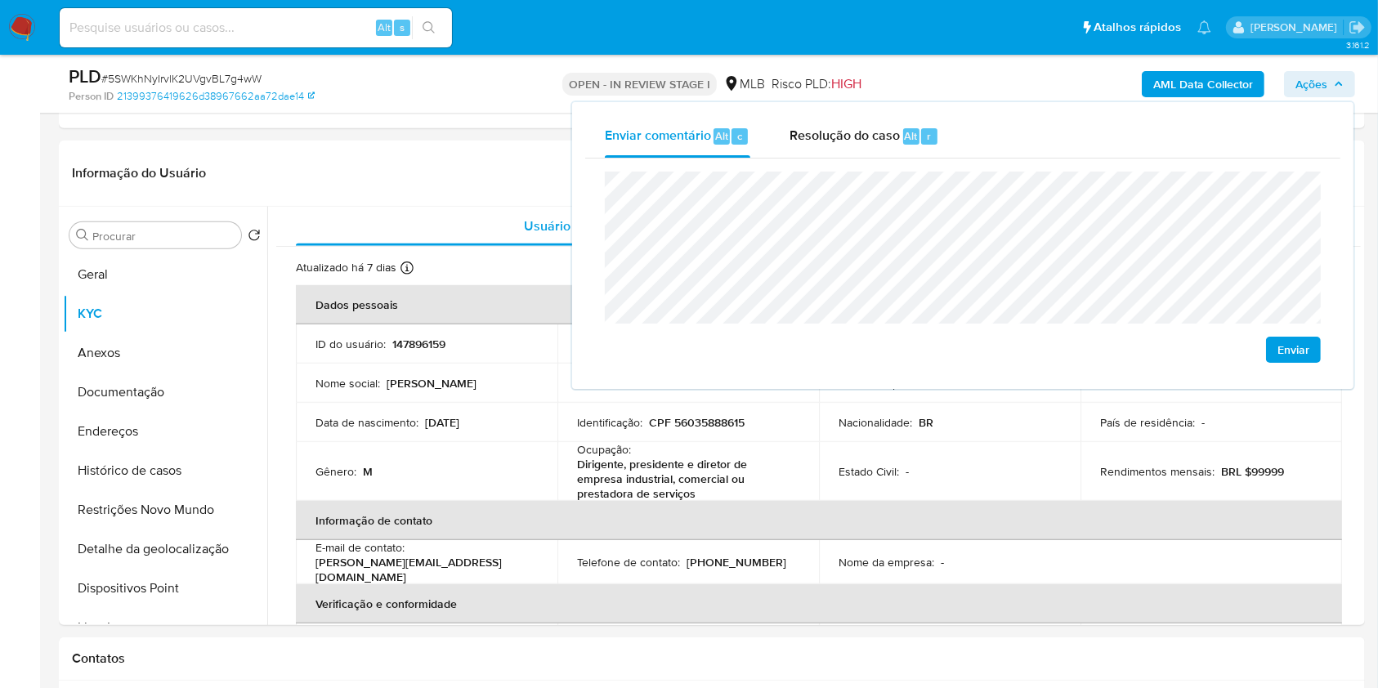
click at [0, 0] on lt-em "econômica" at bounding box center [0, 0] width 0 height 0
click at [0, 0] on lt-span "econômica" at bounding box center [0, 0] width 0 height 0
click at [753, 506] on th "Informação de contato" at bounding box center [819, 520] width 1046 height 39
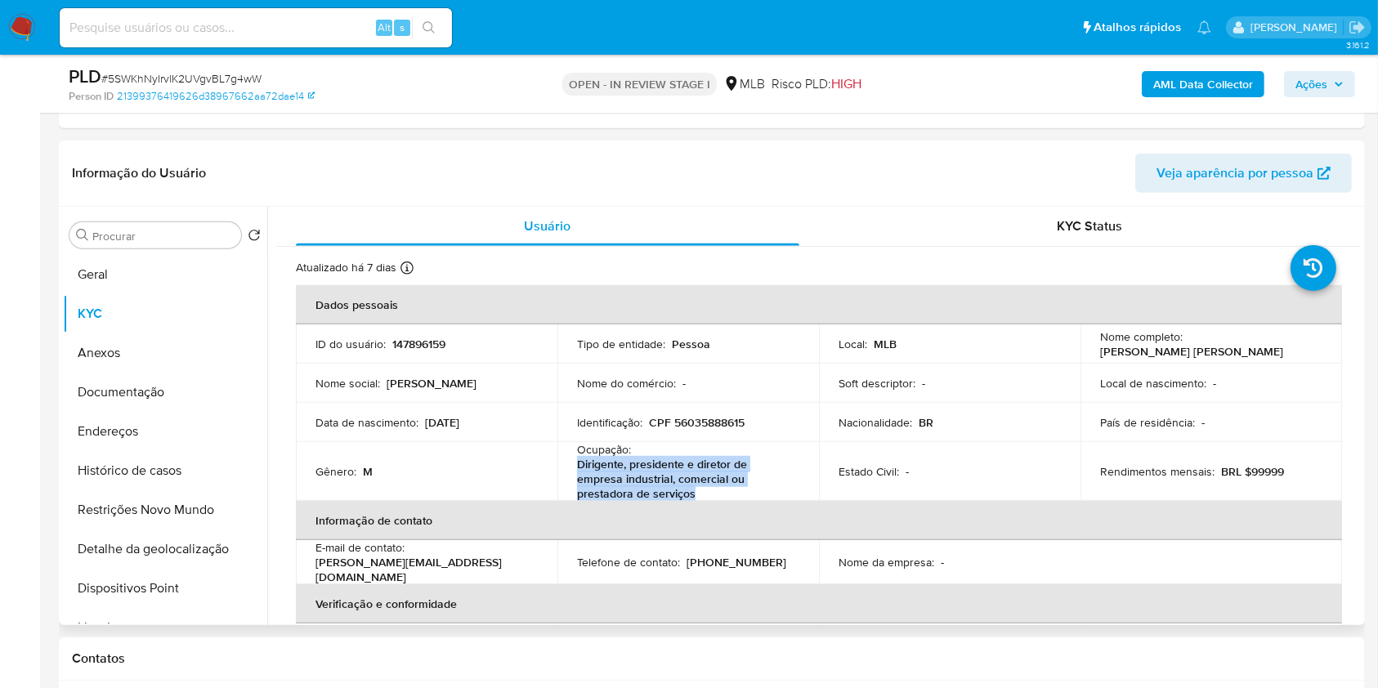
drag, startPoint x: 575, startPoint y: 466, endPoint x: 713, endPoint y: 493, distance: 140.7
click at [713, 493] on p "Dirigente, presidente e diretor de empresa industrial, comercial ou prestadora …" at bounding box center [685, 479] width 216 height 44
copy p "Dirigente, presidente e diretor de empresa industrial, comercial ou prestadora …"
click at [1229, 79] on b "AML Data Collector" at bounding box center [1203, 84] width 100 height 26
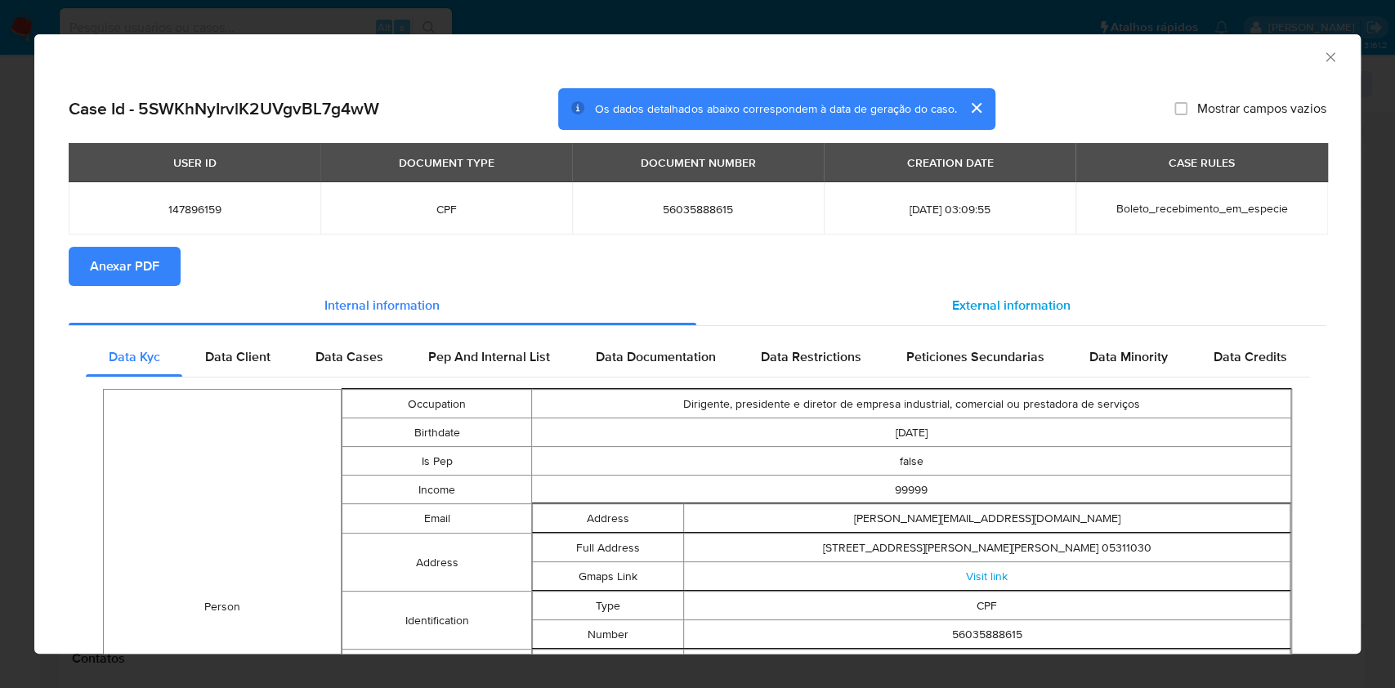
click at [882, 317] on div "External information" at bounding box center [1011, 305] width 631 height 39
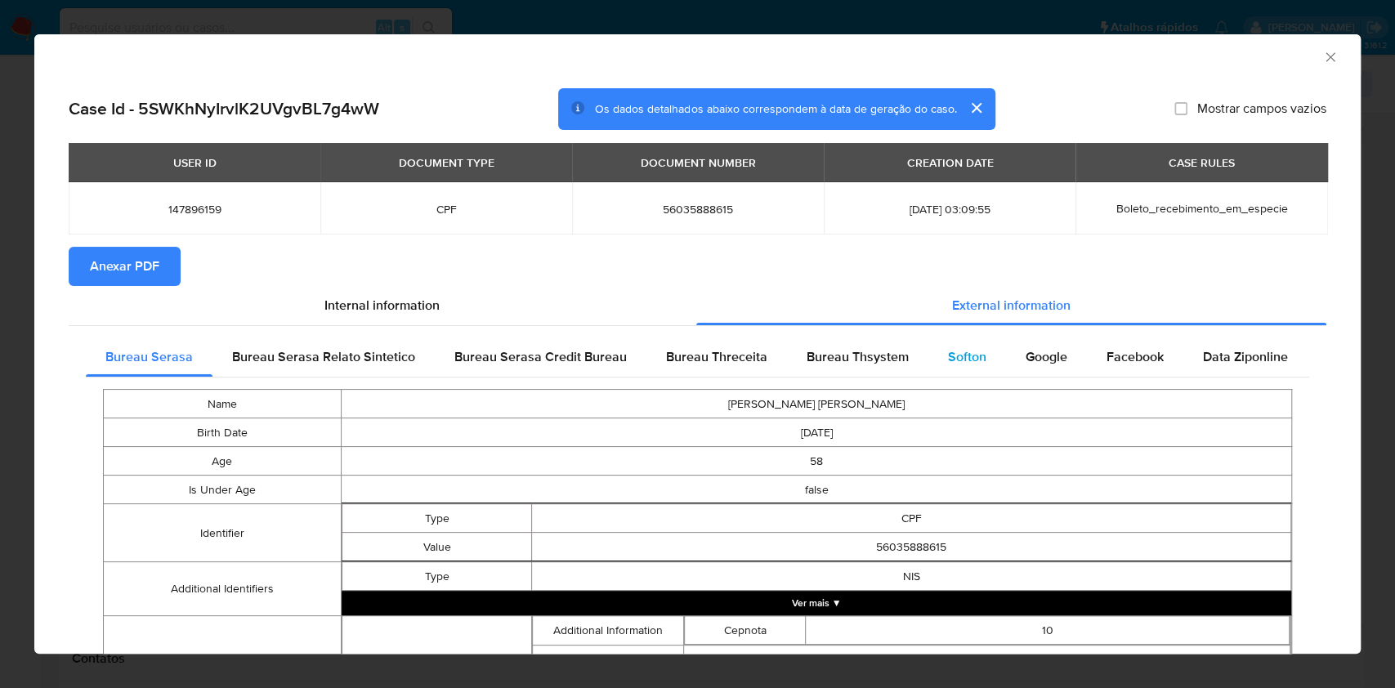
click at [954, 368] on div "Softon" at bounding box center [967, 356] width 78 height 39
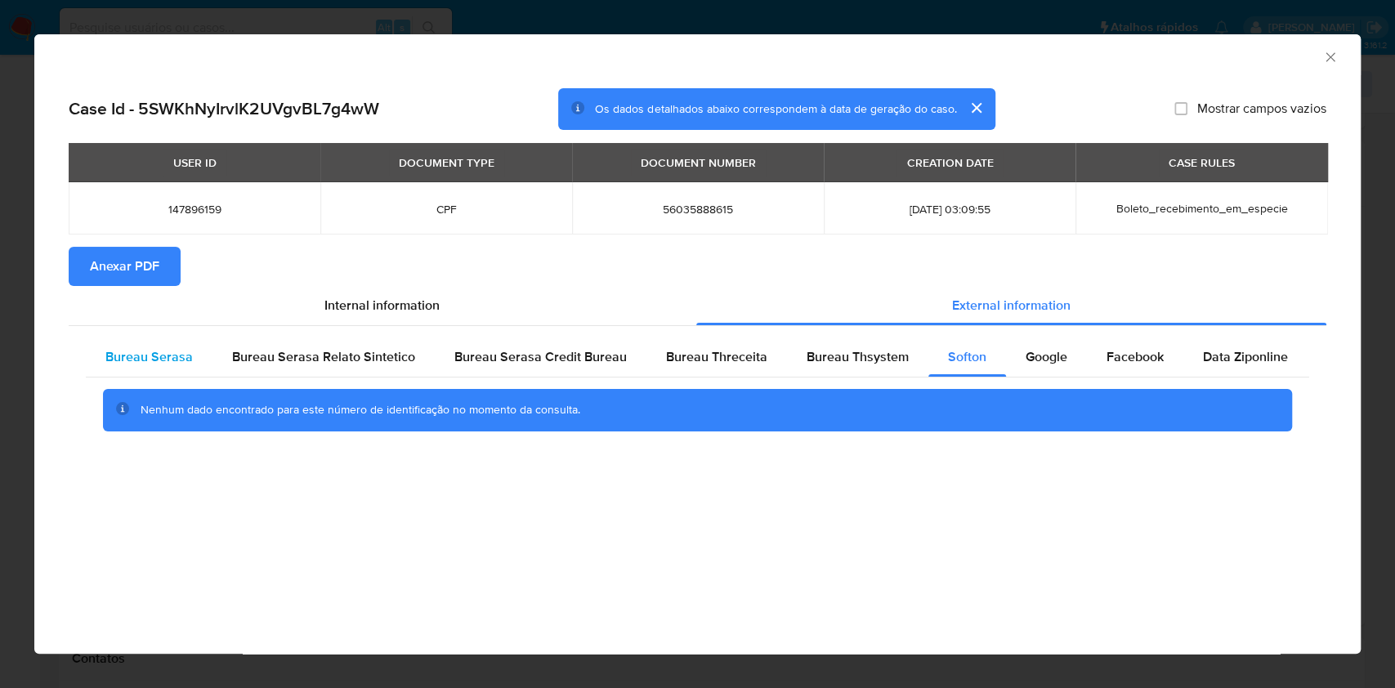
click at [163, 360] on span "Bureau Serasa" at bounding box center [148, 356] width 87 height 19
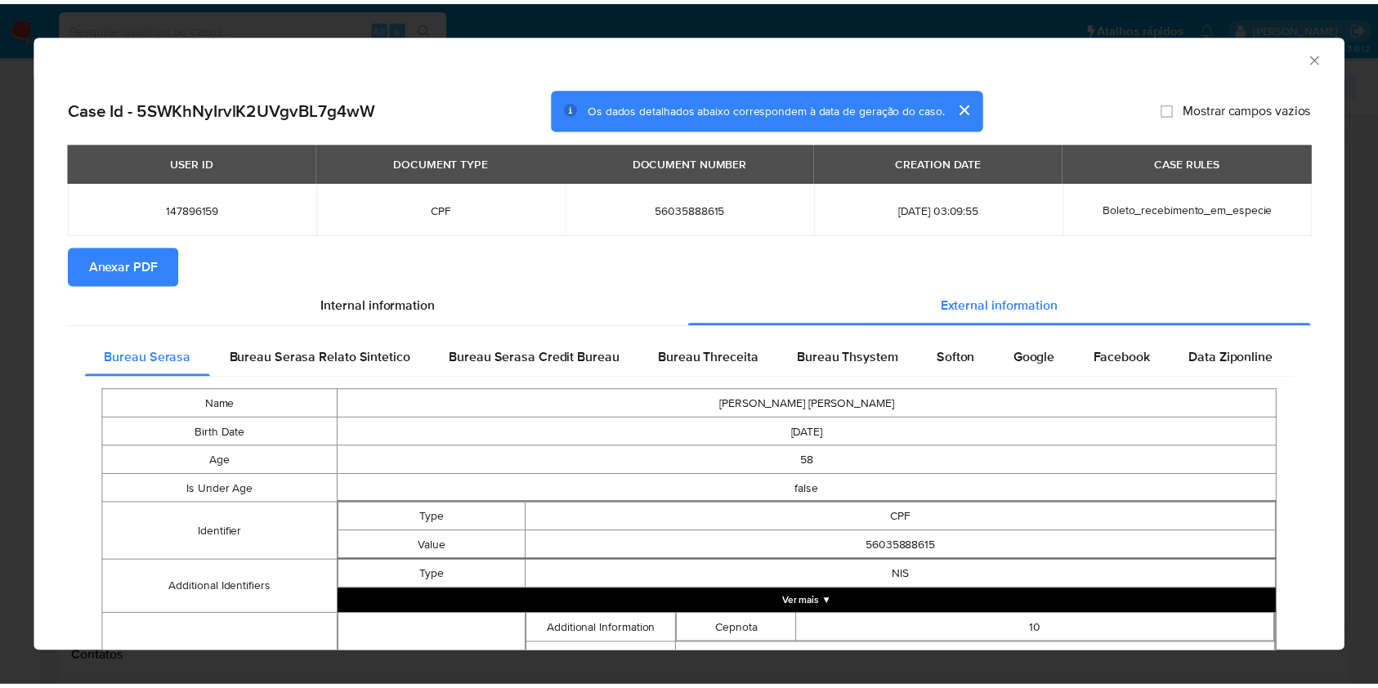
scroll to position [468, 0]
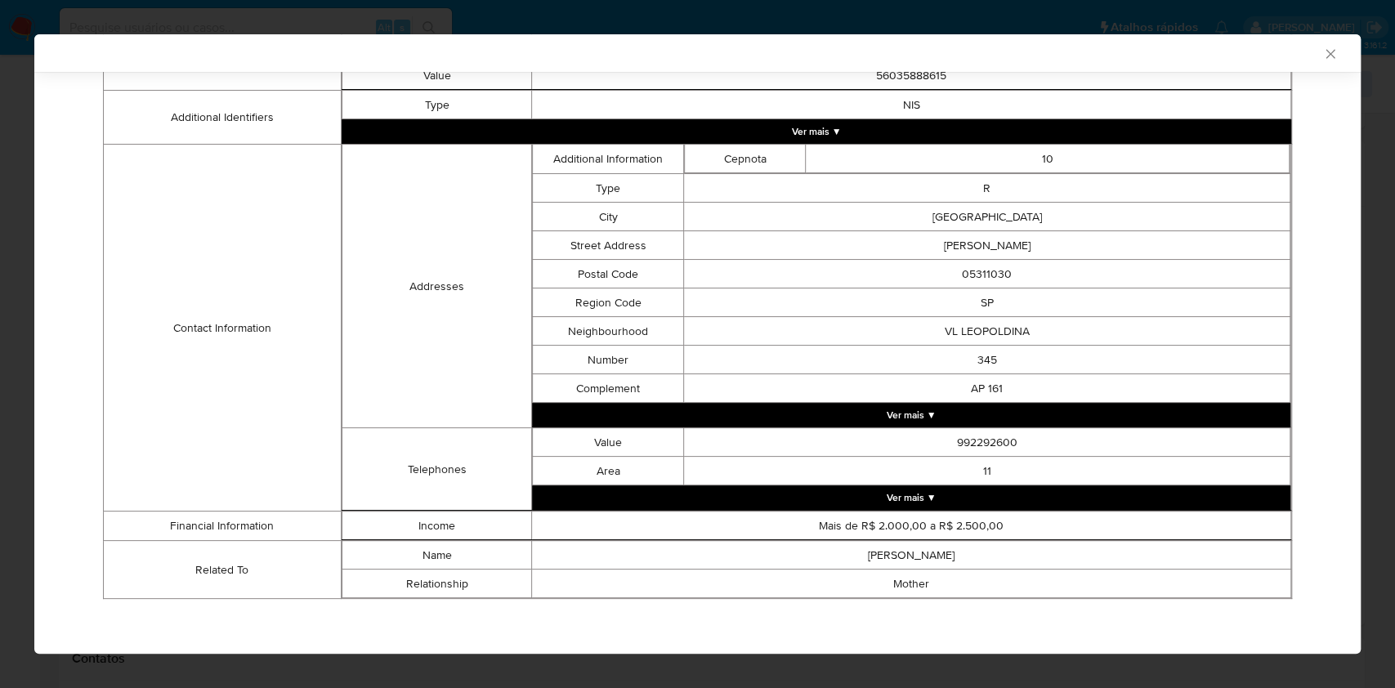
click at [1322, 60] on icon "Fechar a janela" at bounding box center [1330, 54] width 16 height 16
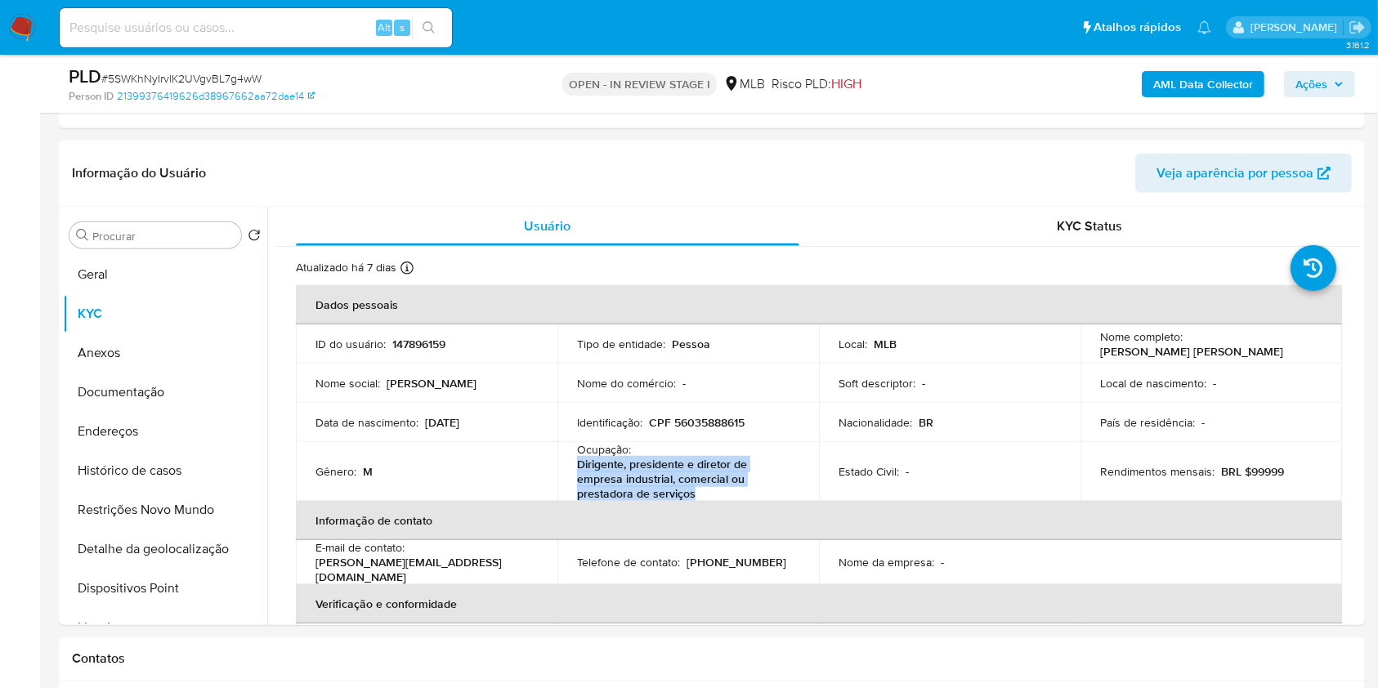
click at [1315, 88] on span "Ações" at bounding box center [1311, 84] width 32 height 26
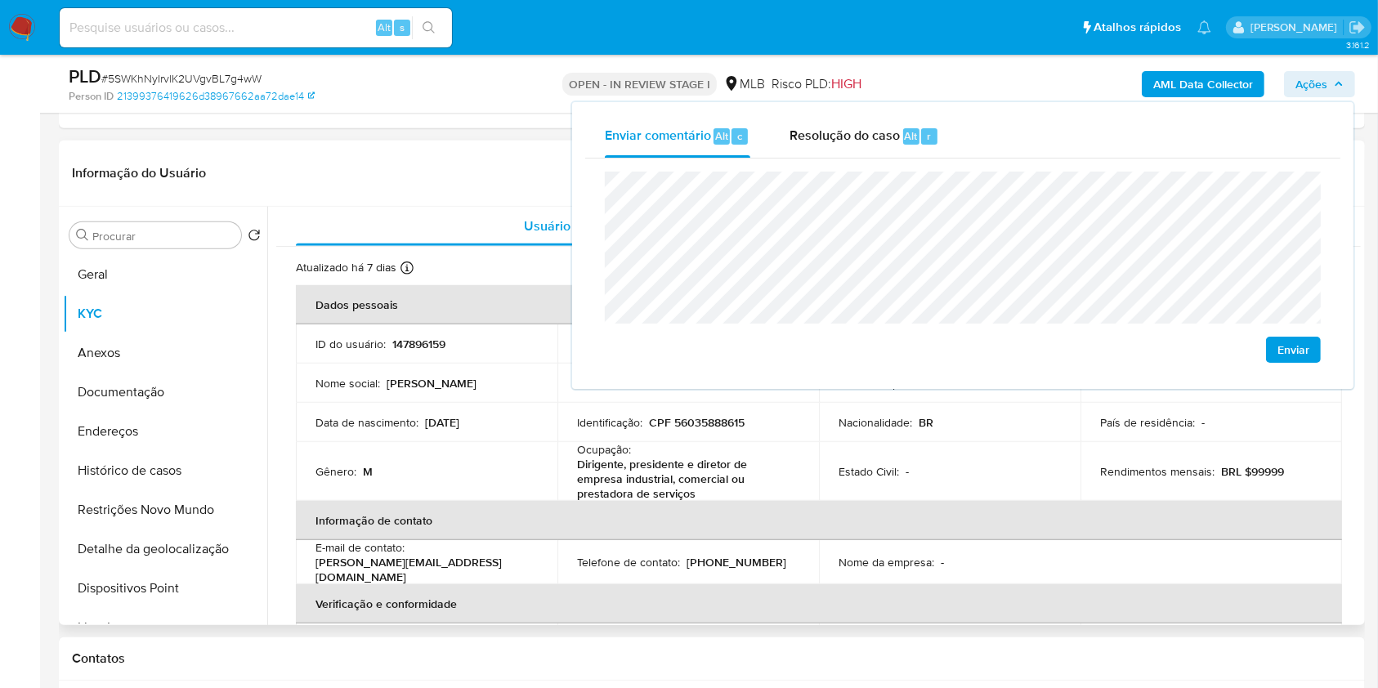
click at [413, 337] on p "147896159" at bounding box center [418, 344] width 53 height 15
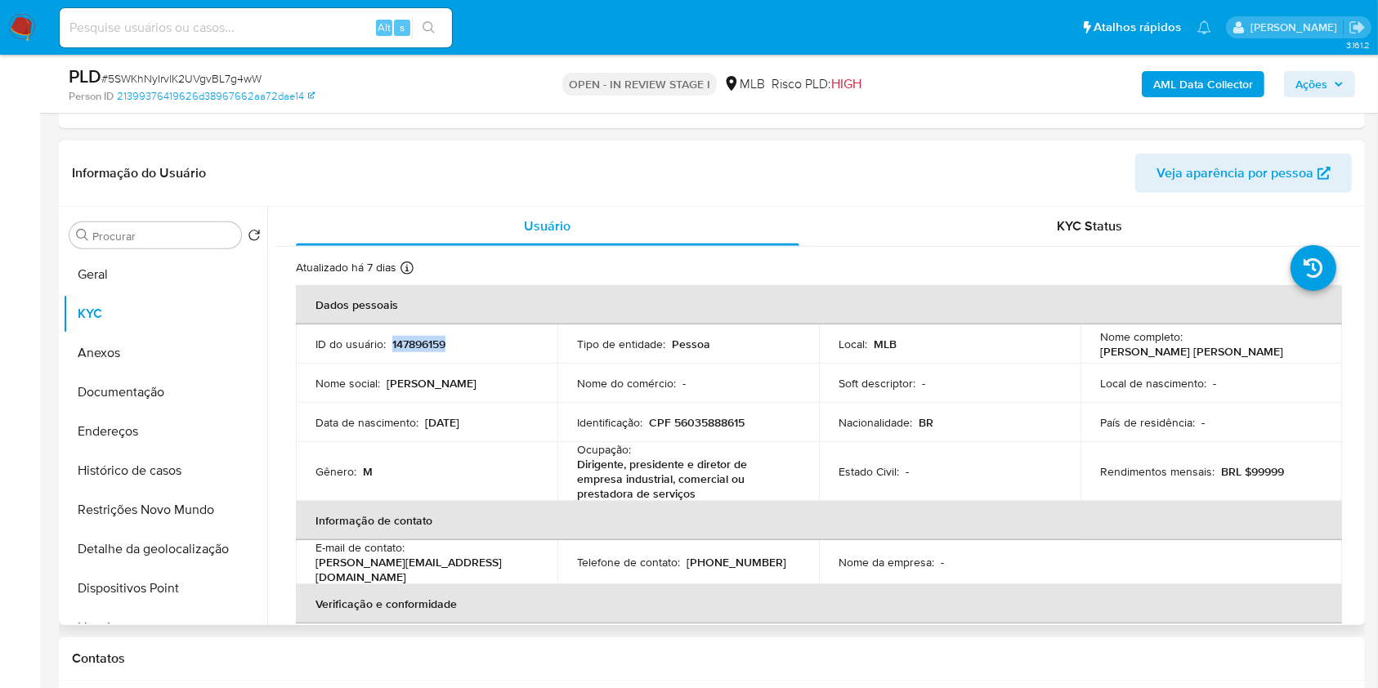
click at [413, 337] on p "147896159" at bounding box center [418, 344] width 53 height 15
copy p "147896159"
drag, startPoint x: 155, startPoint y: 288, endPoint x: 212, endPoint y: 248, distance: 69.2
click at [155, 288] on button "Geral" at bounding box center [158, 274] width 191 height 39
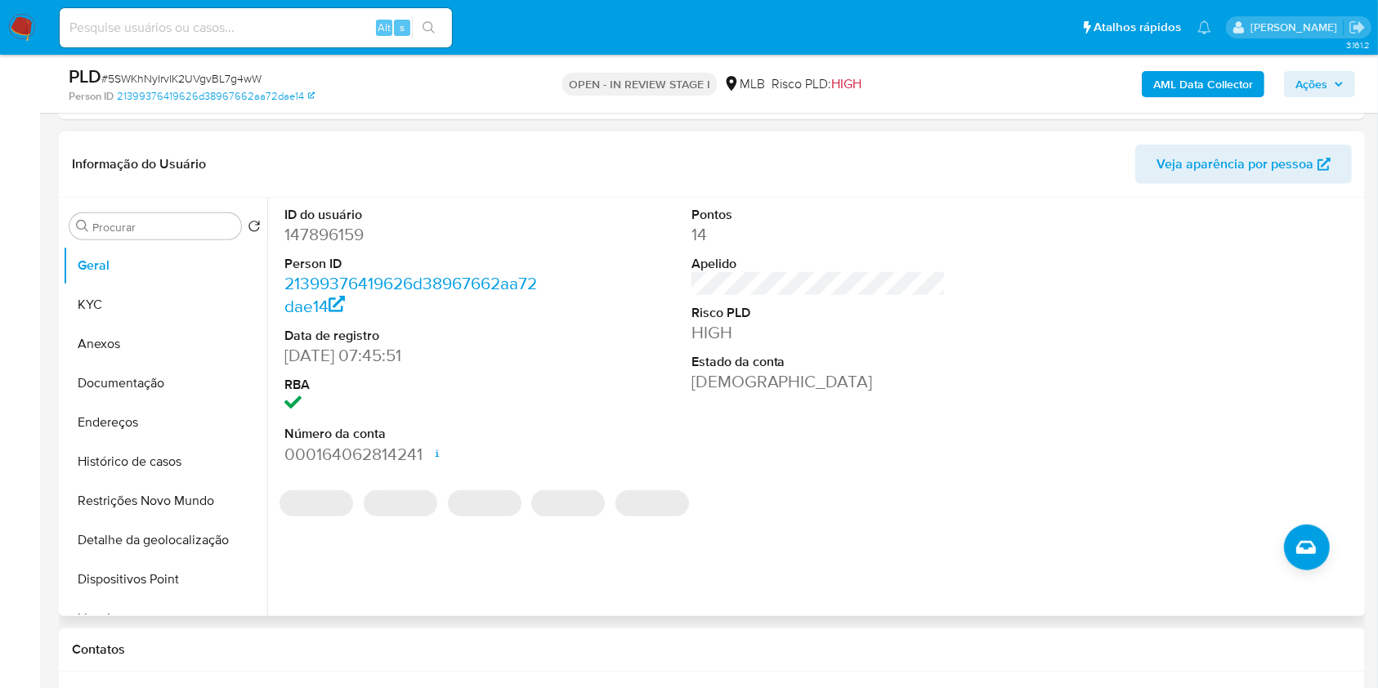
scroll to position [1204, 0]
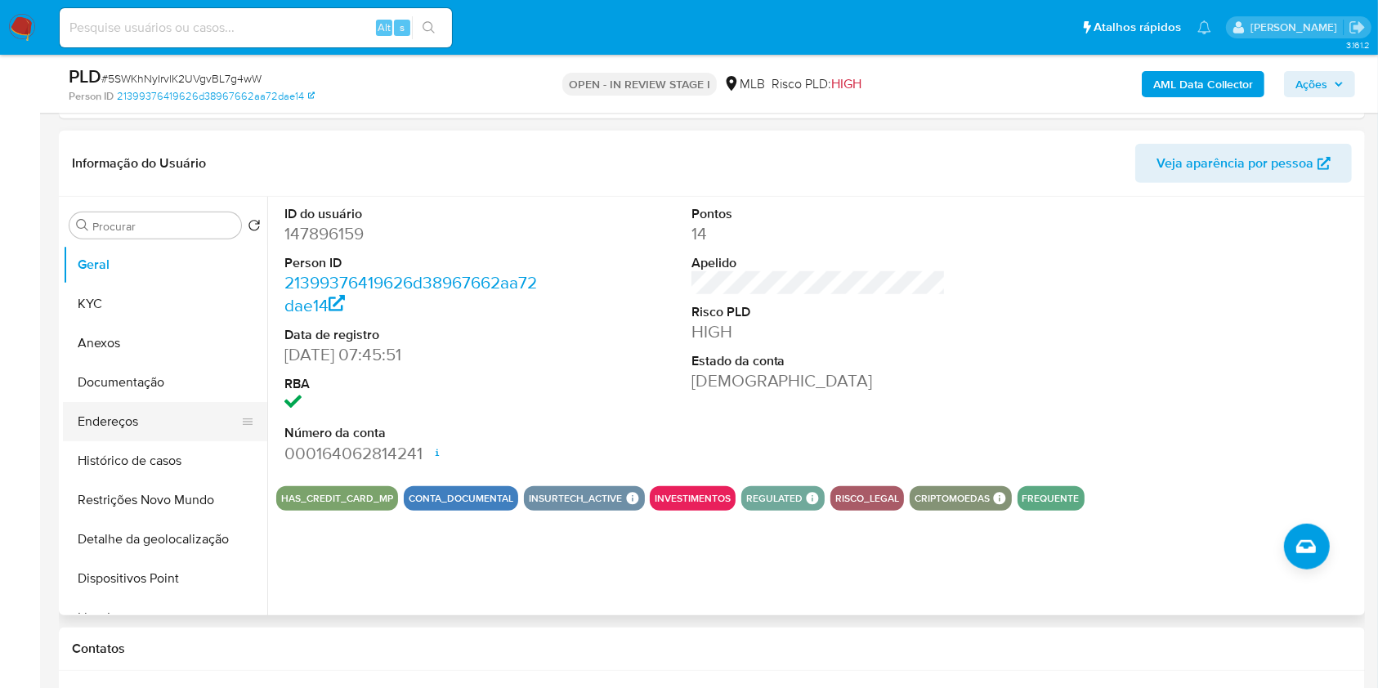
click at [199, 420] on button "Endereços" at bounding box center [158, 421] width 191 height 39
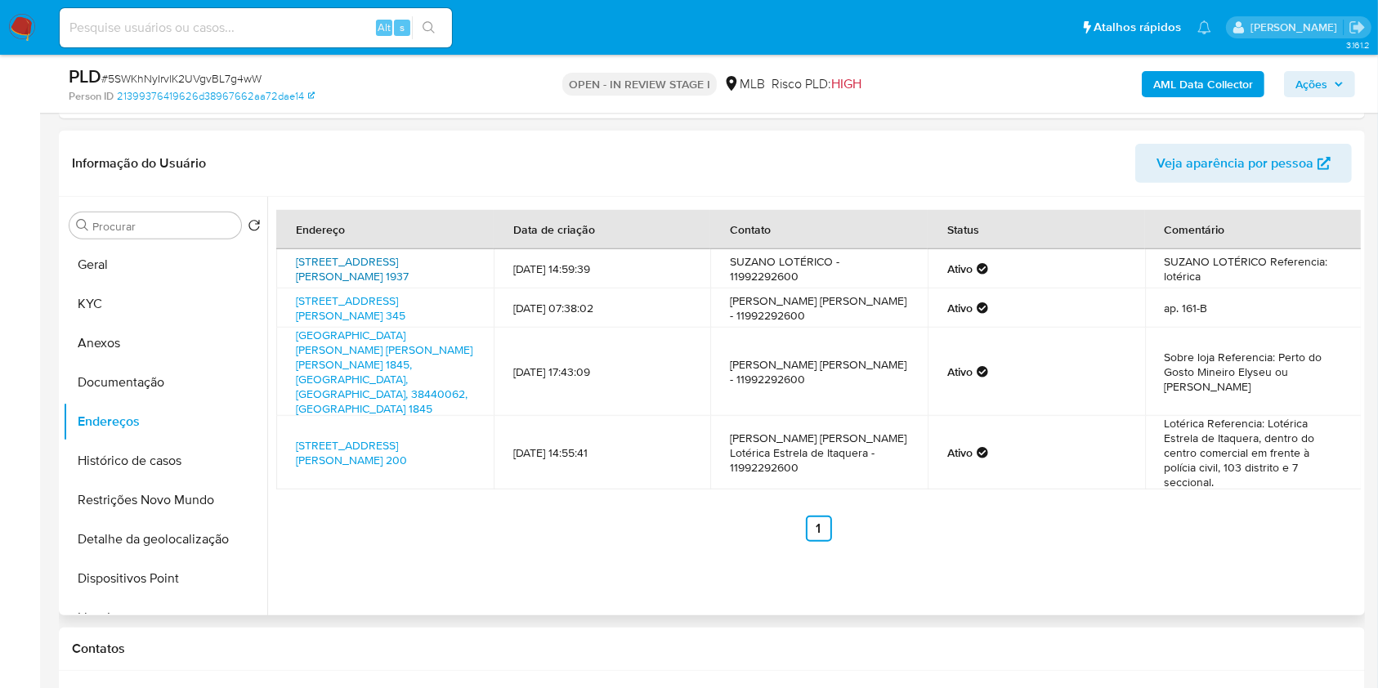
click at [375, 274] on link "[STREET_ADDRESS][PERSON_NAME] 1937" at bounding box center [352, 268] width 113 height 31
click at [373, 302] on link "[STREET_ADDRESS][PERSON_NAME] 345" at bounding box center [350, 308] width 109 height 31
click at [355, 340] on link "[GEOGRAPHIC_DATA][PERSON_NAME] [PERSON_NAME] [PERSON_NAME] 1845, [GEOGRAPHIC_DA…" at bounding box center [384, 372] width 177 height 90
click at [353, 437] on link "[STREET_ADDRESS][PERSON_NAME] 200" at bounding box center [351, 452] width 111 height 31
click at [170, 382] on button "Documentação" at bounding box center [158, 382] width 191 height 39
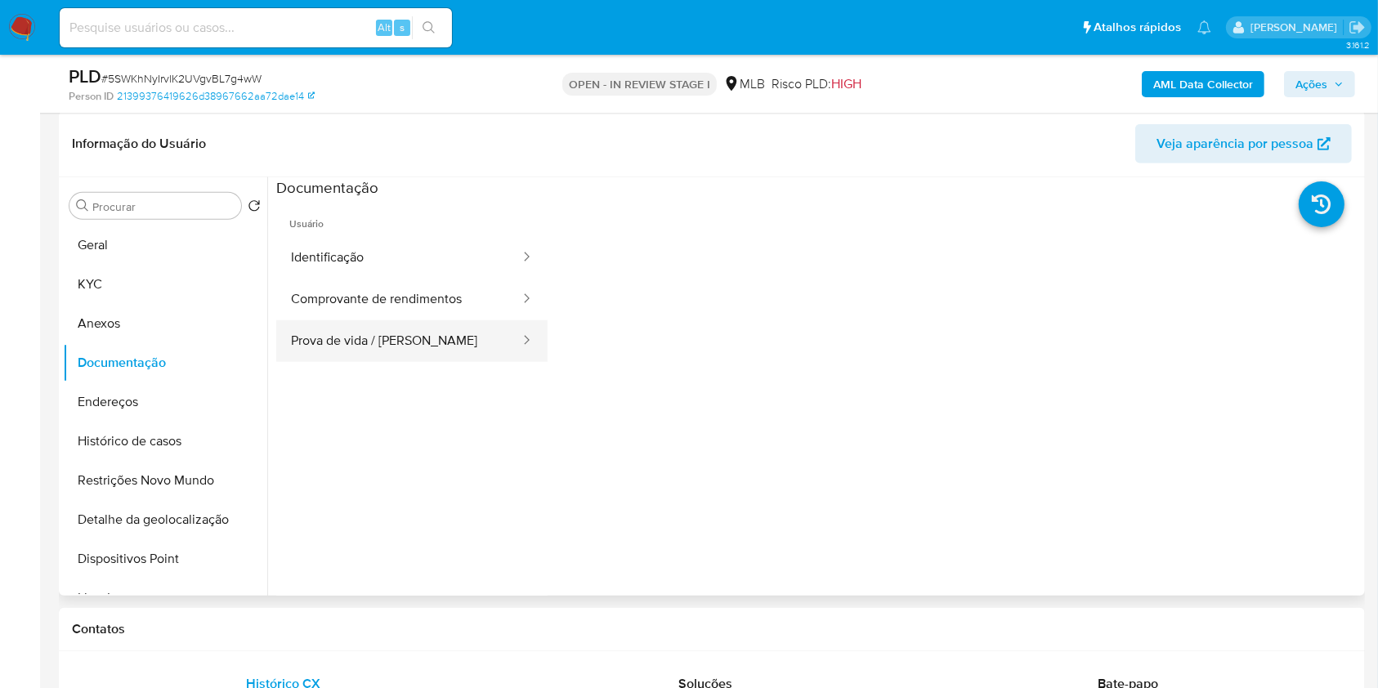
click at [435, 343] on button "Prova de vida / [PERSON_NAME]" at bounding box center [398, 341] width 245 height 42
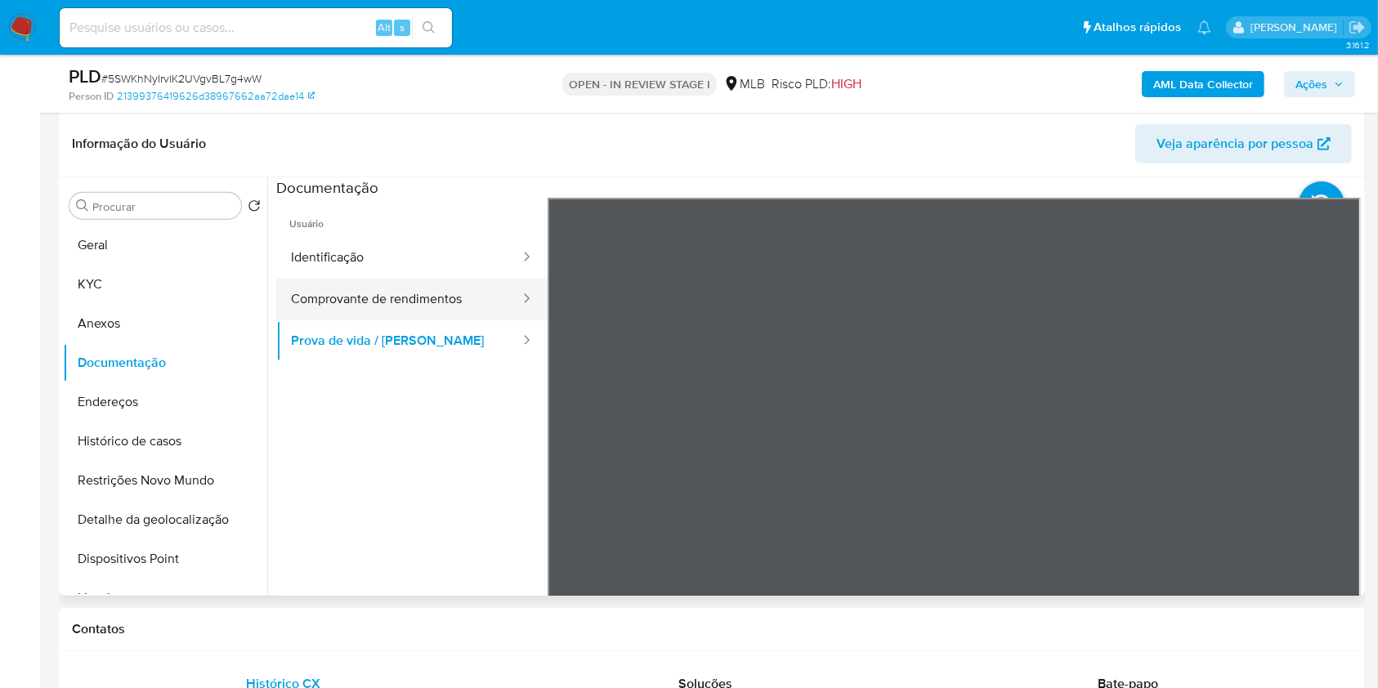
click at [422, 302] on button "Comprovante de rendimentos" at bounding box center [398, 300] width 245 height 42
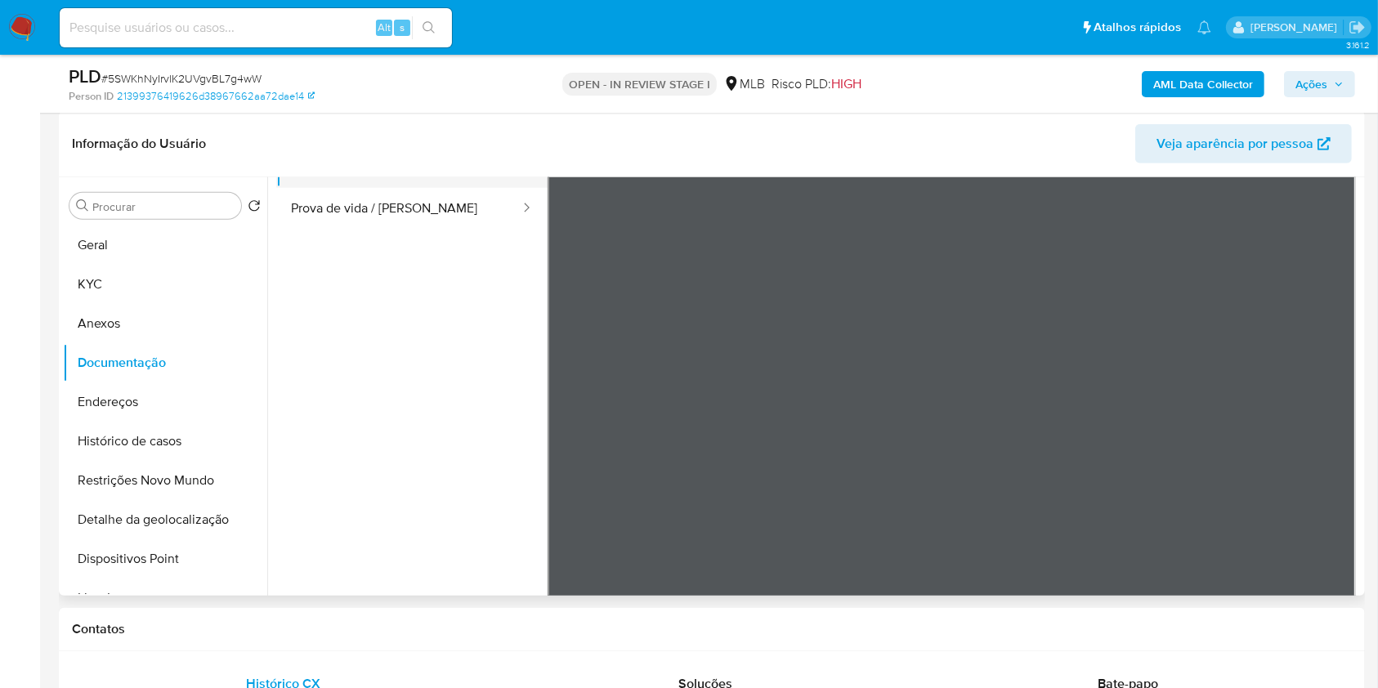
scroll to position [142, 0]
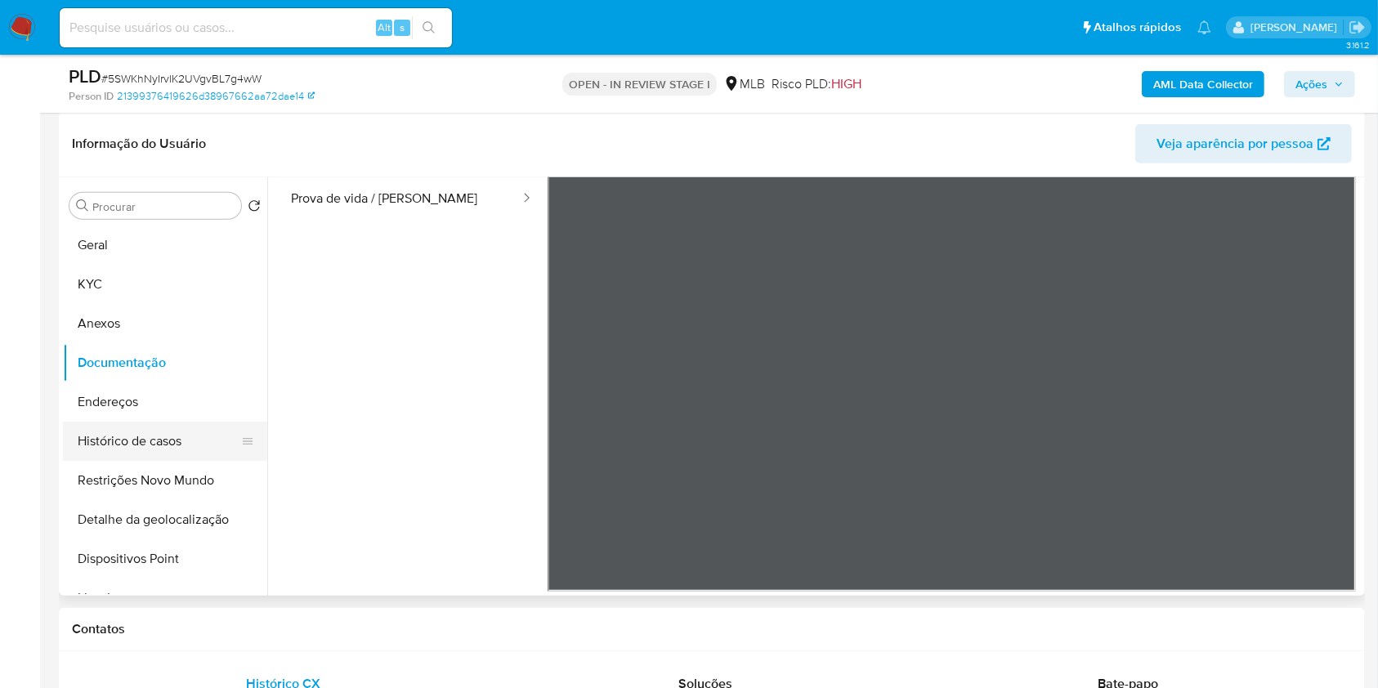
click at [154, 441] on button "Histórico de casos" at bounding box center [158, 441] width 191 height 39
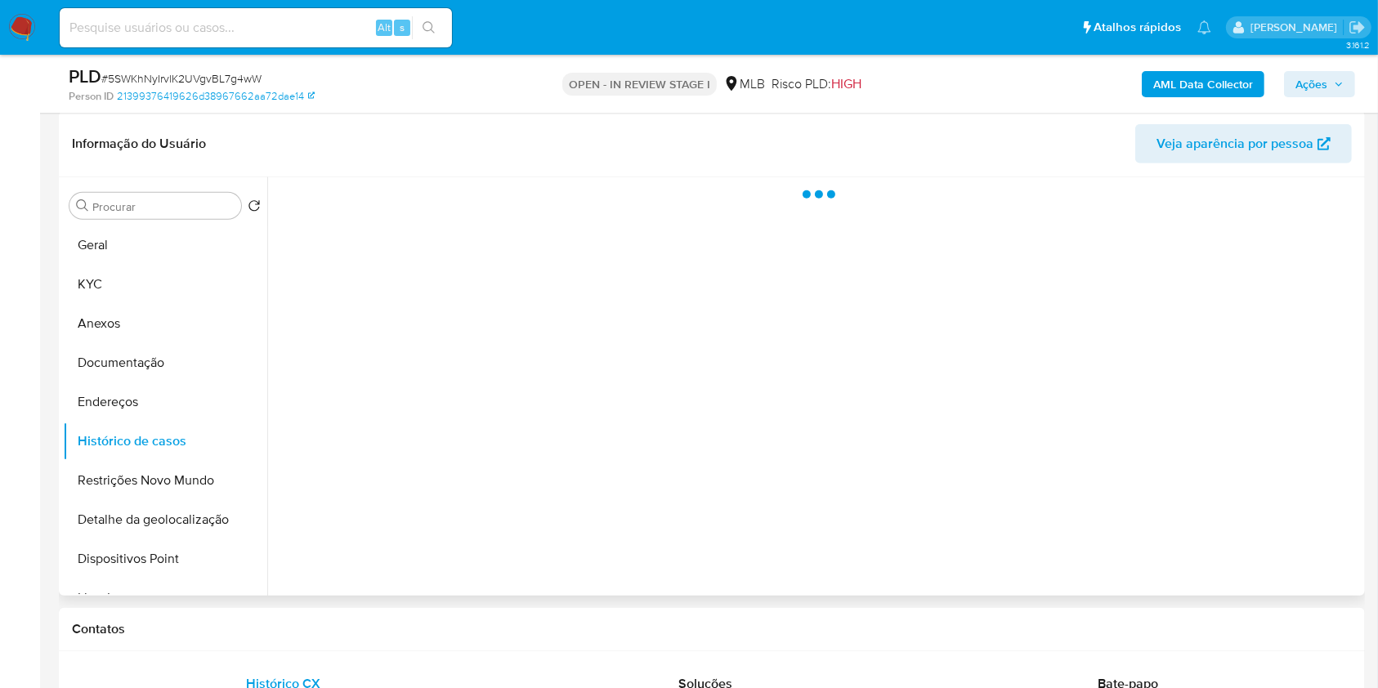
scroll to position [0, 0]
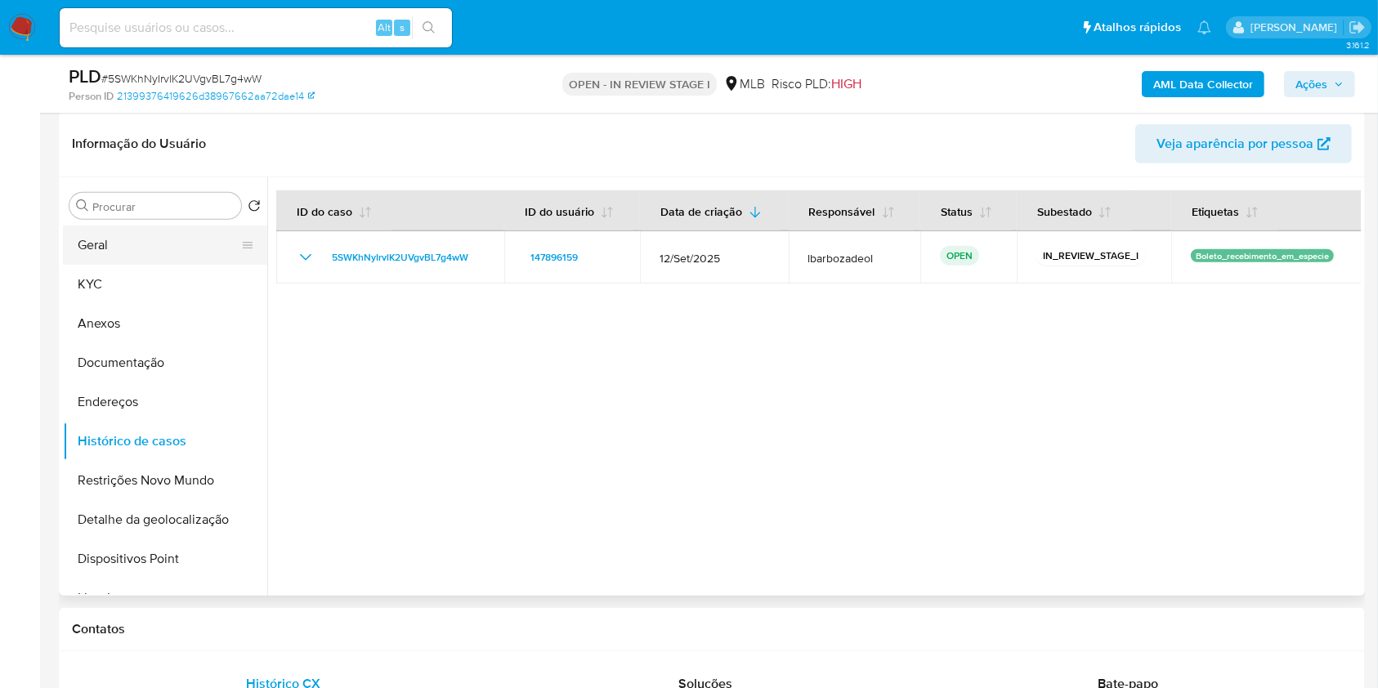
click at [172, 243] on button "Geral" at bounding box center [158, 245] width 191 height 39
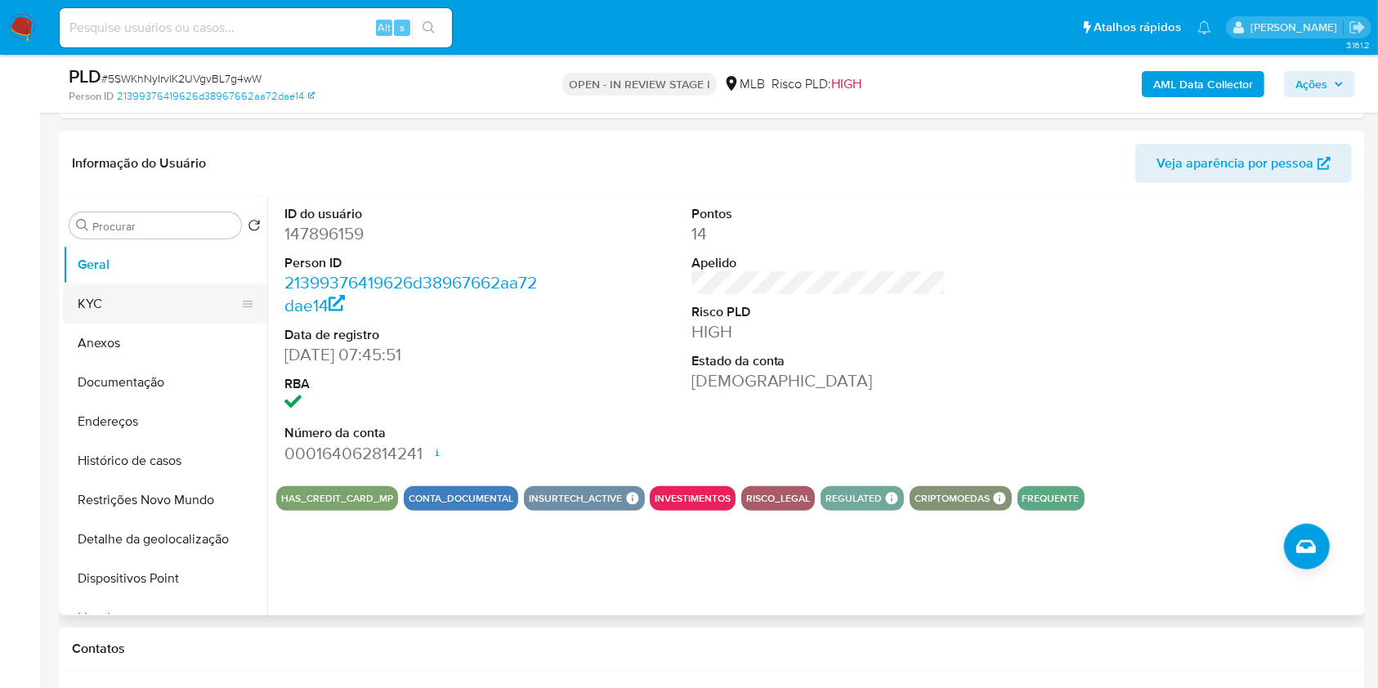
click at [157, 292] on button "KYC" at bounding box center [158, 303] width 191 height 39
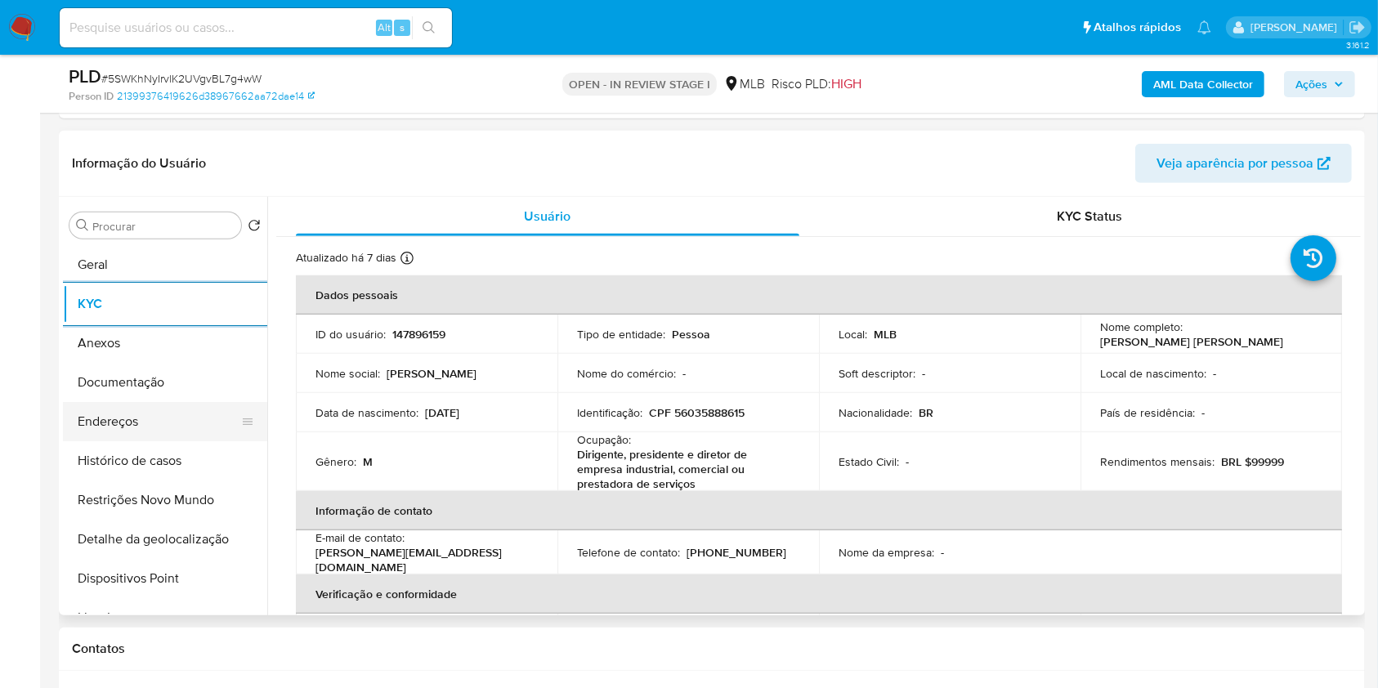
click at [146, 422] on button "Endereços" at bounding box center [158, 421] width 191 height 39
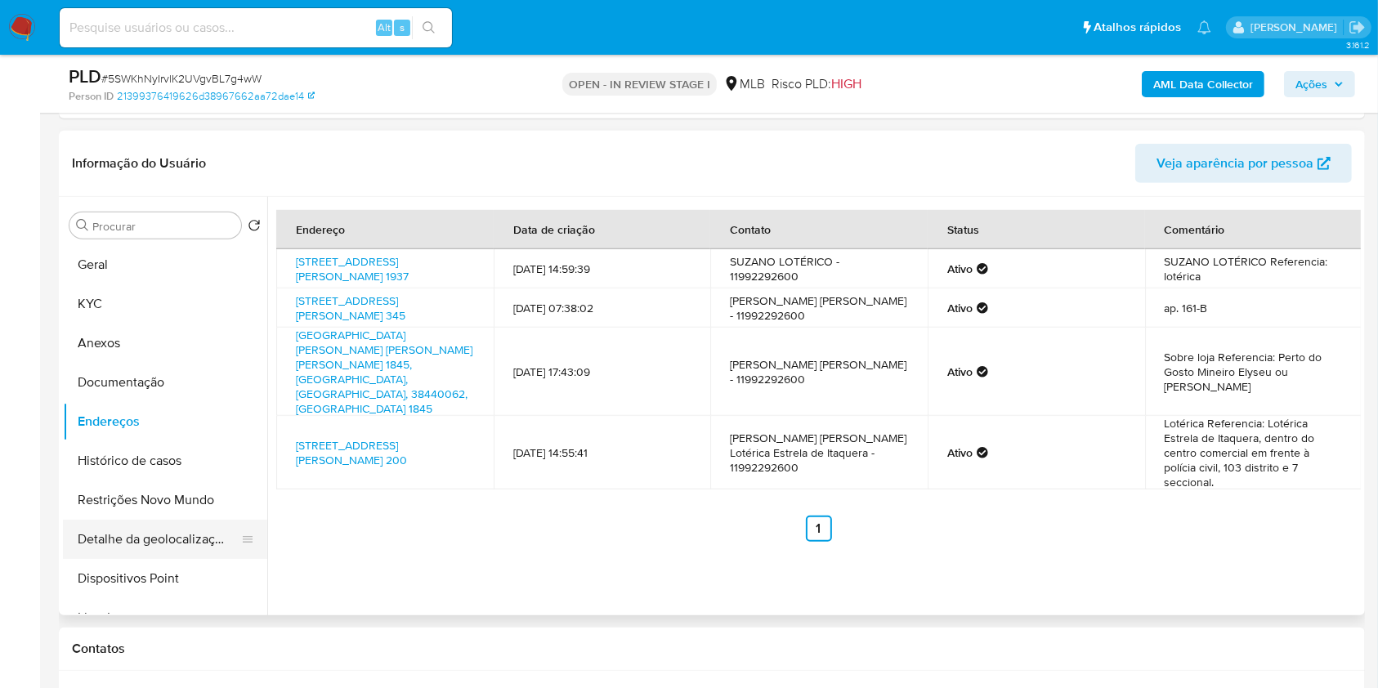
click at [176, 552] on button "Detalhe da geolocalização" at bounding box center [158, 539] width 191 height 39
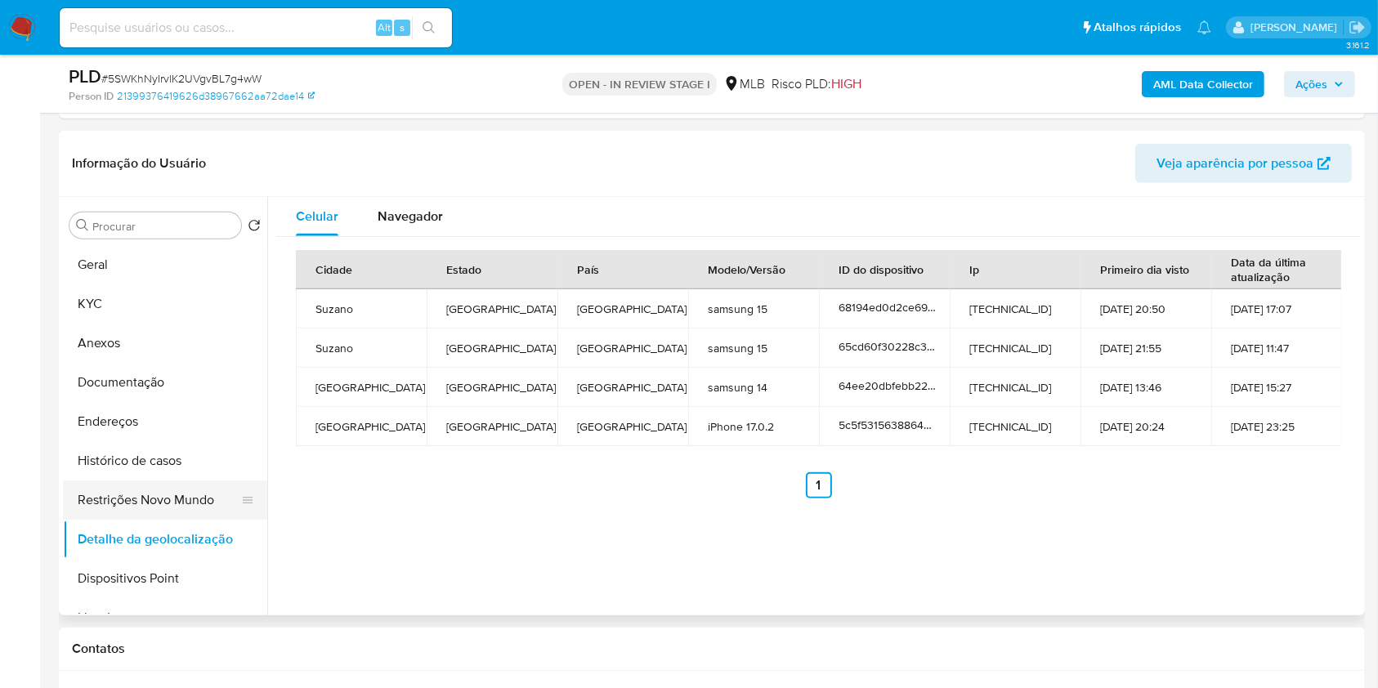
click at [183, 486] on button "Restrições Novo Mundo" at bounding box center [158, 499] width 191 height 39
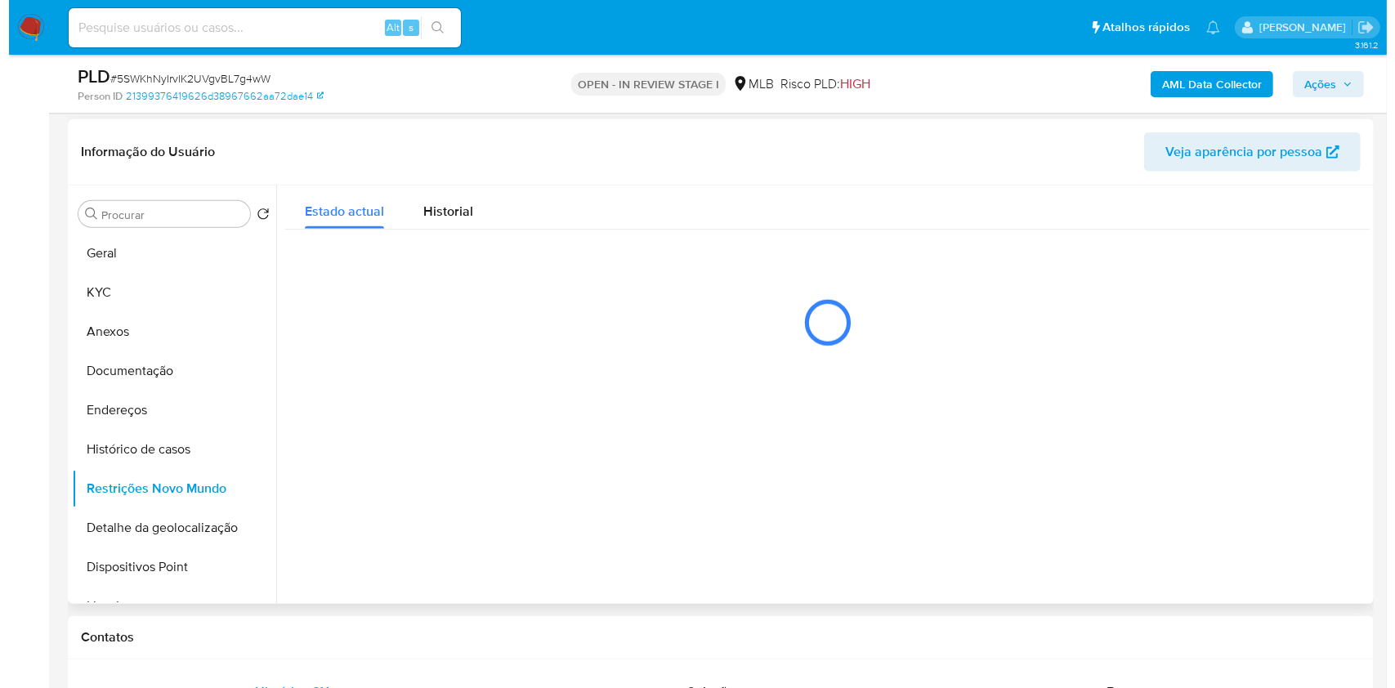
scroll to position [1183, 0]
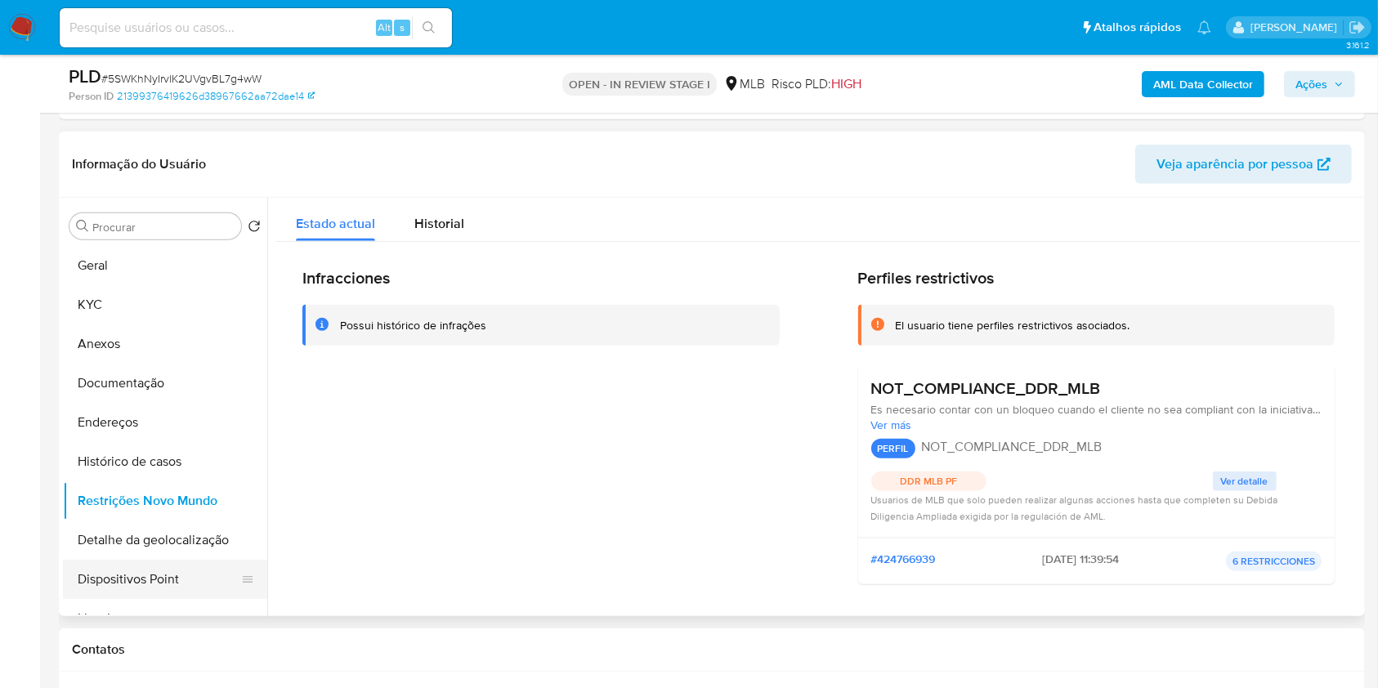
click at [142, 570] on button "Dispositivos Point" at bounding box center [158, 579] width 191 height 39
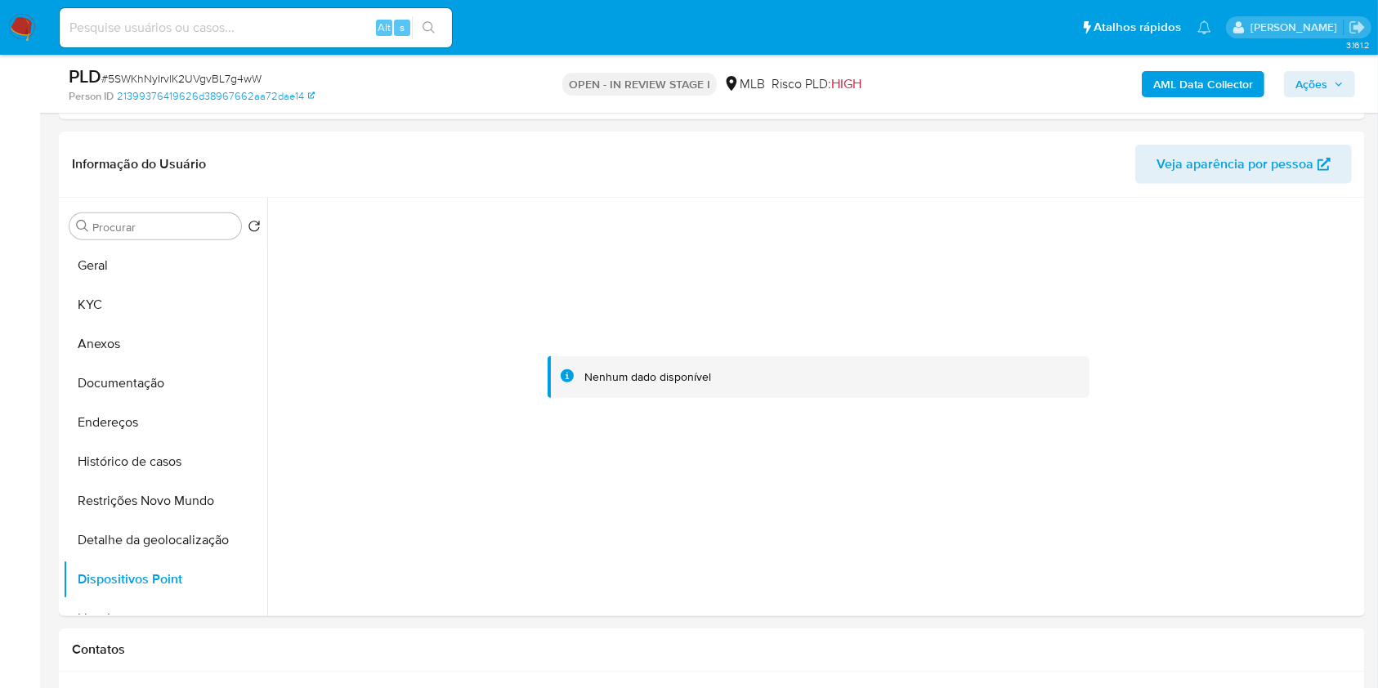
click at [1294, 88] on button "Ações" at bounding box center [1319, 84] width 71 height 26
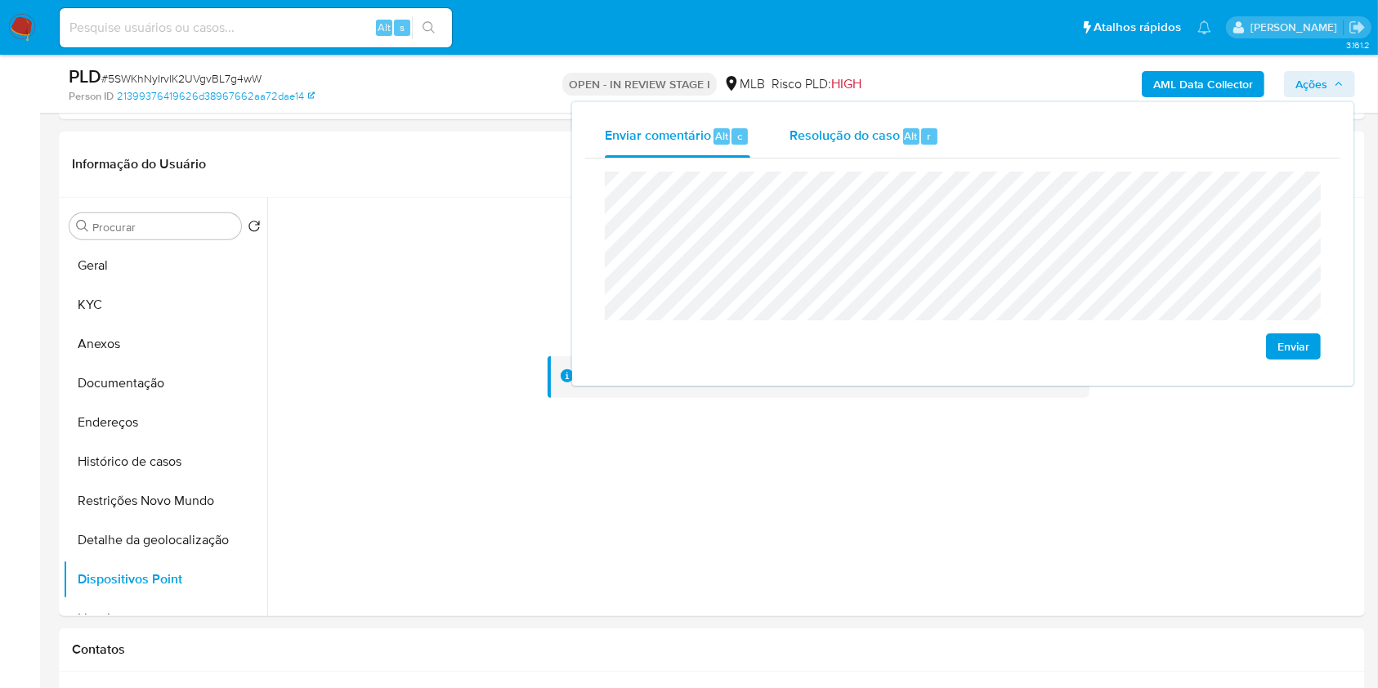
click at [860, 128] on span "Resolução do caso" at bounding box center [844, 135] width 110 height 19
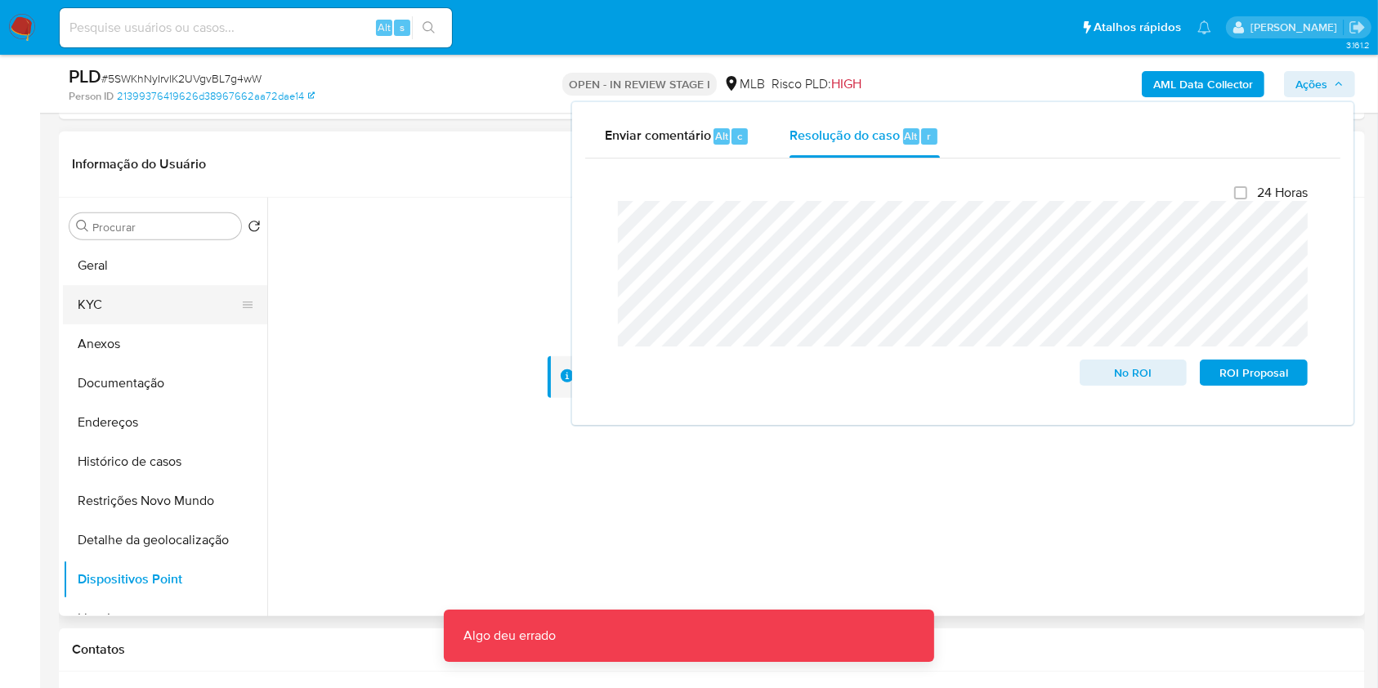
click at [129, 300] on button "KYC" at bounding box center [158, 304] width 191 height 39
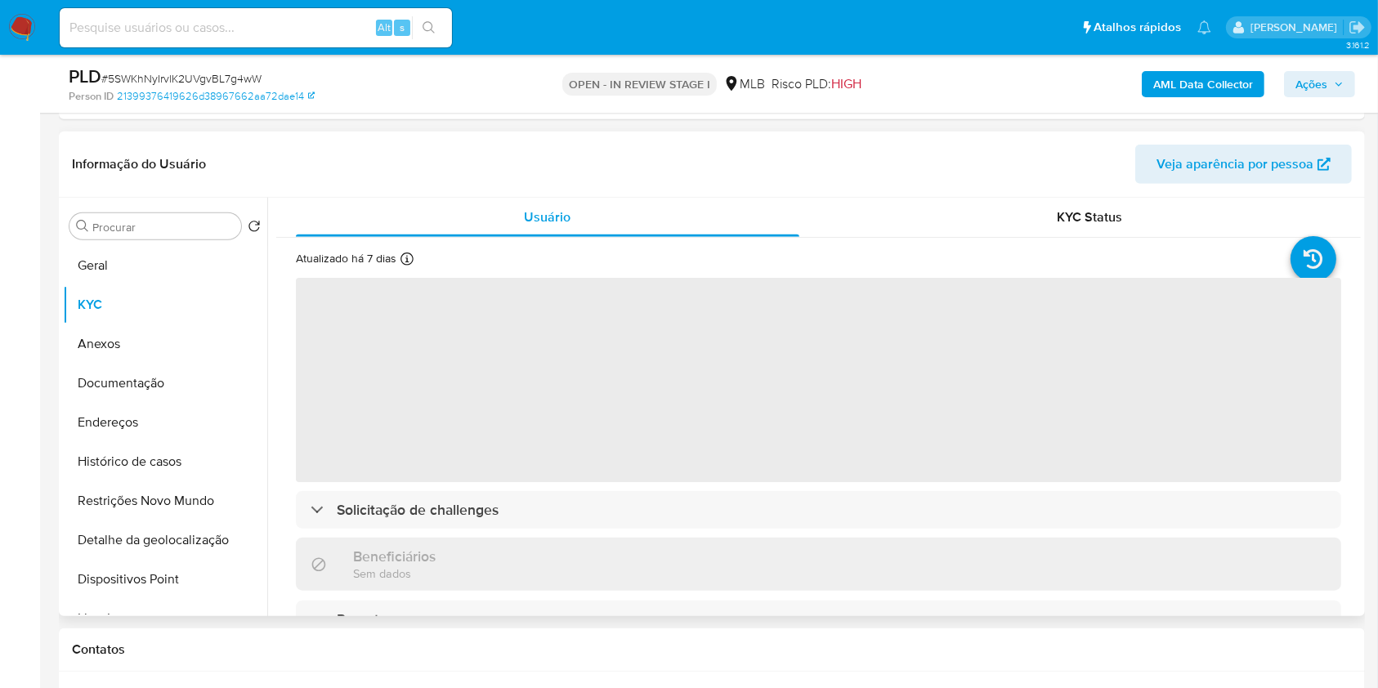
click at [999, 140] on div "Informação do Usuário Veja aparência por pessoa" at bounding box center [712, 165] width 1306 height 66
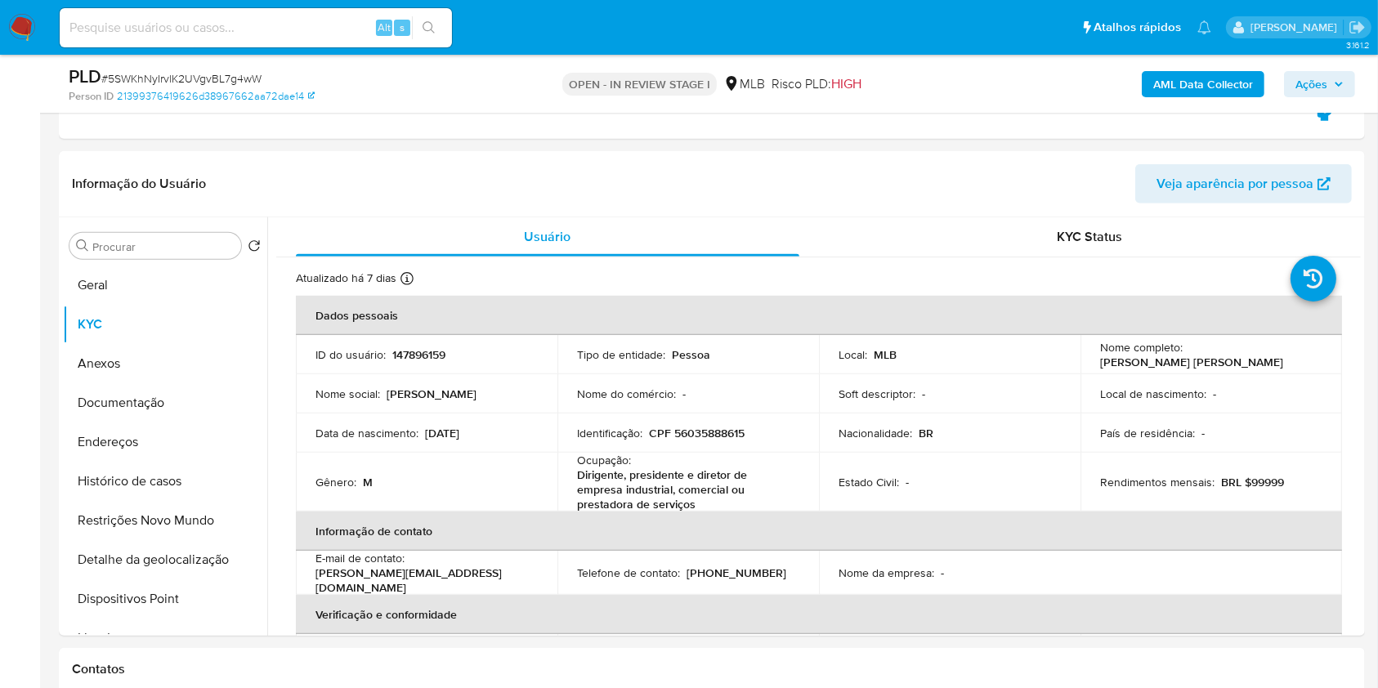
click at [1160, 79] on b "AML Data Collector" at bounding box center [1203, 84] width 100 height 26
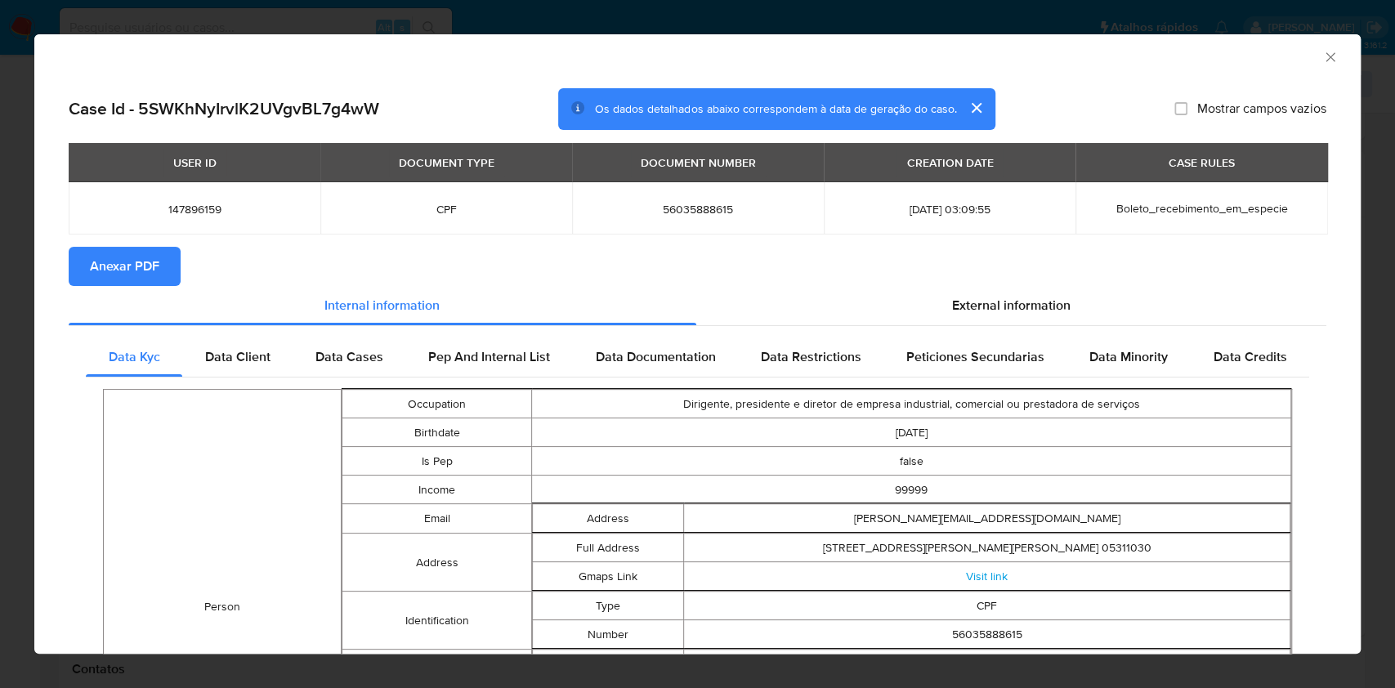
click at [144, 275] on span "Anexar PDF" at bounding box center [124, 266] width 69 height 36
click at [1322, 56] on icon "Fechar a janela" at bounding box center [1330, 57] width 16 height 16
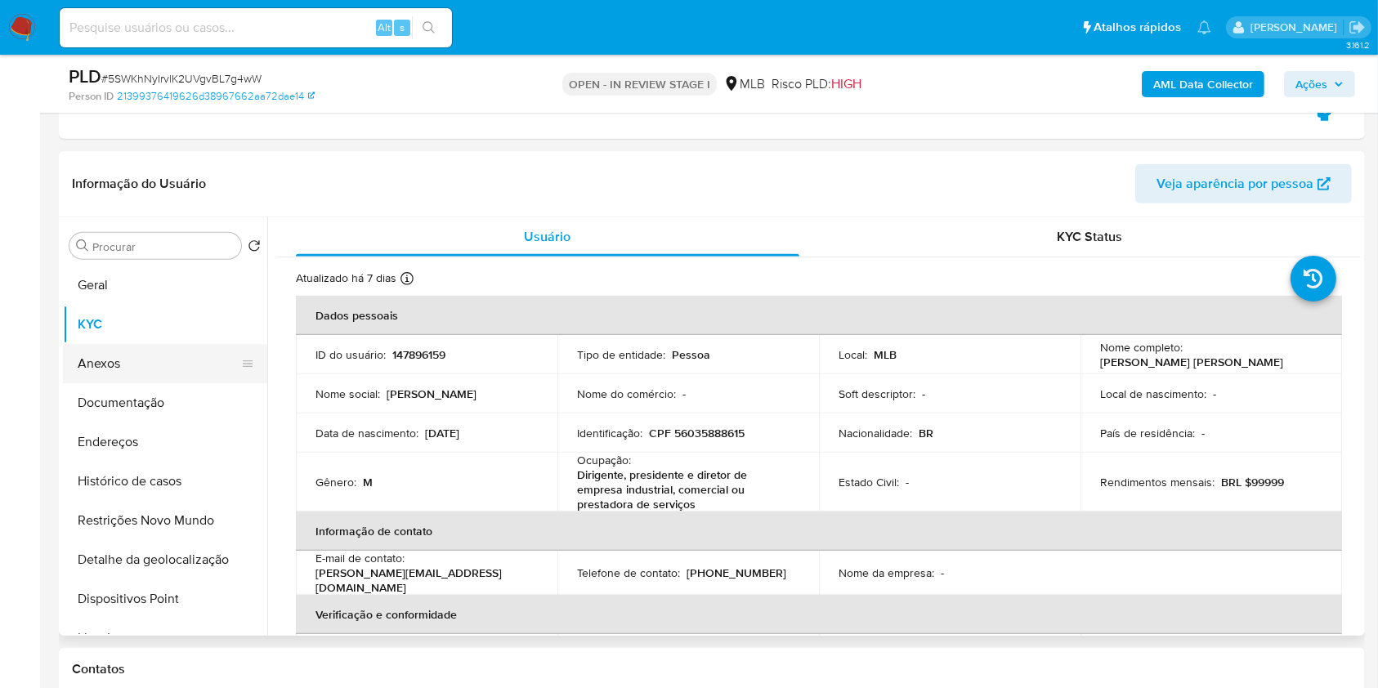
click at [168, 363] on button "Anexos" at bounding box center [158, 363] width 191 height 39
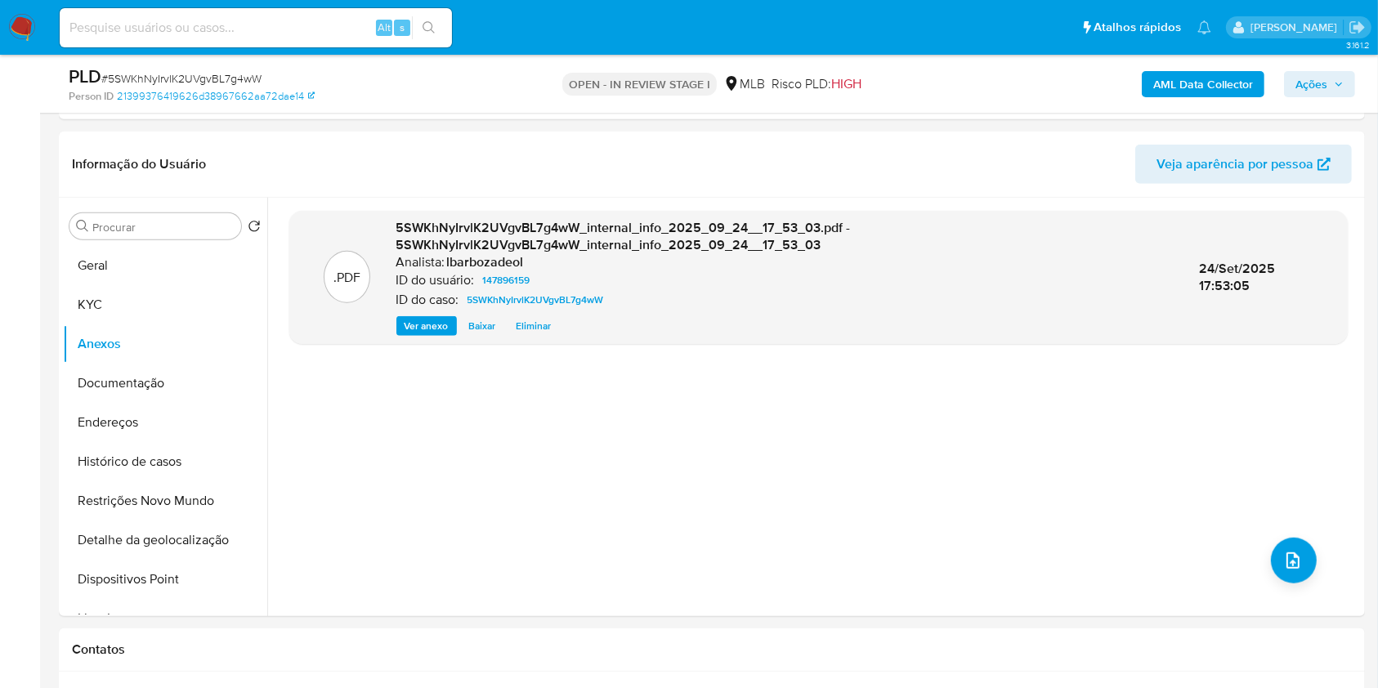
click at [1194, 77] on b "AML Data Collector" at bounding box center [1203, 84] width 100 height 26
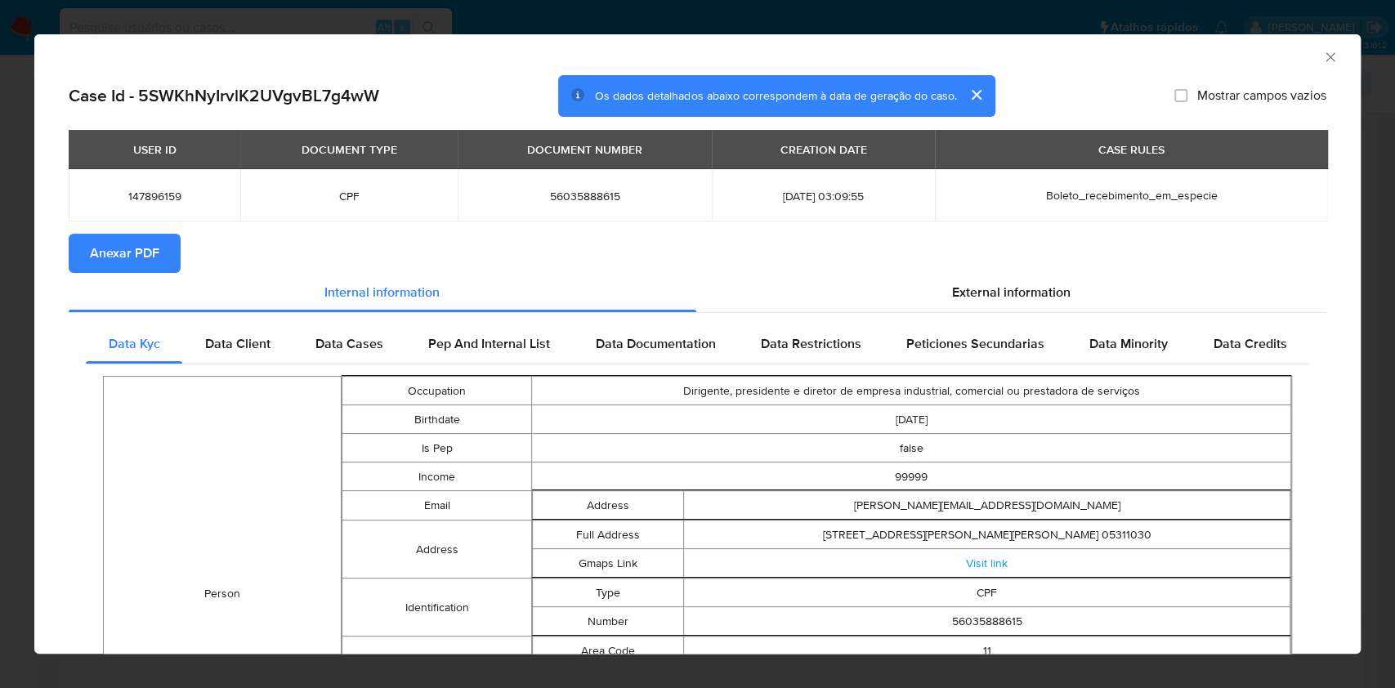
click at [115, 260] on span "Anexar PDF" at bounding box center [124, 253] width 69 height 36
click at [1325, 52] on icon "Fechar a janela" at bounding box center [1329, 56] width 9 height 9
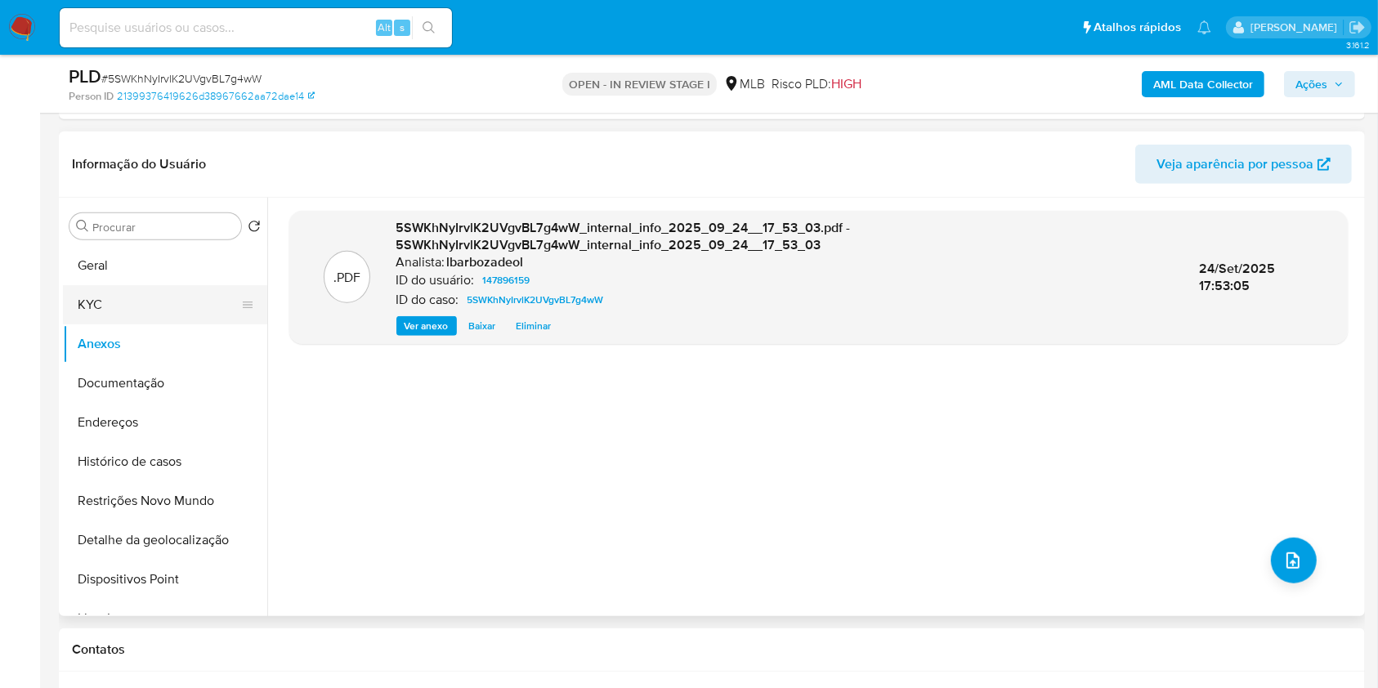
click at [111, 291] on button "KYC" at bounding box center [158, 304] width 191 height 39
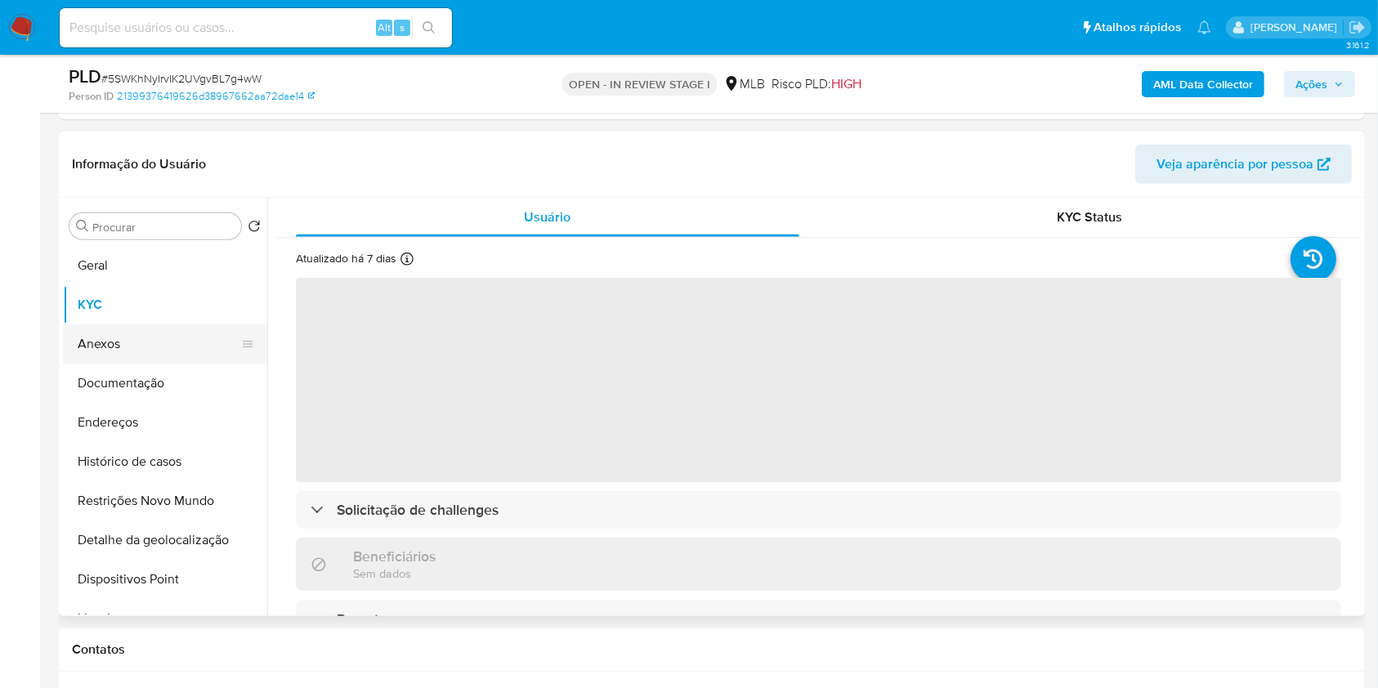
click at [150, 346] on button "Anexos" at bounding box center [158, 343] width 191 height 39
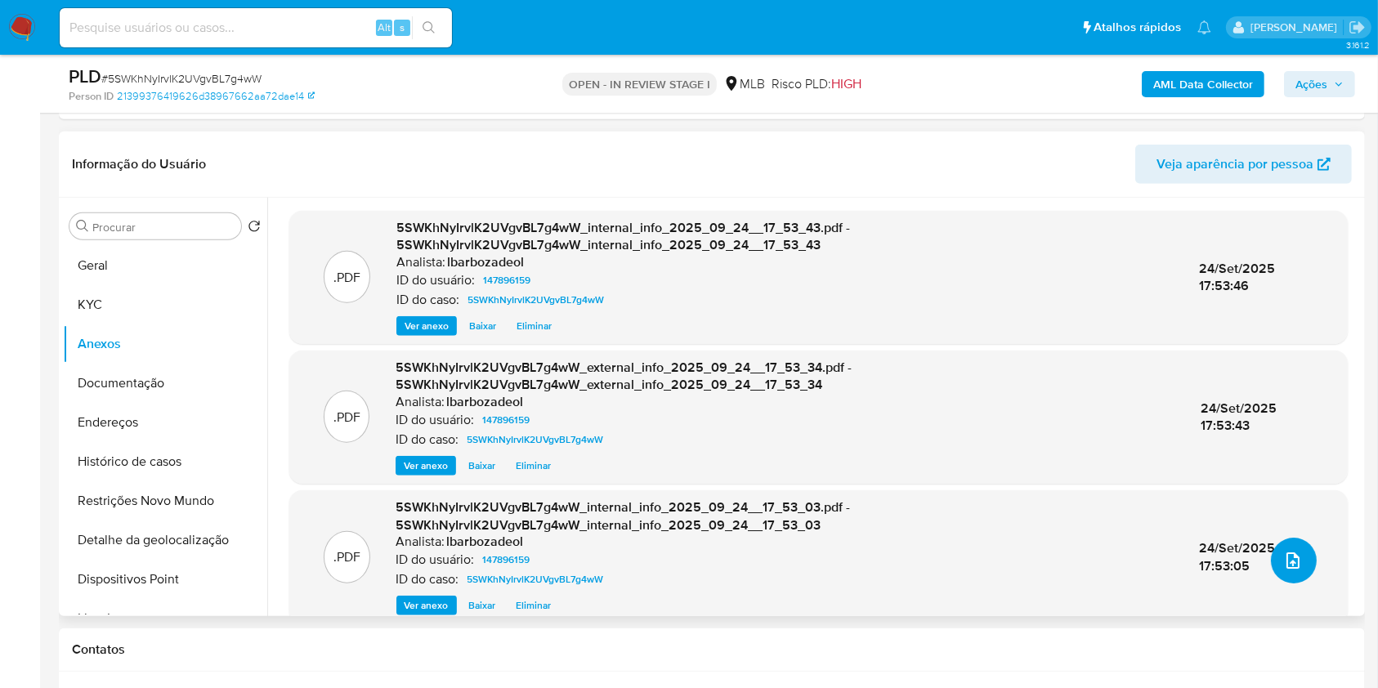
click at [1287, 570] on icon "upload-file" at bounding box center [1293, 561] width 20 height 20
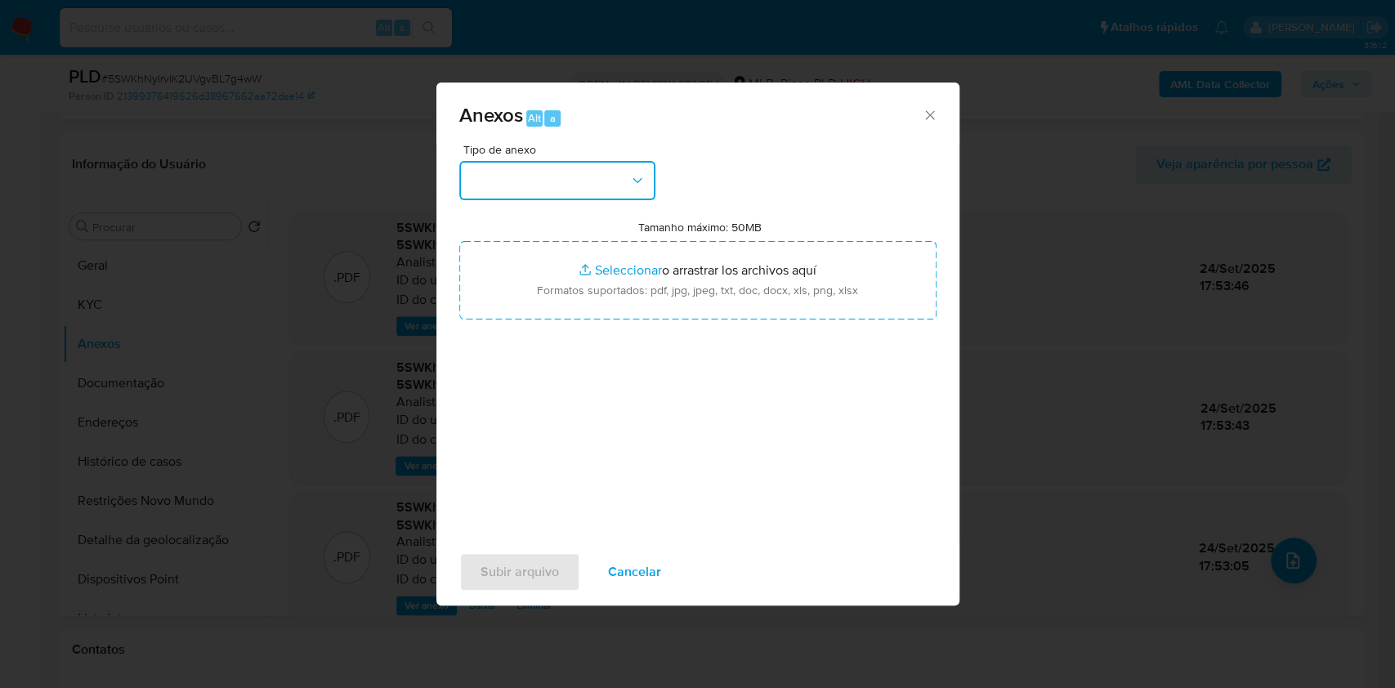
click at [643, 176] on icon "button" at bounding box center [637, 180] width 16 height 16
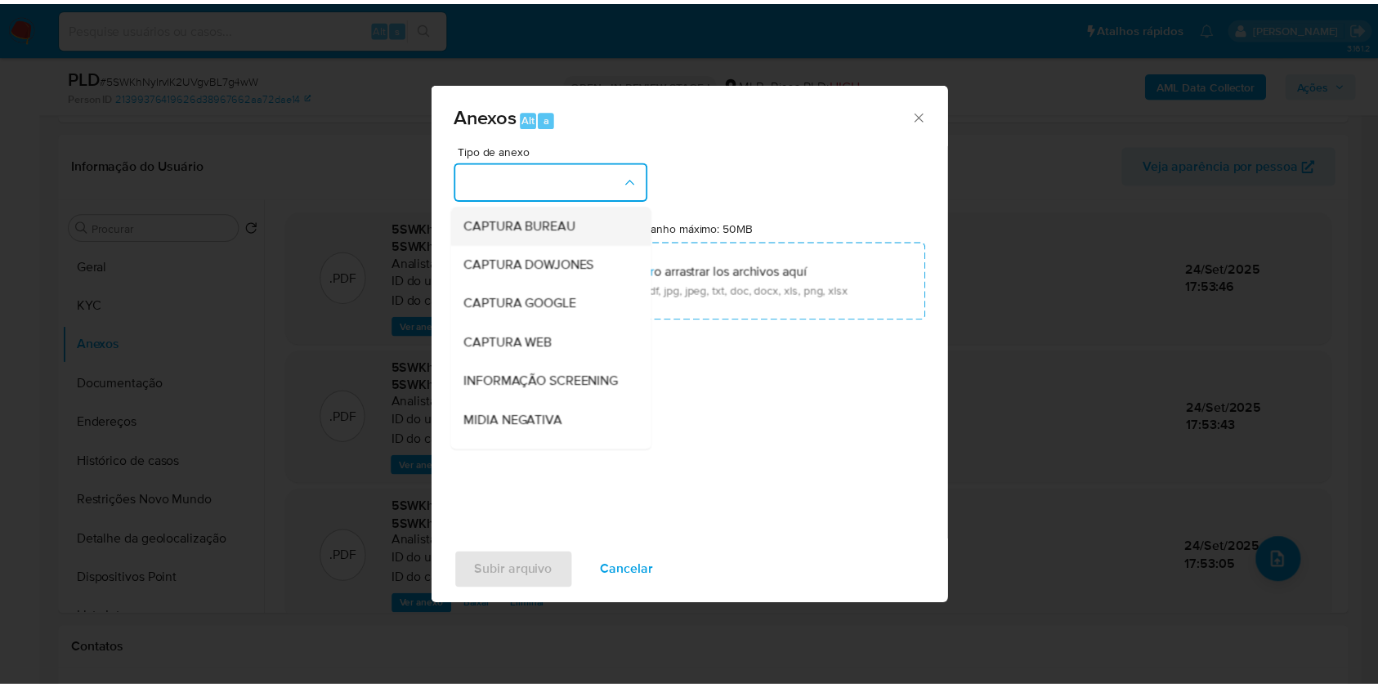
scroll to position [251, 0]
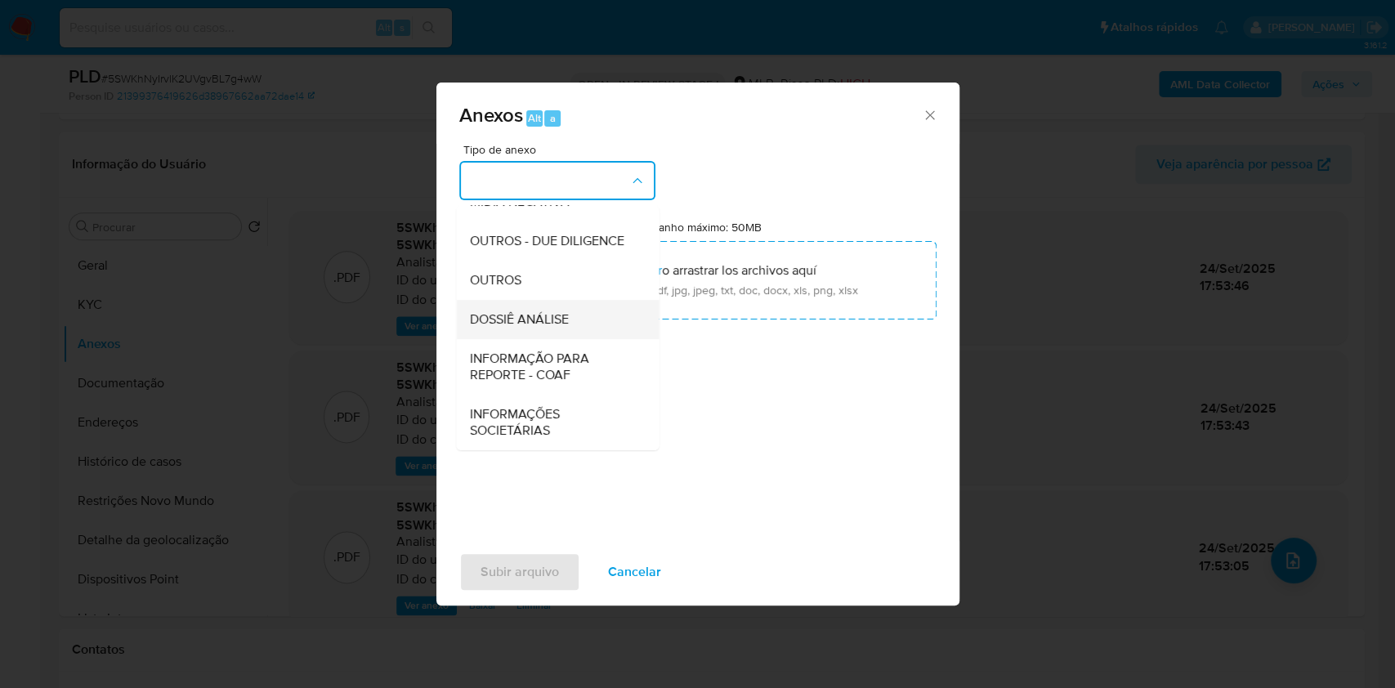
click at [564, 324] on span "DOSSIÊ ANÁLISE" at bounding box center [518, 319] width 99 height 16
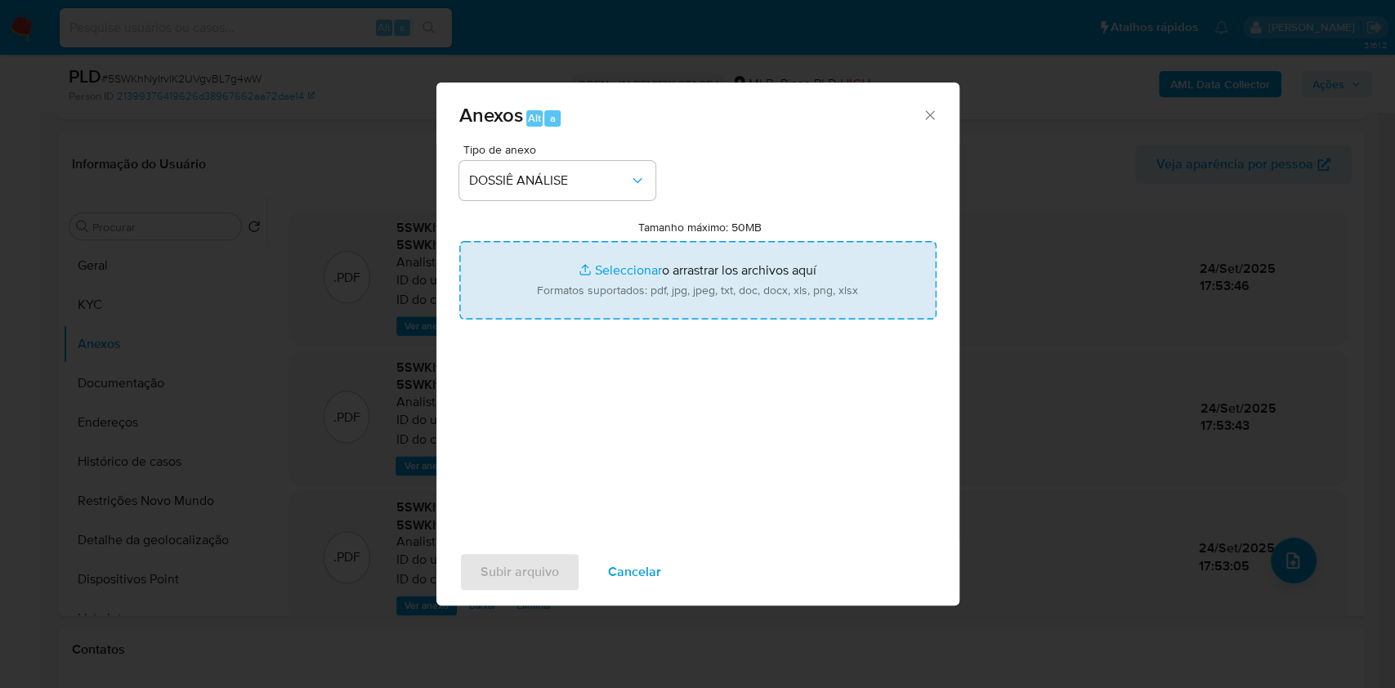
click at [610, 305] on input "Tamanho máximo: 50MB Seleccionar archivos" at bounding box center [697, 280] width 477 height 78
type input "C:\fakepath\SAR - XXXX - CPF 56035888615 - IVAN RICARDO MENDES LOPES.pdf"
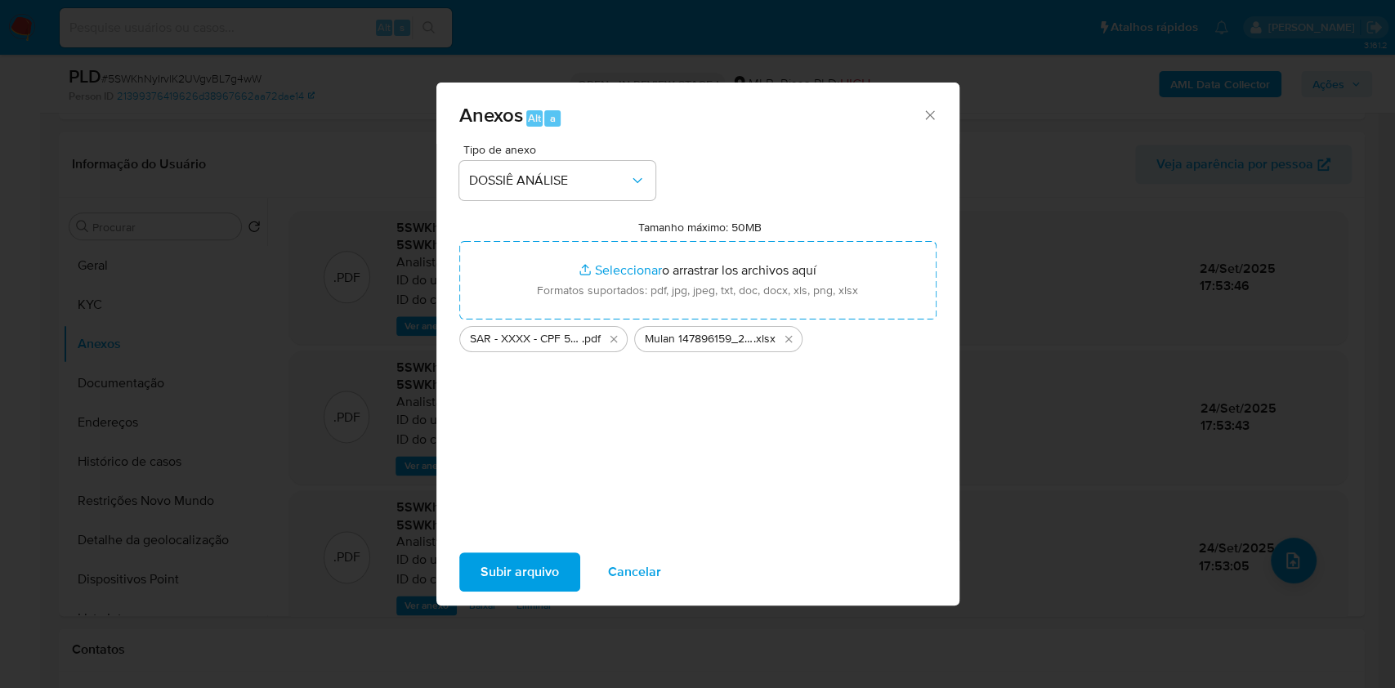
click at [534, 562] on span "Subir arquivo" at bounding box center [519, 572] width 78 height 36
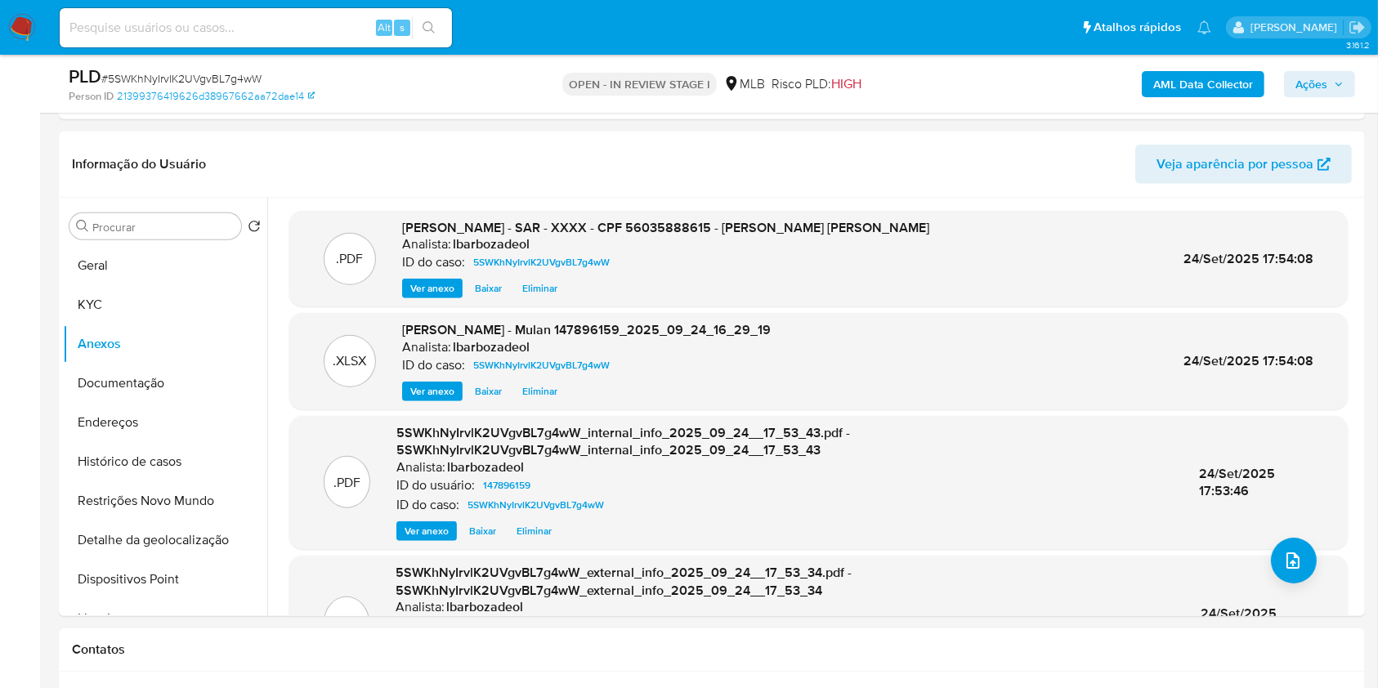
click at [1306, 88] on span "Ações" at bounding box center [1311, 84] width 32 height 26
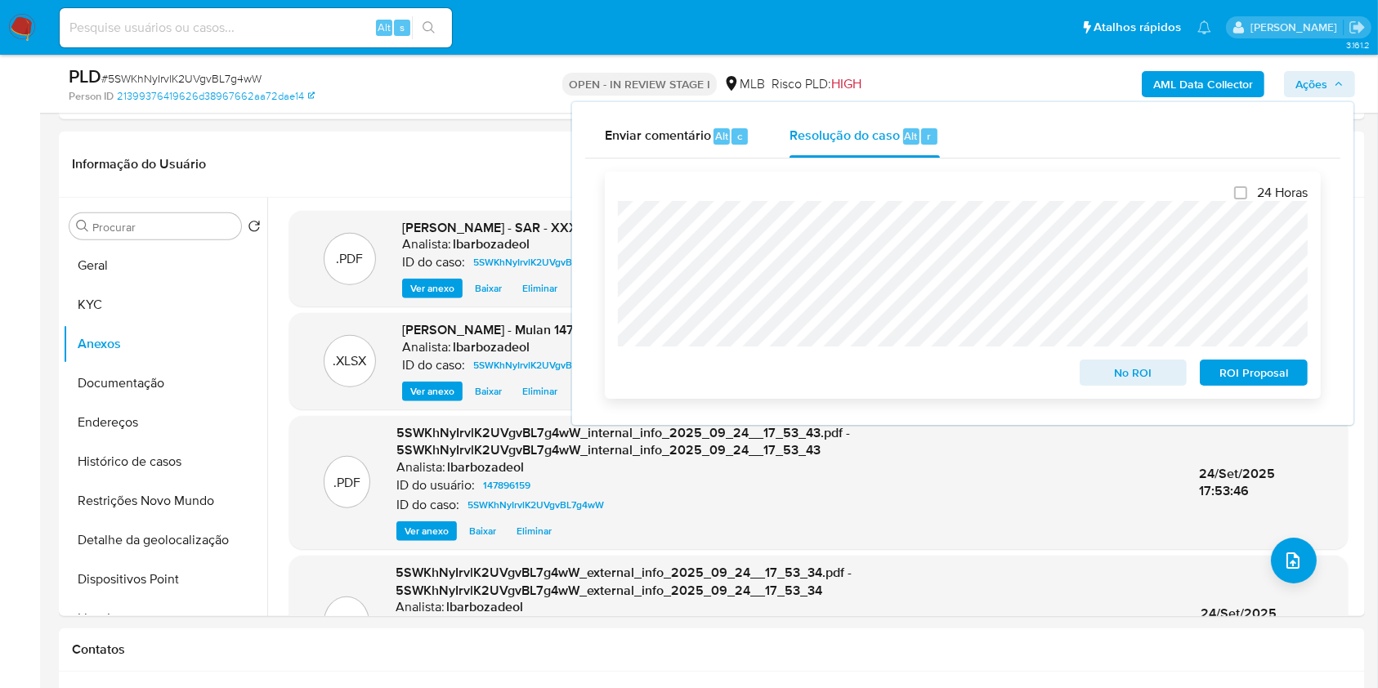
click at [1218, 364] on span "ROI Proposal" at bounding box center [1253, 372] width 85 height 23
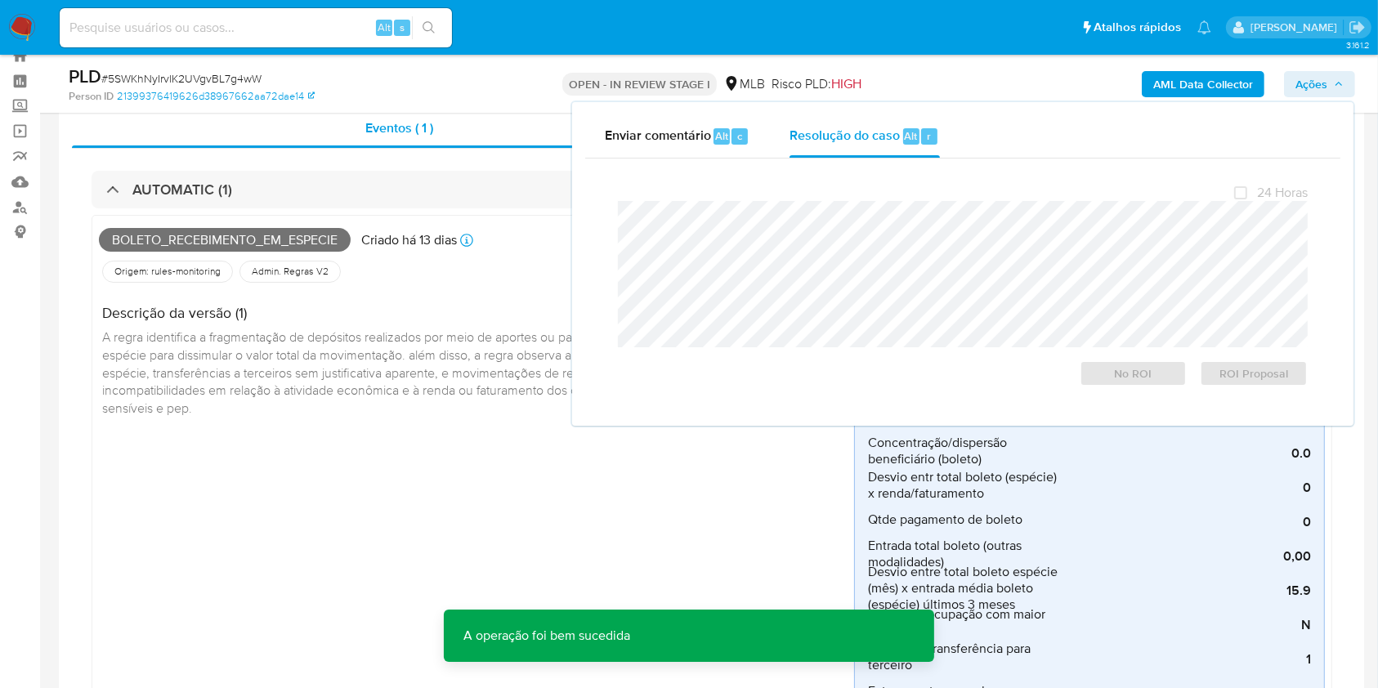
scroll to position [0, 0]
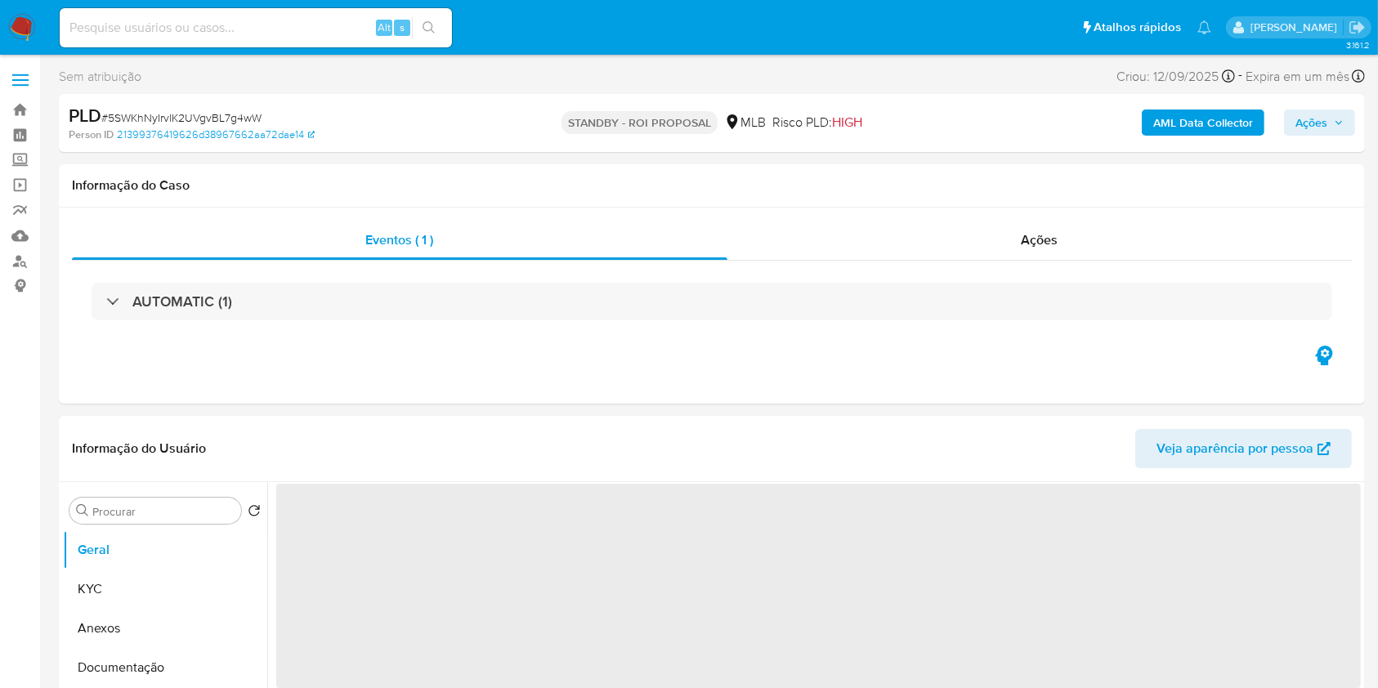
select select "10"
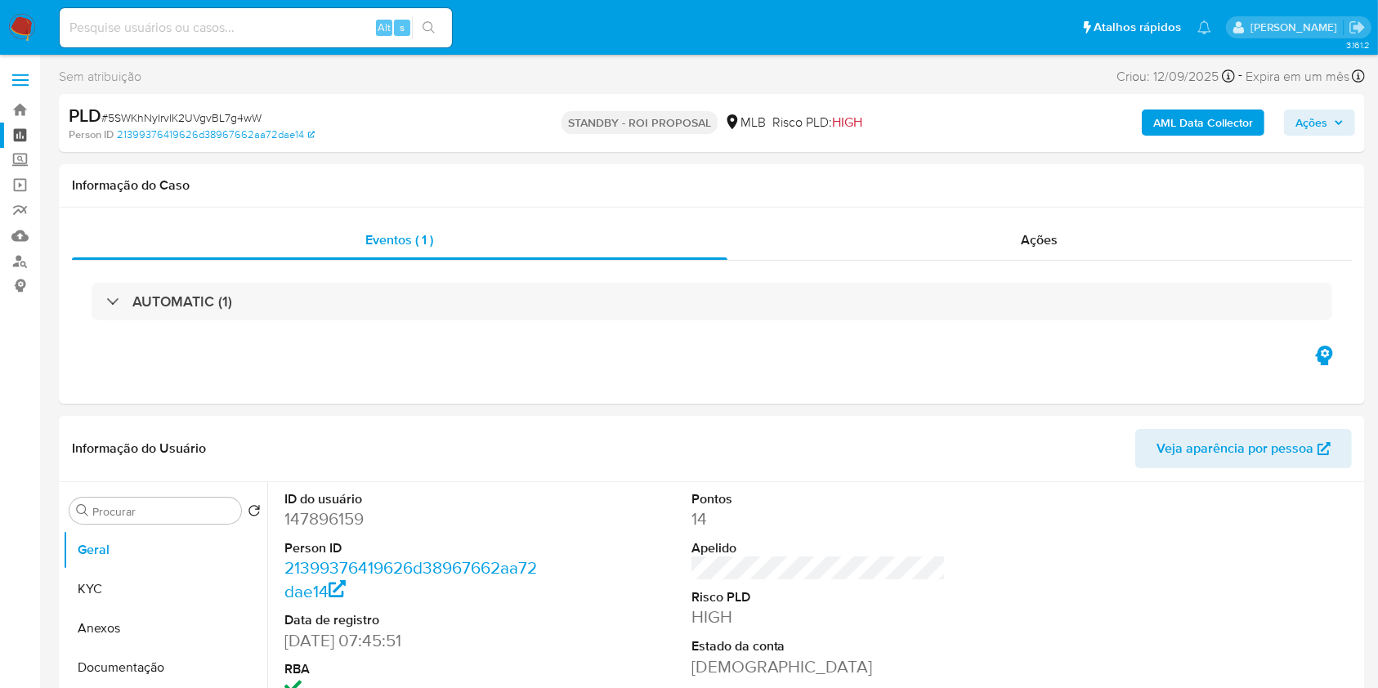
click at [29, 136] on link "Painel" at bounding box center [97, 135] width 194 height 25
